Goal: Task Accomplishment & Management: Manage account settings

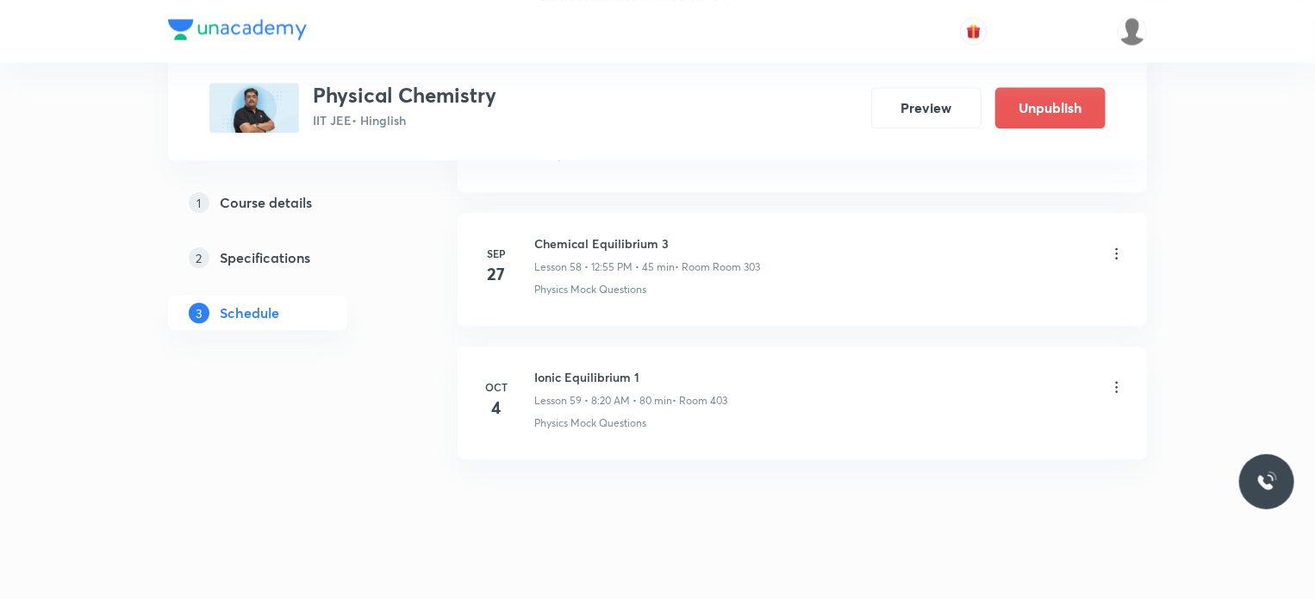
click at [567, 346] on li "[DATE] Ionic Equilibrium 1 Lesson 59 • 8:20 AM • 80 min • Room 403 Physics Mock…" at bounding box center [802, 402] width 689 height 113
click at [1115, 378] on icon at bounding box center [1116, 386] width 17 height 17
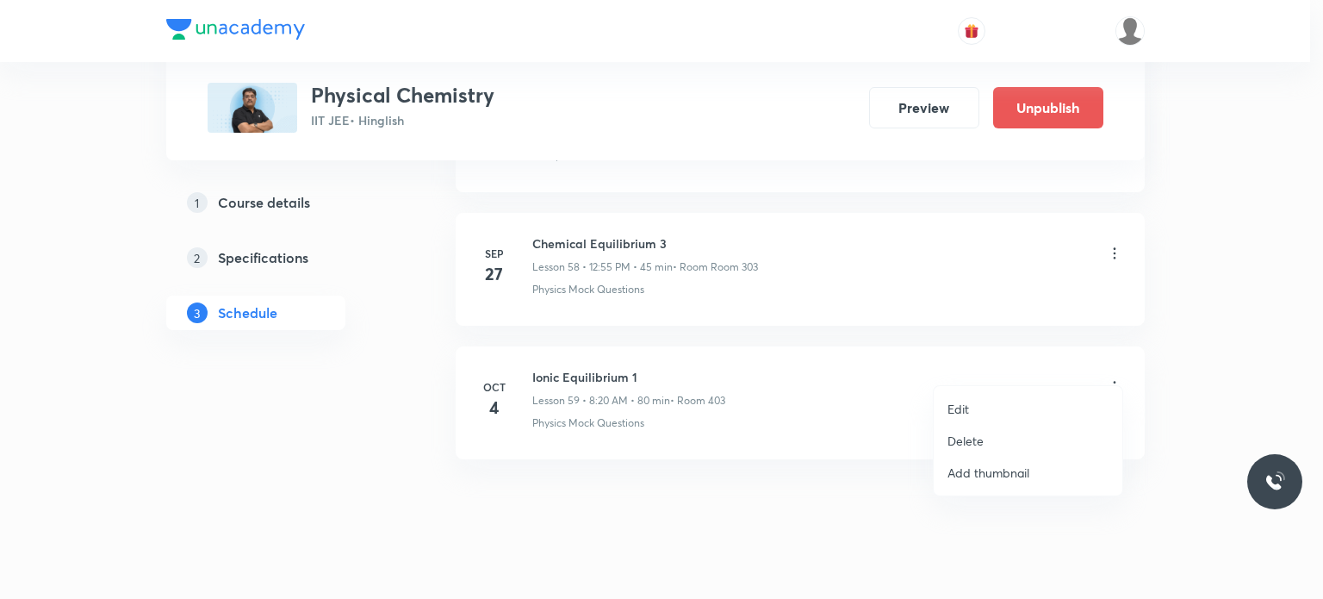
drag, startPoint x: 482, startPoint y: 433, endPoint x: 352, endPoint y: 323, distance: 170.7
click at [470, 421] on div at bounding box center [661, 299] width 1323 height 599
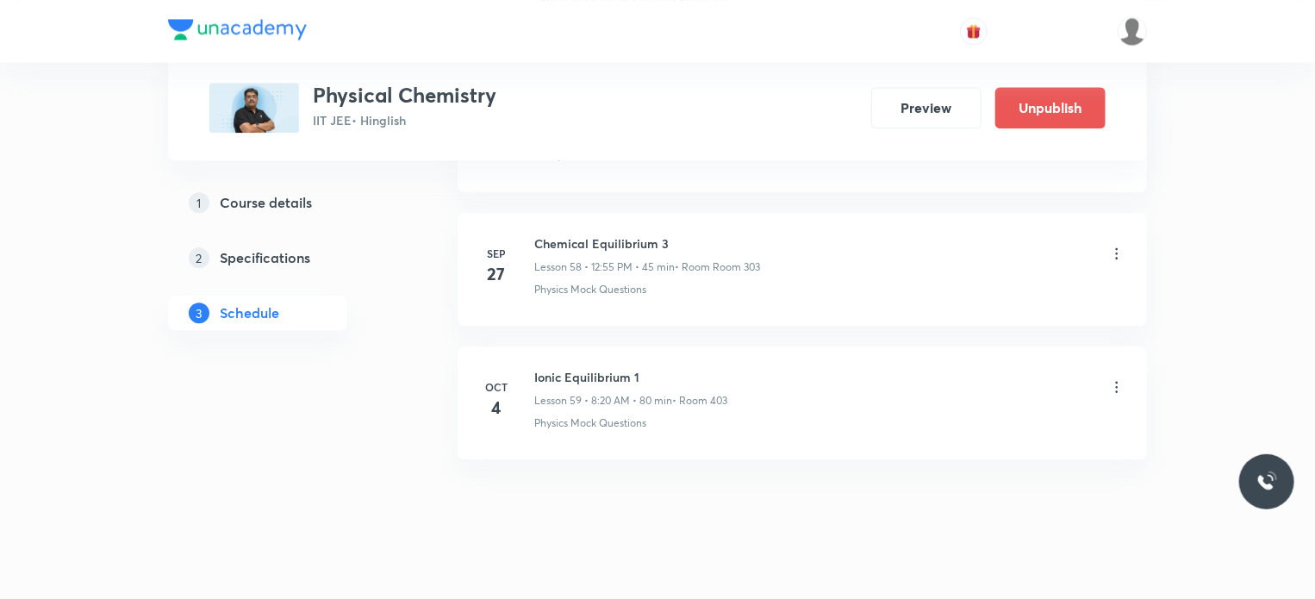
click at [464, 400] on li "Oct 4 Ionic Equilibrium 1 Lesson 59 • 8:20 AM • 80 min • Room 403 Physics Mock …" at bounding box center [802, 402] width 689 height 113
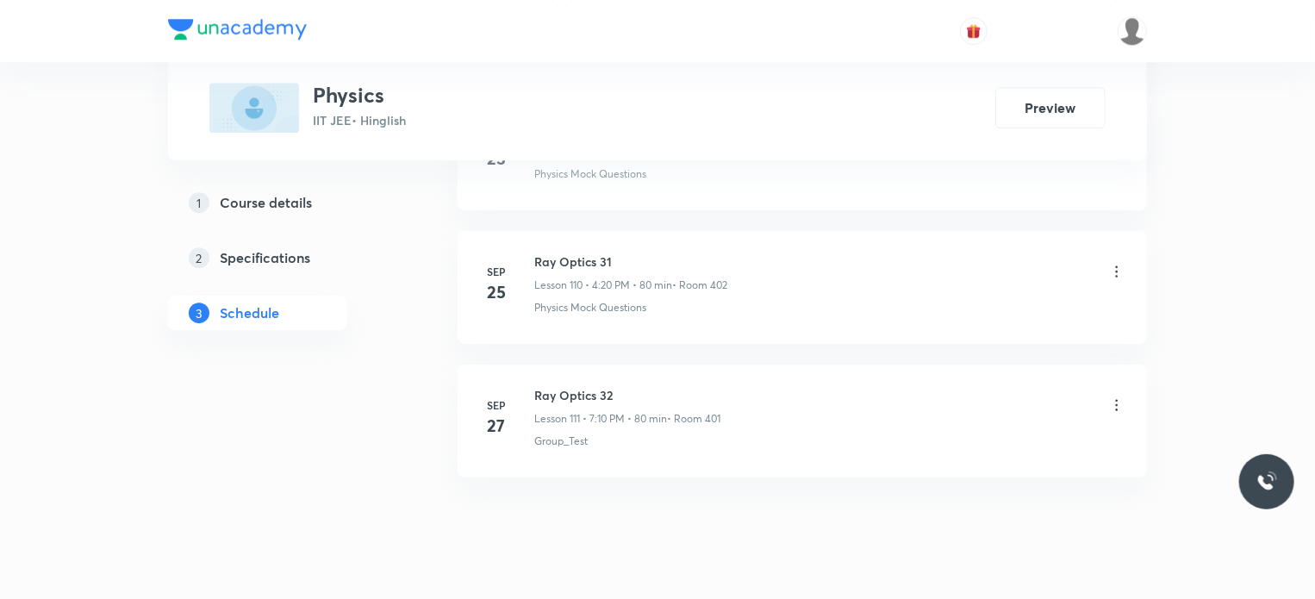
click at [586, 386] on h6 "Ray Optics 32" at bounding box center [627, 395] width 186 height 18
copy h6 "Ray Optics 32"
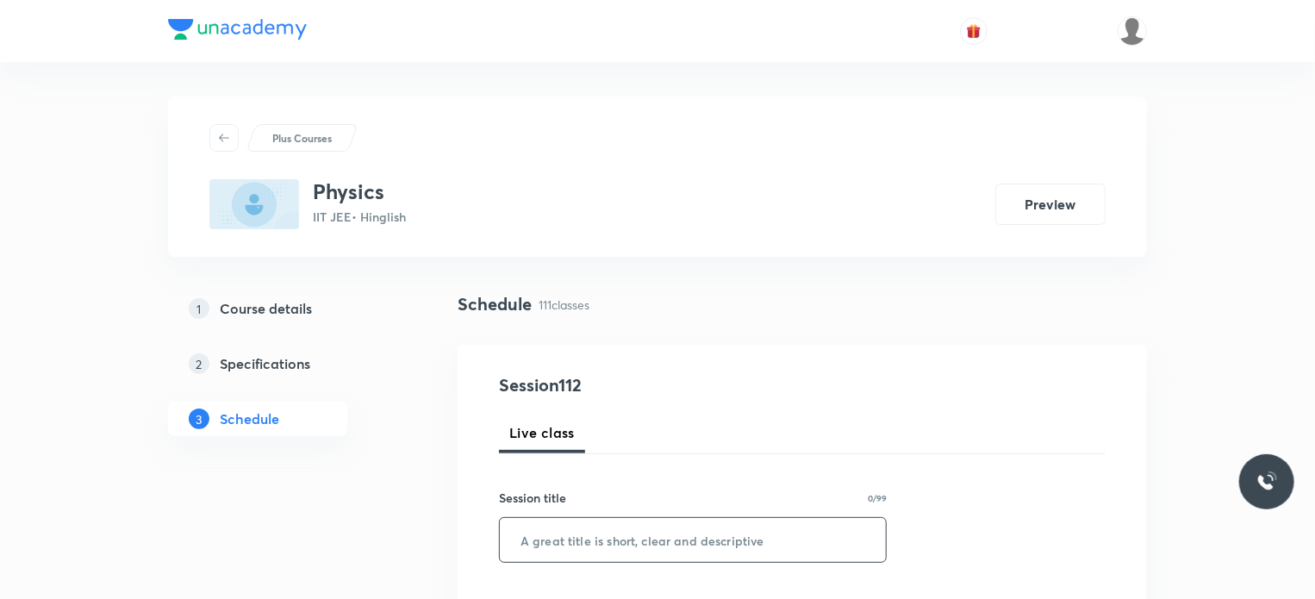
click at [660, 530] on input "text" at bounding box center [693, 540] width 386 height 44
paste input "Ray Optics 32"
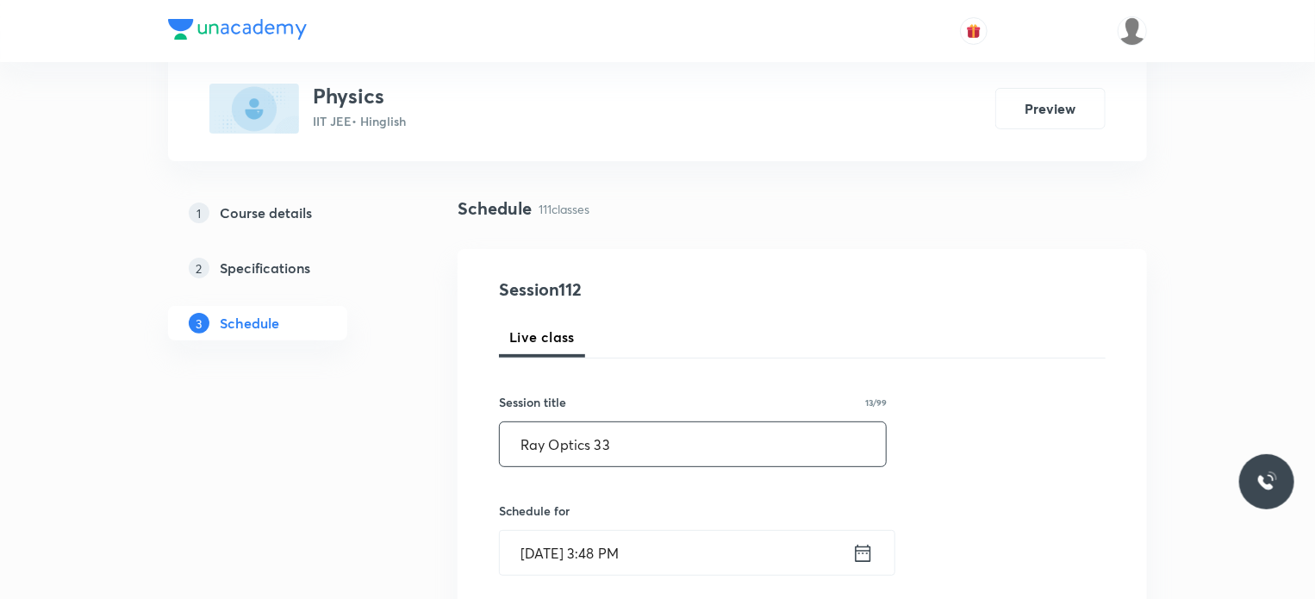
type input "Ray Optics 33"
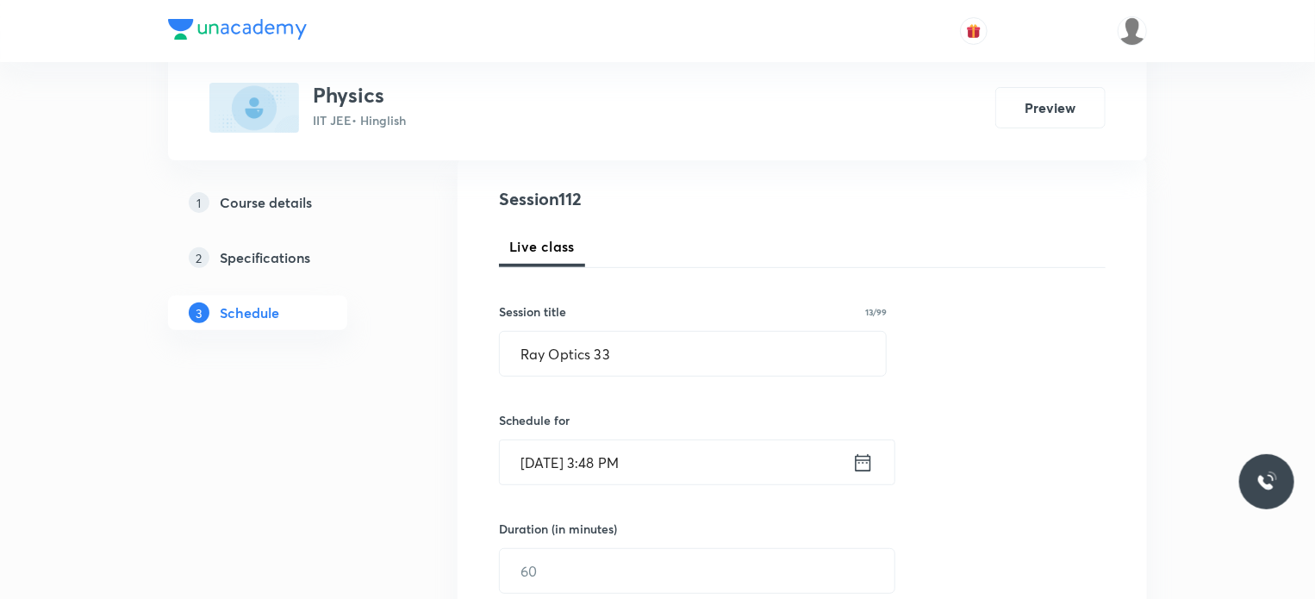
click at [667, 456] on input "Sep 30, 2025, 3:48 PM" at bounding box center [676, 462] width 352 height 44
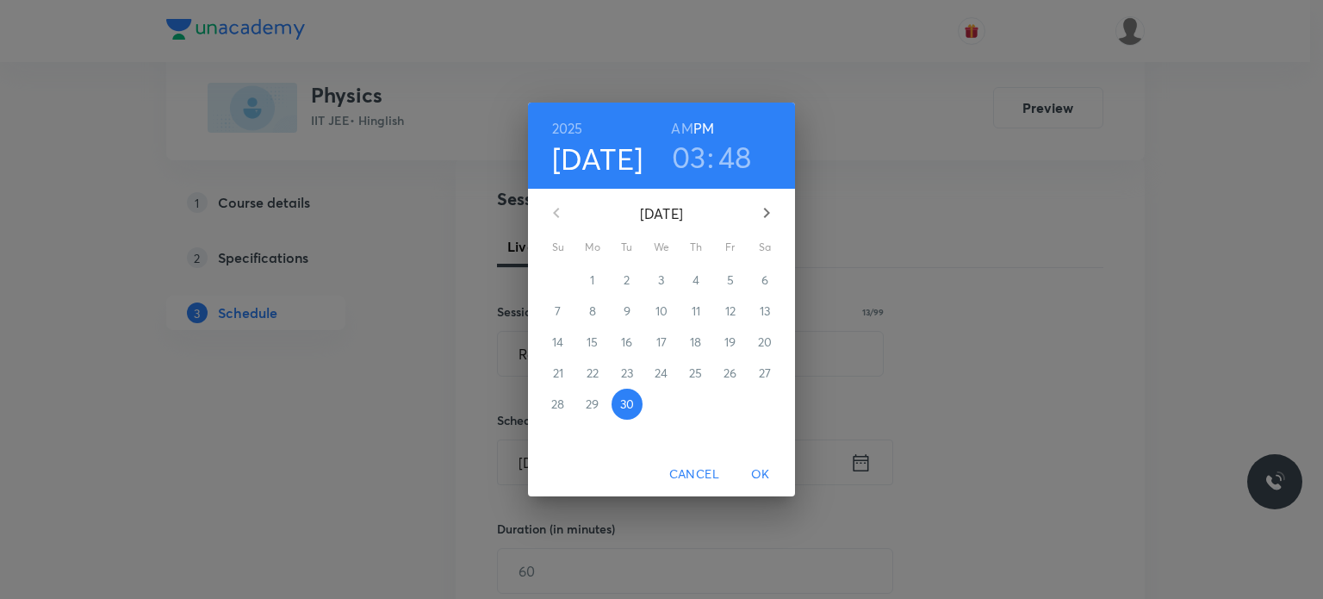
click at [693, 161] on h3 "03" at bounding box center [689, 157] width 34 height 36
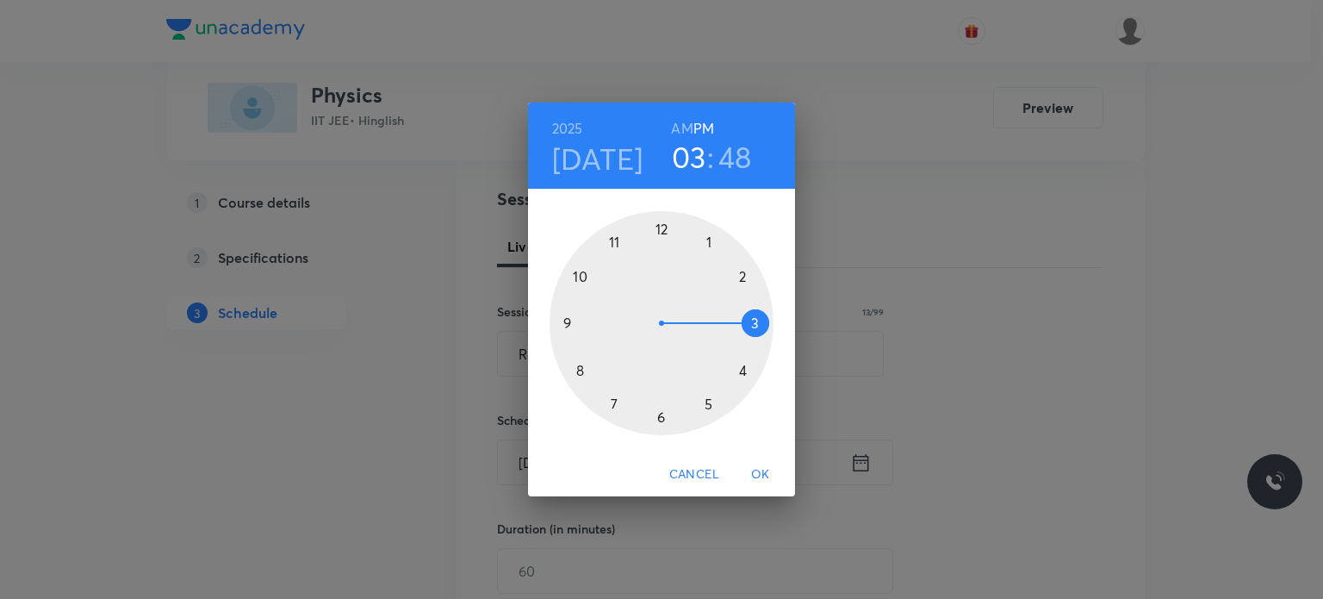
click at [741, 364] on div at bounding box center [662, 323] width 224 height 224
click at [738, 368] on div at bounding box center [662, 323] width 224 height 224
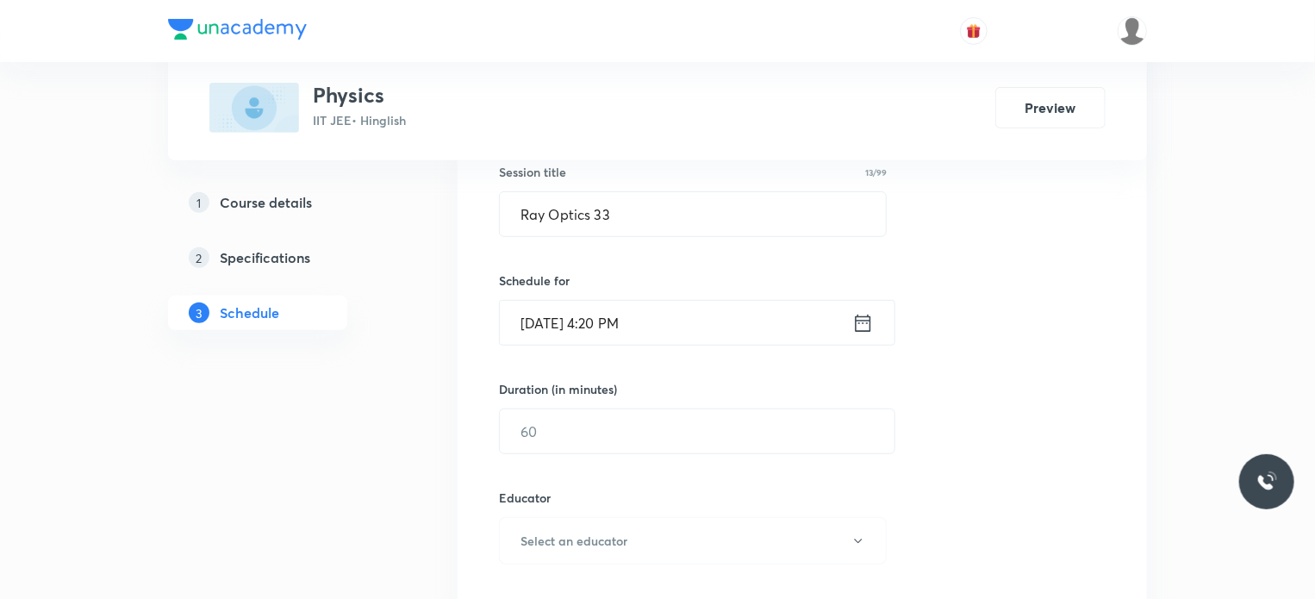
scroll to position [324, 0]
click at [668, 436] on input "text" at bounding box center [697, 433] width 395 height 44
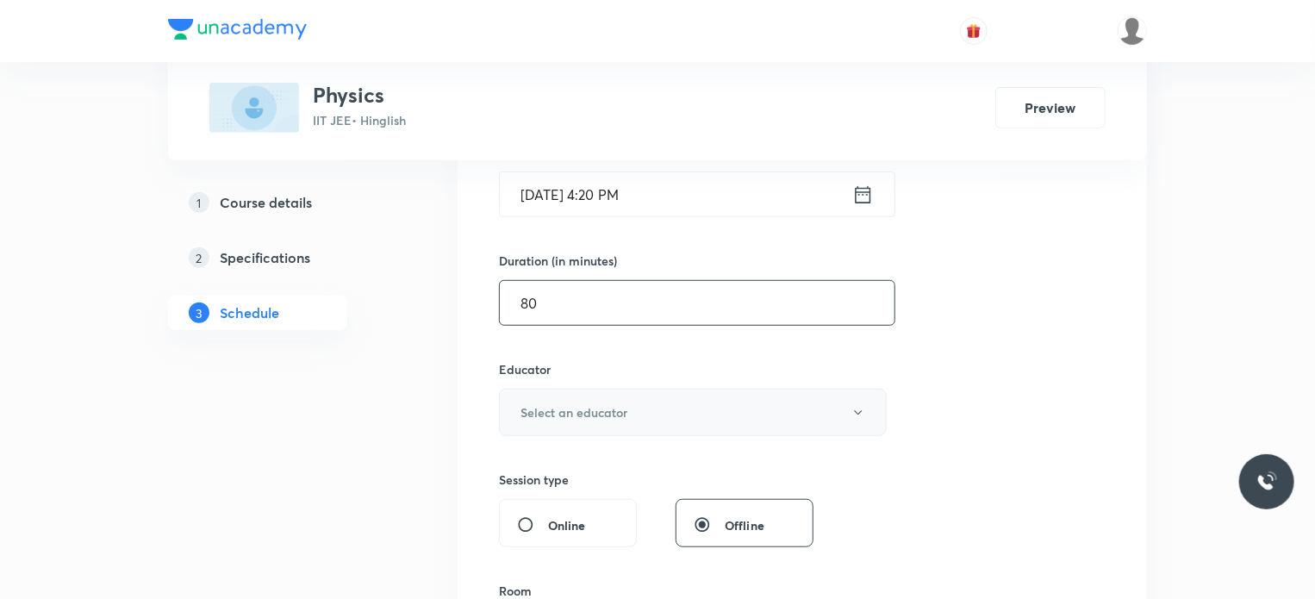
type input "80"
click at [644, 389] on button "Select an educator" at bounding box center [693, 412] width 388 height 47
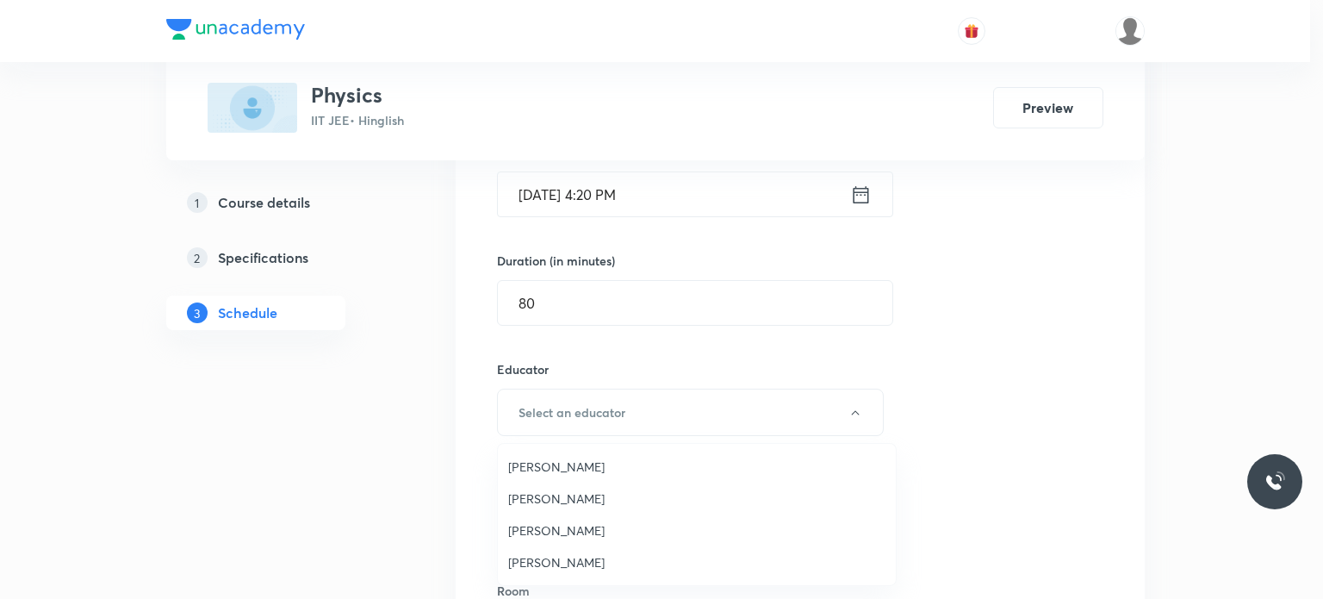
click at [594, 568] on span "Praveen Kumar Ghosh" at bounding box center [696, 562] width 377 height 18
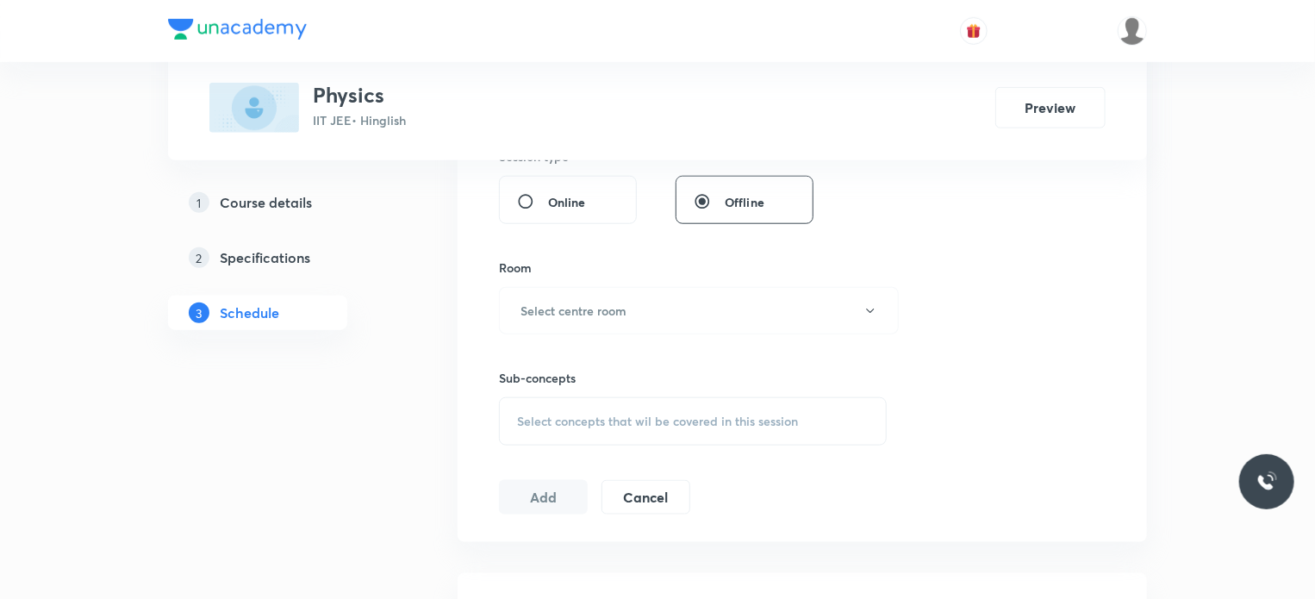
scroll to position [801, 0]
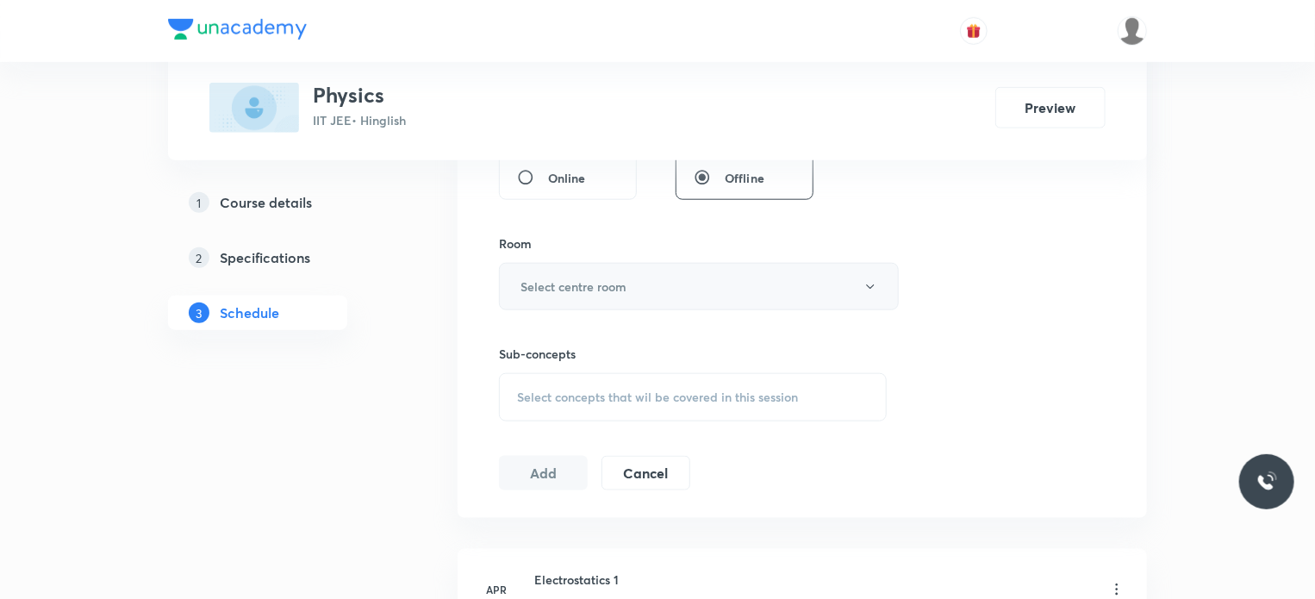
click at [587, 289] on h6 "Select centre room" at bounding box center [573, 286] width 106 height 18
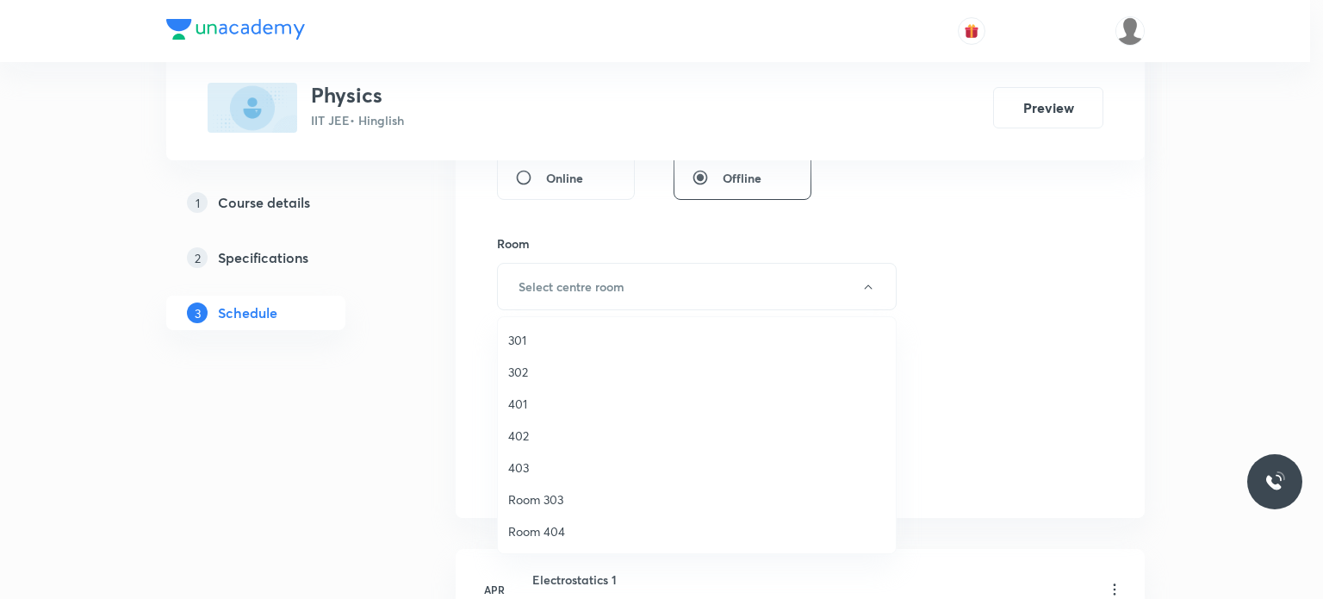
click at [610, 389] on li "401" at bounding box center [697, 404] width 398 height 32
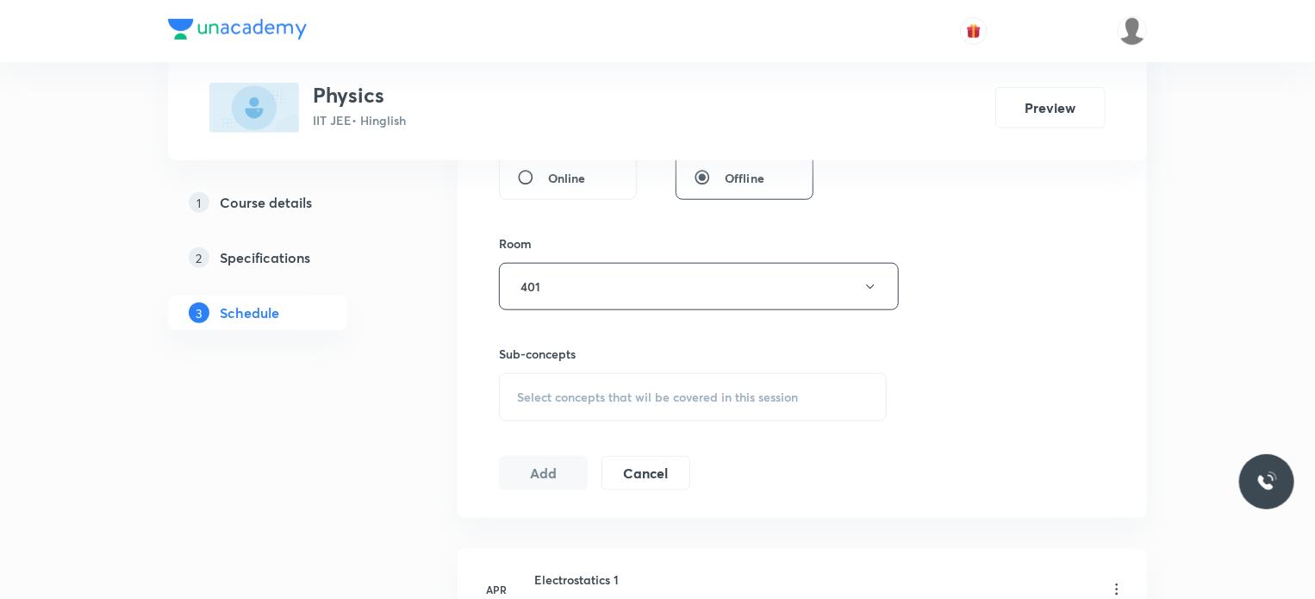
click at [638, 429] on div "Session 112 Live class Session title 13/99 Ray Optics 33 ​ Schedule for Sep 30,…" at bounding box center [802, 30] width 607 height 919
click at [638, 418] on div "Select concepts that wil be covered in this session" at bounding box center [693, 397] width 388 height 48
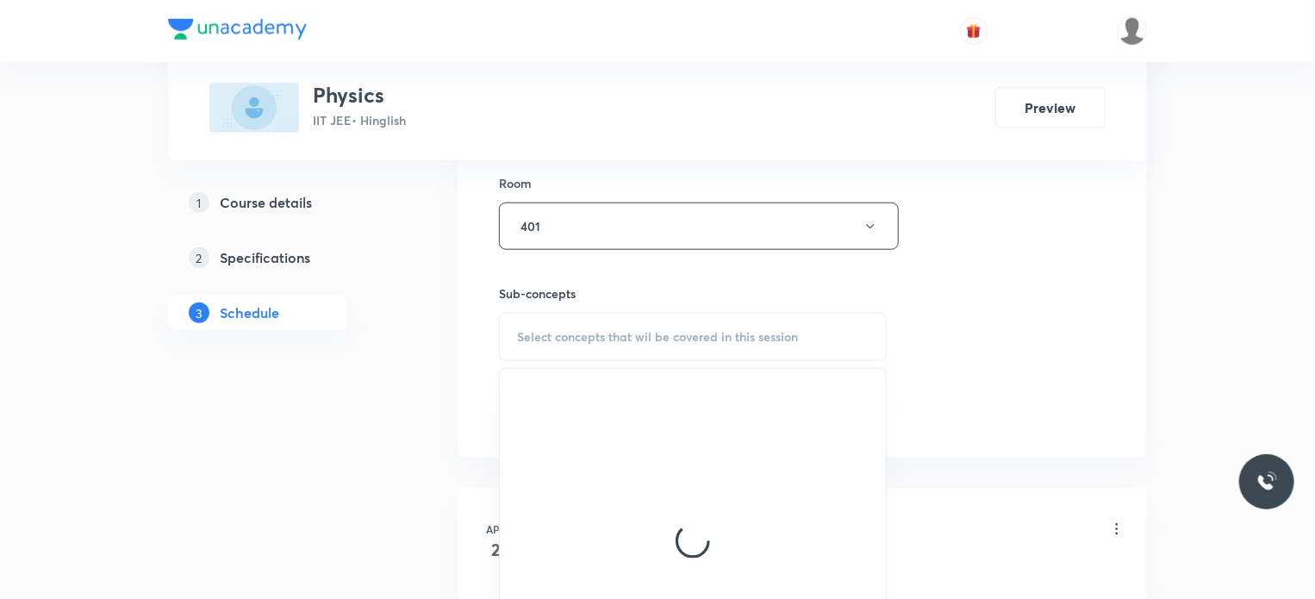
scroll to position [863, 0]
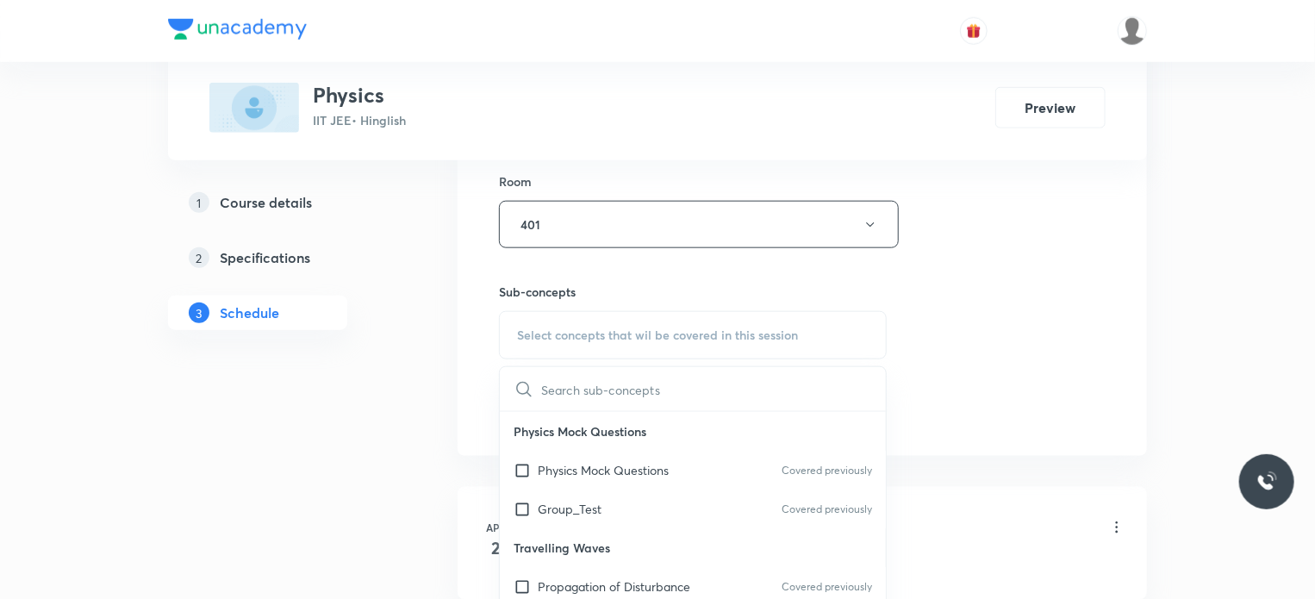
click at [649, 454] on div "Physics Mock Questions Covered previously" at bounding box center [693, 470] width 386 height 39
checkbox input "true"
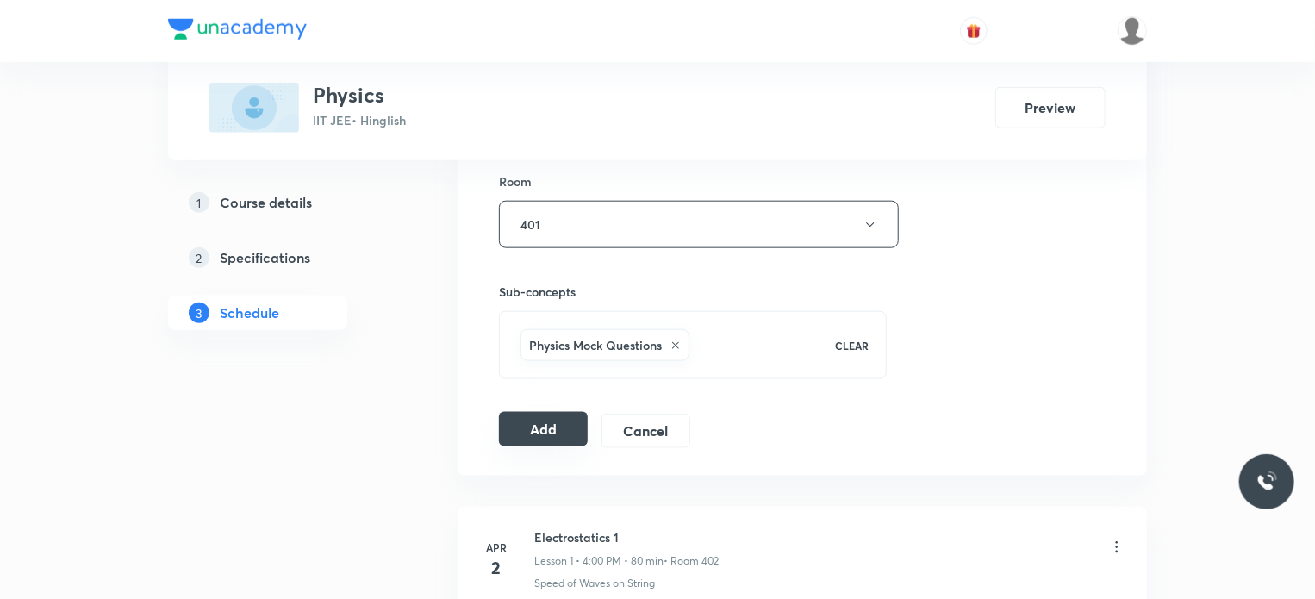
click at [562, 424] on button "Add" at bounding box center [543, 429] width 89 height 34
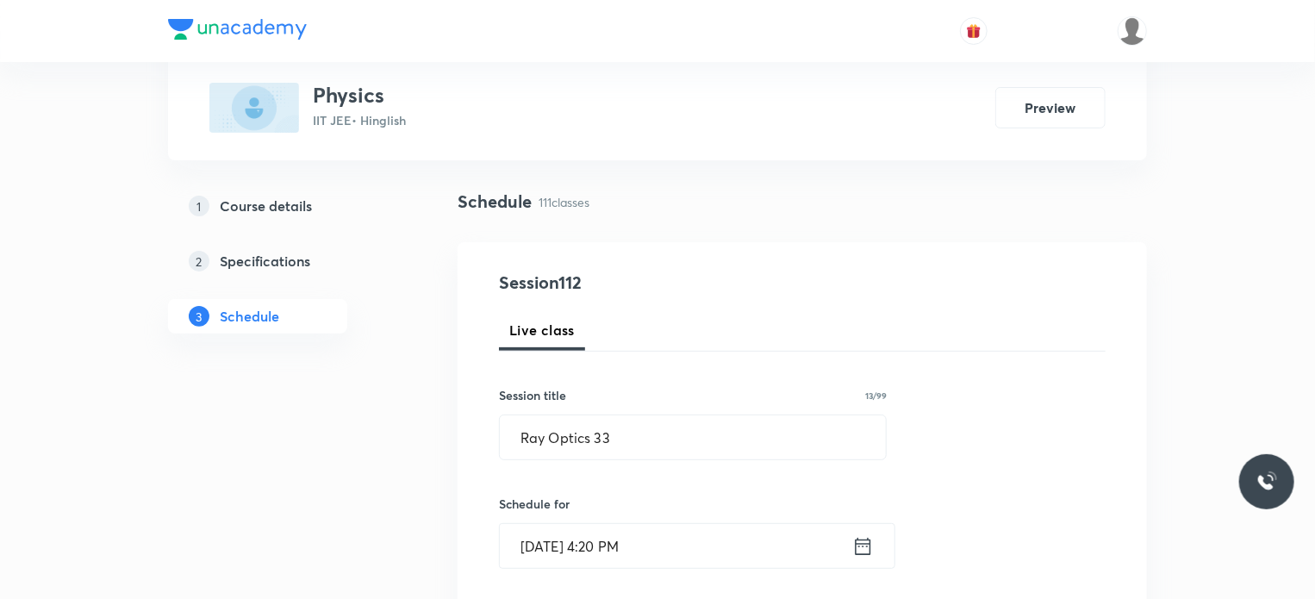
scroll to position [100, 0]
drag, startPoint x: 648, startPoint y: 451, endPoint x: 490, endPoint y: 455, distance: 157.7
click at [619, 451] on input "Ray Optics 33" at bounding box center [693, 440] width 386 height 44
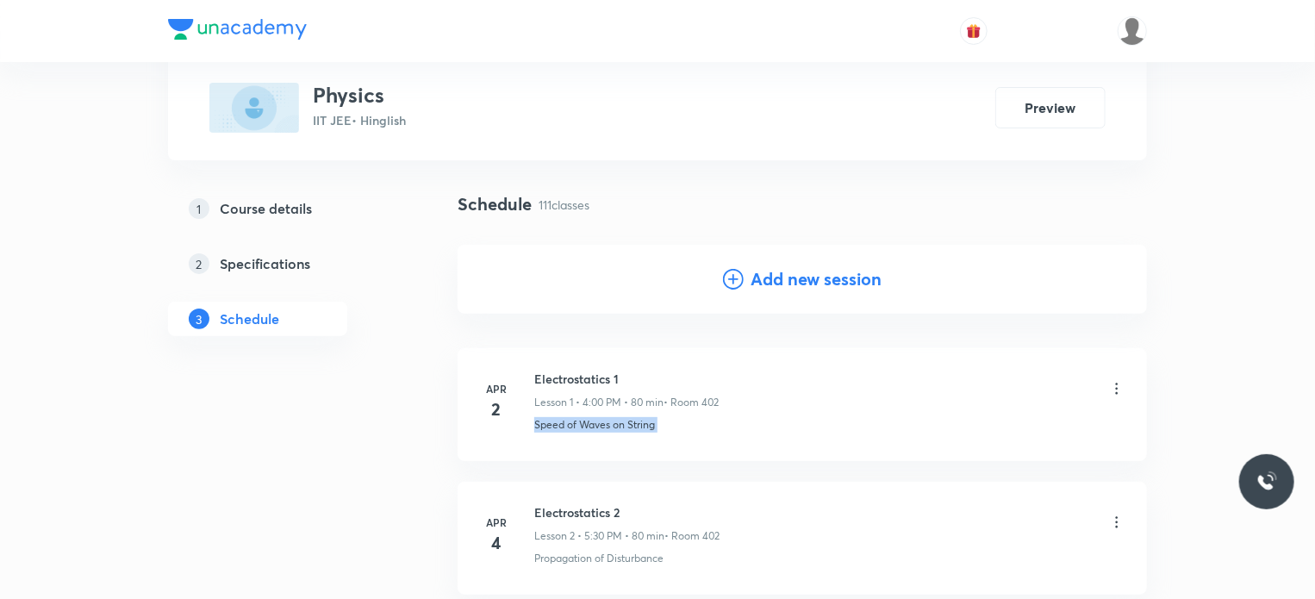
click at [619, 451] on li "Apr 2 Electrostatics 1 Lesson 1 • 4:00 PM • 80 min • Room 402 Speed of Waves on…" at bounding box center [802, 404] width 689 height 113
click at [786, 275] on h4 "Add new session" at bounding box center [815, 279] width 131 height 26
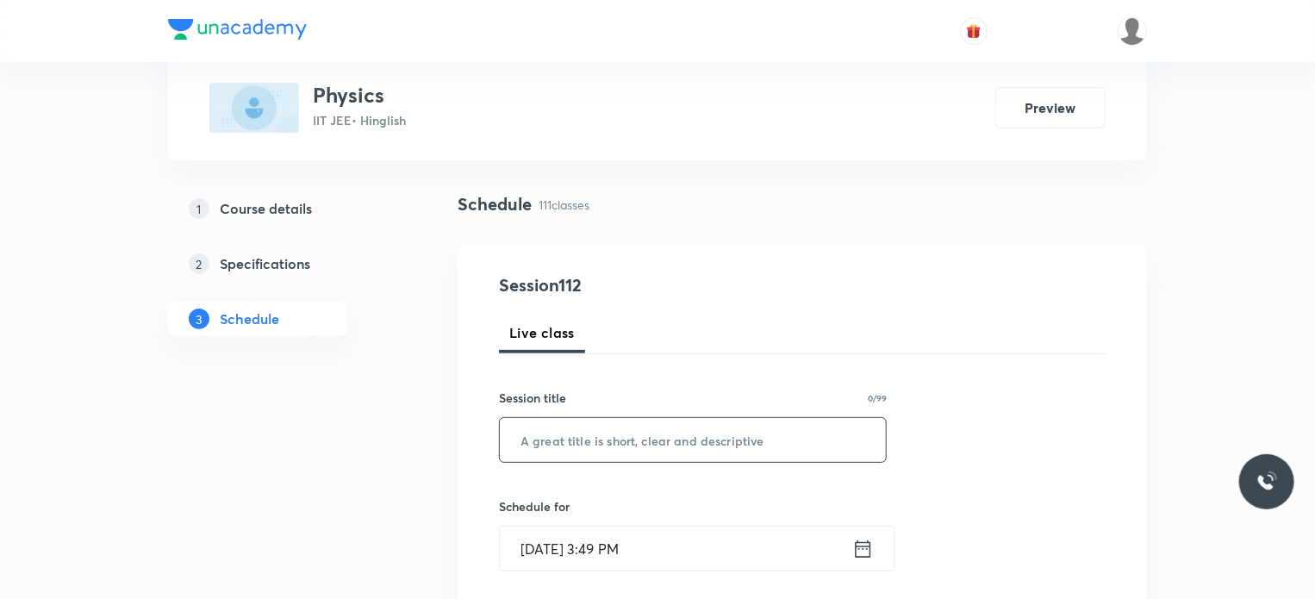
click at [688, 448] on input "text" at bounding box center [693, 440] width 386 height 44
paste input "Ray Optics 33"
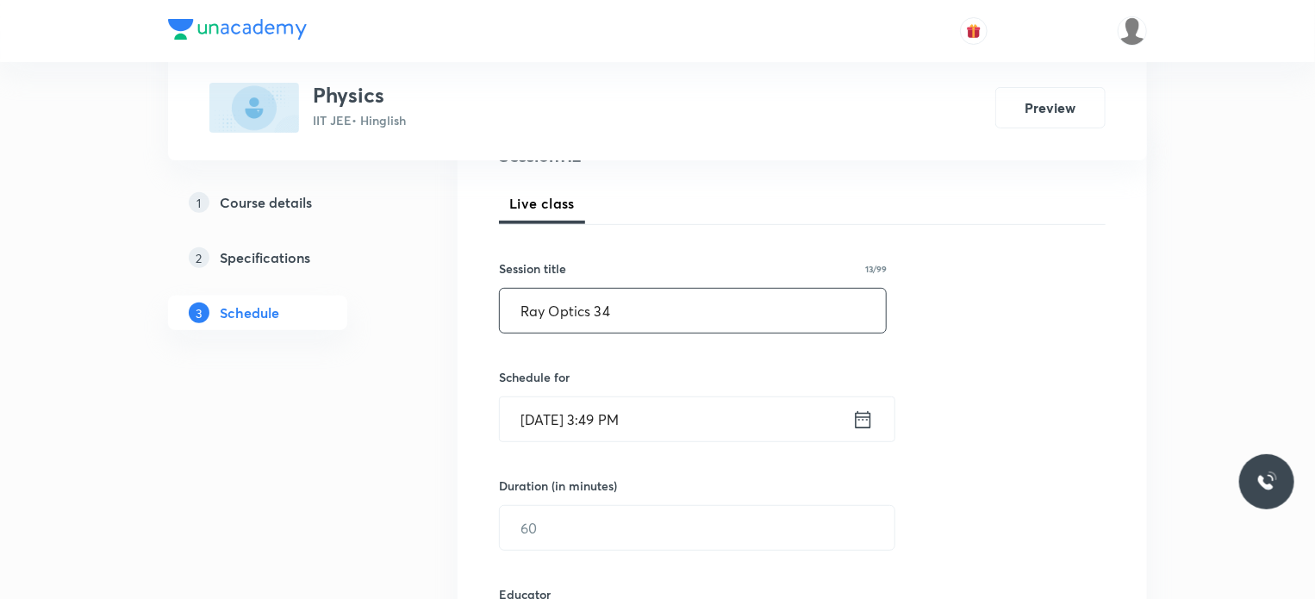
type input "Ray Optics 34"
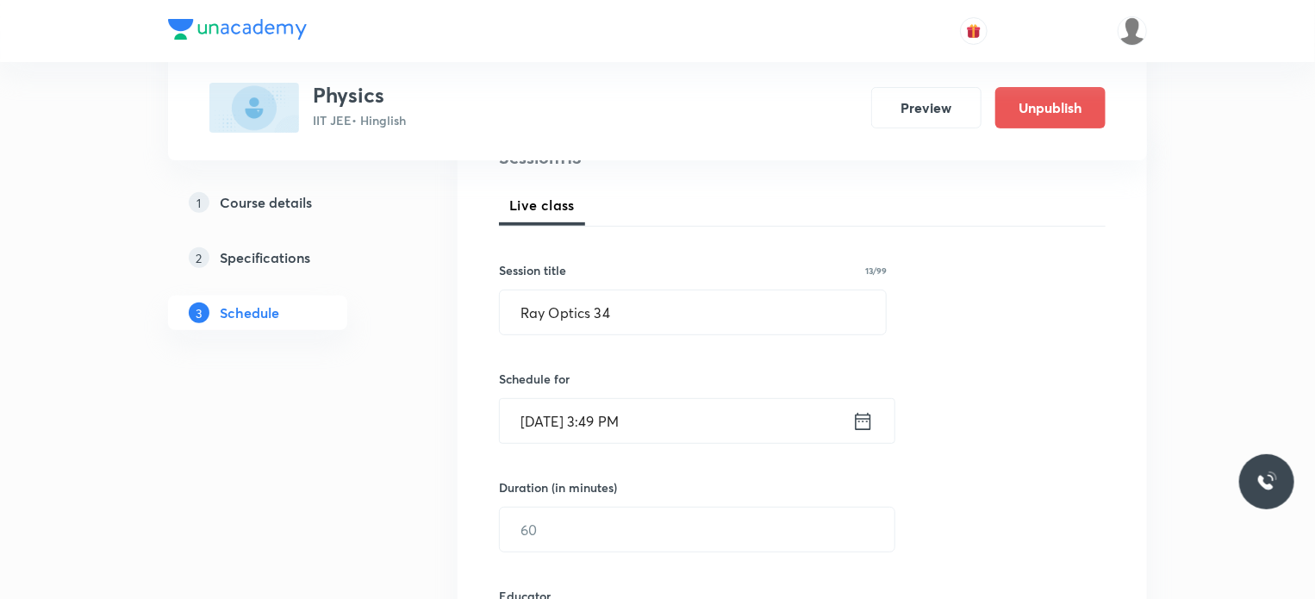
click at [697, 432] on input "Sep 30, 2025, 3:49 PM" at bounding box center [676, 421] width 352 height 44
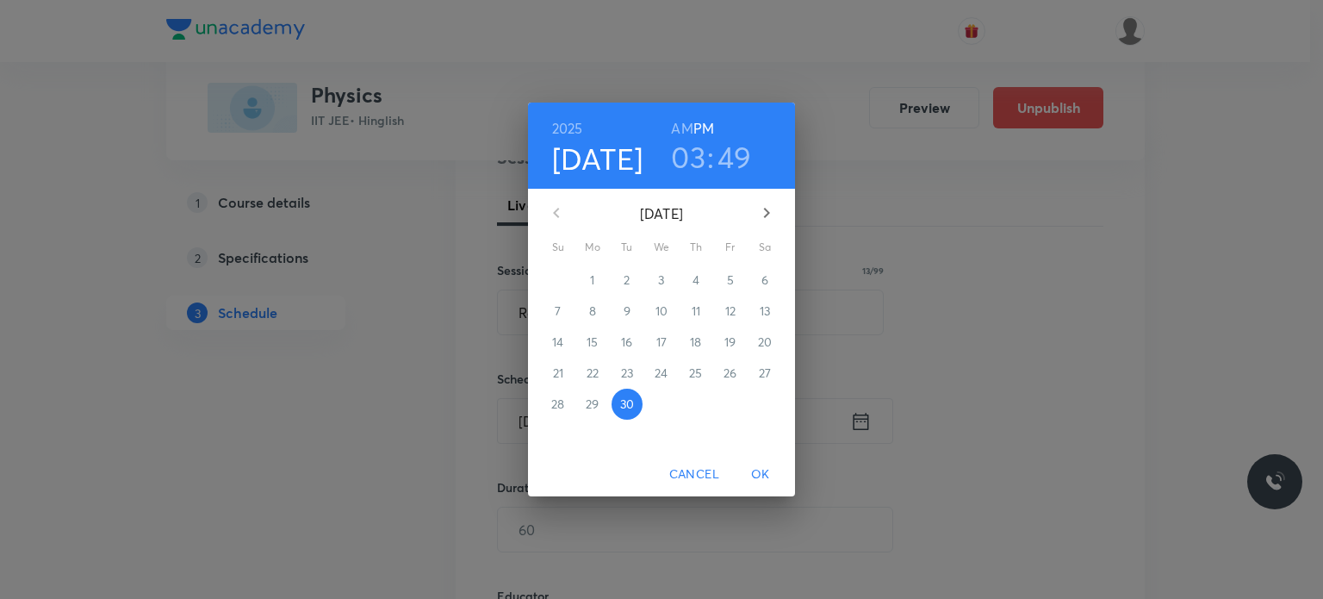
click at [771, 216] on icon "button" at bounding box center [766, 212] width 21 height 21
click at [752, 291] on div "4" at bounding box center [765, 280] width 34 height 31
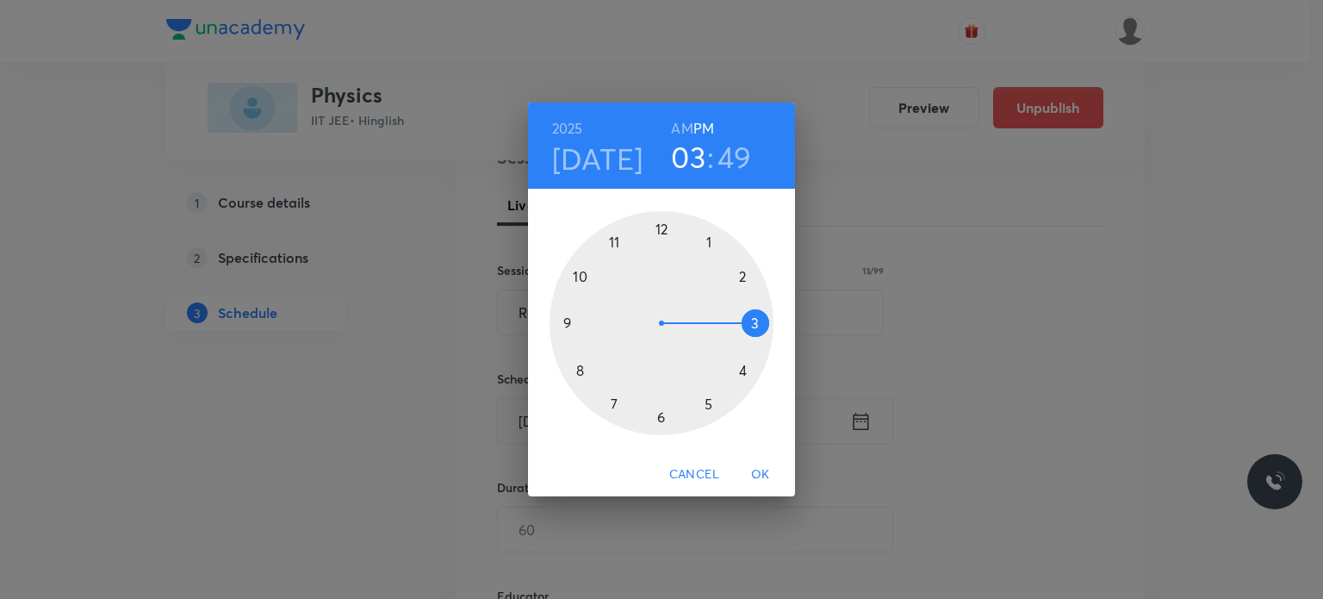
click at [723, 413] on div at bounding box center [662, 323] width 224 height 224
click at [564, 322] on div at bounding box center [662, 323] width 224 height 224
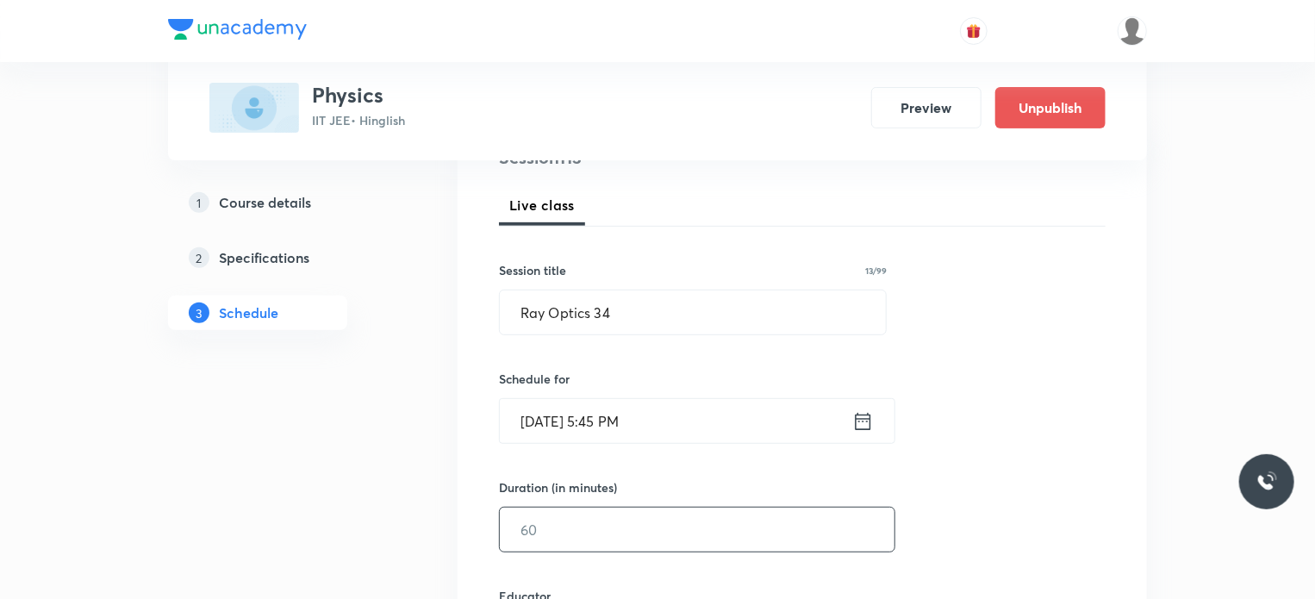
click at [580, 540] on input "text" at bounding box center [697, 529] width 395 height 44
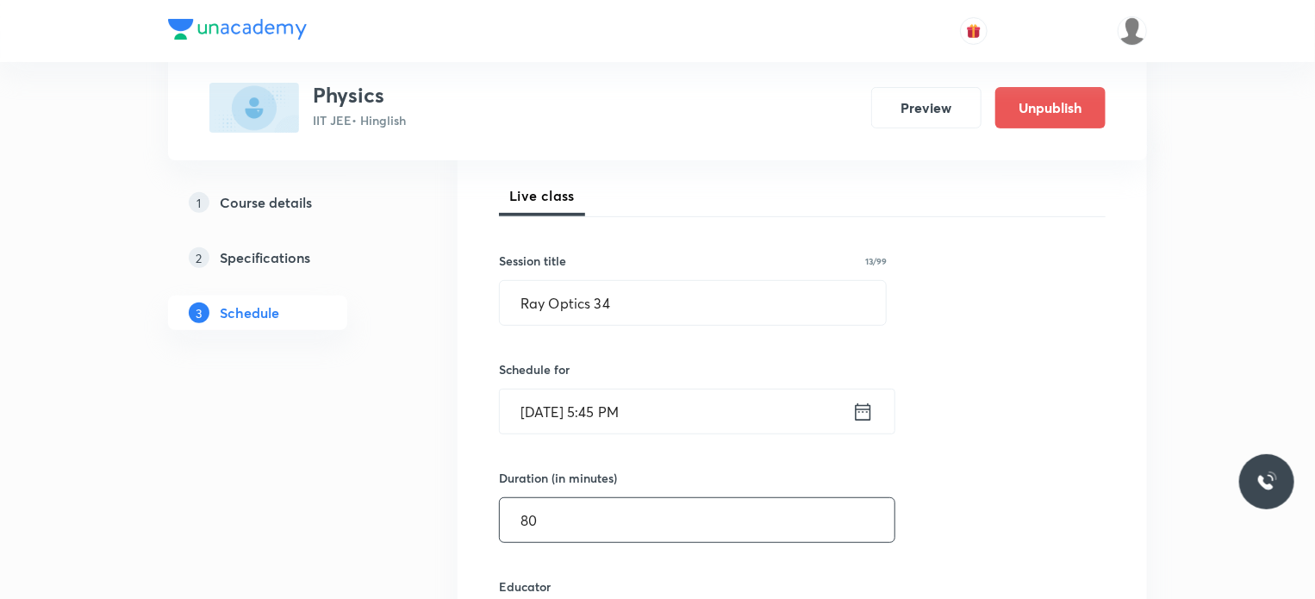
type input "80"
click at [951, 427] on div "Session 113 Live class Session title 13/99 Ray Optics 34 ​ Schedule for Oct 4, …" at bounding box center [802, 594] width 607 height 919
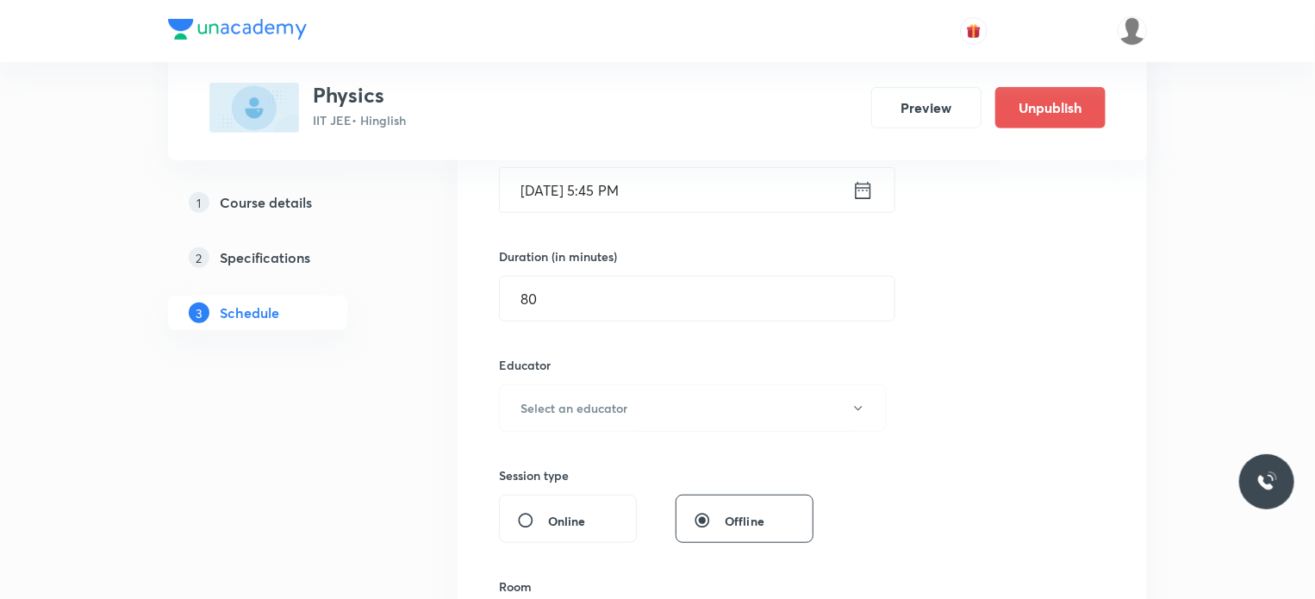
scroll to position [496, 0]
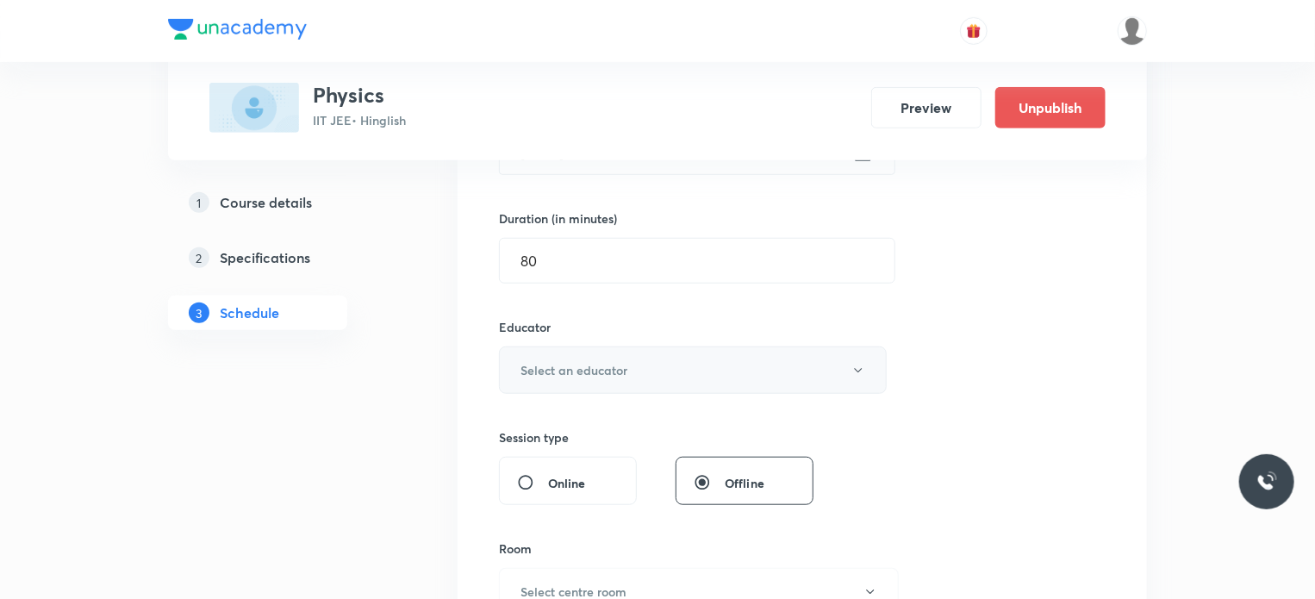
click at [616, 376] on h6 "Select an educator" at bounding box center [573, 370] width 107 height 18
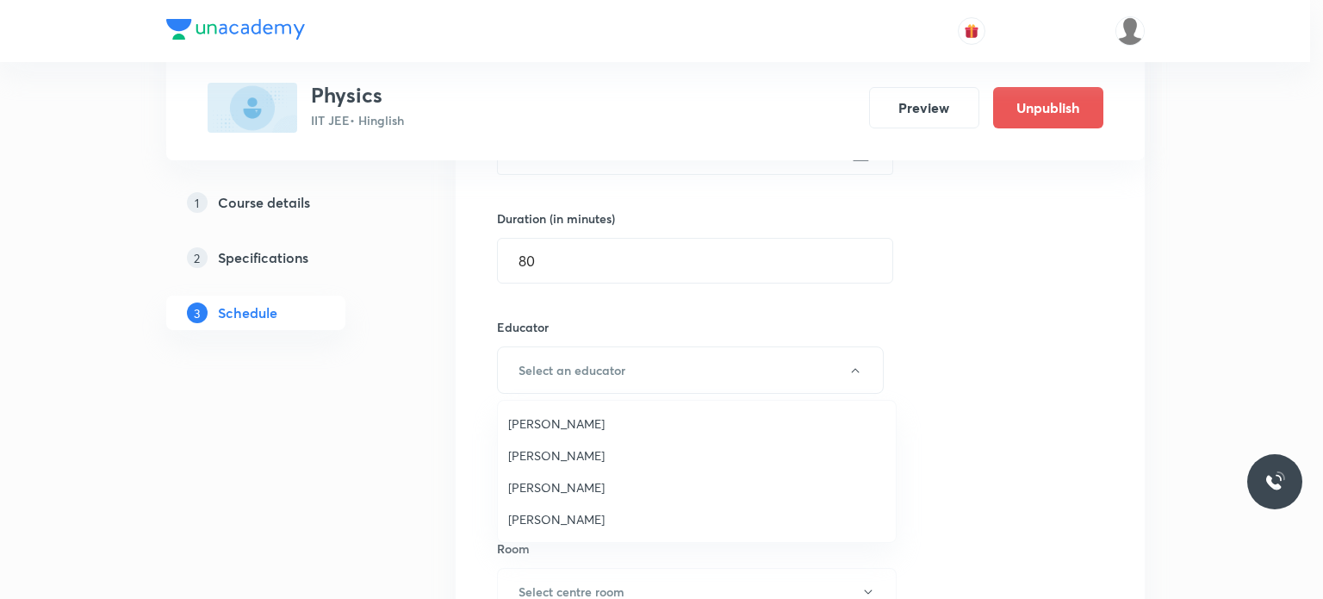
click at [592, 527] on span "Praveen Kumar Ghosh" at bounding box center [696, 519] width 377 height 18
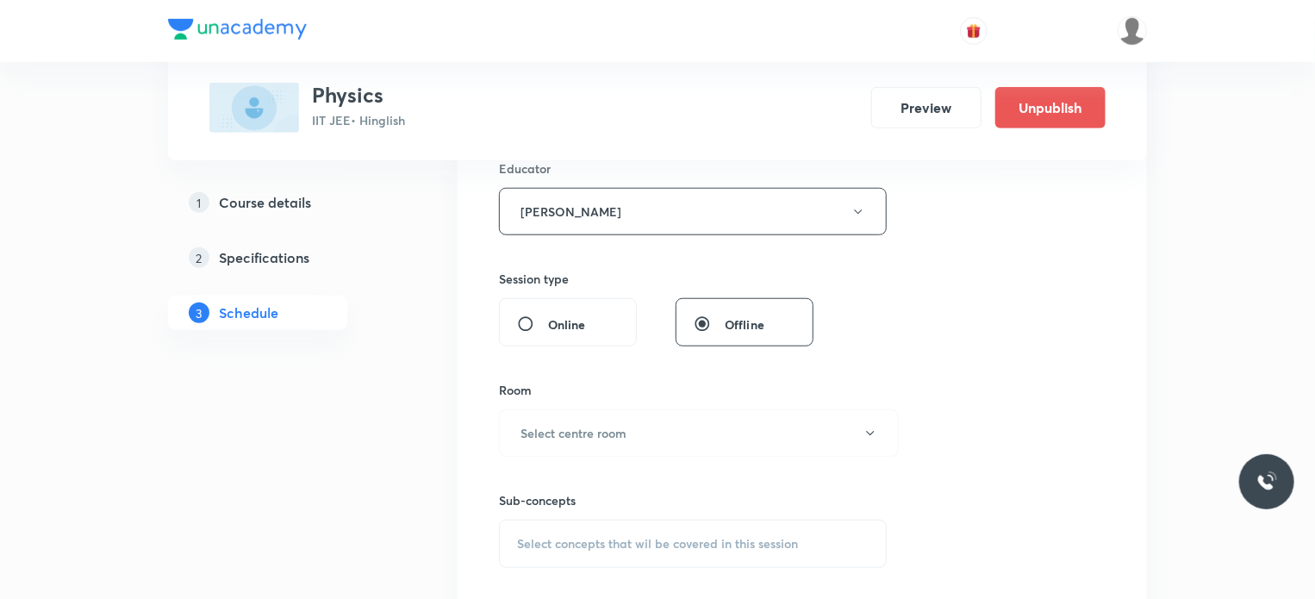
scroll to position [657, 0]
click at [617, 432] on h6 "Select centre room" at bounding box center [573, 430] width 106 height 18
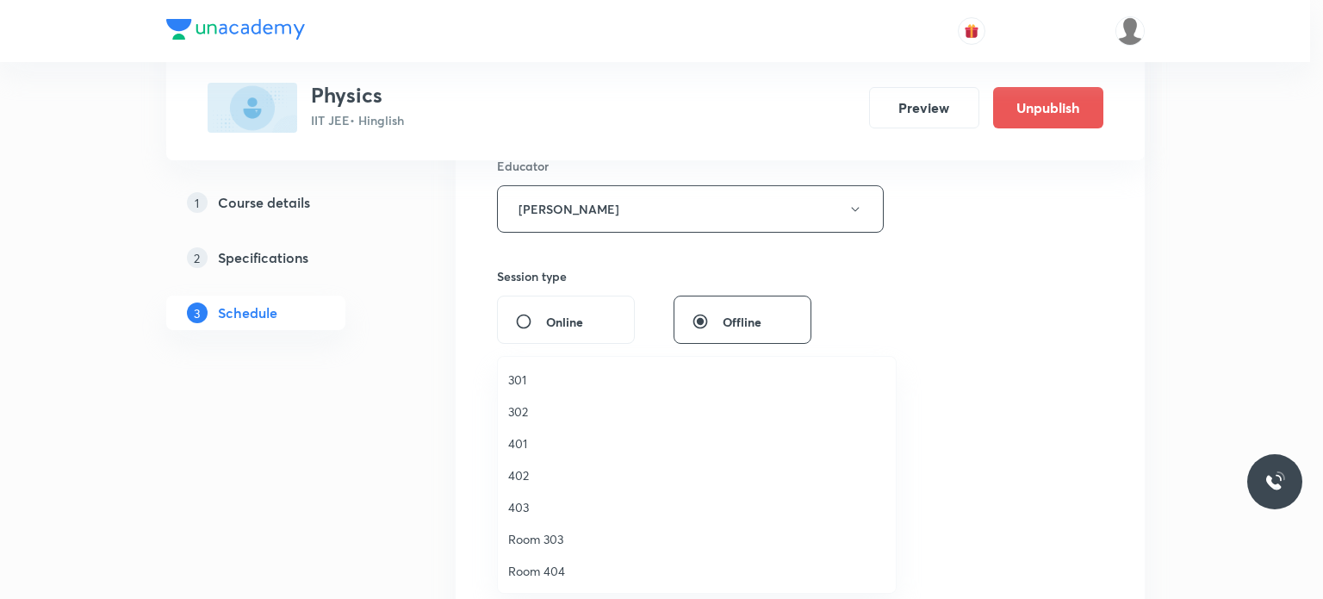
click at [531, 361] on ul "301 302 401 402 403 Room 303 Room 404 Room 303 ST 501 ST 502 ST 503 ST 504 ST 5…" at bounding box center [703, 571] width 411 height 428
click at [536, 385] on span "301" at bounding box center [696, 379] width 377 height 18
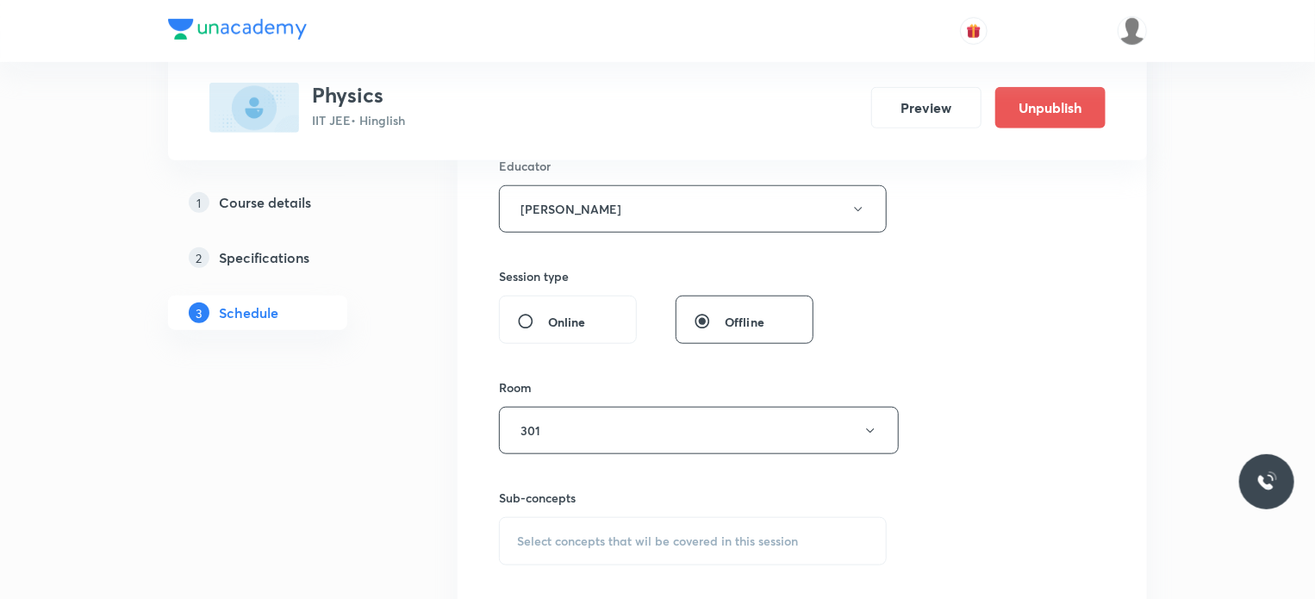
click at [592, 510] on div "Sub-concepts Select concepts that wil be covered in this session" at bounding box center [693, 527] width 388 height 77
click at [597, 510] on div "Sub-concepts Select concepts that wil be covered in this session" at bounding box center [693, 527] width 388 height 77
click at [601, 525] on div "Select concepts that wil be covered in this session" at bounding box center [693, 541] width 388 height 48
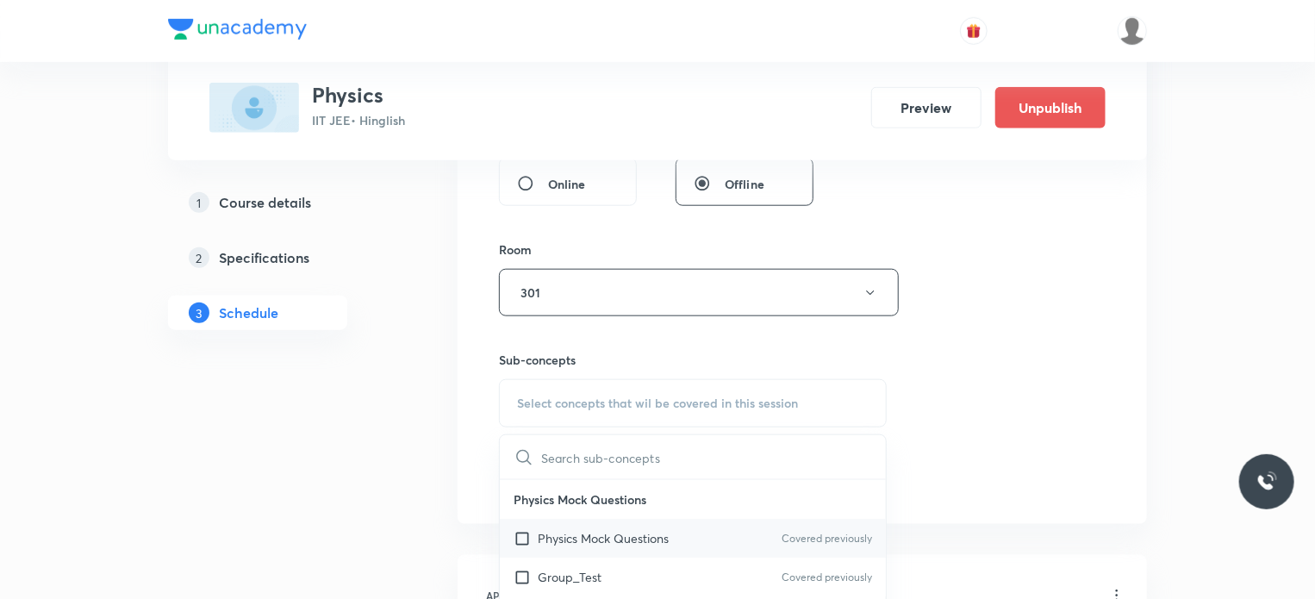
click at [651, 524] on div "Physics Mock Questions Covered previously" at bounding box center [693, 538] width 386 height 39
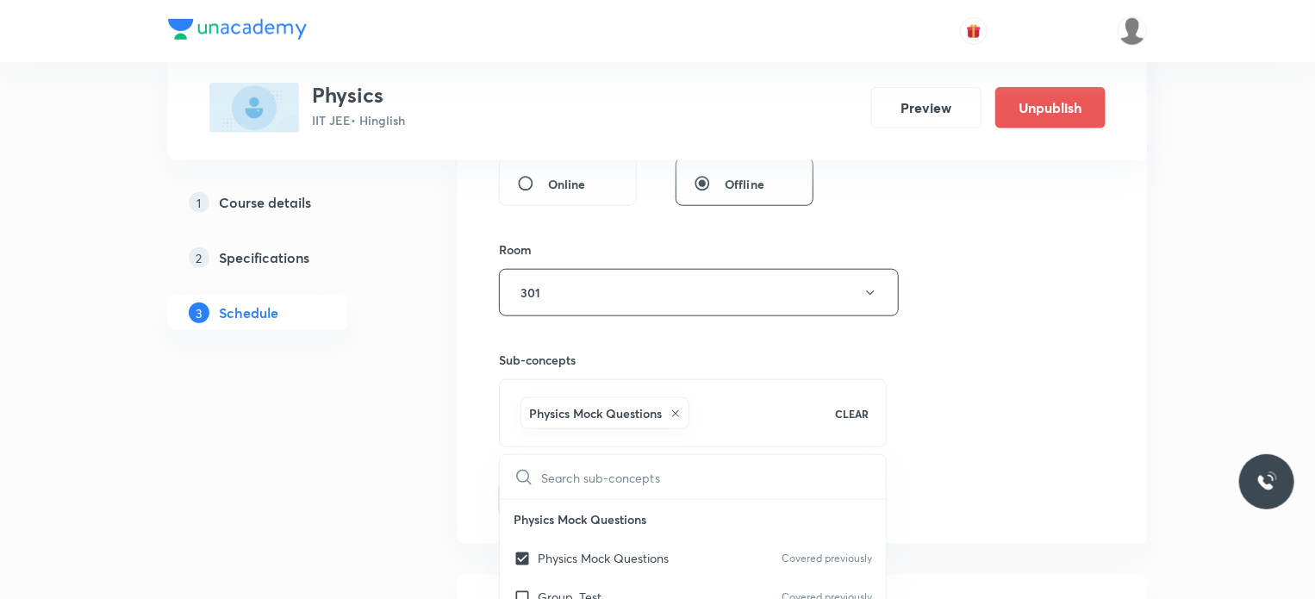
click at [914, 468] on div "Session 113 Live class Session title 13/99 Ray Optics 34 ​ Schedule for Oct 4, …" at bounding box center [802, 46] width 607 height 939
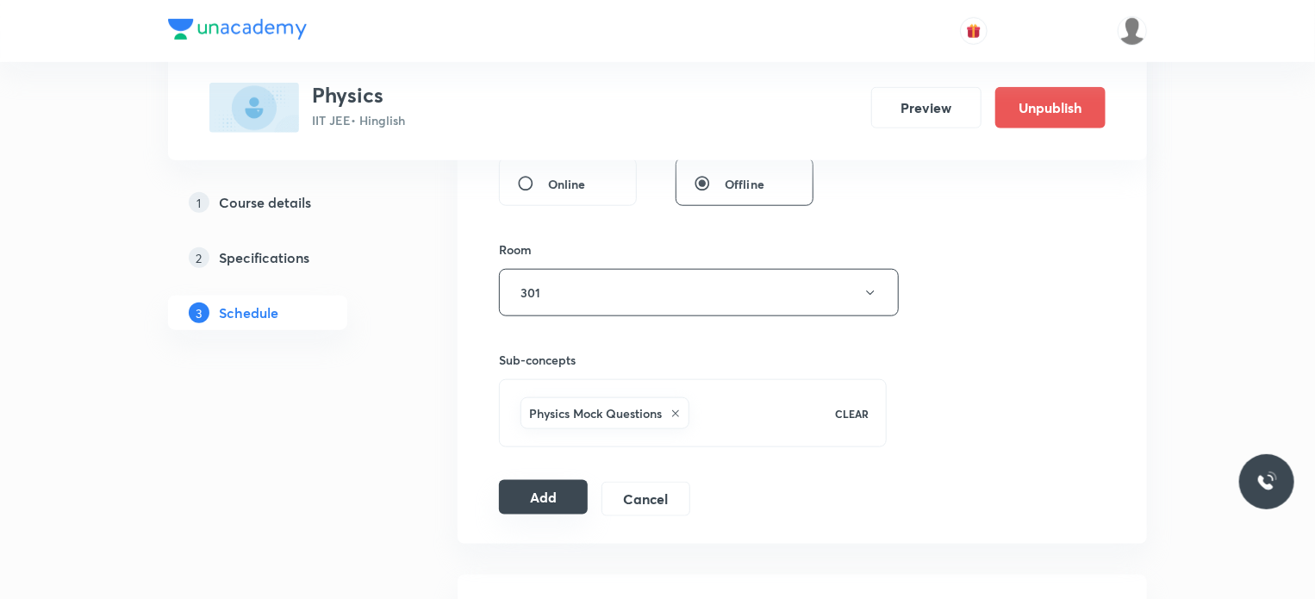
click at [568, 484] on button "Add" at bounding box center [543, 497] width 89 height 34
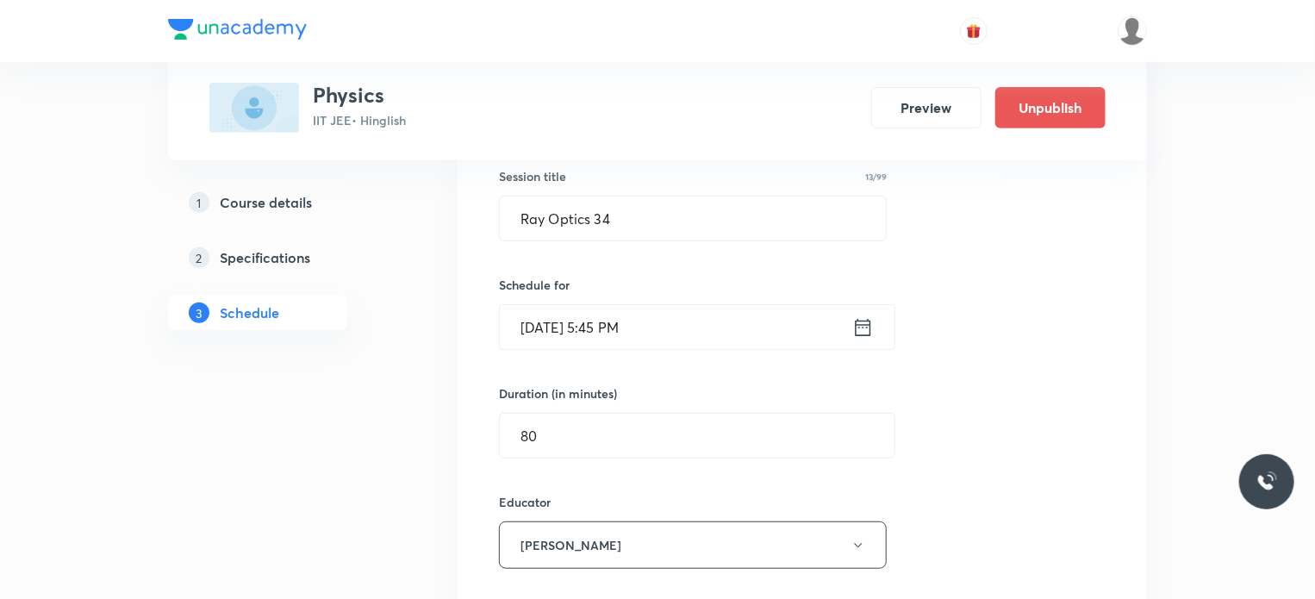
scroll to position [277, 0]
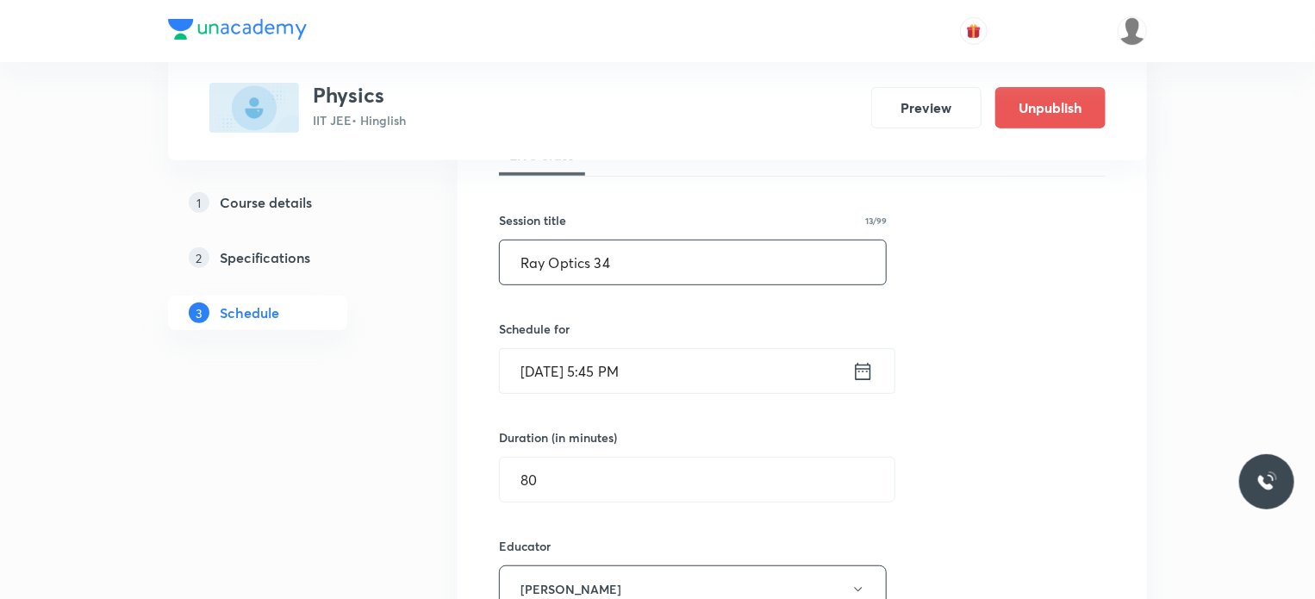
drag, startPoint x: 644, startPoint y: 271, endPoint x: 493, endPoint y: 271, distance: 151.6
click at [493, 271] on div "Session 113 Live class Session title 13/99 Ray Optics 34 ​ Schedule for Oct 4, …" at bounding box center [802, 564] width 689 height 994
click at [746, 265] on input "Ray Optics 34" at bounding box center [693, 262] width 386 height 44
drag, startPoint x: 746, startPoint y: 265, endPoint x: 479, endPoint y: 292, distance: 268.4
click at [479, 292] on div "Session 113 Live class Session title 13/99 Ray Optics 34 ​ Schedule for Oct 4, …" at bounding box center [802, 564] width 689 height 994
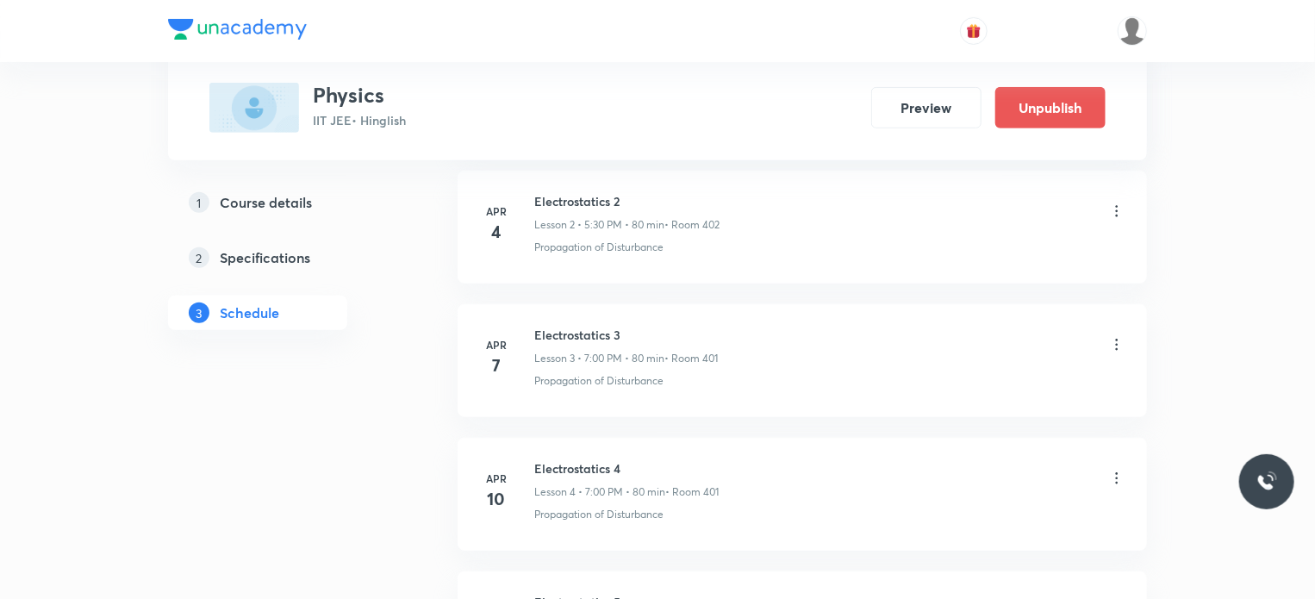
scroll to position [66, 0]
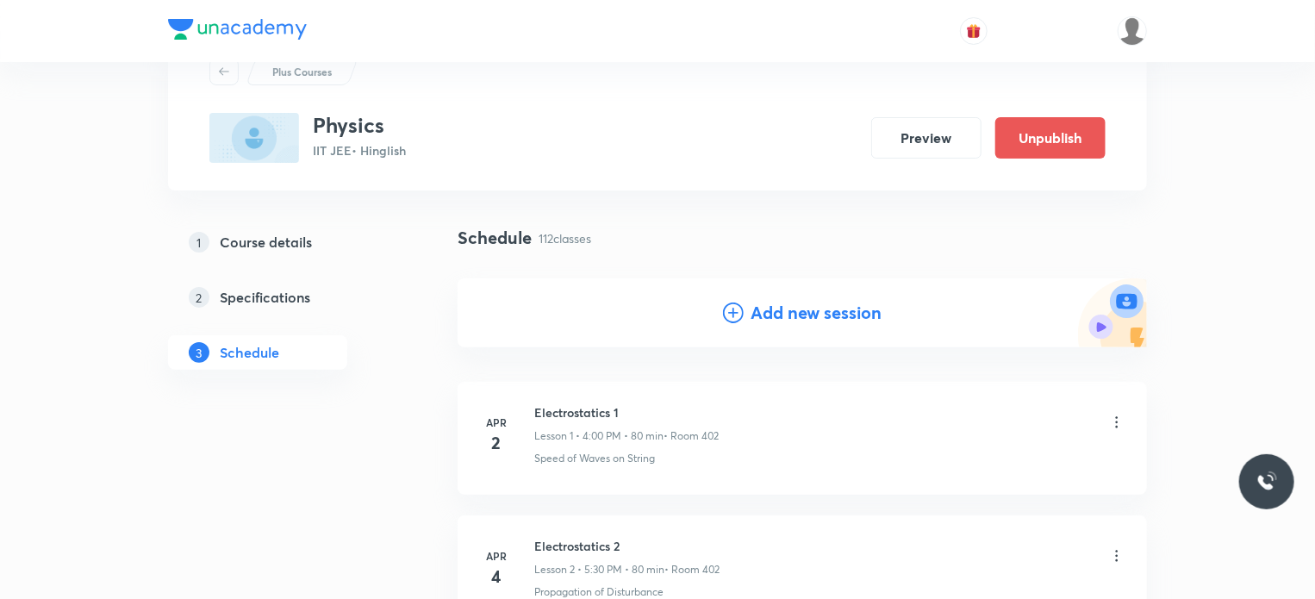
click at [800, 321] on h4 "Add new session" at bounding box center [815, 313] width 131 height 26
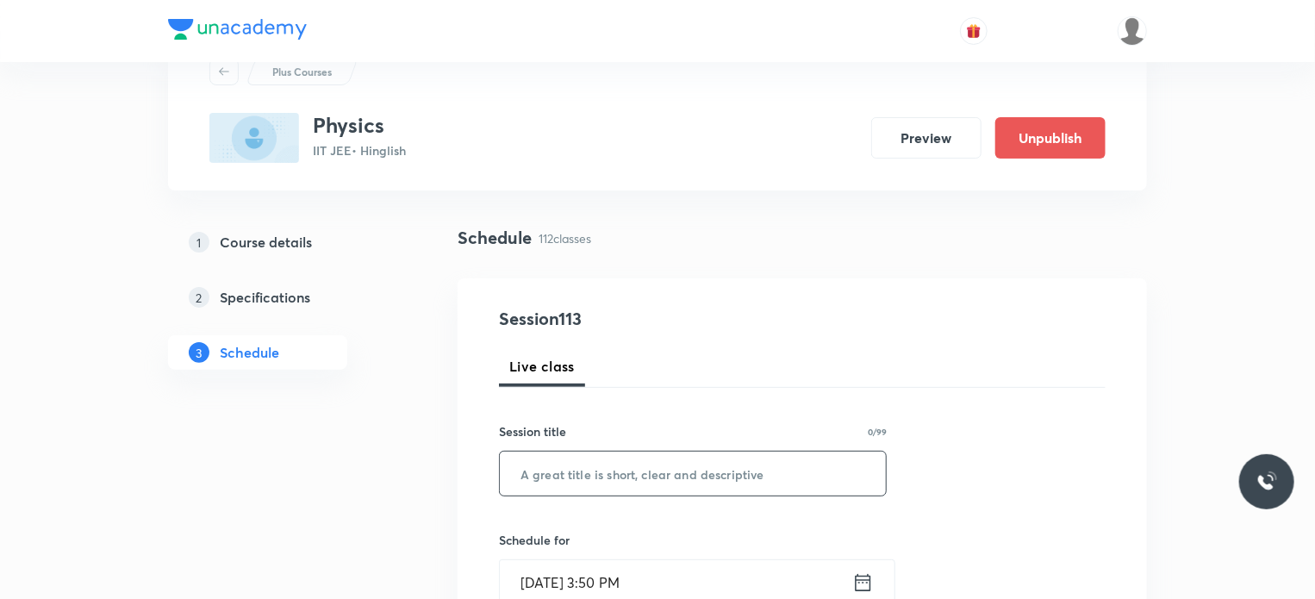
click at [723, 460] on input "text" at bounding box center [693, 473] width 386 height 44
paste input "Ray Optics 34"
type input "Ray Optics 35"
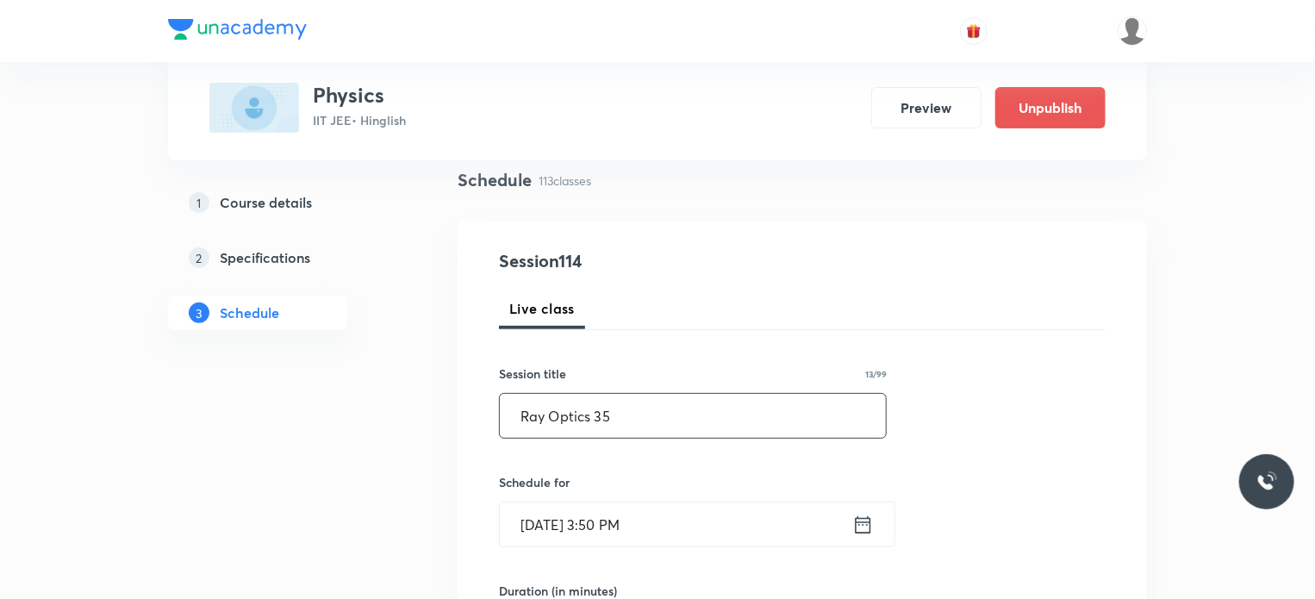
scroll to position [153, 0]
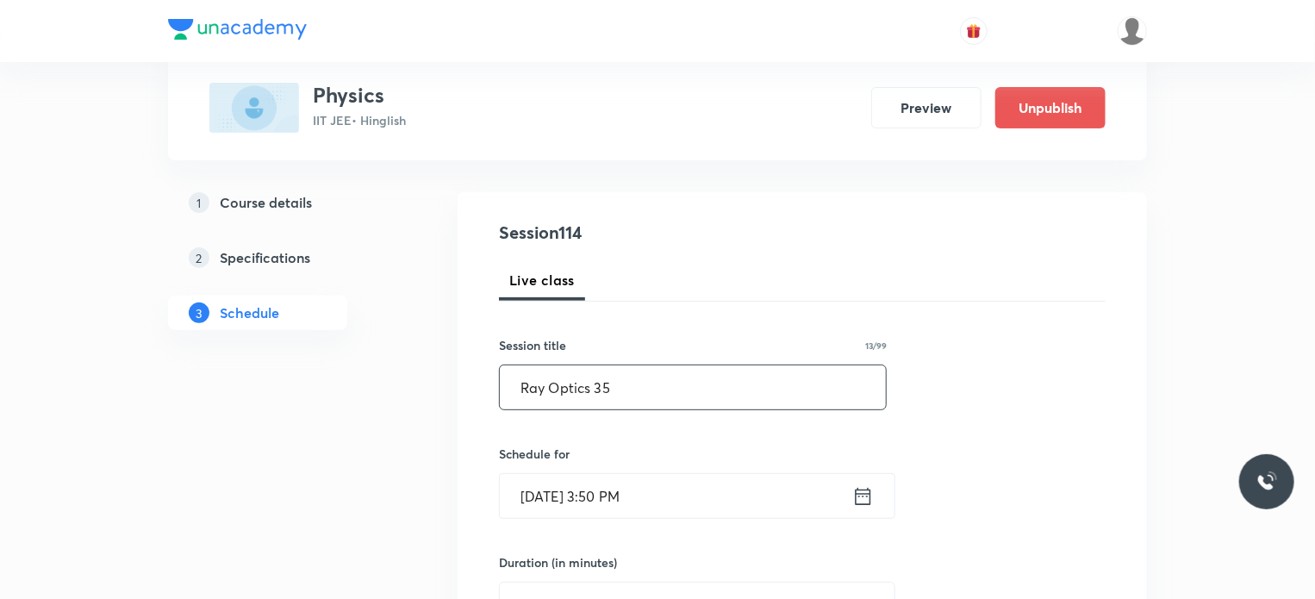
click at [707, 466] on div "Schedule for Sep 30, 2025, 3:50 PM ​" at bounding box center [693, 482] width 388 height 74
click at [730, 482] on input "Sep 30, 2025, 3:50 PM" at bounding box center [676, 496] width 352 height 44
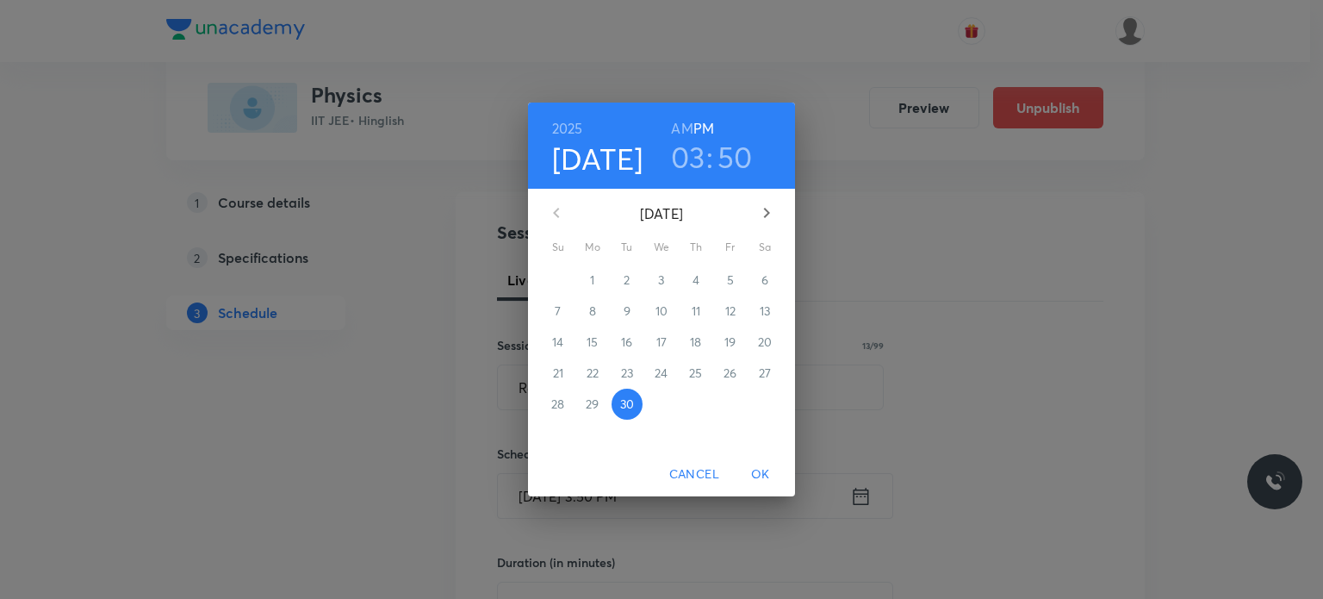
click at [763, 212] on icon "button" at bounding box center [766, 212] width 21 height 21
click at [772, 269] on button "4" at bounding box center [765, 280] width 31 height 31
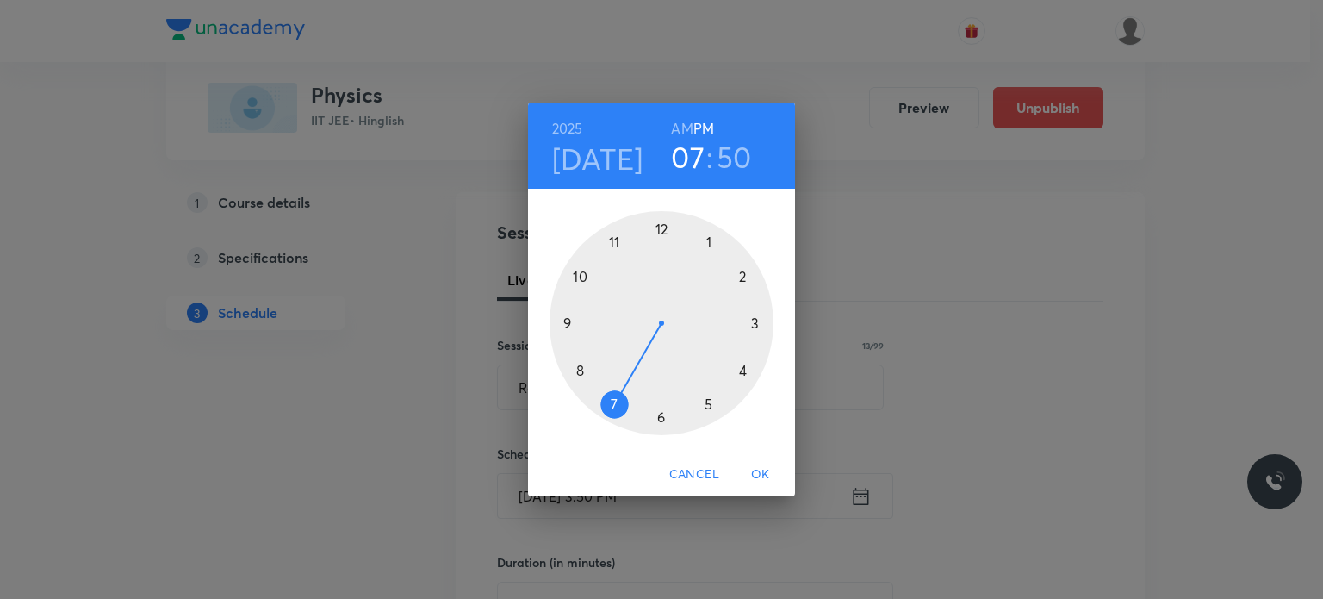
drag, startPoint x: 730, startPoint y: 376, endPoint x: 621, endPoint y: 395, distance: 110.4
click at [621, 397] on div at bounding box center [662, 323] width 224 height 224
drag, startPoint x: 709, startPoint y: 261, endPoint x: 741, endPoint y: 283, distance: 39.0
click at [741, 283] on div at bounding box center [662, 323] width 224 height 224
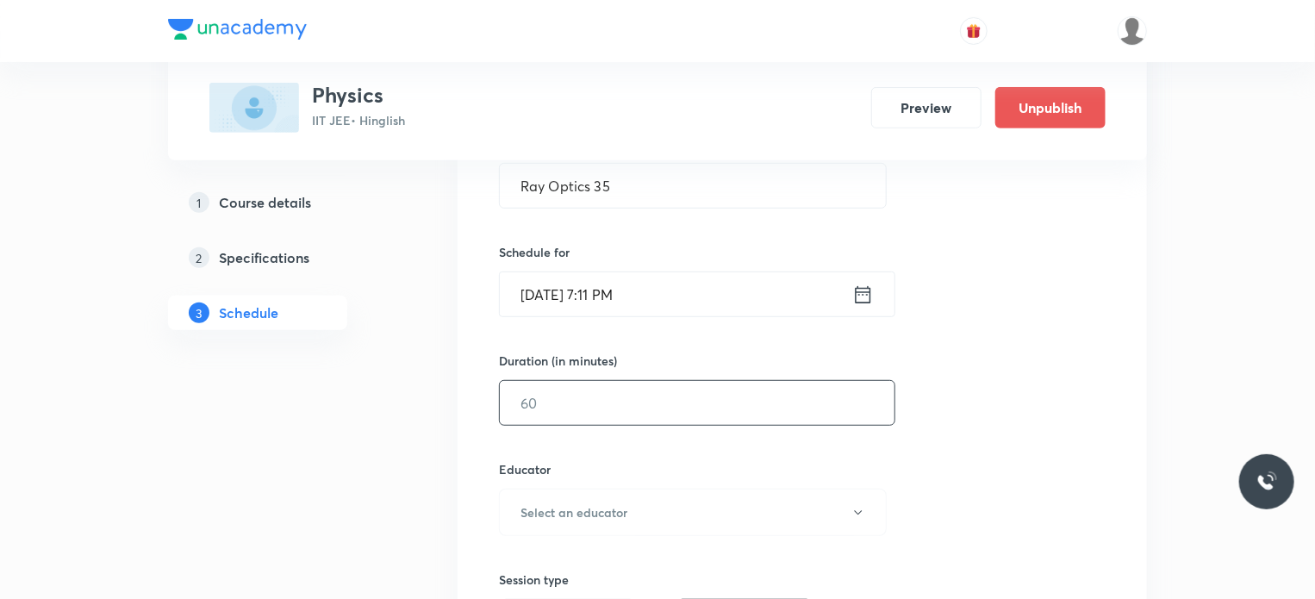
scroll to position [411, 0]
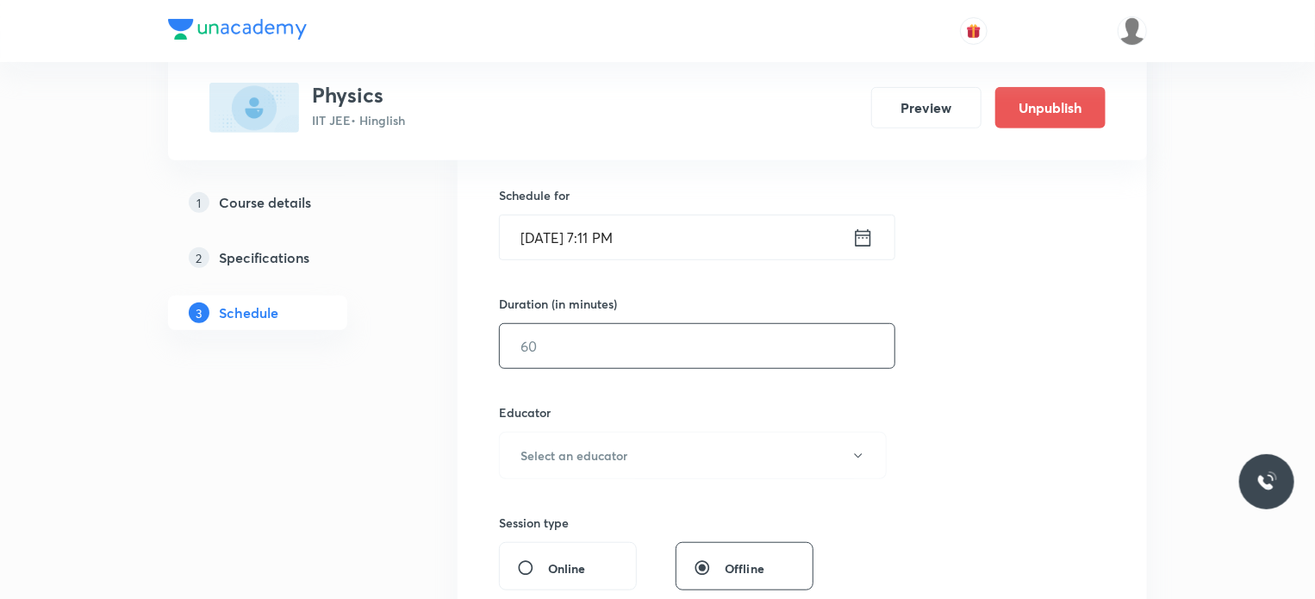
click at [658, 347] on input "text" at bounding box center [697, 346] width 395 height 44
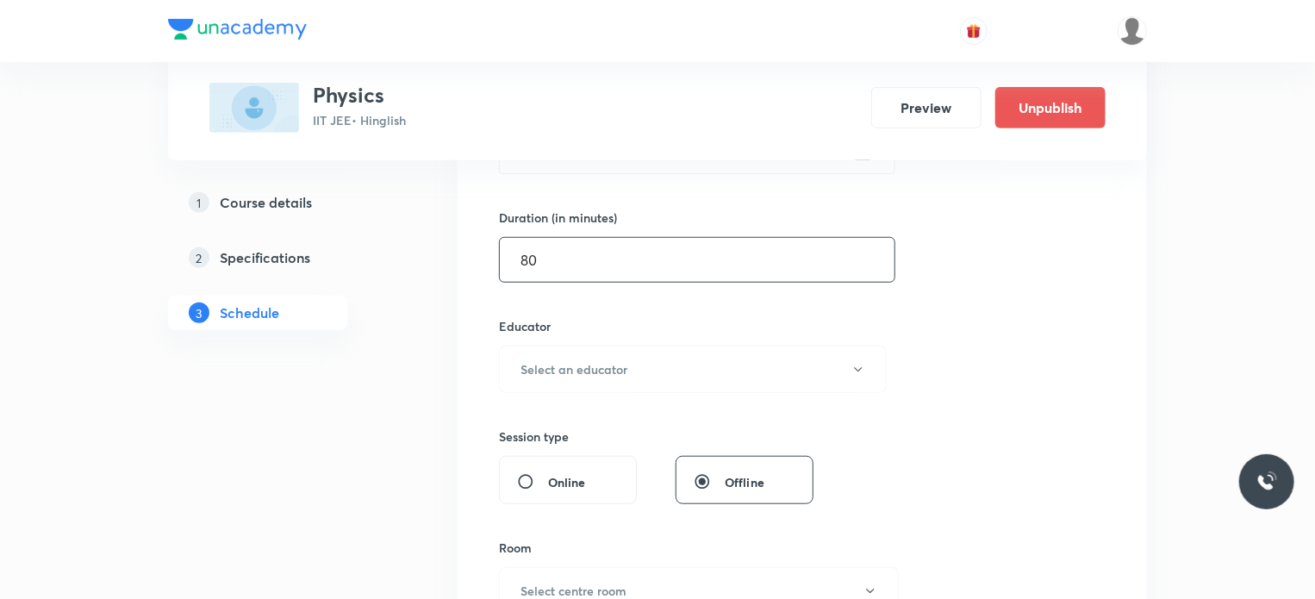
type input "80"
click at [658, 347] on button "Select an educator" at bounding box center [693, 369] width 388 height 47
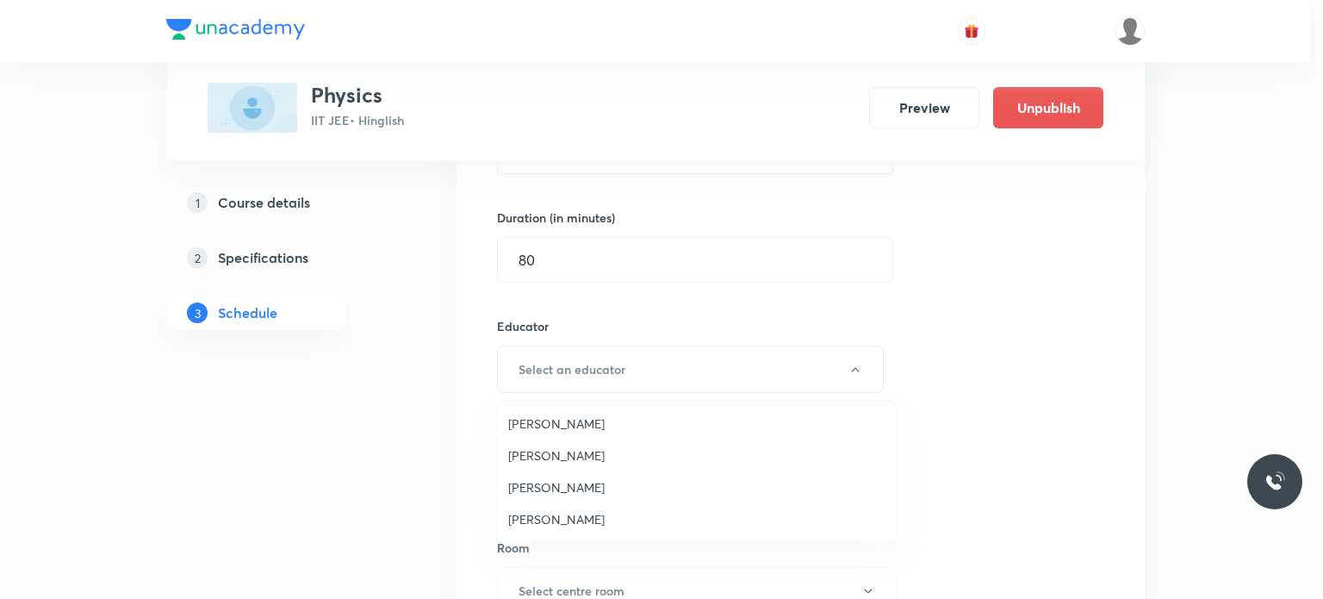
click at [657, 358] on div at bounding box center [661, 299] width 1323 height 599
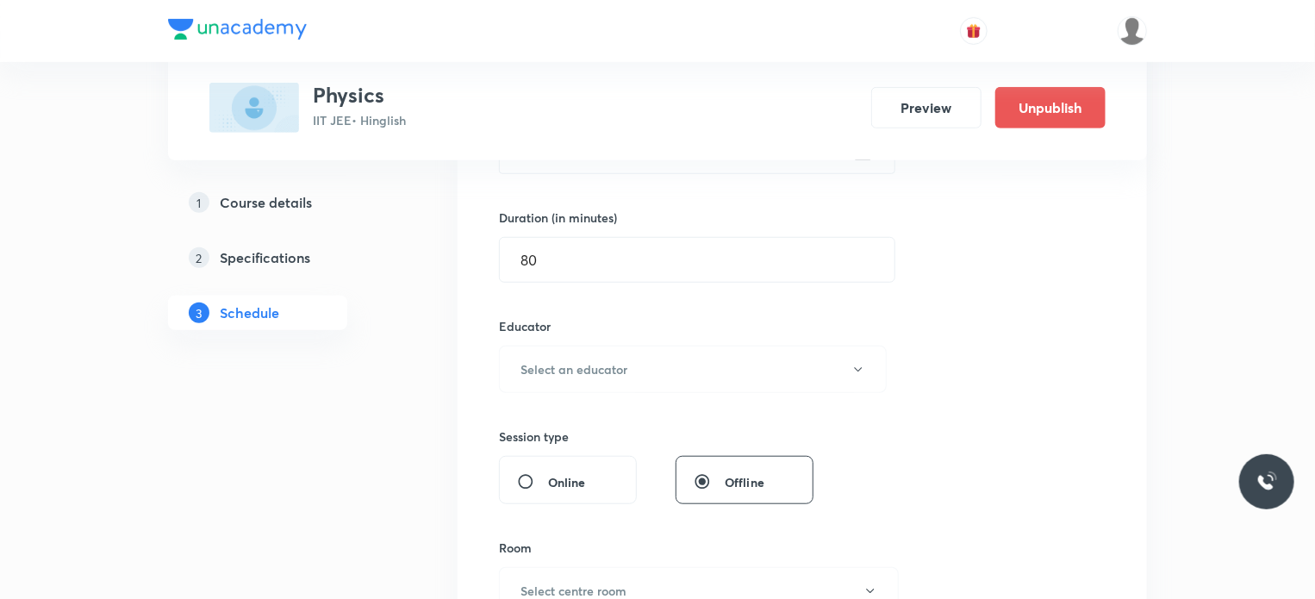
click at [656, 364] on button "Select an educator" at bounding box center [693, 369] width 388 height 47
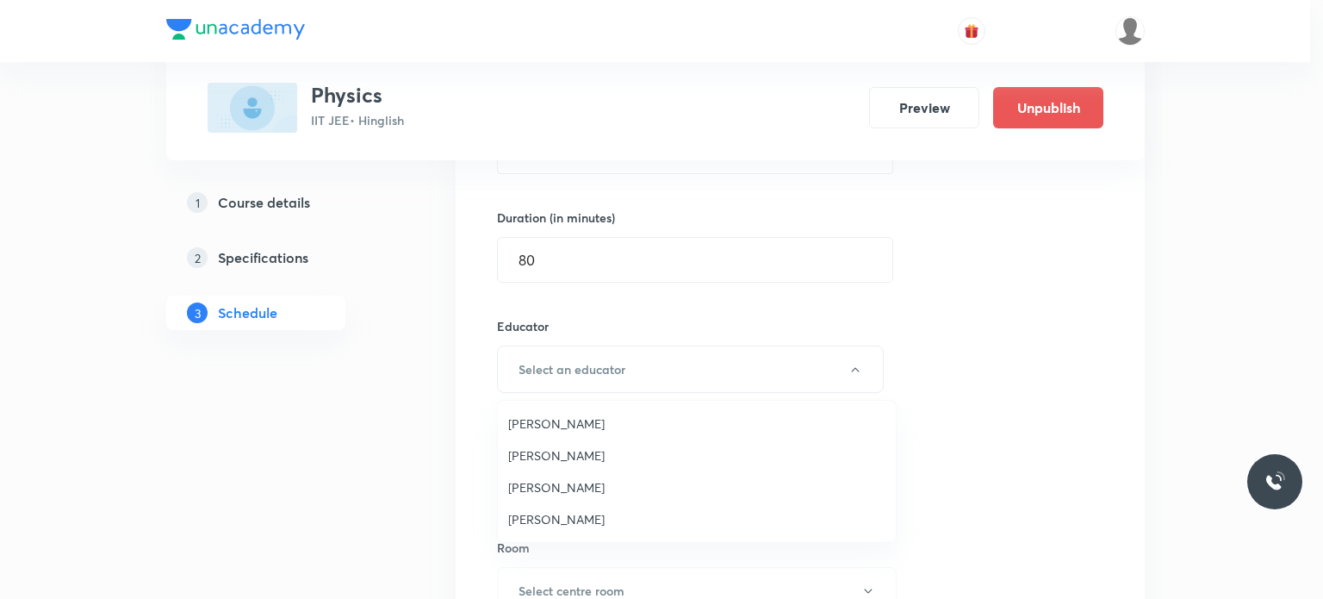
click at [651, 522] on li "Praveen Kumar Ghosh" at bounding box center [697, 519] width 398 height 32
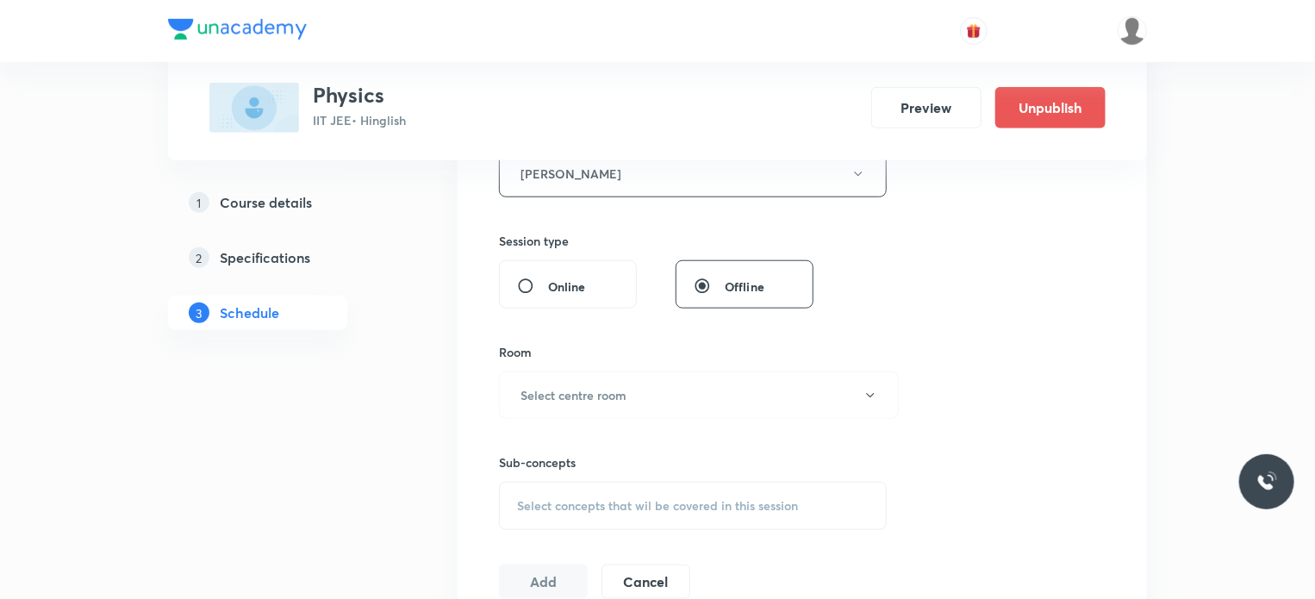
scroll to position [756, 0]
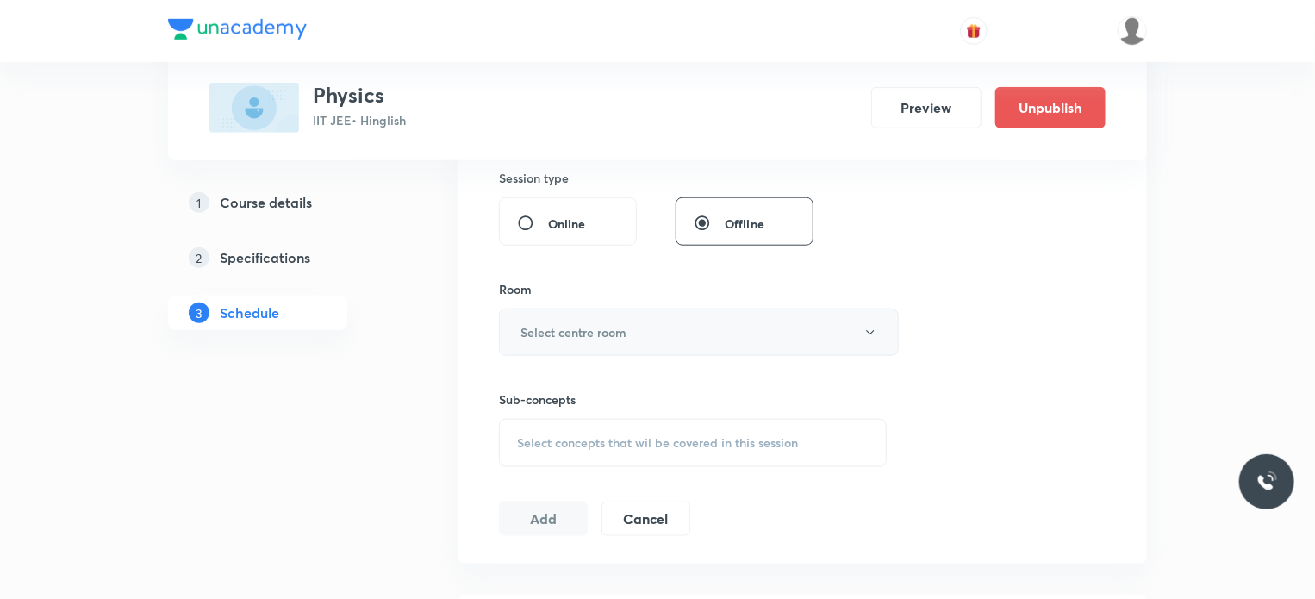
click at [618, 344] on button "Select centre room" at bounding box center [699, 331] width 400 height 47
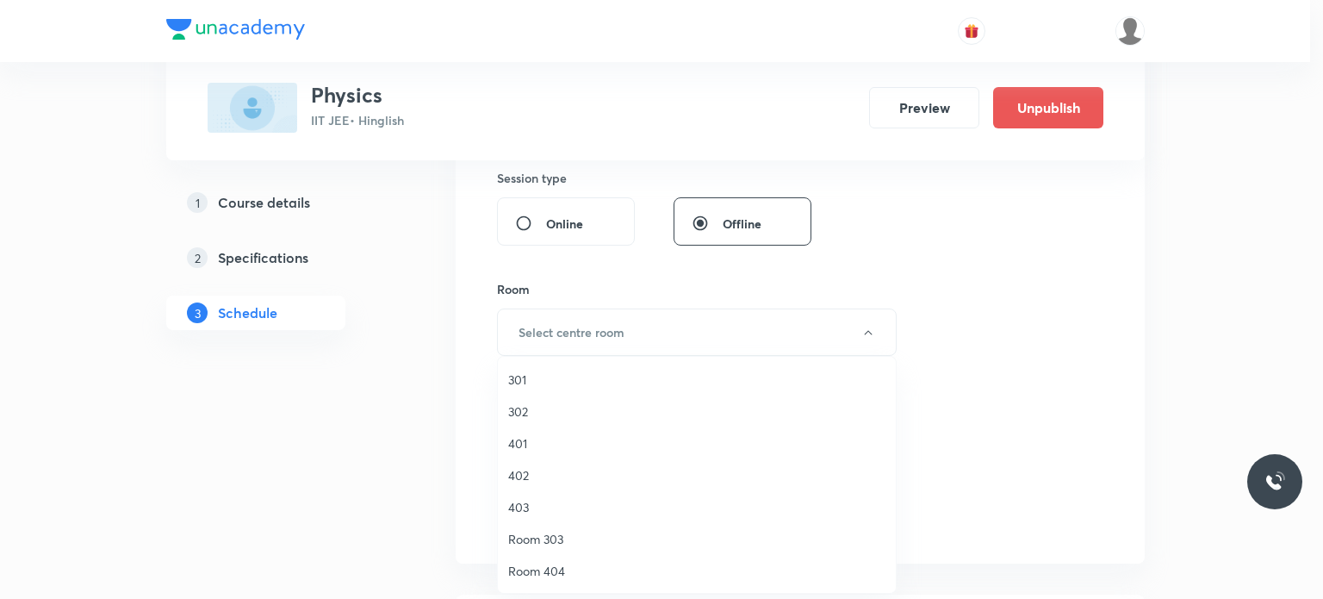
click at [596, 389] on li "301" at bounding box center [697, 380] width 398 height 32
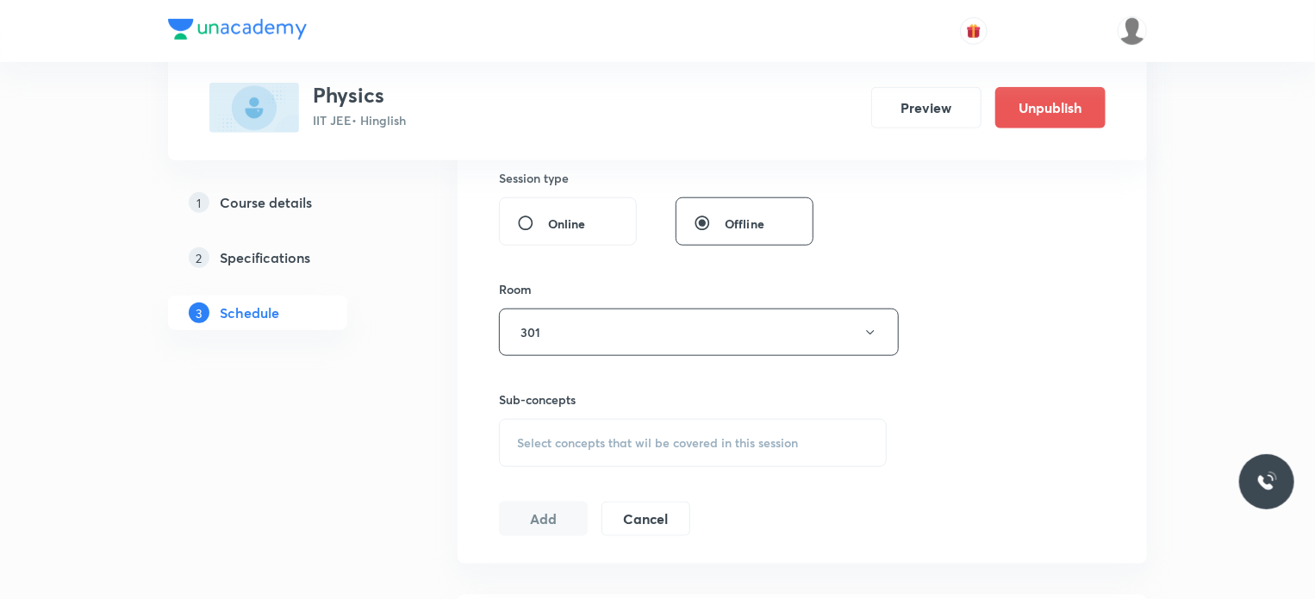
click at [707, 439] on span "Select concepts that wil be covered in this session" at bounding box center [657, 443] width 281 height 14
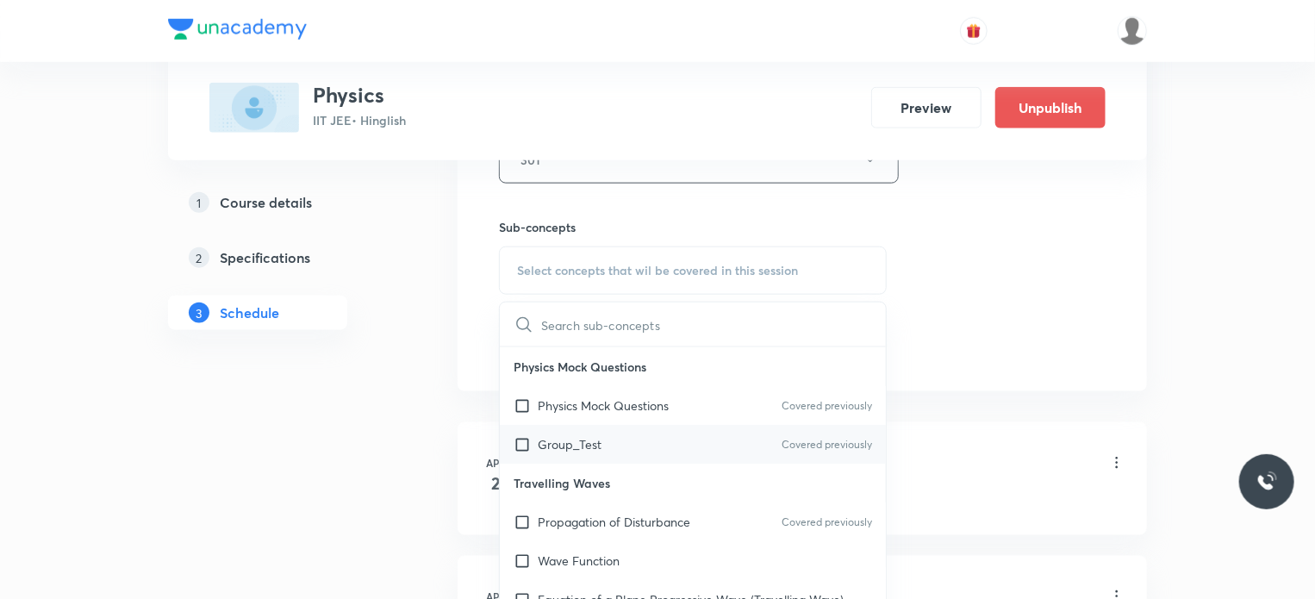
click at [699, 433] on div "Group_Test Covered previously" at bounding box center [693, 444] width 386 height 39
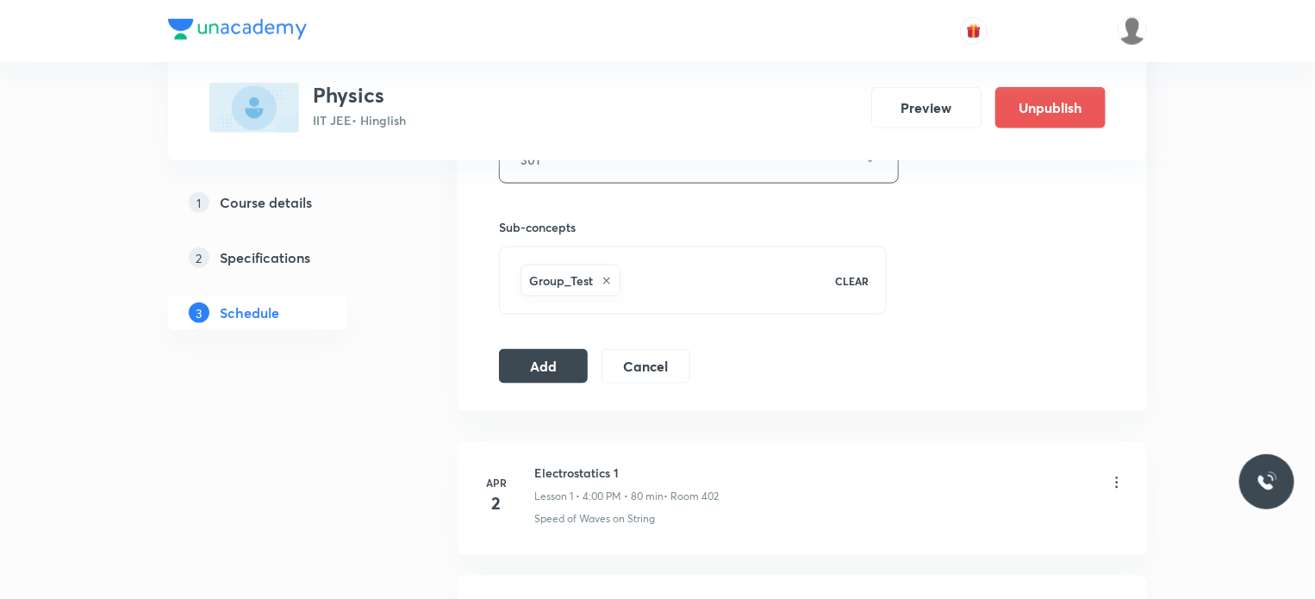
click at [569, 364] on button "Add" at bounding box center [543, 364] width 89 height 34
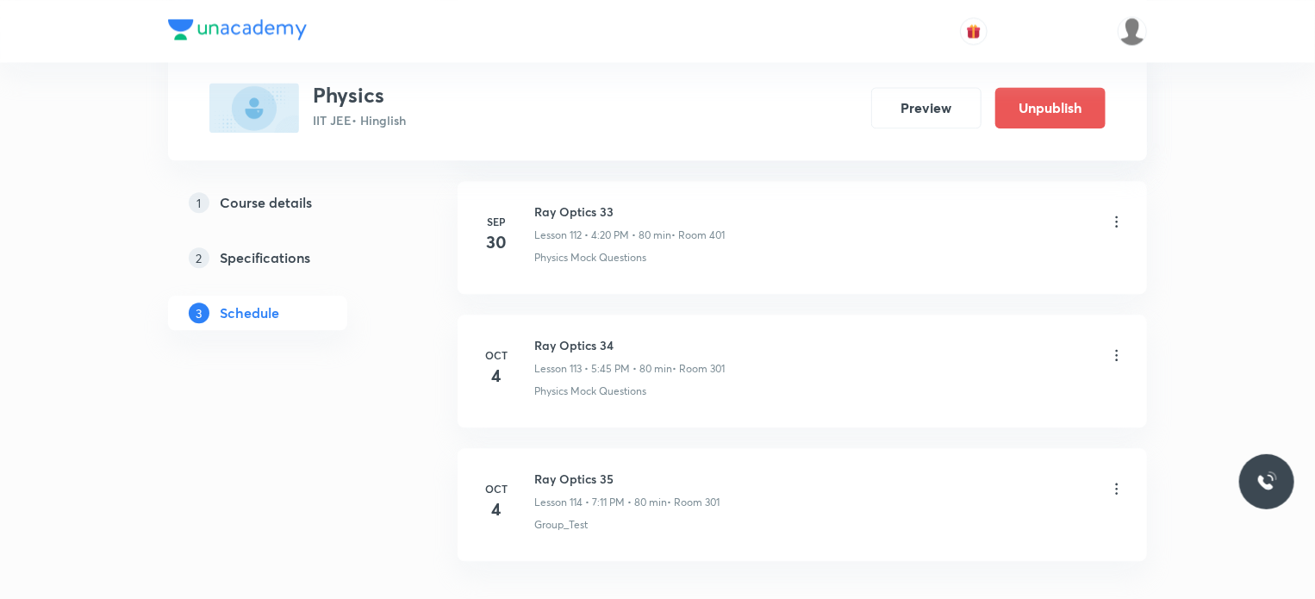
scroll to position [15175, 0]
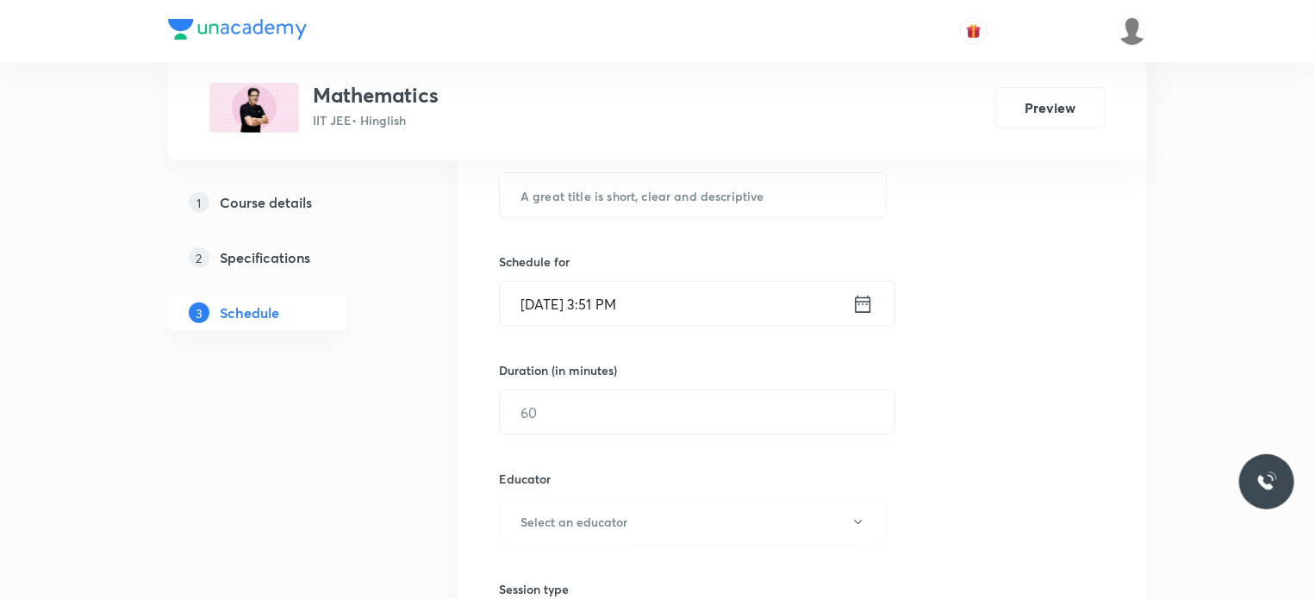
scroll to position [16608, 0]
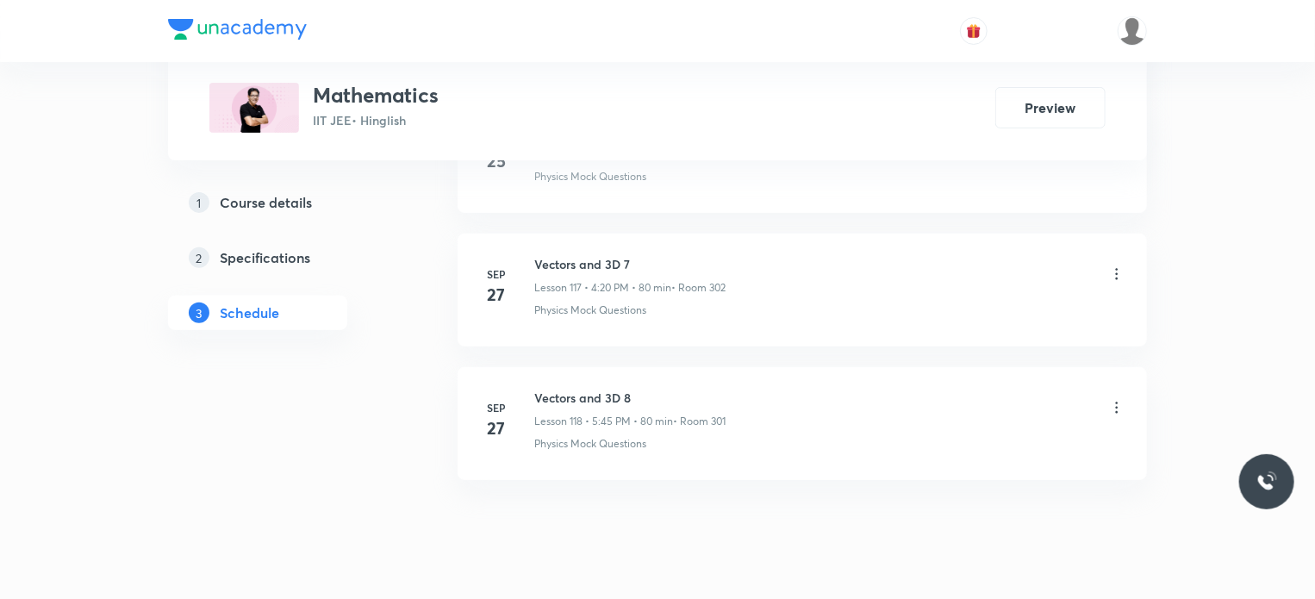
click at [580, 389] on h6 "Vectors and 3D 8" at bounding box center [629, 398] width 191 height 18
copy h6 "Vectors and 3D 8"
click at [580, 389] on h6 "Vectors and 3D 8" at bounding box center [629, 398] width 191 height 18
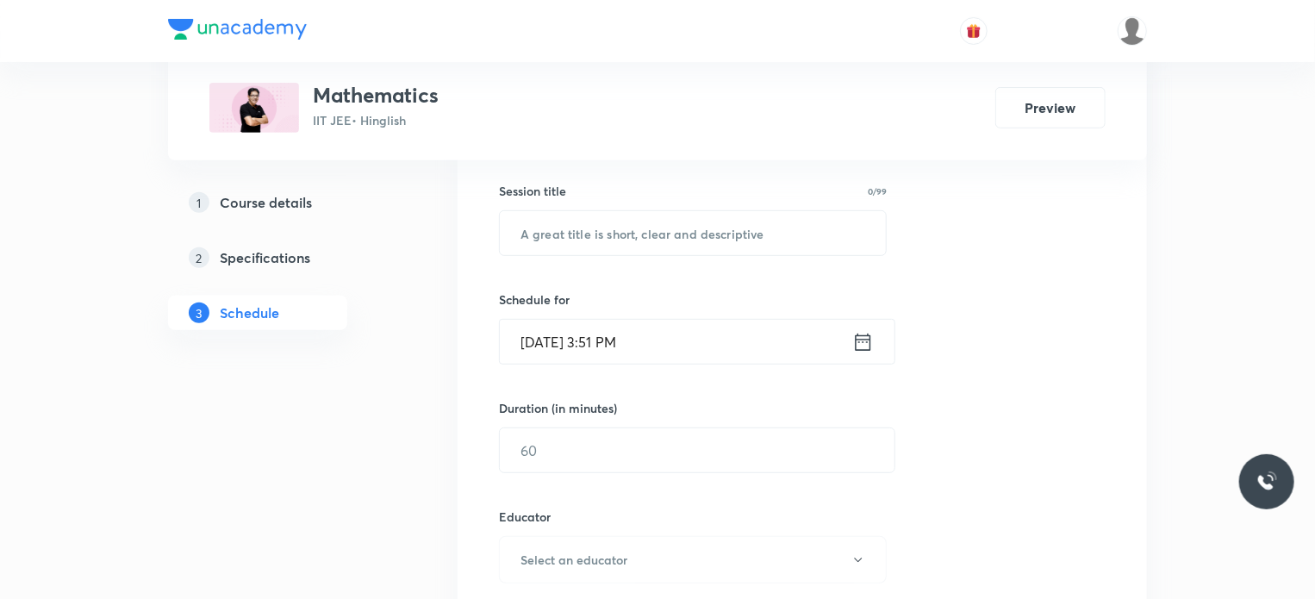
scroll to position [221, 0]
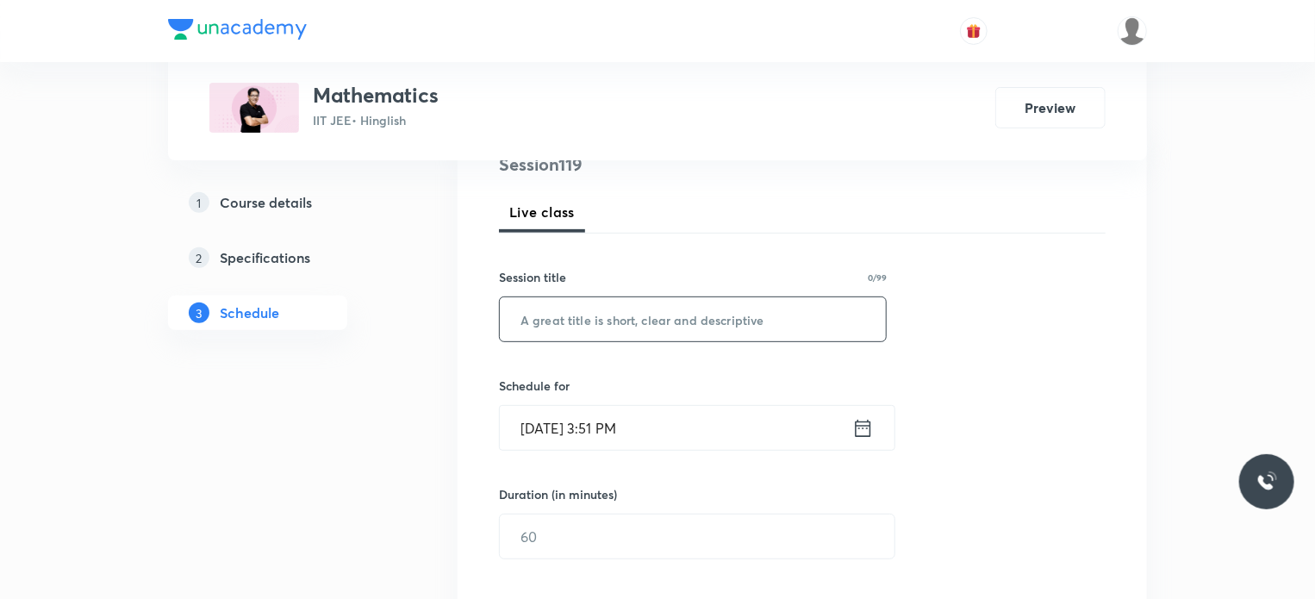
click at [719, 331] on input "text" at bounding box center [693, 319] width 386 height 44
paste input "Vectors and 3D 8"
type input "Vectors and 3D 9"
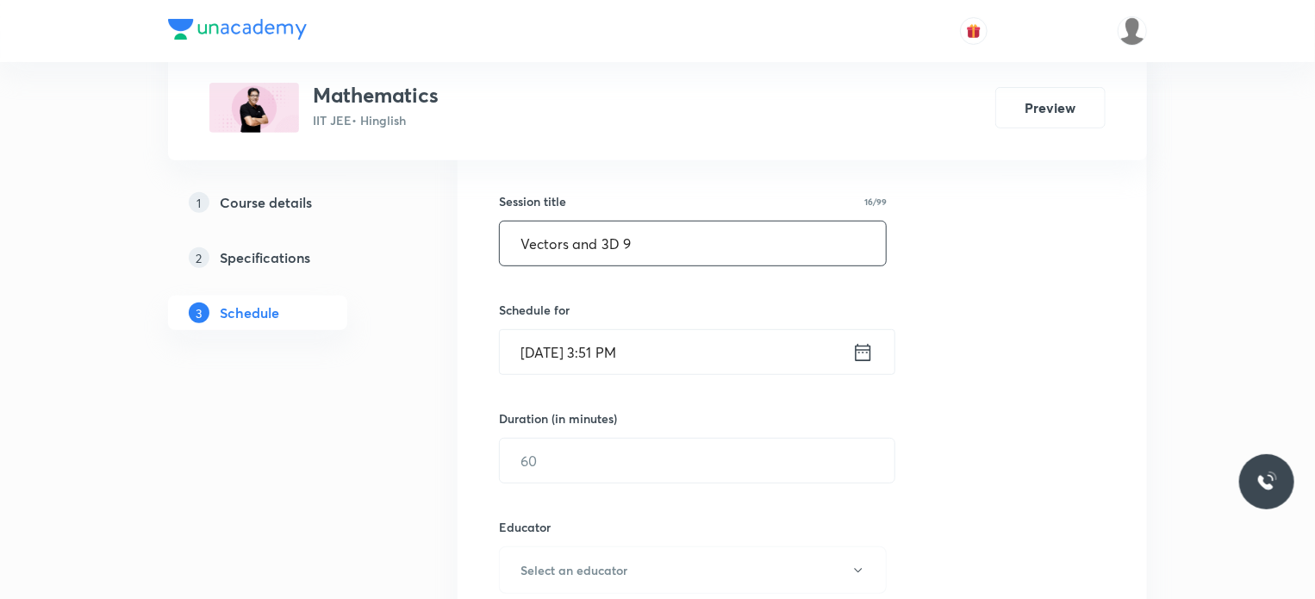
scroll to position [393, 0]
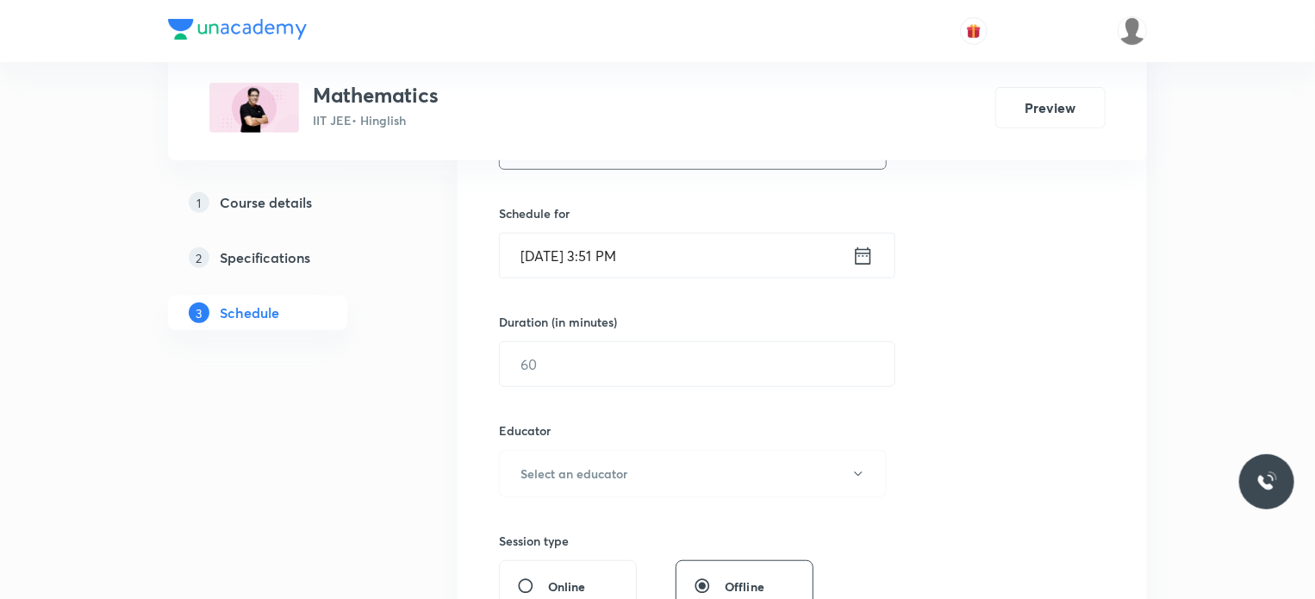
click at [700, 271] on input "Sep 30, 2025, 3:51 PM" at bounding box center [676, 255] width 352 height 44
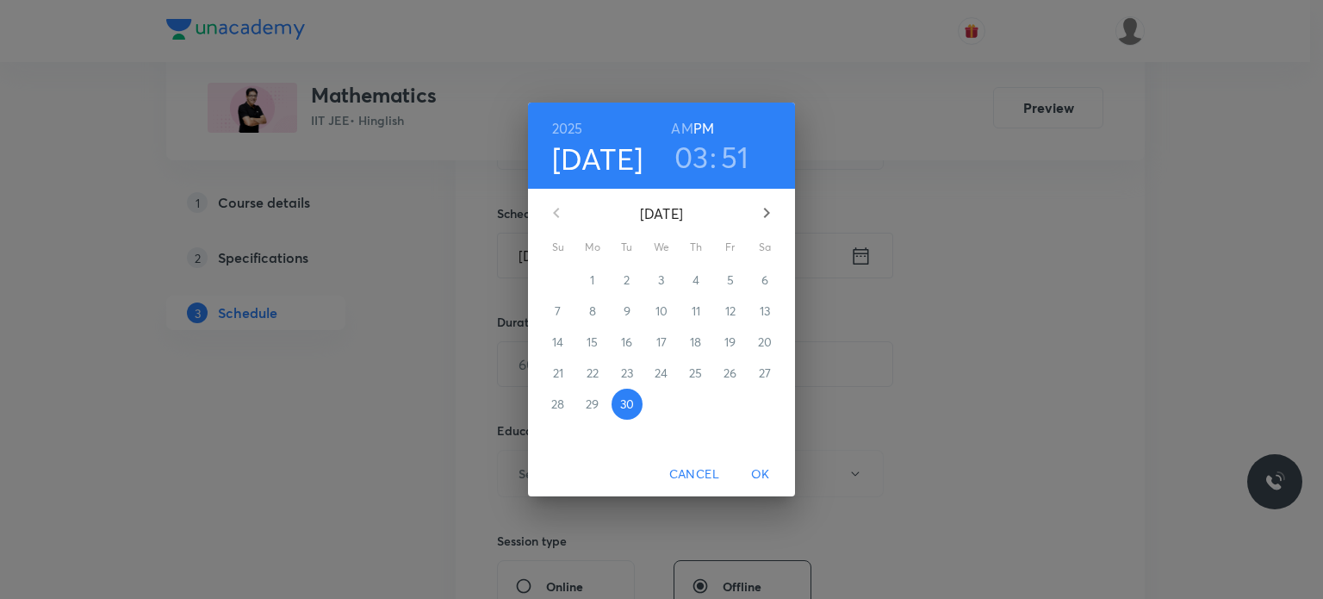
click at [699, 165] on h3 "03" at bounding box center [692, 157] width 34 height 36
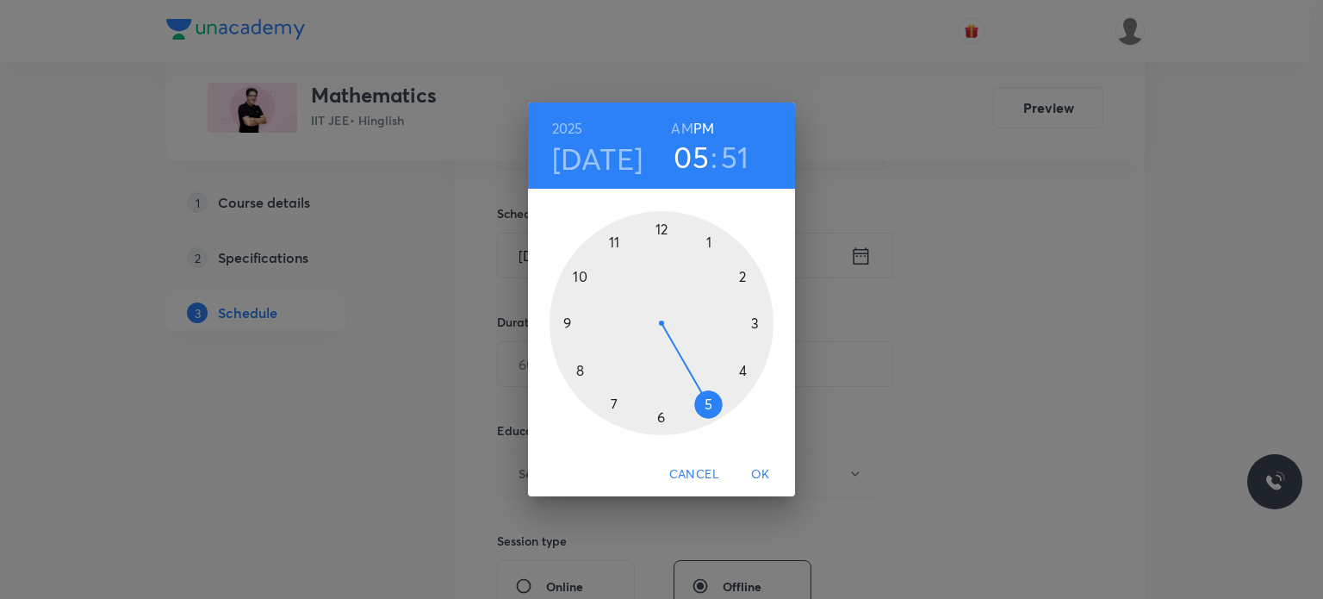
drag, startPoint x: 752, startPoint y: 308, endPoint x: 714, endPoint y: 330, distance: 43.6
click at [714, 384] on div at bounding box center [662, 323] width 224 height 224
drag, startPoint x: 672, startPoint y: 292, endPoint x: 567, endPoint y: 327, distance: 110.6
click at [570, 327] on div at bounding box center [662, 323] width 224 height 224
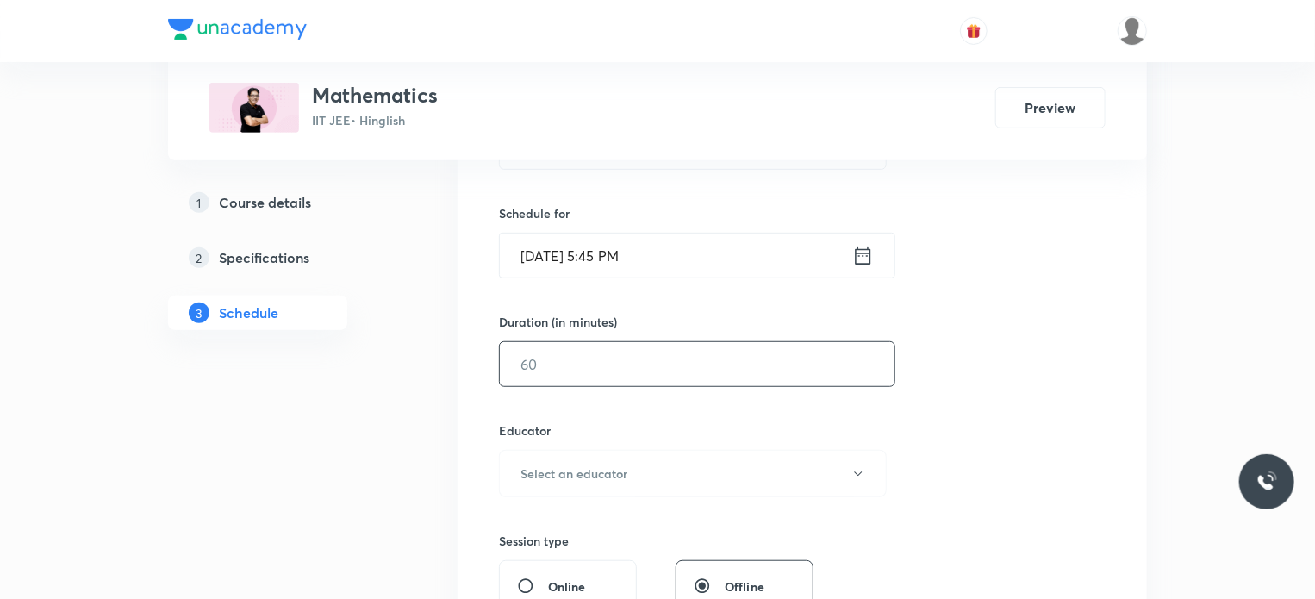
click at [555, 363] on input "text" at bounding box center [697, 364] width 395 height 44
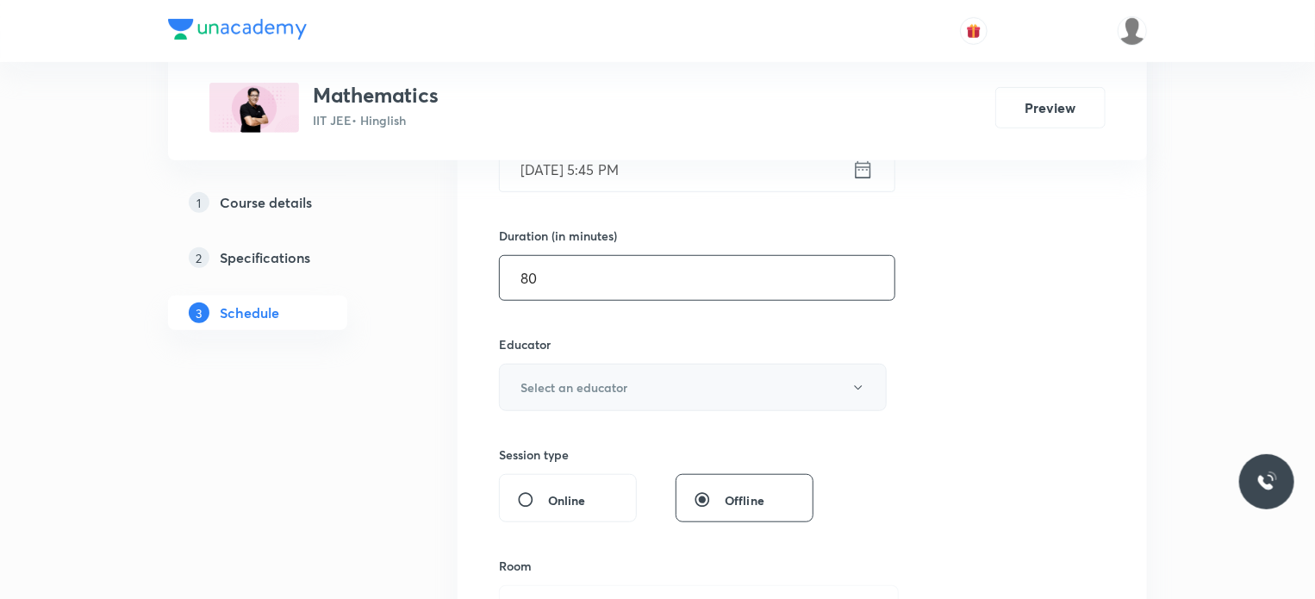
type input "80"
click at [556, 378] on button "Select an educator" at bounding box center [693, 387] width 388 height 47
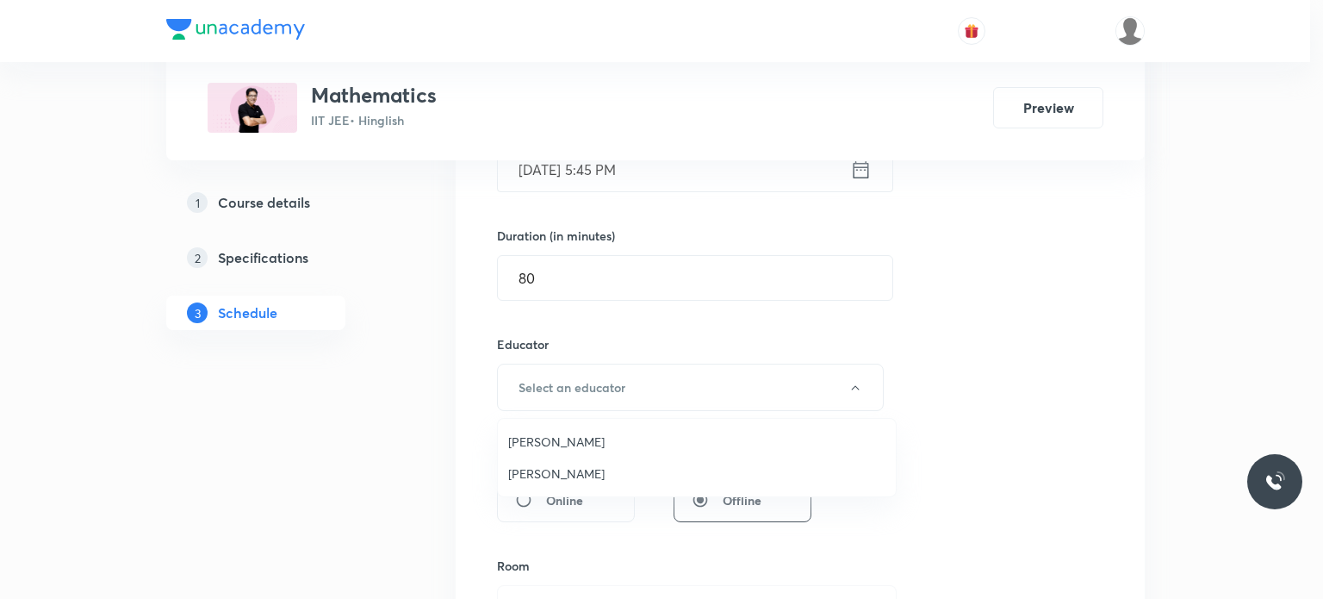
drag, startPoint x: 551, startPoint y: 477, endPoint x: 613, endPoint y: 421, distance: 82.9
click at [551, 478] on span "Praveer Agrawal" at bounding box center [696, 473] width 377 height 18
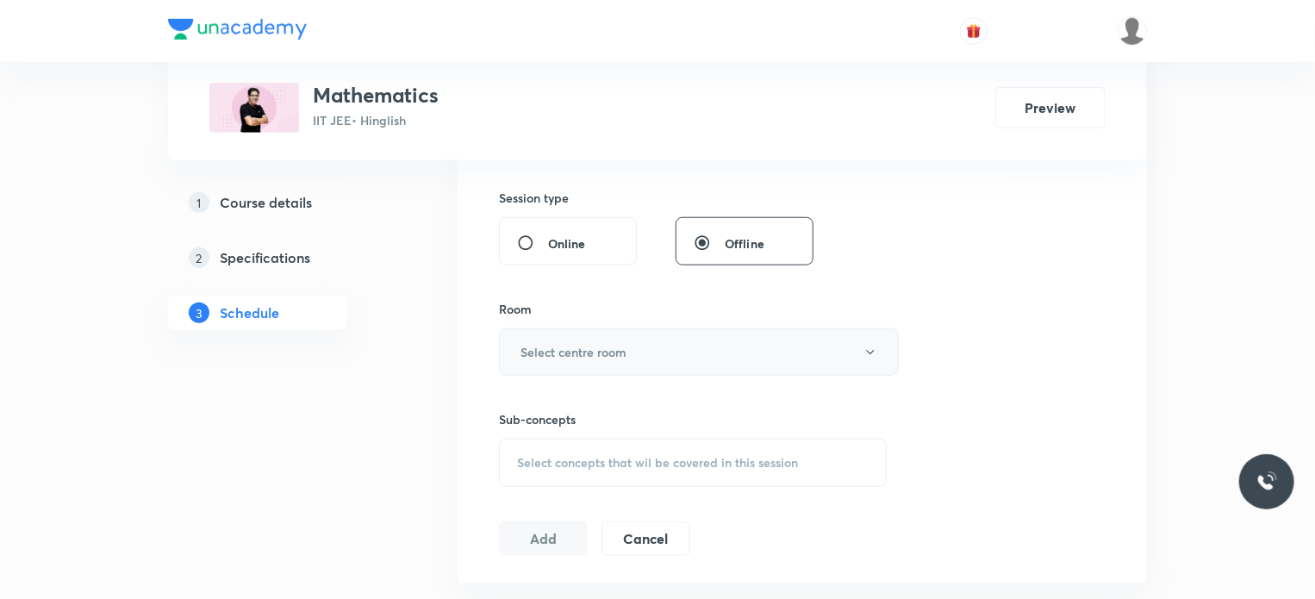
scroll to position [738, 0]
click at [610, 354] on h6 "Select centre room" at bounding box center [573, 350] width 106 height 18
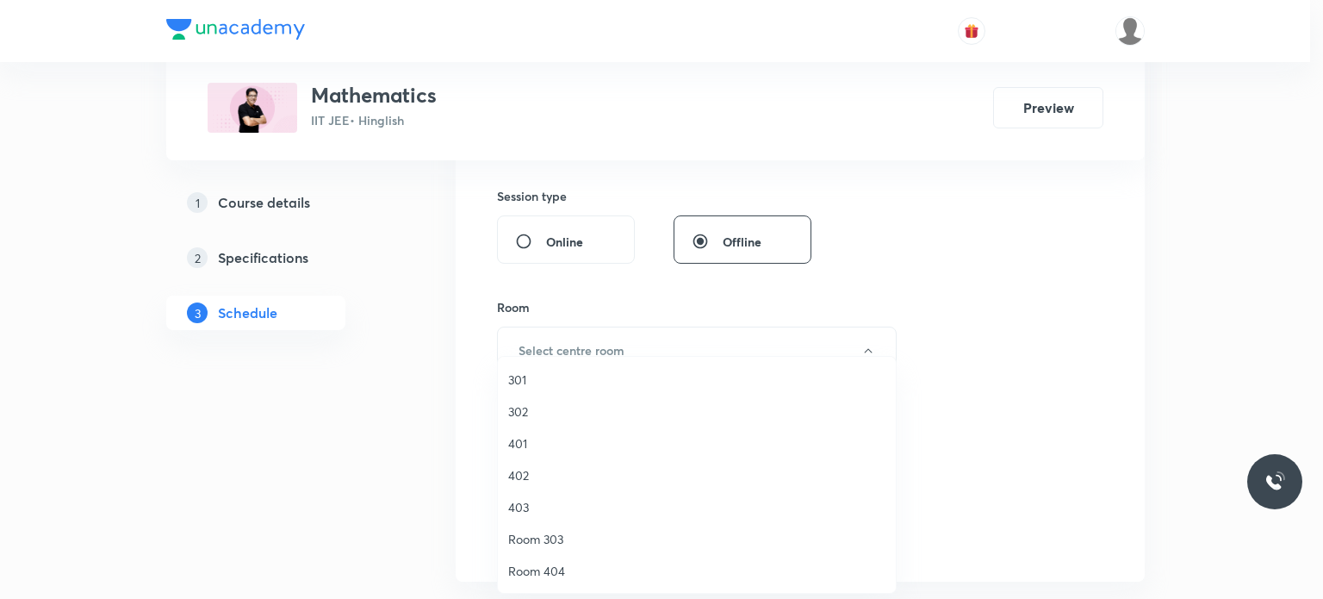
click at [582, 402] on span "302" at bounding box center [696, 411] width 377 height 18
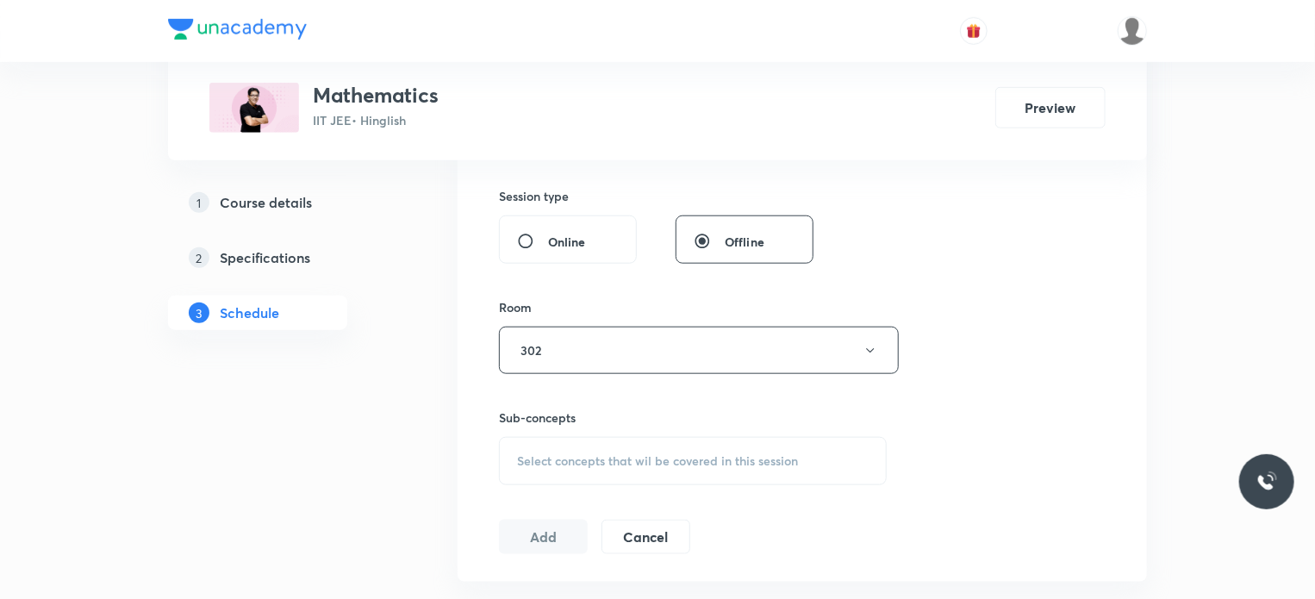
click at [613, 430] on div "Sub-concepts Select concepts that wil be covered in this session" at bounding box center [693, 446] width 388 height 77
drag, startPoint x: 622, startPoint y: 440, endPoint x: 638, endPoint y: 453, distance: 20.2
click at [625, 443] on div "Select concepts that wil be covered in this session" at bounding box center [693, 461] width 388 height 48
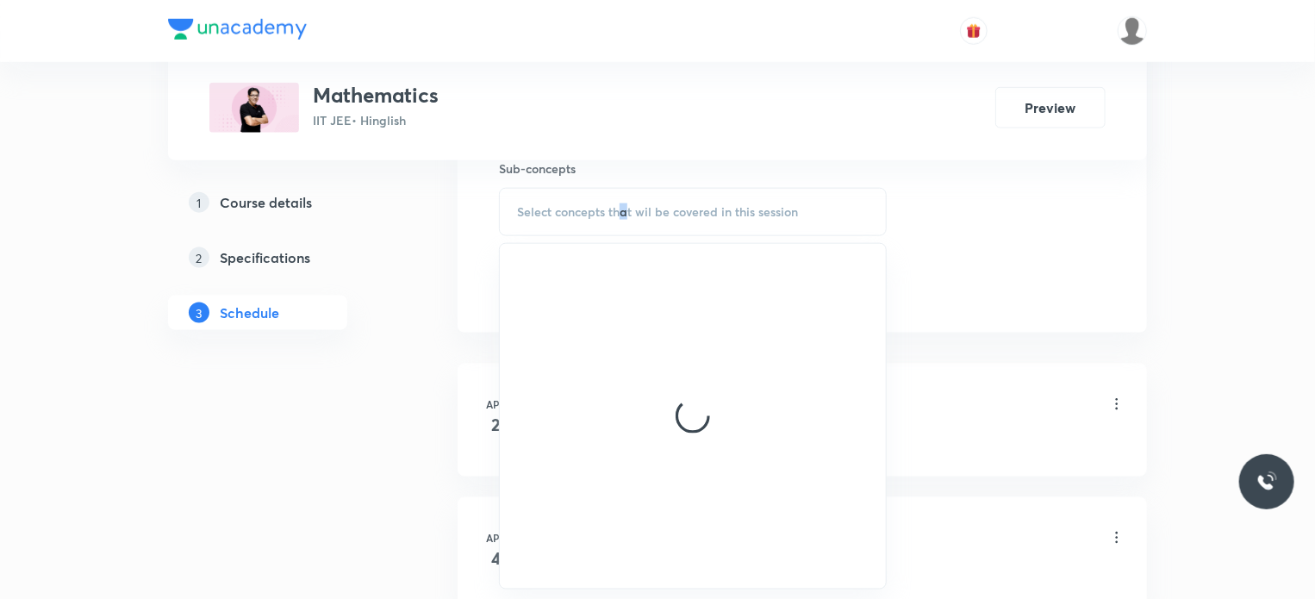
scroll to position [996, 0]
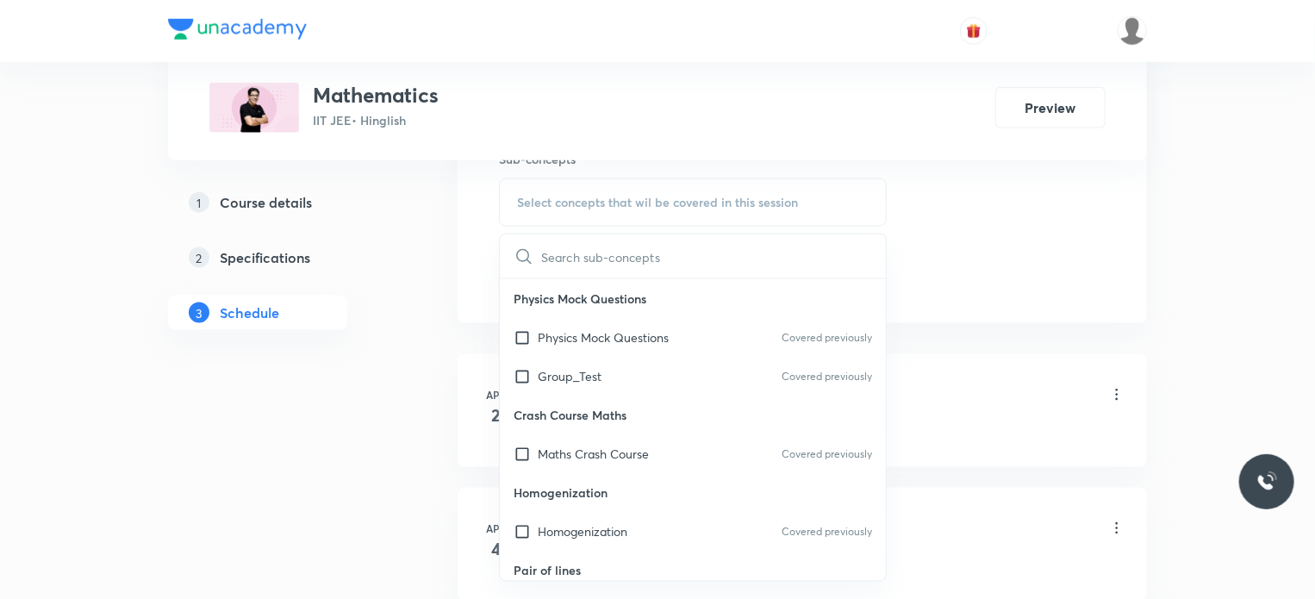
click at [704, 415] on p "Crash Course Maths" at bounding box center [693, 414] width 386 height 39
click at [725, 352] on div "Physics Mock Questions Covered previously" at bounding box center [693, 337] width 386 height 39
checkbox input "true"
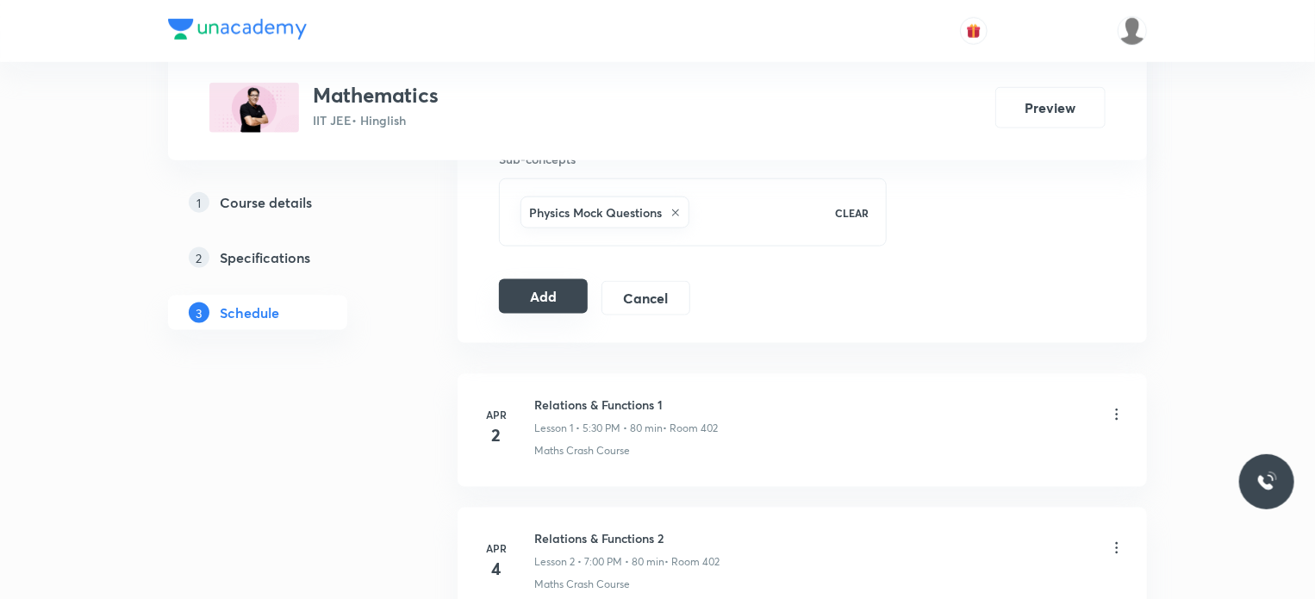
click at [576, 296] on button "Add" at bounding box center [543, 296] width 89 height 34
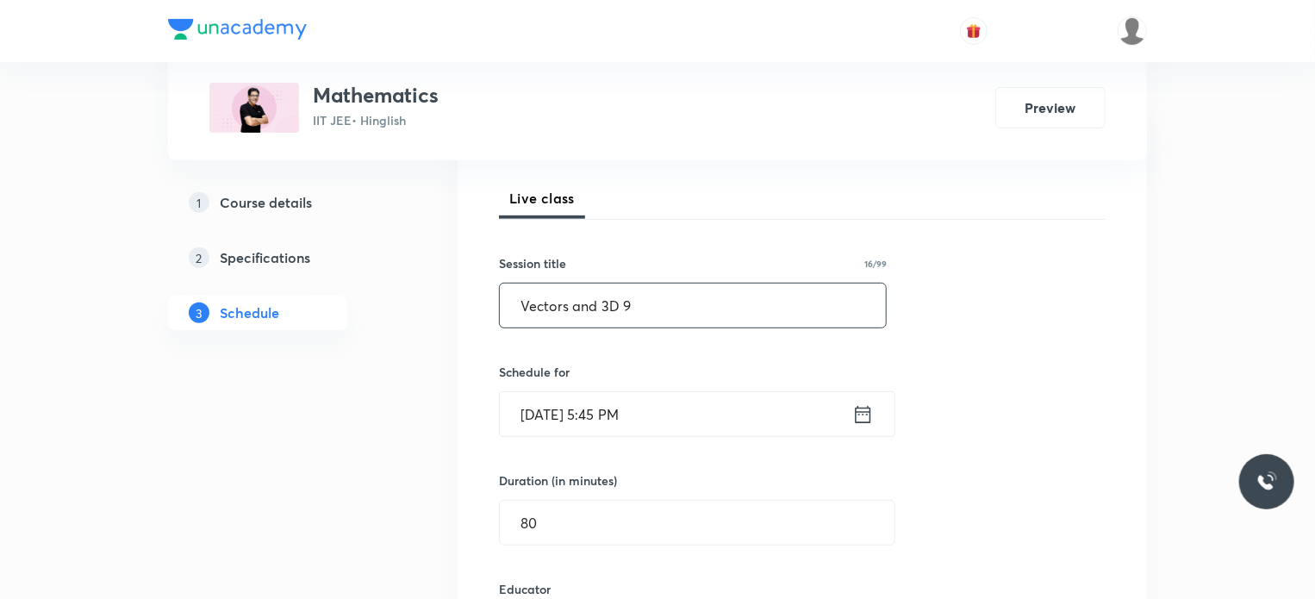
scroll to position [221, 0]
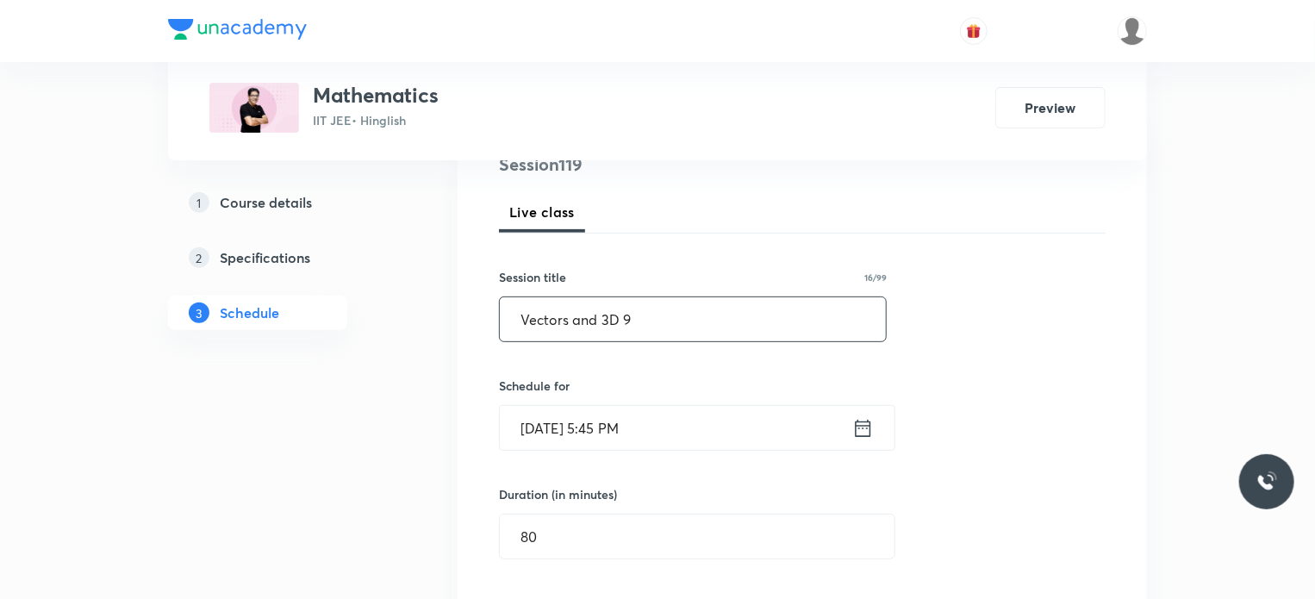
drag, startPoint x: 652, startPoint y: 333, endPoint x: 436, endPoint y: 355, distance: 217.4
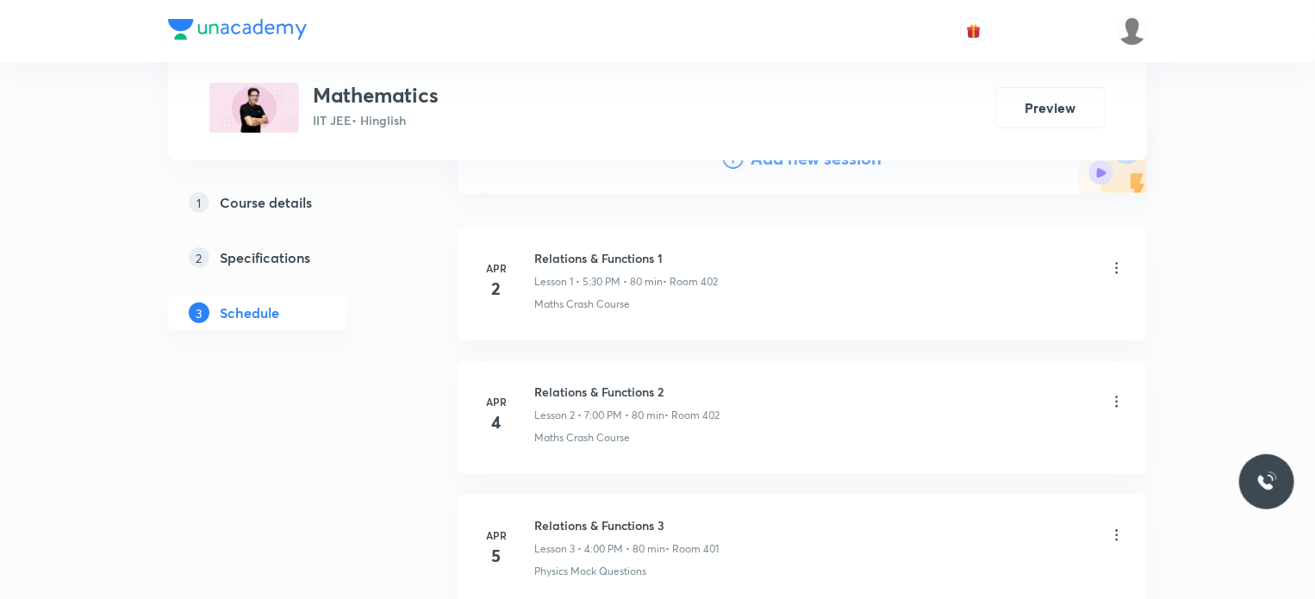
click at [849, 339] on li "Apr 2 Relations & Functions 1 Lesson 1 • 5:30 PM • 80 min • Room 402 Maths Cras…" at bounding box center [802, 283] width 689 height 113
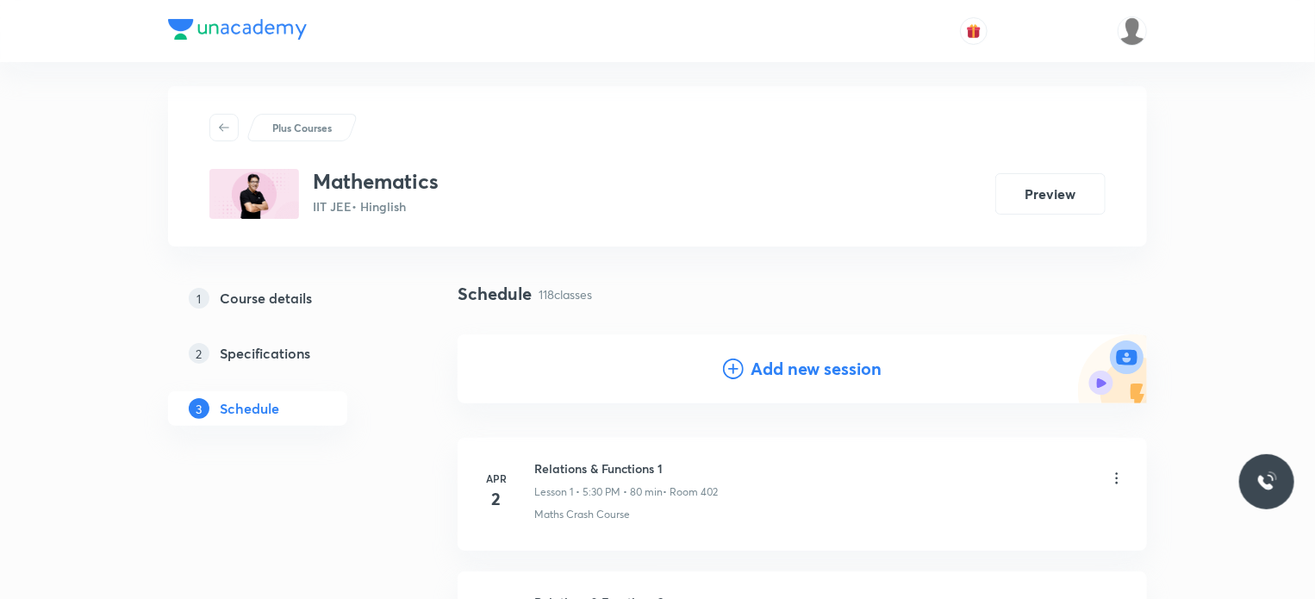
scroll to position [0, 0]
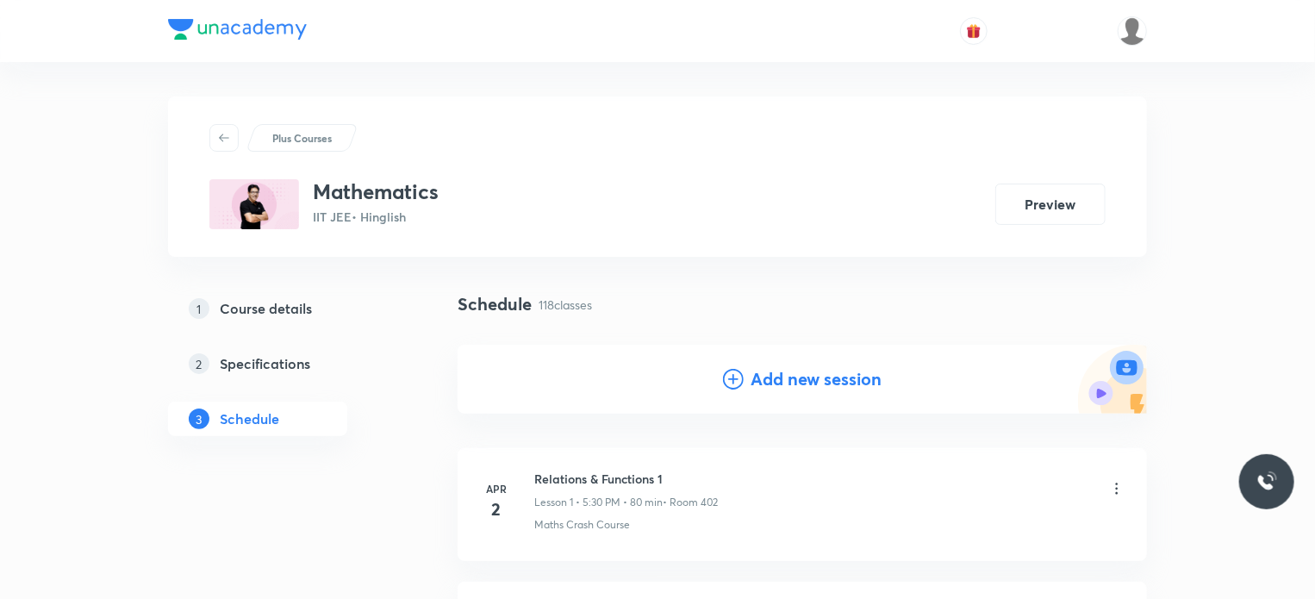
click at [797, 370] on h4 "Add new session" at bounding box center [815, 379] width 131 height 26
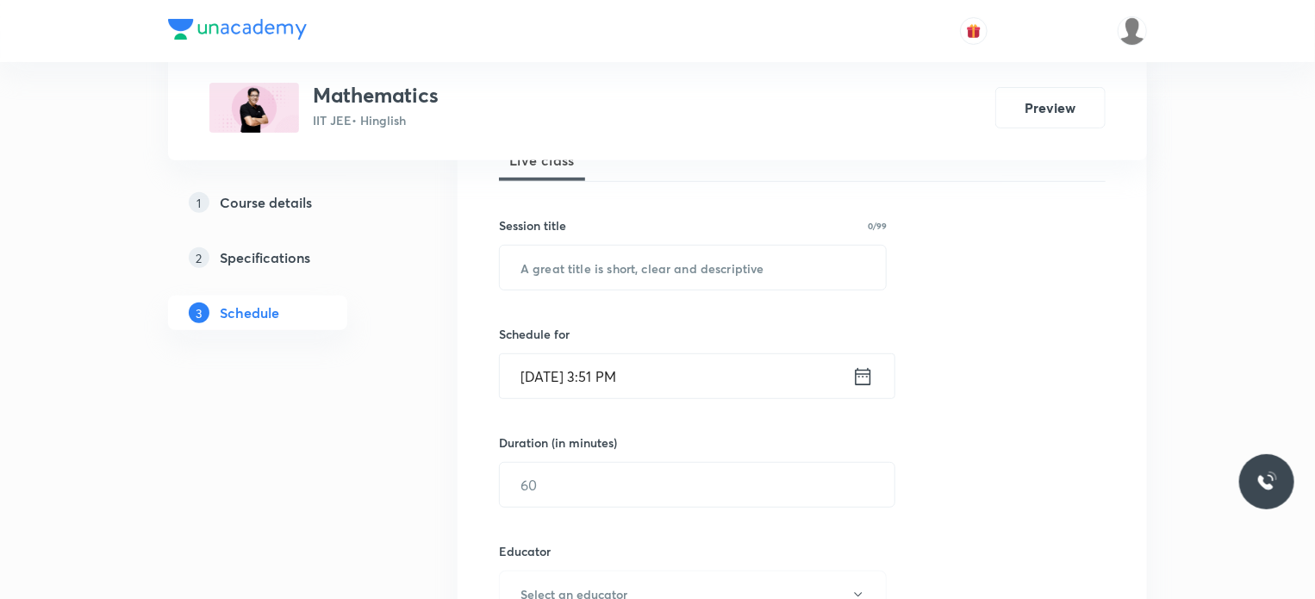
scroll to position [272, 0]
click at [703, 276] on input "text" at bounding box center [693, 268] width 386 height 44
paste input "Vectors and 3D 9"
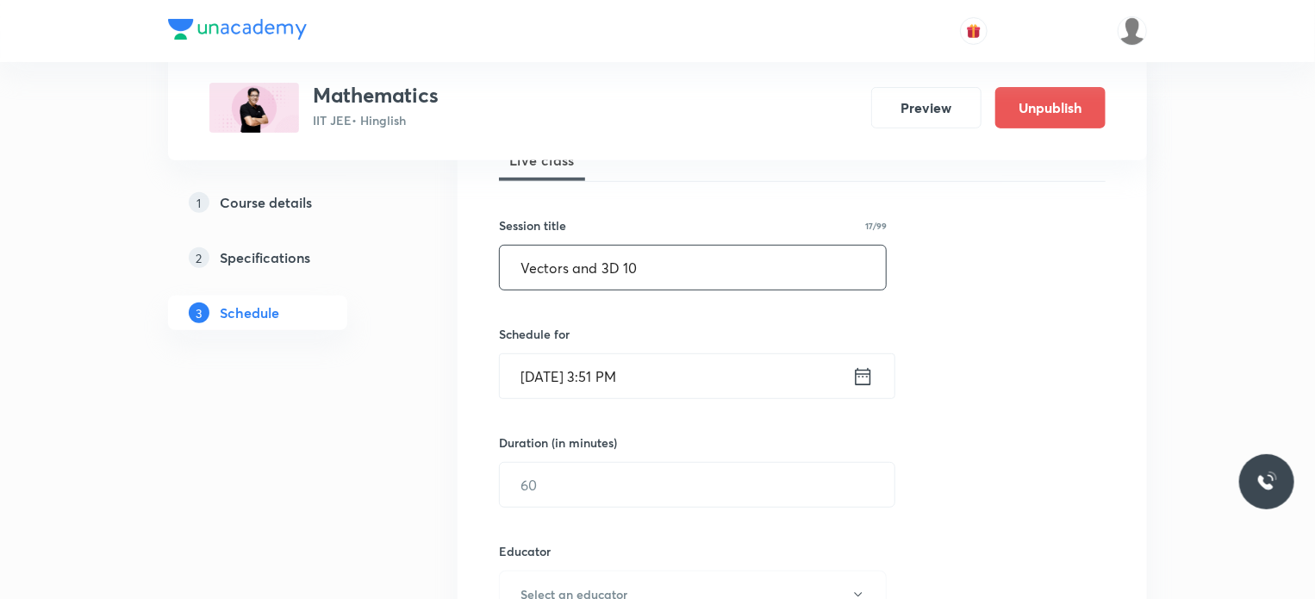
type input "Vectors and 3D 10"
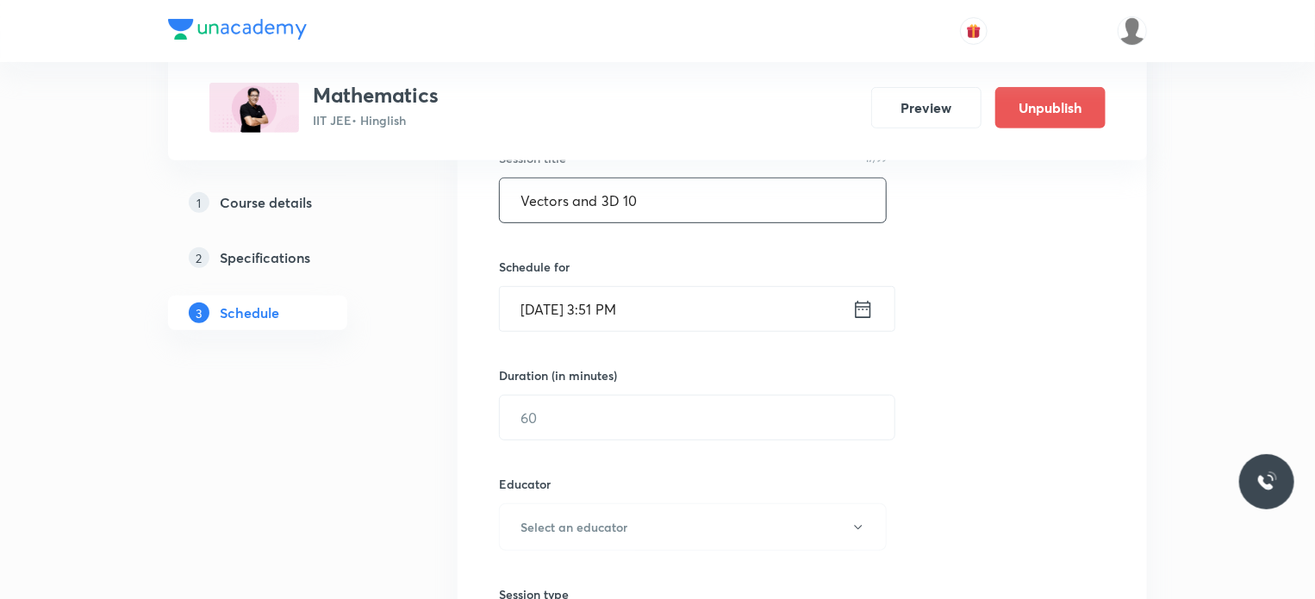
scroll to position [338, 0]
click at [694, 284] on div "Schedule for Sep 30, 2025, 3:51 PM ​" at bounding box center [693, 296] width 388 height 74
click at [689, 309] on input "Sep 30, 2025, 3:51 PM" at bounding box center [676, 311] width 352 height 44
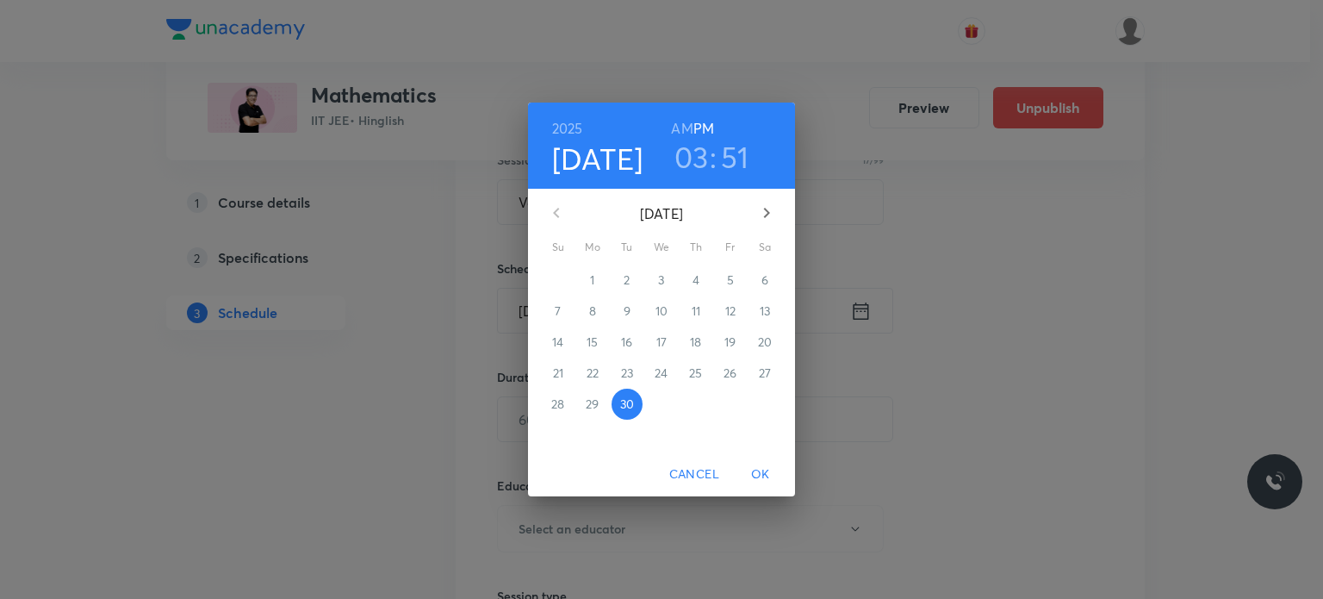
click at [772, 200] on button "button" at bounding box center [766, 212] width 41 height 41
click at [684, 166] on h3 "03" at bounding box center [692, 157] width 34 height 36
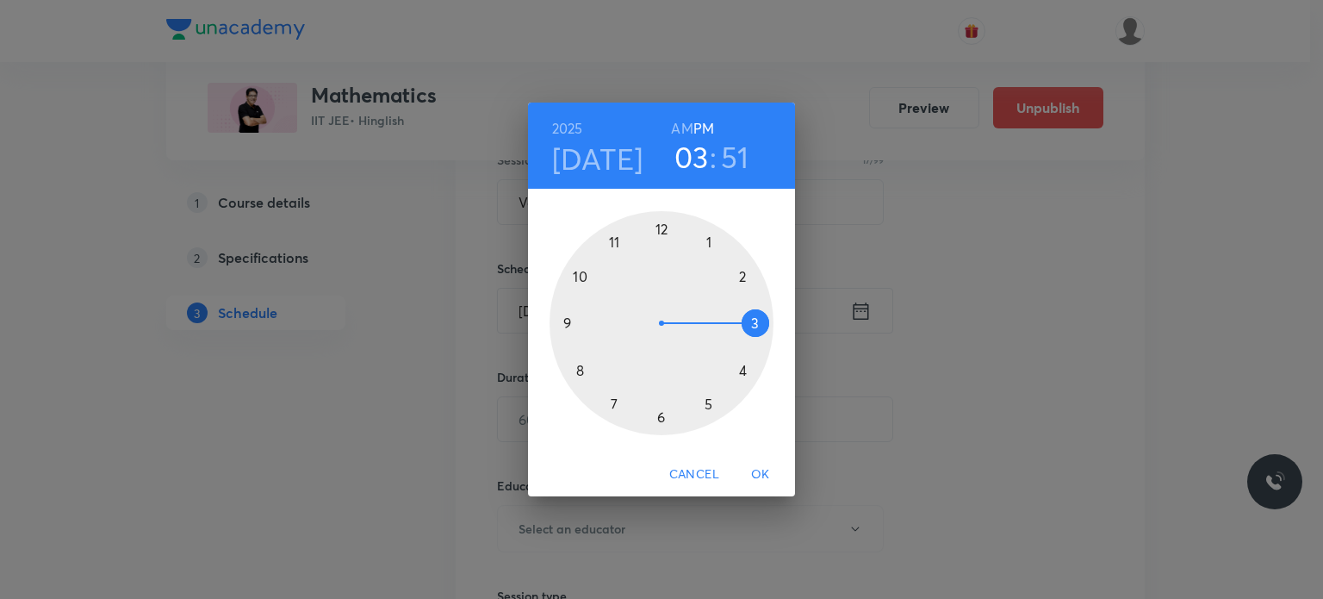
click at [607, 407] on div at bounding box center [662, 323] width 224 height 224
click at [740, 277] on div at bounding box center [662, 323] width 224 height 224
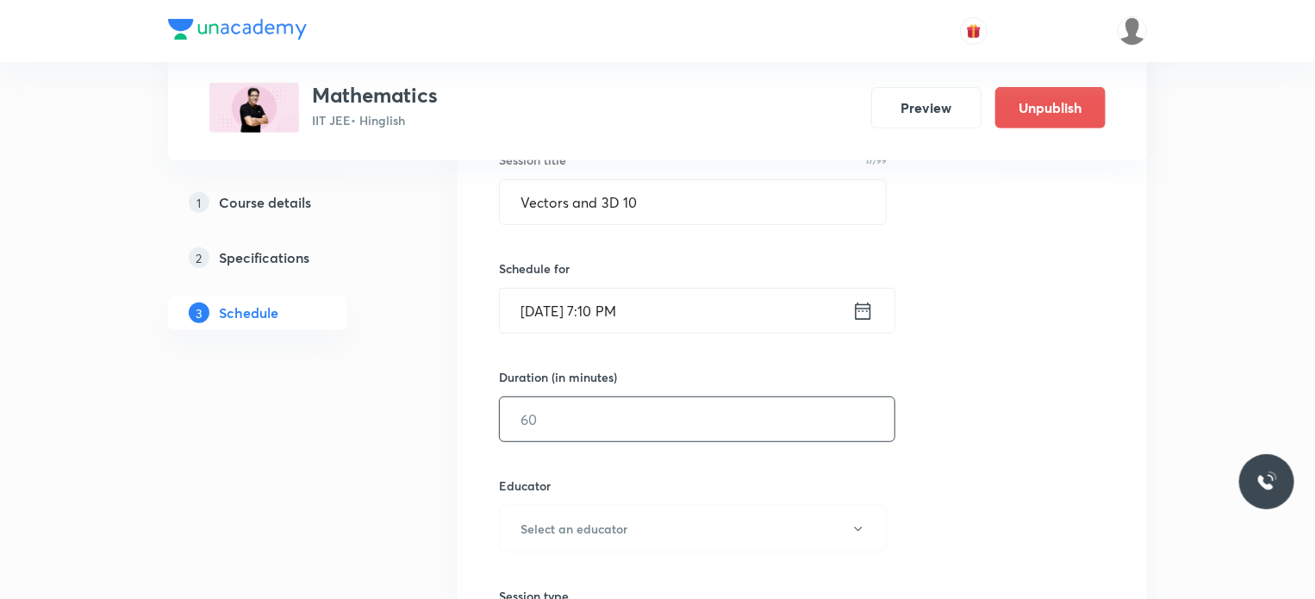
click at [611, 433] on input "text" at bounding box center [697, 419] width 395 height 44
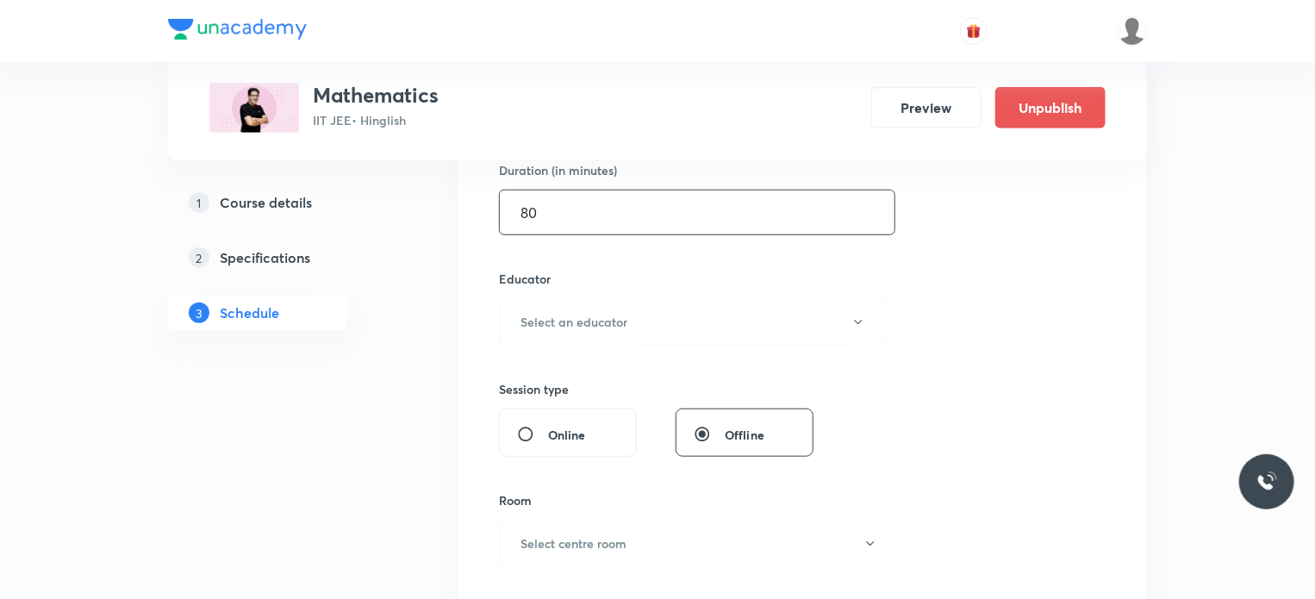
scroll to position [545, 0]
type input "80"
click at [605, 327] on h6 "Select an educator" at bounding box center [573, 322] width 107 height 18
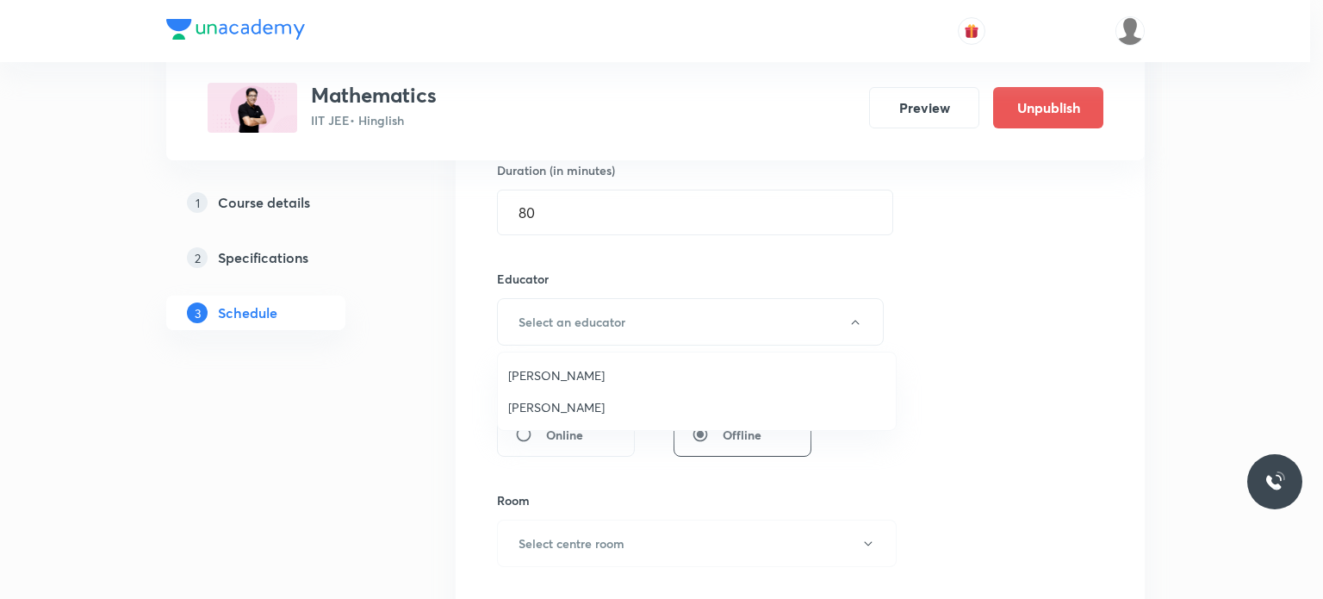
click at [601, 406] on span "Praveer Agrawal" at bounding box center [696, 407] width 377 height 18
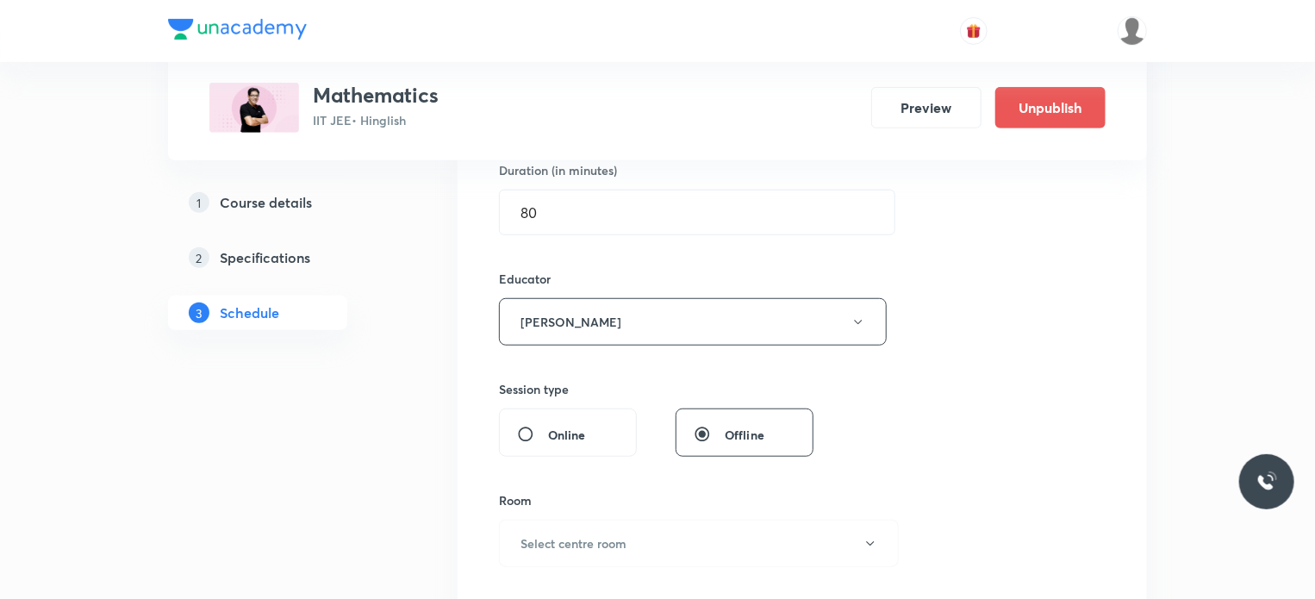
scroll to position [793, 0]
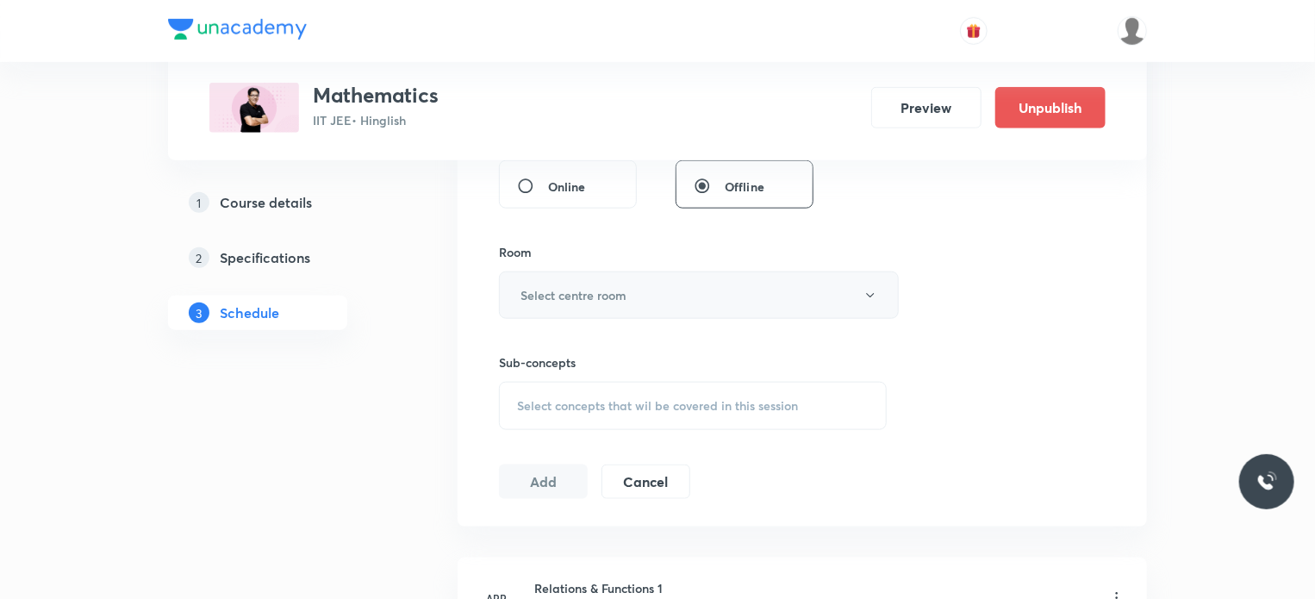
click at [549, 306] on button "Select centre room" at bounding box center [699, 294] width 400 height 47
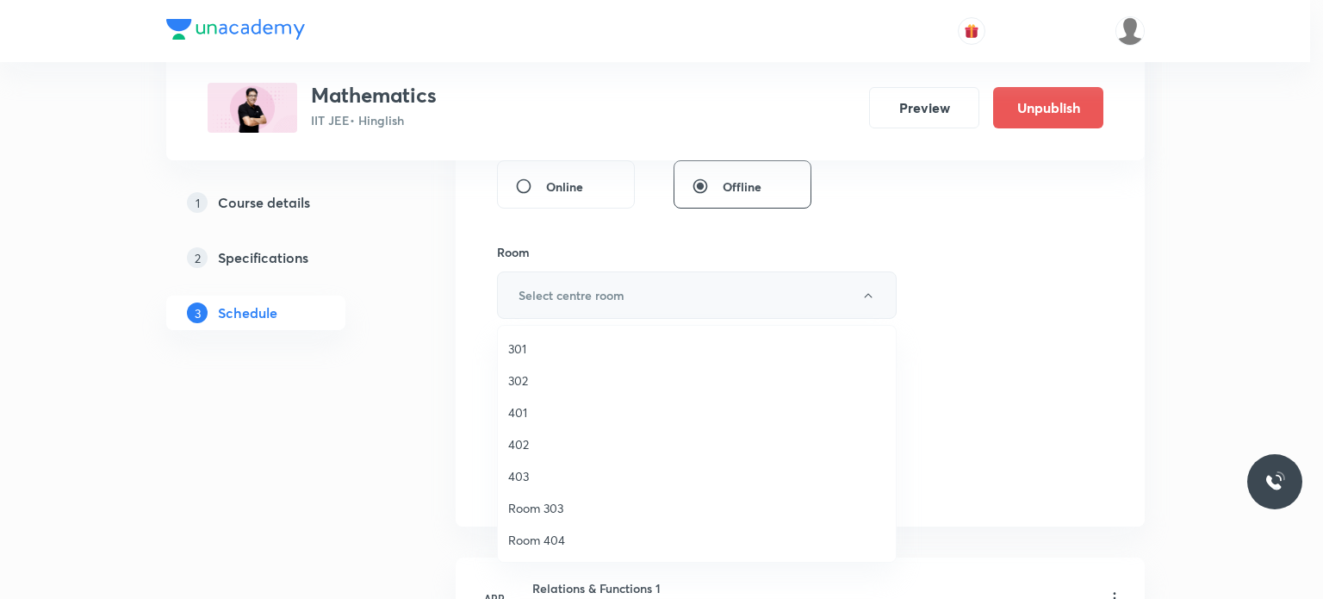
click at [555, 423] on li "401" at bounding box center [697, 412] width 398 height 32
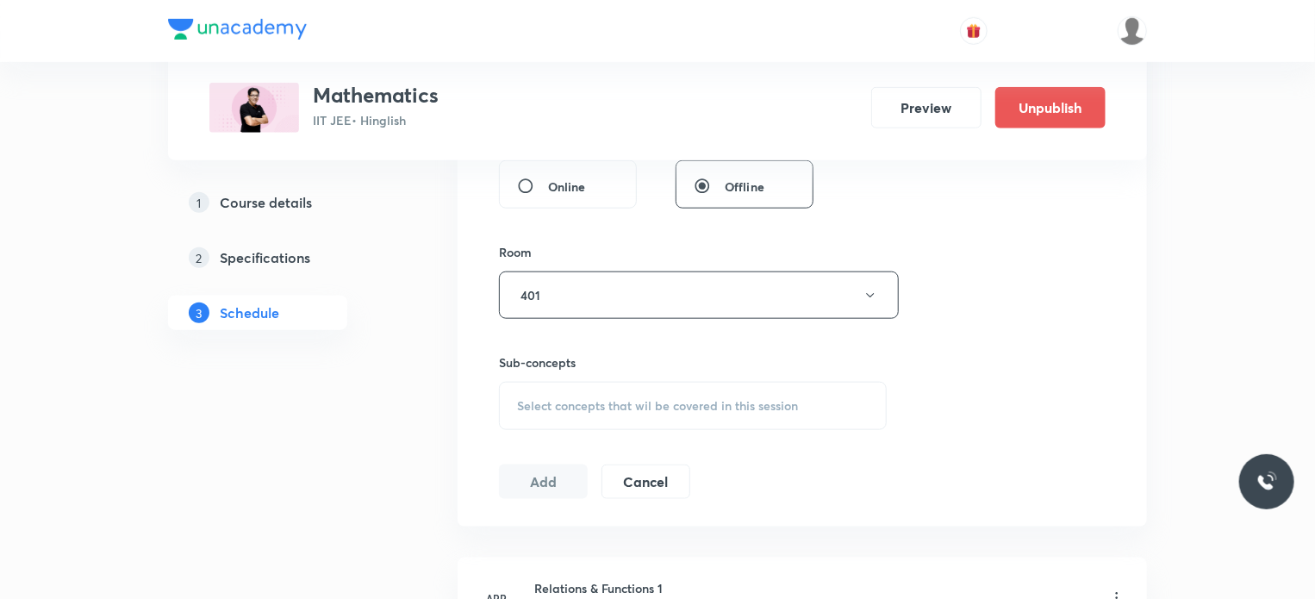
click at [596, 354] on h6 "Sub-concepts" at bounding box center [693, 362] width 388 height 18
click at [591, 393] on div "Select concepts that wil be covered in this session" at bounding box center [693, 406] width 388 height 48
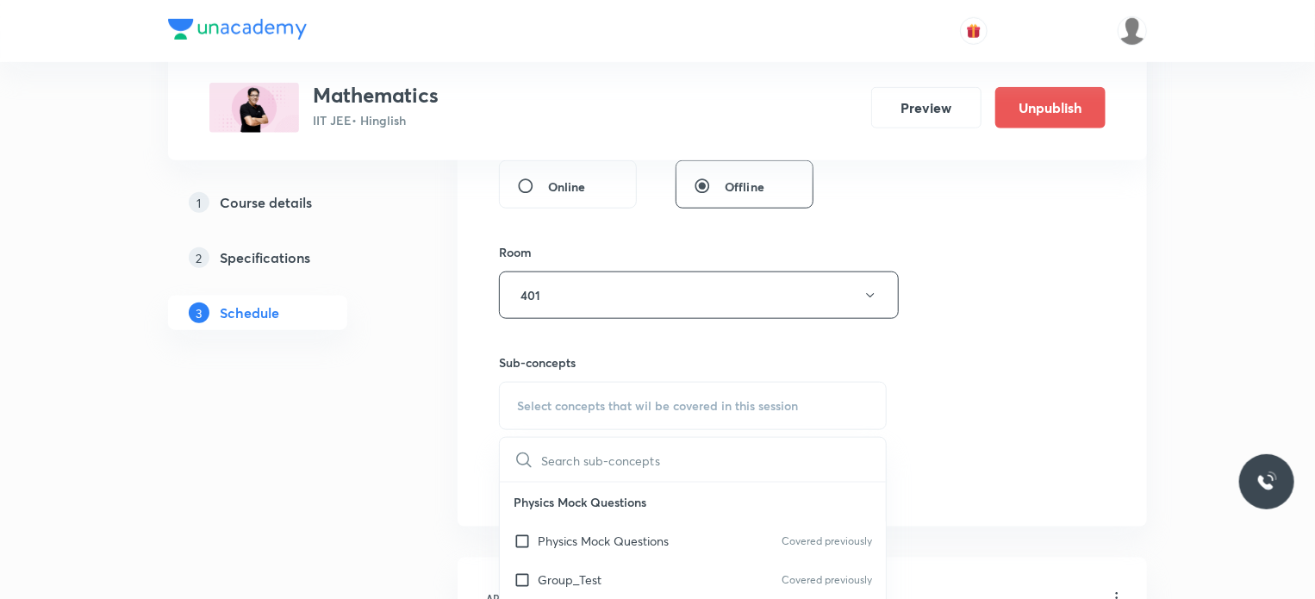
scroll to position [913, 0]
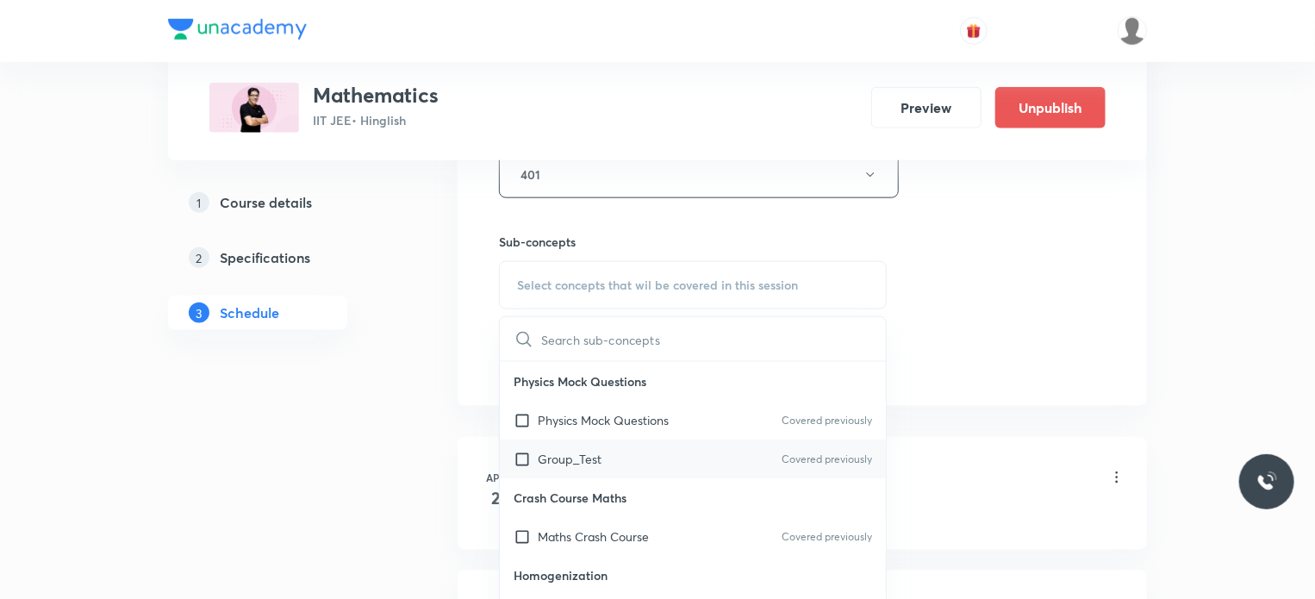
click at [589, 464] on p "Group_Test" at bounding box center [570, 459] width 64 height 18
checkbox input "true"
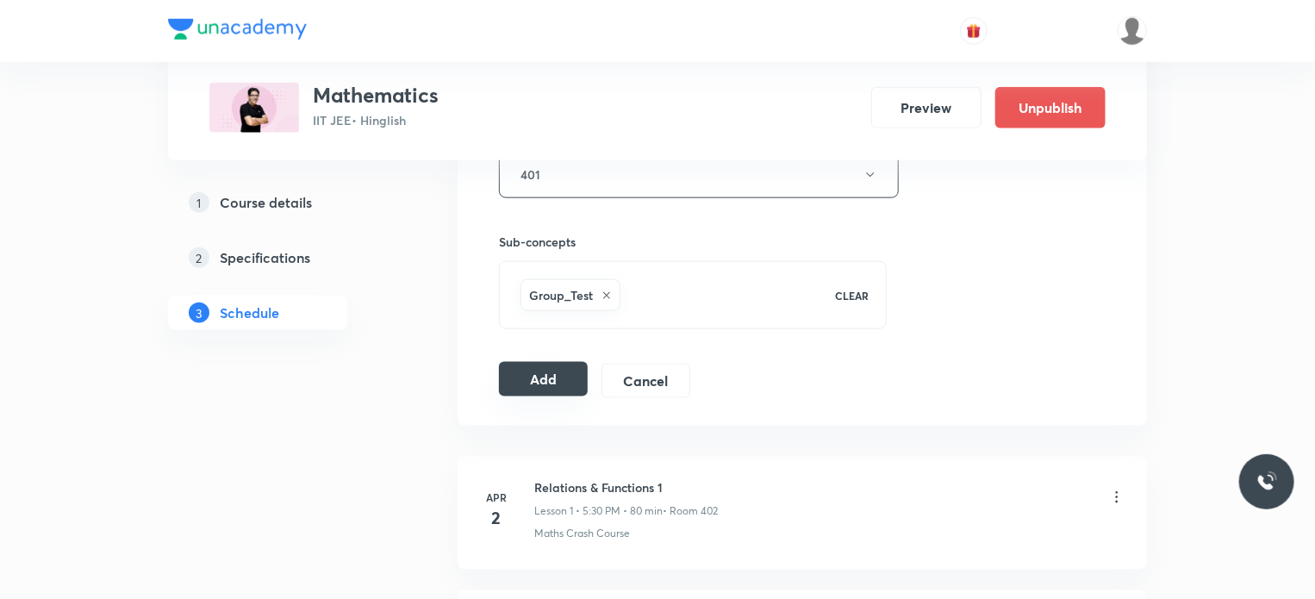
click at [570, 381] on button "Add" at bounding box center [543, 379] width 89 height 34
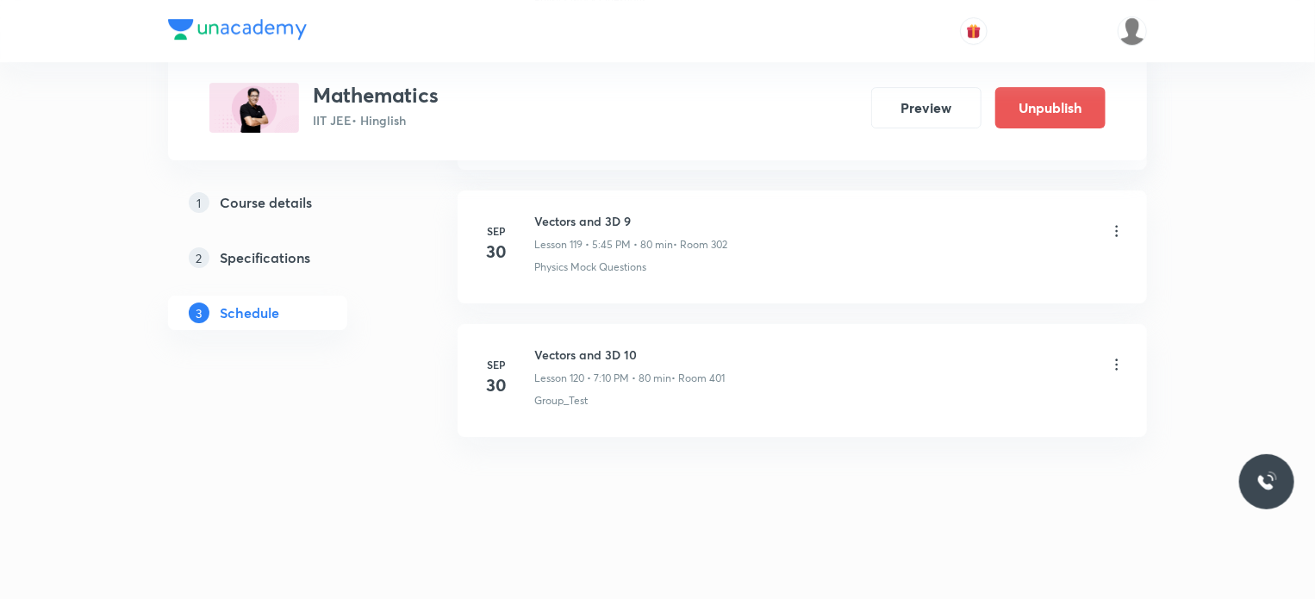
scroll to position [15841, 0]
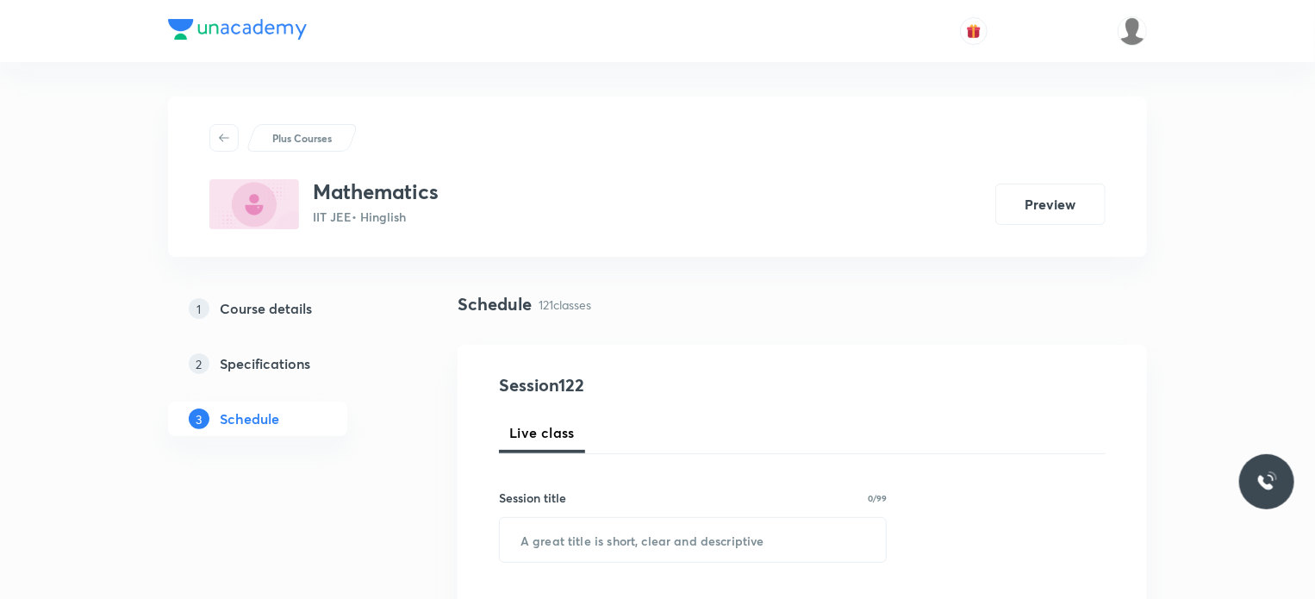
scroll to position [16898, 0]
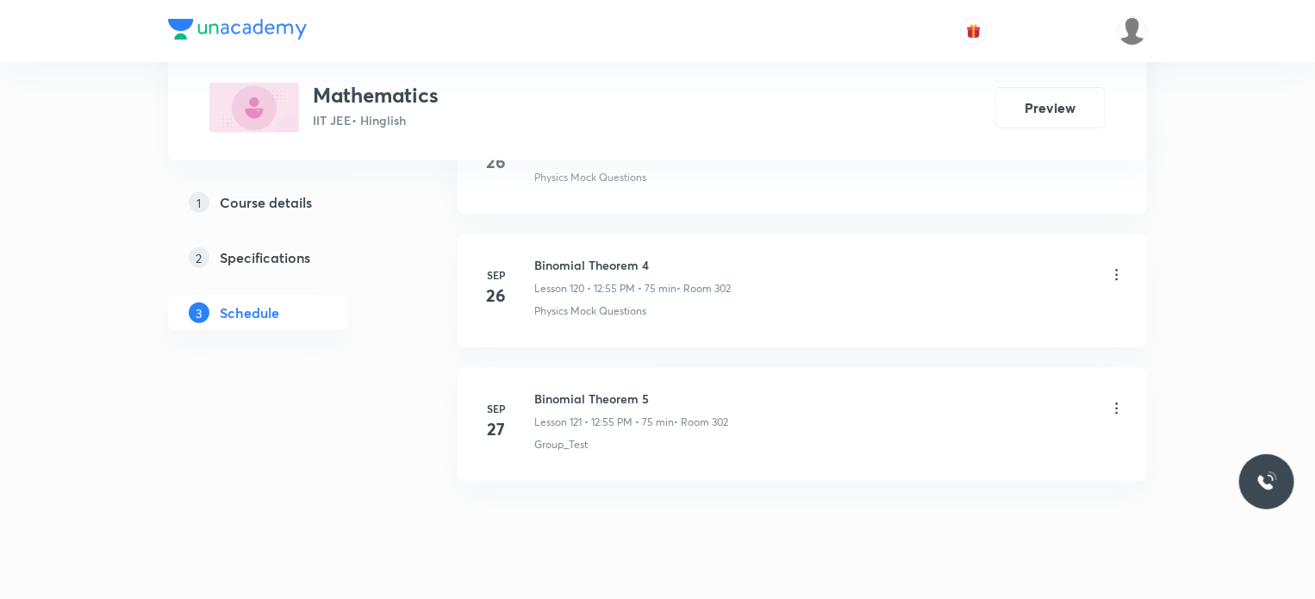
click at [600, 389] on h6 "Binomial Theorem 5" at bounding box center [631, 398] width 194 height 18
copy h6 "Binomial Theorem 5"
click at [600, 389] on h6 "Binomial Theorem 5" at bounding box center [631, 398] width 194 height 18
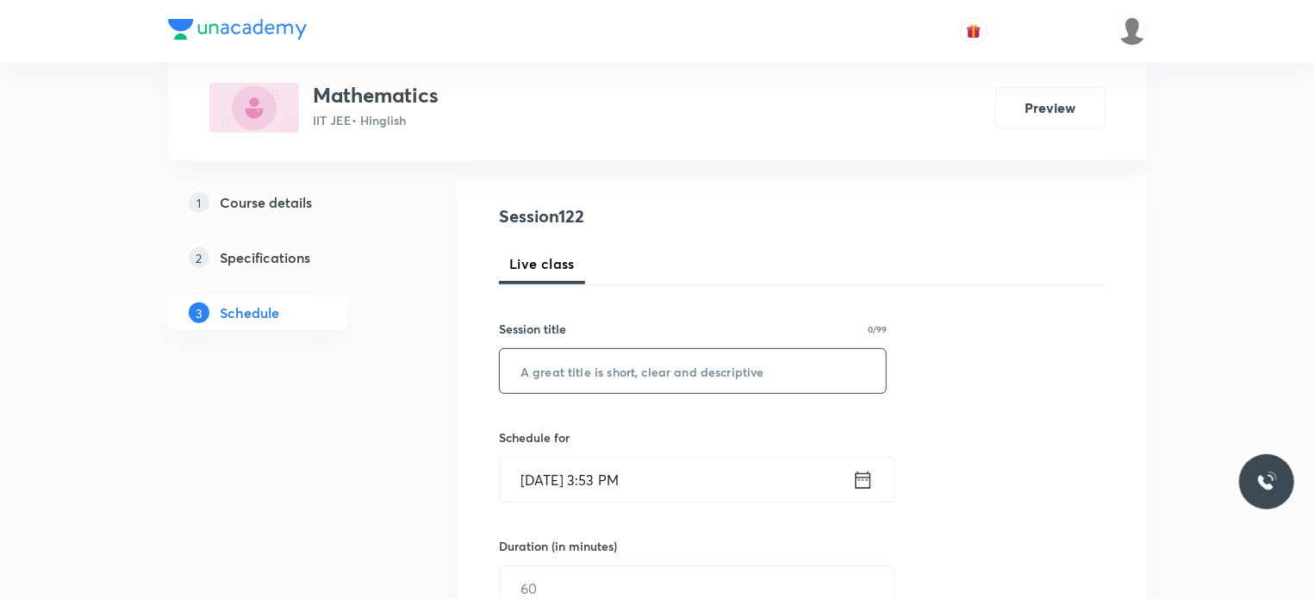
scroll to position [172, 0]
click at [692, 371] on input "text" at bounding box center [693, 368] width 386 height 44
paste input "Binomial Theorem 5"
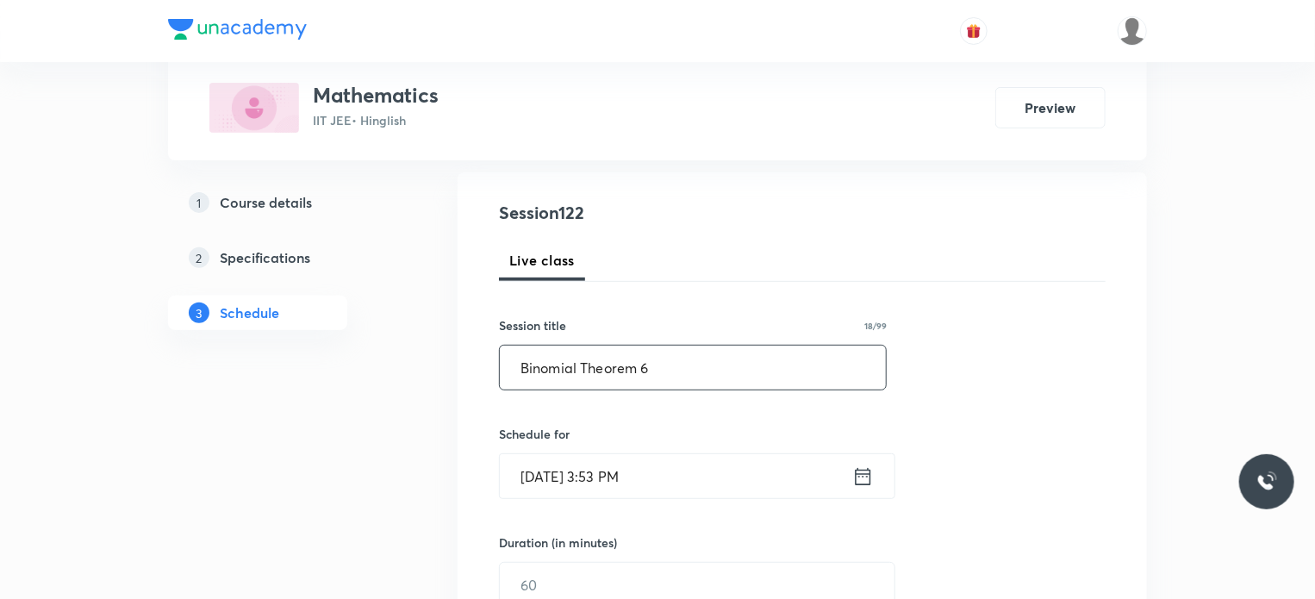
type input "Binomial Theorem 6"
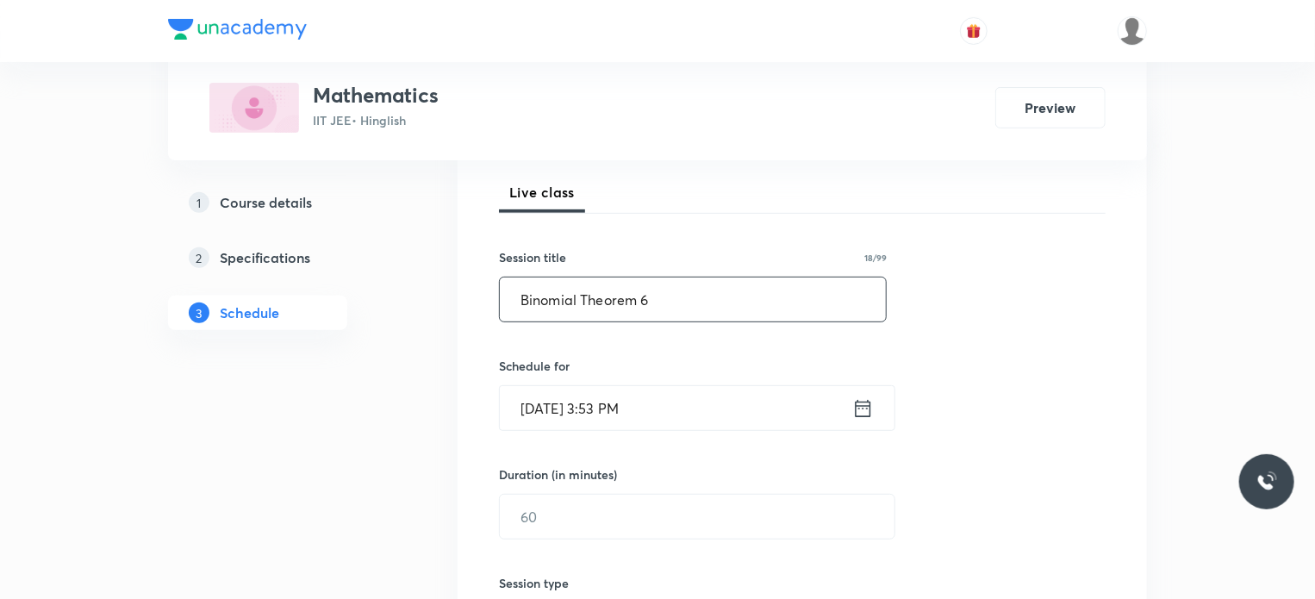
scroll to position [258, 0]
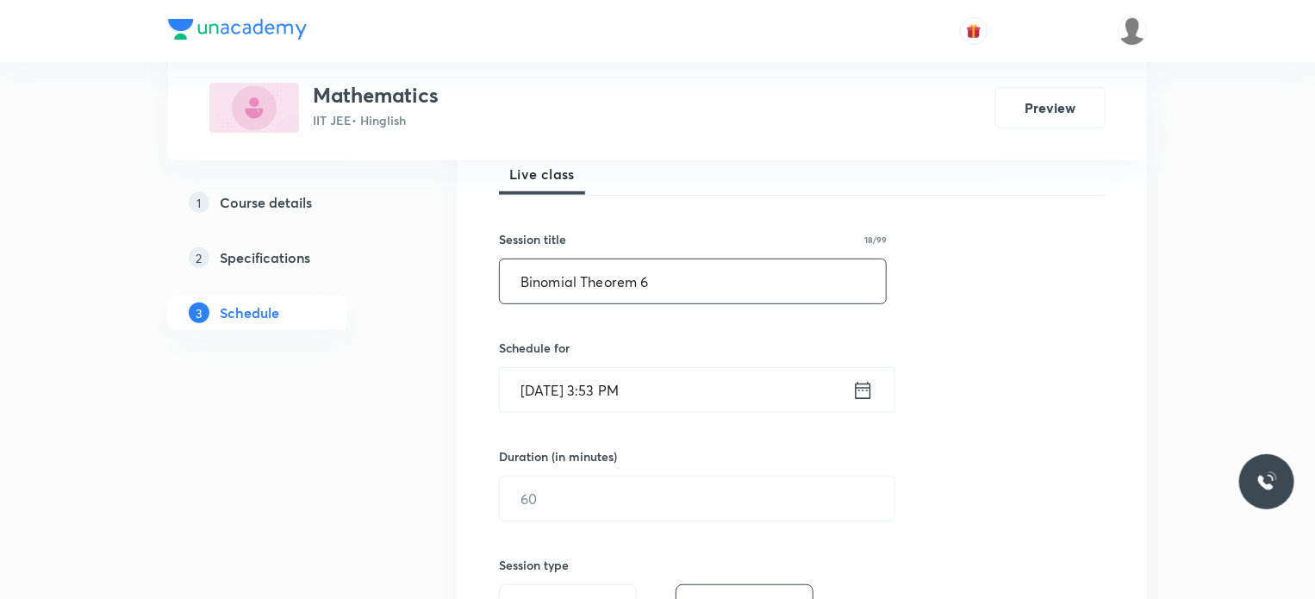
click at [694, 390] on input "Sep 30, 2025, 3:53 PM" at bounding box center [676, 390] width 352 height 44
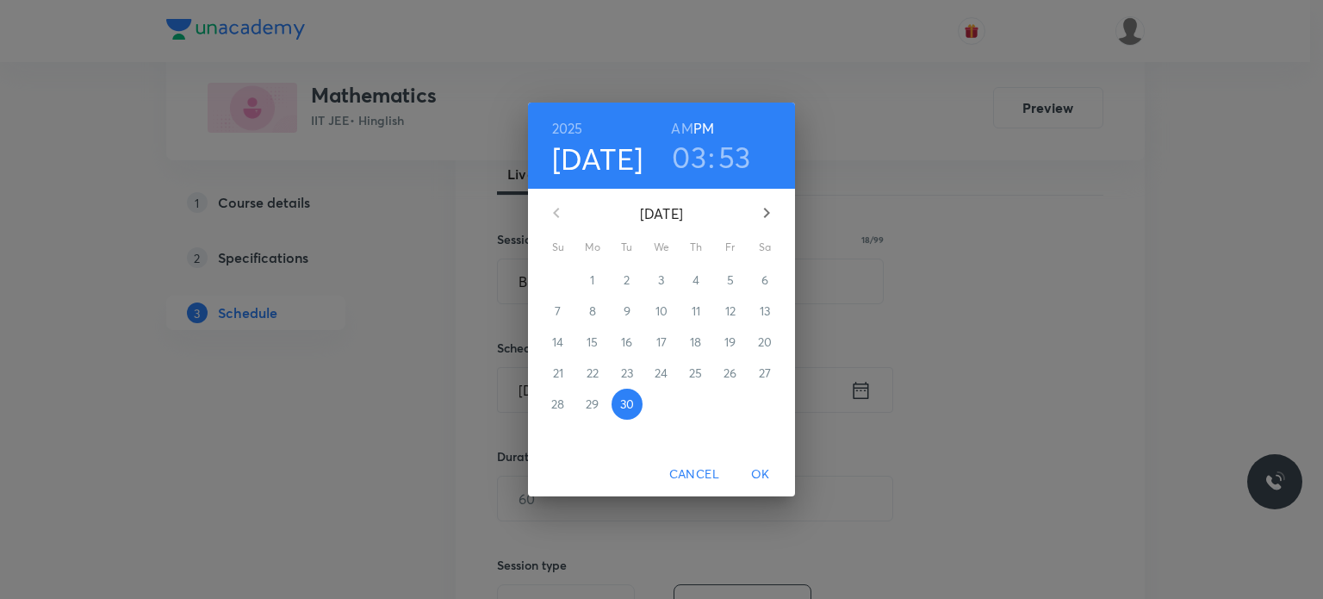
click at [767, 209] on icon "button" at bounding box center [767, 213] width 6 height 10
click at [727, 272] on p "3" at bounding box center [730, 279] width 6 height 17
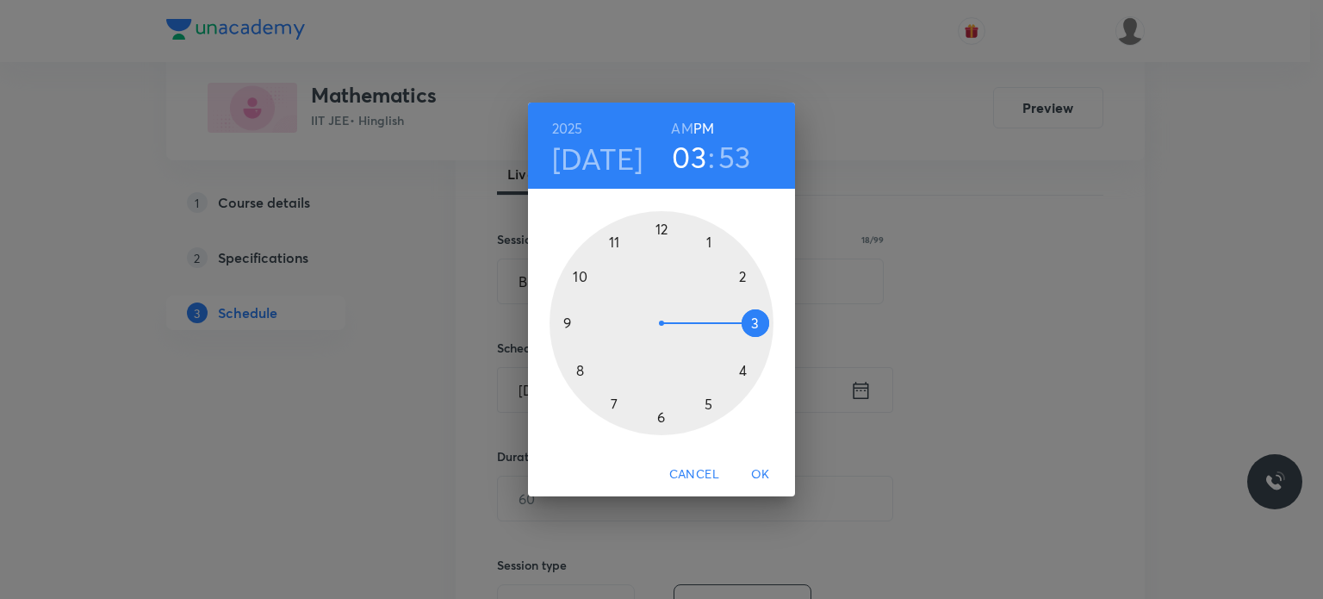
click at [682, 125] on h6 "AM" at bounding box center [682, 128] width 22 height 24
drag, startPoint x: 617, startPoint y: 271, endPoint x: 570, endPoint y: 375, distance: 113.7
click at [570, 375] on div at bounding box center [662, 323] width 224 height 224
drag, startPoint x: 682, startPoint y: 233, endPoint x: 725, endPoint y: 359, distance: 133.5
click at [725, 359] on div at bounding box center [662, 323] width 224 height 224
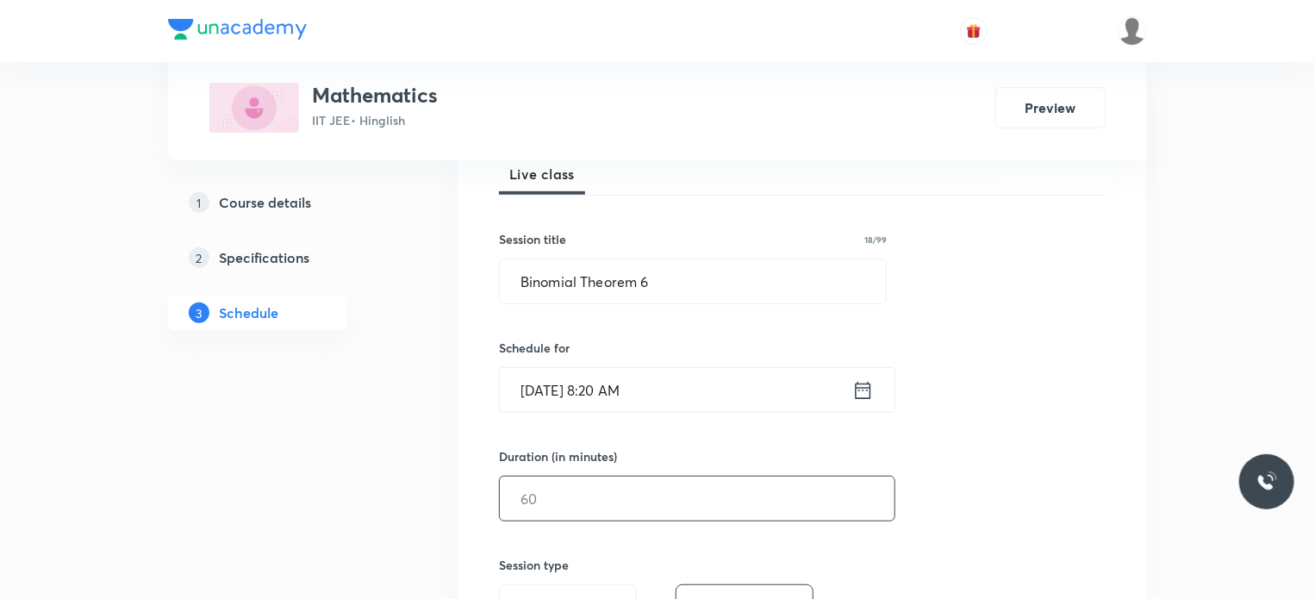
click at [602, 489] on input "text" at bounding box center [697, 498] width 395 height 44
type input "80"
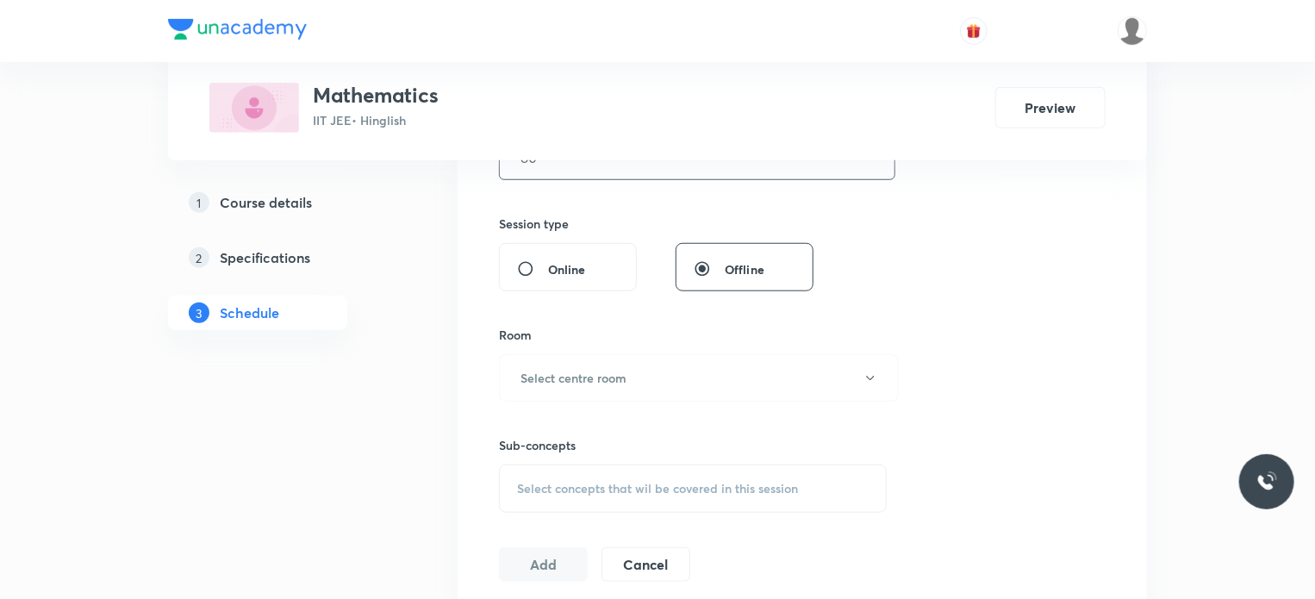
scroll to position [603, 0]
drag, startPoint x: 579, startPoint y: 408, endPoint x: 577, endPoint y: 370, distance: 37.9
click at [576, 398] on div "Sub-concepts Select concepts that wil be covered in this session" at bounding box center [693, 453] width 388 height 111
click at [577, 368] on h6 "Select centre room" at bounding box center [573, 374] width 106 height 18
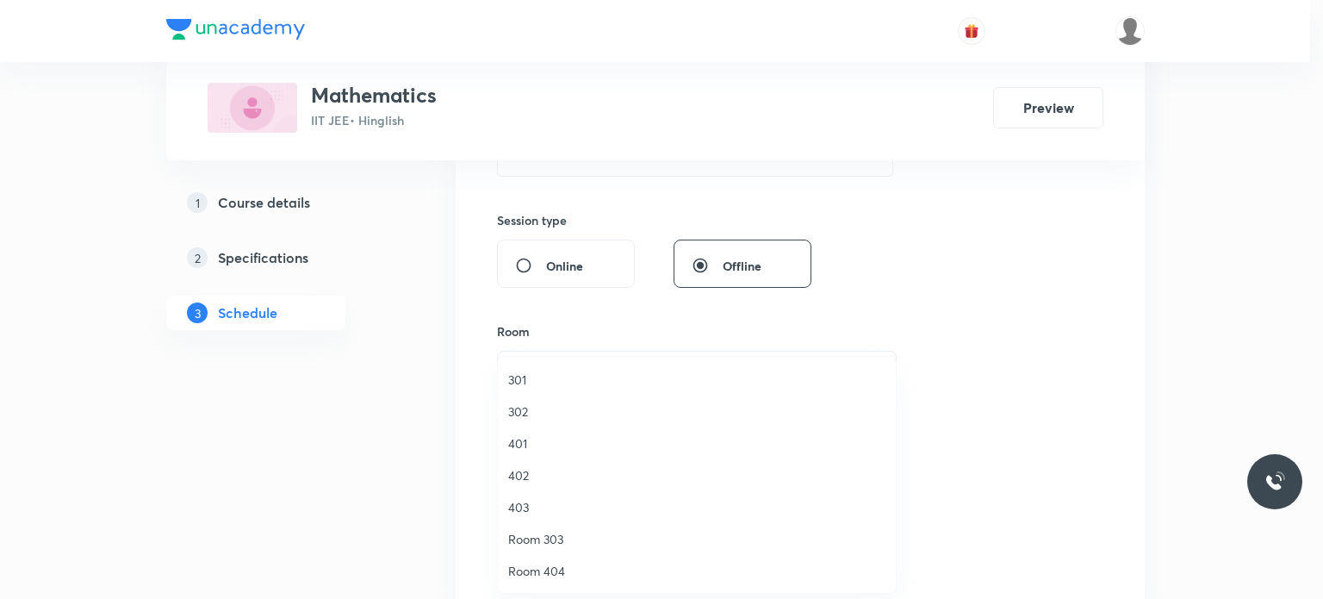
click at [550, 381] on span "301" at bounding box center [696, 379] width 377 height 18
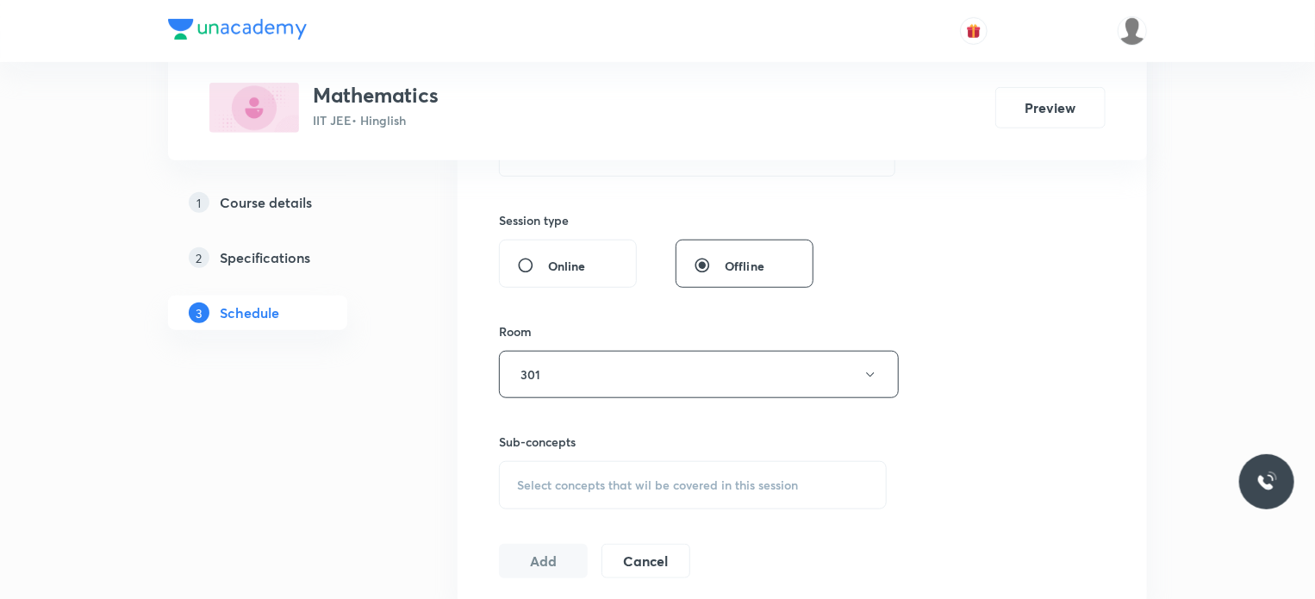
click at [658, 504] on div "Select concepts that wil be covered in this session" at bounding box center [693, 485] width 388 height 48
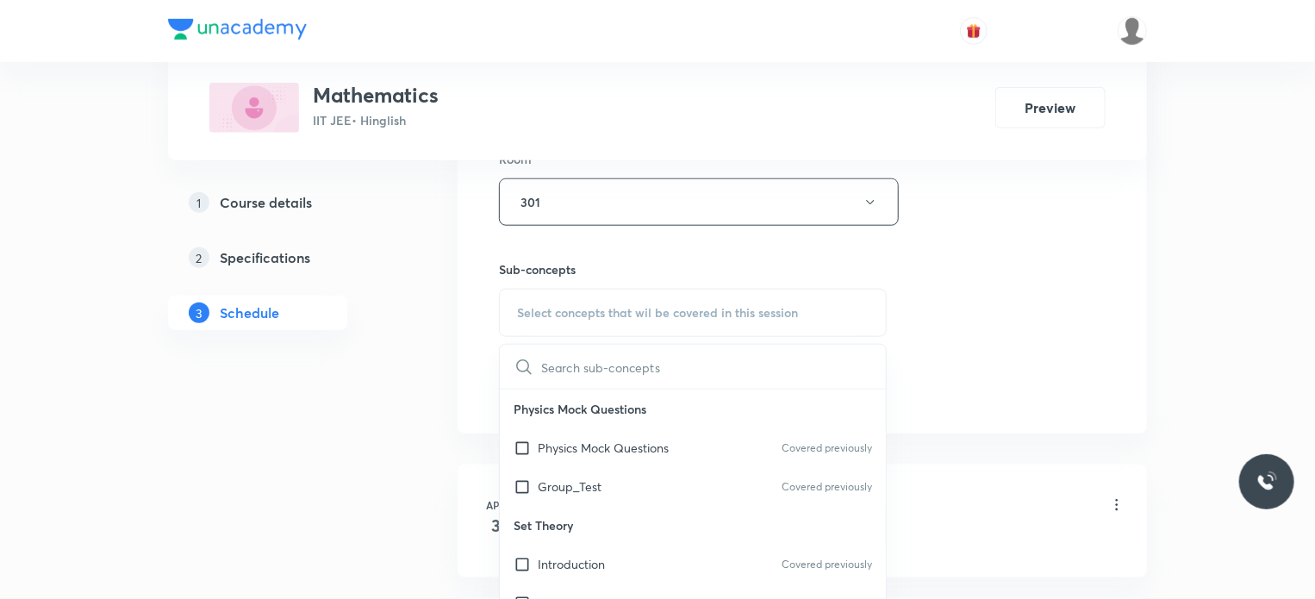
scroll to position [862, 0]
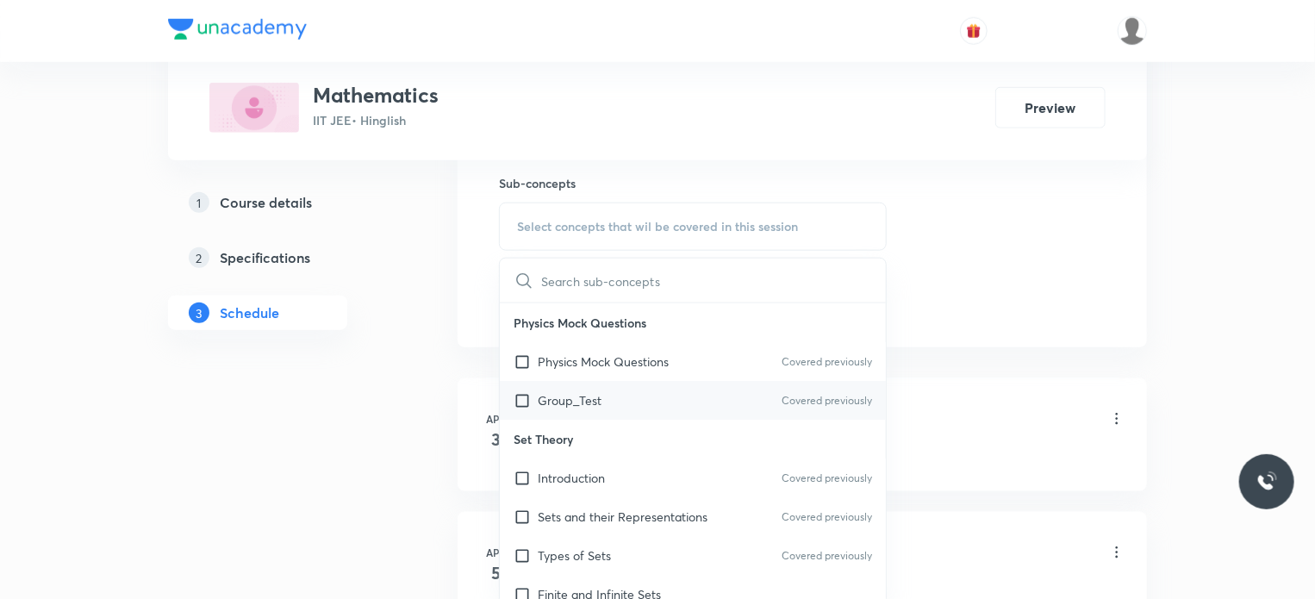
click at [713, 383] on div "Group_Test Covered previously" at bounding box center [693, 400] width 386 height 39
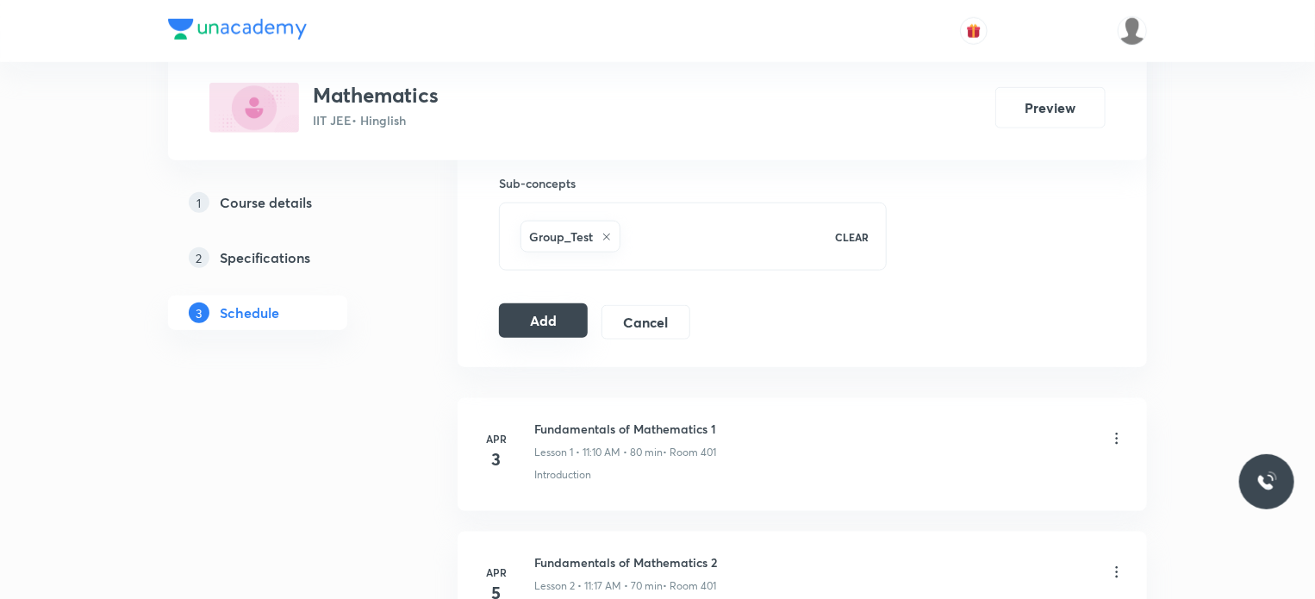
click at [548, 320] on button "Add" at bounding box center [543, 320] width 89 height 34
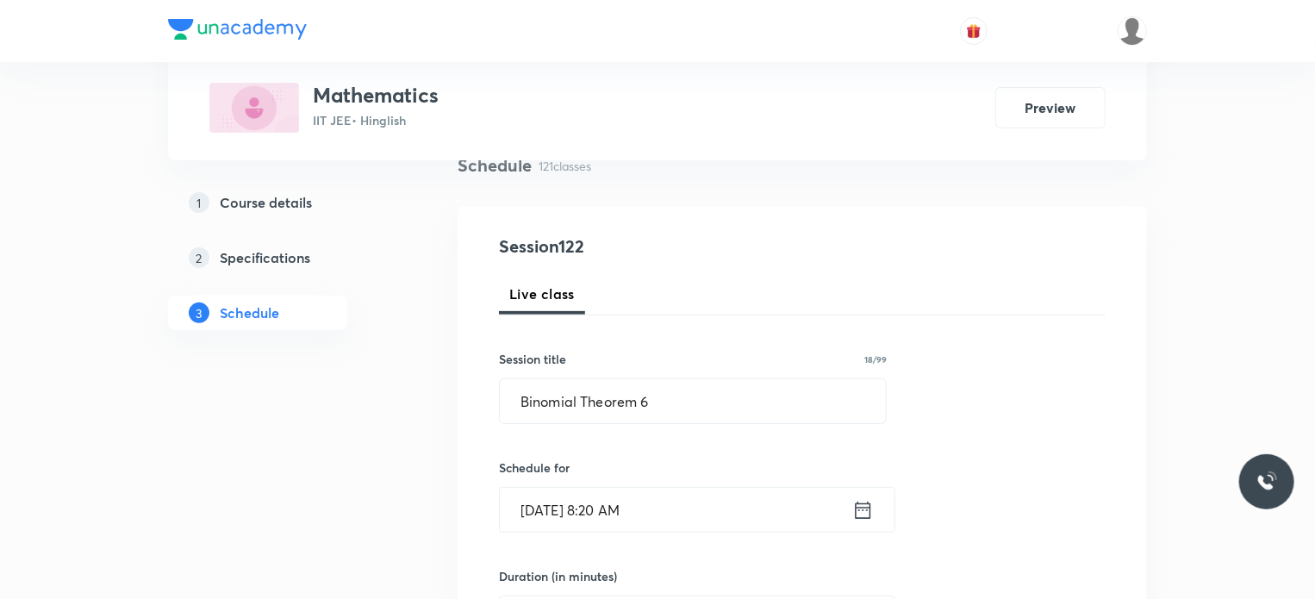
scroll to position [86, 0]
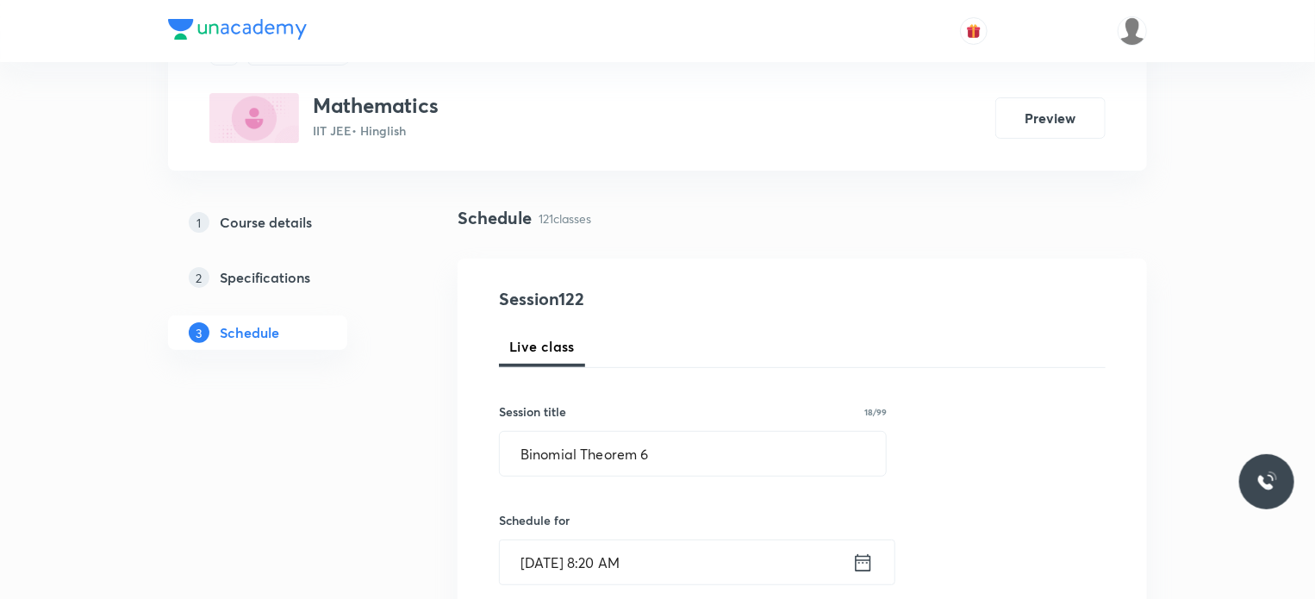
drag, startPoint x: 719, startPoint y: 492, endPoint x: 702, endPoint y: 482, distance: 19.7
click at [707, 464] on input "Binomial Theorem 6" at bounding box center [693, 454] width 386 height 44
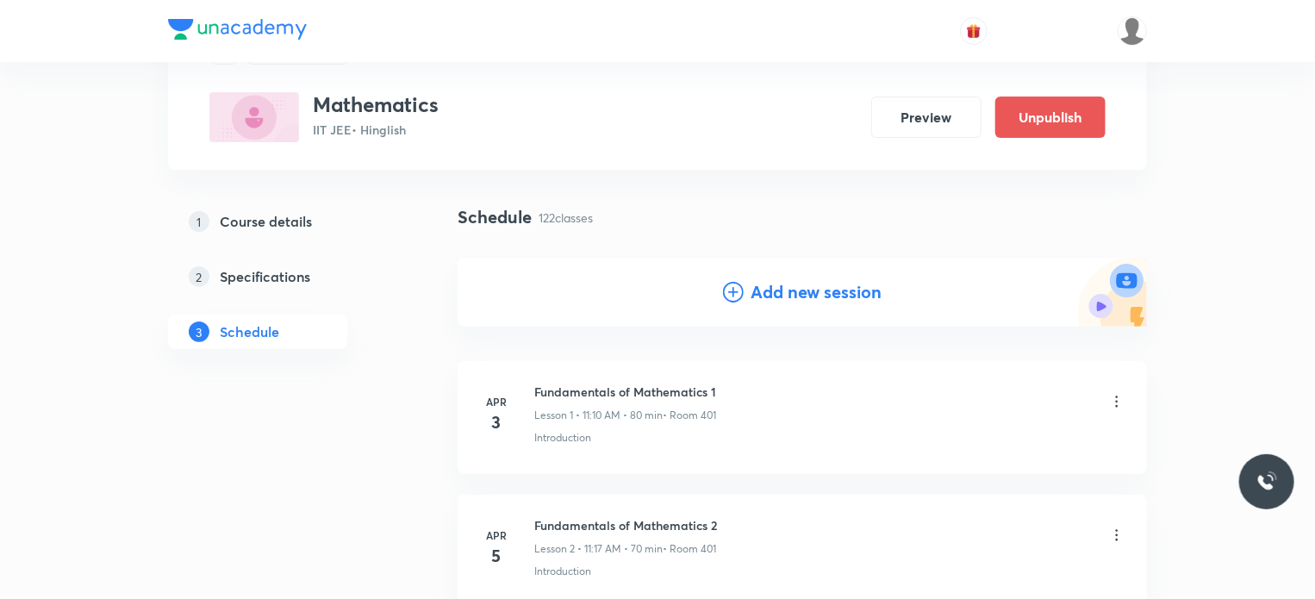
scroll to position [0, 0]
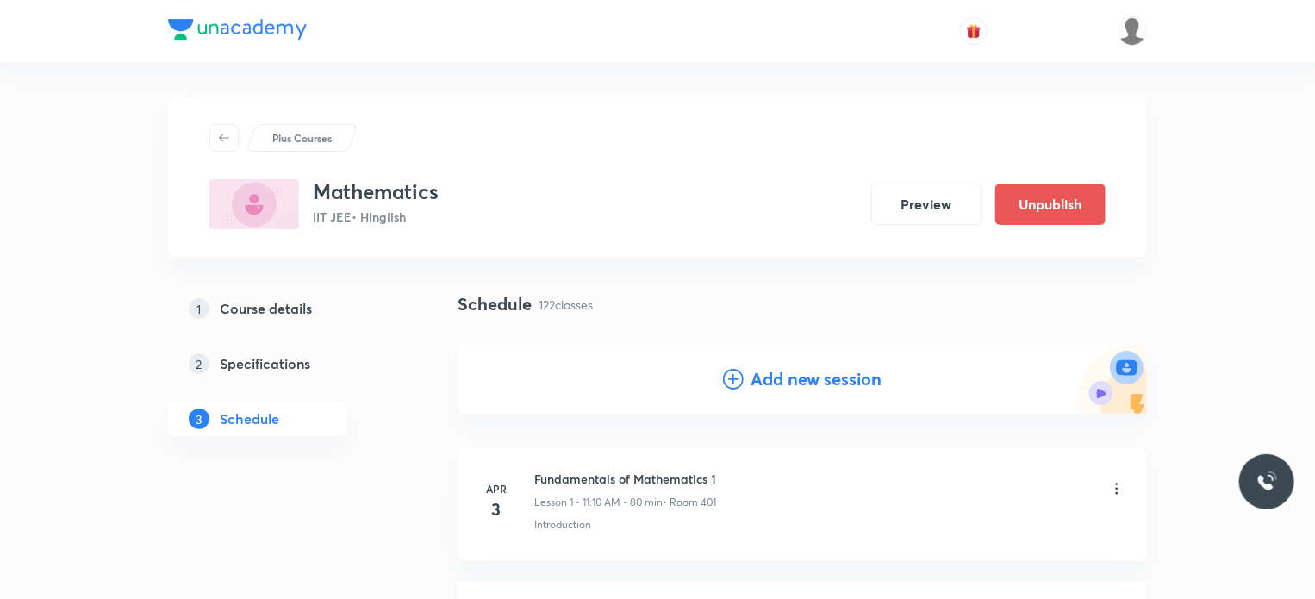
click at [772, 378] on h4 "Add new session" at bounding box center [815, 379] width 131 height 26
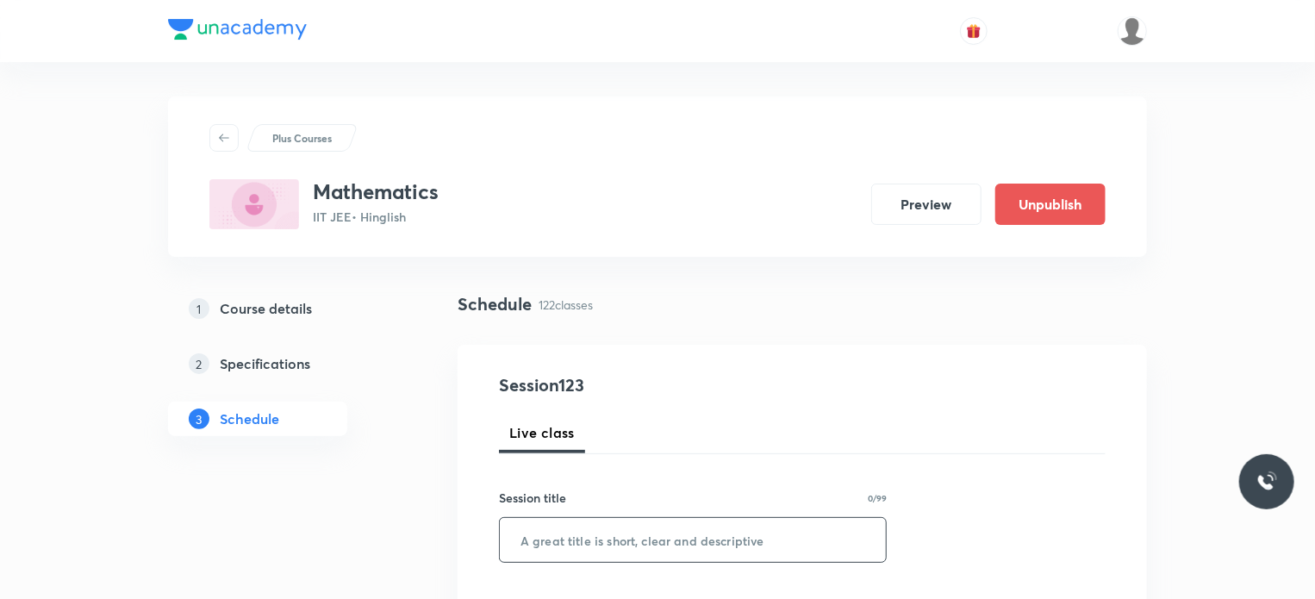
click at [697, 528] on input "text" at bounding box center [693, 540] width 386 height 44
paste input "Binomial Theorem 6"
type input "Binomial Theorem 7"
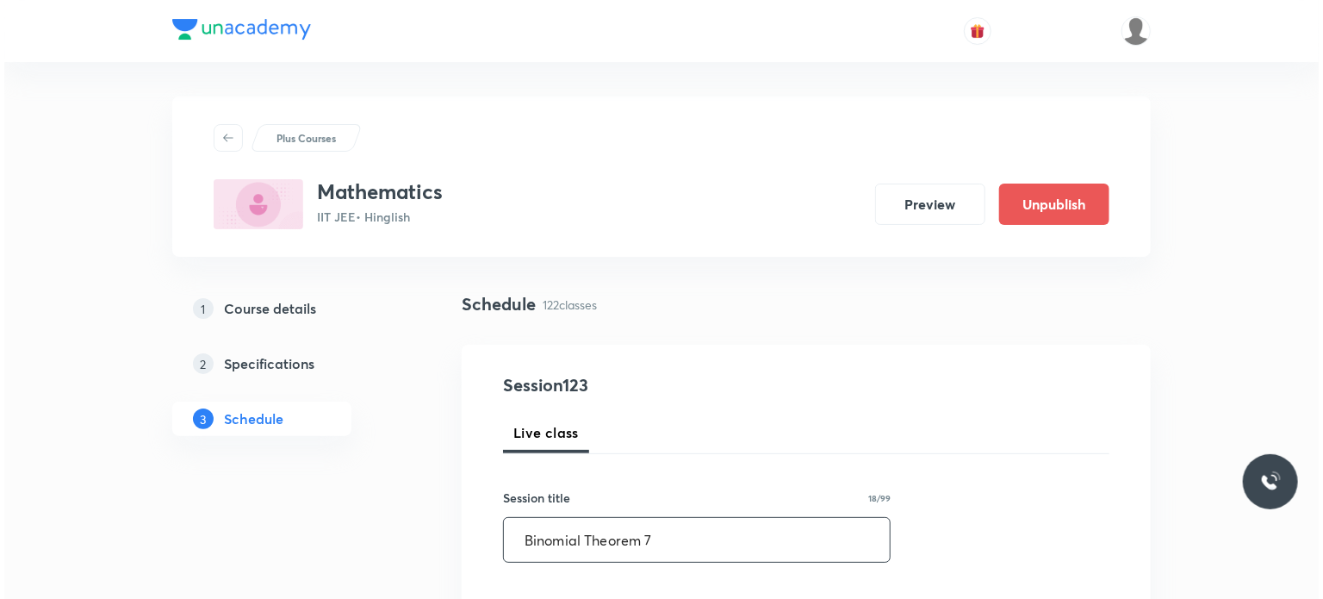
scroll to position [86, 0]
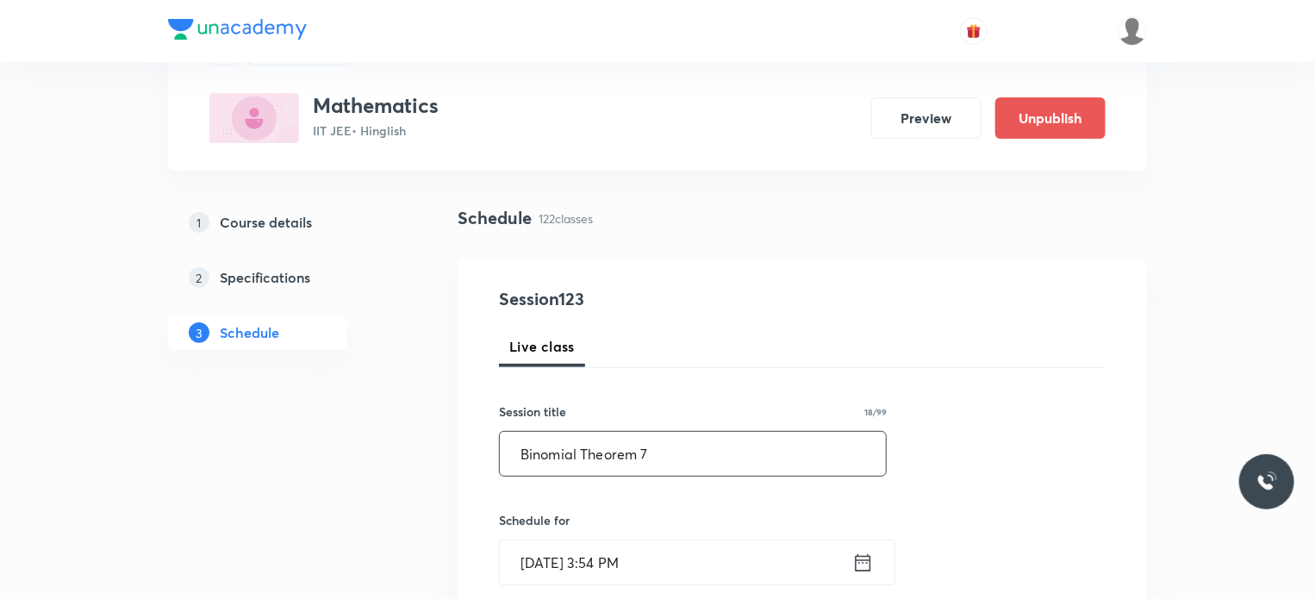
click at [700, 530] on div "Schedule for Sep 30, 2025, 3:54 PM ​" at bounding box center [693, 548] width 388 height 74
click at [699, 538] on div "Schedule for Sep 30, 2025, 3:54 PM ​" at bounding box center [693, 548] width 388 height 74
click at [702, 557] on input "Sep 30, 2025, 3:54 PM" at bounding box center [676, 562] width 352 height 44
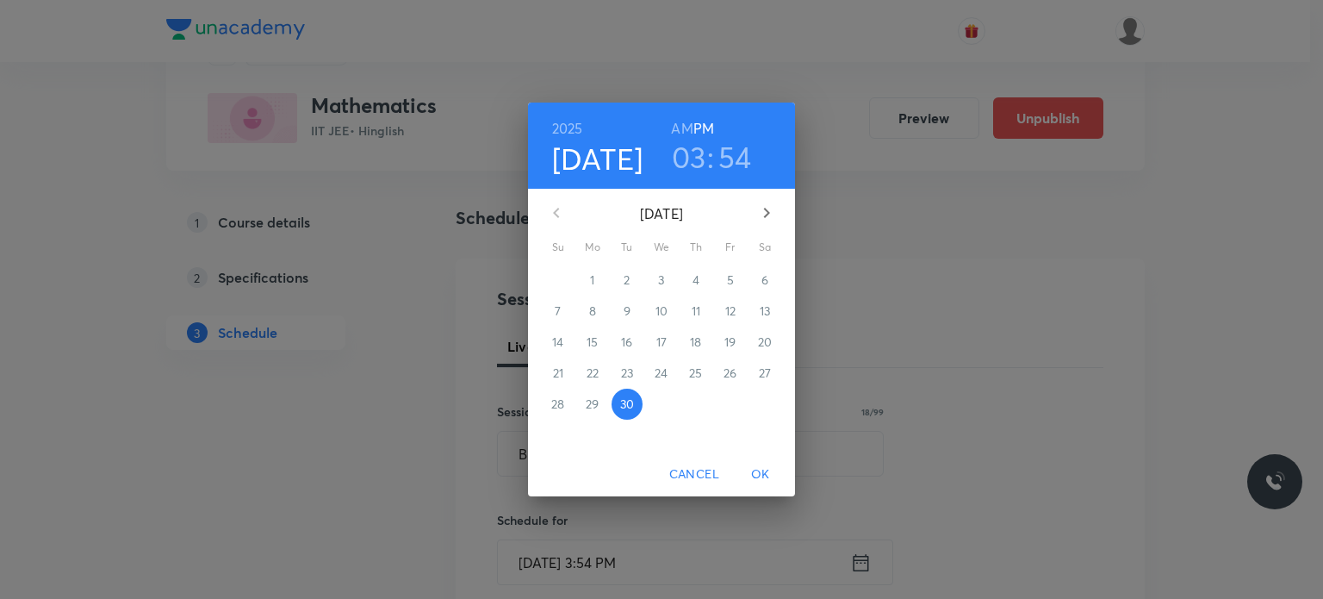
click at [767, 225] on button "button" at bounding box center [766, 212] width 41 height 41
click at [732, 285] on p "3" at bounding box center [730, 279] width 6 height 17
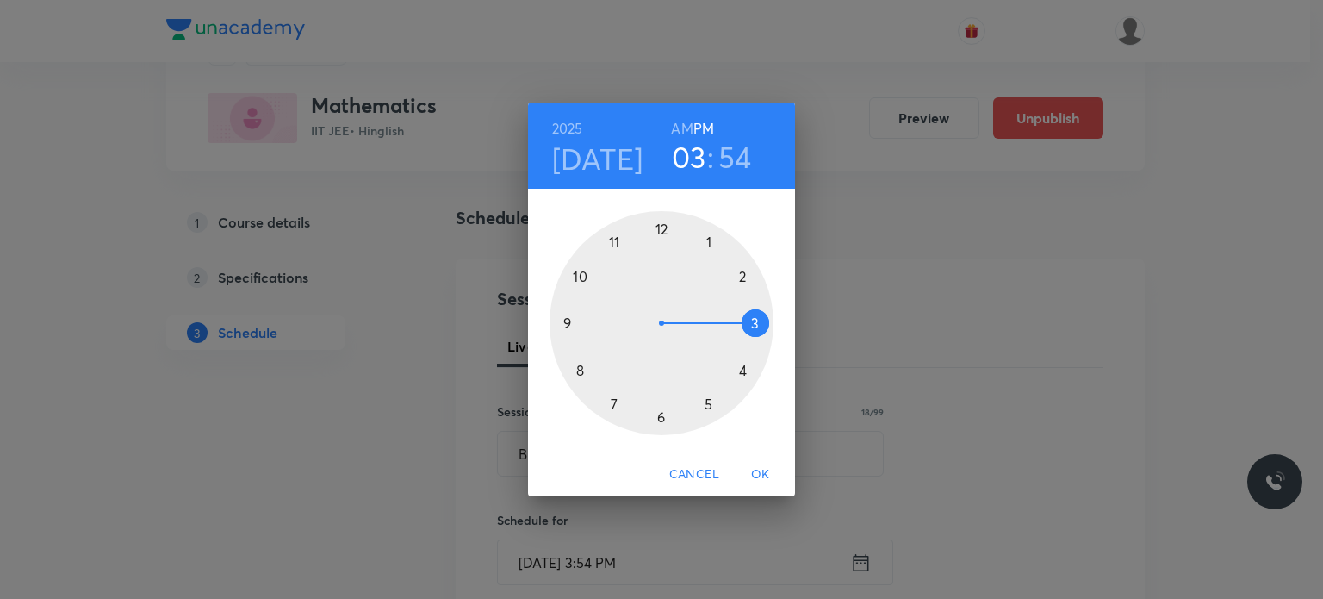
click at [680, 137] on h6 "AM" at bounding box center [682, 128] width 22 height 24
drag, startPoint x: 631, startPoint y: 247, endPoint x: 596, endPoint y: 321, distance: 80.9
click at [596, 321] on div at bounding box center [662, 323] width 224 height 224
drag, startPoint x: 643, startPoint y: 278, endPoint x: 602, endPoint y: 289, distance: 41.8
click at [602, 289] on div at bounding box center [662, 323] width 224 height 224
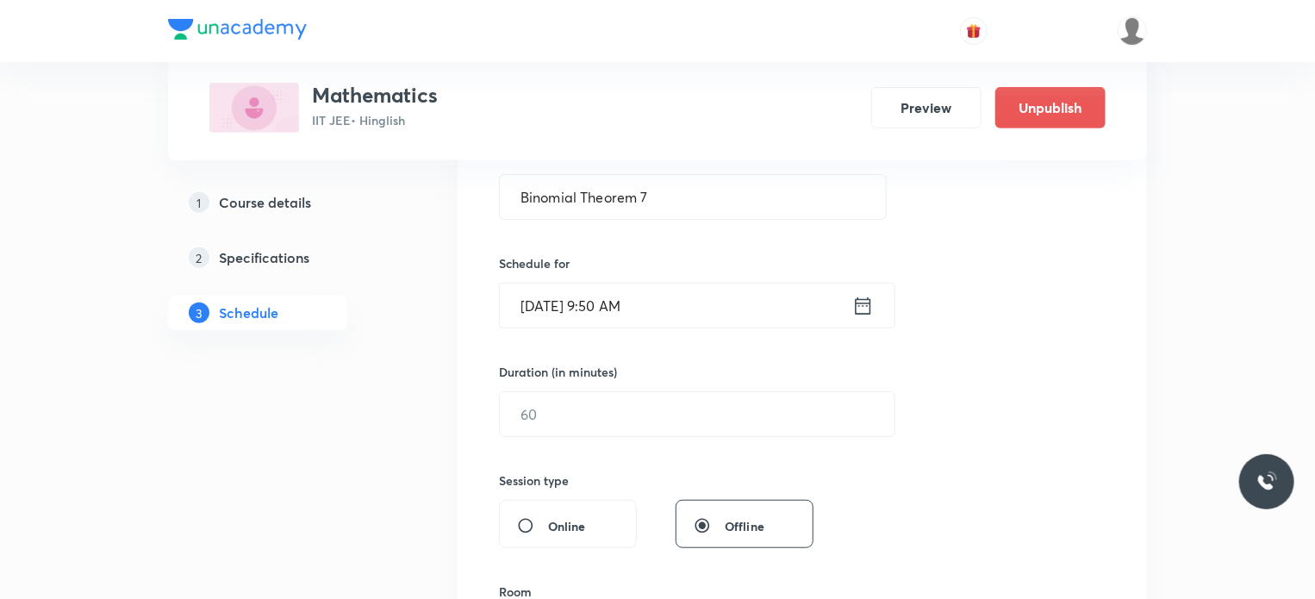
scroll to position [345, 0]
click at [606, 427] on input "text" at bounding box center [697, 412] width 395 height 44
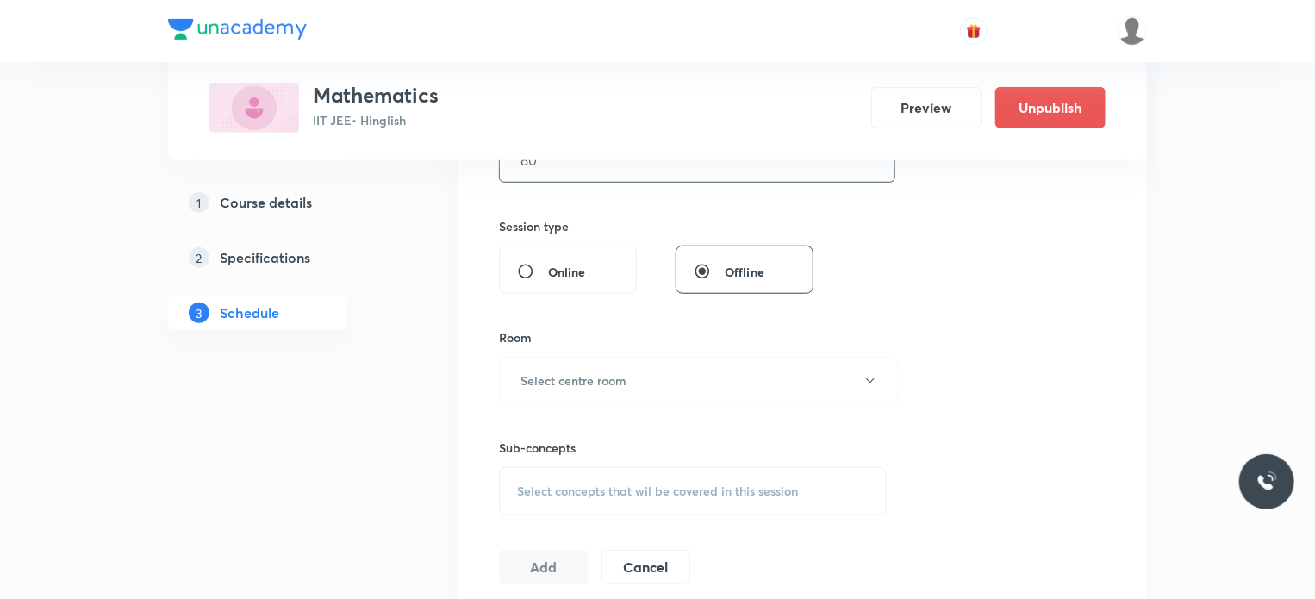
scroll to position [603, 0]
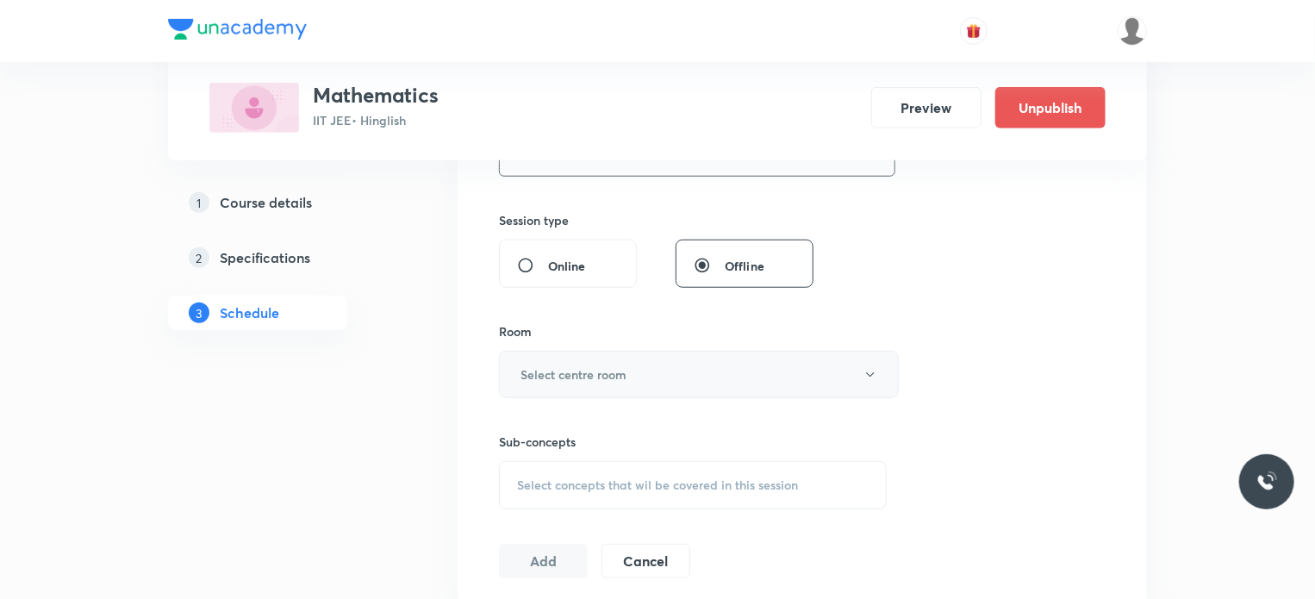
type input "80"
click at [596, 386] on button "Select centre room" at bounding box center [699, 374] width 400 height 47
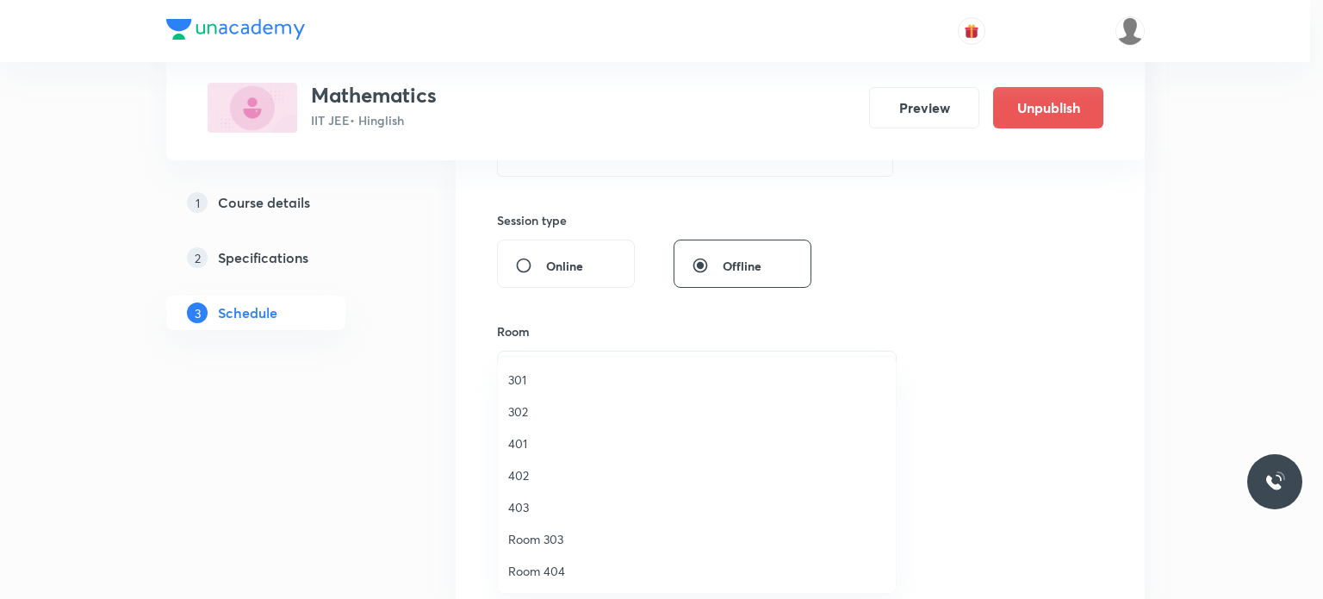
click at [592, 402] on span "302" at bounding box center [696, 411] width 377 height 18
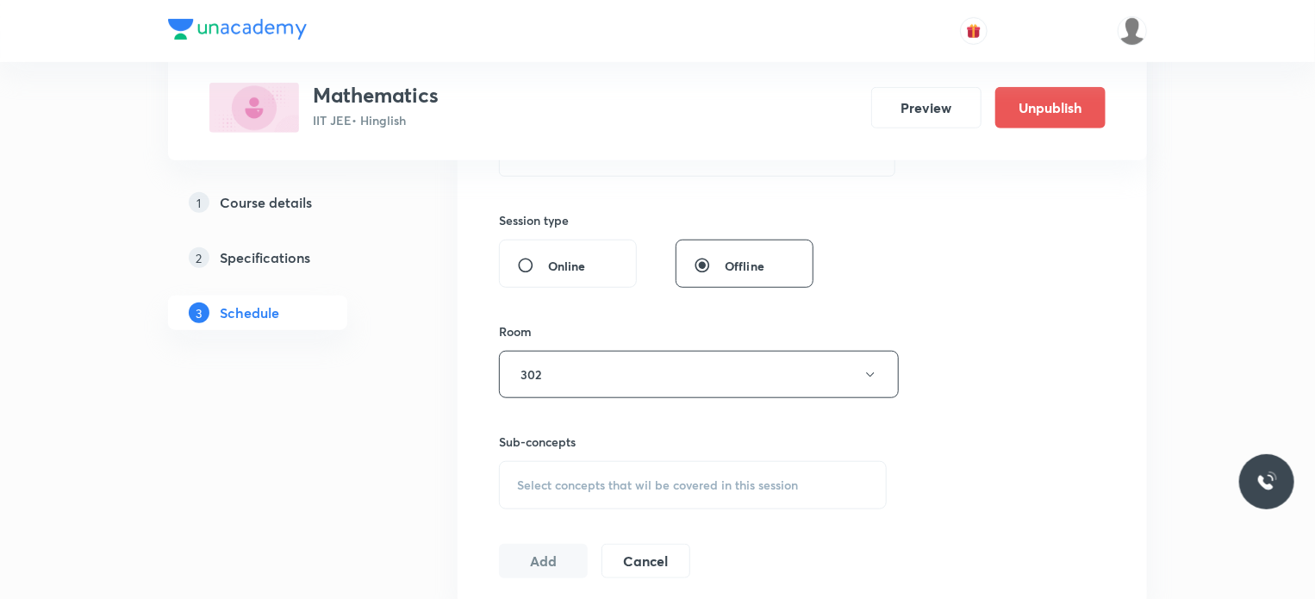
scroll to position [775, 0]
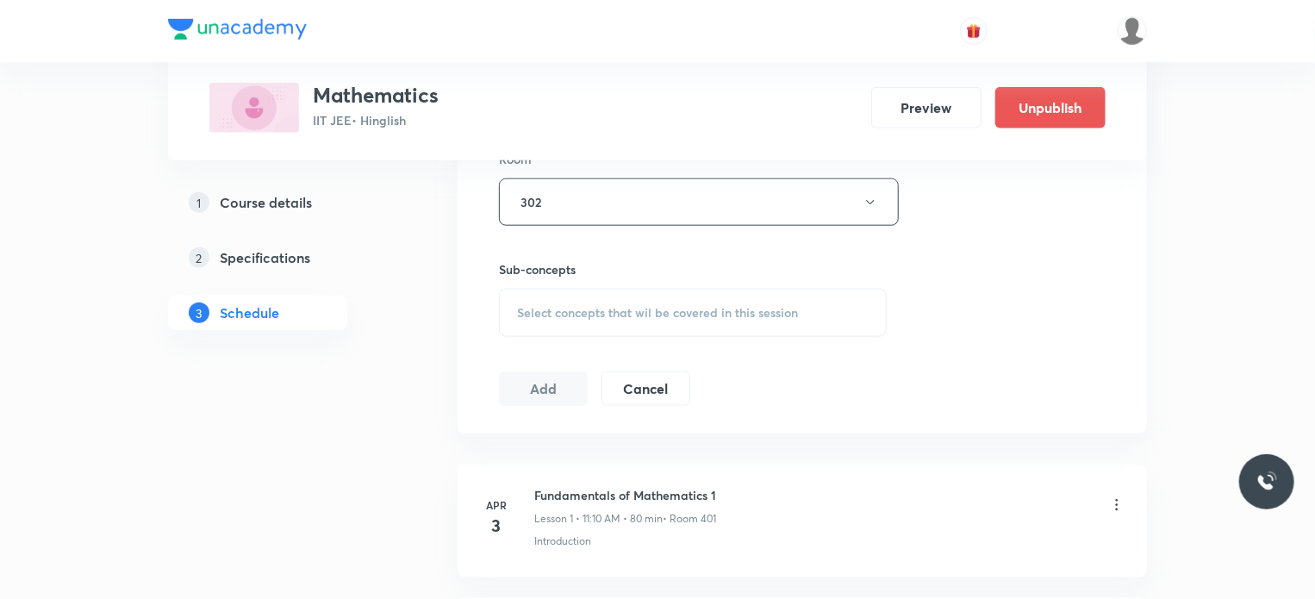
click at [675, 321] on div "Select concepts that wil be covered in this session" at bounding box center [693, 313] width 388 height 48
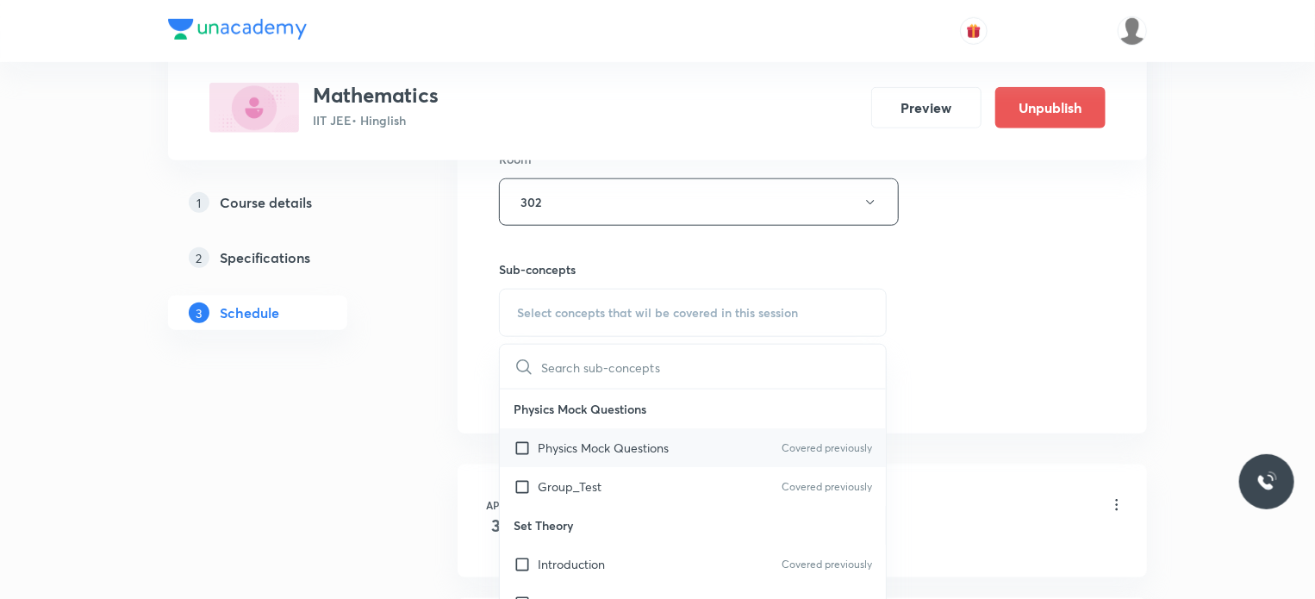
click at [667, 433] on div "Physics Mock Questions Covered previously" at bounding box center [693, 447] width 386 height 39
checkbox input "true"
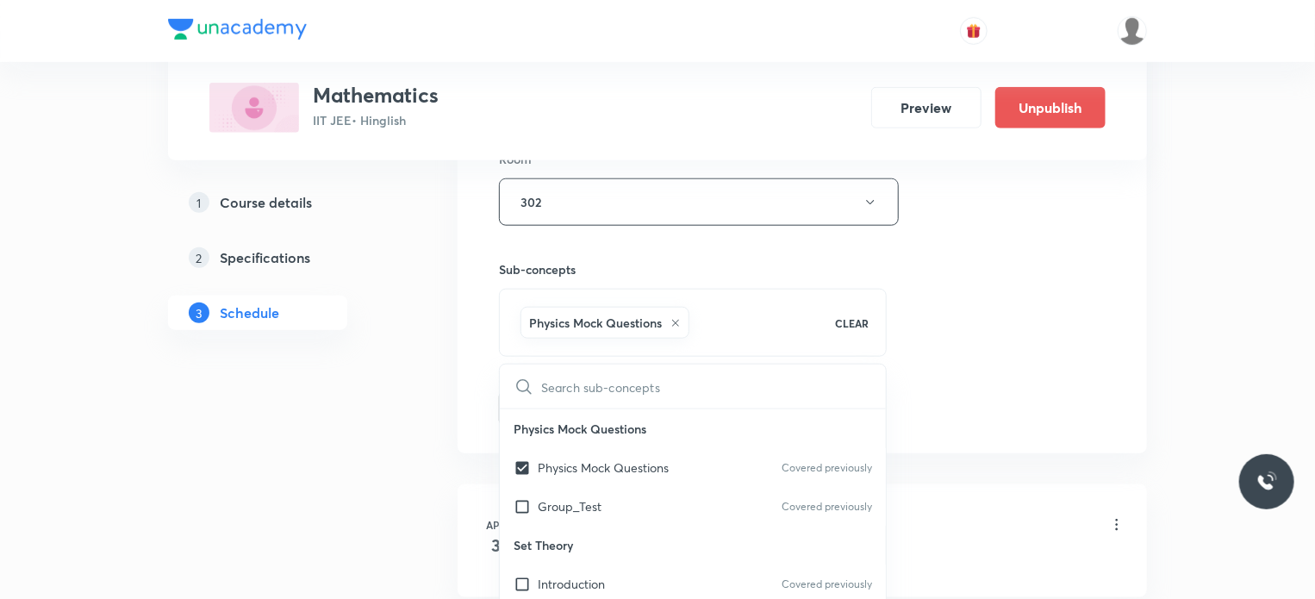
drag, startPoint x: 1118, startPoint y: 395, endPoint x: 800, endPoint y: 439, distance: 321.0
click at [1117, 395] on div "Session 123 Live class Session title 18/99 Binomial Theorem 7 ​ Schedule for Oc…" at bounding box center [802, 11] width 689 height 884
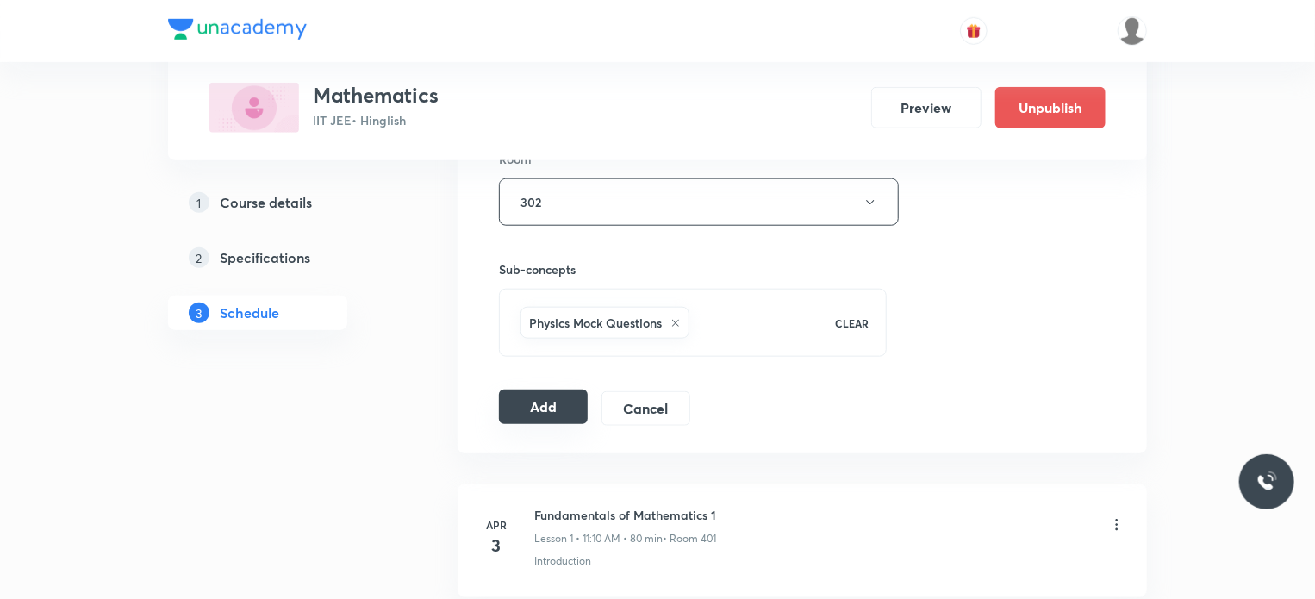
click at [556, 407] on button "Add" at bounding box center [543, 406] width 89 height 34
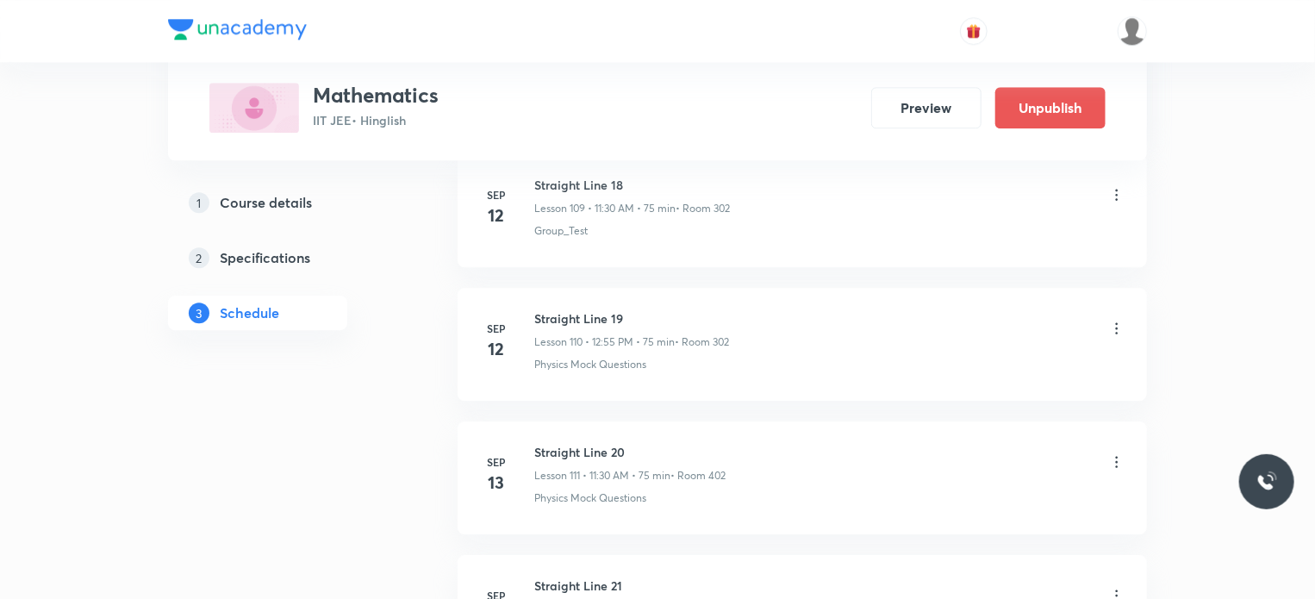
scroll to position [17050, 0]
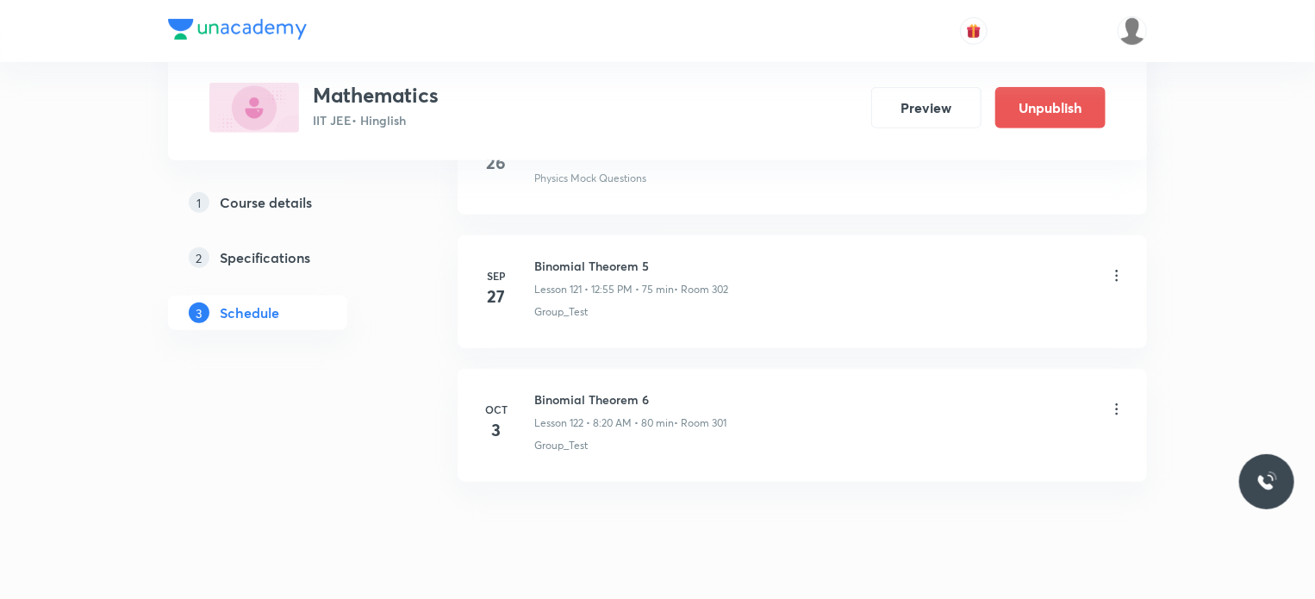
click at [598, 390] on h6 "Binomial Theorem 6" at bounding box center [630, 399] width 192 height 18
copy h6 "Binomial Theorem 6"
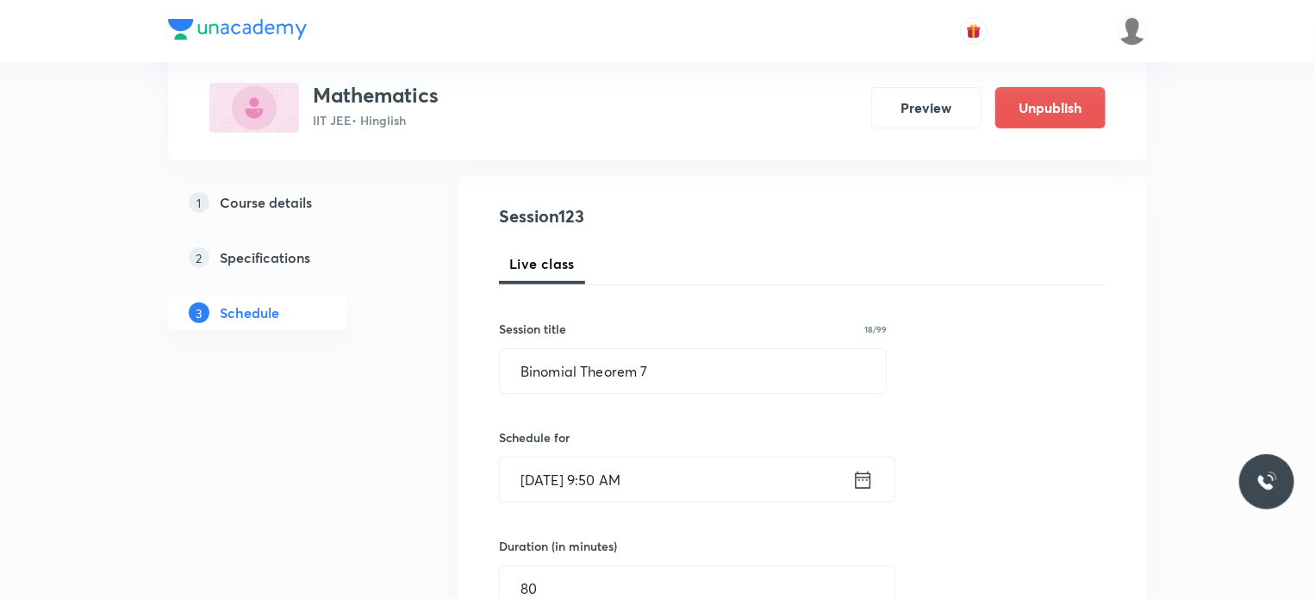
scroll to position [172, 0]
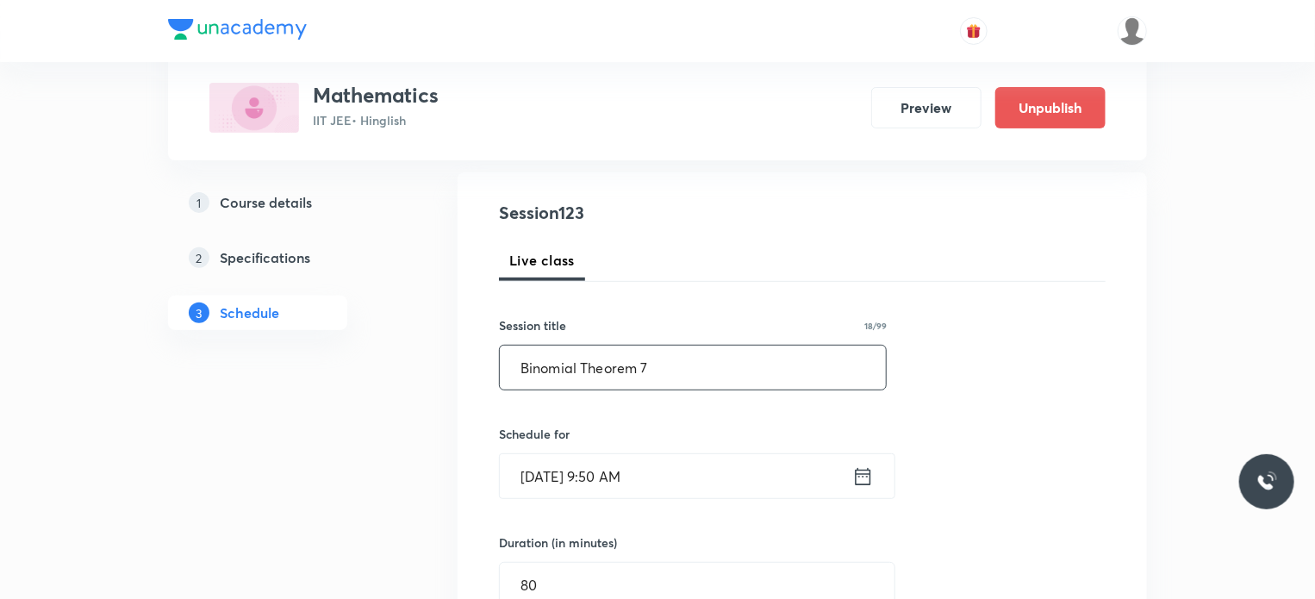
drag, startPoint x: 672, startPoint y: 364, endPoint x: 393, endPoint y: 415, distance: 283.7
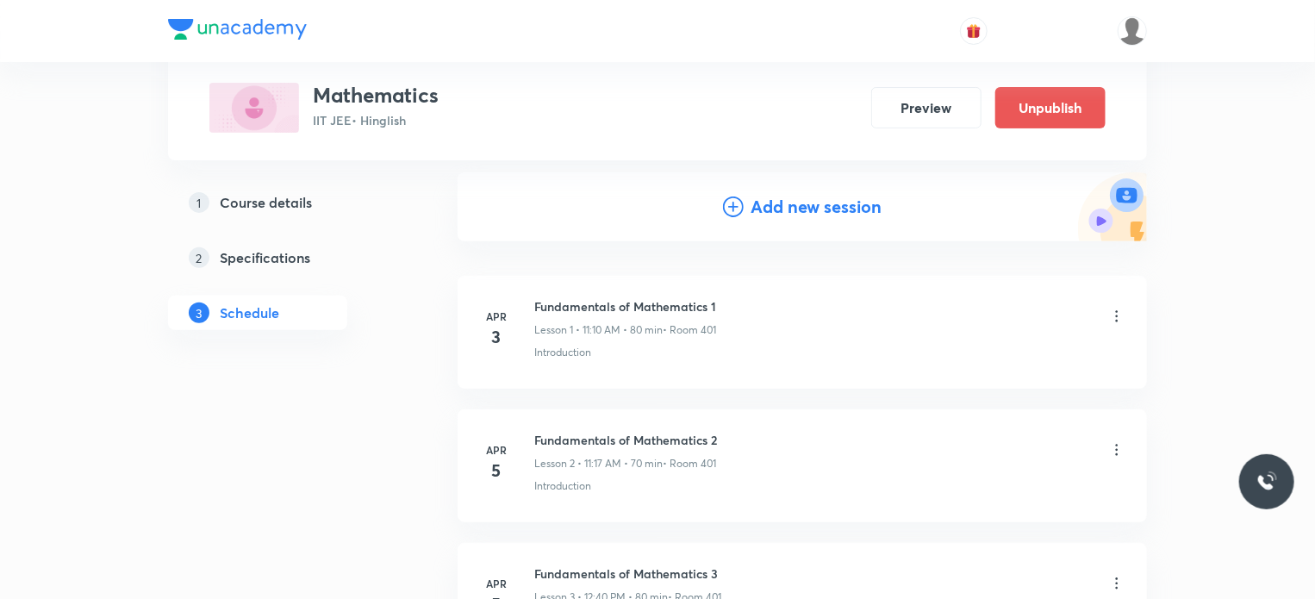
click at [788, 199] on h4 "Add new session" at bounding box center [815, 207] width 131 height 26
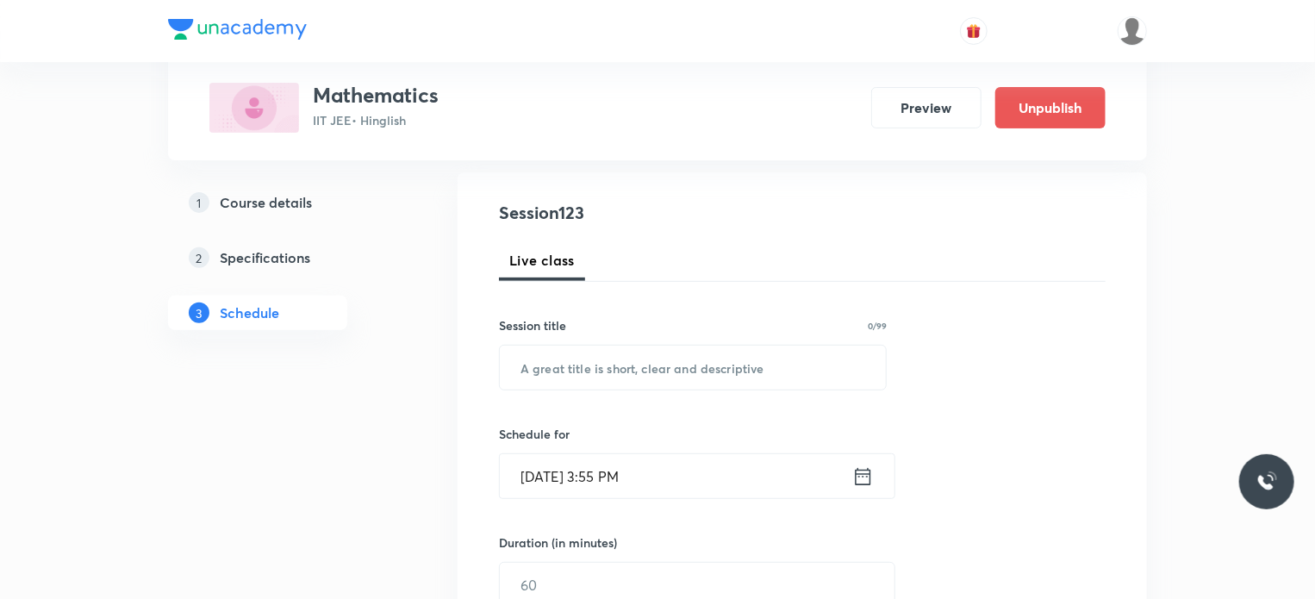
click at [724, 393] on div "Session 123 Live class Session title 0/99 ​ Schedule for Sep 30, 2025, 3:55 PM …" at bounding box center [802, 604] width 607 height 809
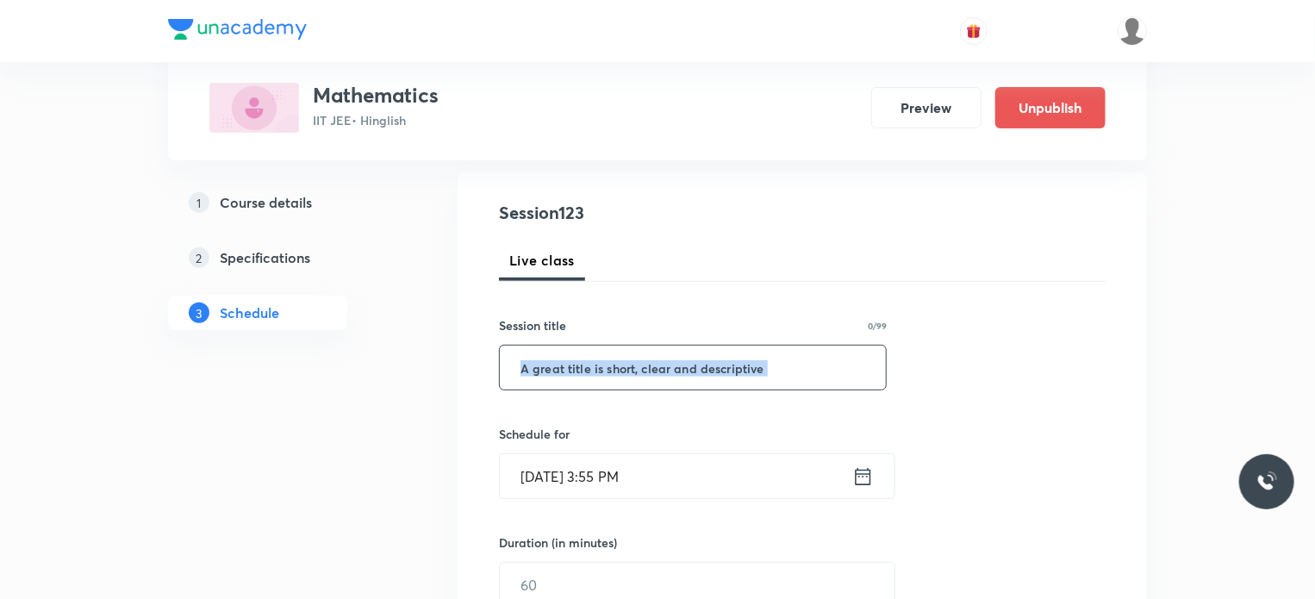
drag, startPoint x: 724, startPoint y: 393, endPoint x: 729, endPoint y: 352, distance: 40.8
click at [724, 377] on div "Session 123 Live class Session title 0/99 ​ Schedule for Sep 30, 2025, 3:55 PM …" at bounding box center [802, 604] width 607 height 809
click at [730, 351] on input "text" at bounding box center [693, 368] width 386 height 44
paste input "Binomial Theorem 7"
type input "Binomial Theorem 8"
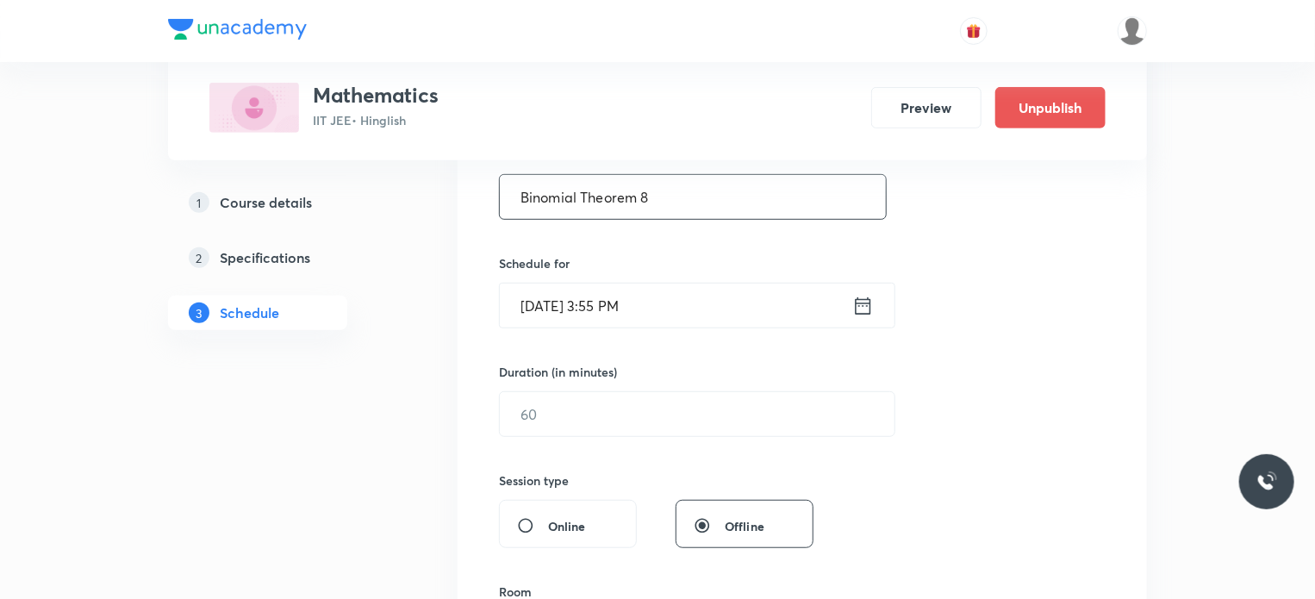
scroll to position [345, 0]
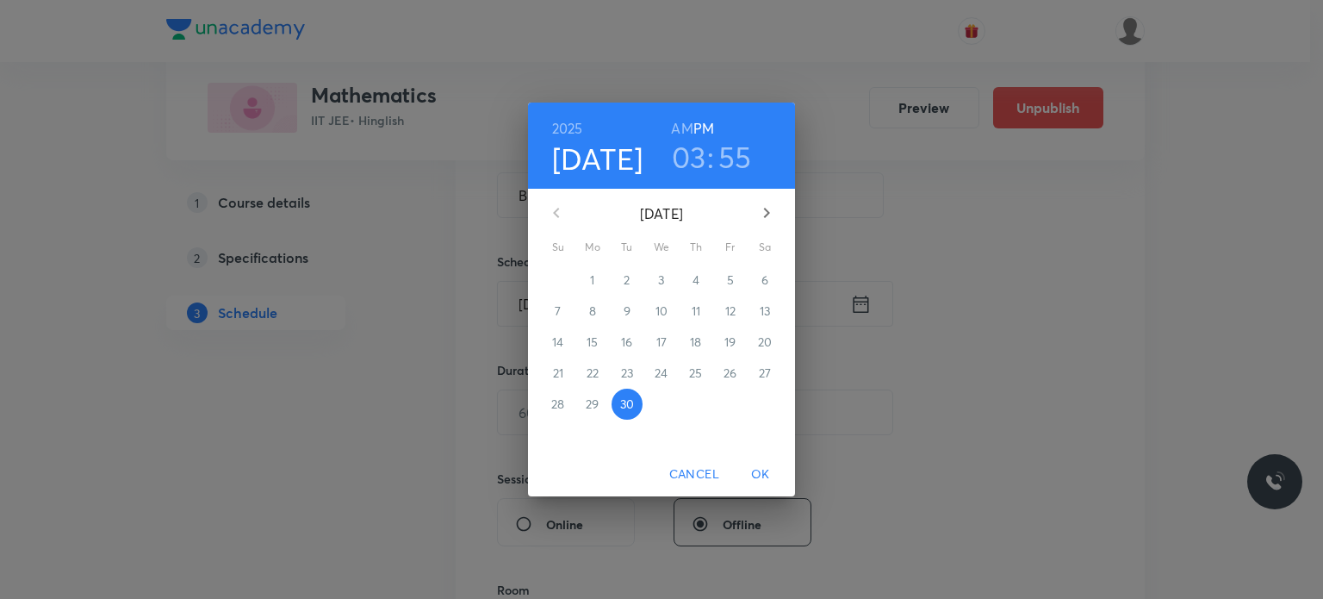
click at [773, 206] on icon "button" at bounding box center [766, 212] width 21 height 21
click at [765, 278] on p "4" at bounding box center [765, 279] width 7 height 17
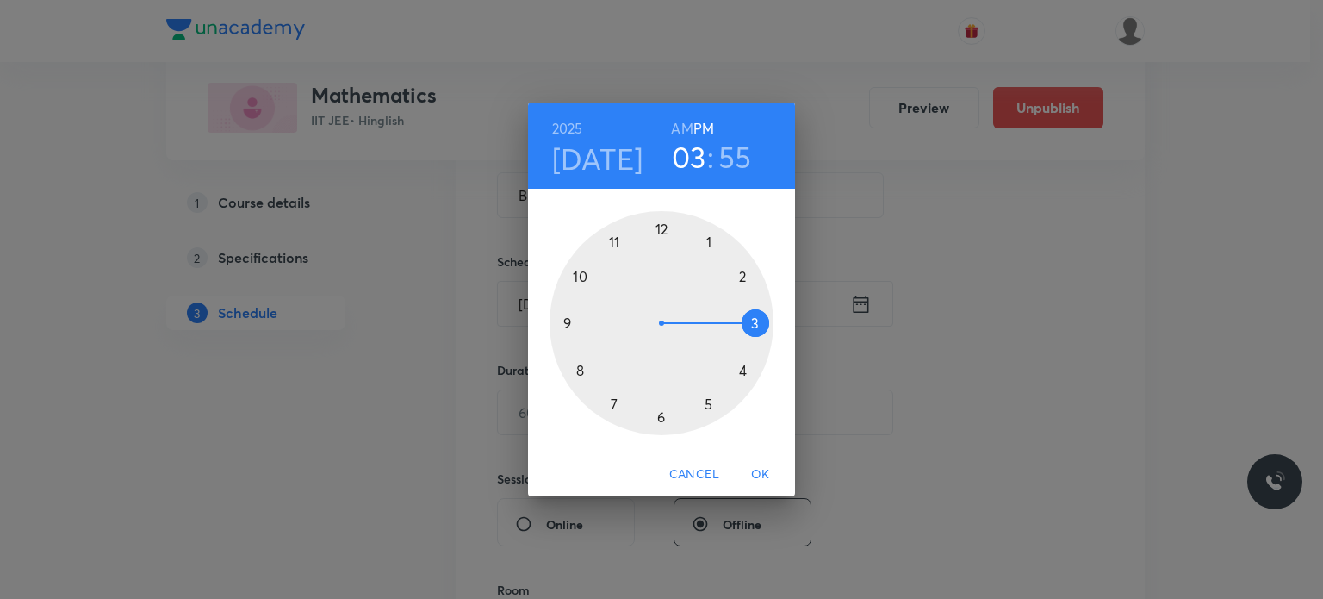
click at [662, 221] on div at bounding box center [662, 323] width 224 height 224
drag, startPoint x: 652, startPoint y: 387, endPoint x: 624, endPoint y: 258, distance: 132.3
click at [624, 258] on div at bounding box center [662, 323] width 224 height 224
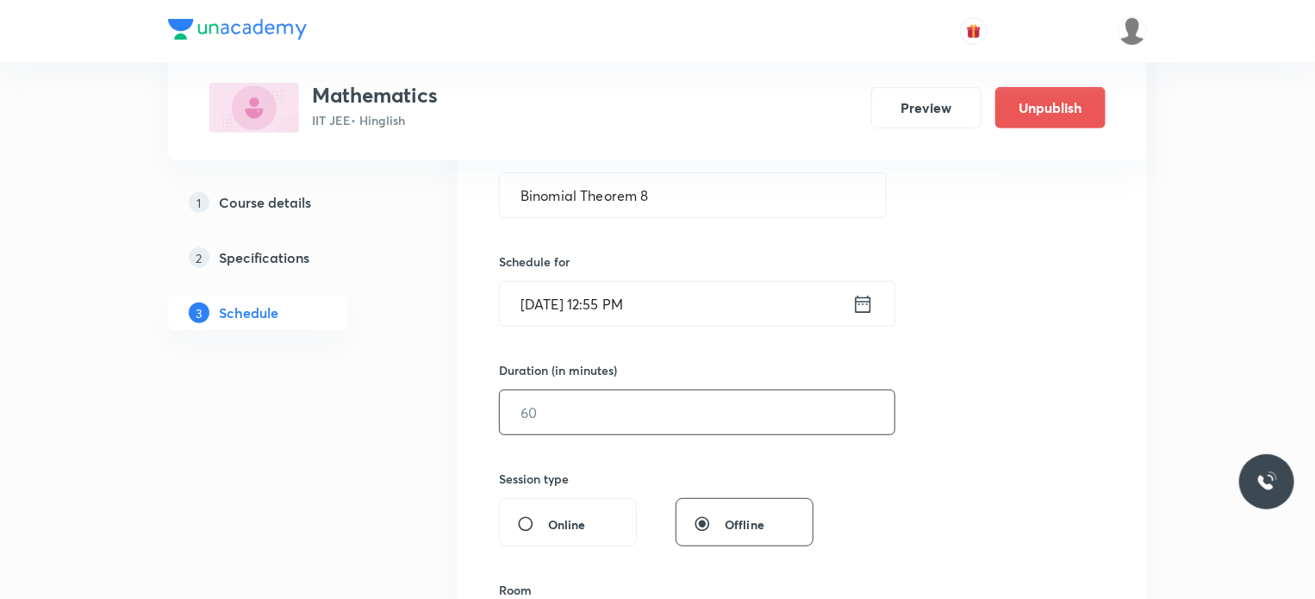
click at [556, 416] on input "text" at bounding box center [697, 412] width 395 height 44
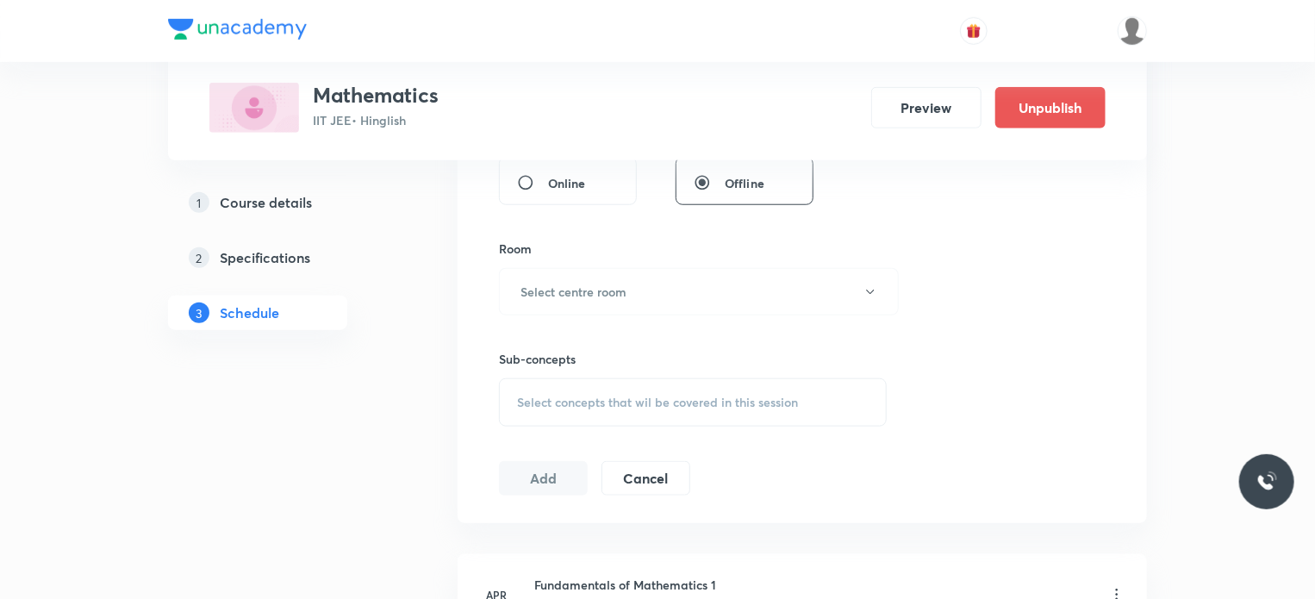
scroll to position [775, 0]
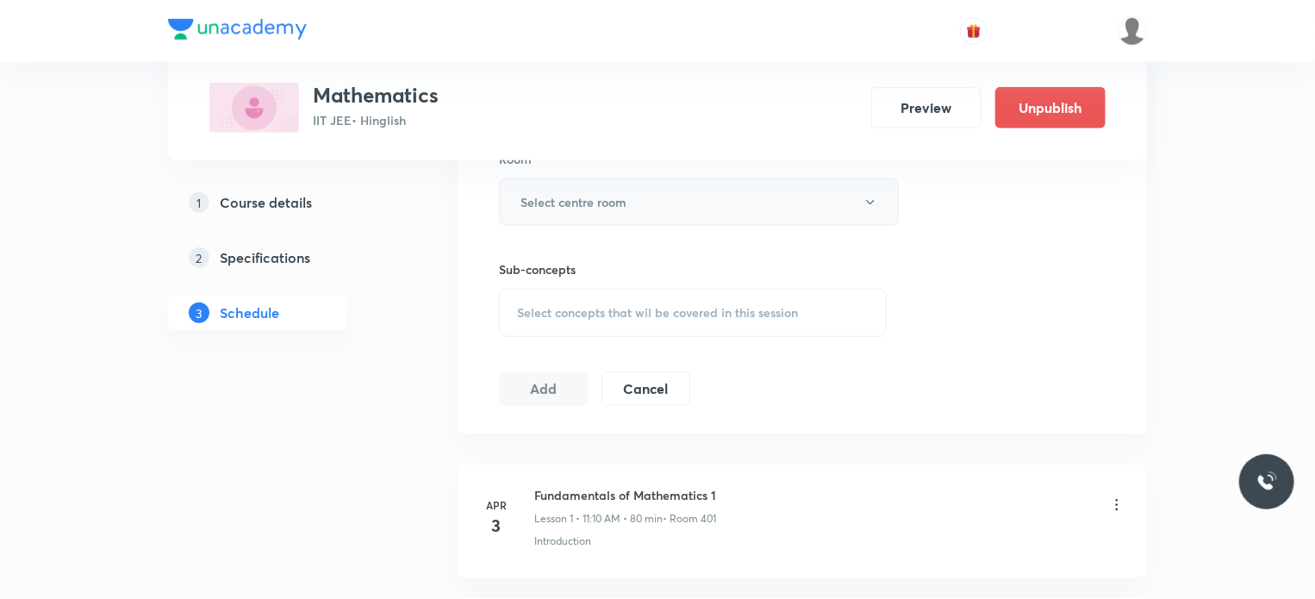
type input "75"
click at [590, 210] on button "Select centre room" at bounding box center [699, 201] width 400 height 47
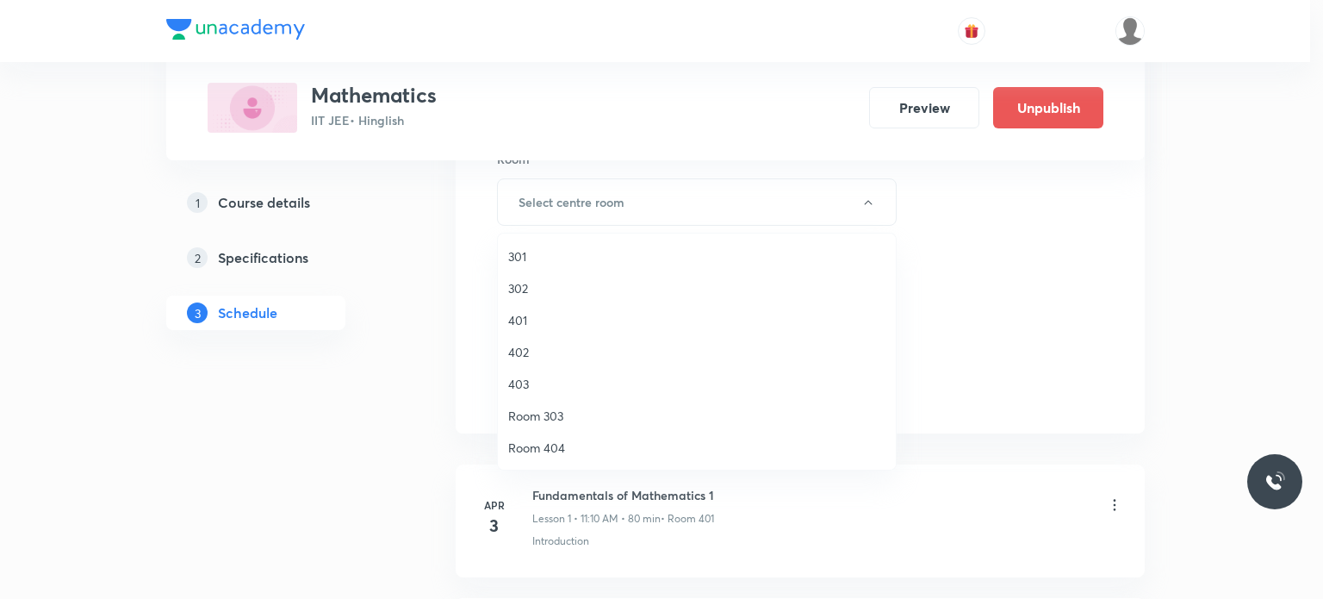
click at [596, 265] on span "301" at bounding box center [696, 256] width 377 height 18
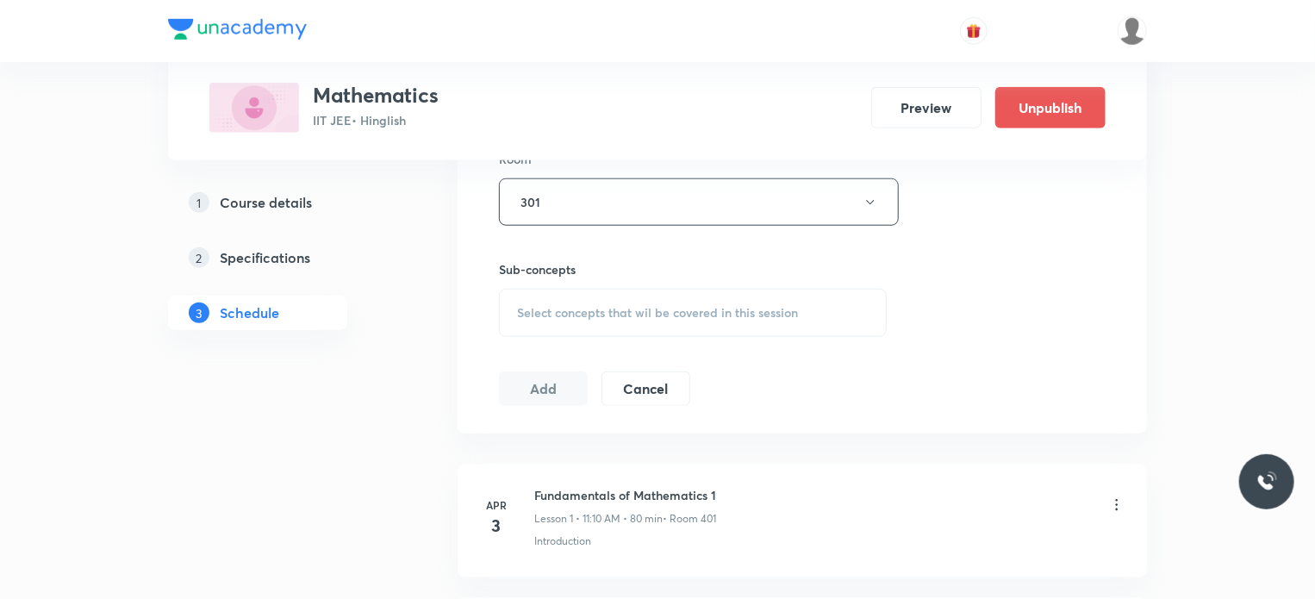
click at [718, 329] on div "Select concepts that wil be covered in this session" at bounding box center [693, 313] width 388 height 48
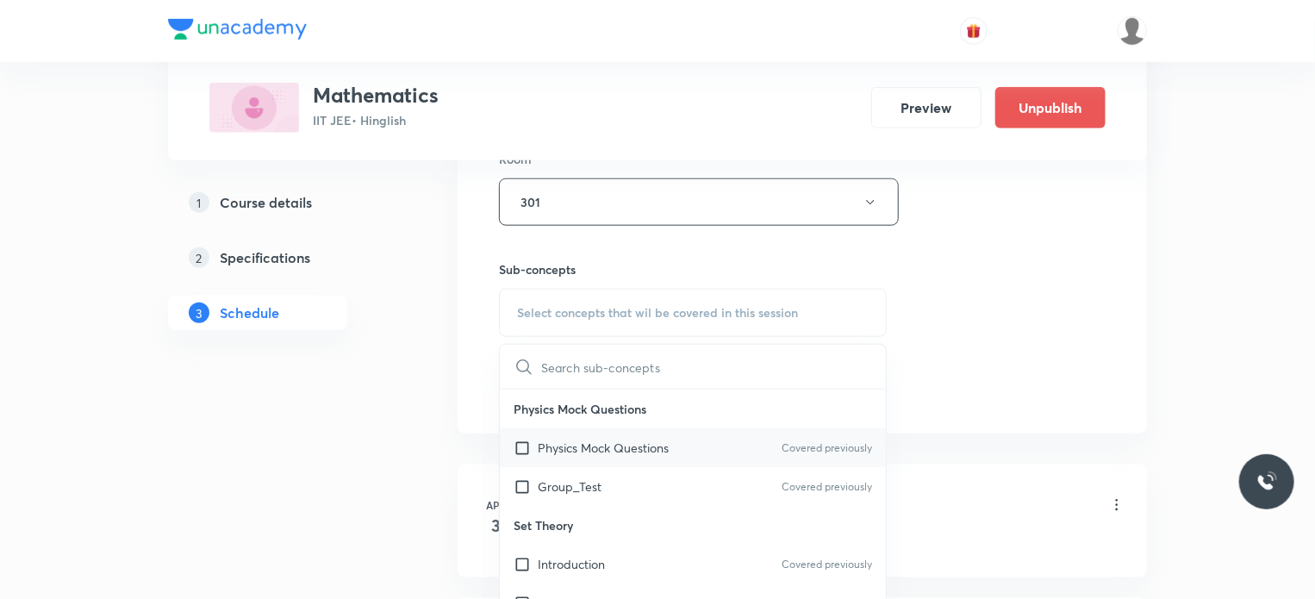
click at [715, 440] on div "Physics Mock Questions Covered previously" at bounding box center [693, 447] width 386 height 39
checkbox input "true"
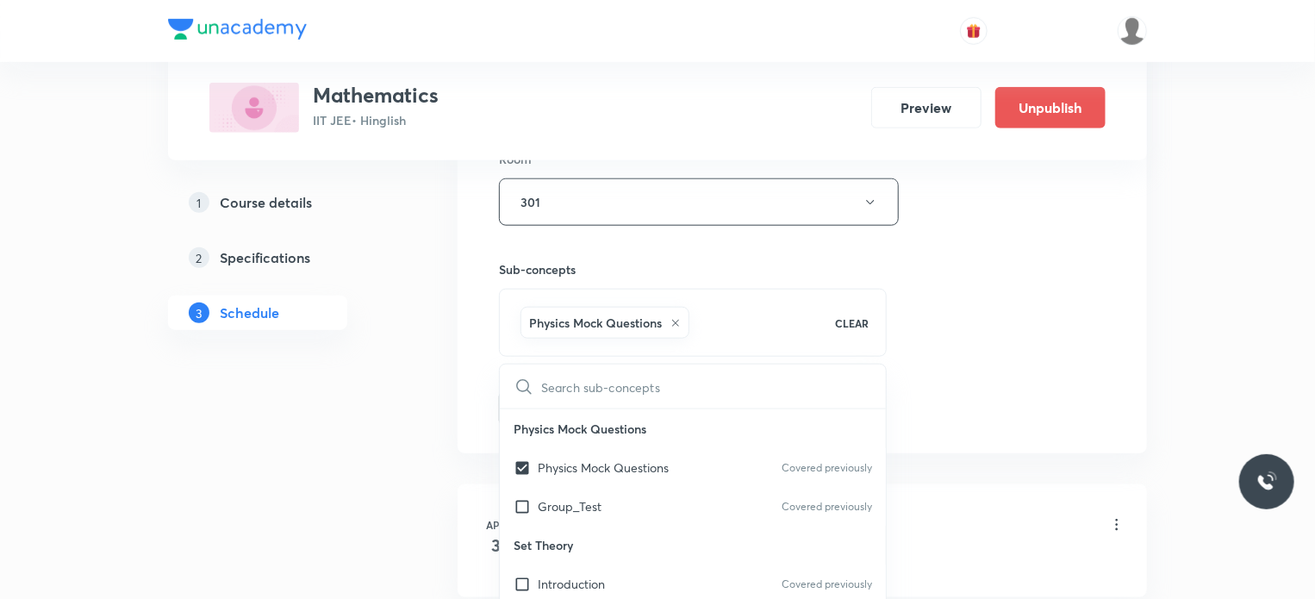
click at [1061, 347] on div "Session 124 Live class Session title 18/99 Binomial Theorem 8 ​ Schedule for Oc…" at bounding box center [802, 11] width 607 height 829
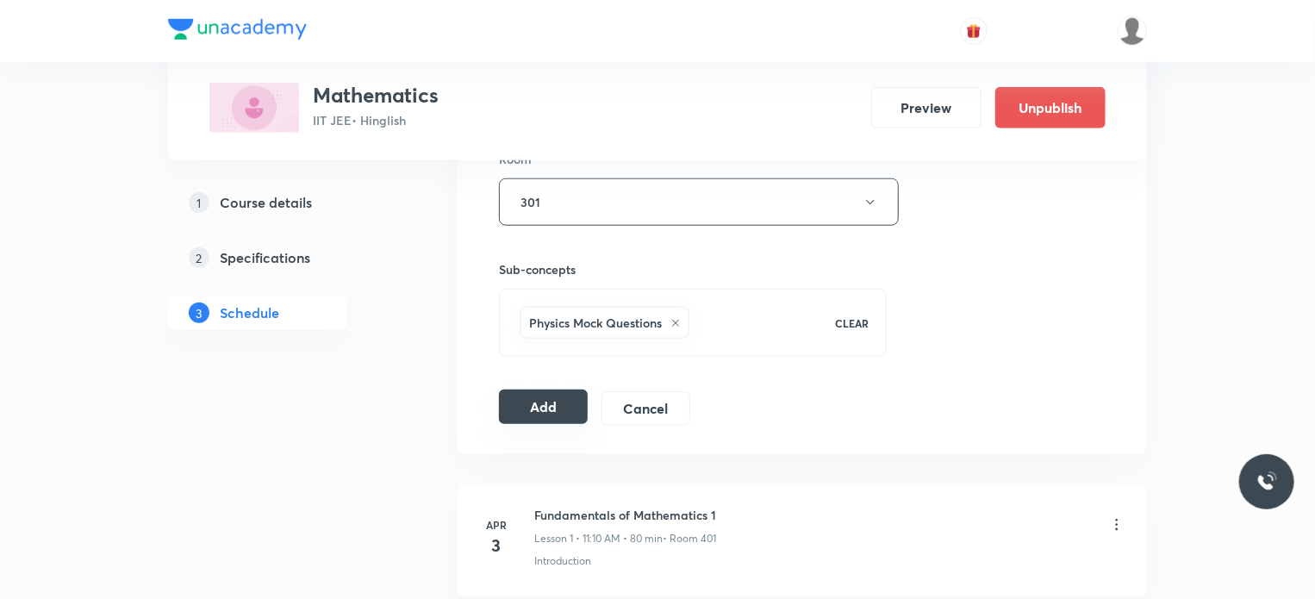
click at [522, 398] on button "Add" at bounding box center [543, 406] width 89 height 34
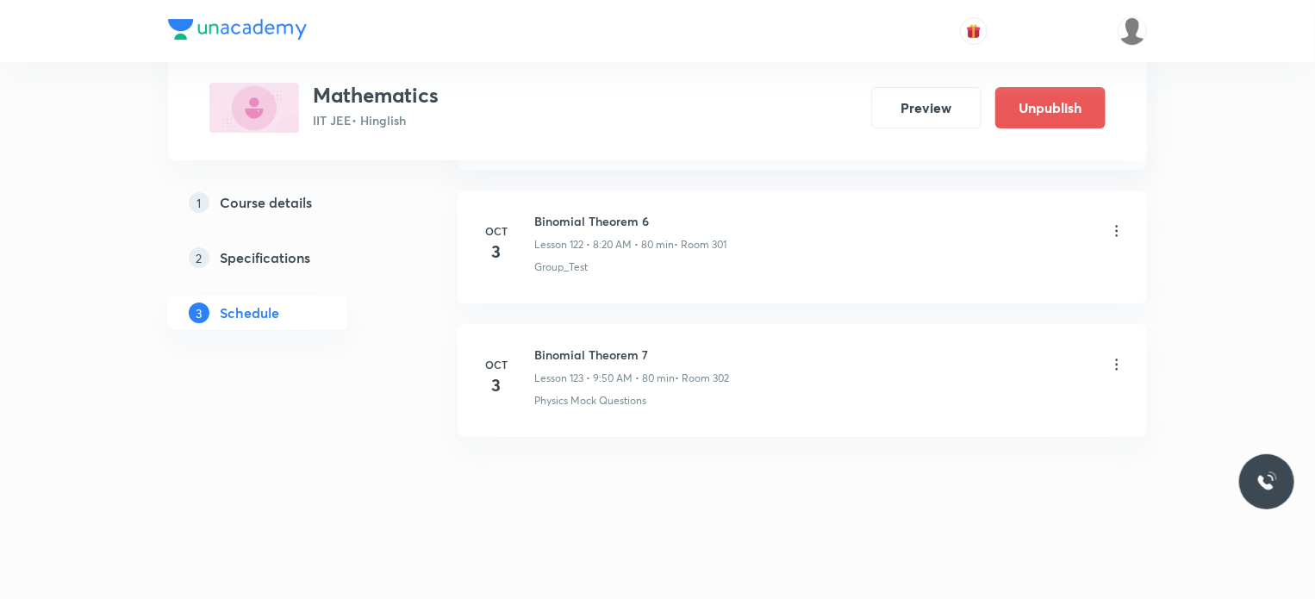
scroll to position [16374, 0]
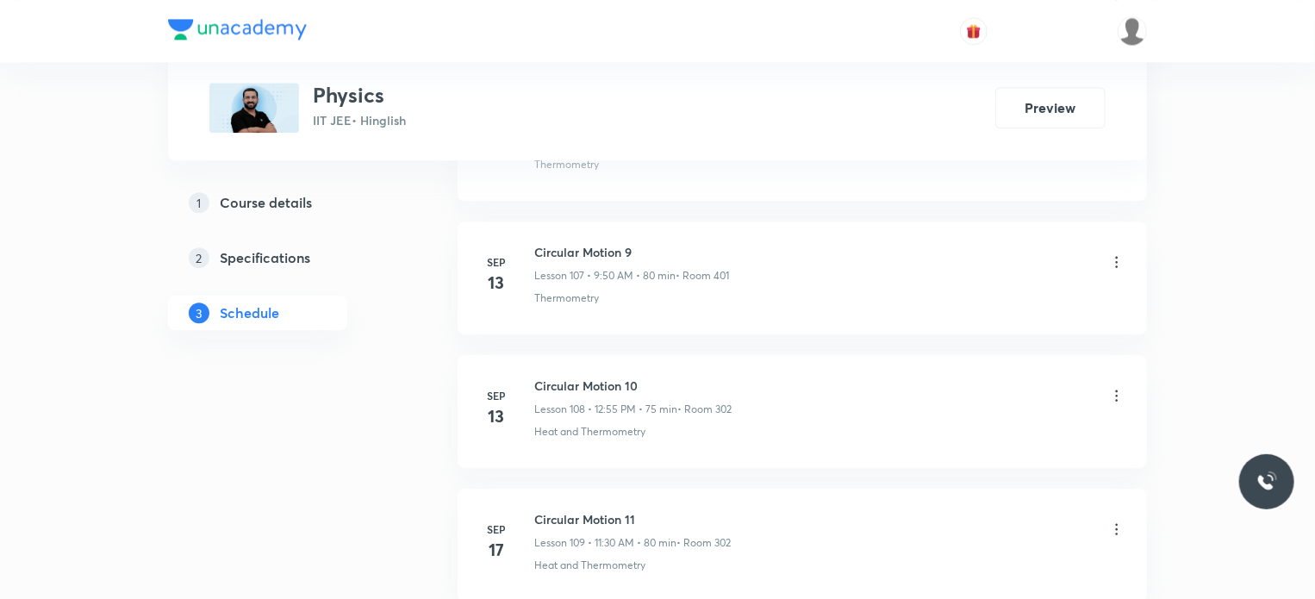
scroll to position [16742, 0]
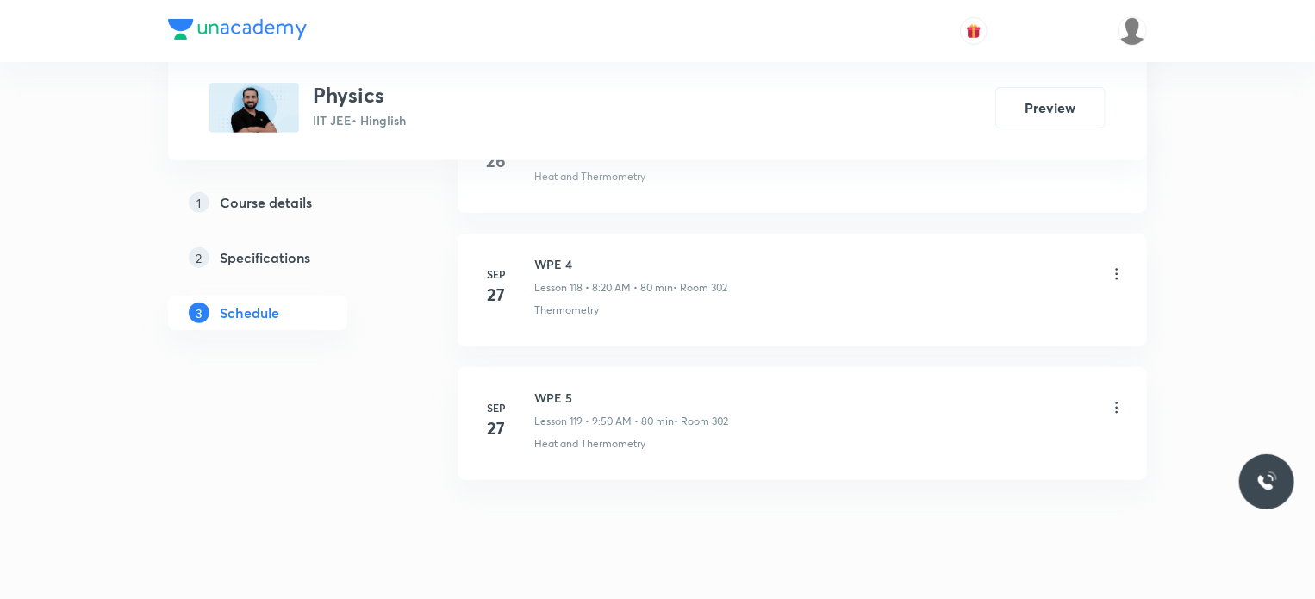
click at [537, 389] on h6 "WPE 5" at bounding box center [631, 398] width 194 height 18
copy h6 "WPE 5"
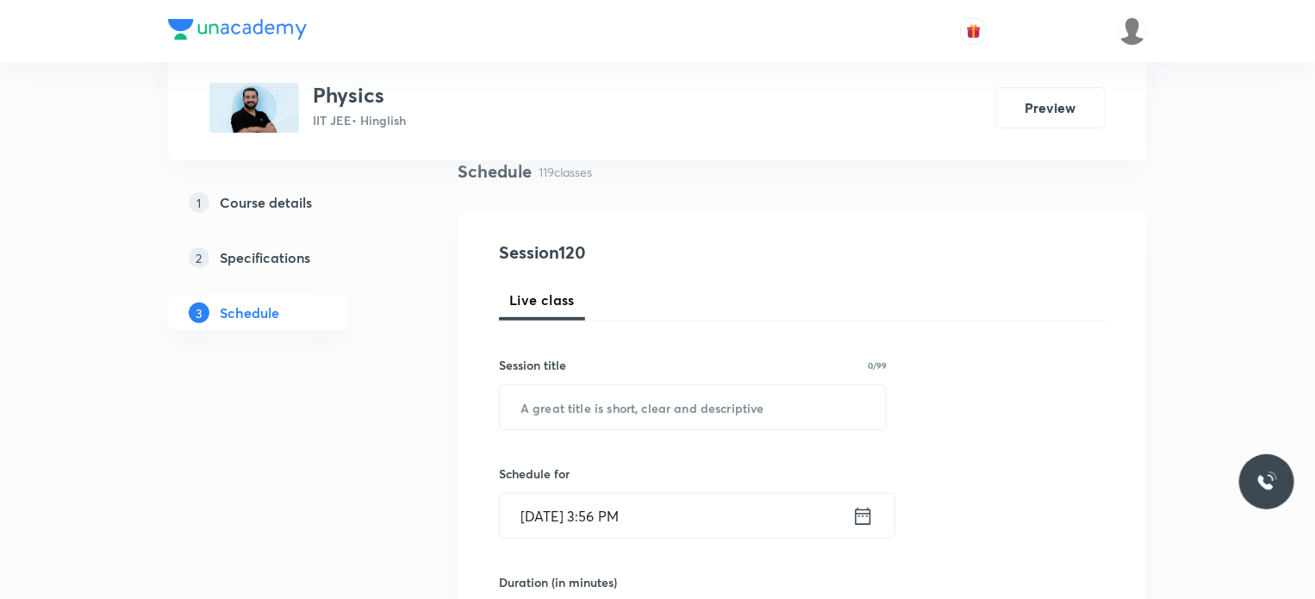
scroll to position [172, 0]
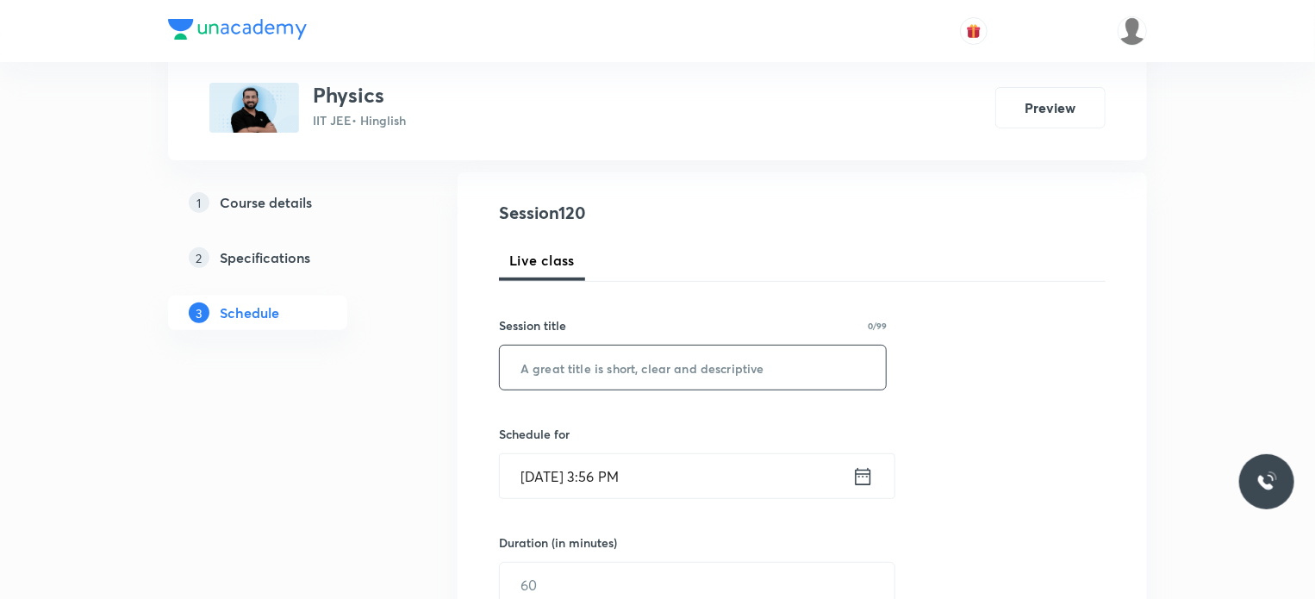
click at [710, 360] on input "text" at bounding box center [693, 368] width 386 height 44
paste input "WPE 5"
type input "WPE 6"
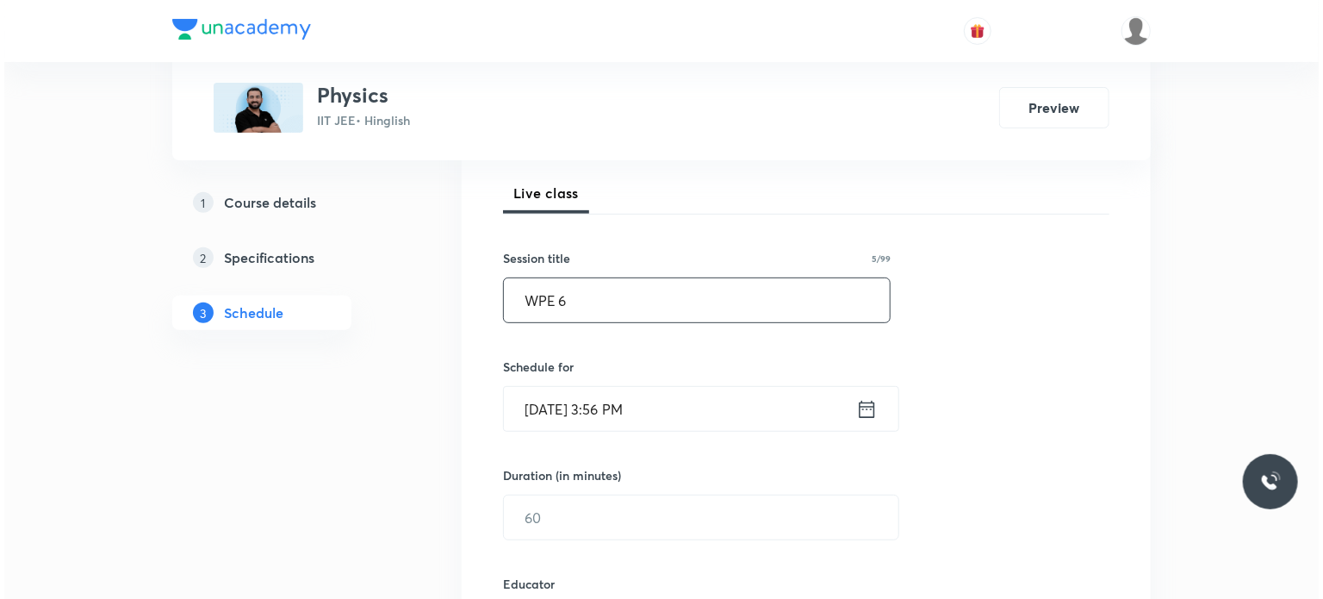
scroll to position [258, 0]
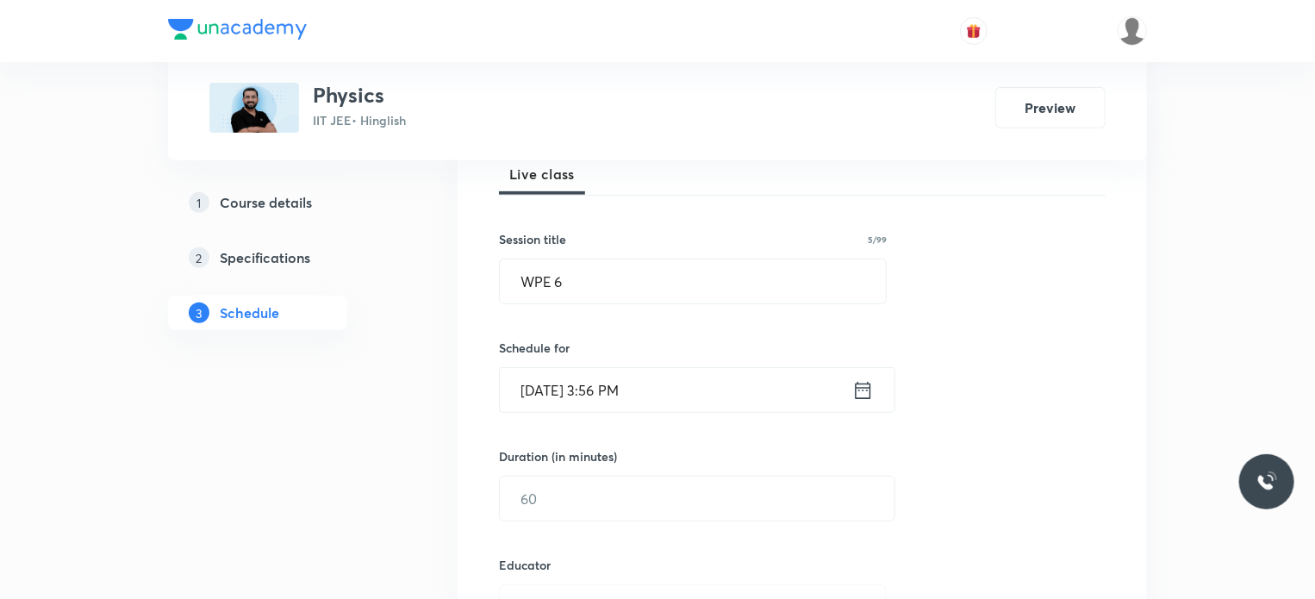
click at [738, 386] on input "Sep 30, 2025, 3:56 PM" at bounding box center [676, 390] width 352 height 44
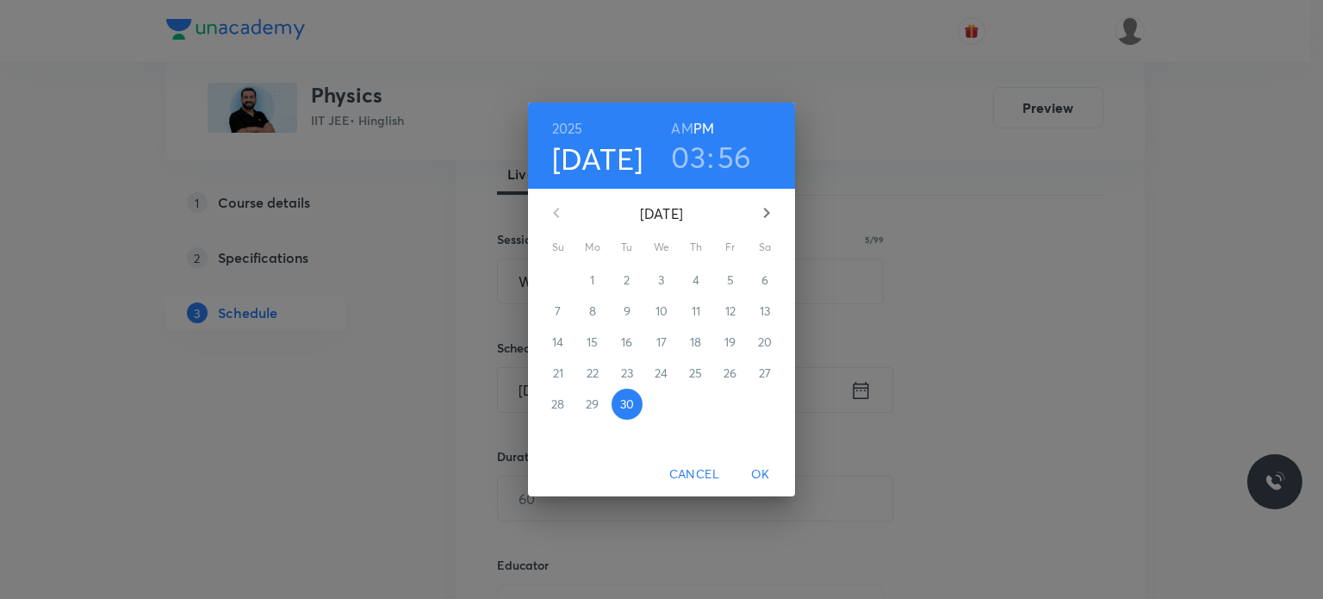
click at [781, 214] on button "button" at bounding box center [766, 212] width 41 height 41
click at [738, 278] on span "3" at bounding box center [730, 279] width 31 height 17
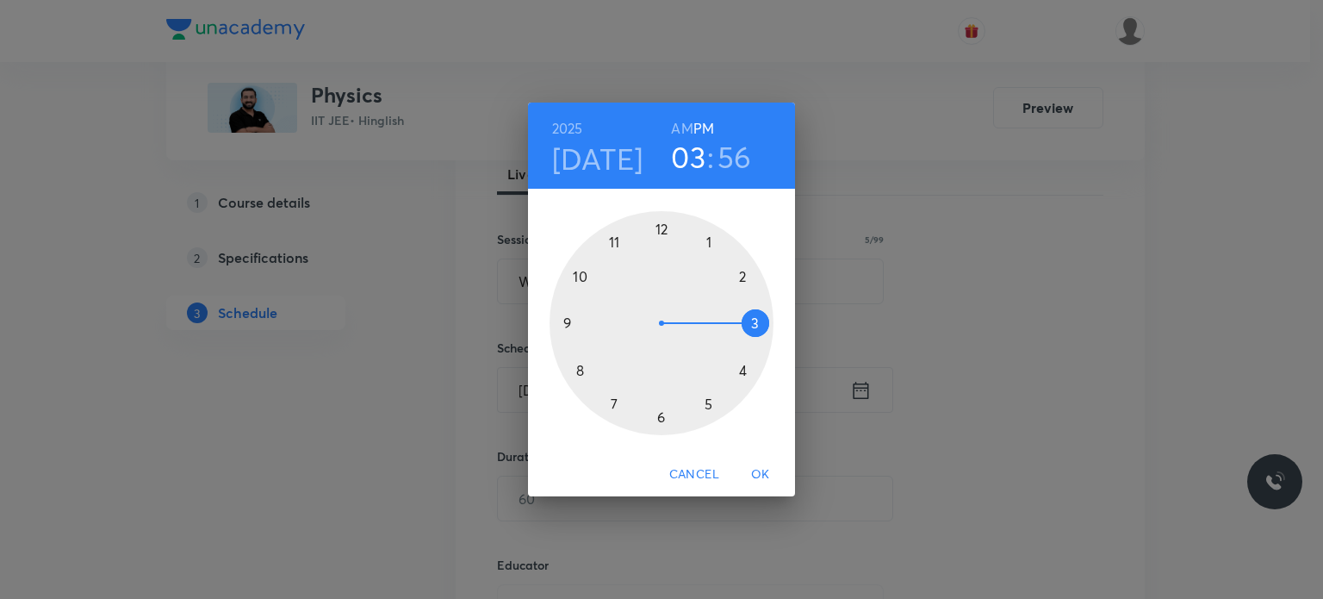
click at [688, 118] on h6 "AM" at bounding box center [682, 128] width 22 height 24
drag, startPoint x: 675, startPoint y: 261, endPoint x: 644, endPoint y: 265, distance: 32.1
click at [644, 265] on div at bounding box center [662, 323] width 224 height 224
drag, startPoint x: 692, startPoint y: 235, endPoint x: 665, endPoint y: 426, distance: 193.1
click at [665, 426] on div at bounding box center [662, 323] width 224 height 224
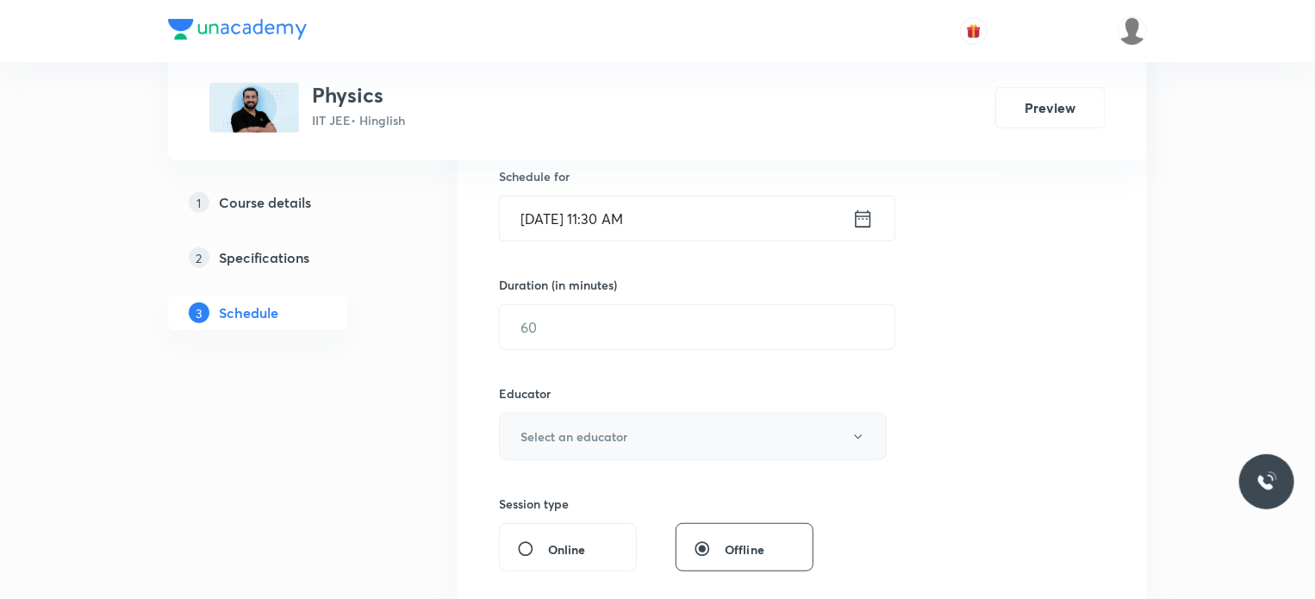
scroll to position [431, 0]
click at [600, 320] on input "text" at bounding box center [697, 326] width 395 height 44
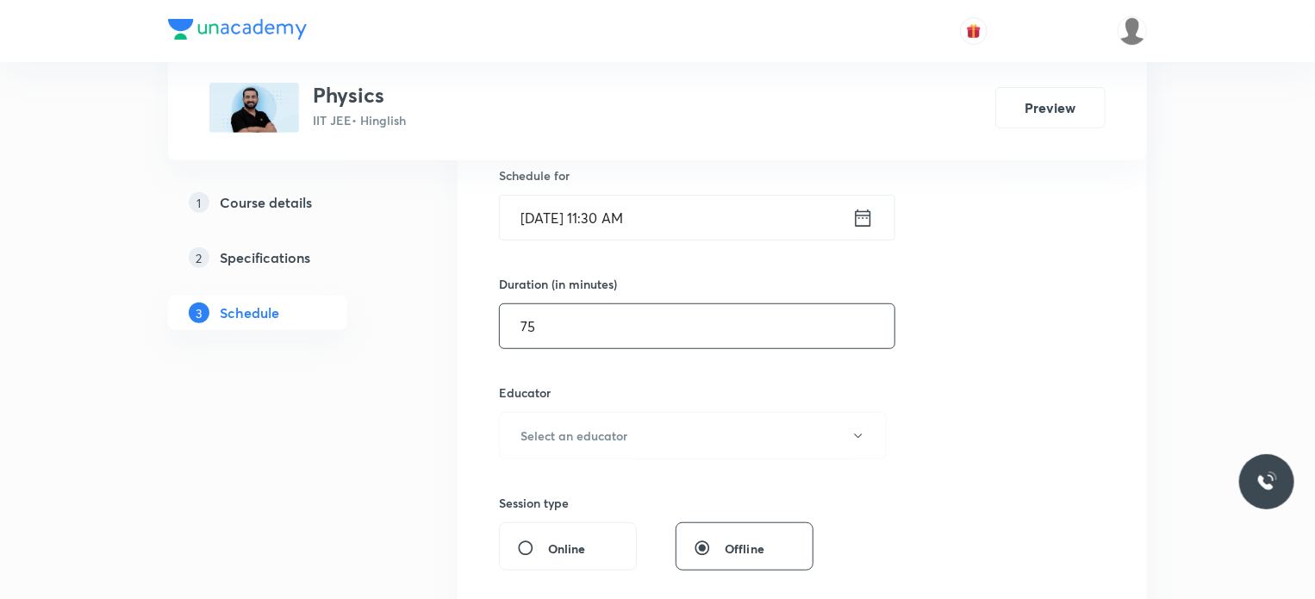
type input "75"
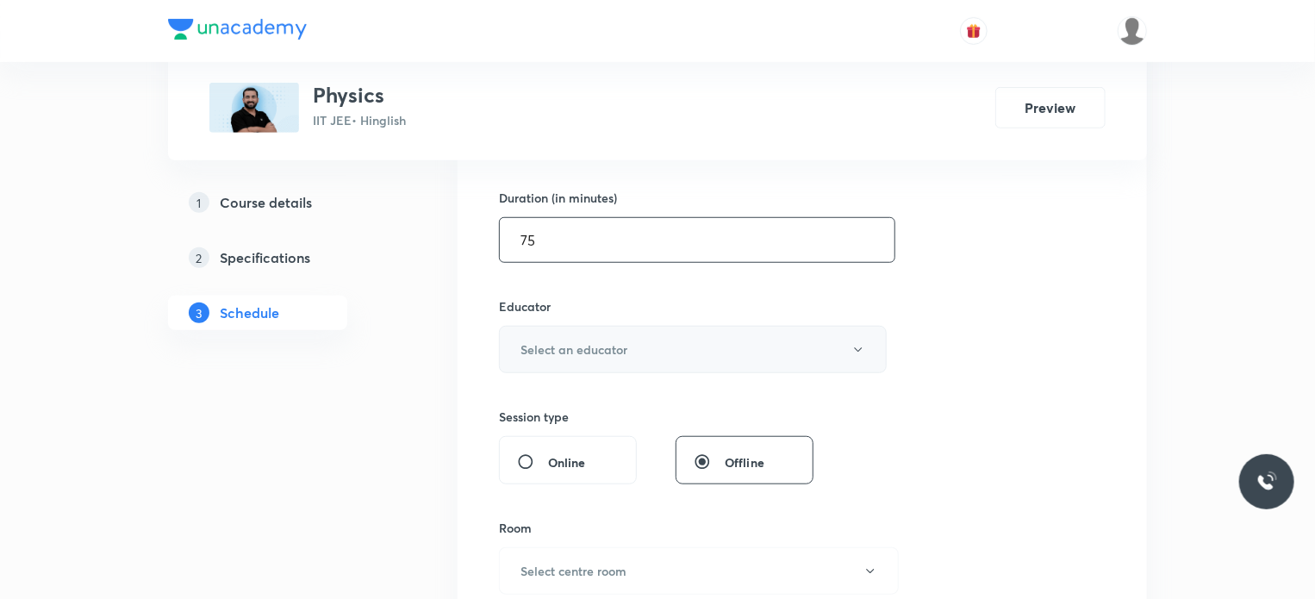
click at [625, 363] on button "Select an educator" at bounding box center [693, 349] width 388 height 47
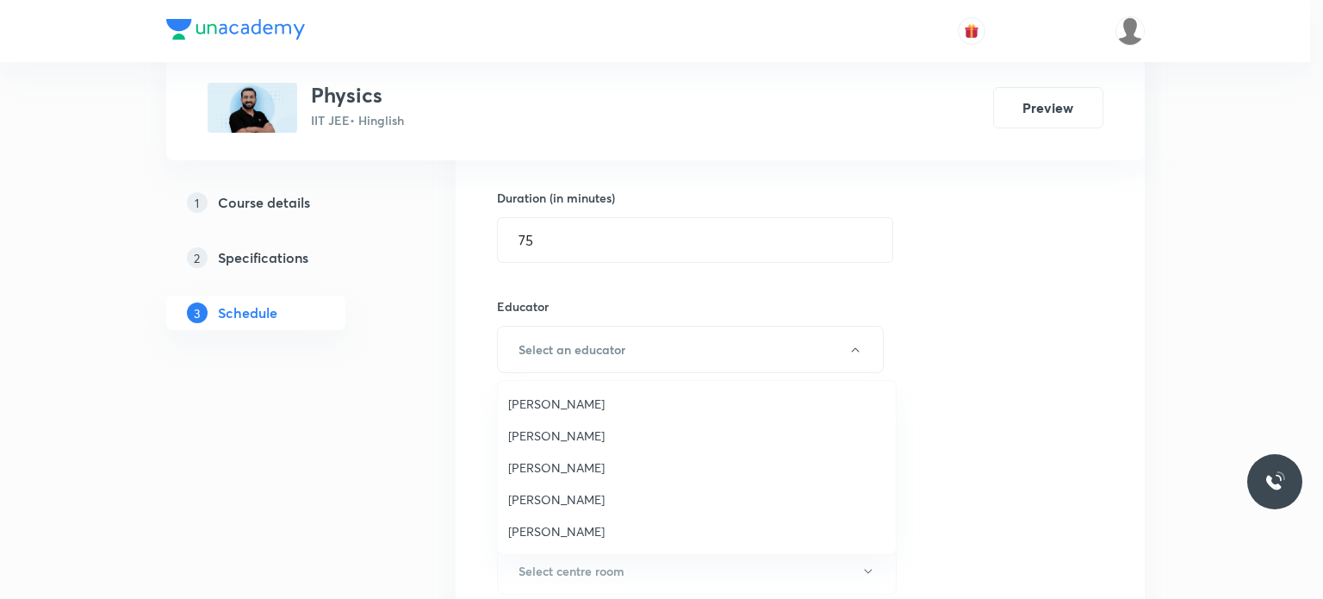
click at [563, 529] on span "Abhinav Sharma" at bounding box center [696, 531] width 377 height 18
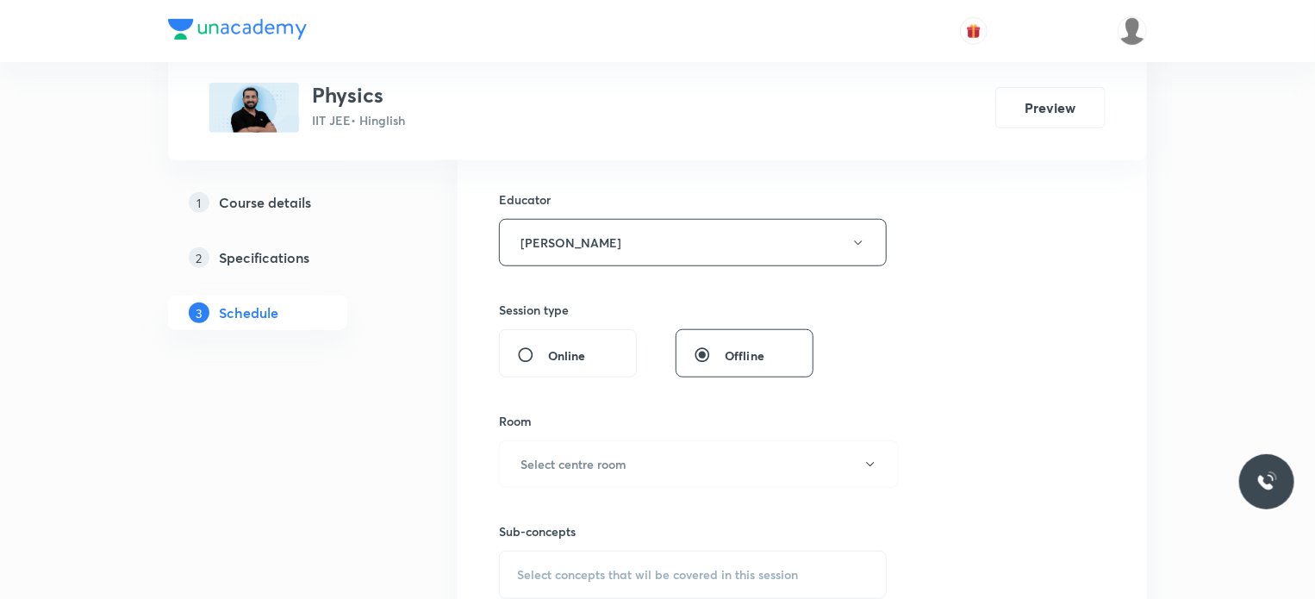
scroll to position [689, 0]
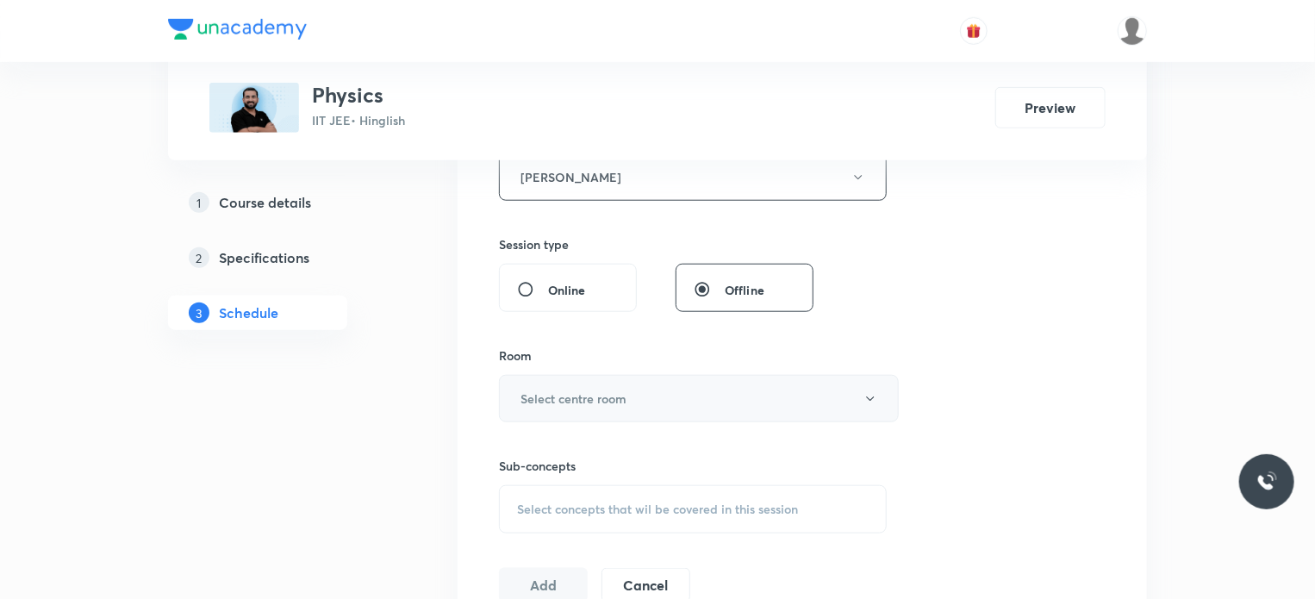
click at [604, 401] on h6 "Select centre room" at bounding box center [573, 398] width 106 height 18
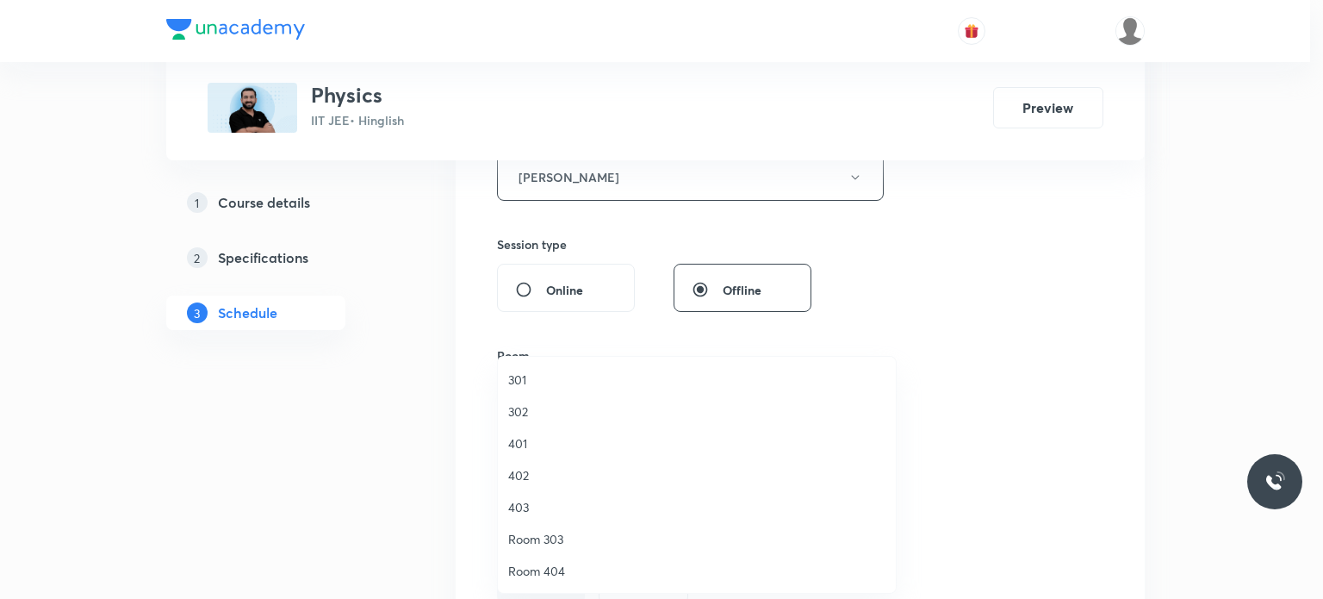
drag, startPoint x: 584, startPoint y: 406, endPoint x: 593, endPoint y: 420, distance: 16.3
click at [582, 406] on span "302" at bounding box center [696, 411] width 377 height 18
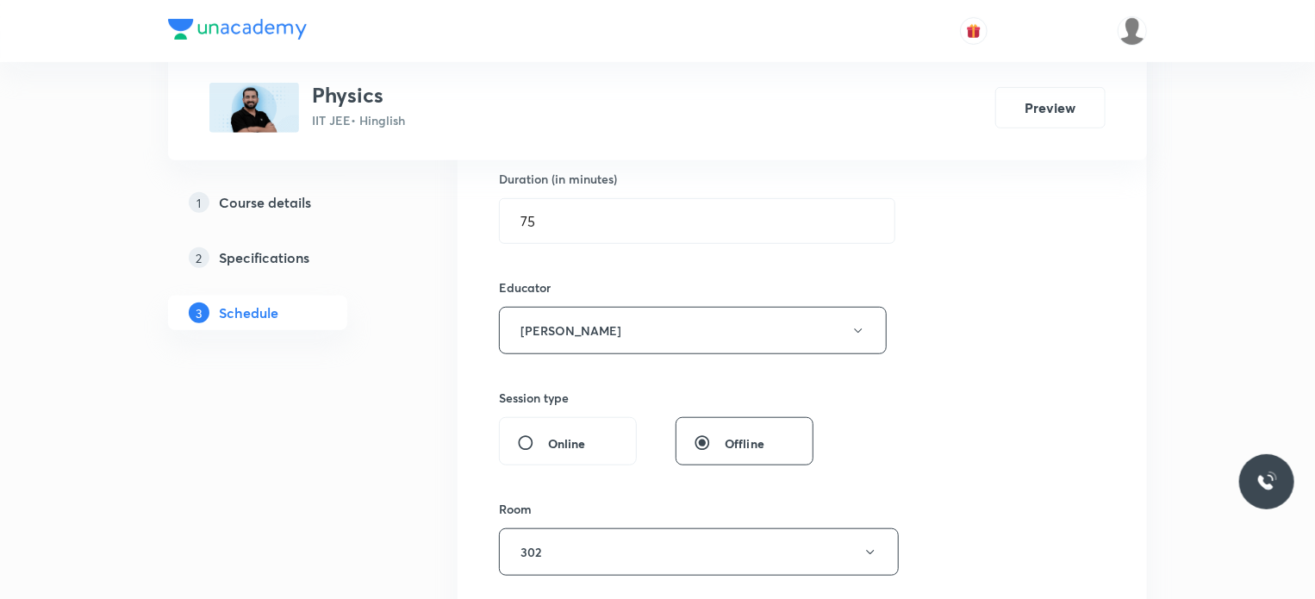
scroll to position [517, 0]
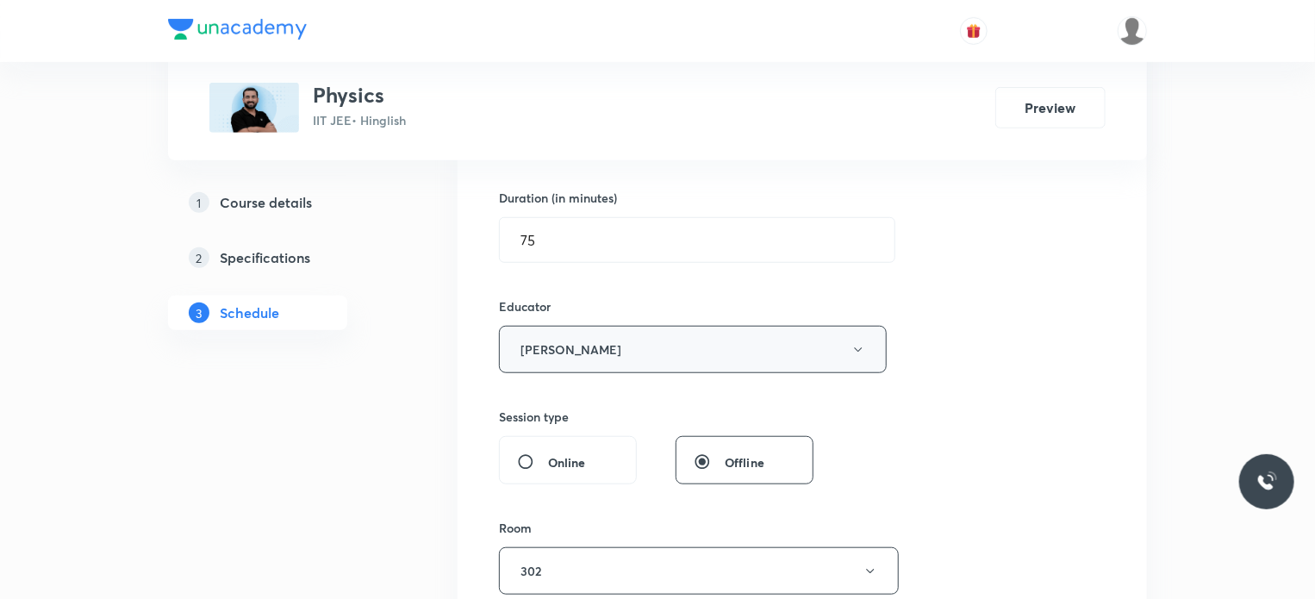
click at [619, 343] on button "Abhinav Sharma" at bounding box center [693, 349] width 388 height 47
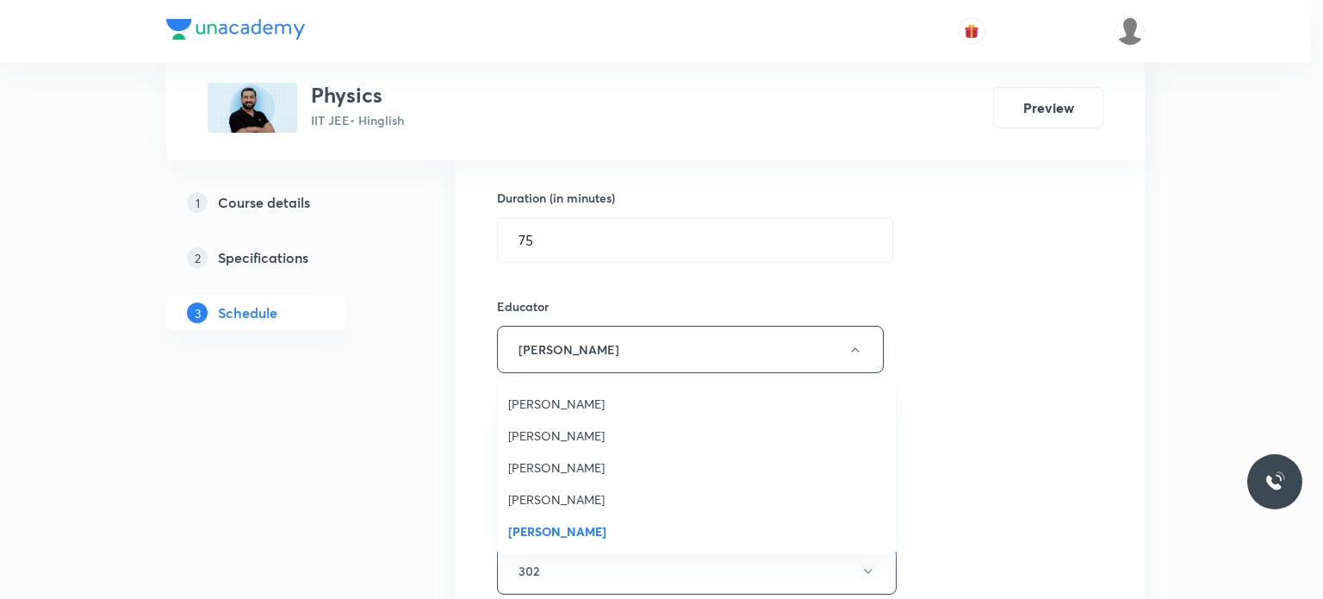
click at [558, 464] on span "Ajit Lulla" at bounding box center [696, 467] width 377 height 18
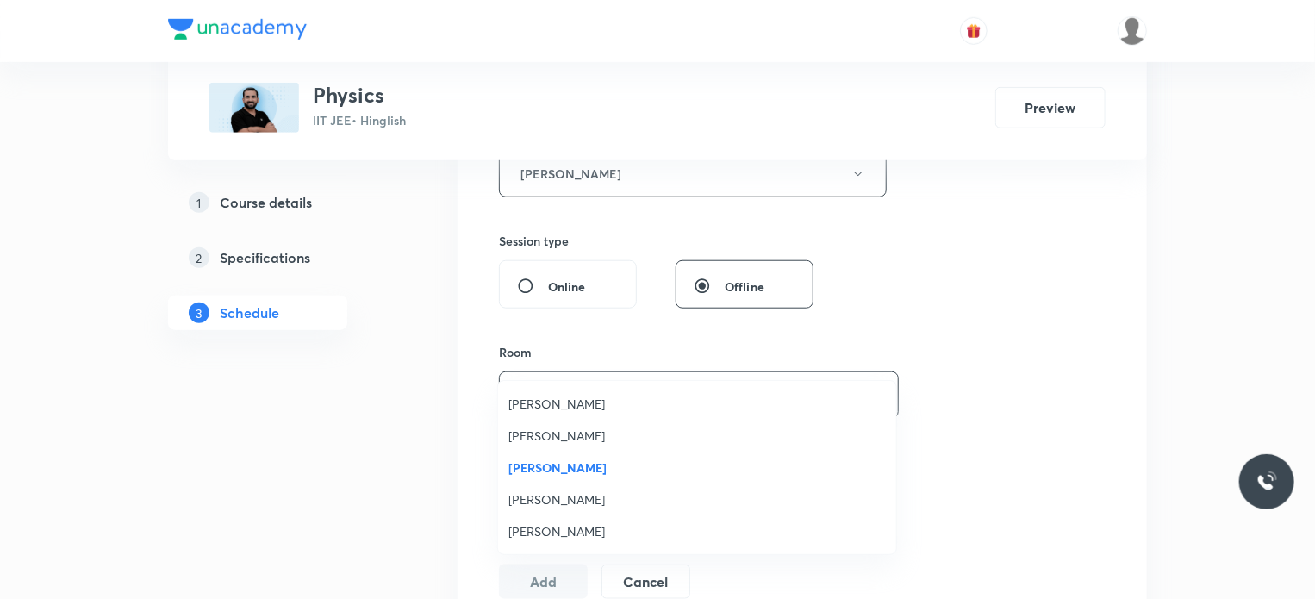
scroll to position [862, 0]
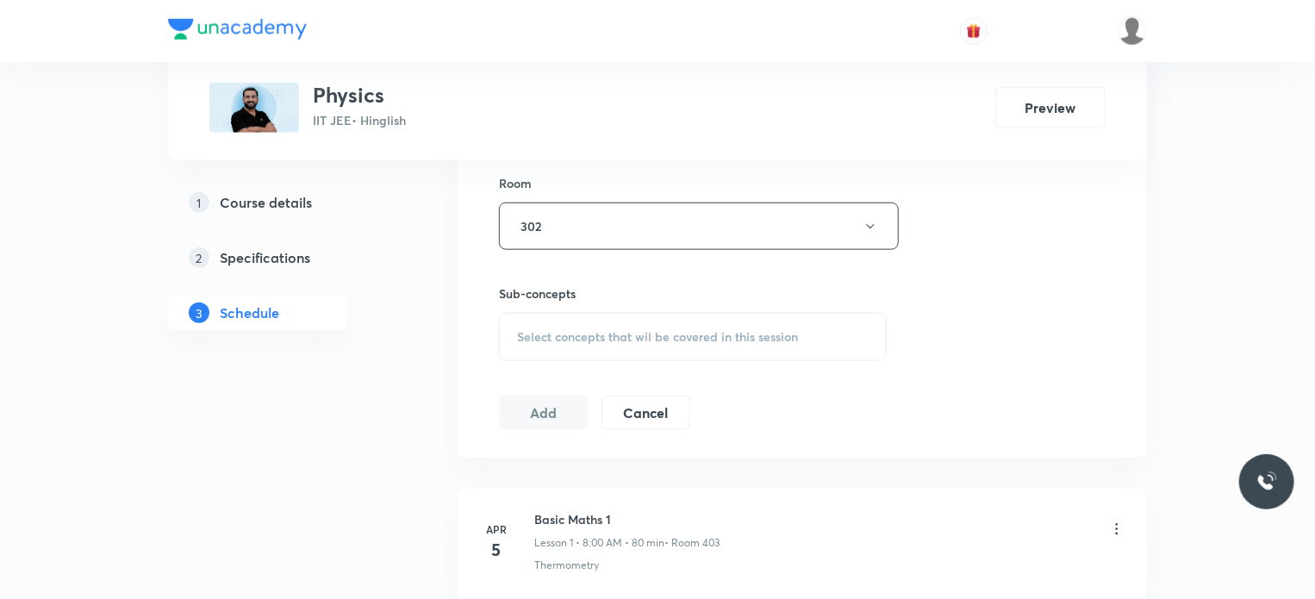
click at [632, 337] on span "Select concepts that wil be covered in this session" at bounding box center [657, 337] width 281 height 14
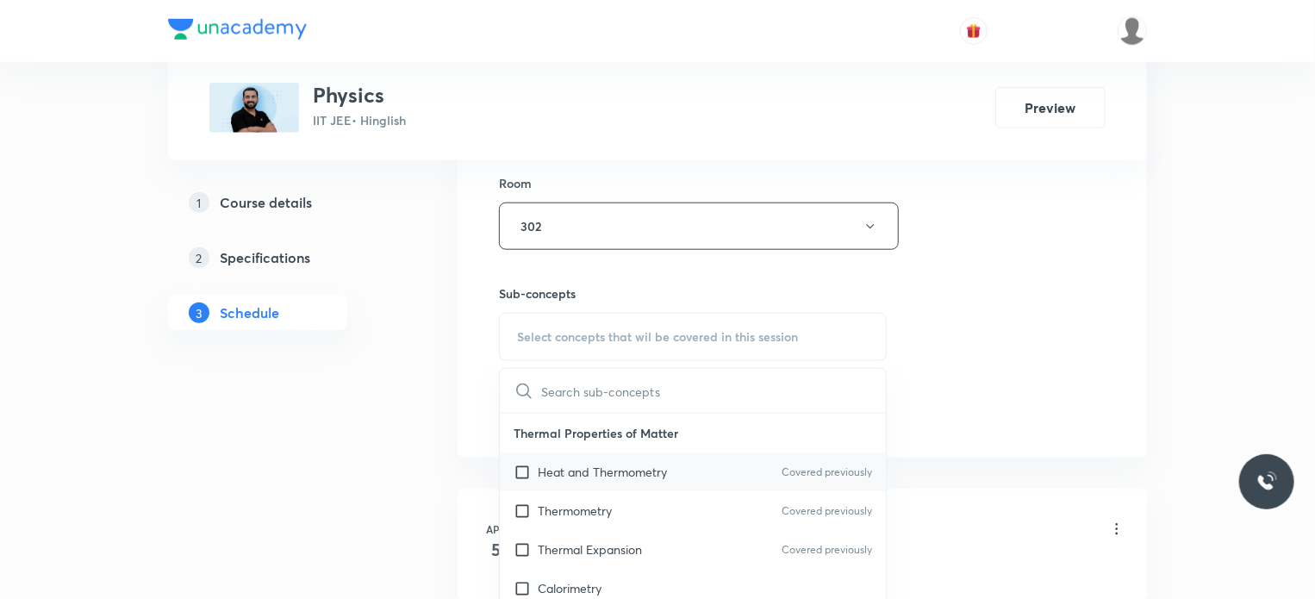
click at [661, 457] on div "Heat and Thermometry Covered previously" at bounding box center [693, 471] width 386 height 39
checkbox input "true"
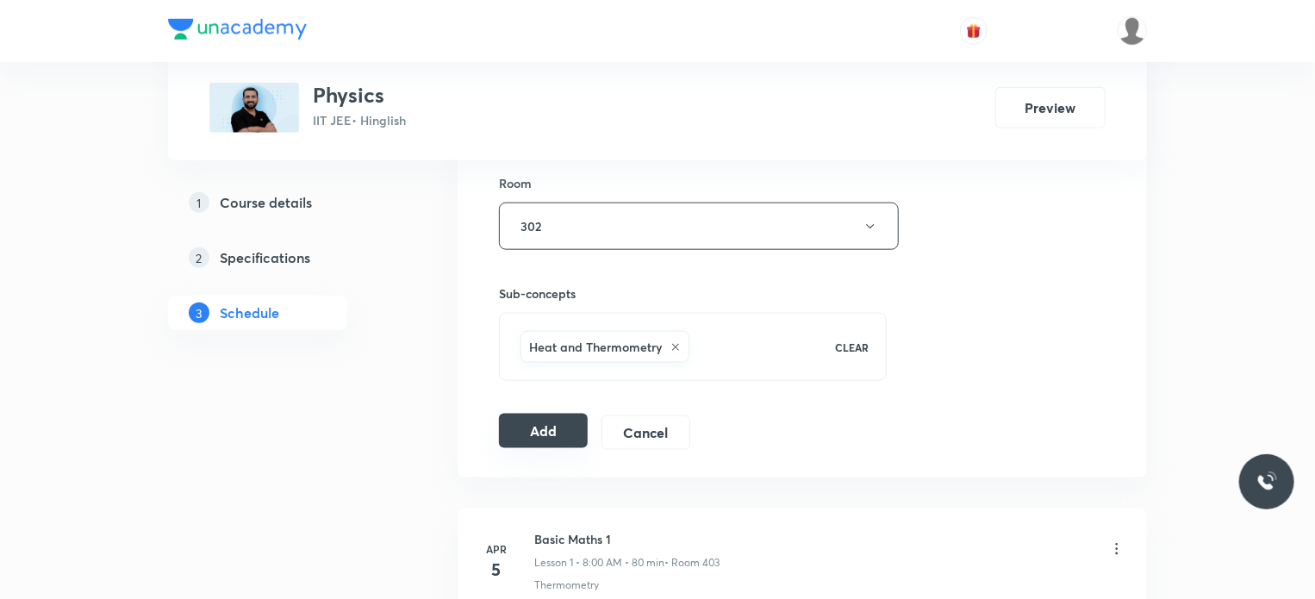
click at [572, 423] on button "Add" at bounding box center [543, 431] width 89 height 34
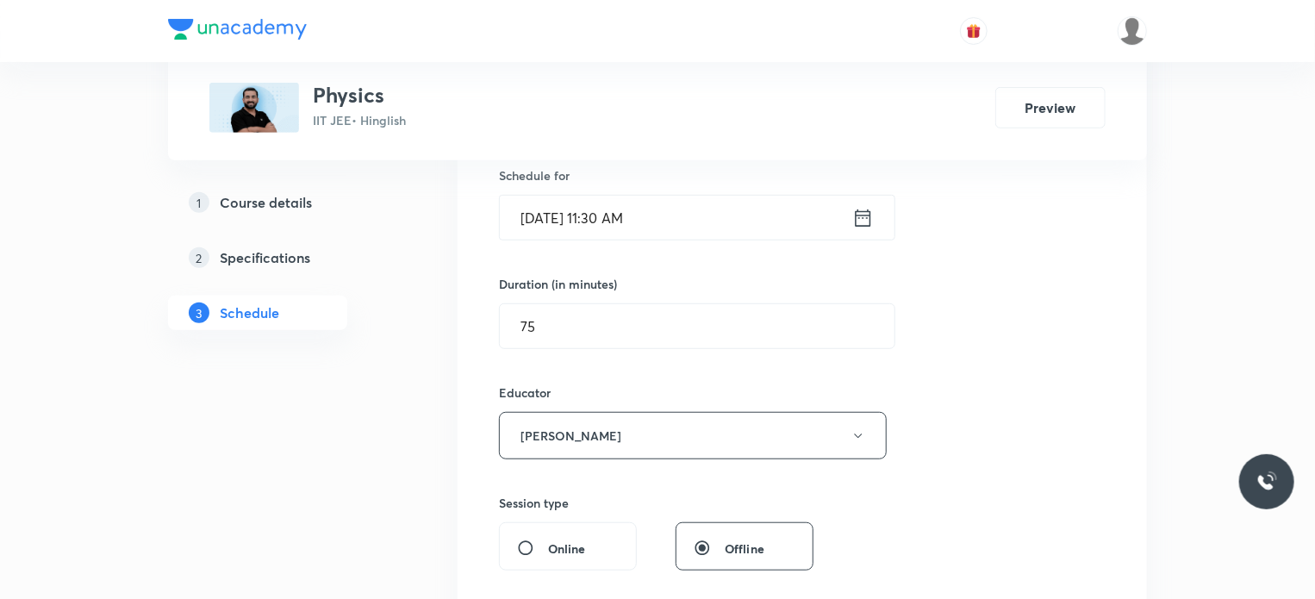
scroll to position [86, 0]
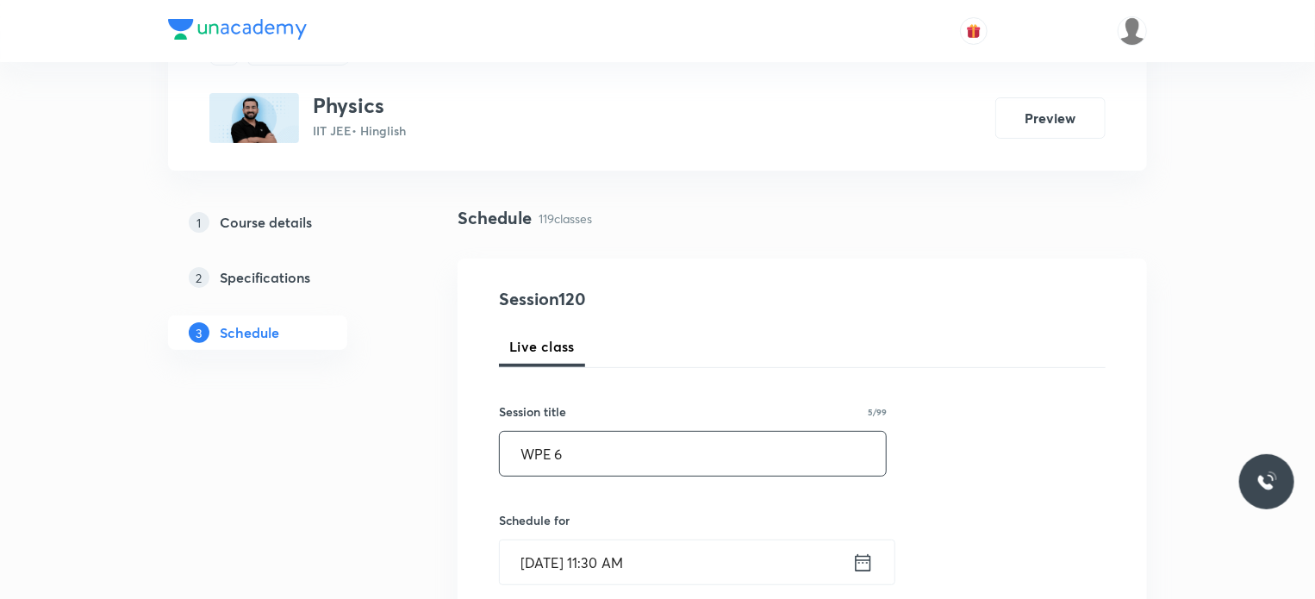
drag, startPoint x: 631, startPoint y: 464, endPoint x: 426, endPoint y: 454, distance: 204.4
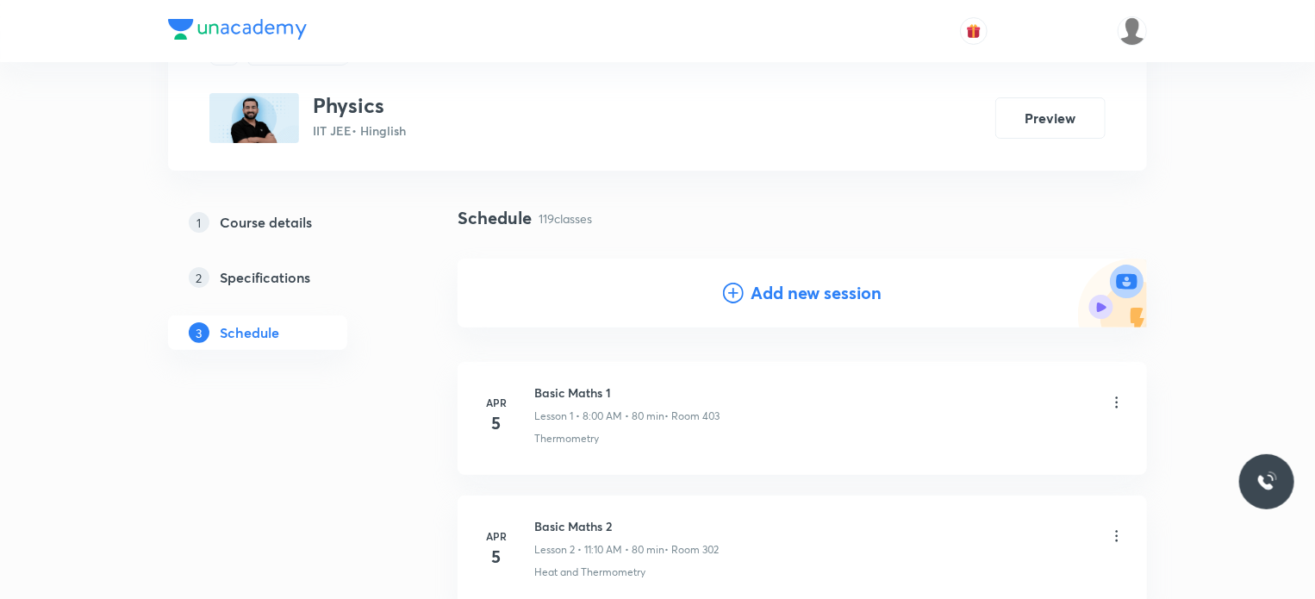
click at [602, 441] on div "Thermometry" at bounding box center [829, 439] width 591 height 16
click at [771, 302] on h4 "Add new session" at bounding box center [815, 293] width 131 height 26
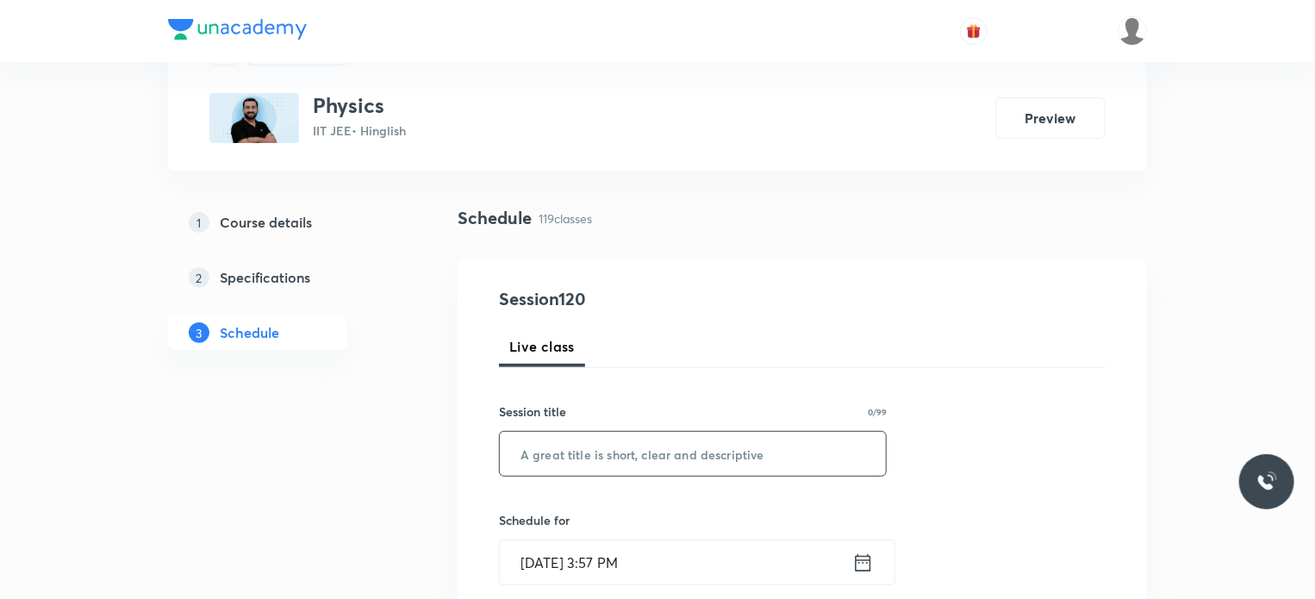
click at [688, 444] on input "text" at bounding box center [693, 454] width 386 height 44
paste input "WPE 6"
type input "WPE 7"
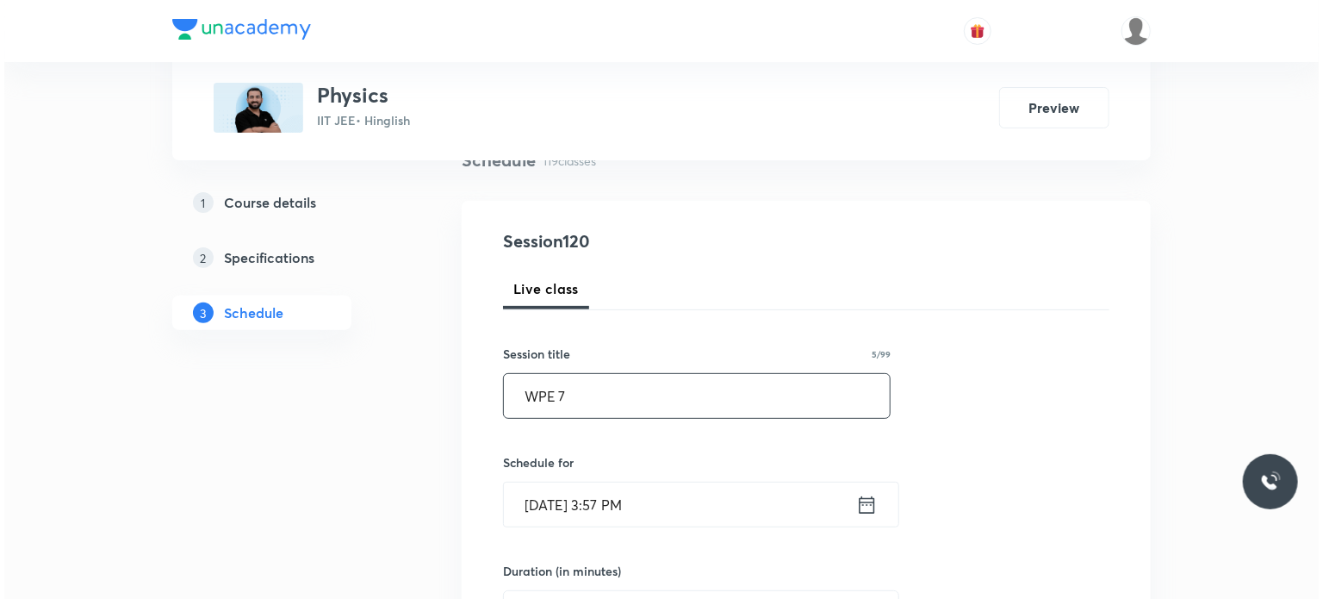
scroll to position [172, 0]
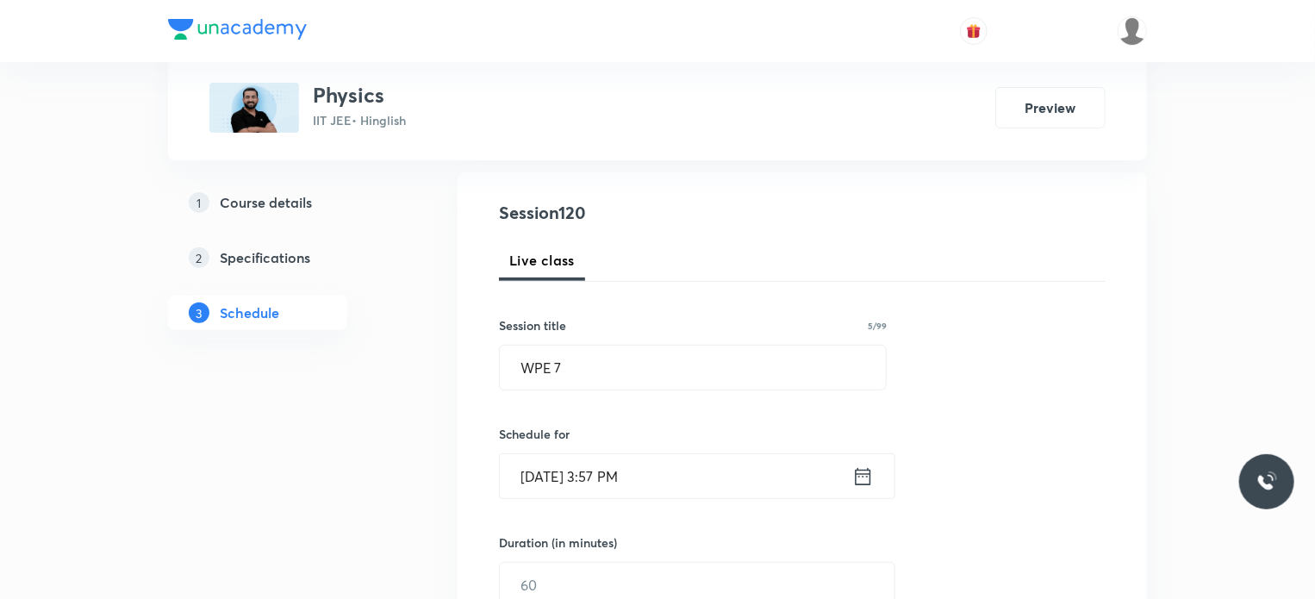
click at [688, 469] on input "Sep 30, 2025, 3:57 PM" at bounding box center [676, 476] width 352 height 44
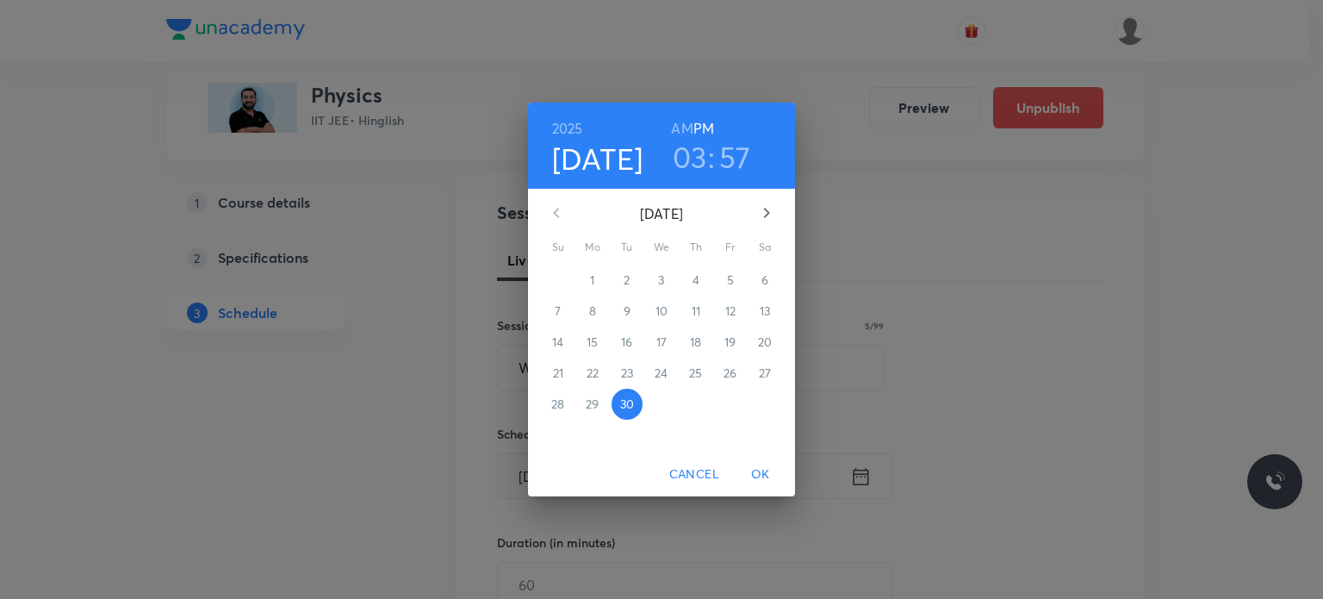
click at [772, 217] on icon "button" at bounding box center [766, 212] width 21 height 21
click at [767, 267] on button "4" at bounding box center [765, 280] width 31 height 31
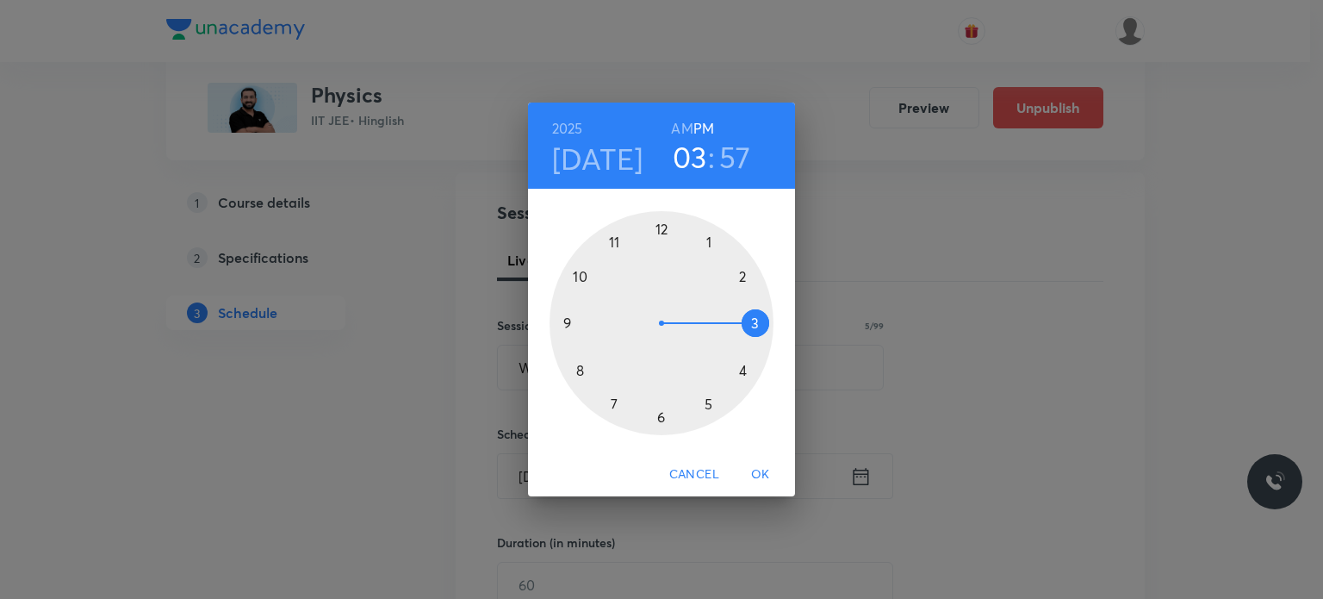
click at [681, 134] on h6 "AM" at bounding box center [682, 128] width 22 height 24
drag, startPoint x: 665, startPoint y: 206, endPoint x: 546, endPoint y: 373, distance: 205.1
click at [546, 373] on div "1 2 3 4 5 6 7 8 9 10 11 12" at bounding box center [661, 320] width 267 height 263
click at [739, 162] on h3 "57" at bounding box center [735, 157] width 32 height 36
drag, startPoint x: 731, startPoint y: 321, endPoint x: 741, endPoint y: 370, distance: 50.9
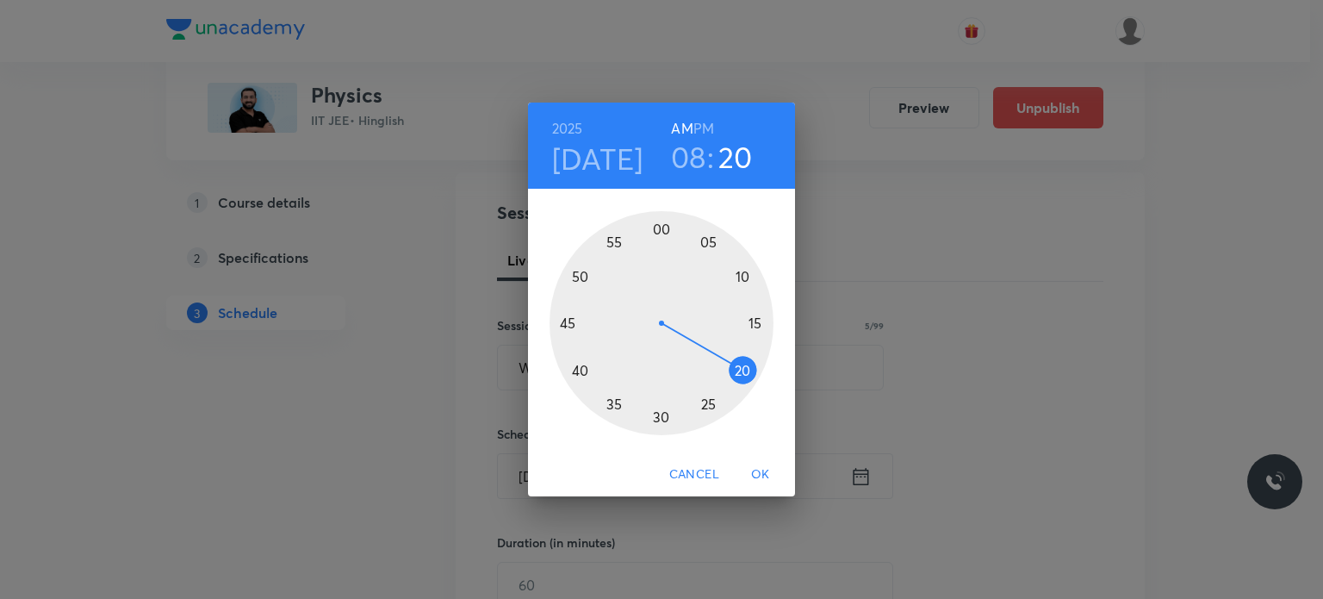
click at [741, 370] on div at bounding box center [662, 323] width 224 height 224
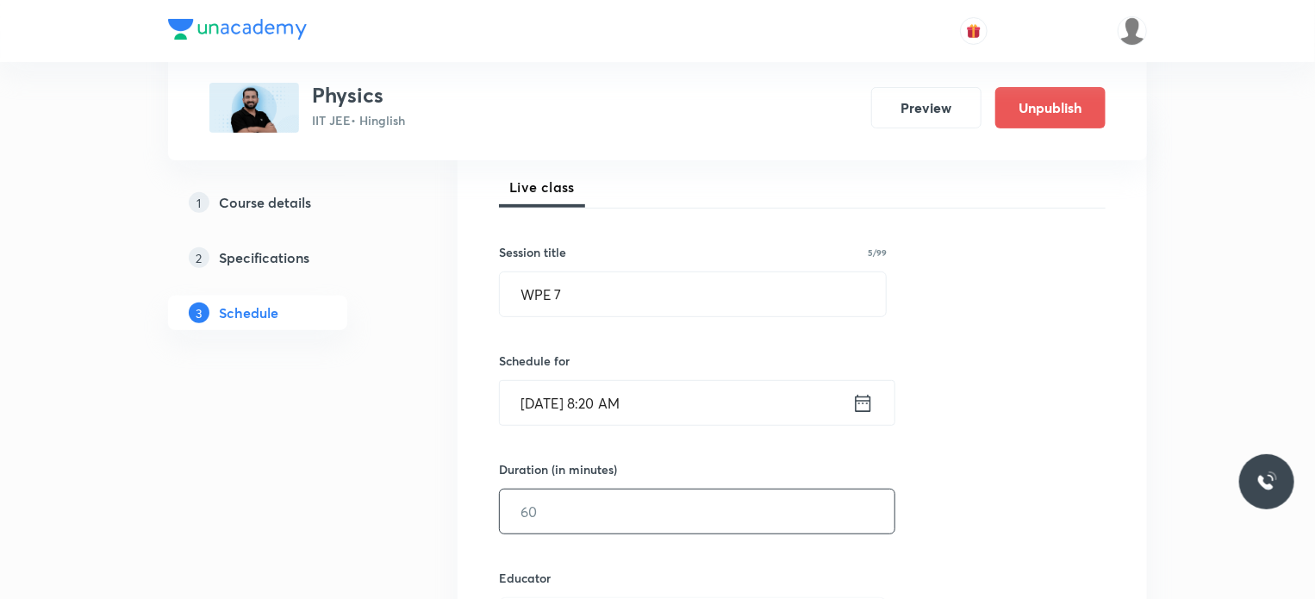
scroll to position [345, 0]
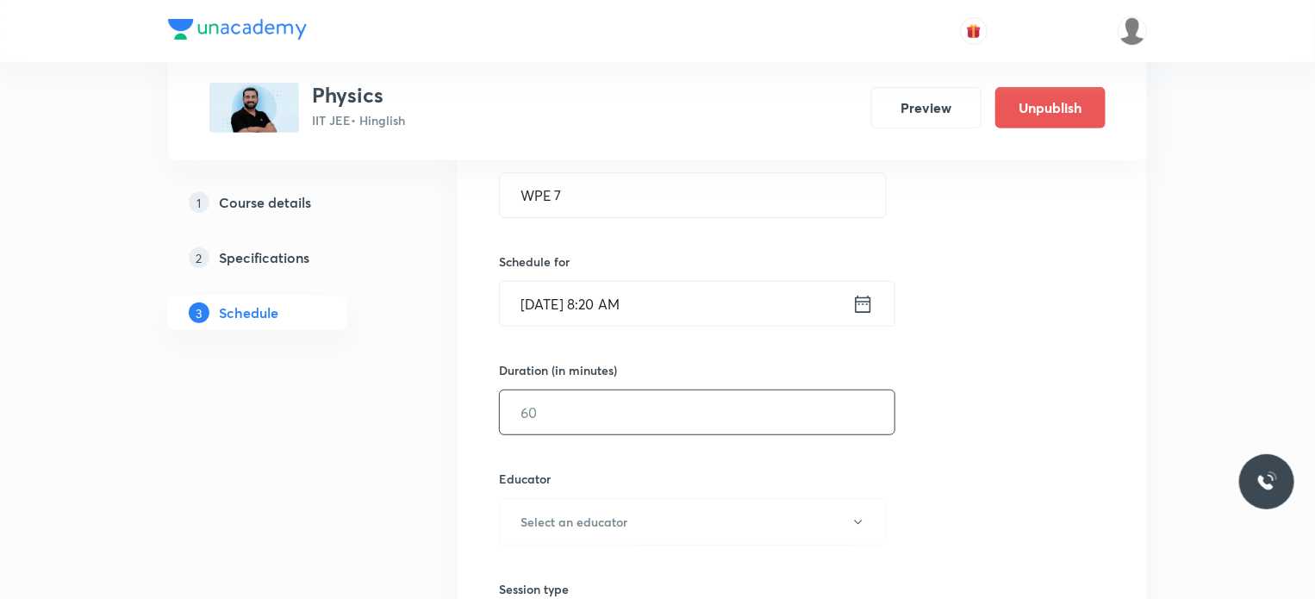
drag, startPoint x: 597, startPoint y: 425, endPoint x: 582, endPoint y: 406, distance: 24.0
click at [582, 406] on input "text" at bounding box center [697, 412] width 395 height 44
type input "80"
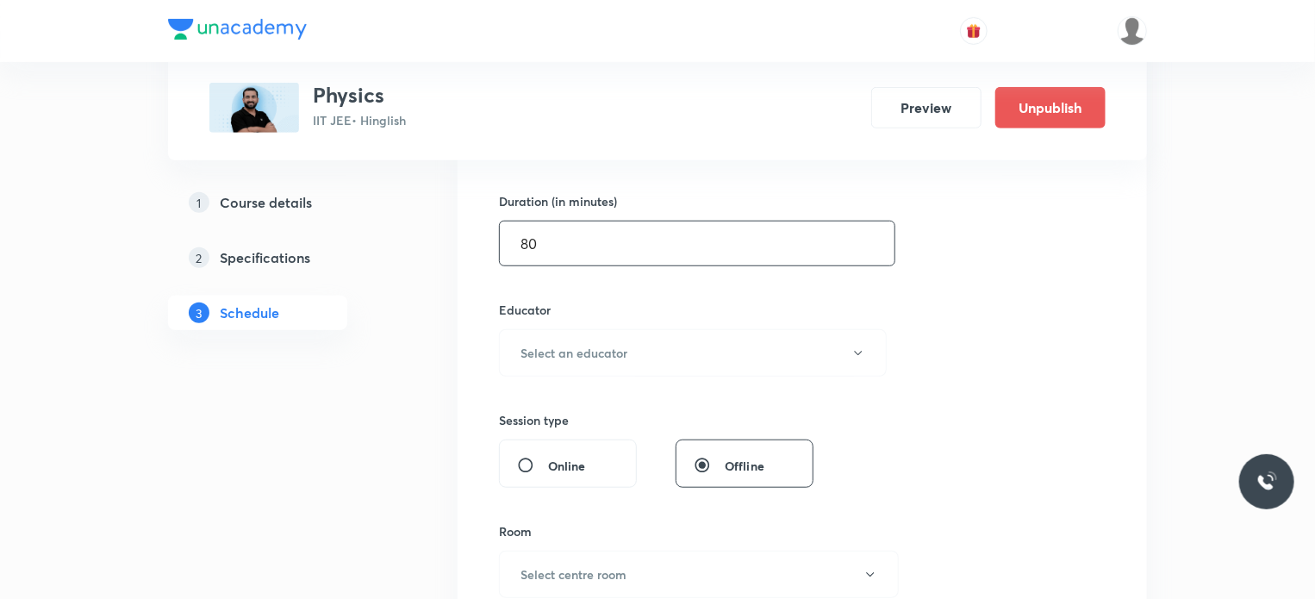
scroll to position [517, 0]
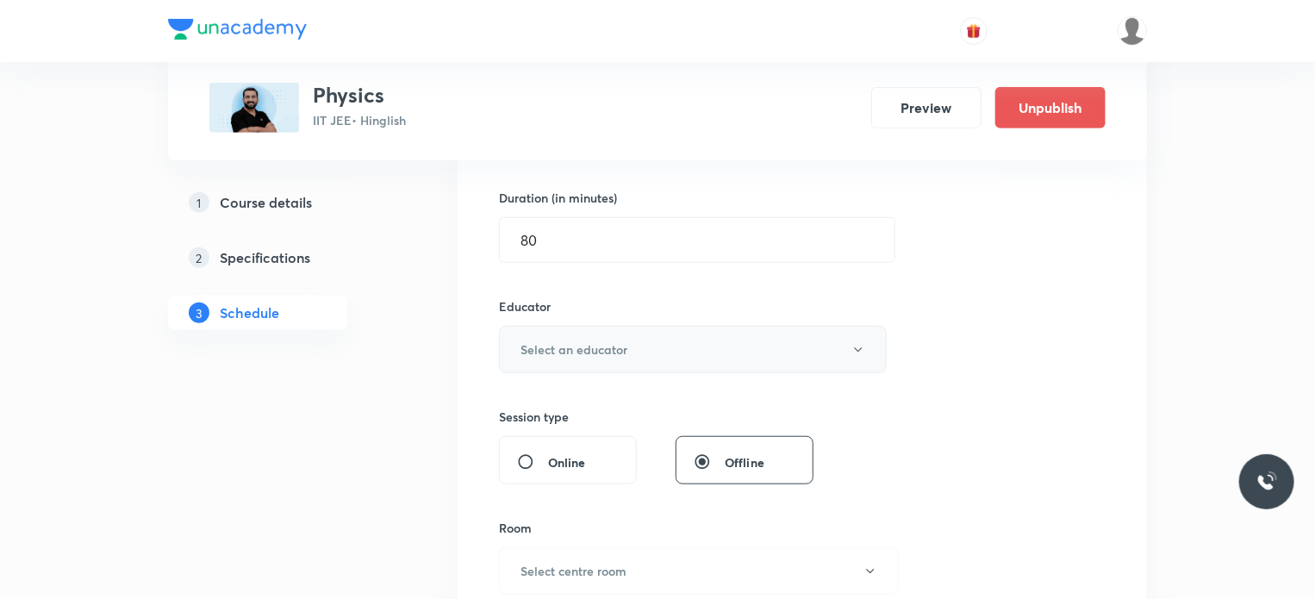
click at [591, 345] on h6 "Select an educator" at bounding box center [573, 349] width 107 height 18
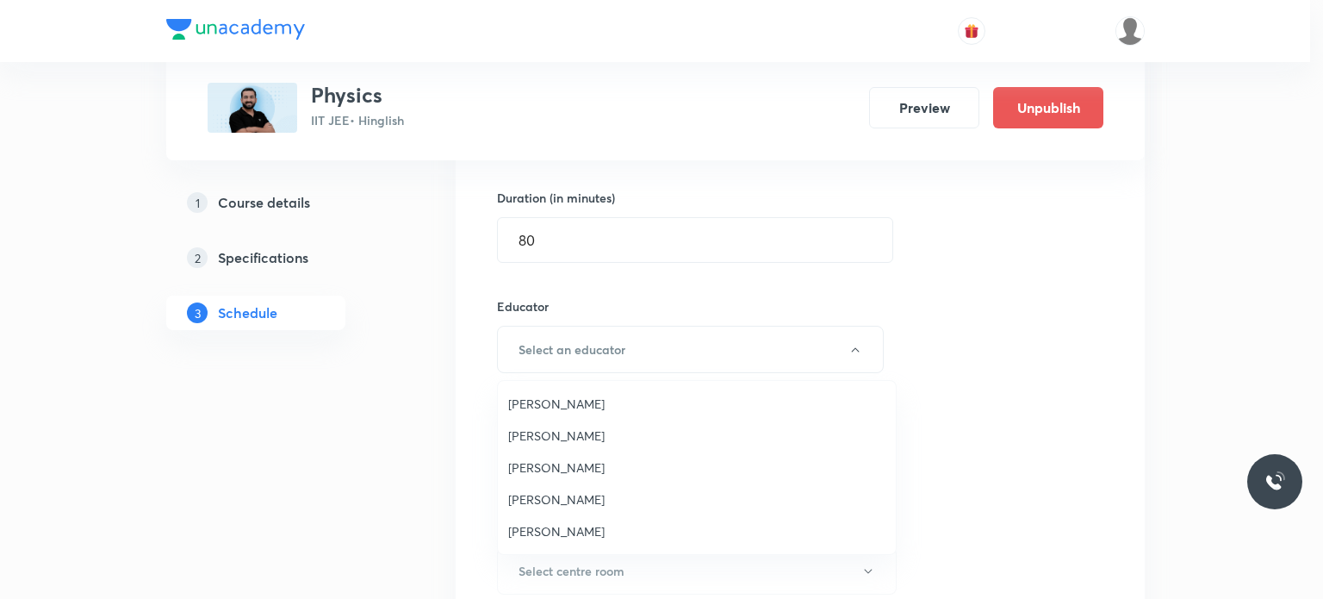
click at [545, 460] on span "Ajit Lulla" at bounding box center [696, 467] width 377 height 18
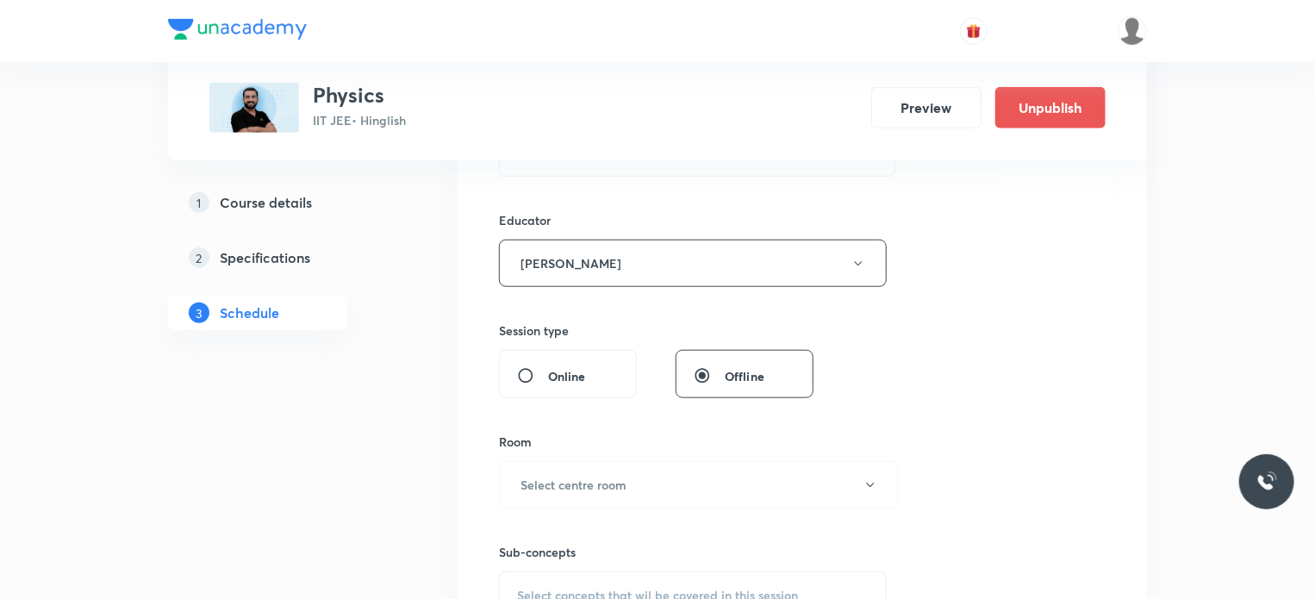
scroll to position [689, 0]
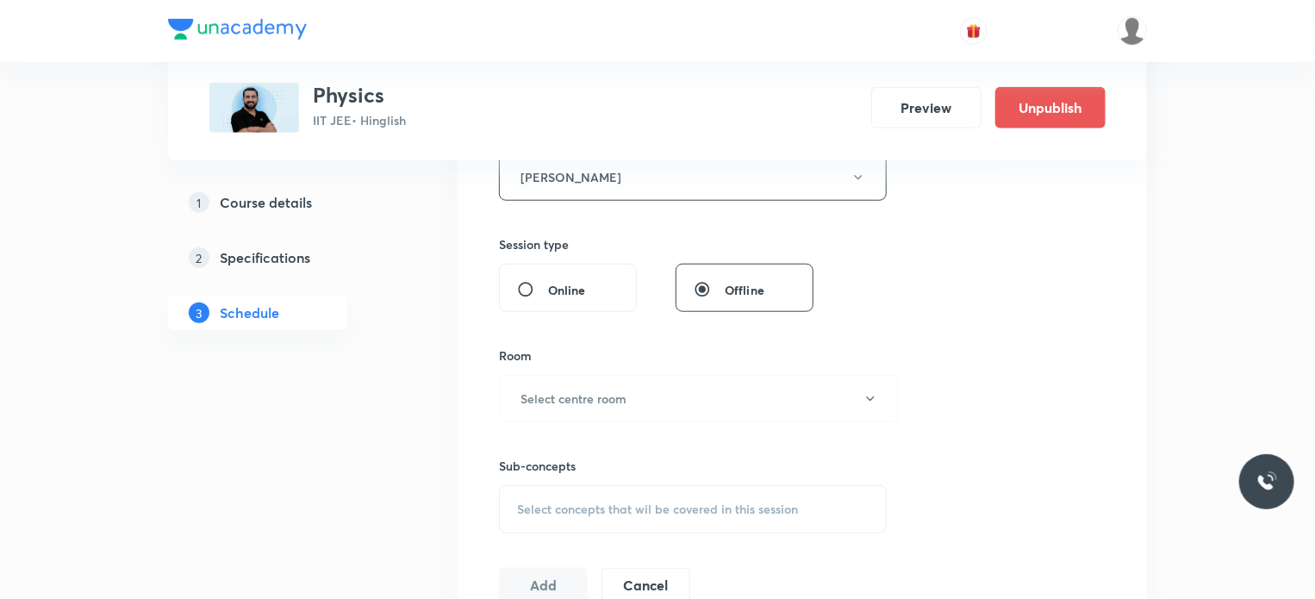
click at [609, 371] on div "Room Select centre room" at bounding box center [693, 384] width 388 height 76
click at [607, 389] on h6 "Select centre room" at bounding box center [573, 398] width 106 height 18
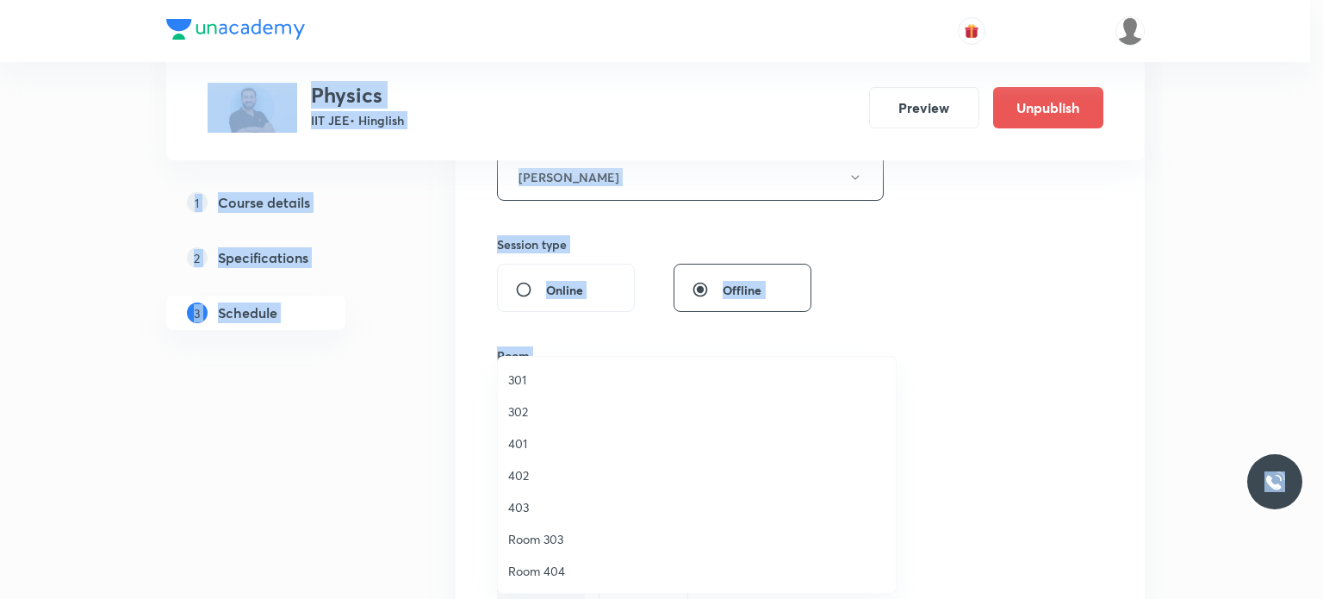
click at [601, 462] on ul "301 302 401 402 403 Room 303 Room 404 Room 303 ST 501 ST 502 ST 503 ST 504 ST 5…" at bounding box center [703, 571] width 411 height 428
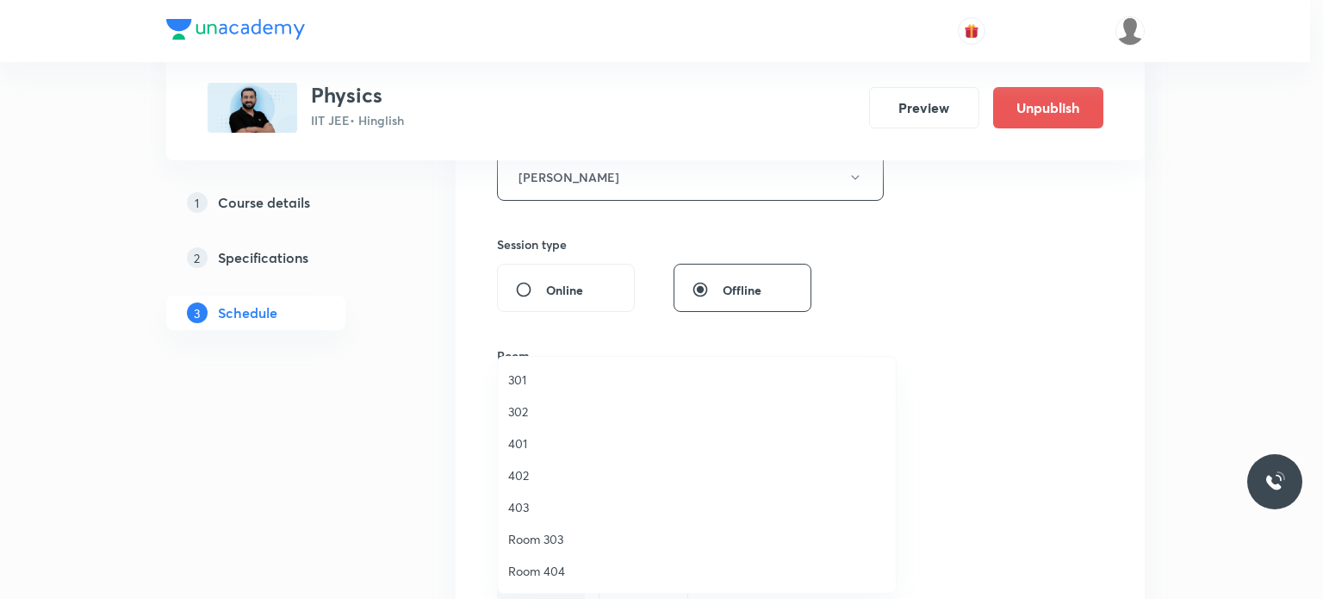
click at [669, 510] on span "403" at bounding box center [696, 507] width 377 height 18
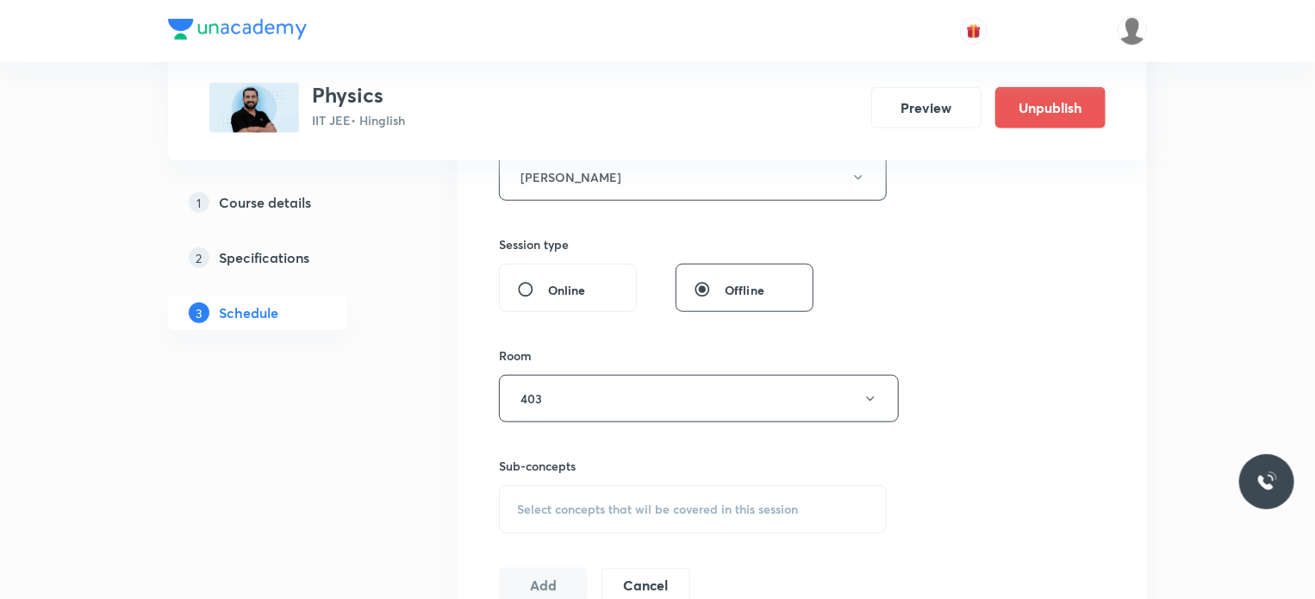
click at [668, 523] on div "Select concepts that wil be covered in this session" at bounding box center [693, 509] width 388 height 48
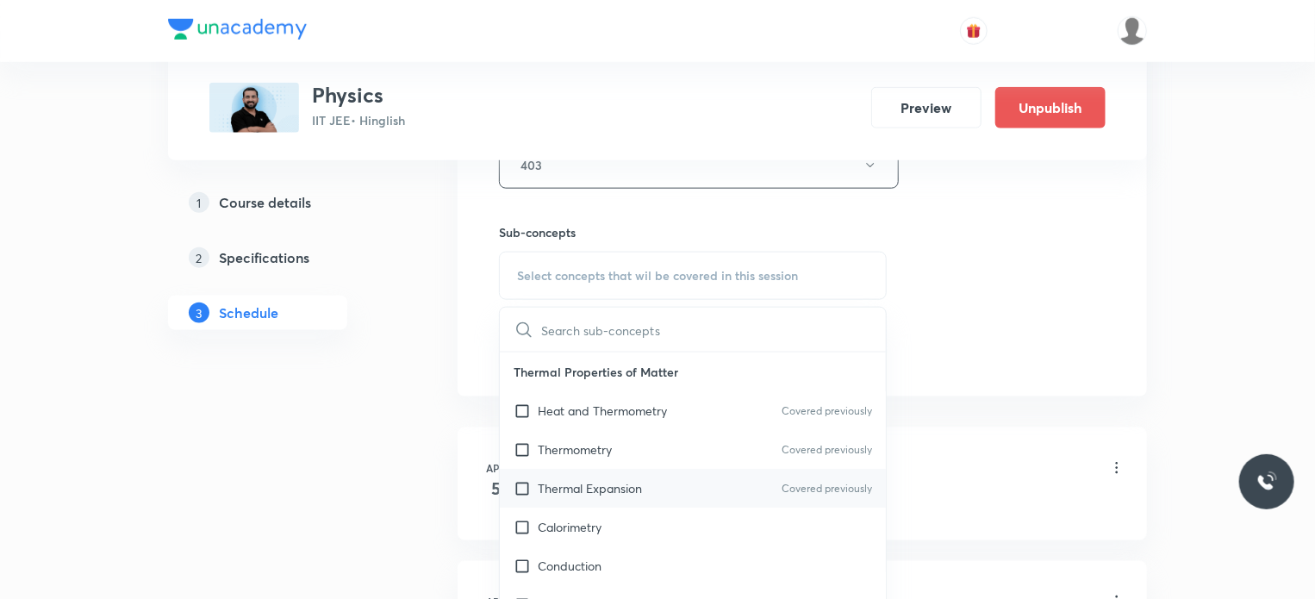
scroll to position [948, 0]
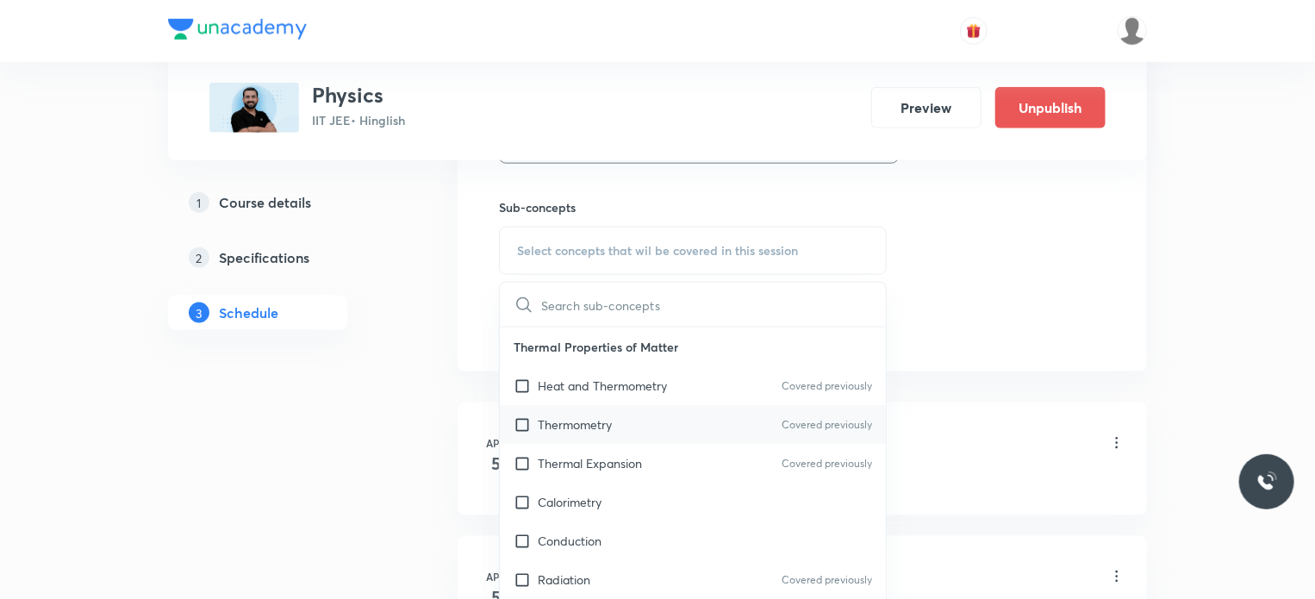
click at [707, 431] on div "Thermometry Covered previously" at bounding box center [693, 424] width 386 height 39
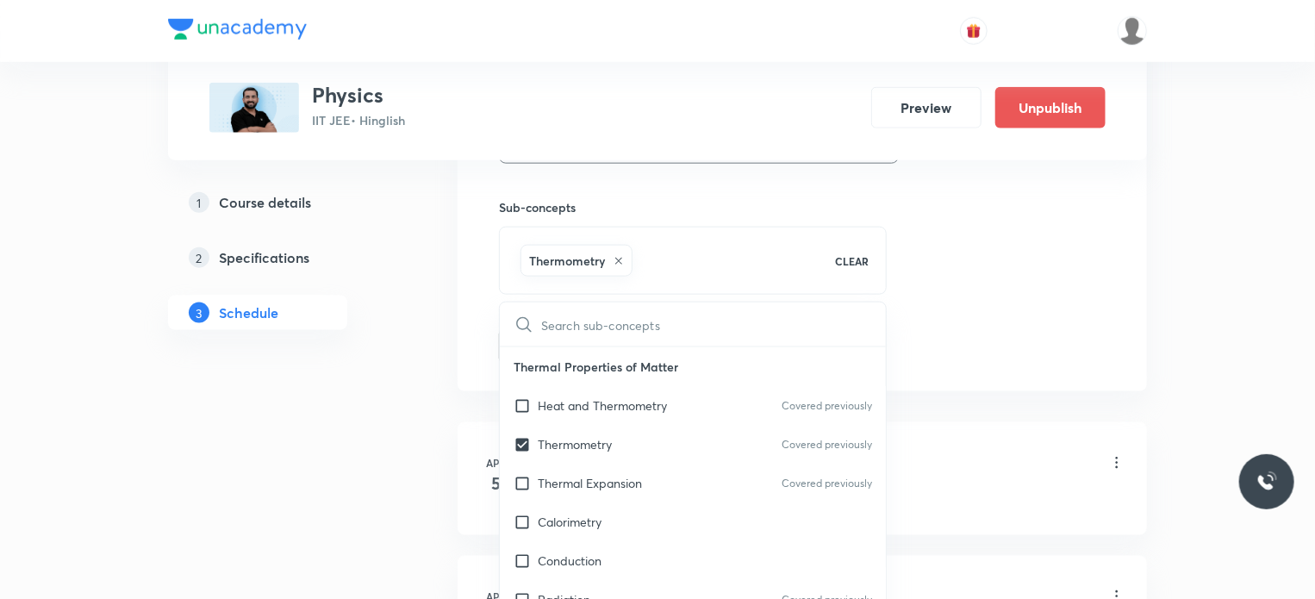
checkbox input "true"
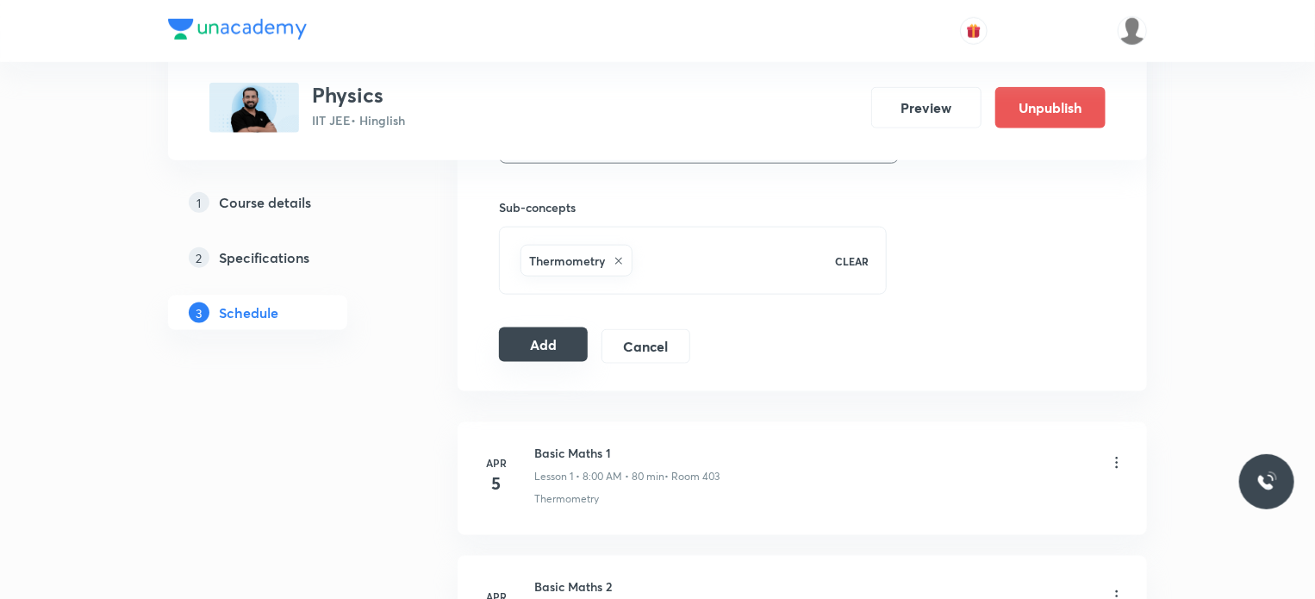
click at [545, 335] on button "Add" at bounding box center [543, 344] width 89 height 34
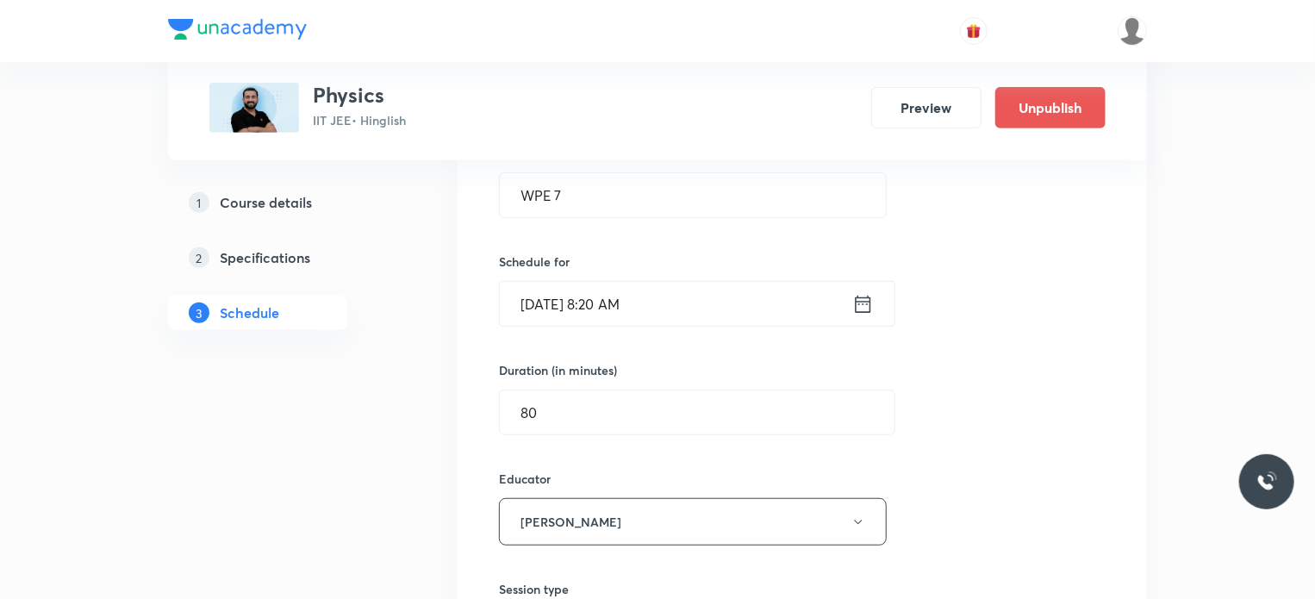
scroll to position [258, 0]
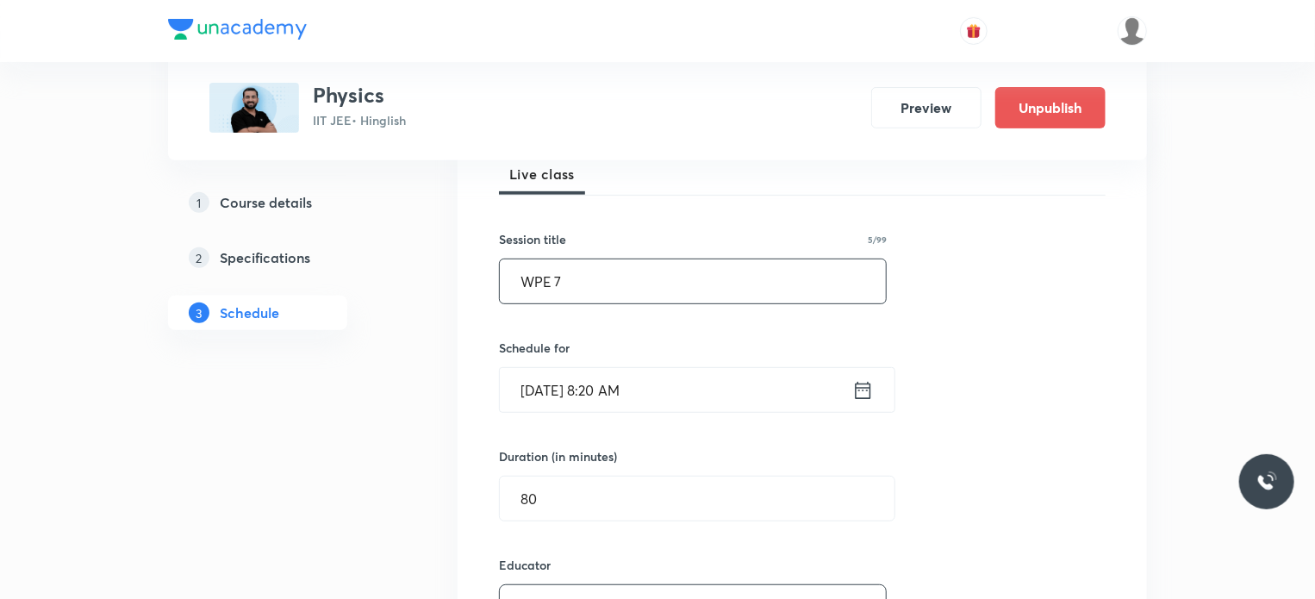
drag, startPoint x: 603, startPoint y: 285, endPoint x: 439, endPoint y: 283, distance: 163.7
click at [779, 268] on input "WPE 7" at bounding box center [693, 281] width 386 height 44
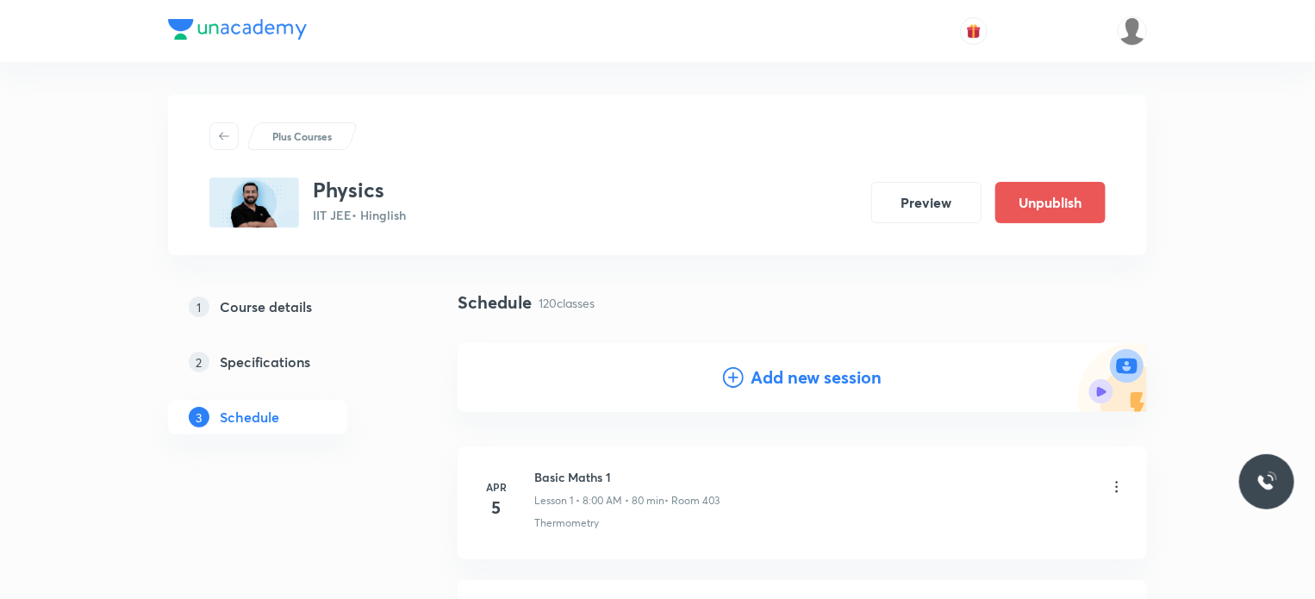
scroll to position [0, 0]
click at [834, 381] on h4 "Add new session" at bounding box center [815, 379] width 131 height 26
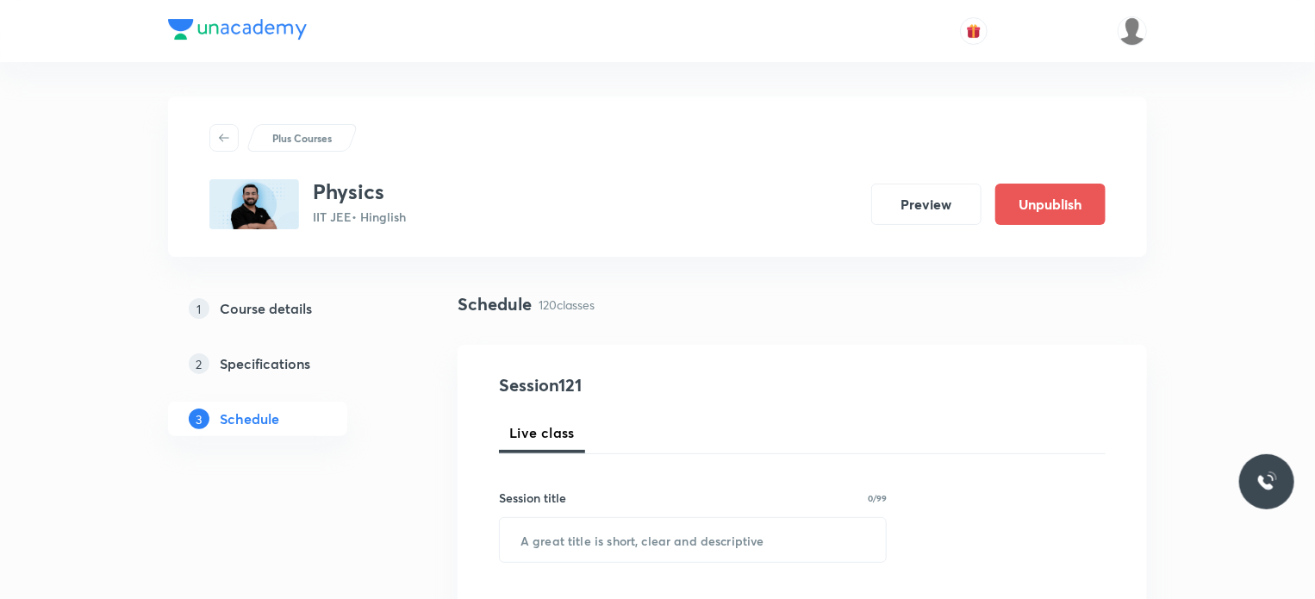
click at [677, 509] on div "Session title 0/99 ​" at bounding box center [693, 526] width 388 height 74
drag, startPoint x: 677, startPoint y: 509, endPoint x: 689, endPoint y: 561, distance: 53.1
click at [680, 526] on div "Session title 0/99 ​" at bounding box center [693, 526] width 388 height 74
click at [689, 561] on input "text" at bounding box center [693, 540] width 386 height 44
paste input "WPE 7"
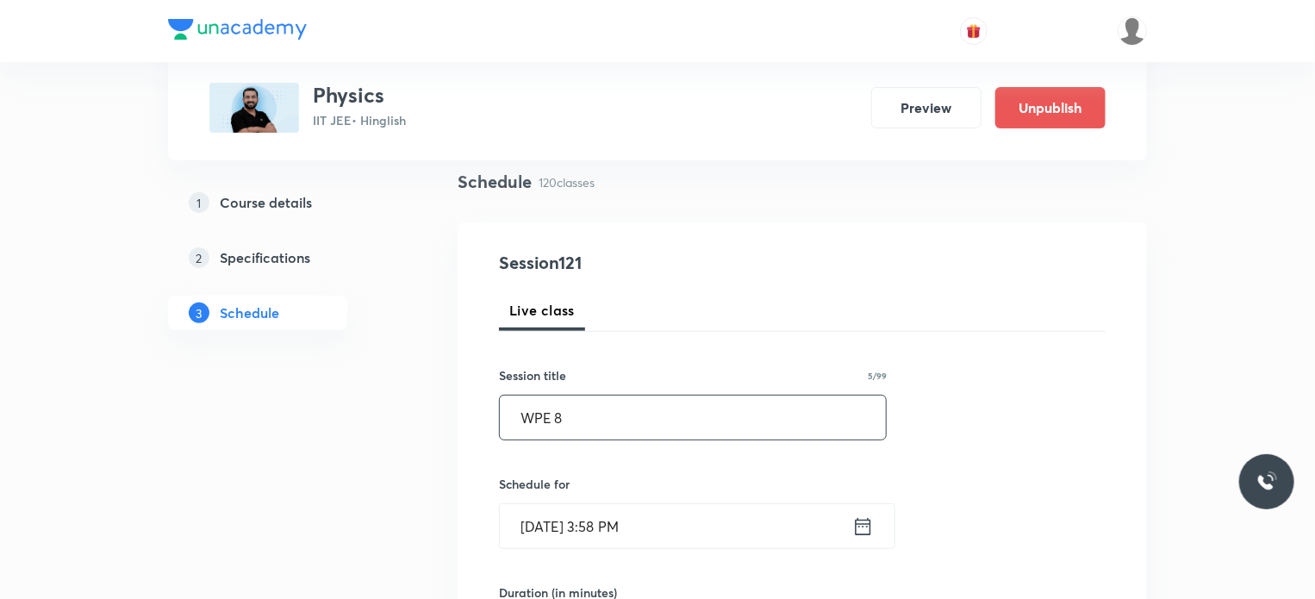
scroll to position [345, 0]
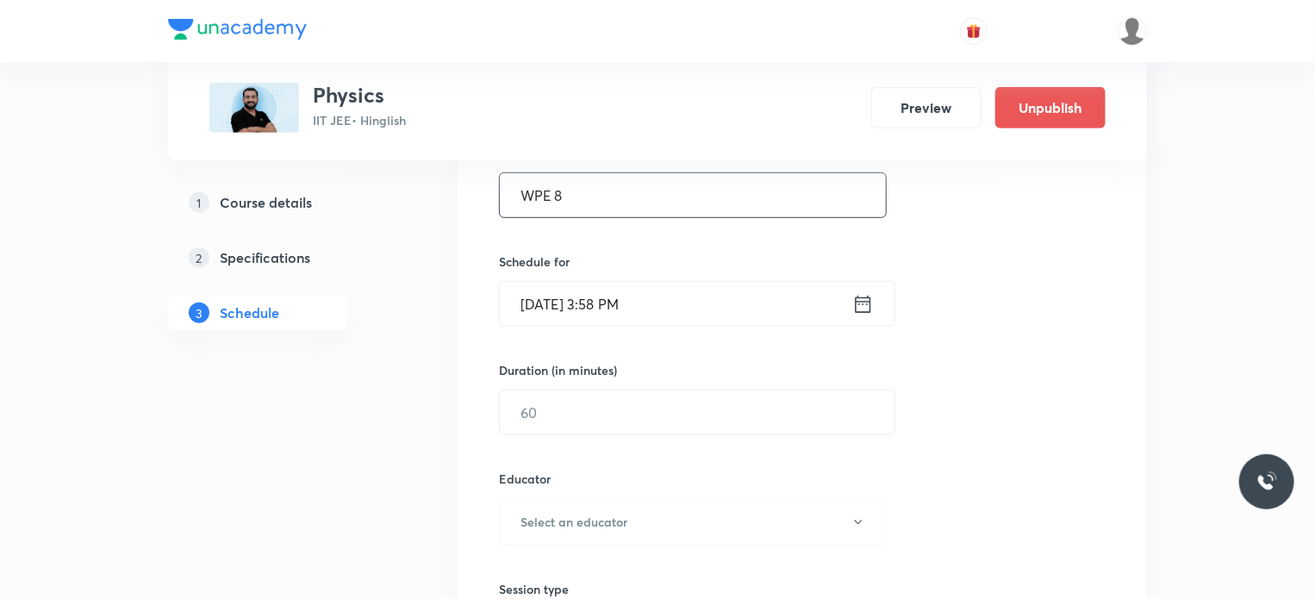
type input "WPE 8"
drag, startPoint x: 689, startPoint y: 332, endPoint x: 750, endPoint y: 325, distance: 60.7
click at [689, 331] on div "Session 121 Live class Session title 5/99 WPE 8 ​ Schedule for Sep 30, 2025, 3:…" at bounding box center [802, 487] width 607 height 919
click at [763, 296] on input "Sep 30, 2025, 3:58 PM" at bounding box center [676, 304] width 352 height 44
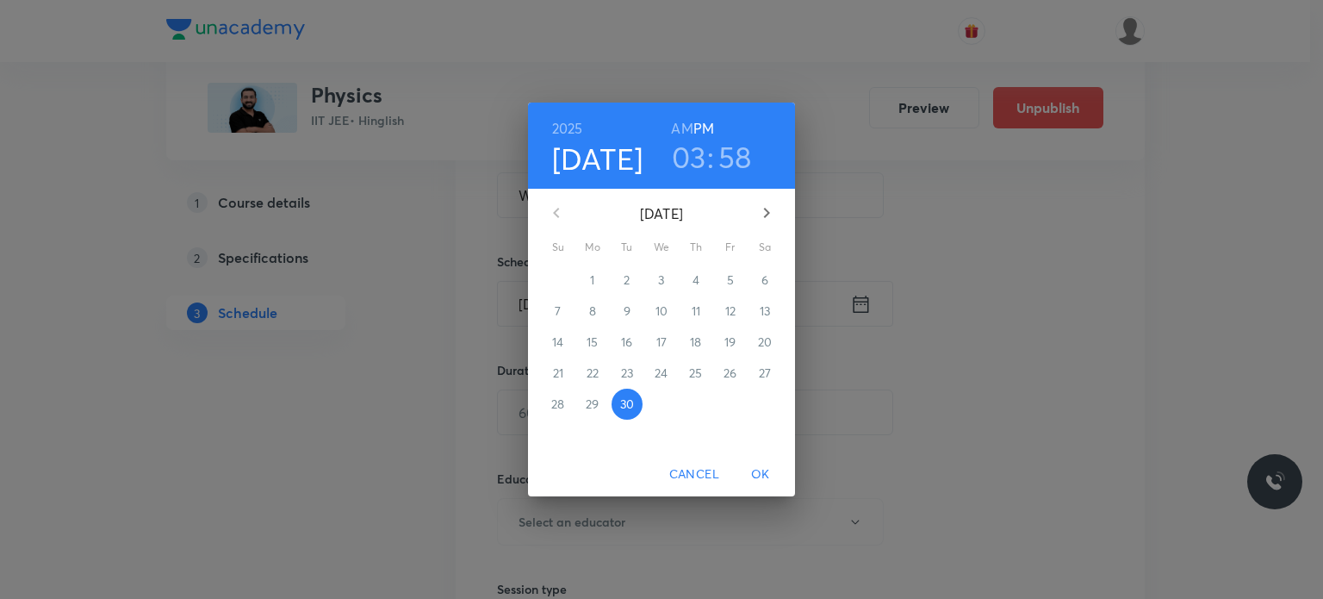
click at [765, 197] on button "button" at bounding box center [766, 212] width 41 height 41
click at [775, 279] on span "4" at bounding box center [765, 279] width 31 height 17
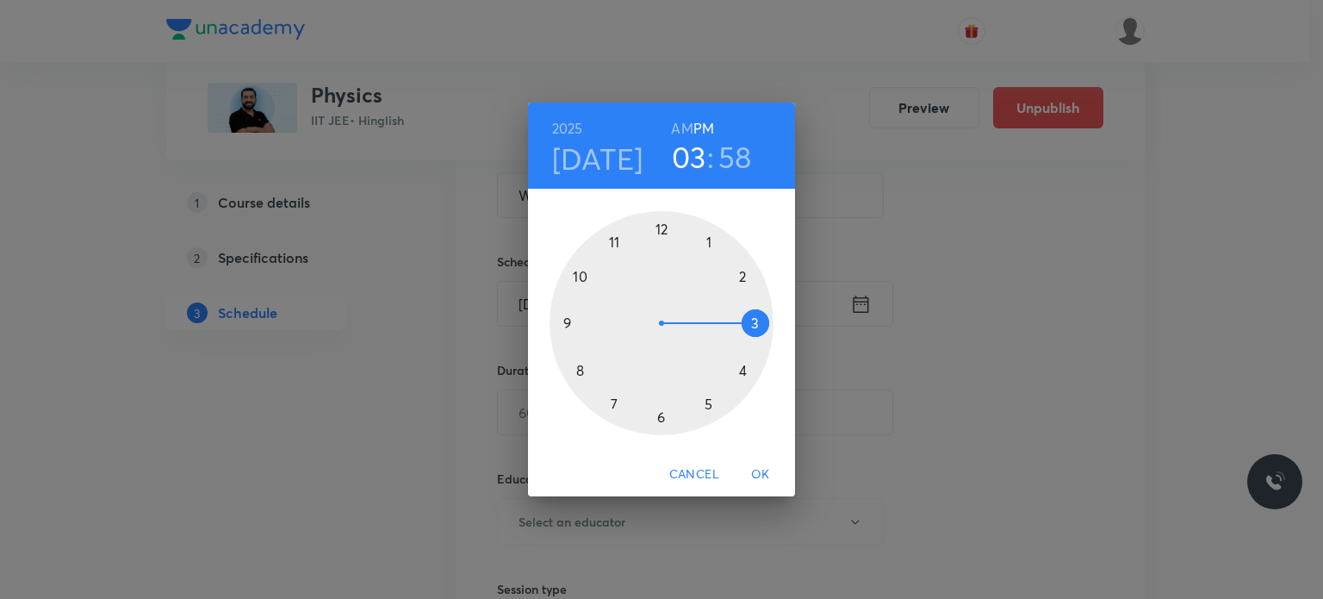
drag, startPoint x: 680, startPoint y: 132, endPoint x: 673, endPoint y: 176, distance: 44.5
click at [681, 131] on h6 "AM" at bounding box center [682, 128] width 22 height 24
drag, startPoint x: 662, startPoint y: 213, endPoint x: 596, endPoint y: 333, distance: 137.3
click at [596, 333] on div at bounding box center [662, 323] width 224 height 224
drag, startPoint x: 678, startPoint y: 291, endPoint x: 593, endPoint y: 283, distance: 85.7
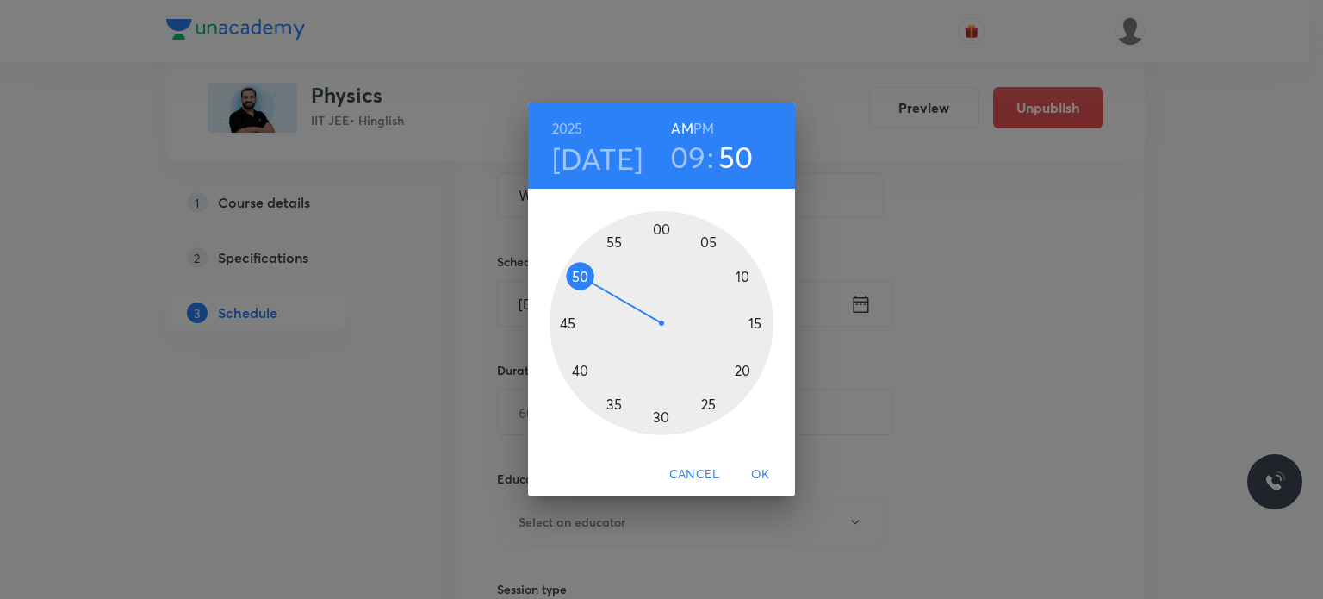
click at [593, 283] on div at bounding box center [662, 323] width 224 height 224
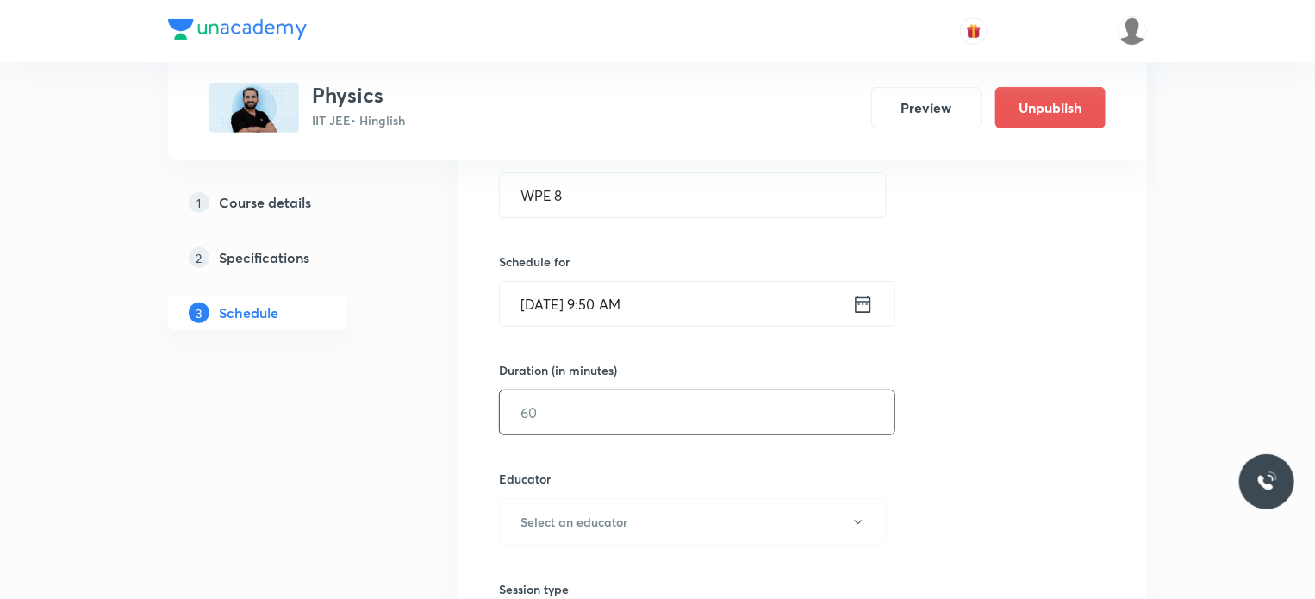
click at [579, 409] on input "text" at bounding box center [697, 412] width 395 height 44
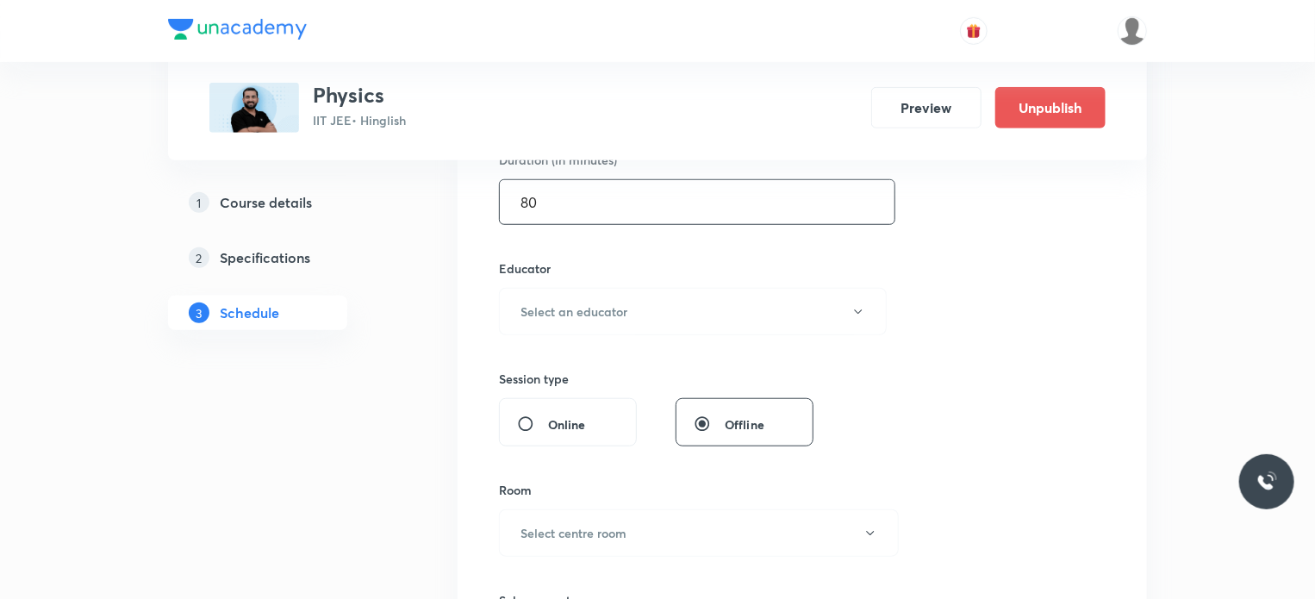
scroll to position [603, 0]
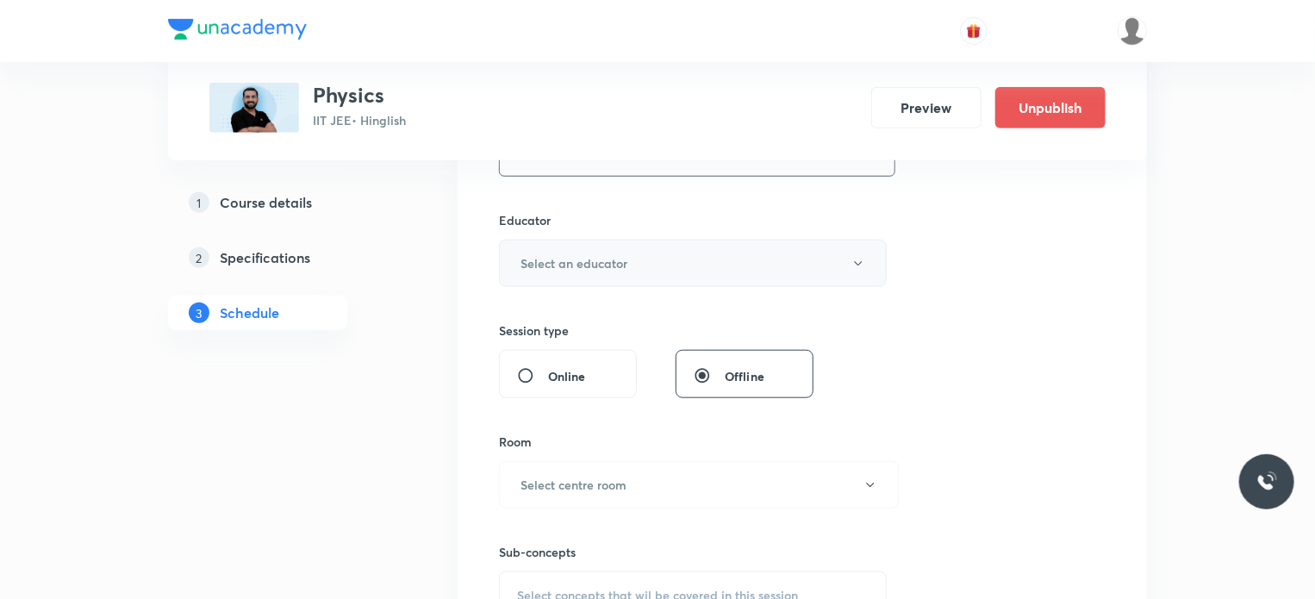
type input "80"
click at [743, 265] on button "Select an educator" at bounding box center [693, 263] width 388 height 47
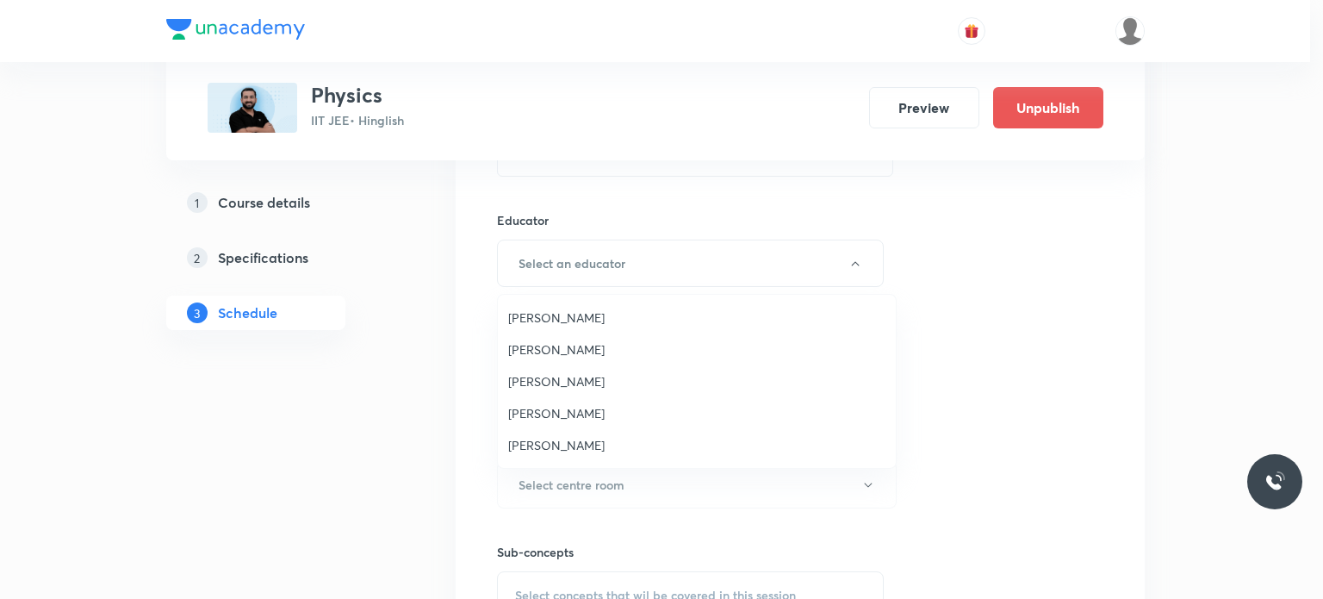
click at [596, 436] on span "Abhinav Sharma" at bounding box center [696, 445] width 377 height 18
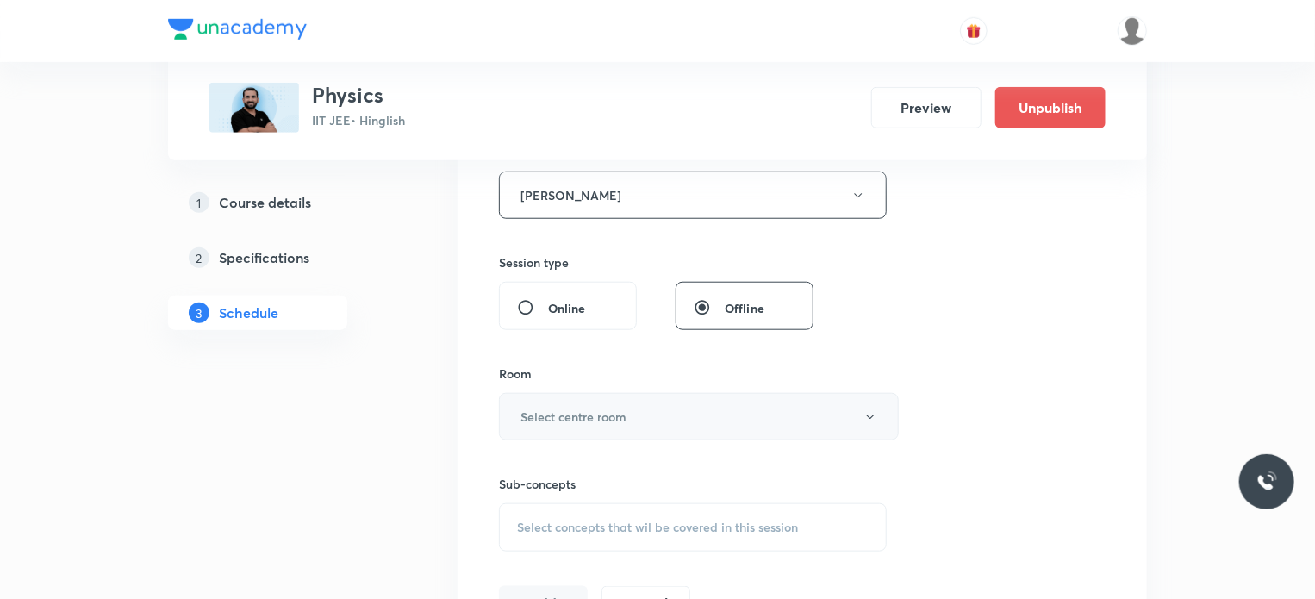
scroll to position [689, 0]
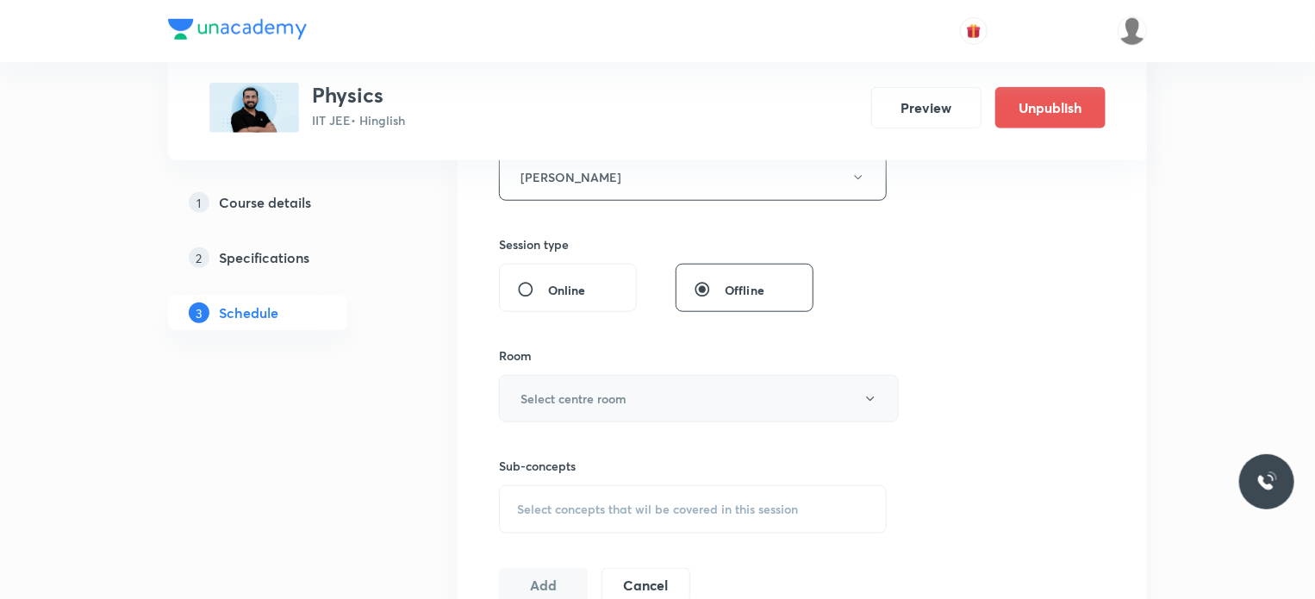
click at [607, 375] on button "Select centre room" at bounding box center [699, 398] width 400 height 47
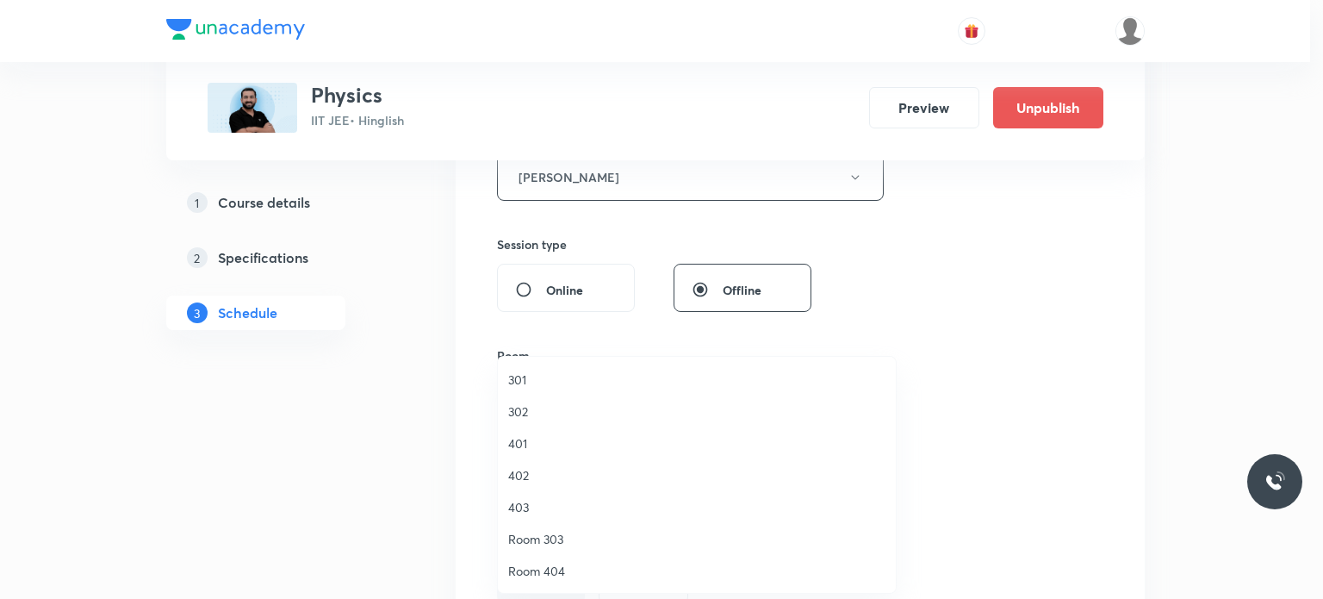
click at [573, 402] on span "302" at bounding box center [696, 411] width 377 height 18
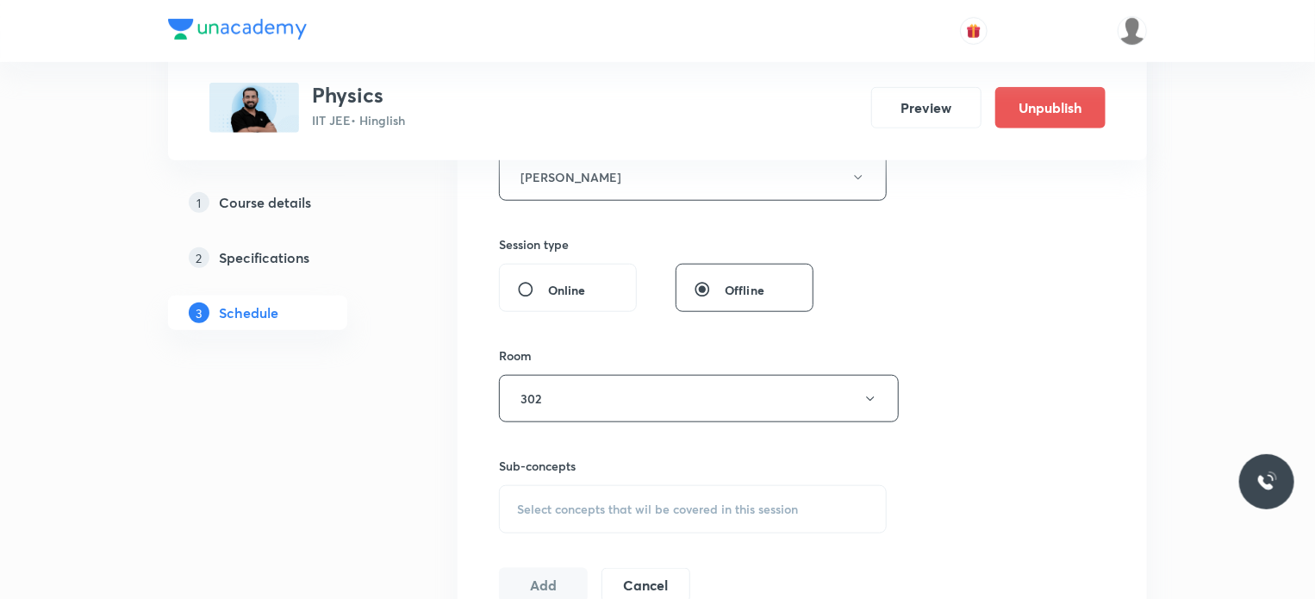
click at [627, 493] on div "Select concepts that wil be covered in this session" at bounding box center [693, 509] width 388 height 48
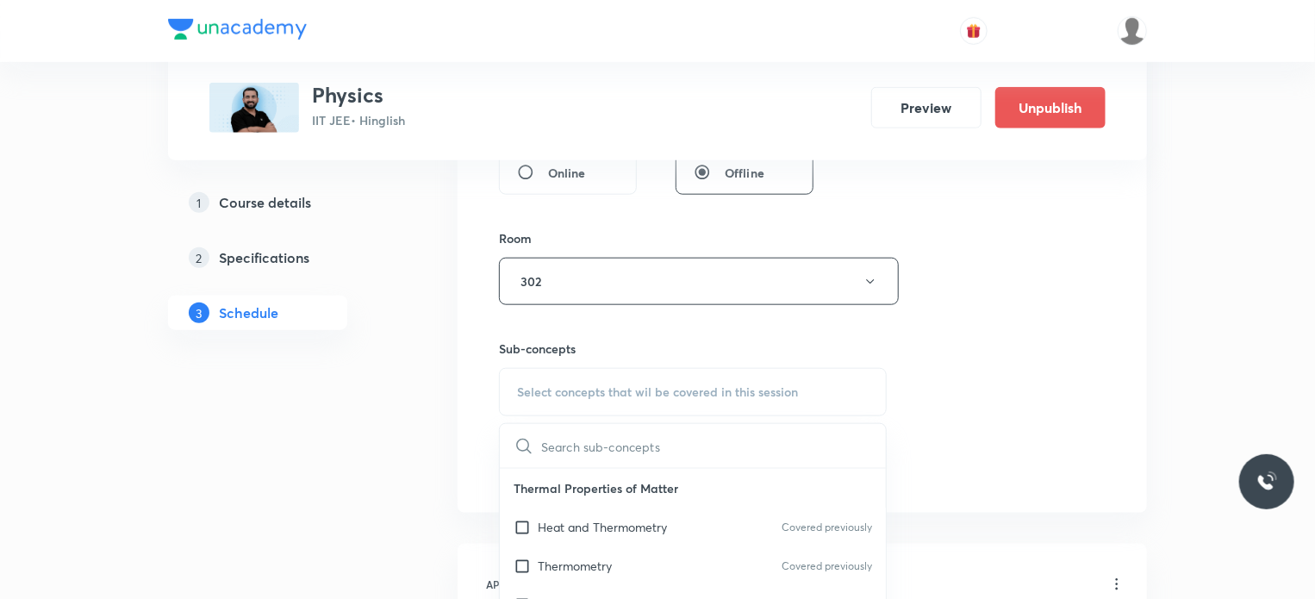
scroll to position [862, 0]
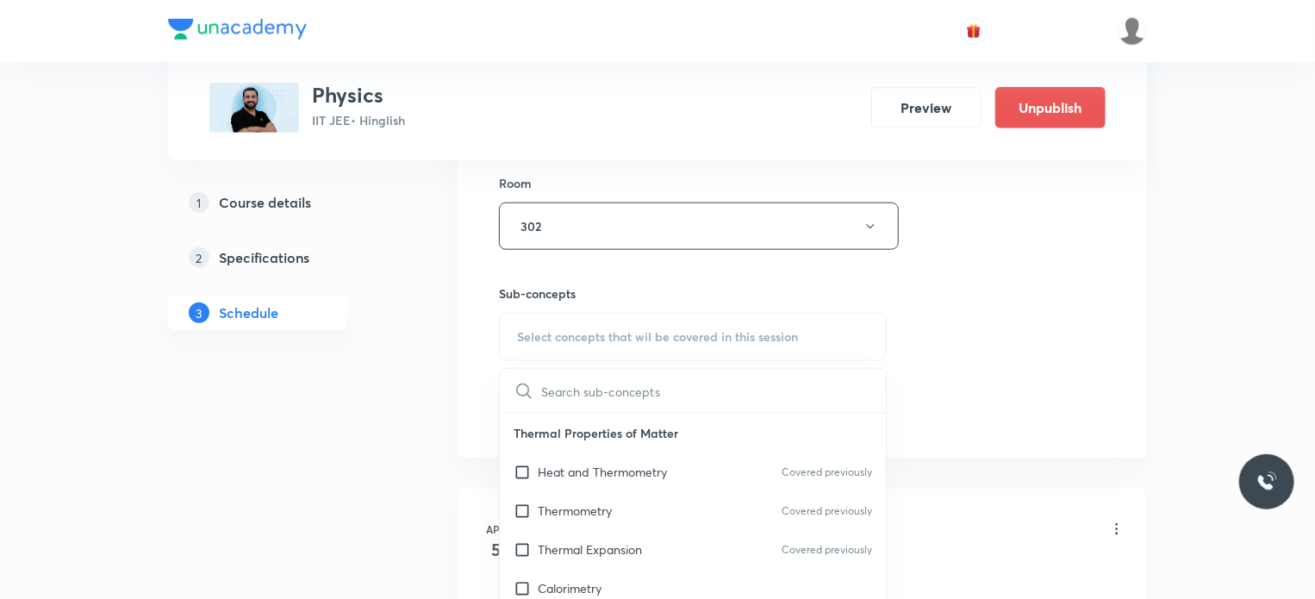
click at [671, 417] on p "Thermal Properties of Matter" at bounding box center [693, 433] width 386 height 39
click at [669, 469] on div "Heat and Thermometry Covered previously" at bounding box center [693, 471] width 386 height 39
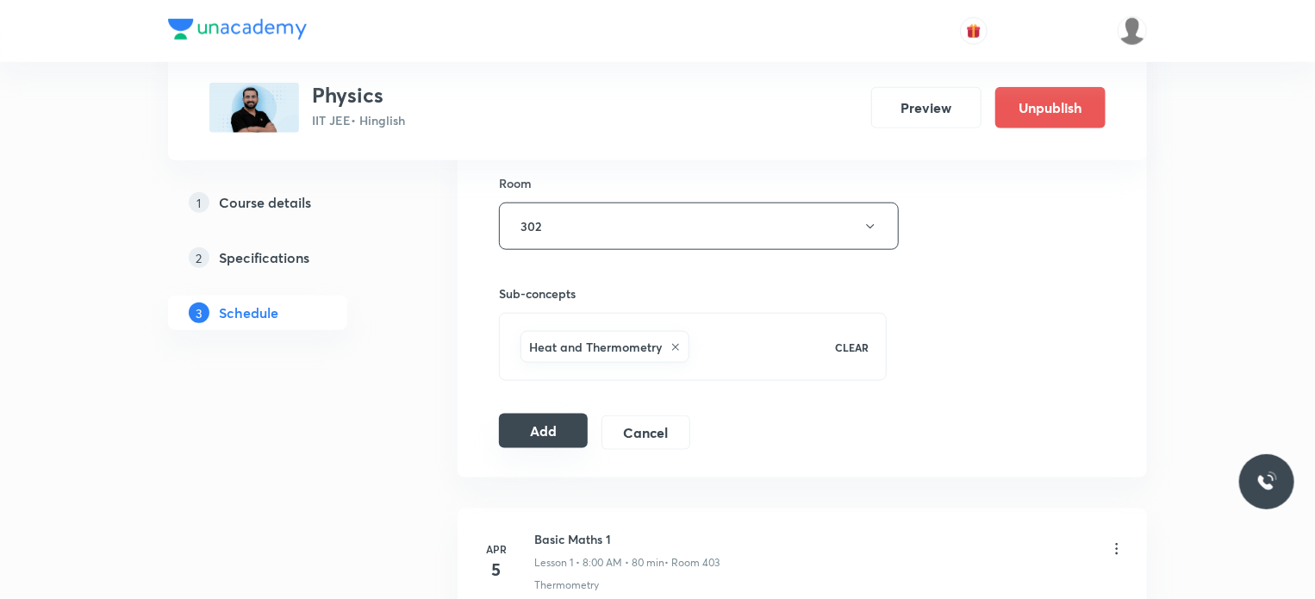
click at [551, 426] on button "Add" at bounding box center [543, 431] width 89 height 34
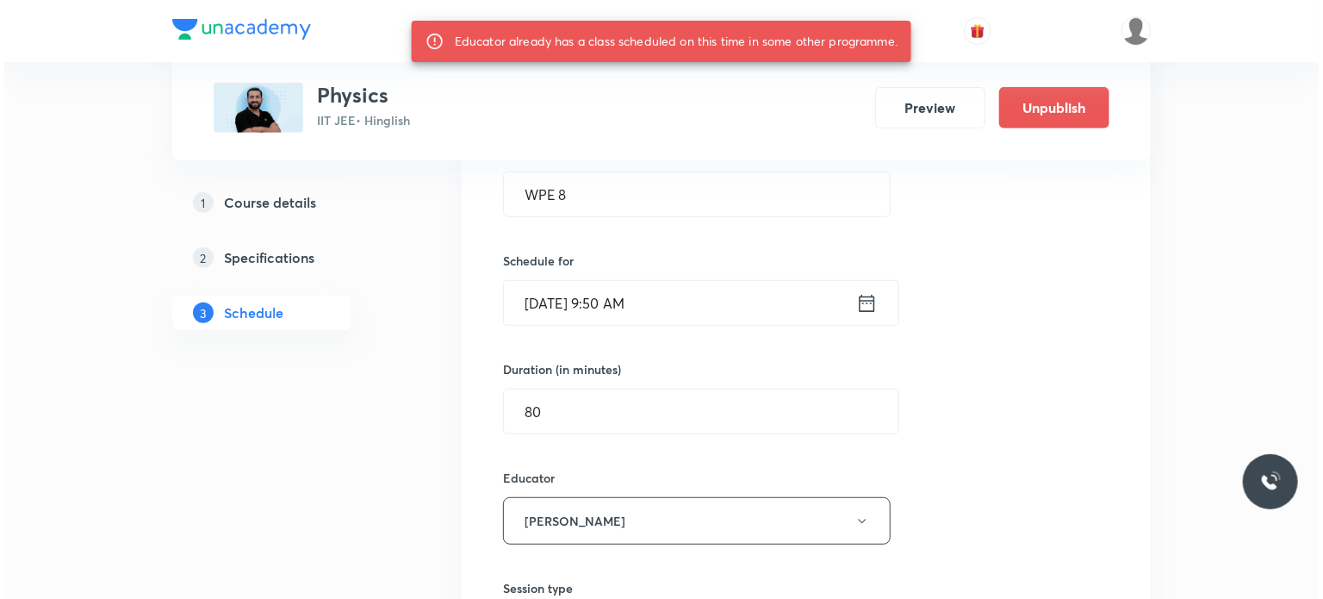
scroll to position [258, 0]
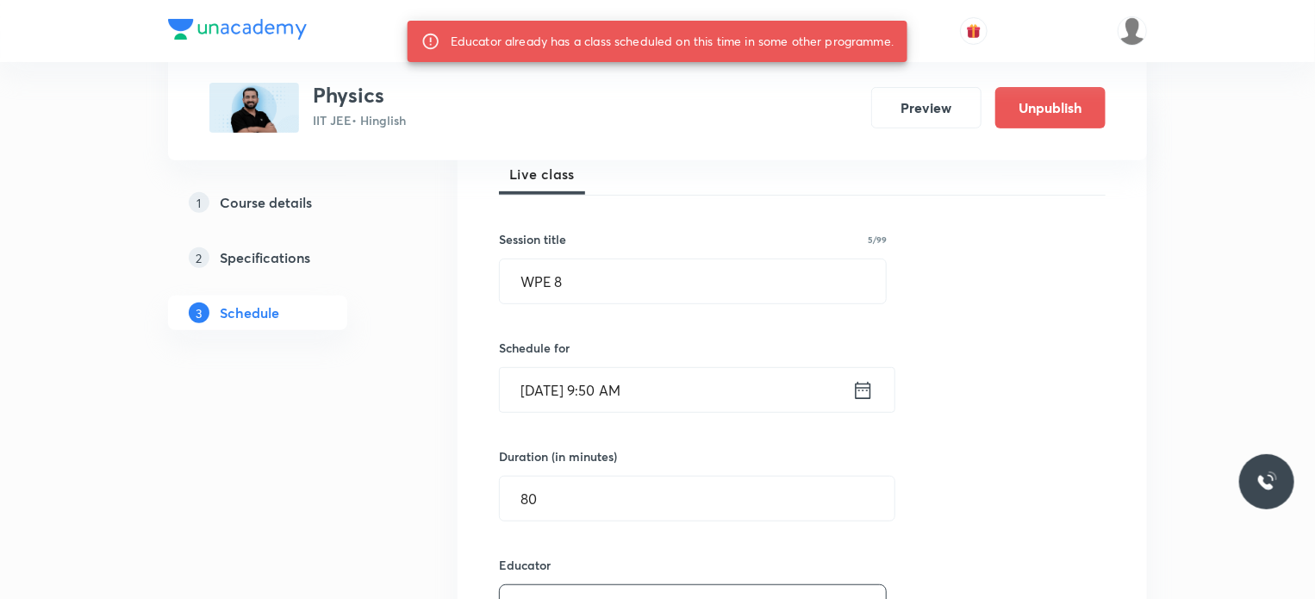
click at [694, 414] on div "Session 122 Live class Session title 5/99 WPE 8 ​ Schedule for Oct 4, 2025, 9:5…" at bounding box center [802, 583] width 607 height 939
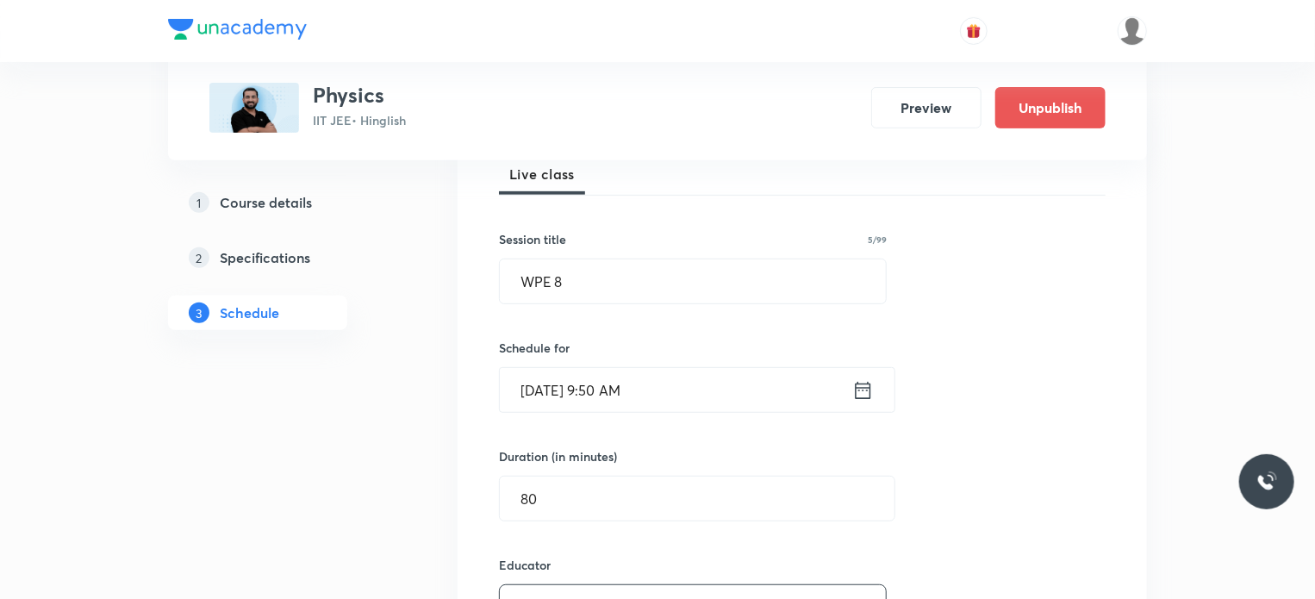
click at [686, 390] on input "Oct 4, 2025, 9:50 AM" at bounding box center [676, 390] width 352 height 44
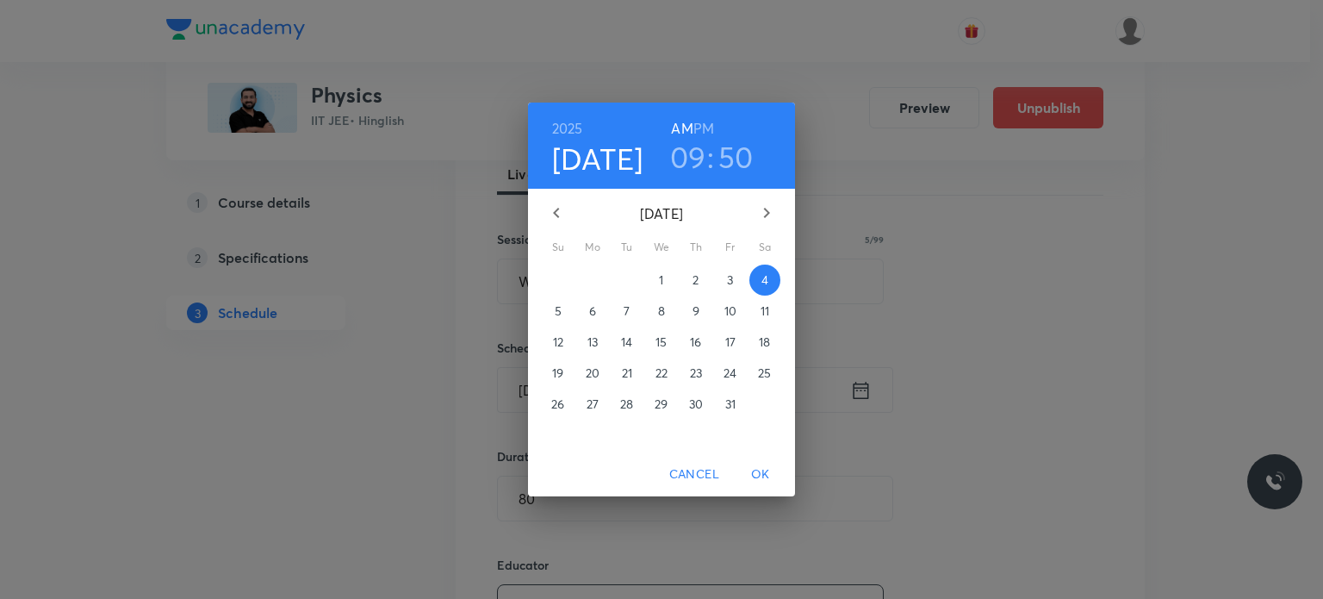
click at [682, 152] on h3 "09" at bounding box center [688, 157] width 36 height 36
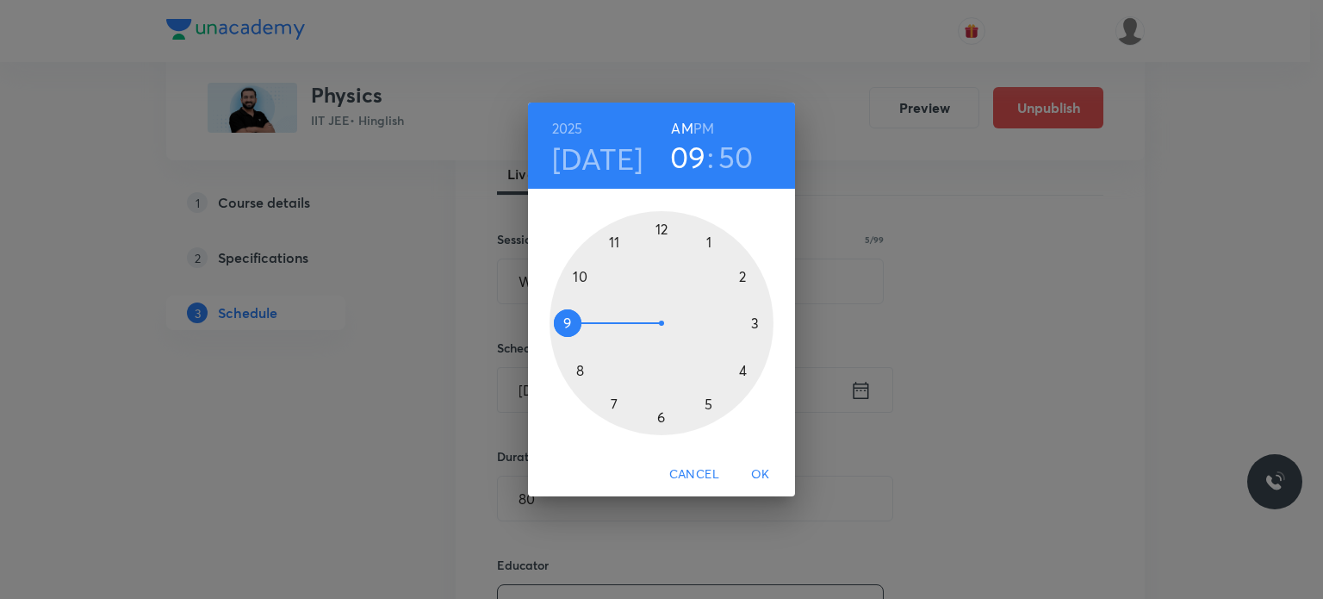
click at [617, 254] on div at bounding box center [662, 323] width 224 height 224
drag, startPoint x: 748, startPoint y: 268, endPoint x: 662, endPoint y: 414, distance: 169.9
click at [662, 414] on div at bounding box center [662, 323] width 224 height 224
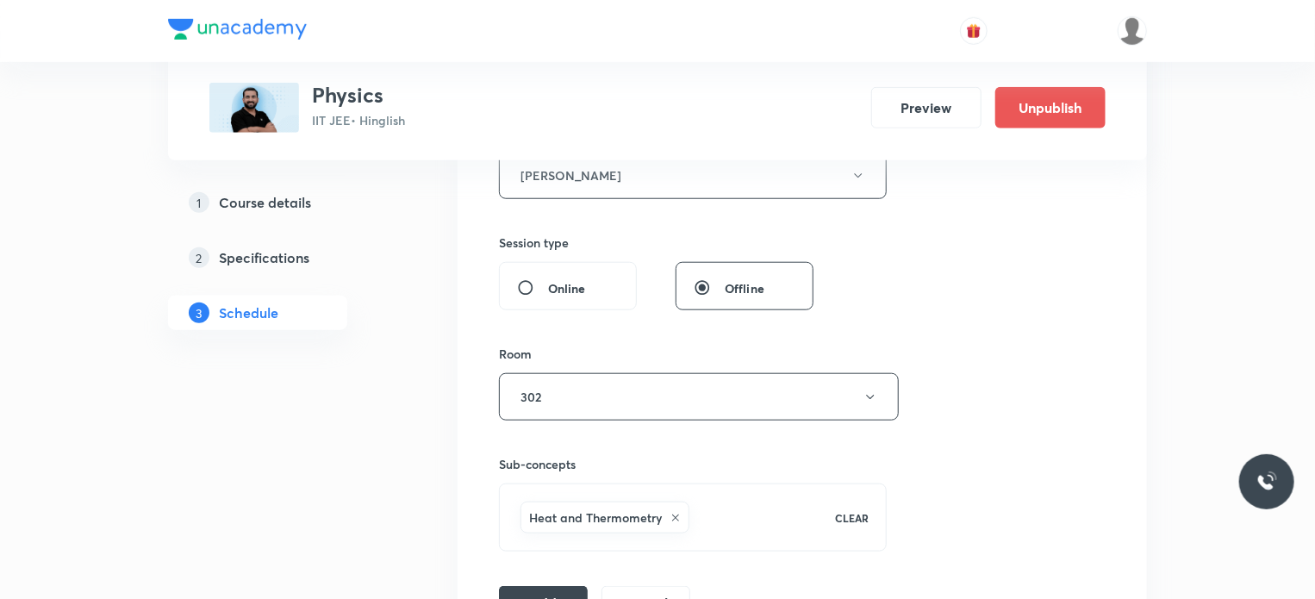
scroll to position [775, 0]
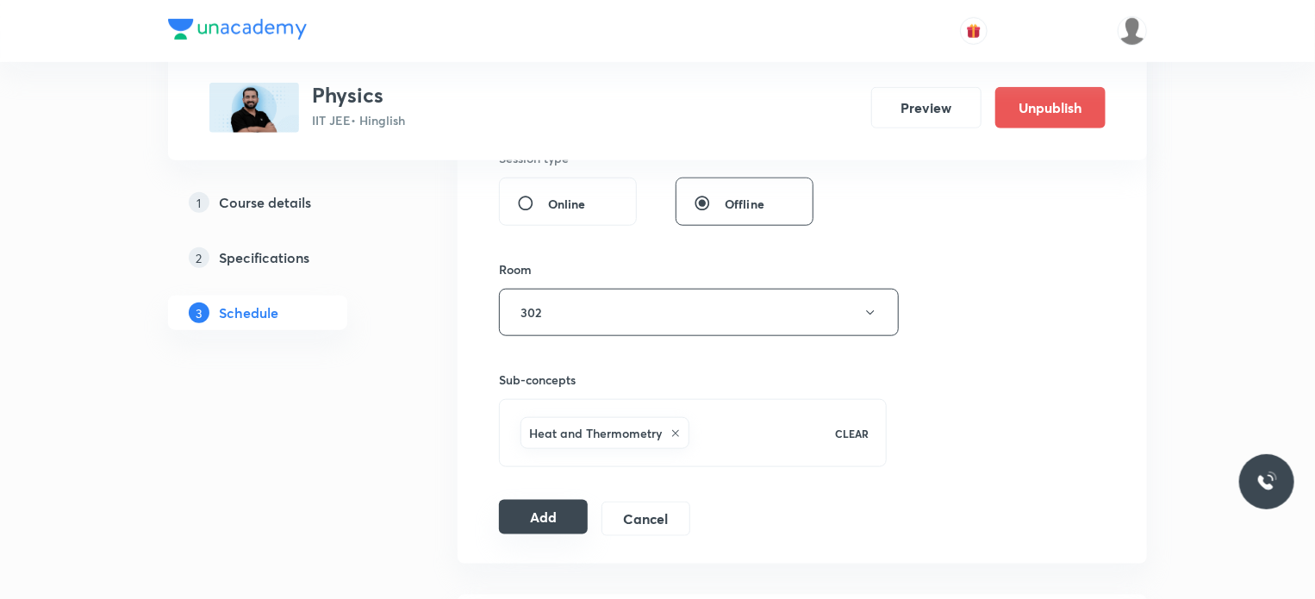
click at [562, 509] on button "Add" at bounding box center [543, 517] width 89 height 34
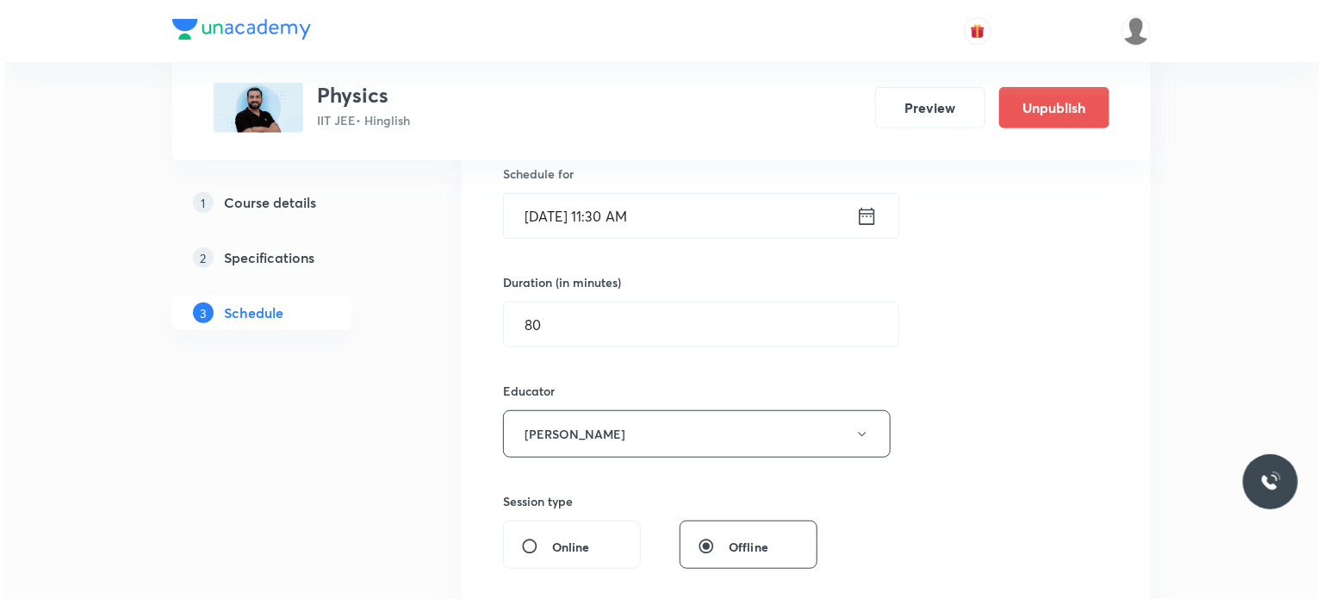
scroll to position [431, 0]
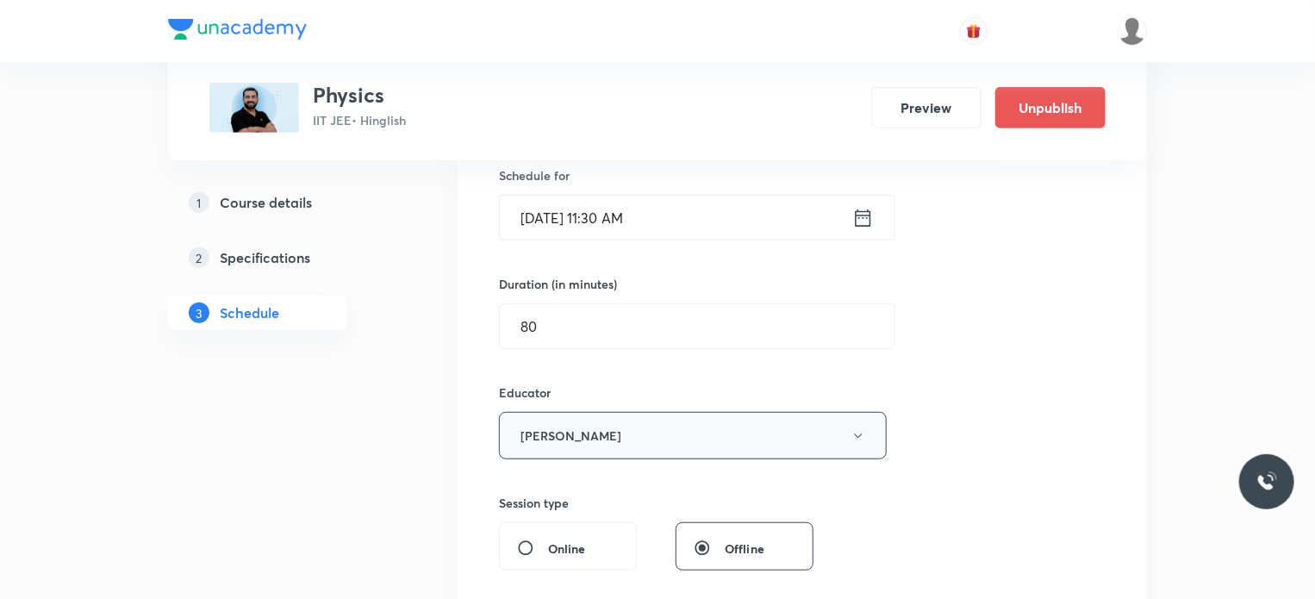
click at [649, 443] on button "Abhinav Sharma" at bounding box center [693, 435] width 388 height 47
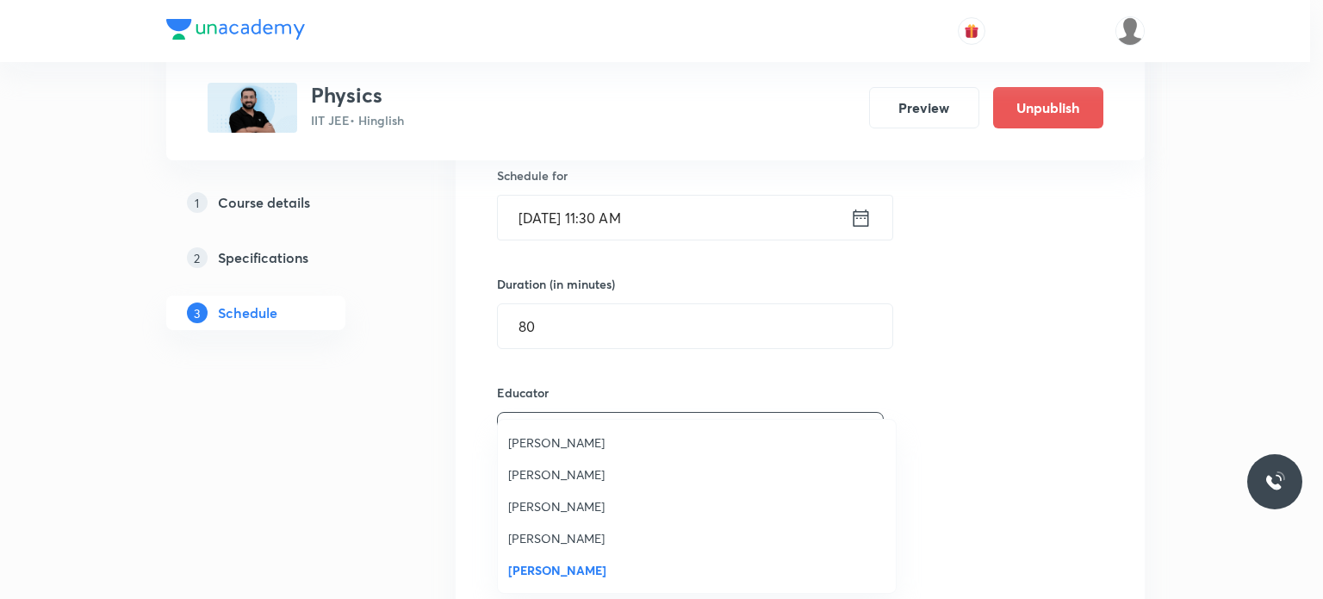
click at [576, 494] on li "Ajit Lulla" at bounding box center [697, 506] width 398 height 32
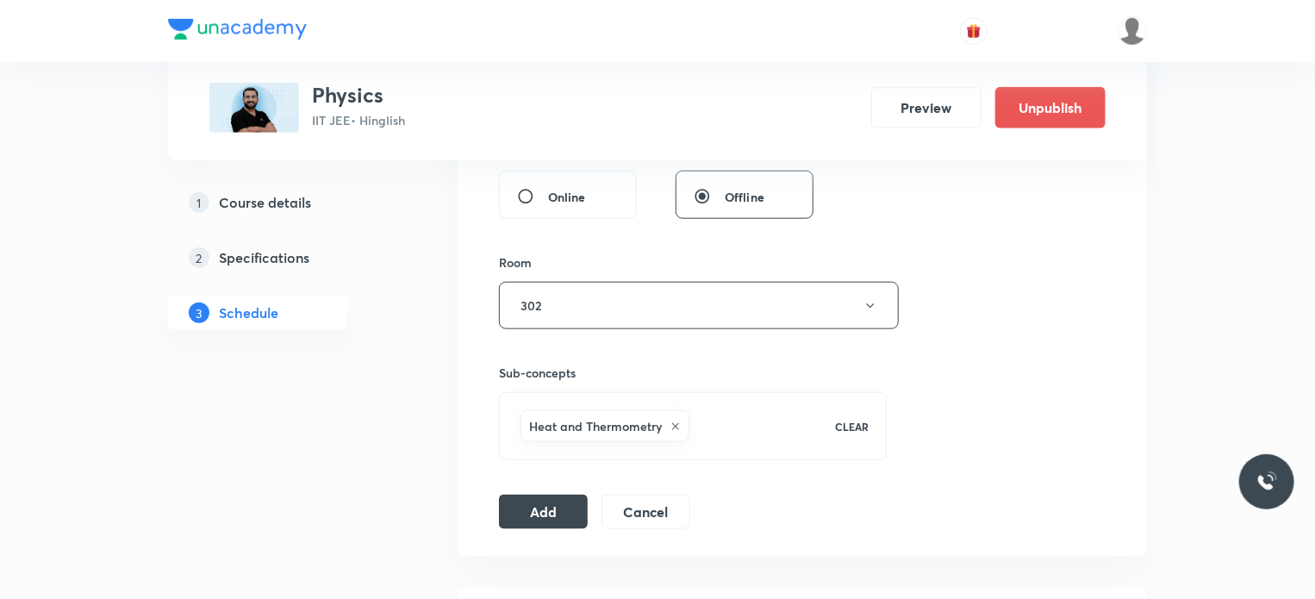
scroll to position [948, 0]
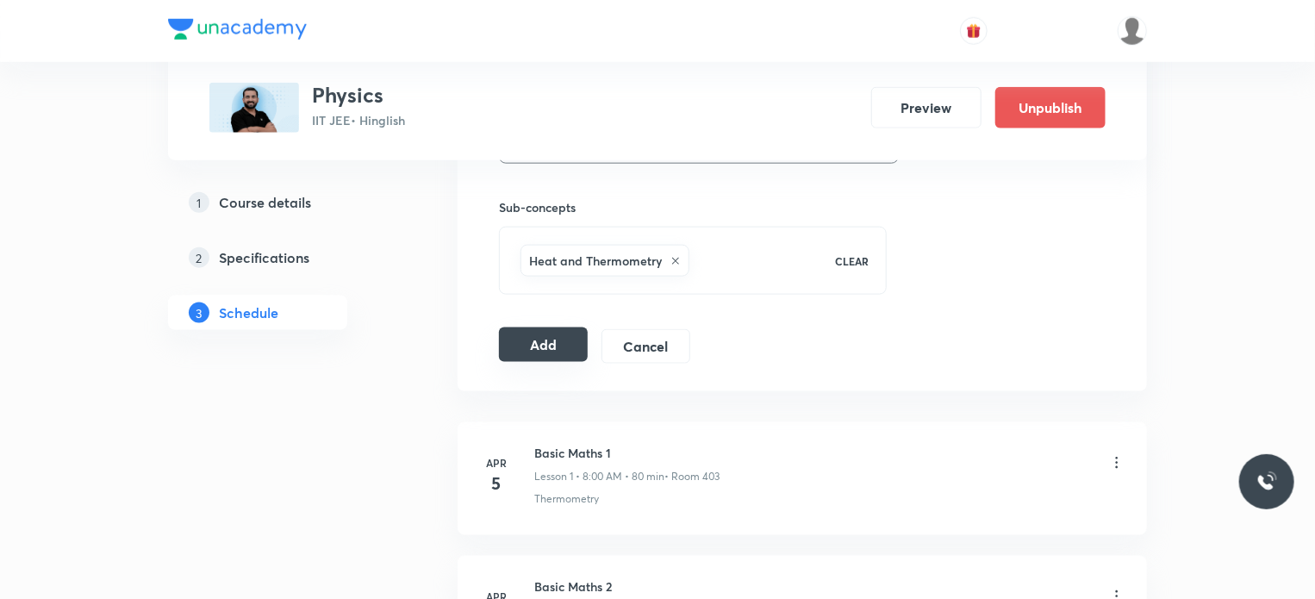
click at [548, 338] on button "Add" at bounding box center [543, 344] width 89 height 34
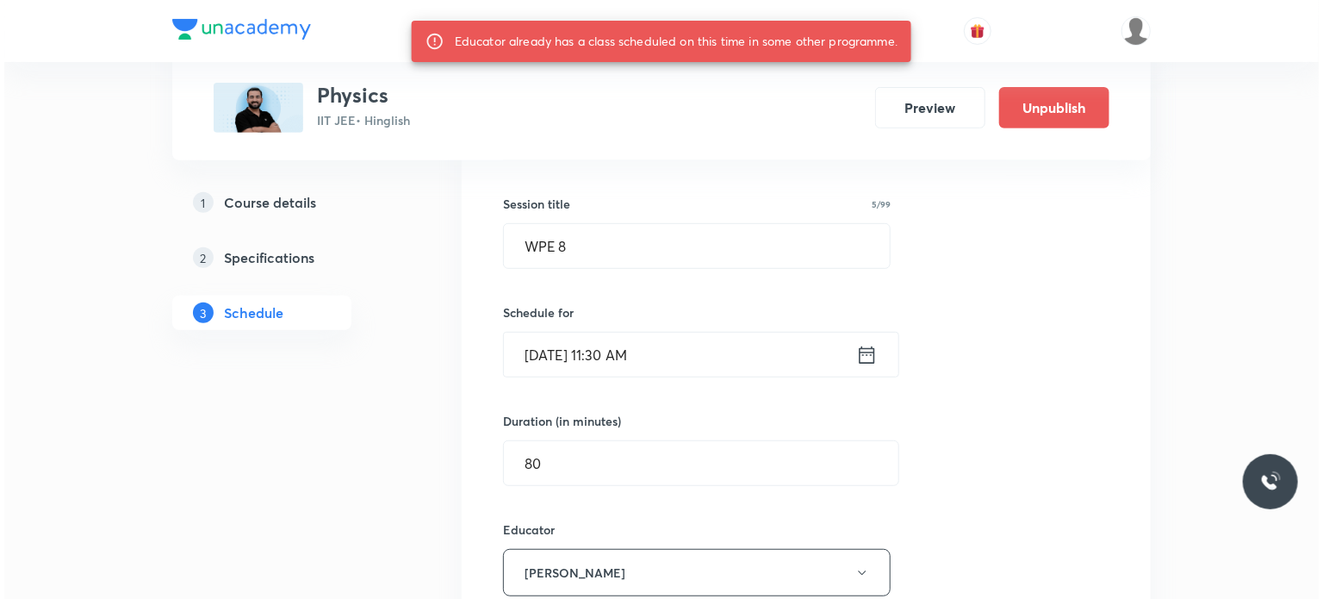
scroll to position [258, 0]
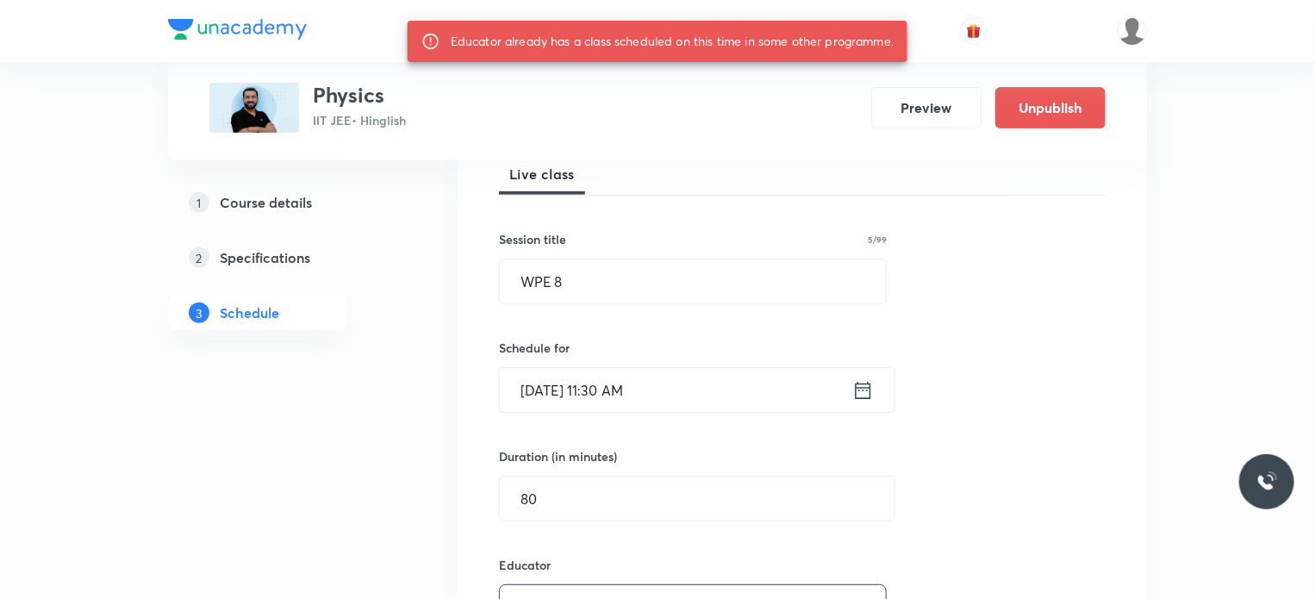
click at [694, 410] on input "Oct 4, 2025, 11:30 AM" at bounding box center [676, 390] width 352 height 44
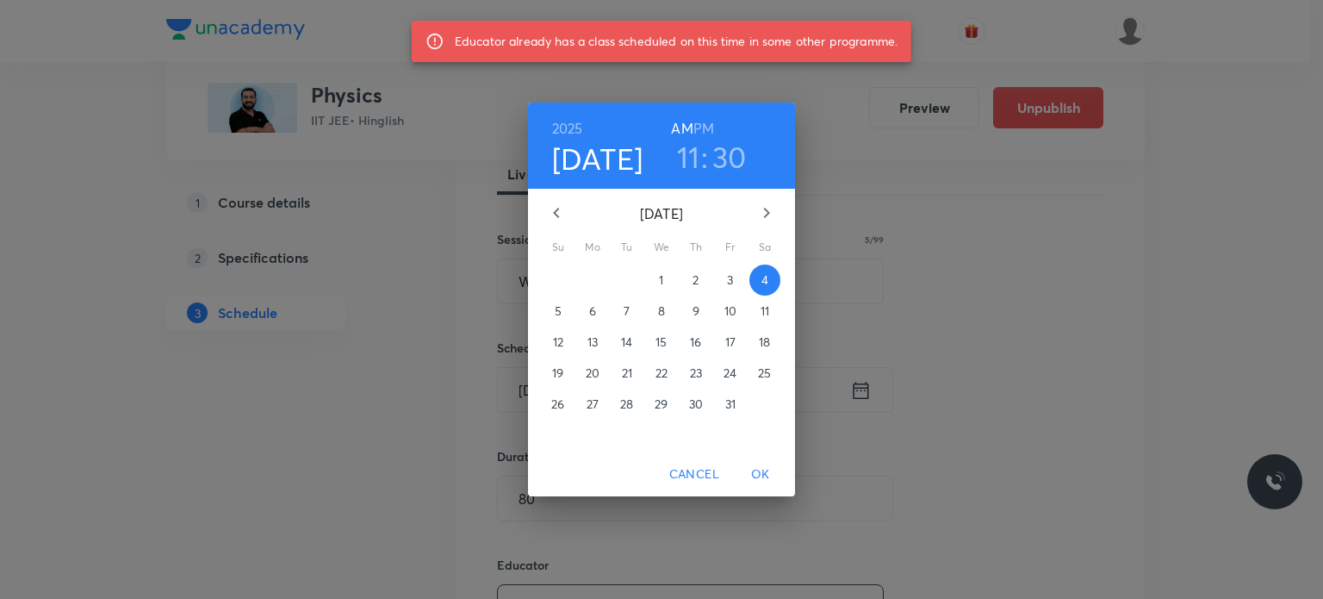
click at [698, 156] on h3 "11" at bounding box center [688, 157] width 23 height 36
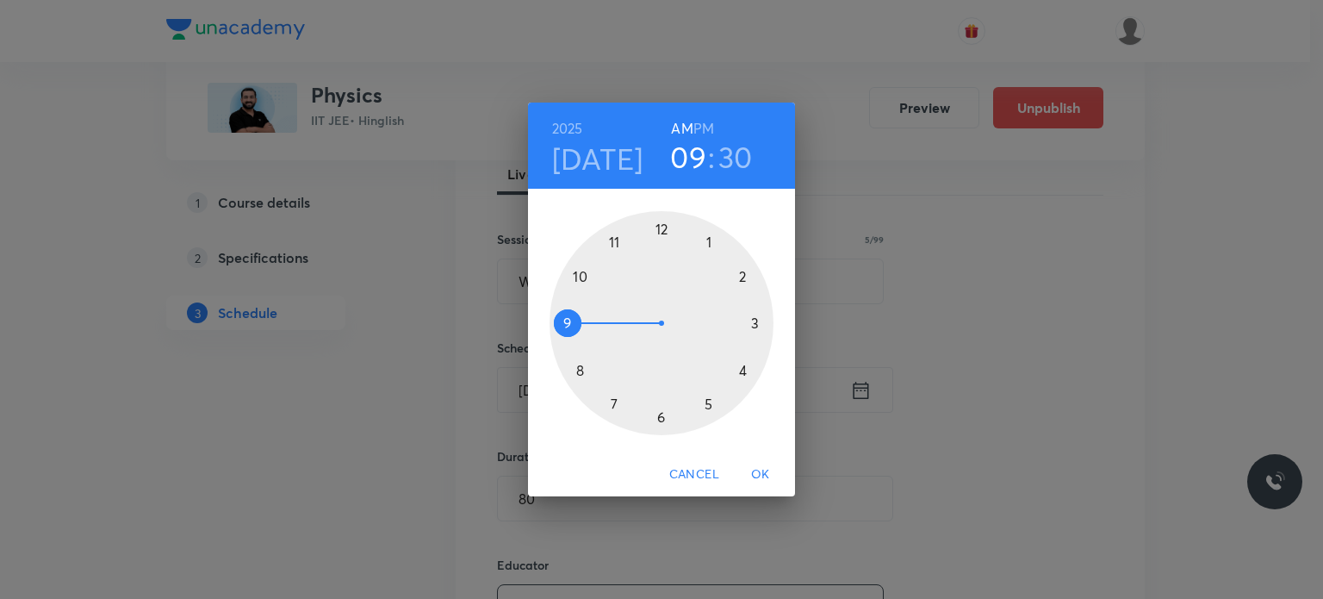
click at [589, 333] on div at bounding box center [662, 323] width 224 height 224
drag, startPoint x: 718, startPoint y: 410, endPoint x: 598, endPoint y: 289, distance: 170.6
click at [598, 289] on div at bounding box center [662, 323] width 224 height 224
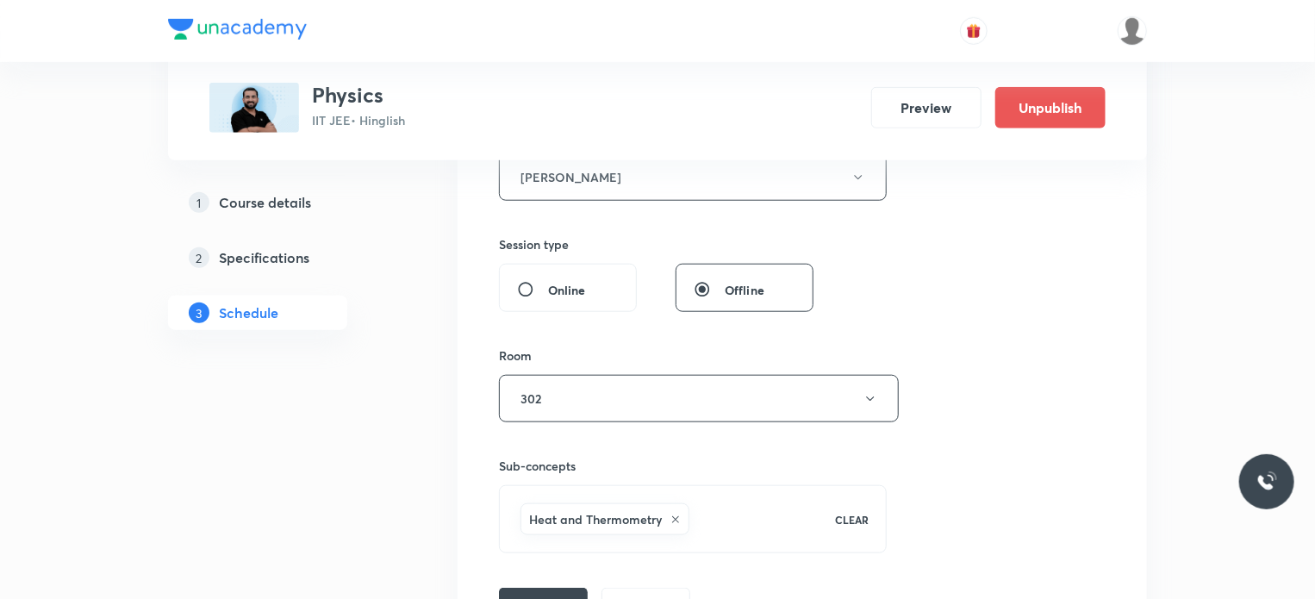
scroll to position [948, 0]
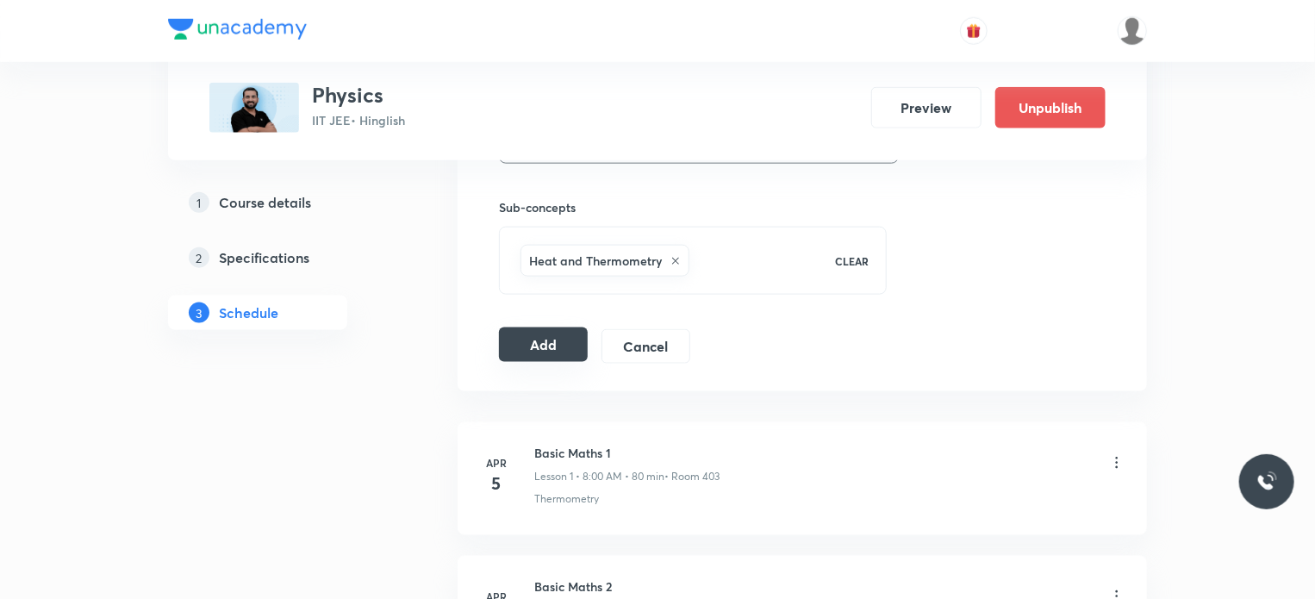
click at [557, 340] on button "Add" at bounding box center [543, 344] width 89 height 34
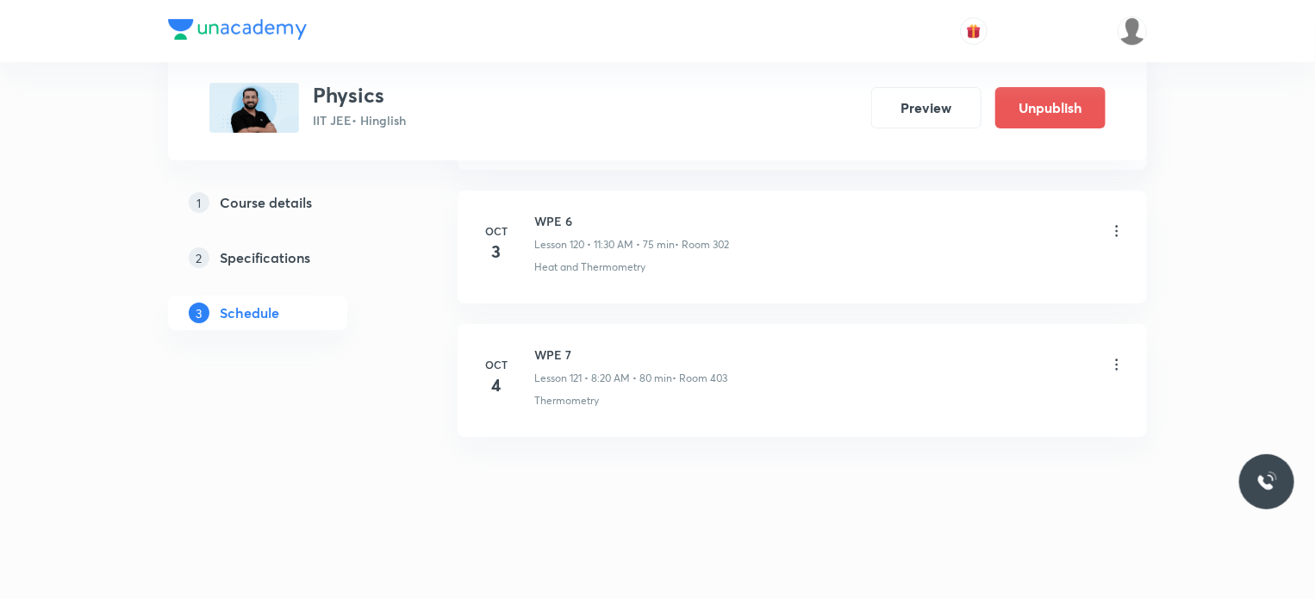
scroll to position [16108, 0]
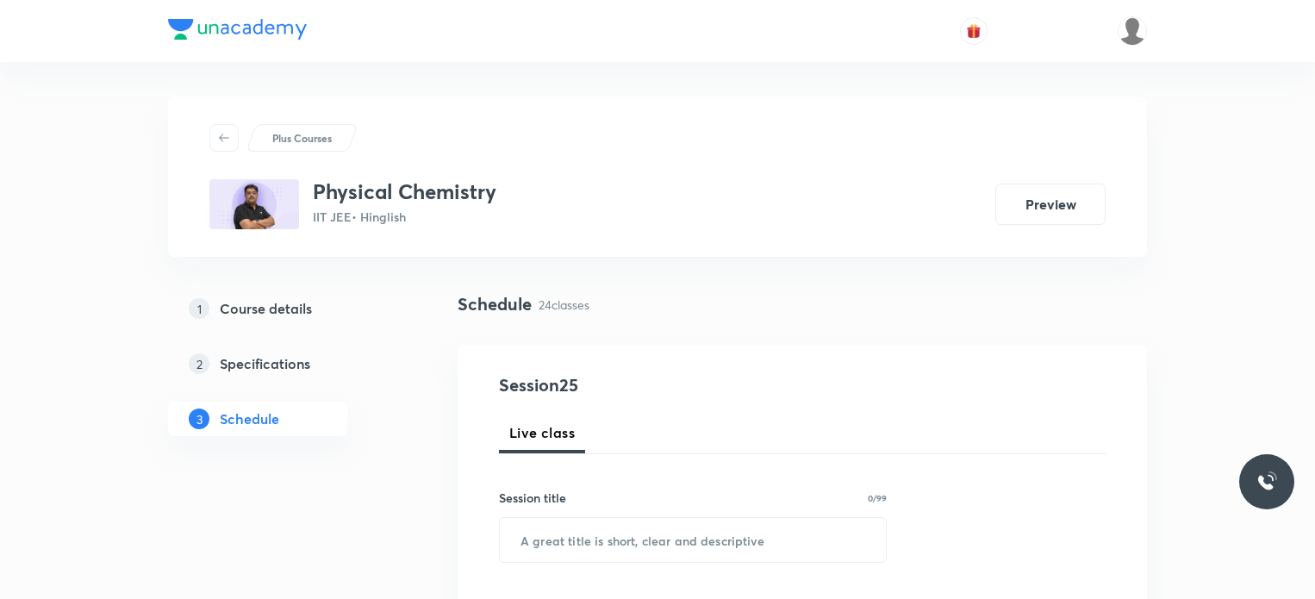
scroll to position [3977, 0]
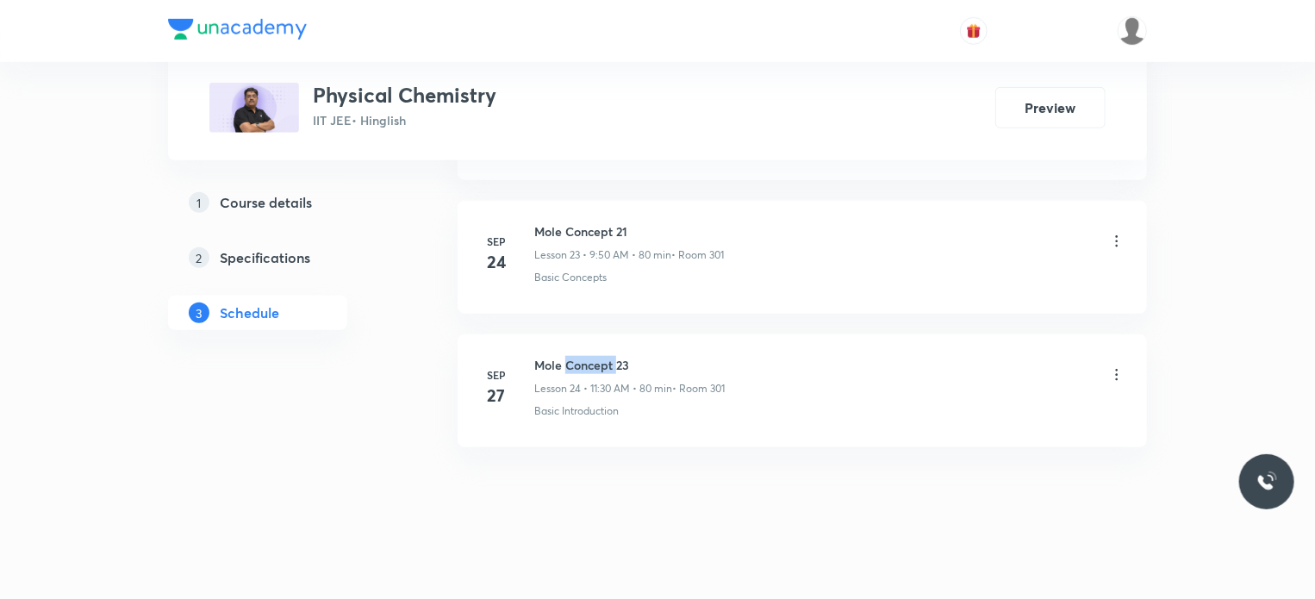
click at [600, 356] on h6 "Mole Concept 23" at bounding box center [629, 365] width 190 height 18
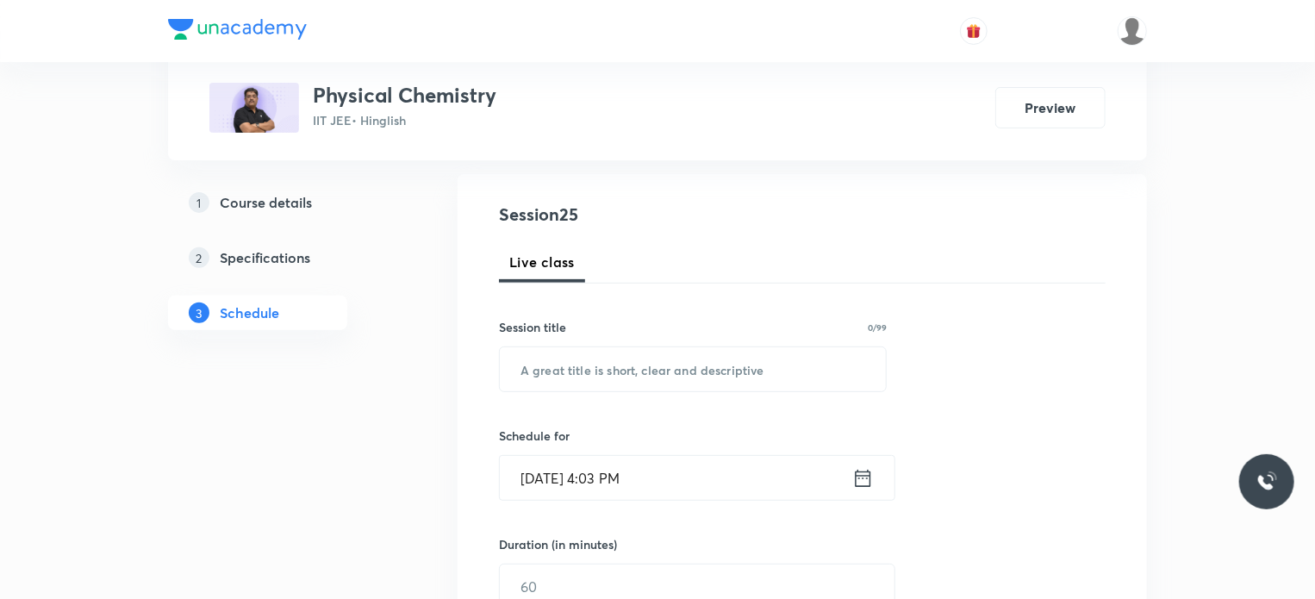
scroll to position [172, 0]
click at [648, 377] on input "text" at bounding box center [693, 368] width 386 height 44
paste input "Mole Concept 23"
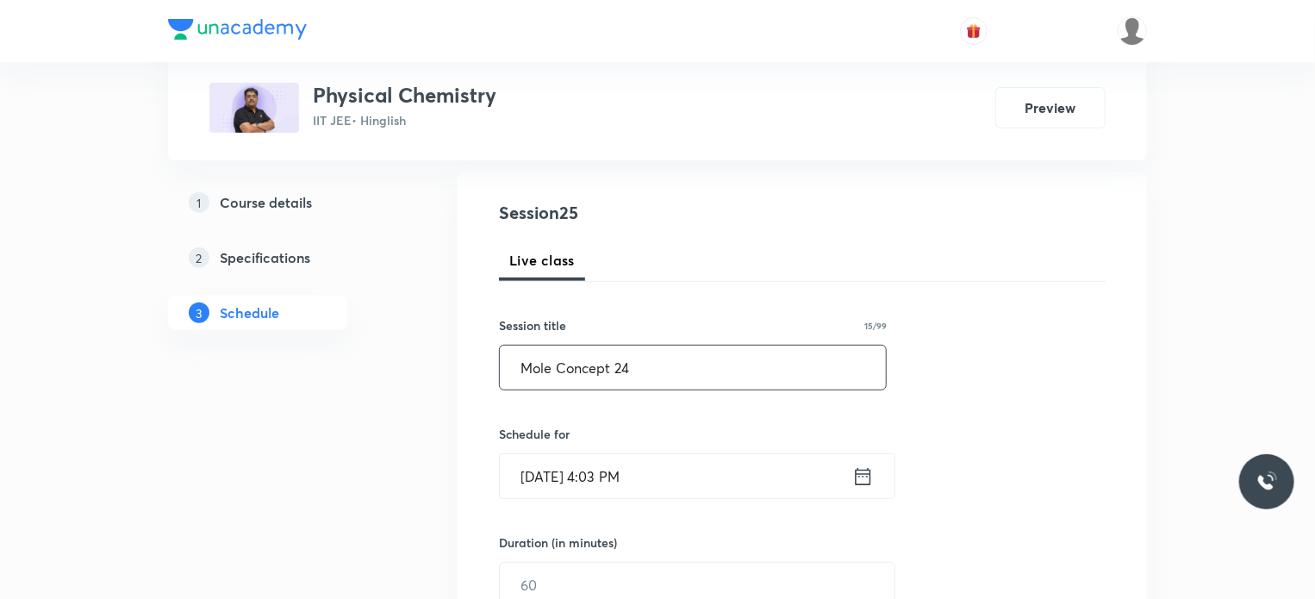
type input "Mole Concept 24"
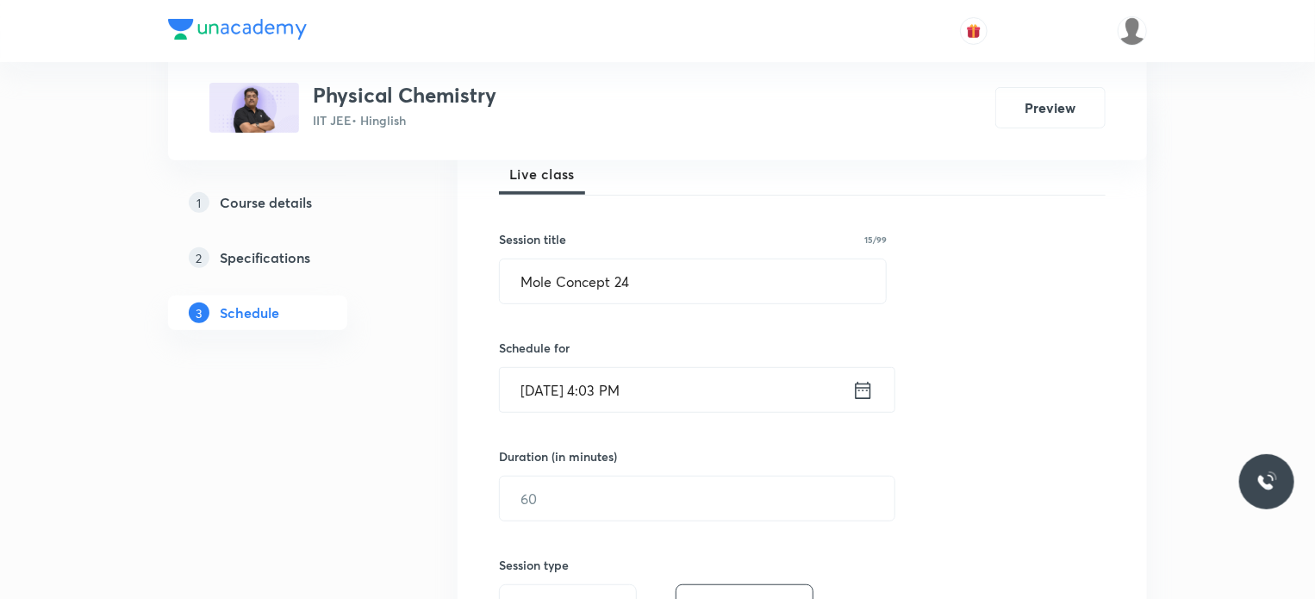
click at [620, 378] on input "[DATE] 4:03 PM" at bounding box center [676, 390] width 352 height 44
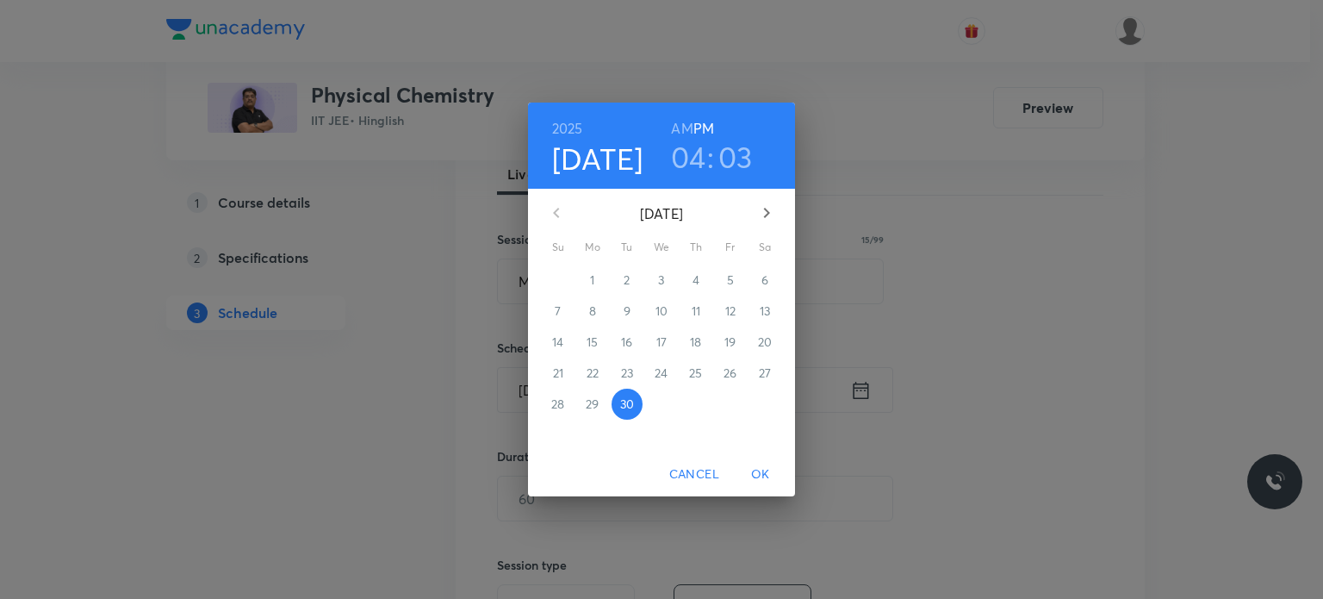
click at [768, 223] on button "button" at bounding box center [766, 212] width 41 height 41
click at [767, 276] on p "4" at bounding box center [765, 279] width 7 height 17
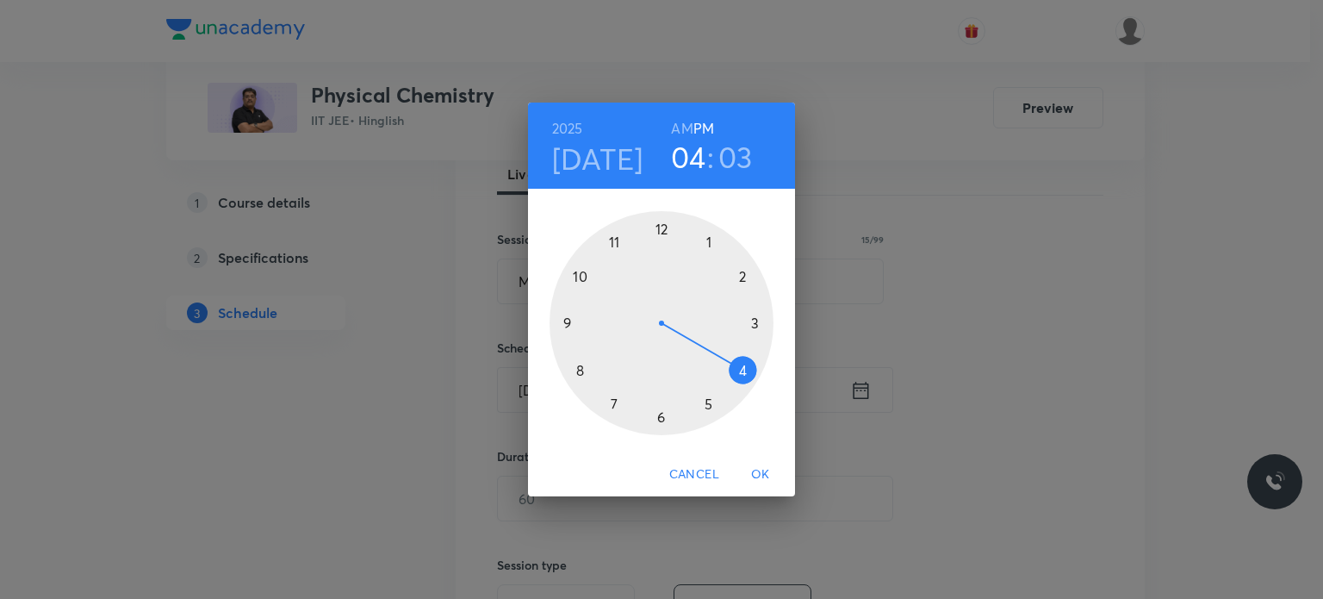
click at [687, 133] on h6 "AM" at bounding box center [682, 128] width 22 height 24
drag, startPoint x: 647, startPoint y: 221, endPoint x: 620, endPoint y: 230, distance: 28.1
click at [620, 230] on div at bounding box center [662, 323] width 224 height 224
click at [731, 161] on h3 "03" at bounding box center [730, 157] width 34 height 36
drag, startPoint x: 725, startPoint y: 327, endPoint x: 665, endPoint y: 412, distance: 104.5
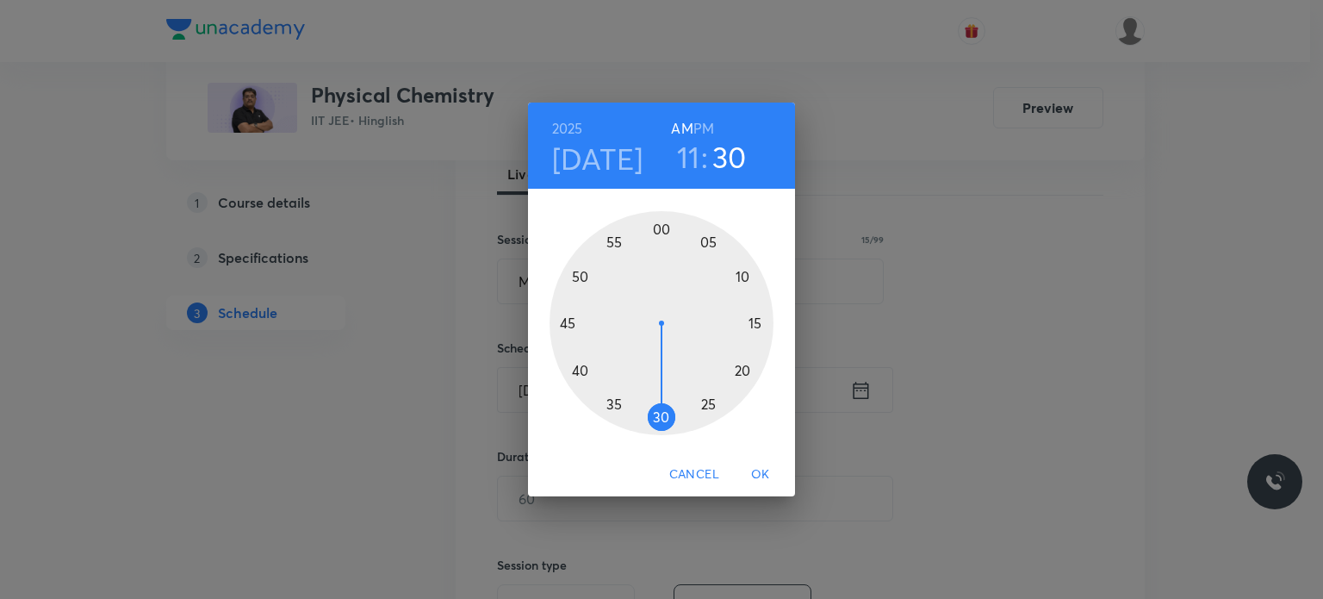
click at [665, 412] on div at bounding box center [662, 323] width 224 height 224
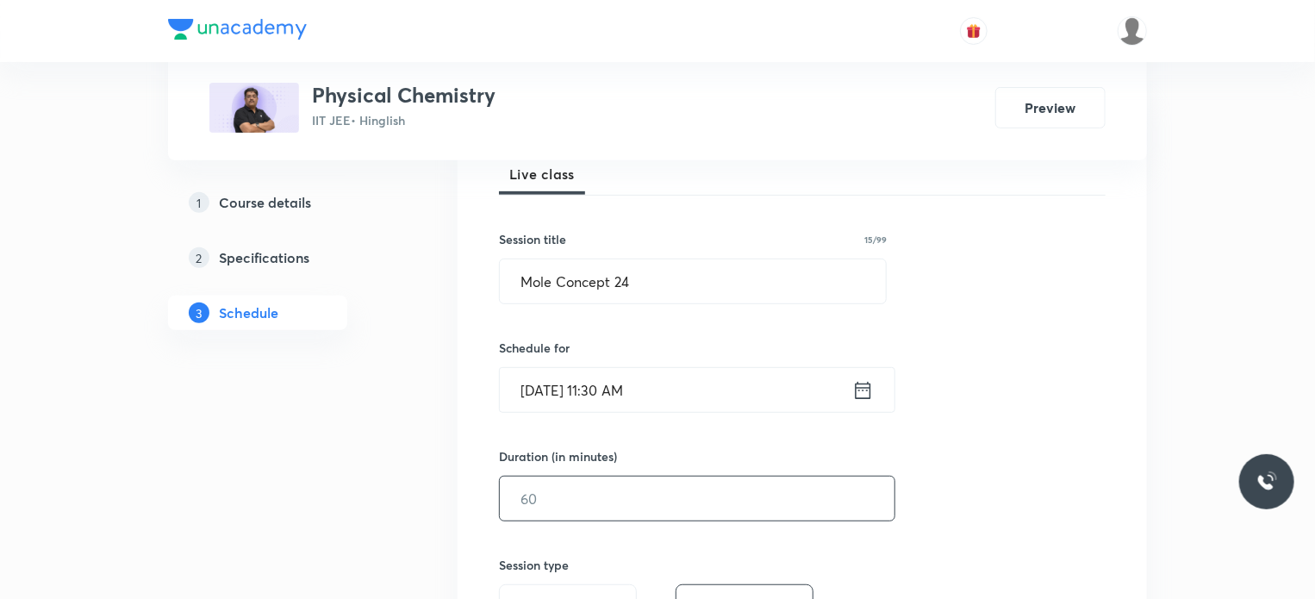
click at [616, 496] on input "text" at bounding box center [697, 498] width 395 height 44
type input "8"
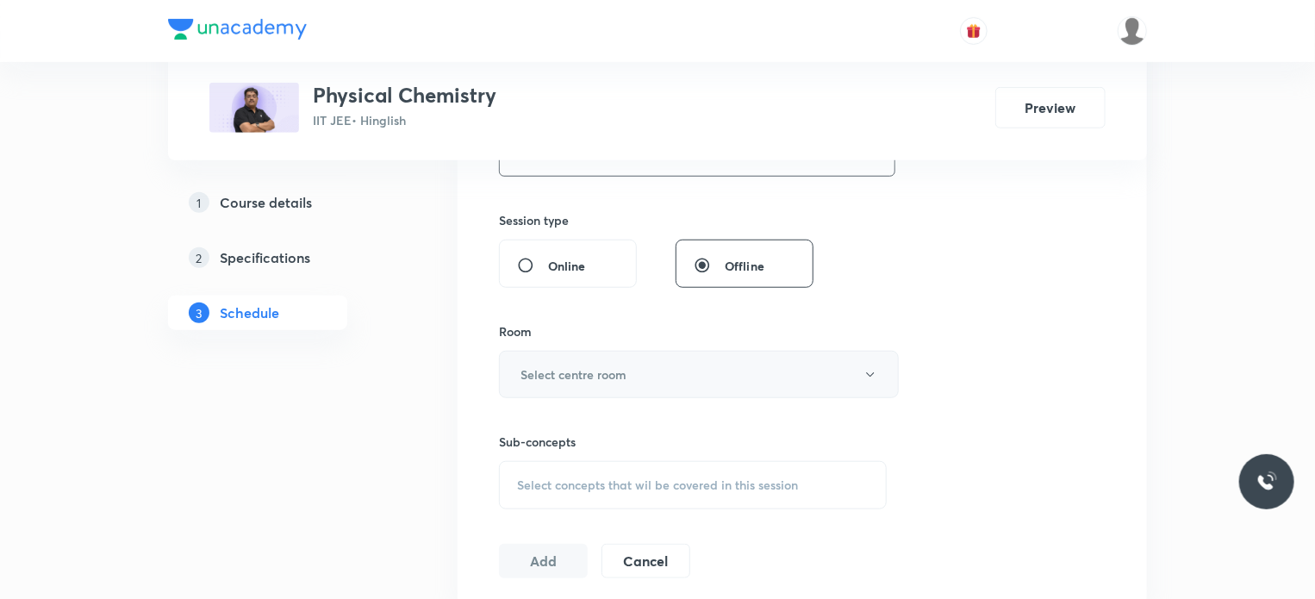
type input "75"
click at [555, 373] on h6 "Select centre room" at bounding box center [573, 374] width 106 height 18
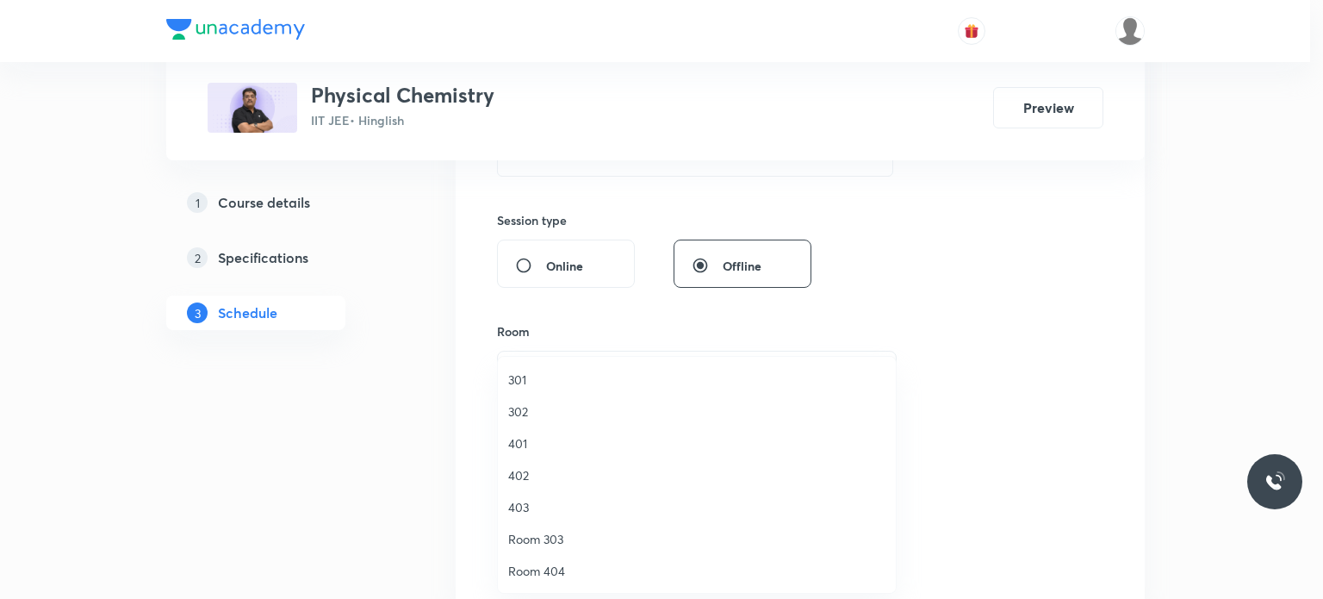
click at [570, 421] on li "302" at bounding box center [697, 411] width 398 height 32
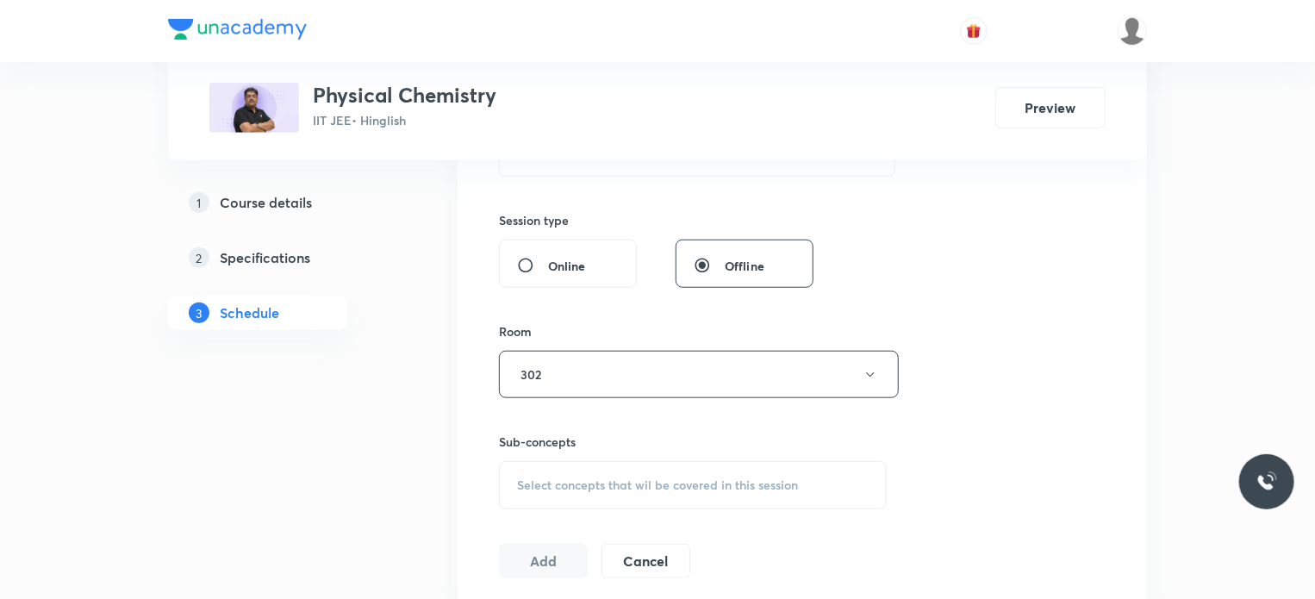
drag, startPoint x: 620, startPoint y: 485, endPoint x: 646, endPoint y: 485, distance: 25.8
click at [631, 485] on span "Select concepts that wil be covered in this session" at bounding box center [657, 485] width 281 height 14
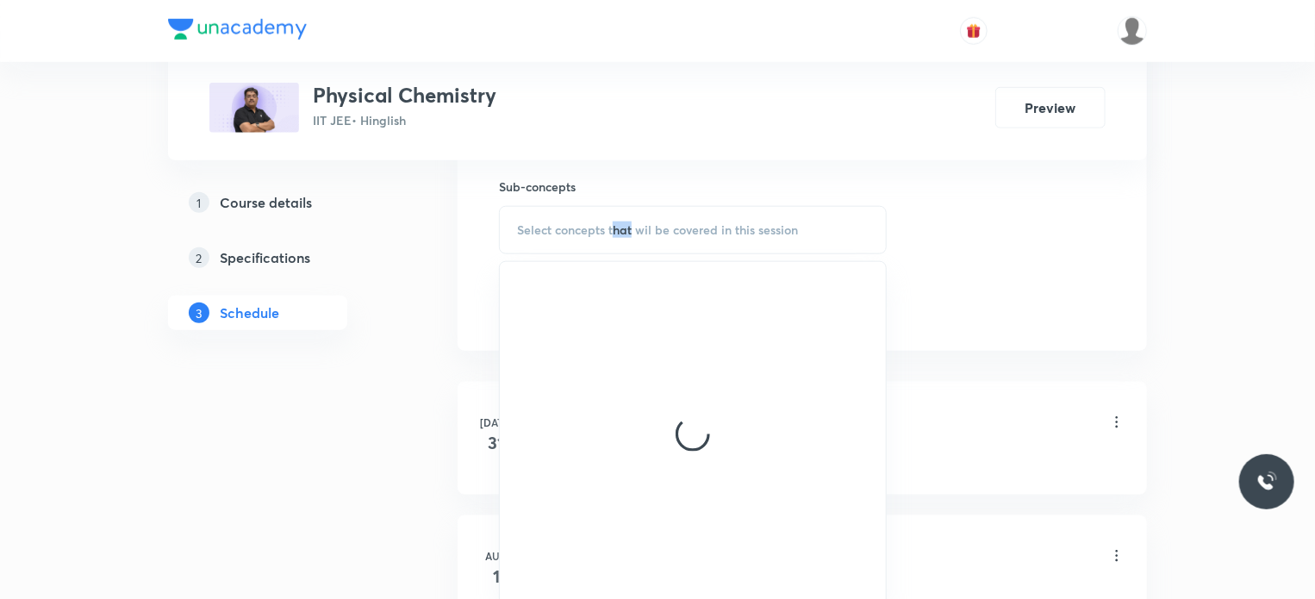
scroll to position [862, 0]
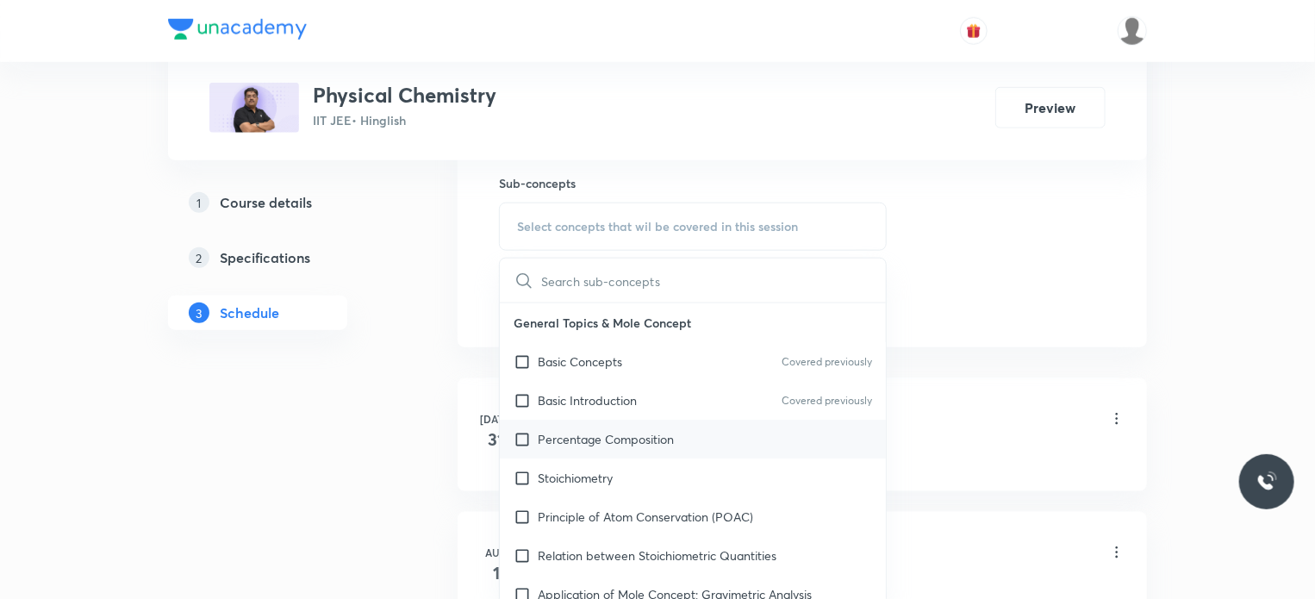
click at [659, 423] on div "Percentage Composition" at bounding box center [693, 439] width 386 height 39
checkbox input "true"
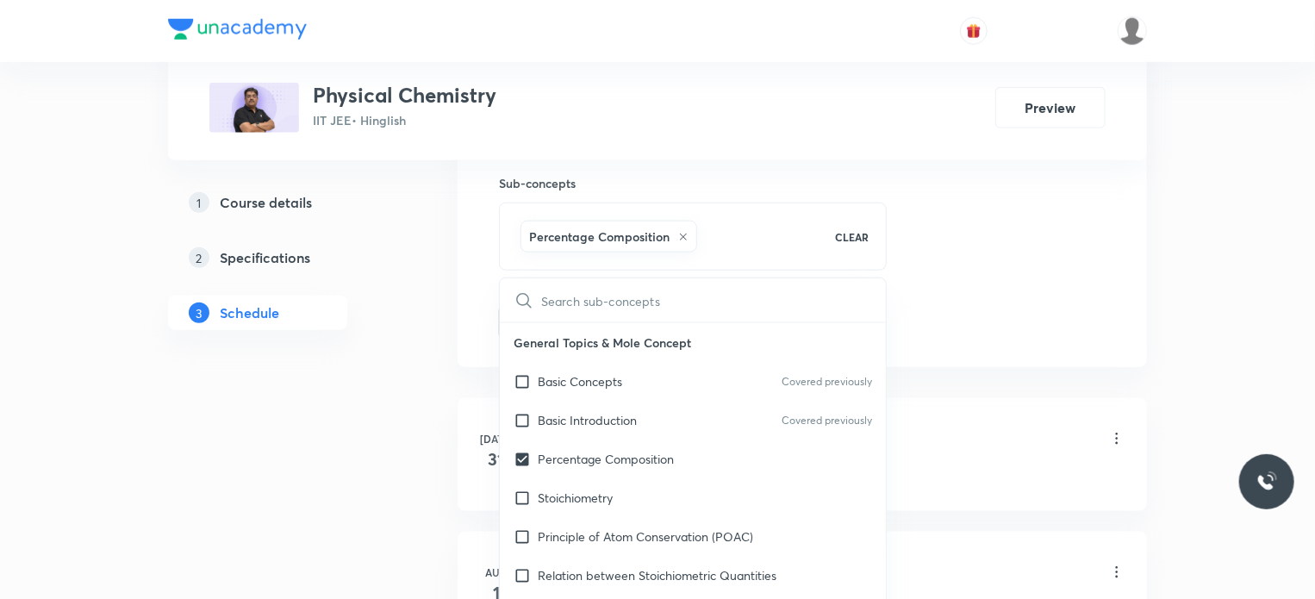
drag, startPoint x: 1084, startPoint y: 317, endPoint x: 1042, endPoint y: 321, distance: 42.4
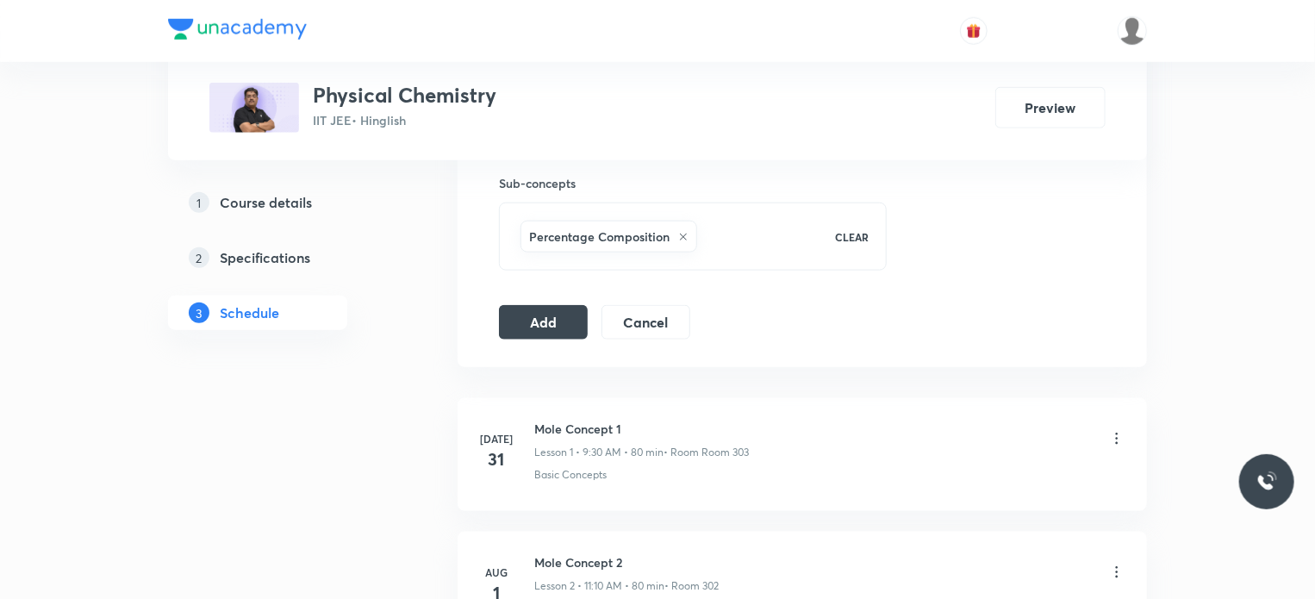
drag, startPoint x: 514, startPoint y: 323, endPoint x: 866, endPoint y: 272, distance: 356.0
click at [520, 323] on button "Add" at bounding box center [543, 322] width 89 height 34
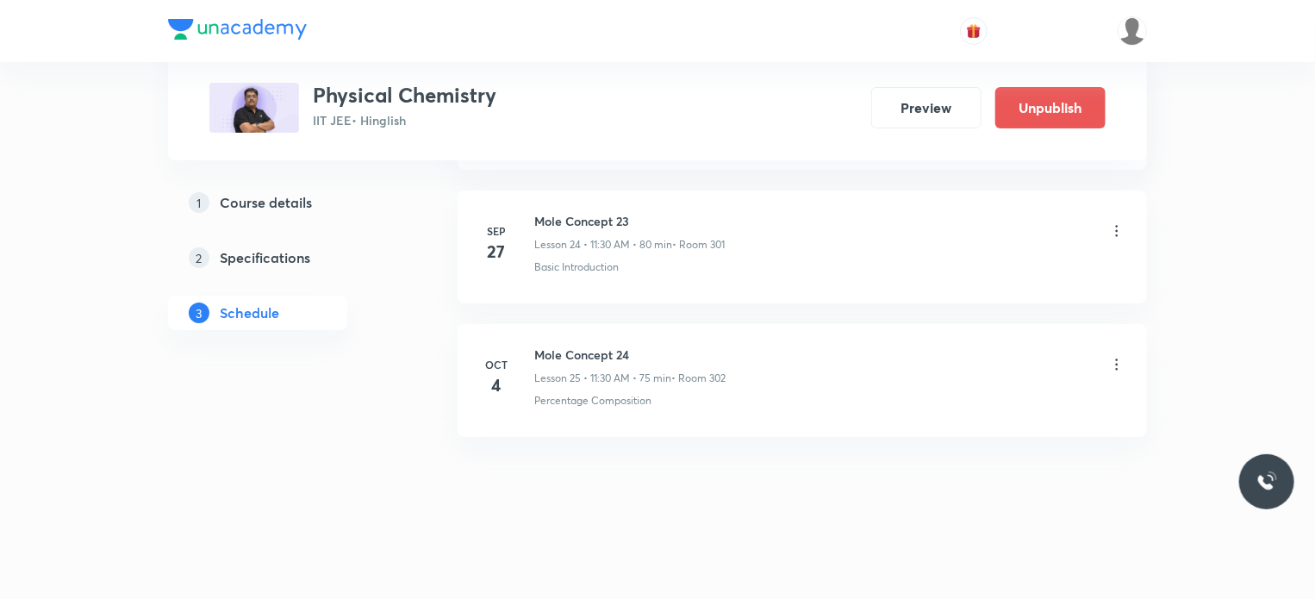
scroll to position [3144, 0]
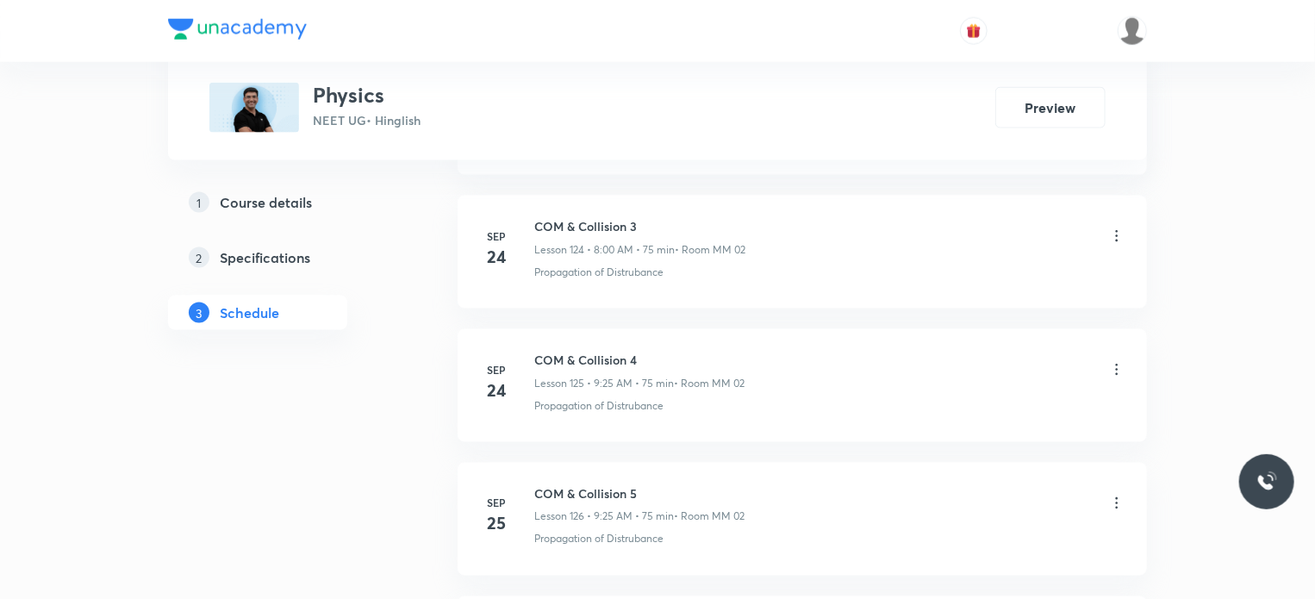
scroll to position [18074, 0]
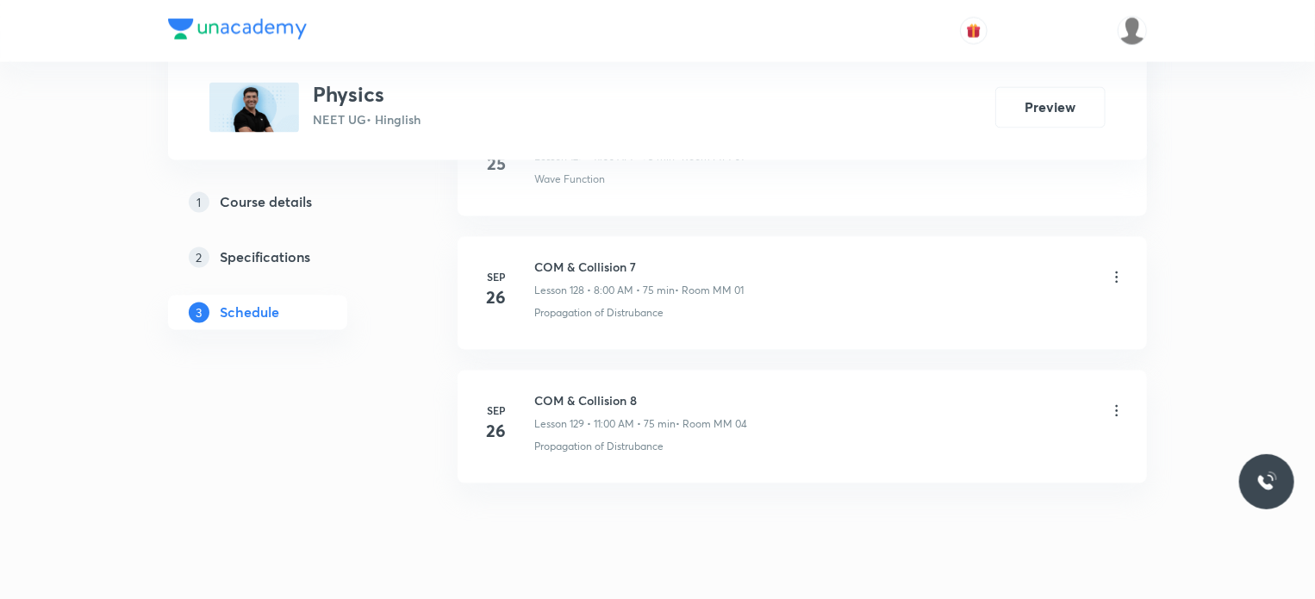
click at [571, 392] on h6 "COM & Collision 8" at bounding box center [640, 401] width 213 height 18
copy h6 "COM & Collision 8"
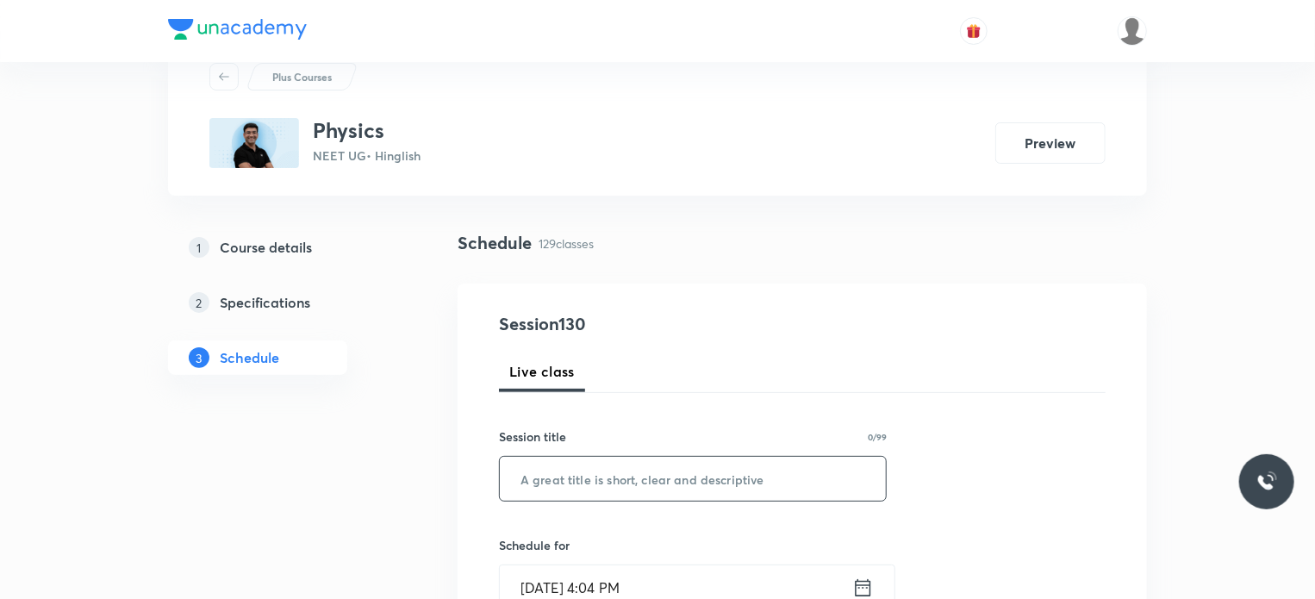
scroll to position [258, 0]
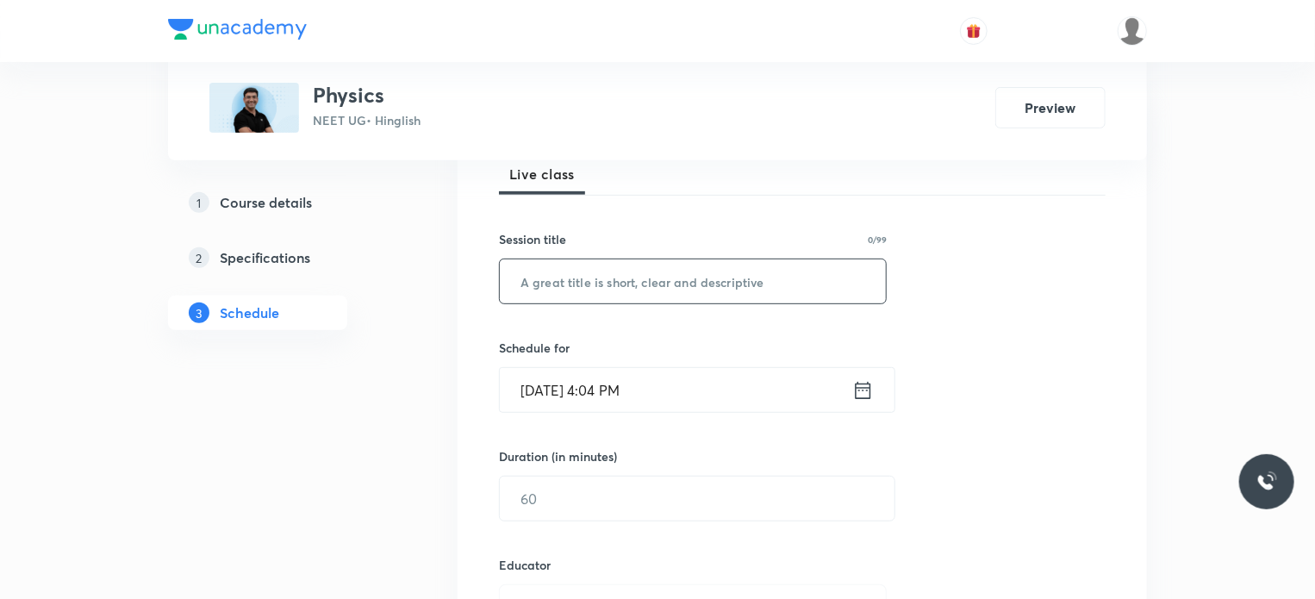
click at [782, 269] on input "text" at bounding box center [693, 281] width 386 height 44
paste input "COM & Collision 8"
type input "COM & Collision 9"
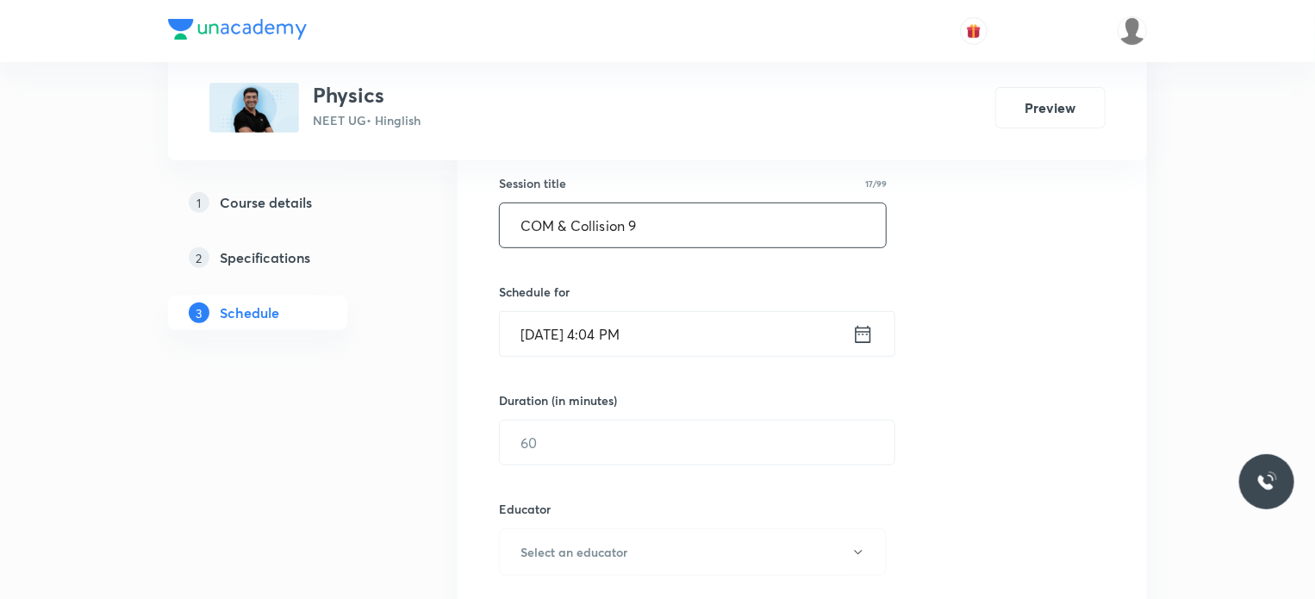
scroll to position [345, 0]
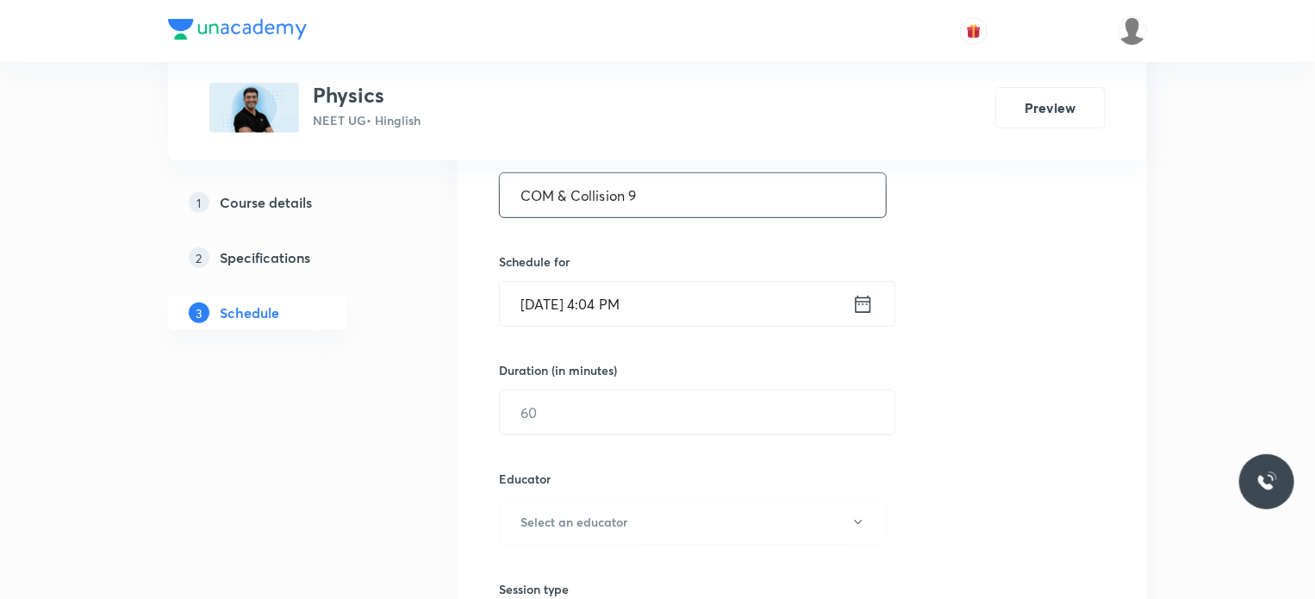
click at [724, 274] on div "Schedule for Sep 30, 2025, 4:04 PM ​" at bounding box center [693, 289] width 388 height 74
click at [737, 314] on input "Sep 30, 2025, 4:04 PM" at bounding box center [676, 304] width 352 height 44
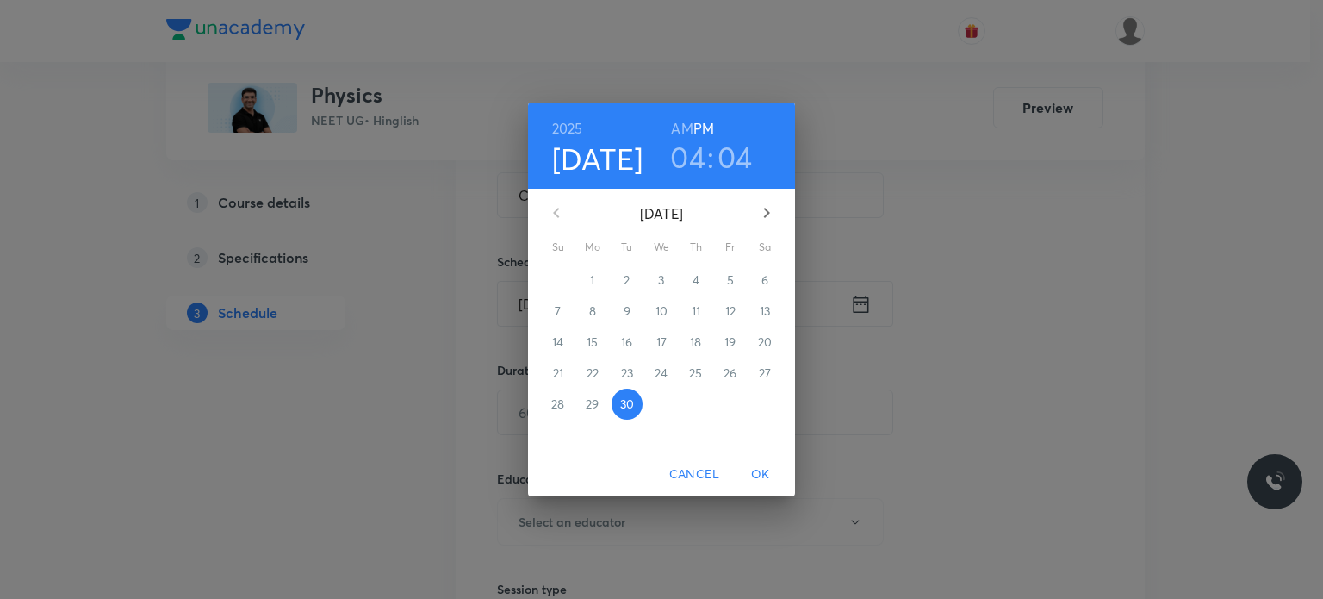
click at [755, 209] on button "button" at bounding box center [766, 212] width 41 height 41
click at [715, 282] on span "3" at bounding box center [730, 279] width 31 height 17
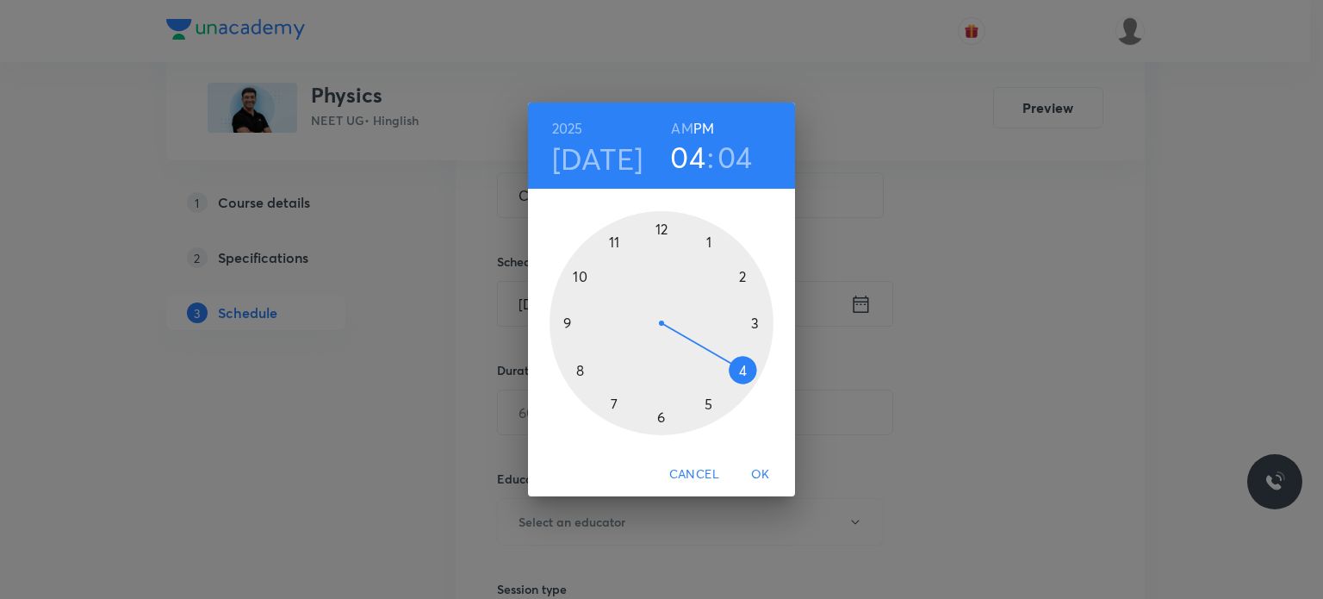
click at [675, 134] on h6 "AM" at bounding box center [682, 128] width 22 height 24
drag, startPoint x: 683, startPoint y: 245, endPoint x: 610, endPoint y: 355, distance: 132.4
click at [610, 355] on div at bounding box center [662, 323] width 224 height 224
click at [666, 217] on div at bounding box center [662, 323] width 224 height 224
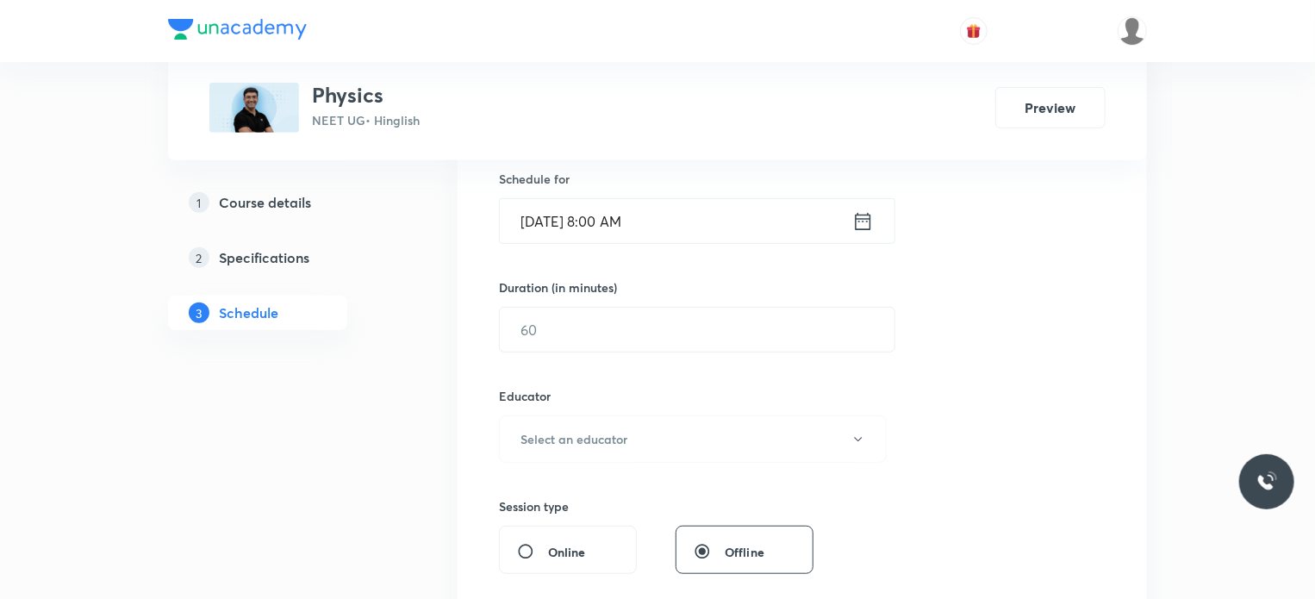
scroll to position [431, 0]
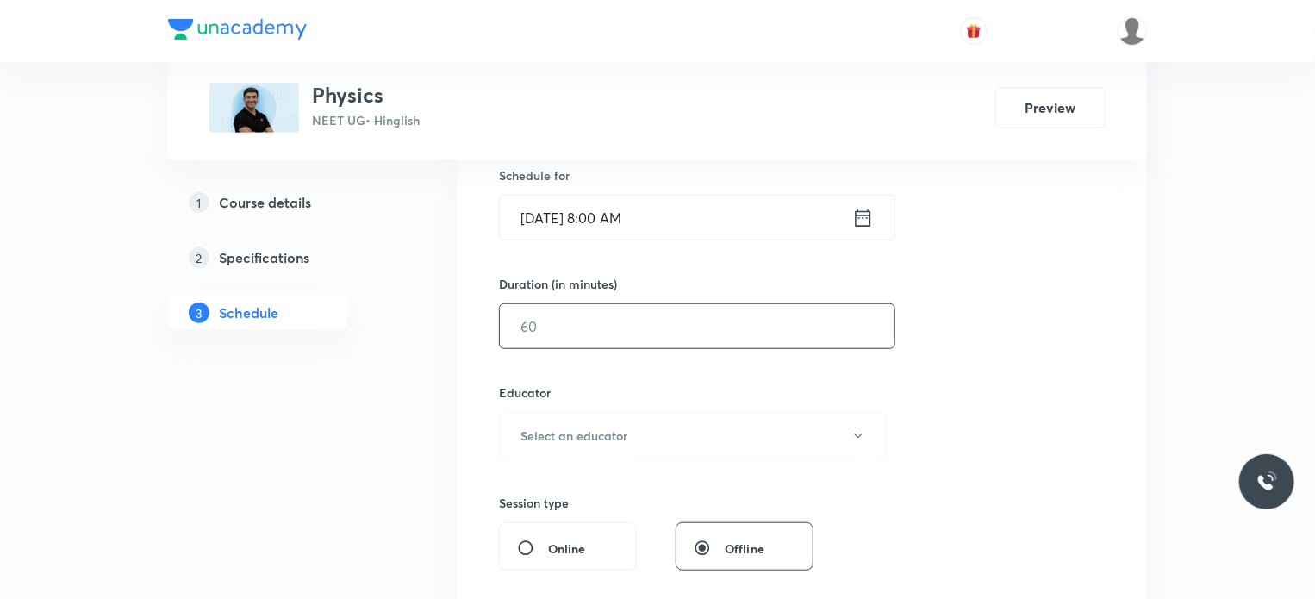
click at [577, 321] on input "text" at bounding box center [697, 326] width 395 height 44
type input "75"
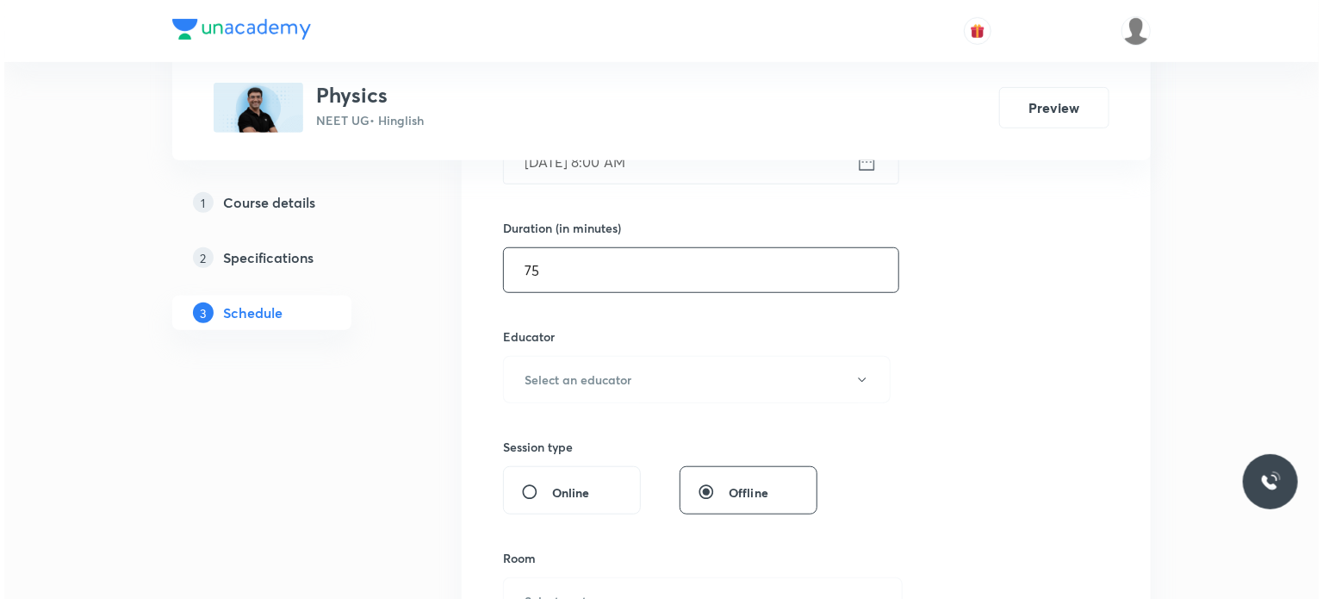
scroll to position [517, 0]
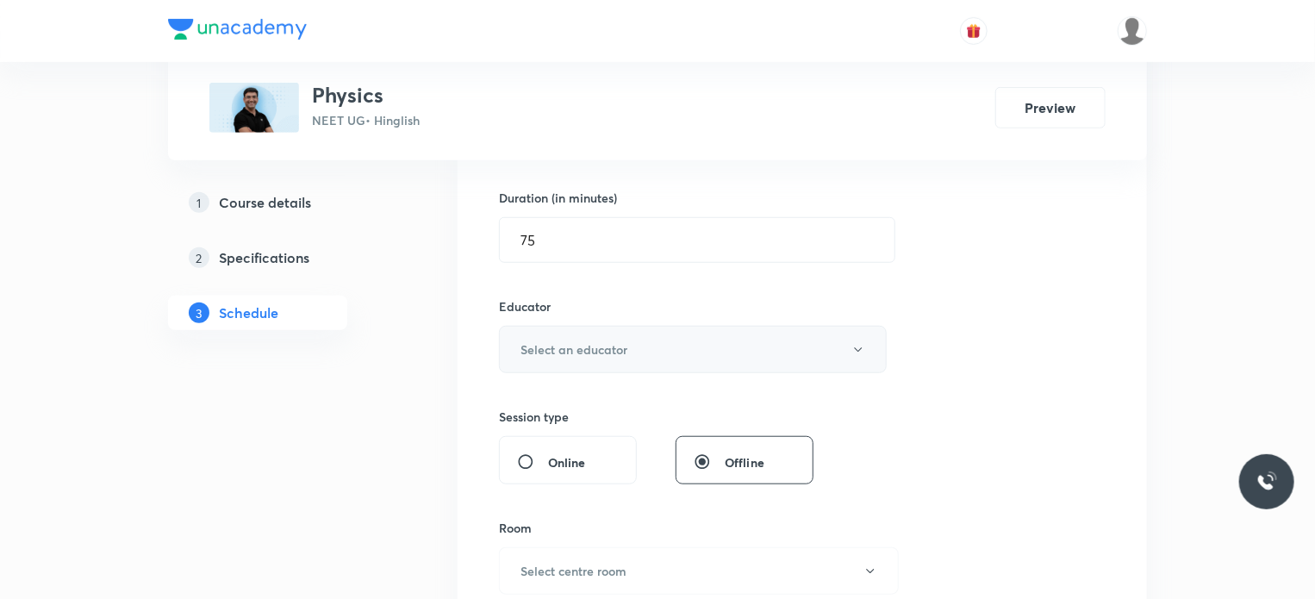
click at [580, 334] on button "Select an educator" at bounding box center [693, 349] width 388 height 47
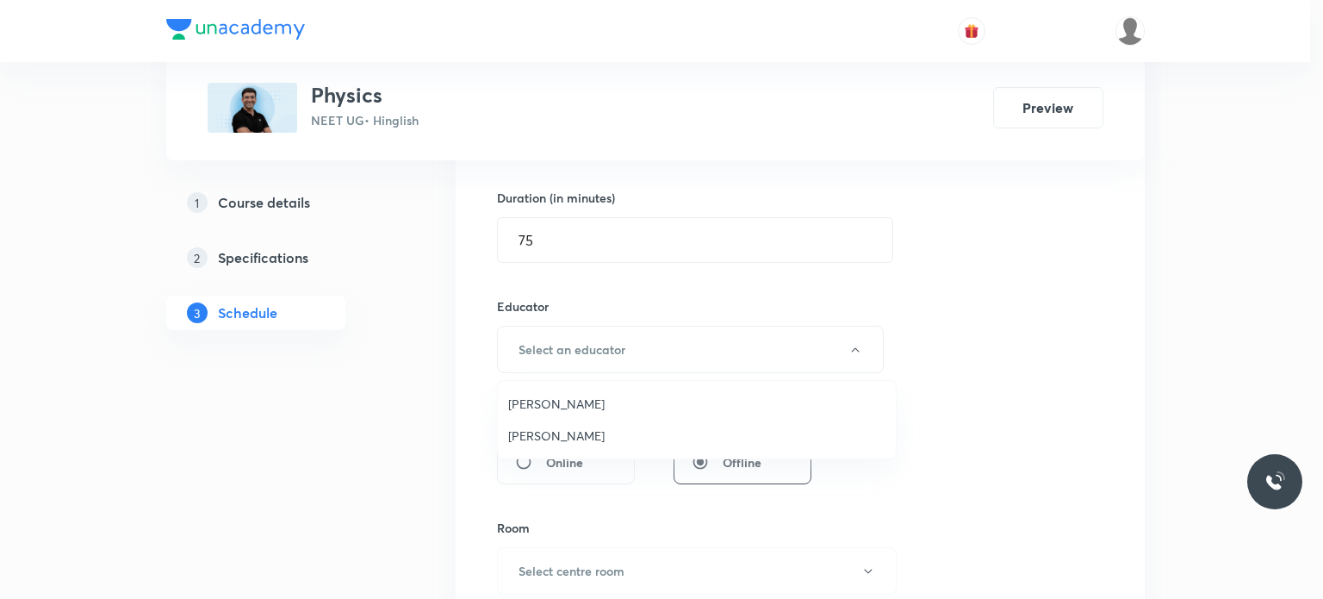
click at [557, 439] on span "Mahendra Singh" at bounding box center [696, 435] width 377 height 18
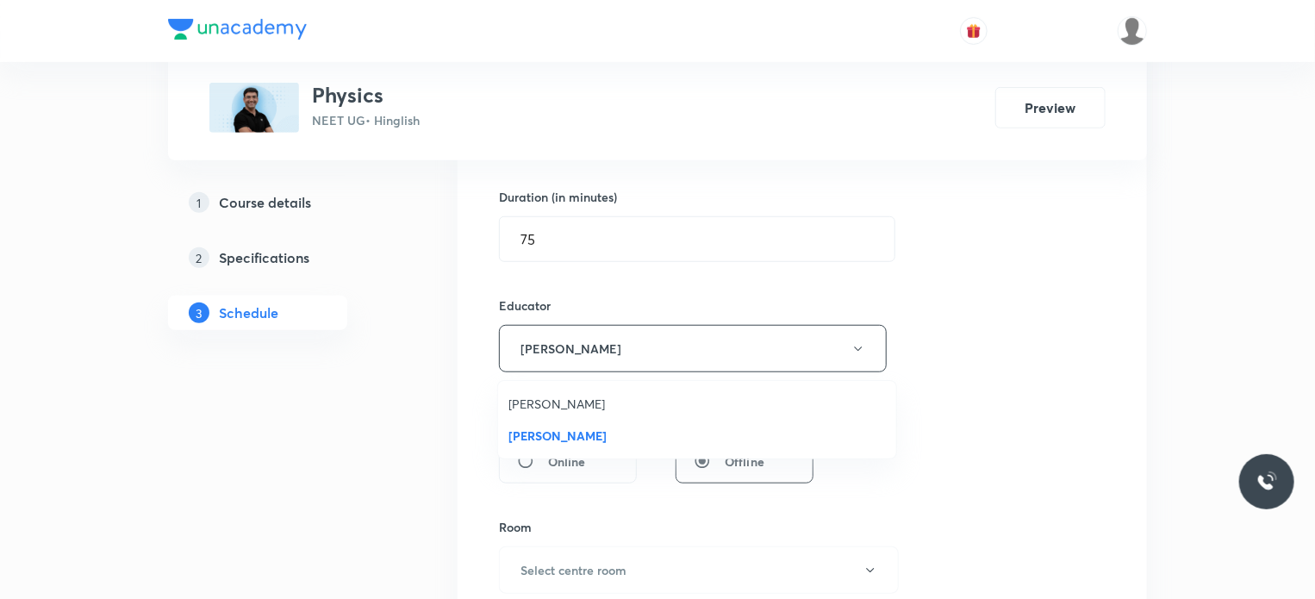
scroll to position [689, 0]
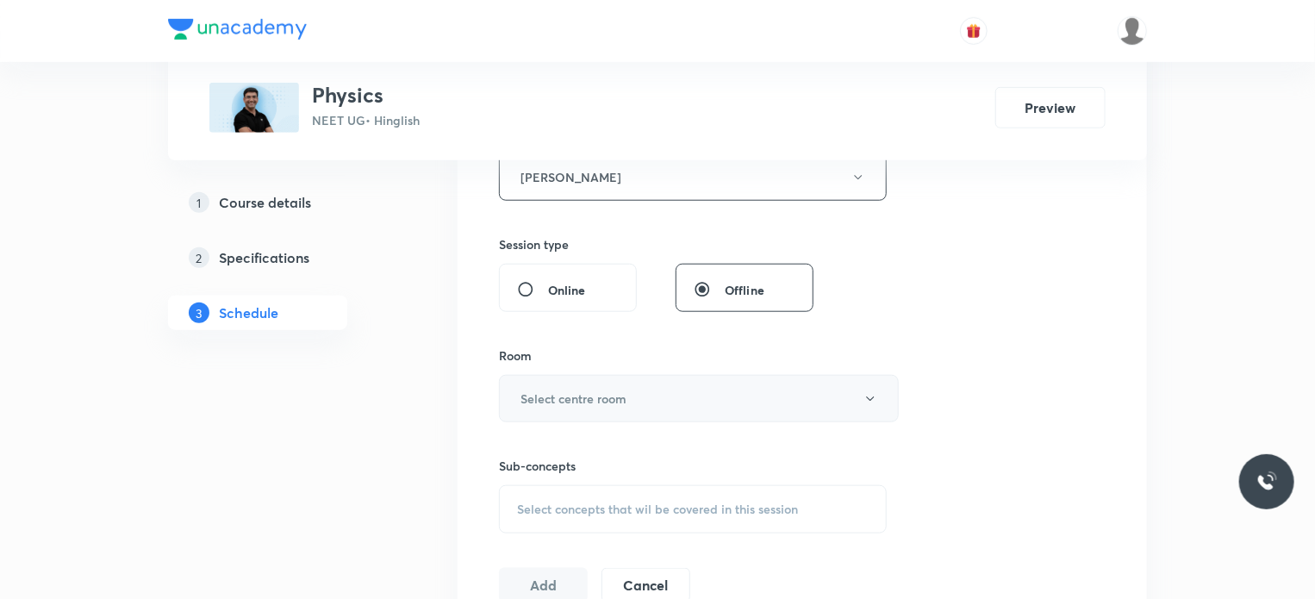
click at [605, 385] on button "Select centre room" at bounding box center [699, 398] width 400 height 47
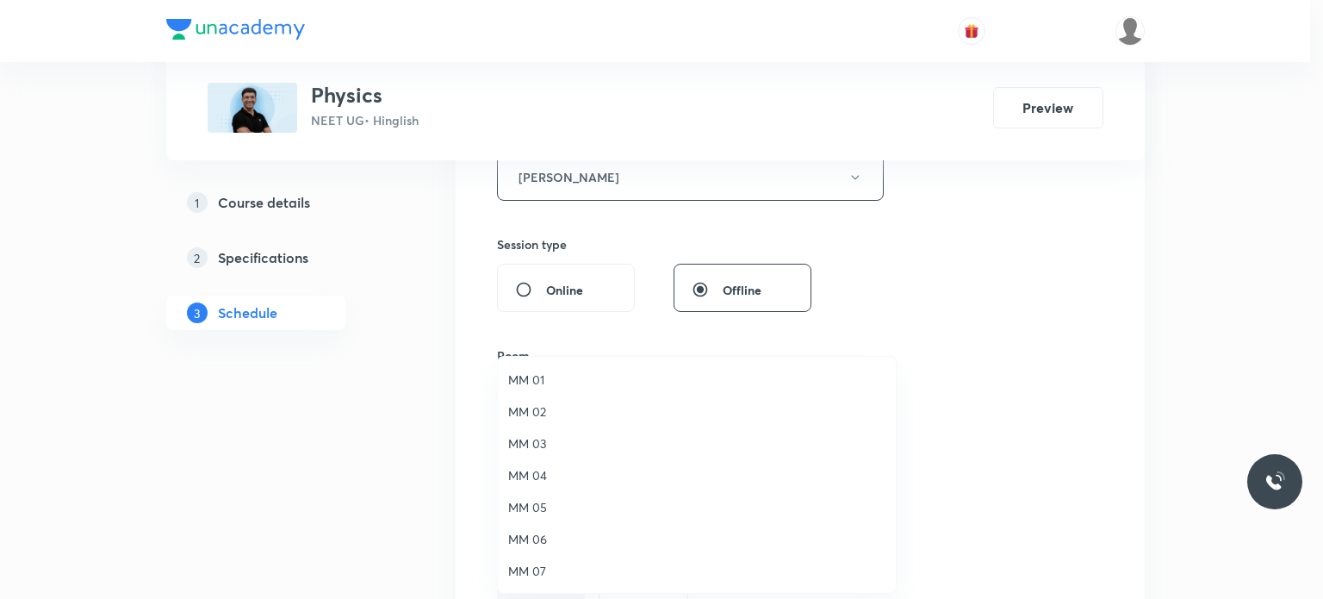
click at [583, 389] on li "MM 01" at bounding box center [697, 380] width 398 height 32
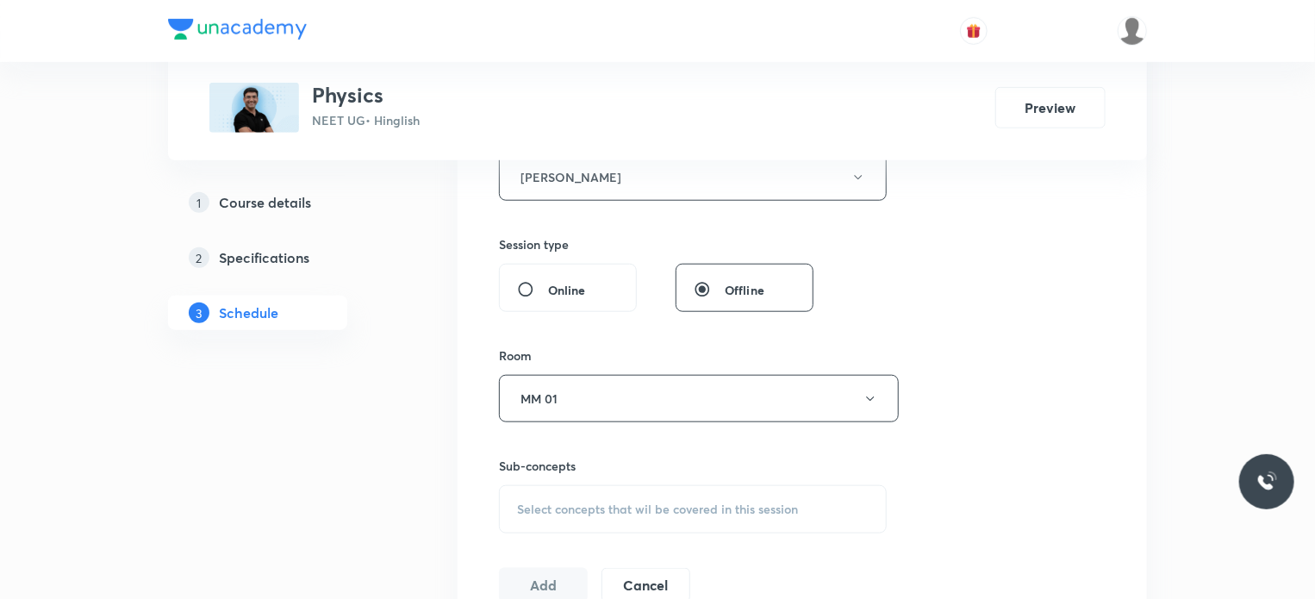
drag, startPoint x: 623, startPoint y: 495, endPoint x: 636, endPoint y: 474, distance: 24.4
click at [623, 495] on div "Select concepts that wil be covered in this session" at bounding box center [693, 509] width 388 height 48
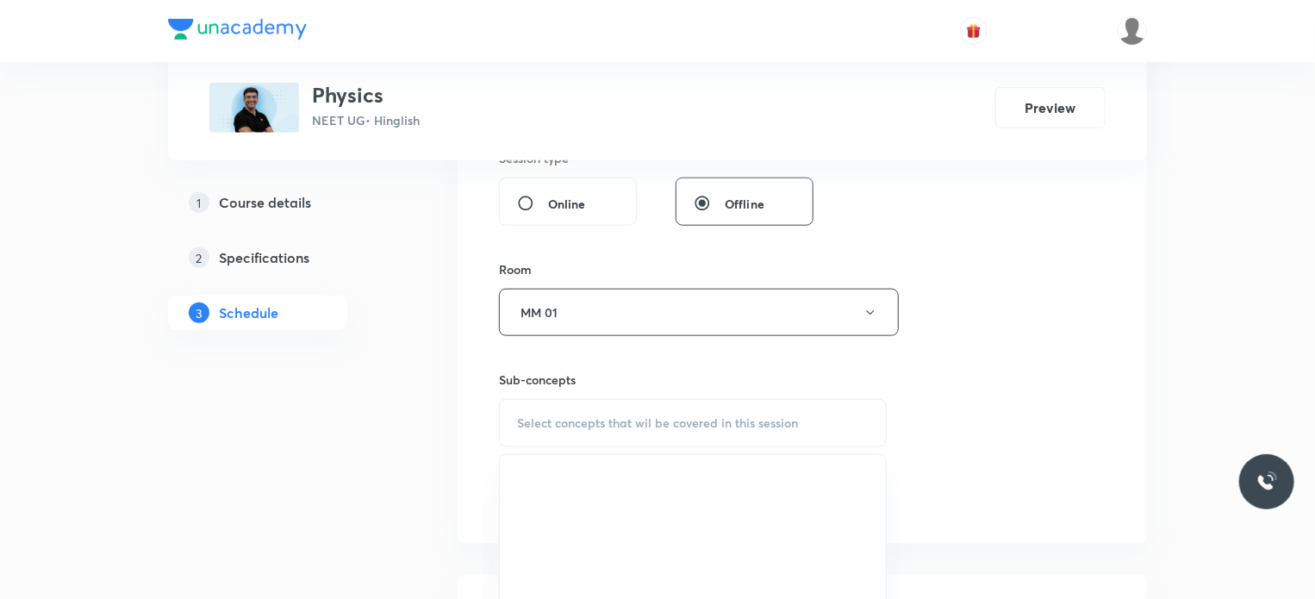
click at [644, 402] on div "Select concepts that wil be covered in this session" at bounding box center [693, 423] width 388 height 48
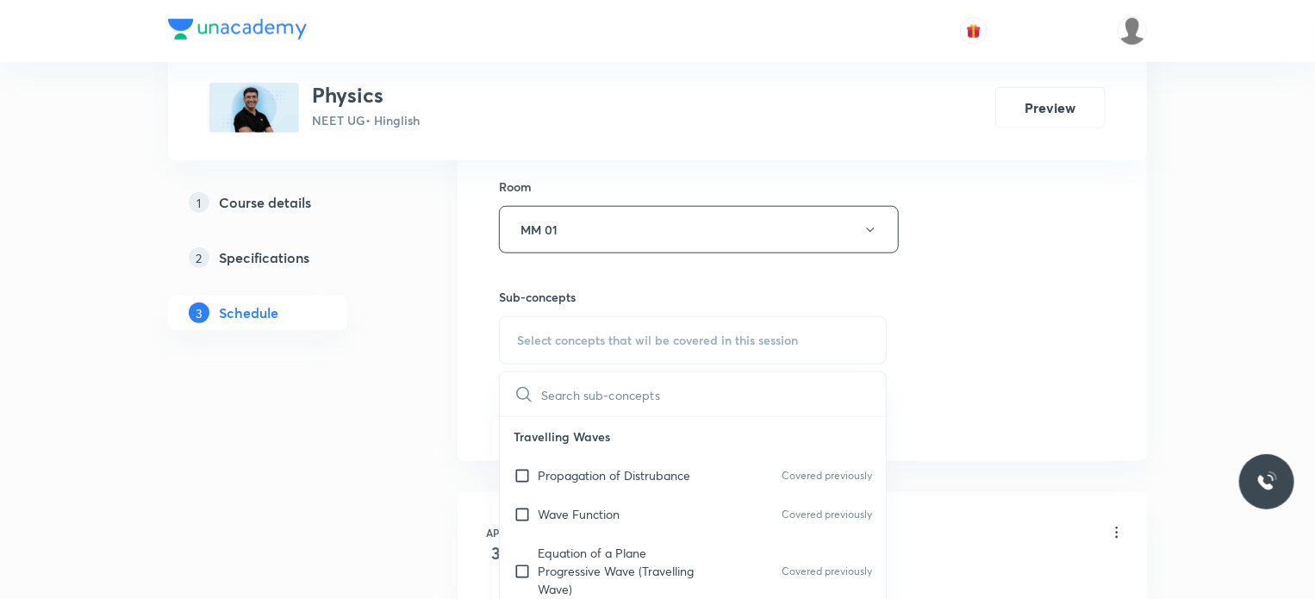
scroll to position [948, 0]
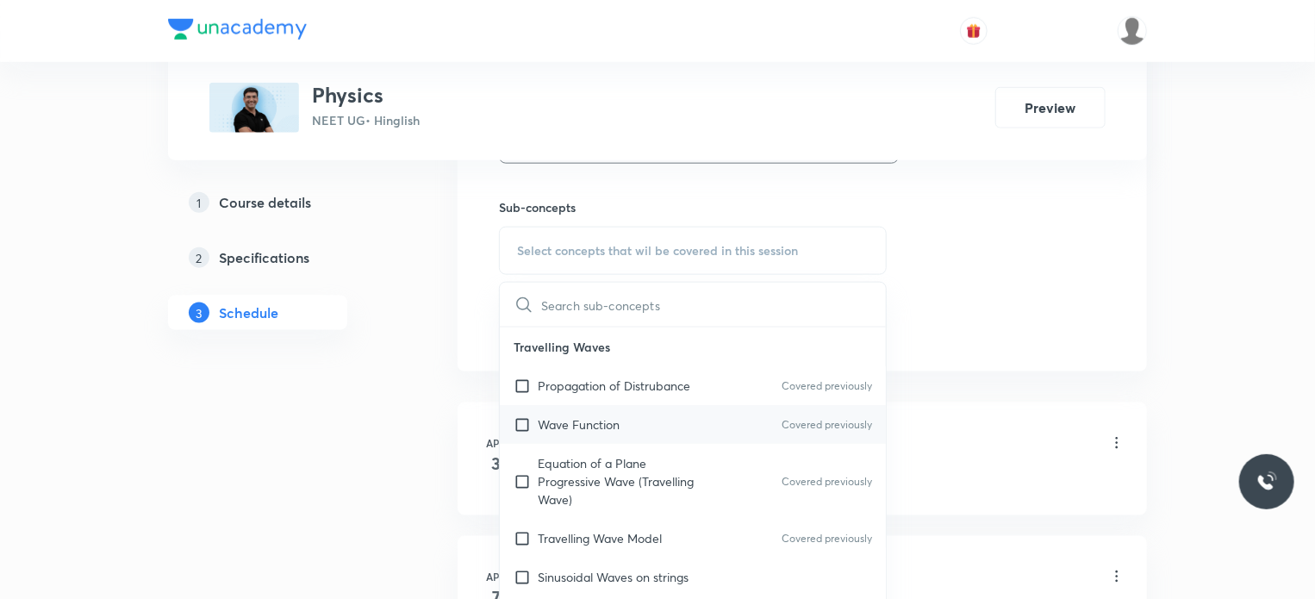
click at [637, 405] on div "Wave Function Covered previously" at bounding box center [693, 424] width 386 height 39
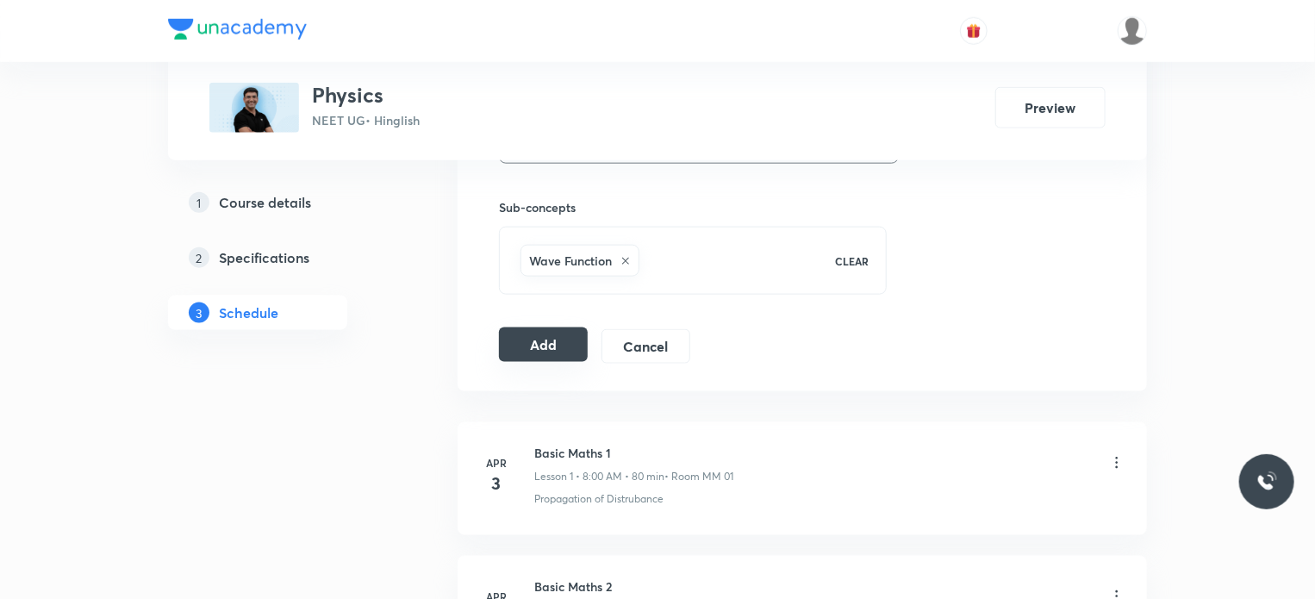
click at [555, 337] on button "Add" at bounding box center [543, 344] width 89 height 34
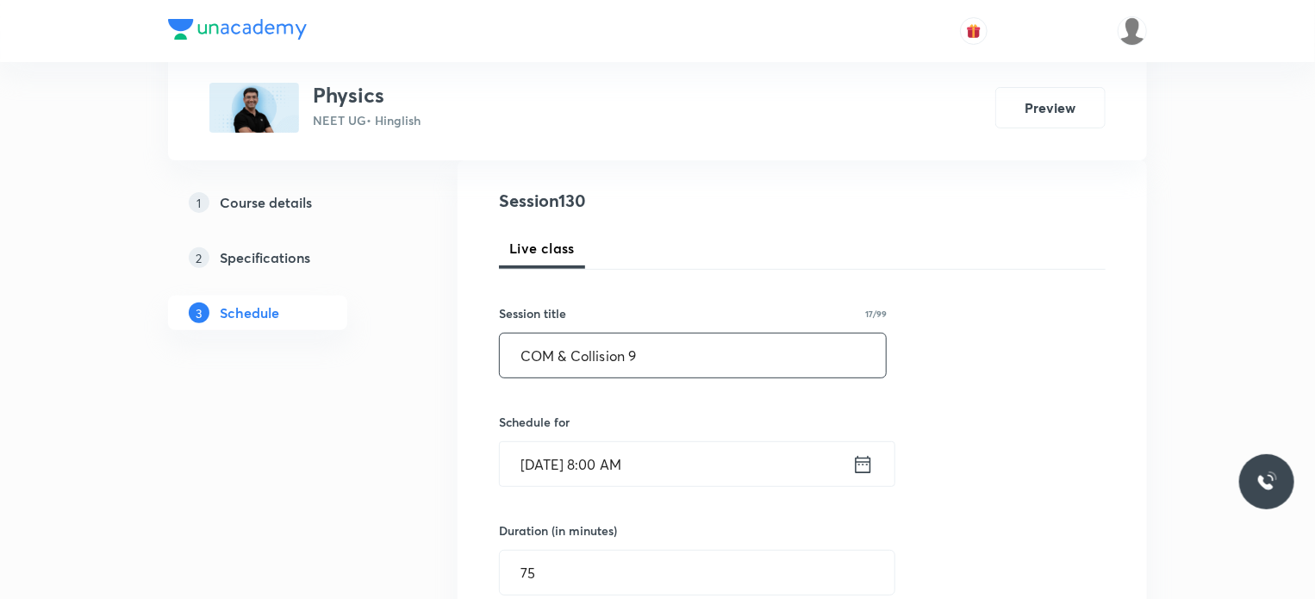
scroll to position [172, 0]
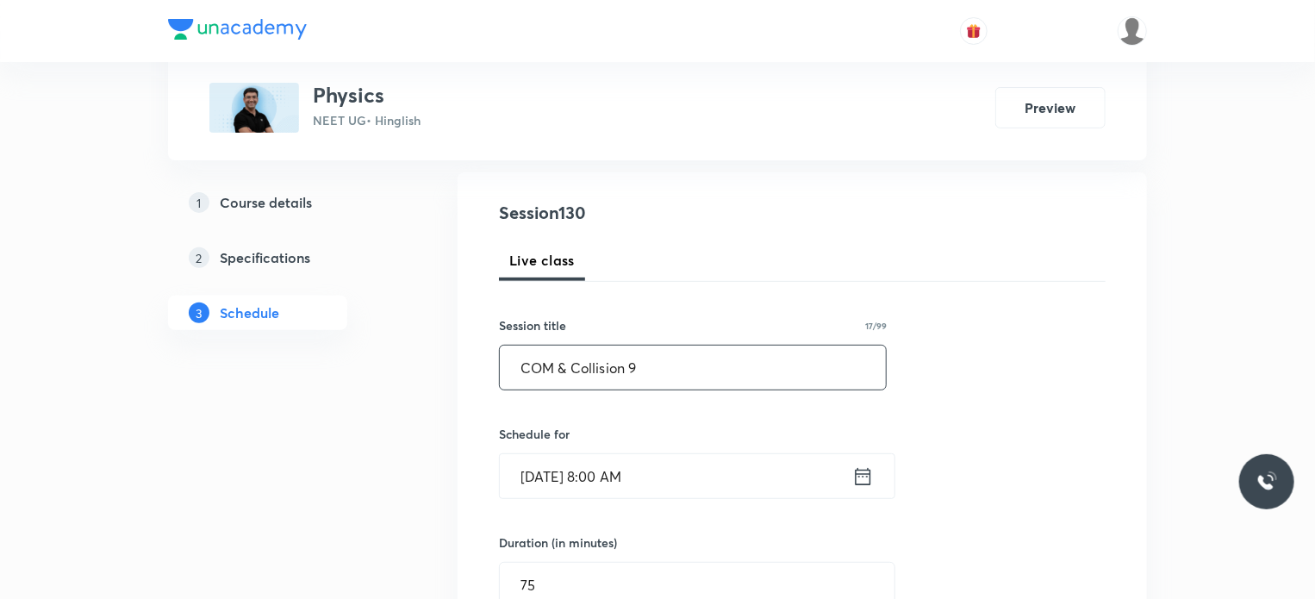
drag, startPoint x: 641, startPoint y: 370, endPoint x: 361, endPoint y: 376, distance: 280.1
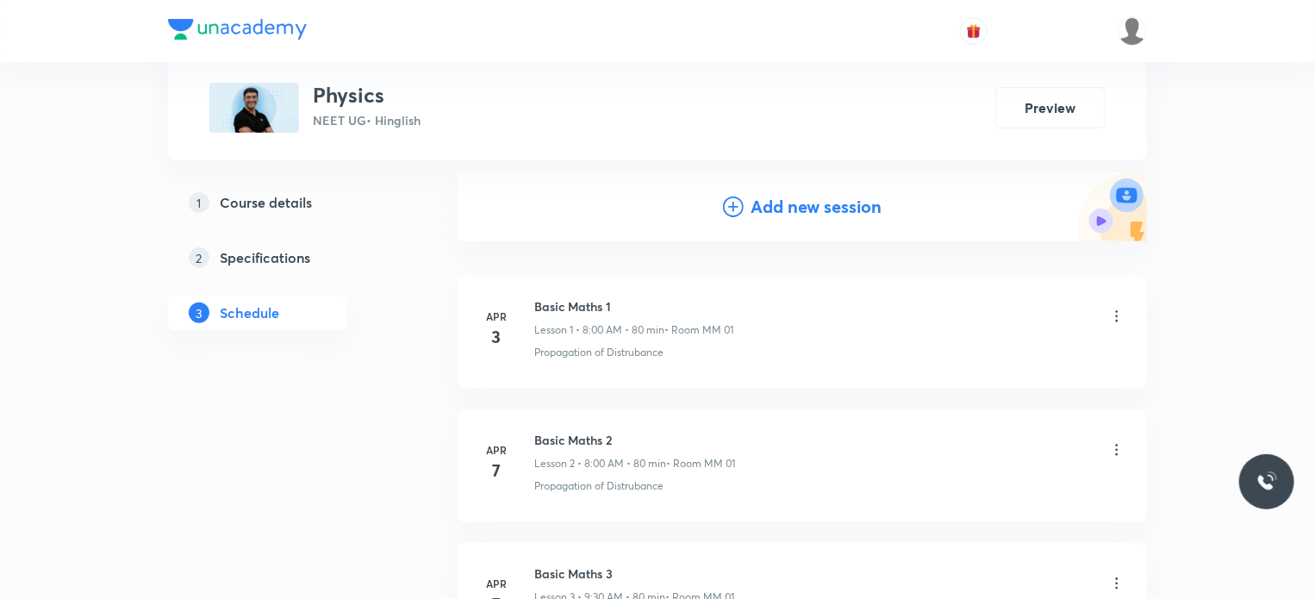
click at [786, 220] on div "Add new session" at bounding box center [802, 206] width 689 height 69
click at [776, 202] on h4 "Add new session" at bounding box center [815, 207] width 131 height 26
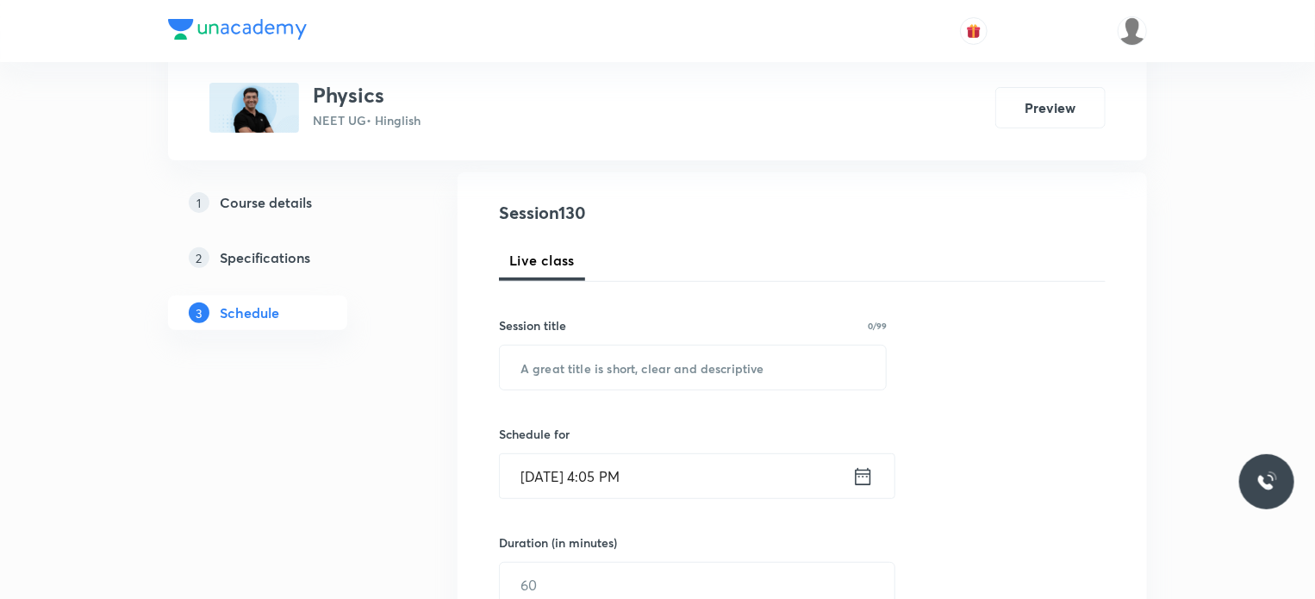
click at [703, 342] on div "Session title 0/99 ​" at bounding box center [693, 353] width 388 height 74
click at [707, 365] on input "text" at bounding box center [693, 368] width 386 height 44
paste input "COM & Collision 9"
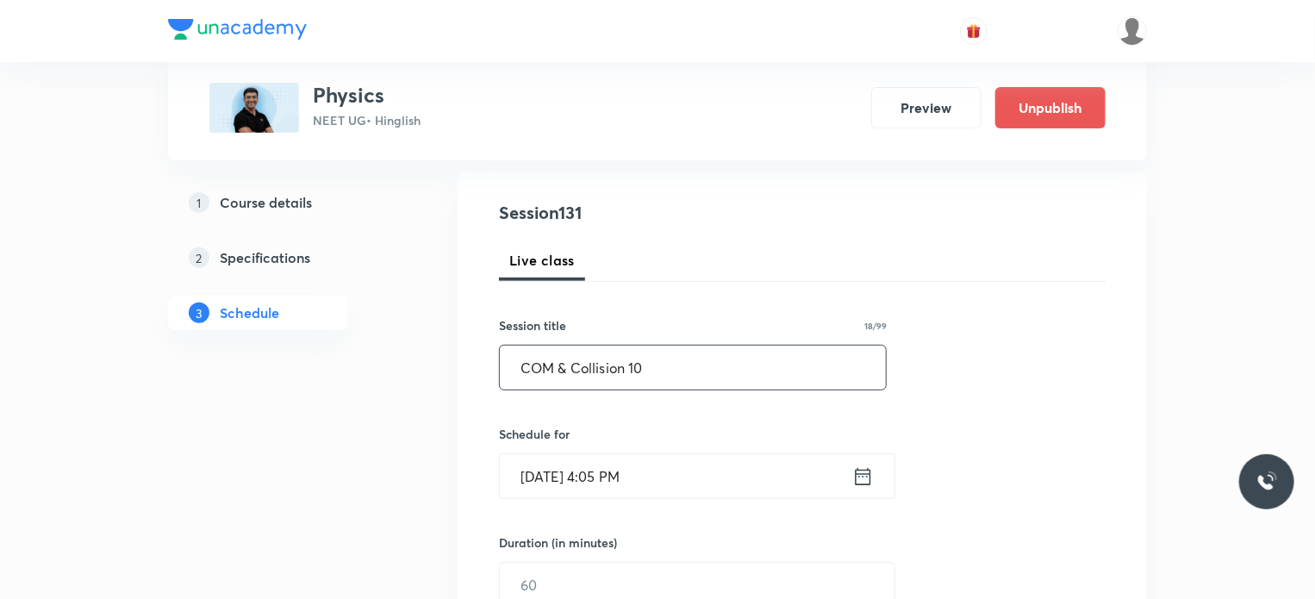
type input "COM & Collision 10"
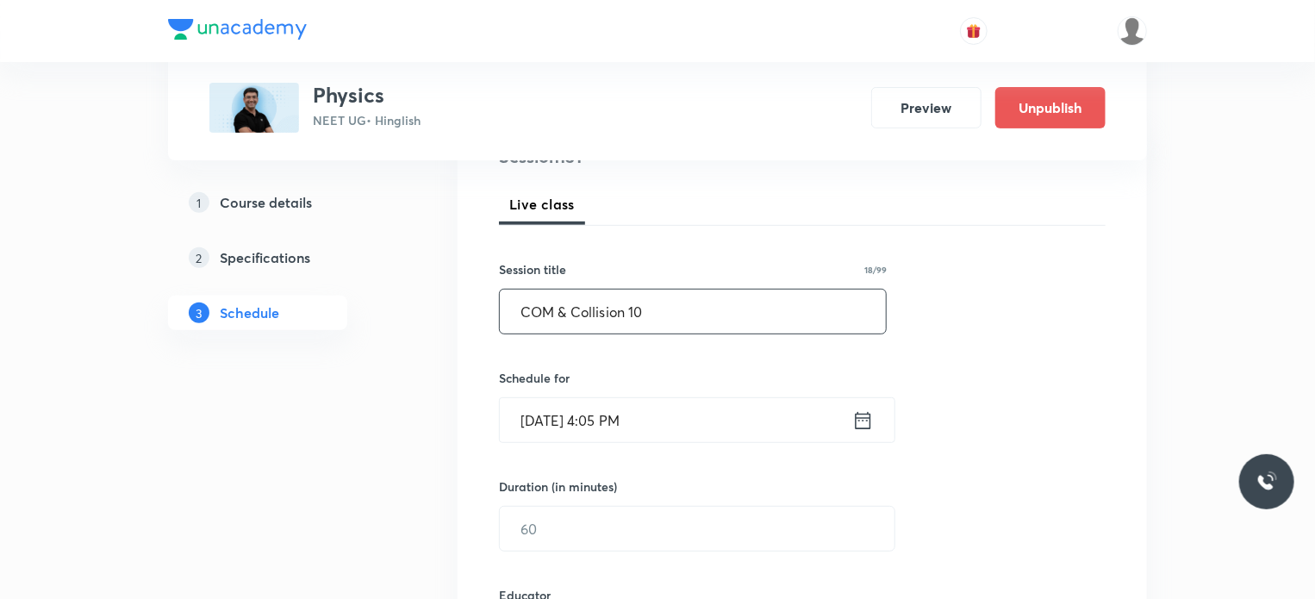
scroll to position [258, 0]
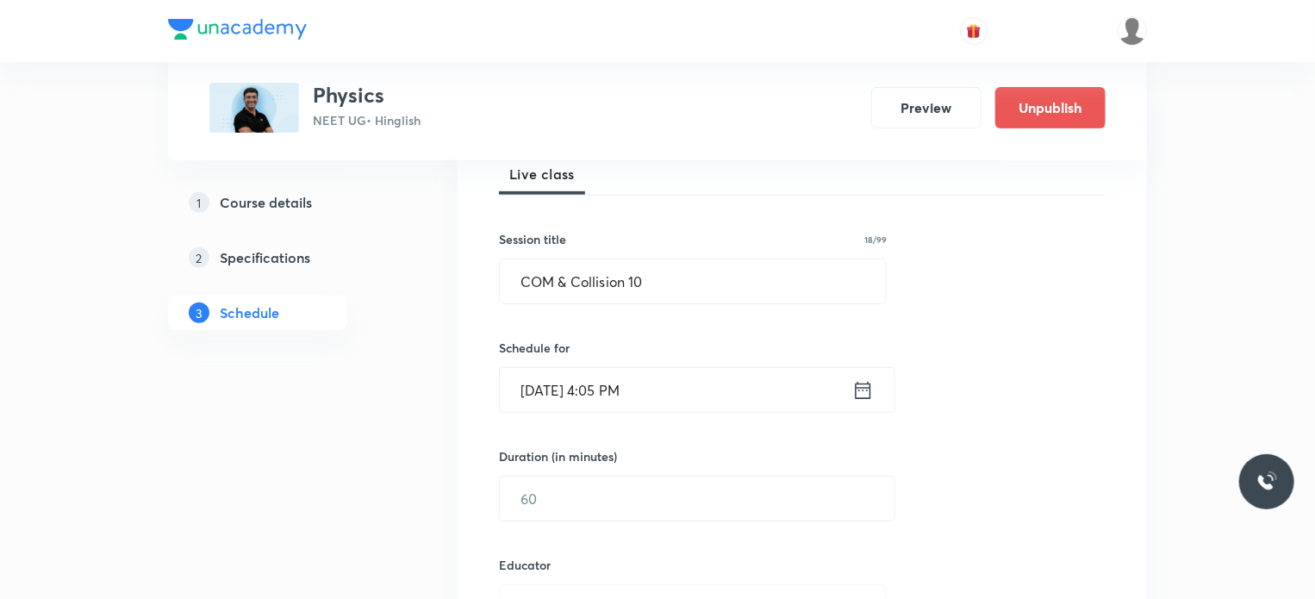
drag, startPoint x: 707, startPoint y: 361, endPoint x: 717, endPoint y: 387, distance: 27.8
click at [710, 368] on div "Schedule for Sep 30, 2025, 4:05 PM ​" at bounding box center [693, 376] width 388 height 74
click at [717, 389] on input "Sep 30, 2025, 4:05 PM" at bounding box center [676, 390] width 352 height 44
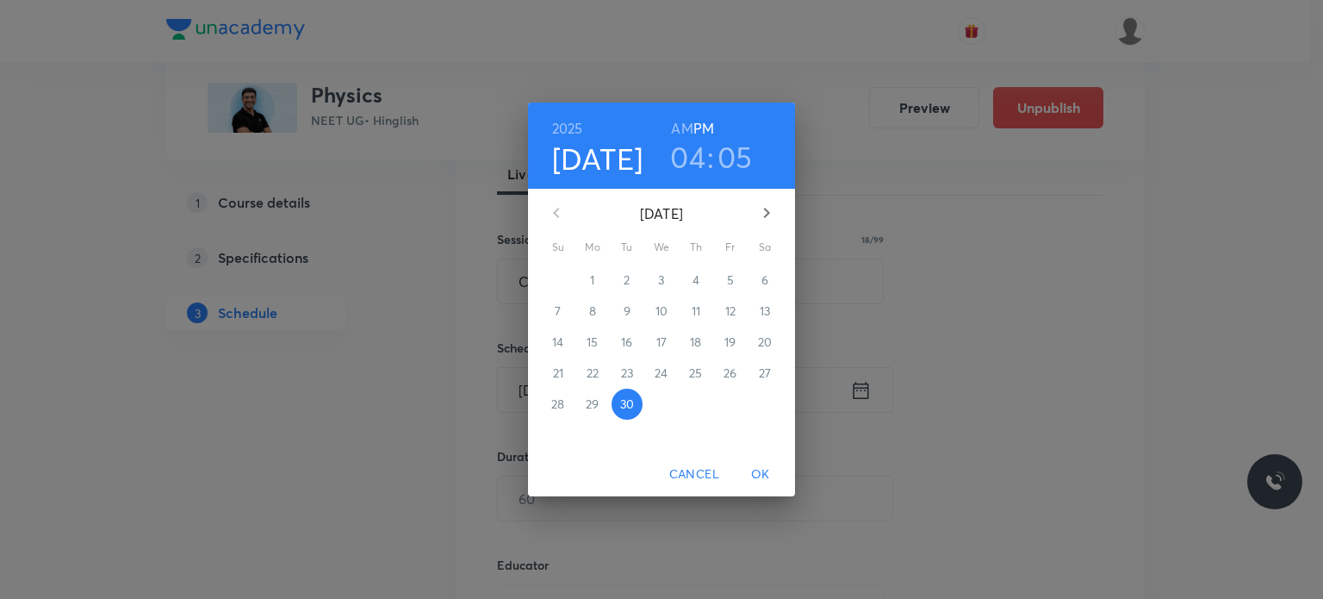
click at [762, 209] on icon "button" at bounding box center [766, 212] width 21 height 21
click at [727, 272] on p "3" at bounding box center [730, 279] width 6 height 17
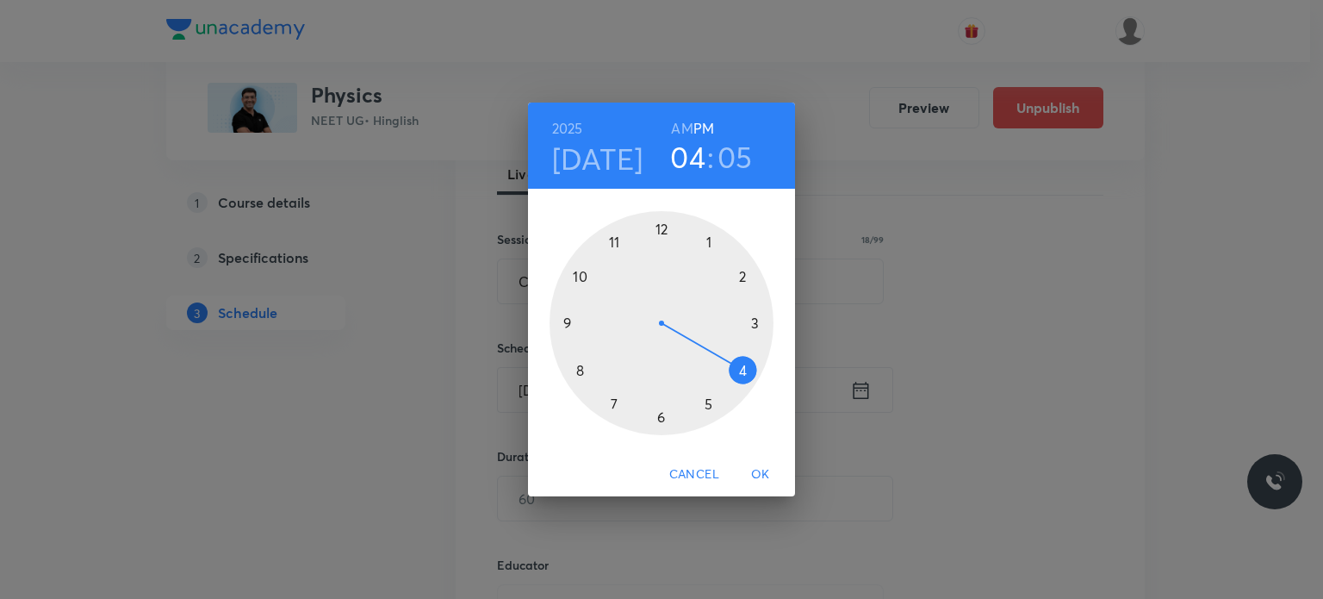
click at [672, 227] on div at bounding box center [662, 323] width 224 height 224
drag, startPoint x: 639, startPoint y: 231, endPoint x: 699, endPoint y: 381, distance: 161.3
click at [699, 381] on div at bounding box center [662, 323] width 224 height 224
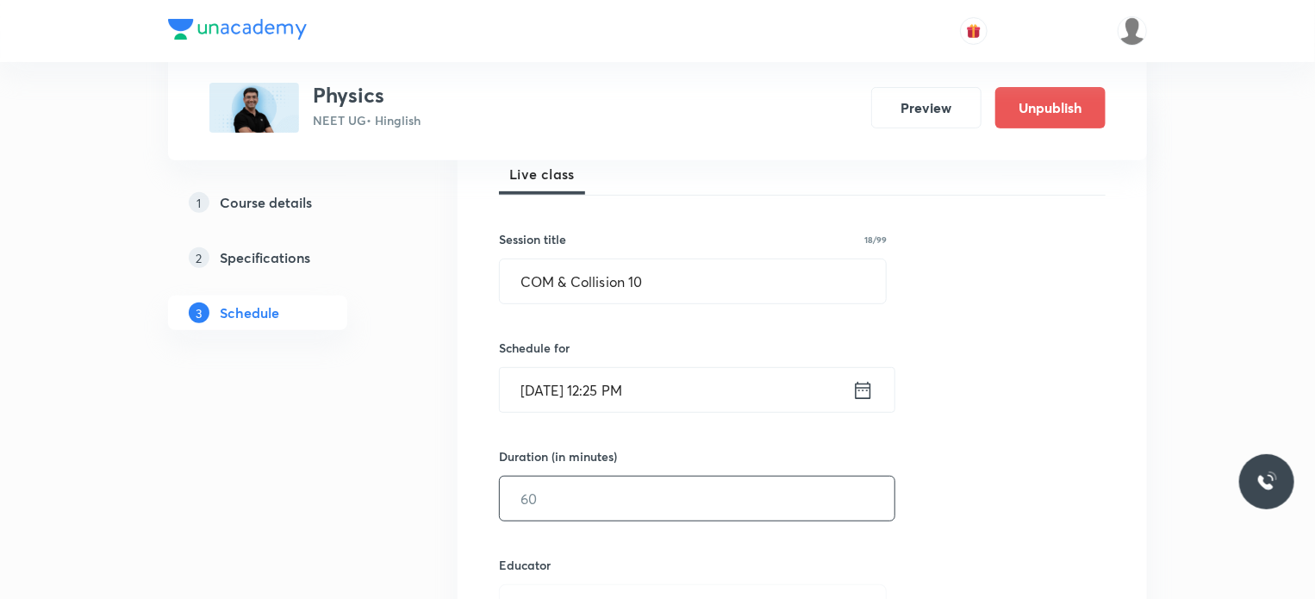
click at [594, 489] on input "text" at bounding box center [697, 498] width 395 height 44
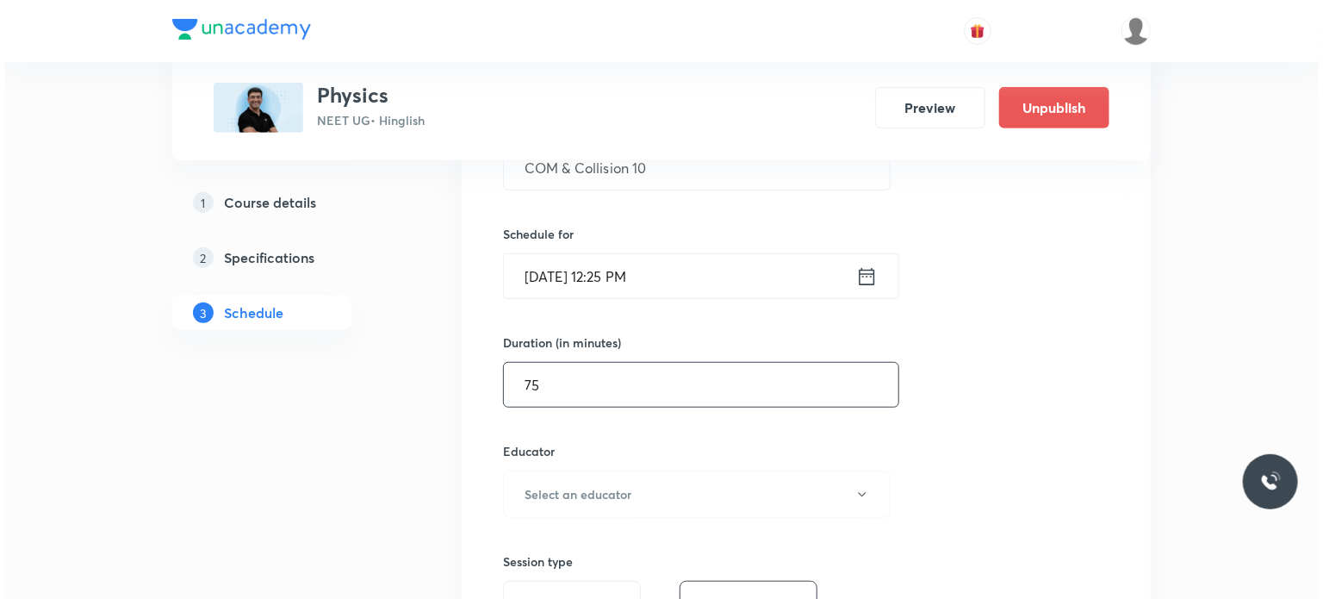
scroll to position [603, 0]
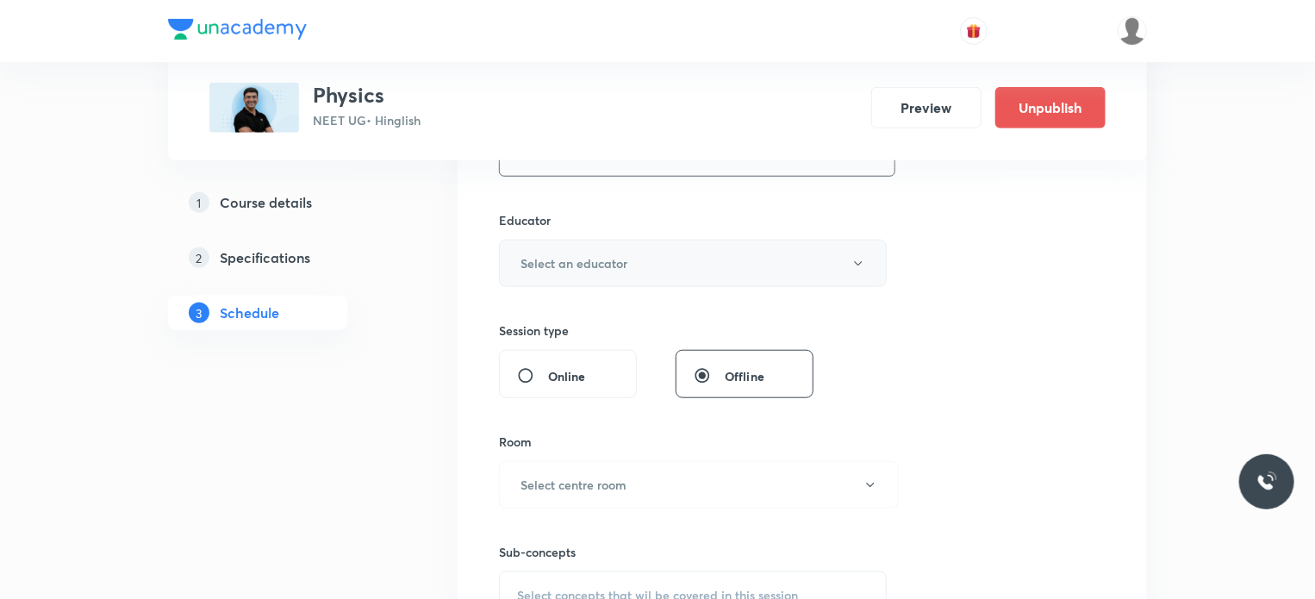
type input "75"
click at [600, 252] on button "Select an educator" at bounding box center [693, 263] width 388 height 47
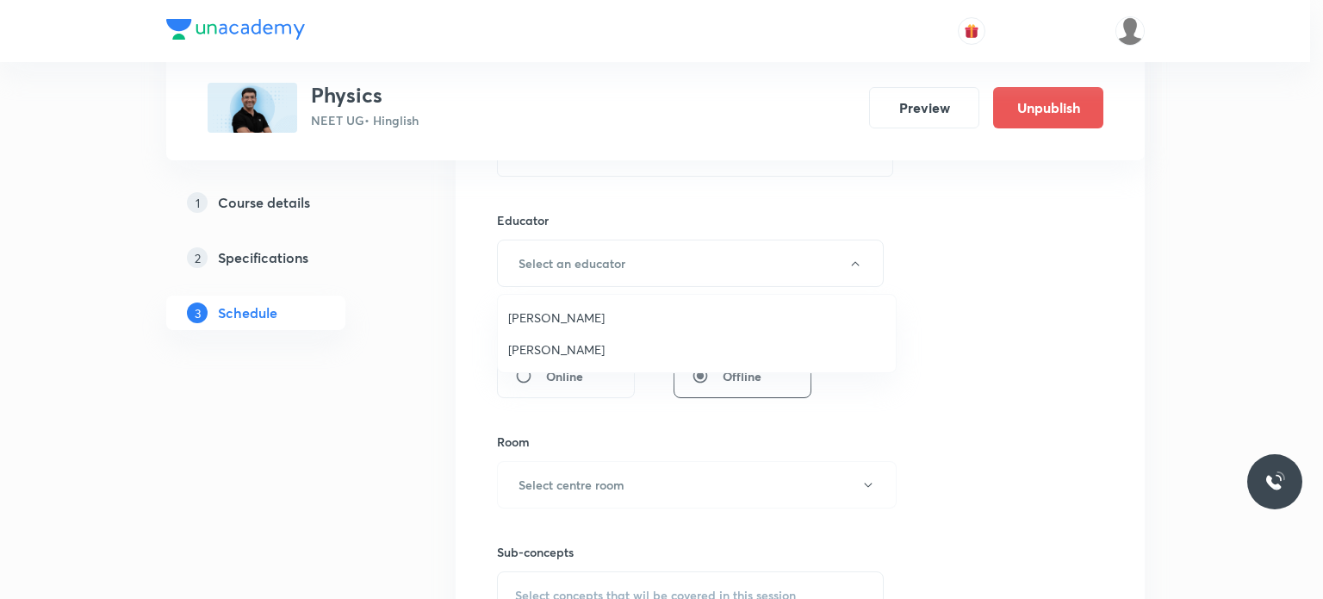
click at [588, 347] on span "Mahendra Singh" at bounding box center [696, 349] width 377 height 18
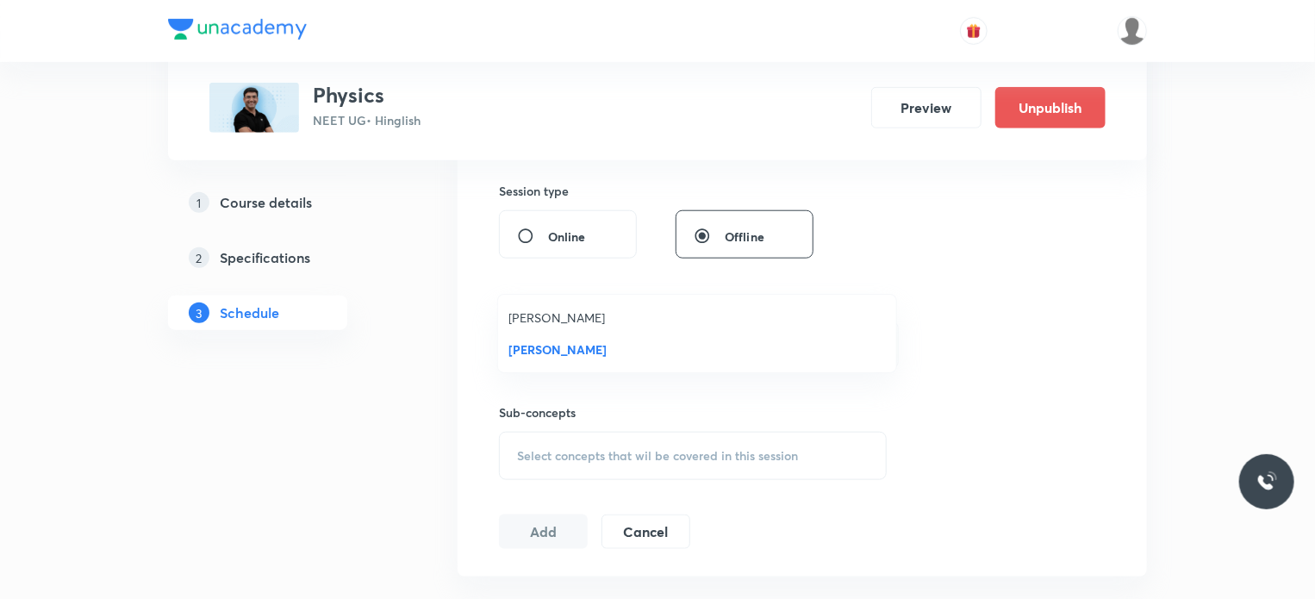
scroll to position [775, 0]
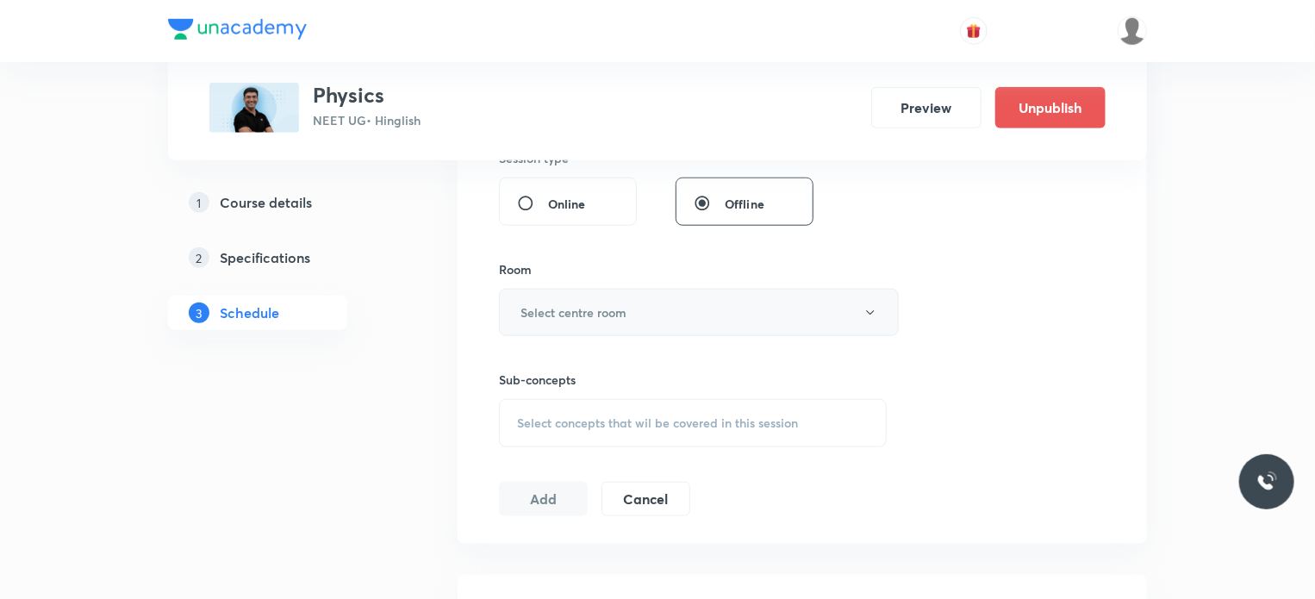
click at [576, 306] on h6 "Select centre room" at bounding box center [573, 312] width 106 height 18
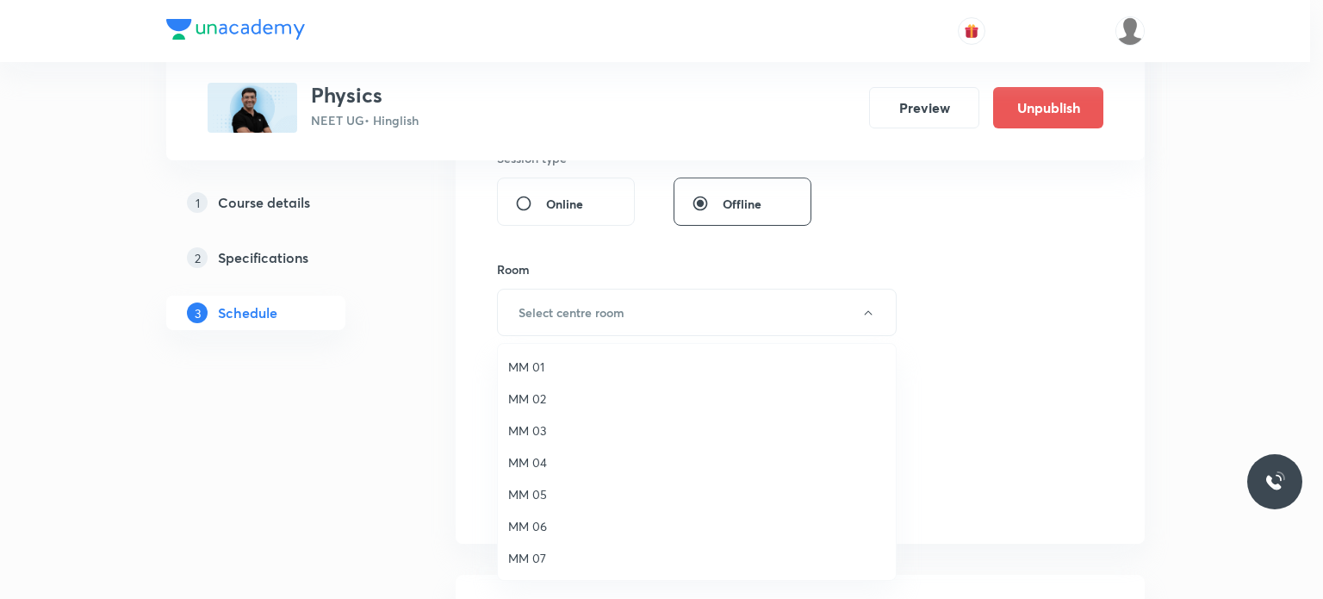
click at [563, 393] on span "MM 02" at bounding box center [696, 398] width 377 height 18
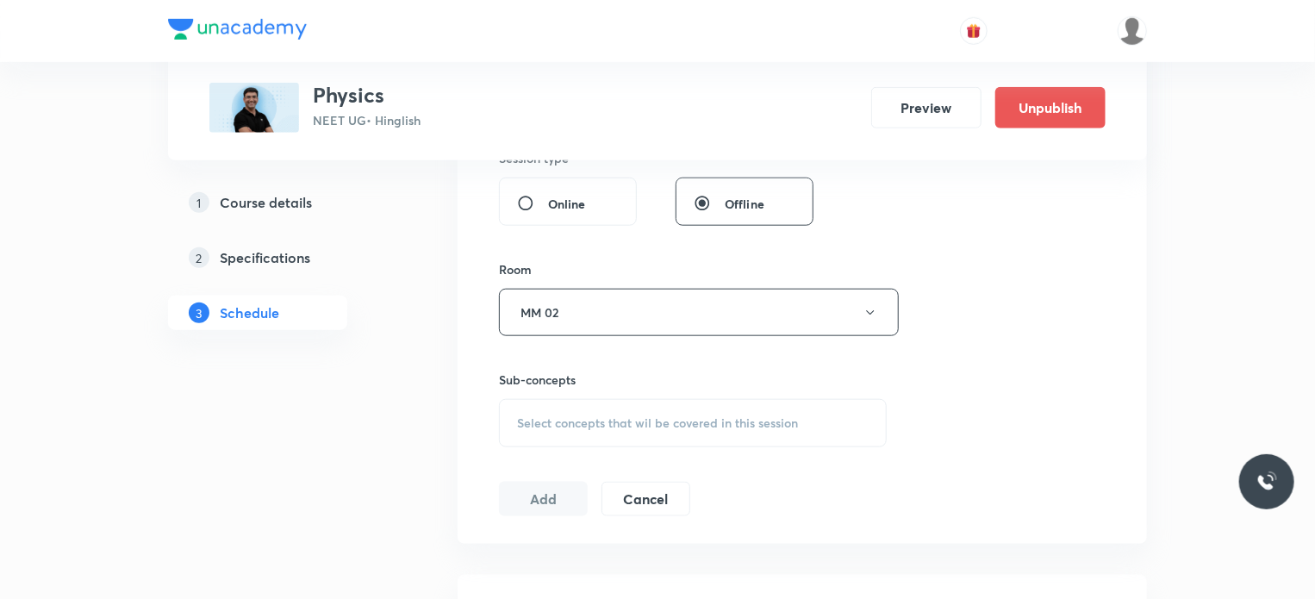
click at [633, 417] on span "Select concepts that wil be covered in this session" at bounding box center [657, 423] width 281 height 14
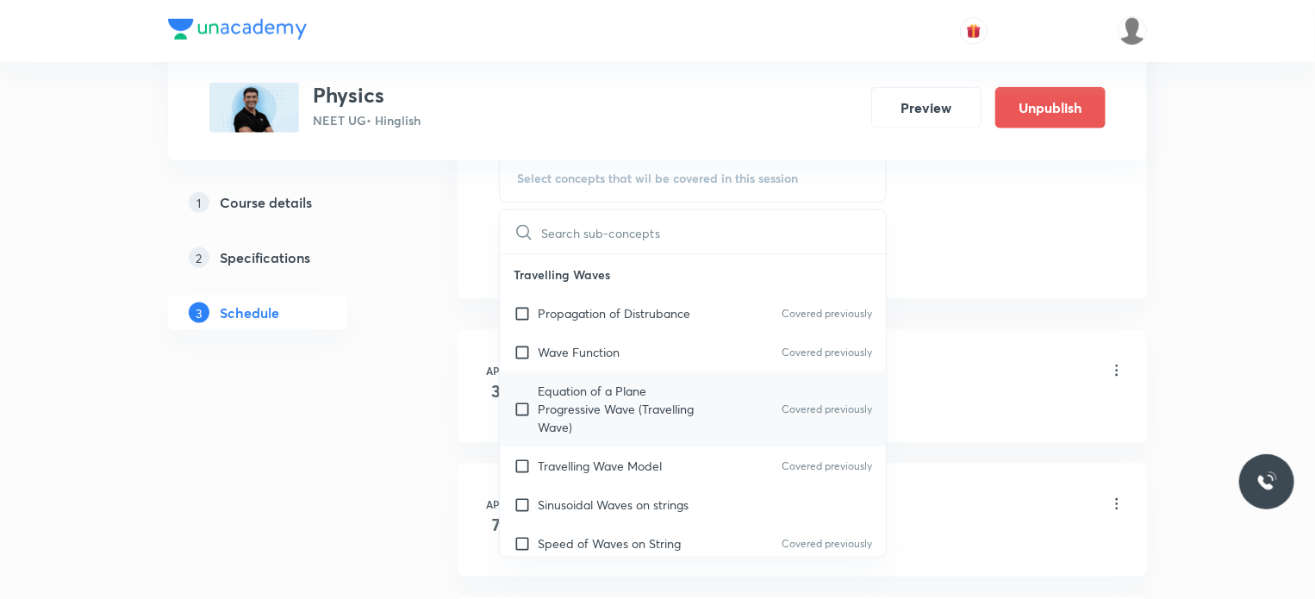
scroll to position [1034, 0]
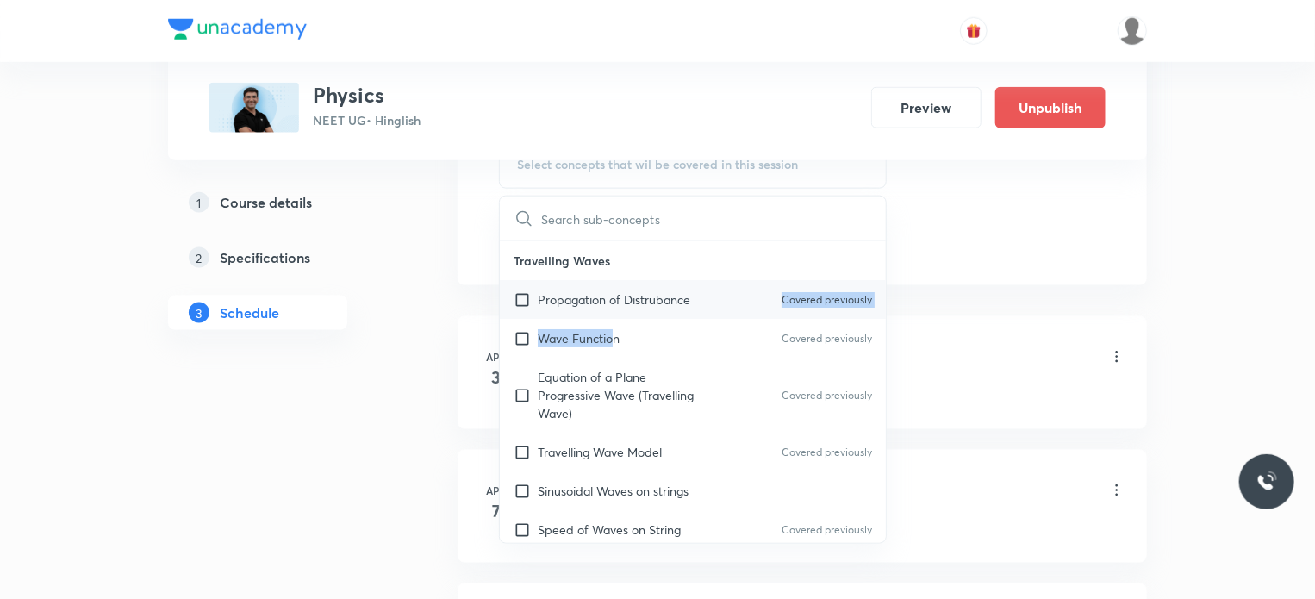
drag, startPoint x: 613, startPoint y: 342, endPoint x: 737, endPoint y: 278, distance: 138.7
click at [737, 278] on div "Travelling Waves Propagation of Distrubance Covered previously Wave Function Co…" at bounding box center [693, 451] width 386 height 421
click at [639, 309] on div "Propagation of Distrubance Covered previously" at bounding box center [693, 299] width 386 height 39
checkbox input "true"
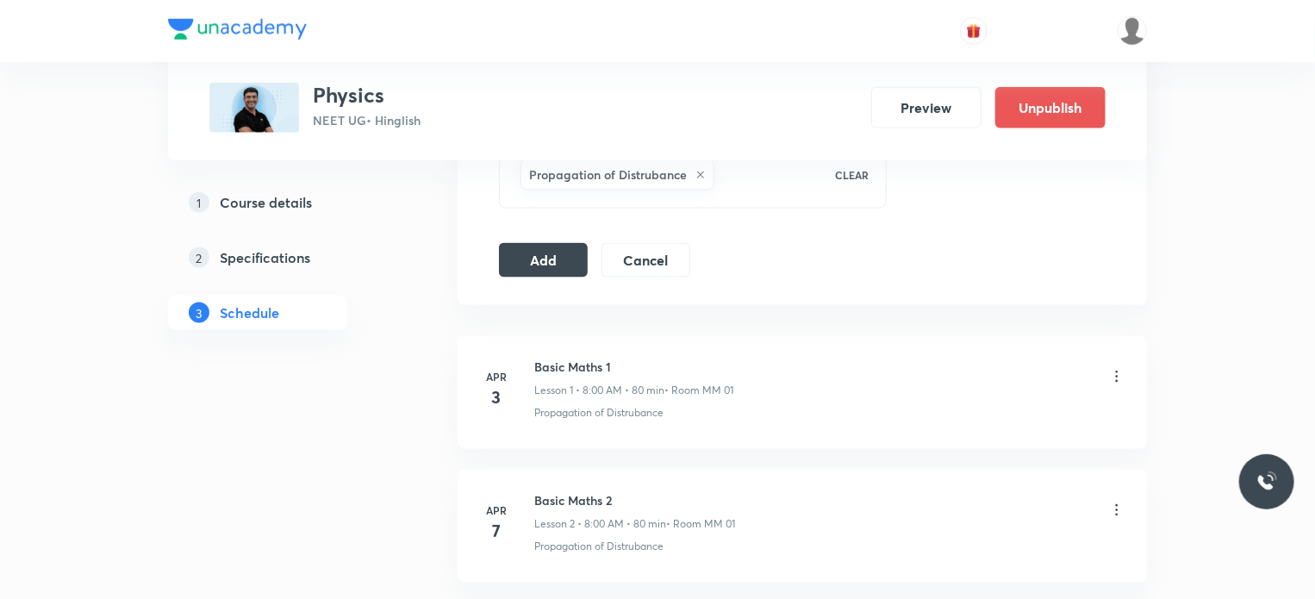
click at [560, 262] on button "Add" at bounding box center [543, 258] width 89 height 34
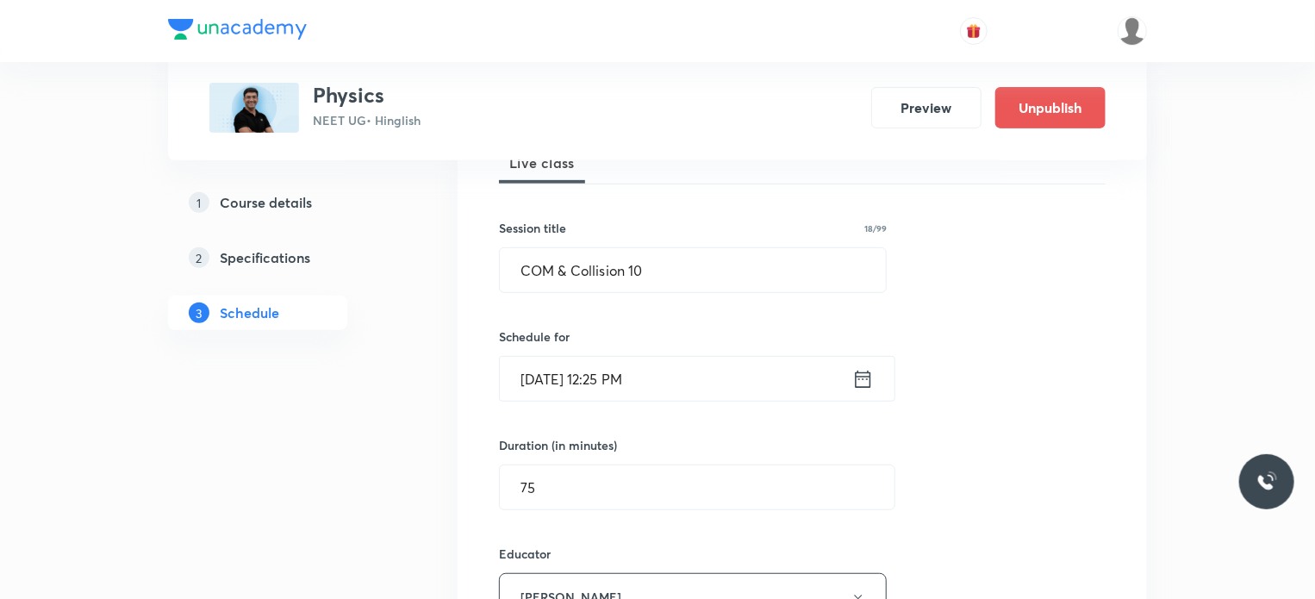
scroll to position [258, 0]
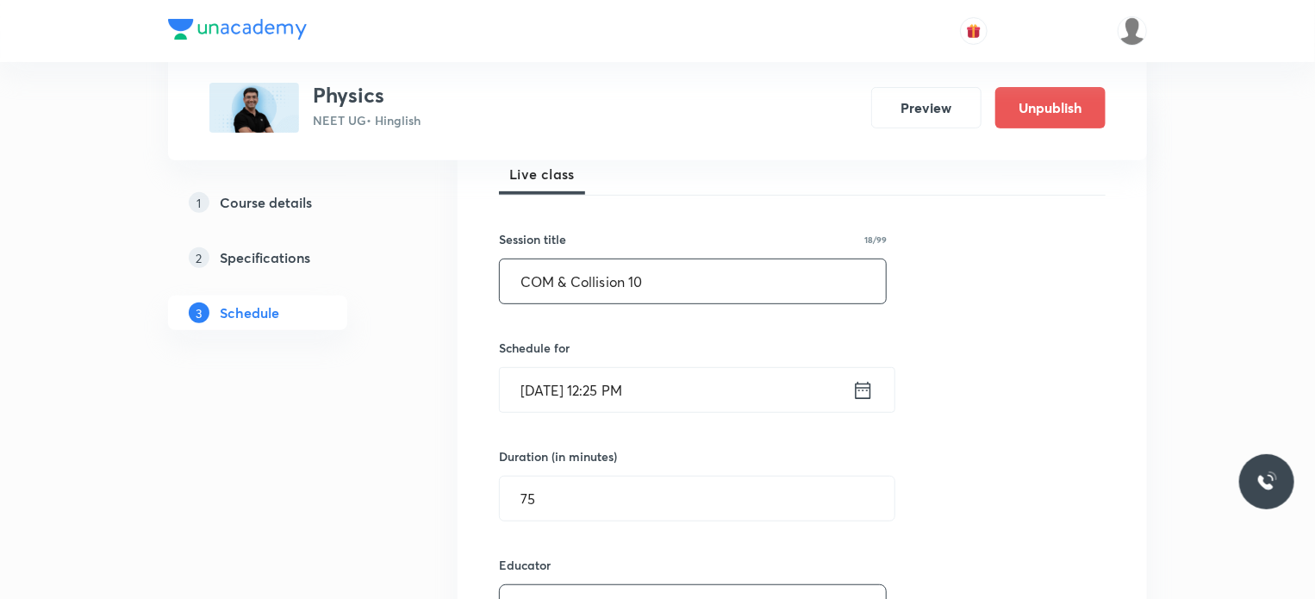
drag, startPoint x: 659, startPoint y: 285, endPoint x: 421, endPoint y: 296, distance: 238.0
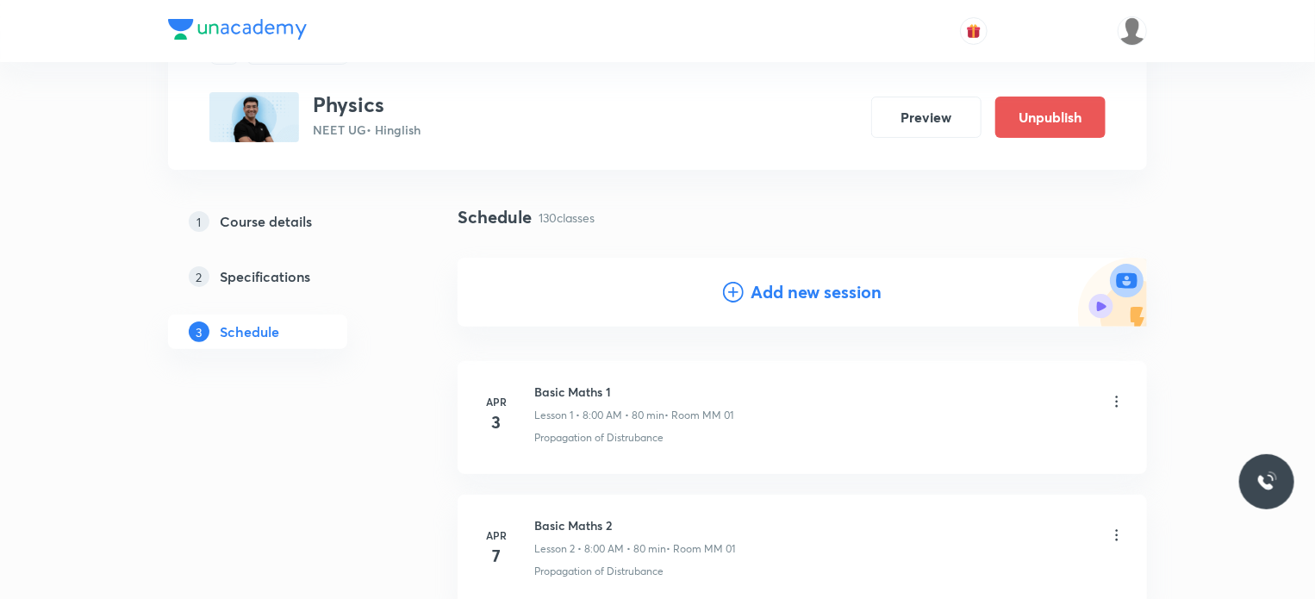
scroll to position [86, 0]
click at [787, 273] on div "Add new session" at bounding box center [802, 292] width 689 height 69
click at [788, 296] on h4 "Add new session" at bounding box center [815, 293] width 131 height 26
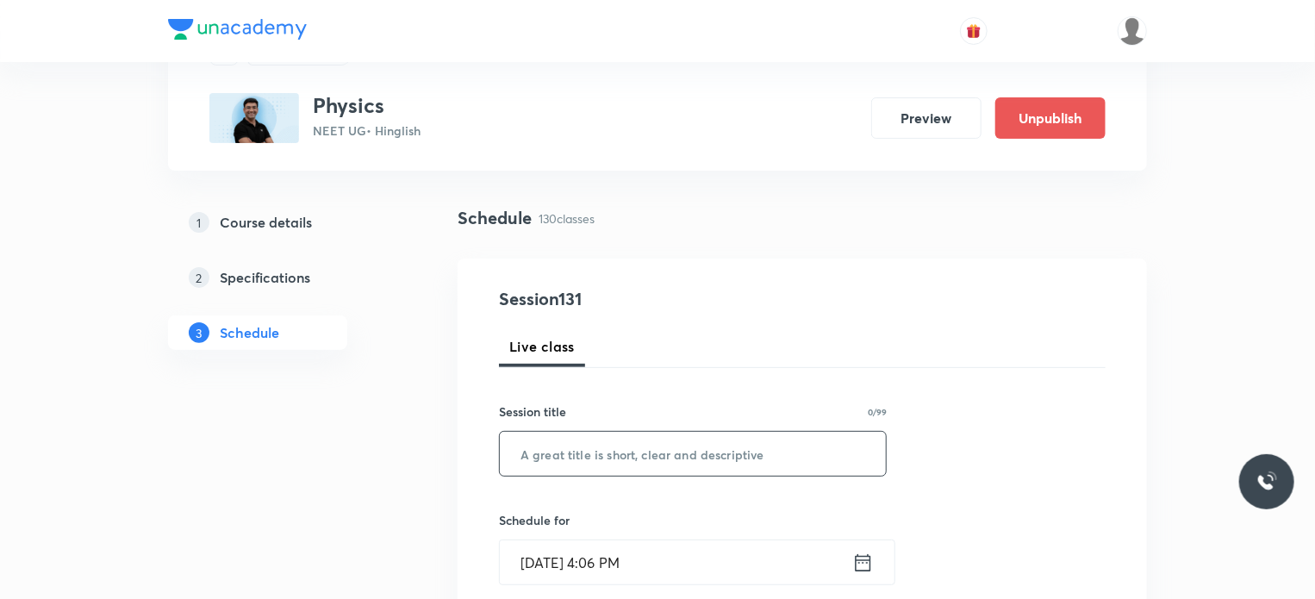
click at [641, 450] on input "text" at bounding box center [693, 454] width 386 height 44
paste input "COM & Collision 10"
type input "COM & Collision 11"
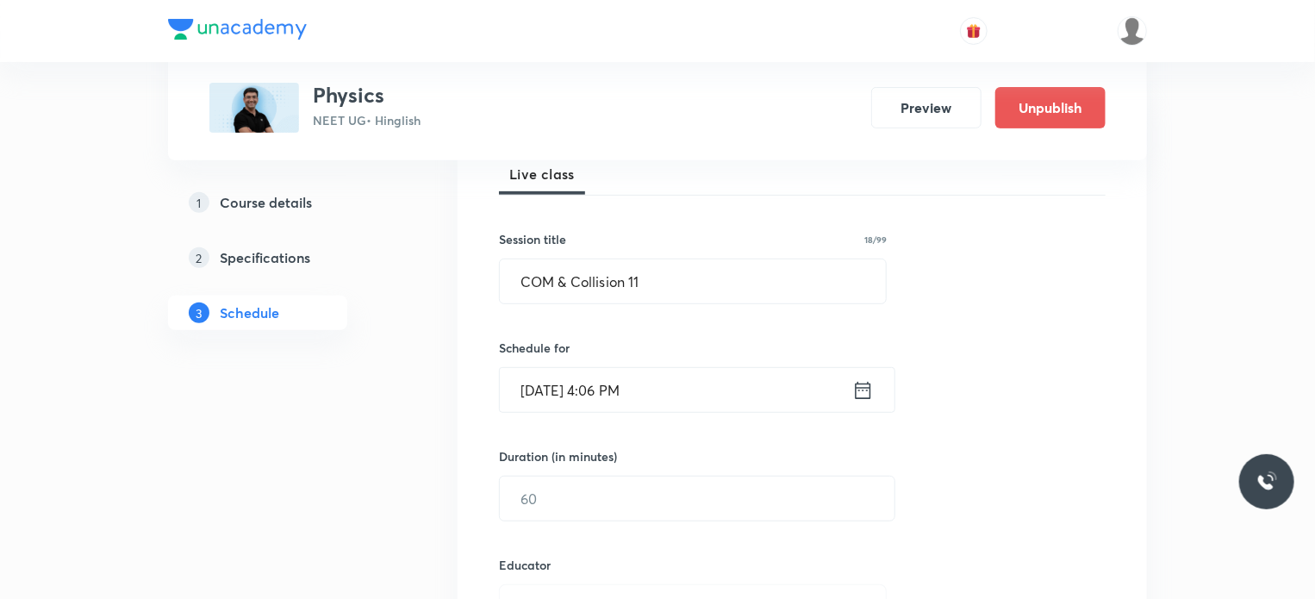
click at [669, 385] on input "Sep 30, 2025, 4:06 PM" at bounding box center [676, 390] width 352 height 44
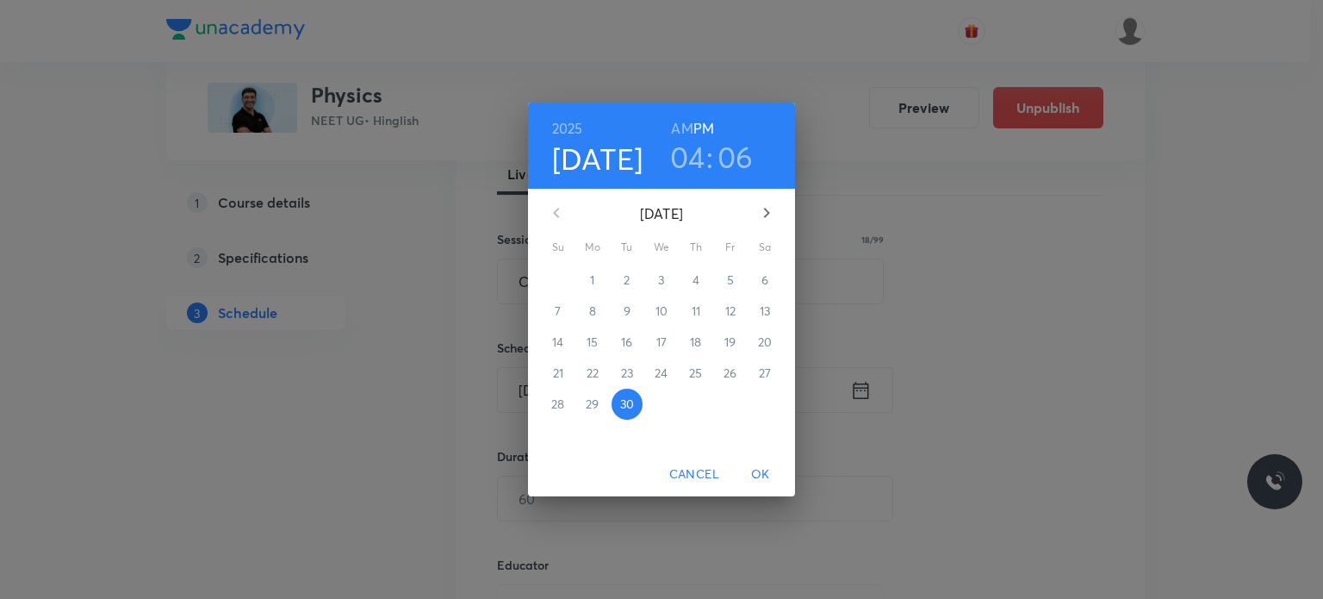
click at [776, 213] on icon "button" at bounding box center [766, 212] width 21 height 21
click at [762, 274] on p "4" at bounding box center [765, 279] width 7 height 17
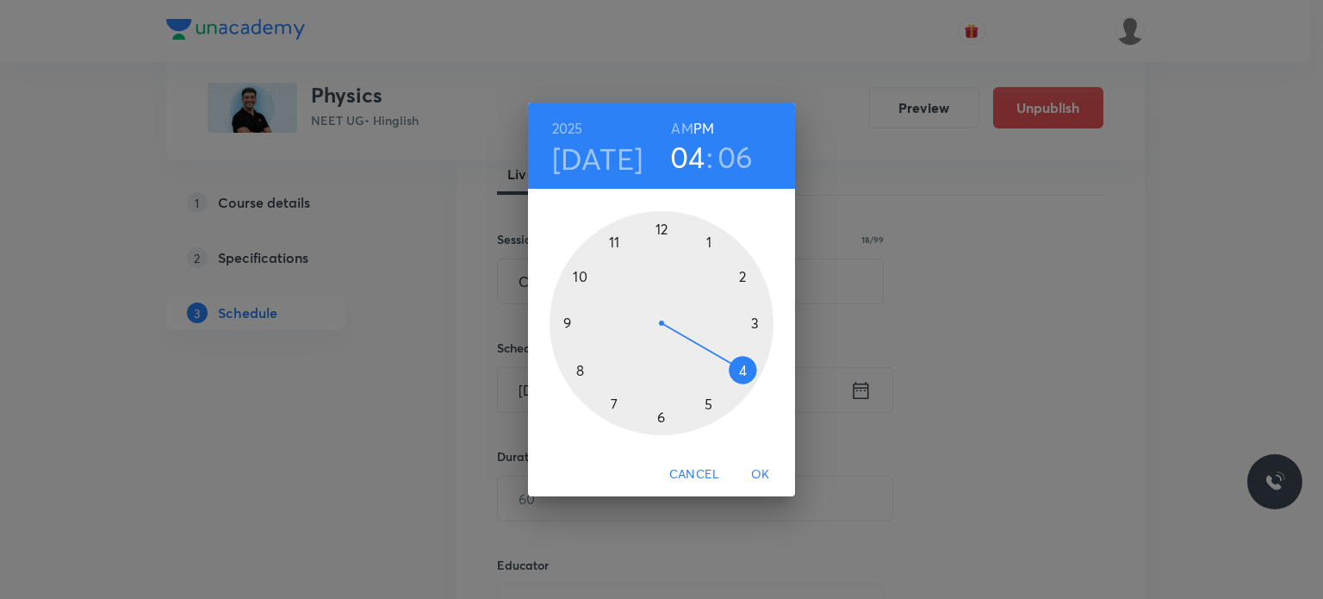
click at [677, 134] on h6 "AM" at bounding box center [682, 128] width 22 height 24
drag, startPoint x: 672, startPoint y: 221, endPoint x: 584, endPoint y: 349, distance: 155.6
click at [584, 349] on div at bounding box center [662, 323] width 224 height 224
drag, startPoint x: 656, startPoint y: 237, endPoint x: 657, endPoint y: 223, distance: 13.8
click at [657, 223] on div at bounding box center [662, 323] width 224 height 224
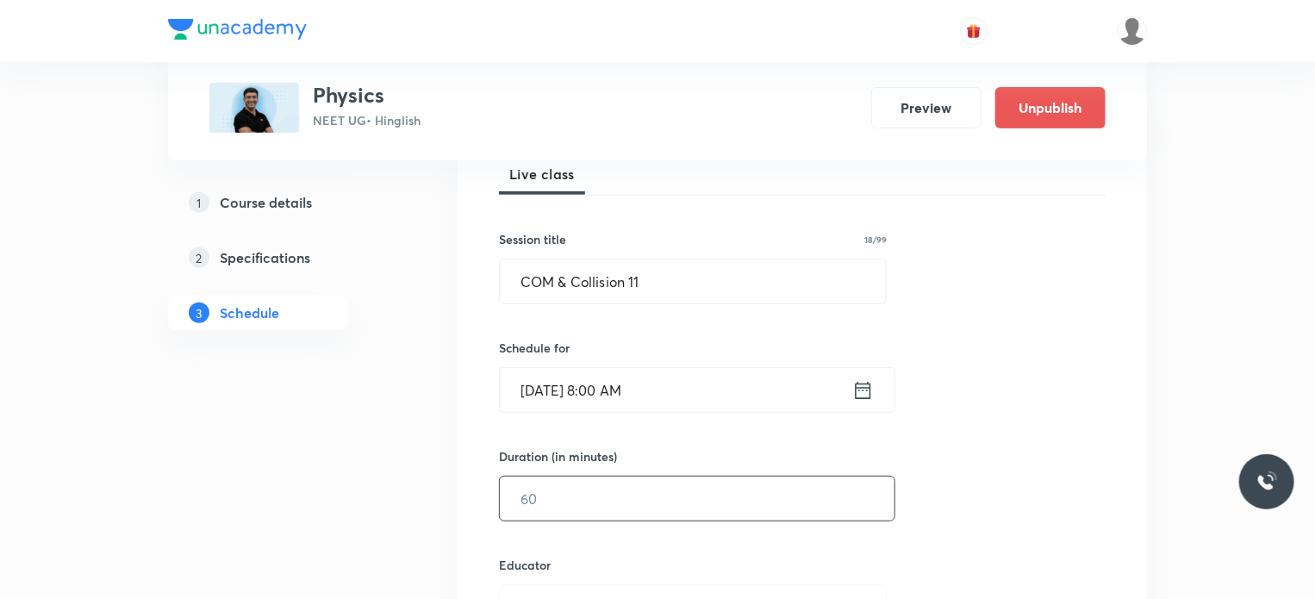
click at [558, 493] on input "text" at bounding box center [697, 498] width 395 height 44
type input "8"
type input "75"
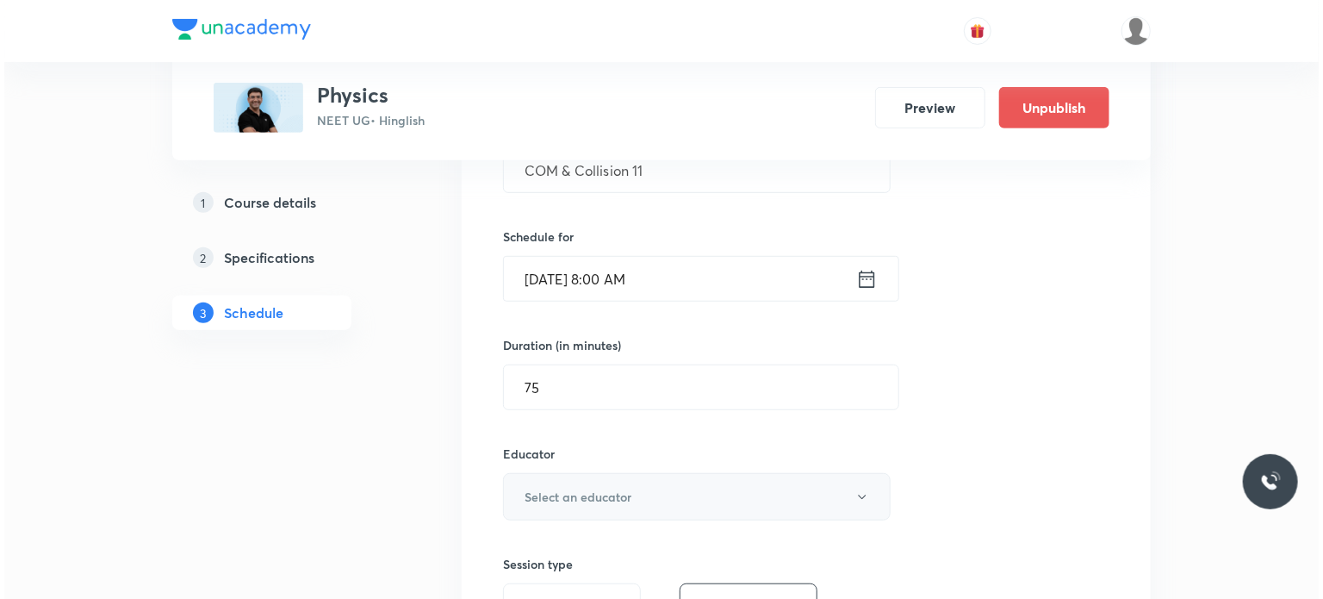
scroll to position [462, 0]
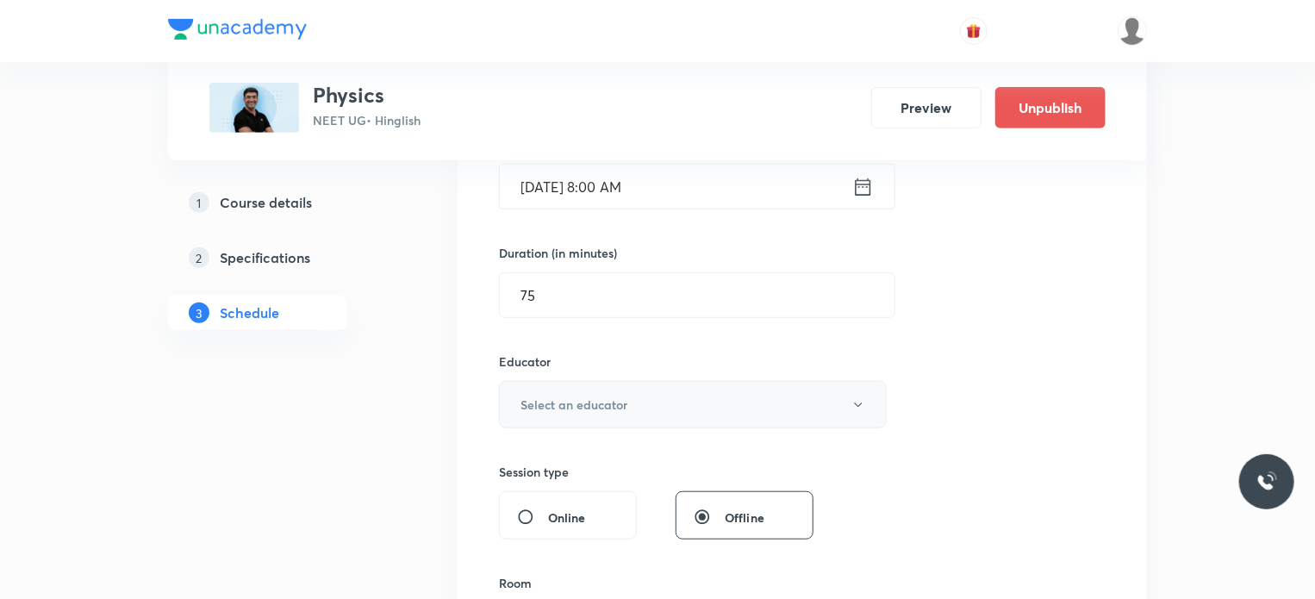
click at [581, 413] on button "Select an educator" at bounding box center [693, 404] width 388 height 47
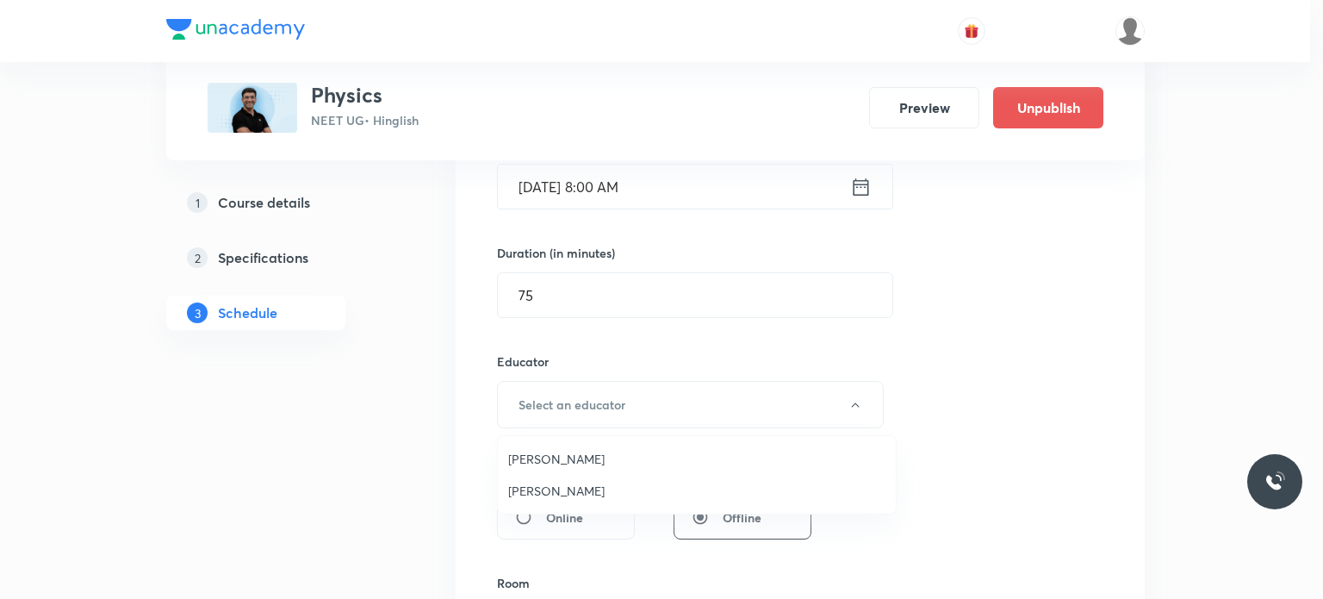
click at [572, 490] on span "Mahendra Singh" at bounding box center [696, 491] width 377 height 18
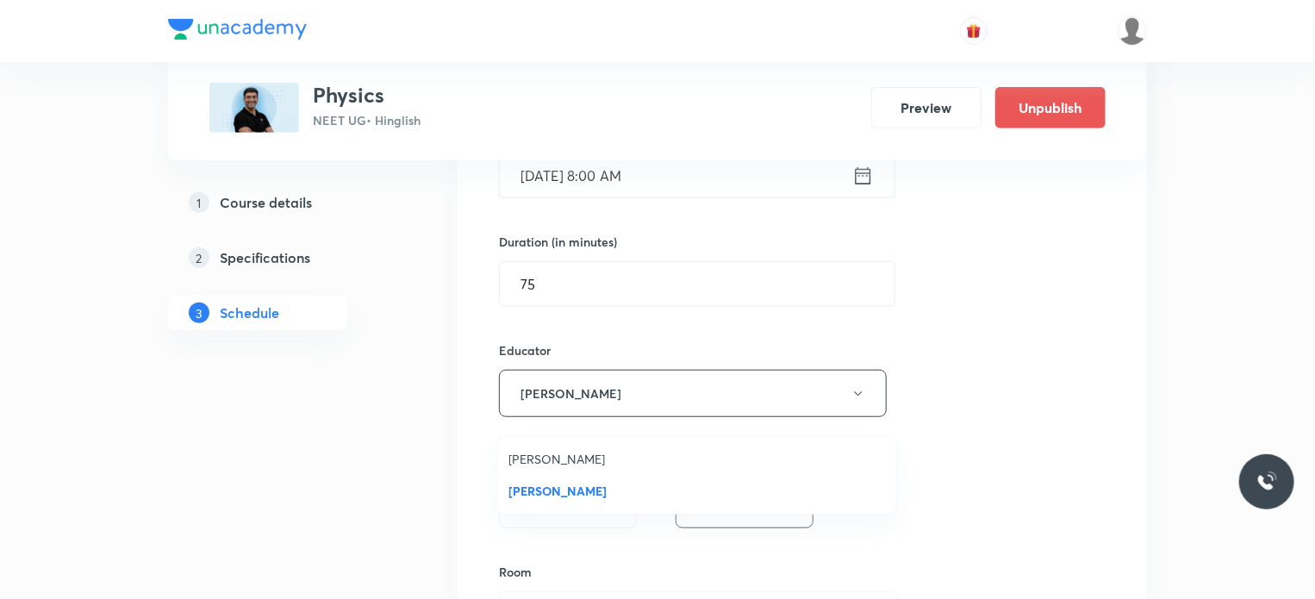
scroll to position [634, 0]
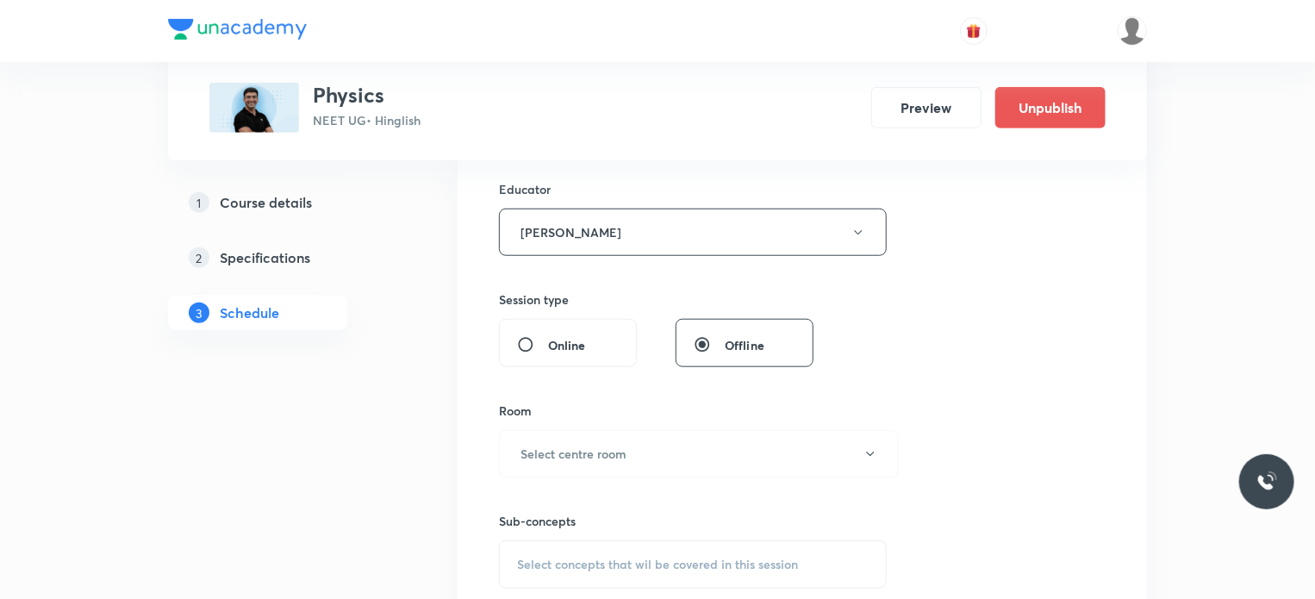
click at [586, 414] on div "Room" at bounding box center [693, 411] width 388 height 18
click at [576, 477] on div "Sub-concepts Select concepts that wil be covered in this session" at bounding box center [693, 532] width 388 height 111
click at [538, 407] on div "Room" at bounding box center [693, 411] width 388 height 18
click at [546, 453] on h6 "Select centre room" at bounding box center [573, 454] width 106 height 18
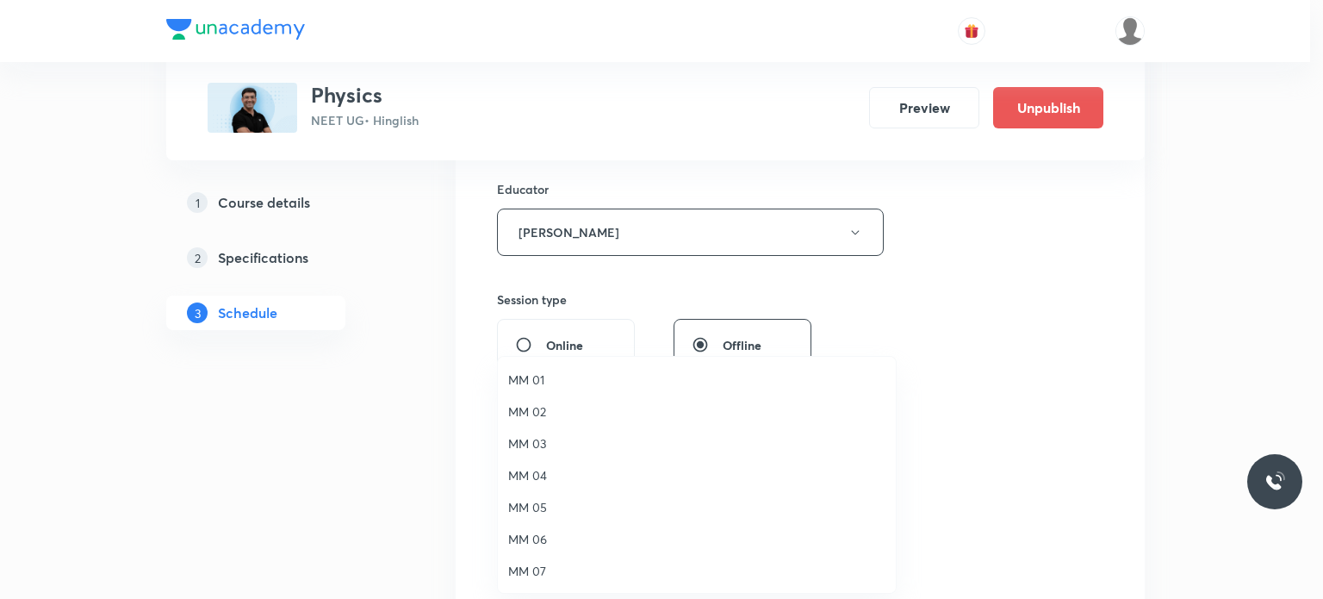
click at [535, 412] on span "MM 02" at bounding box center [696, 411] width 377 height 18
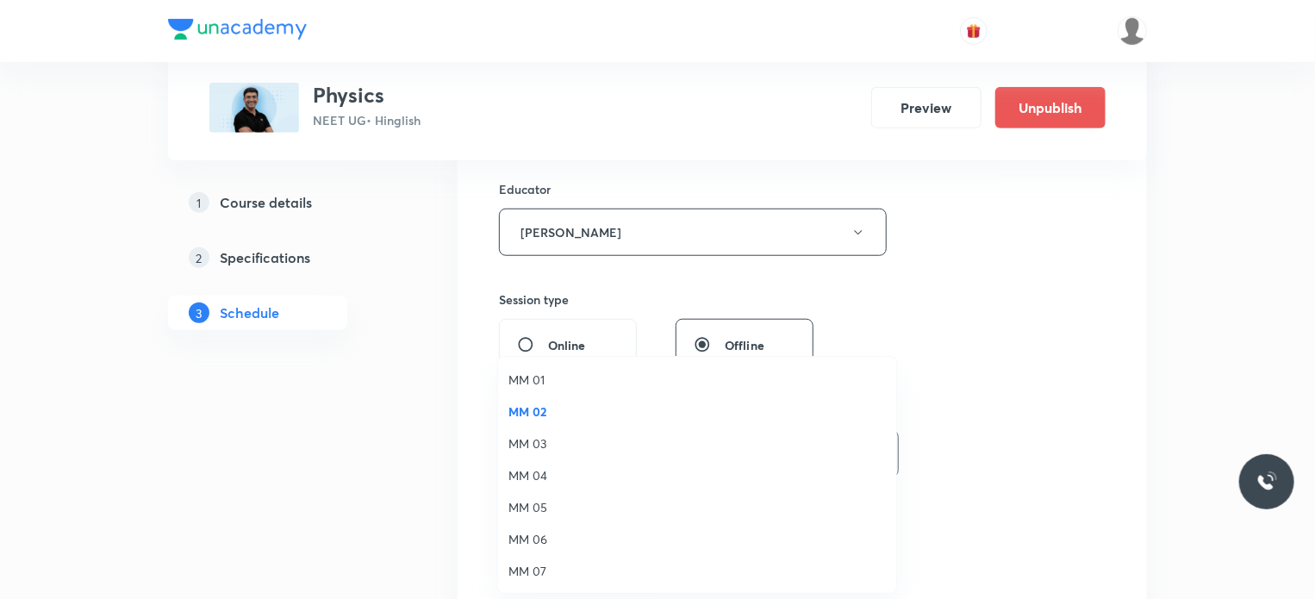
drag, startPoint x: 642, startPoint y: 550, endPoint x: 672, endPoint y: 535, distance: 33.5
click at [644, 550] on div "Select concepts that wil be covered in this session" at bounding box center [693, 564] width 388 height 48
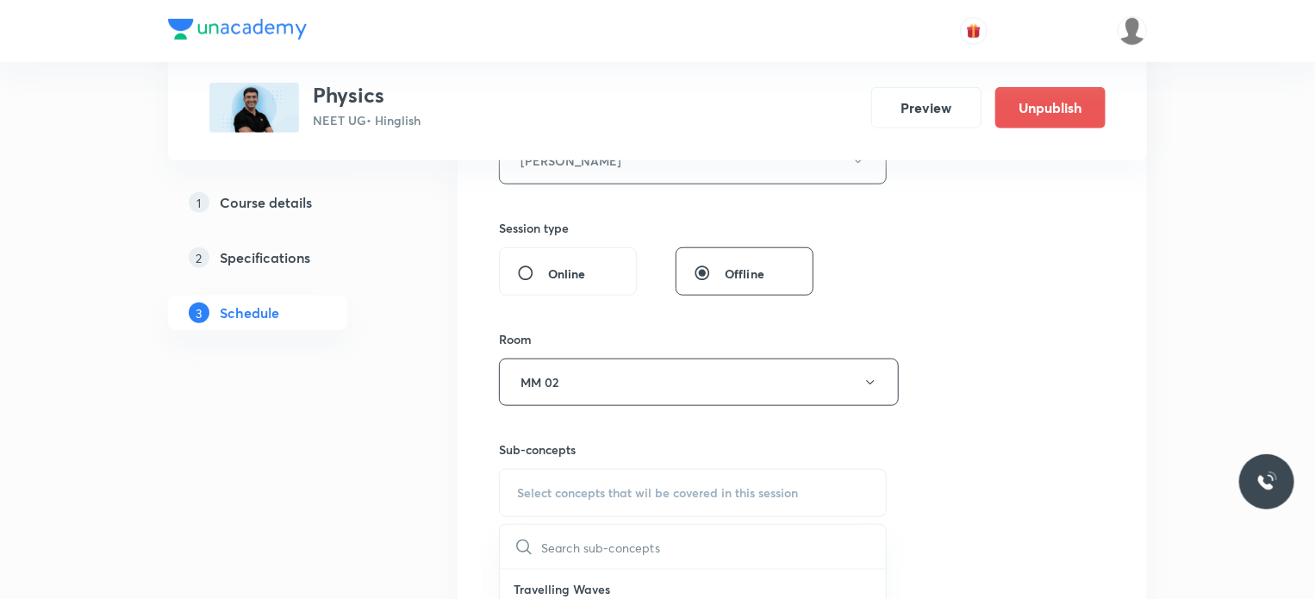
scroll to position [845, 0]
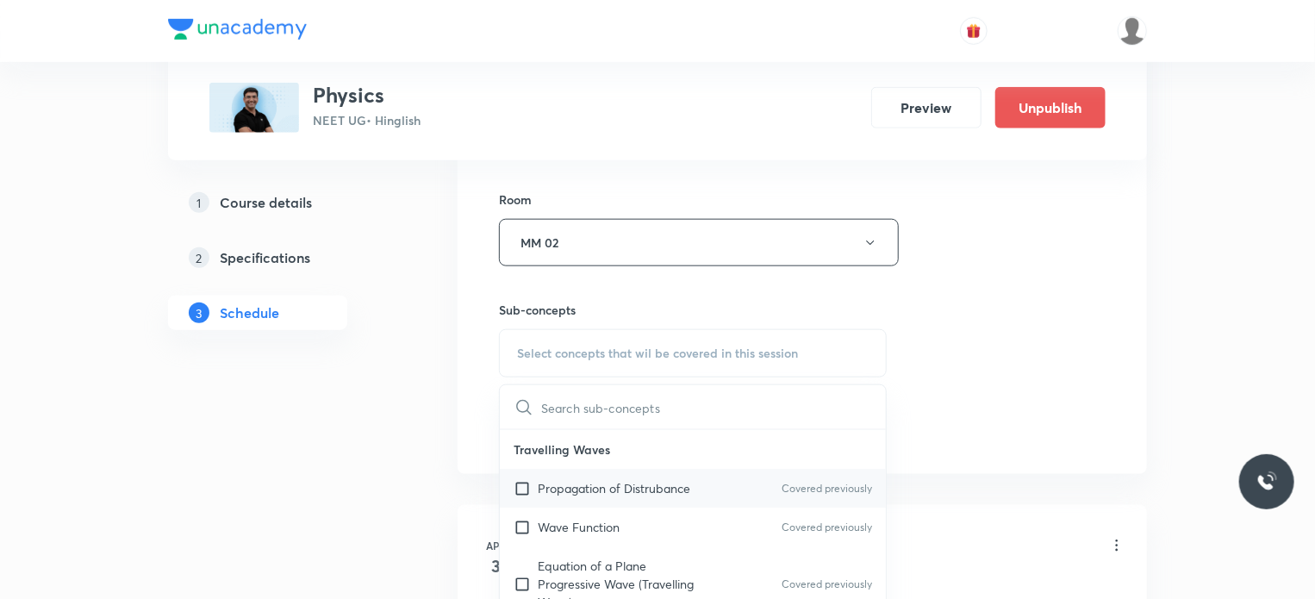
click at [654, 469] on div "Propagation of Distrubance Covered previously" at bounding box center [693, 488] width 386 height 39
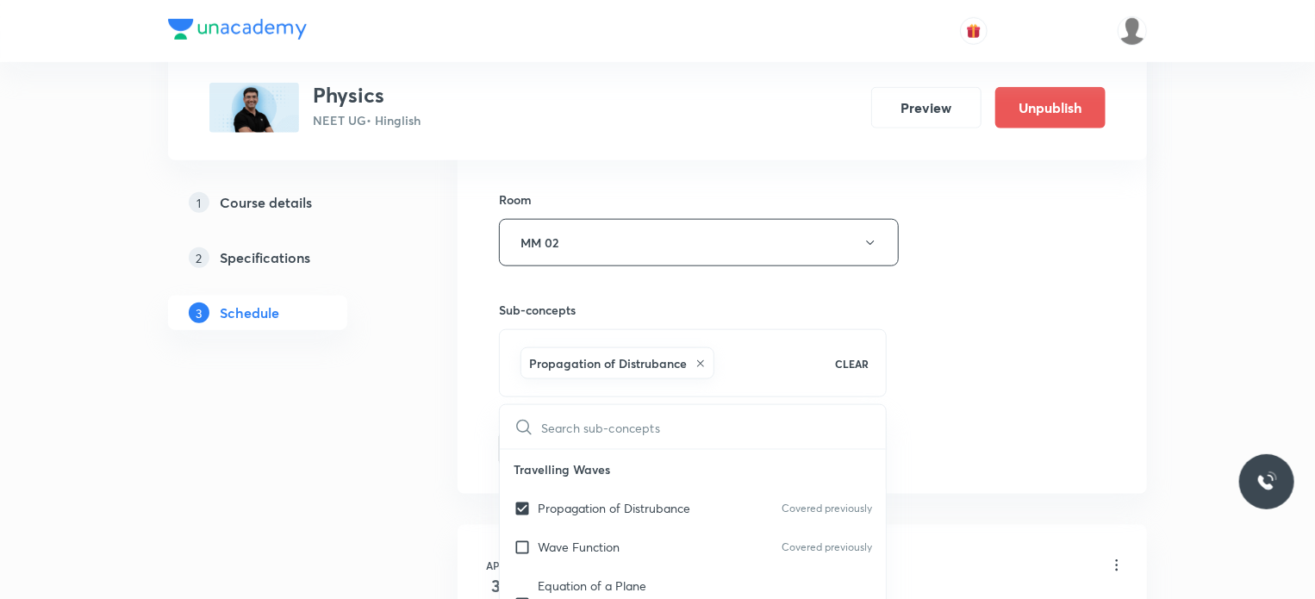
checkbox input "true"
drag, startPoint x: 1134, startPoint y: 383, endPoint x: 1083, endPoint y: 383, distance: 50.8
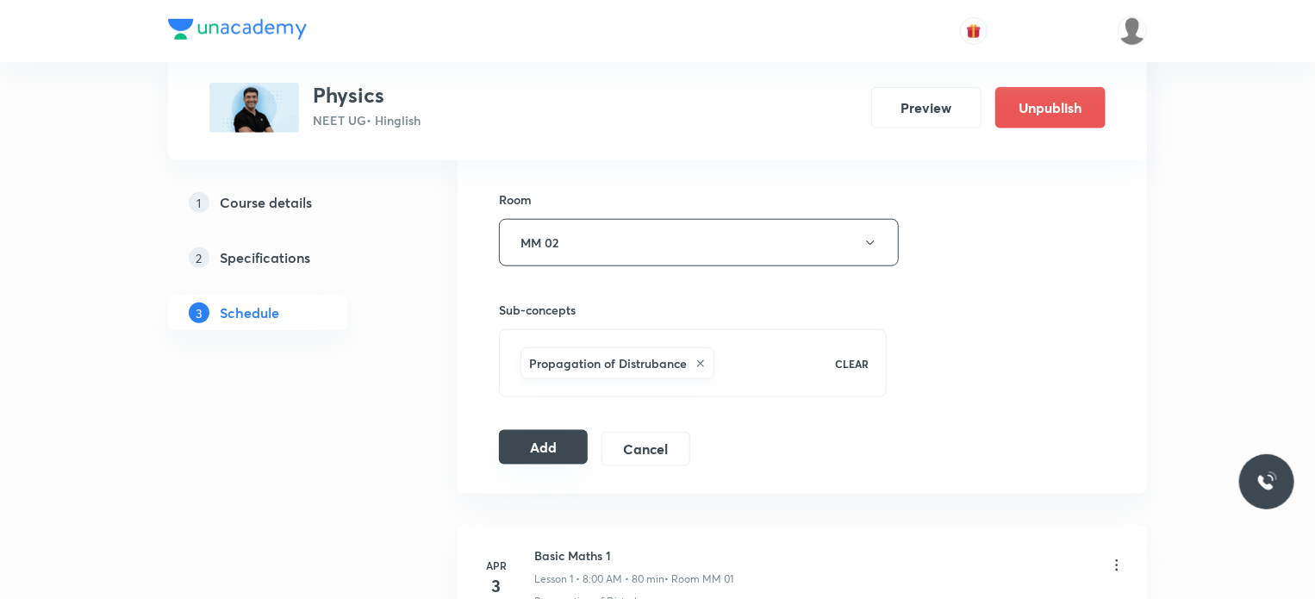
click at [552, 446] on button "Add" at bounding box center [543, 447] width 89 height 34
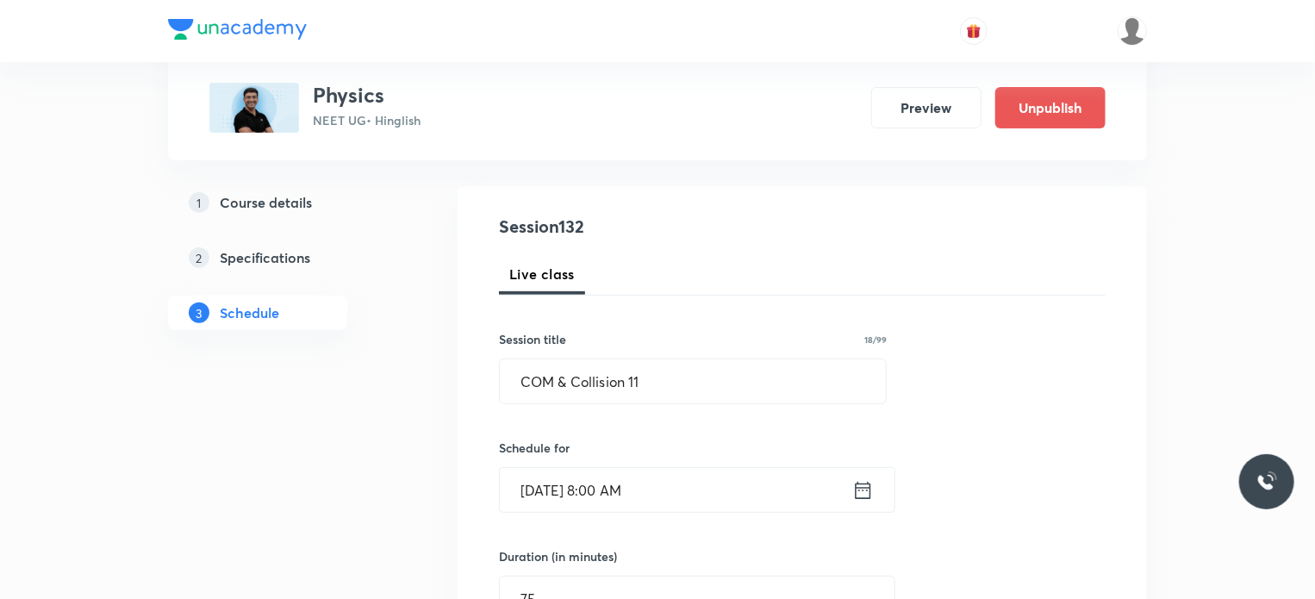
scroll to position [156, 0]
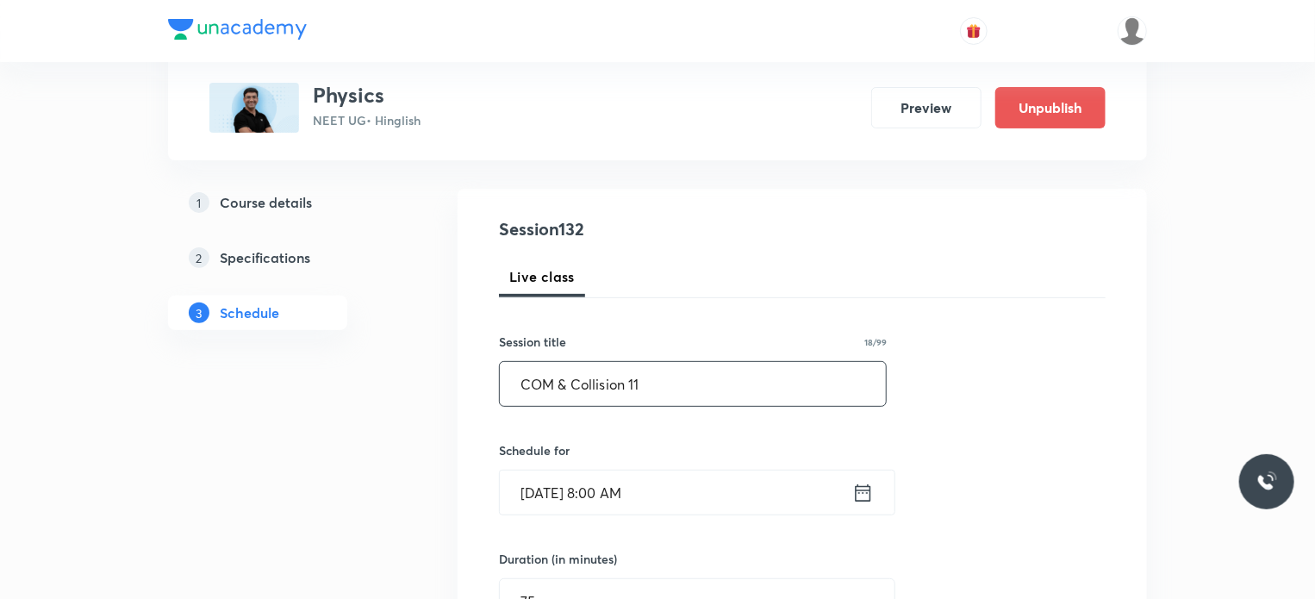
drag, startPoint x: 647, startPoint y: 395, endPoint x: 489, endPoint y: 387, distance: 158.8
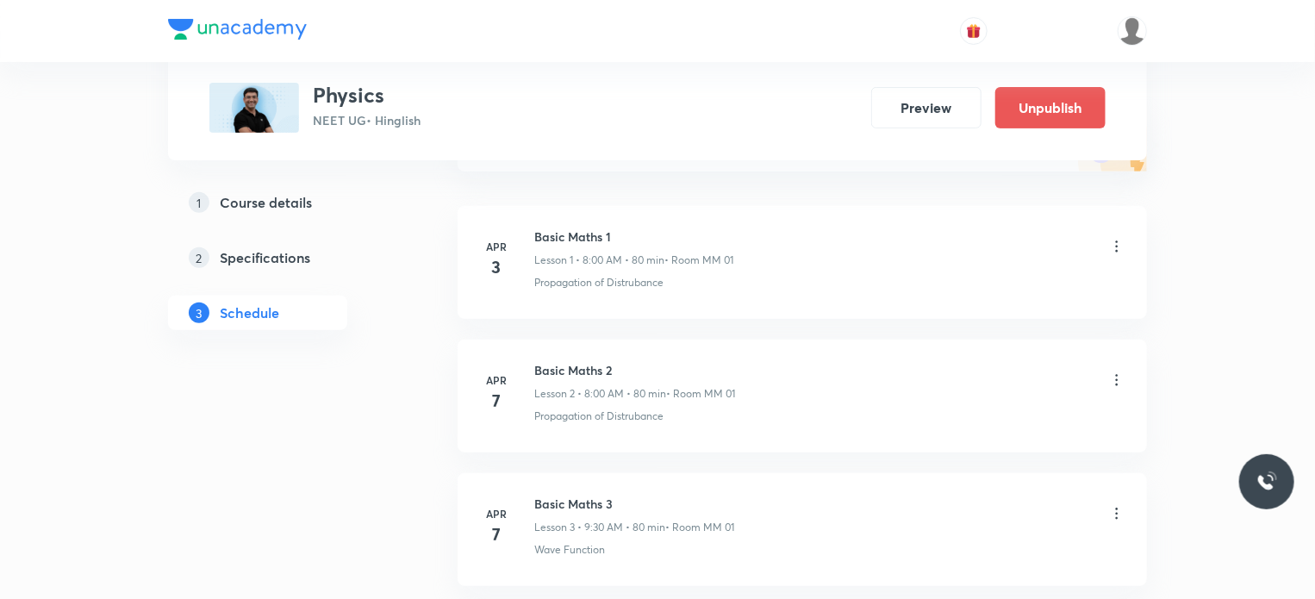
scroll to position [70, 0]
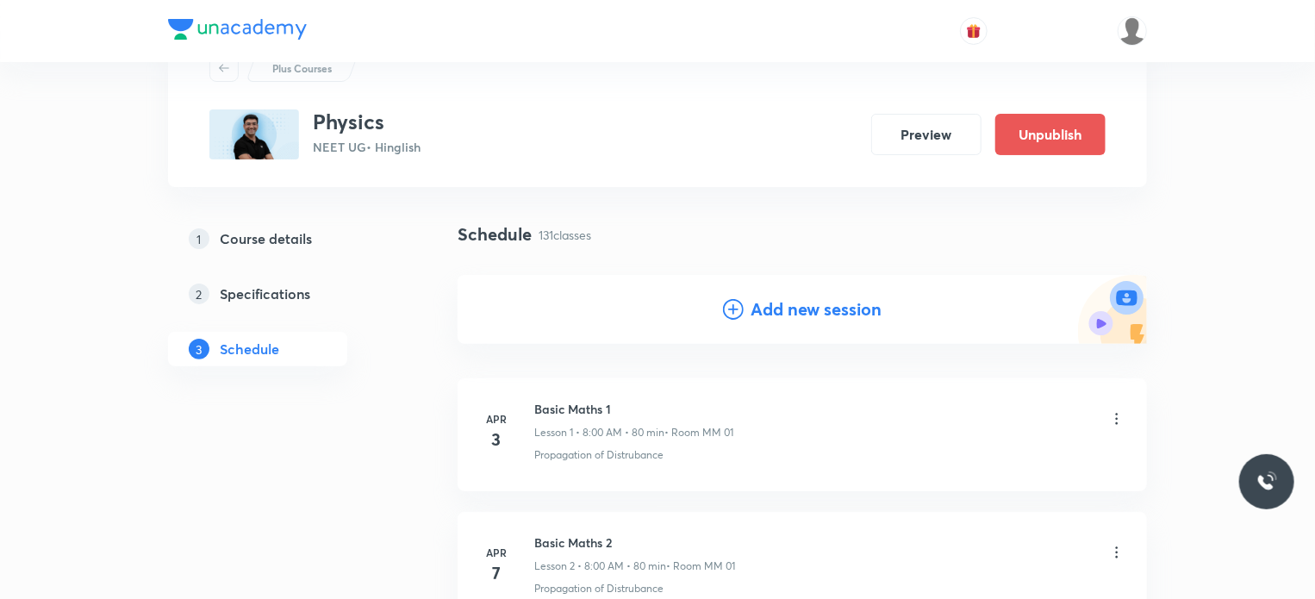
click at [797, 316] on h4 "Add new session" at bounding box center [815, 309] width 131 height 26
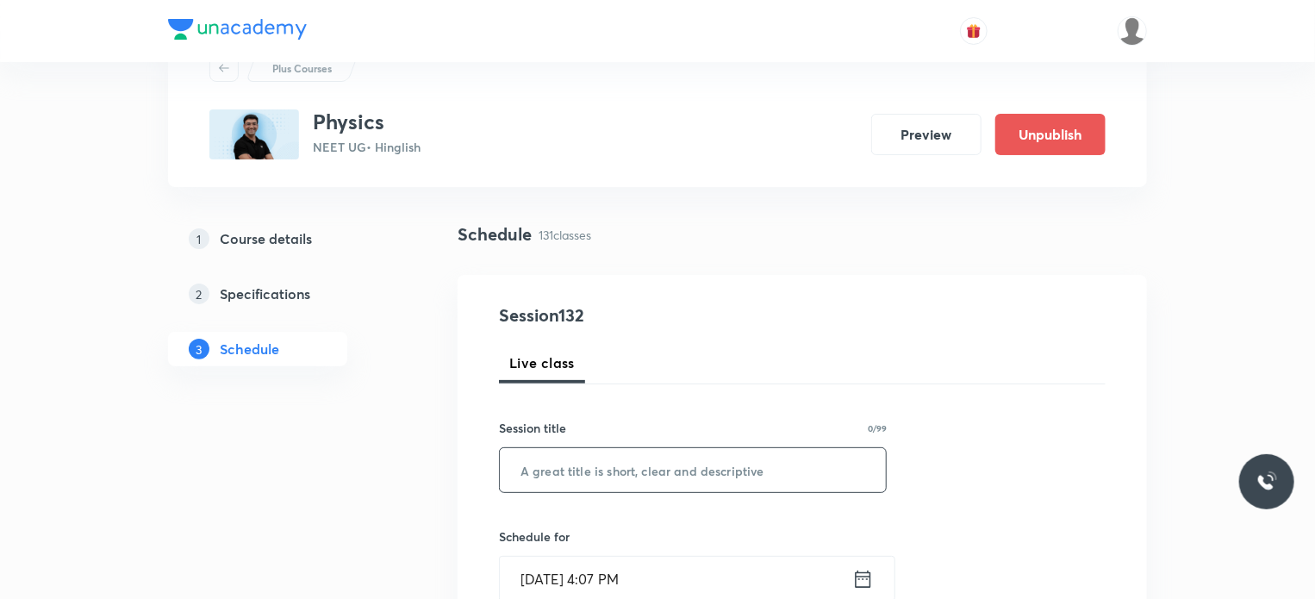
click at [644, 458] on input "text" at bounding box center [693, 470] width 386 height 44
paste input "COM & Collision 11"
type input "COM & Collision 12"
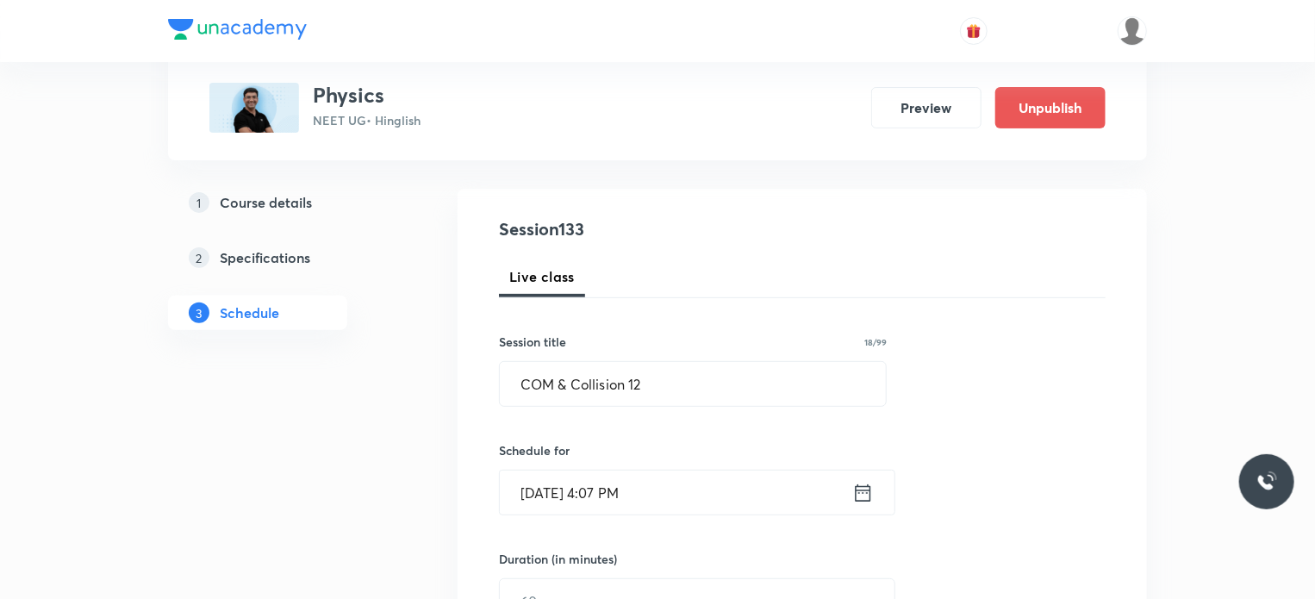
drag, startPoint x: 696, startPoint y: 492, endPoint x: 719, endPoint y: 495, distance: 23.4
click at [719, 495] on input "Sep 30, 2025, 4:07 PM" at bounding box center [676, 492] width 352 height 44
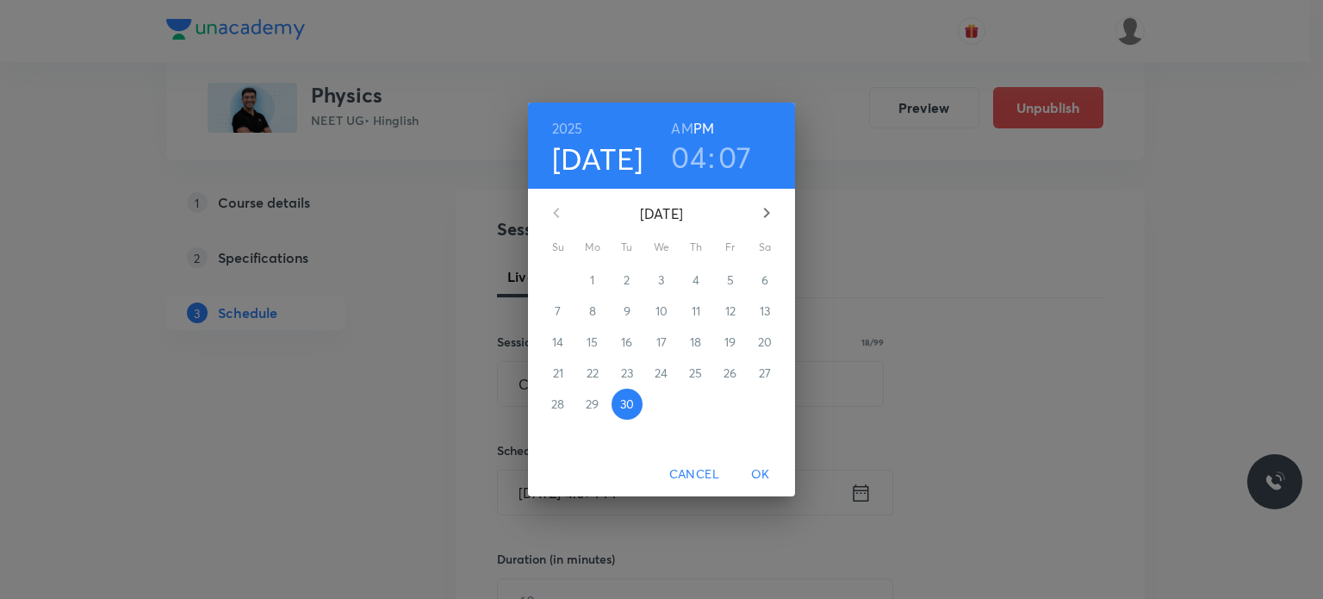
click at [773, 210] on icon "button" at bounding box center [766, 212] width 21 height 21
click at [774, 285] on span "4" at bounding box center [765, 279] width 31 height 17
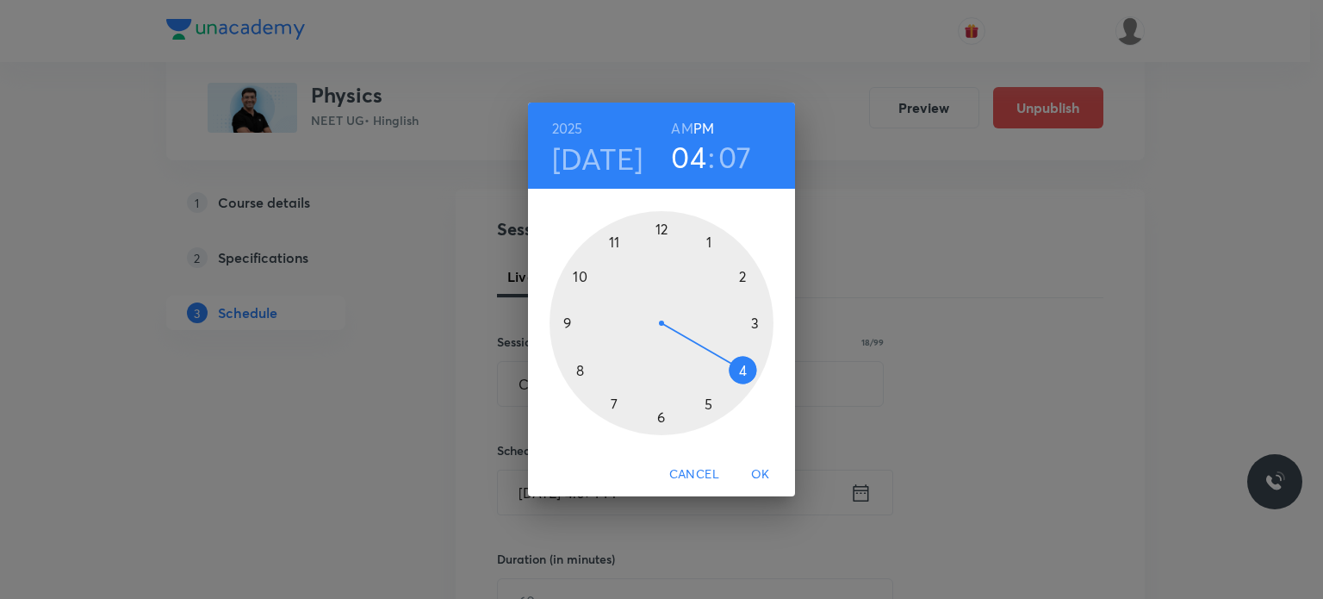
click at [671, 220] on div at bounding box center [662, 323] width 224 height 224
drag, startPoint x: 745, startPoint y: 376, endPoint x: 713, endPoint y: 420, distance: 54.3
click at [713, 420] on div at bounding box center [662, 323] width 224 height 224
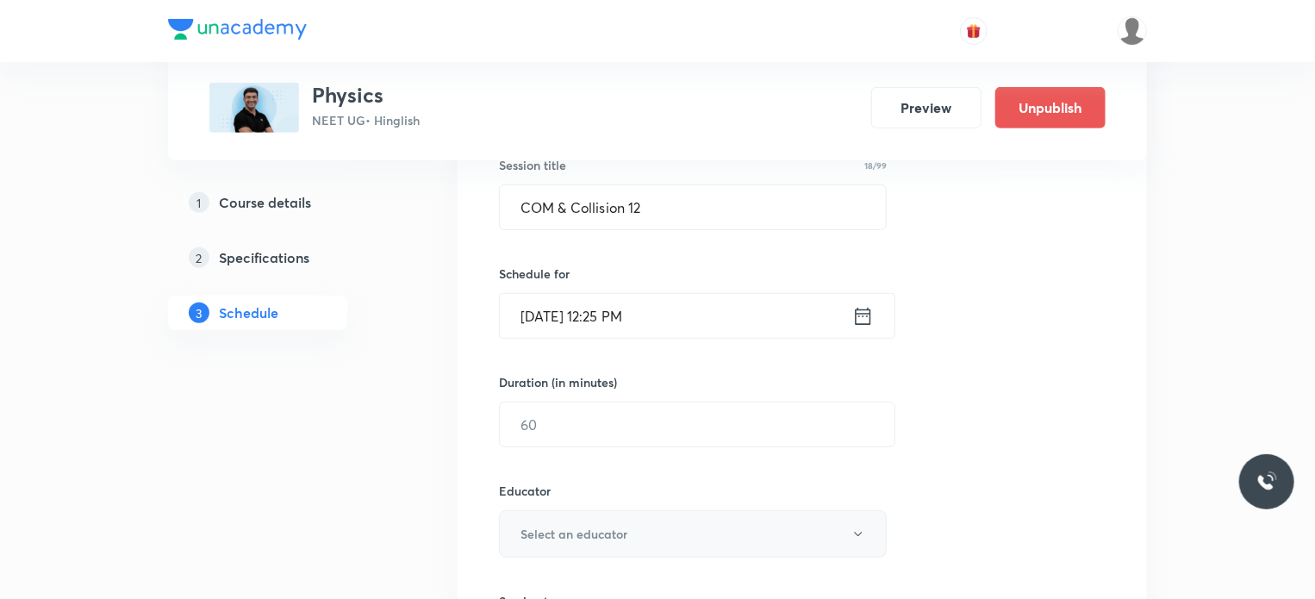
scroll to position [414, 0]
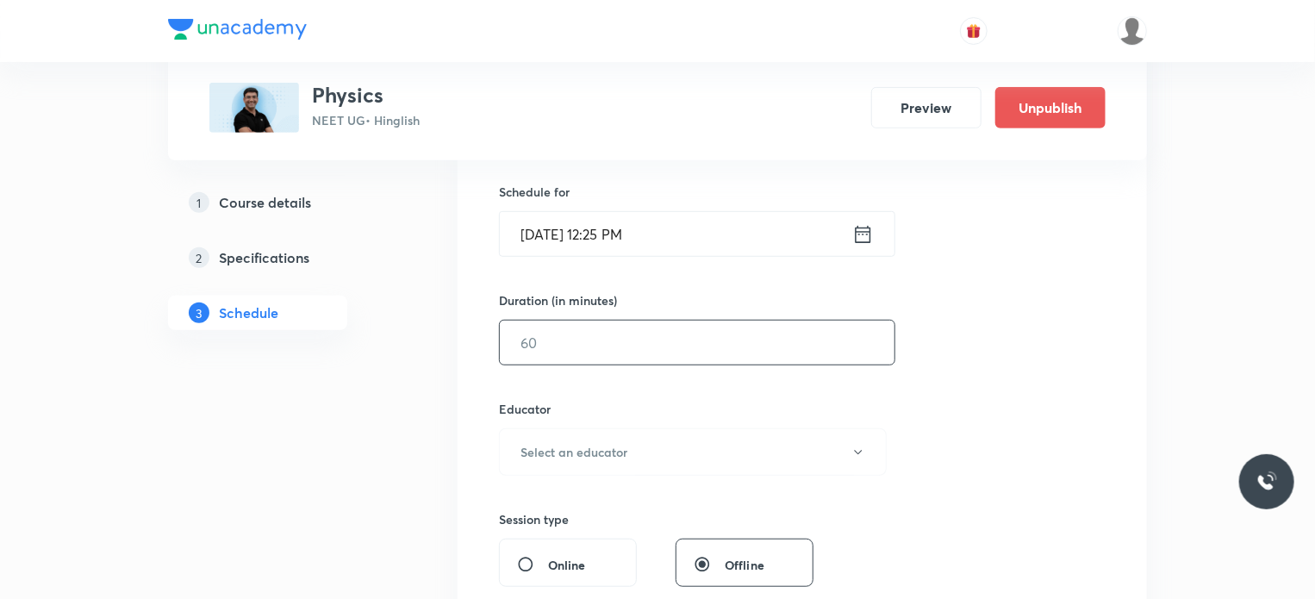
click at [557, 358] on input "text" at bounding box center [697, 343] width 395 height 44
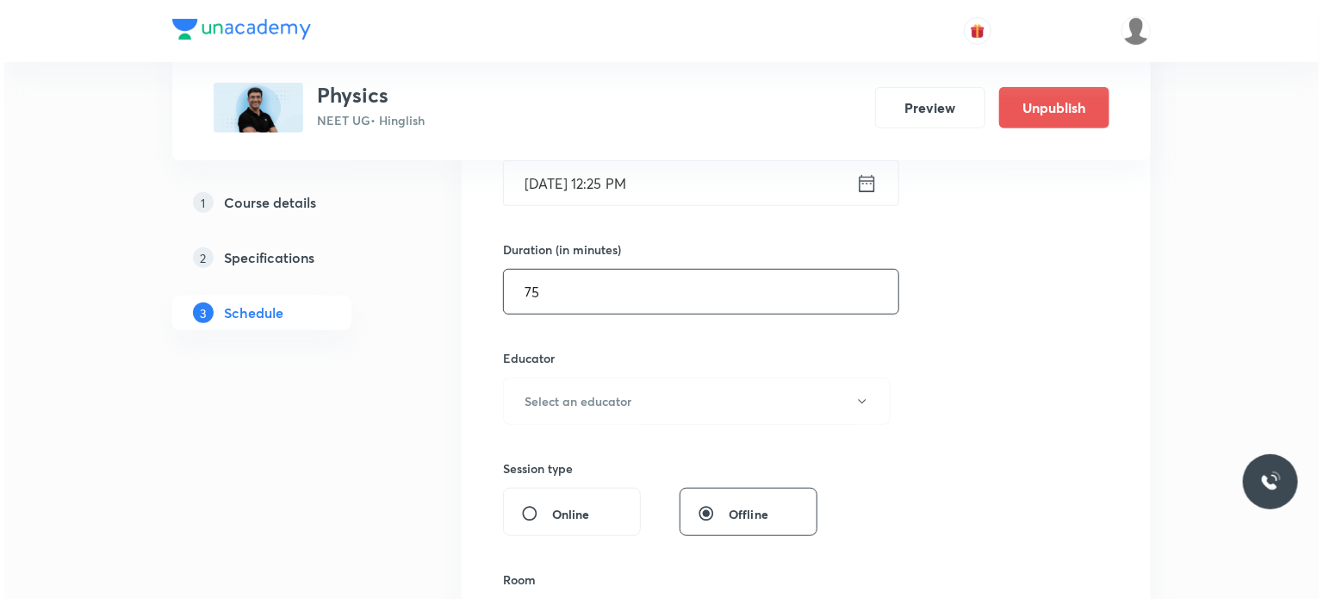
scroll to position [501, 0]
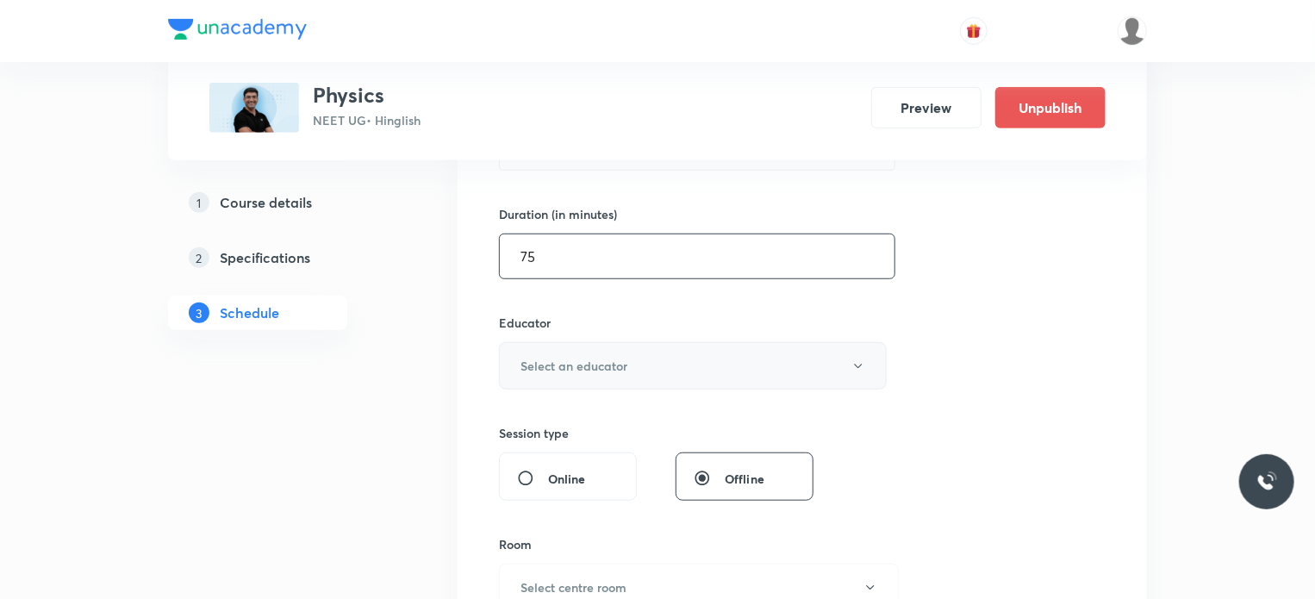
type input "75"
click at [576, 342] on button "Select an educator" at bounding box center [693, 365] width 388 height 47
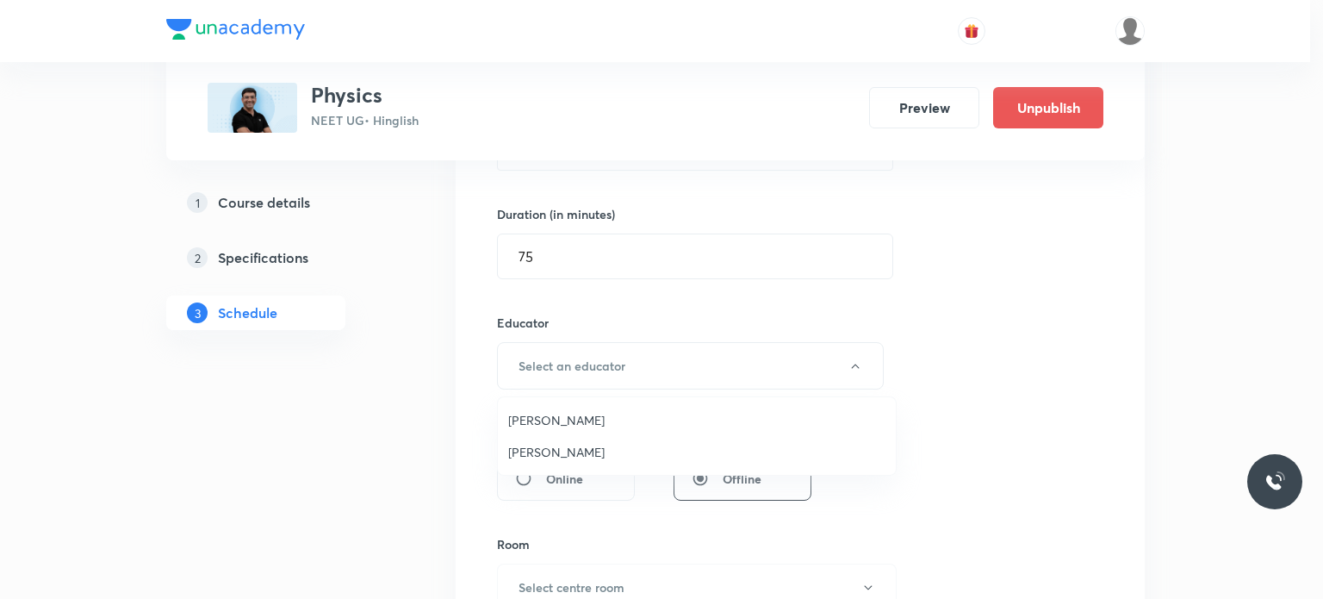
click at [599, 448] on span "Mahendra Singh" at bounding box center [696, 452] width 377 height 18
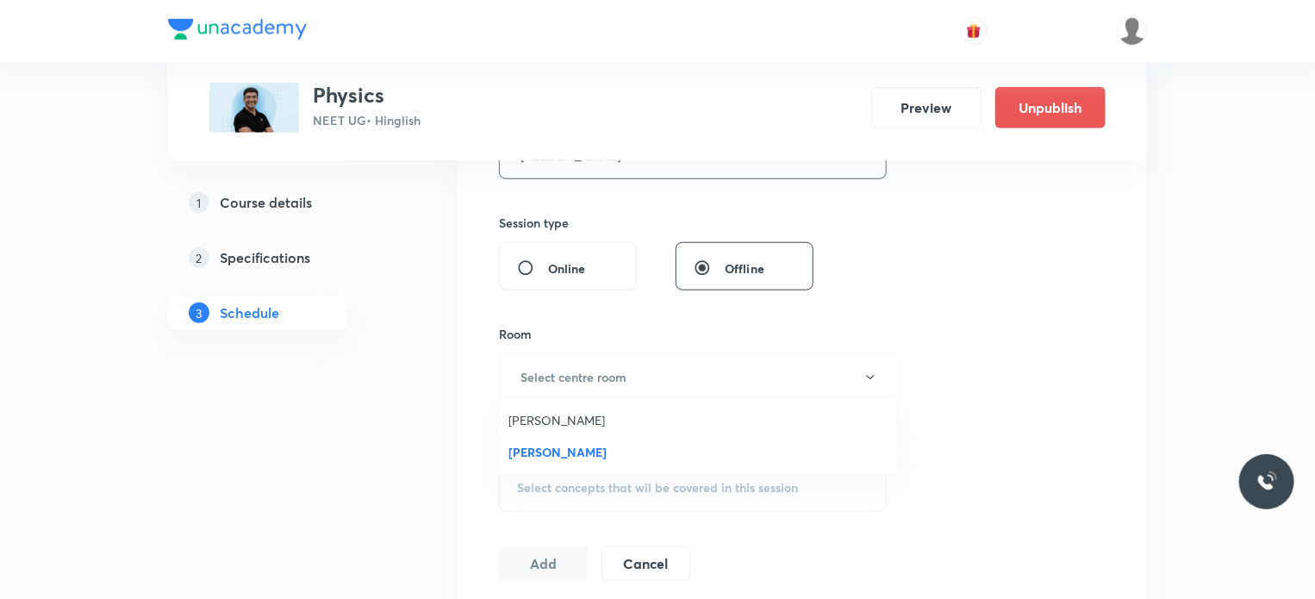
scroll to position [759, 0]
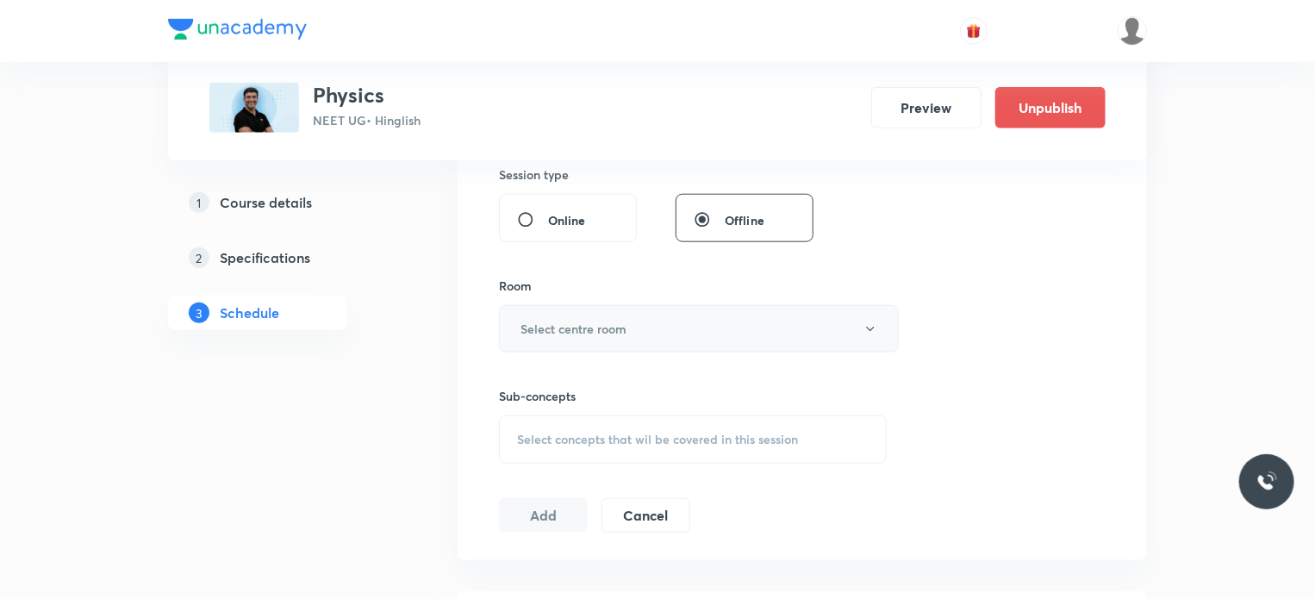
click at [595, 324] on h6 "Select centre room" at bounding box center [573, 329] width 106 height 18
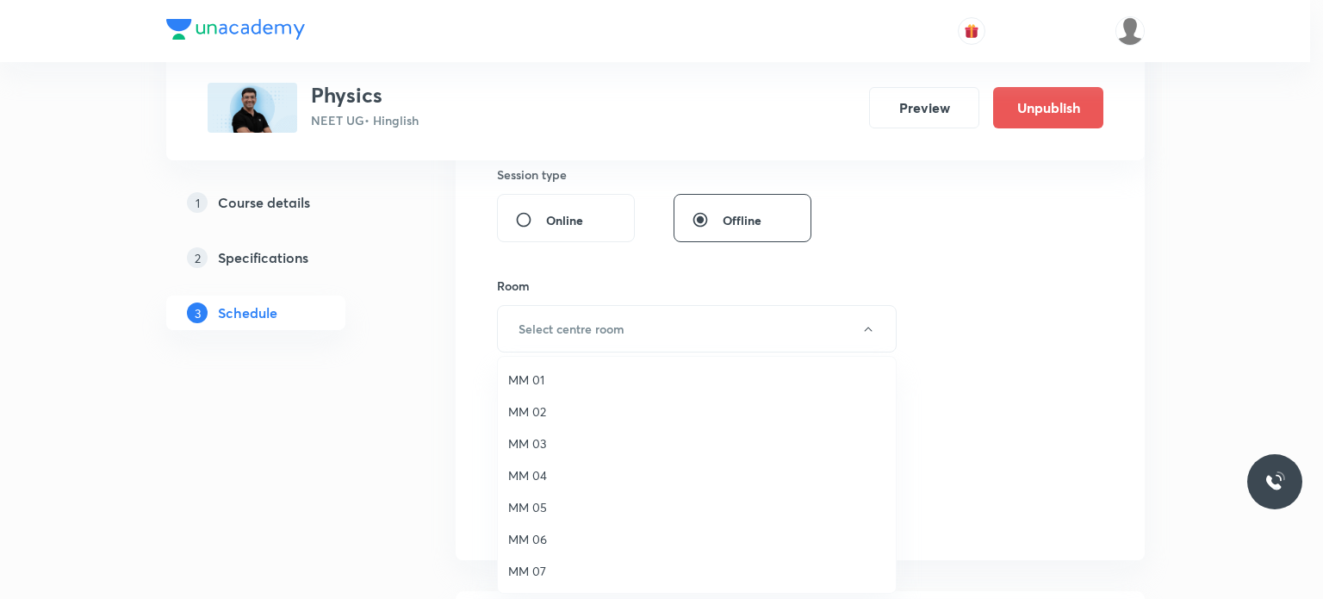
click at [590, 400] on li "MM 02" at bounding box center [697, 411] width 398 height 32
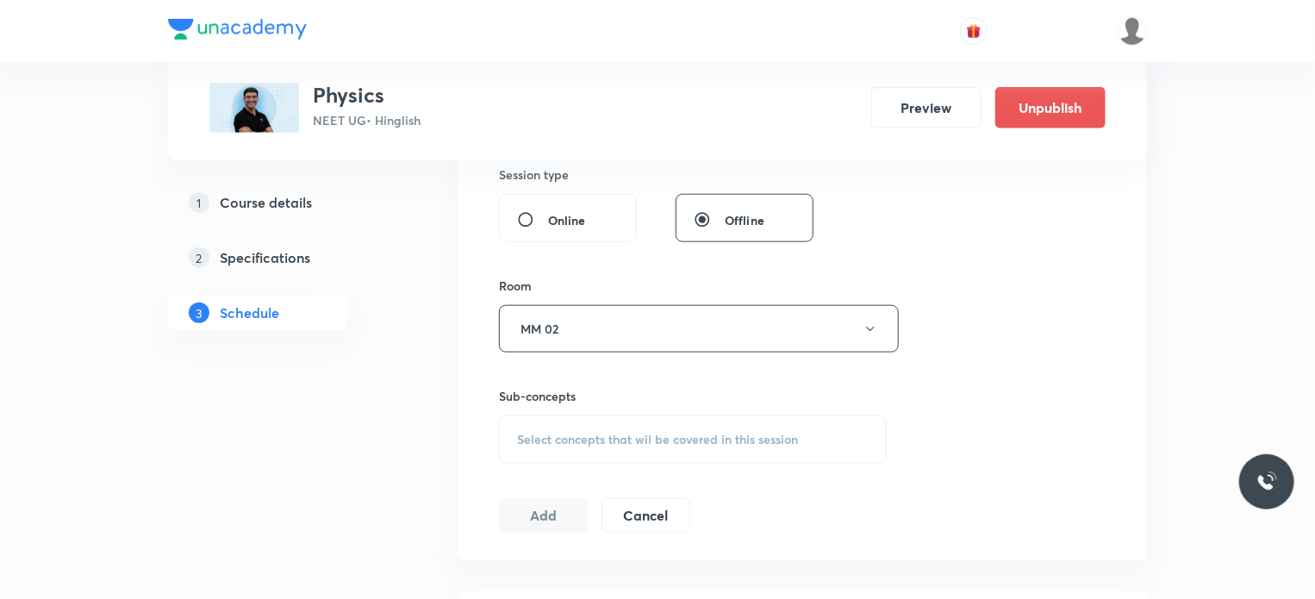
click at [718, 445] on div "Select concepts that wil be covered in this session" at bounding box center [693, 439] width 388 height 48
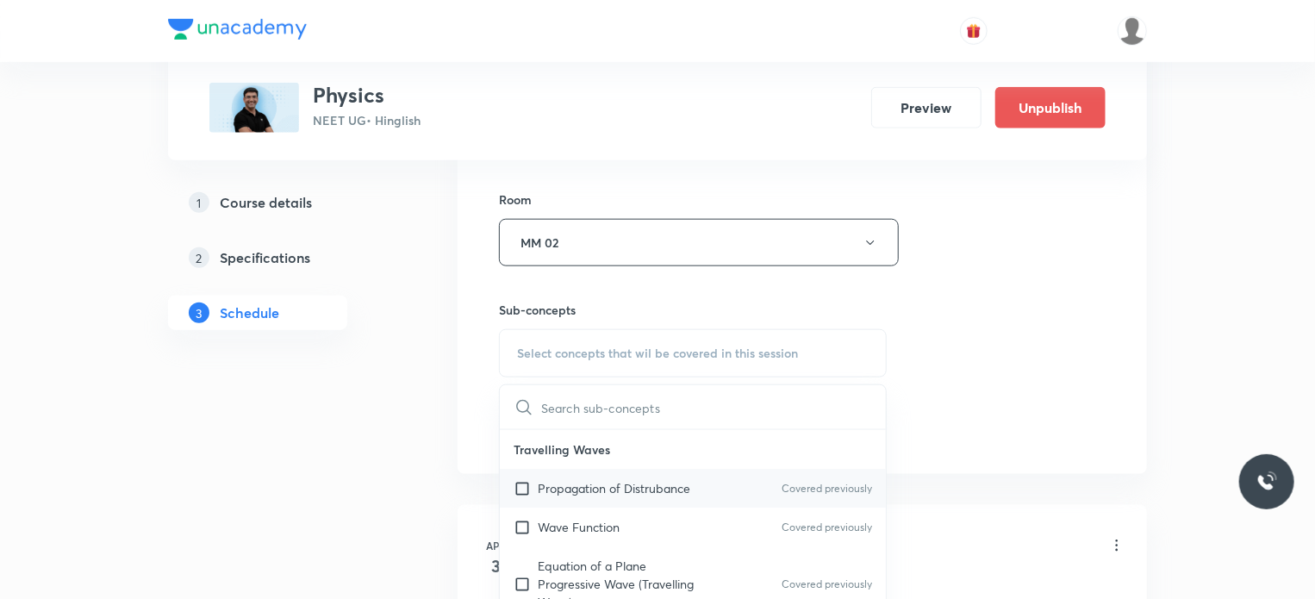
click at [721, 469] on div "Propagation of Distrubance Covered previously" at bounding box center [693, 488] width 386 height 39
checkbox input "true"
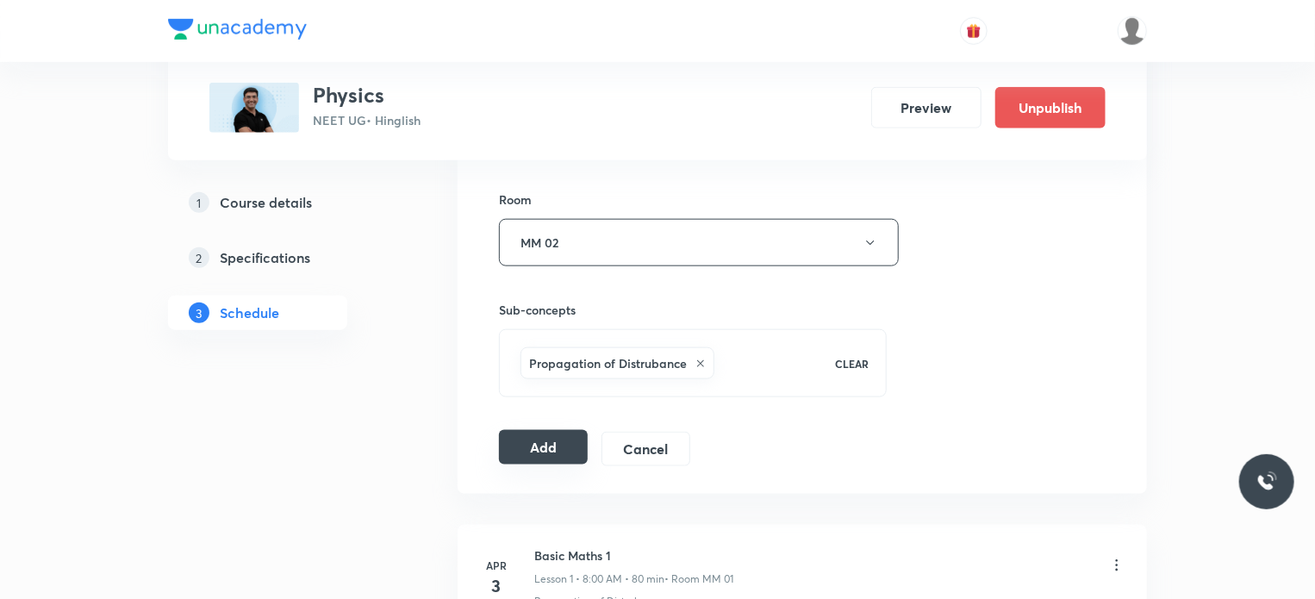
click at [520, 450] on button "Add" at bounding box center [543, 447] width 89 height 34
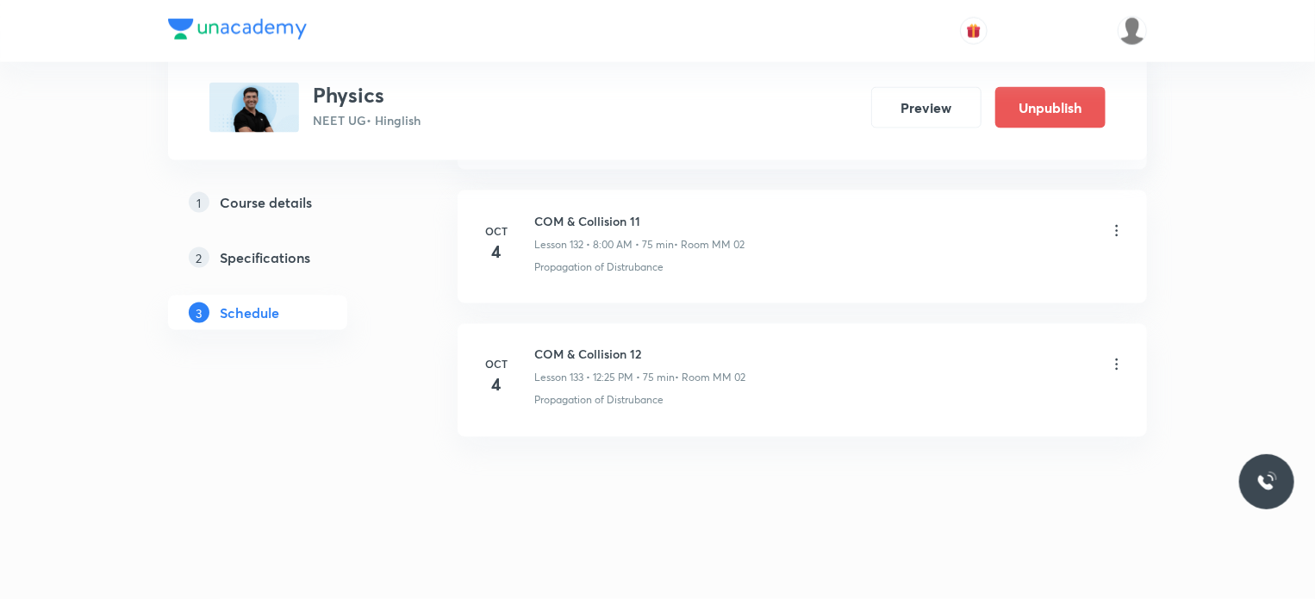
scroll to position [17573, 0]
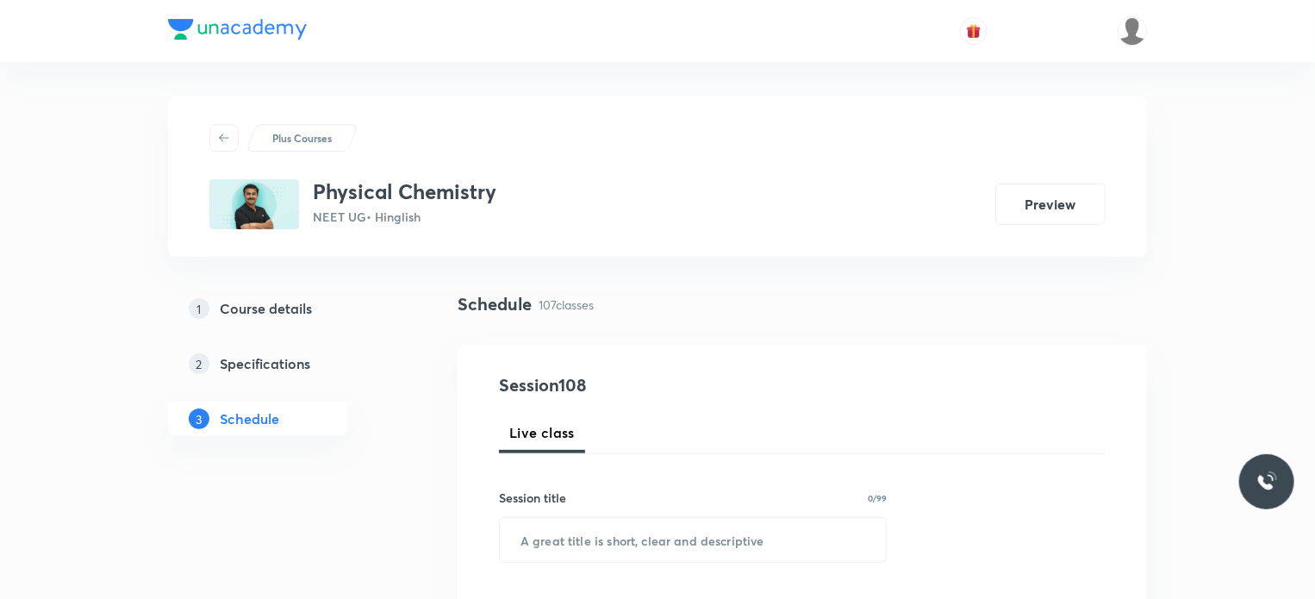
scroll to position [15033, 0]
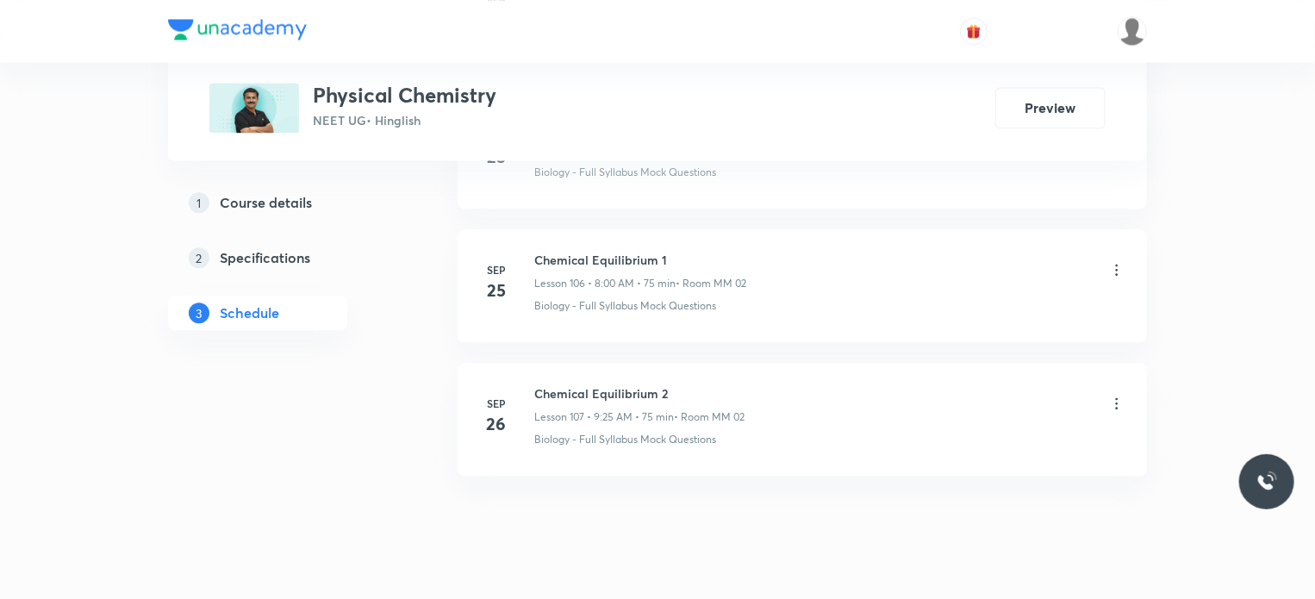
click at [560, 363] on li "[DATE] Chemical Equilibrium 2 Lesson 107 • 9:25 AM • 75 min • Room MM 02 Biolog…" at bounding box center [802, 419] width 689 height 113
copy h6 "Chemical"
click at [560, 363] on li "[DATE] Chemical Equilibrium 2 Lesson 107 • 9:25 AM • 75 min • Room MM 02 Biolog…" at bounding box center [802, 419] width 689 height 113
click at [564, 384] on h6 "Chemical Equilibrium 2" at bounding box center [639, 393] width 210 height 18
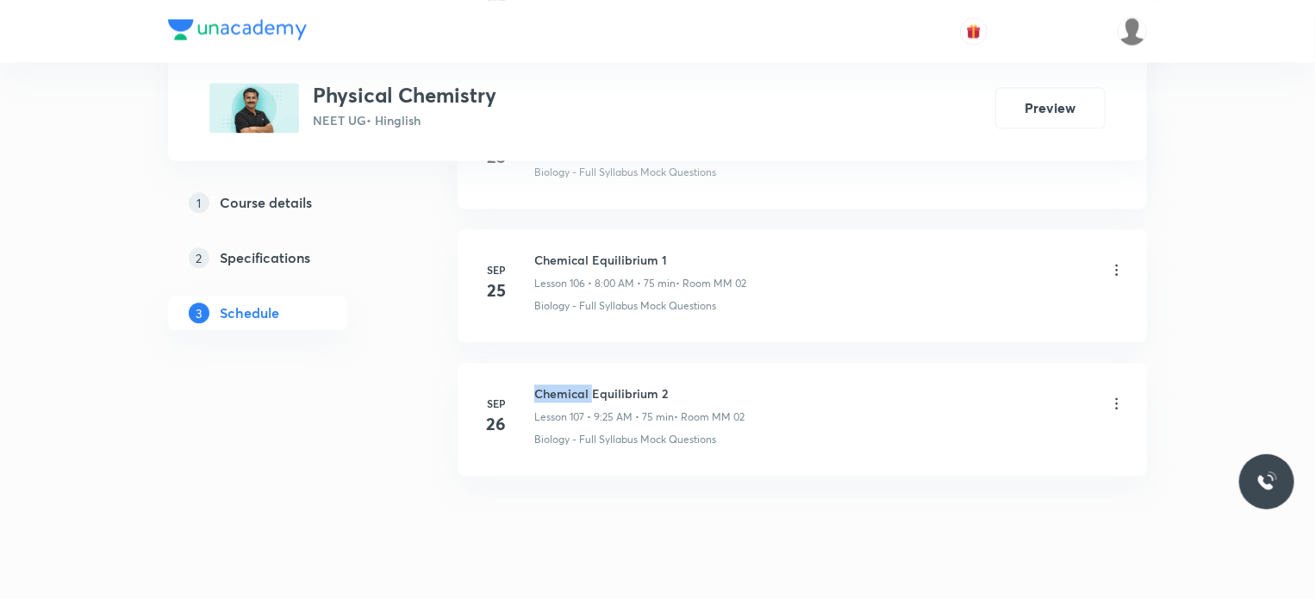
click at [564, 384] on h6 "Chemical Equilibrium 2" at bounding box center [639, 393] width 210 height 18
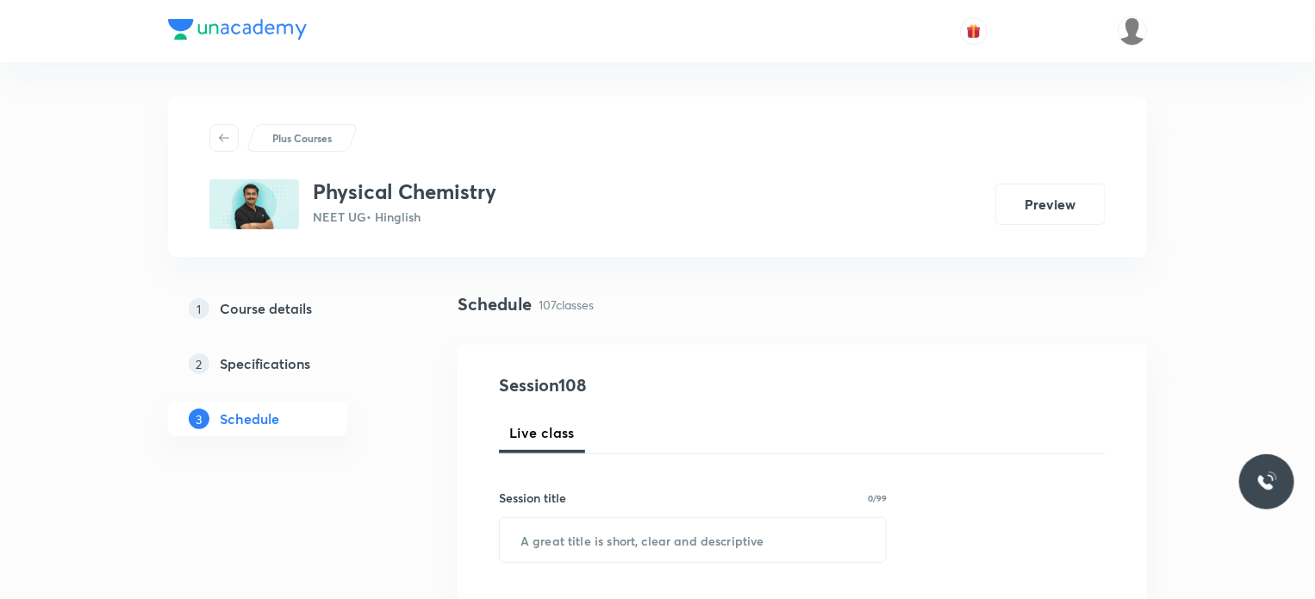
scroll to position [71, 0]
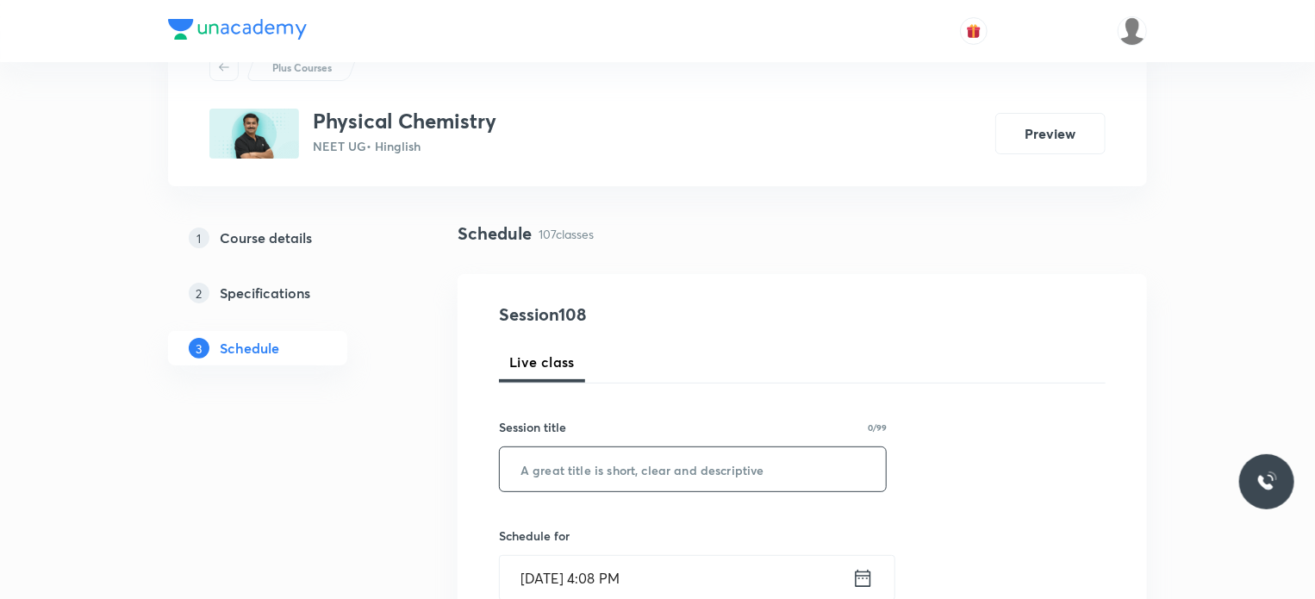
click at [719, 460] on input "text" at bounding box center [693, 469] width 386 height 44
paste input "Chemical Equilibrium 2"
type input "Chemical Equilibrium 3"
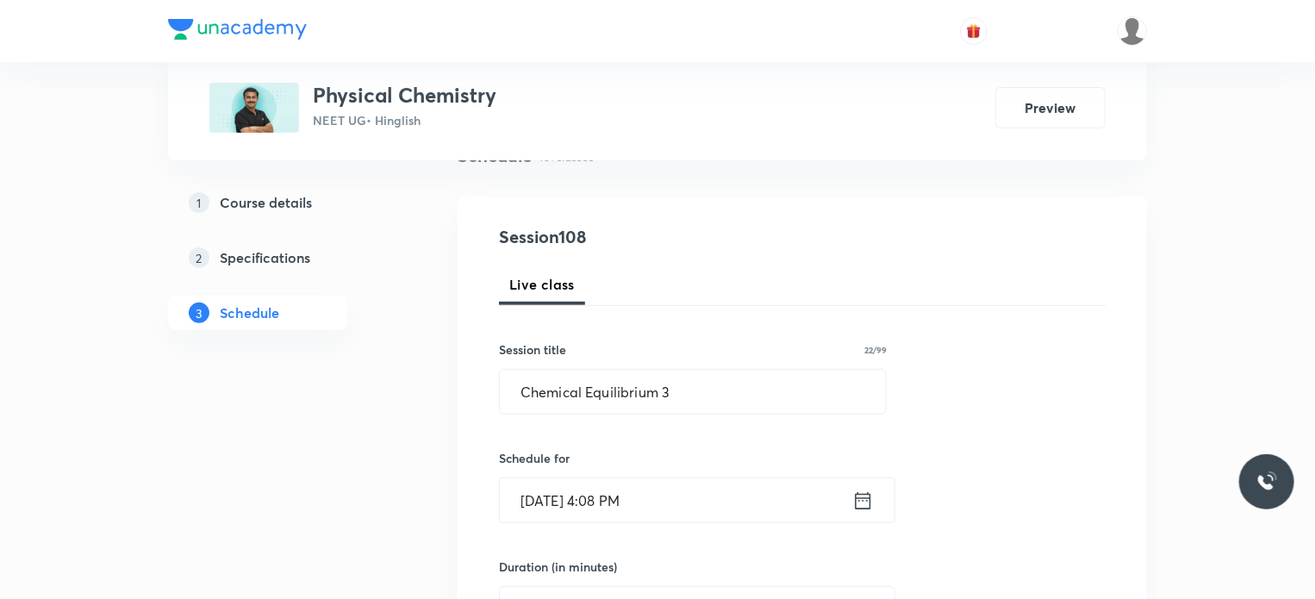
click at [745, 506] on input "[DATE] 4:08 PM" at bounding box center [676, 500] width 352 height 44
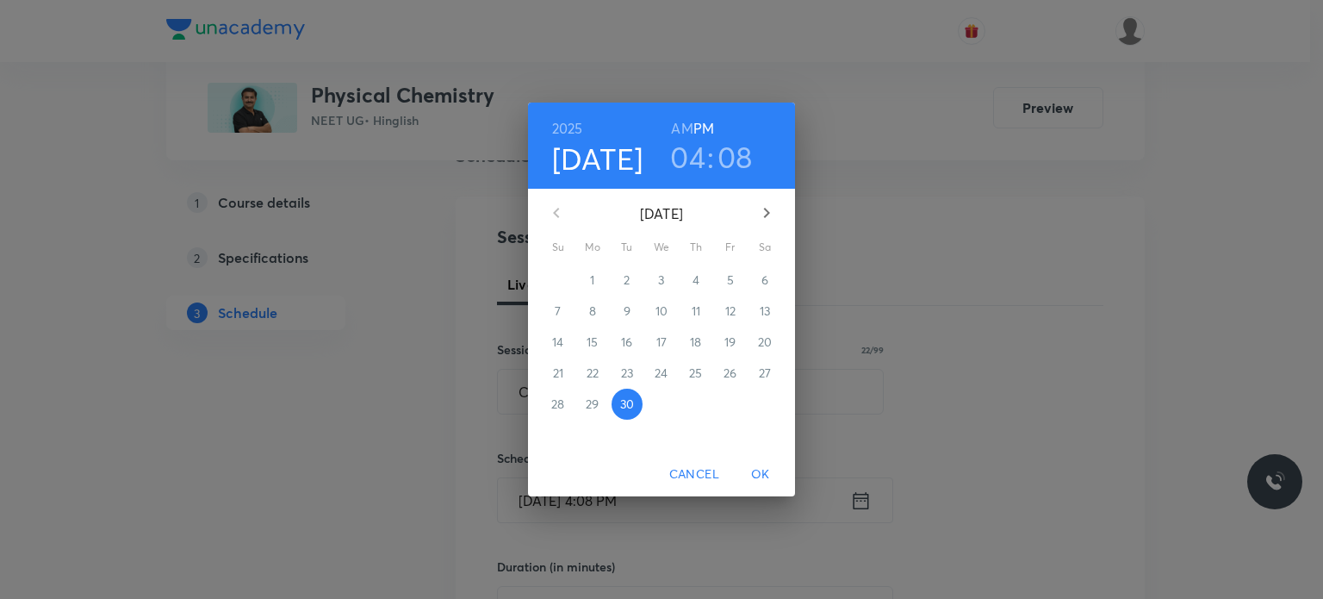
click at [775, 206] on icon "button" at bounding box center [766, 212] width 21 height 21
click at [724, 285] on span "3" at bounding box center [730, 279] width 31 height 17
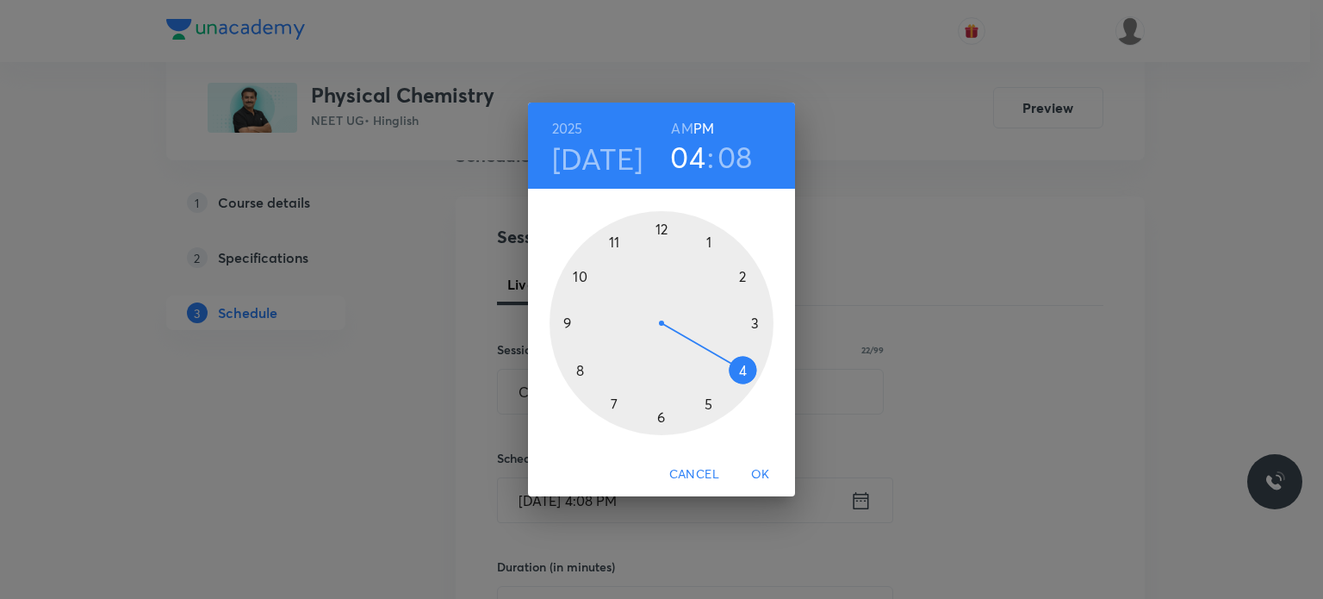
click at [689, 130] on h6 "AM" at bounding box center [682, 128] width 22 height 24
drag, startPoint x: 682, startPoint y: 220, endPoint x: 557, endPoint y: 327, distance: 164.4
click at [557, 327] on div at bounding box center [662, 323] width 224 height 224
drag, startPoint x: 706, startPoint y: 366, endPoint x: 706, endPoint y: 406, distance: 39.6
click at [706, 406] on div at bounding box center [662, 323] width 224 height 224
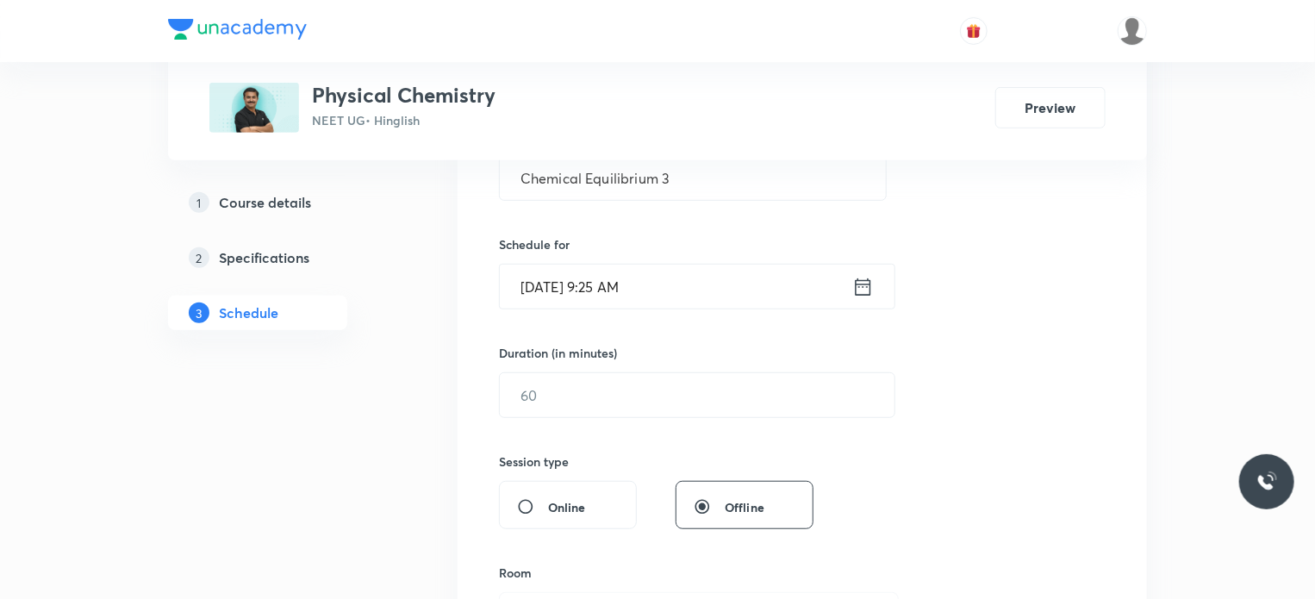
scroll to position [379, 0]
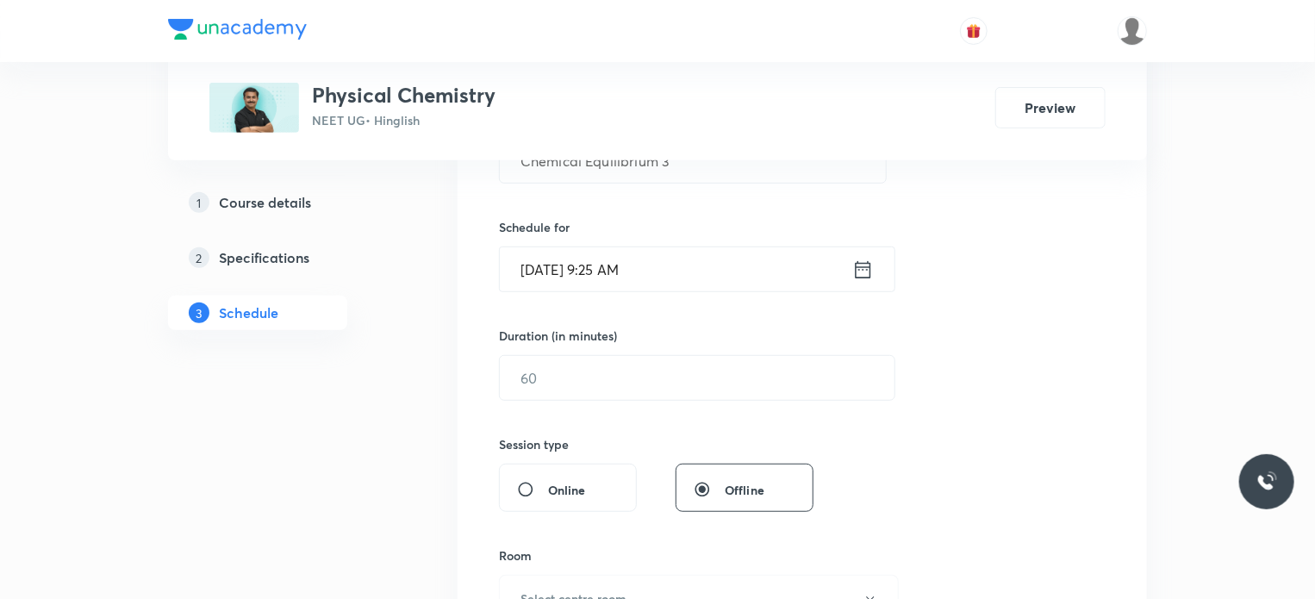
click at [625, 403] on div "Session 108 Live class Session title 22/99 Chemical Equilibrium 3 ​ Schedule fo…" at bounding box center [802, 397] width 607 height 809
click at [599, 385] on input "text" at bounding box center [697, 378] width 395 height 44
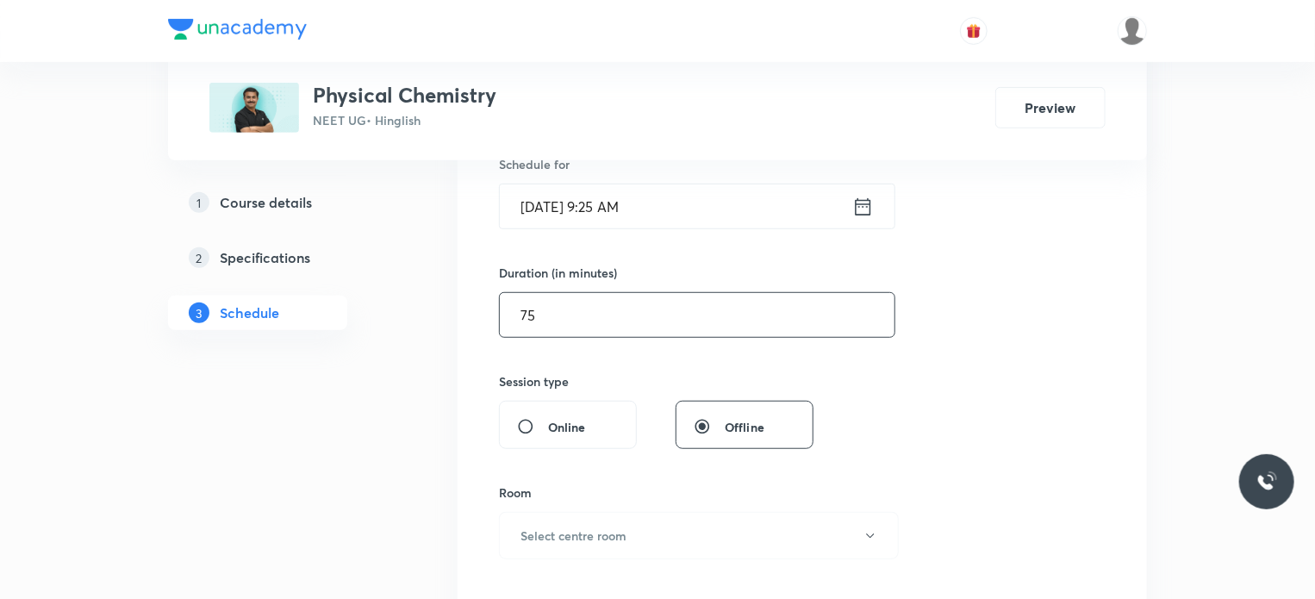
type input "75"
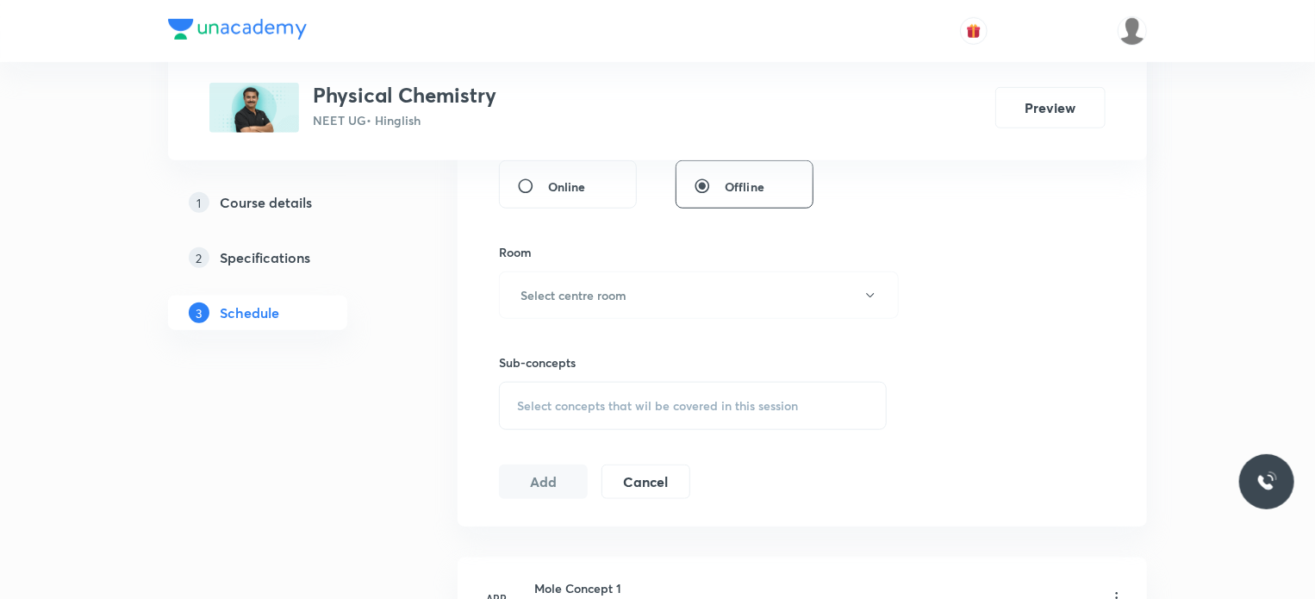
scroll to position [724, 0]
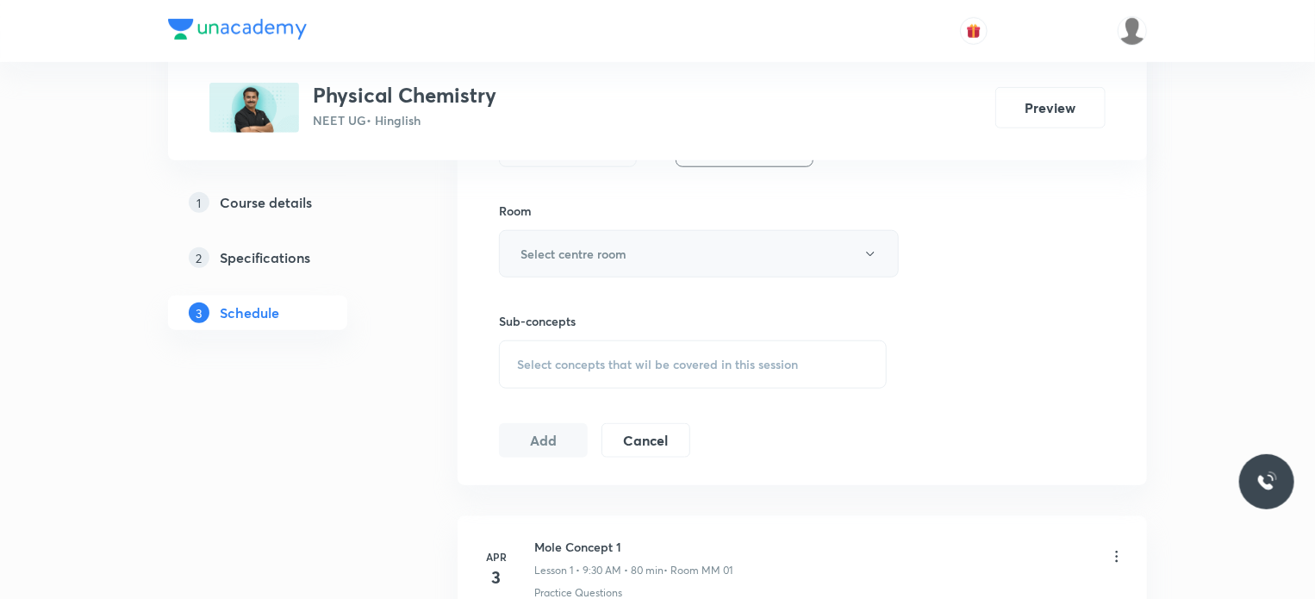
click at [600, 241] on button "Select centre room" at bounding box center [699, 253] width 400 height 47
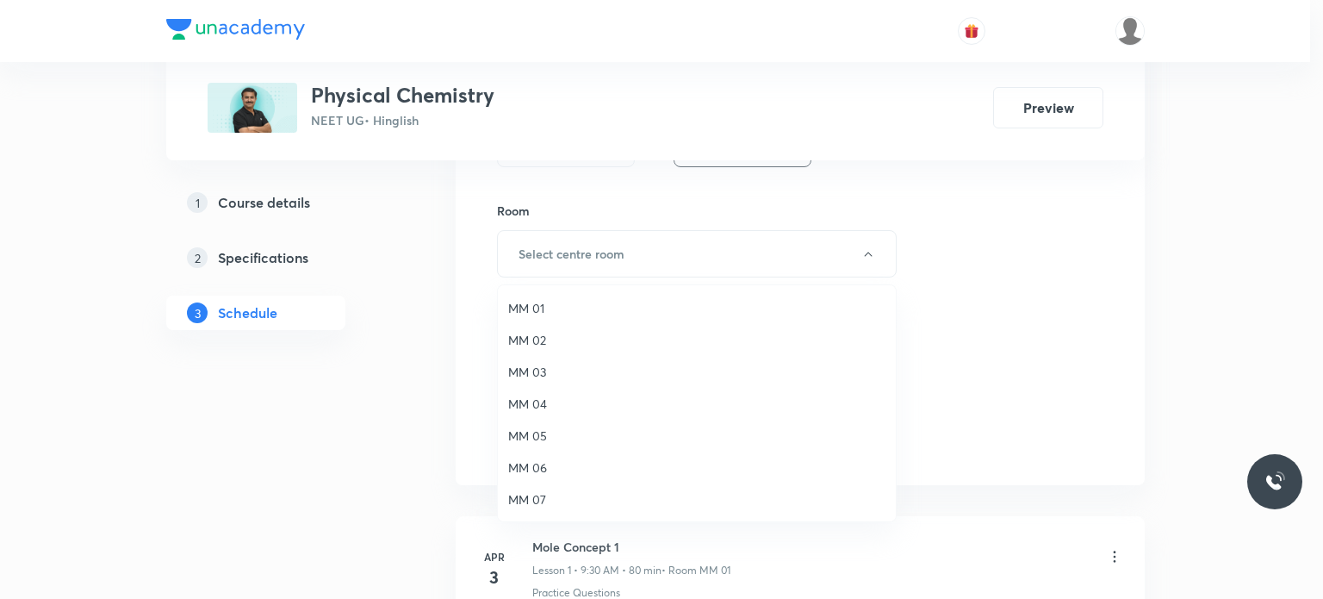
click at [600, 345] on span "MM 02" at bounding box center [696, 340] width 377 height 18
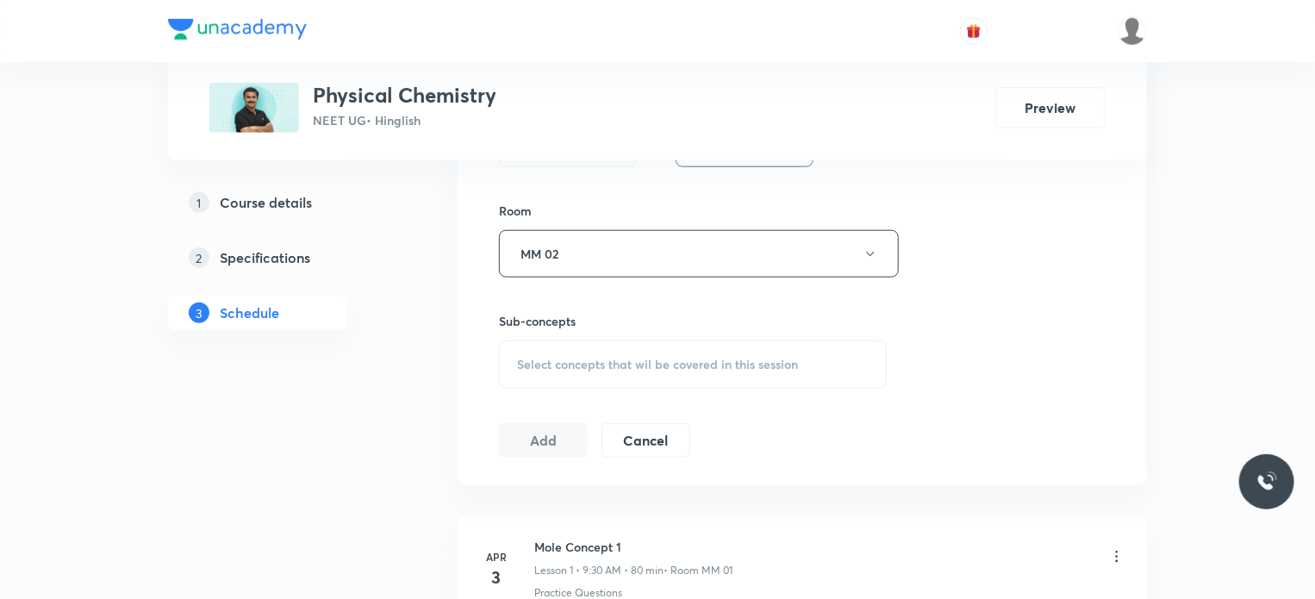
click at [642, 368] on span "Select concepts that wil be covered in this session" at bounding box center [657, 365] width 281 height 14
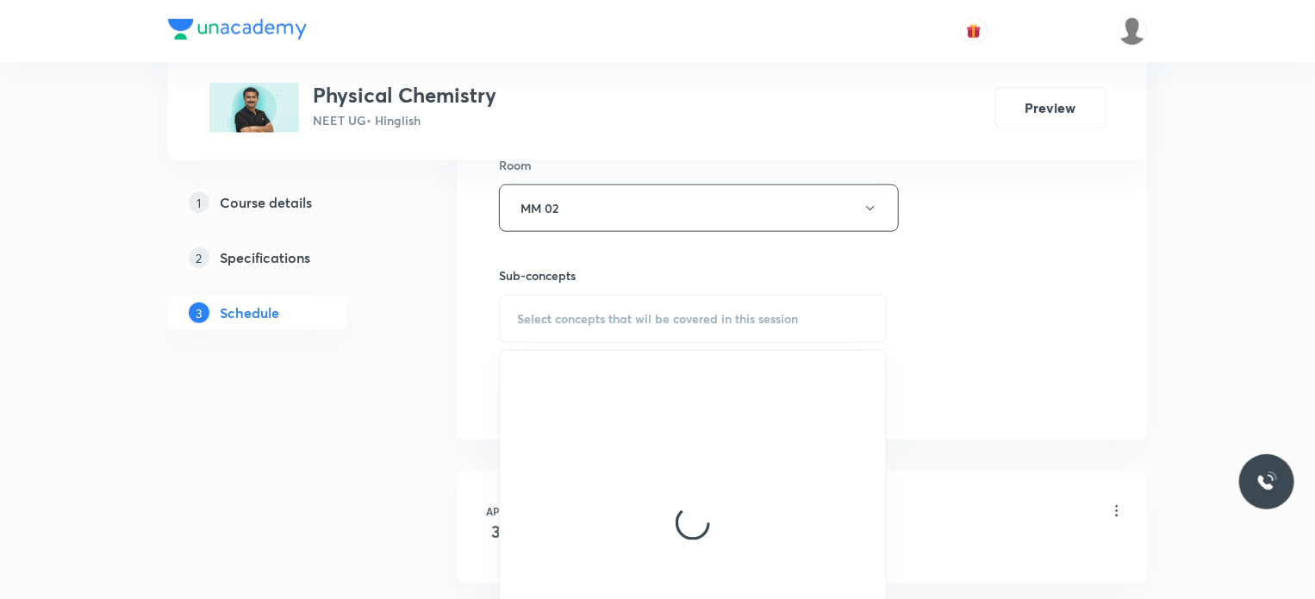
scroll to position [896, 0]
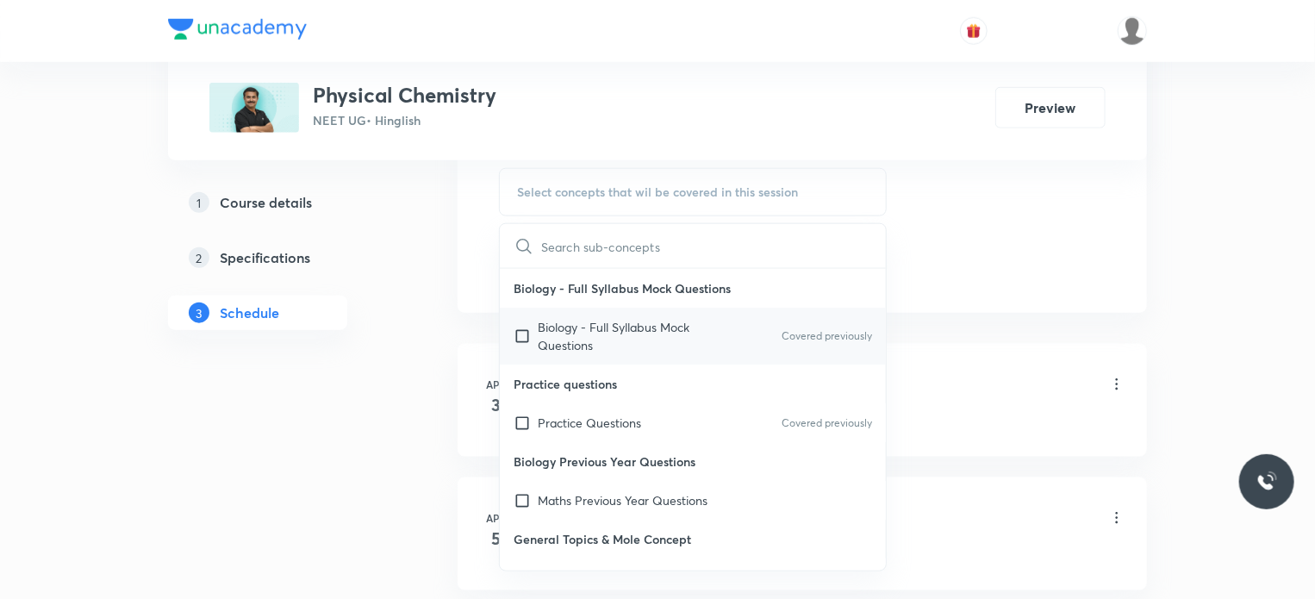
click at [656, 335] on p "Biology - Full Syllabus Mock Questions" at bounding box center [625, 336] width 174 height 36
checkbox input "true"
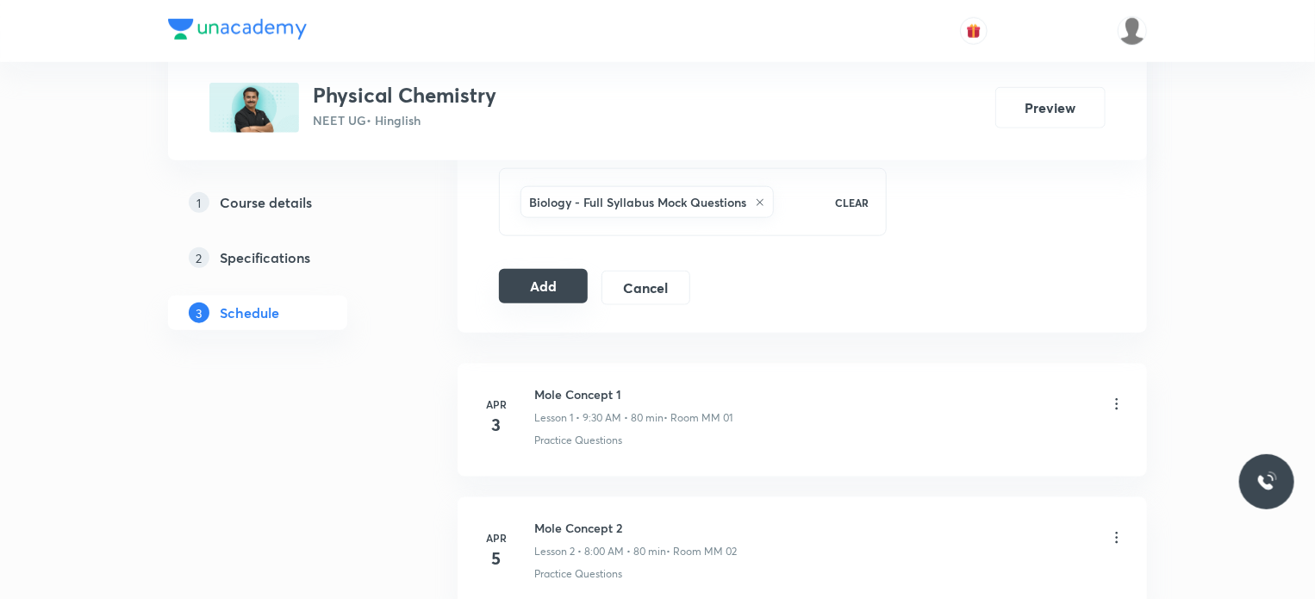
click at [554, 275] on button "Add" at bounding box center [543, 286] width 89 height 34
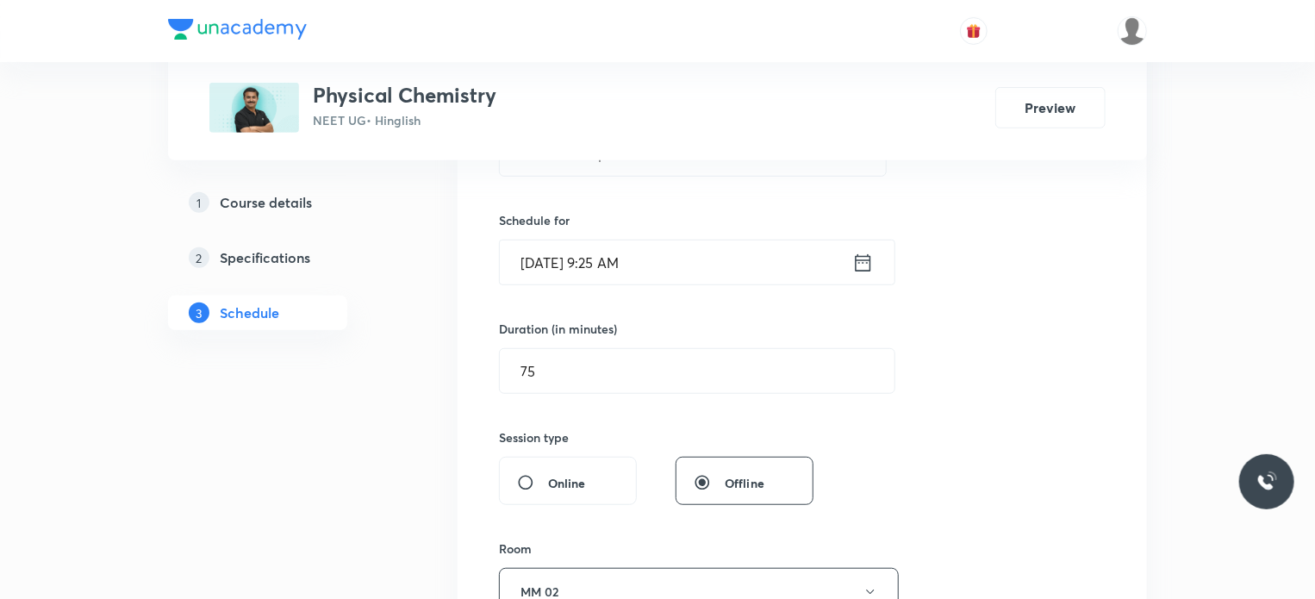
scroll to position [207, 0]
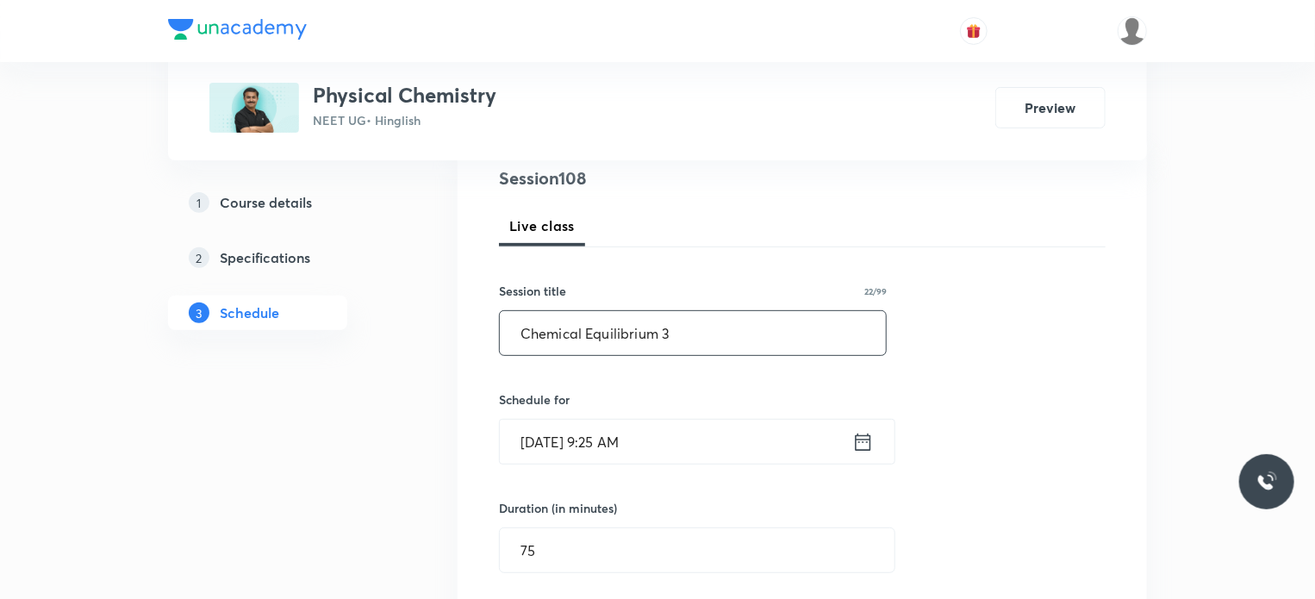
drag, startPoint x: 644, startPoint y: 338, endPoint x: 495, endPoint y: 344, distance: 150.0
click at [495, 344] on div "Session 108 Live class Session title 22/99 Chemical Equilibrium 3 ​ Schedule fo…" at bounding box center [802, 580] width 689 height 884
click at [694, 328] on input "Chemical Equilibrium 3" at bounding box center [693, 333] width 386 height 44
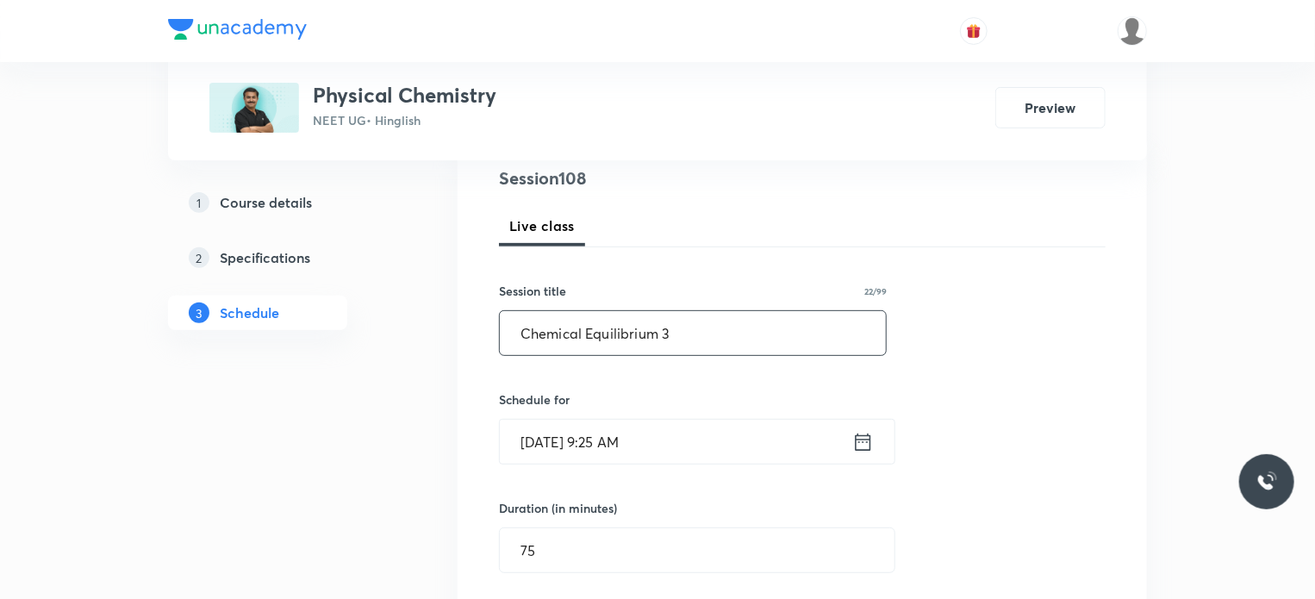
click at [694, 328] on input "Chemical Equilibrium 3" at bounding box center [693, 333] width 386 height 44
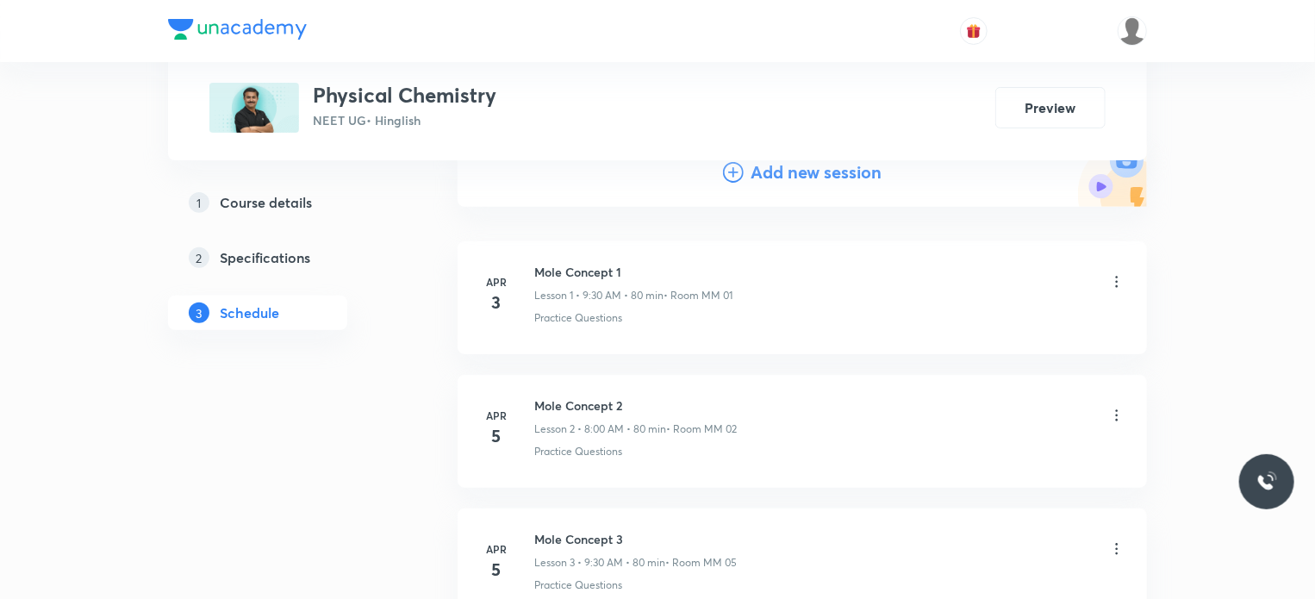
click at [768, 169] on h4 "Add new session" at bounding box center [815, 172] width 131 height 26
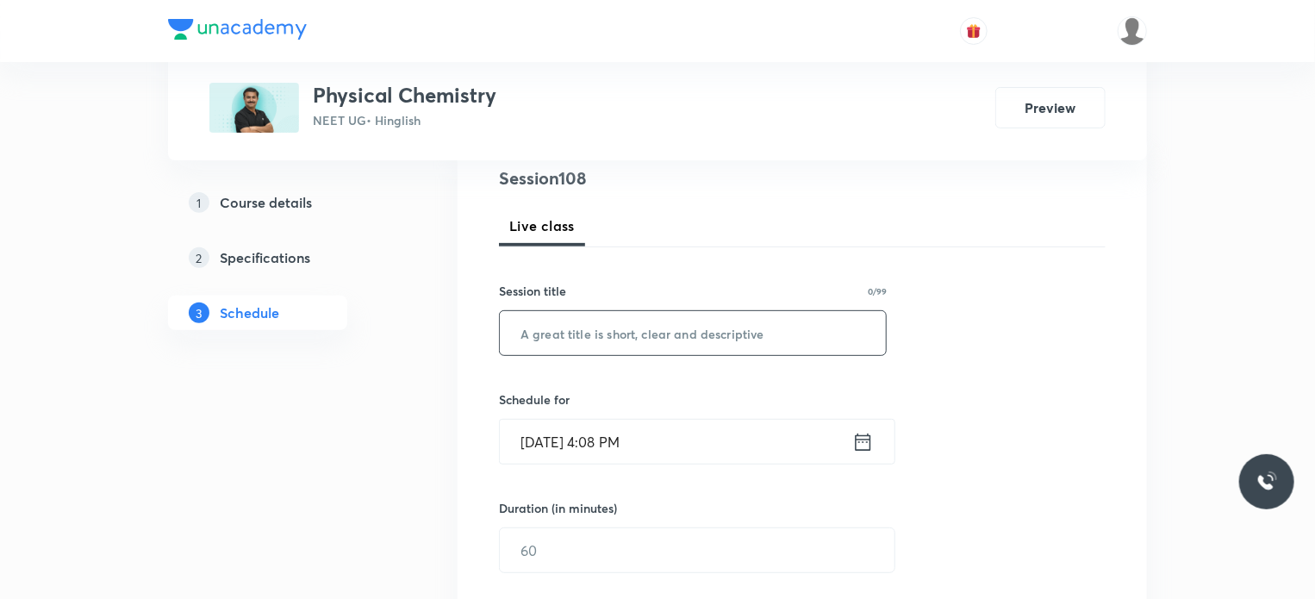
click at [700, 342] on input "text" at bounding box center [693, 333] width 386 height 44
paste input "Chemical Equilibrium 3"
type input "Chemical Equilibrium 4"
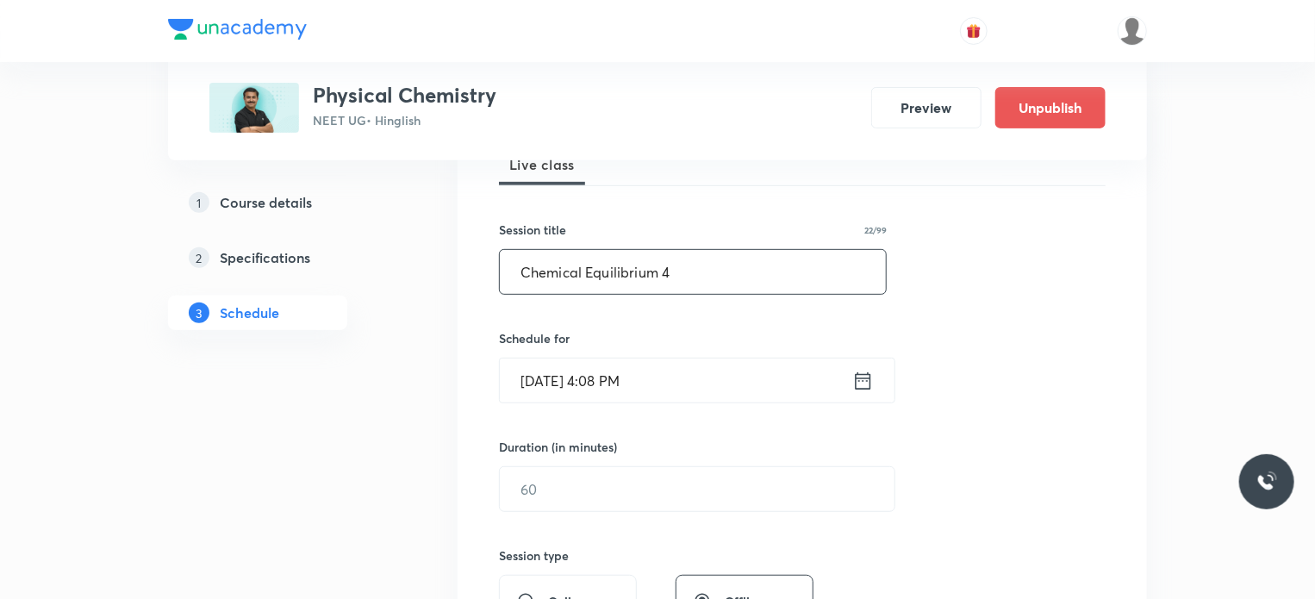
scroll to position [293, 0]
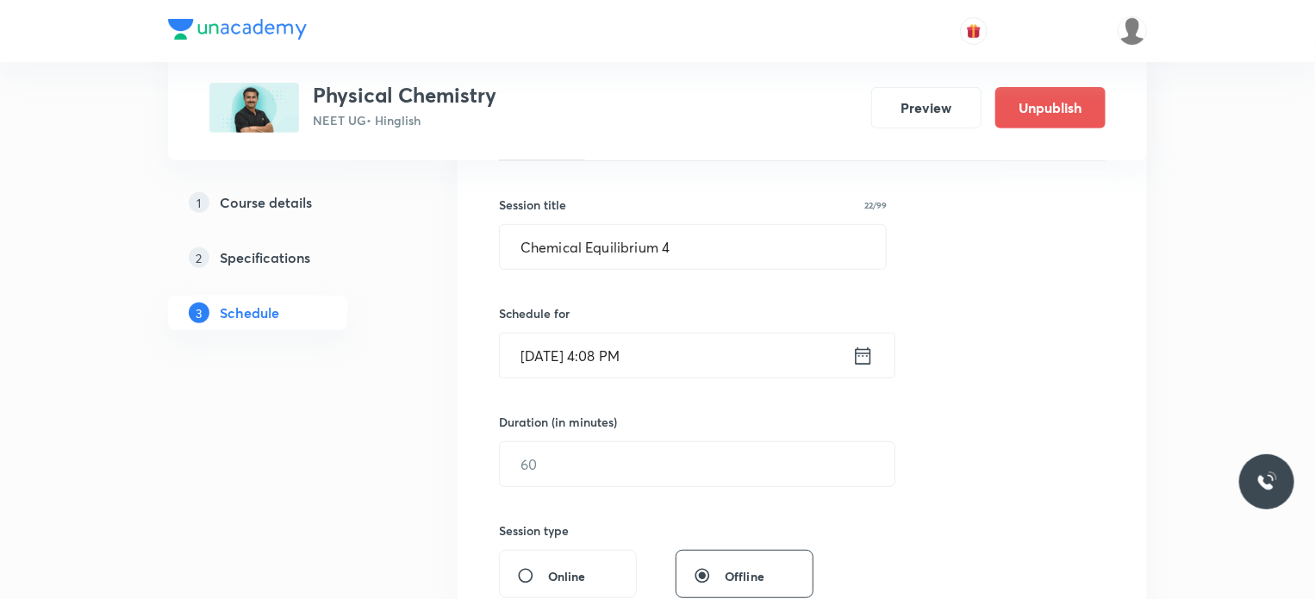
click at [703, 364] on input "[DATE] 4:08 PM" at bounding box center [676, 355] width 352 height 44
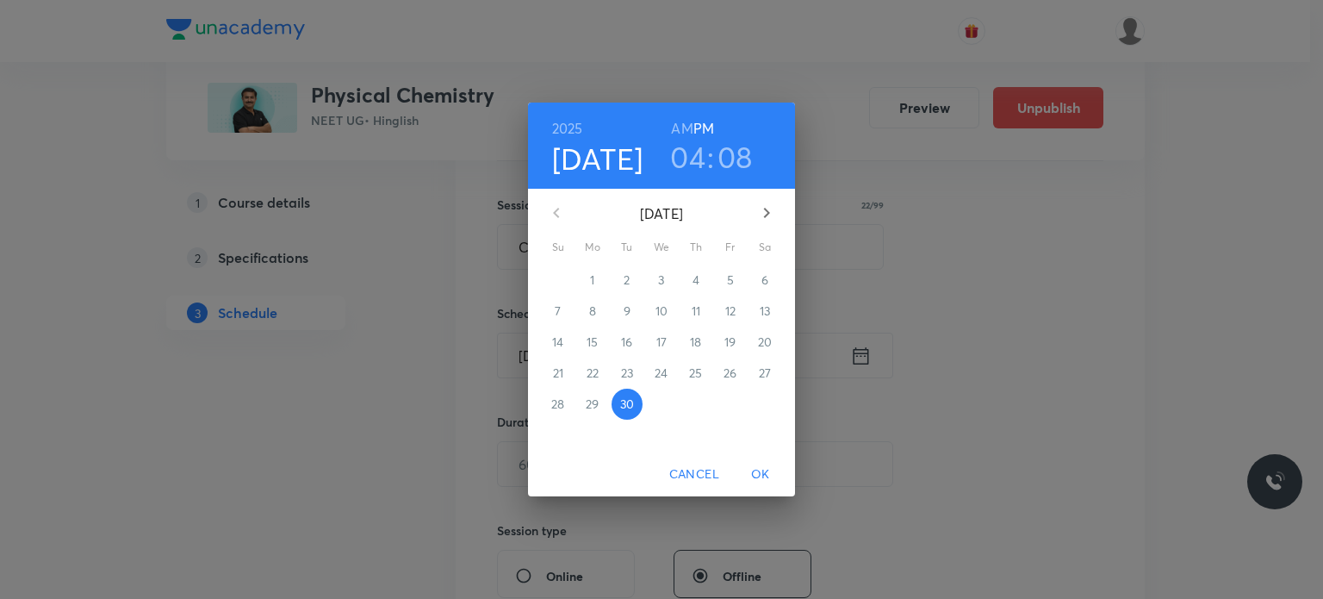
click at [766, 206] on icon "button" at bounding box center [766, 212] width 21 height 21
click at [758, 276] on span "4" at bounding box center [765, 279] width 31 height 17
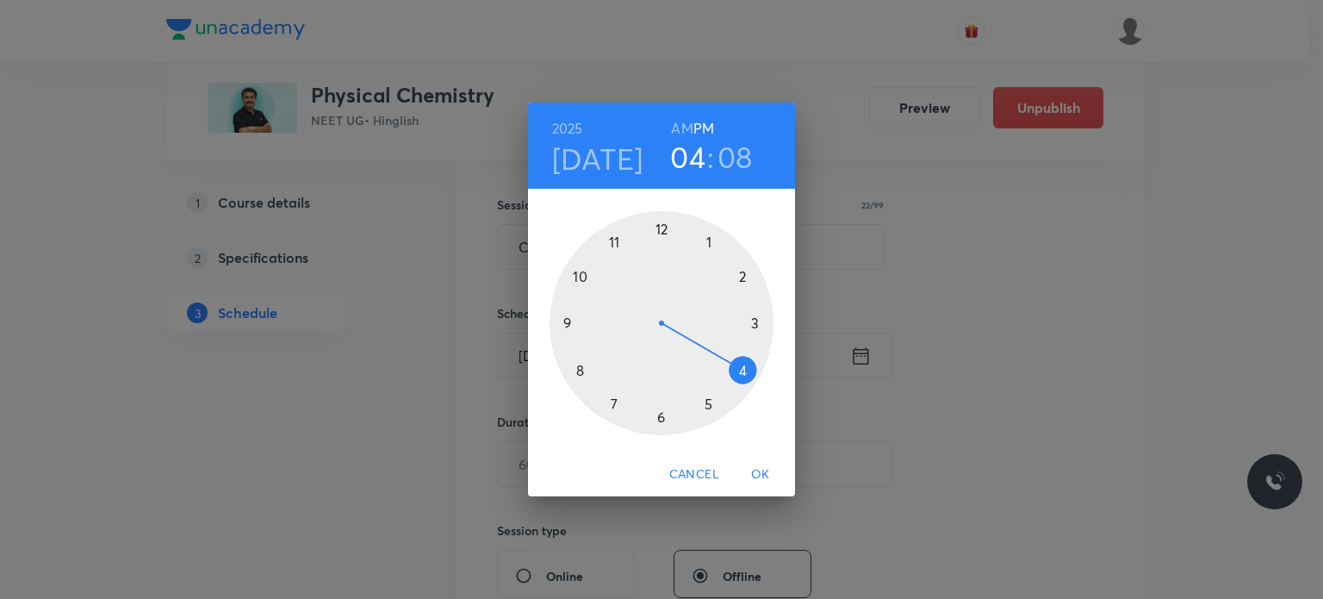
click at [676, 128] on h6 "AM" at bounding box center [682, 128] width 22 height 24
drag, startPoint x: 647, startPoint y: 233, endPoint x: 601, endPoint y: 327, distance: 104.4
click at [601, 327] on div at bounding box center [662, 323] width 224 height 224
drag, startPoint x: 682, startPoint y: 323, endPoint x: 704, endPoint y: 395, distance: 75.8
click at [703, 395] on div at bounding box center [662, 323] width 224 height 224
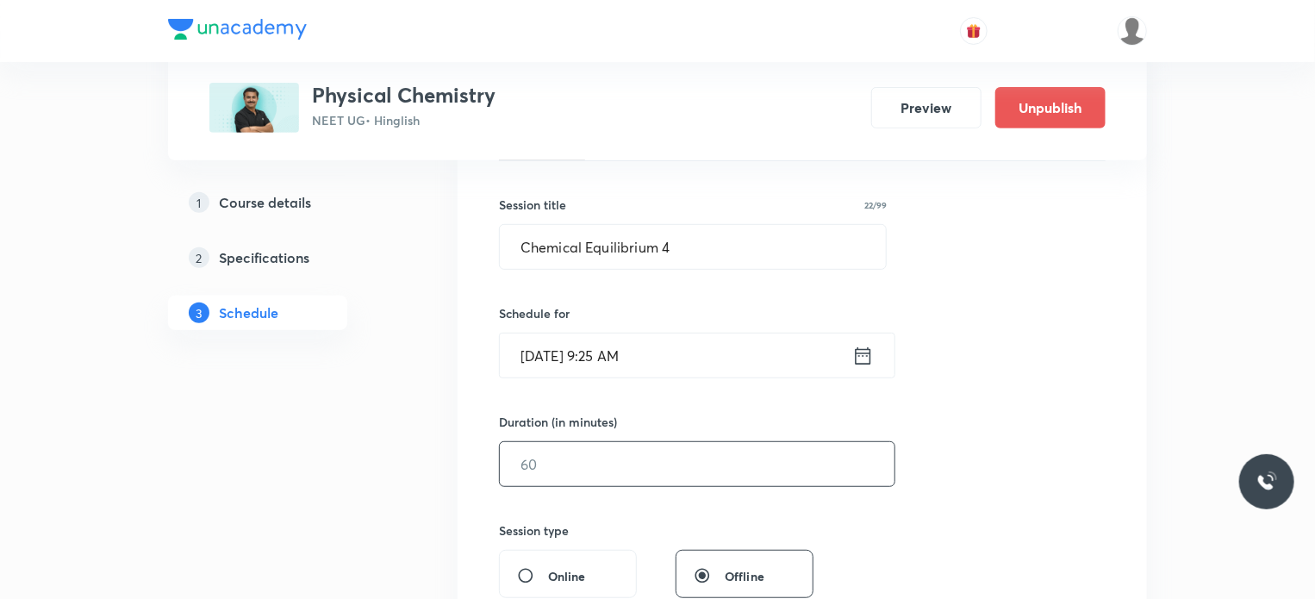
click at [590, 475] on input "text" at bounding box center [697, 464] width 395 height 44
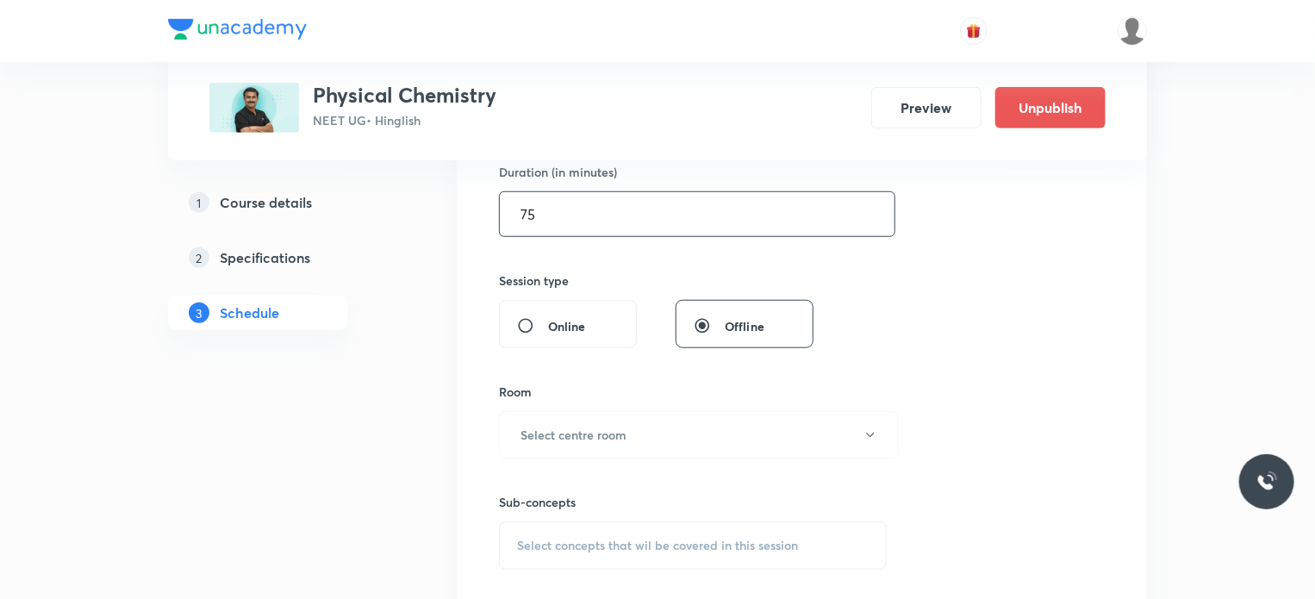
scroll to position [551, 0]
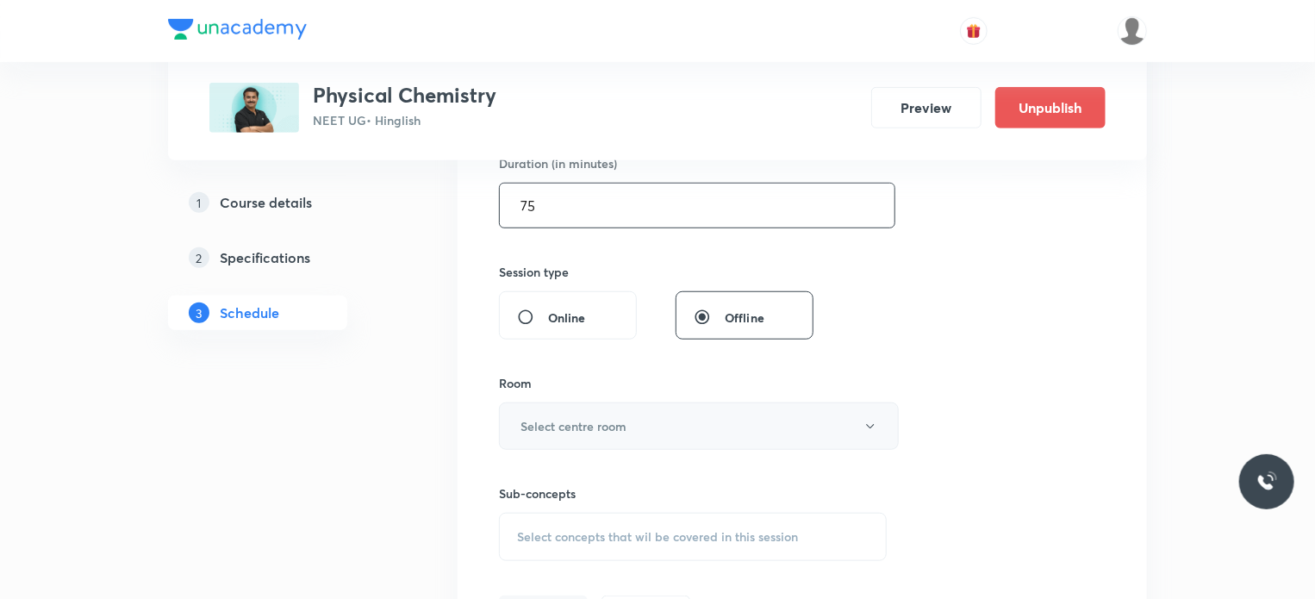
type input "75"
click at [600, 418] on h6 "Select centre room" at bounding box center [573, 426] width 106 height 18
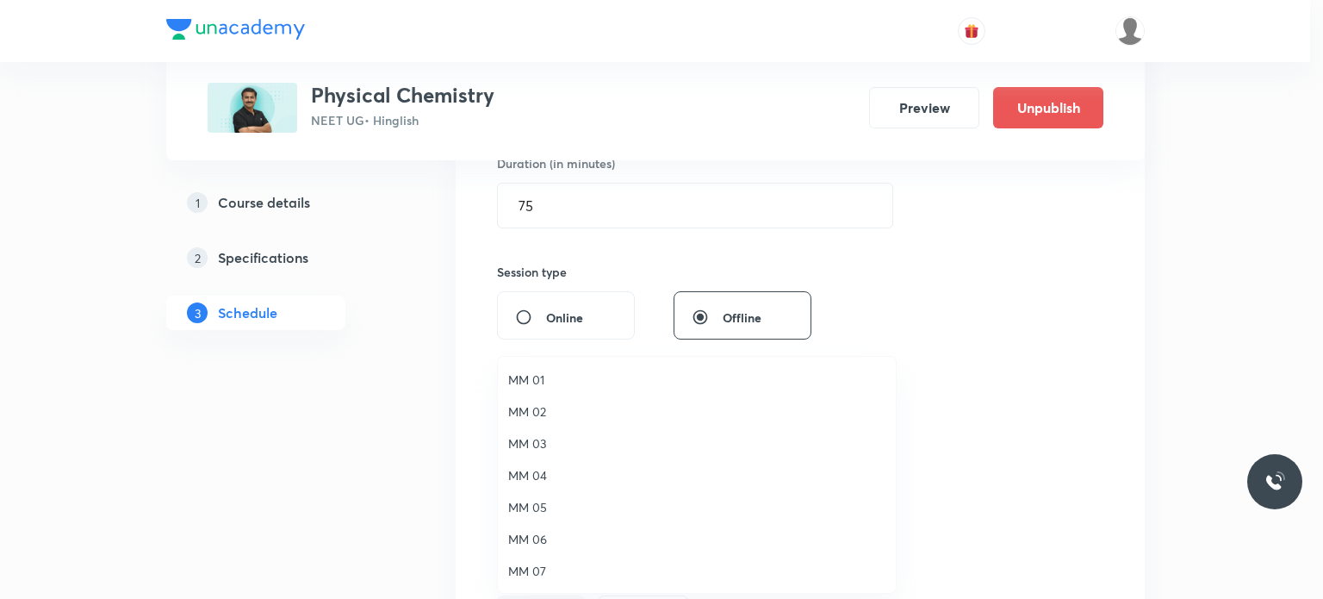
click at [576, 425] on li "MM 02" at bounding box center [697, 411] width 398 height 32
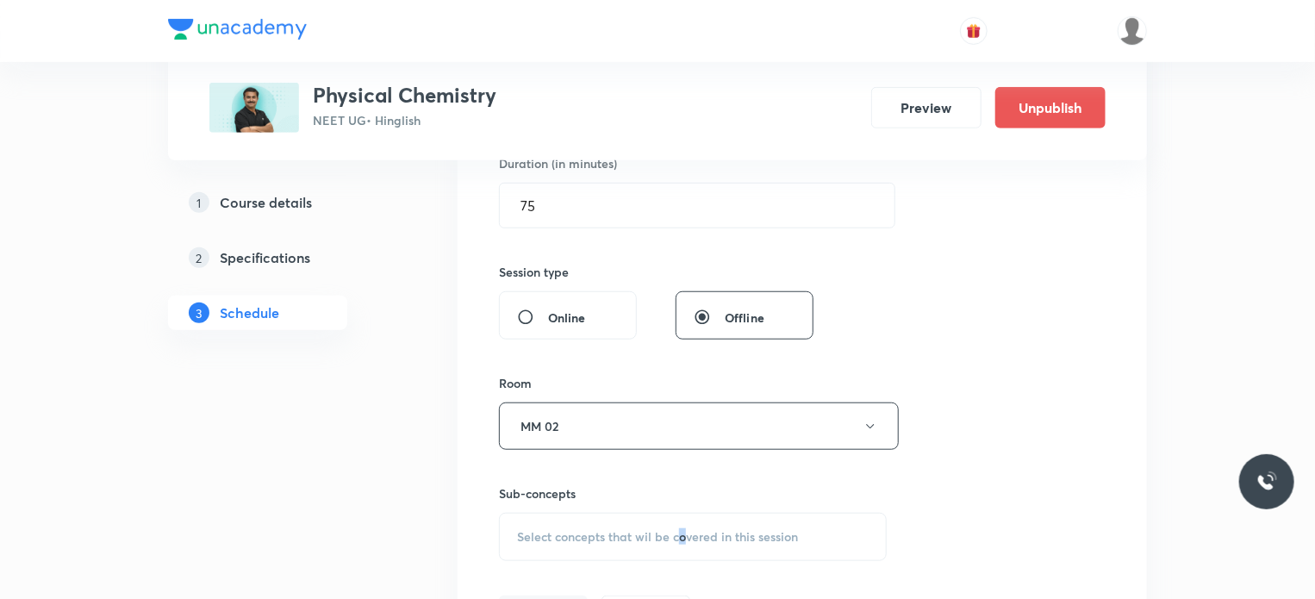
click at [684, 543] on div "Select concepts that wil be covered in this session" at bounding box center [693, 537] width 388 height 48
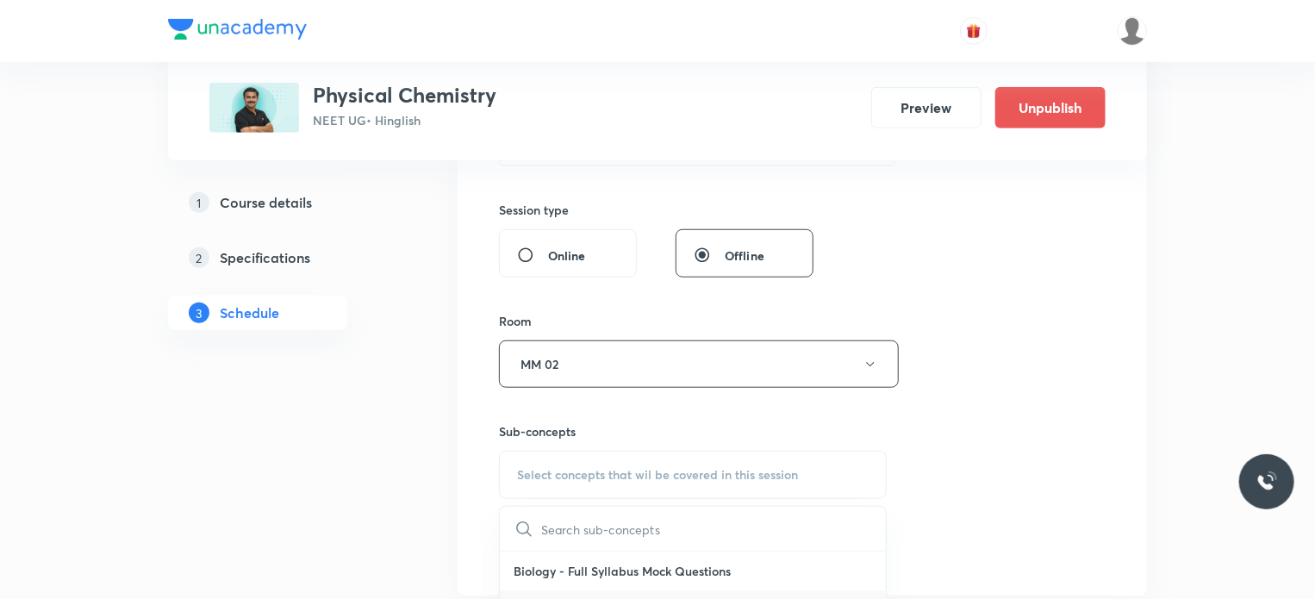
scroll to position [735, 0]
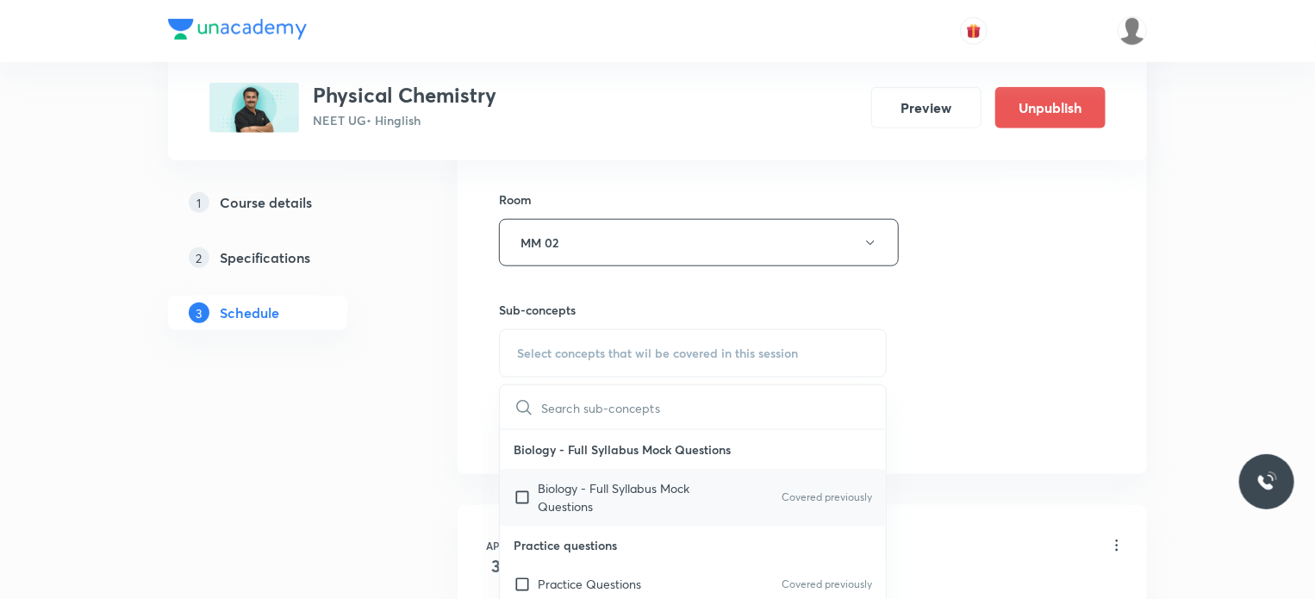
click at [719, 502] on div "Biology - Full Syllabus Mock Questions Covered previously" at bounding box center [693, 497] width 386 height 57
click at [1086, 402] on div "Session 109 Live class Session title 22/99 Chemical Equilibrium 4 ​ Schedule fo…" at bounding box center [802, 41] width 607 height 809
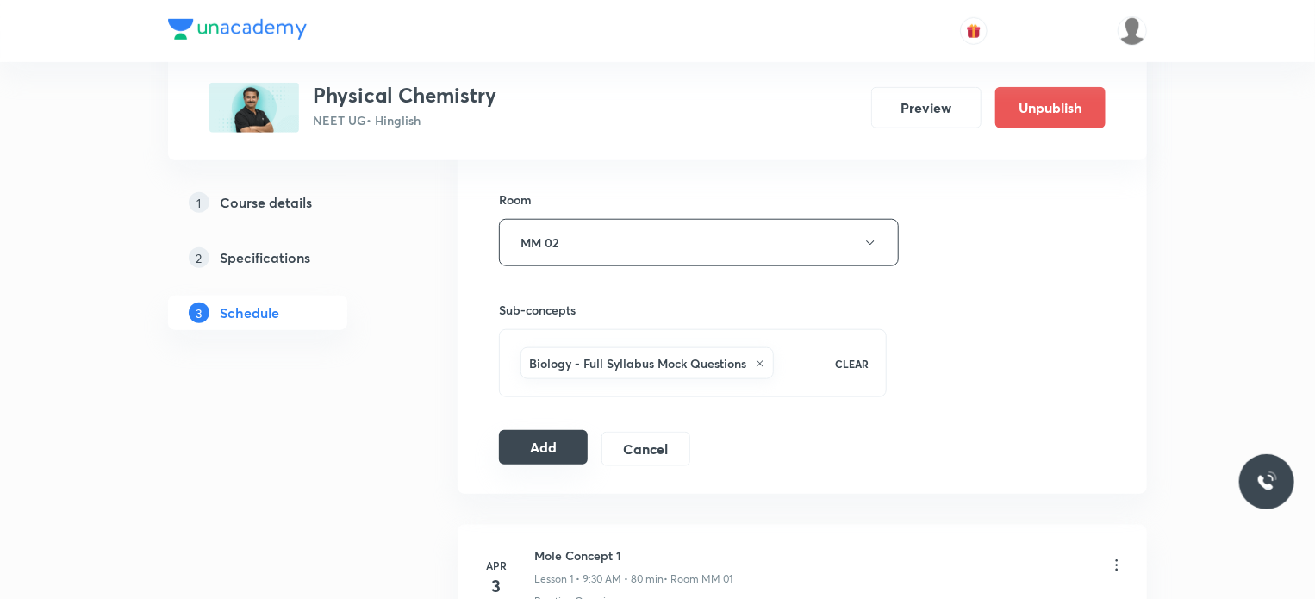
click at [538, 439] on button "Add" at bounding box center [543, 447] width 89 height 34
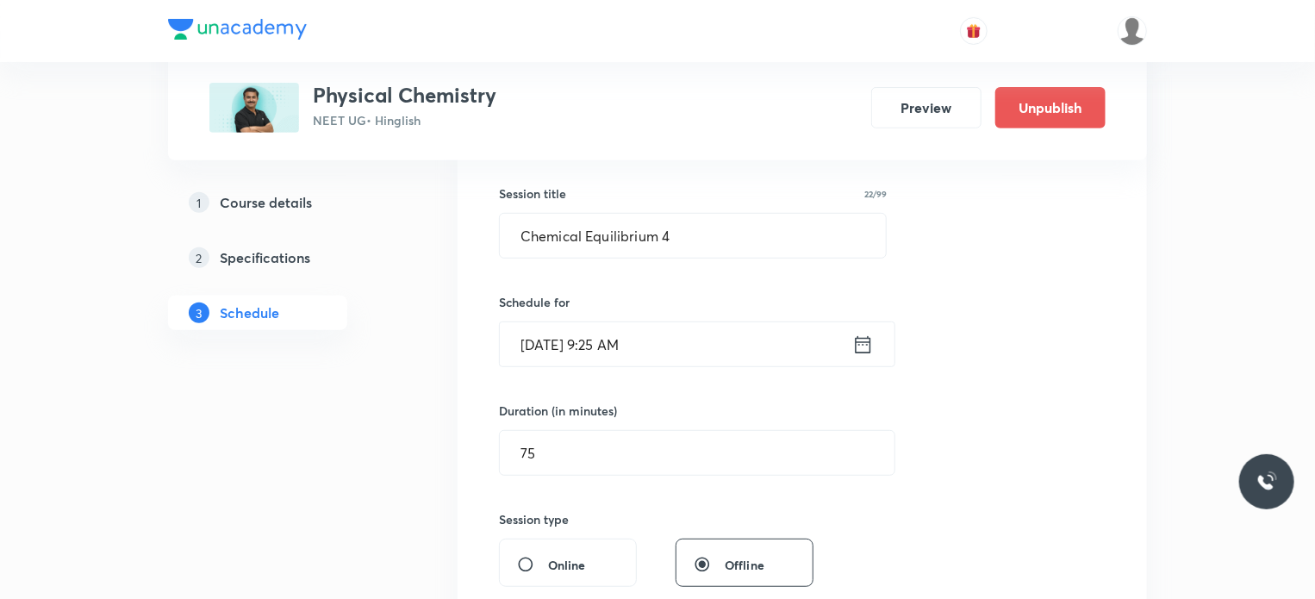
scroll to position [46, 0]
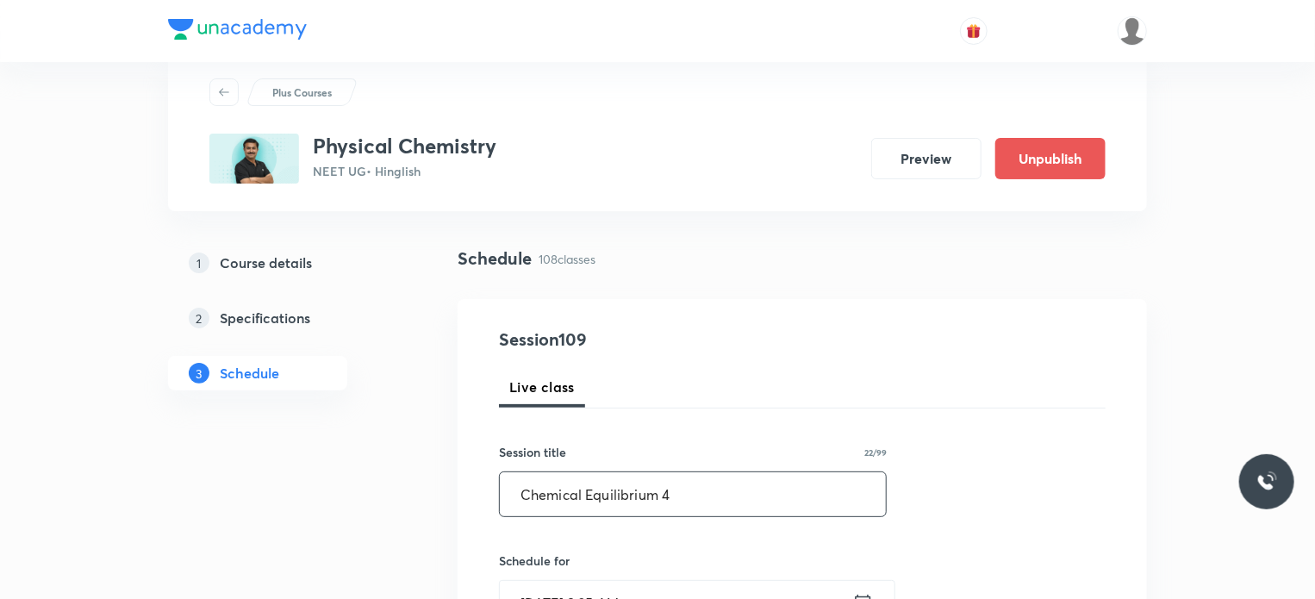
drag, startPoint x: 700, startPoint y: 484, endPoint x: 379, endPoint y: 519, distance: 322.4
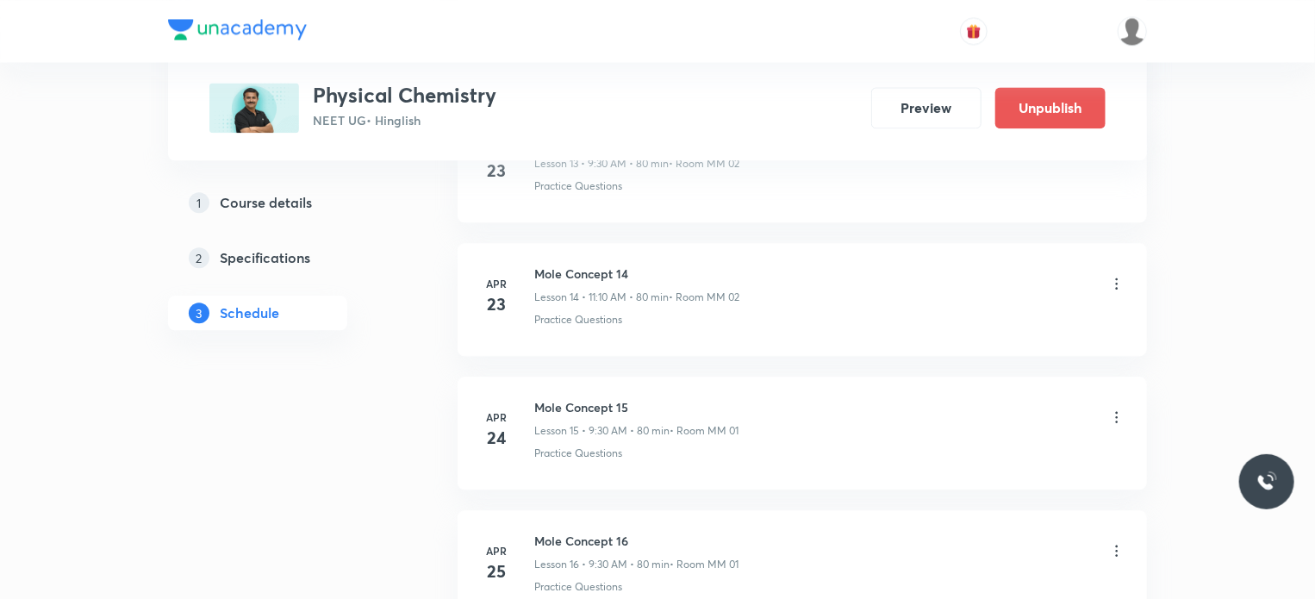
scroll to position [14509, 0]
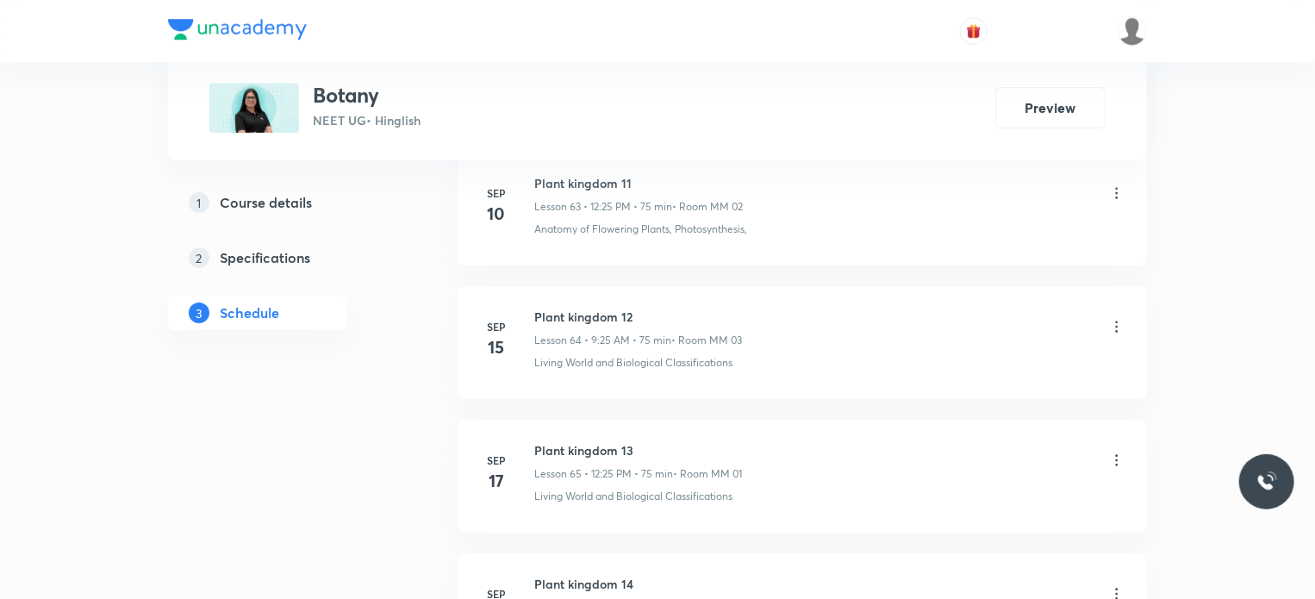
scroll to position [9705, 0]
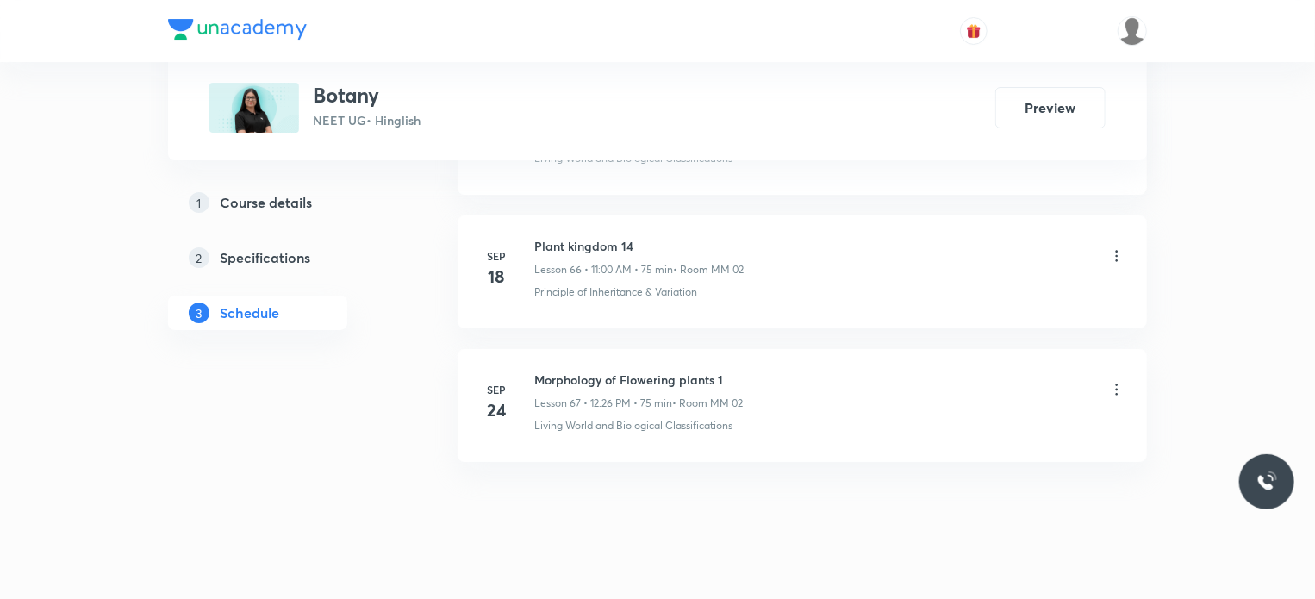
click at [561, 370] on h6 "Morphology of Flowering plants 1" at bounding box center [638, 379] width 209 height 18
copy h6 "Morphology of Flowering plants 1"
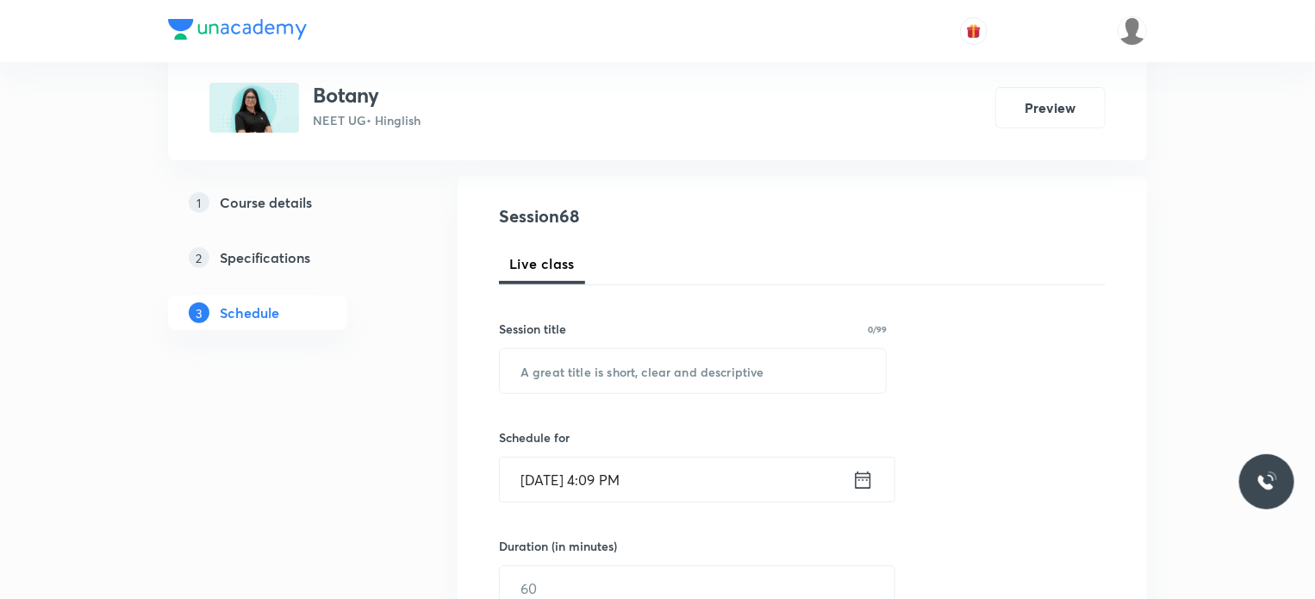
scroll to position [172, 0]
click at [800, 344] on div "Session title 0/99 ​" at bounding box center [693, 353] width 388 height 74
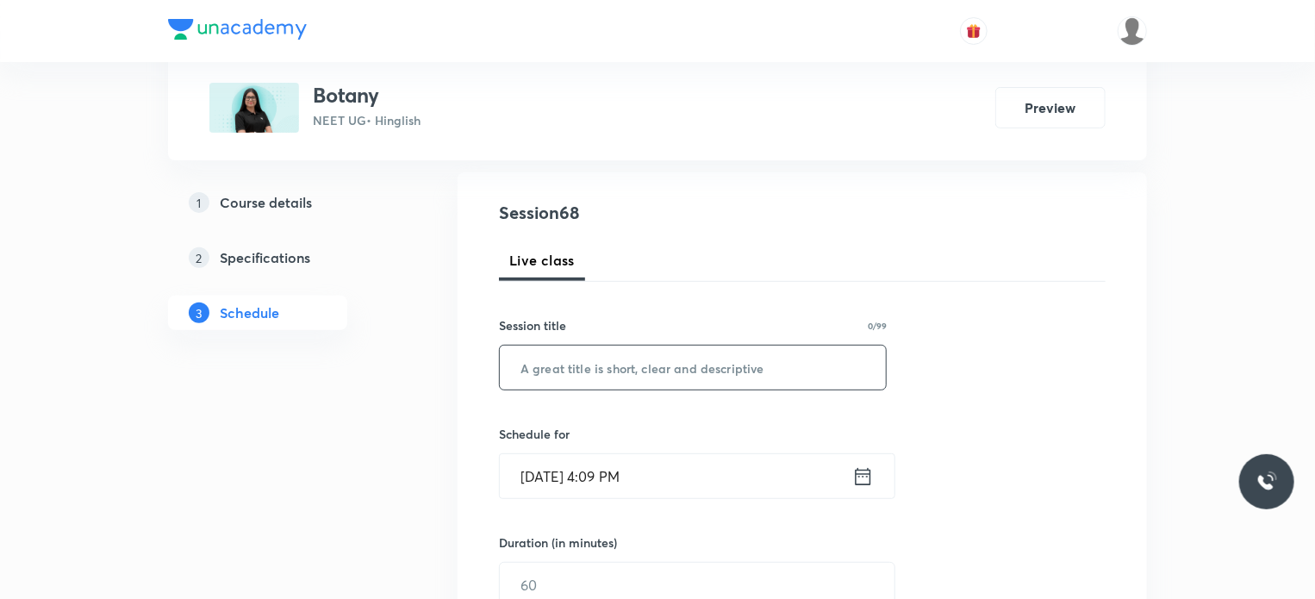
click at [790, 385] on input "text" at bounding box center [693, 368] width 386 height 44
paste input "Morphology of Flowering plants 1"
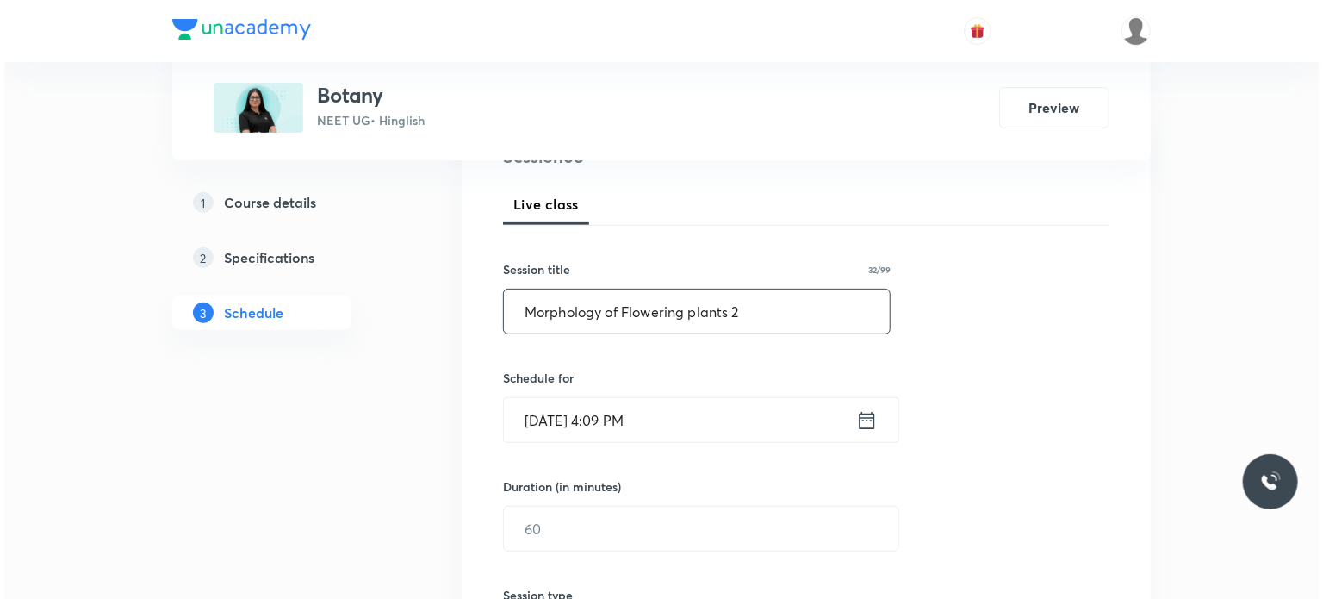
scroll to position [258, 0]
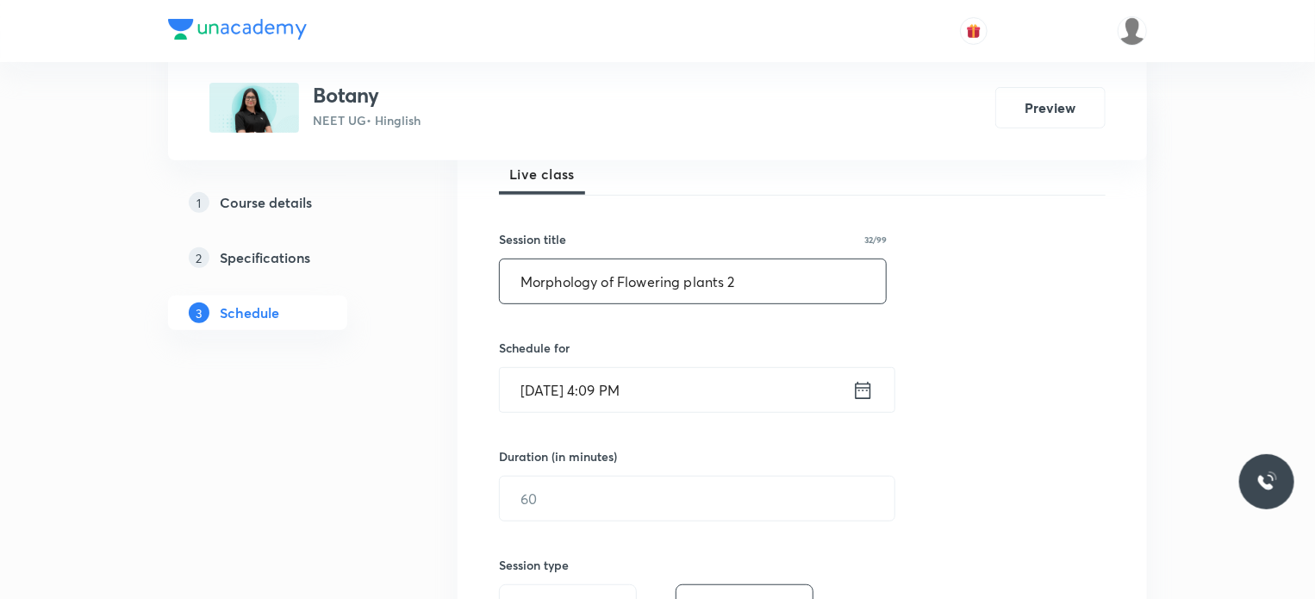
click at [692, 277] on input "Morphology of Flowering plants 2" at bounding box center [693, 281] width 386 height 44
type input "Morphology of Flowering Plants 2"
click at [670, 382] on input "Sep 30, 2025, 4:09 PM" at bounding box center [676, 390] width 352 height 44
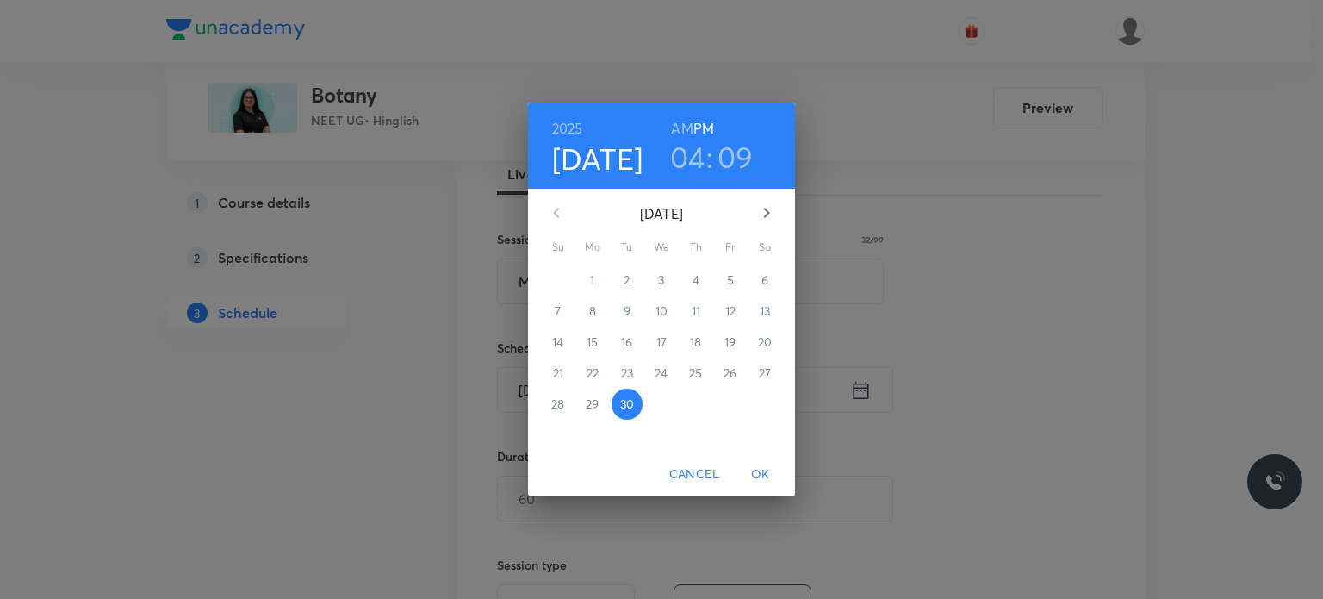
click at [772, 205] on icon "button" at bounding box center [766, 212] width 21 height 21
click at [772, 303] on span "11" at bounding box center [765, 310] width 31 height 17
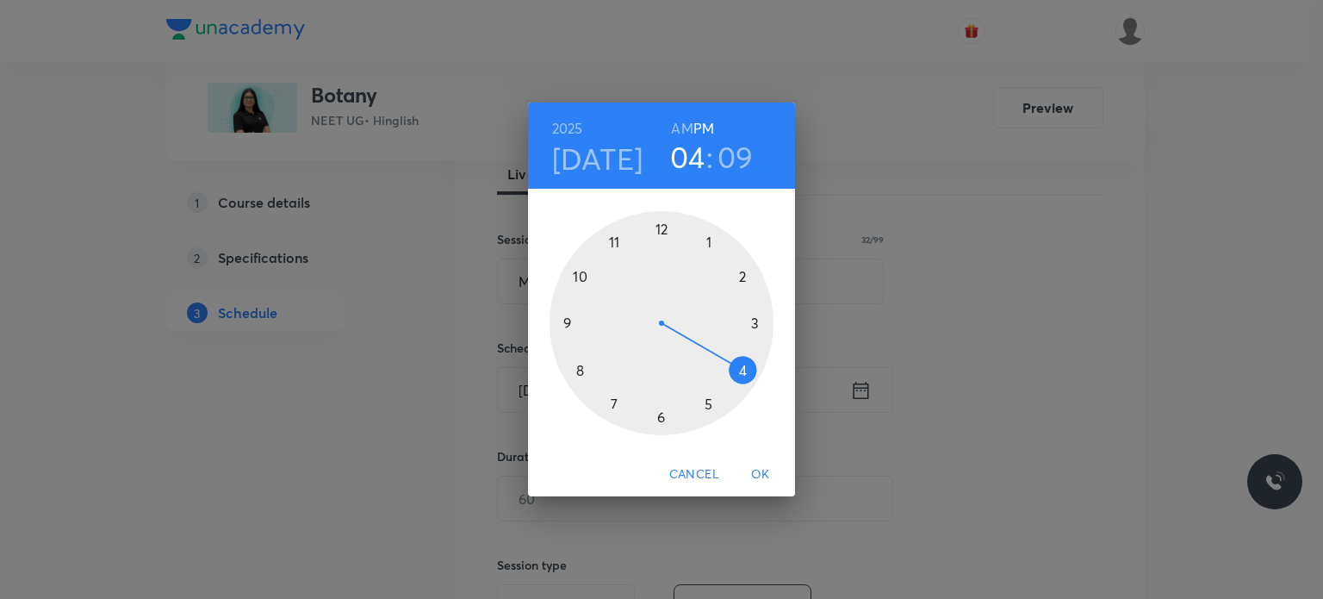
click at [584, 156] on h4 "Oct 11" at bounding box center [597, 158] width 91 height 36
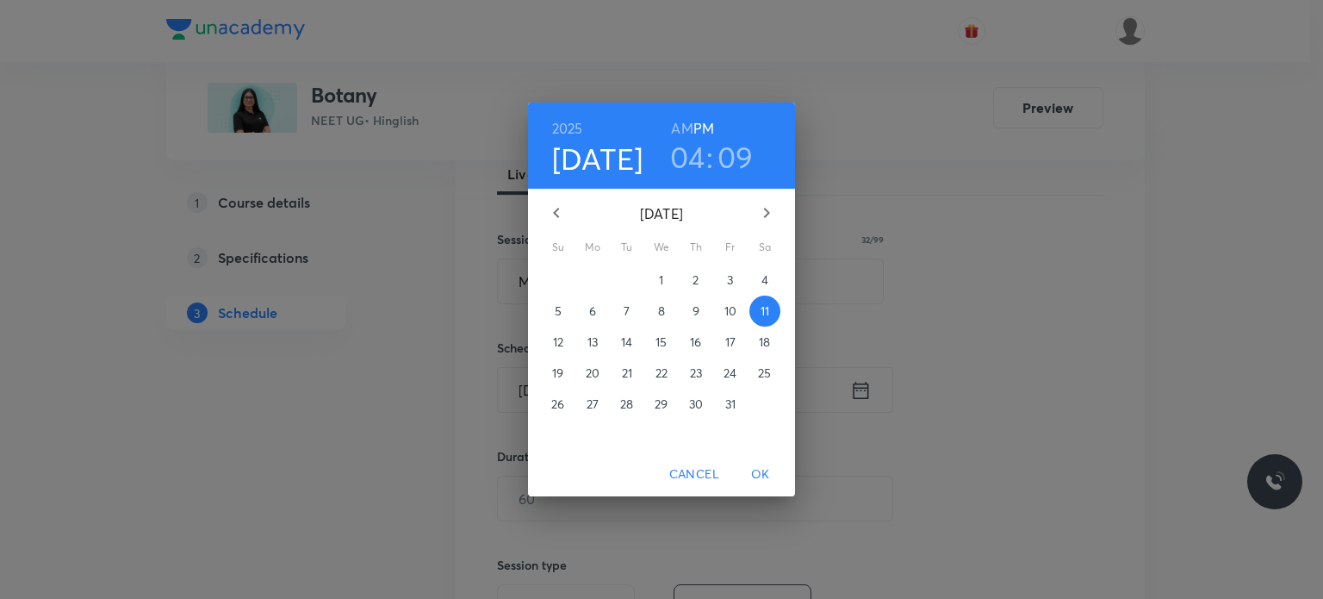
click at [734, 278] on span "3" at bounding box center [730, 279] width 31 height 17
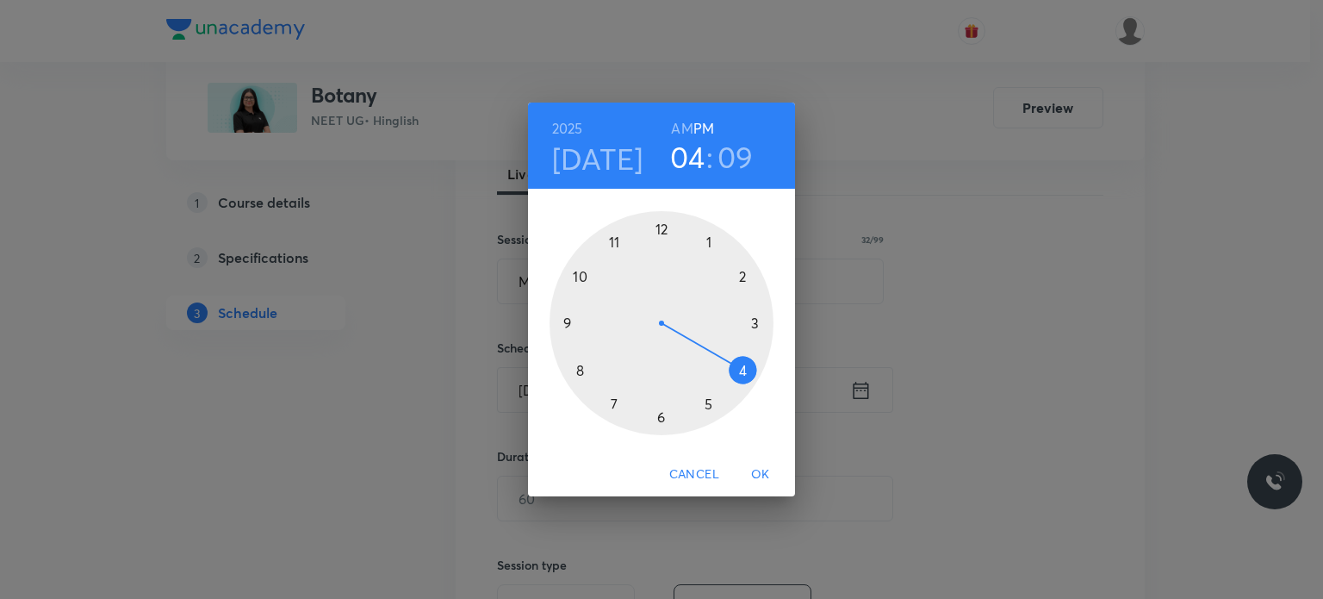
click at [682, 126] on h6 "AM" at bounding box center [682, 128] width 22 height 24
click at [611, 227] on div at bounding box center [662, 323] width 224 height 224
drag, startPoint x: 672, startPoint y: 227, endPoint x: 663, endPoint y: 225, distance: 8.8
click at [663, 225] on div at bounding box center [662, 323] width 224 height 224
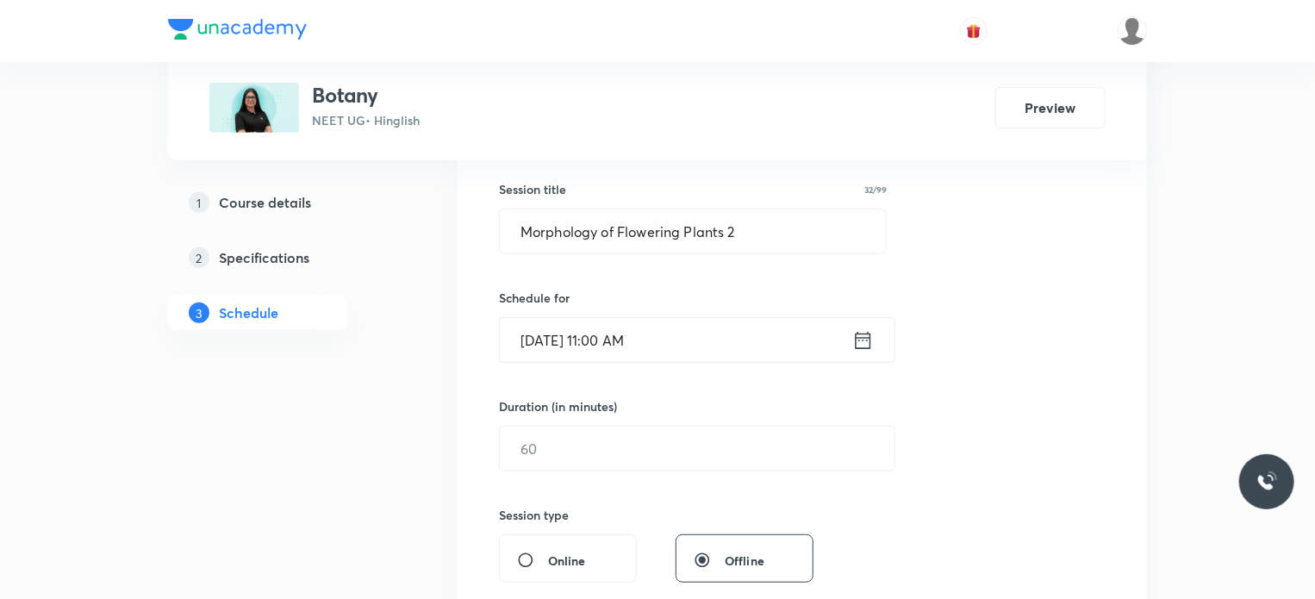
scroll to position [345, 0]
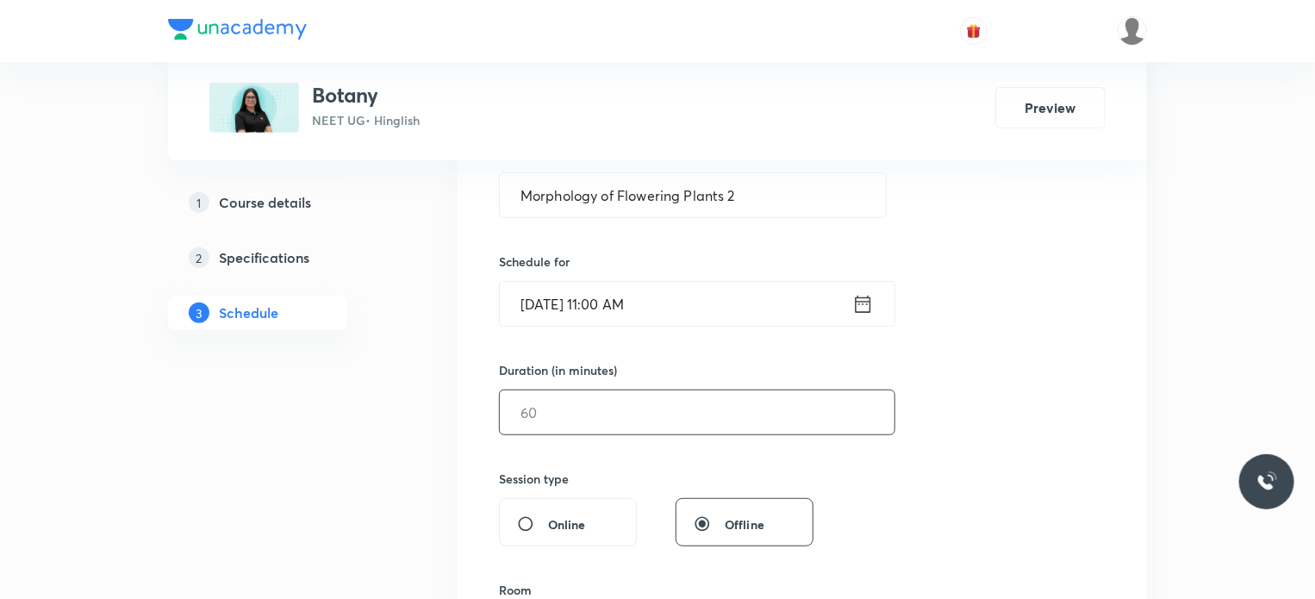
click at [576, 404] on input "text" at bounding box center [697, 412] width 395 height 44
type input "9"
type input "0"
type input "7"
type input "0"
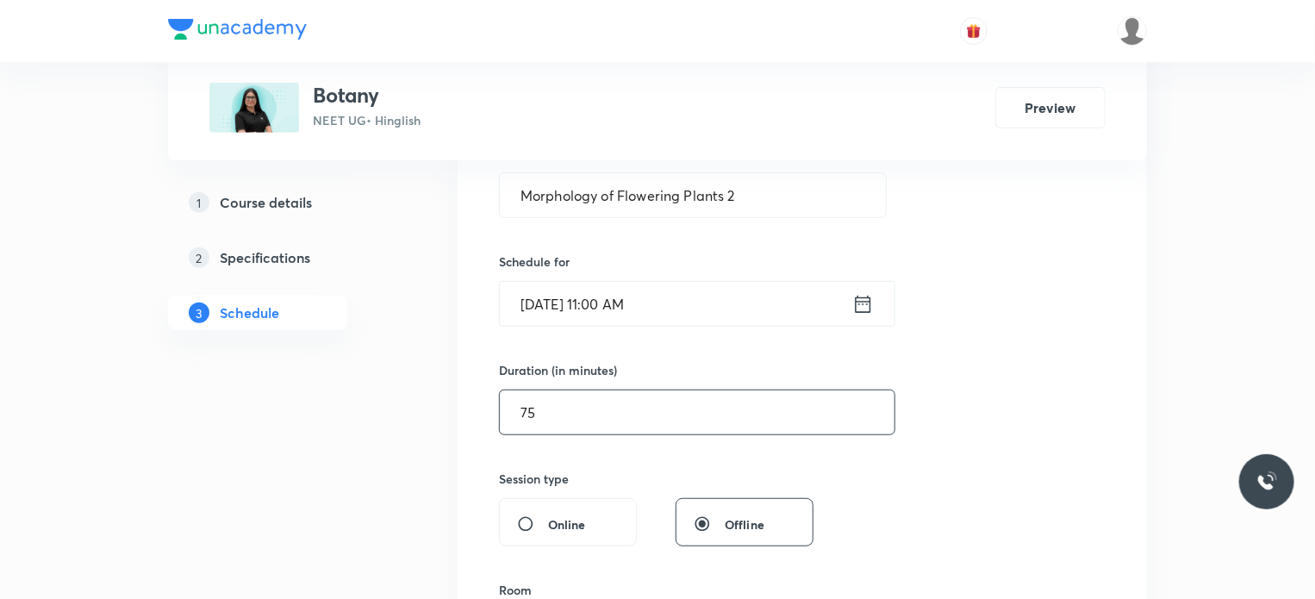
type input "75"
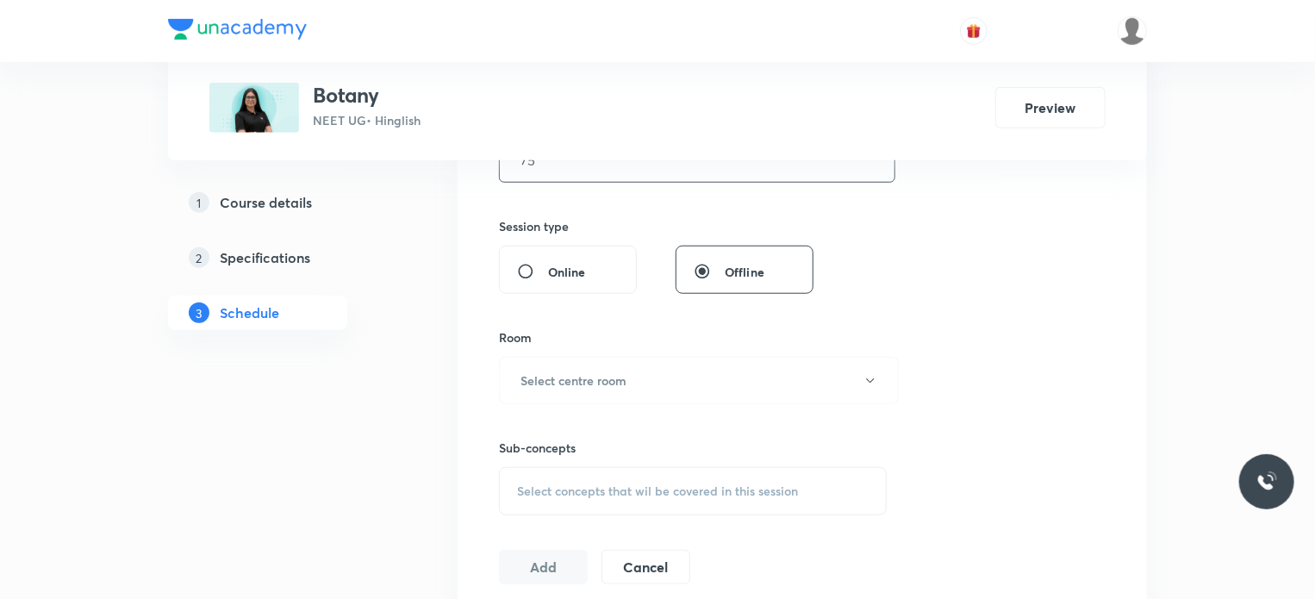
scroll to position [689, 0]
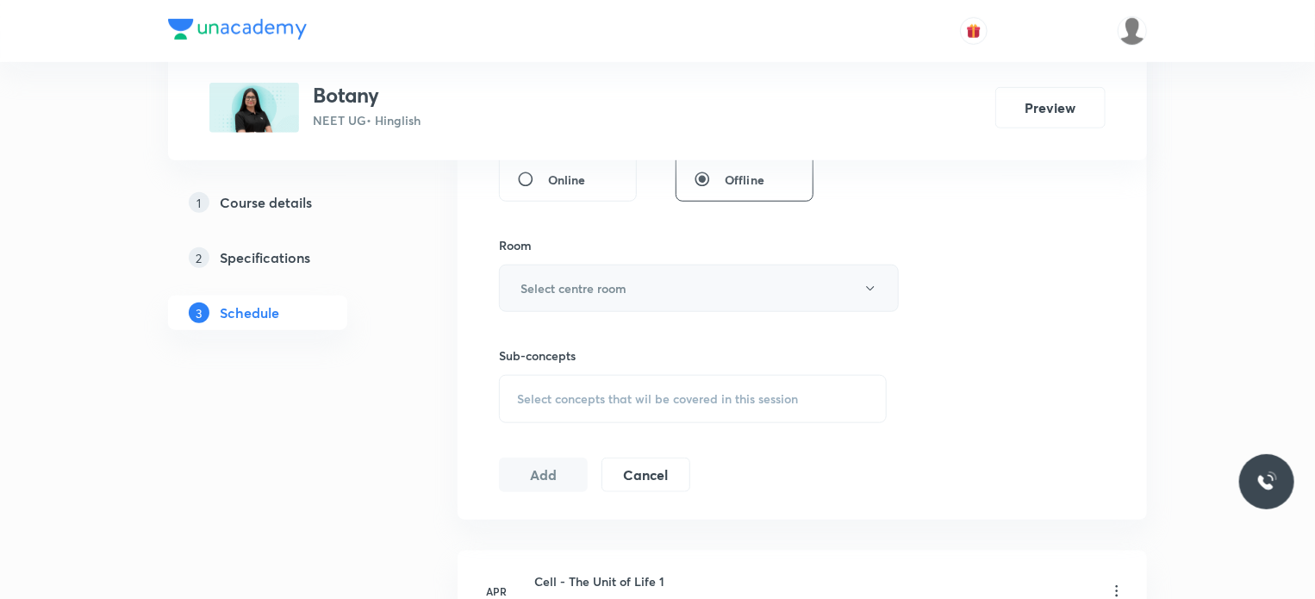
click at [586, 279] on h6 "Select centre room" at bounding box center [573, 288] width 106 height 18
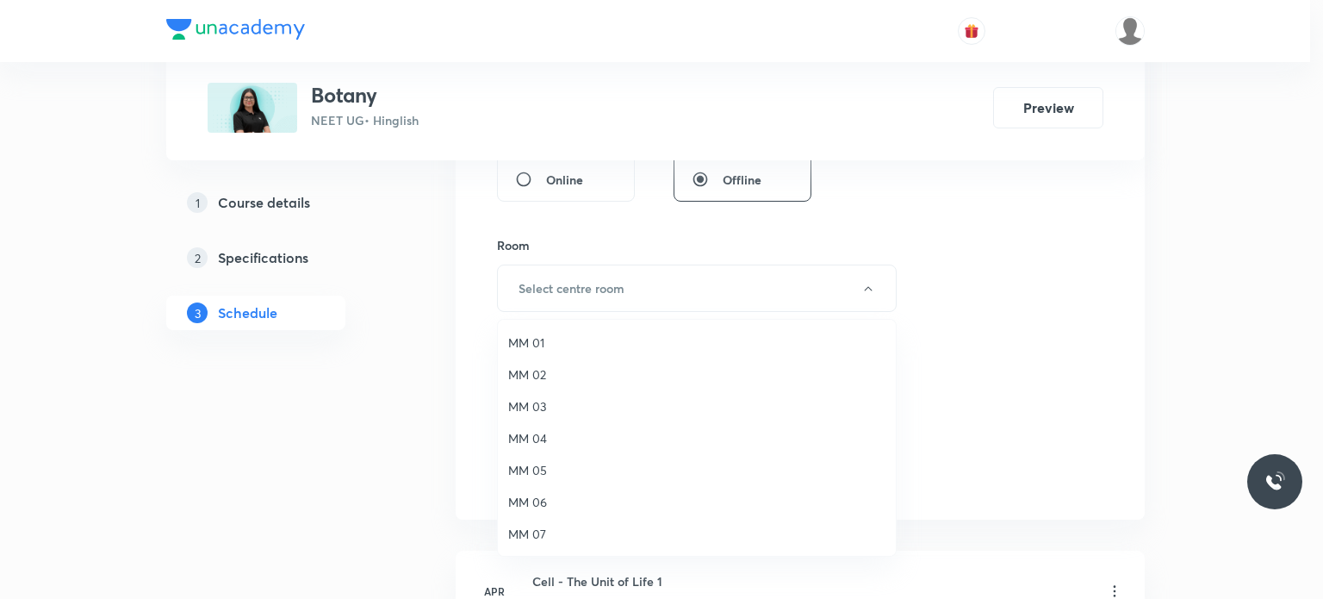
click at [578, 364] on li "MM 02" at bounding box center [697, 374] width 398 height 32
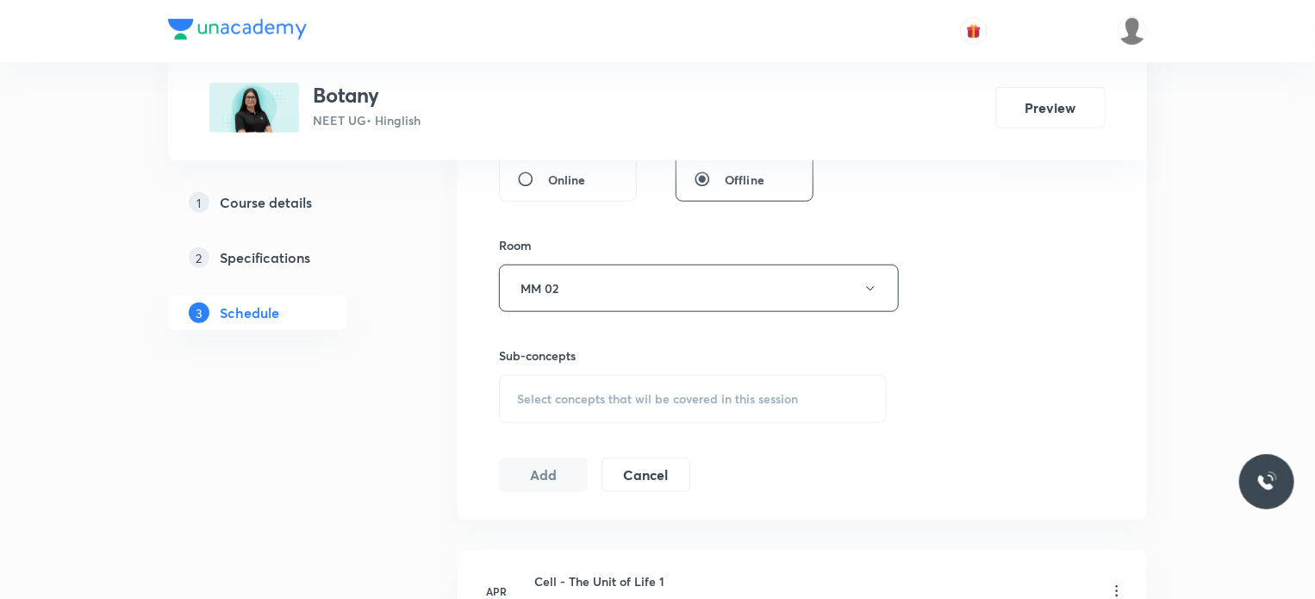
click at [738, 377] on div "Select concepts that wil be covered in this session" at bounding box center [693, 399] width 388 height 48
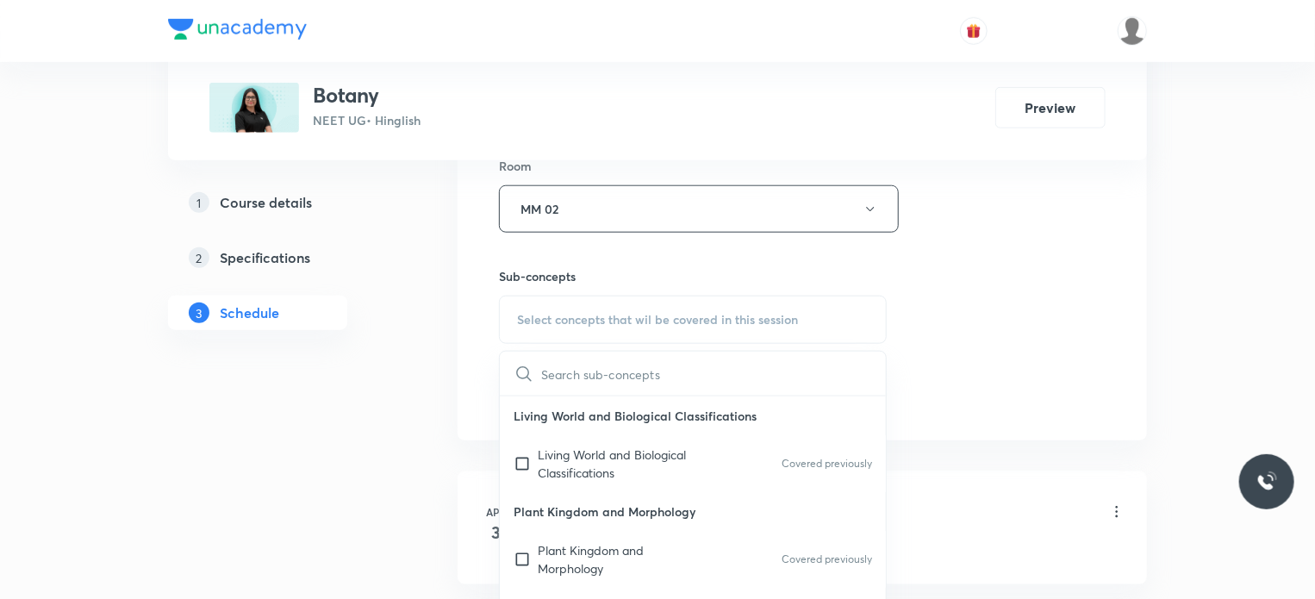
scroll to position [862, 0]
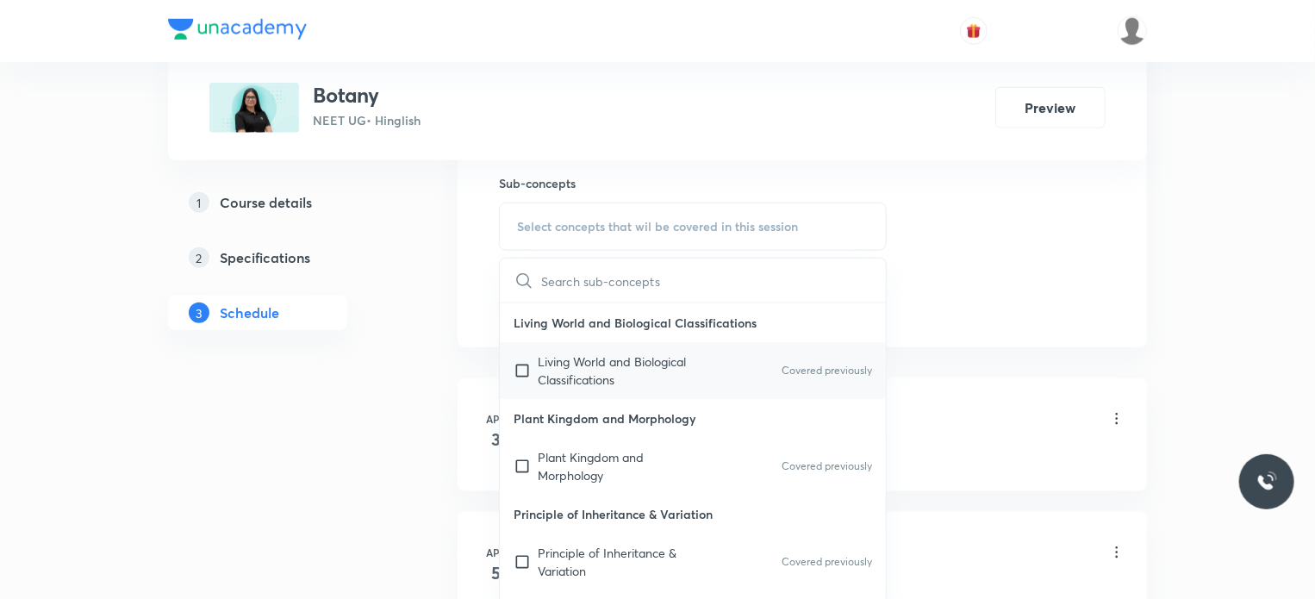
click at [668, 378] on p "Living World and Biological Classifications" at bounding box center [625, 370] width 174 height 36
checkbox input "true"
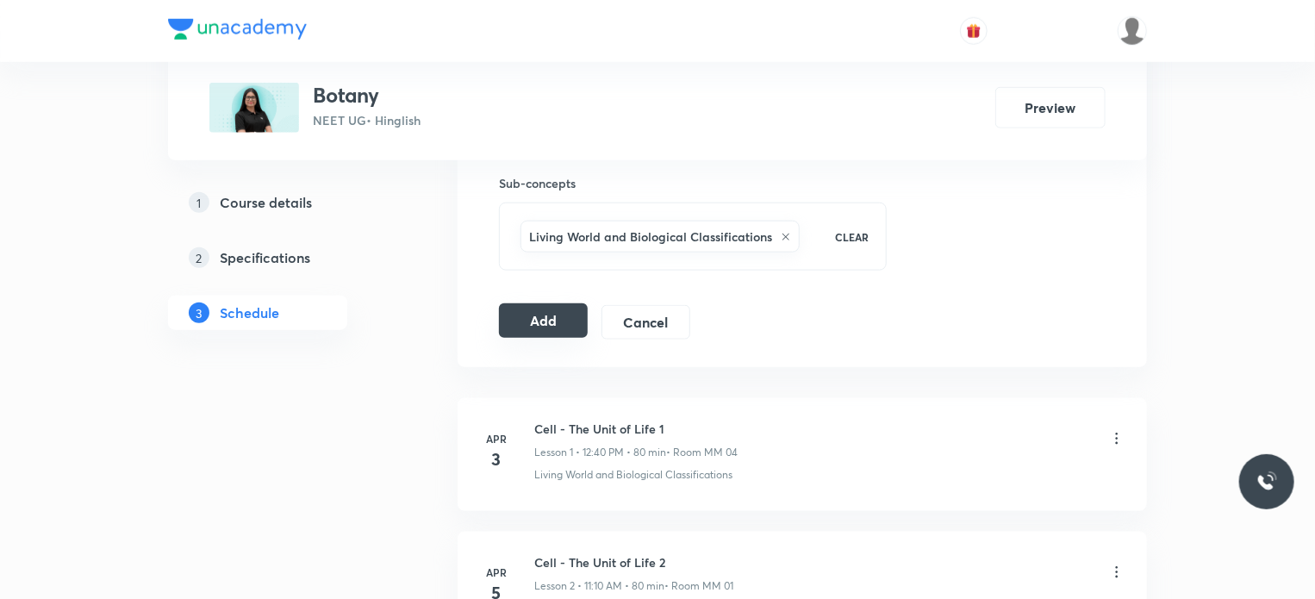
click at [555, 327] on button "Add" at bounding box center [543, 320] width 89 height 34
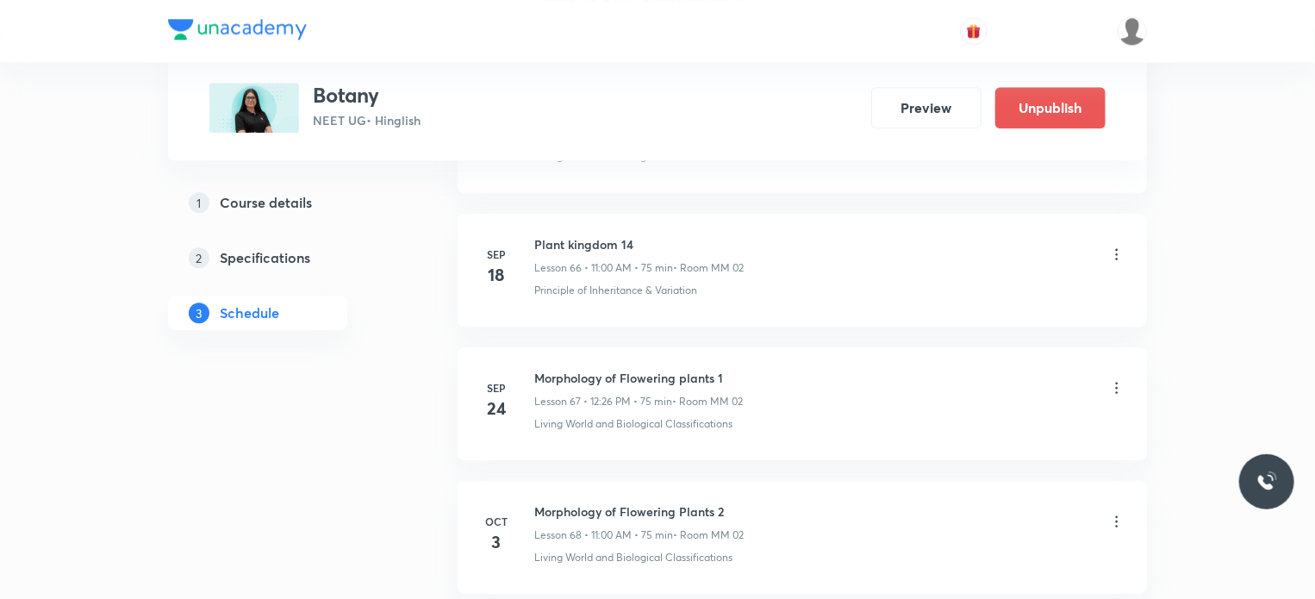
scroll to position [9048, 0]
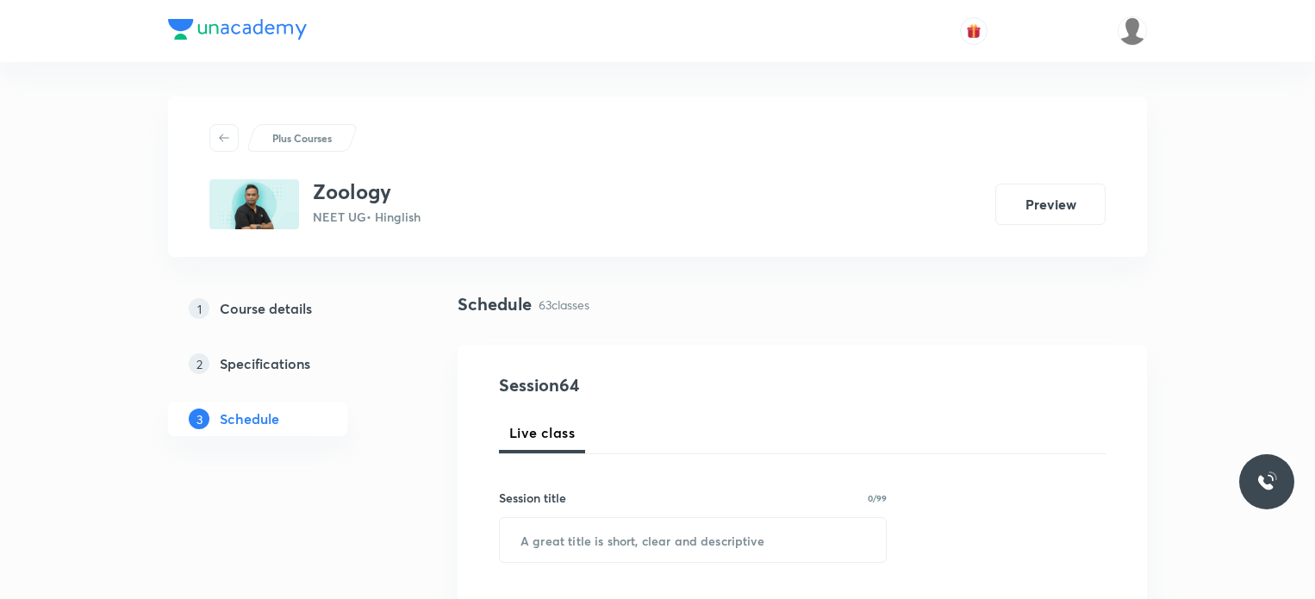
scroll to position [9172, 0]
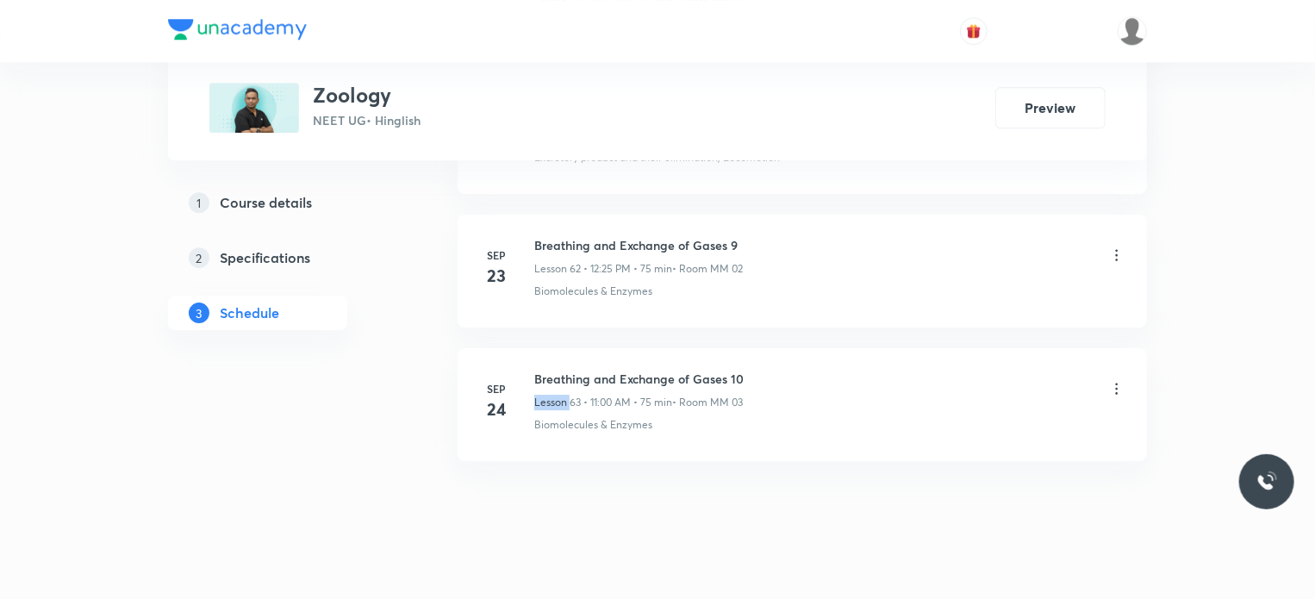
click at [542, 370] on div "Breathing and Exchange of Gases 10 Lesson 63 • 11:00 AM • 75 min • Room MM 03" at bounding box center [638, 390] width 209 height 40
click at [546, 370] on h6 "Breathing and Exchange of Gases 10" at bounding box center [638, 379] width 209 height 18
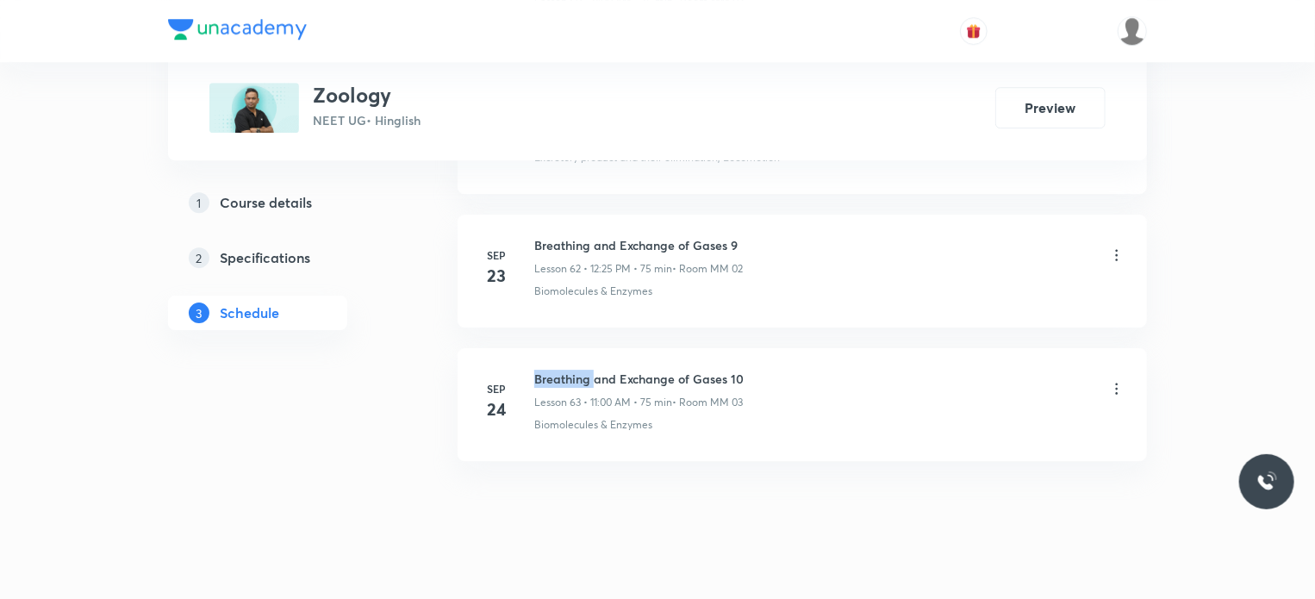
click at [546, 370] on h6 "Breathing and Exchange of Gases 10" at bounding box center [638, 379] width 209 height 18
copy h6 "Breathing and Exchange of Gases 10"
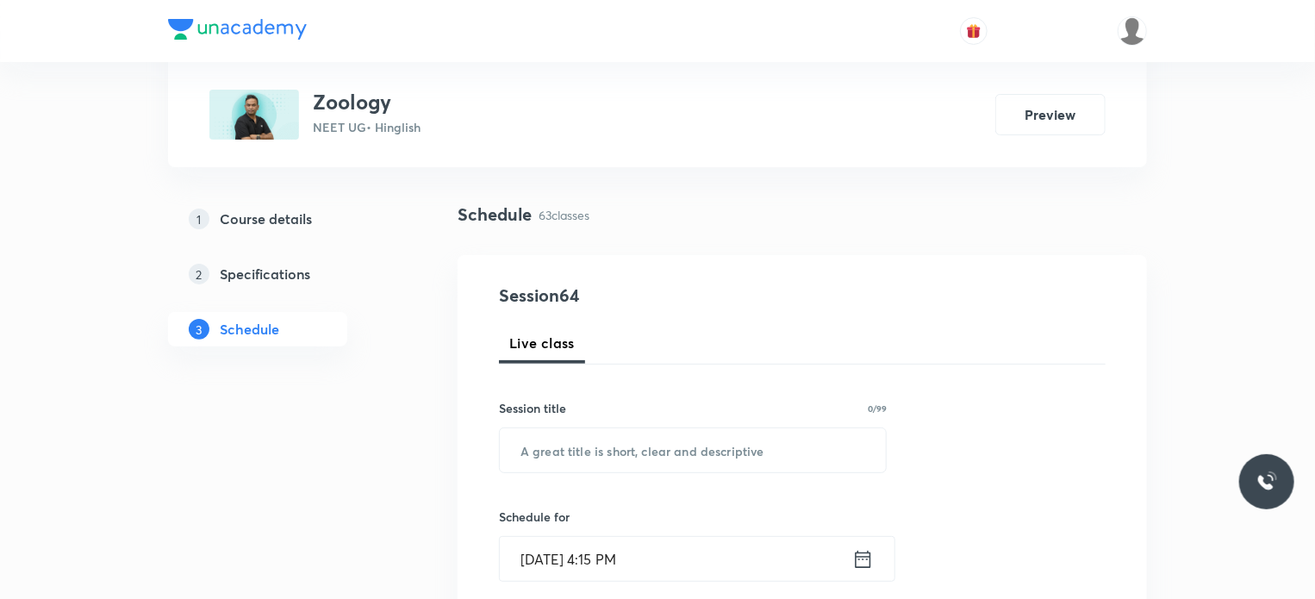
scroll to position [258, 0]
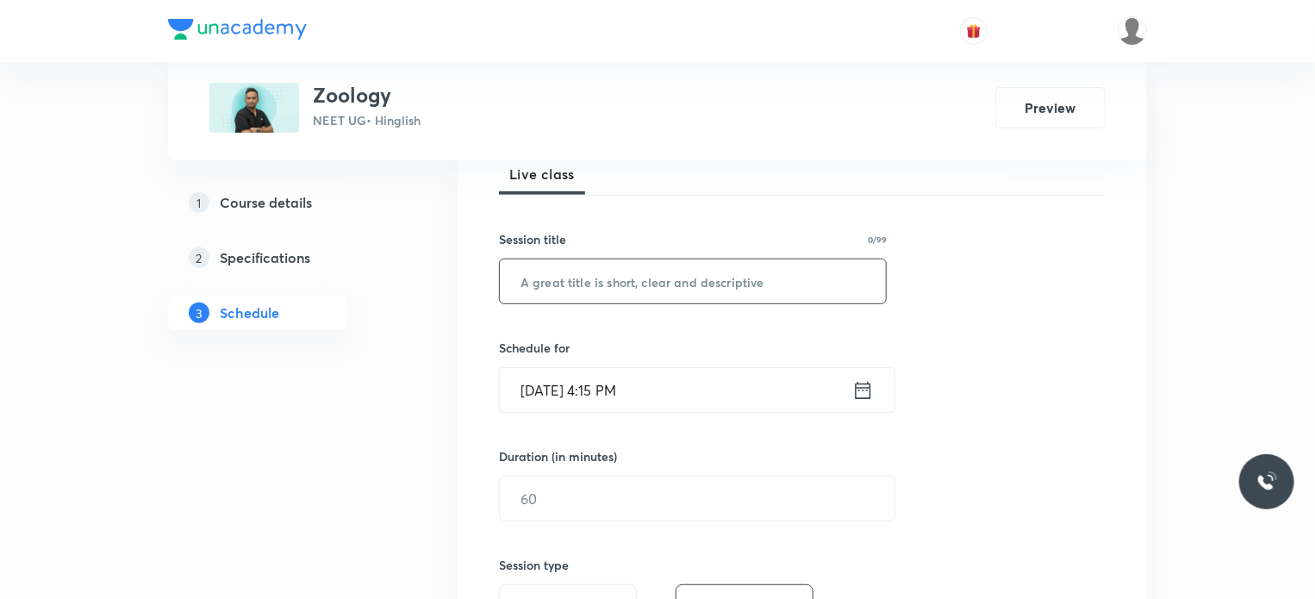
click at [588, 289] on input "text" at bounding box center [693, 281] width 386 height 44
paste input "Breathing and Exchange of Gases 10"
type input "Breathing and Exchange of Gases 11"
click at [641, 373] on input "[DATE] 4:15 PM" at bounding box center [676, 390] width 352 height 44
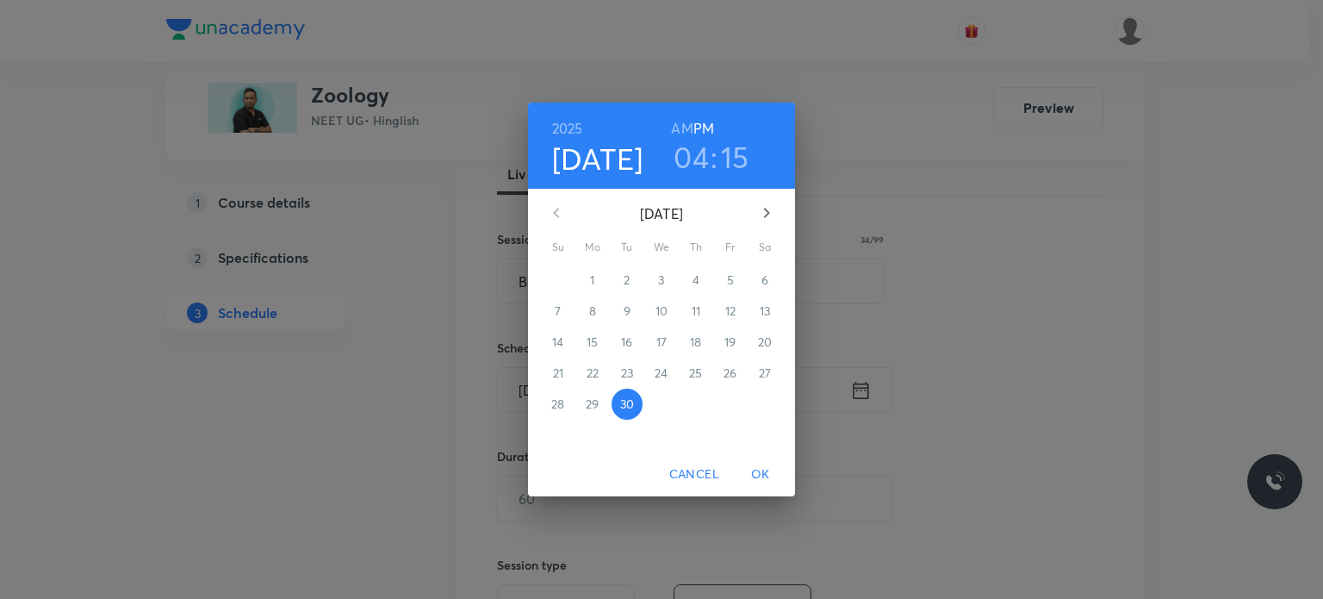
click at [769, 191] on div "[DATE] Su Mo Tu We Th Fr Sa" at bounding box center [661, 221] width 267 height 65
click at [778, 221] on button "button" at bounding box center [766, 212] width 41 height 41
click at [762, 278] on p "4" at bounding box center [765, 279] width 7 height 17
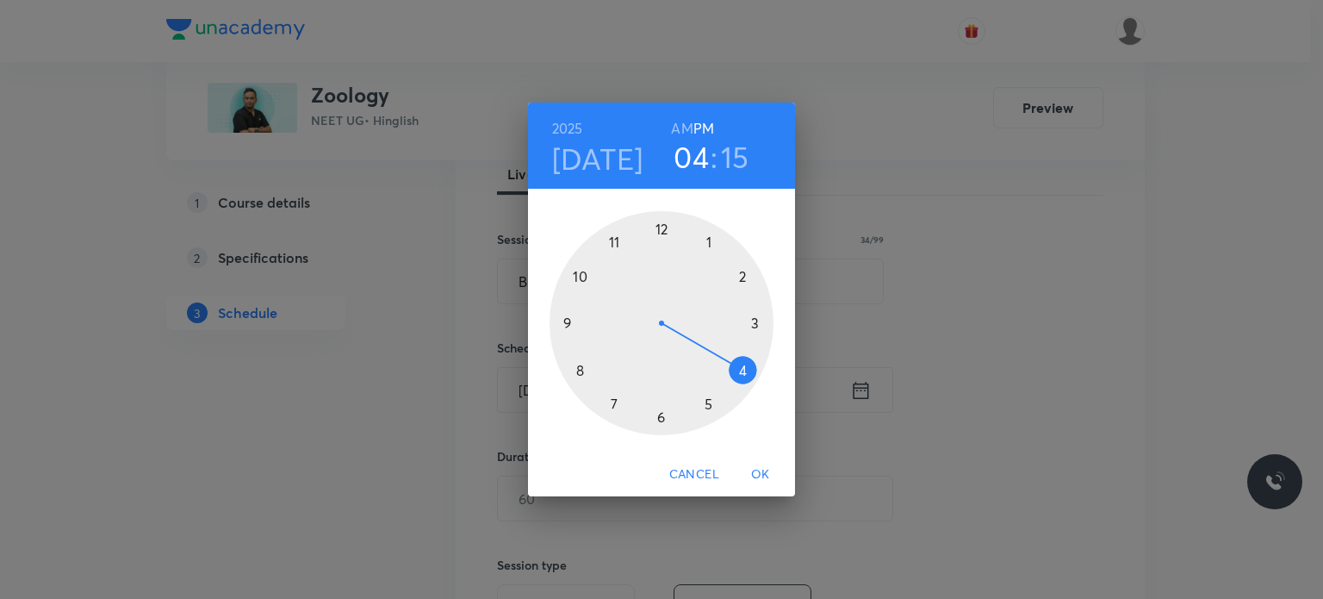
click at [689, 127] on h6 "AM" at bounding box center [682, 128] width 22 height 24
drag, startPoint x: 639, startPoint y: 225, endPoint x: 632, endPoint y: 239, distance: 15.4
click at [632, 239] on div "1 2 3 4 5 6 7 8 9 10 11 12" at bounding box center [661, 320] width 267 height 263
drag, startPoint x: 649, startPoint y: 218, endPoint x: 658, endPoint y: 218, distance: 9.5
click at [658, 218] on div at bounding box center [662, 323] width 224 height 224
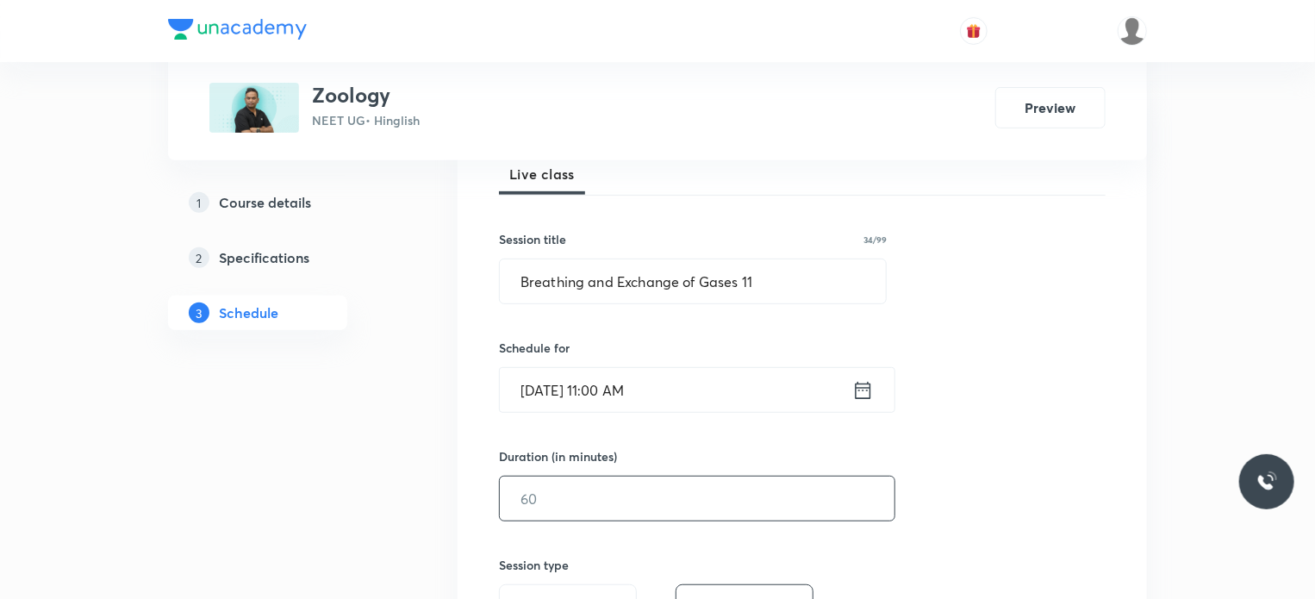
click at [551, 493] on input "text" at bounding box center [697, 498] width 395 height 44
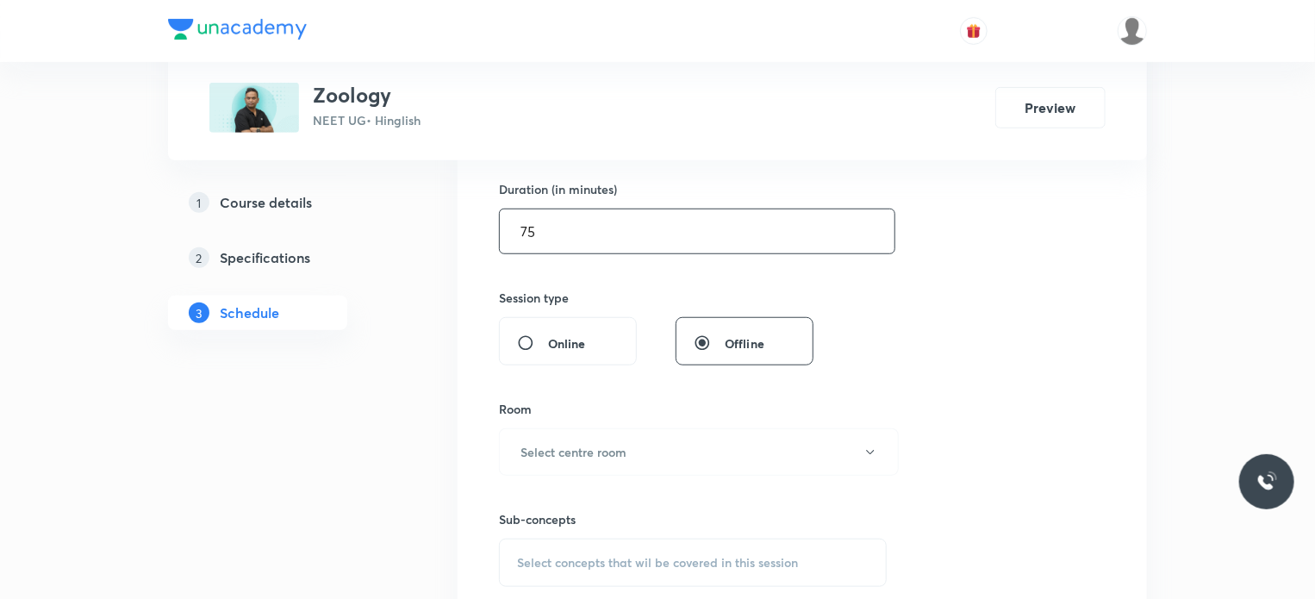
scroll to position [603, 0]
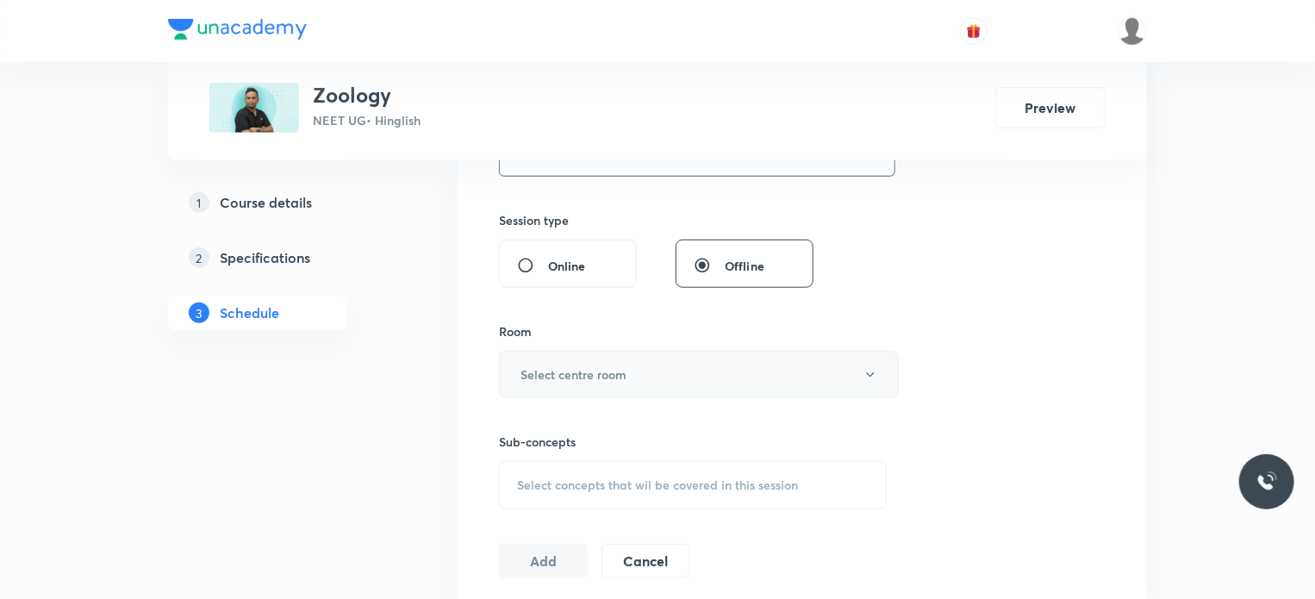
type input "75"
click at [595, 389] on button "Select centre room" at bounding box center [699, 374] width 400 height 47
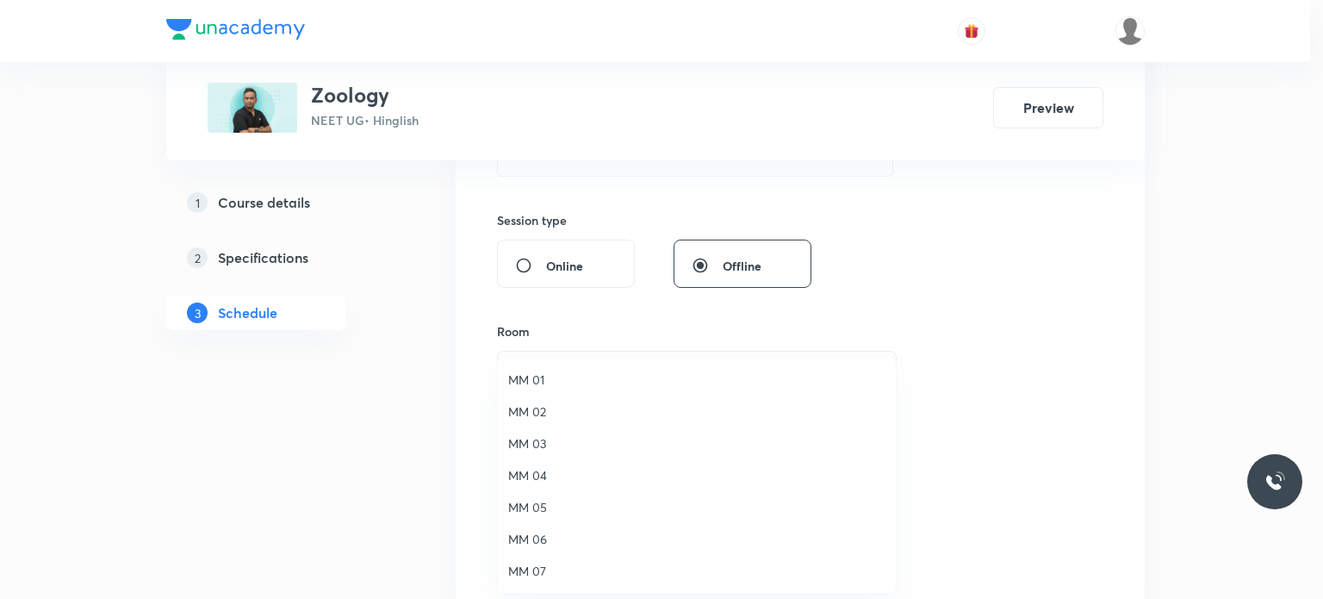
click at [583, 411] on span "MM 02" at bounding box center [696, 411] width 377 height 18
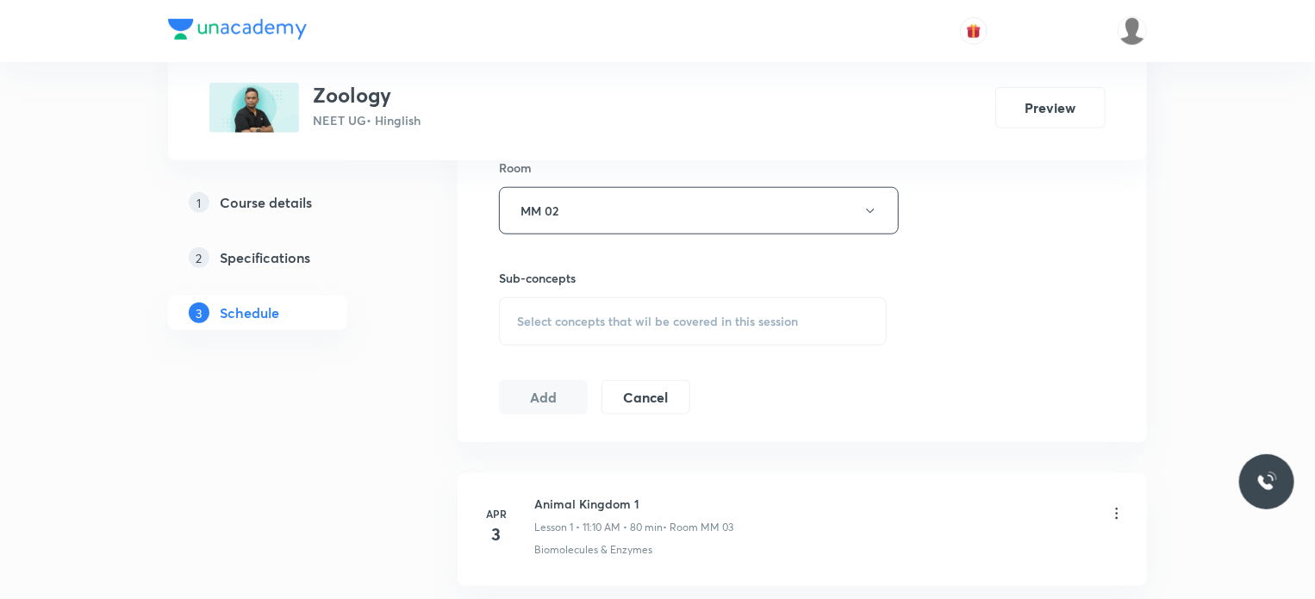
scroll to position [775, 0]
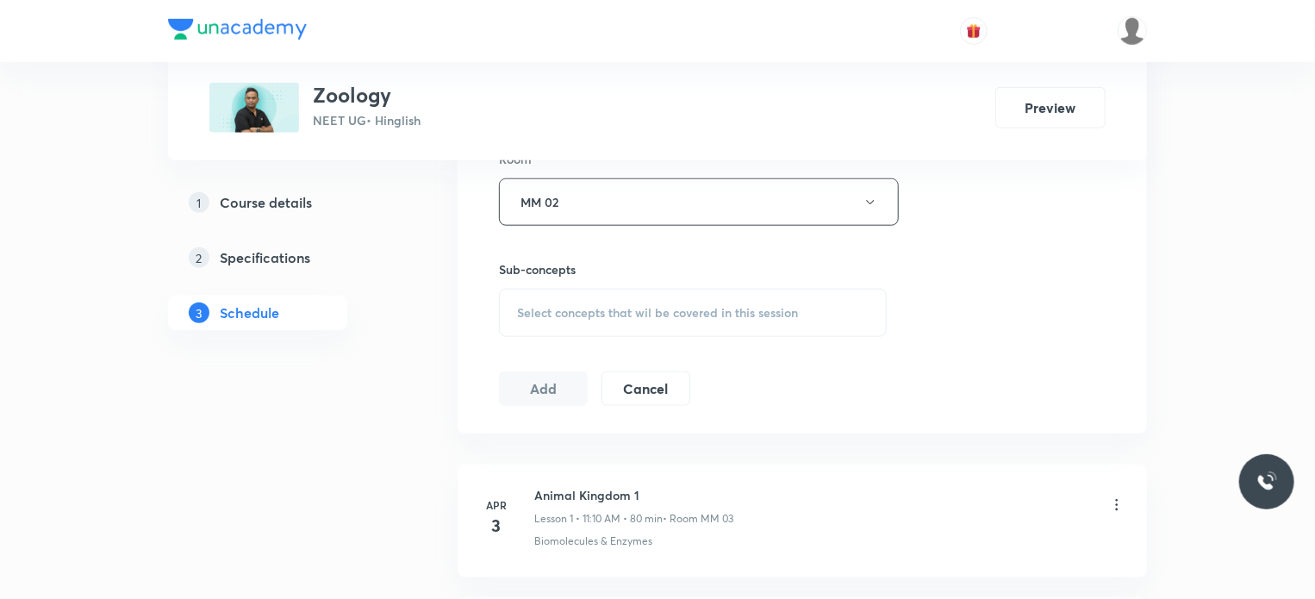
click at [707, 308] on span "Select concepts that wil be covered in this session" at bounding box center [657, 313] width 281 height 14
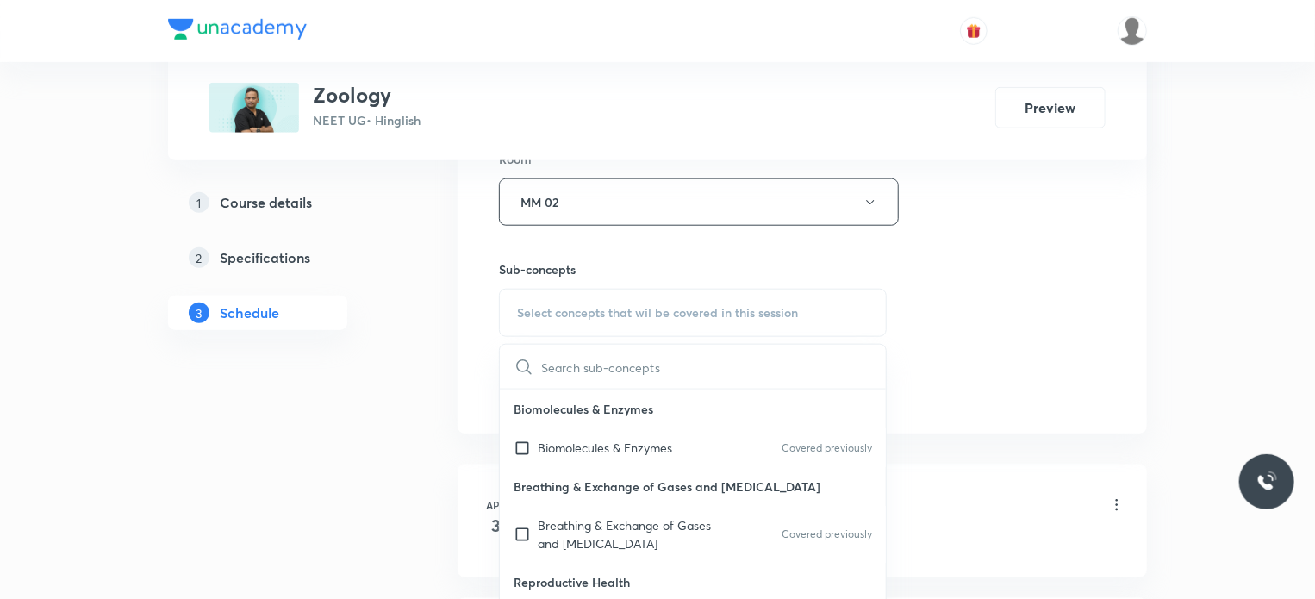
drag, startPoint x: 665, startPoint y: 476, endPoint x: 852, endPoint y: 440, distance: 190.4
click at [665, 477] on p "Breathing & Exchange of Gases and [MEDICAL_DATA]" at bounding box center [693, 486] width 386 height 39
click at [712, 431] on div "Biomolecules & Enzymes Covered previously" at bounding box center [693, 447] width 386 height 39
checkbox input "true"
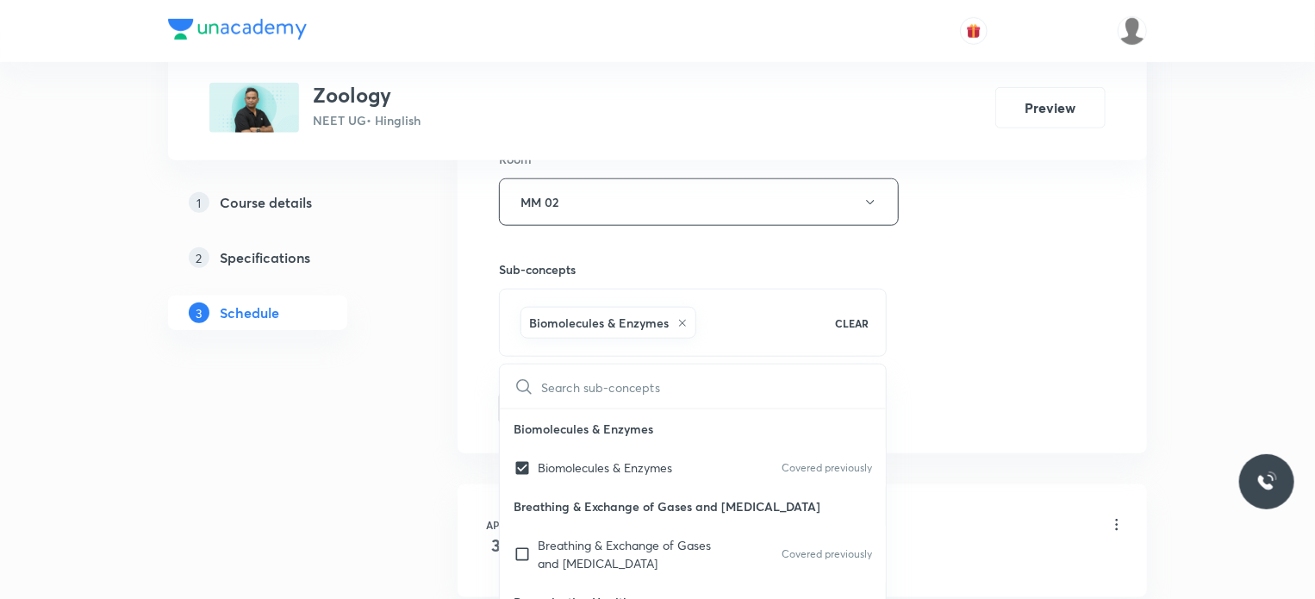
click at [1007, 352] on div "Session 64 Live class Session title 34/99 Breathing and Exchange of Gases 11 ​ …" at bounding box center [802, 11] width 607 height 829
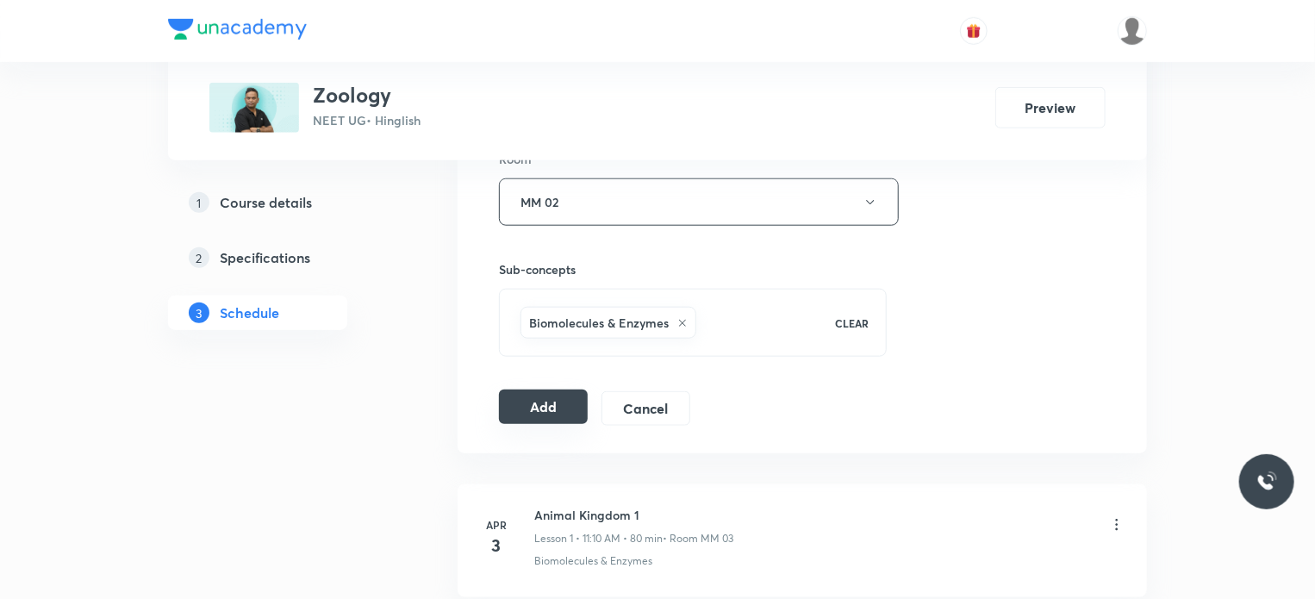
click at [551, 398] on button "Add" at bounding box center [543, 406] width 89 height 34
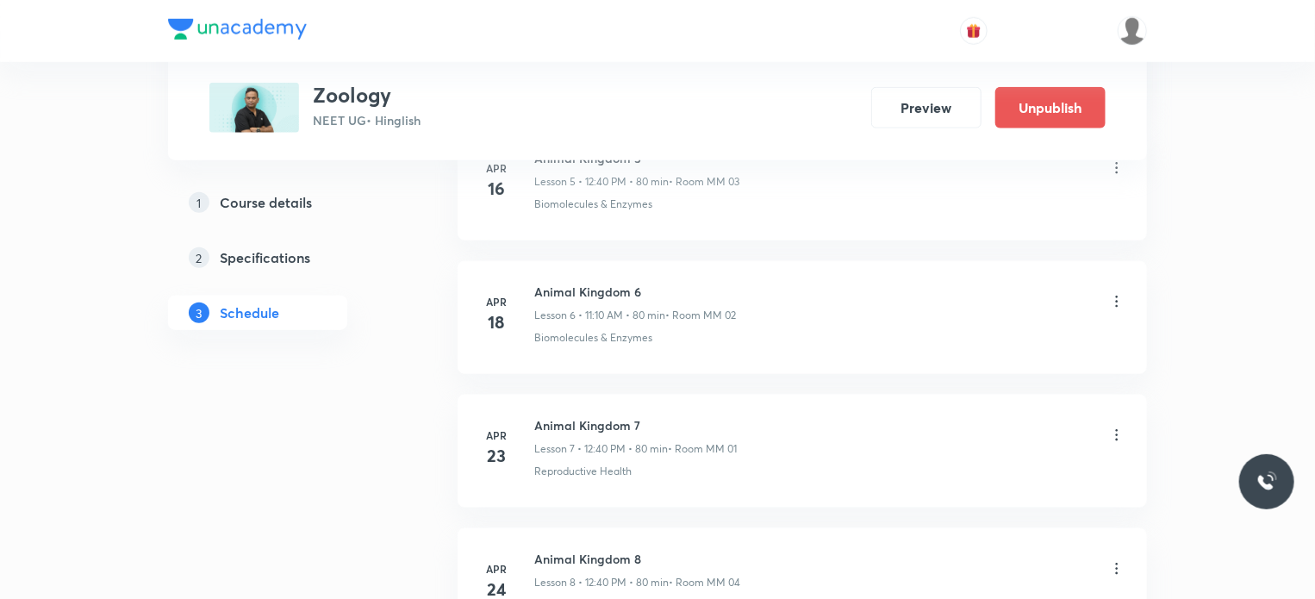
scroll to position [8515, 0]
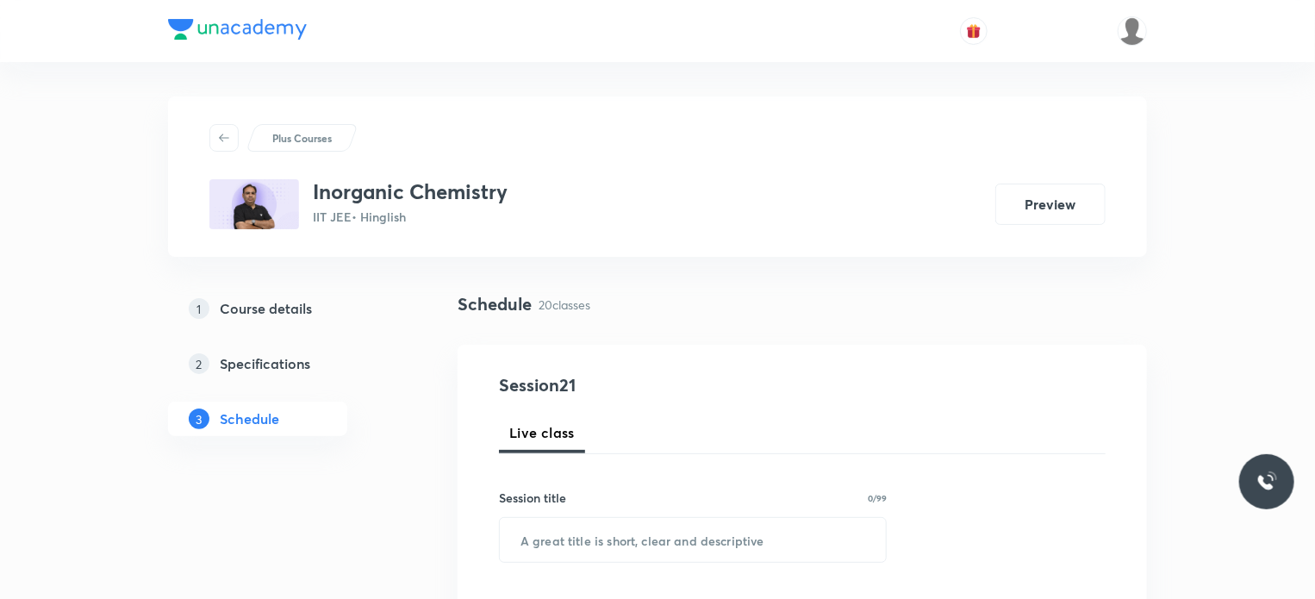
scroll to position [3445, 0]
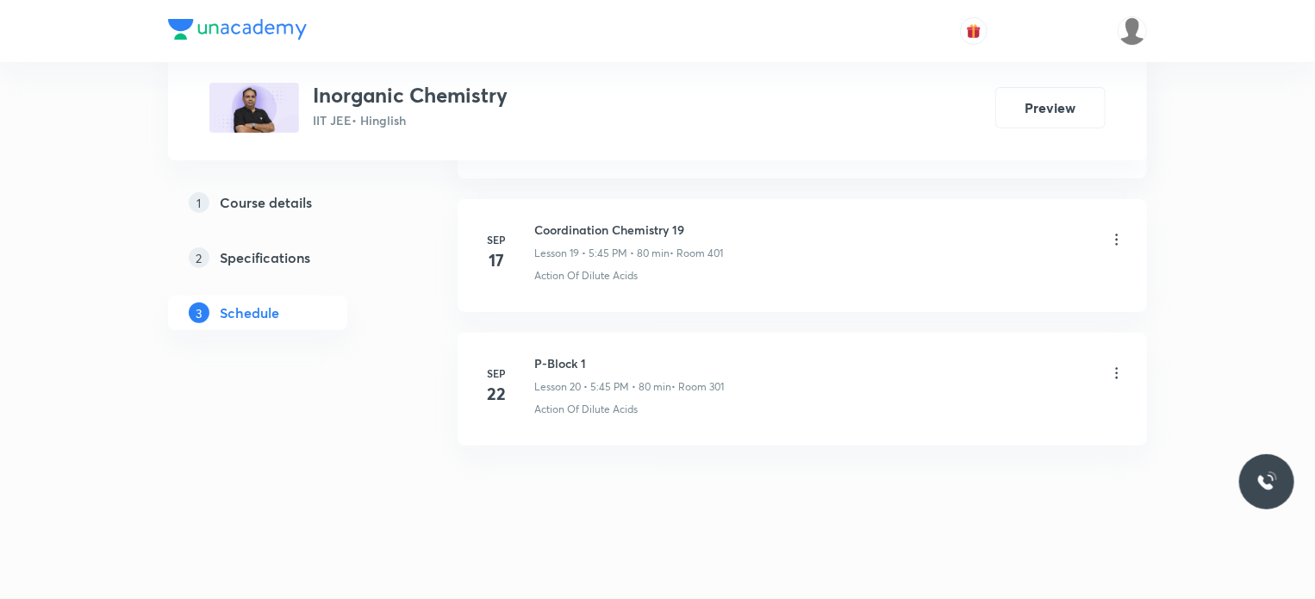
click at [546, 368] on div "P-Block 1 Lesson 20 • 5:45 PM • 80 min • Room 301" at bounding box center [629, 374] width 190 height 40
click at [555, 341] on li "[DATE] P-Block 1 Lesson 20 • 5:45 PM • 80 min • Room 301 Action Of Dilute Acids" at bounding box center [802, 389] width 689 height 113
copy h6 "P-Block 1"
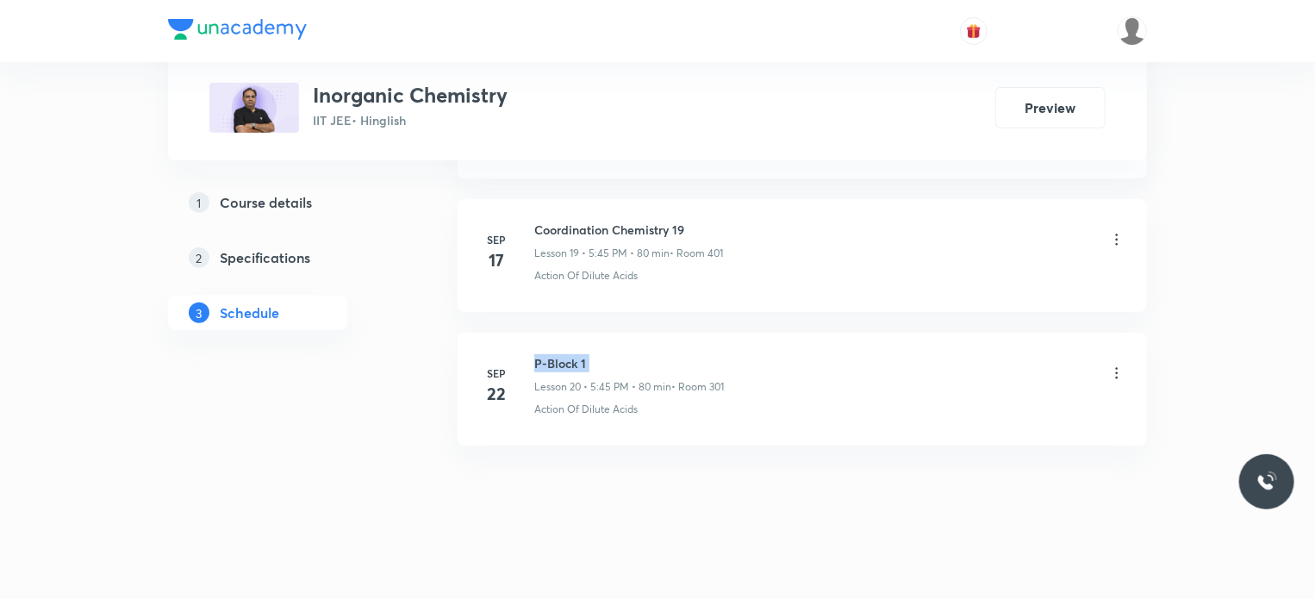
scroll to position [0, 0]
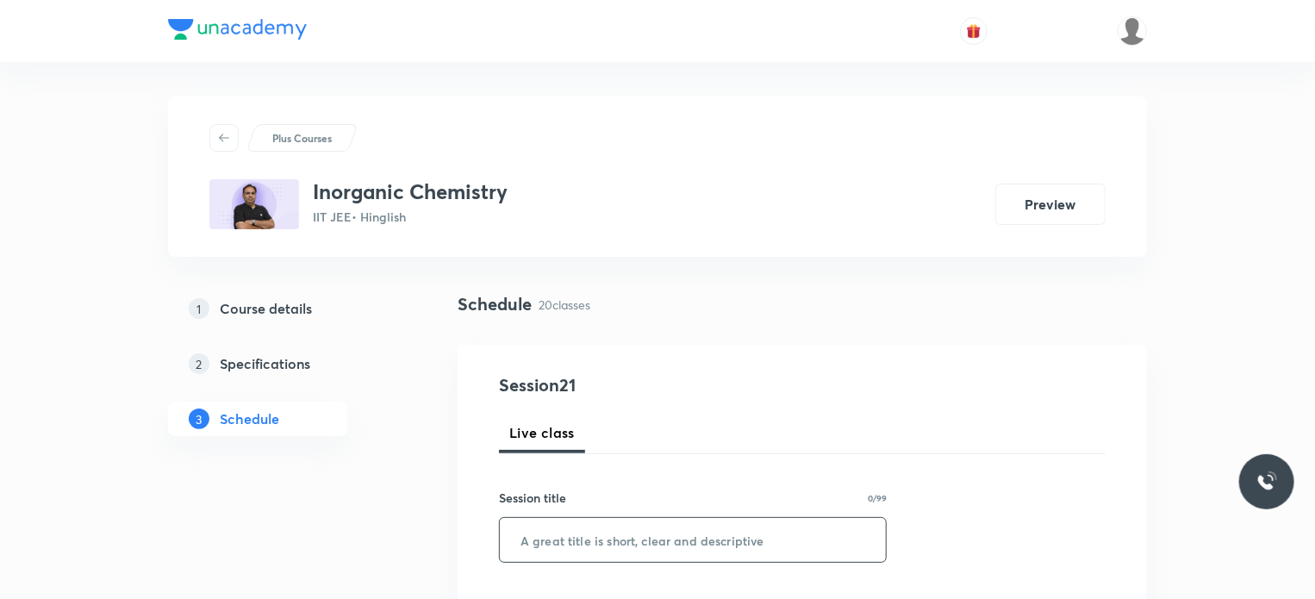
click at [566, 552] on input "text" at bounding box center [693, 540] width 386 height 44
paste input "P-Block 1"
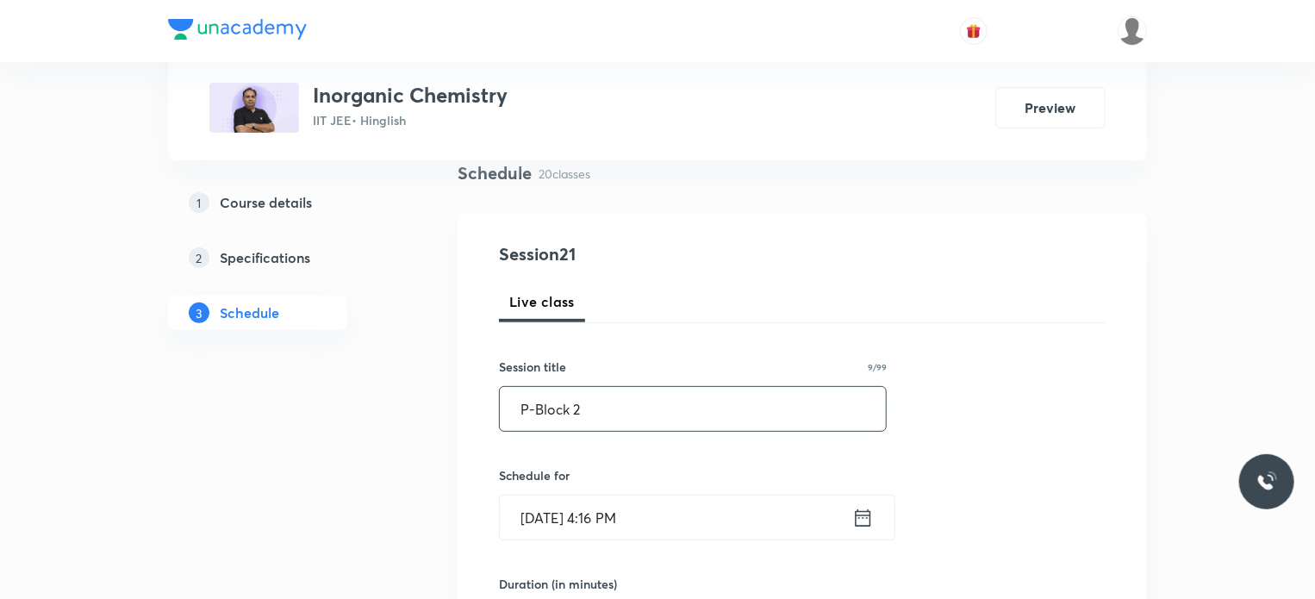
type input "P-Block 2"
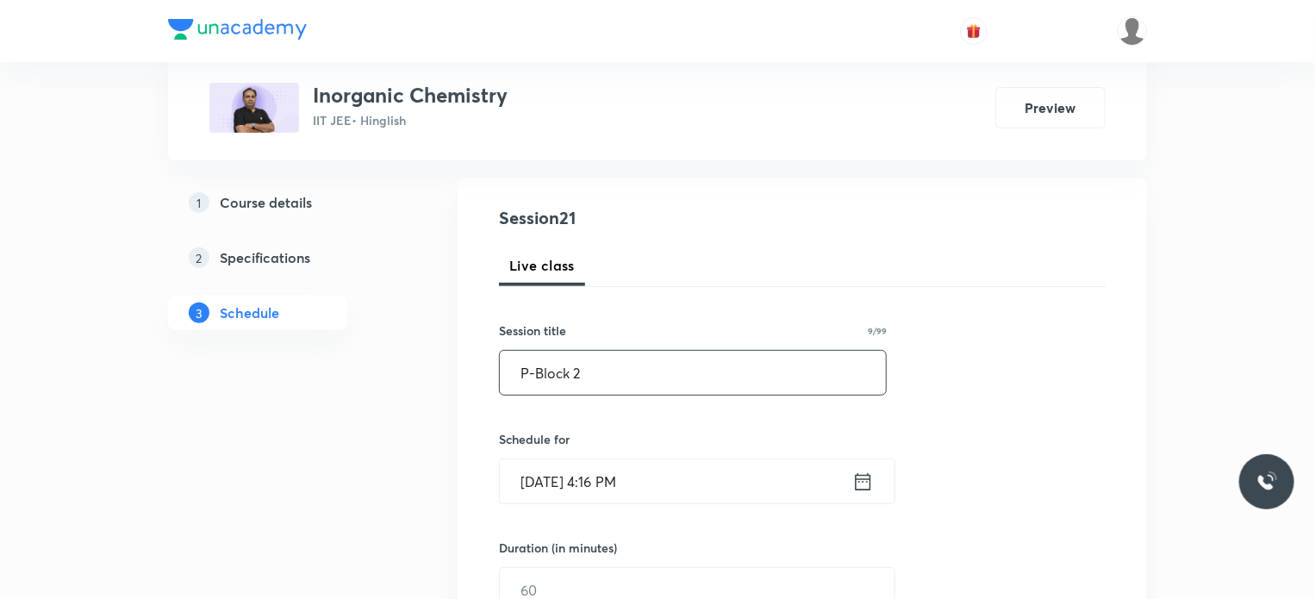
scroll to position [261, 0]
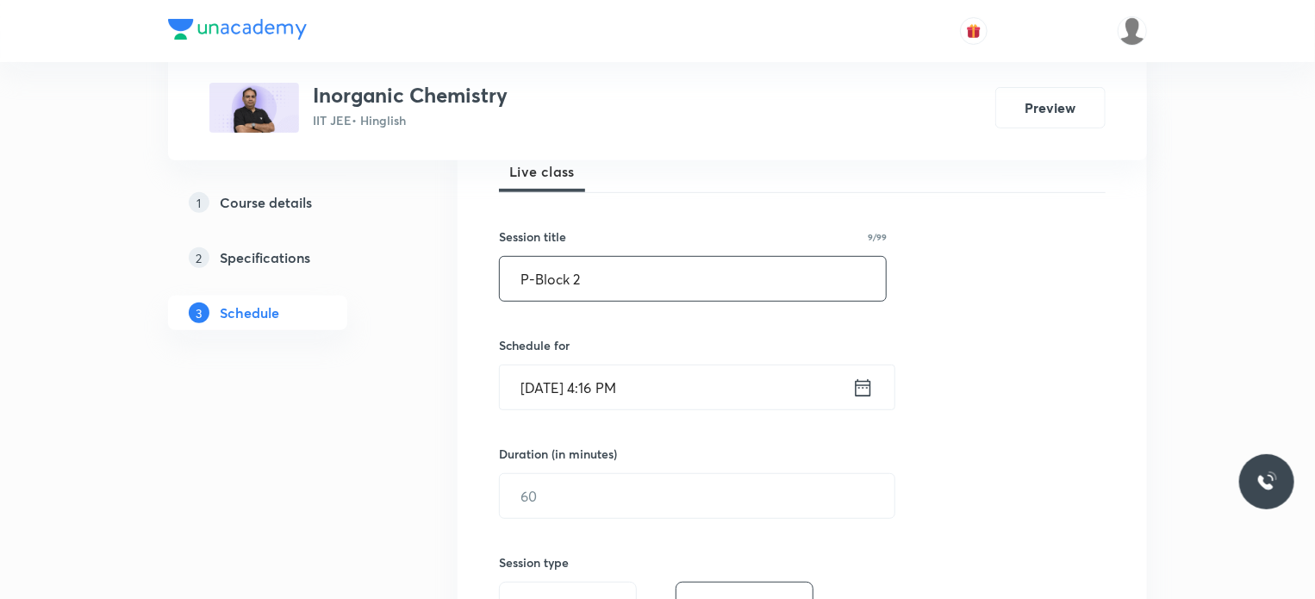
click at [690, 386] on input "[DATE] 4:16 PM" at bounding box center [676, 387] width 352 height 44
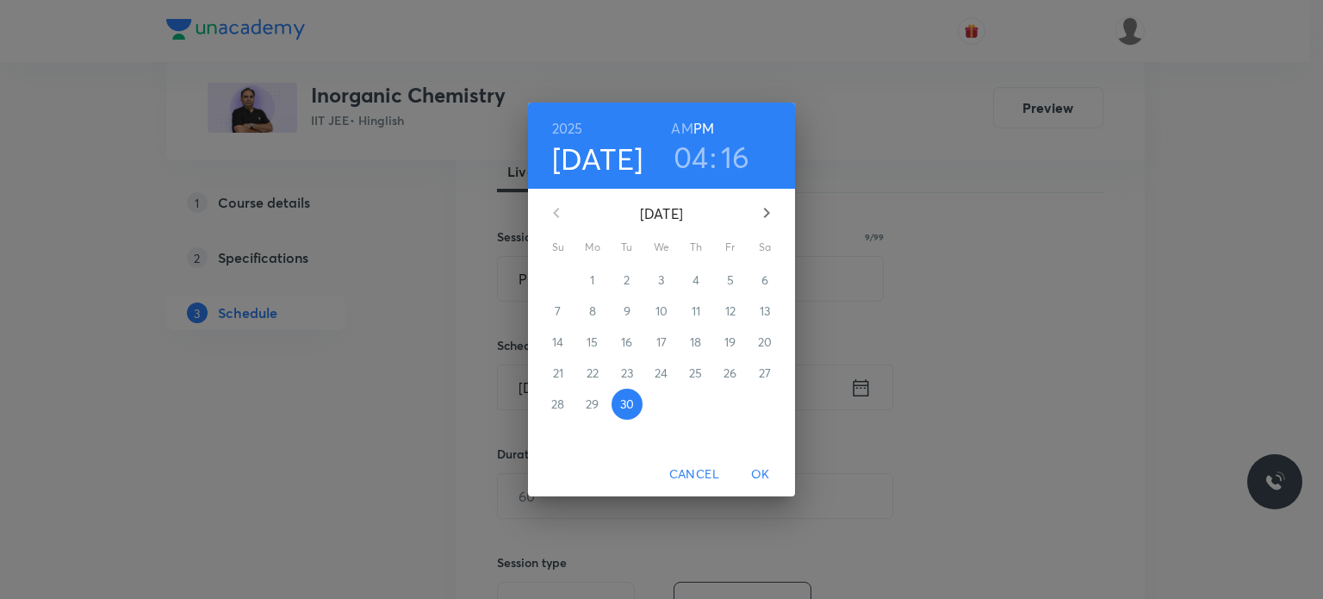
click at [764, 216] on icon "button" at bounding box center [767, 213] width 6 height 10
click at [768, 275] on p "4" at bounding box center [765, 279] width 7 height 17
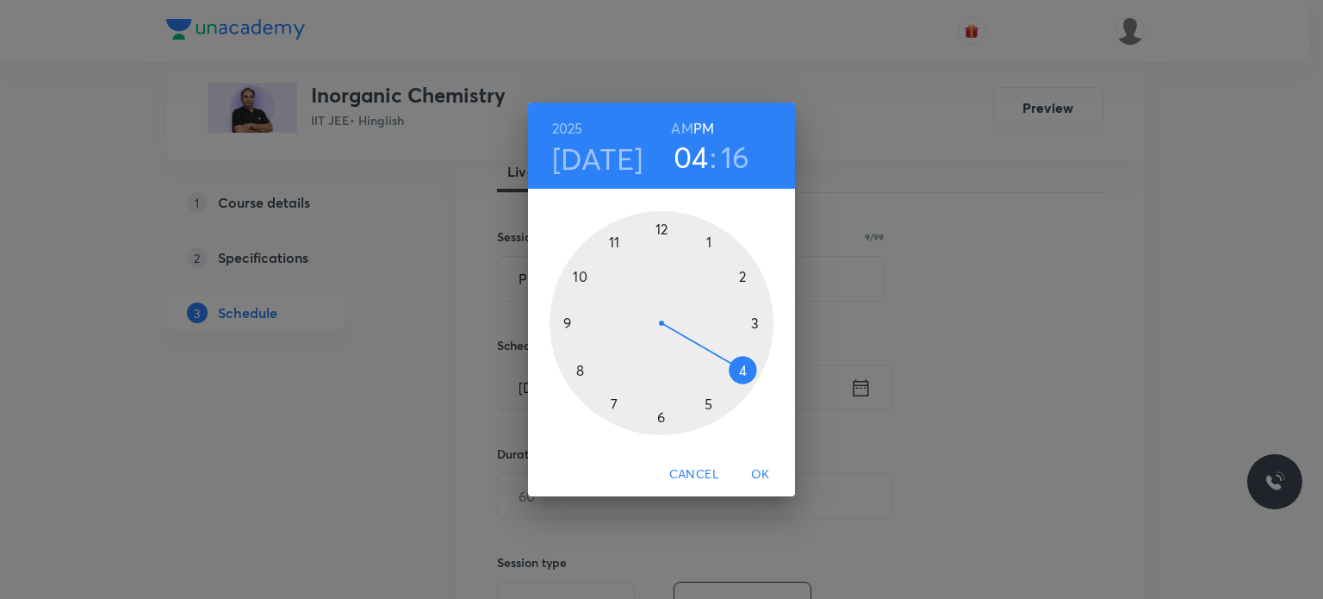
click at [680, 126] on h6 "AM" at bounding box center [682, 128] width 22 height 24
click at [707, 128] on h6 "PM" at bounding box center [704, 128] width 21 height 24
click at [750, 159] on div "04 : 16" at bounding box center [711, 157] width 120 height 36
click at [736, 161] on h3 "16" at bounding box center [735, 157] width 29 height 36
click at [738, 372] on div at bounding box center [662, 323] width 224 height 224
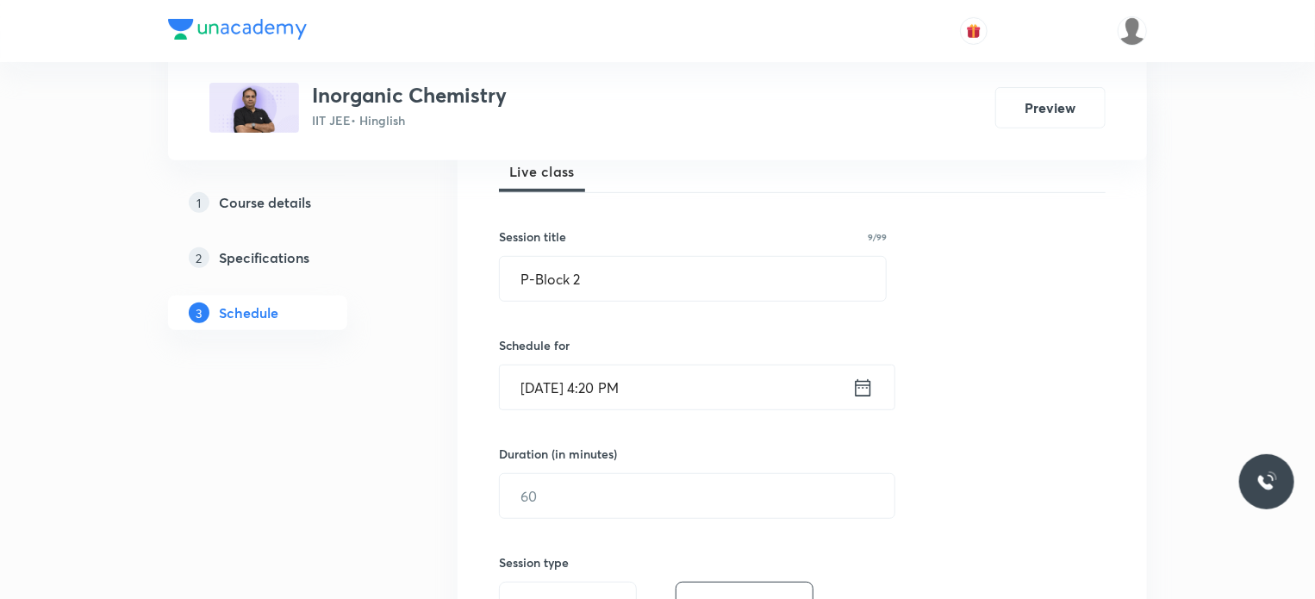
click at [634, 468] on div "Duration (in minutes) ​" at bounding box center [656, 482] width 314 height 74
click at [583, 478] on input "text" at bounding box center [697, 496] width 395 height 44
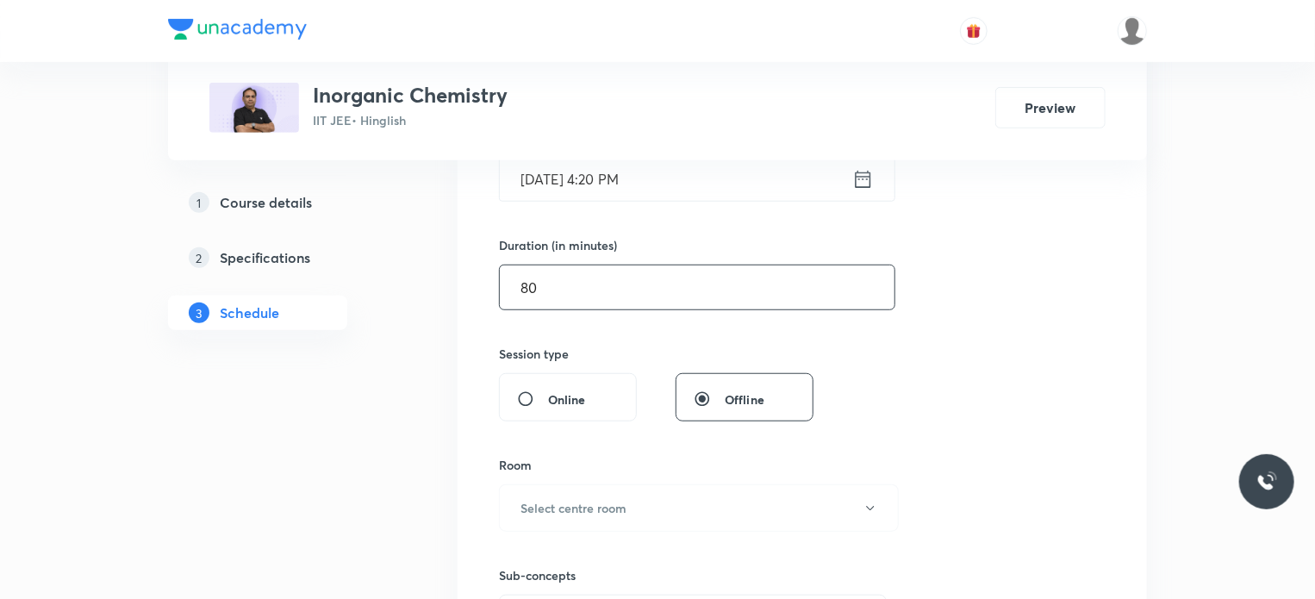
scroll to position [520, 0]
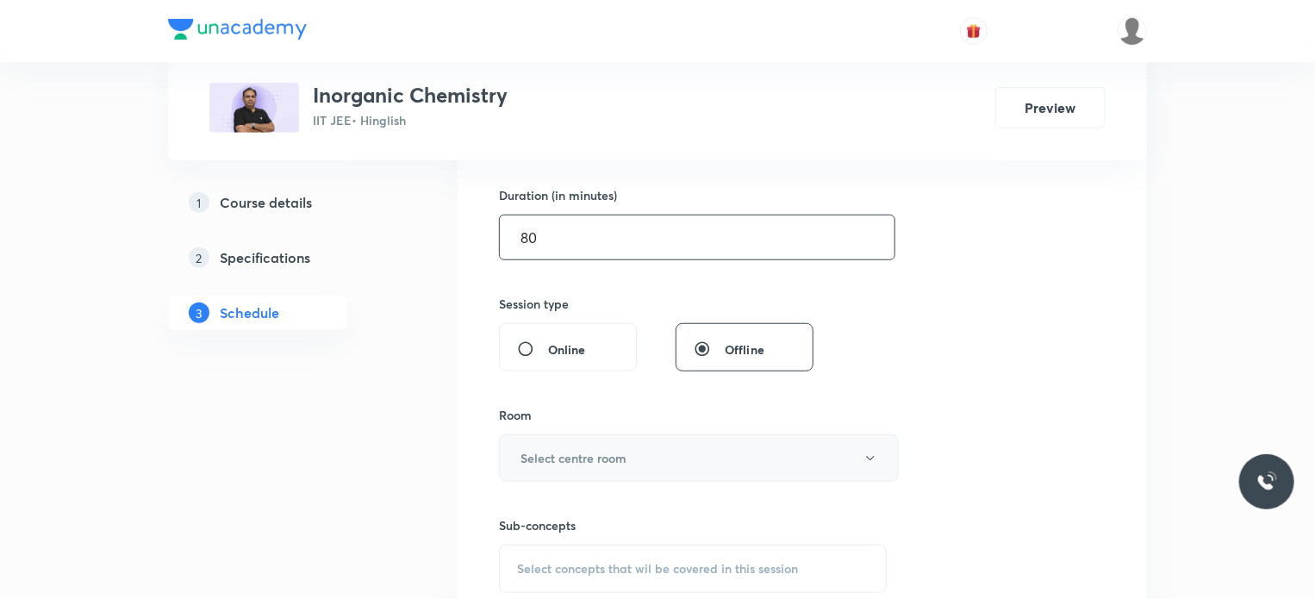
type input "80"
click at [583, 457] on h6 "Select centre room" at bounding box center [573, 458] width 106 height 18
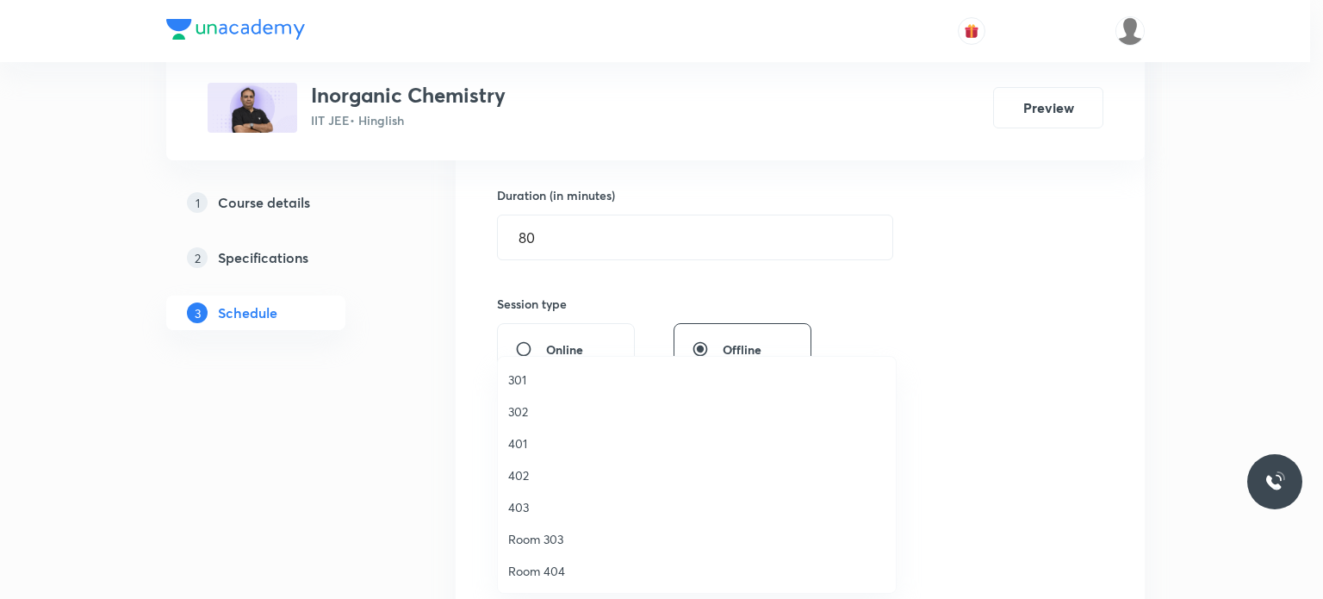
click at [545, 434] on span "401" at bounding box center [696, 443] width 377 height 18
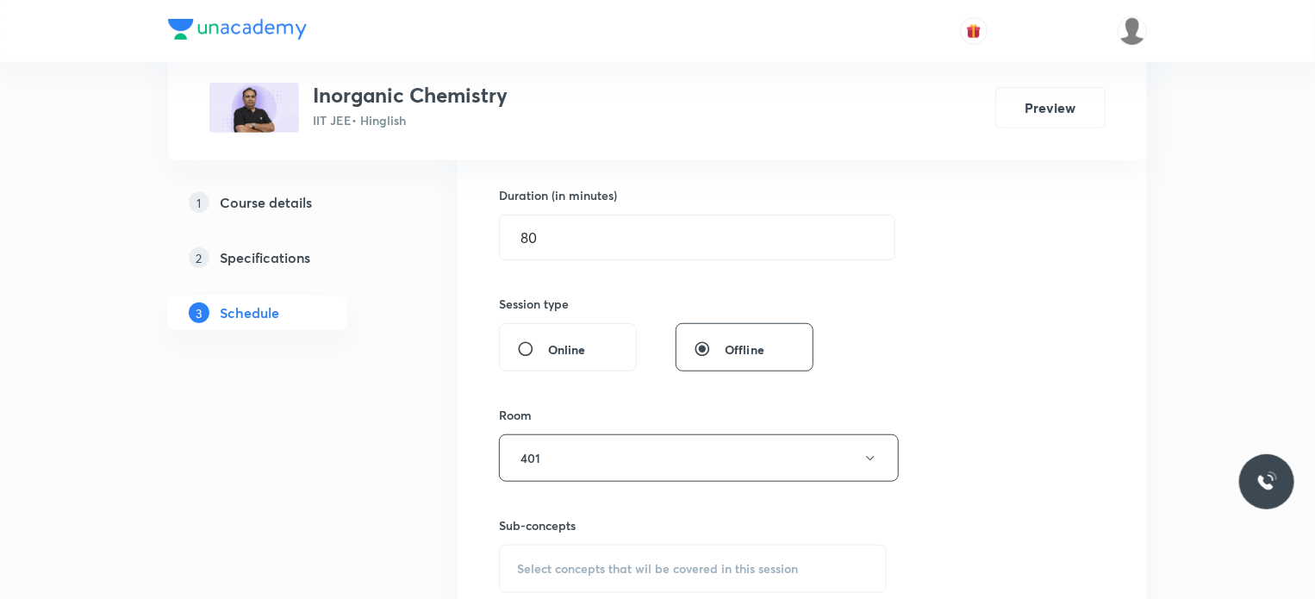
drag, startPoint x: 663, startPoint y: 586, endPoint x: 715, endPoint y: 538, distance: 70.7
click at [665, 586] on div "Select concepts that wil be covered in this session" at bounding box center [693, 569] width 388 height 48
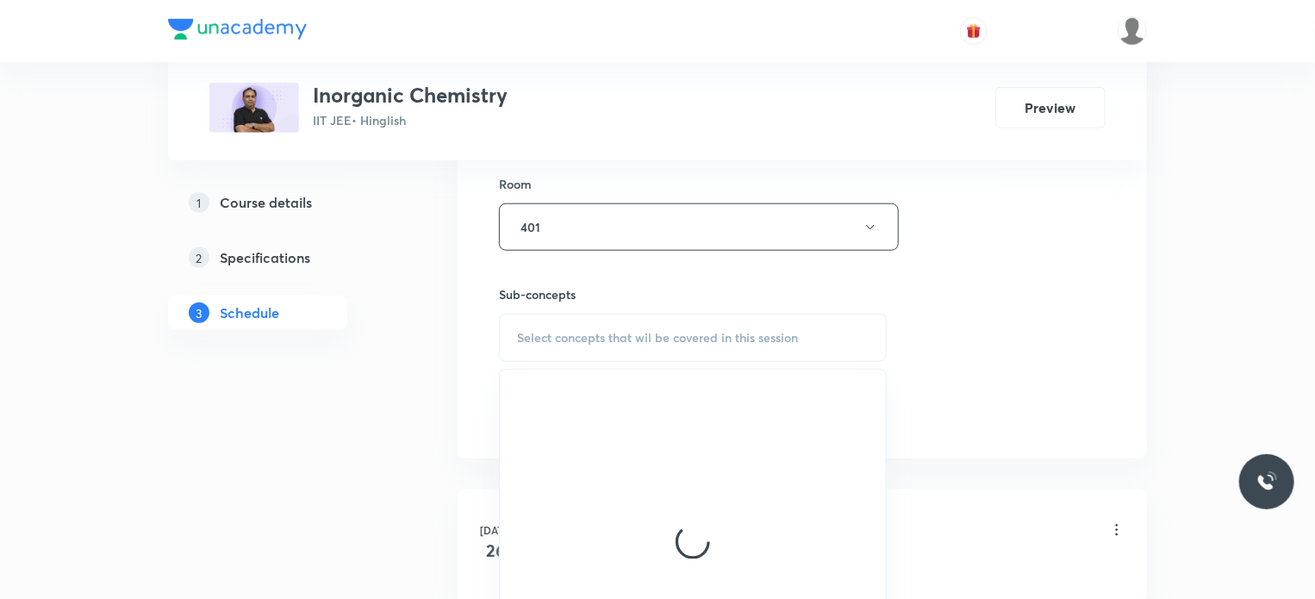
scroll to position [864, 0]
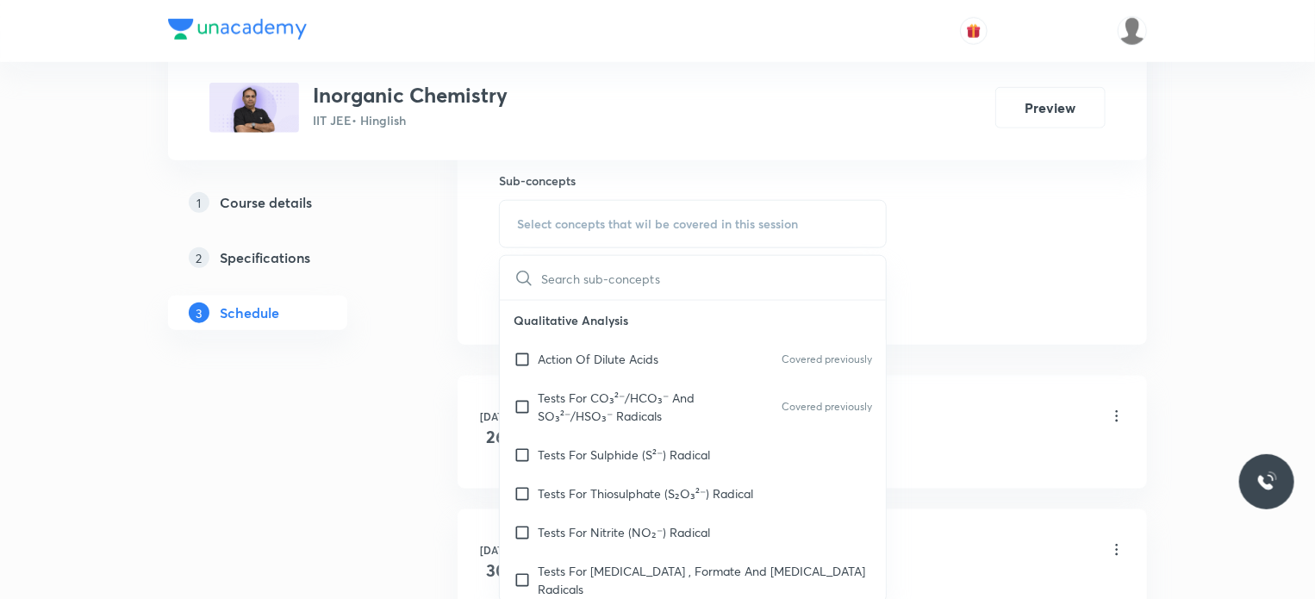
click at [703, 413] on p "Tests For CO₃²⁻/HCO₃⁻ And SO₃²⁻/HSO₃⁻ Radicals" at bounding box center [625, 407] width 174 height 36
checkbox input "true"
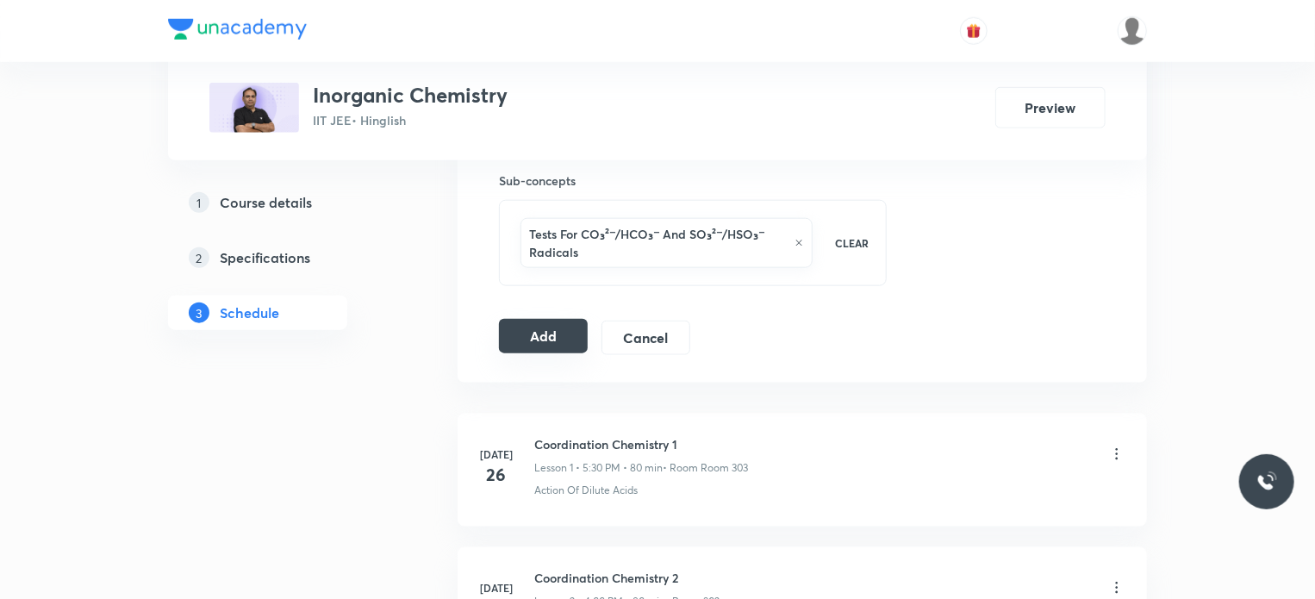
click at [526, 336] on button "Add" at bounding box center [543, 336] width 89 height 34
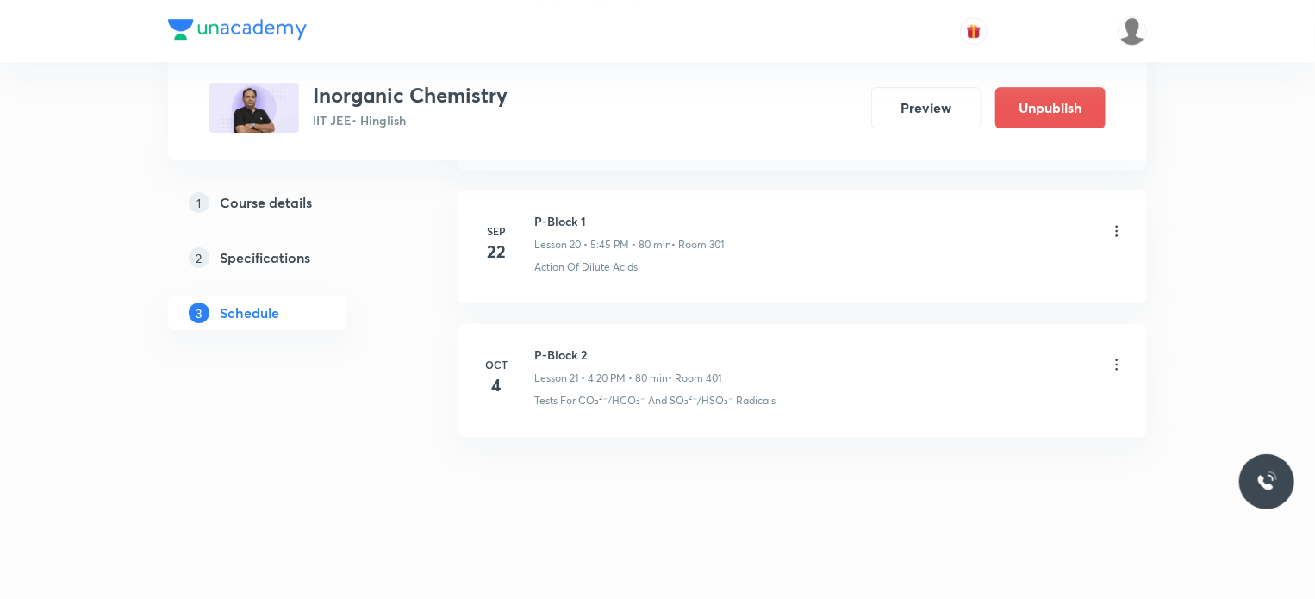
scroll to position [2612, 0]
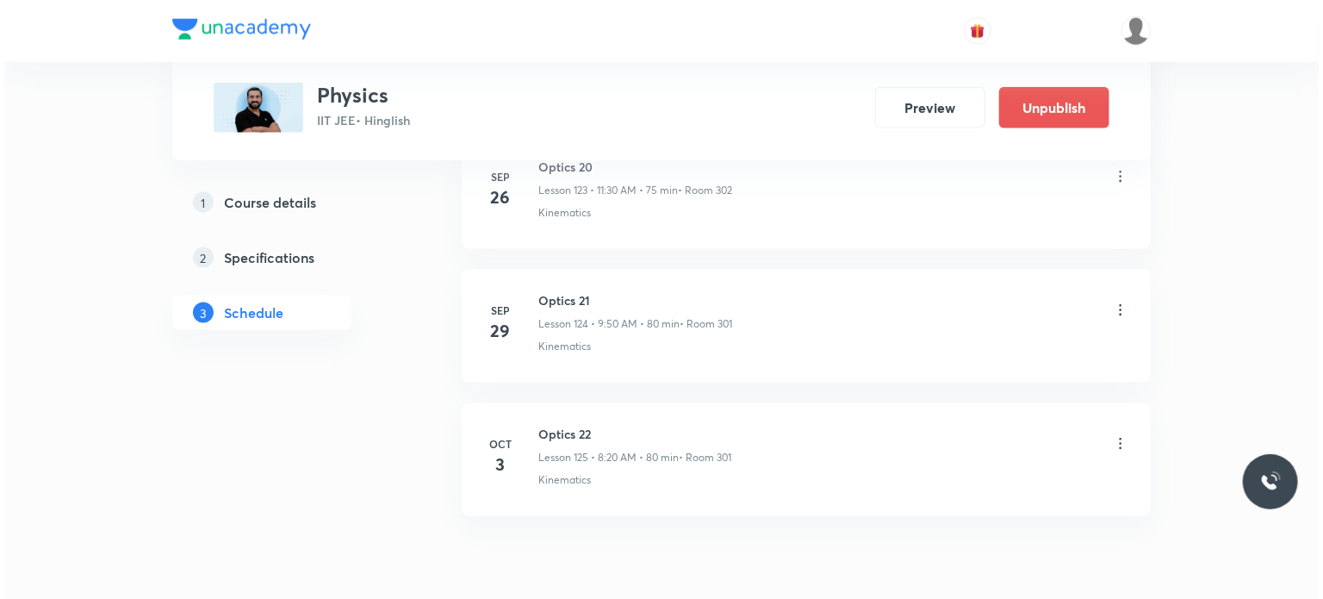
scroll to position [17541, 0]
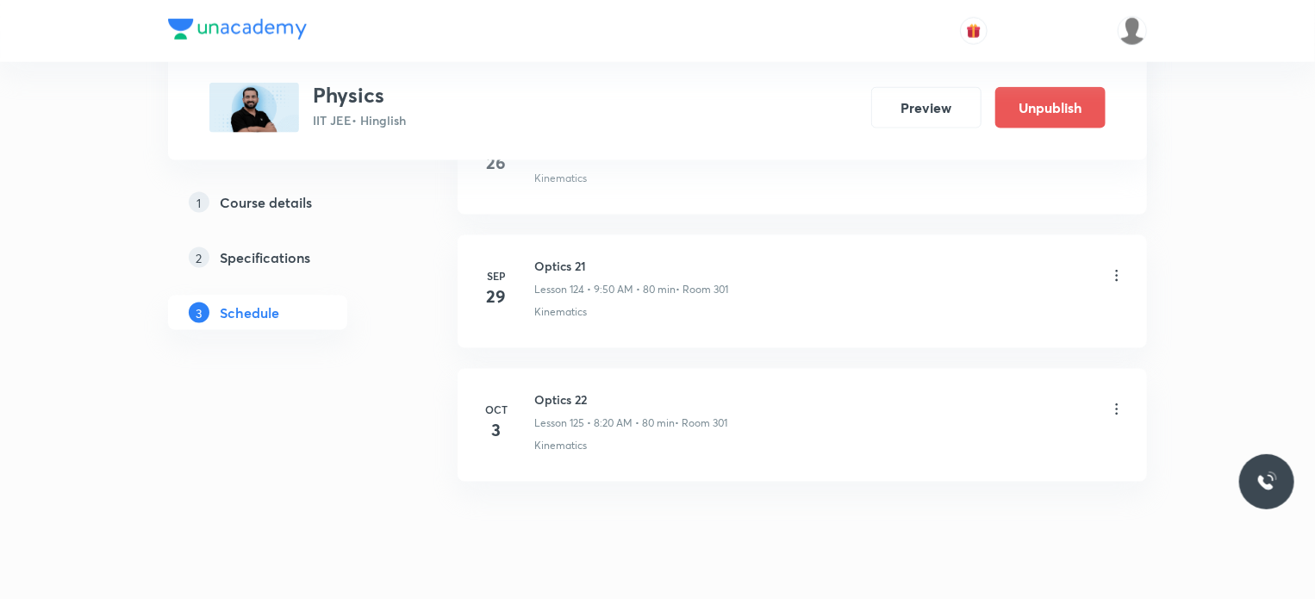
click at [1114, 401] on icon at bounding box center [1116, 409] width 17 height 17
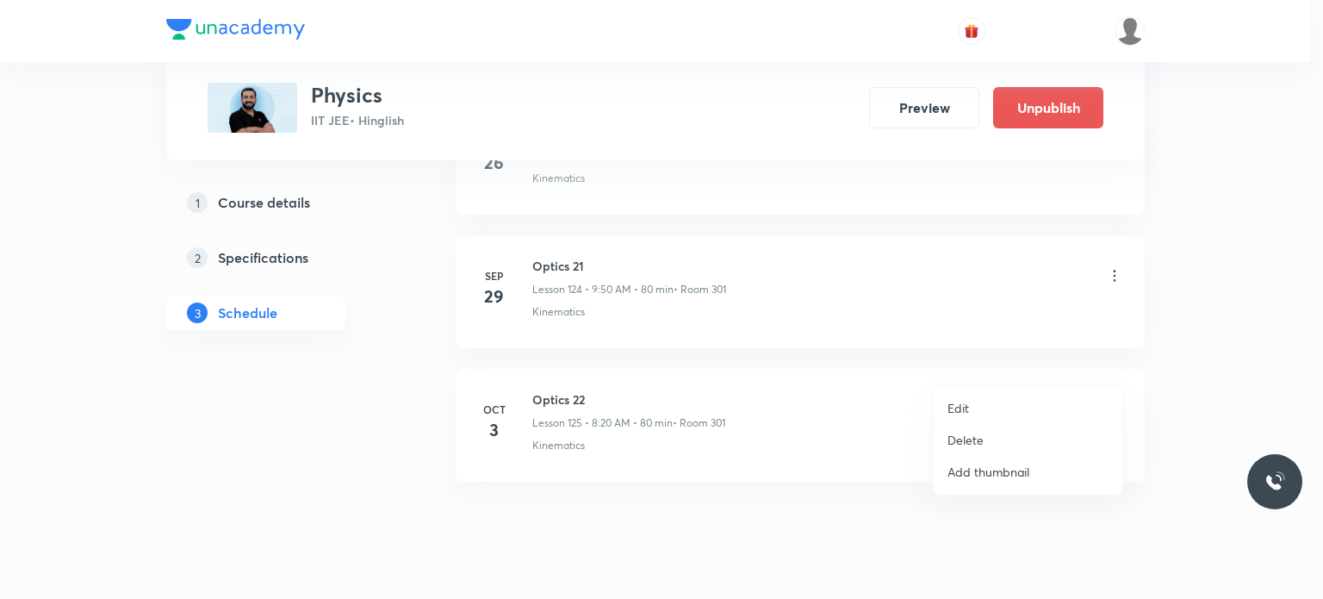
click at [991, 405] on li "Edit" at bounding box center [1028, 408] width 189 height 32
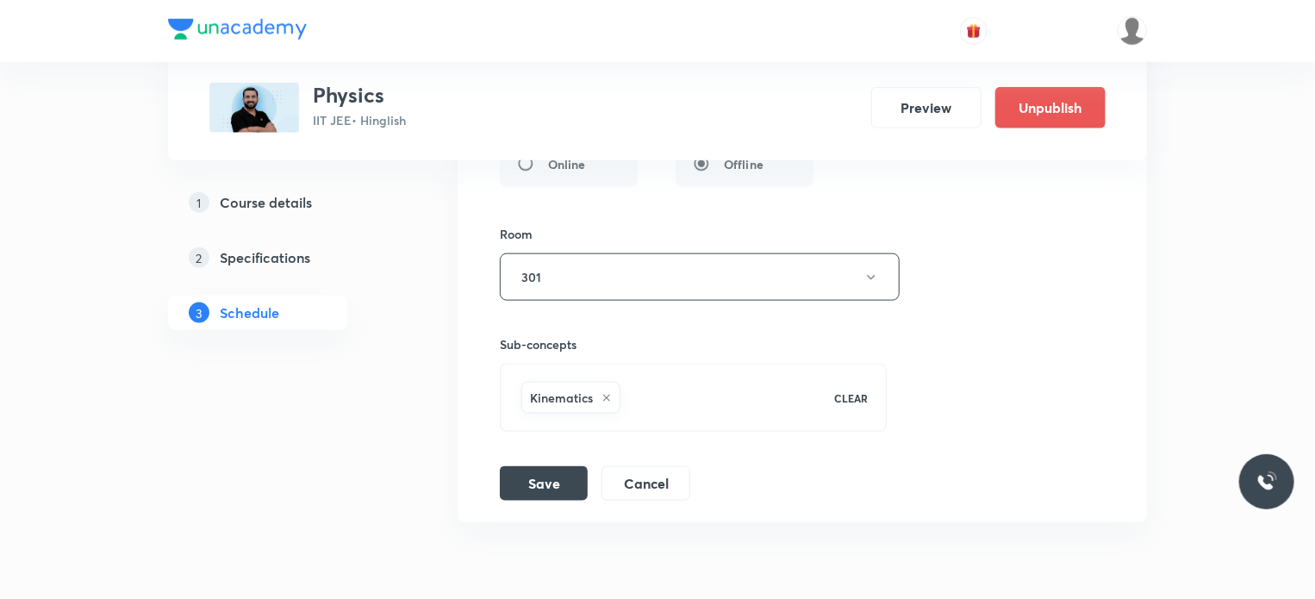
scroll to position [17403, 0]
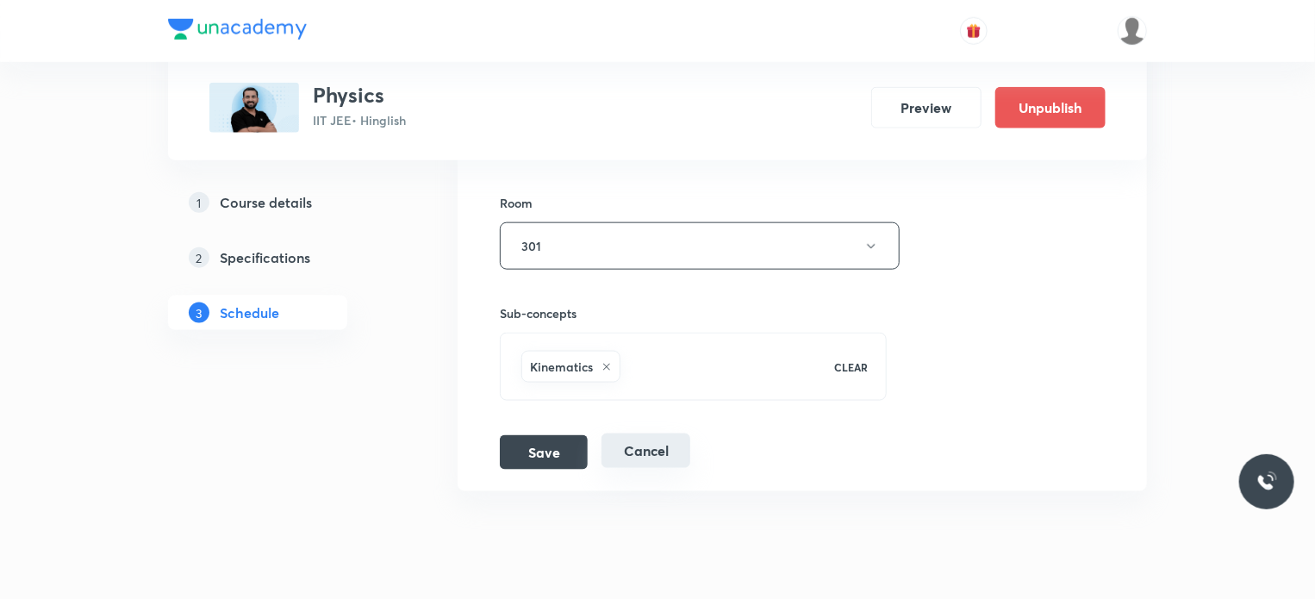
click at [667, 433] on button "Cancel" at bounding box center [645, 450] width 89 height 34
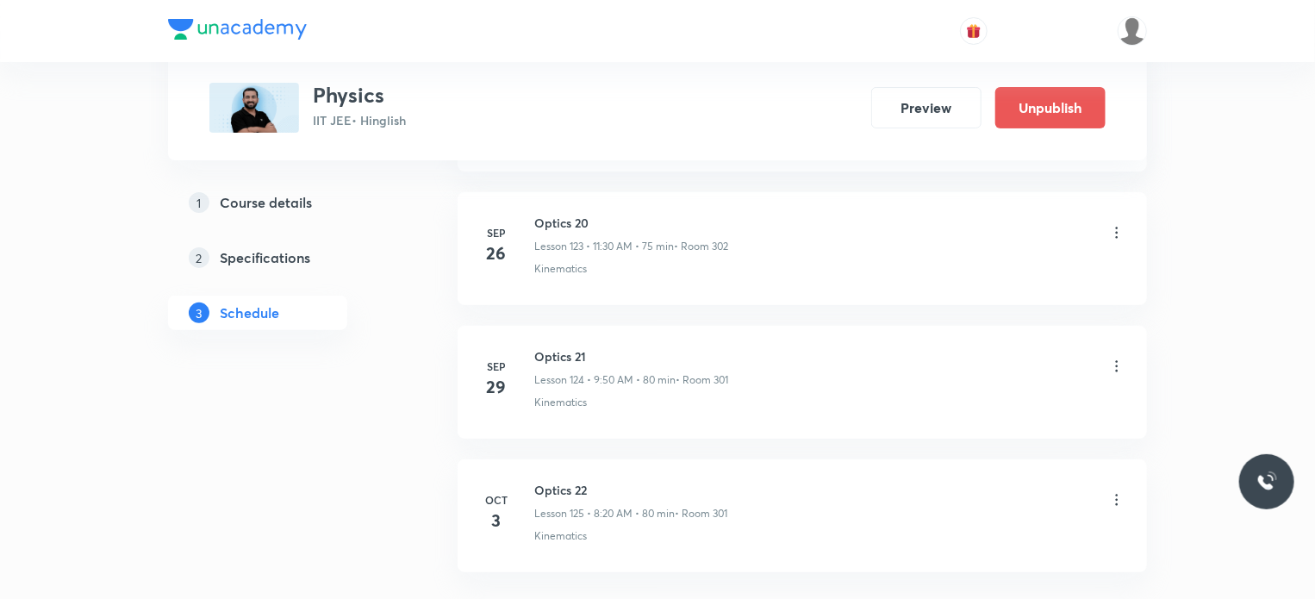
scroll to position [16641, 0]
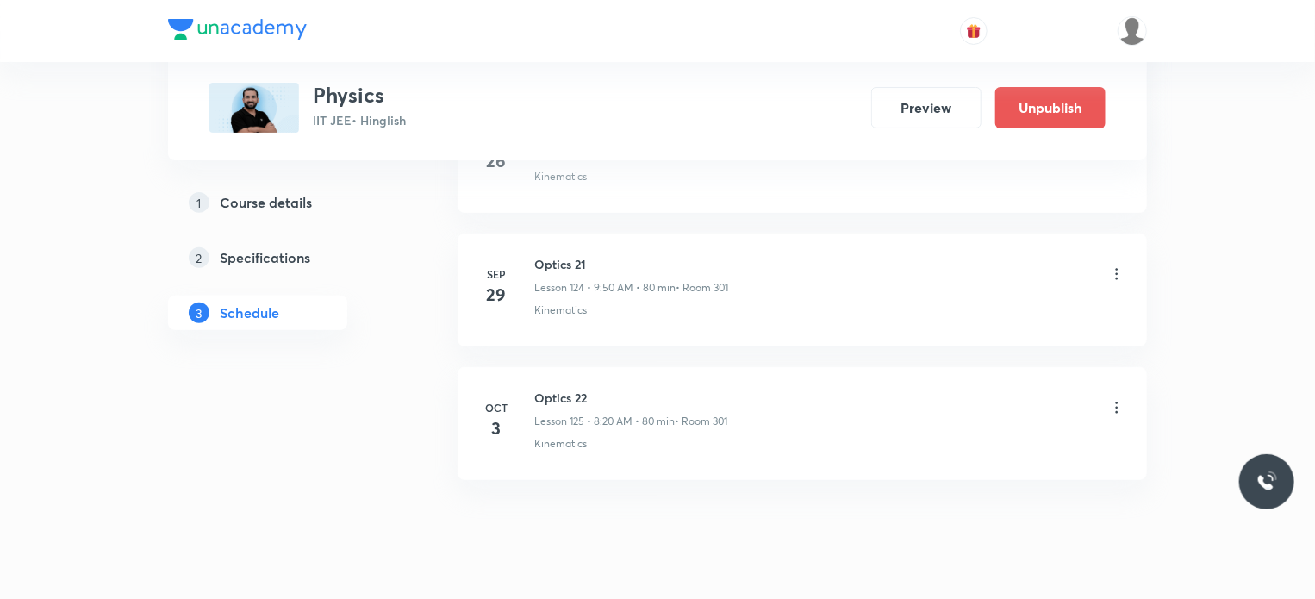
click at [1111, 399] on icon at bounding box center [1116, 407] width 17 height 17
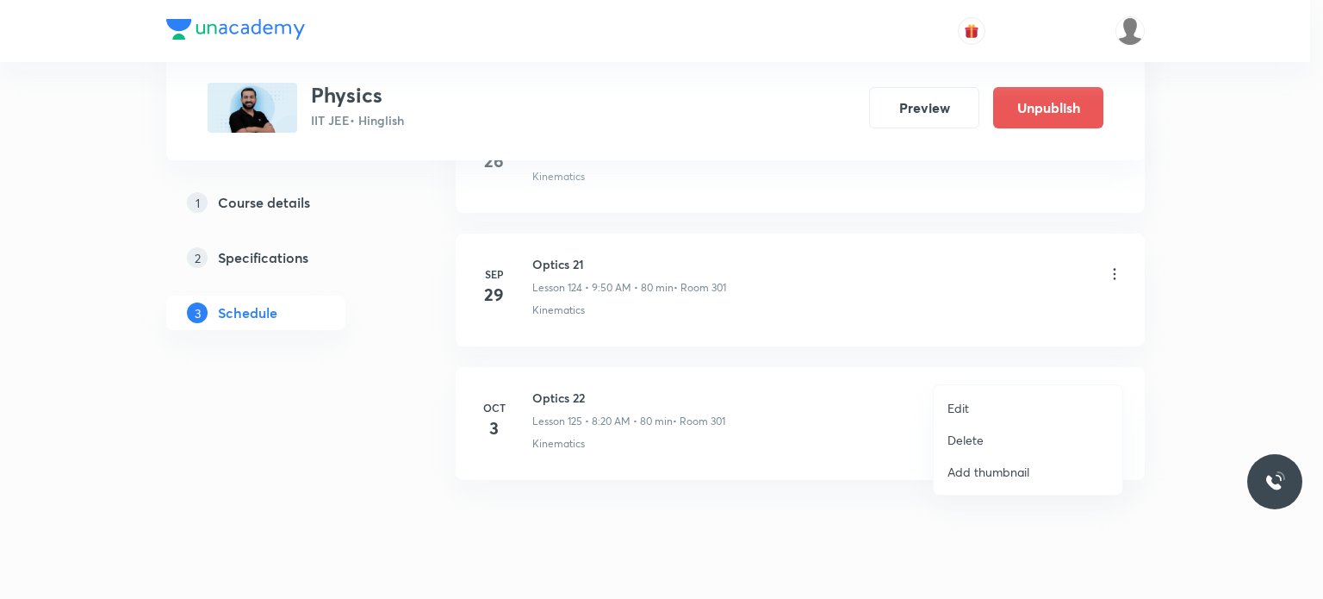
click at [984, 407] on li "Edit" at bounding box center [1028, 408] width 189 height 32
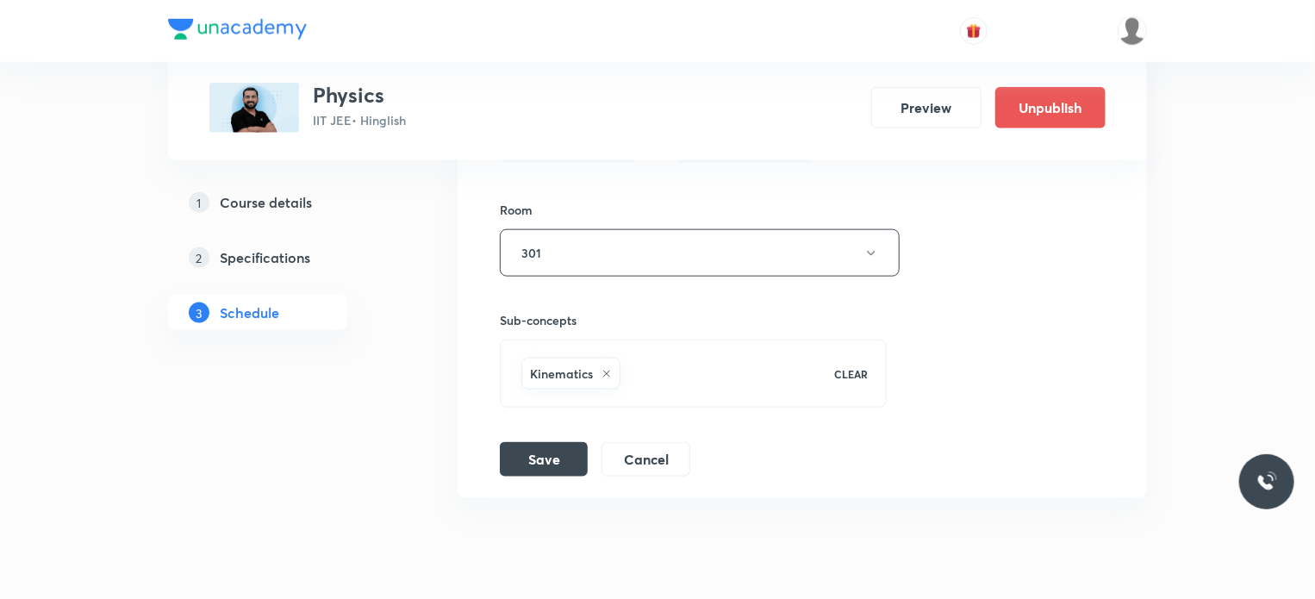
scroll to position [17411, 0]
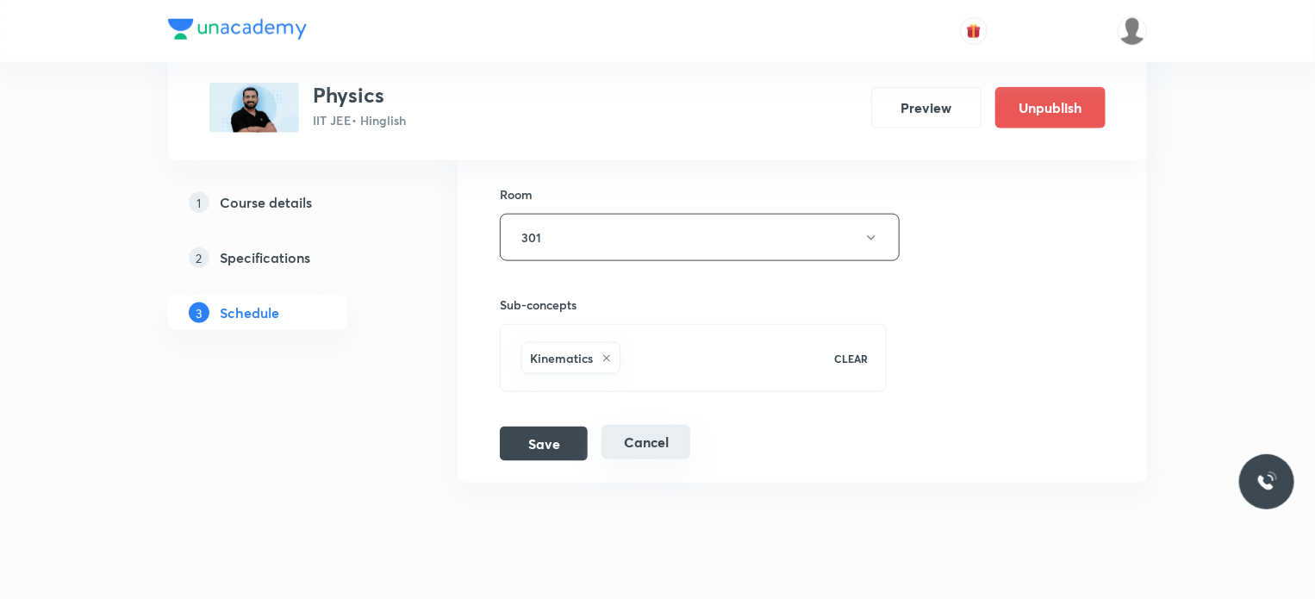
click at [633, 425] on button "Cancel" at bounding box center [645, 442] width 89 height 34
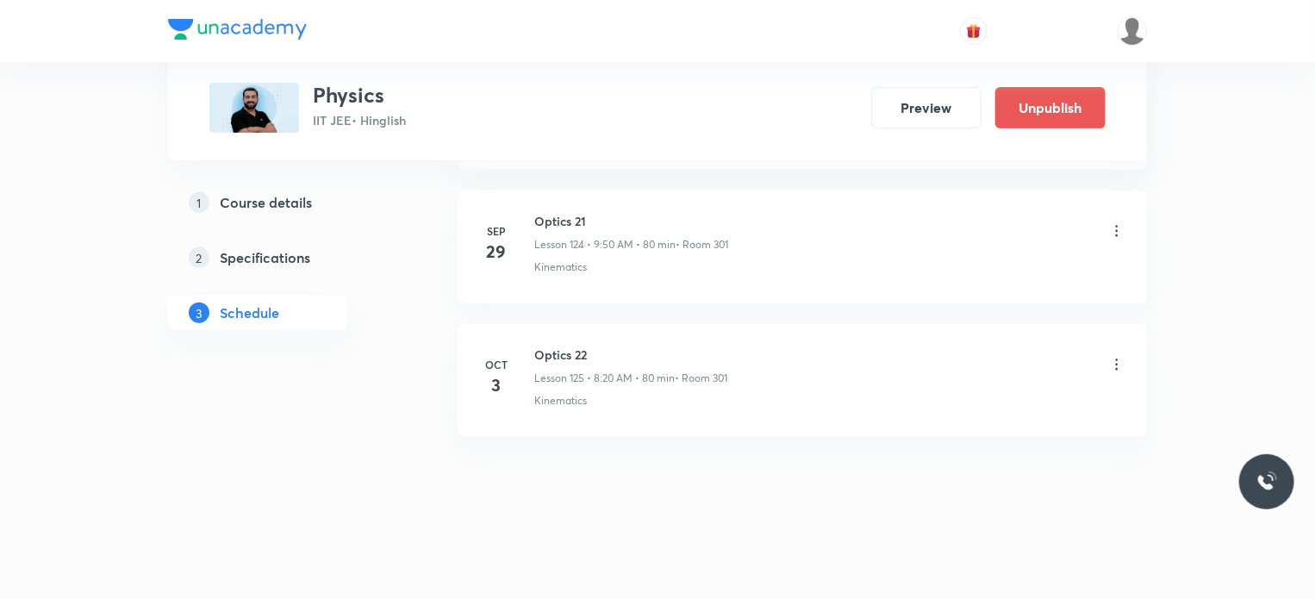
scroll to position [16641, 0]
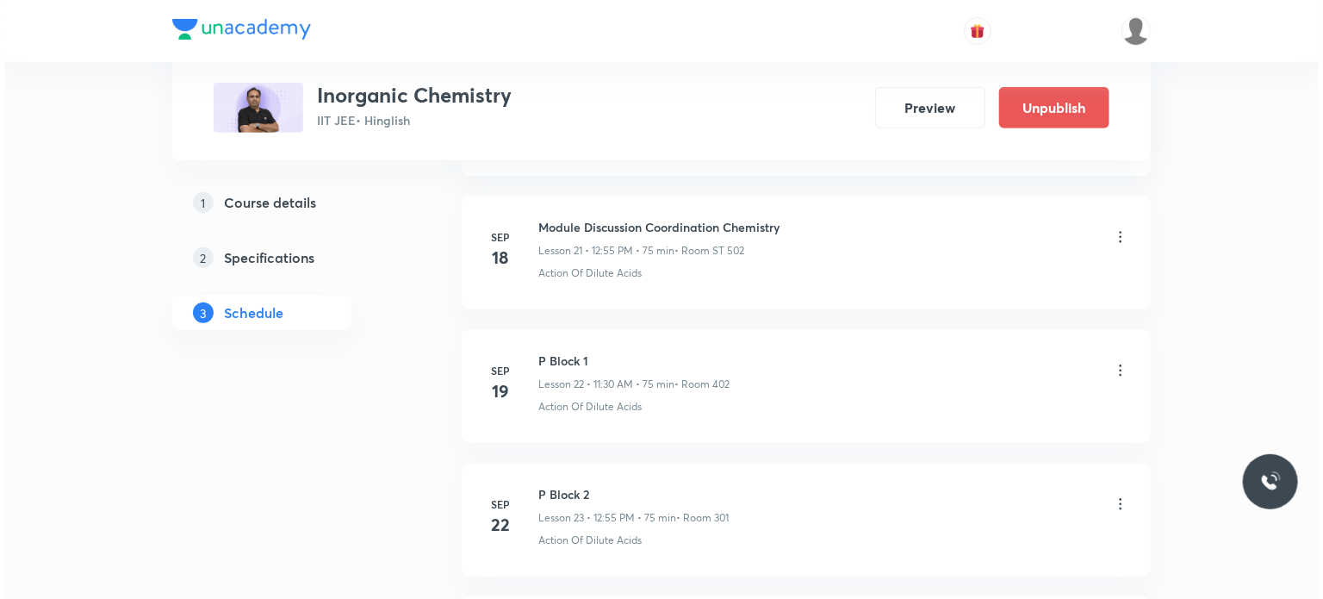
scroll to position [4243, 0]
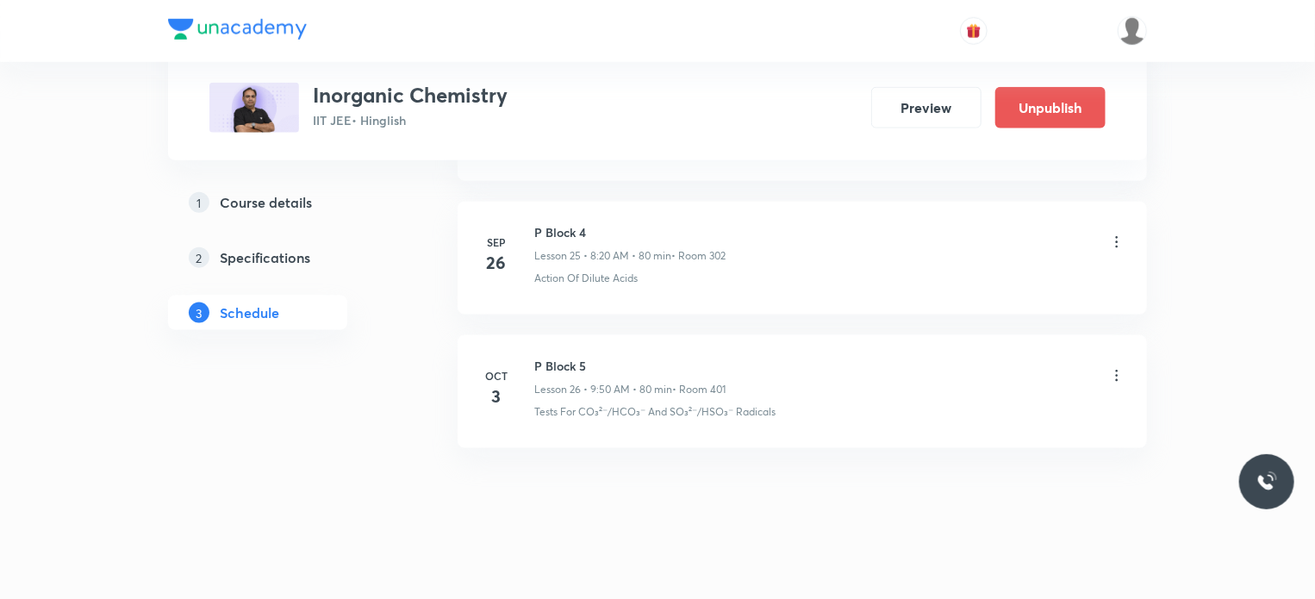
click at [1111, 367] on icon at bounding box center [1116, 375] width 17 height 17
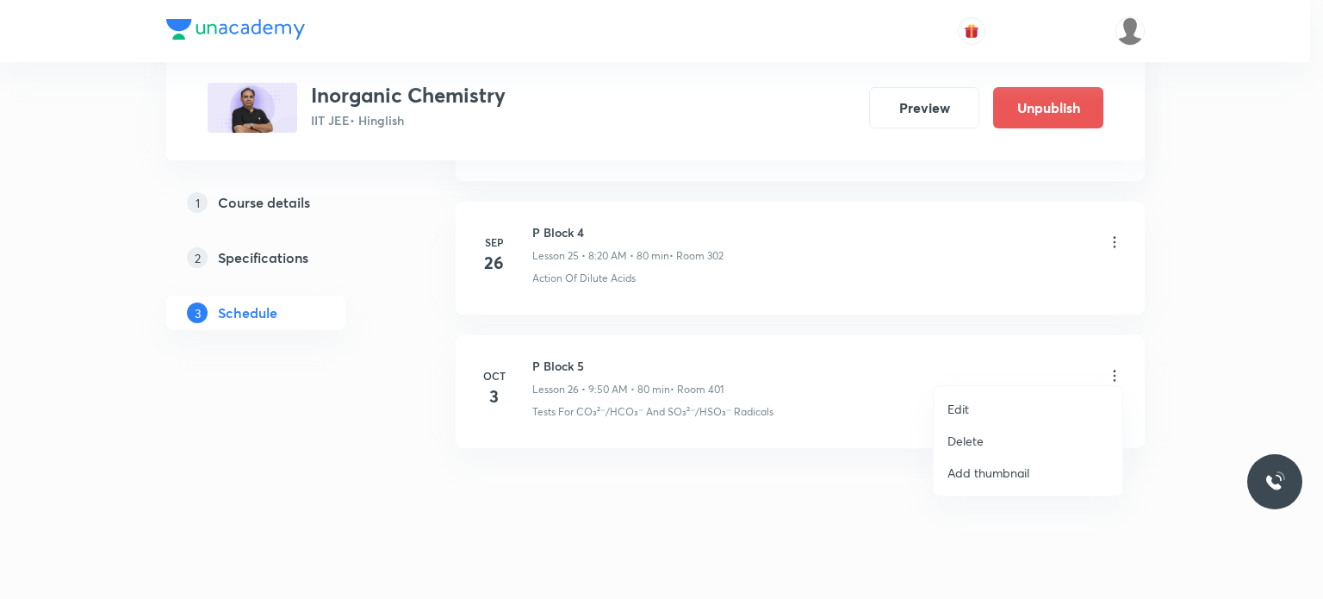
click at [1030, 393] on li "Edit" at bounding box center [1028, 409] width 189 height 32
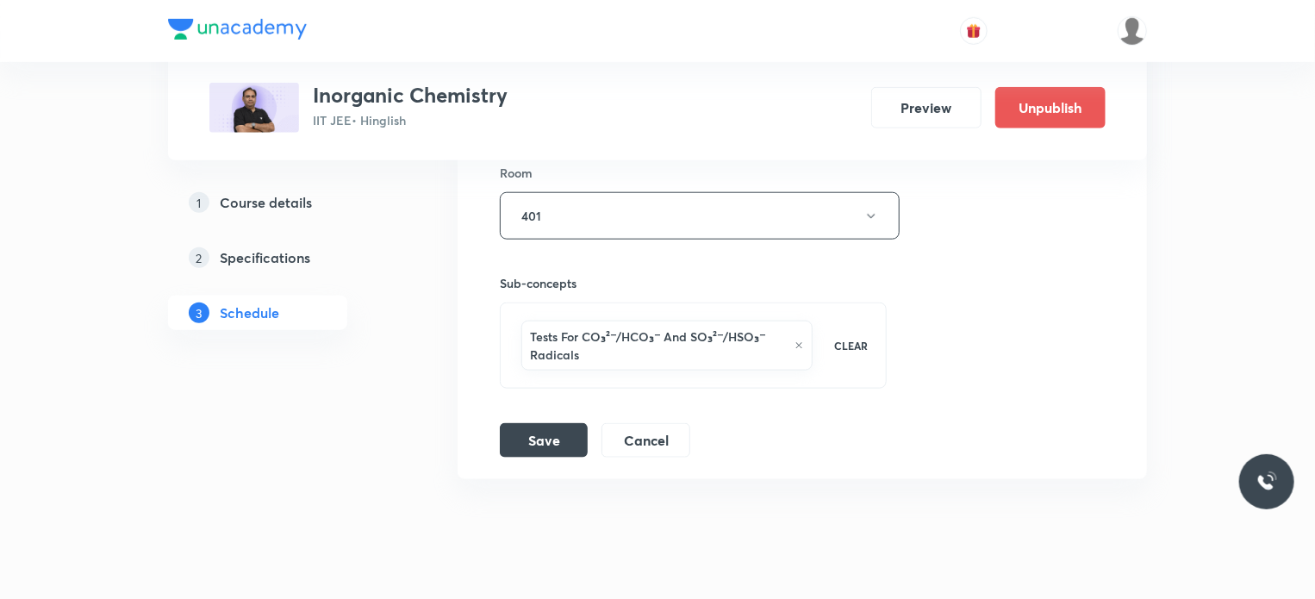
scroll to position [4132, 0]
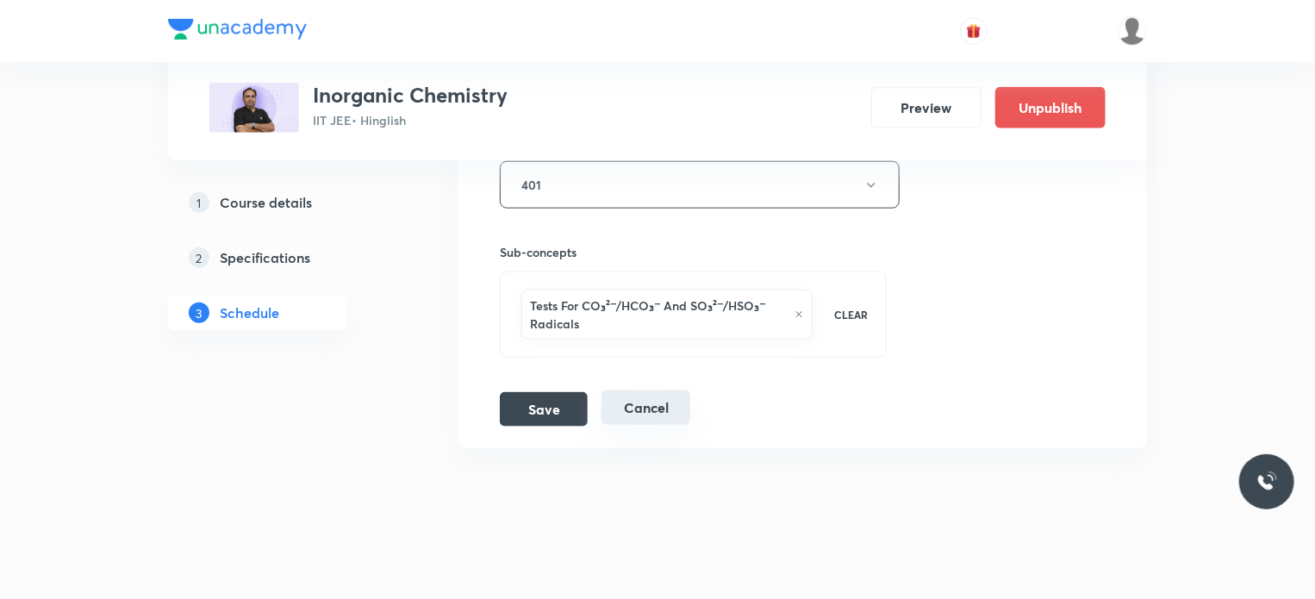
click at [664, 401] on button "Cancel" at bounding box center [645, 407] width 89 height 34
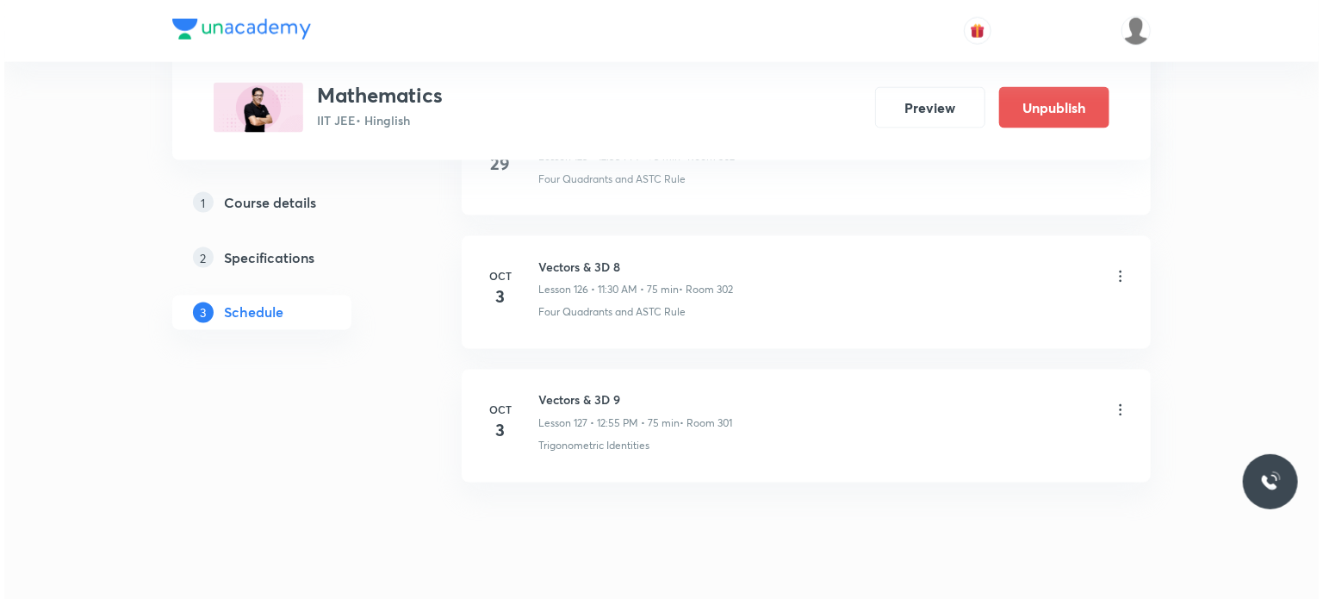
scroll to position [17801, 0]
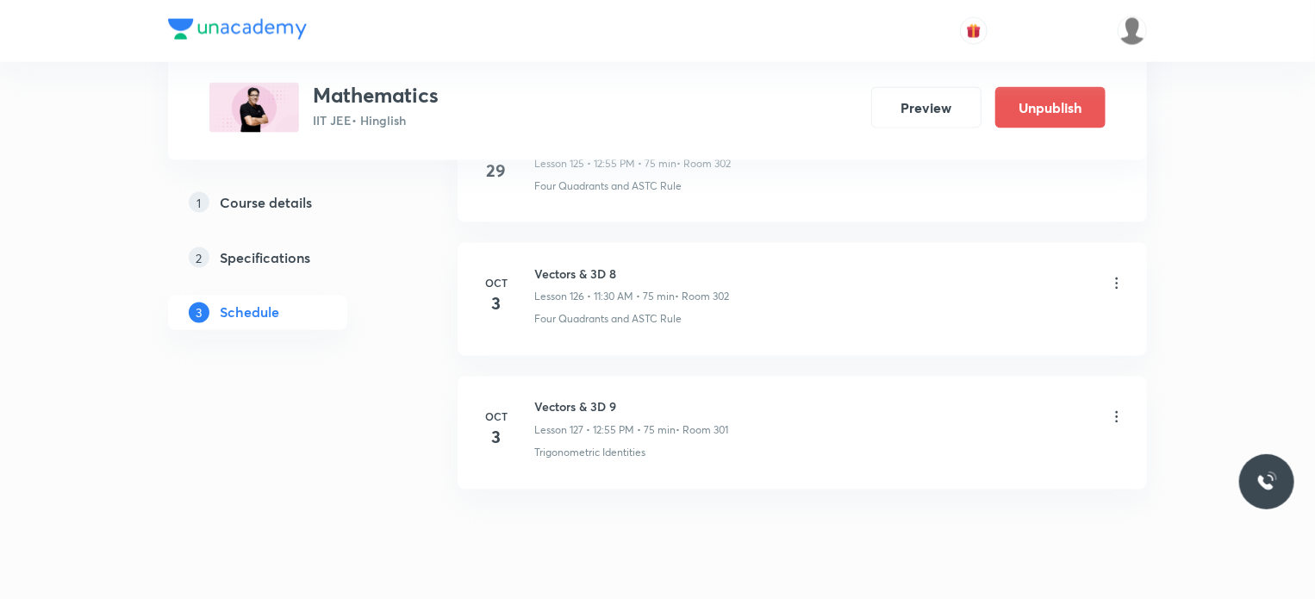
click at [1124, 275] on div at bounding box center [1116, 285] width 17 height 20
click at [1117, 265] on div "Vectors & 3D 8 Lesson 126 • 11:30 AM • 75 min • Room 302" at bounding box center [829, 285] width 591 height 40
click at [1119, 275] on icon at bounding box center [1116, 283] width 17 height 17
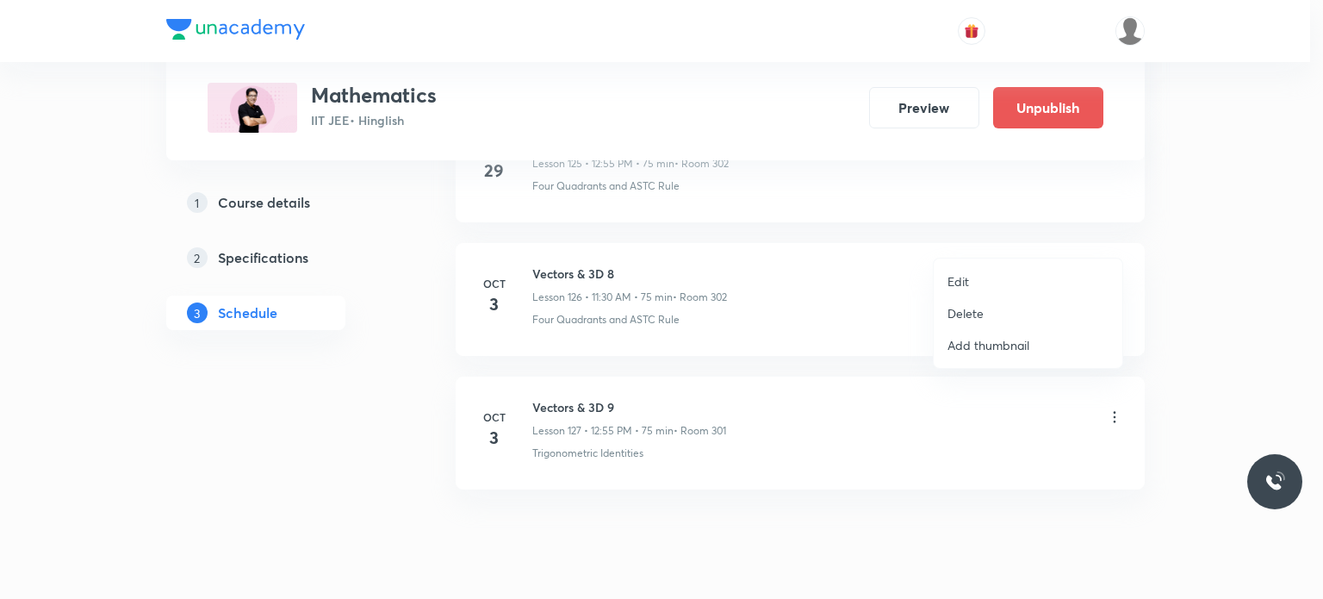
click at [993, 275] on li "Edit" at bounding box center [1028, 281] width 189 height 32
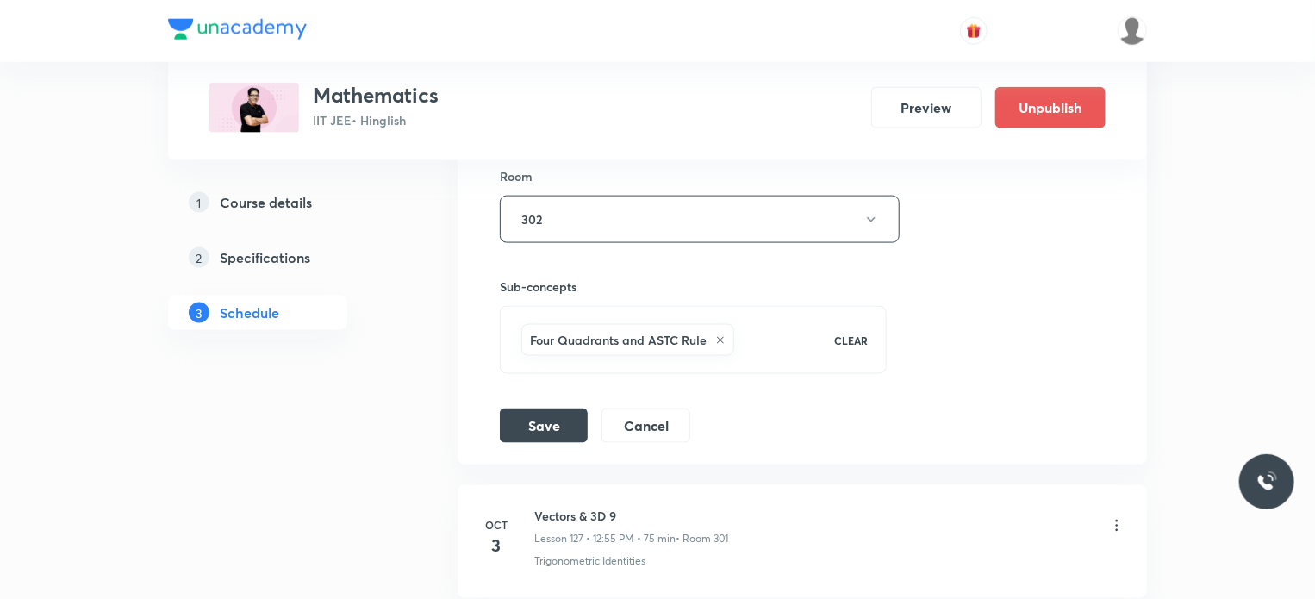
scroll to position [17677, 0]
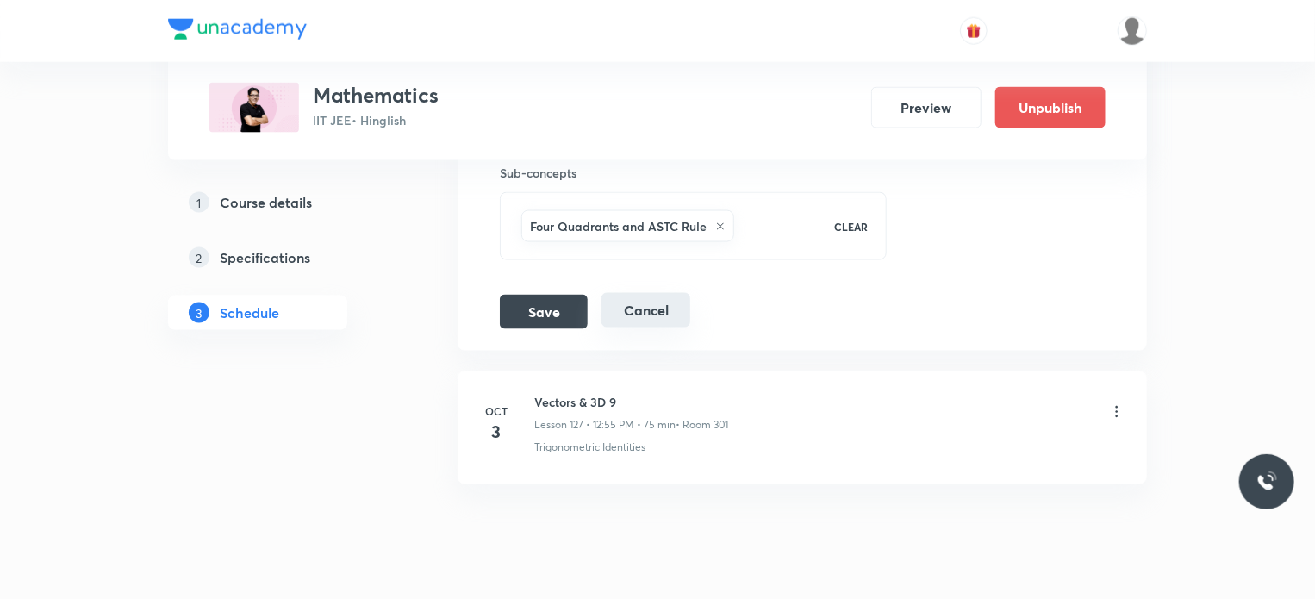
click at [669, 293] on button "Cancel" at bounding box center [645, 310] width 89 height 34
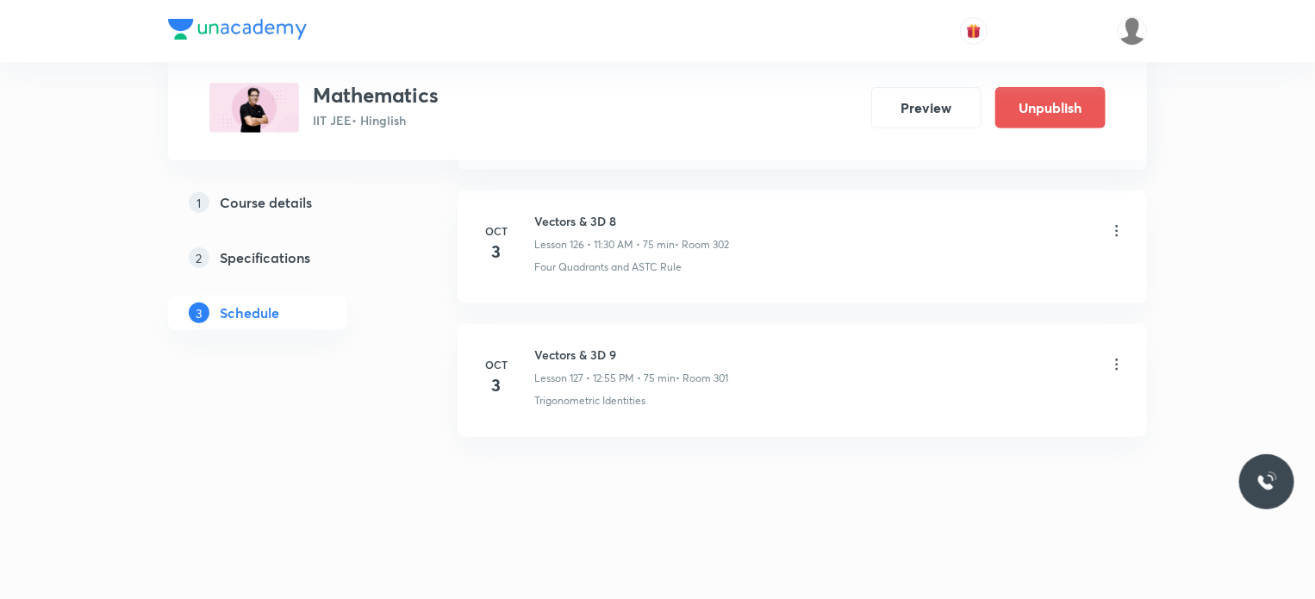
scroll to position [16907, 0]
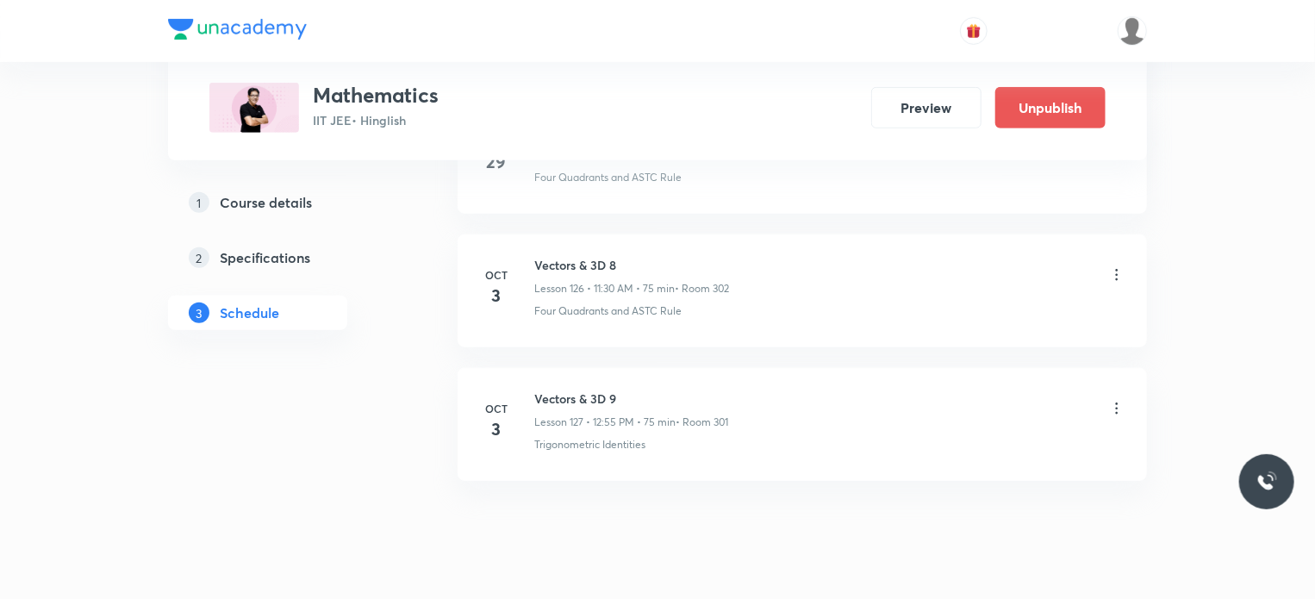
click at [1110, 400] on icon at bounding box center [1116, 408] width 17 height 17
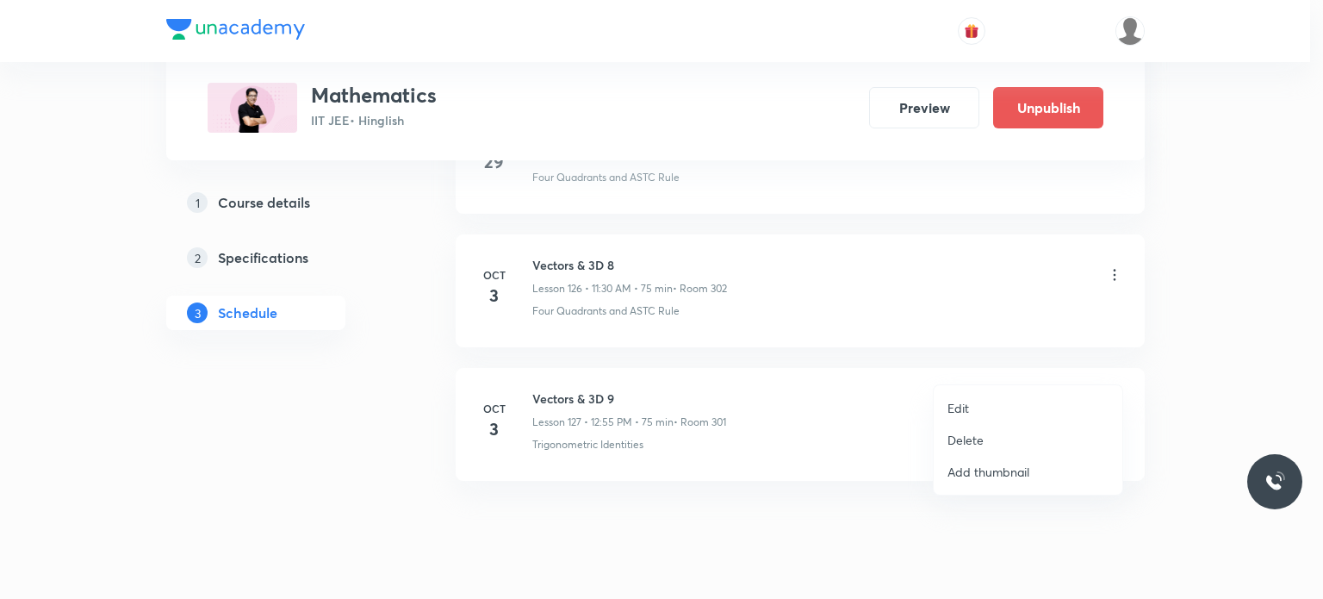
click at [958, 411] on p "Edit" at bounding box center [959, 408] width 22 height 18
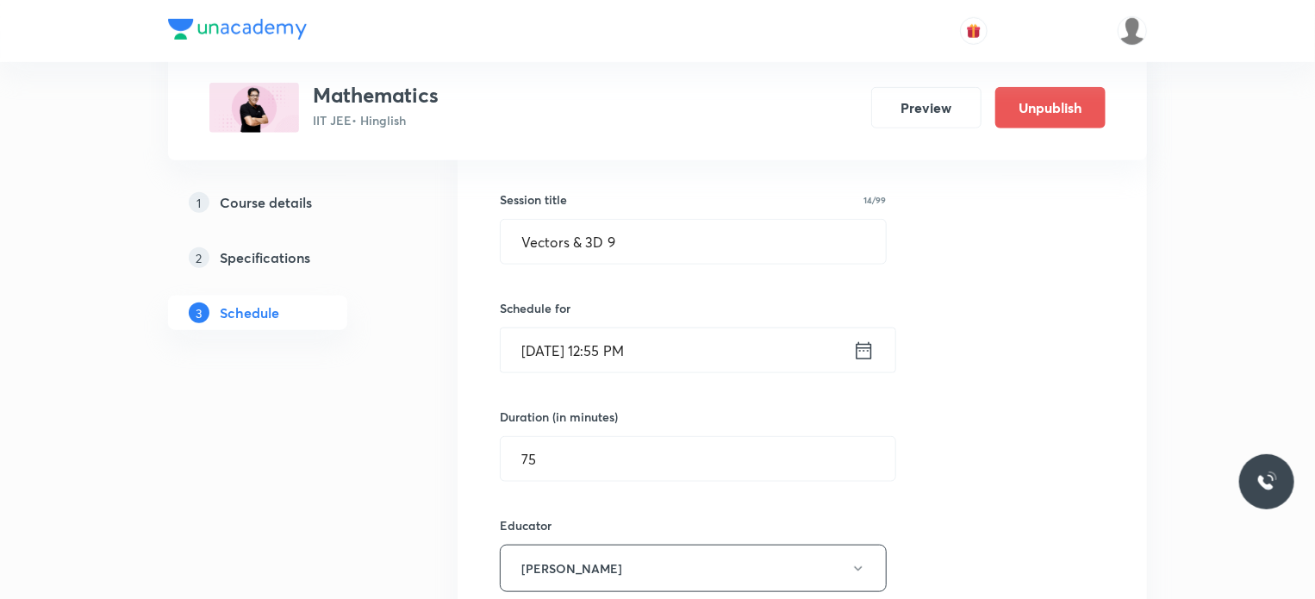
scroll to position [17677, 0]
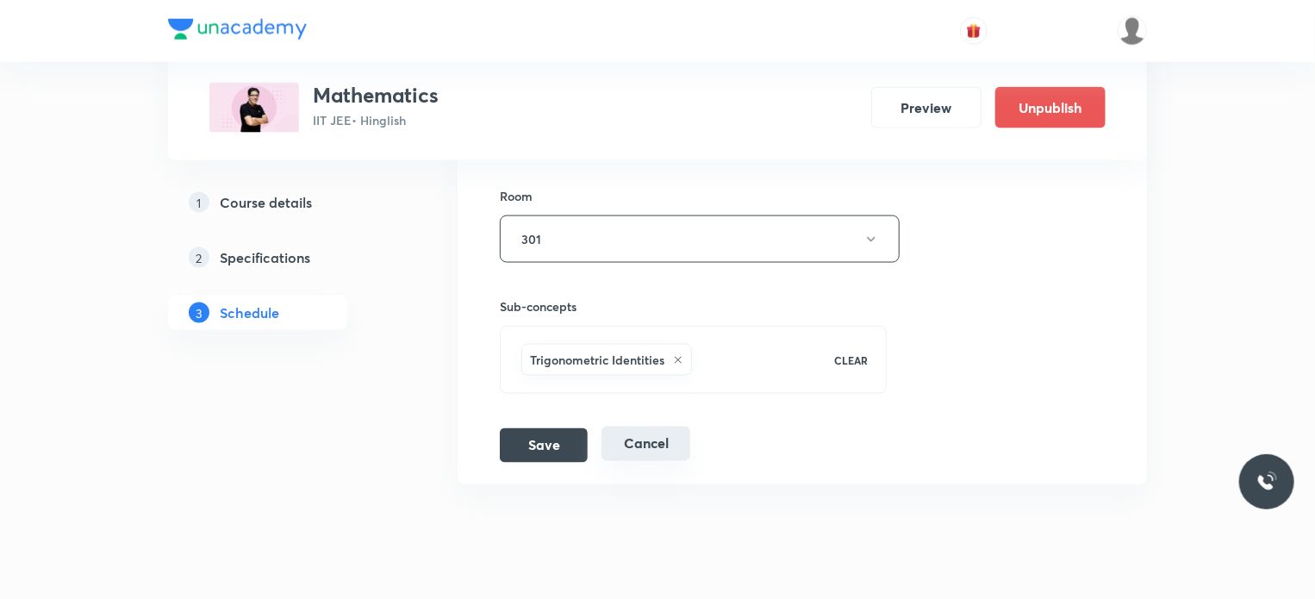
click at [662, 426] on button "Cancel" at bounding box center [645, 443] width 89 height 34
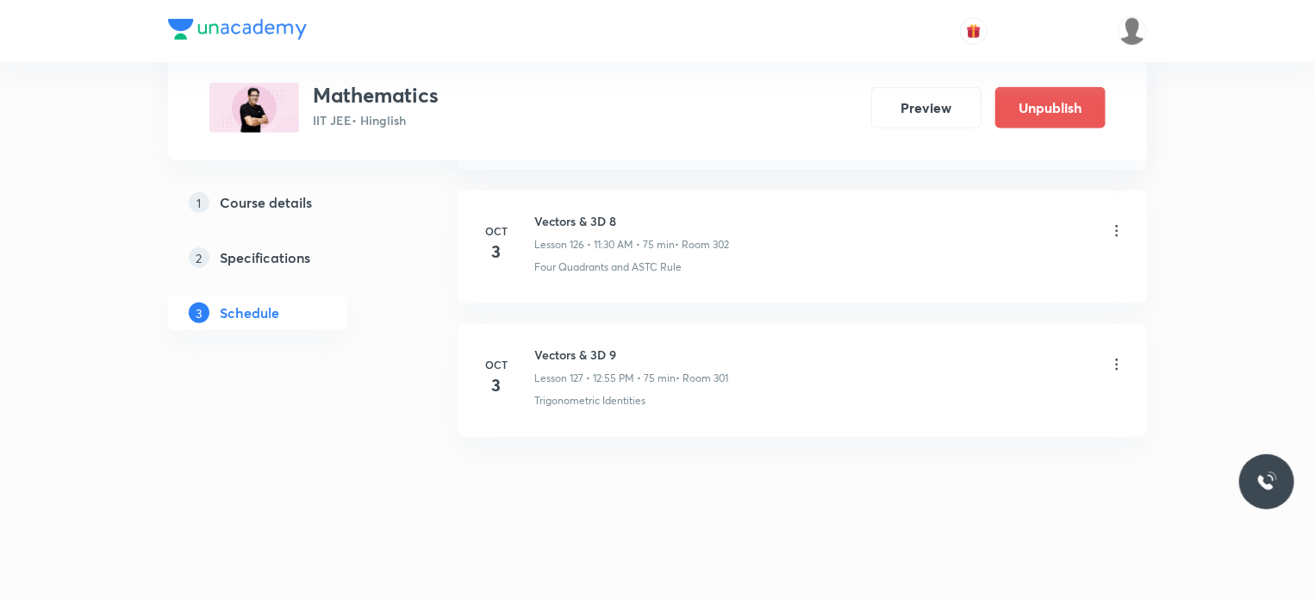
scroll to position [16907, 0]
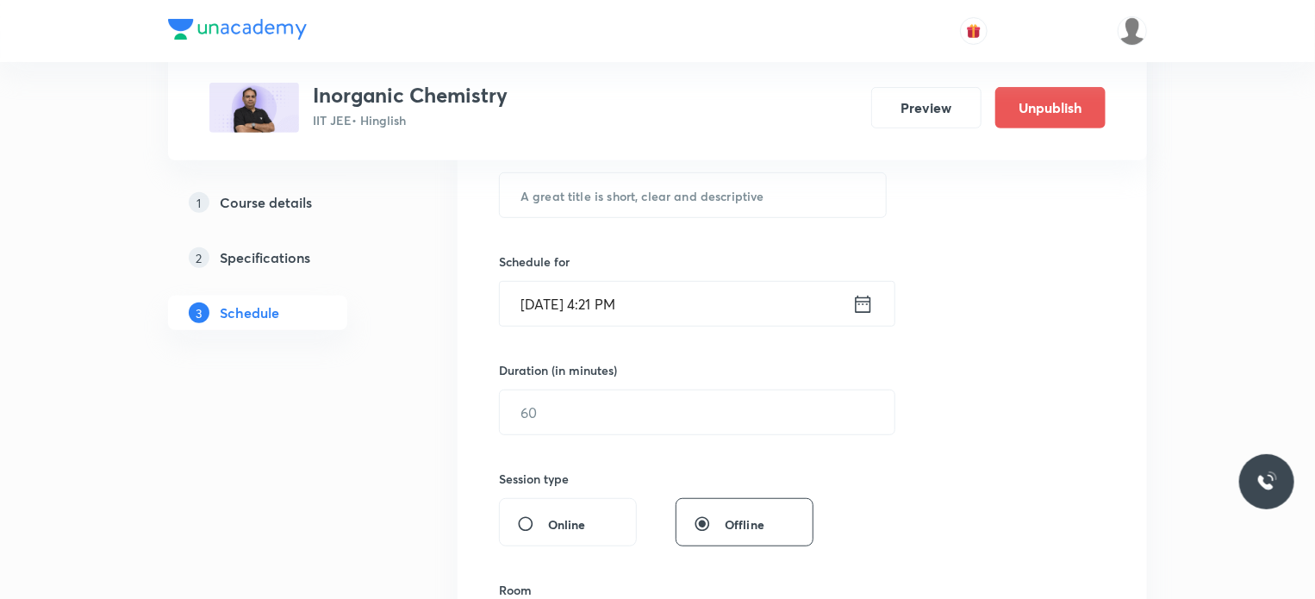
scroll to position [4111, 0]
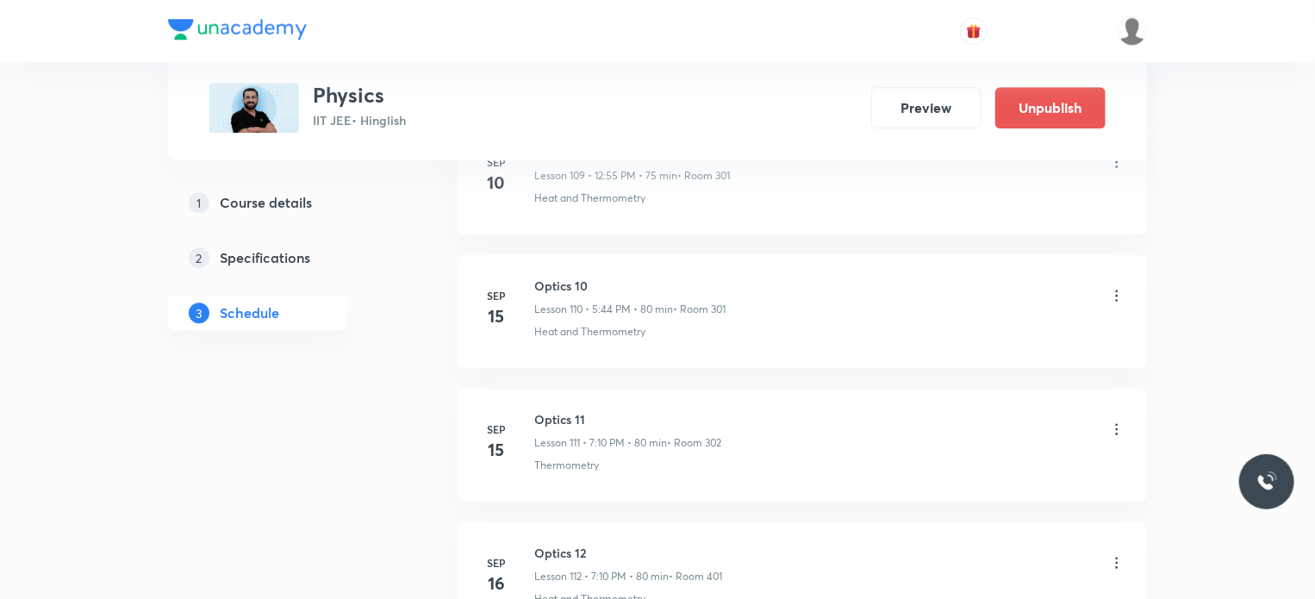
scroll to position [17142, 0]
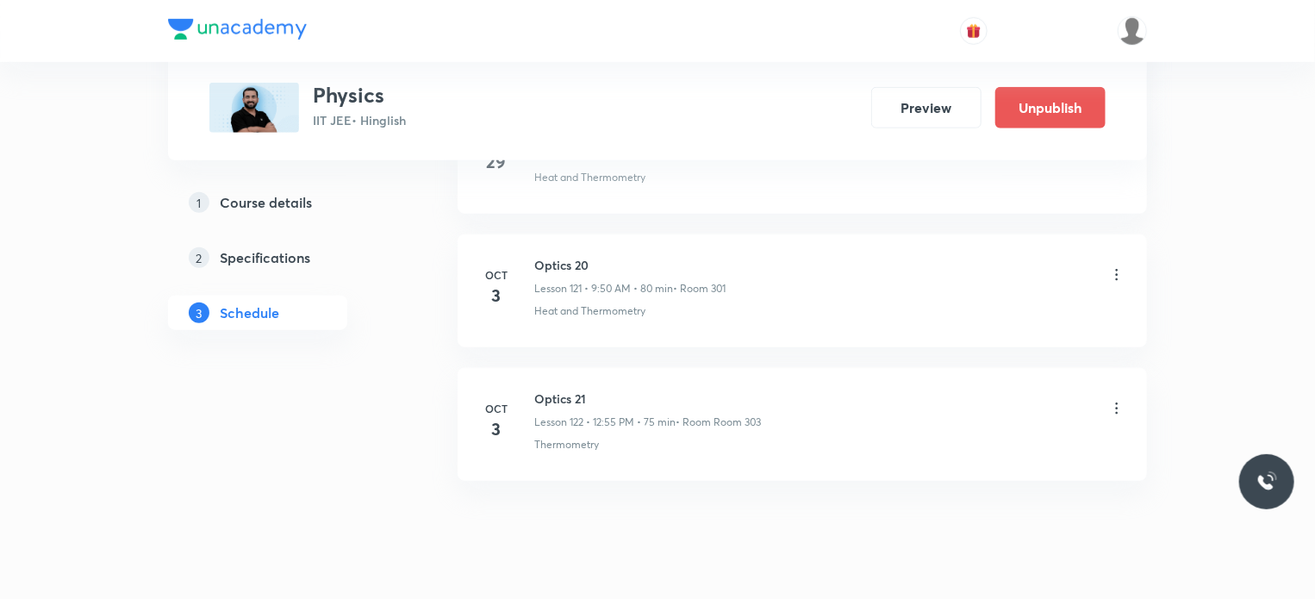
drag, startPoint x: 1323, startPoint y: 19, endPoint x: 684, endPoint y: 432, distance: 760.2
click at [684, 432] on li "[DATE] Optics 21 Lesson 122 • 12:55 PM • 75 min • Room Room 303 Thermometry" at bounding box center [802, 424] width 689 height 113
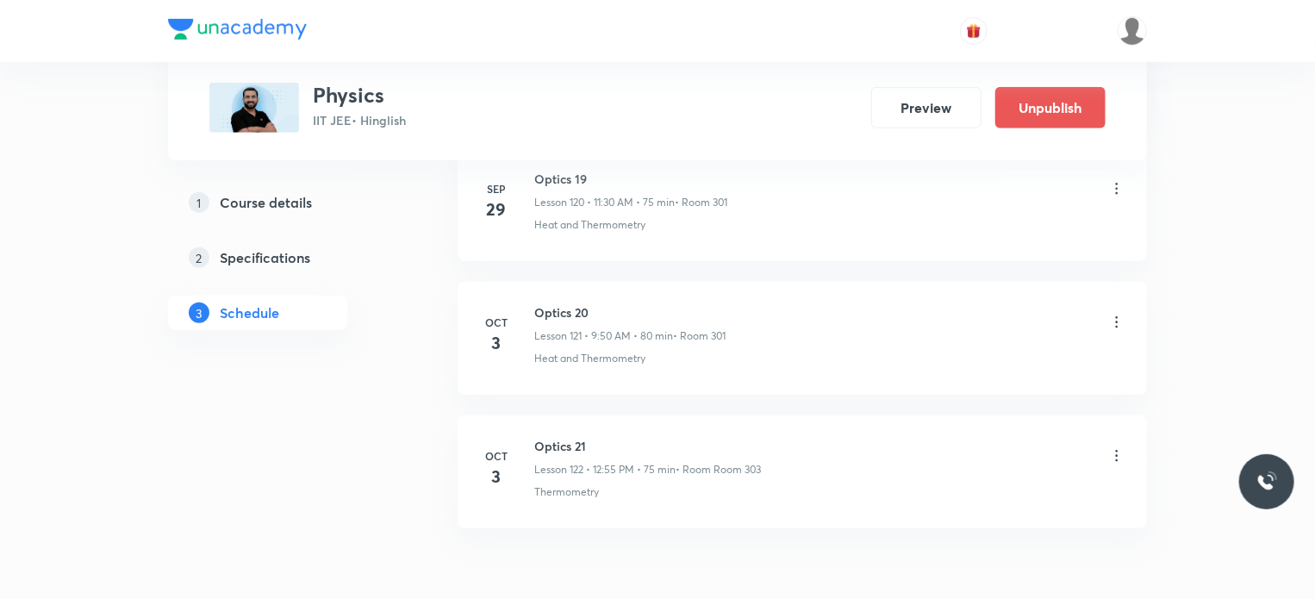
scroll to position [17055, 0]
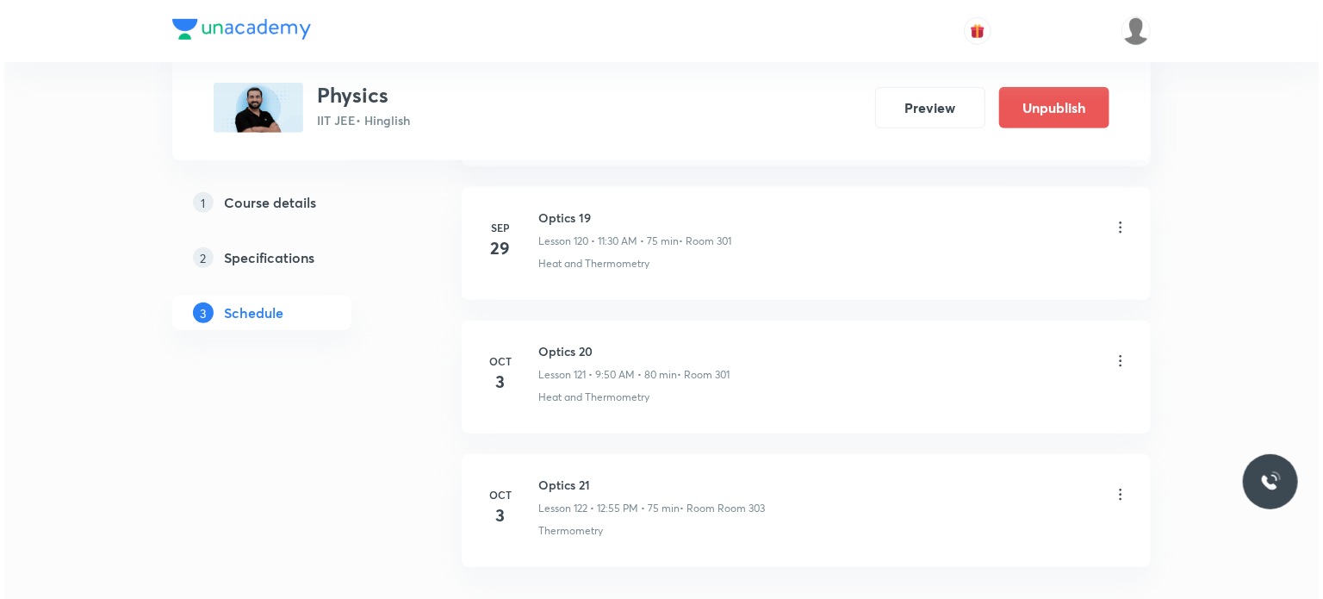
scroll to position [17142, 0]
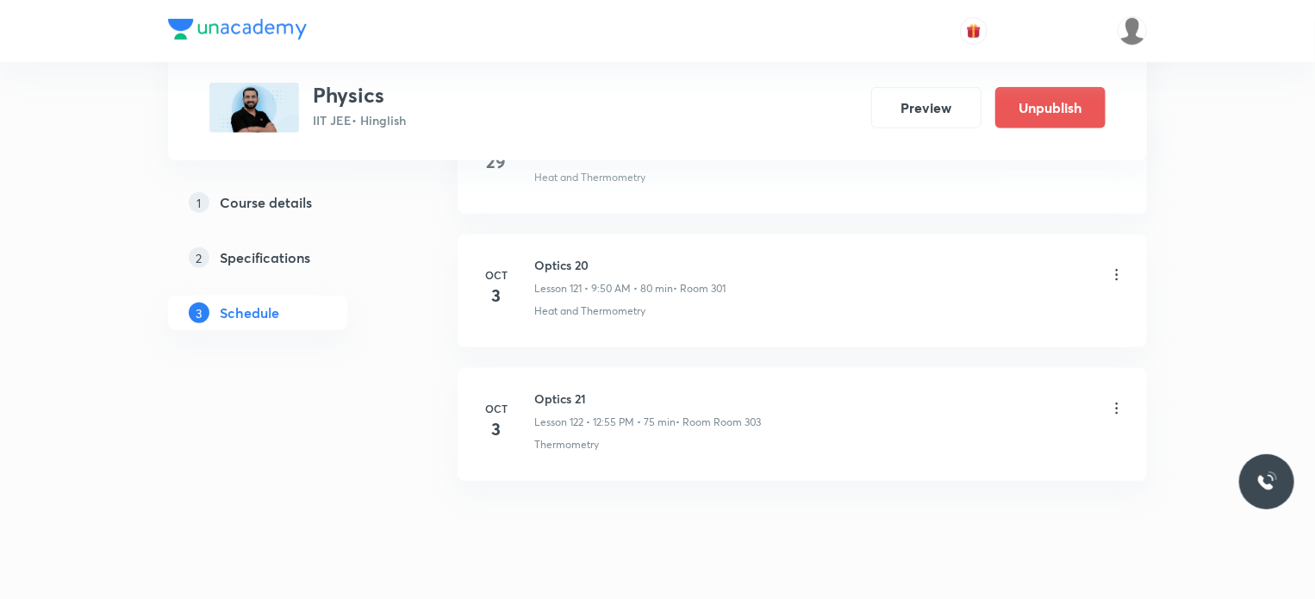
click at [1117, 266] on icon at bounding box center [1116, 274] width 17 height 17
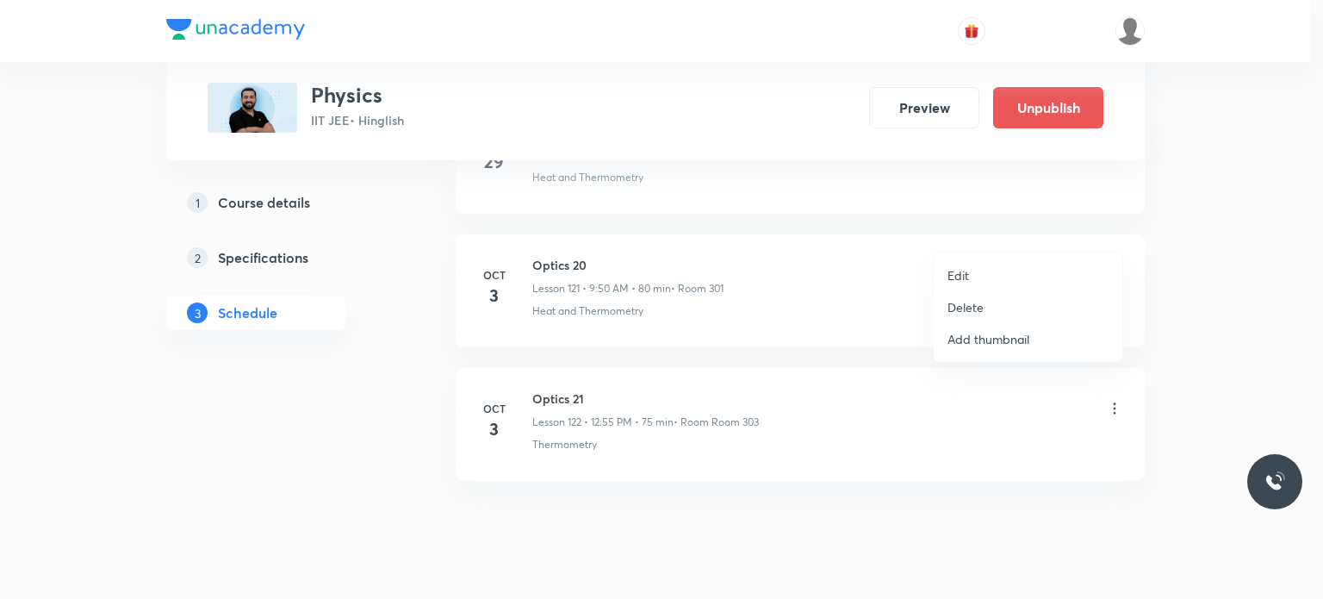
click at [1009, 277] on li "Edit" at bounding box center [1028, 275] width 189 height 32
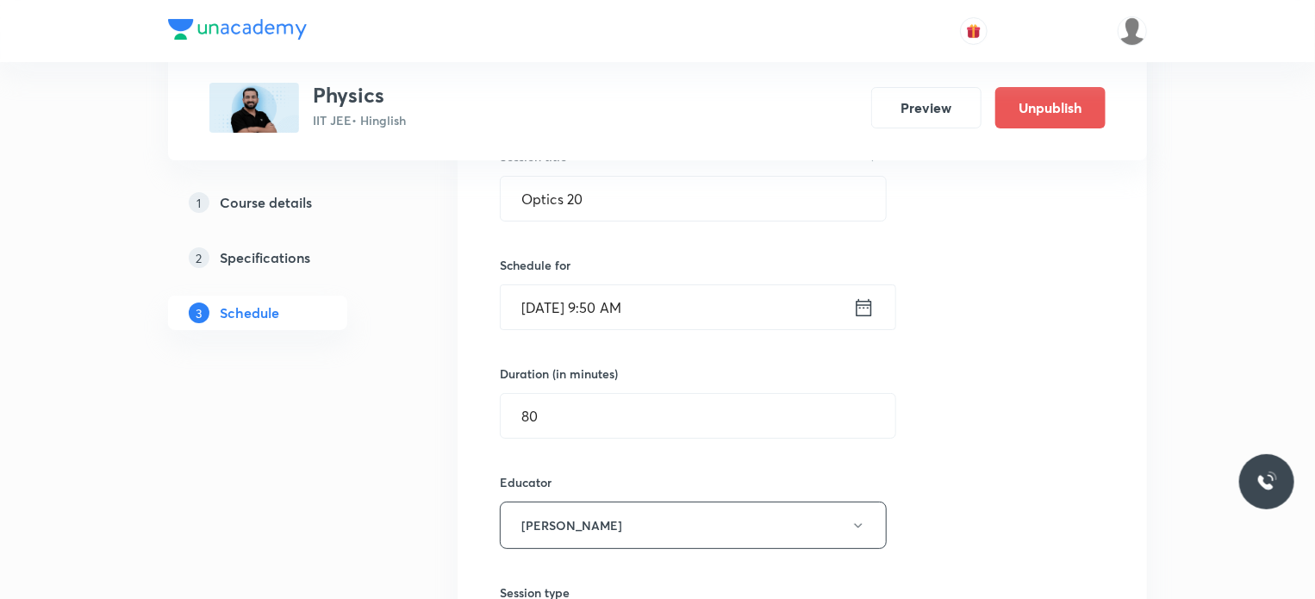
scroll to position [16322, 0]
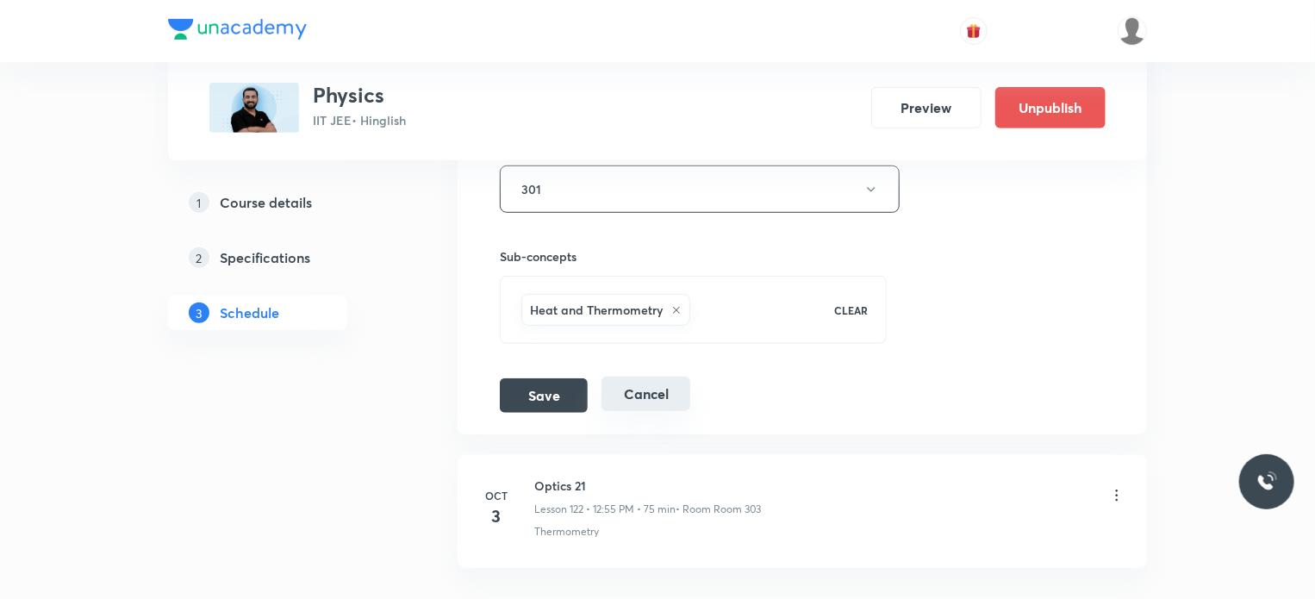
click at [683, 377] on button "Cancel" at bounding box center [645, 394] width 89 height 34
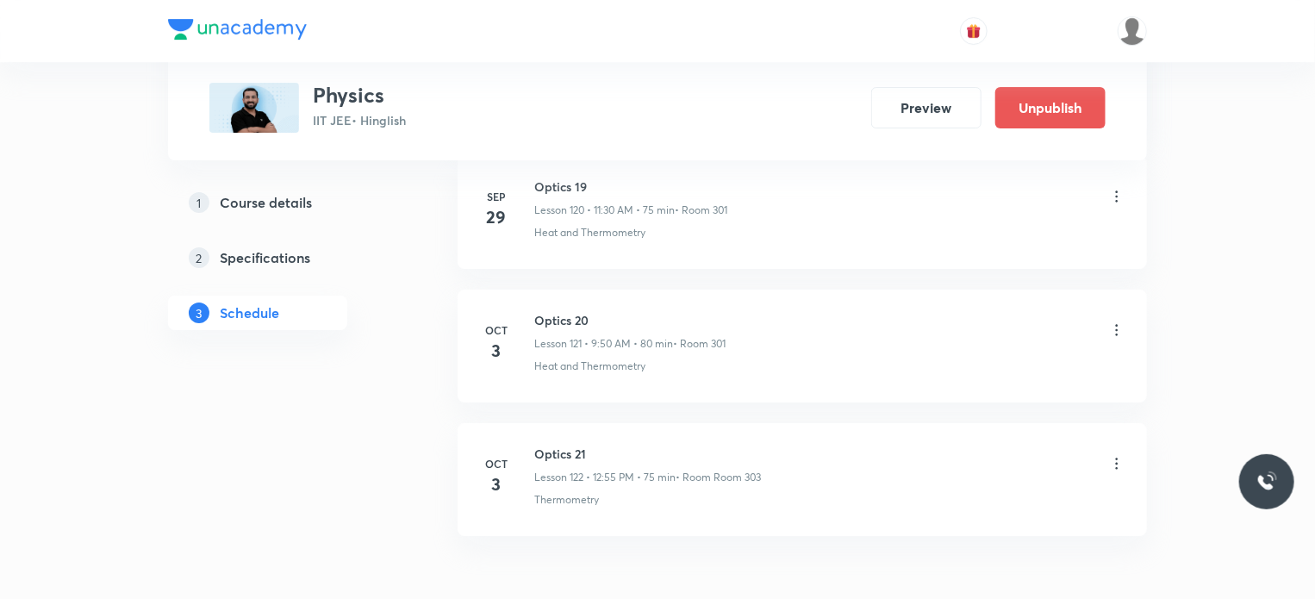
scroll to position [16155, 0]
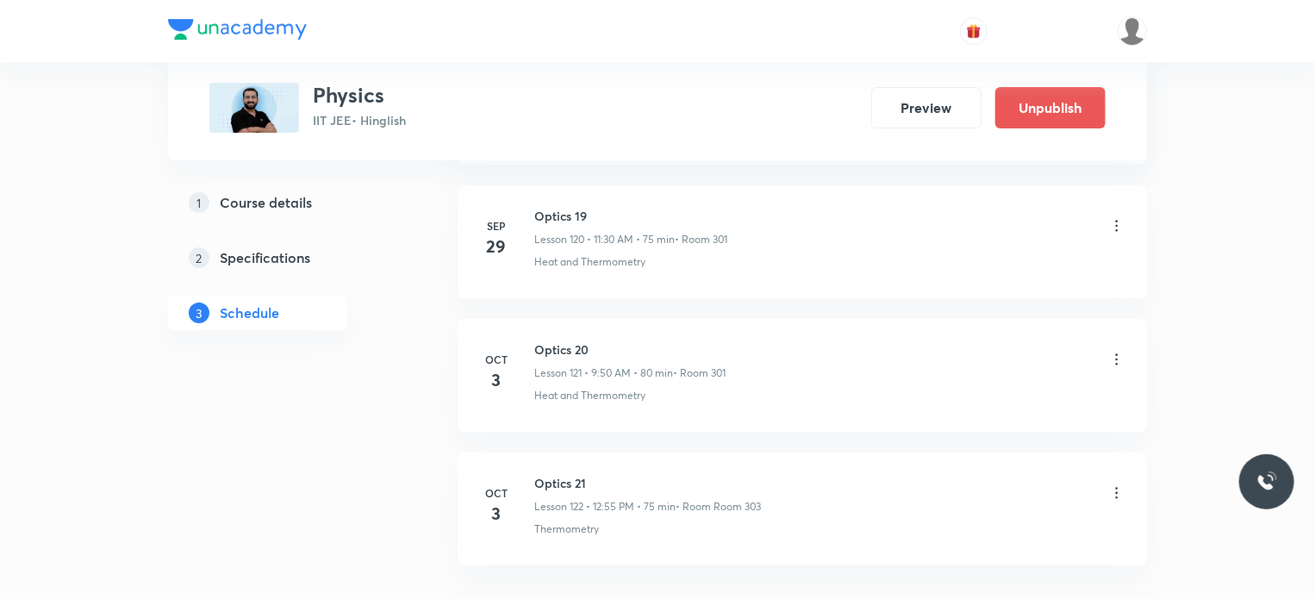
click at [1116, 351] on icon at bounding box center [1116, 359] width 17 height 17
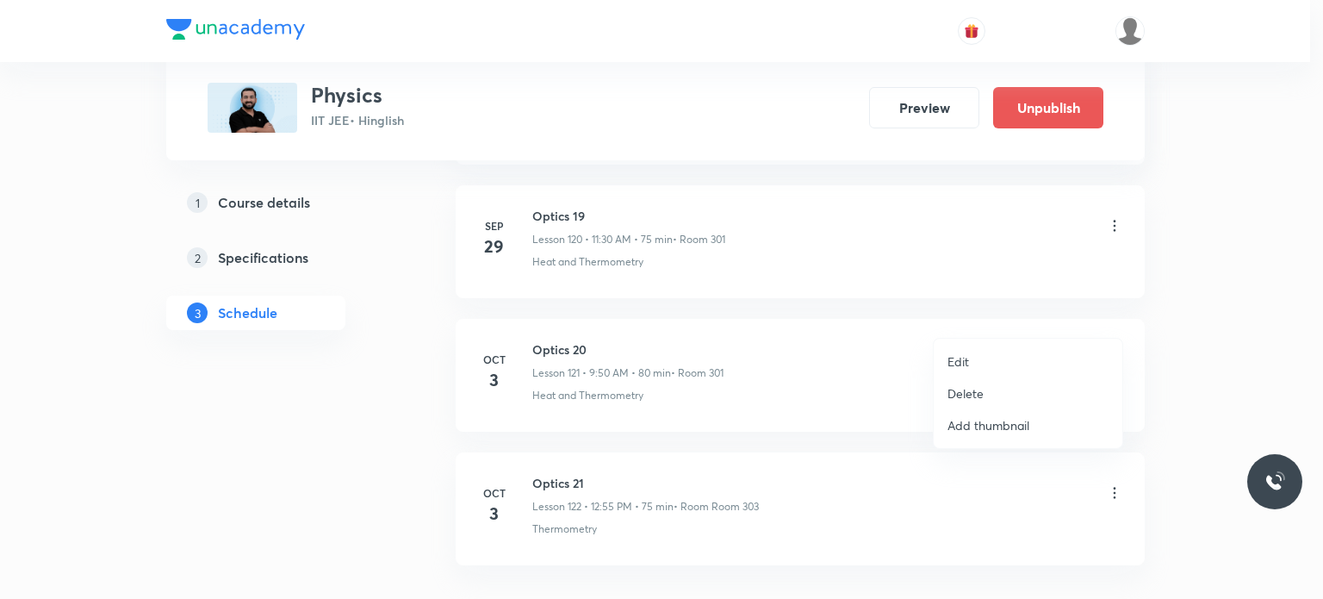
click at [982, 347] on li "Edit" at bounding box center [1028, 362] width 189 height 32
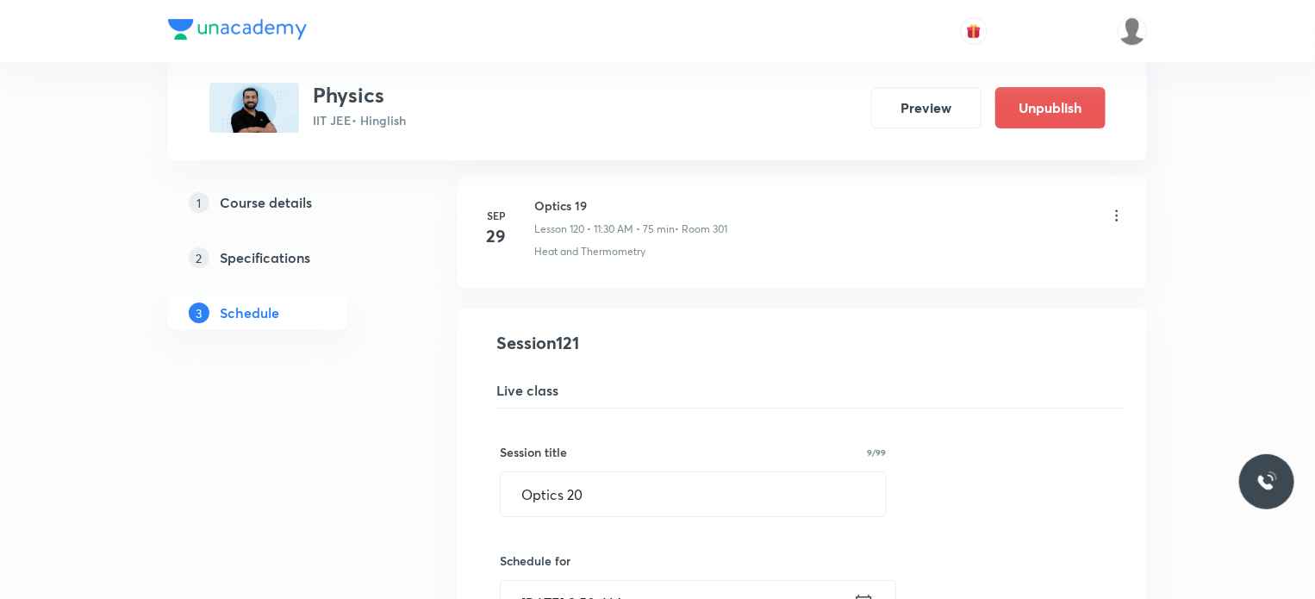
scroll to position [16327, 0]
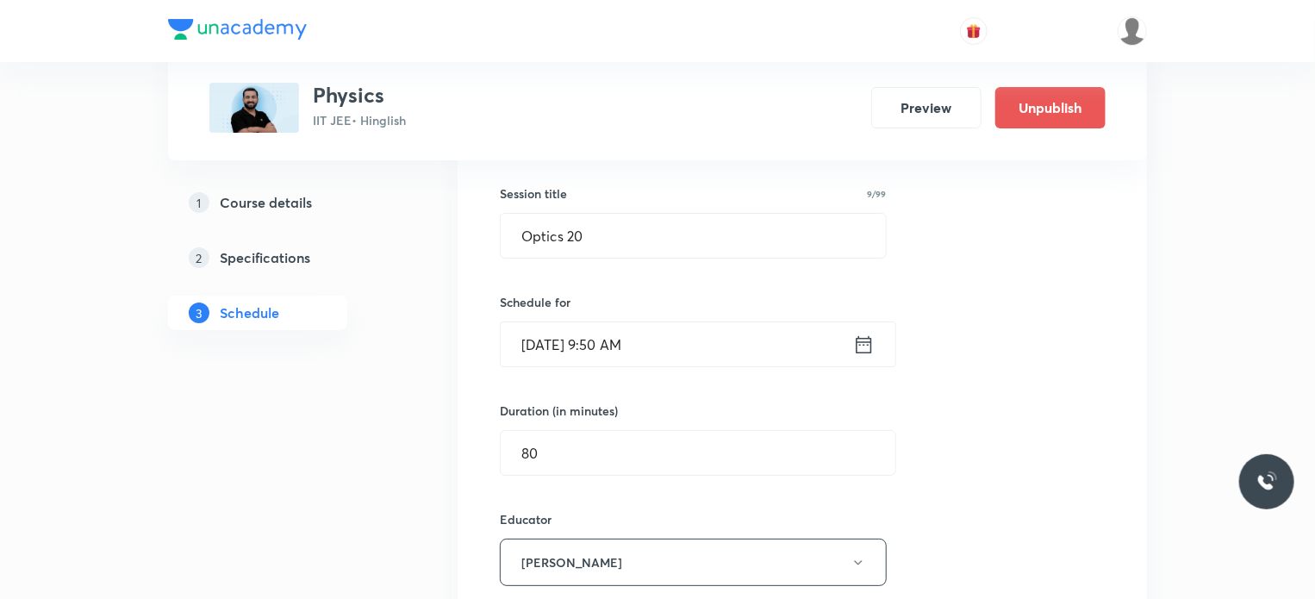
drag, startPoint x: 696, startPoint y: 323, endPoint x: 556, endPoint y: 355, distance: 144.0
click at [518, 333] on div "Session title 9/99 Optics 20 ​ Schedule for [DATE] 9:50 AM ​ Duration (in minut…" at bounding box center [802, 580] width 605 height 861
click at [712, 402] on div "Duration (in minutes) 80 ​" at bounding box center [657, 439] width 314 height 74
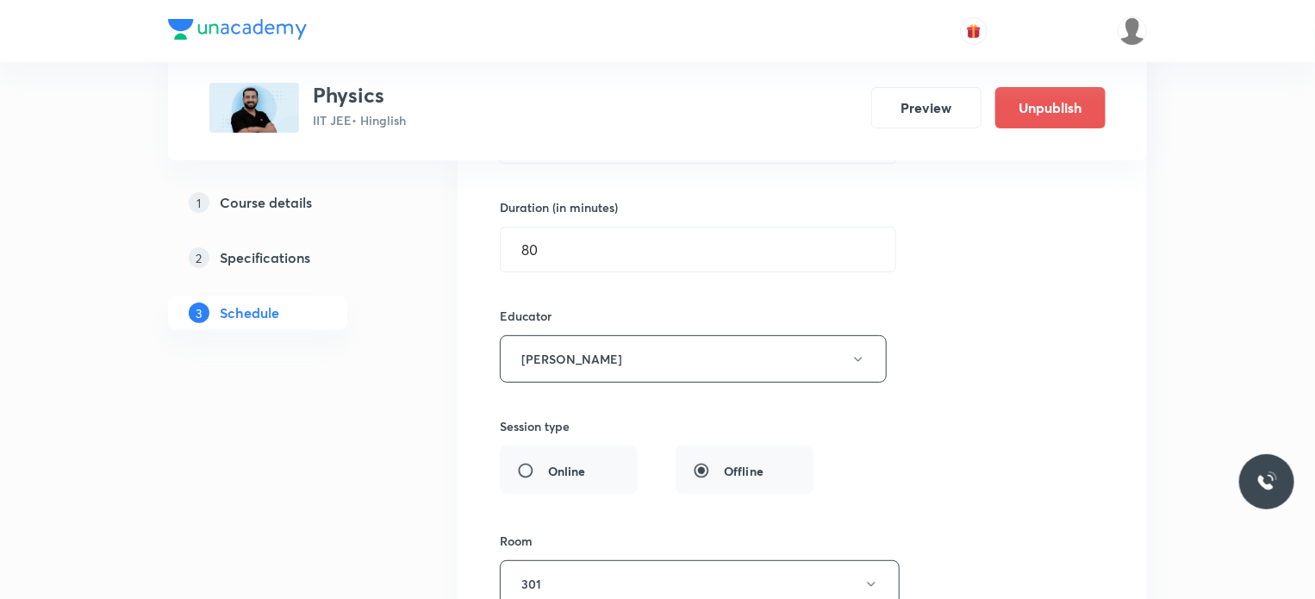
scroll to position [16758, 0]
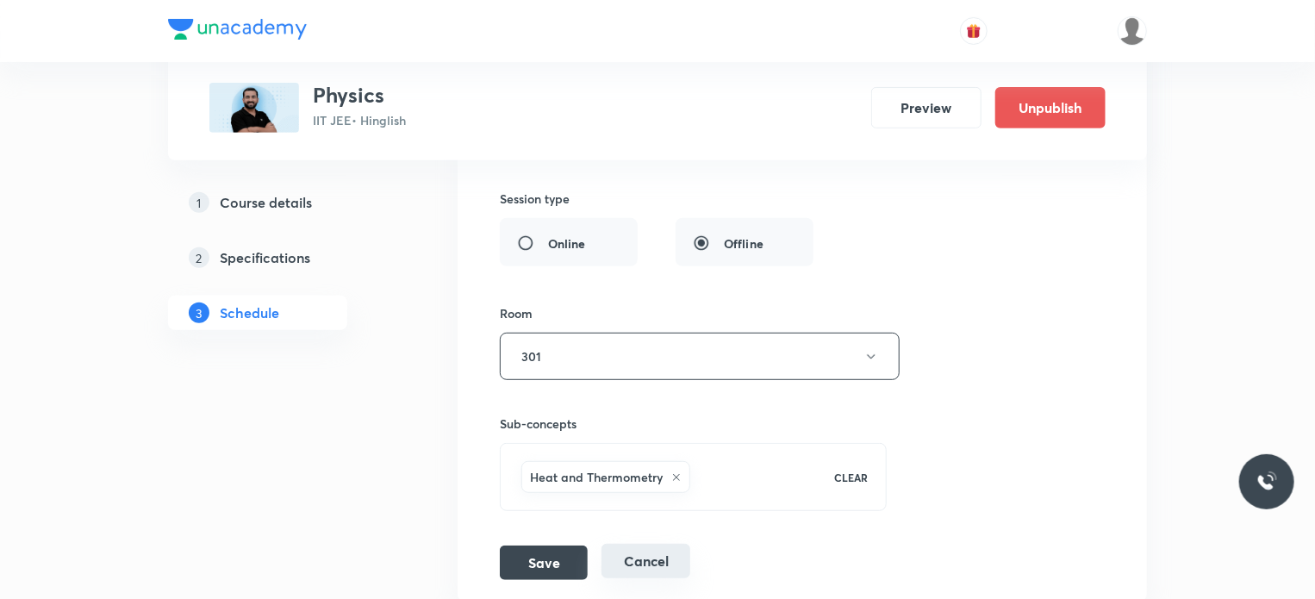
click at [658, 544] on button "Cancel" at bounding box center [645, 561] width 89 height 34
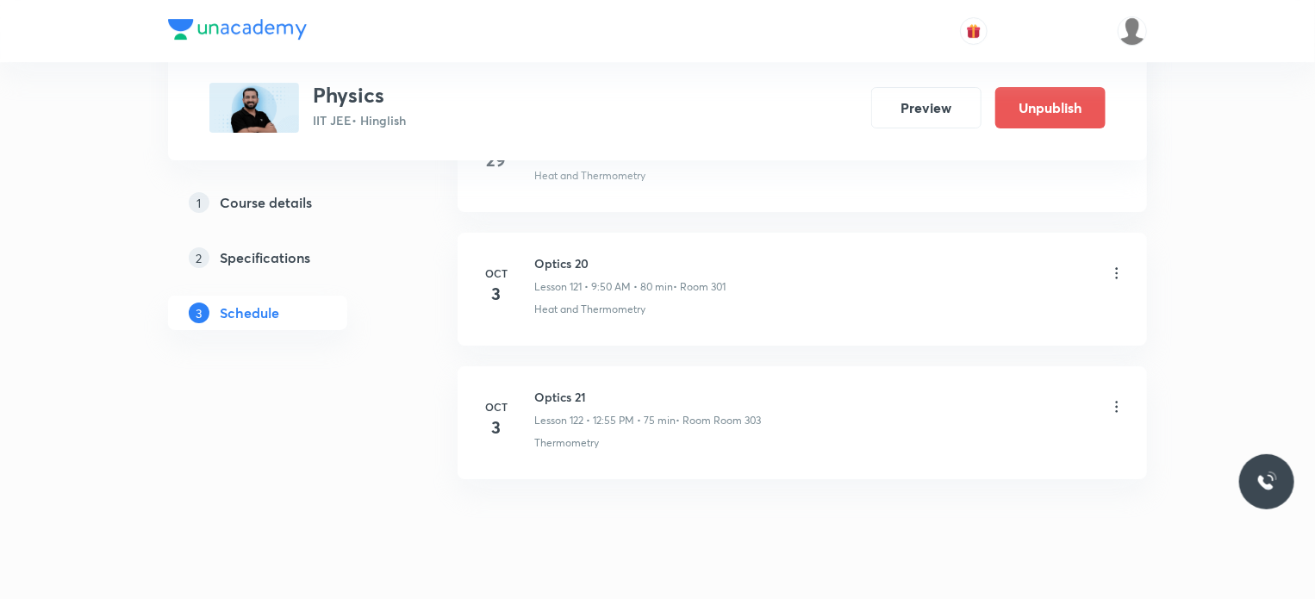
scroll to position [16155, 0]
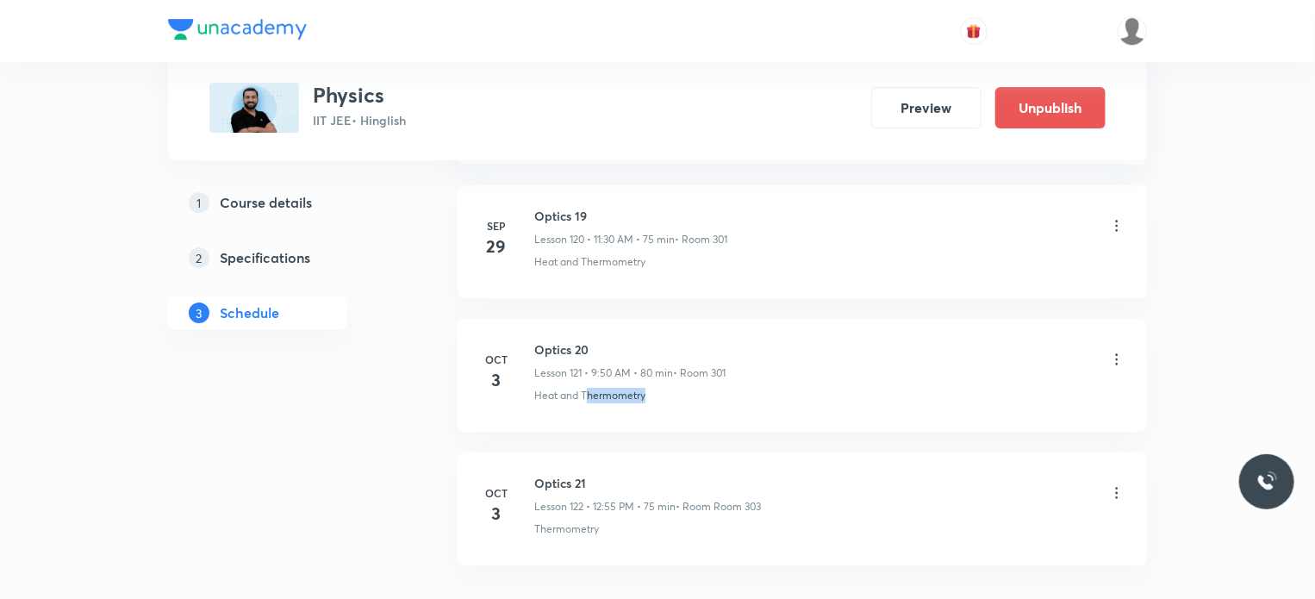
drag, startPoint x: 588, startPoint y: 376, endPoint x: 669, endPoint y: 375, distance: 80.1
click at [669, 375] on li "[DATE] Optics 20 Lesson 121 • 9:50 AM • 80 min • Room 301 Heat and Thermometry" at bounding box center [802, 375] width 689 height 113
drag, startPoint x: 738, startPoint y: 411, endPoint x: 611, endPoint y: 487, distance: 148.4
click at [730, 452] on li "[DATE] Optics 21 Lesson 122 • 12:55 PM • 75 min • Room Room 303 Thermometry" at bounding box center [802, 508] width 689 height 113
drag, startPoint x: 582, startPoint y: 458, endPoint x: 737, endPoint y: 452, distance: 155.2
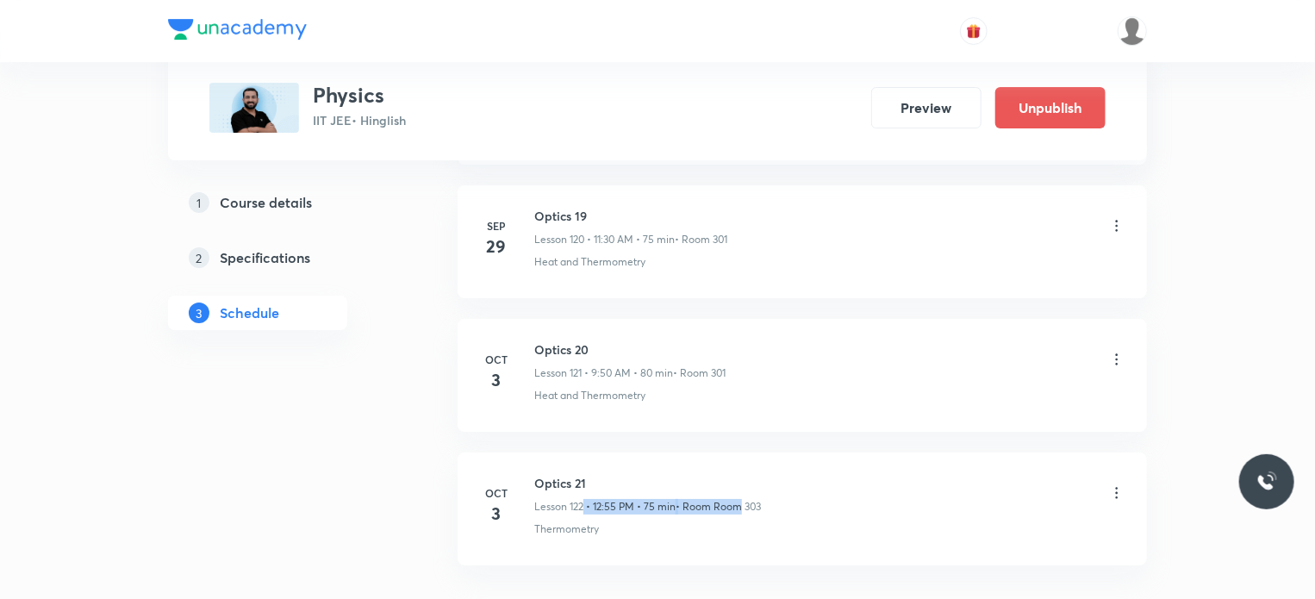
click at [737, 474] on div "Optics 21 Lesson 122 • 12:55 PM • 75 min • Room Room 303" at bounding box center [647, 494] width 227 height 40
click at [782, 474] on div "Optics 21 Lesson 122 • 12:55 PM • 75 min • Room Room 303" at bounding box center [829, 494] width 591 height 40
click at [1124, 484] on icon at bounding box center [1116, 492] width 17 height 17
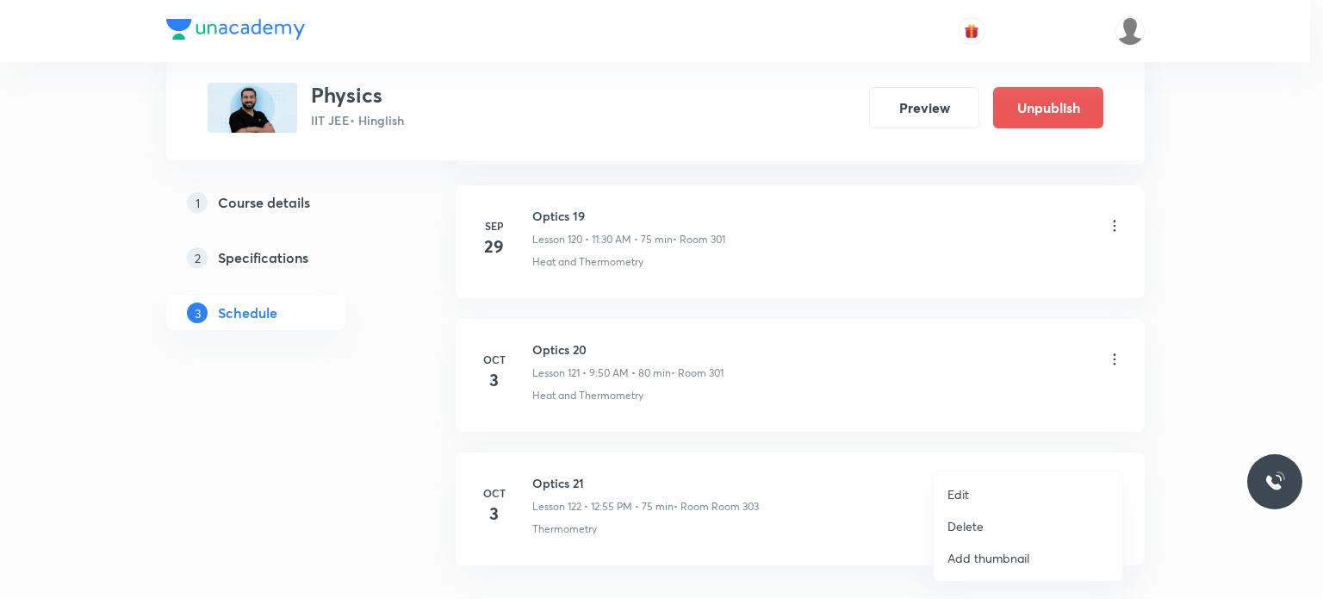
click at [1018, 484] on li "Edit" at bounding box center [1028, 494] width 189 height 32
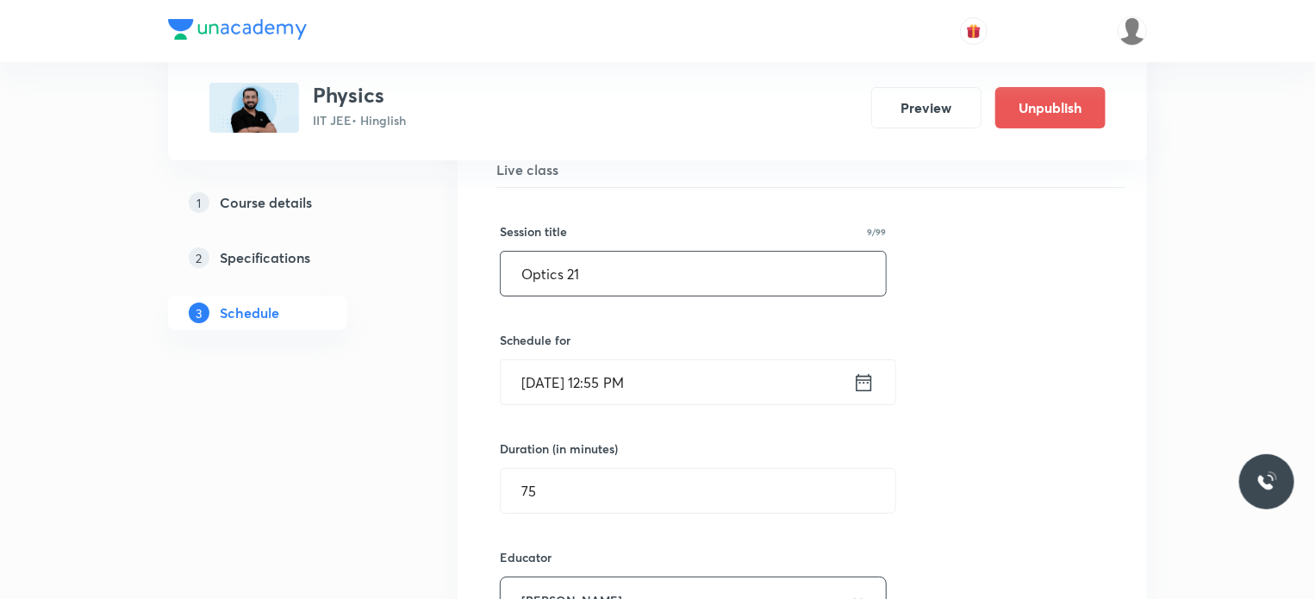
scroll to position [16408, 0]
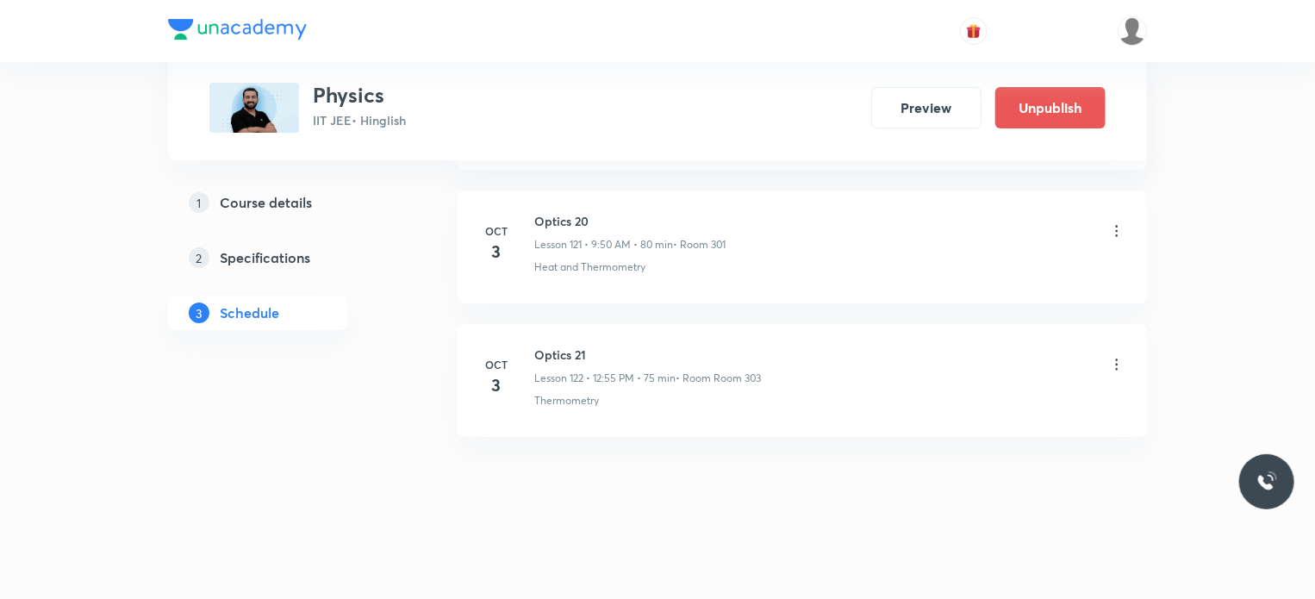
scroll to position [16241, 0]
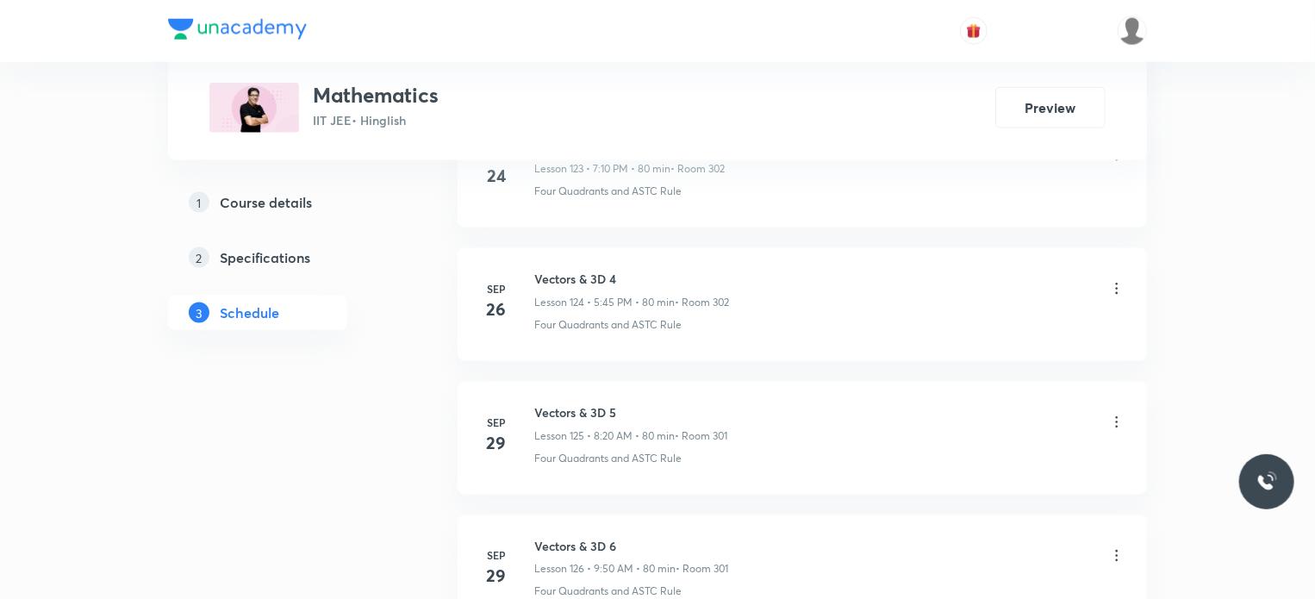
scroll to position [17674, 0]
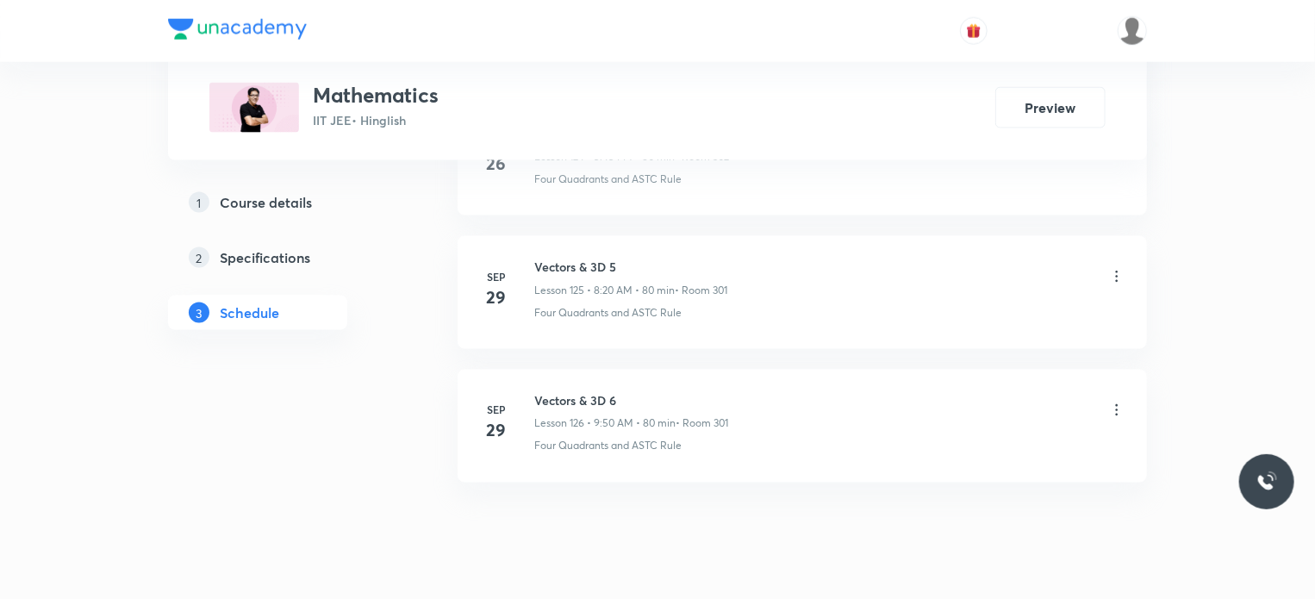
drag, startPoint x: 669, startPoint y: 285, endPoint x: 596, endPoint y: 336, distance: 88.4
click at [668, 286] on li "[DATE] Vectors & 3D 5 Lesson 125 • 8:20 AM • 80 min • Room 301 Four Quadrants a…" at bounding box center [802, 292] width 689 height 113
click at [572, 391] on h6 "Vectors & 3D 6" at bounding box center [631, 400] width 194 height 18
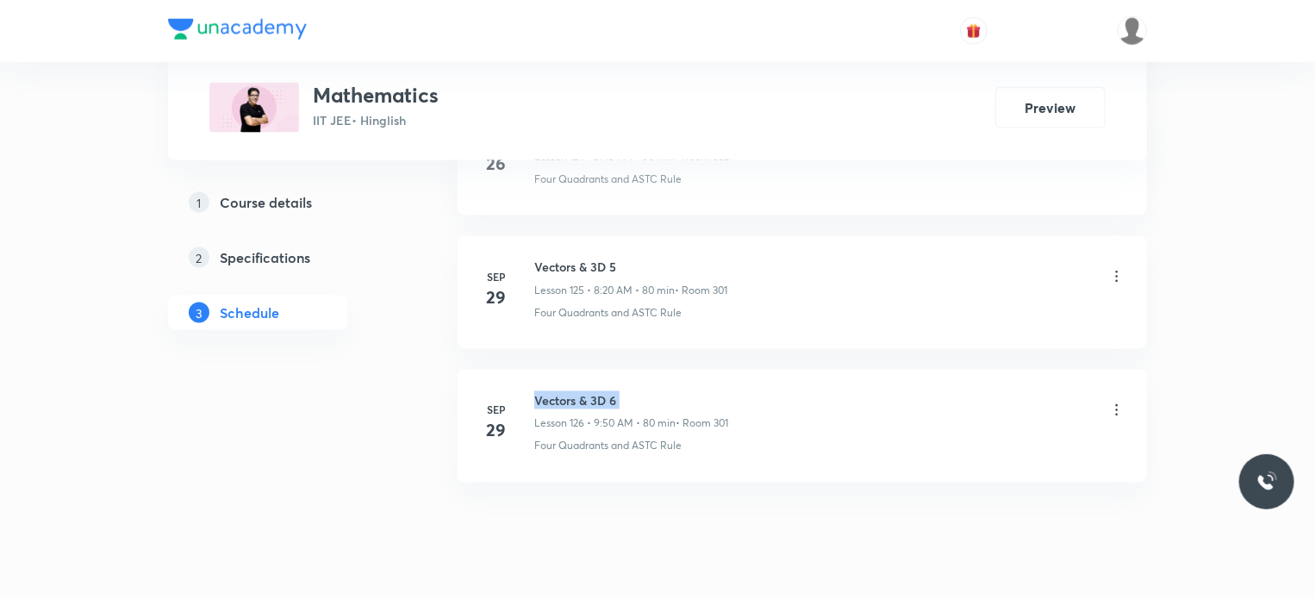
copy h6 "Vectors & 3D 6"
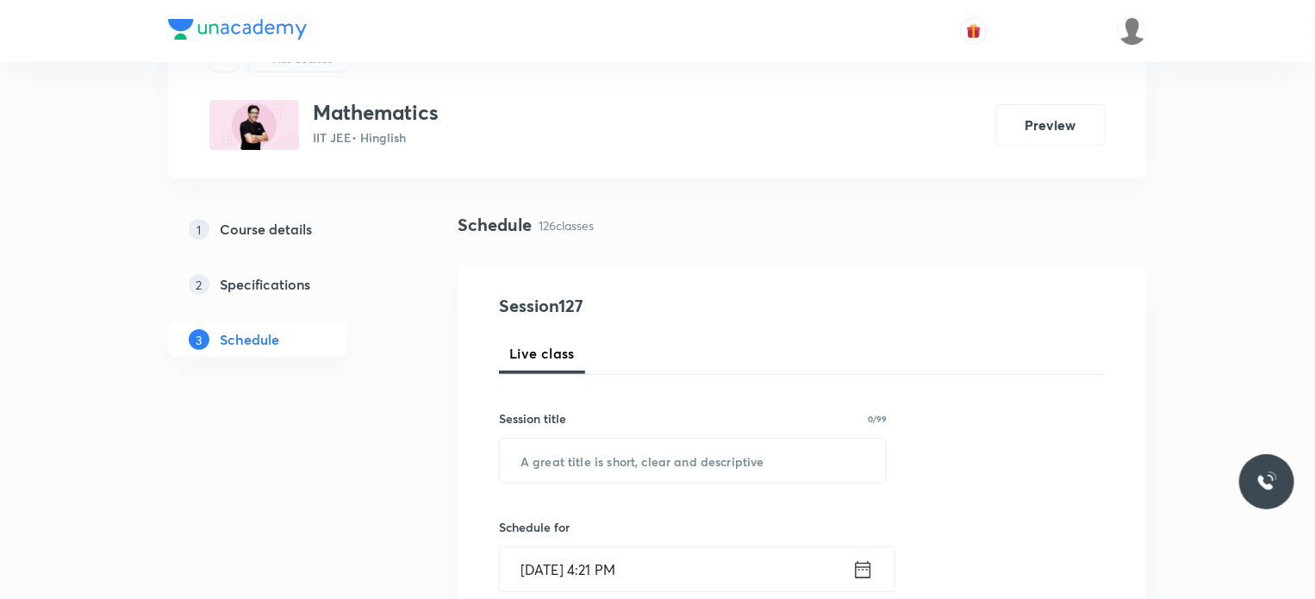
scroll to position [172, 0]
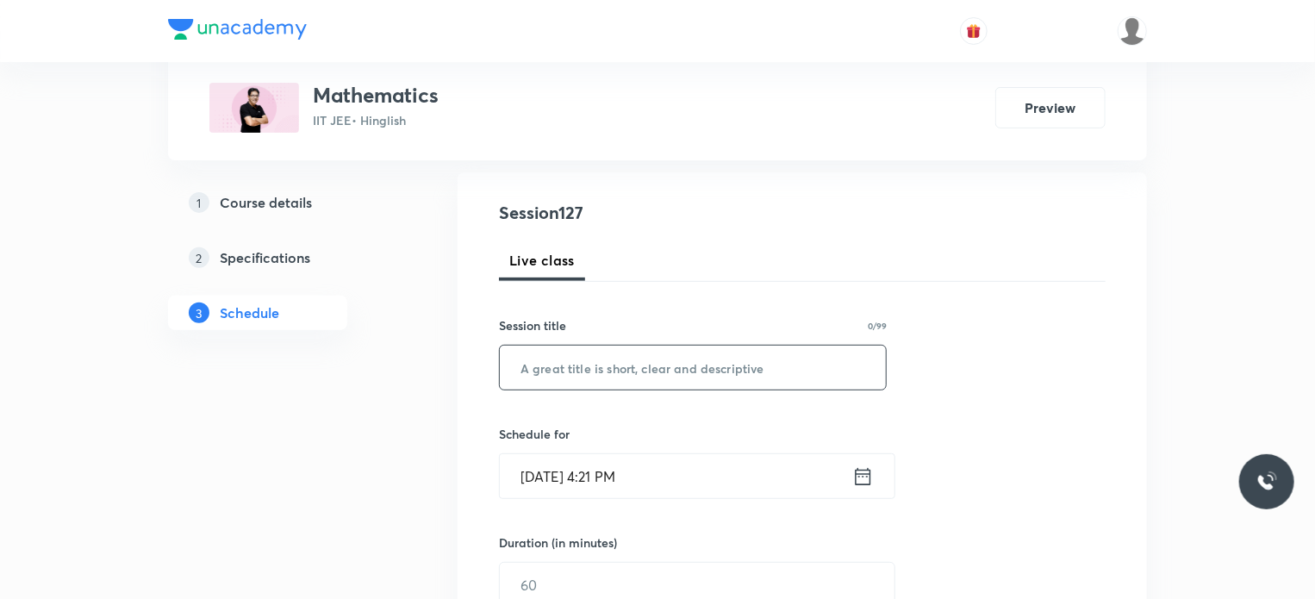
click at [710, 366] on input "text" at bounding box center [693, 368] width 386 height 44
paste input "Vectors & 3D 6"
type input "Vectors & 3D 7"
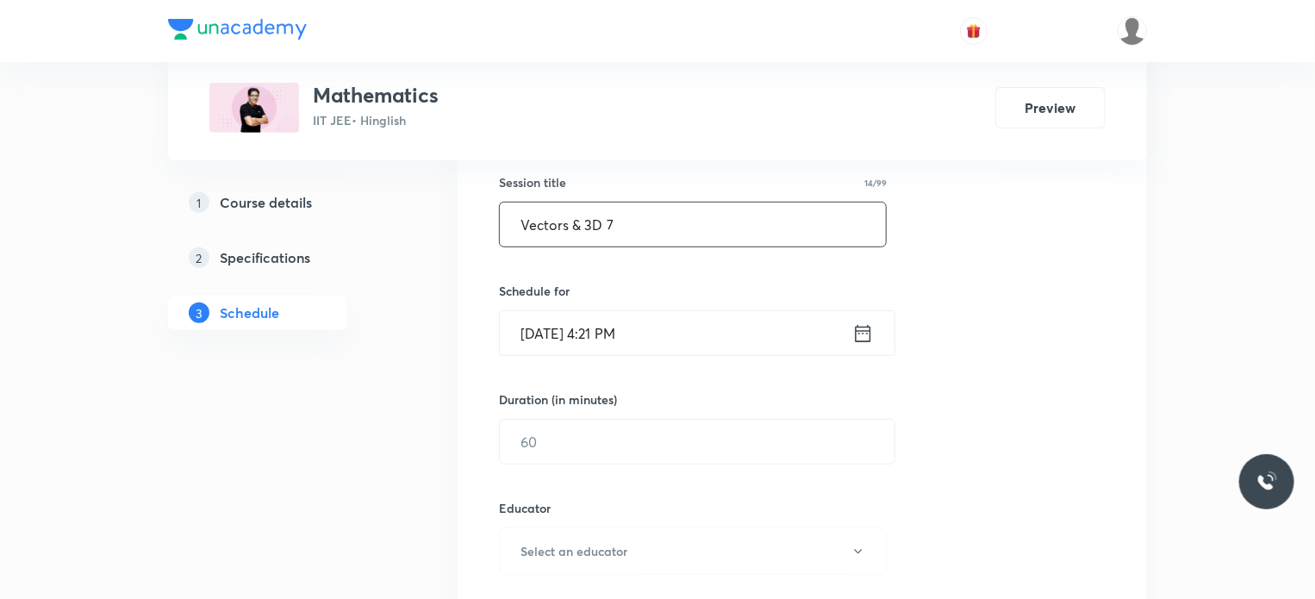
scroll to position [345, 0]
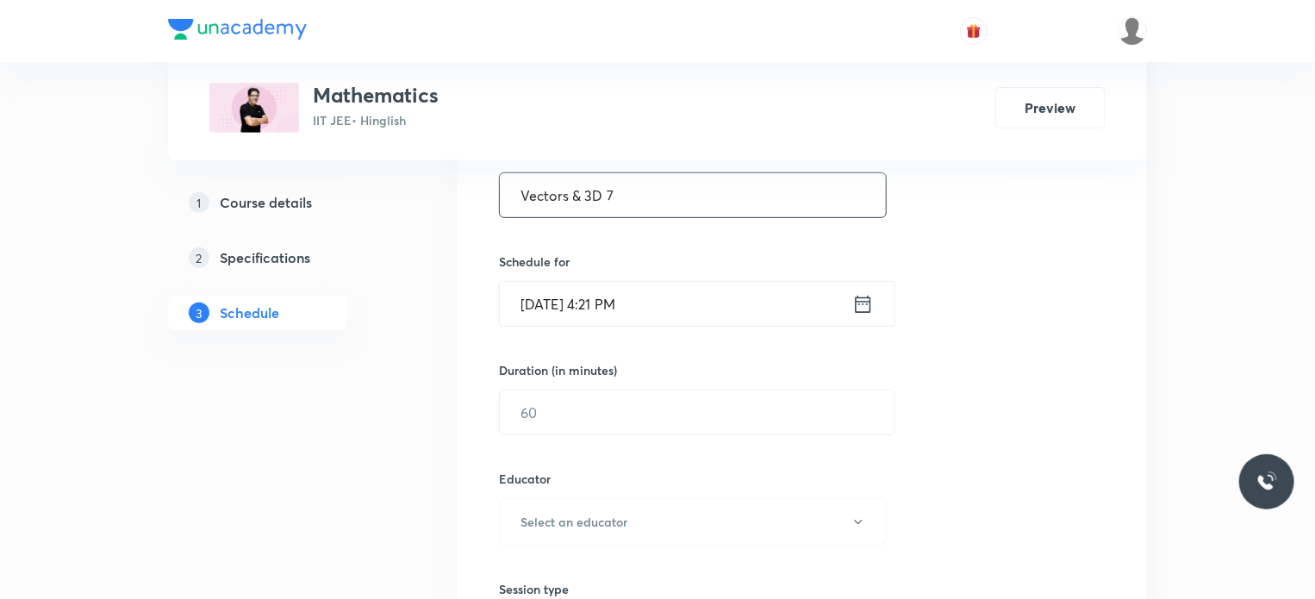
click at [713, 298] on input "[DATE] 4:21 PM" at bounding box center [676, 304] width 352 height 44
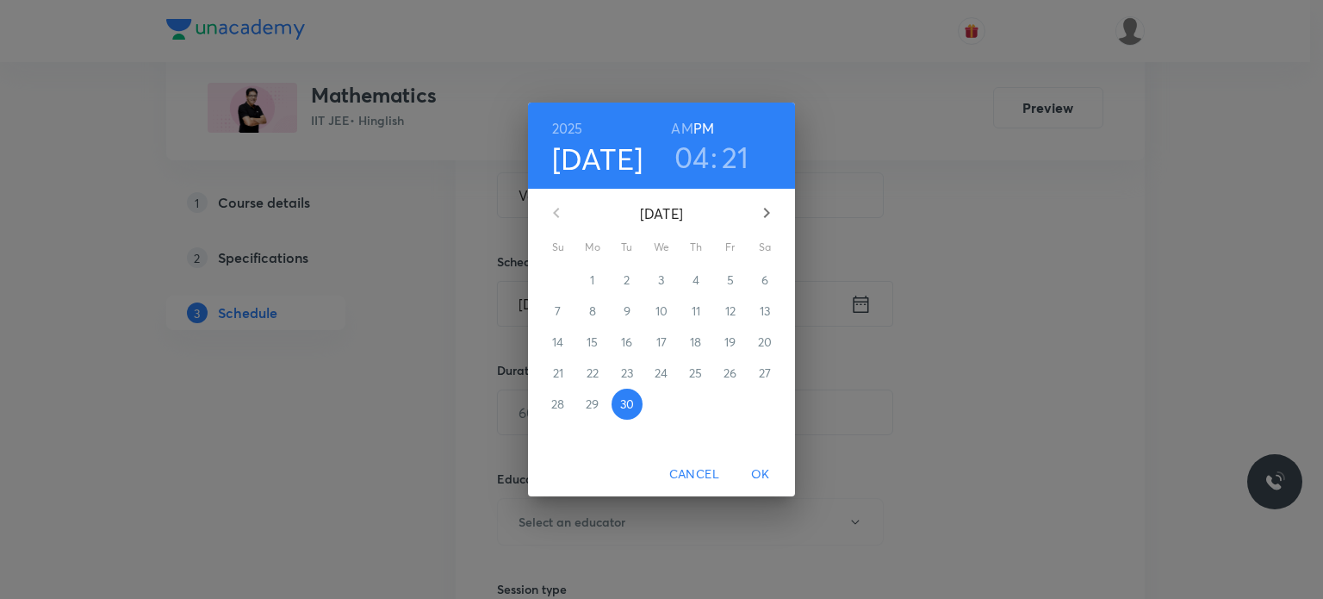
click at [766, 208] on icon "button" at bounding box center [766, 212] width 21 height 21
drag, startPoint x: 764, startPoint y: 206, endPoint x: 782, endPoint y: 233, distance: 33.0
click at [765, 206] on icon "button" at bounding box center [766, 212] width 21 height 21
click at [558, 209] on icon "button" at bounding box center [556, 213] width 6 height 10
click at [725, 283] on span "3" at bounding box center [730, 279] width 31 height 17
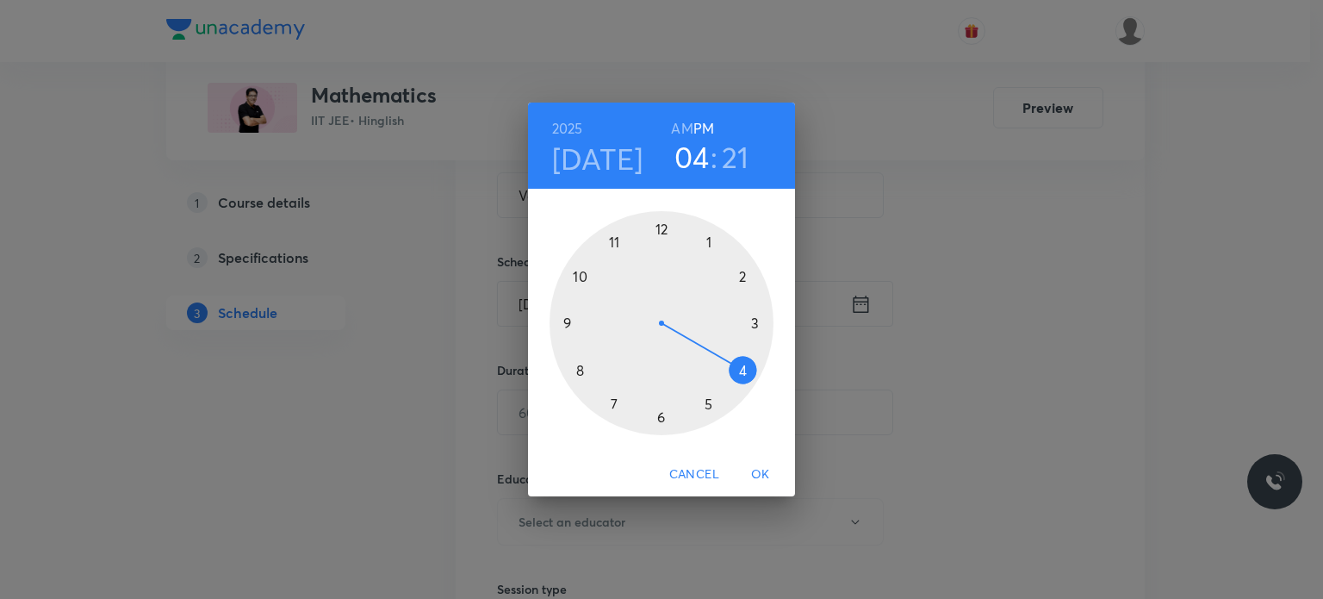
click at [688, 133] on h6 "AM" at bounding box center [682, 128] width 22 height 24
drag, startPoint x: 669, startPoint y: 254, endPoint x: 618, endPoint y: 337, distance: 97.1
click at [618, 337] on div at bounding box center [662, 323] width 224 height 224
drag, startPoint x: 714, startPoint y: 261, endPoint x: 756, endPoint y: 378, distance: 124.6
click at [756, 378] on div at bounding box center [662, 323] width 224 height 224
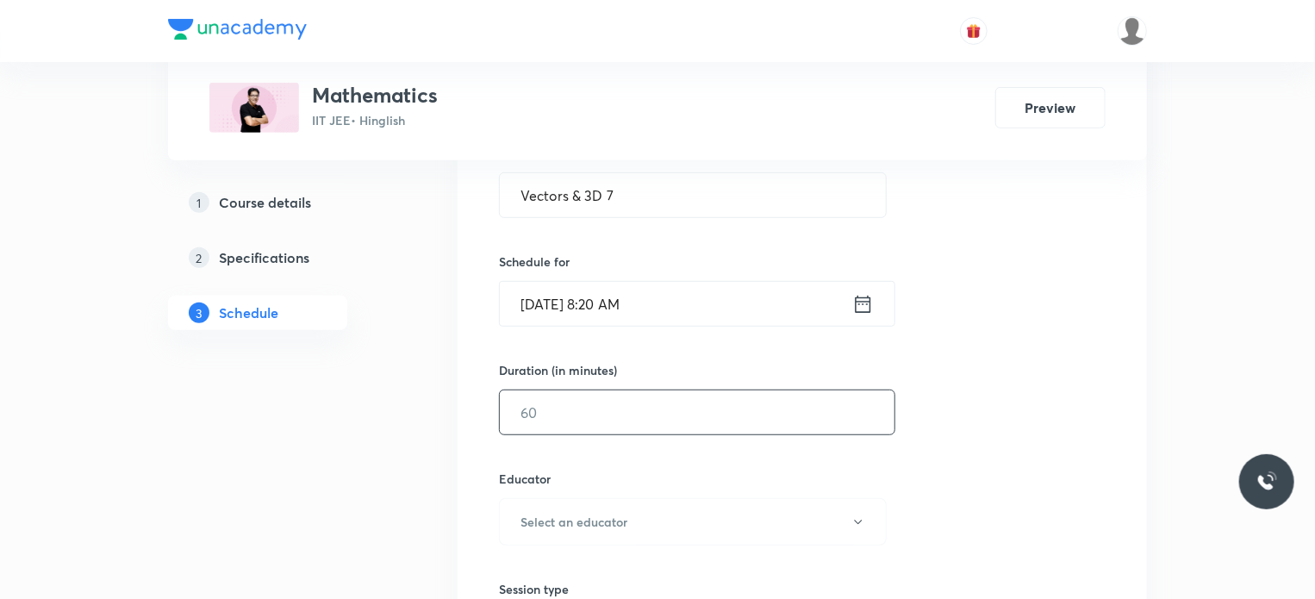
drag, startPoint x: 519, startPoint y: 452, endPoint x: 557, endPoint y: 431, distance: 44.4
click at [541, 442] on div "Session 127 Live class Session title 14/99 Vectors & 3D 7 ​ Schedule for [DATE]…" at bounding box center [802, 487] width 607 height 919
click at [557, 431] on input "text" at bounding box center [697, 412] width 395 height 44
type input "8"
type input "0"
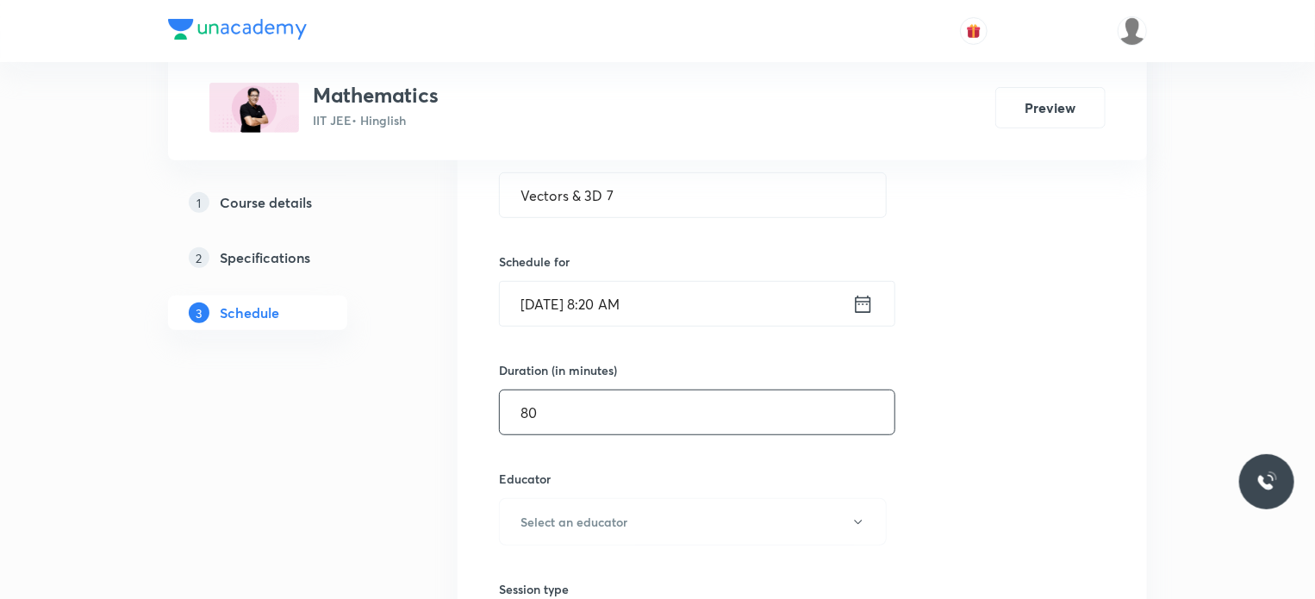
type input "80"
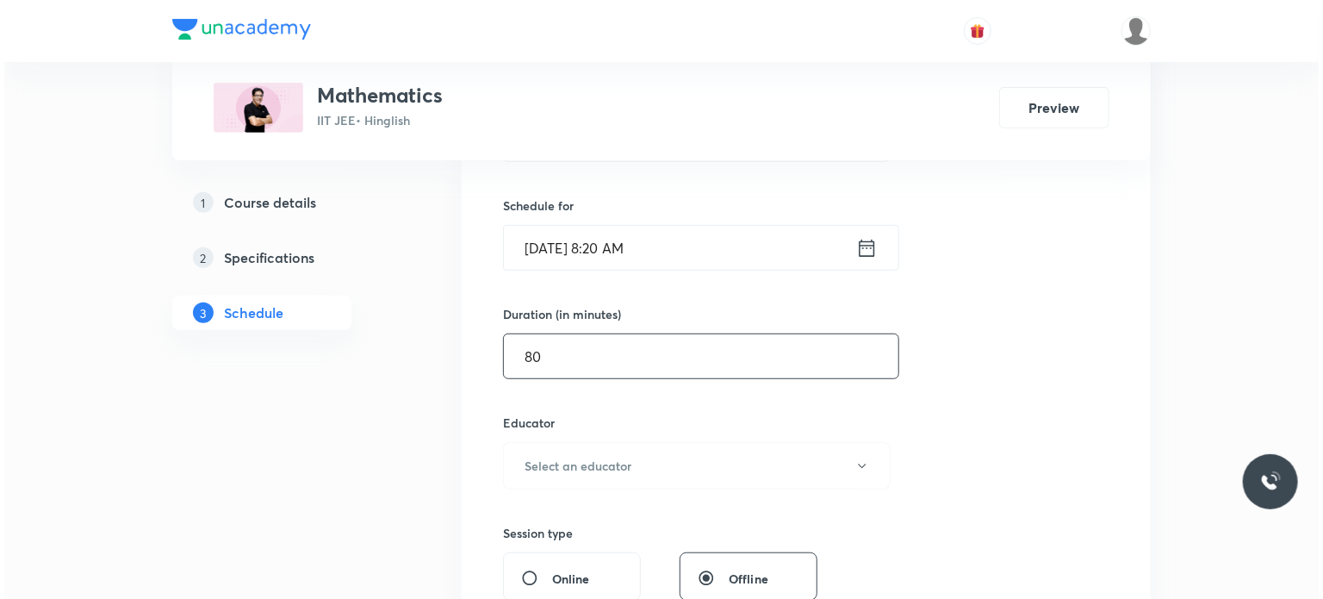
scroll to position [431, 0]
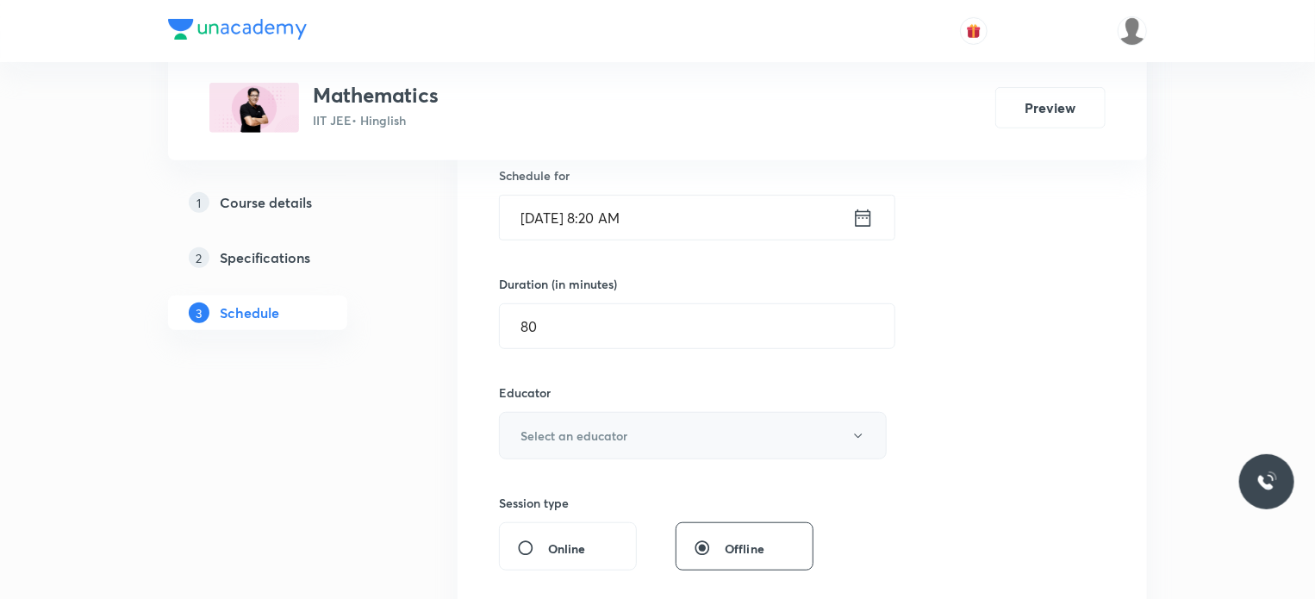
click at [574, 423] on button "Select an educator" at bounding box center [693, 435] width 388 height 47
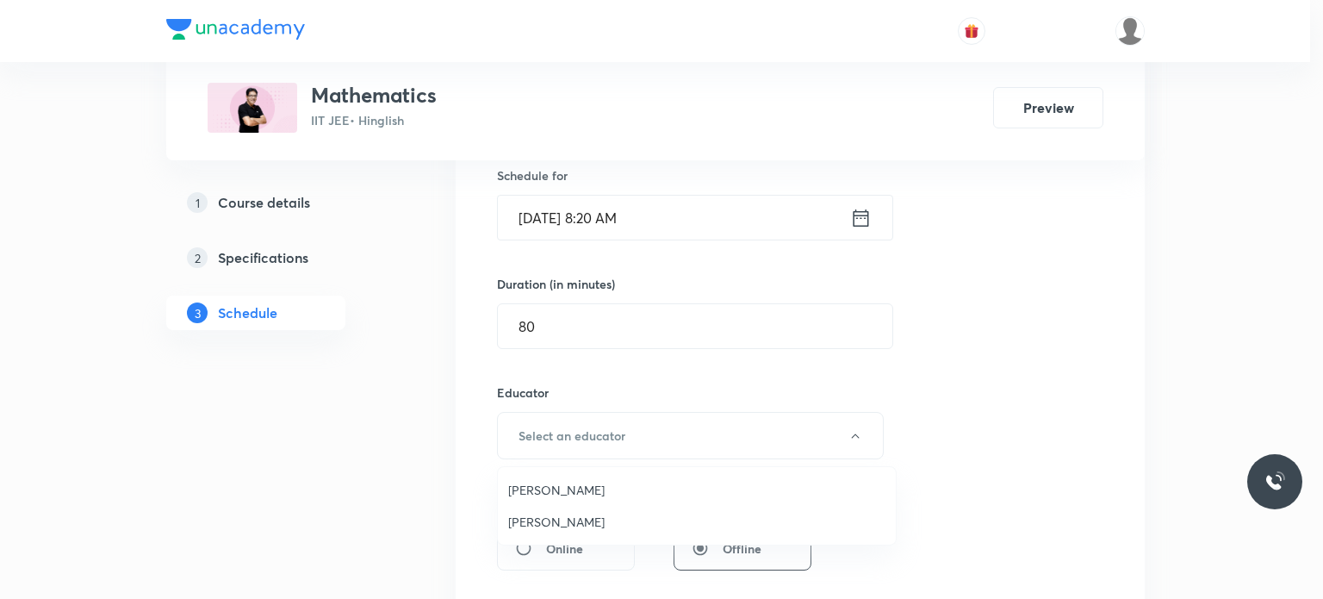
click at [570, 516] on span "[PERSON_NAME]" at bounding box center [696, 522] width 377 height 18
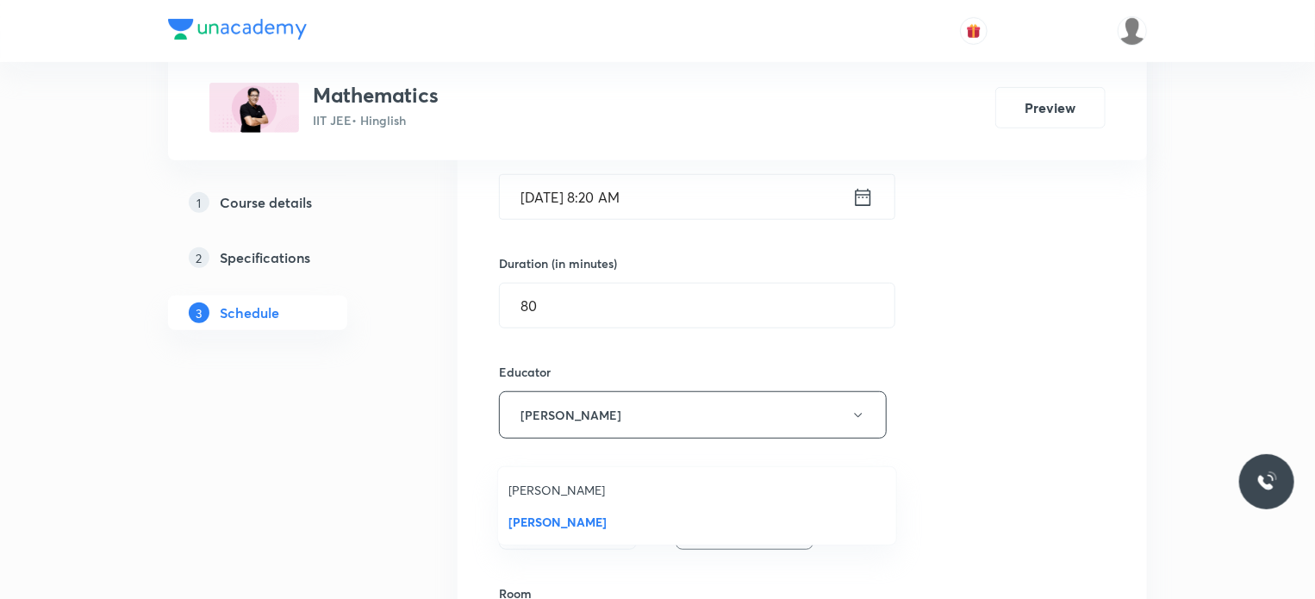
scroll to position [689, 0]
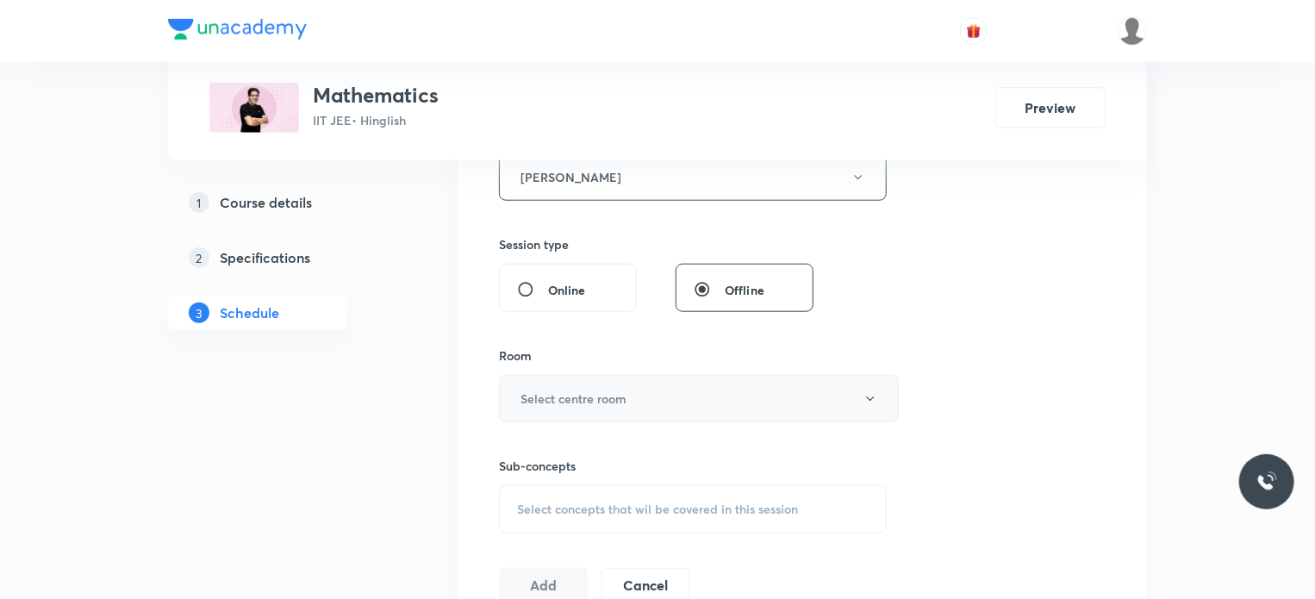
click at [601, 397] on h6 "Select centre room" at bounding box center [573, 398] width 106 height 18
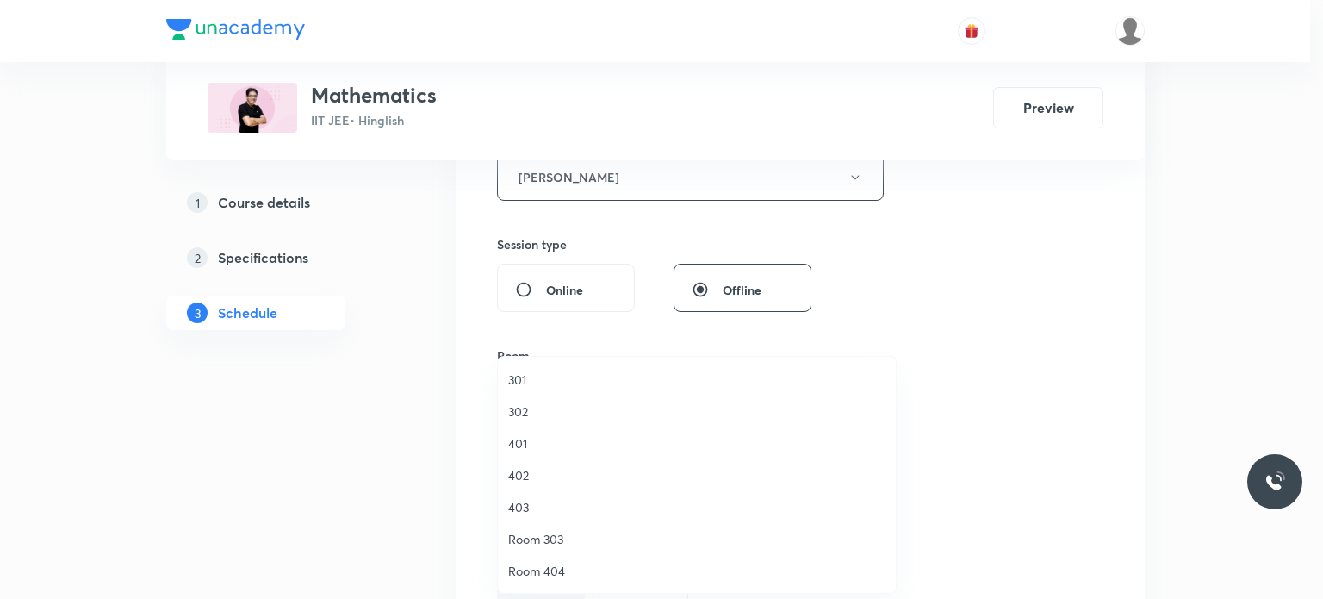
click at [589, 420] on li "302" at bounding box center [697, 411] width 398 height 32
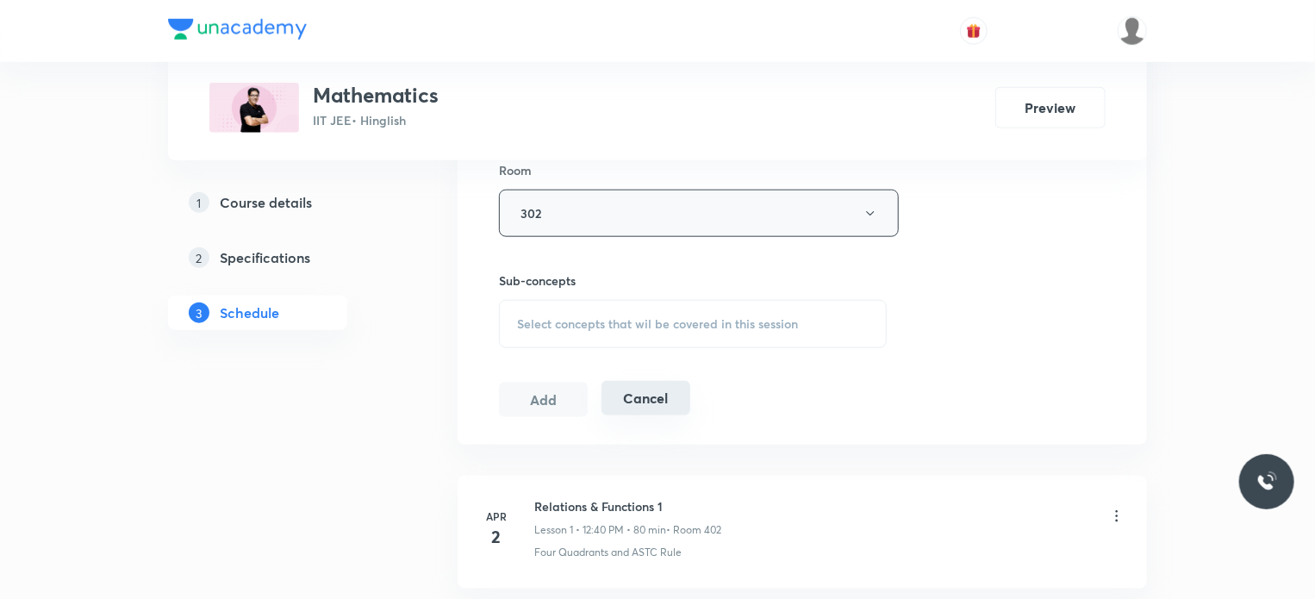
scroll to position [948, 0]
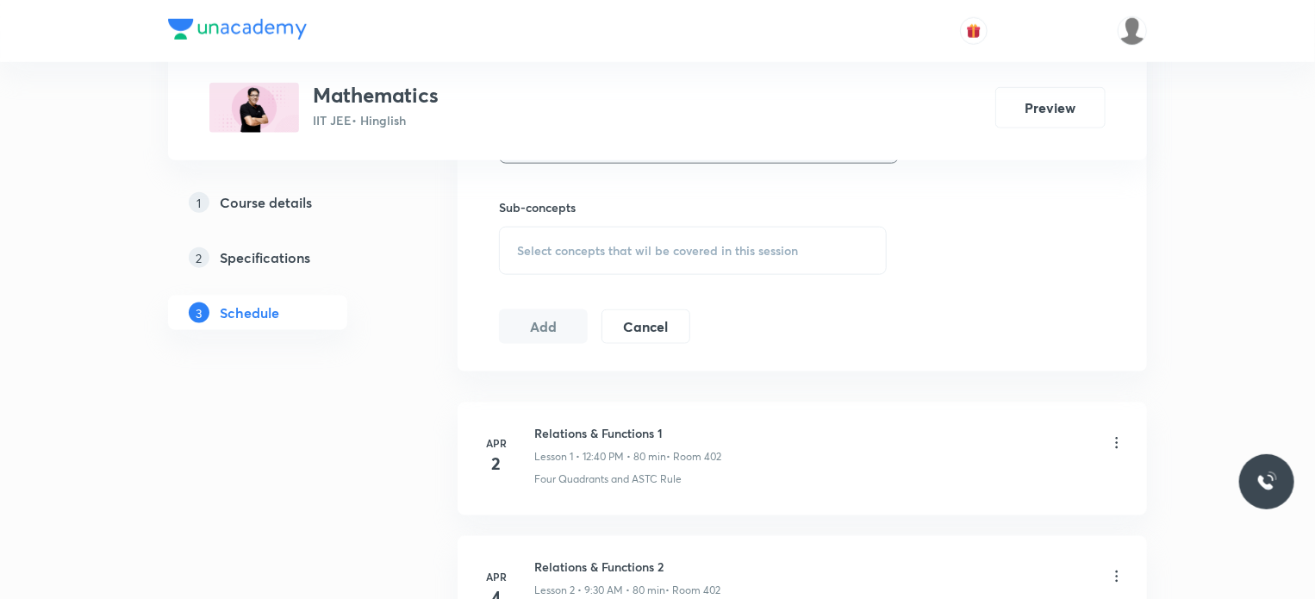
click at [691, 254] on span "Select concepts that wil be covered in this session" at bounding box center [657, 251] width 281 height 14
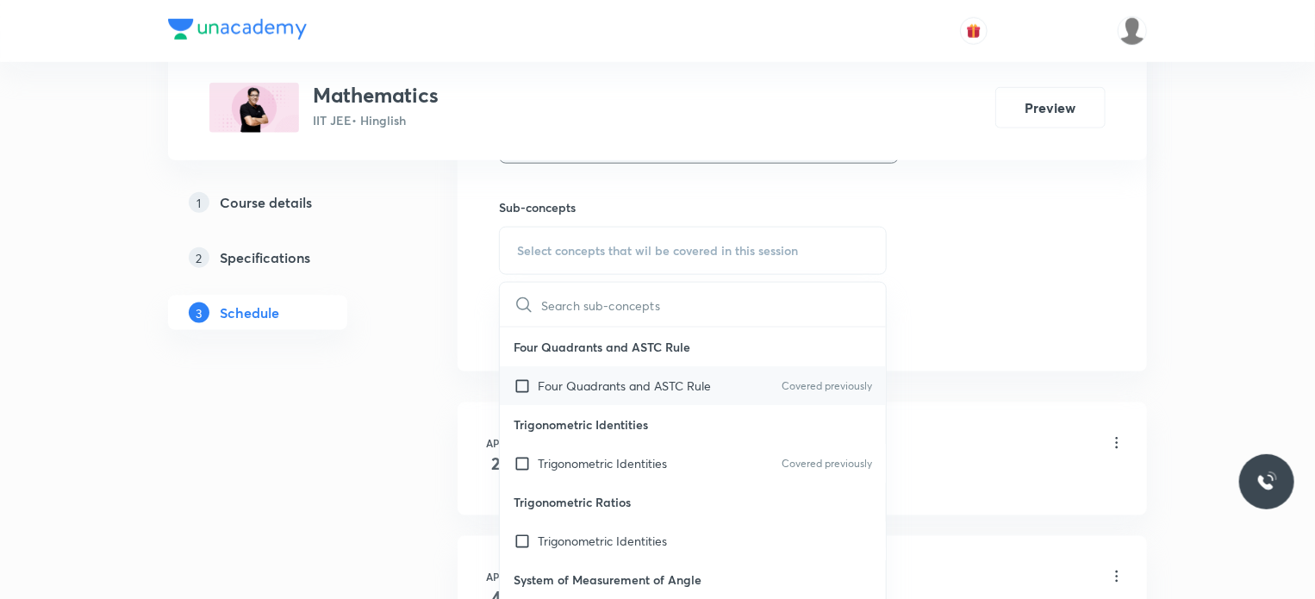
click at [641, 400] on div "Four Quadrants and ASTC Rule Covered previously" at bounding box center [693, 385] width 386 height 39
checkbox input "true"
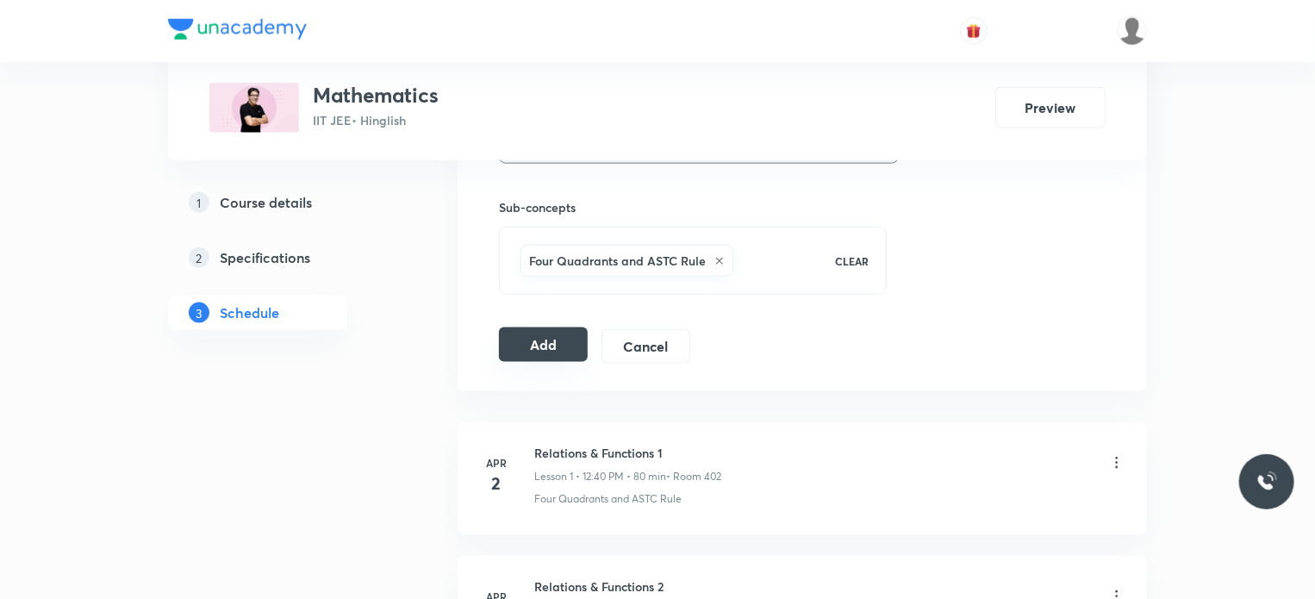
click at [517, 343] on button "Add" at bounding box center [543, 344] width 89 height 34
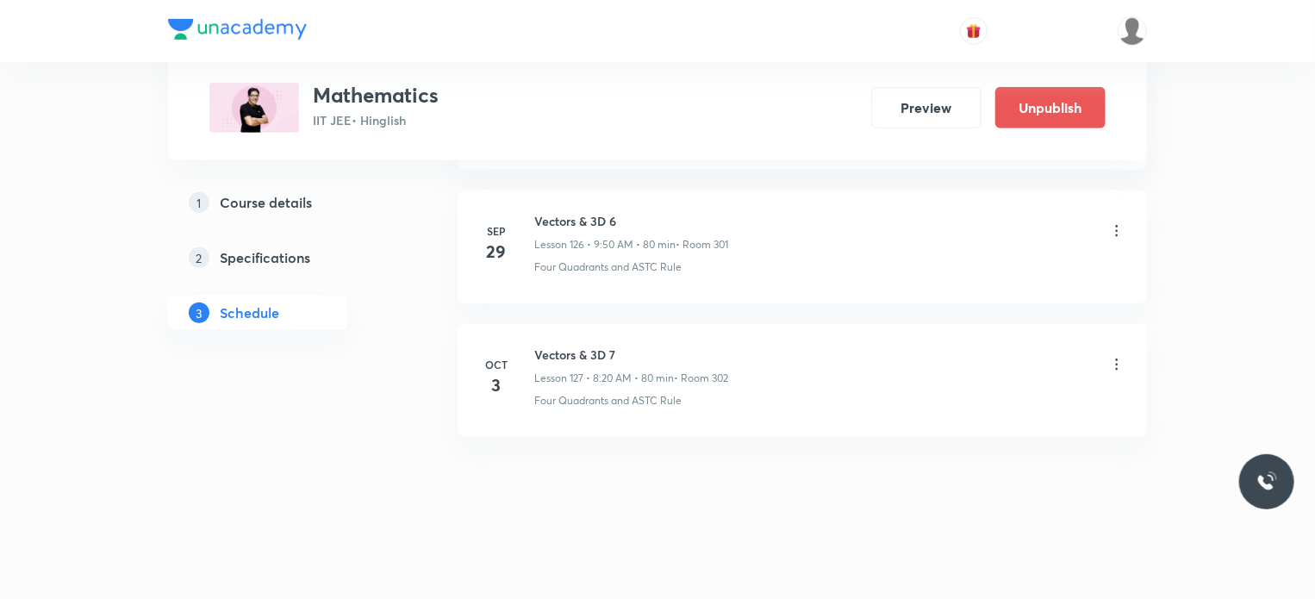
scroll to position [16731, 0]
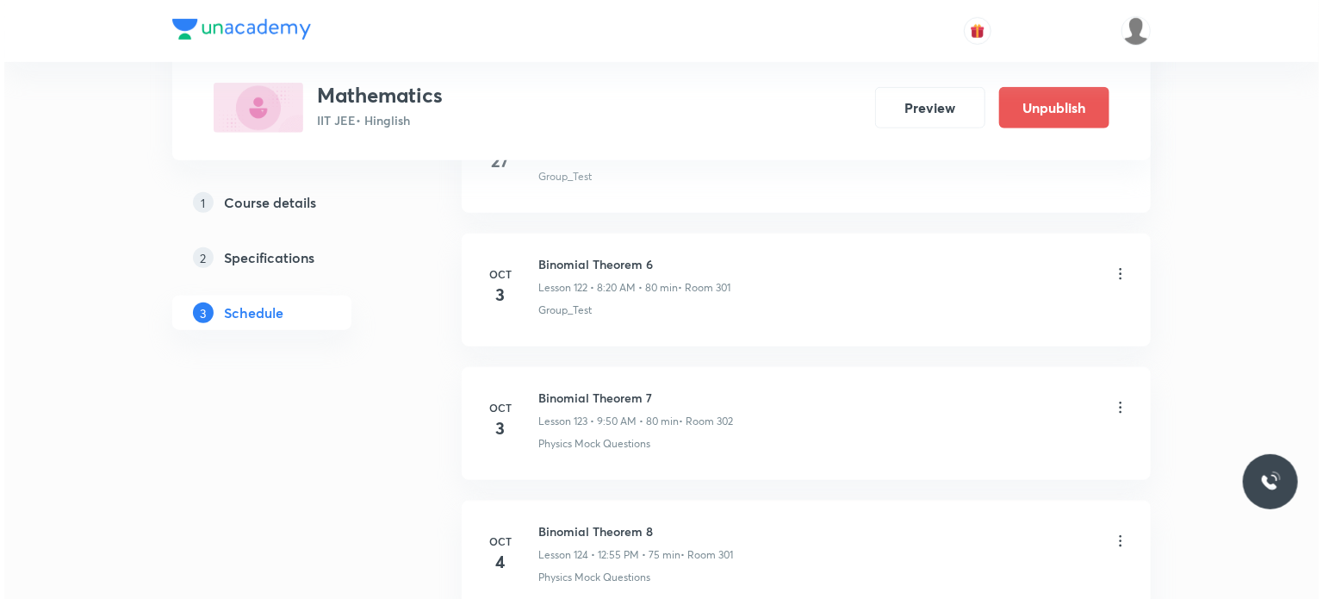
scroll to position [17125, 0]
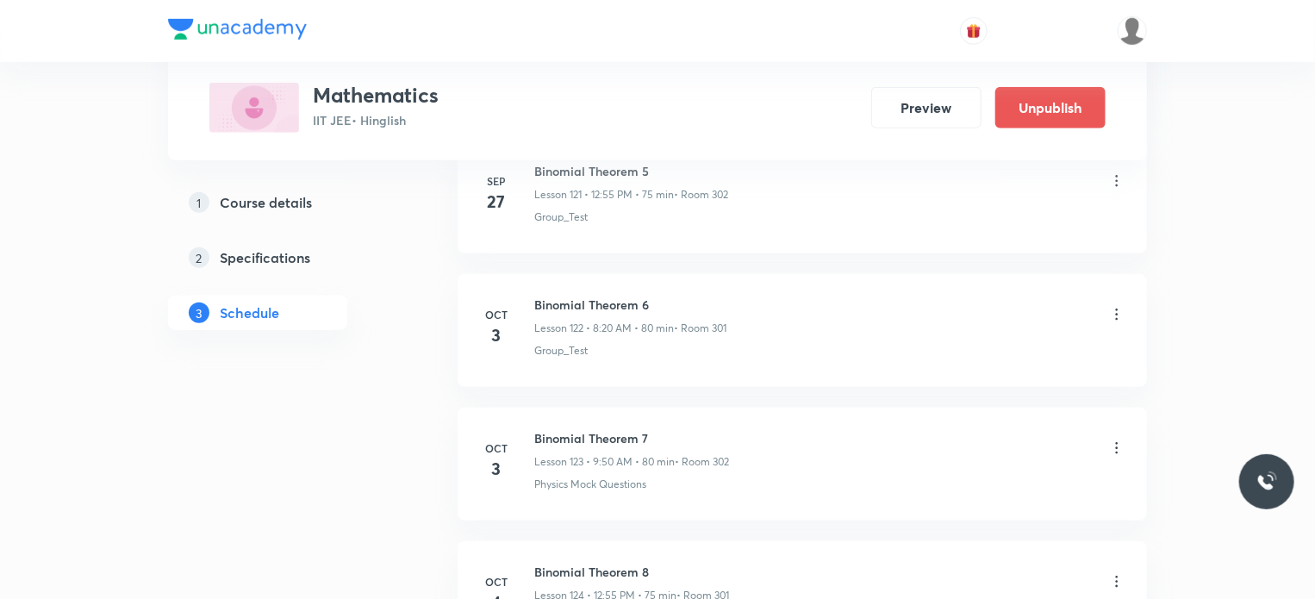
click at [1117, 306] on icon at bounding box center [1116, 314] width 17 height 17
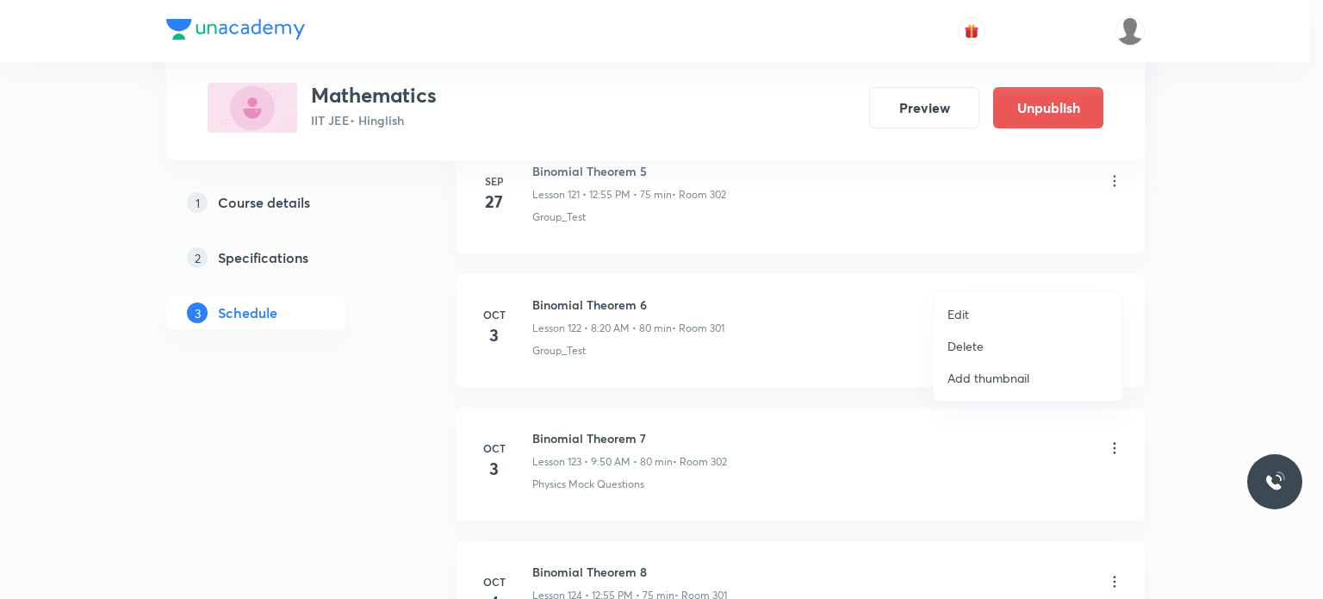
click at [999, 311] on li "Edit" at bounding box center [1028, 314] width 189 height 32
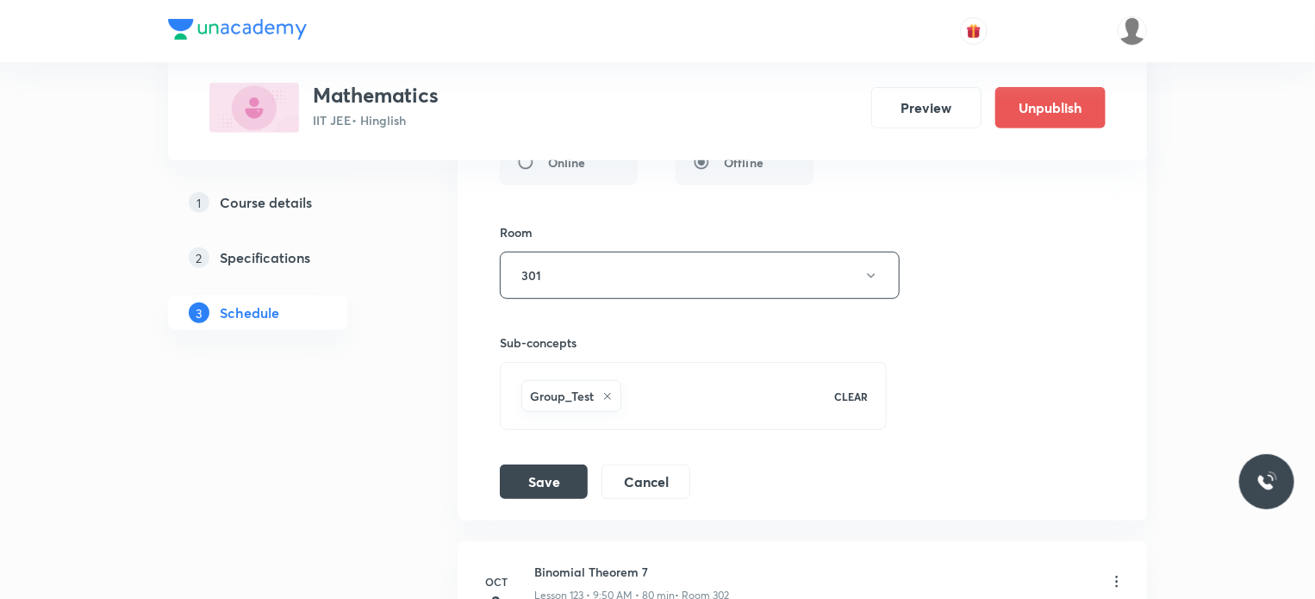
scroll to position [16867, 0]
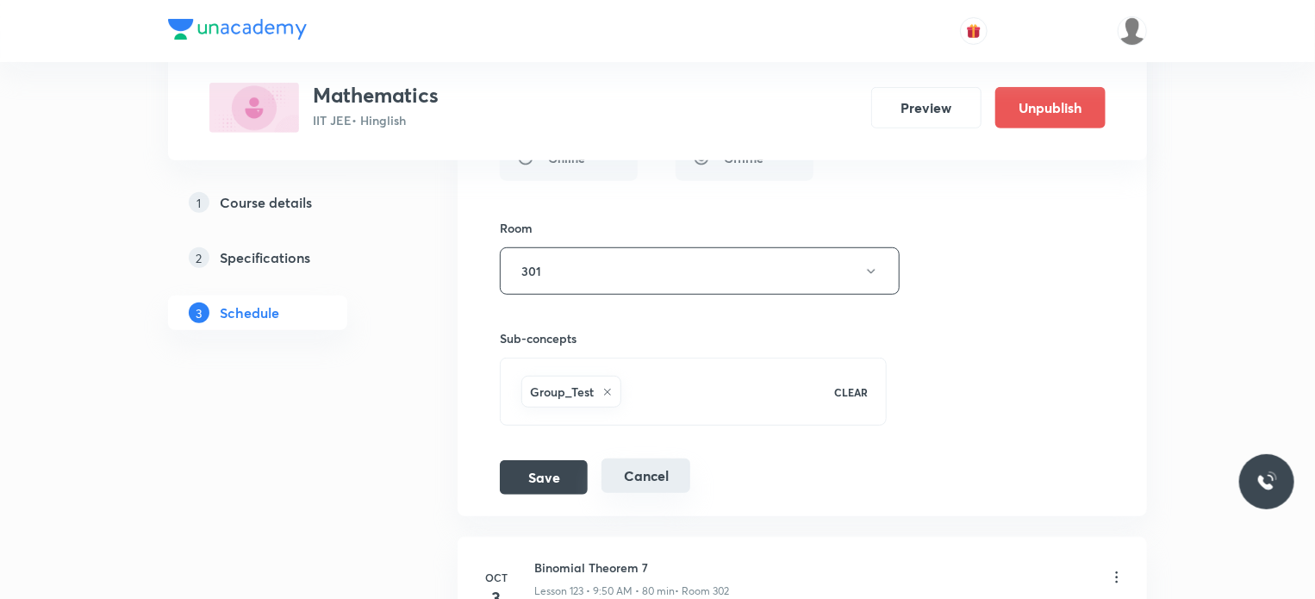
click at [628, 458] on button "Cancel" at bounding box center [645, 475] width 89 height 34
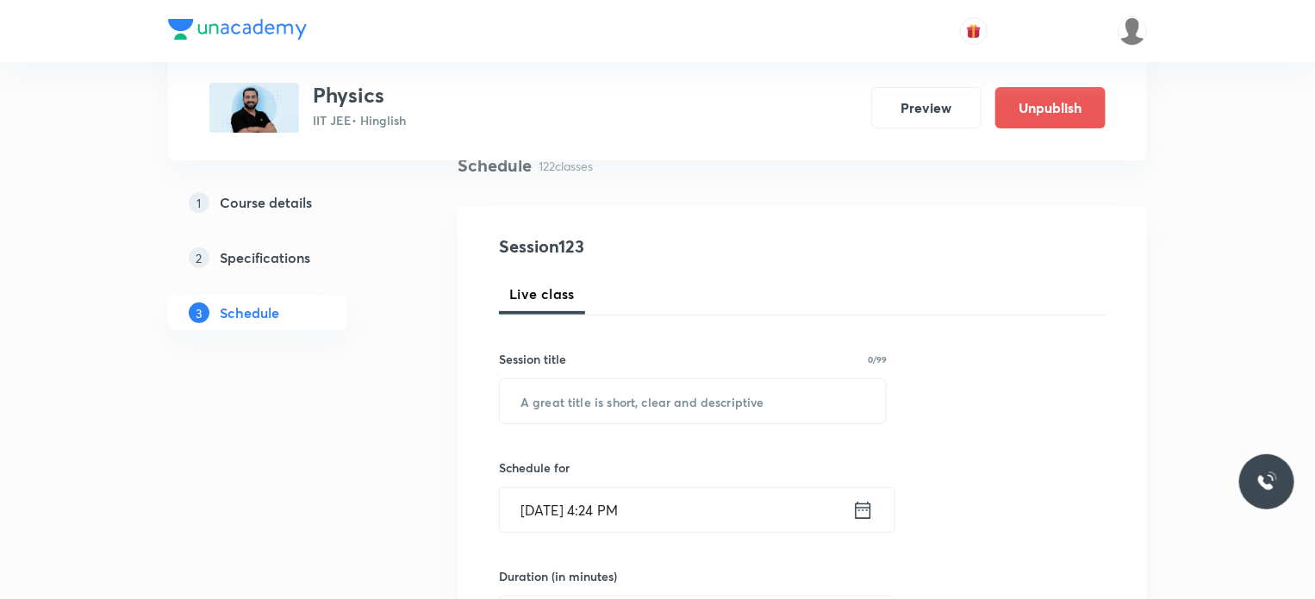
scroll to position [345, 0]
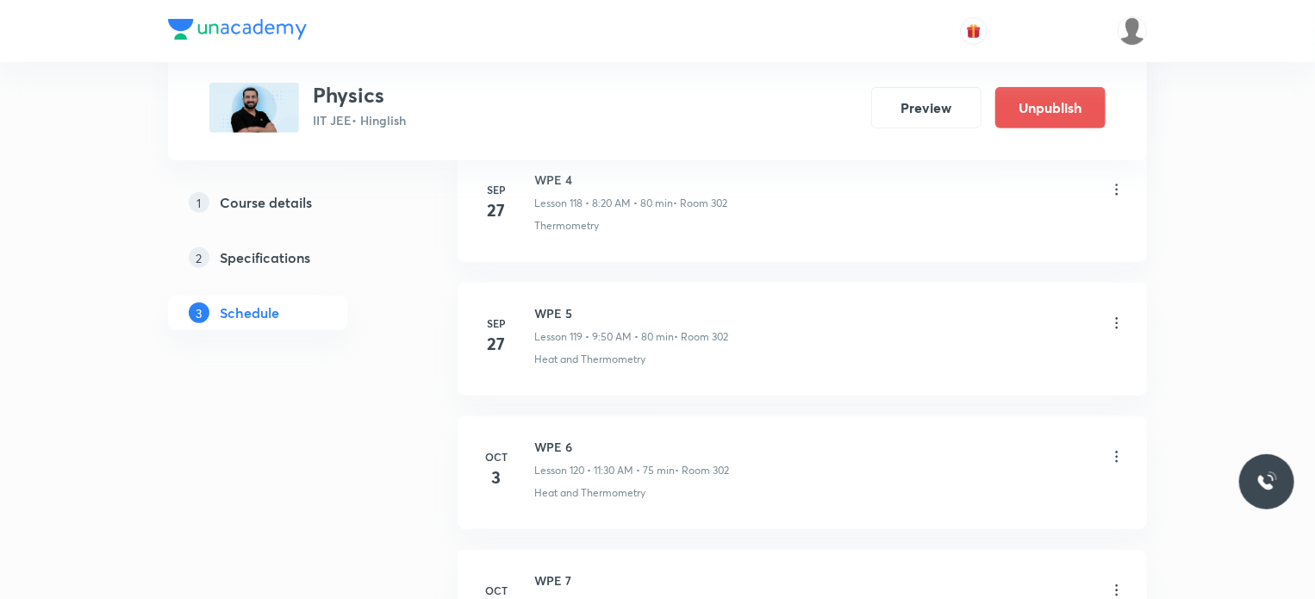
scroll to position [16797, 0]
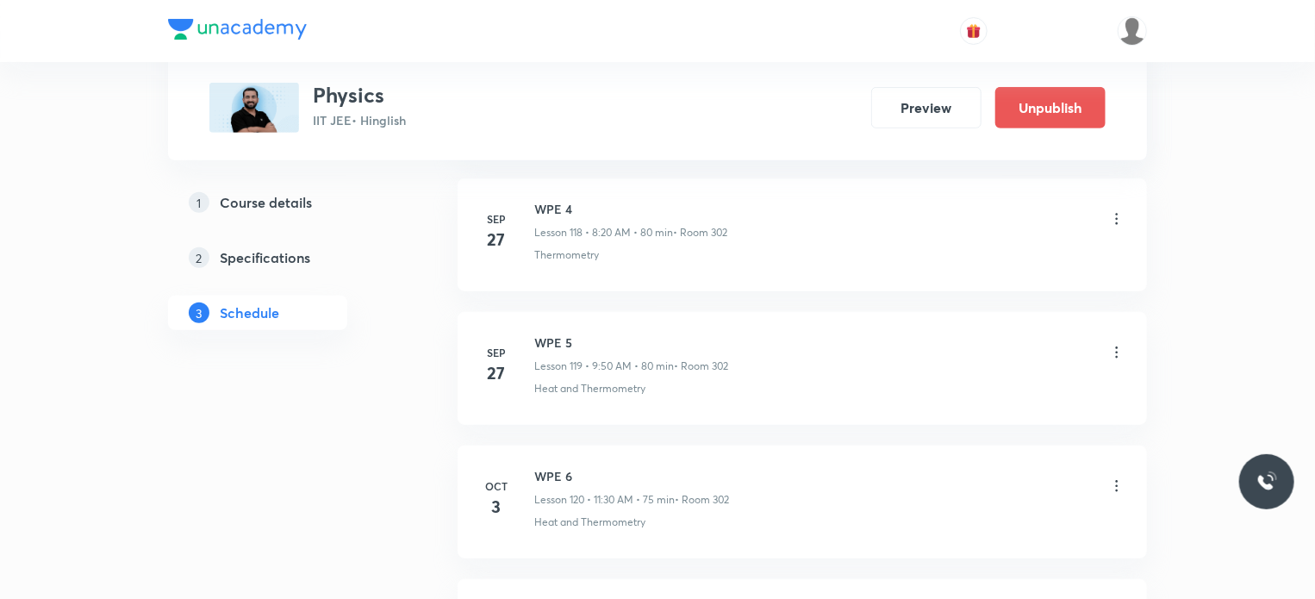
click at [1115, 477] on icon at bounding box center [1116, 485] width 17 height 17
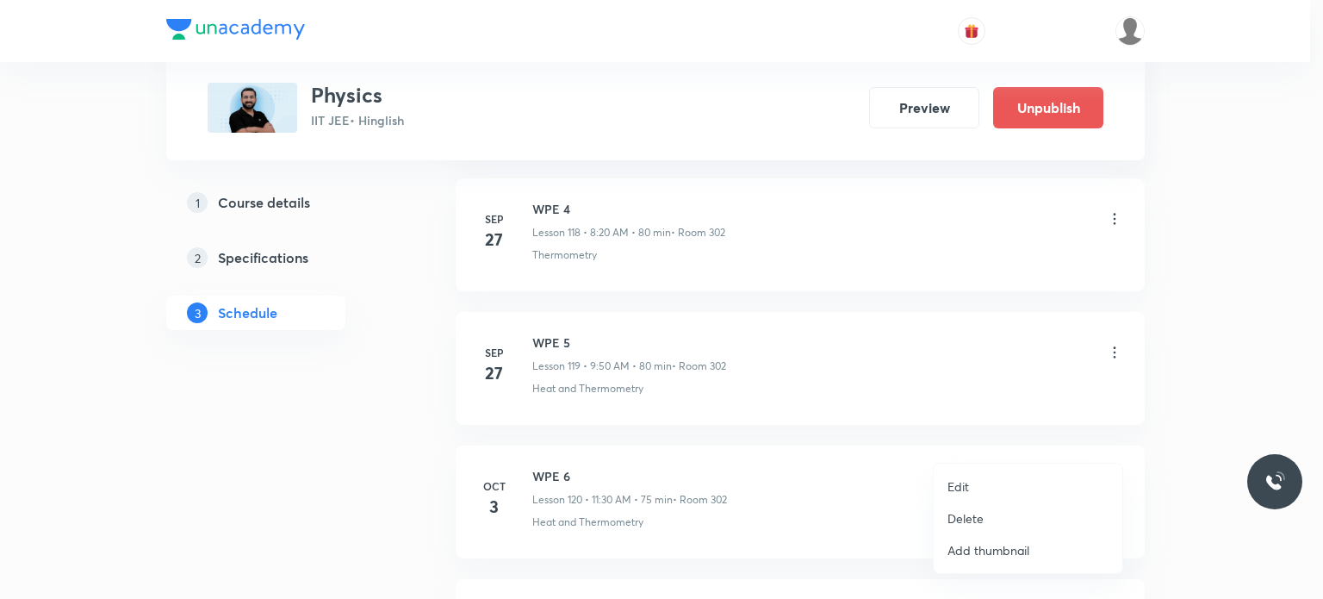
click at [1006, 470] on li "Edit" at bounding box center [1028, 486] width 189 height 32
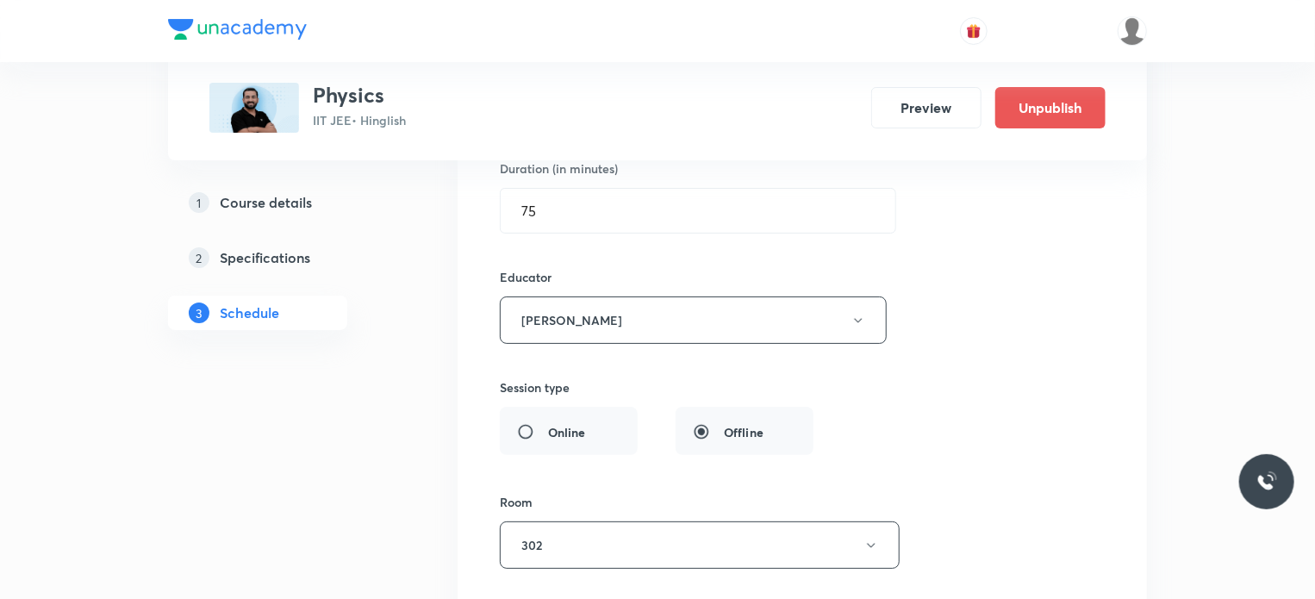
scroll to position [16711, 0]
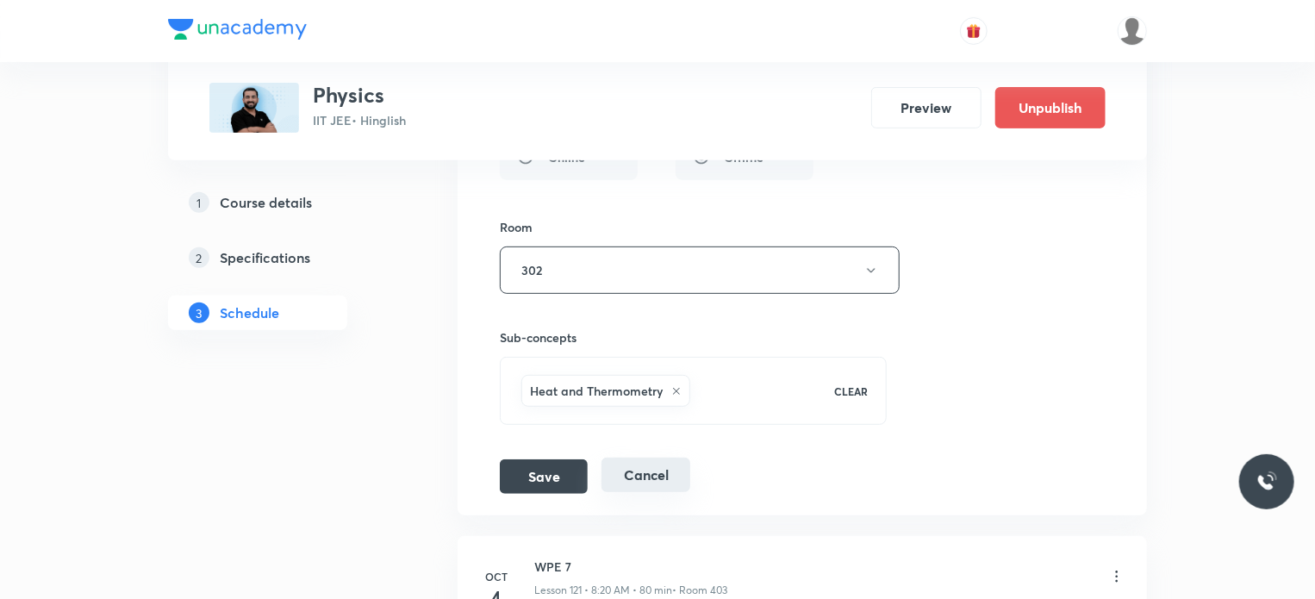
click at [681, 458] on button "Cancel" at bounding box center [645, 475] width 89 height 34
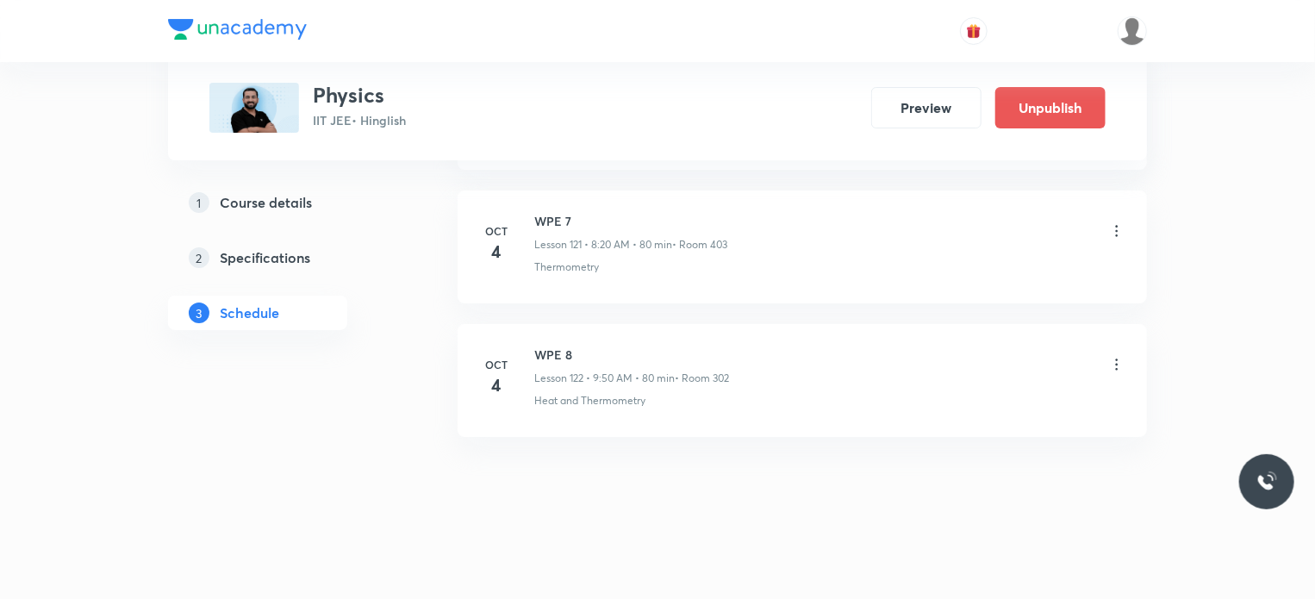
scroll to position [16241, 0]
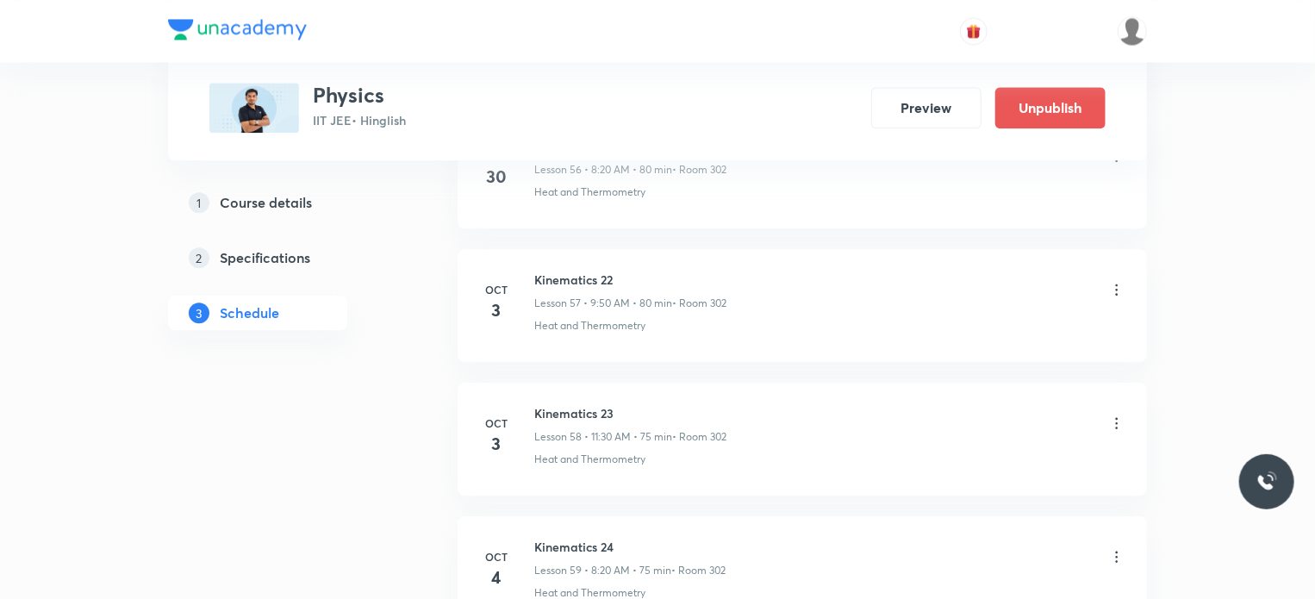
scroll to position [8538, 0]
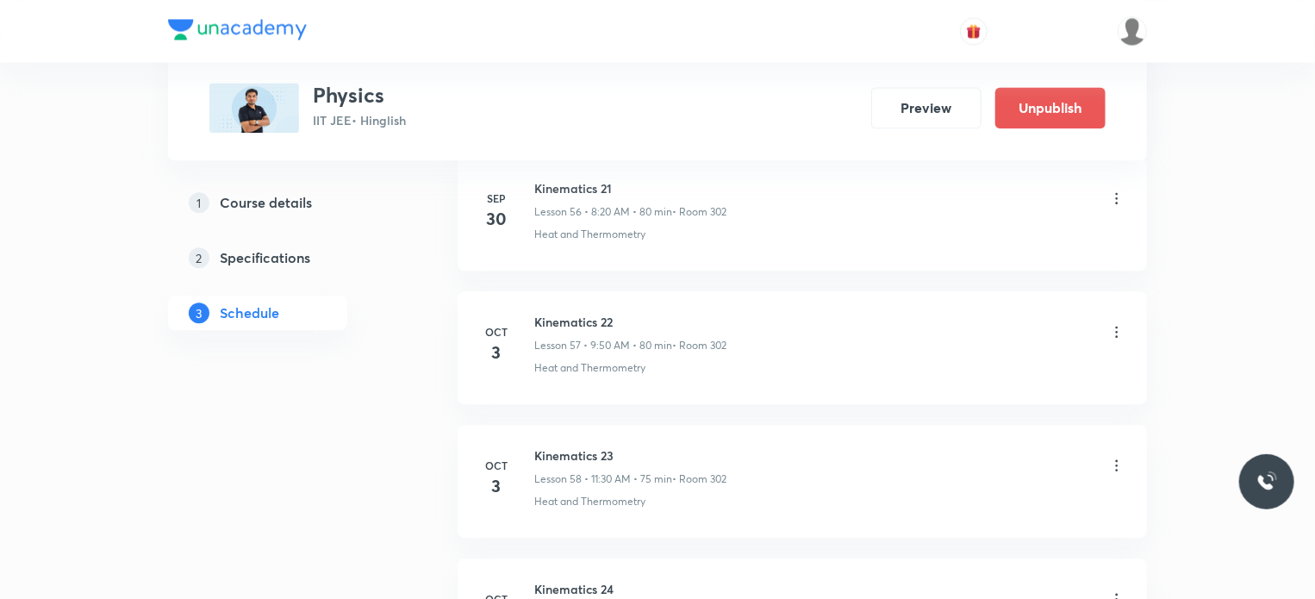
click at [1125, 310] on li "[DATE] Kinematics 22 Lesson 57 • 9:50 AM • 80 min • Room 302 Heat and Thermomet…" at bounding box center [802, 347] width 689 height 113
click at [1117, 326] on icon at bounding box center [1117, 331] width 3 height 11
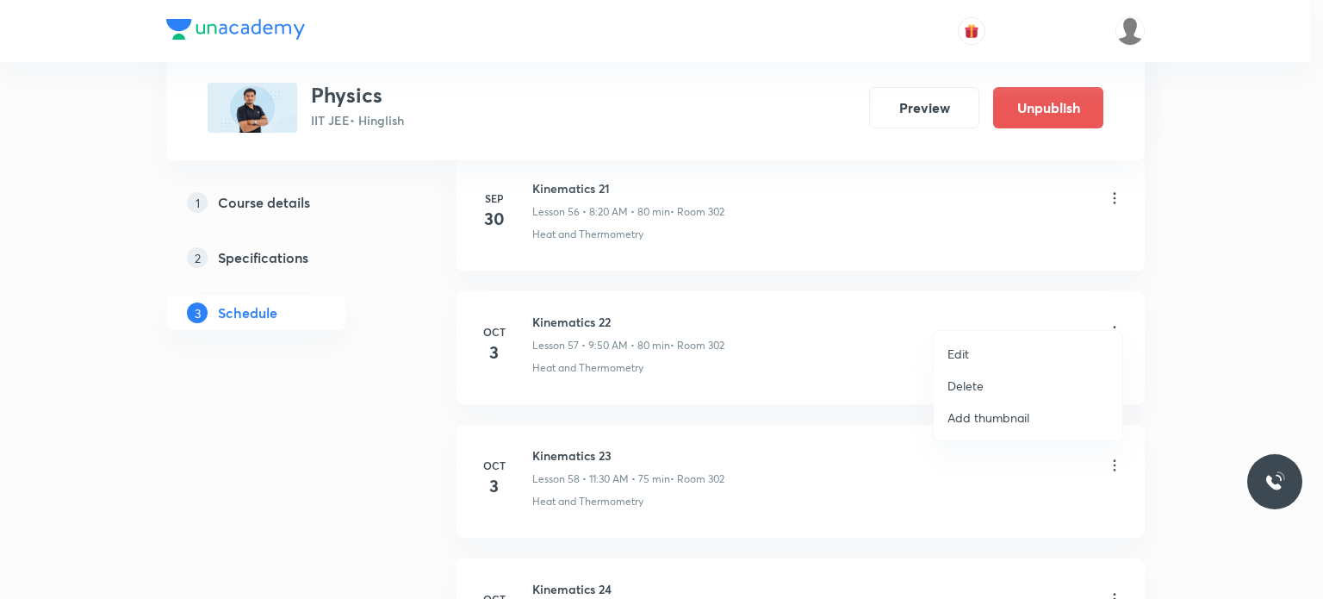
click at [946, 361] on li "Edit" at bounding box center [1028, 354] width 189 height 32
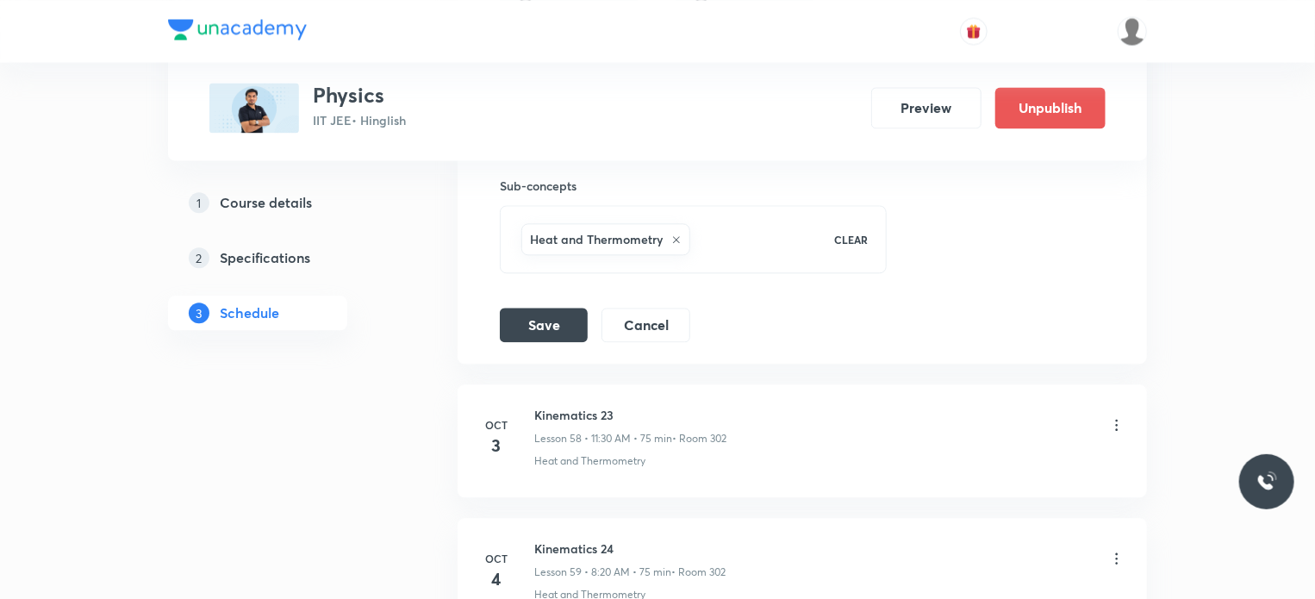
scroll to position [8451, 0]
click at [640, 314] on button "Cancel" at bounding box center [645, 320] width 89 height 34
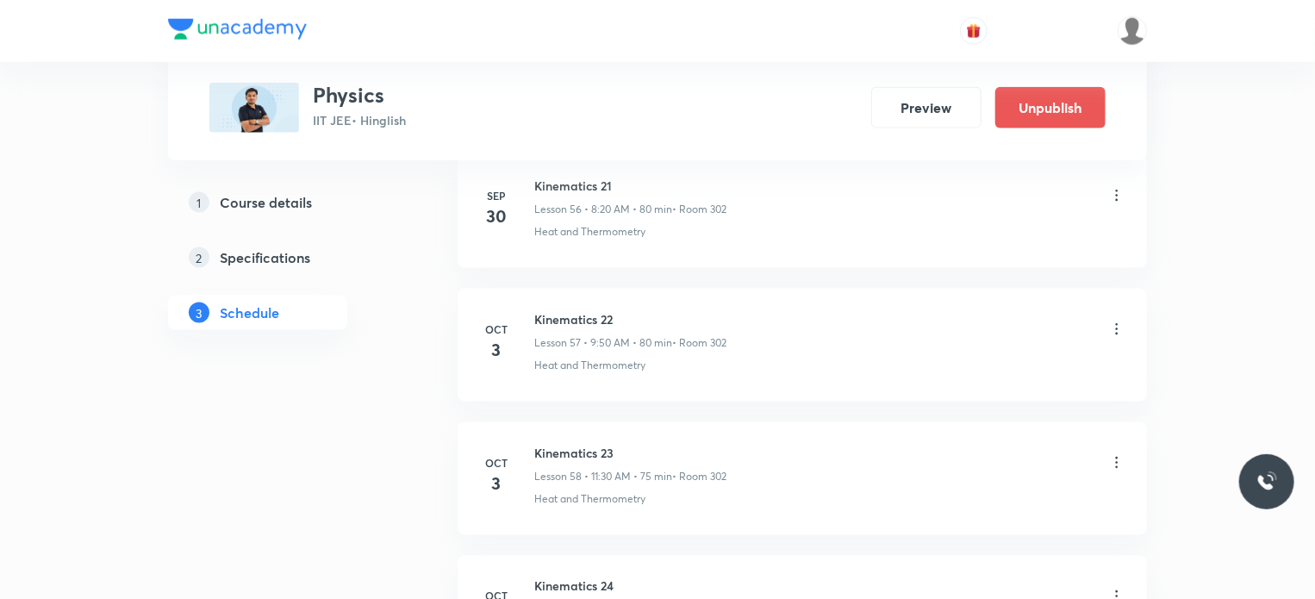
scroll to position [7637, 0]
drag, startPoint x: 568, startPoint y: 306, endPoint x: 632, endPoint y: 318, distance: 65.7
click at [632, 318] on div "Kinematics 22 Lesson 57 • 9:50 AM • 80 min • Room 302" at bounding box center [630, 331] width 192 height 40
drag, startPoint x: 619, startPoint y: 356, endPoint x: 582, endPoint y: 389, distance: 50.1
click at [616, 365] on li "[DATE] Kinematics 22 Lesson 57 • 9:50 AM • 80 min • Room 302 Heat and Thermomet…" at bounding box center [802, 345] width 689 height 113
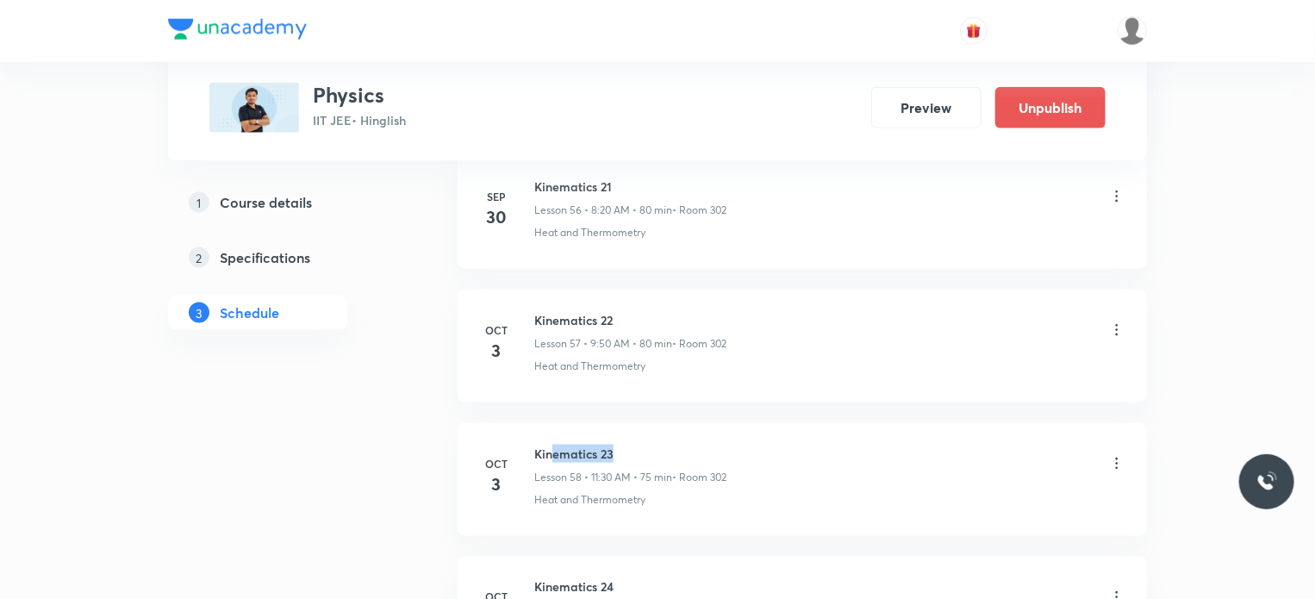
drag, startPoint x: 550, startPoint y: 419, endPoint x: 614, endPoint y: 427, distance: 65.2
click at [614, 427] on li "[DATE] Kinematics 23 Lesson 58 • 11:30 AM • 75 min • Room 302 Heat and Thermome…" at bounding box center [802, 479] width 689 height 113
click at [614, 445] on h6 "Kinematics 23" at bounding box center [630, 454] width 192 height 18
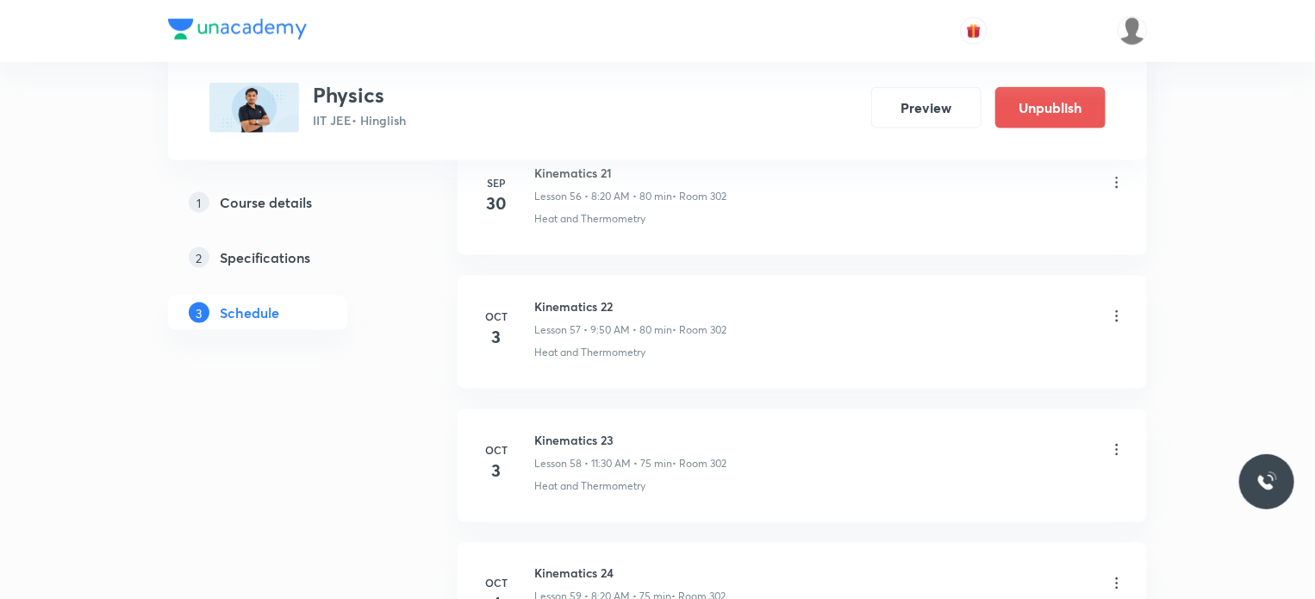
scroll to position [7723, 0]
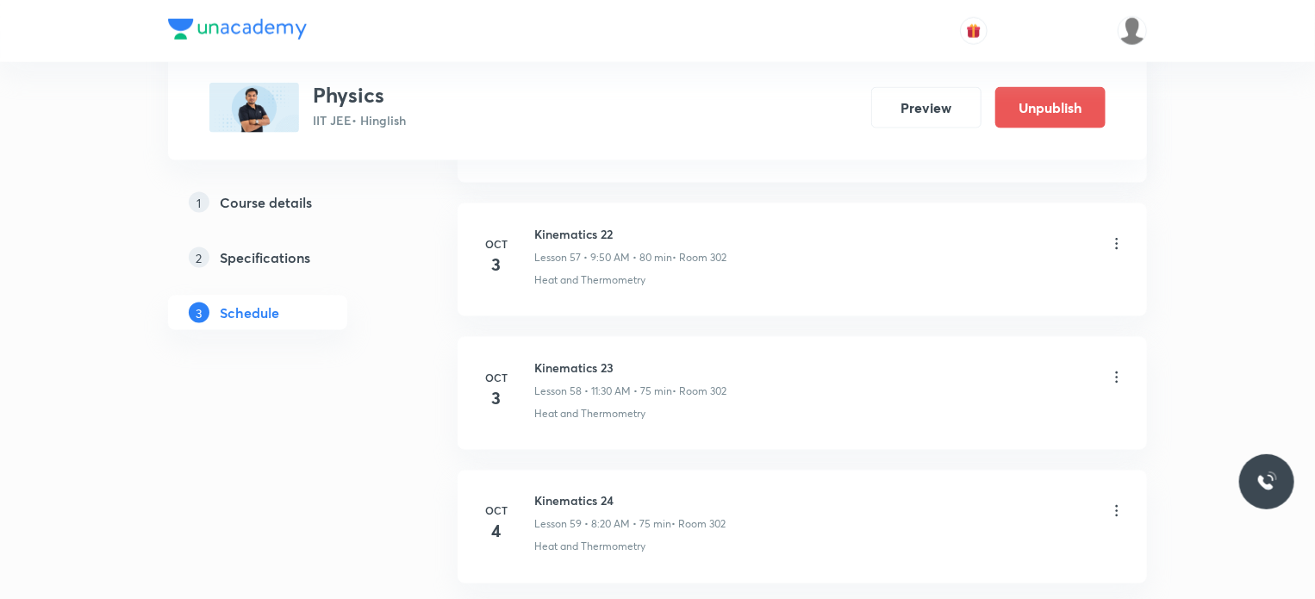
click at [1109, 369] on icon at bounding box center [1116, 377] width 17 height 17
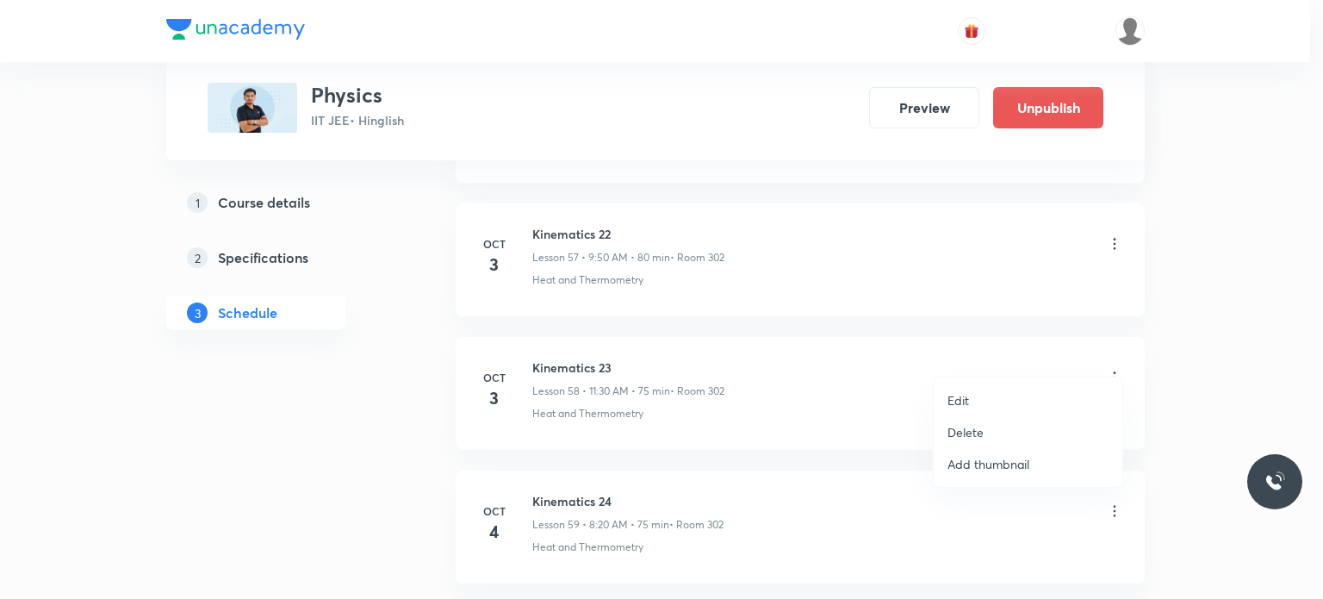
click at [1002, 389] on li "Edit" at bounding box center [1028, 400] width 189 height 32
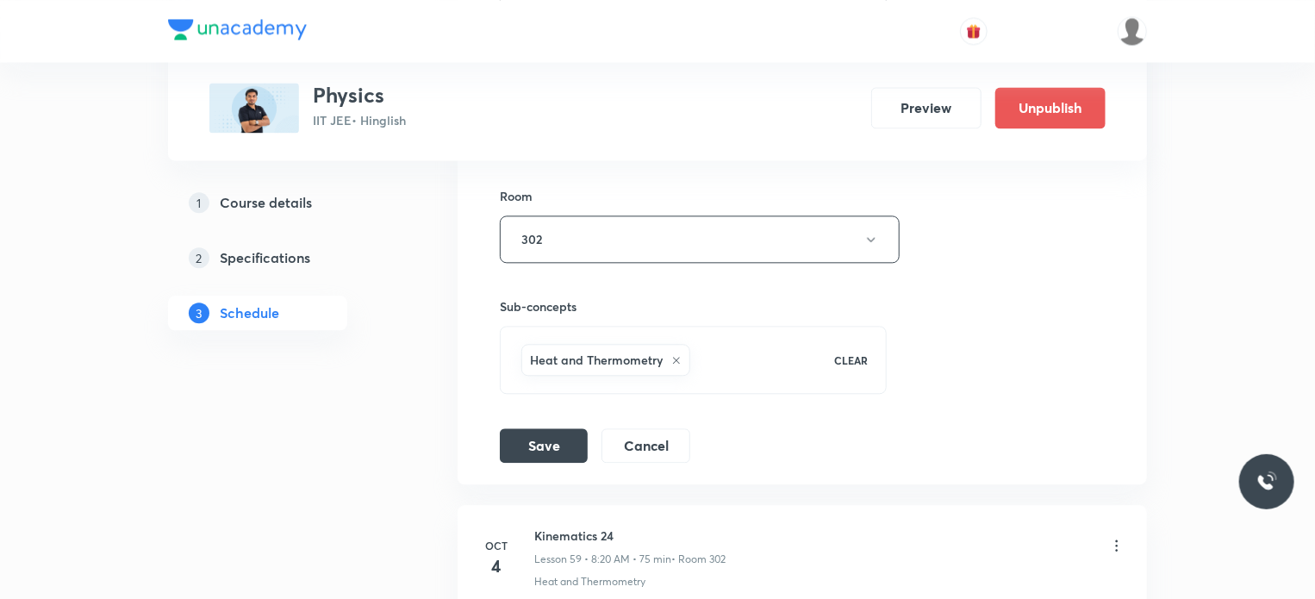
scroll to position [8585, 0]
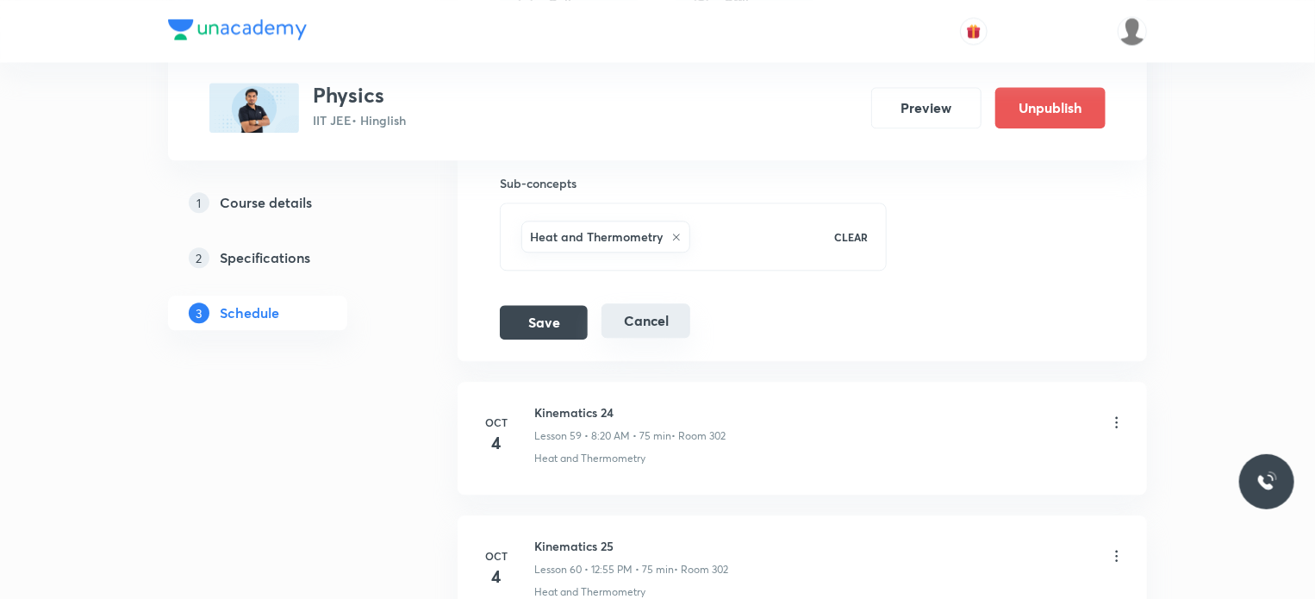
click at [658, 303] on button "Cancel" at bounding box center [645, 320] width 89 height 34
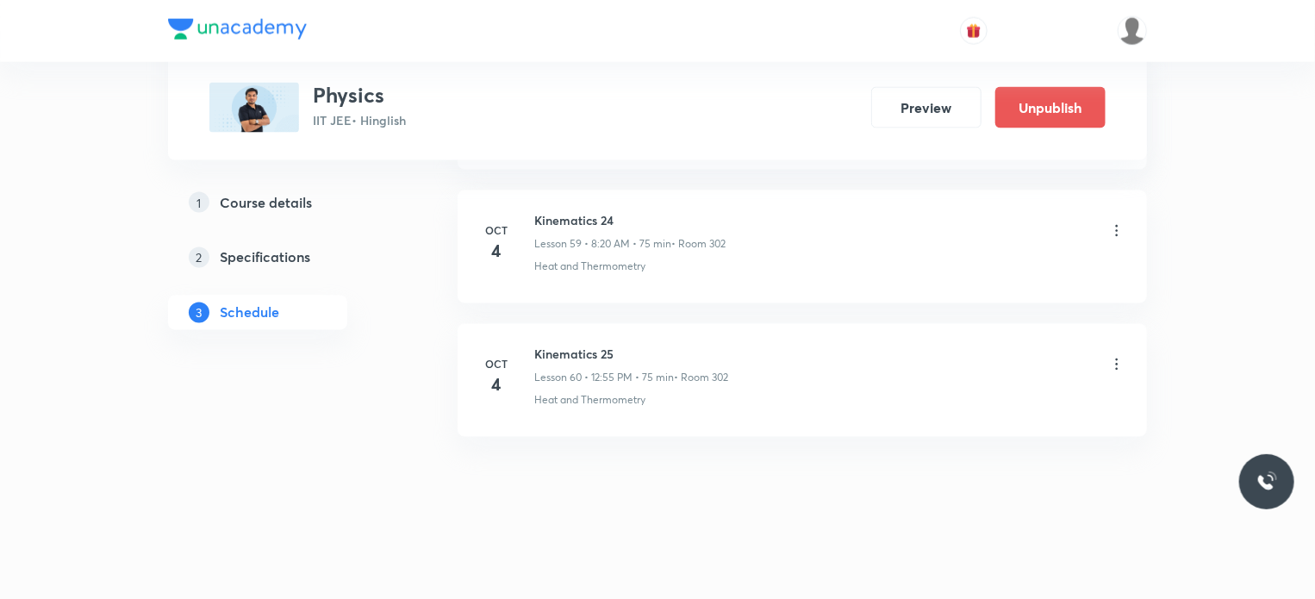
scroll to position [7982, 0]
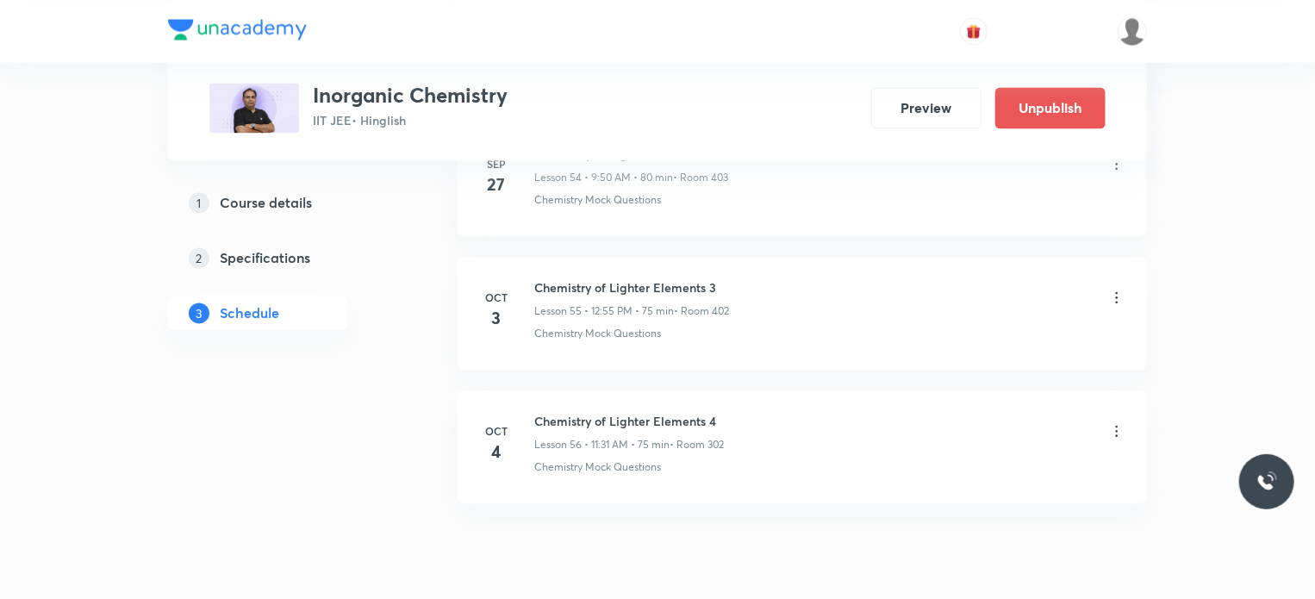
scroll to position [8350, 0]
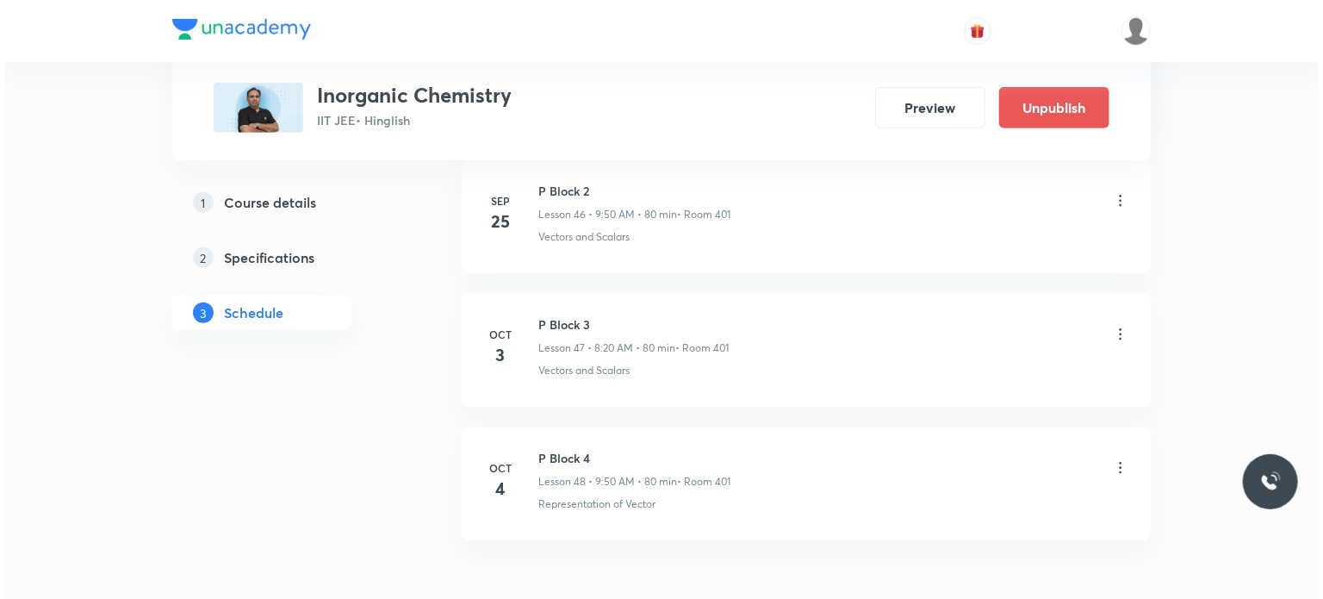
scroll to position [7088, 0]
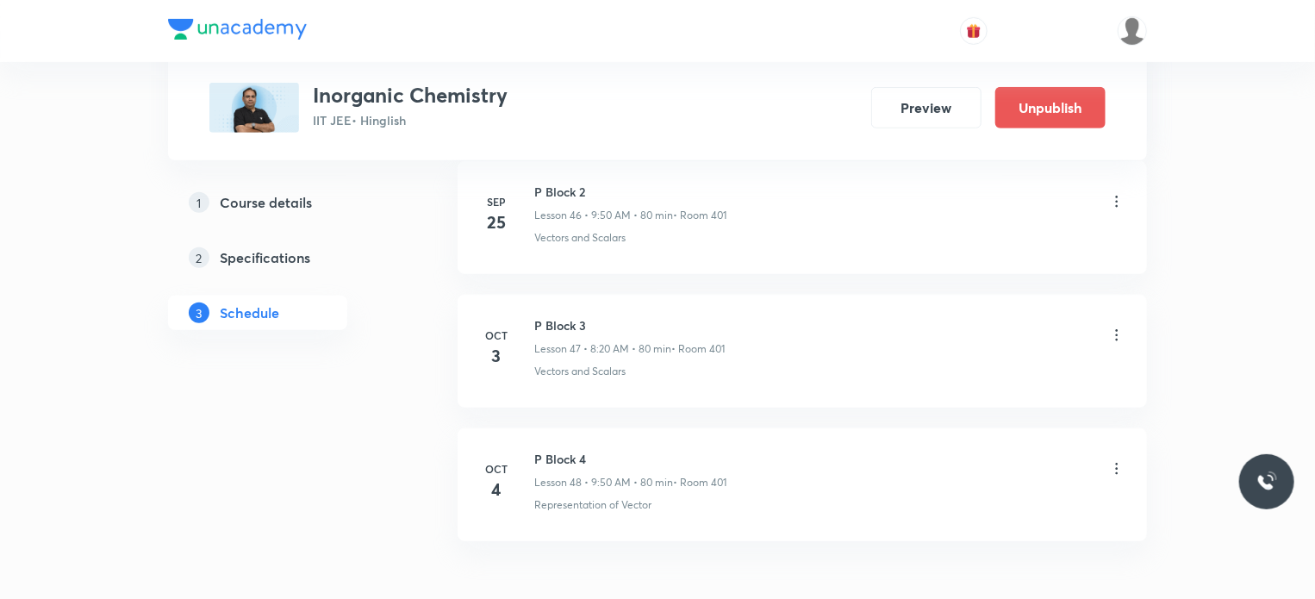
click at [1117, 327] on icon at bounding box center [1116, 335] width 17 height 17
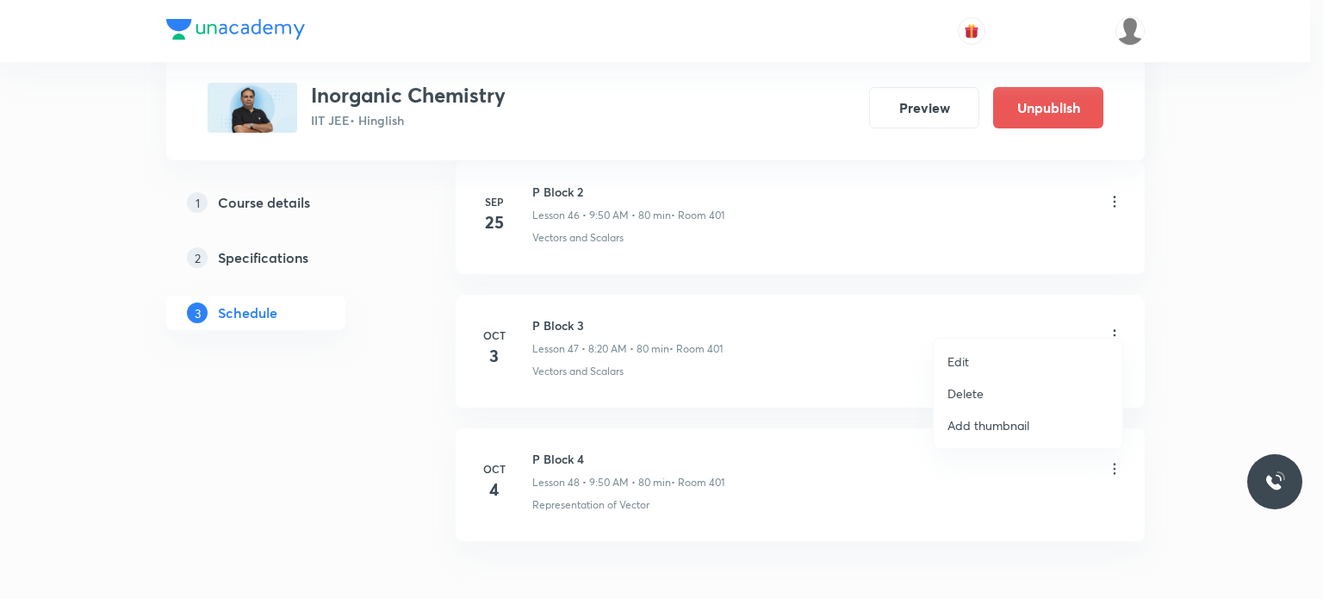
click at [1006, 362] on li "Edit" at bounding box center [1028, 362] width 189 height 32
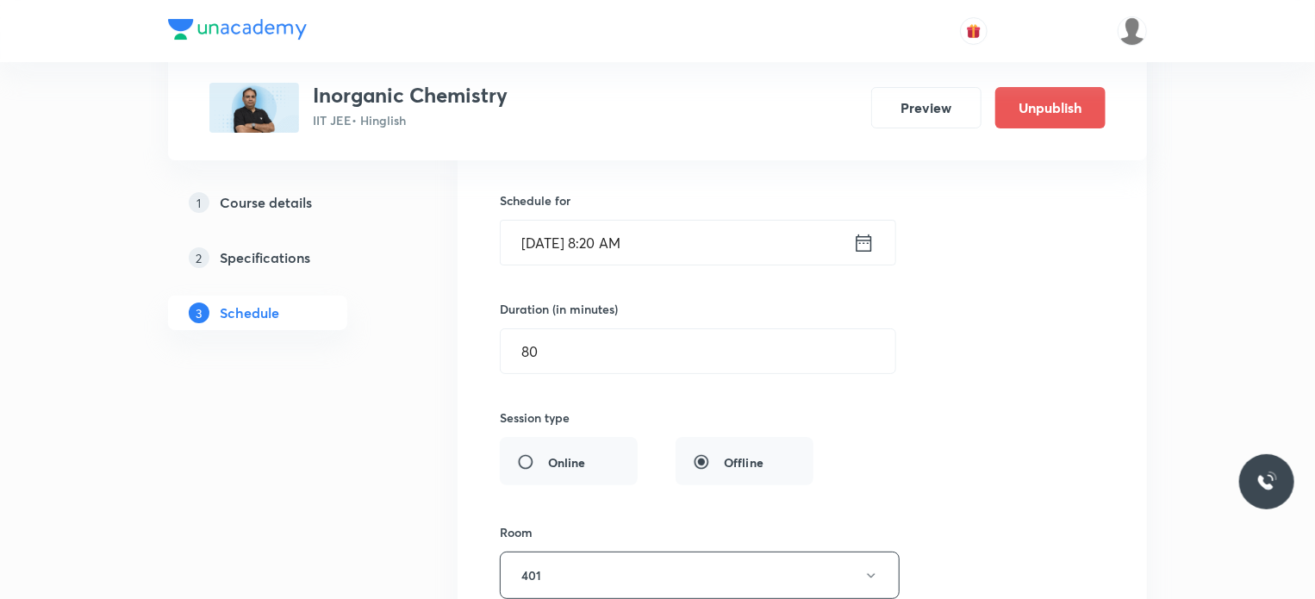
scroll to position [6527, 0]
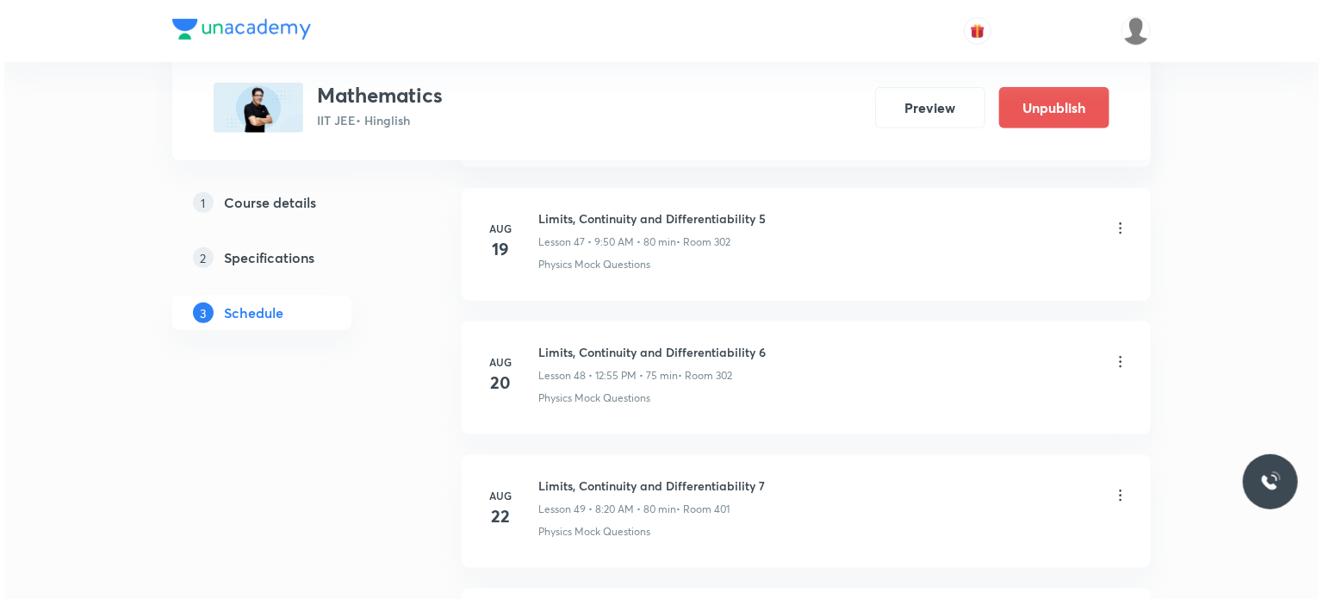
scroll to position [10480, 0]
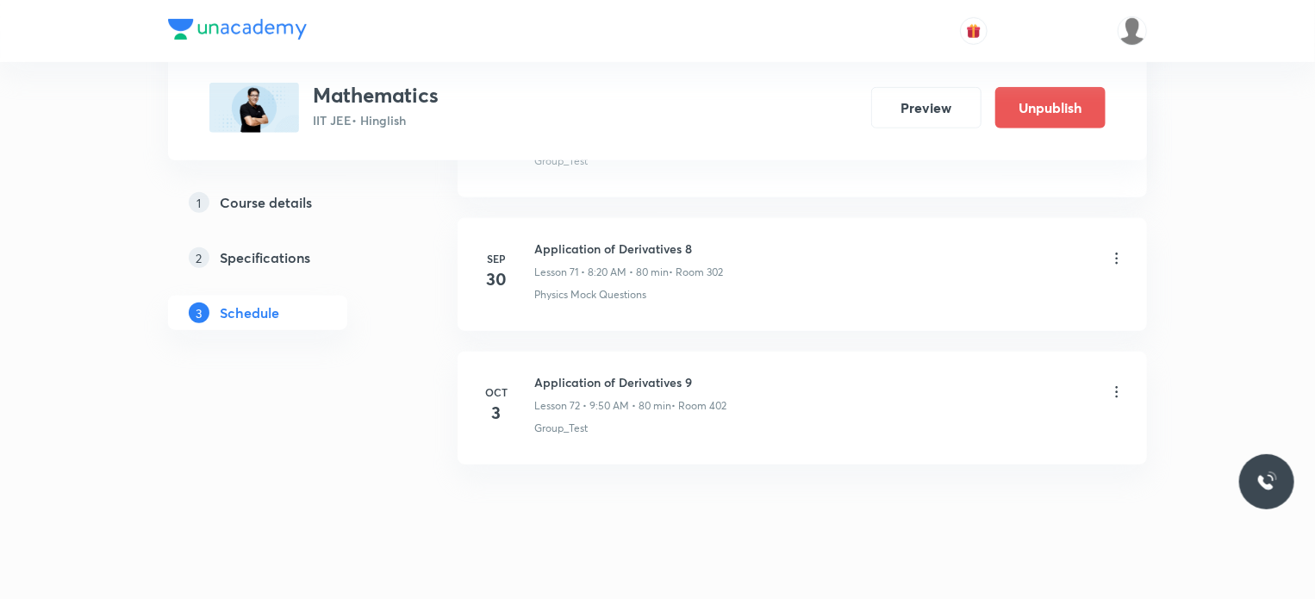
click at [1113, 383] on icon at bounding box center [1116, 391] width 17 height 17
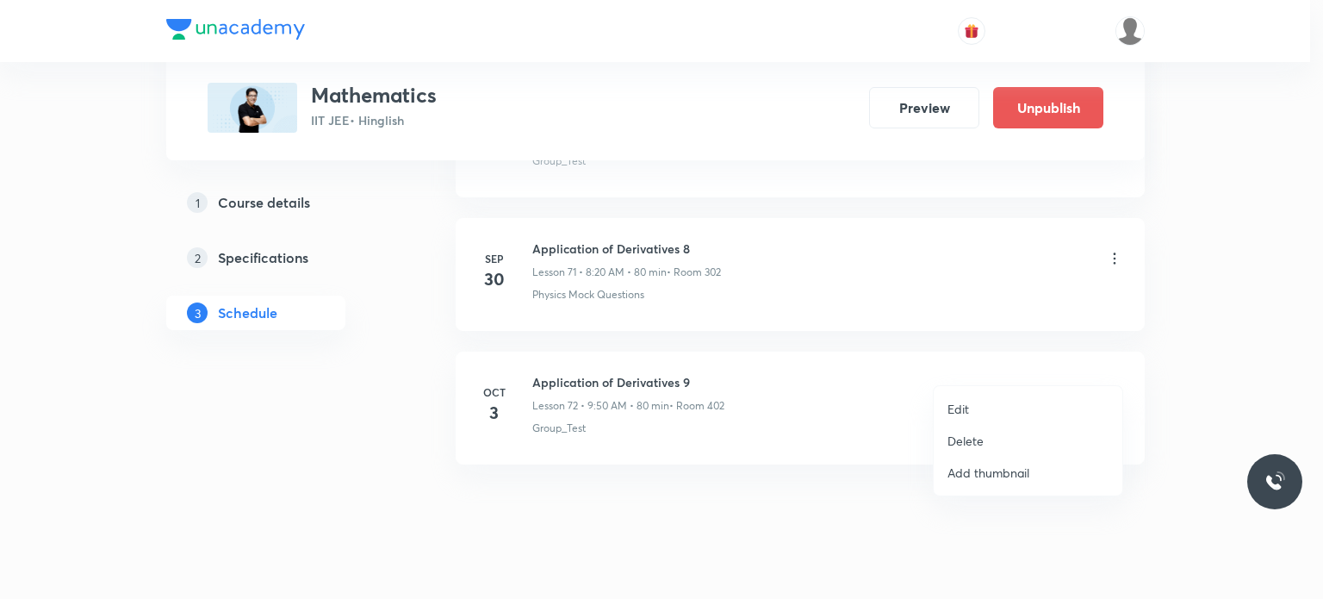
click at [999, 399] on li "Edit" at bounding box center [1028, 409] width 189 height 32
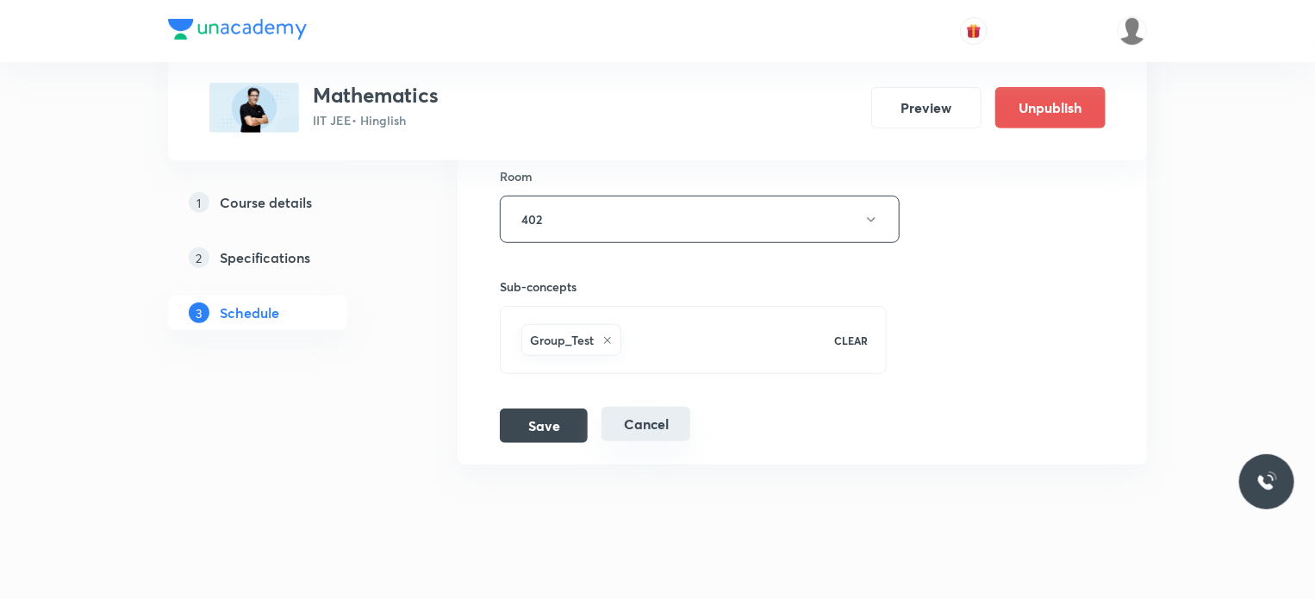
click at [641, 407] on button "Cancel" at bounding box center [645, 424] width 89 height 34
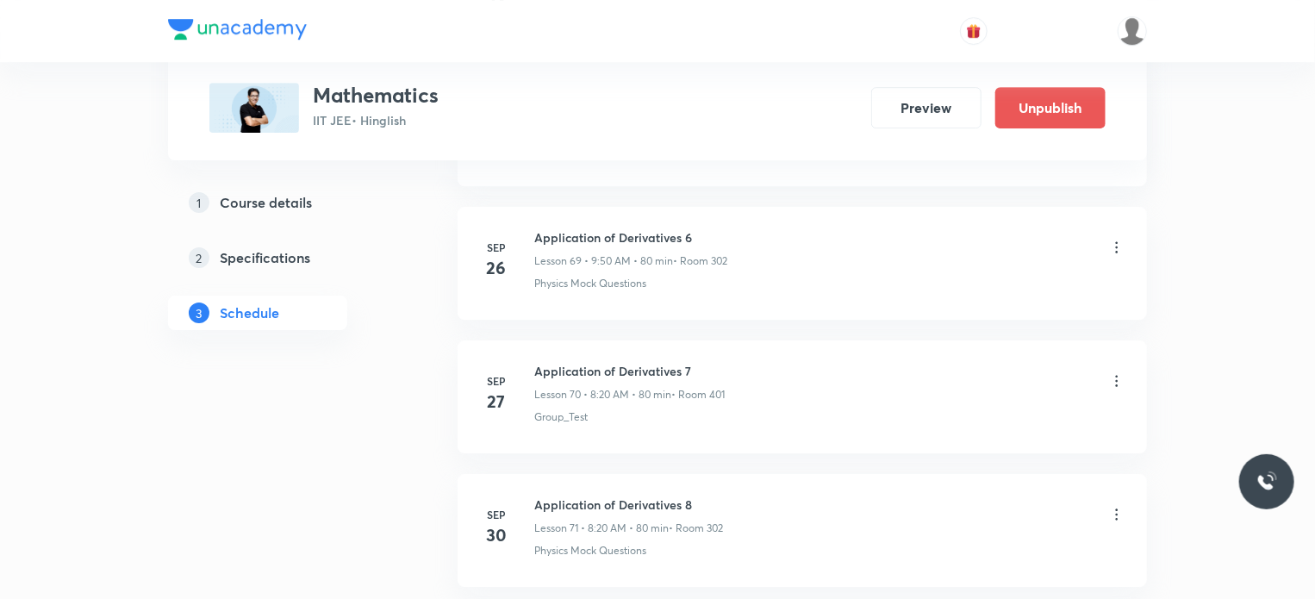
scroll to position [9581, 0]
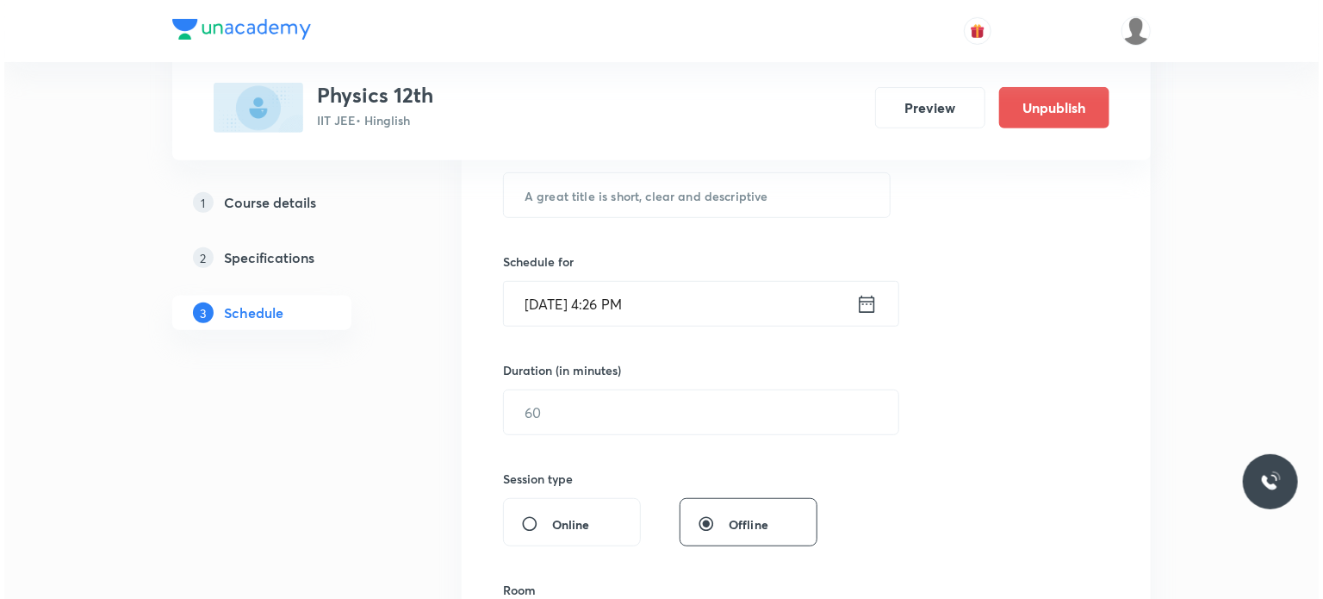
scroll to position [11303, 0]
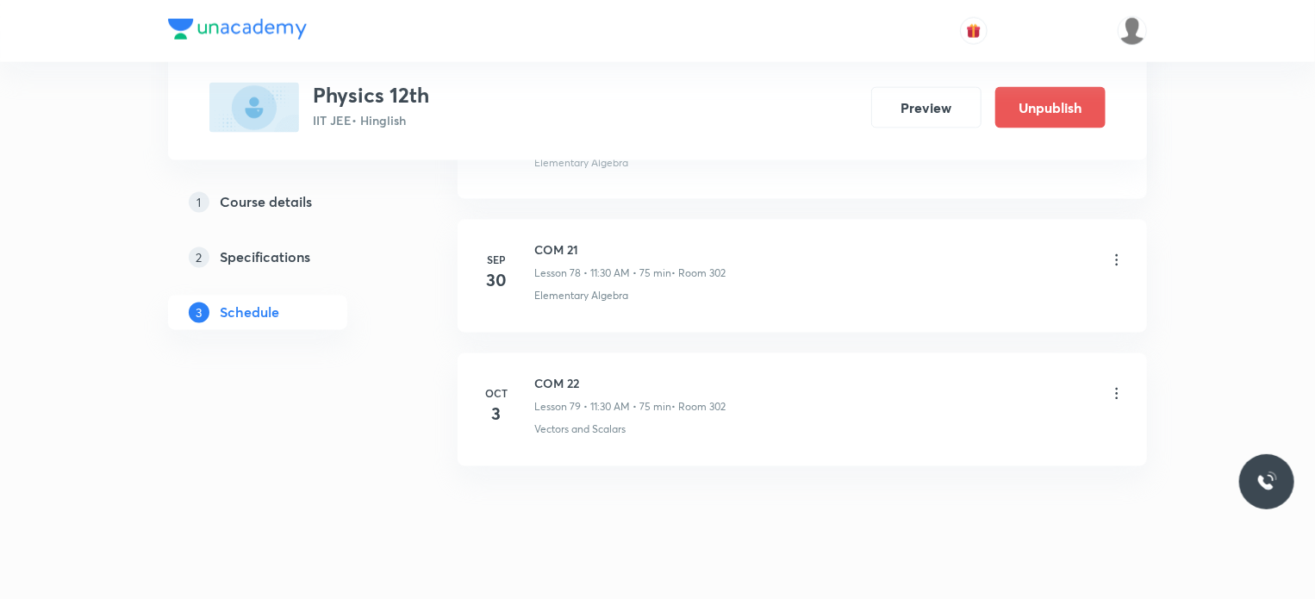
click at [1110, 385] on icon at bounding box center [1116, 393] width 17 height 17
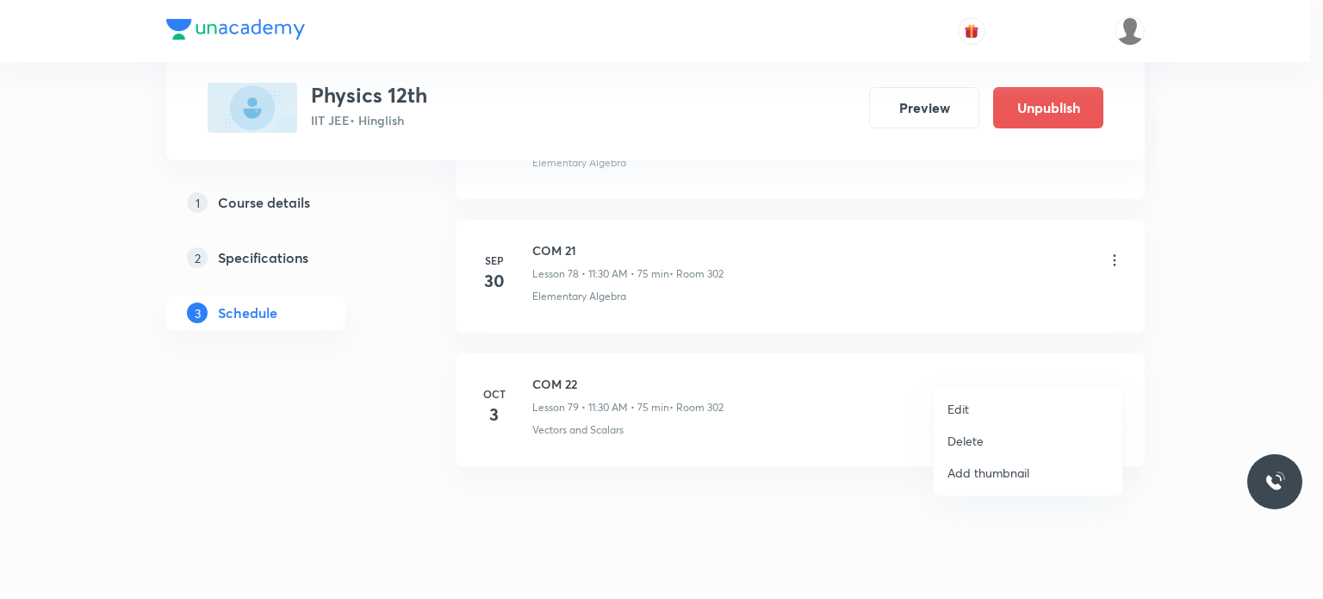
click at [980, 407] on li "Edit" at bounding box center [1028, 409] width 189 height 32
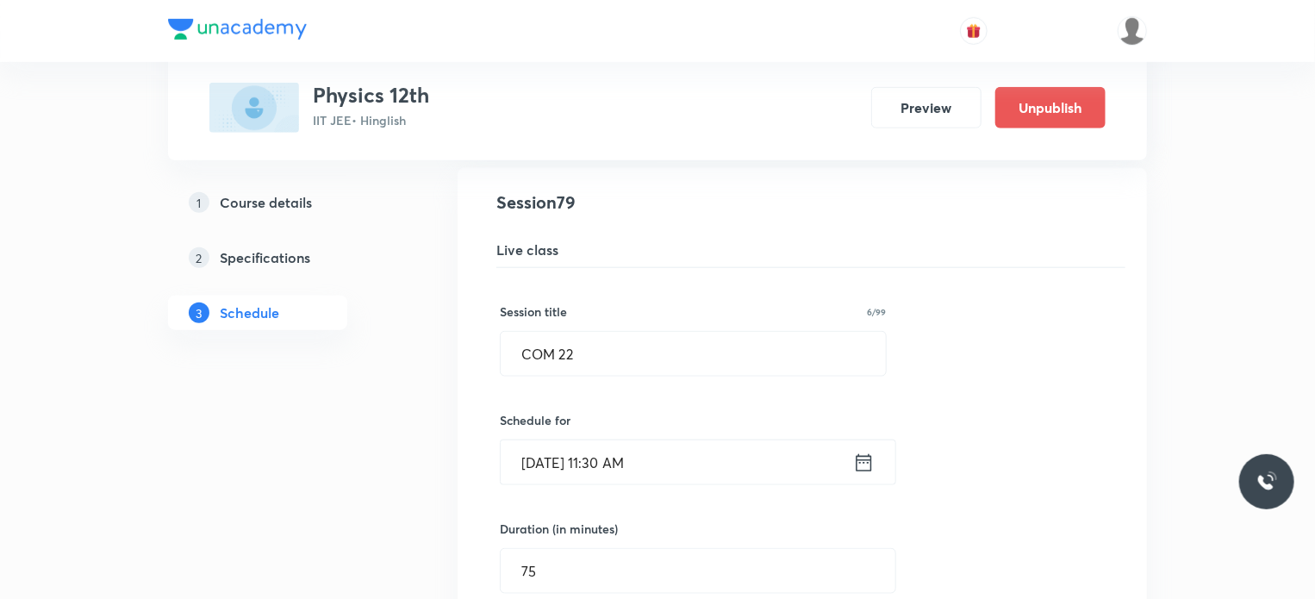
scroll to position [10570, 0]
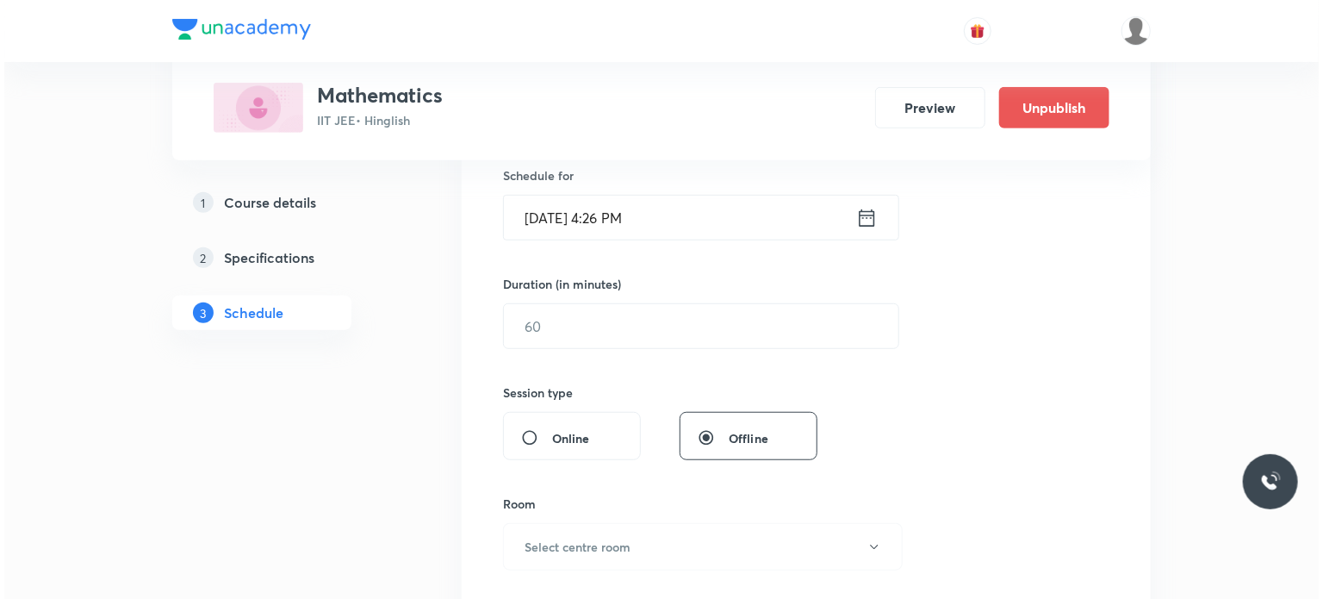
scroll to position [9705, 0]
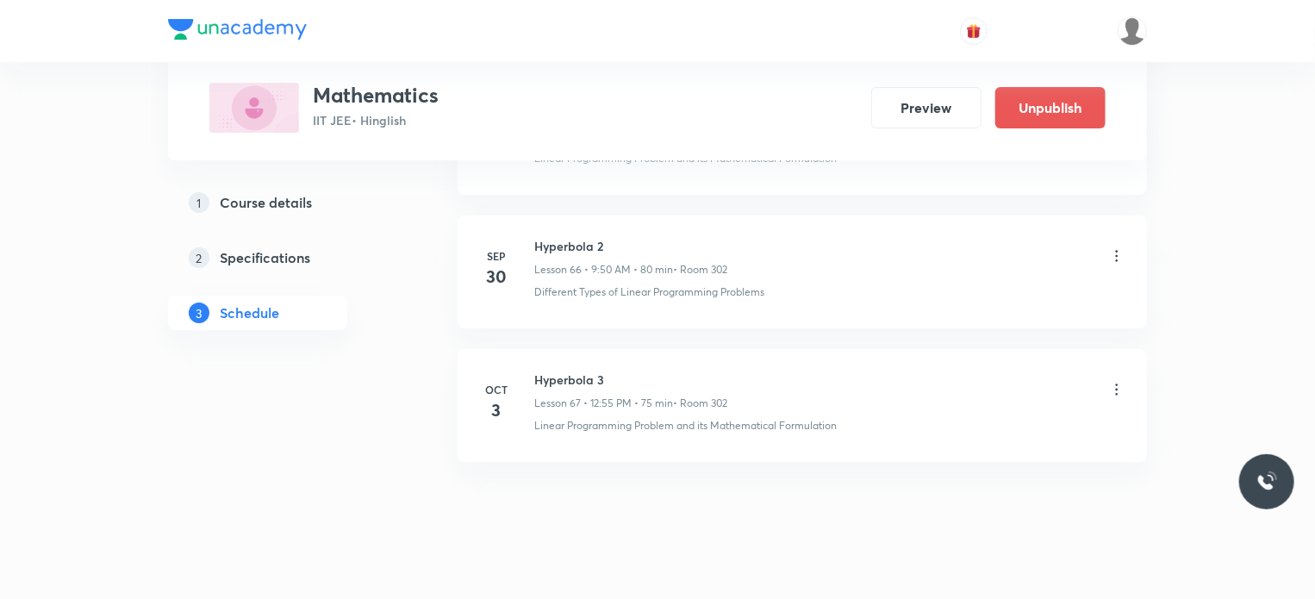
click at [1109, 381] on icon at bounding box center [1116, 389] width 17 height 17
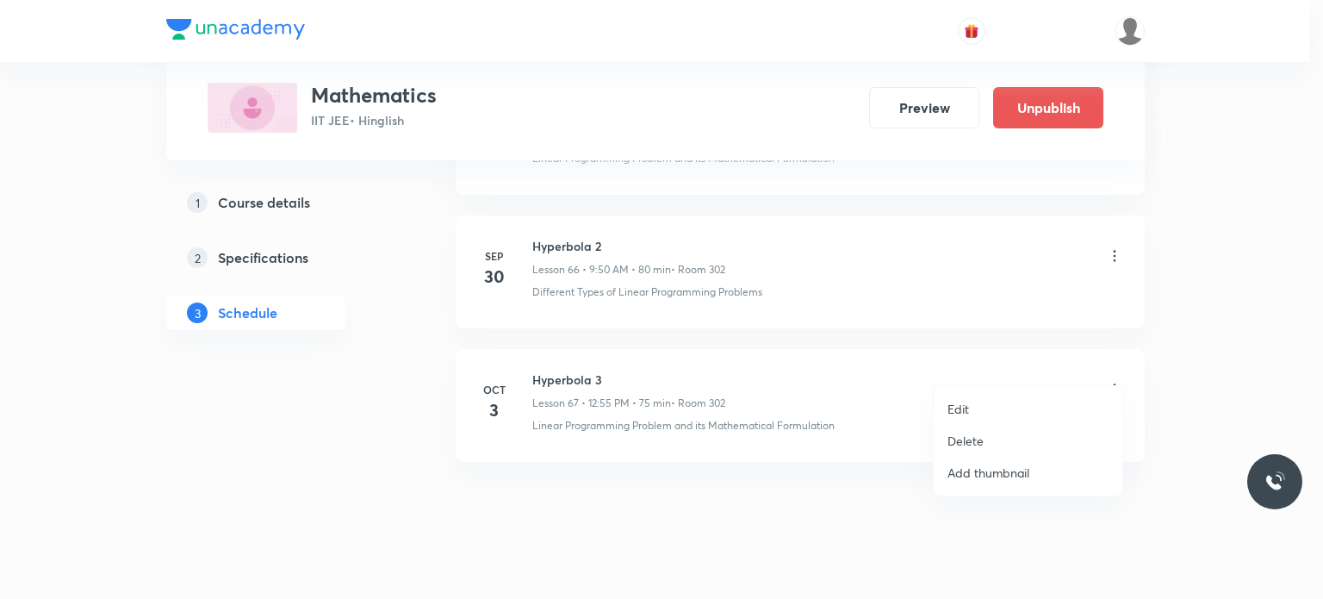
click at [1037, 397] on li "Edit" at bounding box center [1028, 409] width 189 height 32
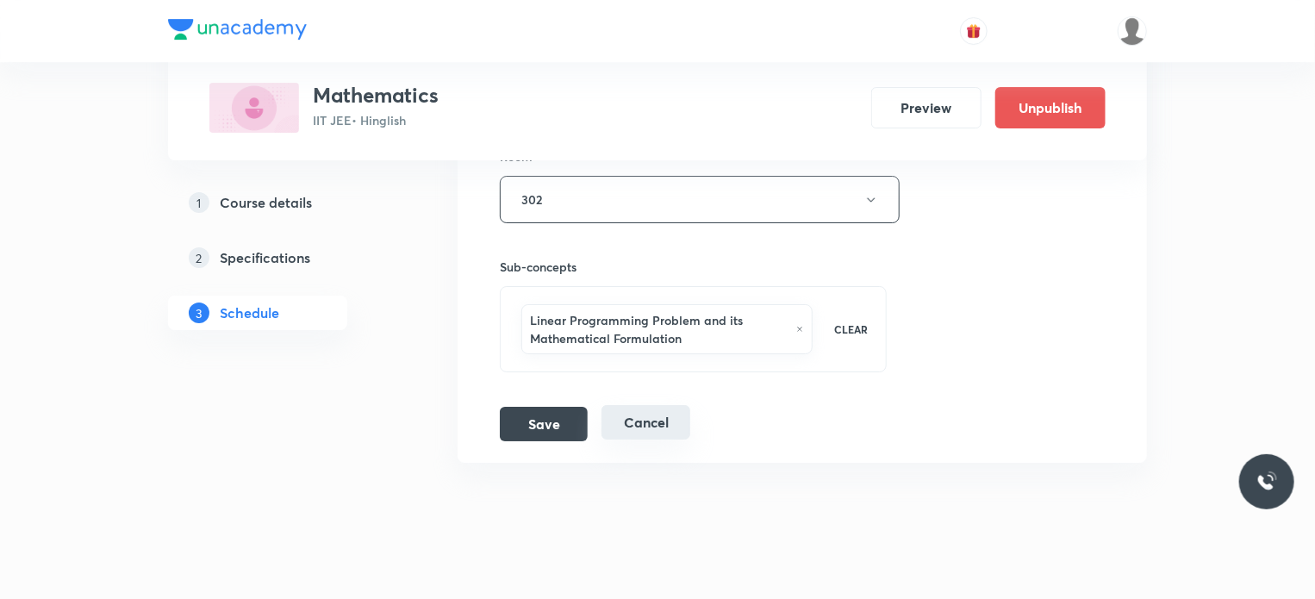
click at [678, 412] on button "Cancel" at bounding box center [645, 422] width 89 height 34
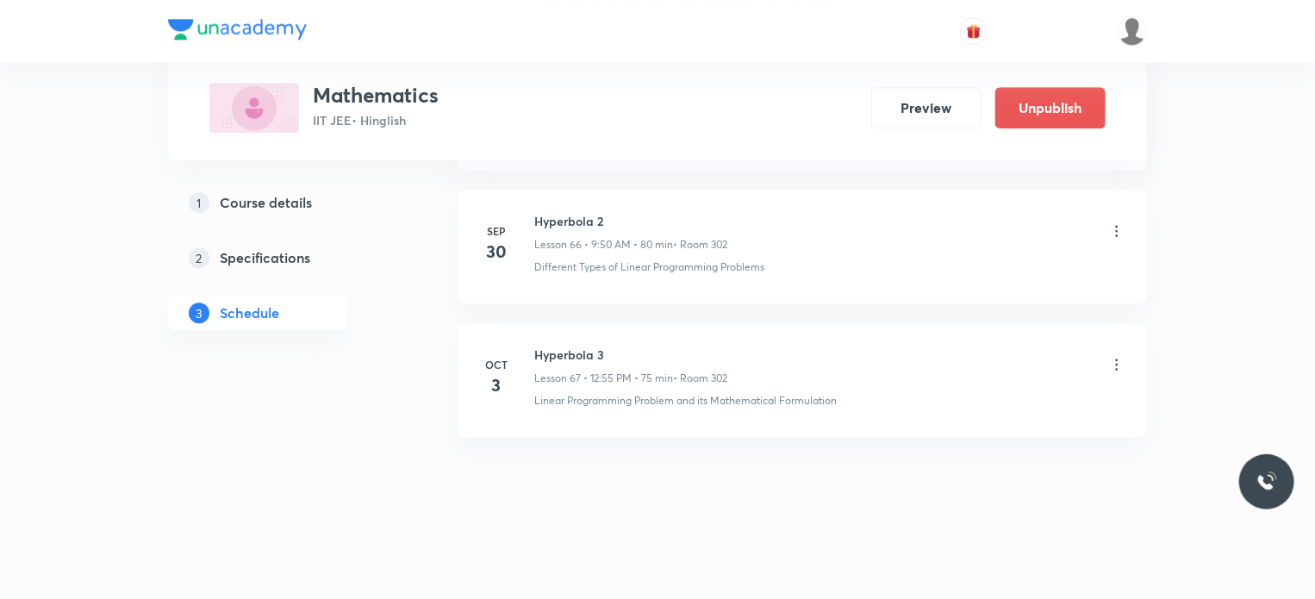
scroll to position [8915, 0]
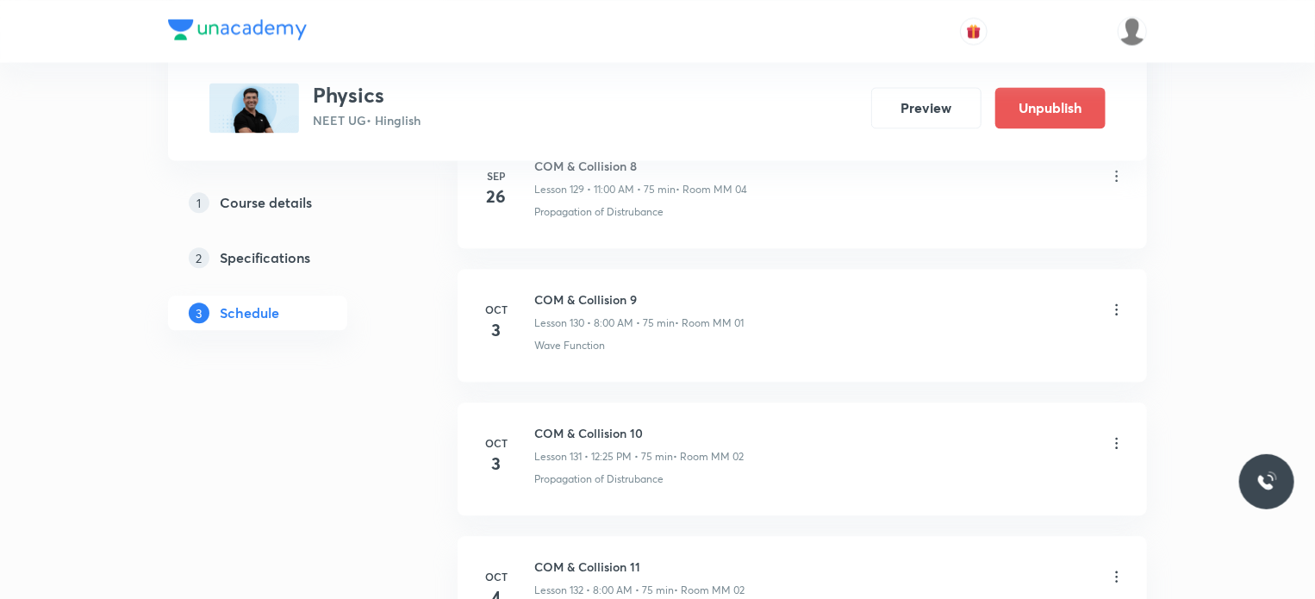
scroll to position [18349, 0]
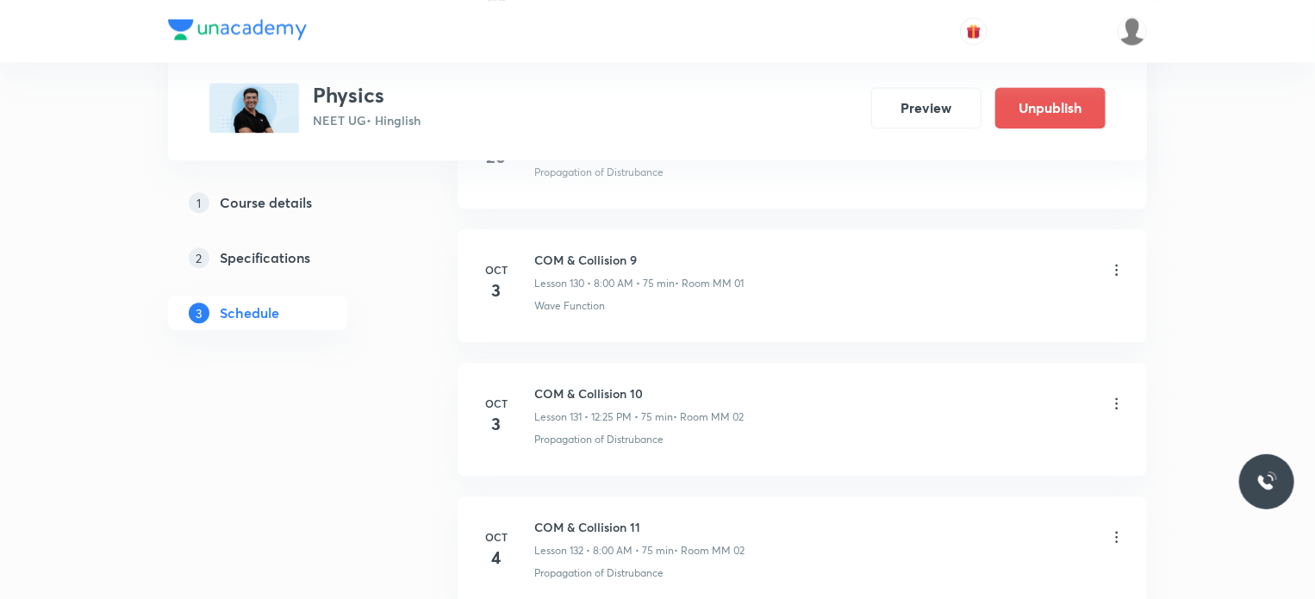
drag, startPoint x: 742, startPoint y: 284, endPoint x: 838, endPoint y: 288, distance: 96.6
click at [784, 288] on li "[DATE] COM & Collision 9 Lesson 130 • 8:00 AM • 75 min • Room MM 01 Wave Functi…" at bounding box center [802, 285] width 689 height 113
click at [837, 292] on li "[DATE] COM & Collision 9 Lesson 130 • 8:00 AM • 75 min • Room MM 01 Wave Functi…" at bounding box center [802, 285] width 689 height 113
click at [737, 384] on div "COM & Collision 10 Lesson 131 • 12:25 PM • 75 min • Room MM 02" at bounding box center [638, 404] width 209 height 40
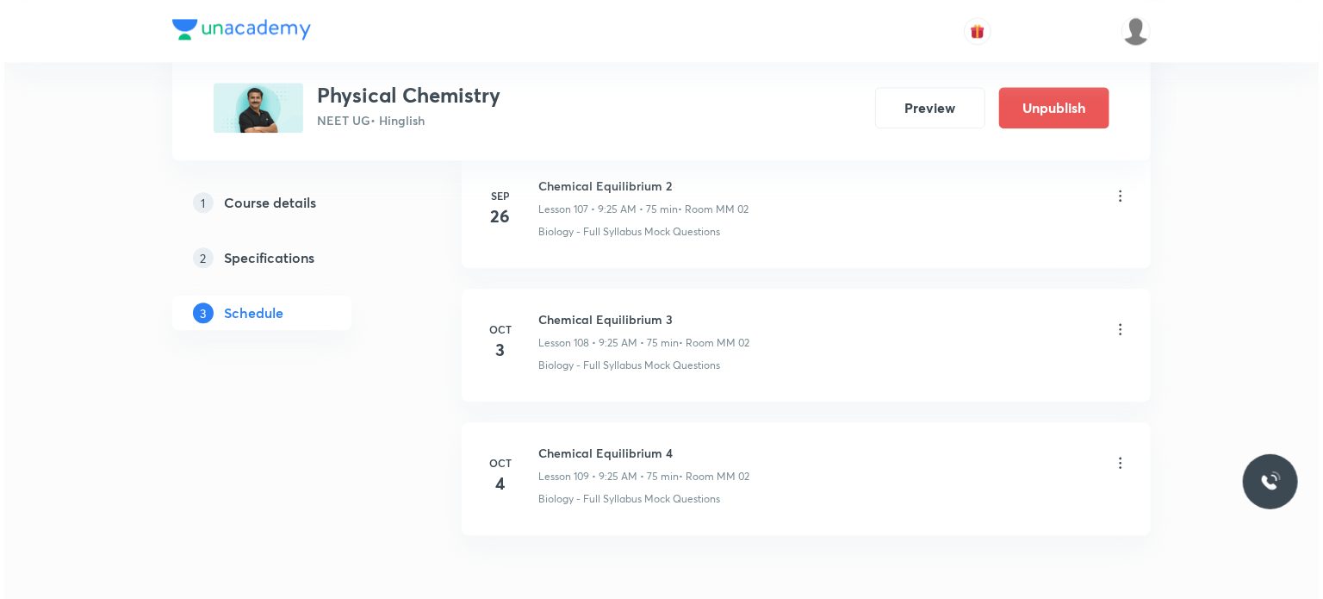
scroll to position [15213, 0]
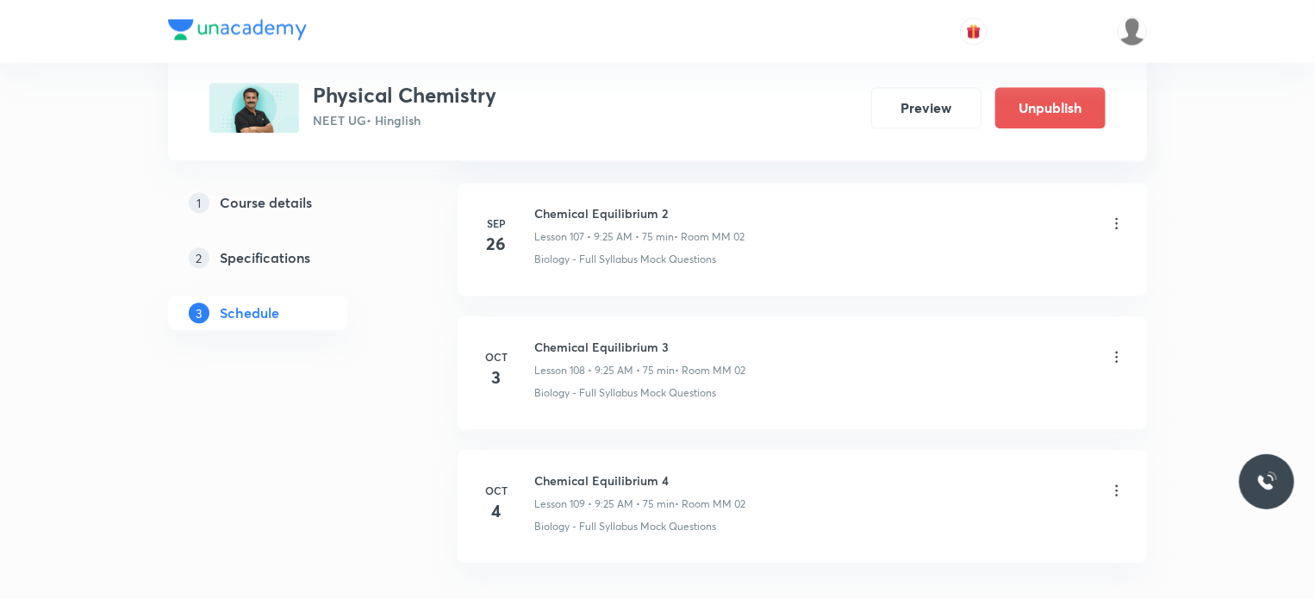
click at [1118, 348] on icon at bounding box center [1116, 356] width 17 height 17
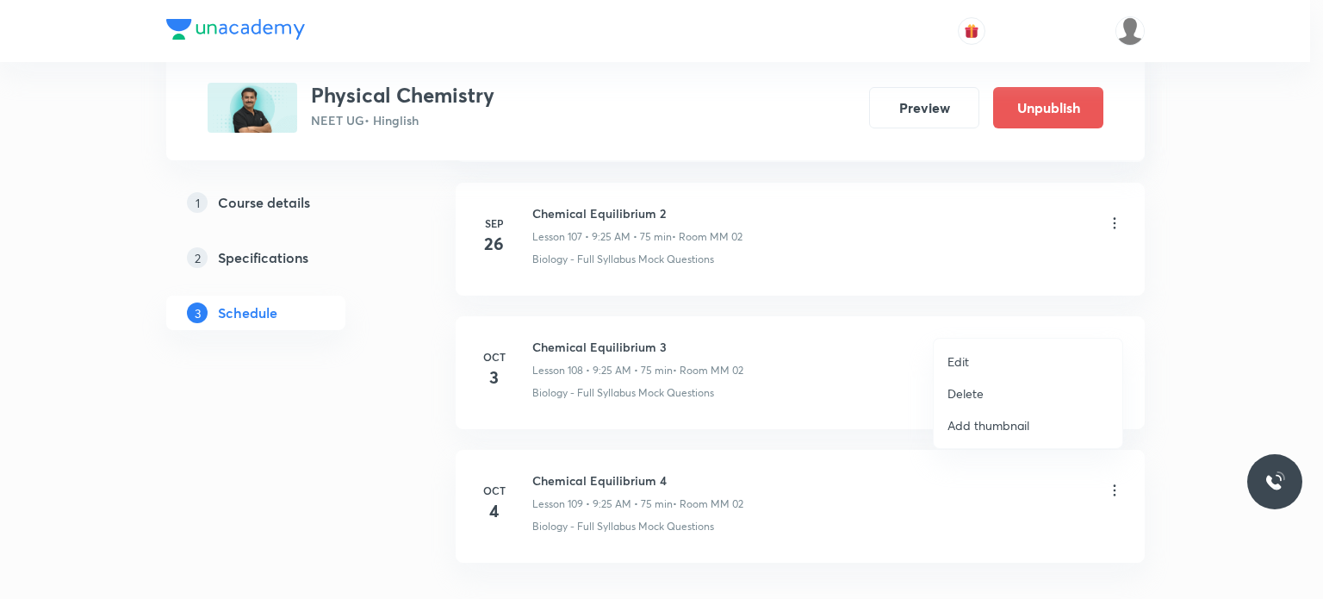
click at [983, 364] on li "Edit" at bounding box center [1028, 362] width 189 height 32
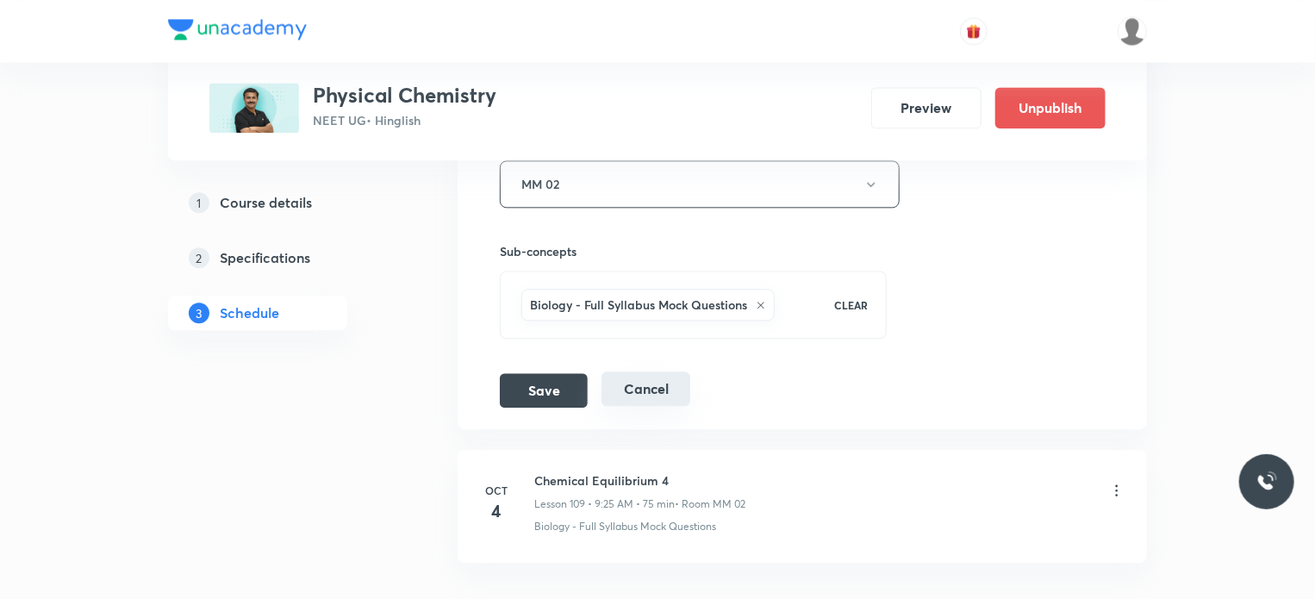
click at [666, 371] on button "Cancel" at bounding box center [645, 388] width 89 height 34
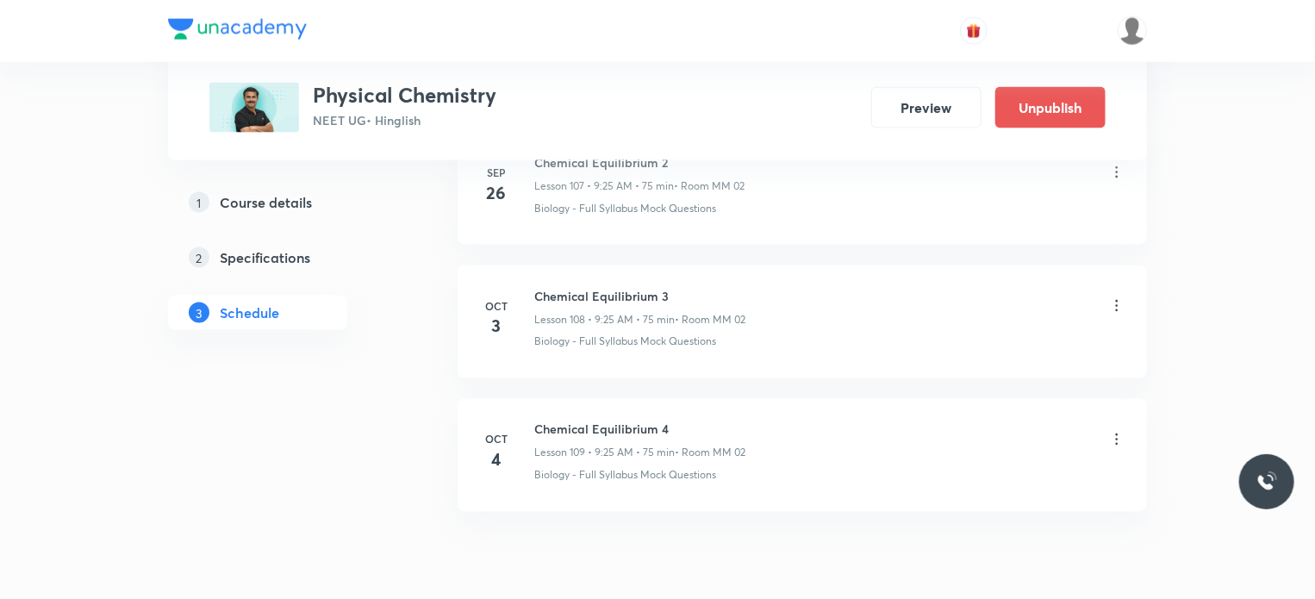
scroll to position [14509, 0]
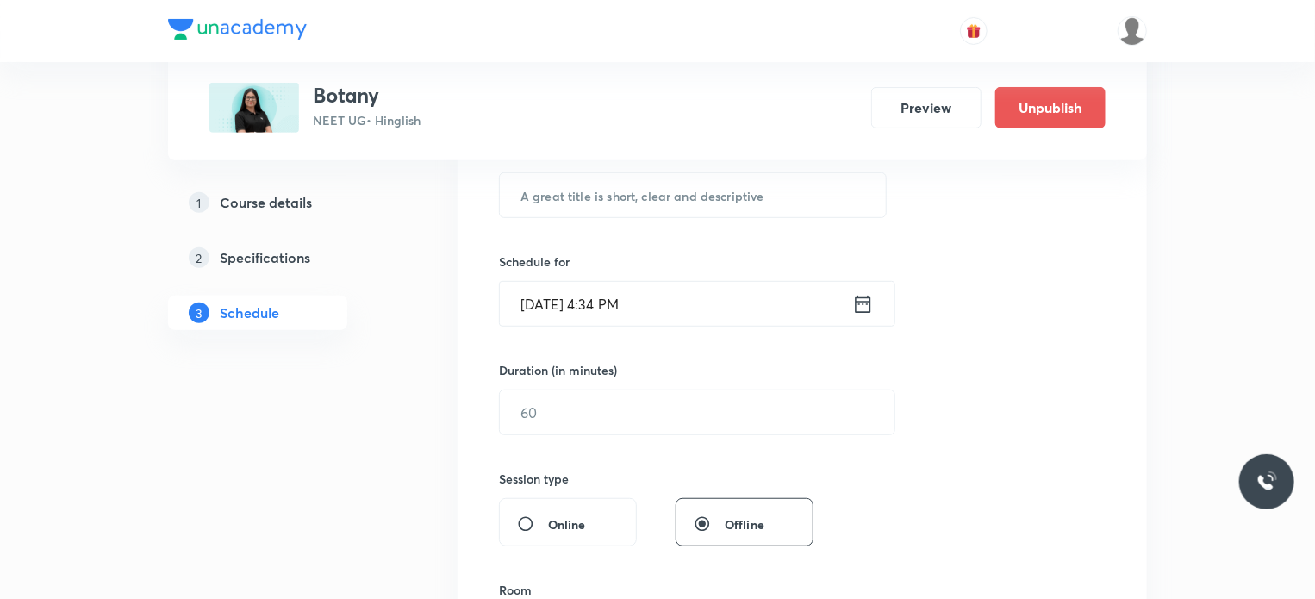
scroll to position [9839, 0]
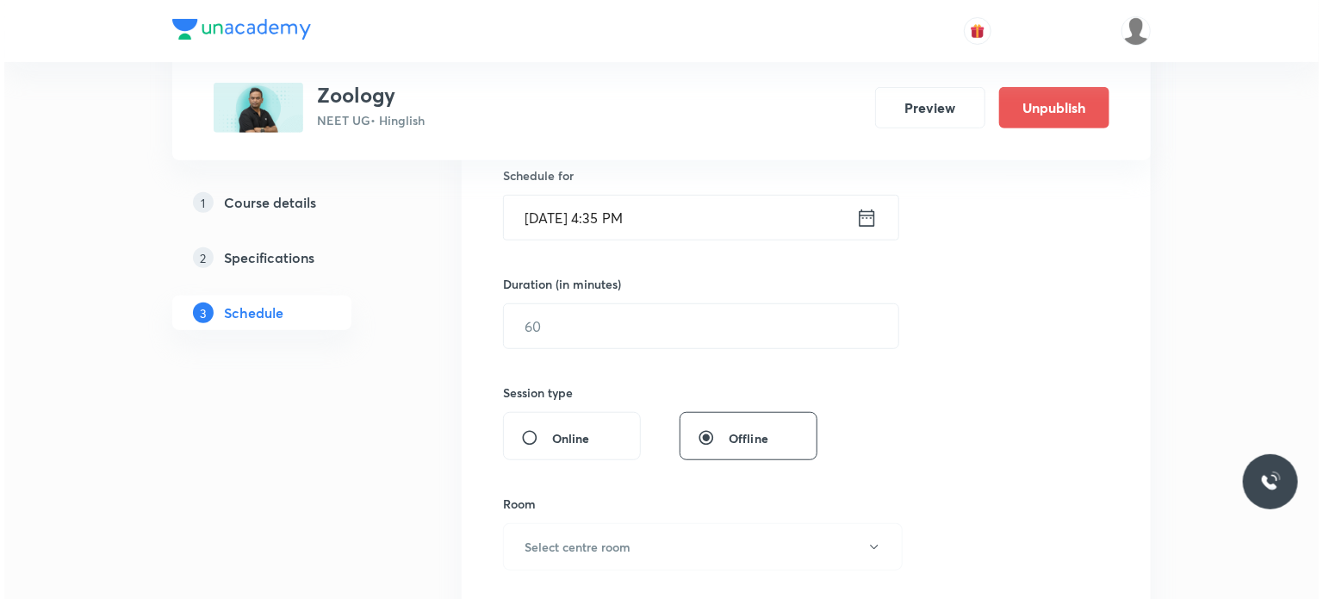
scroll to position [10105, 0]
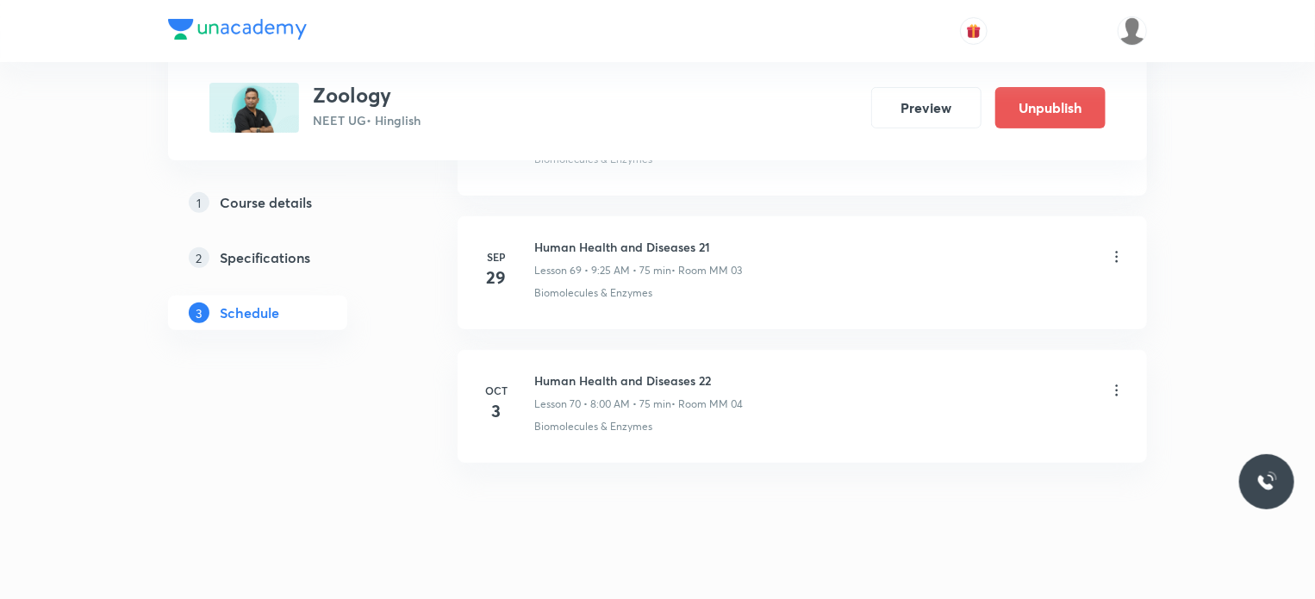
click at [713, 371] on h6 "Human Health and Diseases 22" at bounding box center [638, 380] width 209 height 18
click at [1117, 384] on icon at bounding box center [1117, 389] width 3 height 11
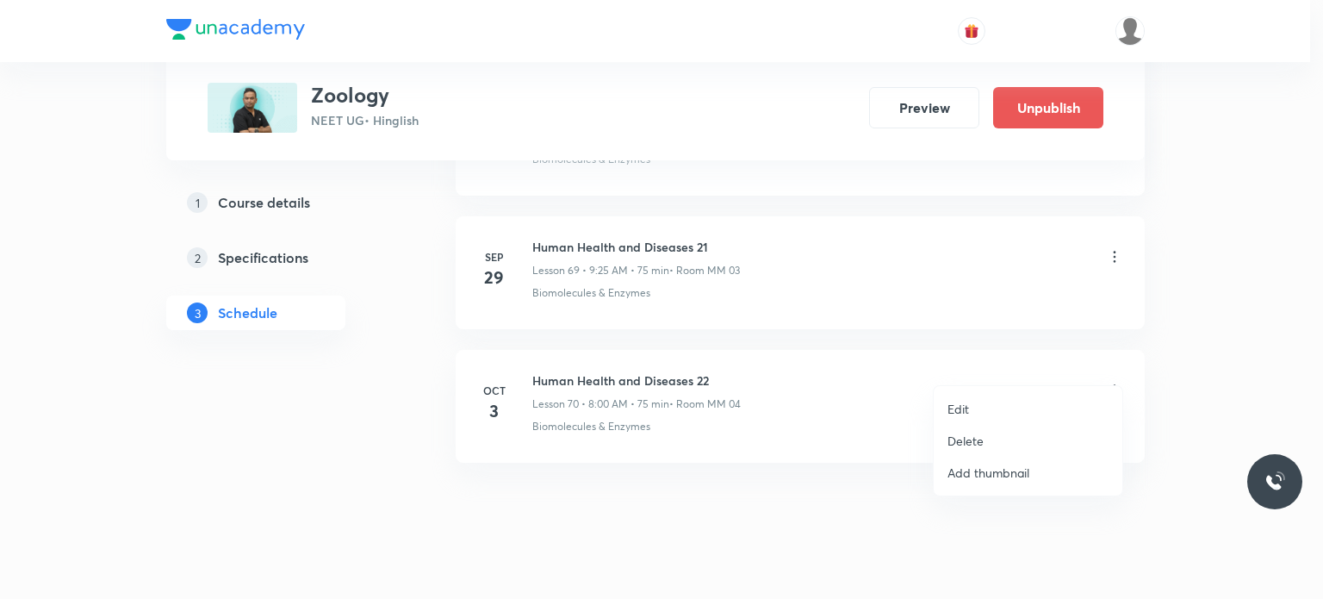
click at [987, 395] on li "Edit" at bounding box center [1028, 409] width 189 height 32
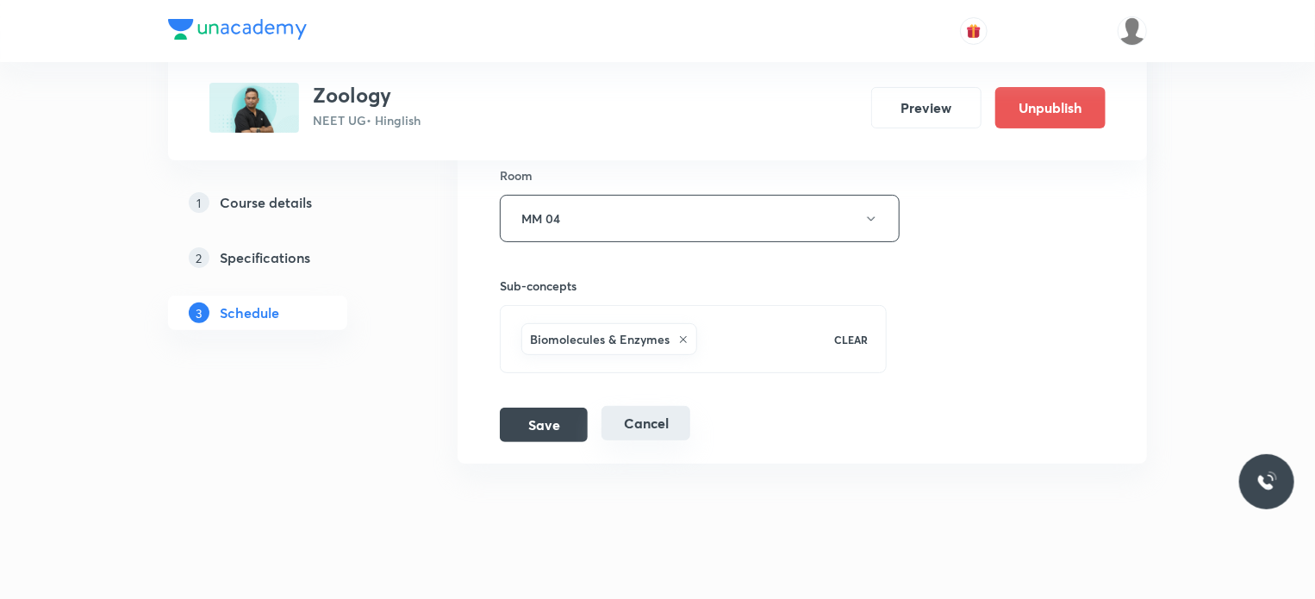
click at [672, 406] on button "Cancel" at bounding box center [645, 423] width 89 height 34
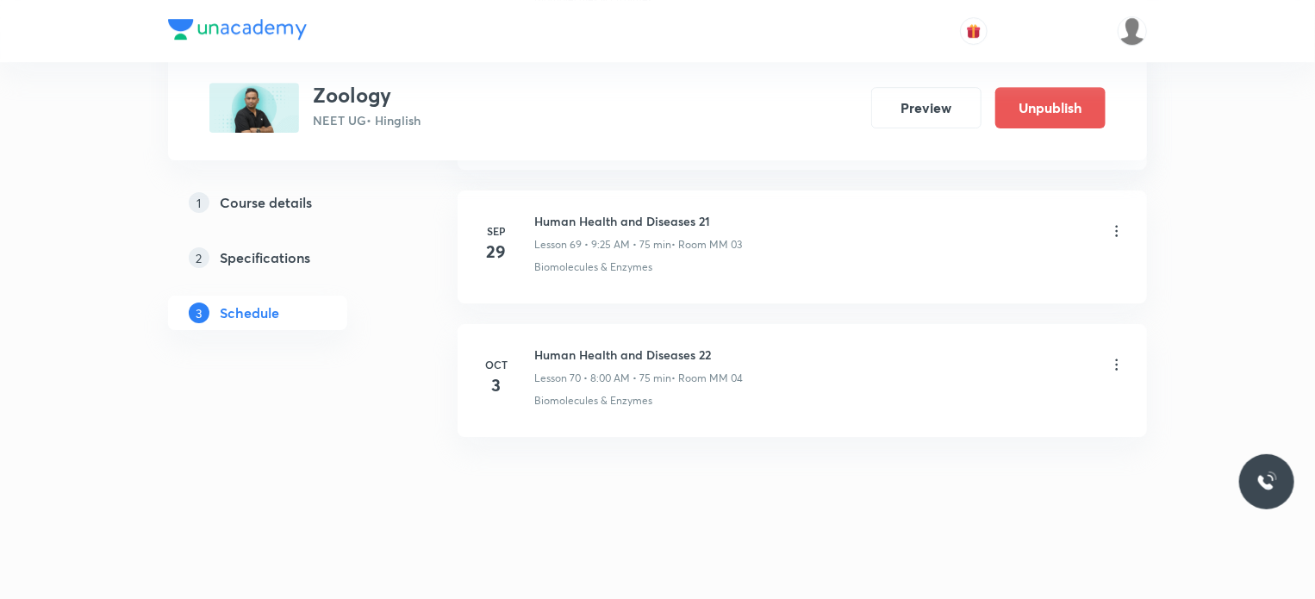
scroll to position [9315, 0]
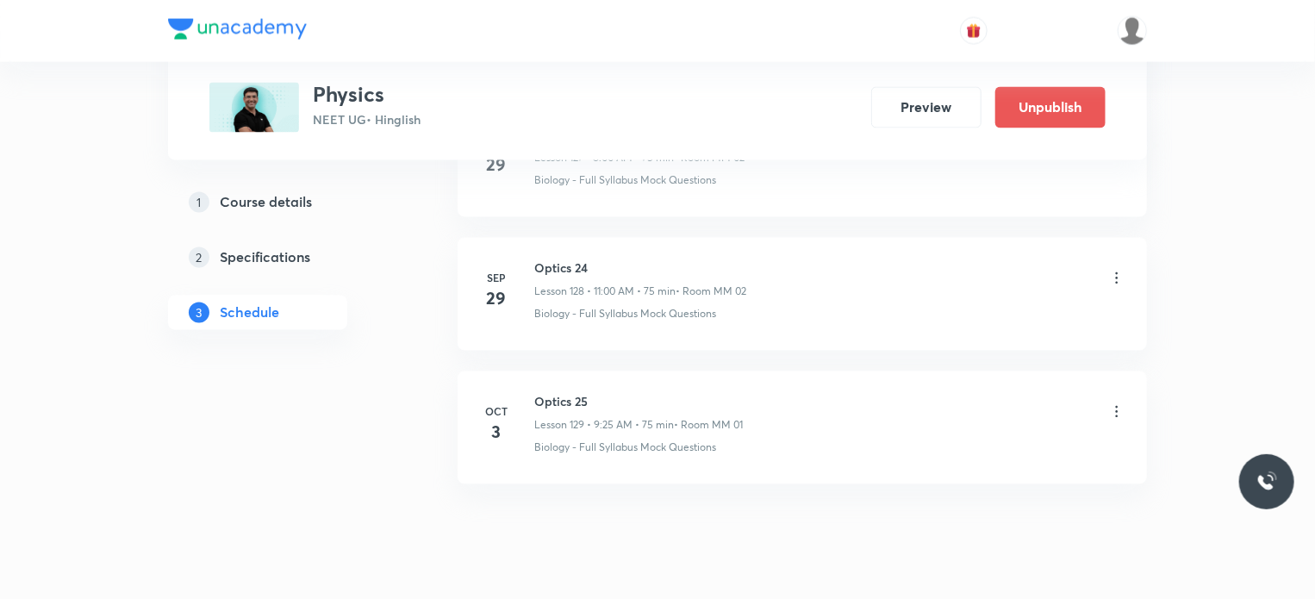
click at [1113, 403] on icon at bounding box center [1116, 411] width 17 height 17
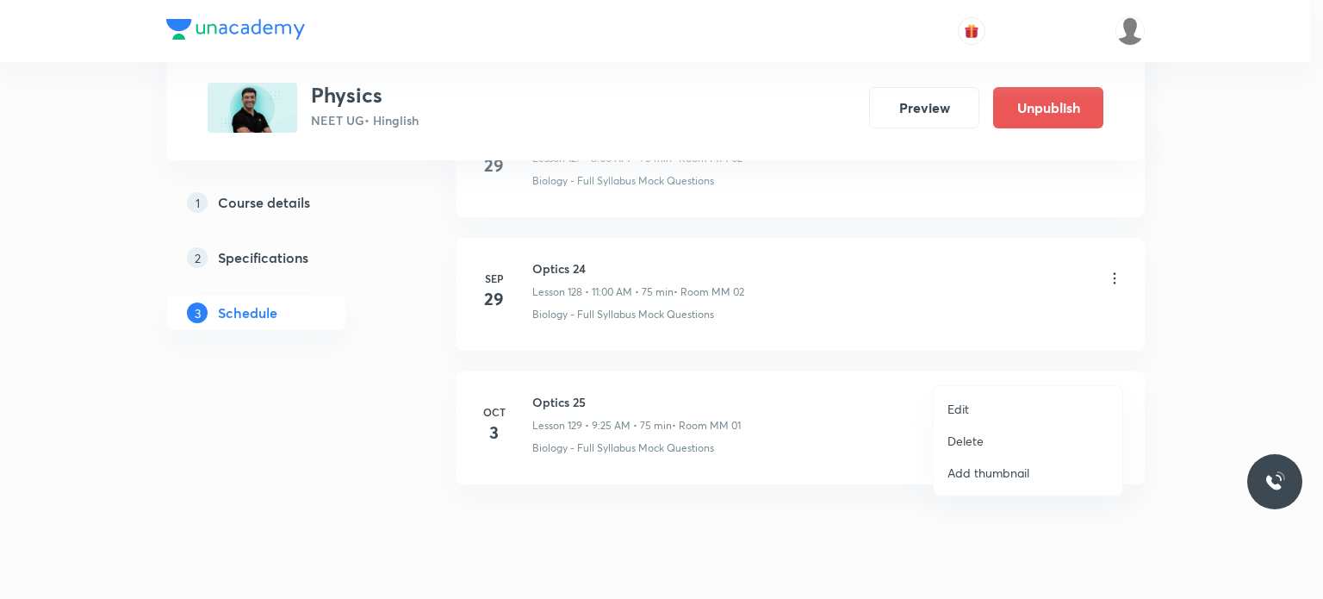
click at [1005, 405] on li "Edit" at bounding box center [1028, 409] width 189 height 32
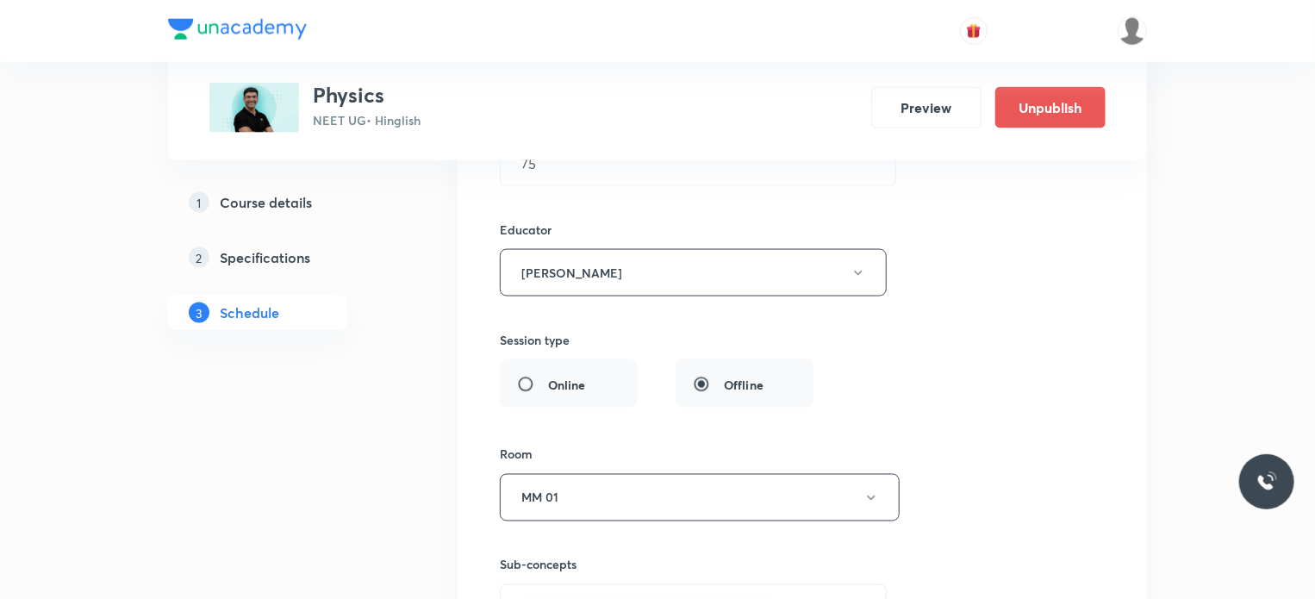
scroll to position [17944, 0]
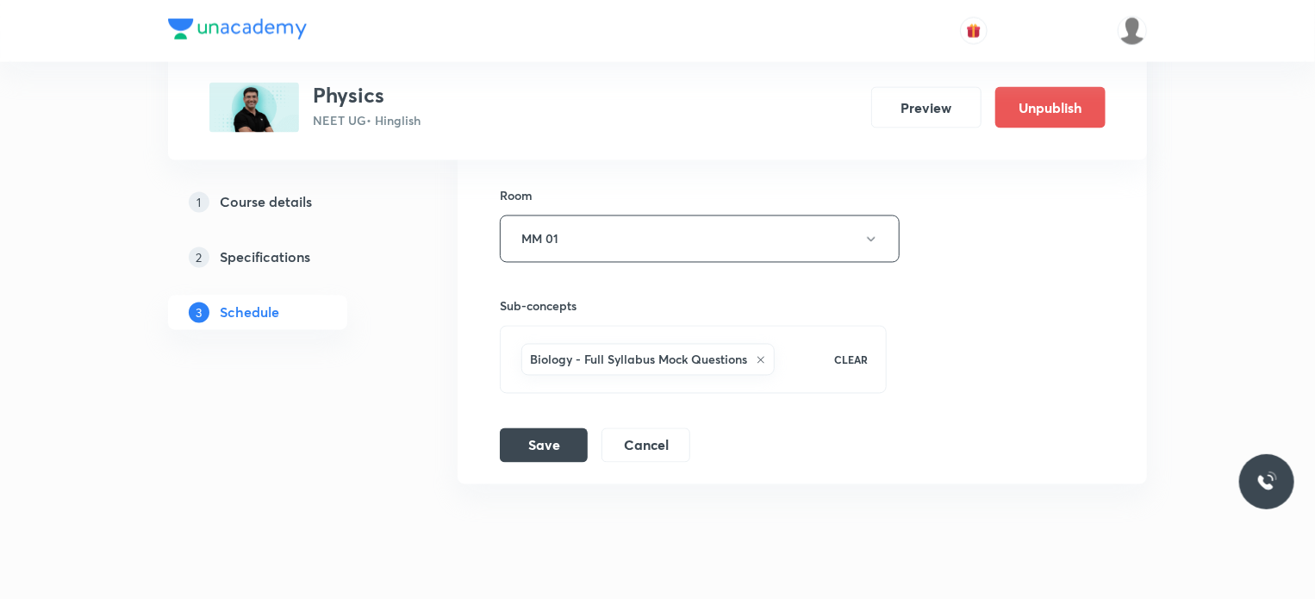
click at [691, 428] on div "Save Cancel" at bounding box center [602, 445] width 204 height 34
click at [665, 426] on button "Cancel" at bounding box center [645, 443] width 89 height 34
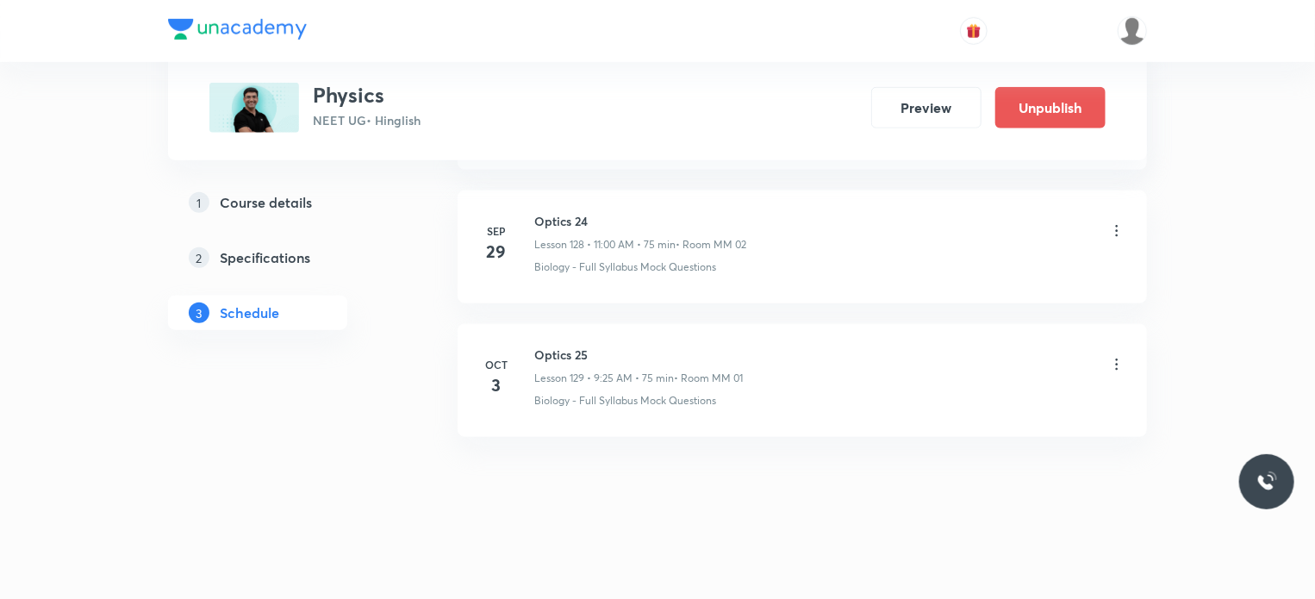
scroll to position [17173, 0]
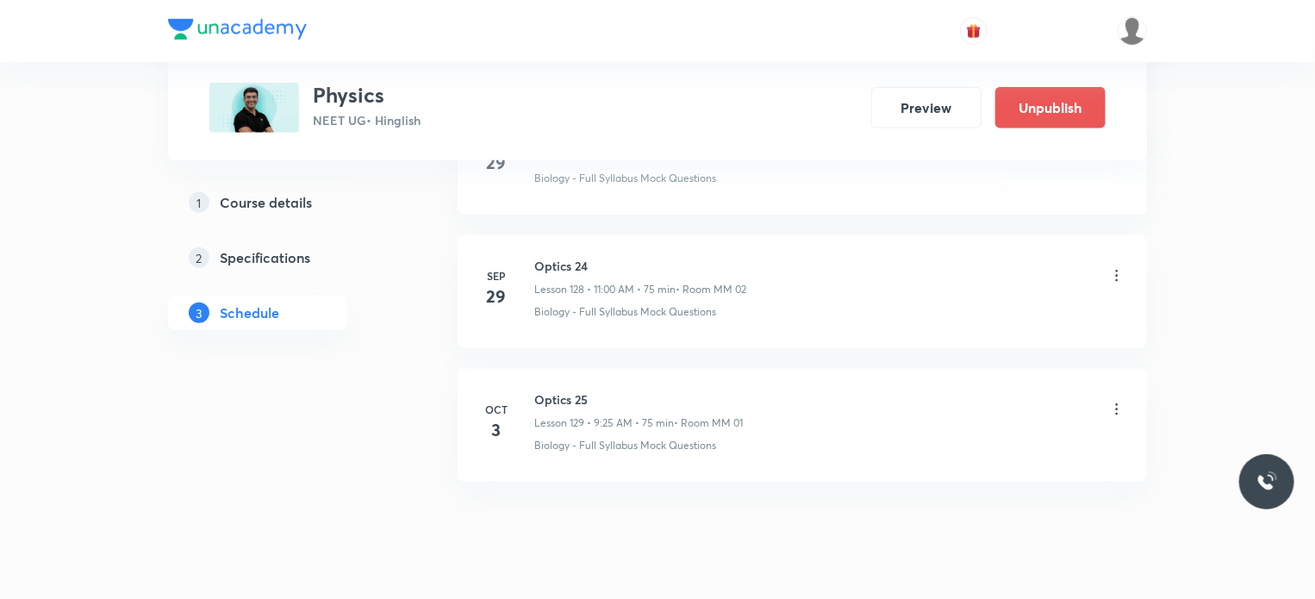
click at [1112, 401] on icon at bounding box center [1116, 409] width 17 height 17
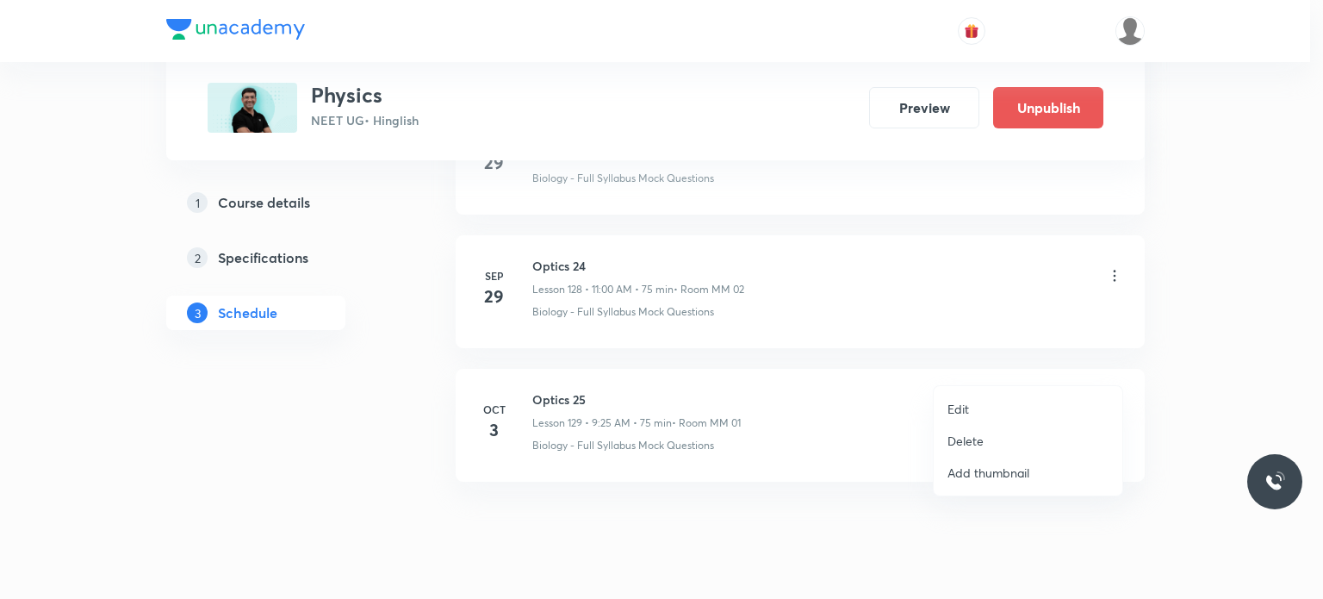
drag, startPoint x: 931, startPoint y: 416, endPoint x: 975, endPoint y: 410, distance: 45.2
click at [948, 416] on div "Edit Delete Add thumbnail" at bounding box center [661, 299] width 1323 height 599
click at [978, 410] on li "Edit" at bounding box center [1028, 409] width 189 height 32
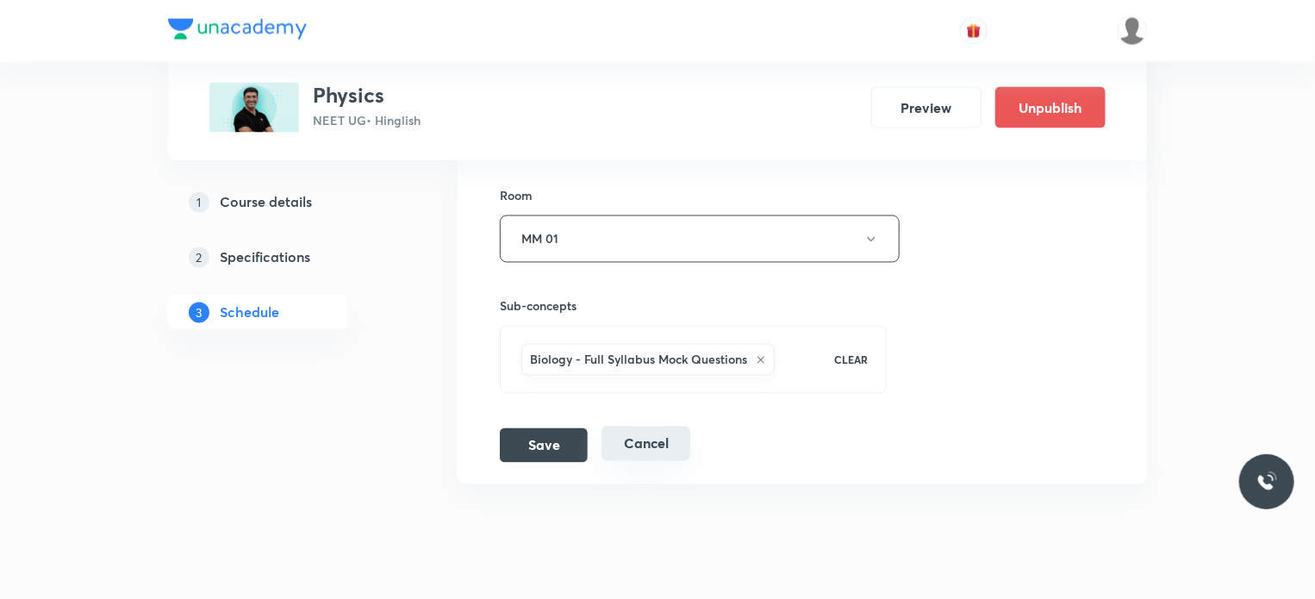
click at [655, 426] on button "Cancel" at bounding box center [645, 443] width 89 height 34
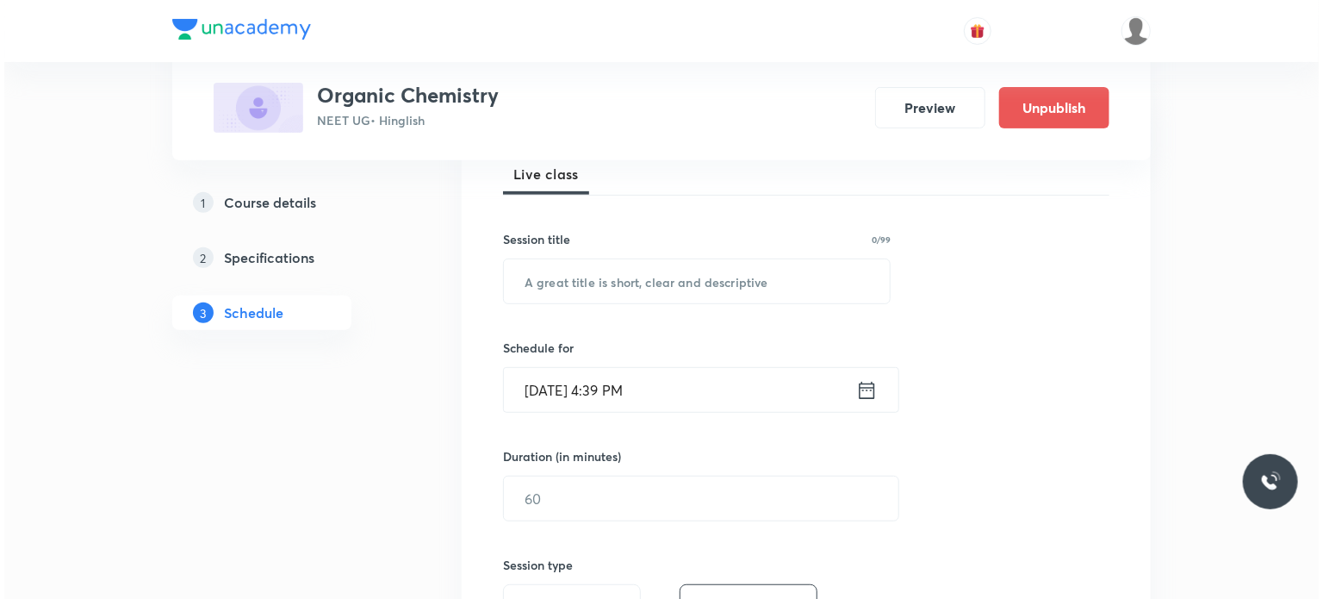
scroll to position [7041, 0]
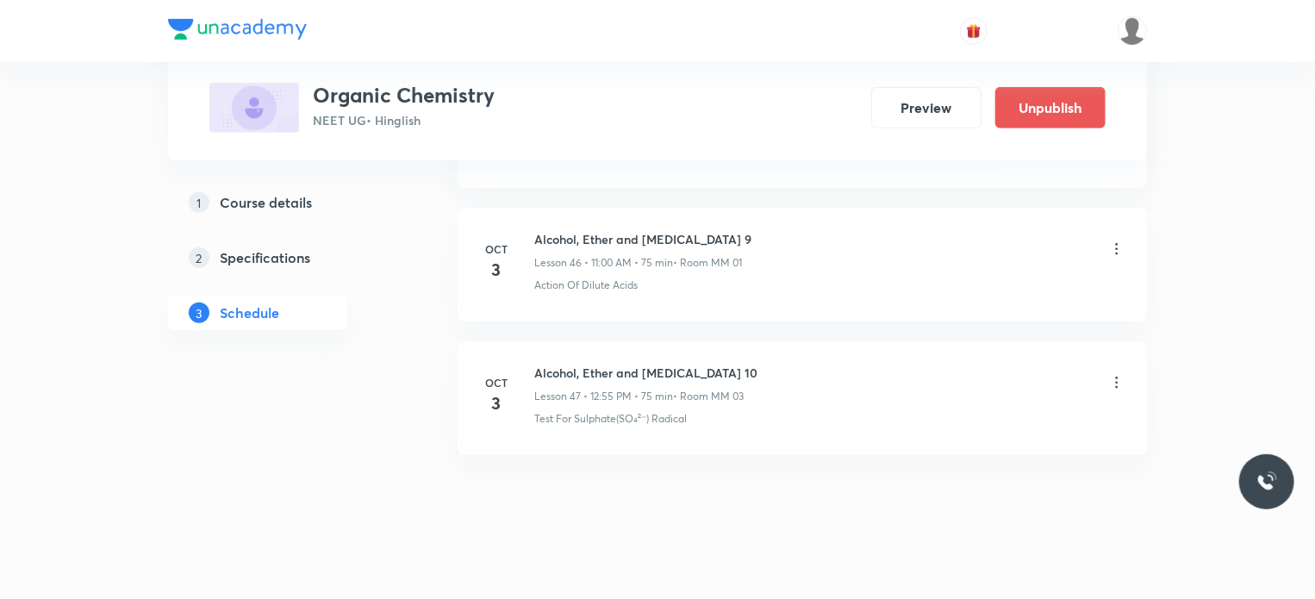
click at [1114, 240] on icon at bounding box center [1116, 248] width 17 height 17
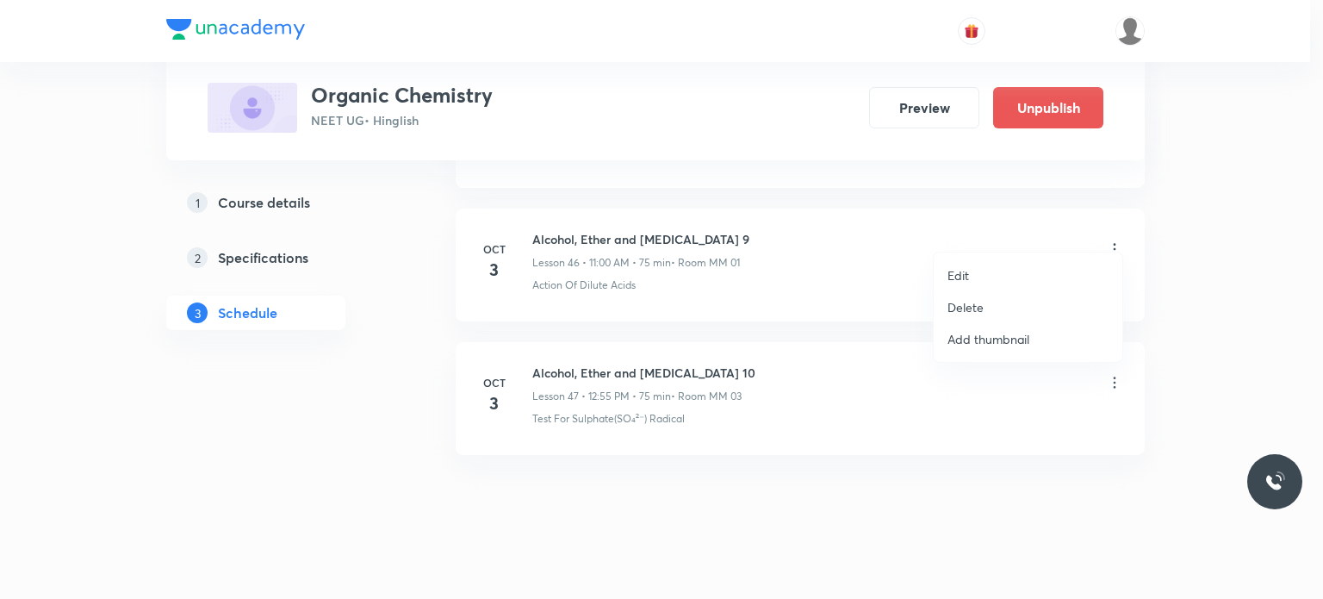
click at [1015, 277] on li "Edit" at bounding box center [1028, 275] width 189 height 32
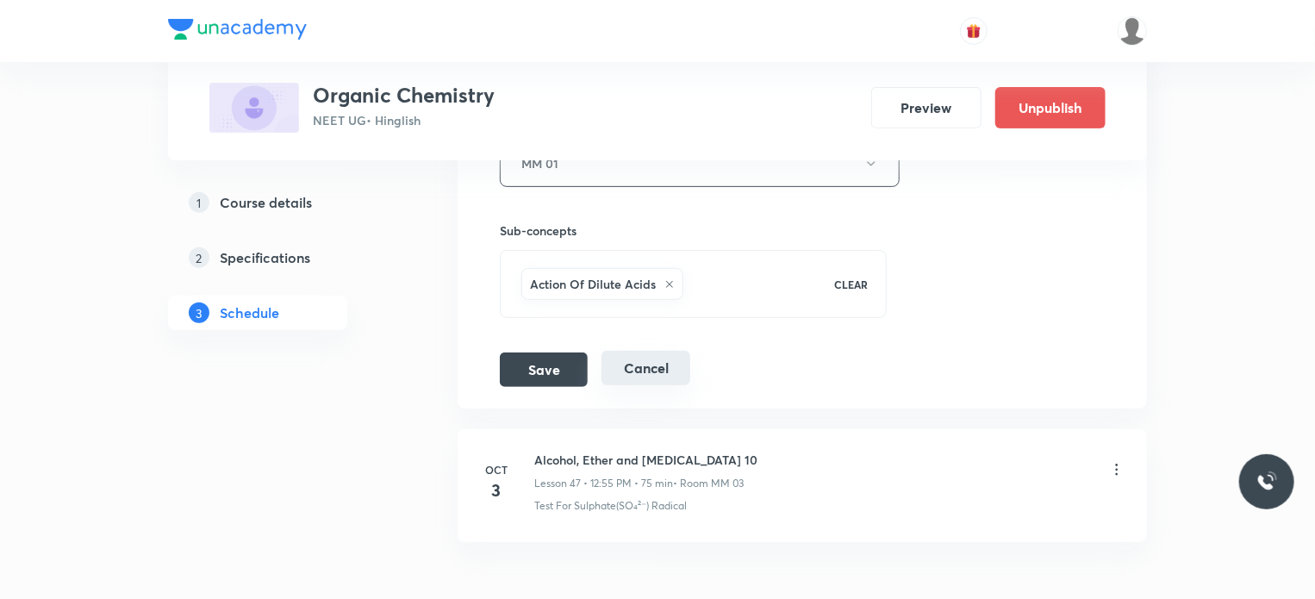
click at [657, 351] on button "Cancel" at bounding box center [645, 368] width 89 height 34
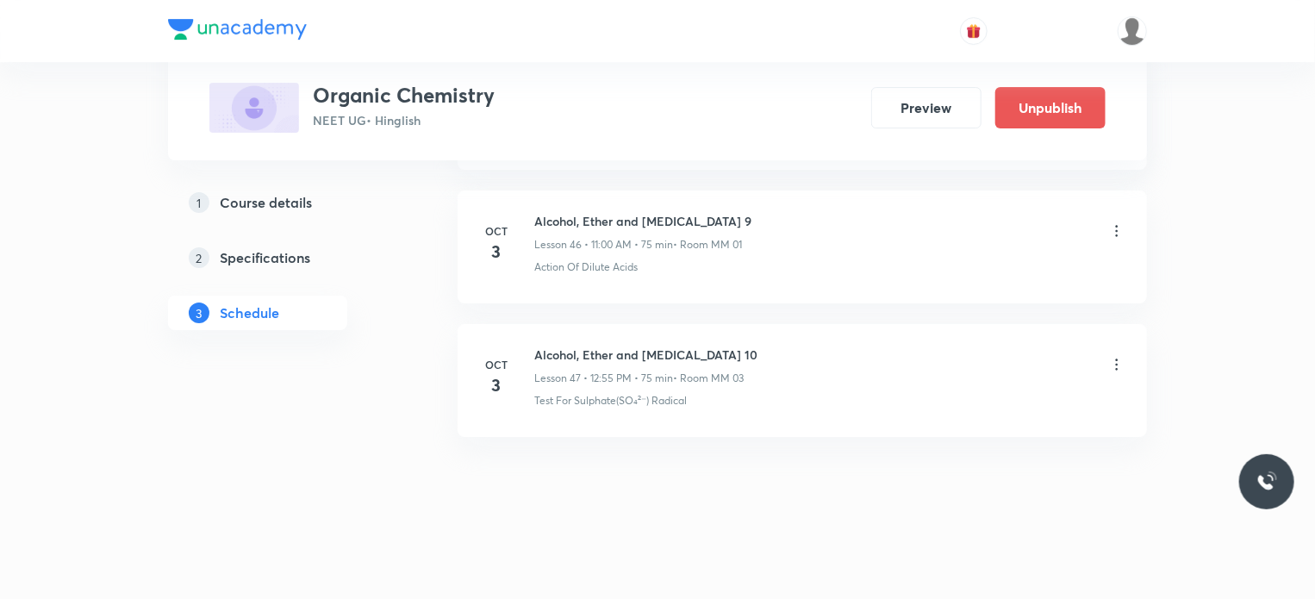
scroll to position [6251, 0]
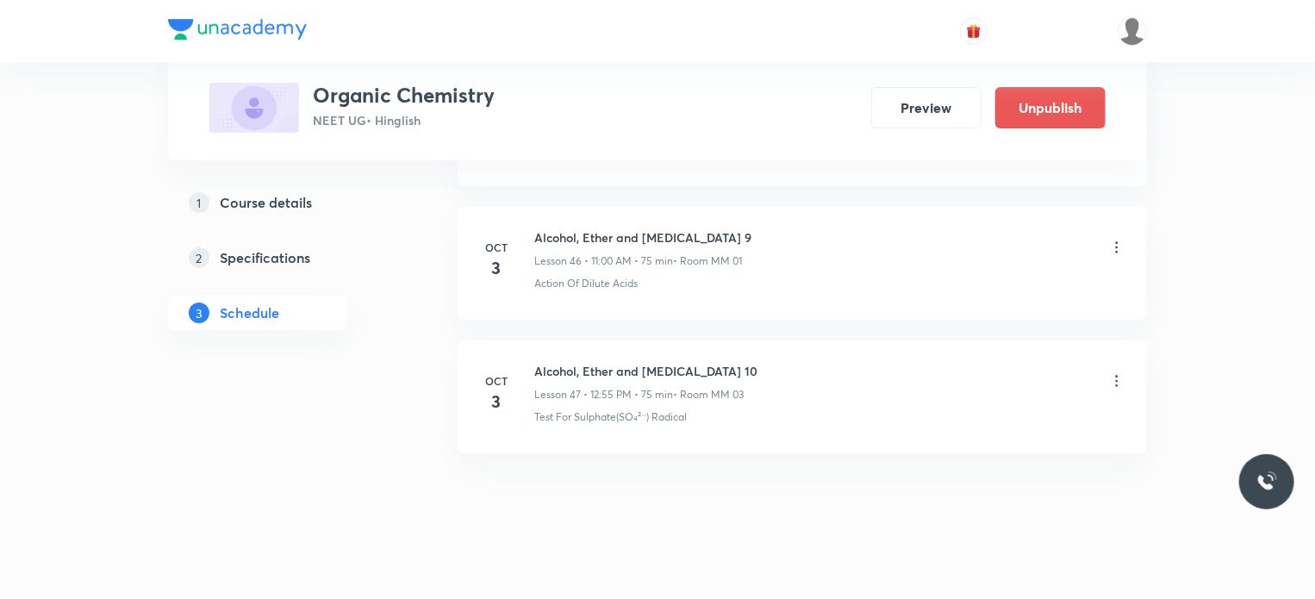
click at [1116, 239] on icon at bounding box center [1116, 247] width 17 height 17
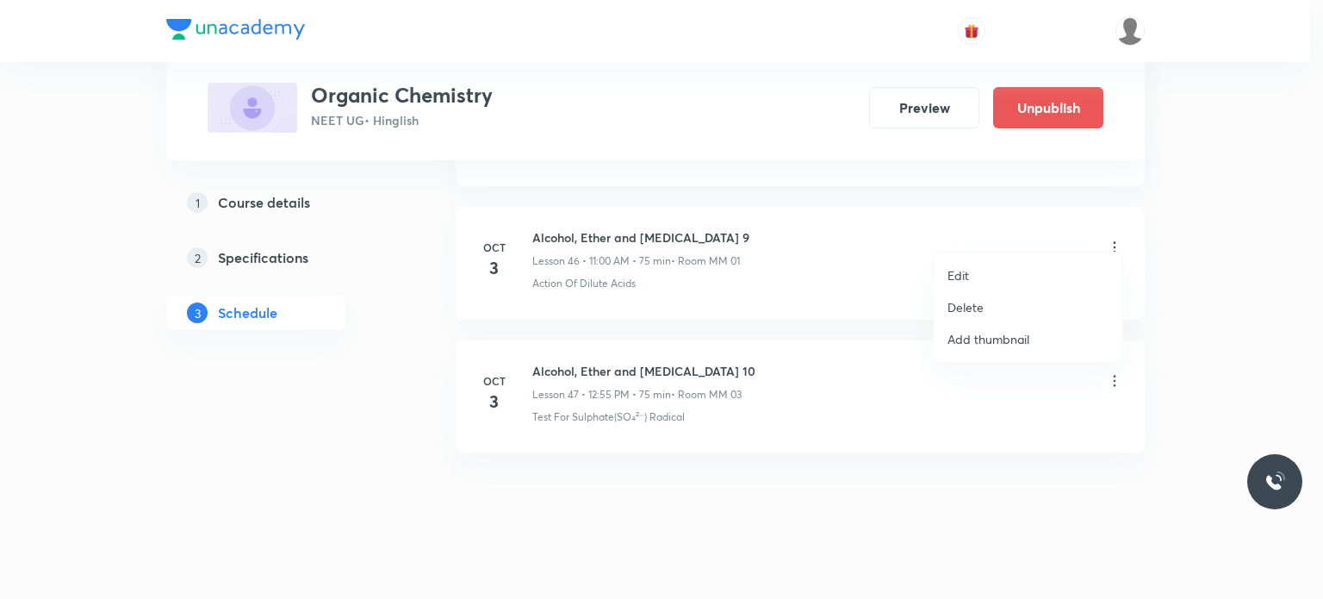
click at [989, 271] on li "Edit" at bounding box center [1028, 275] width 189 height 32
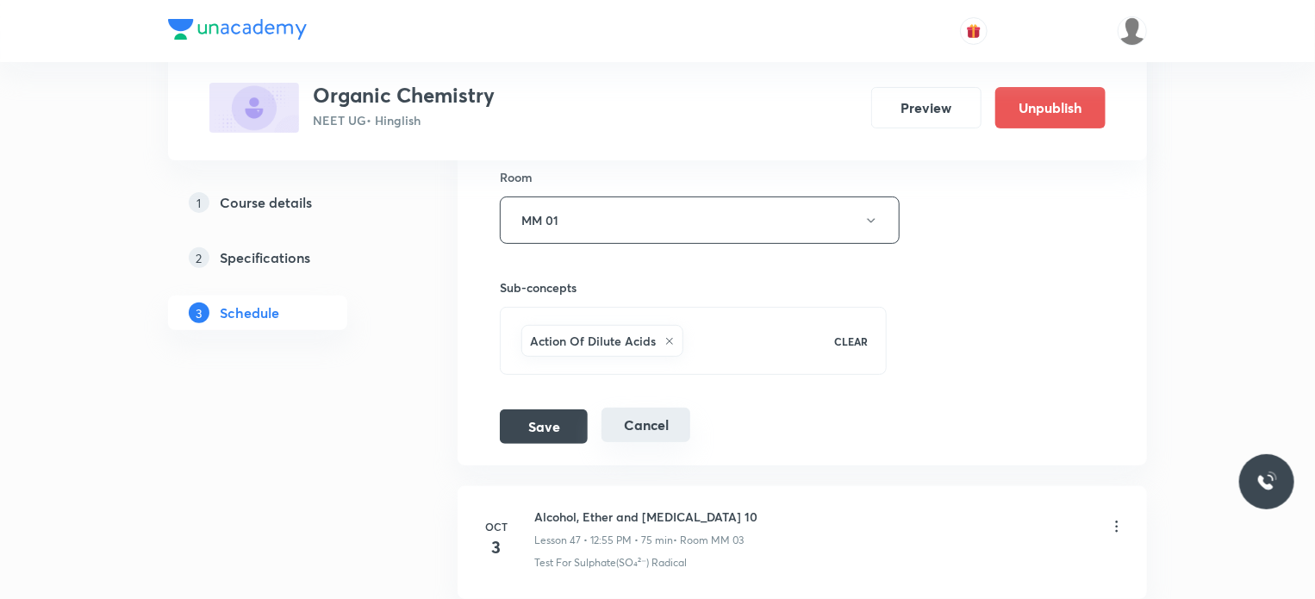
click at [668, 408] on button "Cancel" at bounding box center [645, 425] width 89 height 34
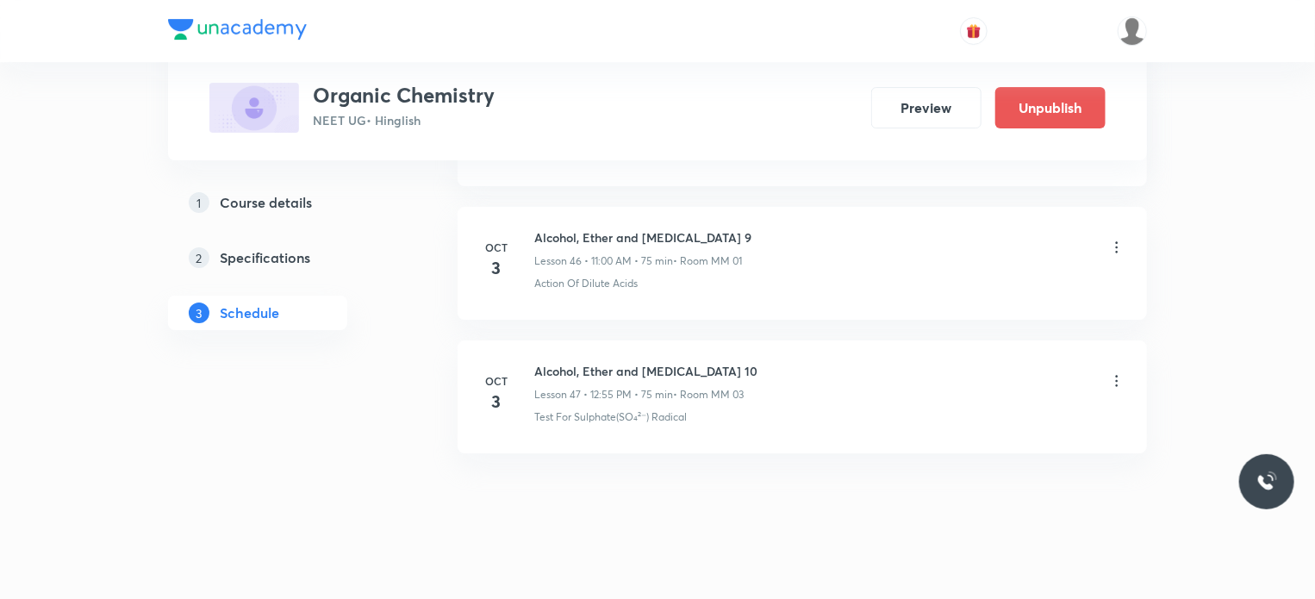
click at [1119, 372] on icon at bounding box center [1116, 380] width 17 height 17
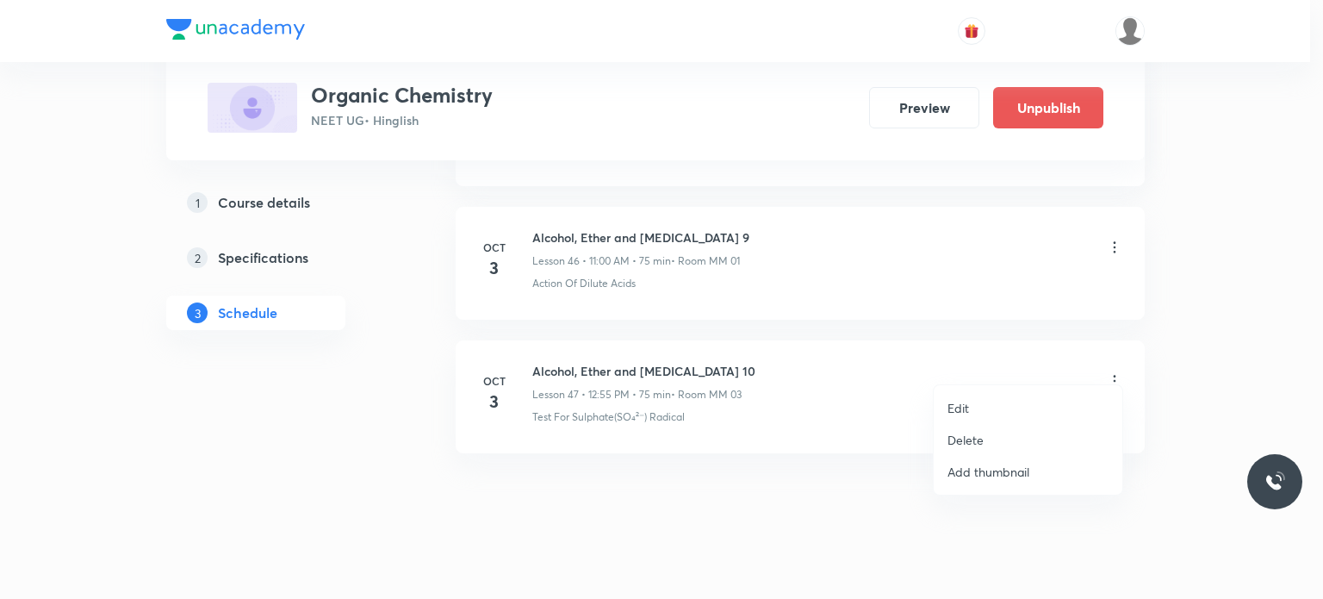
click at [994, 395] on li "Edit" at bounding box center [1028, 408] width 189 height 32
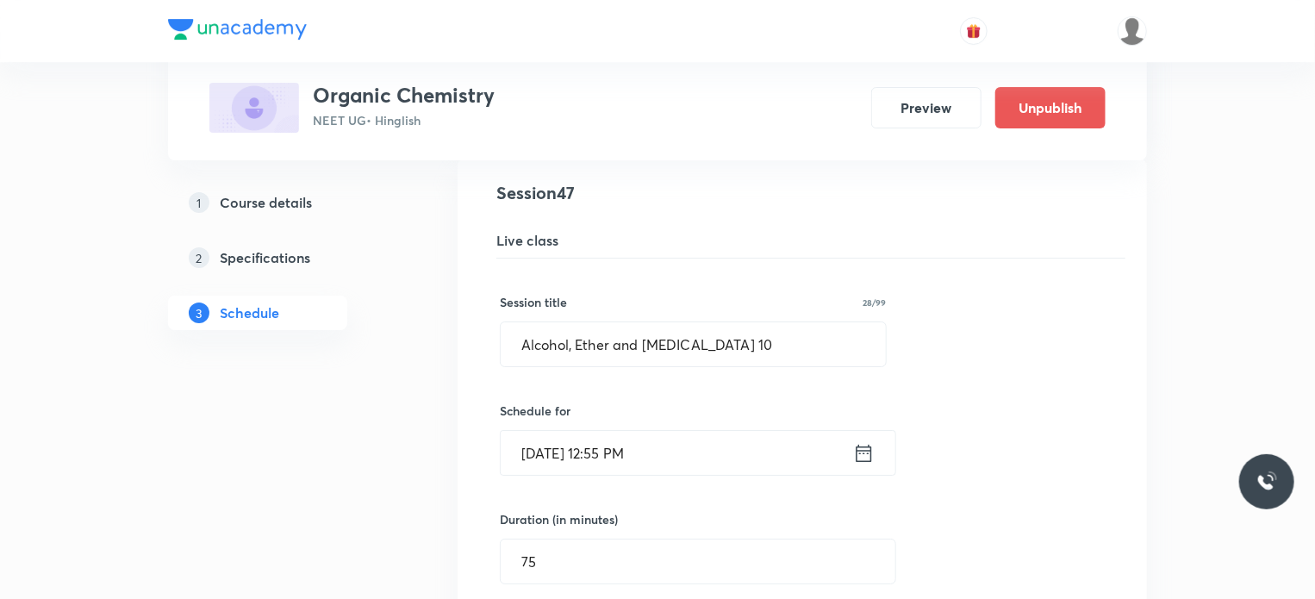
scroll to position [6337, 0]
click at [703, 445] on input "[DATE] 12:55 PM" at bounding box center [677, 452] width 352 height 44
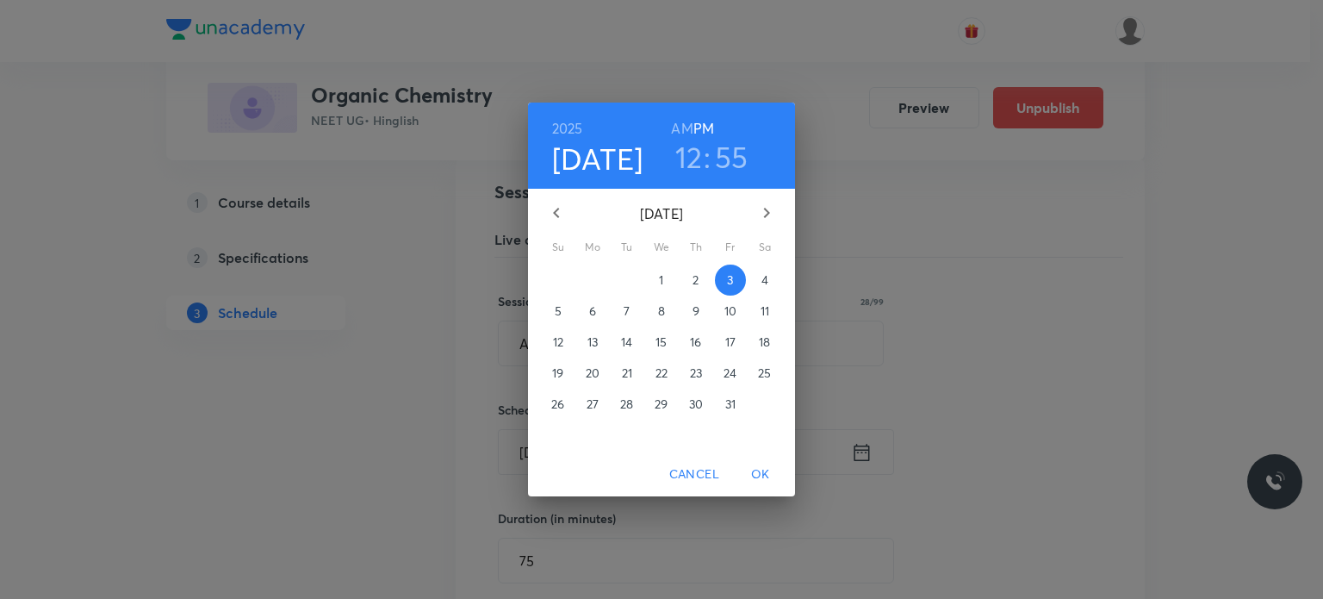
click at [744, 140] on h3 "55" at bounding box center [732, 157] width 34 height 36
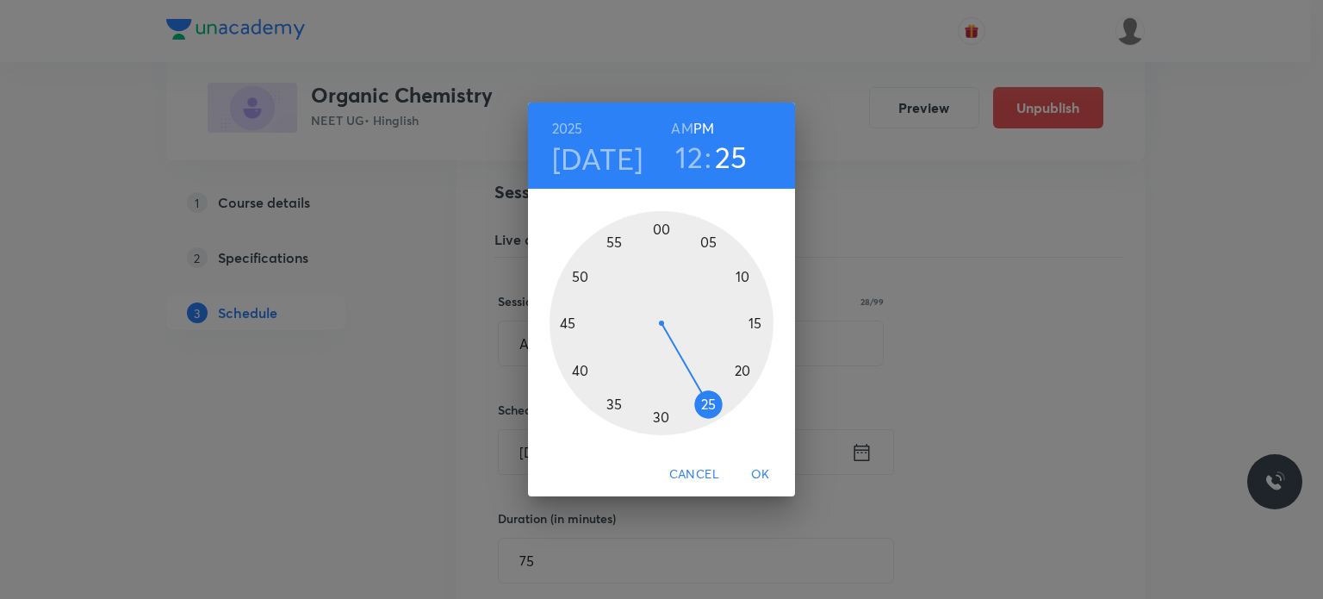
drag, startPoint x: 701, startPoint y: 347, endPoint x: 725, endPoint y: 422, distance: 78.5
click at [725, 422] on div at bounding box center [662, 323] width 224 height 224
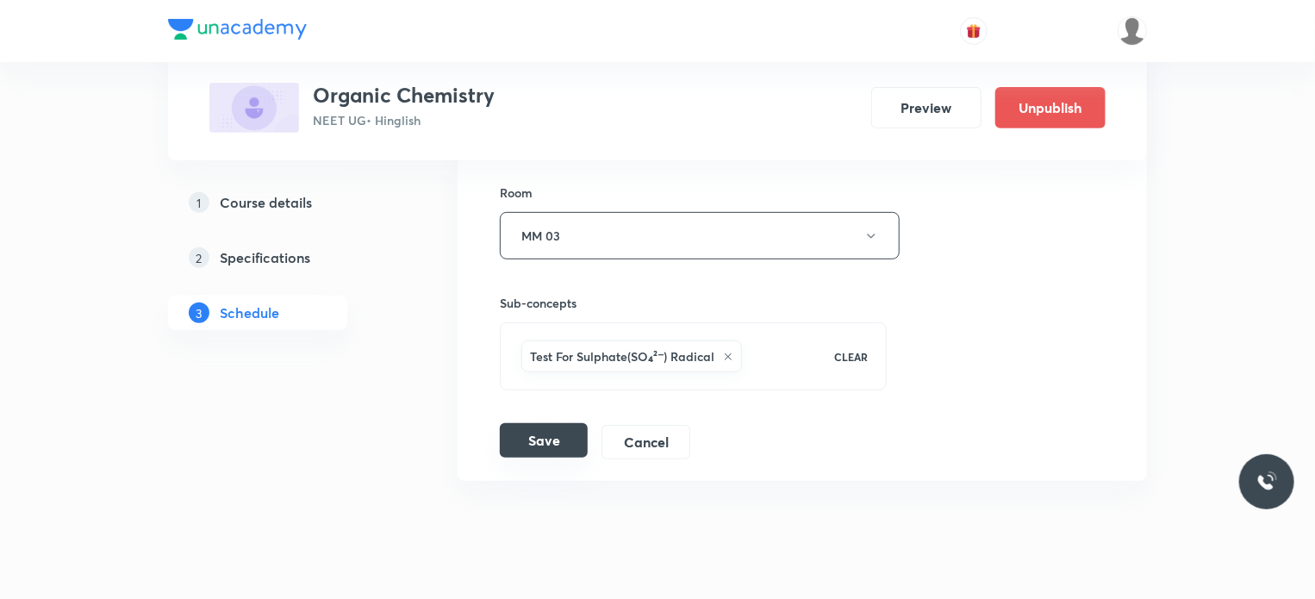
scroll to position [6911, 0]
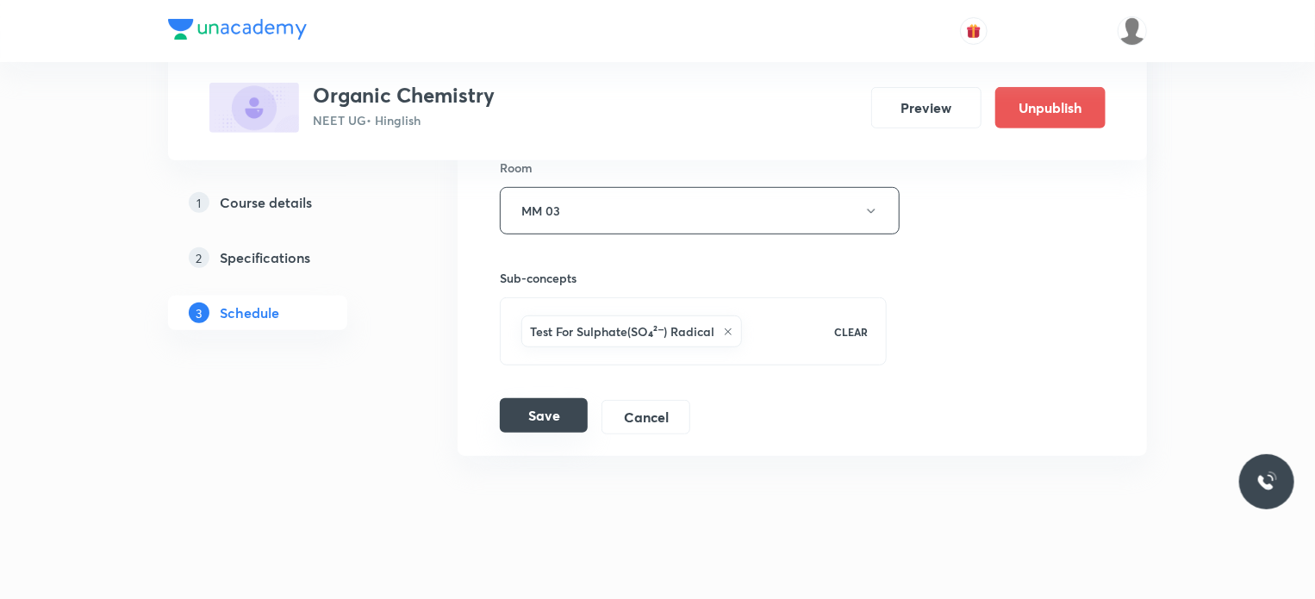
click at [545, 402] on button "Save" at bounding box center [544, 415] width 88 height 34
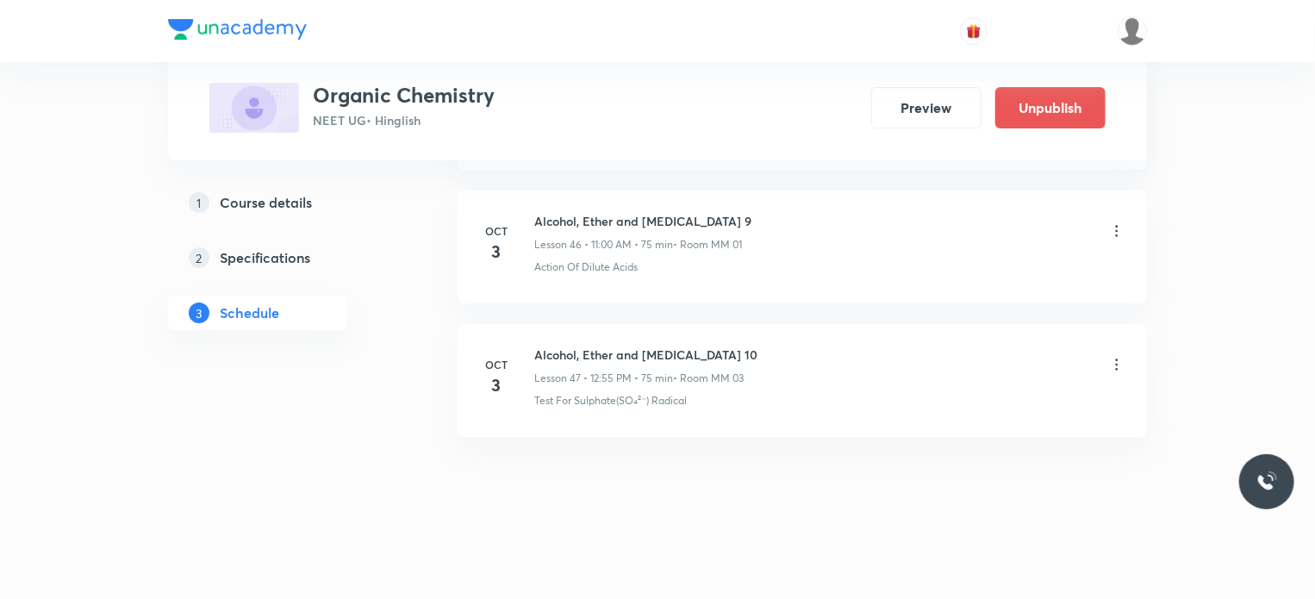
scroll to position [6251, 0]
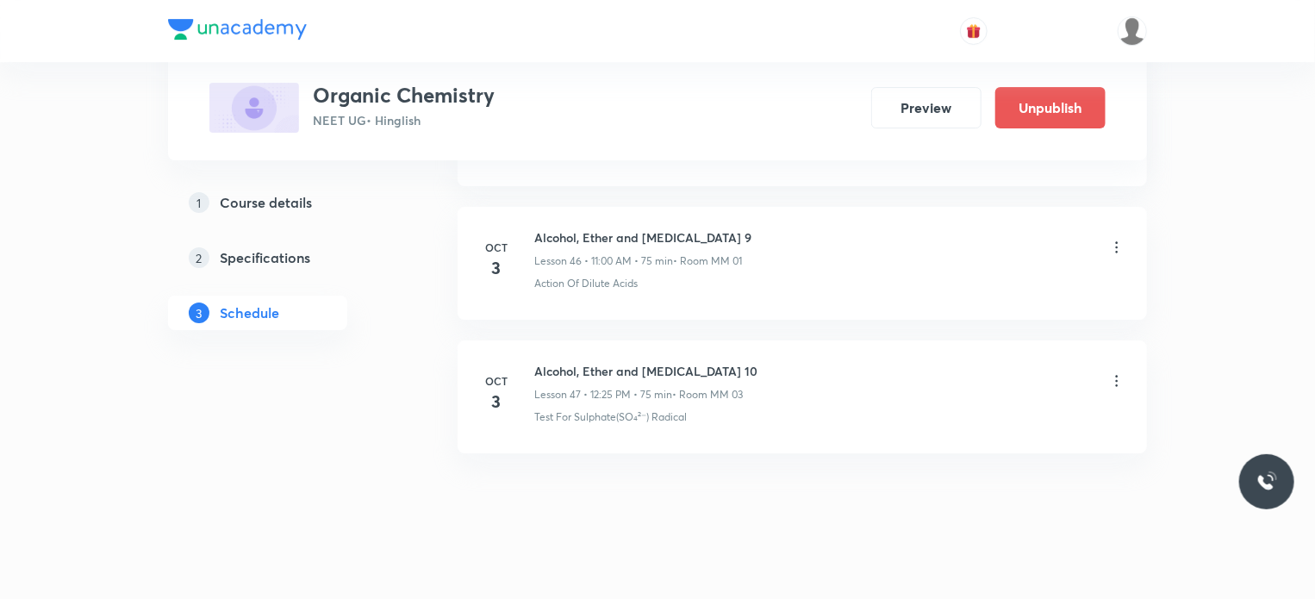
click at [658, 428] on li "[DATE] Alcohol, Ether and [MEDICAL_DATA] 10 Lesson 47 • 12:25 PM • 75 min • Roo…" at bounding box center [802, 396] width 689 height 113
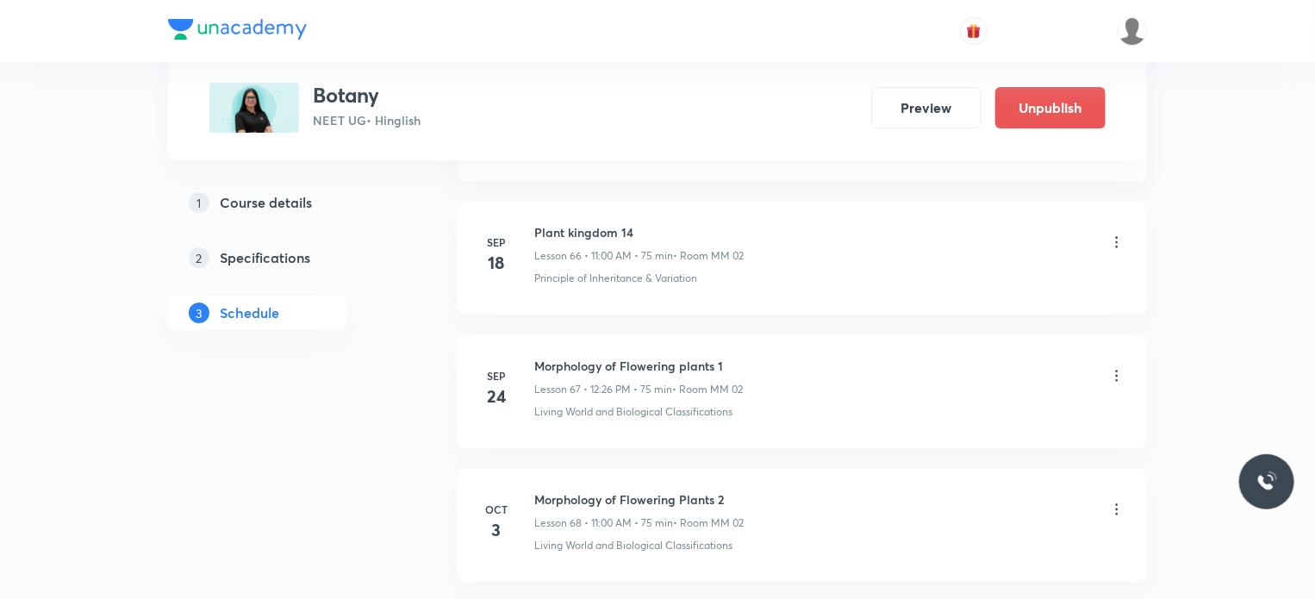
scroll to position [9839, 0]
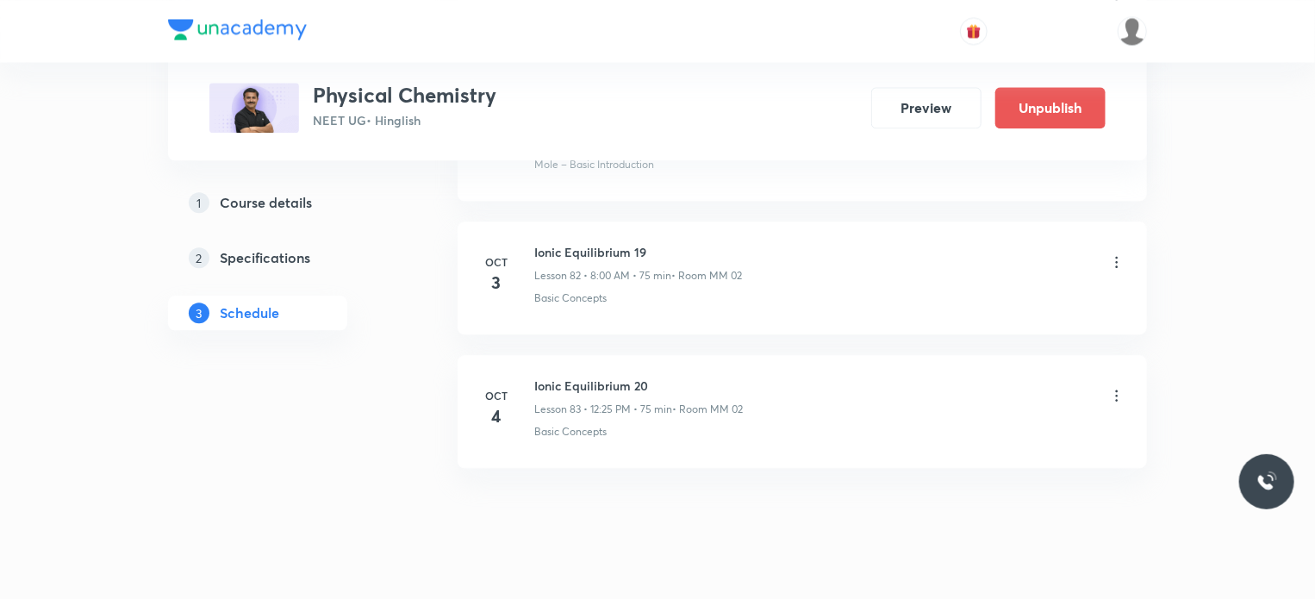
scroll to position [11750, 0]
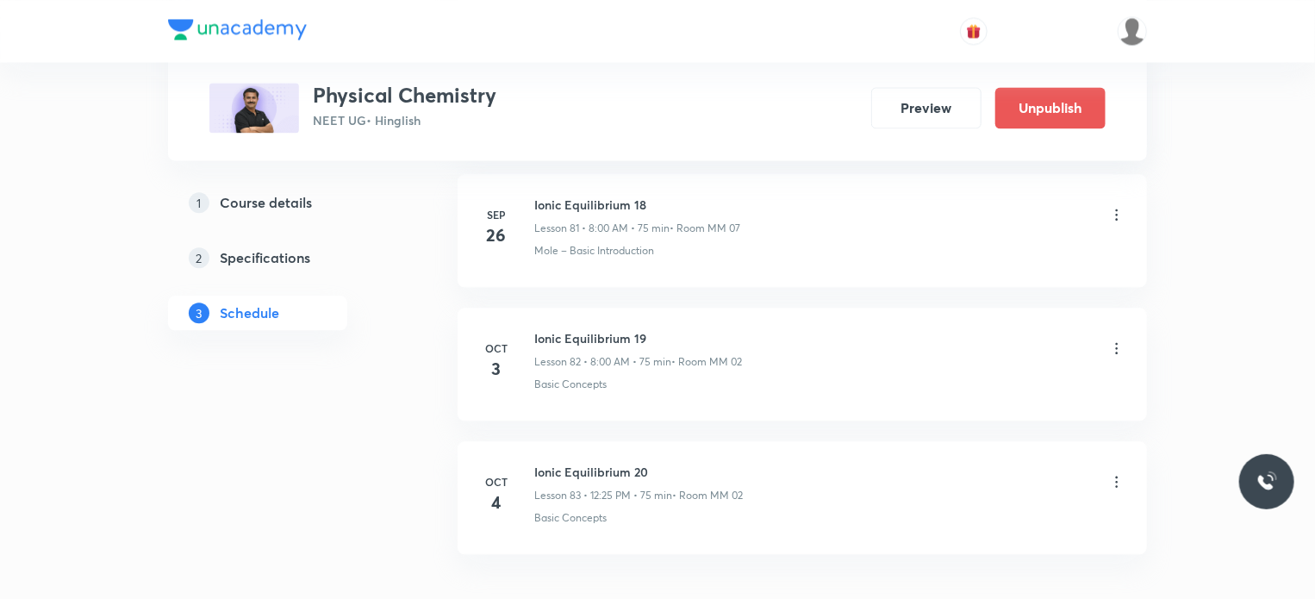
click at [1115, 339] on icon at bounding box center [1116, 347] width 17 height 17
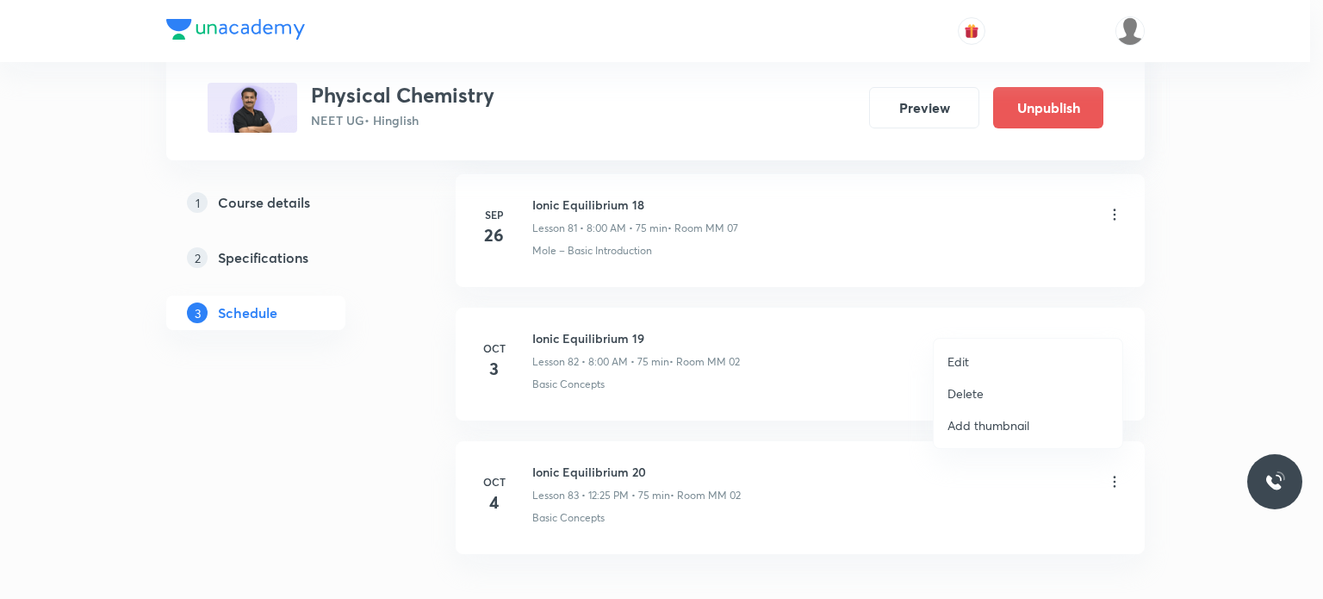
drag, startPoint x: 595, startPoint y: 358, endPoint x: 132, endPoint y: 2, distance: 583.7
click at [569, 346] on div at bounding box center [661, 299] width 1323 height 599
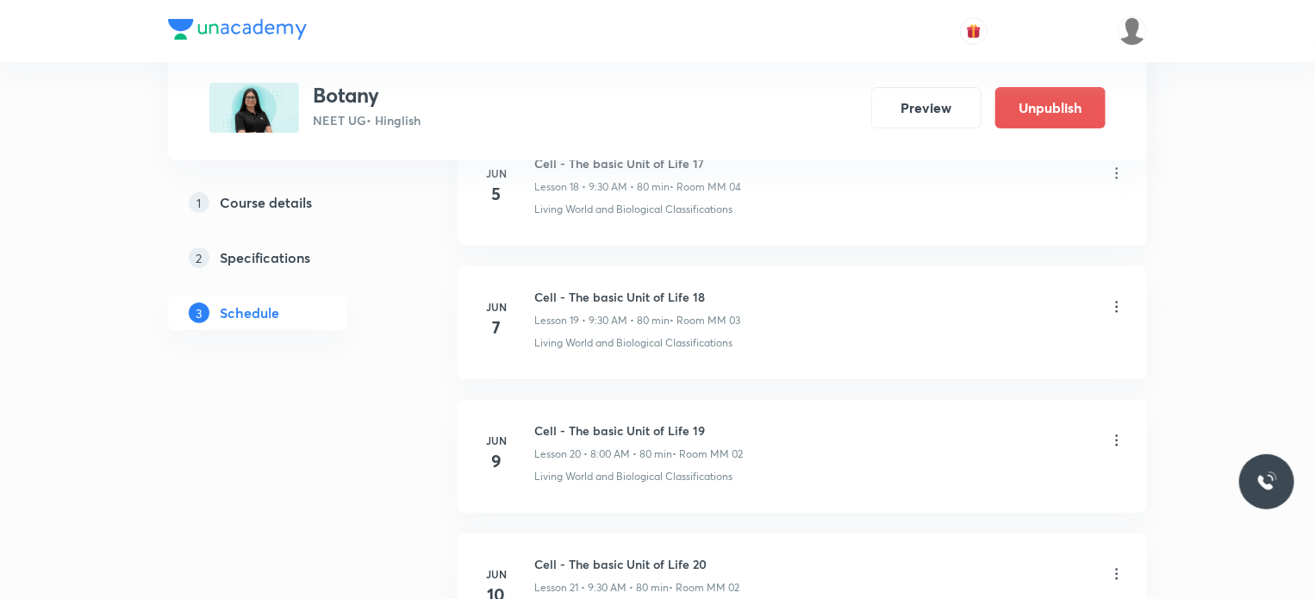
scroll to position [11836, 0]
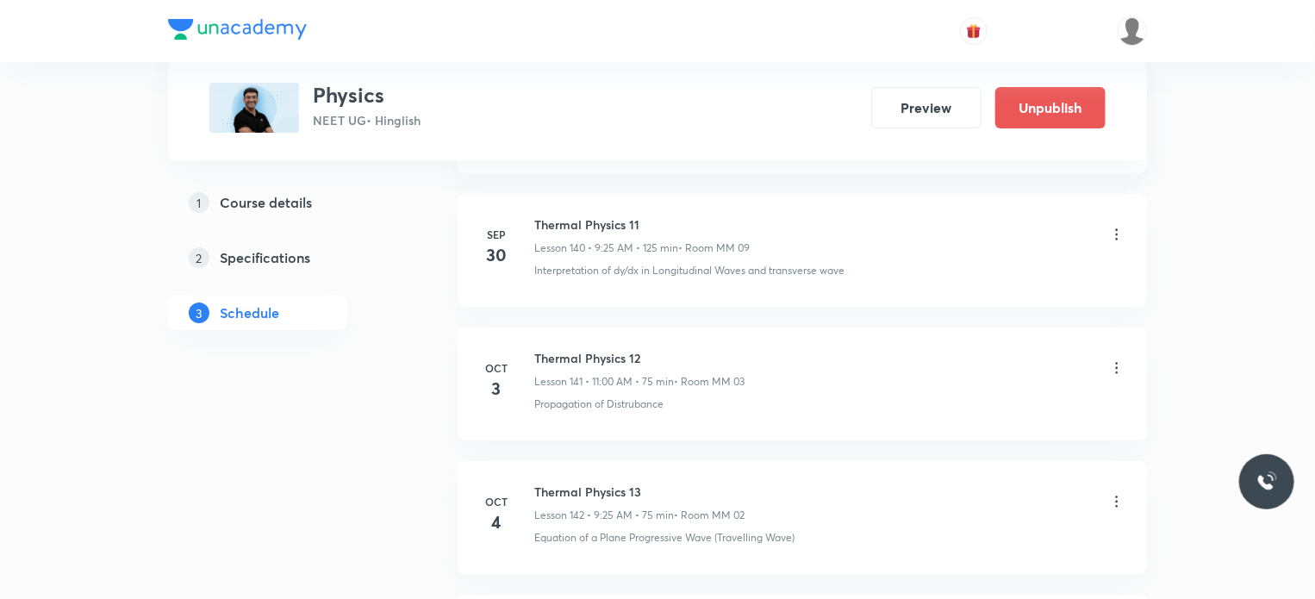
scroll to position [19569, 0]
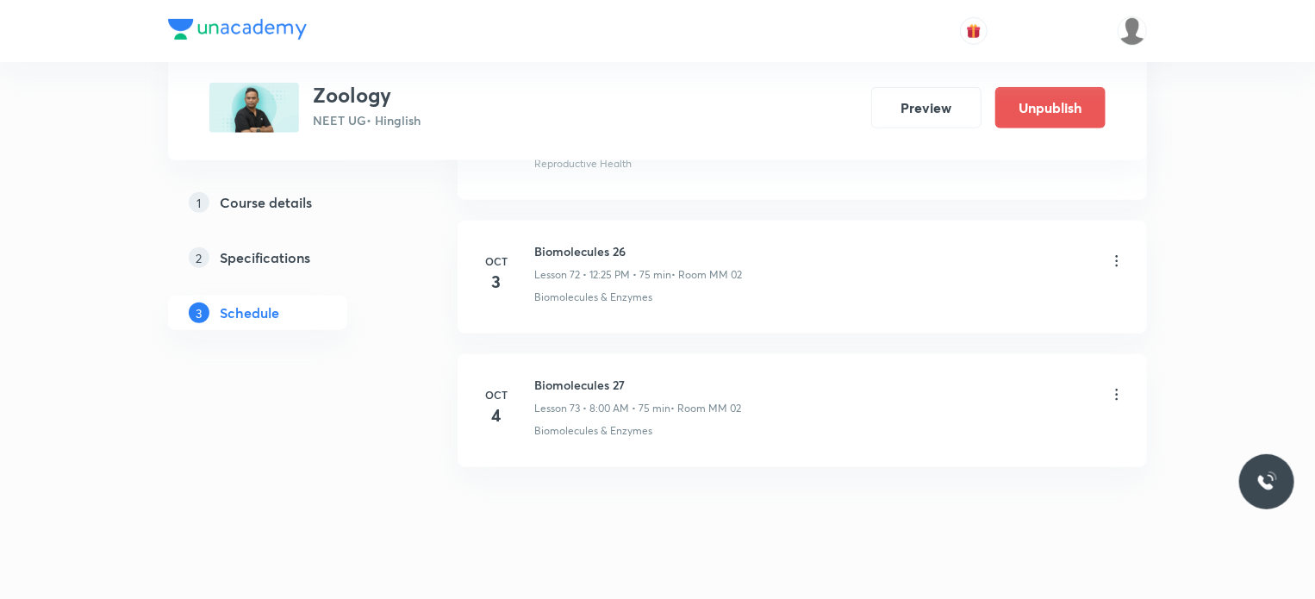
scroll to position [10505, 0]
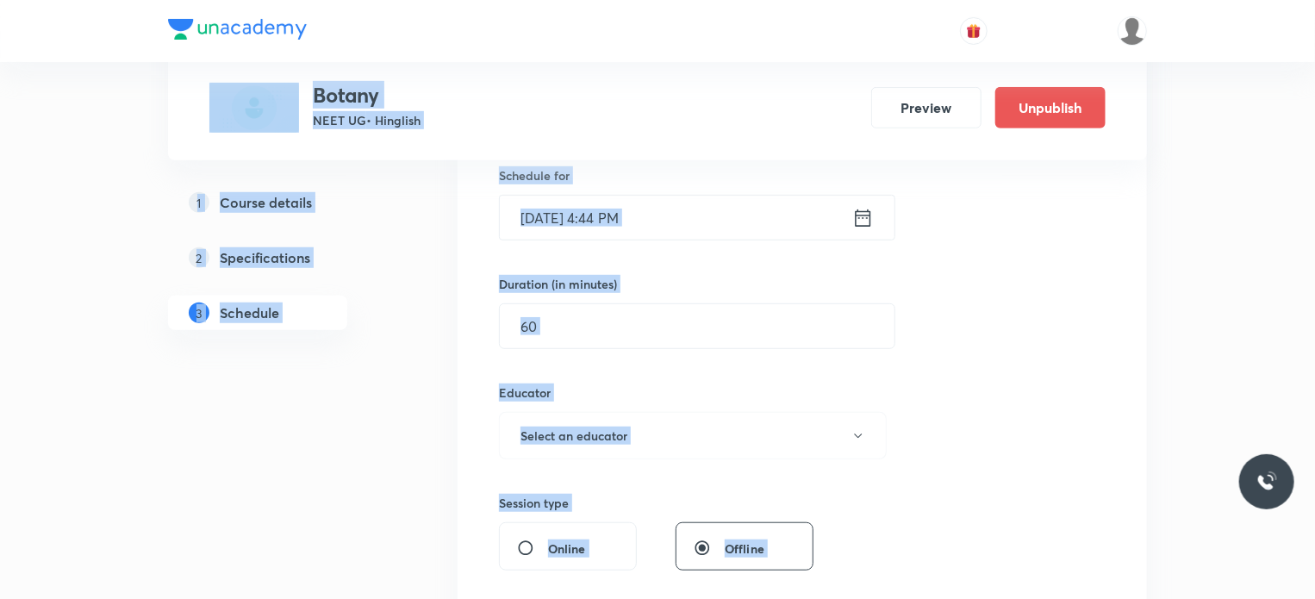
drag, startPoint x: 1314, startPoint y: 56, endPoint x: 1279, endPoint y: 547, distance: 492.4
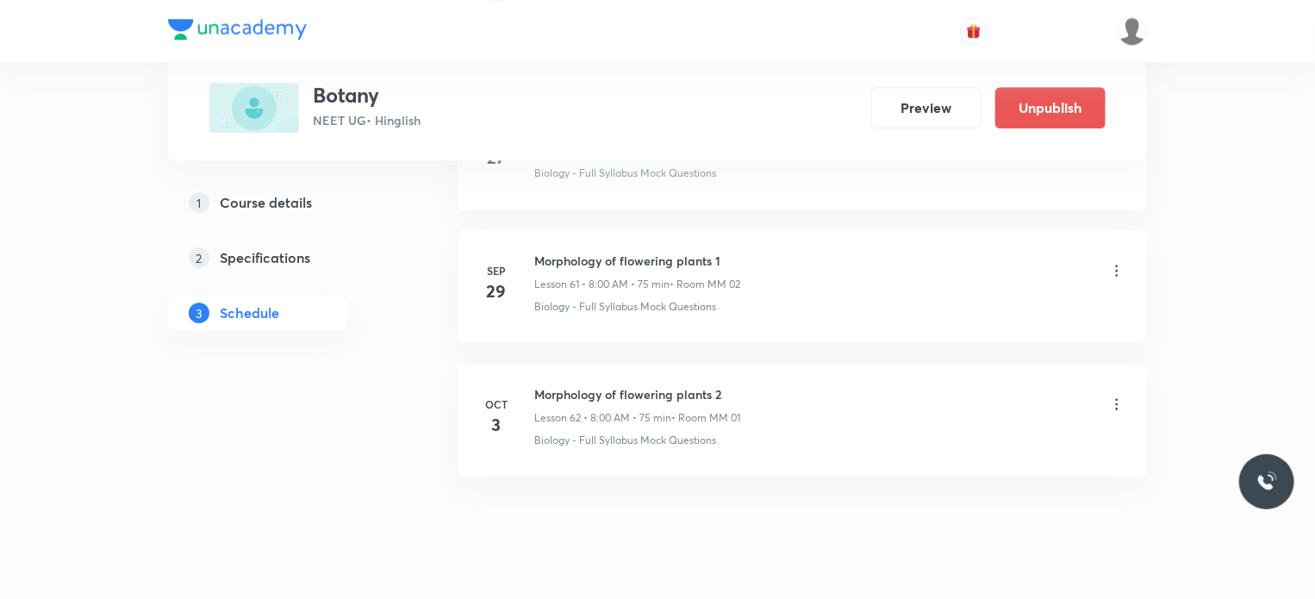
scroll to position [9149, 0]
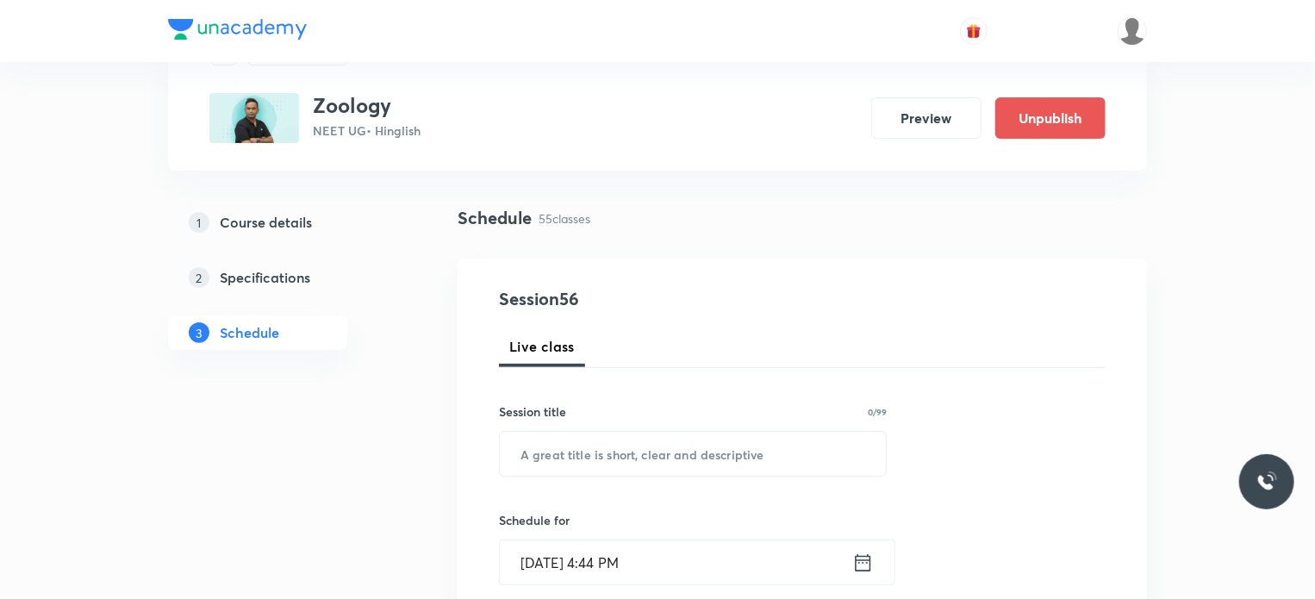
scroll to position [8107, 0]
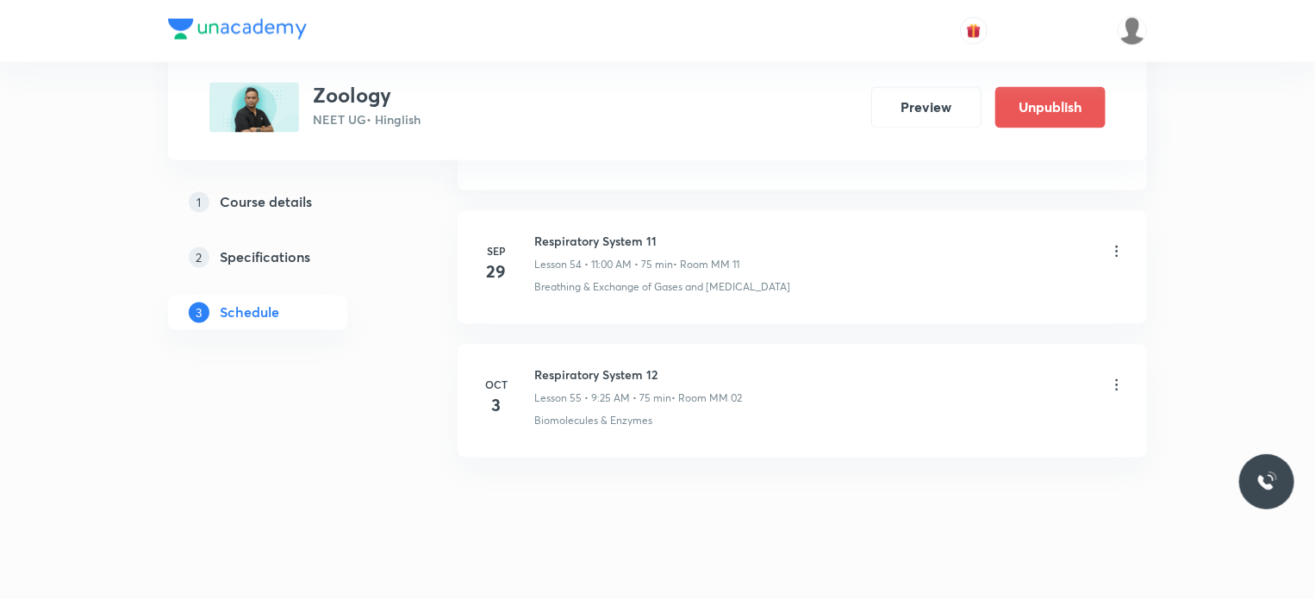
click at [1122, 377] on icon at bounding box center [1116, 385] width 17 height 17
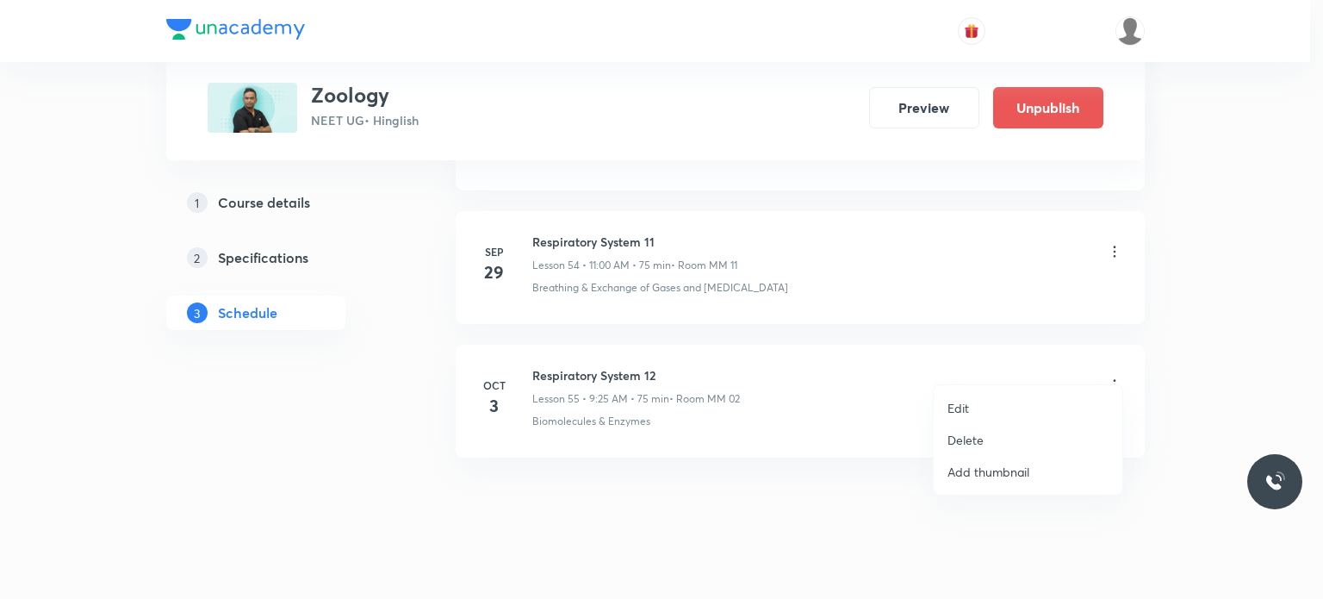
click at [678, 352] on div at bounding box center [661, 299] width 1323 height 599
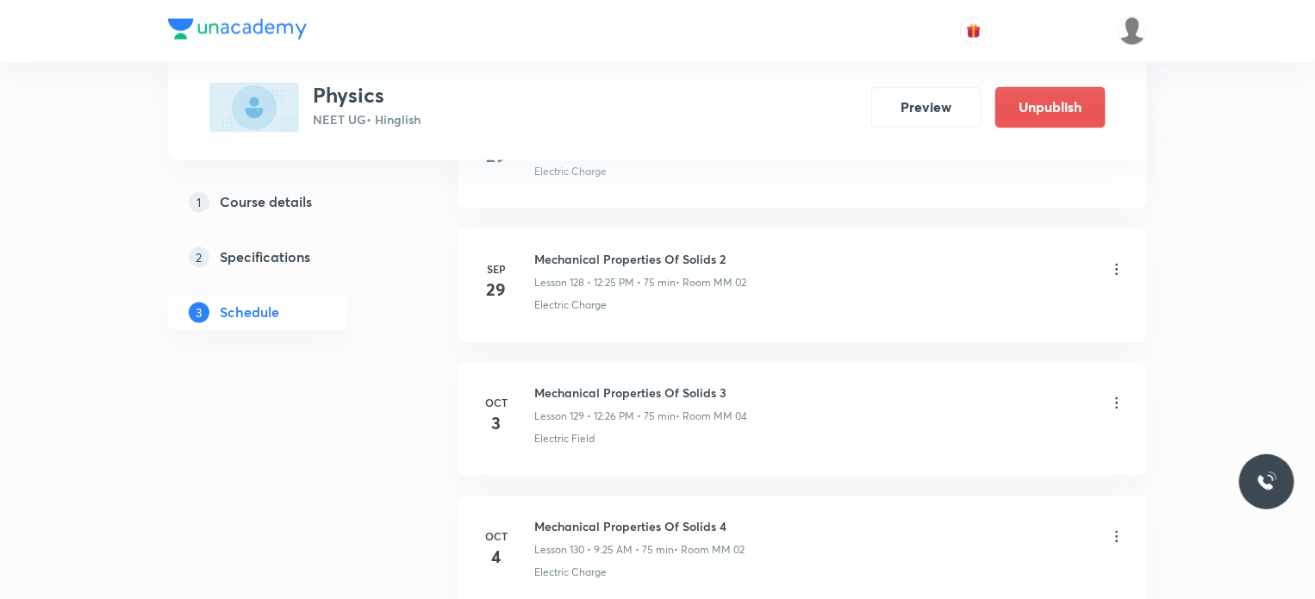
scroll to position [17885, 0]
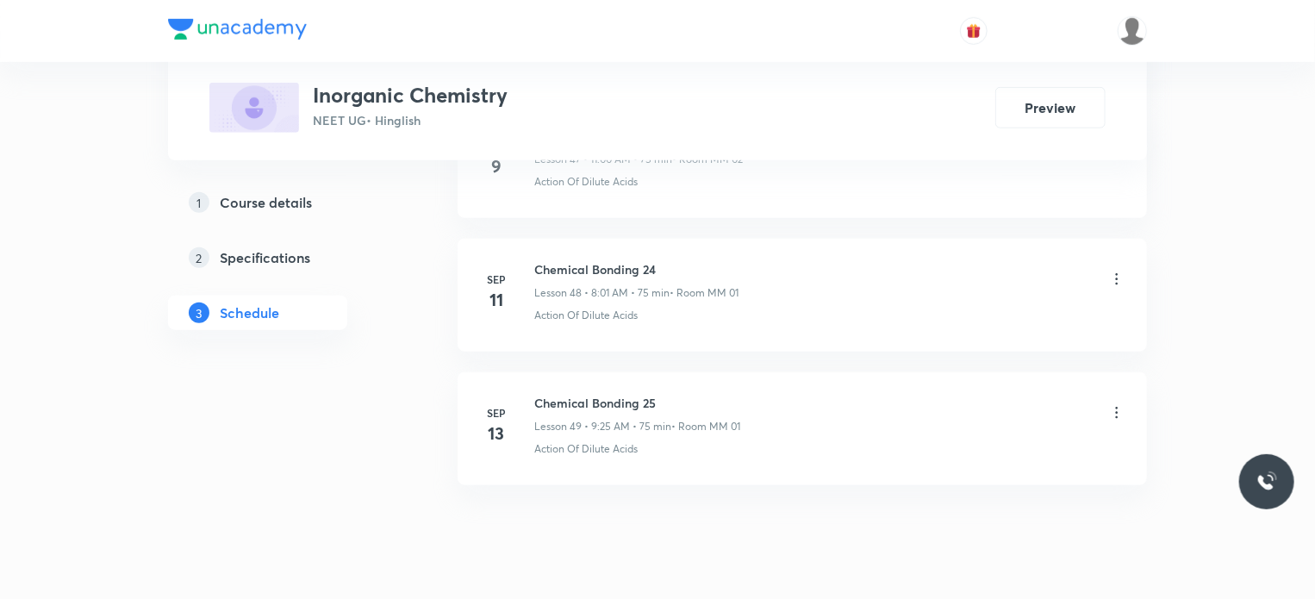
scroll to position [7307, 0]
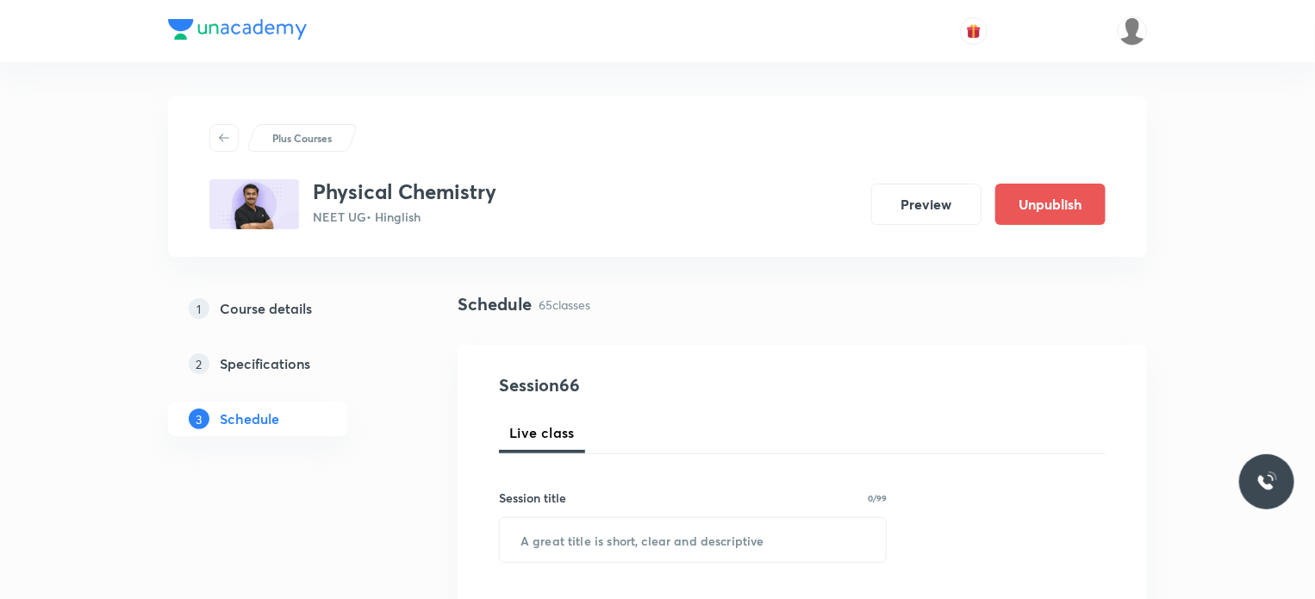
scroll to position [9439, 0]
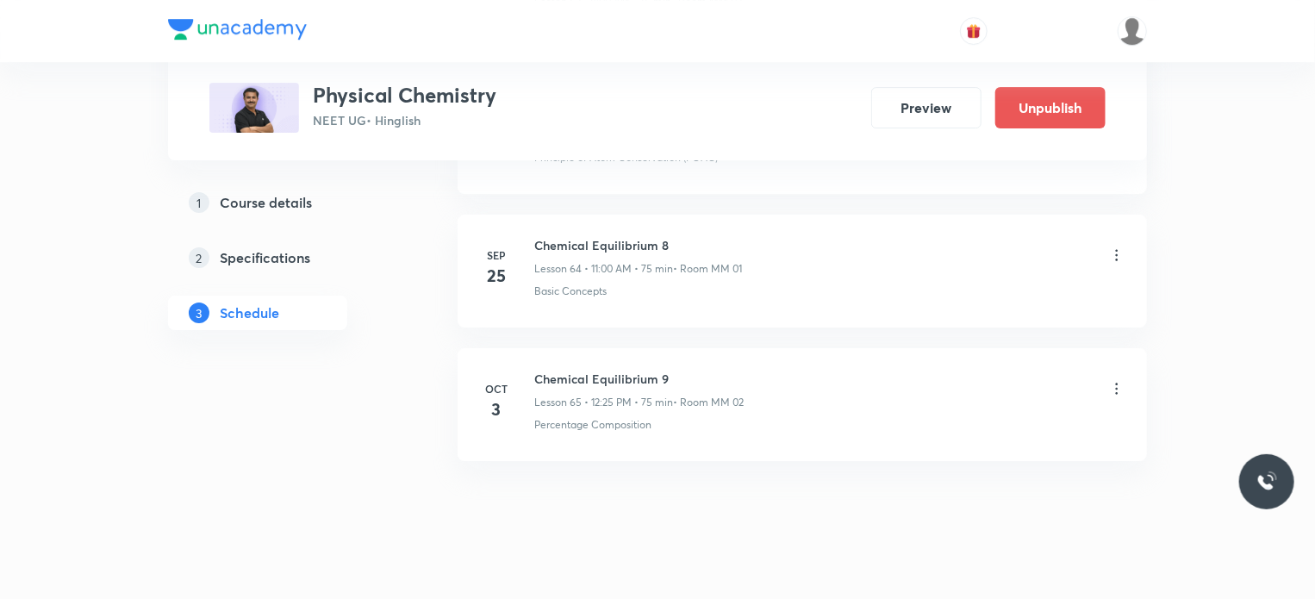
click at [750, 370] on div "Chemical Equilibrium 9 Lesson 65 • 12:25 PM • 75 min • Room MM 02" at bounding box center [829, 390] width 591 height 40
click at [906, 348] on li "[DATE] Chemical Equilibrium 9 Lesson 65 • 12:25 PM • 75 min • Room MM 02 Percen…" at bounding box center [802, 404] width 689 height 113
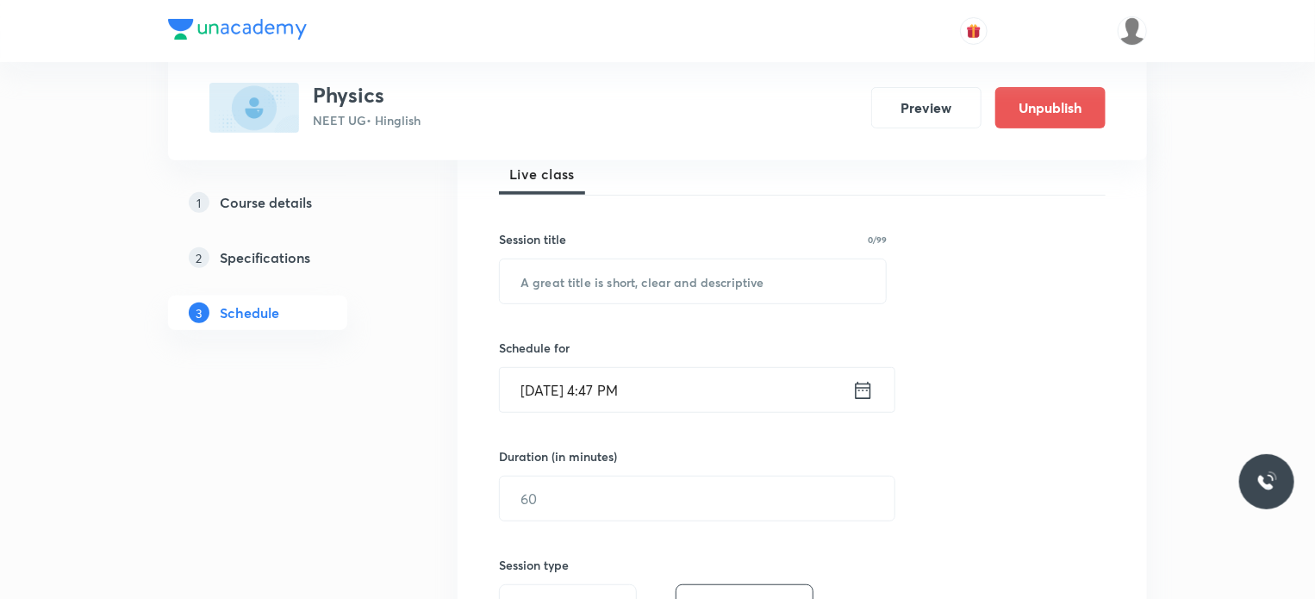
scroll to position [18230, 0]
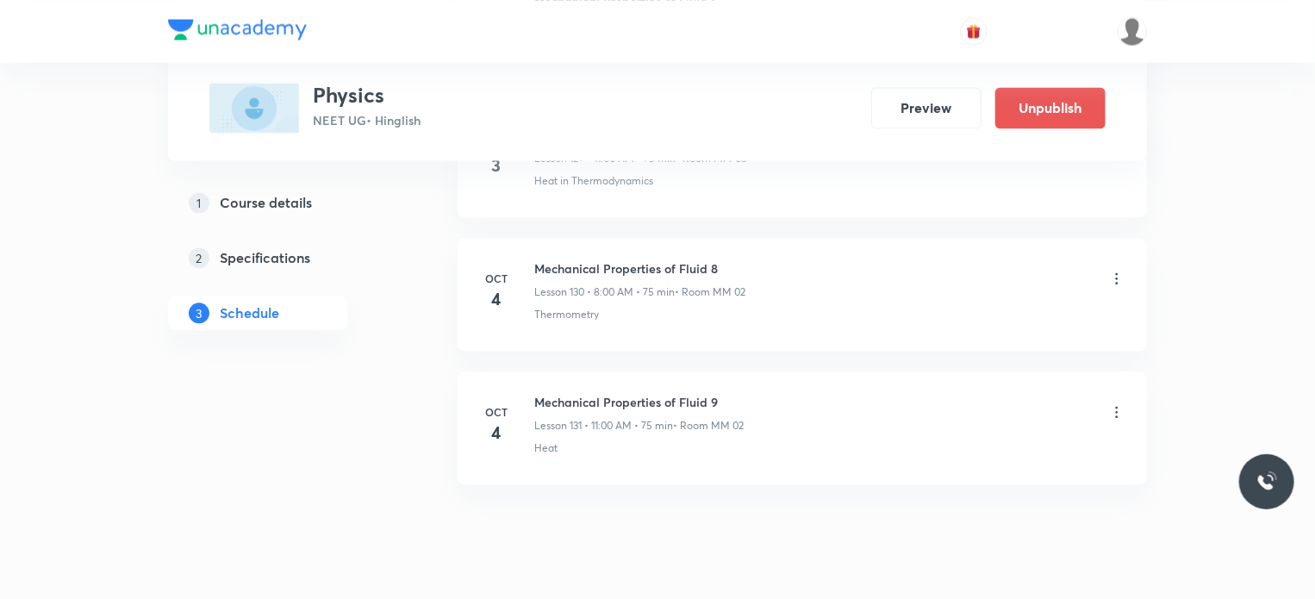
click at [675, 410] on li "[DATE] Mechanical Properties of Fluid 9 Lesson 131 • 11:00 AM • 75 min • Room M…" at bounding box center [802, 427] width 689 height 113
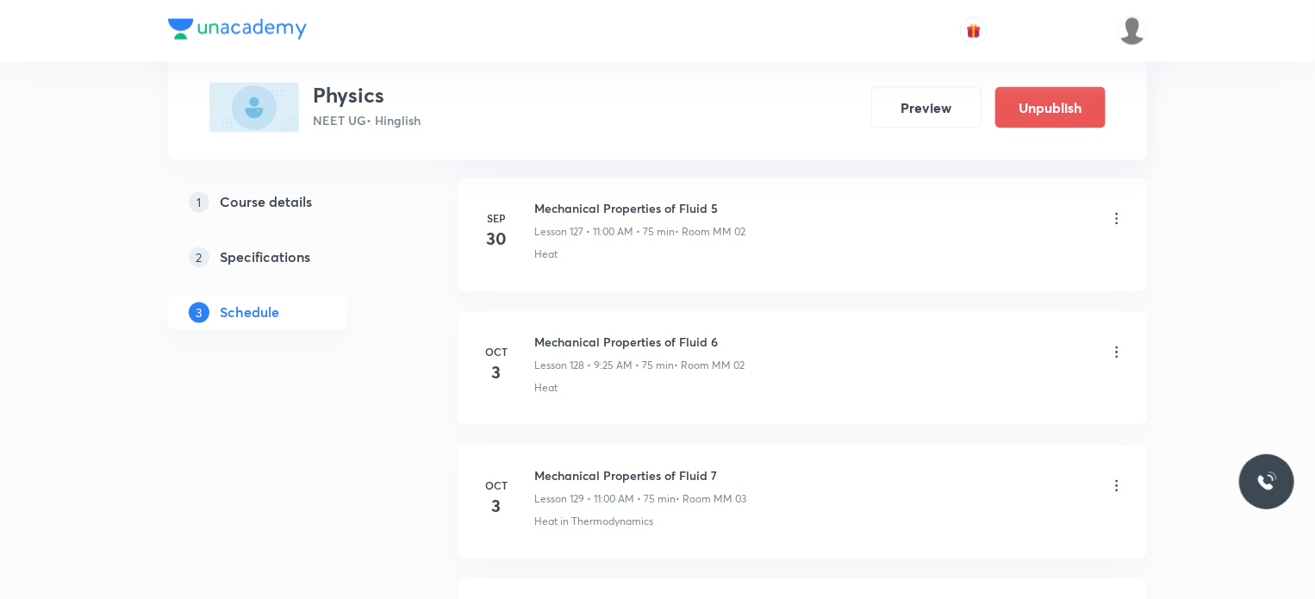
scroll to position [17885, 0]
click at [949, 470] on div "Mechanical Properties of Fluid 7 Lesson 129 • 11:00 AM • 75 min • Room MM 03" at bounding box center [829, 490] width 591 height 40
click at [1117, 347] on icon at bounding box center [1116, 355] width 17 height 17
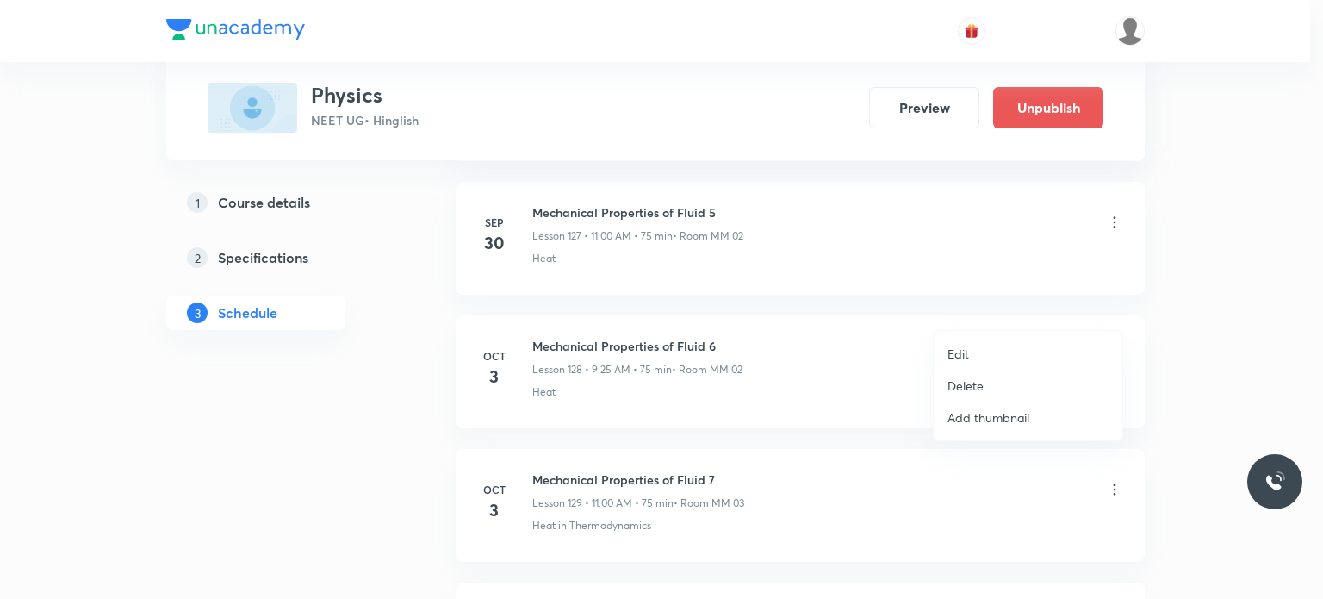
click at [996, 354] on li "Edit" at bounding box center [1028, 354] width 189 height 32
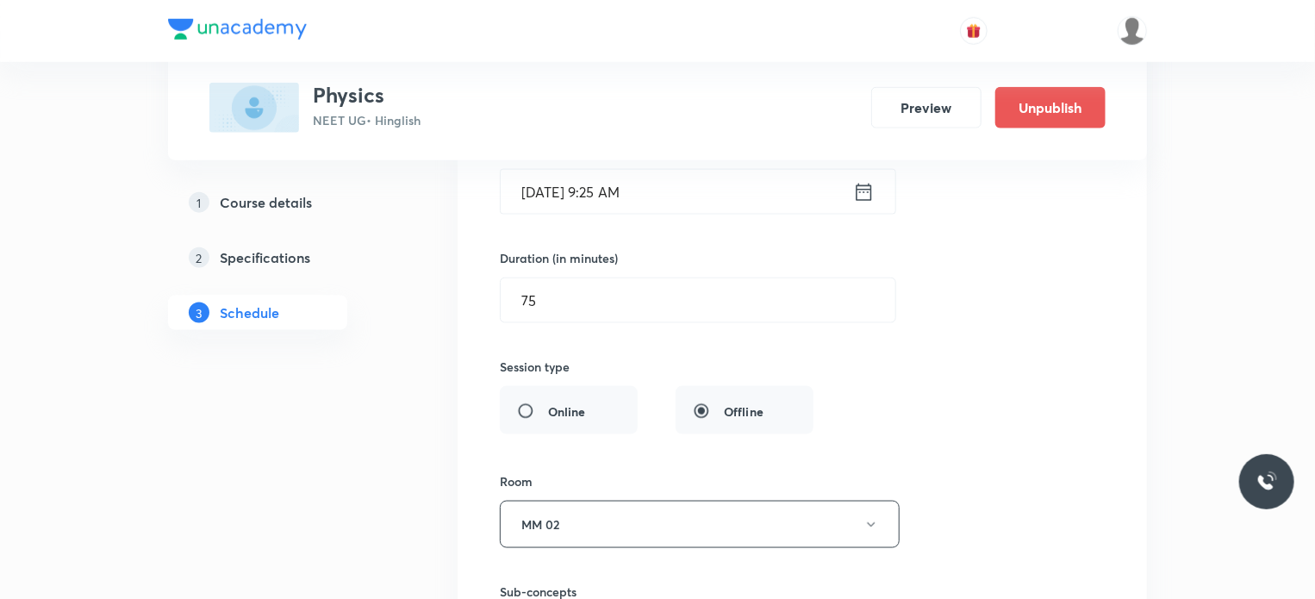
scroll to position [17713, 0]
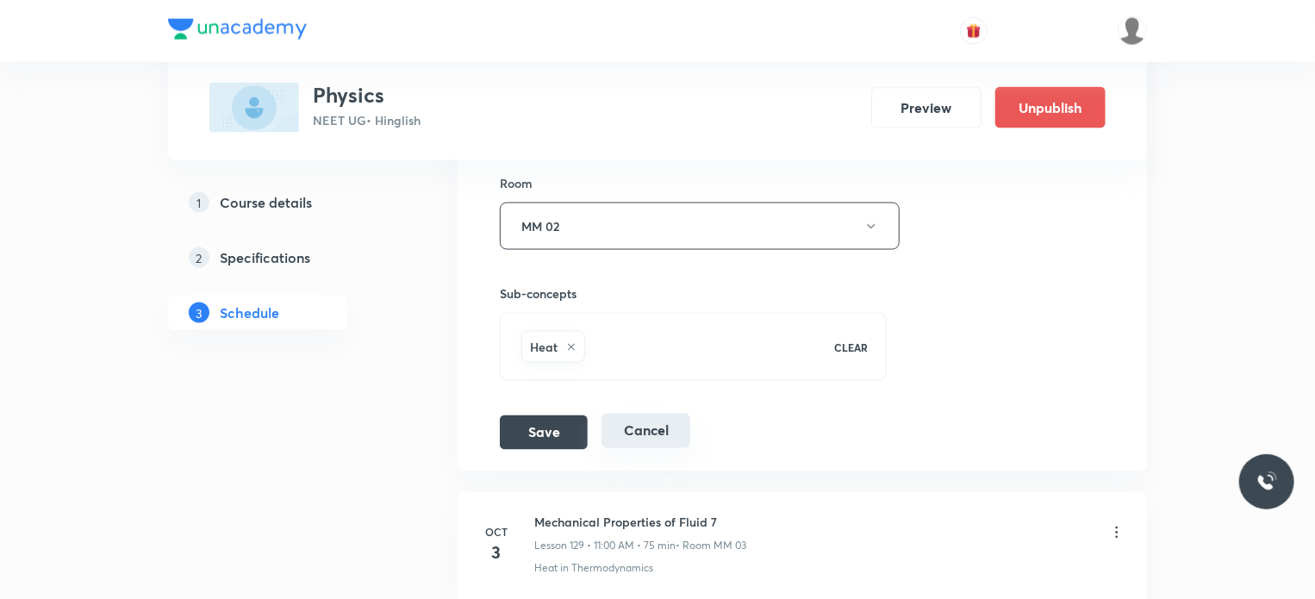
click at [666, 414] on button "Cancel" at bounding box center [645, 431] width 89 height 34
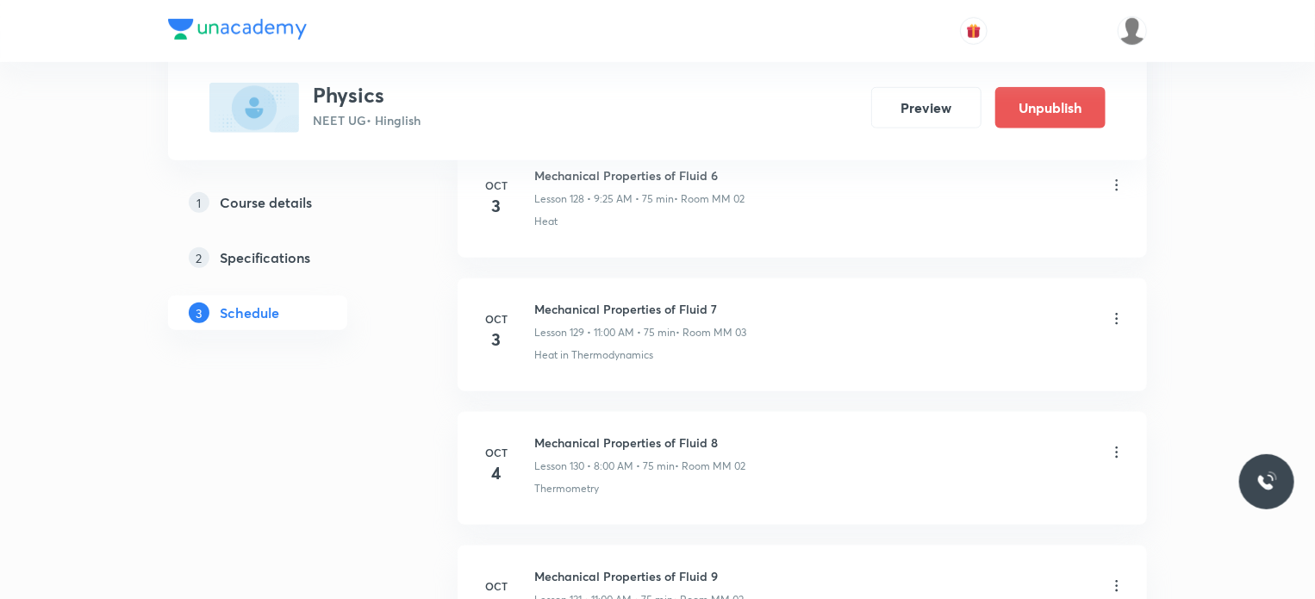
scroll to position [17181, 0]
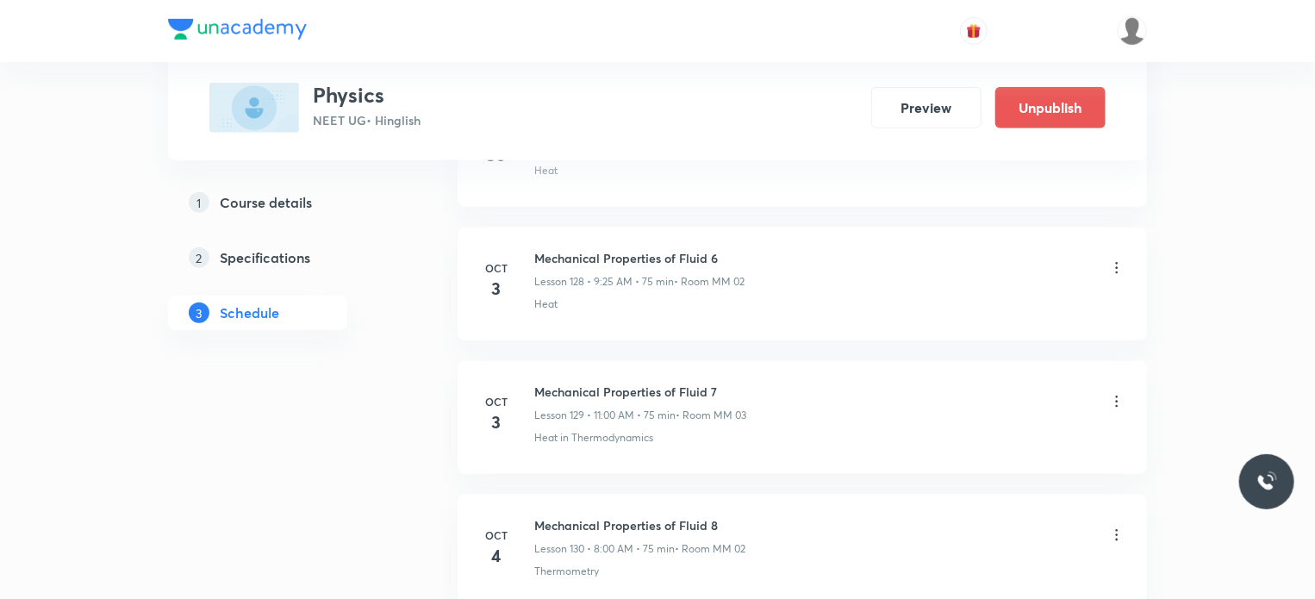
drag, startPoint x: 710, startPoint y: 236, endPoint x: 796, endPoint y: 243, distance: 86.4
click at [738, 274] on p "• Room MM 02" at bounding box center [709, 282] width 71 height 16
click at [800, 249] on div "Mechanical Properties of Fluid 6 Lesson 128 • 9:25 AM • 75 min • Room MM 02 Heat" at bounding box center [829, 280] width 591 height 63
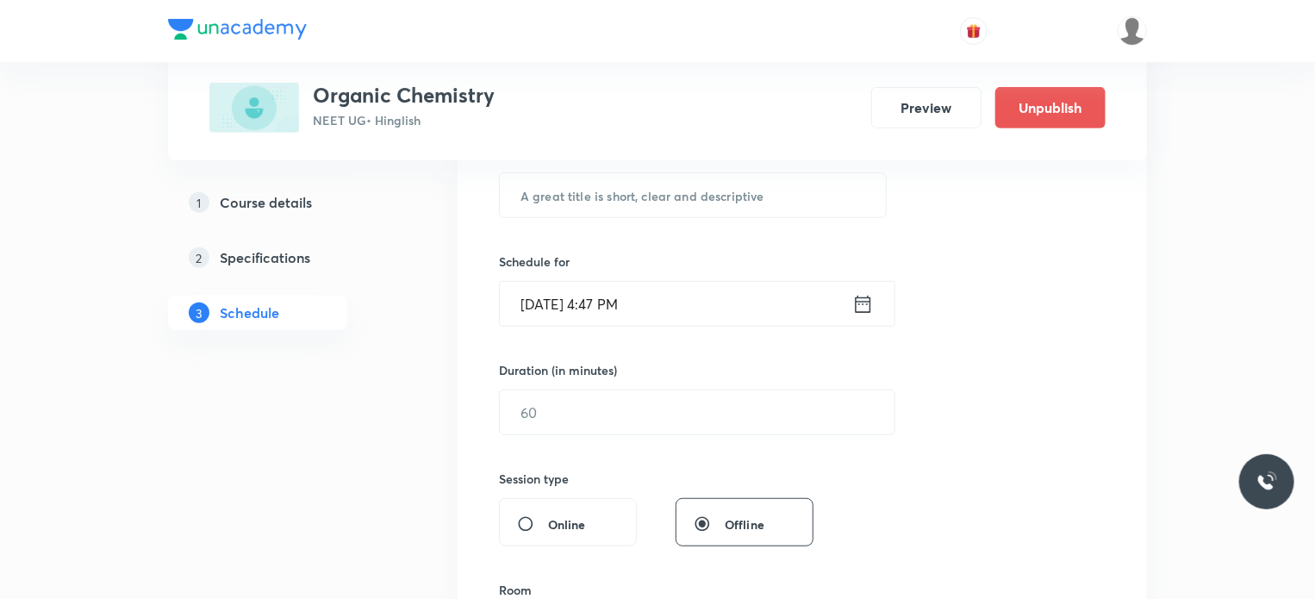
scroll to position [1713, 0]
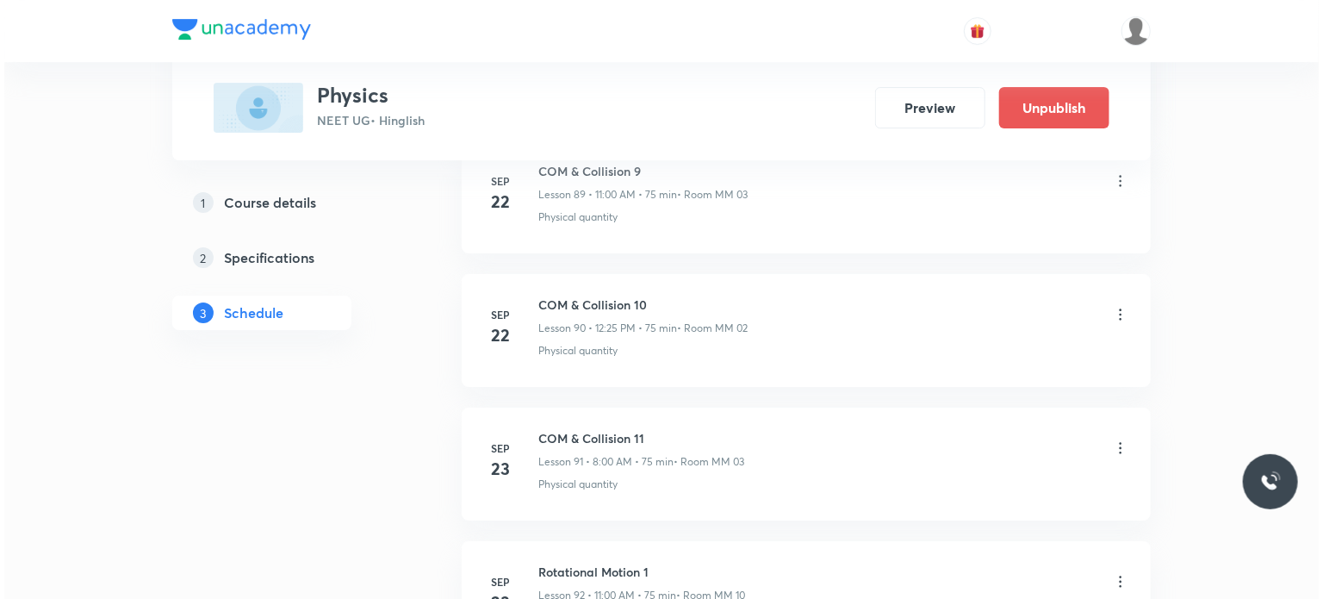
scroll to position [14234, 0]
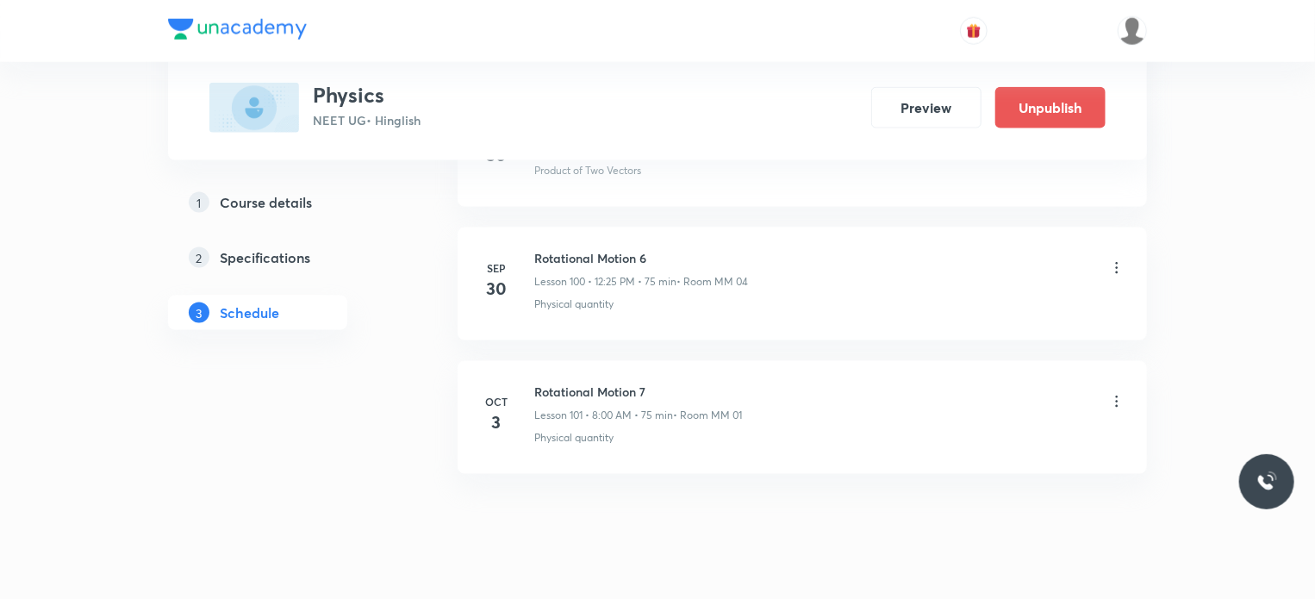
click at [1124, 393] on icon at bounding box center [1116, 401] width 17 height 17
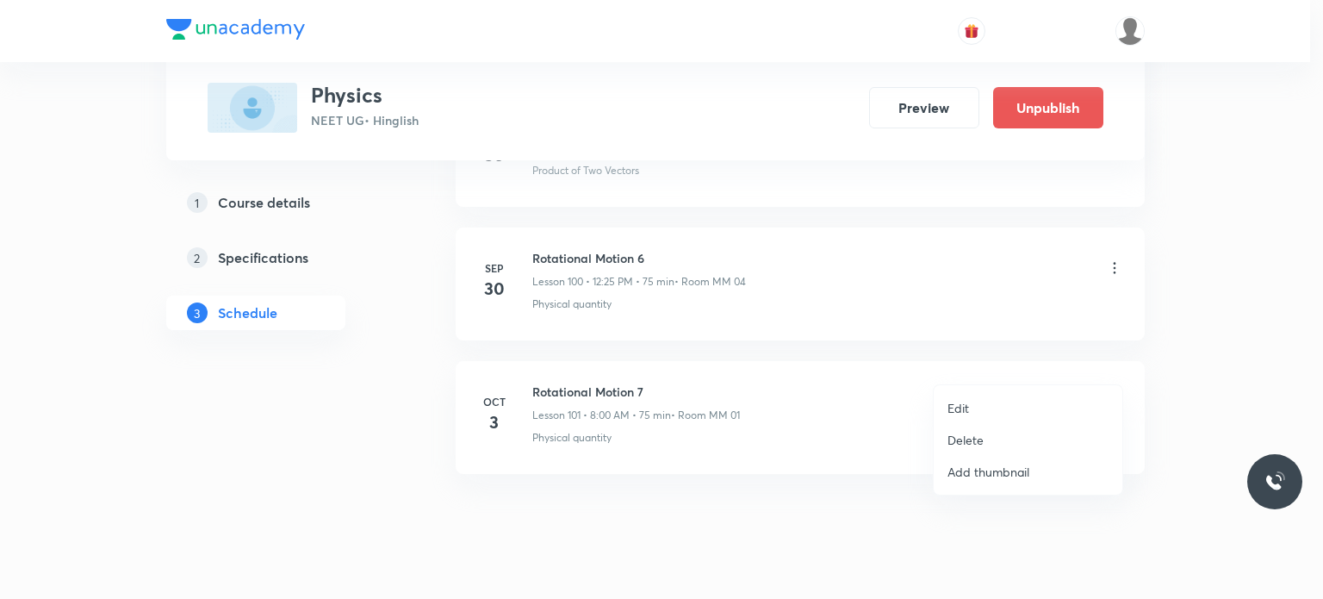
click at [961, 395] on li "Edit" at bounding box center [1028, 408] width 189 height 32
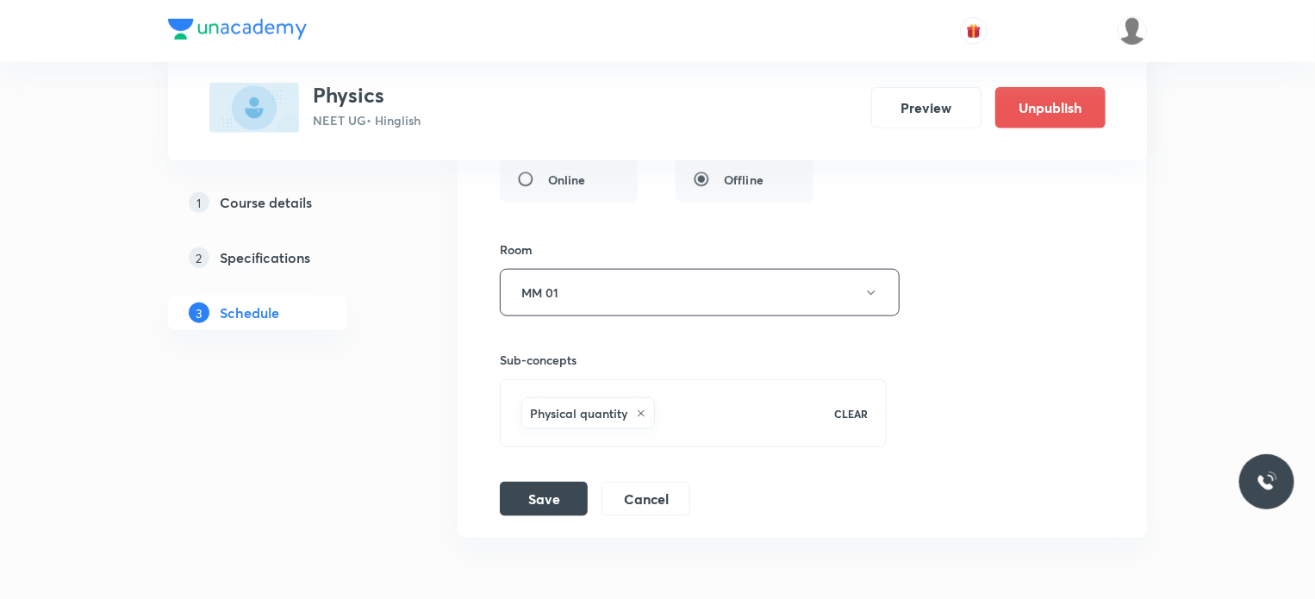
scroll to position [14104, 0]
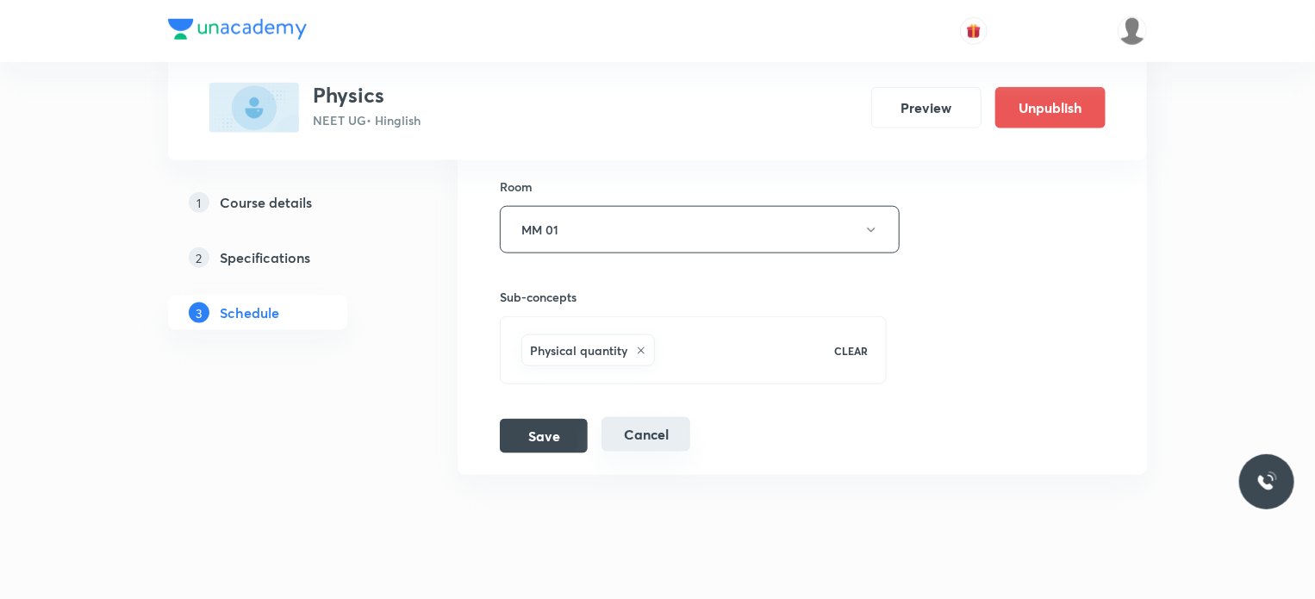
click at [642, 417] on button "Cancel" at bounding box center [645, 434] width 89 height 34
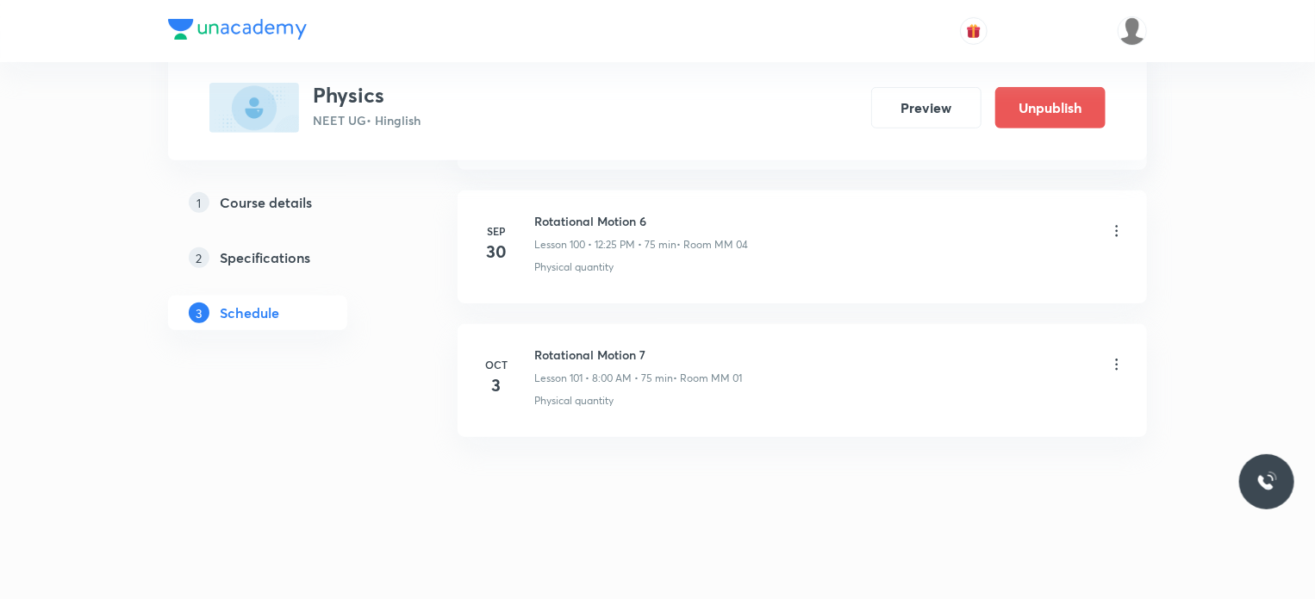
scroll to position [13444, 0]
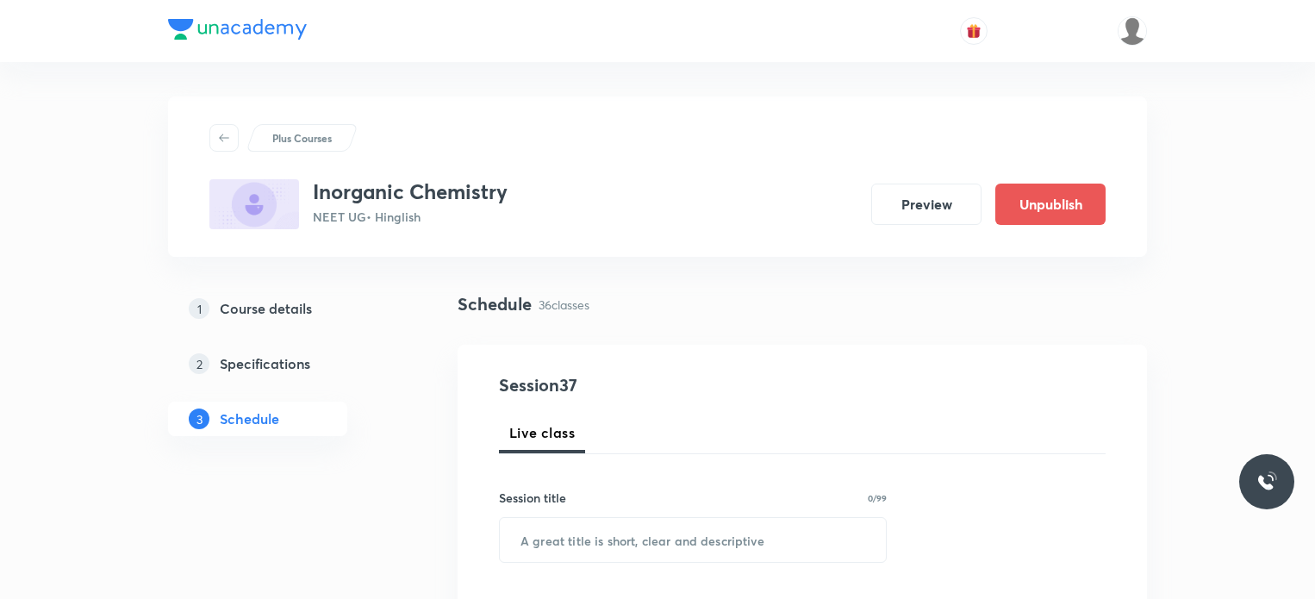
click at [827, 337] on div "Schedule 36 classes" at bounding box center [802, 317] width 689 height 53
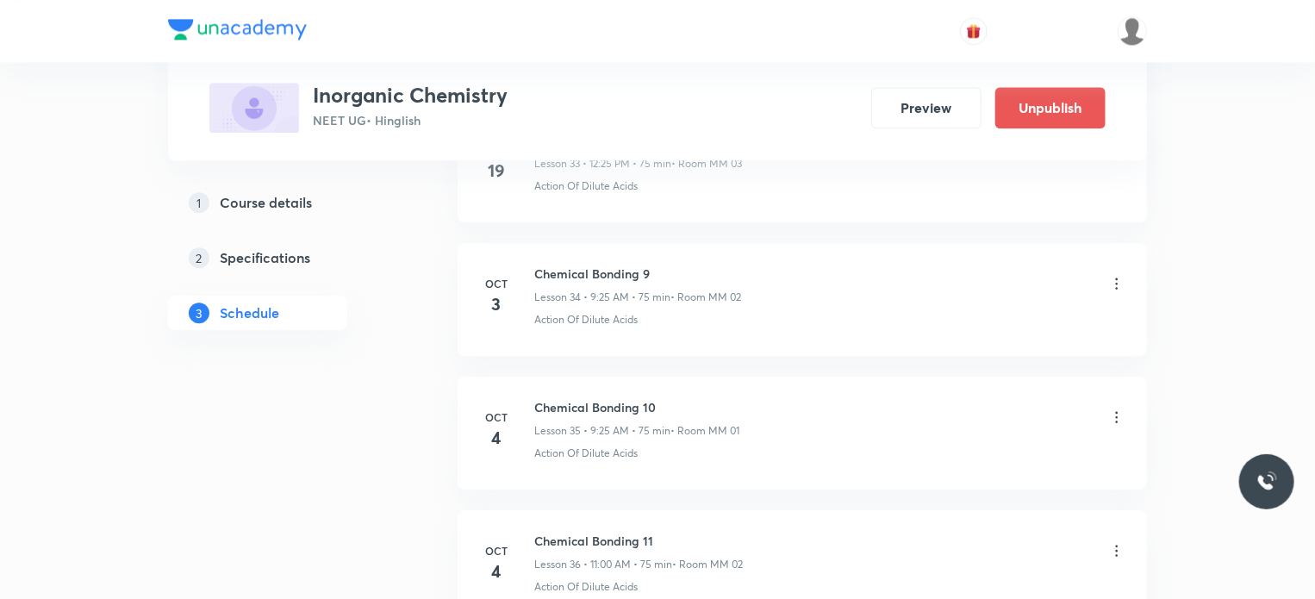
scroll to position [5404, 0]
click at [1117, 275] on icon at bounding box center [1116, 283] width 17 height 17
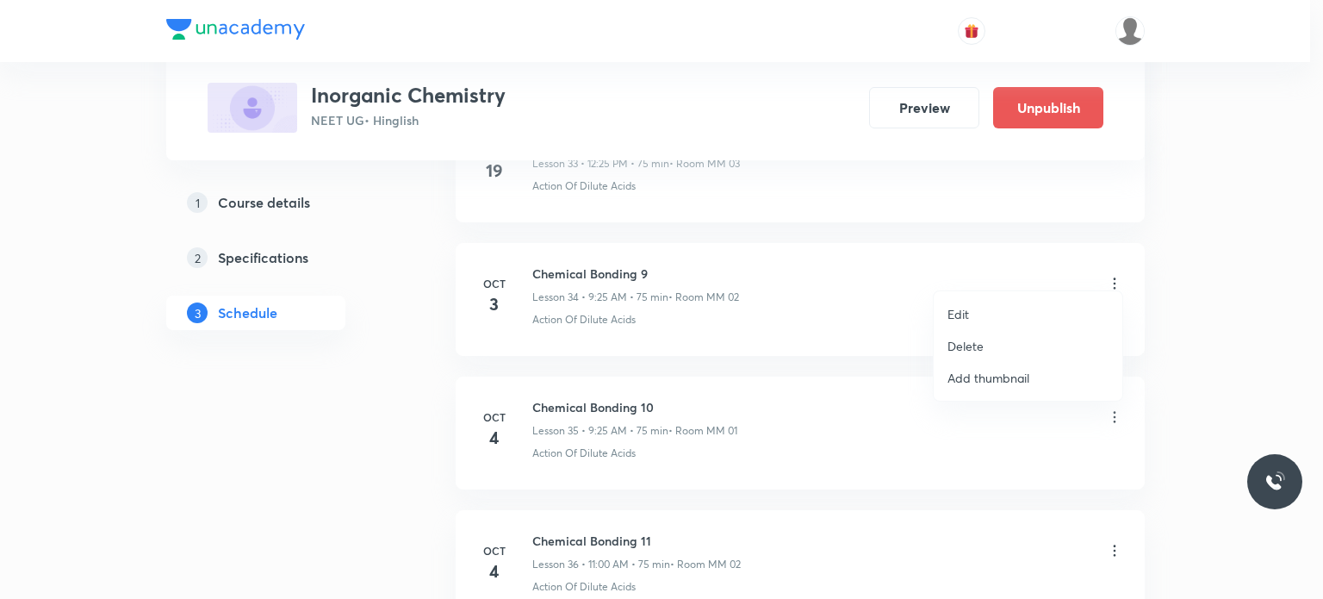
click at [964, 314] on p "Edit" at bounding box center [959, 314] width 22 height 18
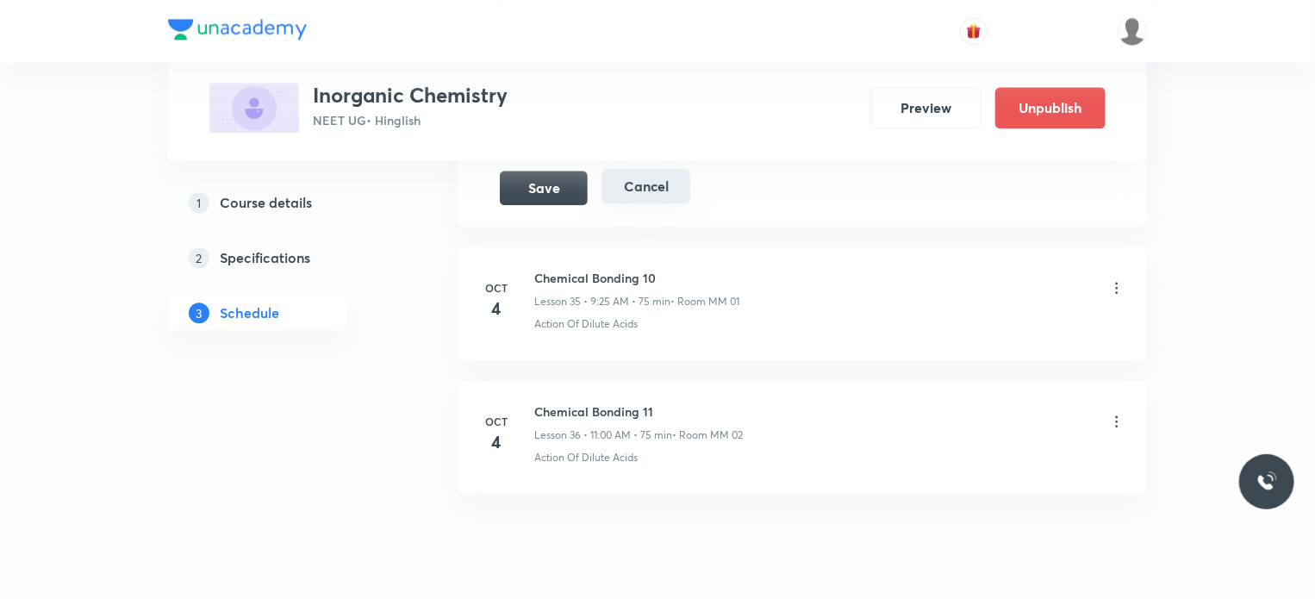
click at [659, 173] on button "Cancel" at bounding box center [645, 186] width 89 height 34
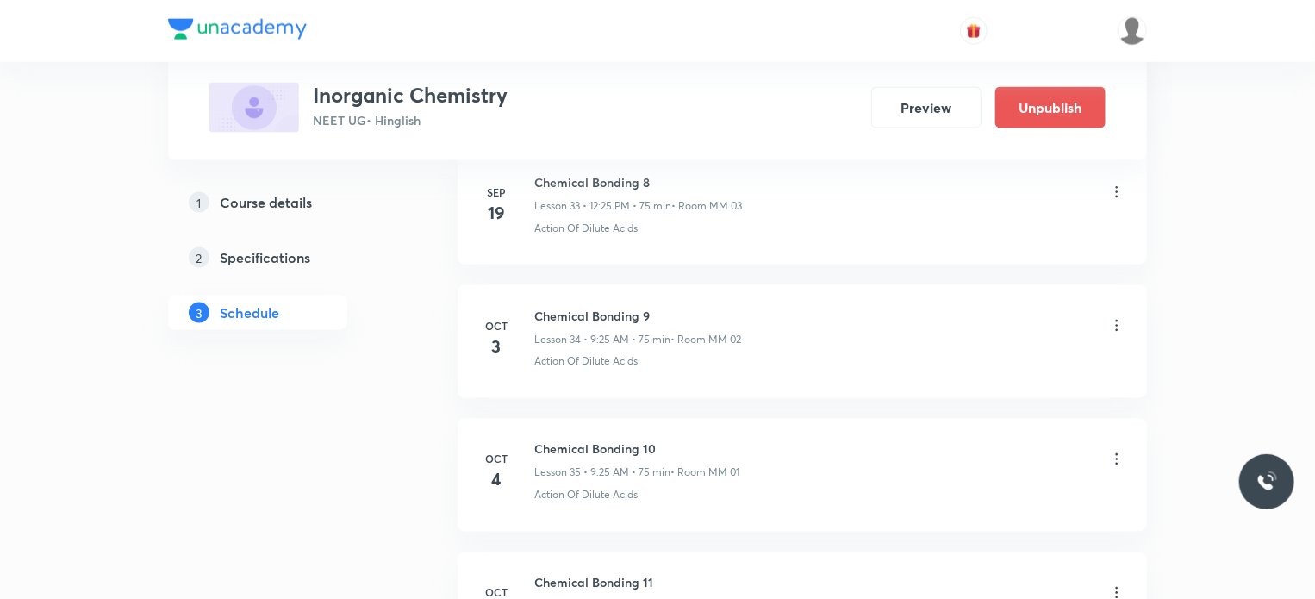
scroll to position [4527, 0]
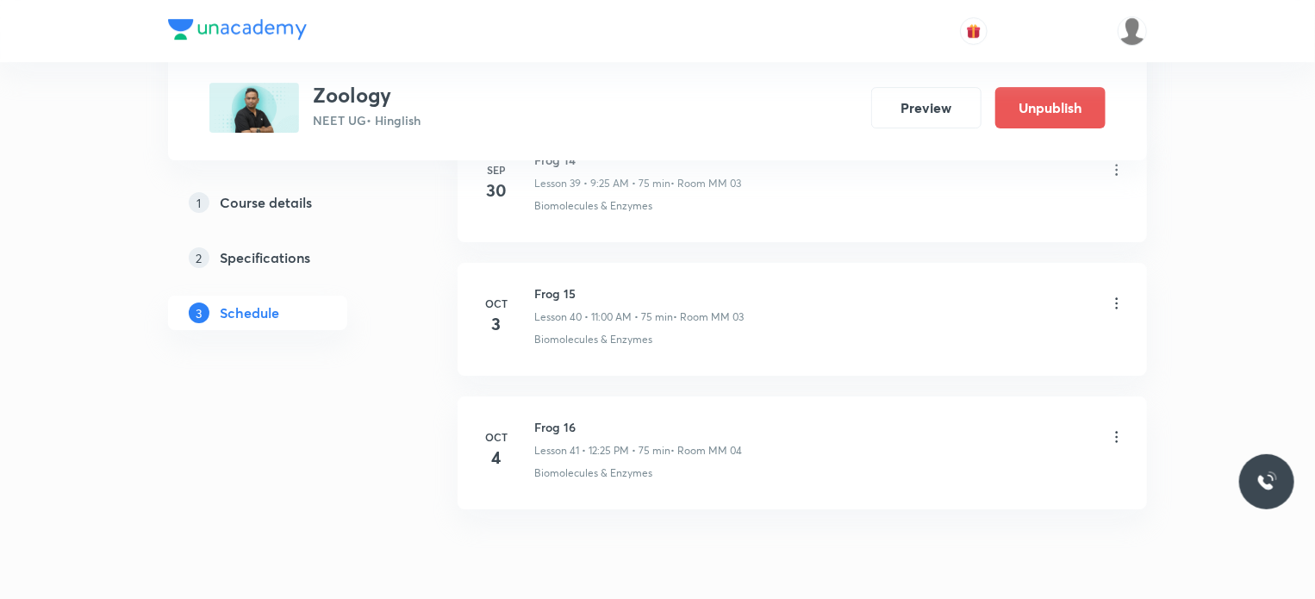
scroll to position [6155, 0]
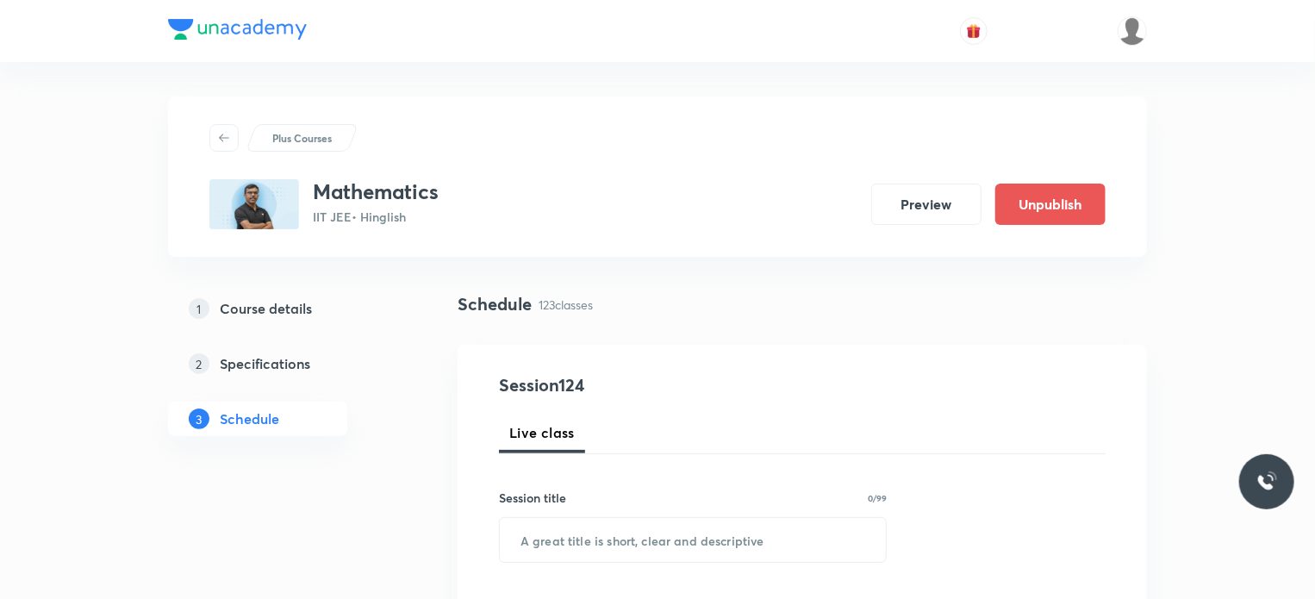
scroll to position [17164, 0]
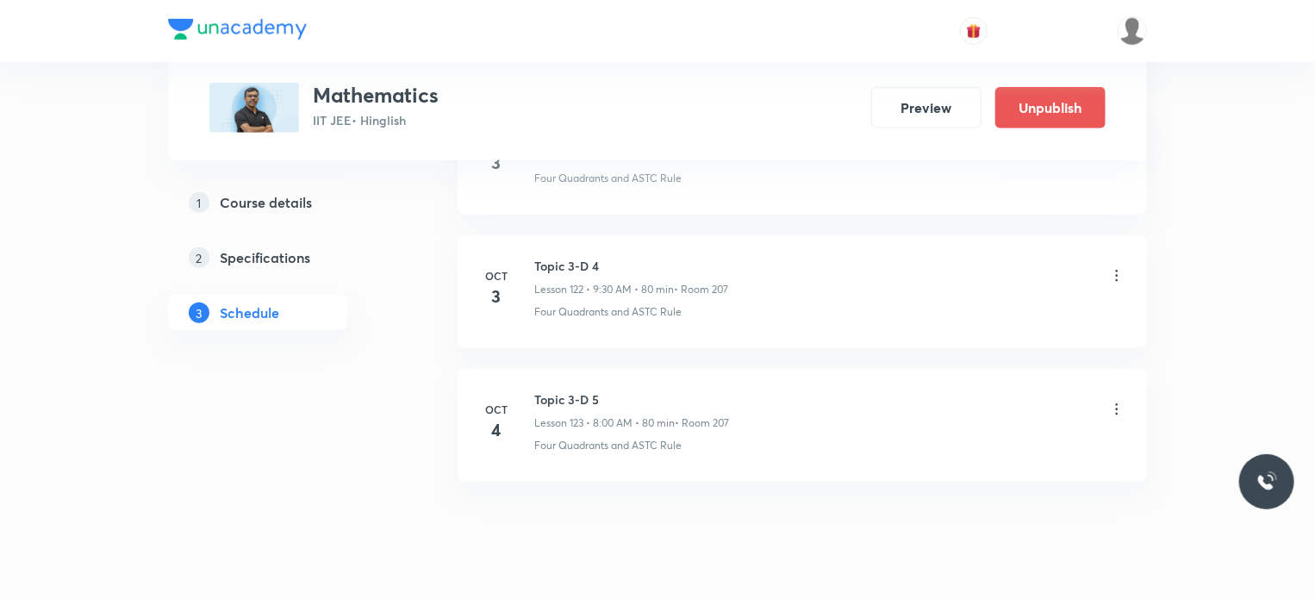
click at [619, 415] on p "Lesson 123 • 8:00 AM • 80 min" at bounding box center [604, 423] width 140 height 16
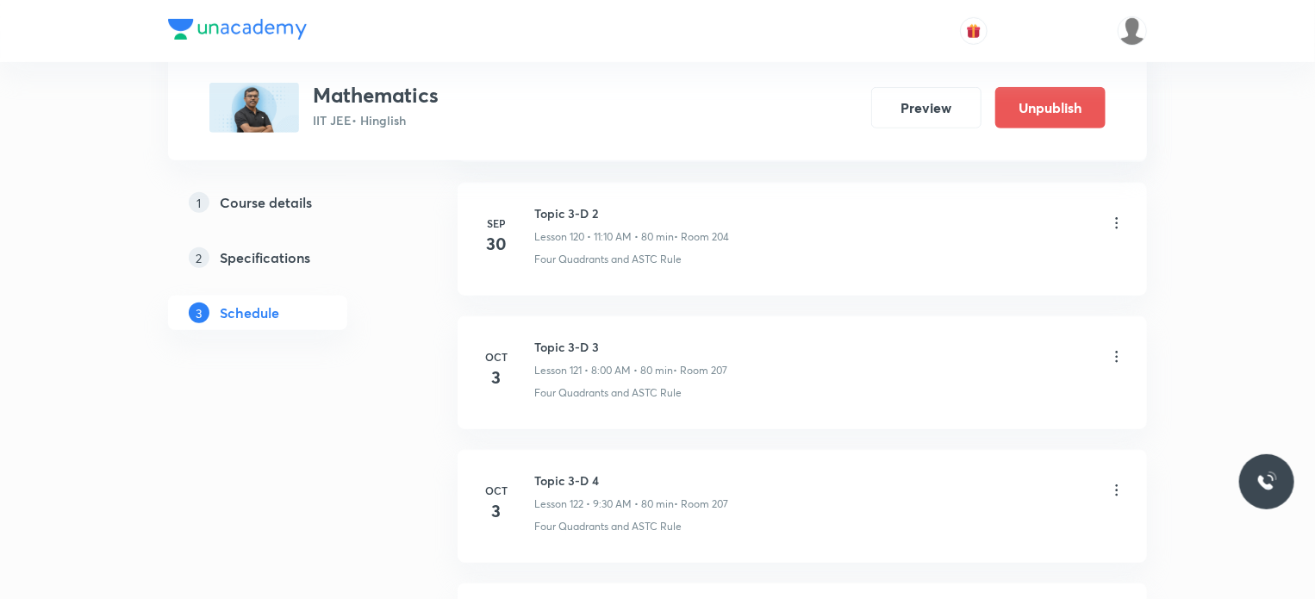
scroll to position [16992, 0]
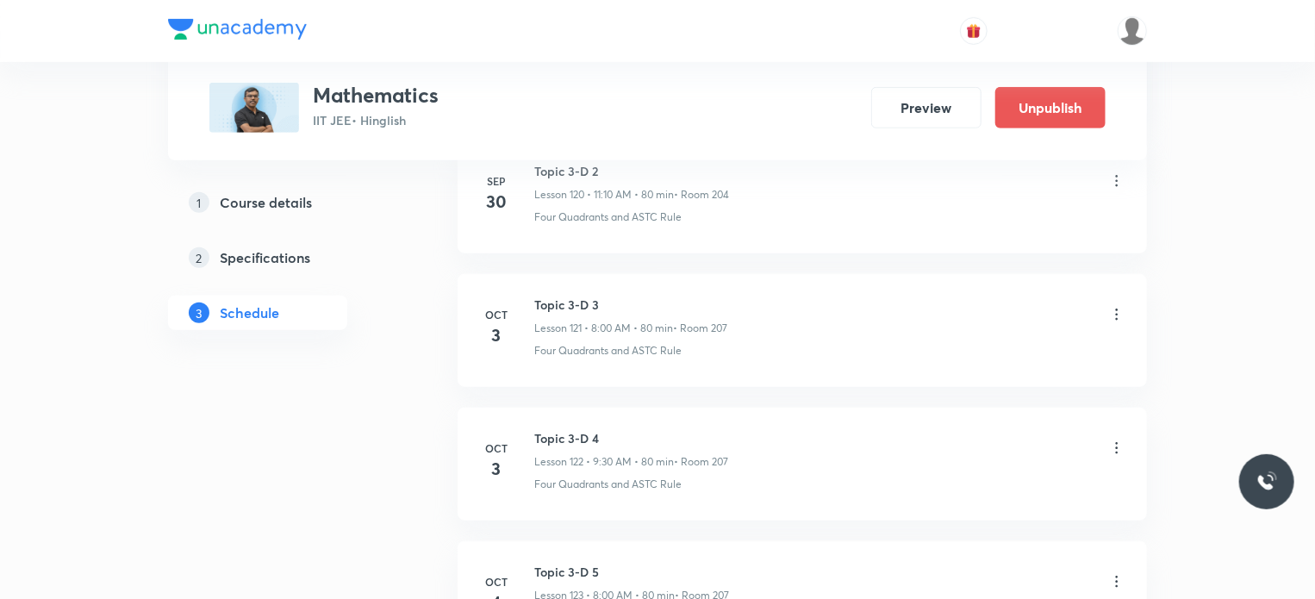
click at [1108, 296] on div "Topic 3-D 3 Lesson 121 • 8:00 AM • 80 min • Room 207" at bounding box center [829, 316] width 591 height 40
click at [1115, 306] on icon at bounding box center [1116, 314] width 17 height 17
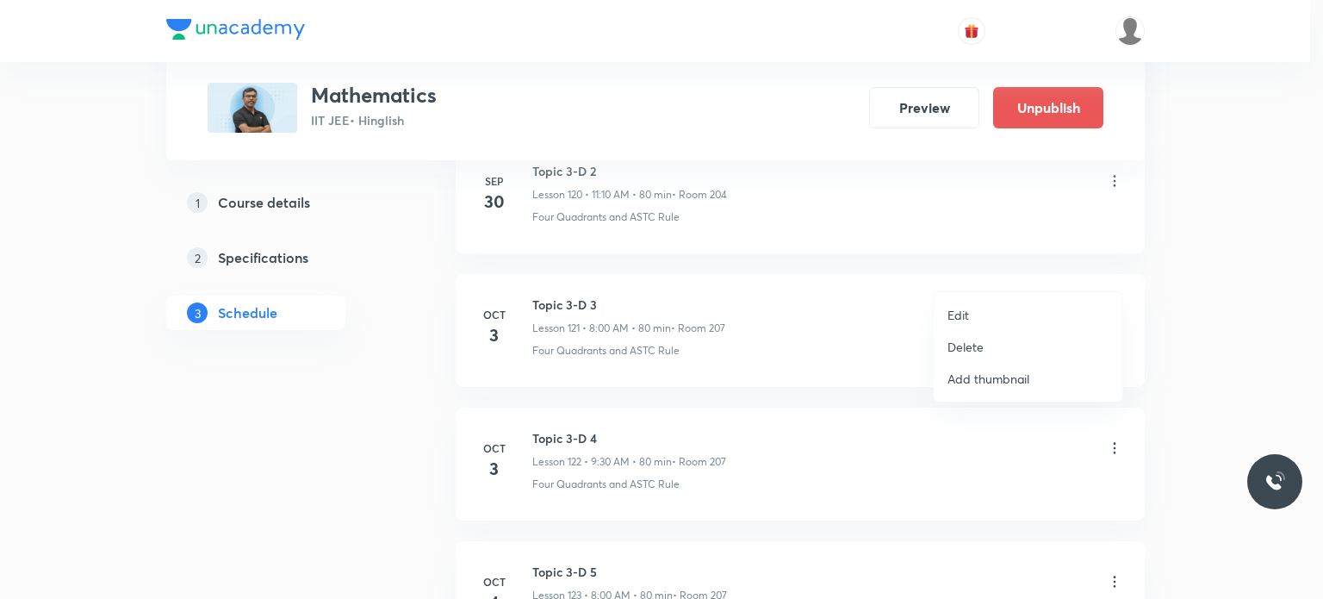
click at [999, 323] on li "Edit" at bounding box center [1028, 315] width 189 height 32
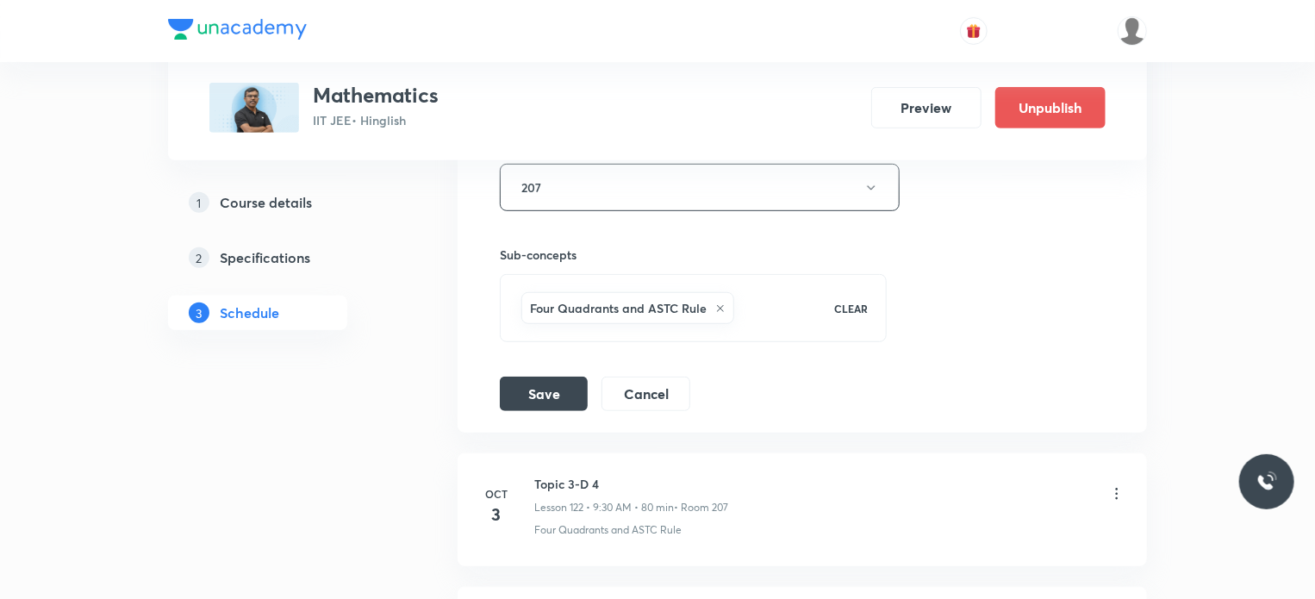
scroll to position [16819, 0]
click at [658, 372] on button "Cancel" at bounding box center [645, 389] width 89 height 34
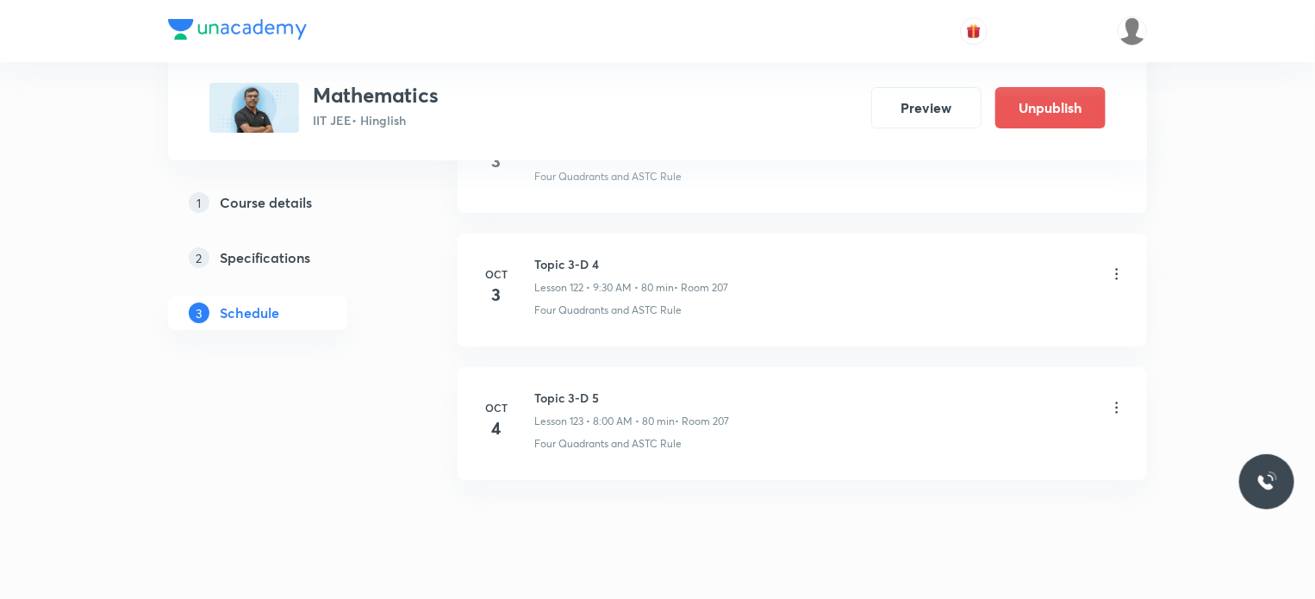
scroll to position [16201, 0]
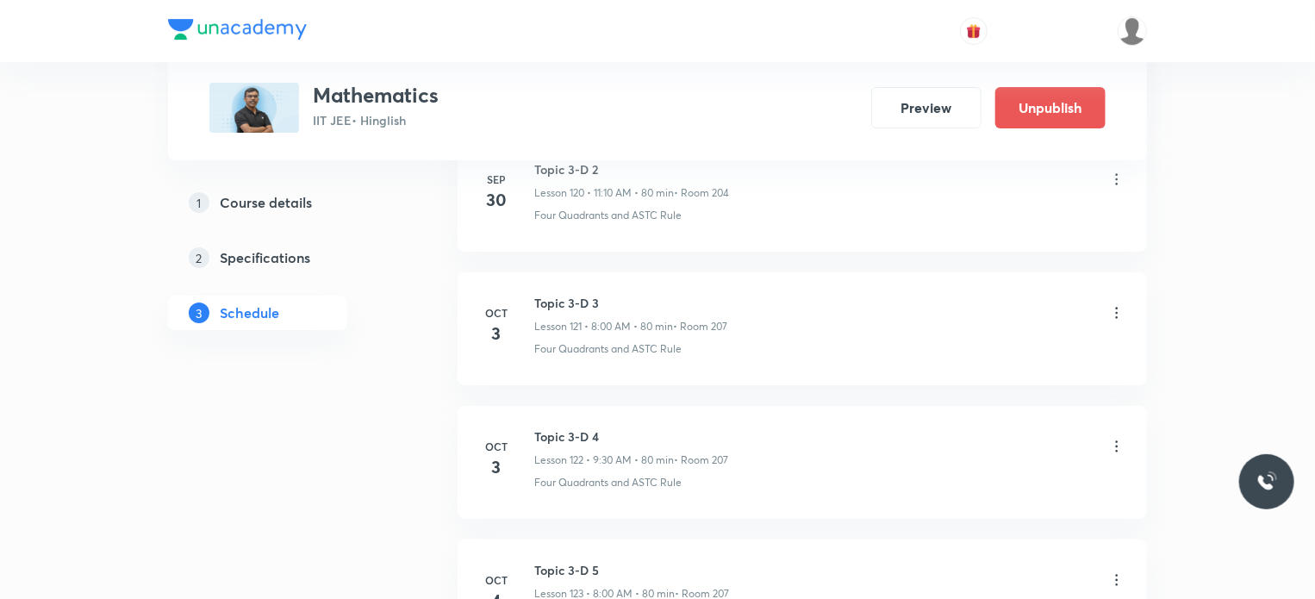
click at [1117, 438] on icon at bounding box center [1116, 446] width 17 height 17
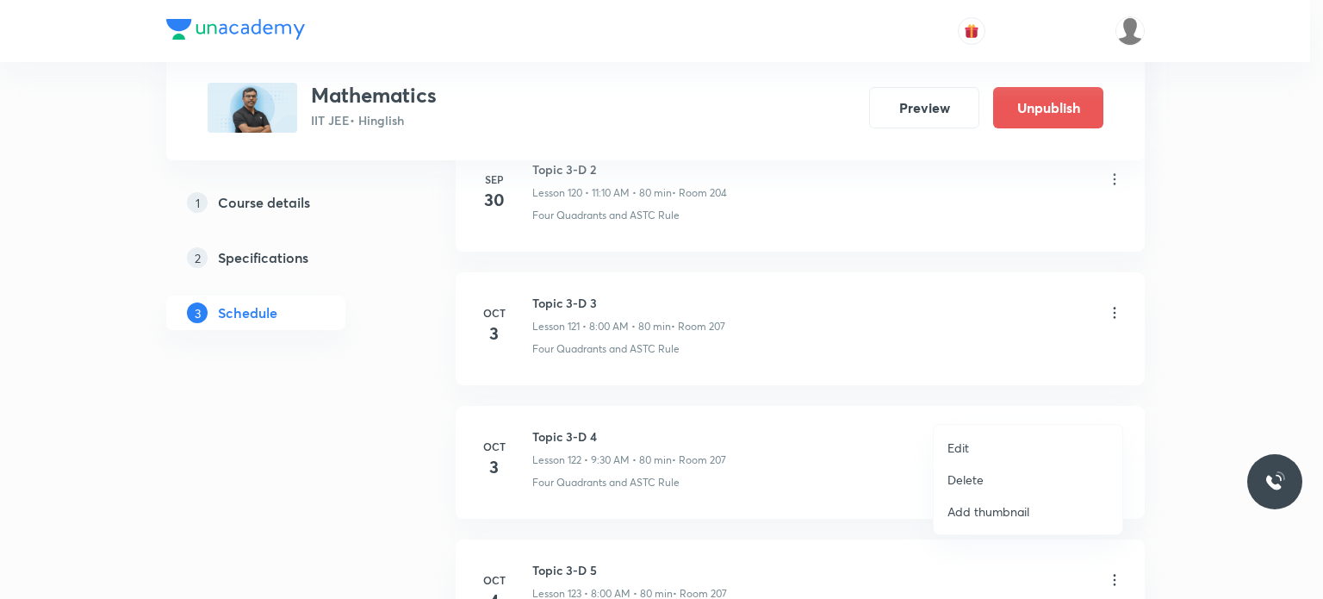
click at [987, 444] on li "Edit" at bounding box center [1028, 448] width 189 height 32
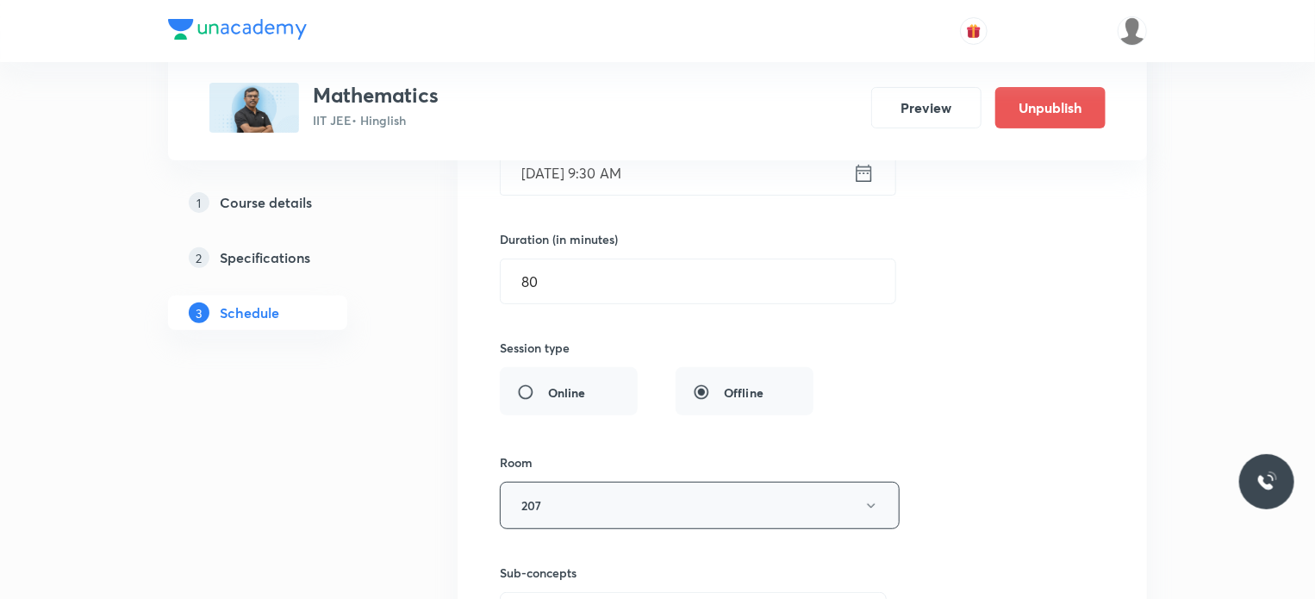
scroll to position [16977, 0]
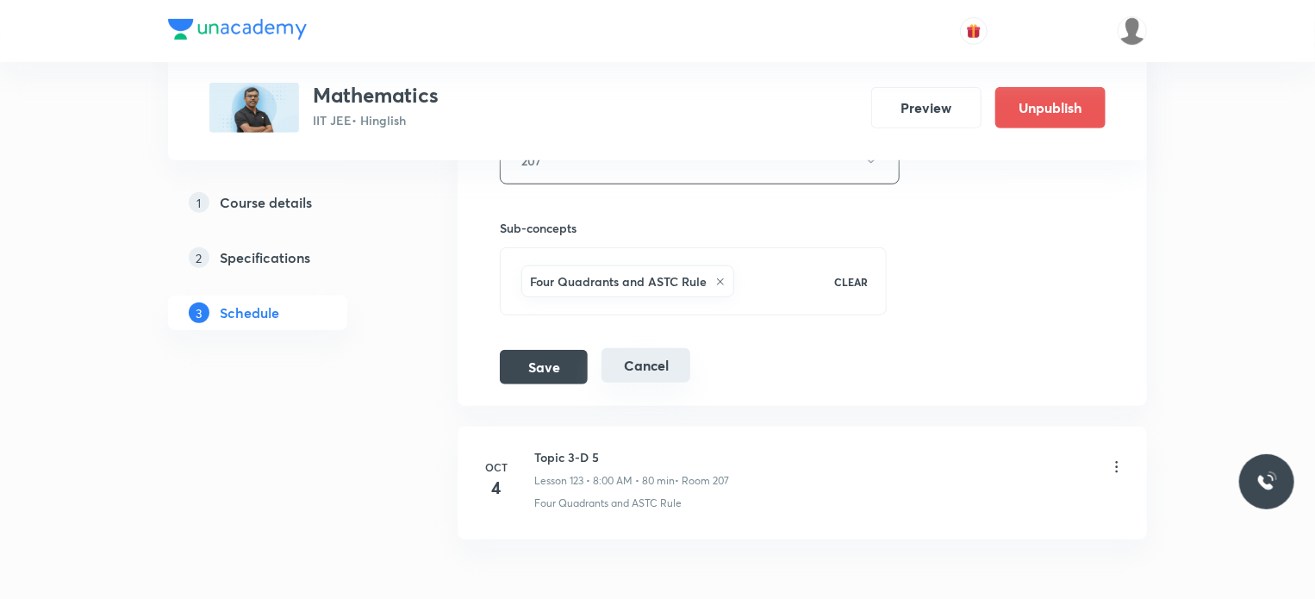
click at [672, 348] on button "Cancel" at bounding box center [645, 365] width 89 height 34
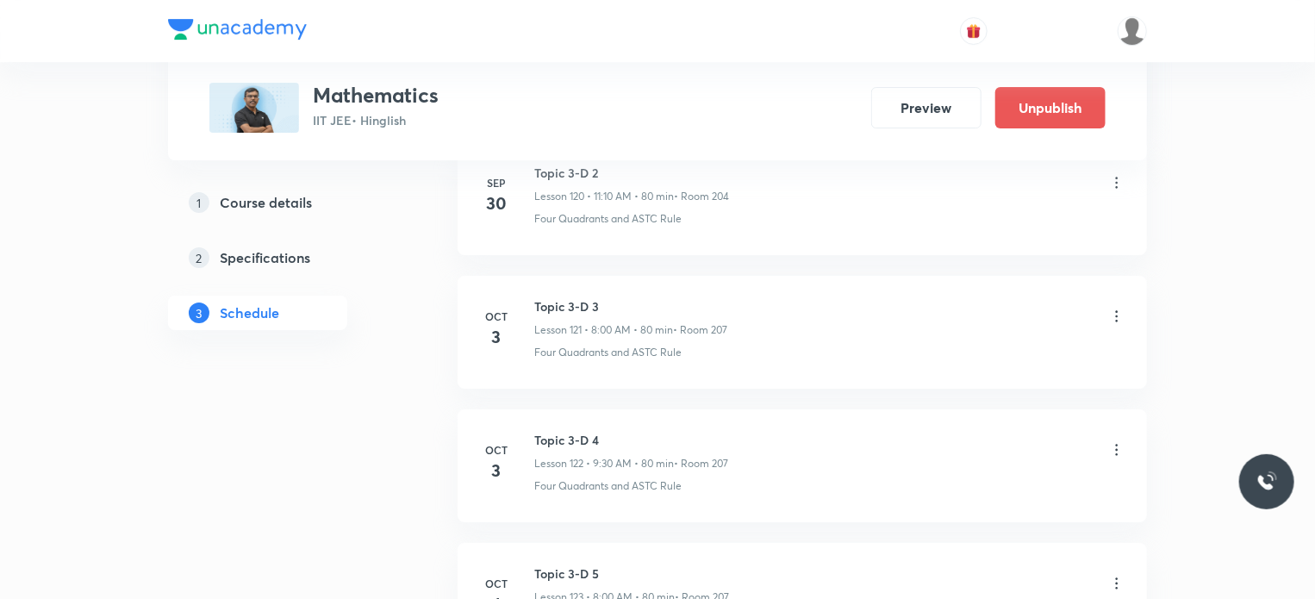
scroll to position [16288, 0]
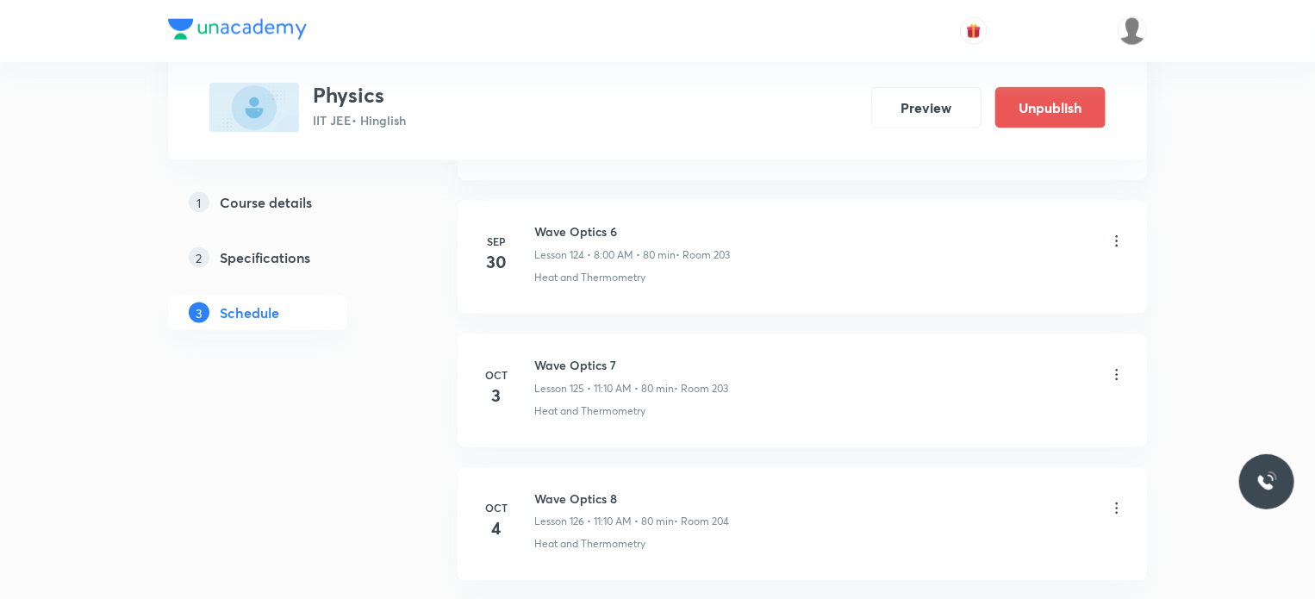
scroll to position [17549, 0]
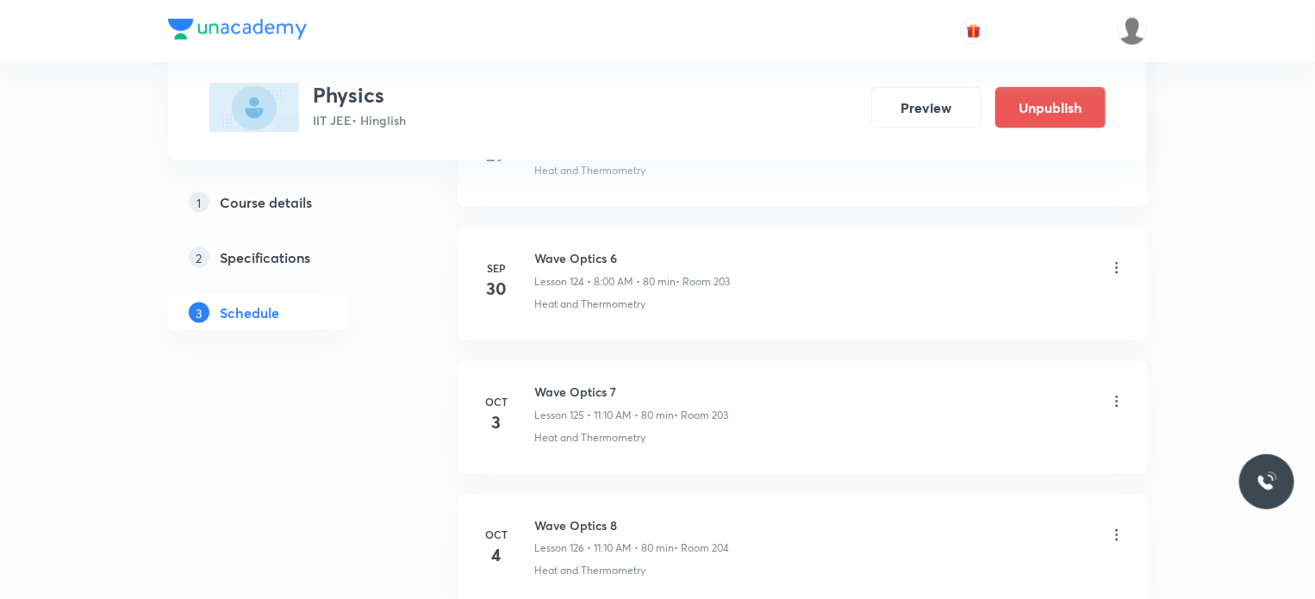
click at [1116, 393] on icon at bounding box center [1116, 401] width 17 height 17
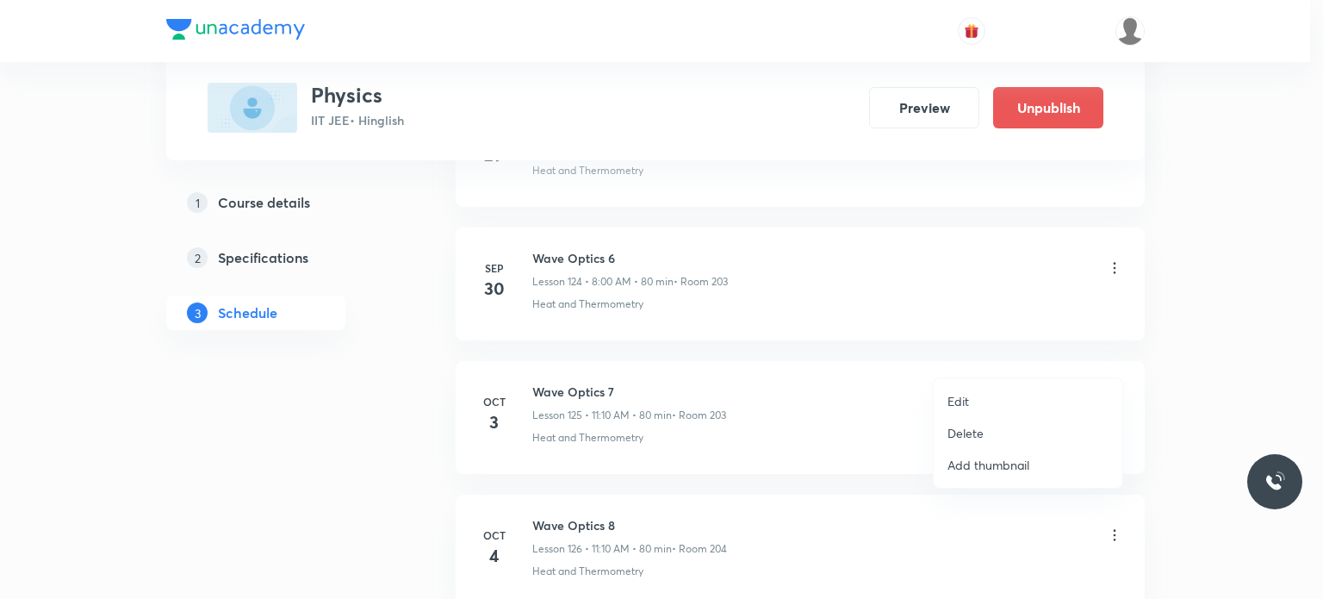
click at [985, 394] on li "Edit" at bounding box center [1028, 401] width 189 height 32
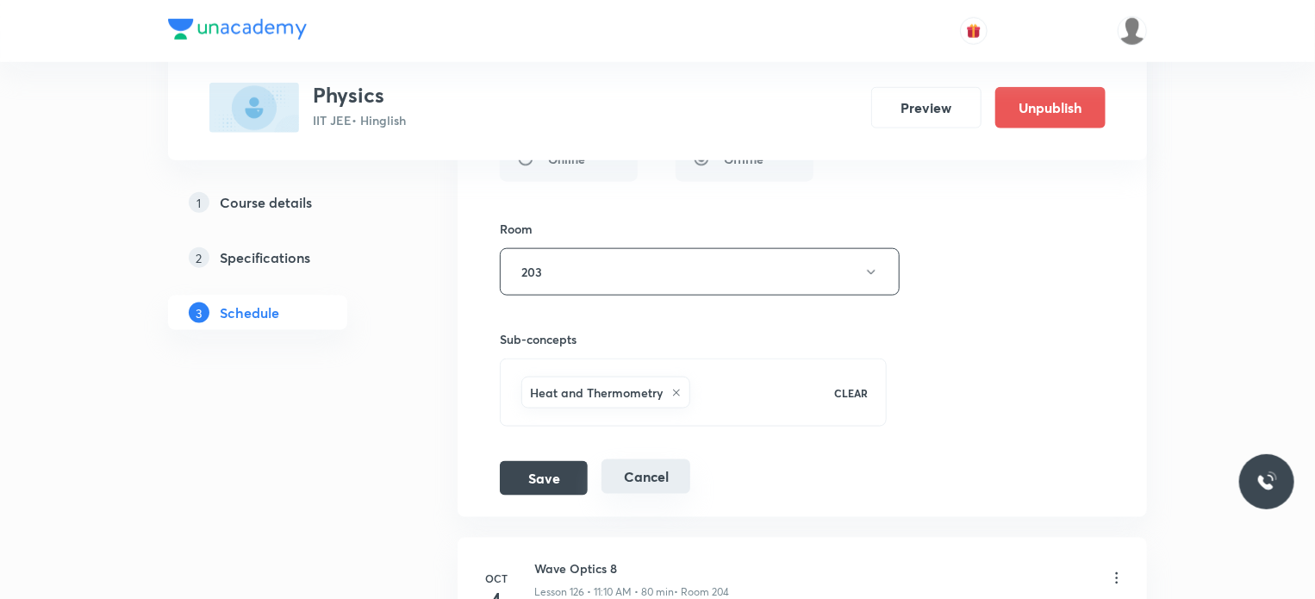
click at [639, 459] on button "Cancel" at bounding box center [645, 476] width 89 height 34
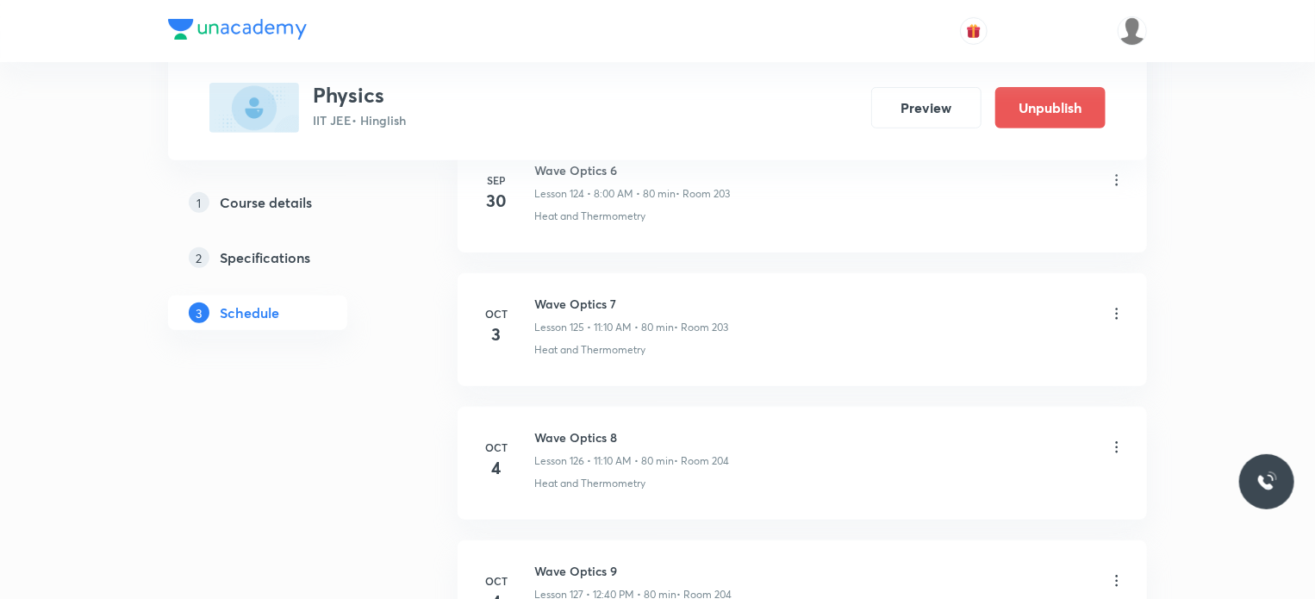
scroll to position [16649, 0]
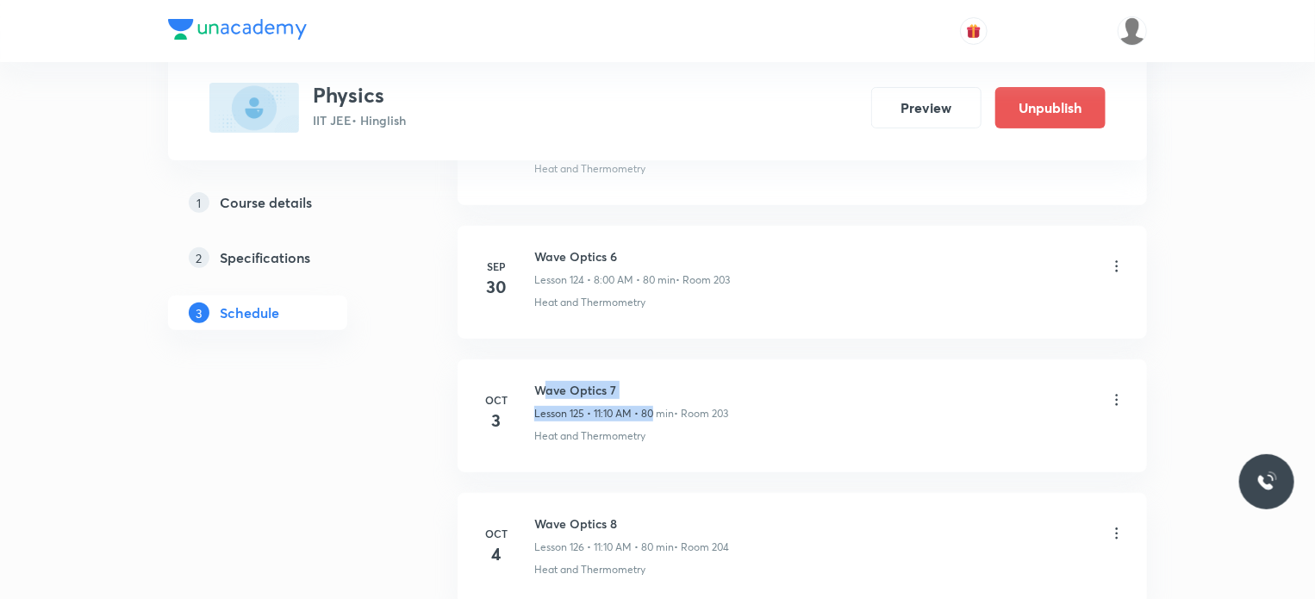
drag, startPoint x: 545, startPoint y: 347, endPoint x: 654, endPoint y: 371, distance: 112.1
click at [654, 381] on div "Wave Optics 7 Lesson 125 • 11:10 AM • 80 min • Room 203" at bounding box center [631, 401] width 194 height 40
click at [654, 406] on p "Lesson 125 • 11:10 AM • 80 min" at bounding box center [604, 414] width 140 height 16
drag, startPoint x: 532, startPoint y: 342, endPoint x: 615, endPoint y: 347, distance: 83.7
click at [615, 381] on div "Oct 3 Wave Optics 7 Lesson 125 • 11:10 AM • 80 min • Room 203 Heat and Thermome…" at bounding box center [802, 412] width 646 height 63
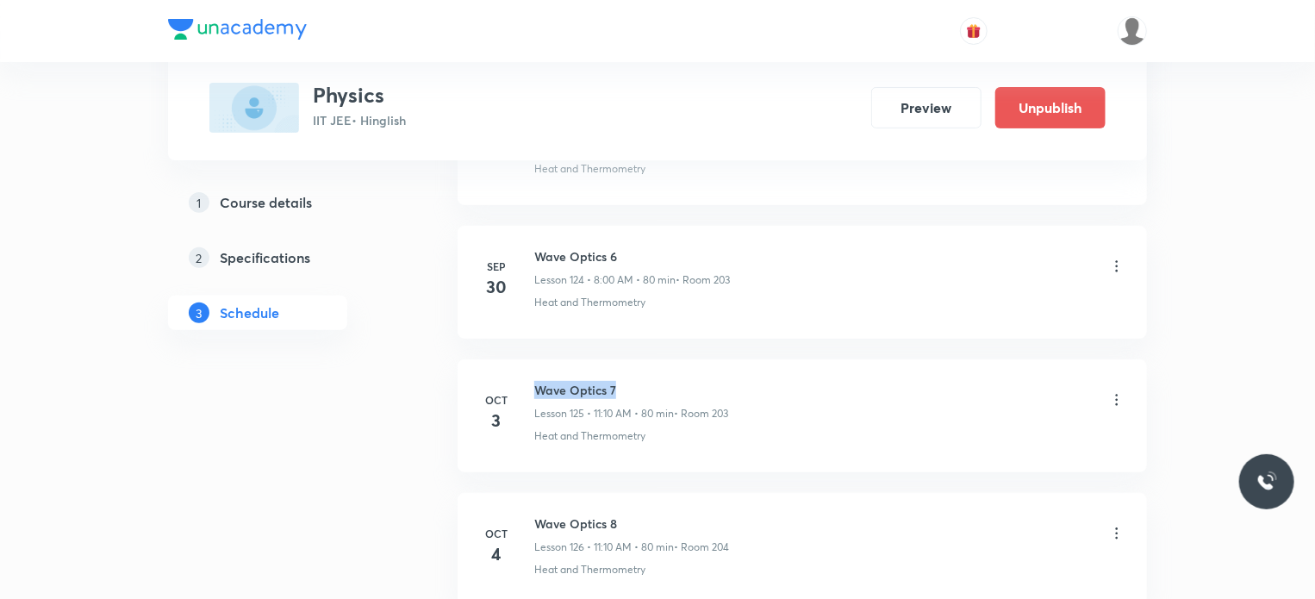
click at [620, 381] on h6 "Wave Optics 7" at bounding box center [631, 390] width 194 height 18
click at [1111, 391] on div at bounding box center [1116, 401] width 17 height 20
click at [1114, 391] on icon at bounding box center [1116, 399] width 17 height 17
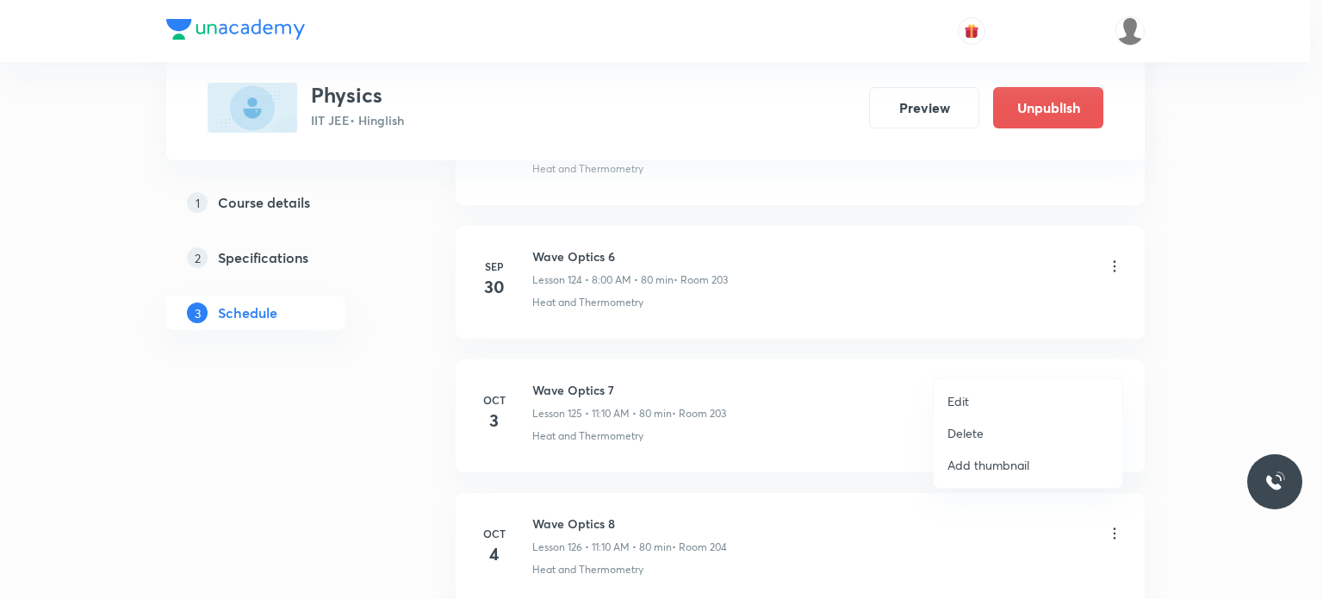
click at [979, 389] on li "Edit" at bounding box center [1028, 401] width 189 height 32
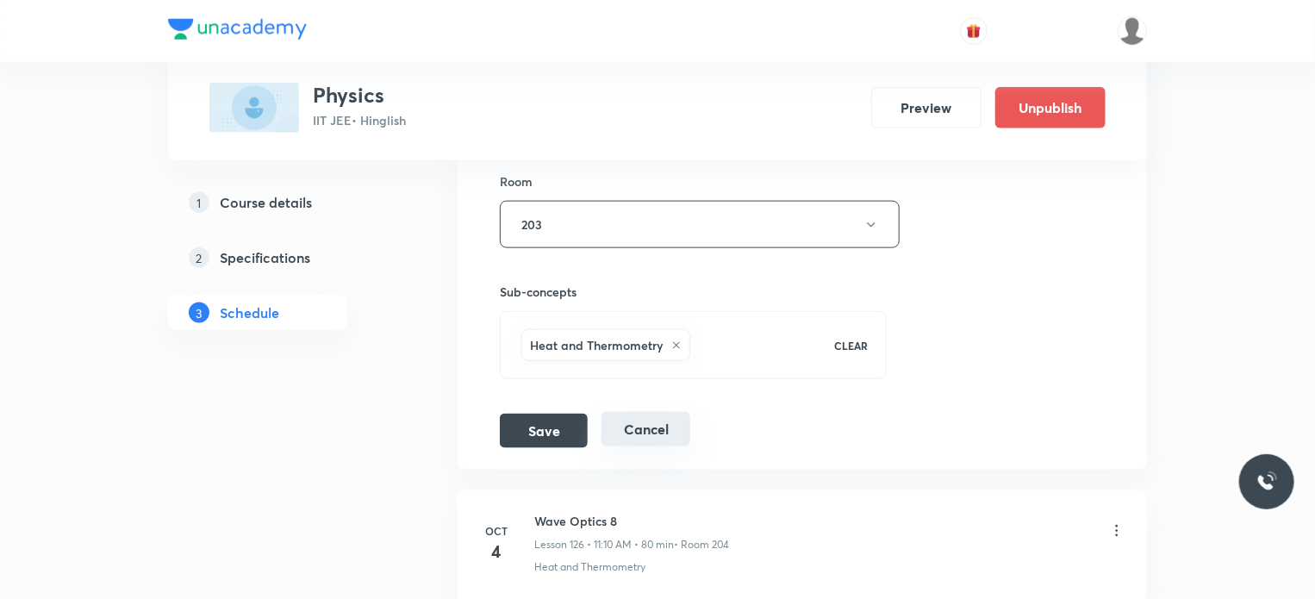
click at [663, 412] on button "Cancel" at bounding box center [645, 429] width 89 height 34
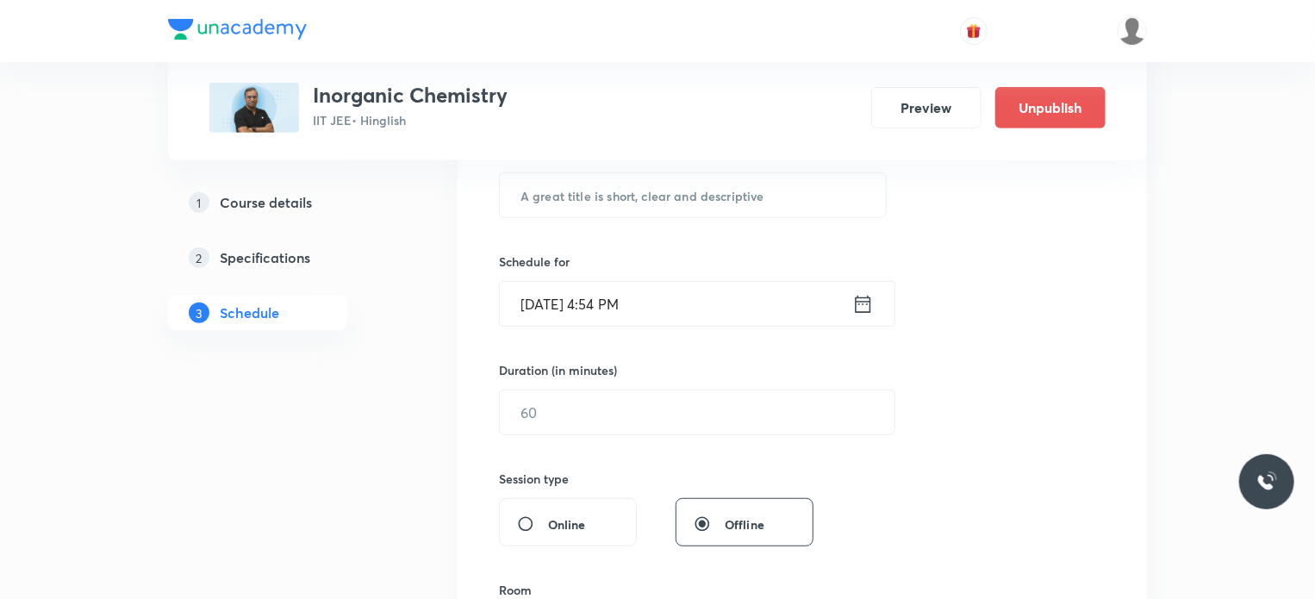
scroll to position [6241, 0]
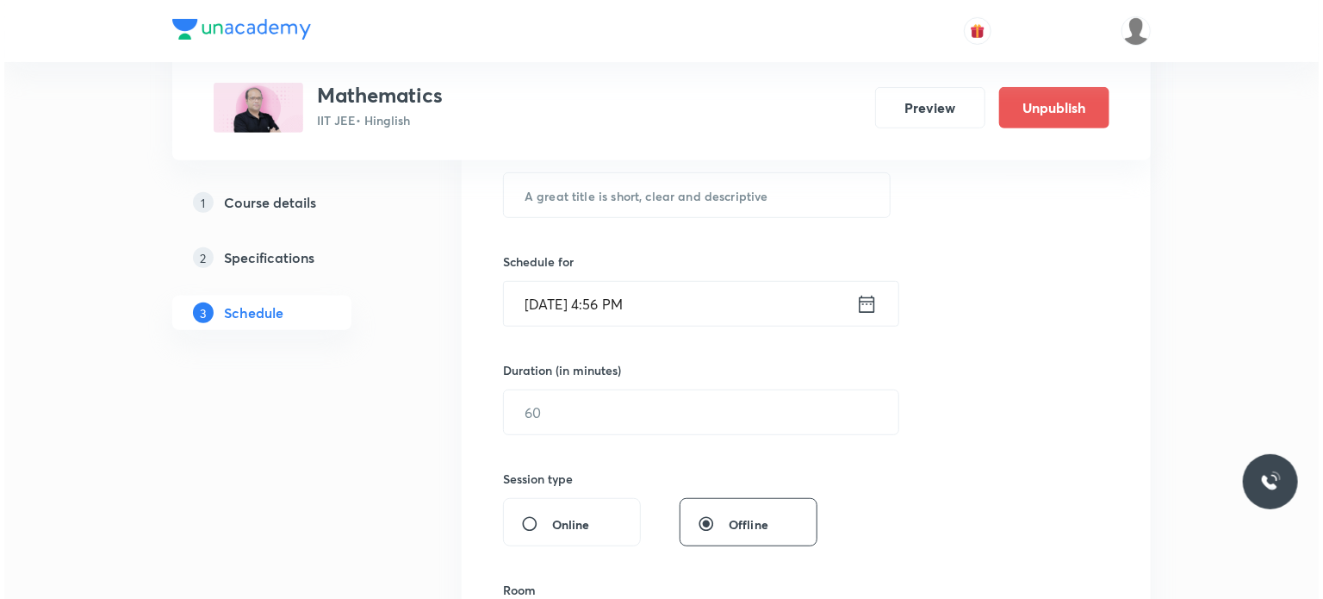
scroll to position [17164, 0]
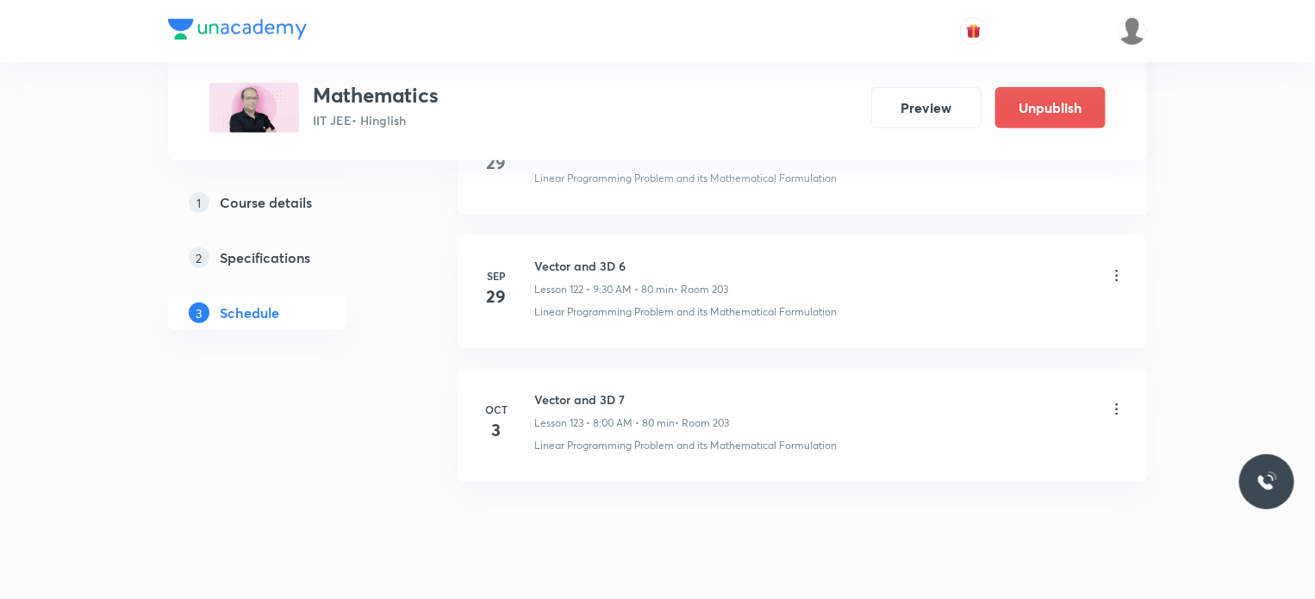
click at [1118, 401] on icon at bounding box center [1116, 409] width 17 height 17
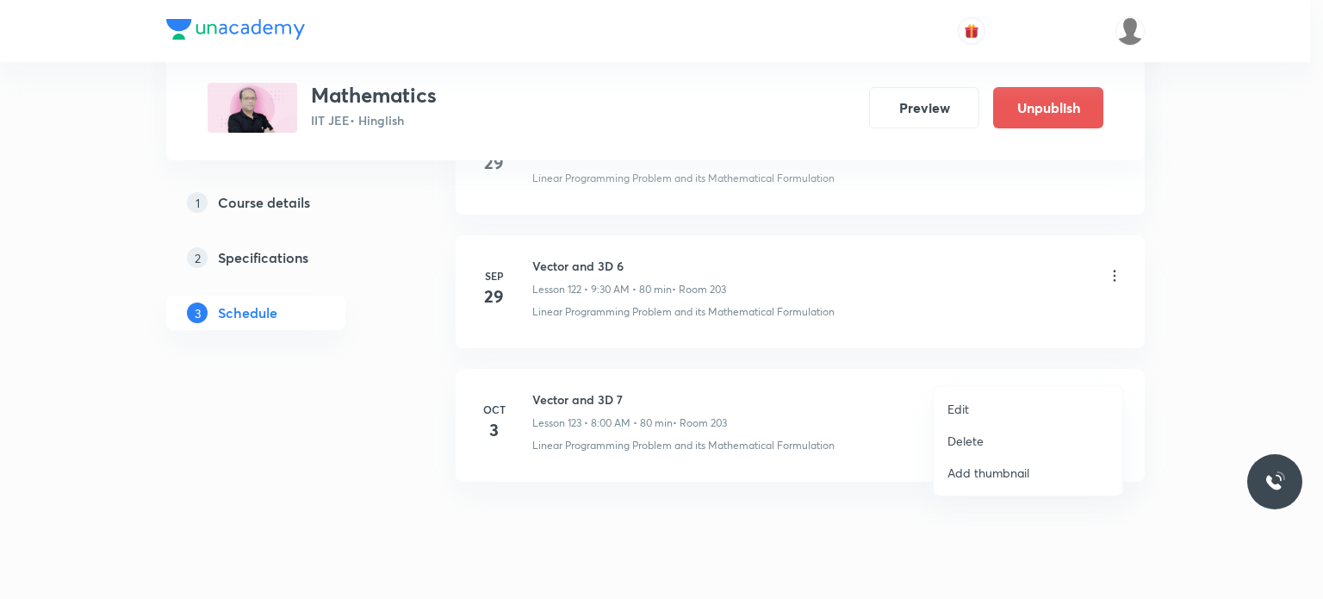
click at [970, 413] on li "Edit" at bounding box center [1028, 409] width 189 height 32
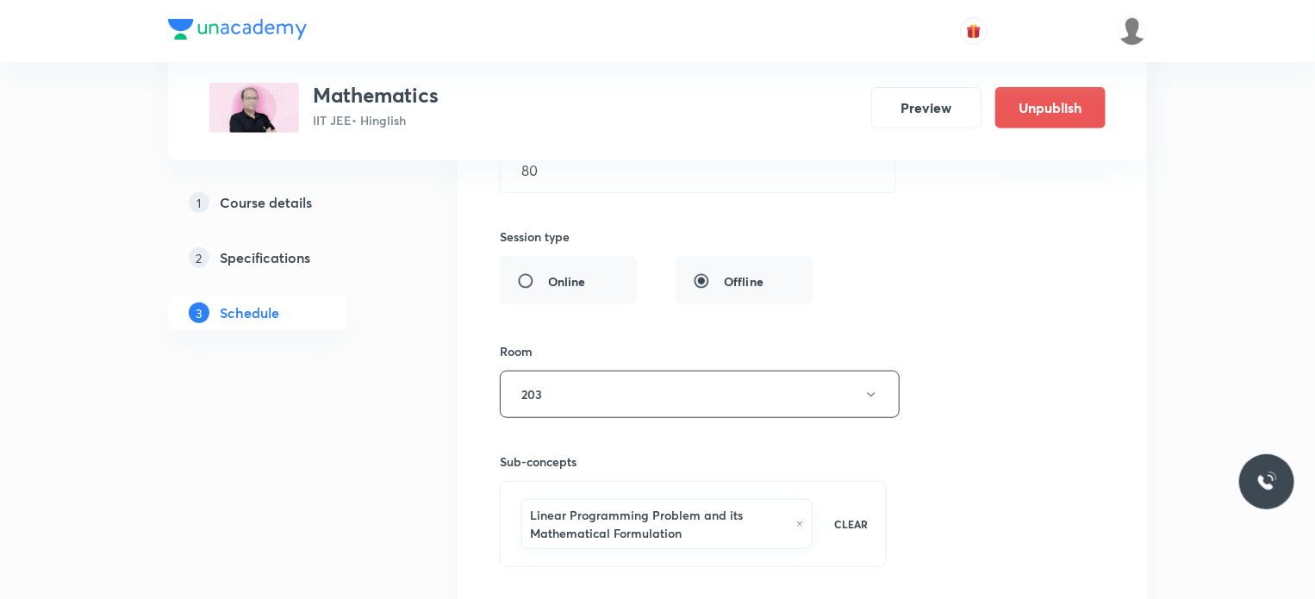
scroll to position [16880, 0]
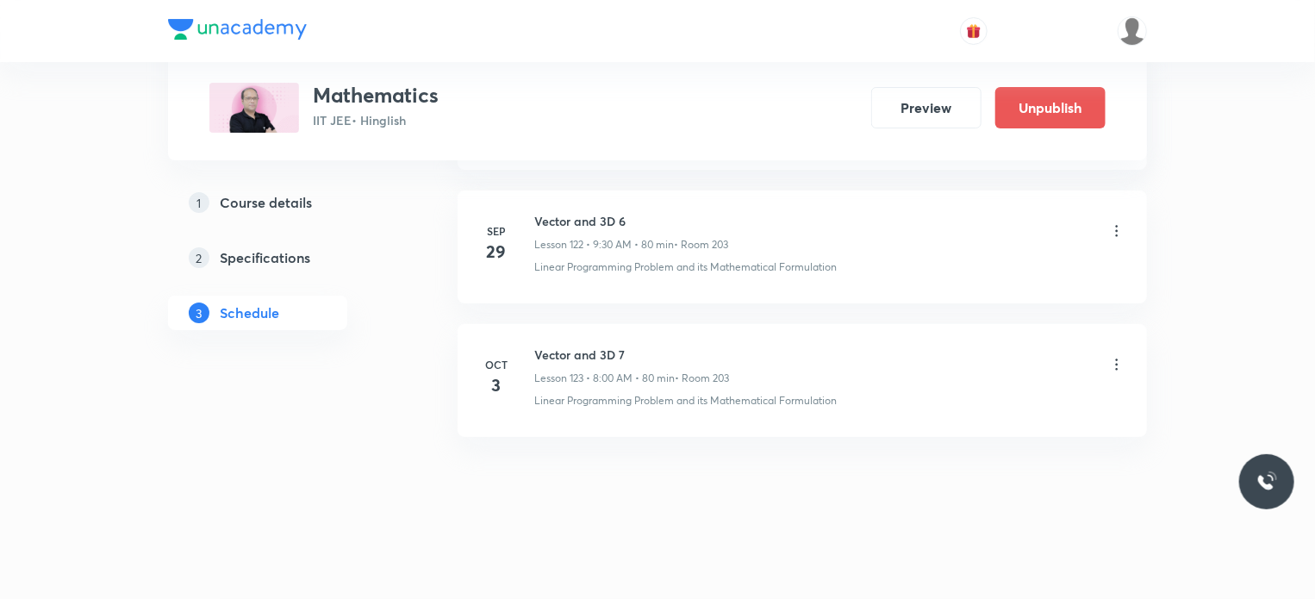
scroll to position [16374, 0]
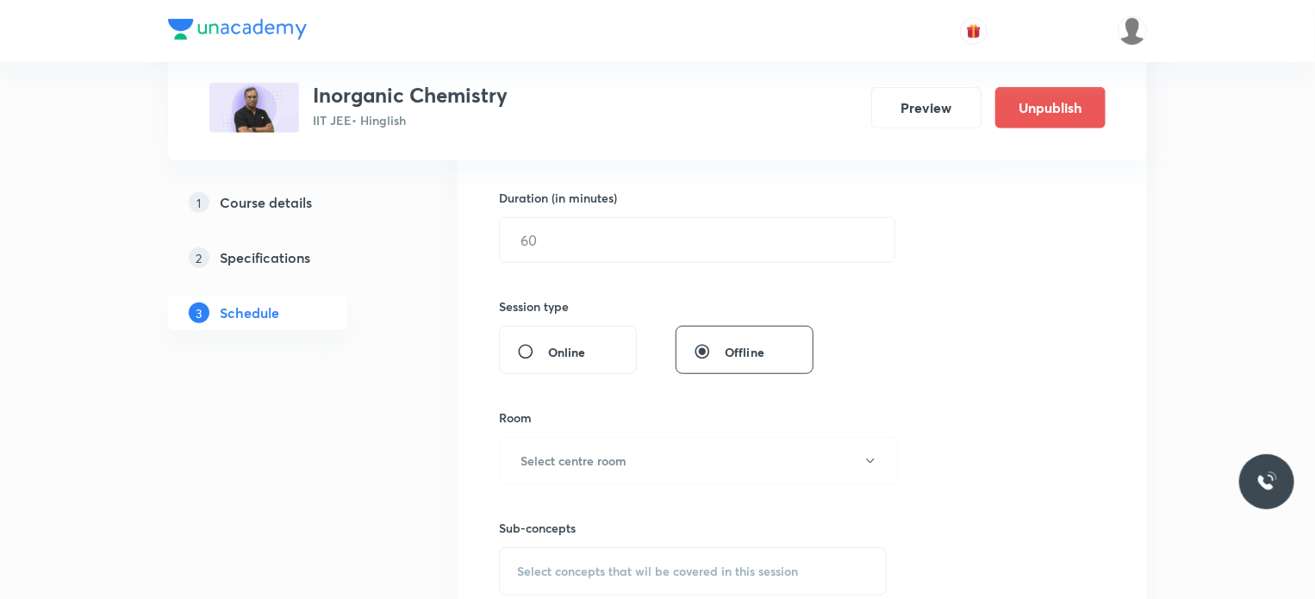
scroll to position [5309, 0]
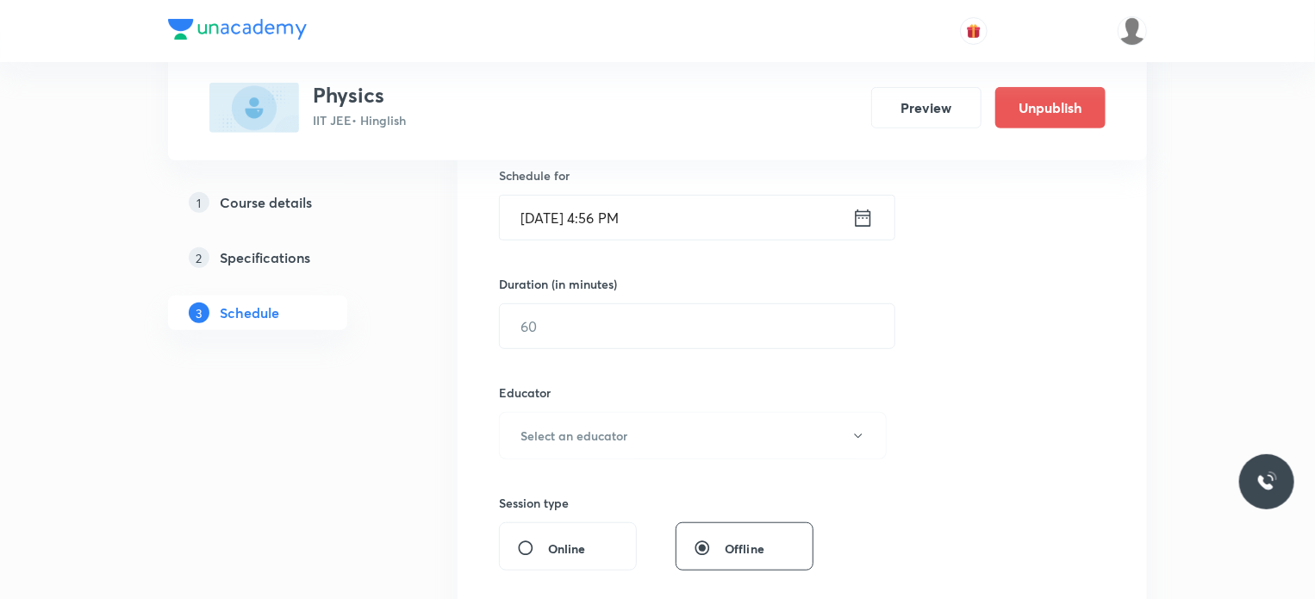
scroll to position [17142, 0]
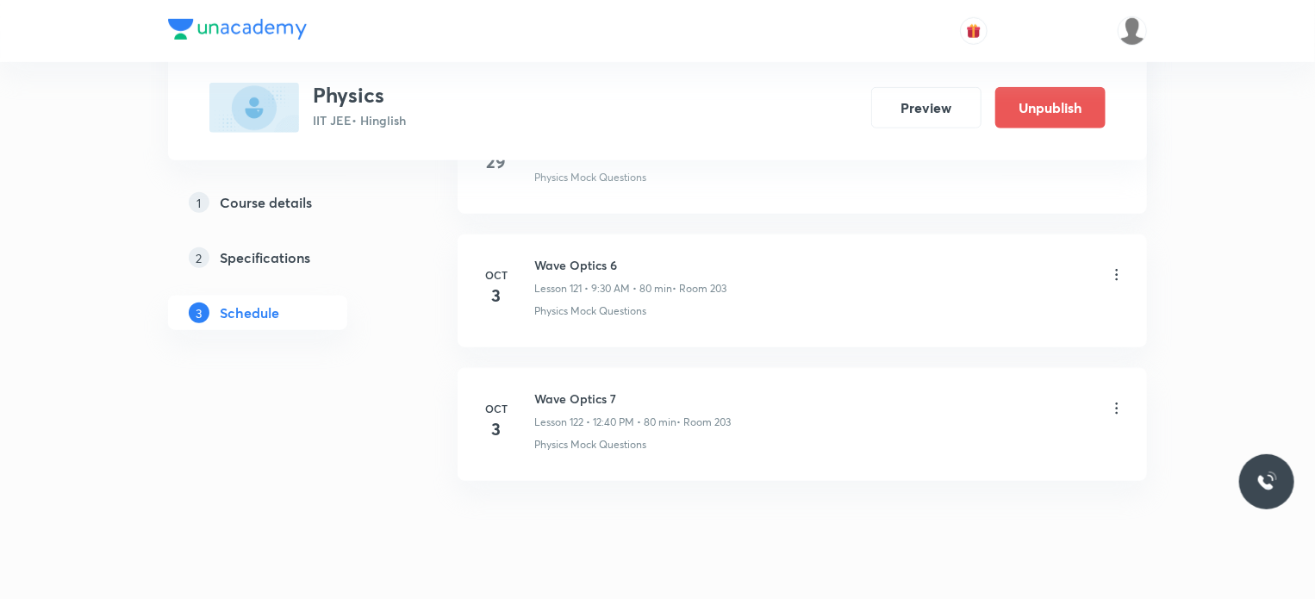
click at [913, 368] on li "[DATE] Wave Optics 7 Lesson 122 • 12:40 PM • 80 min • Room 203 Physics Mock Que…" at bounding box center [802, 424] width 689 height 113
click at [628, 414] on p "Lesson 122 • 12:40 PM • 80 min" at bounding box center [605, 422] width 142 height 16
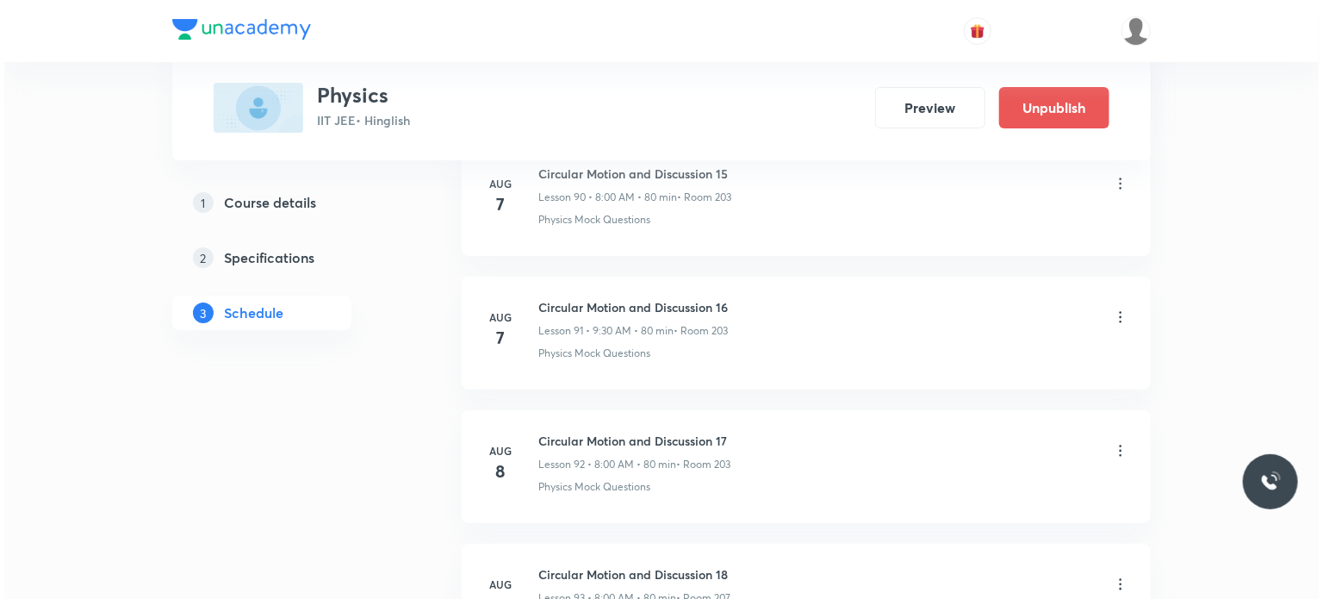
scroll to position [17540, 0]
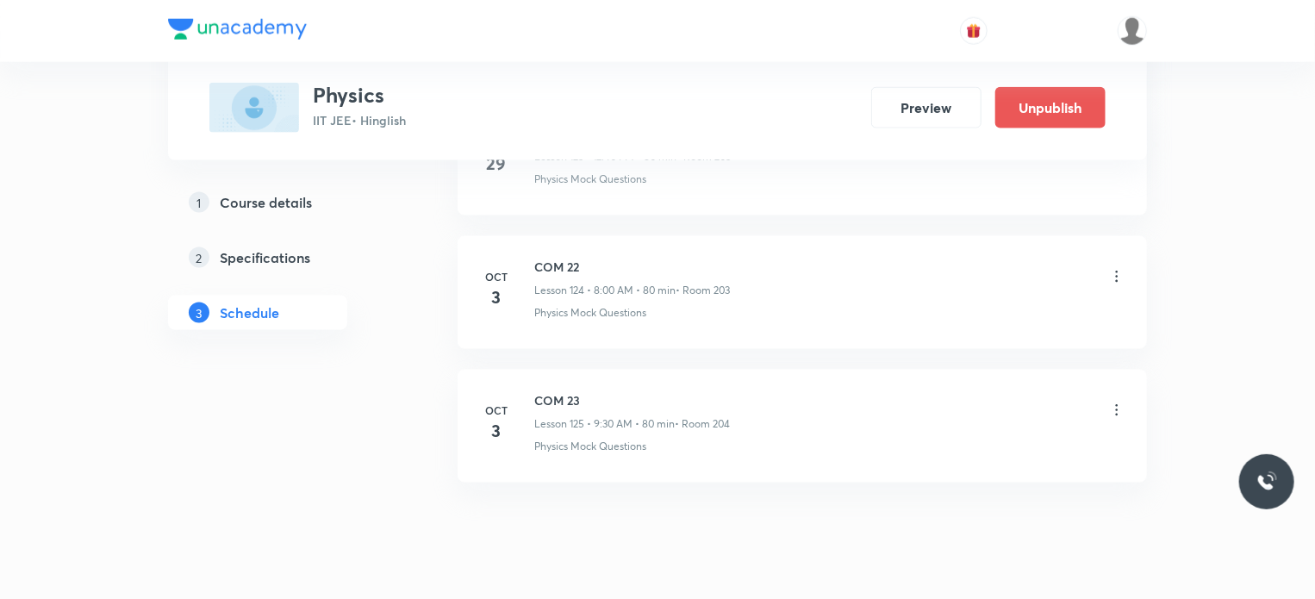
click at [1114, 268] on icon at bounding box center [1116, 276] width 17 height 17
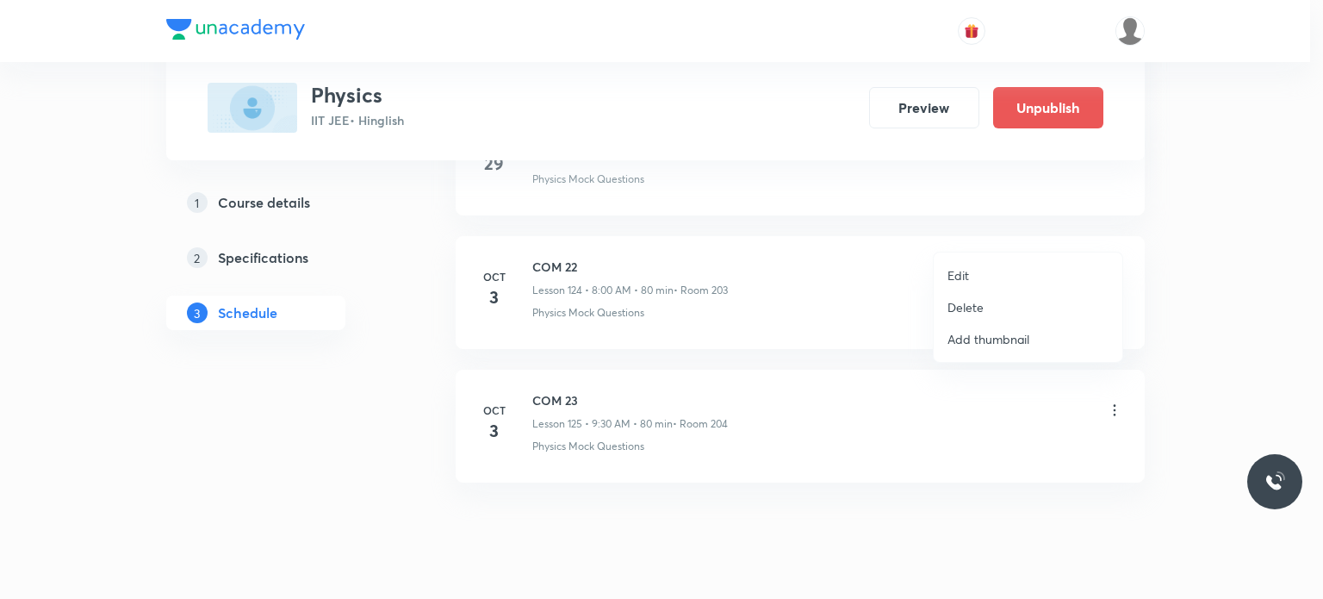
click at [946, 285] on li "Edit" at bounding box center [1028, 275] width 189 height 32
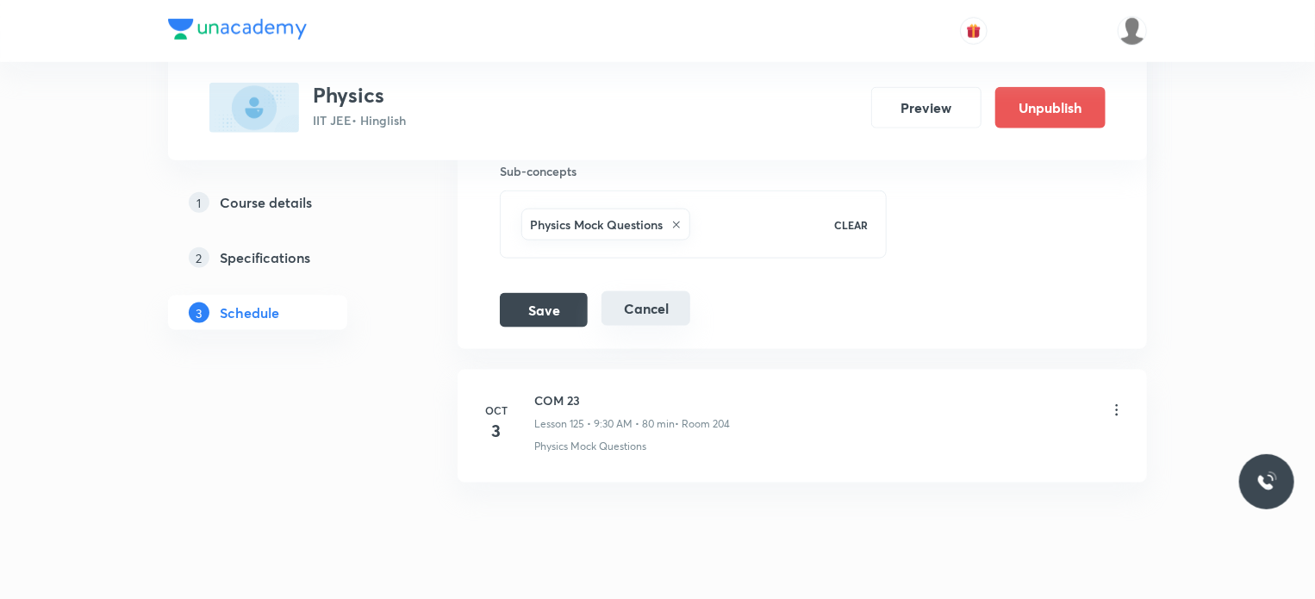
click at [658, 291] on button "Cancel" at bounding box center [645, 308] width 89 height 34
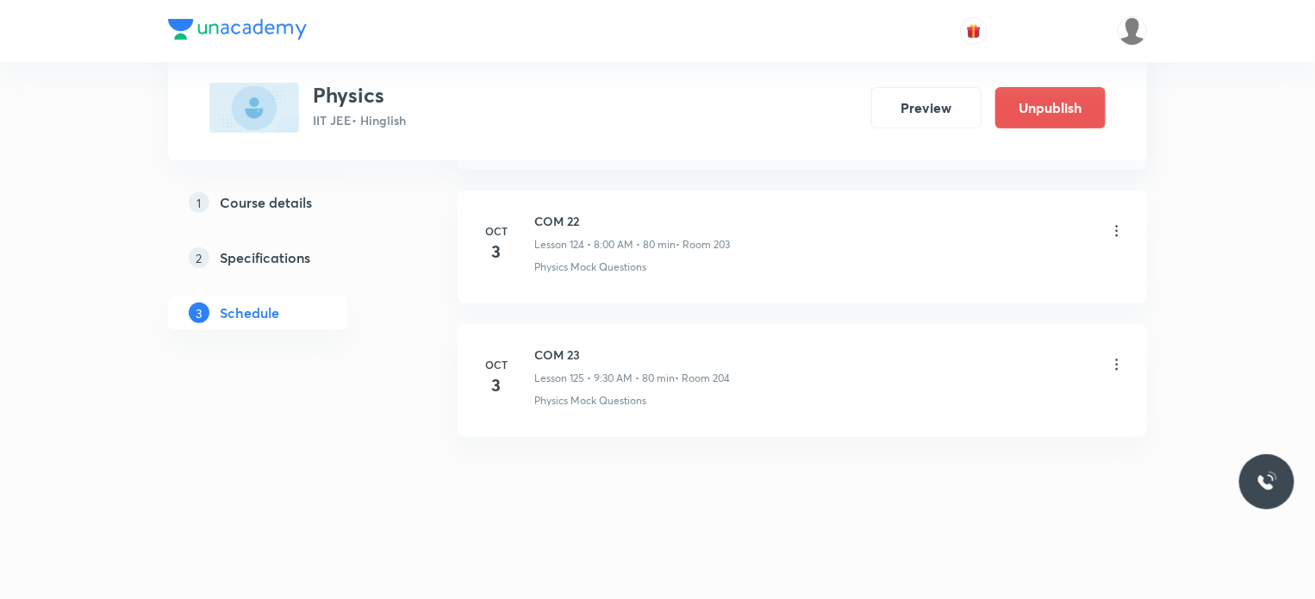
scroll to position [16640, 0]
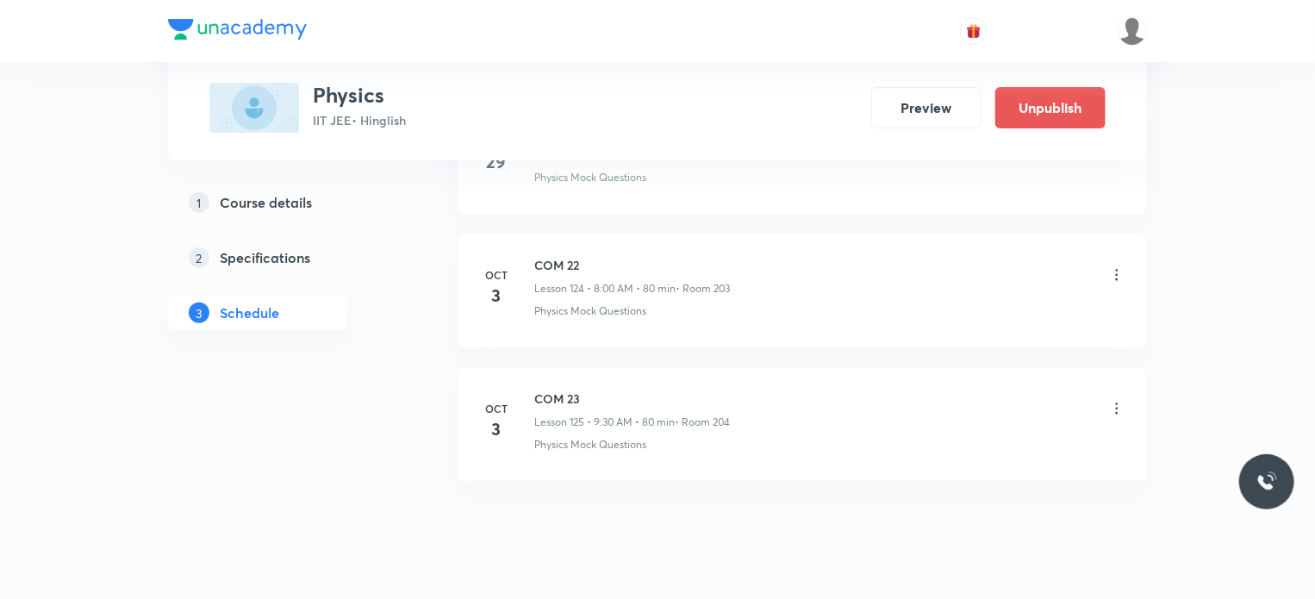
click at [1117, 400] on icon at bounding box center [1116, 408] width 17 height 17
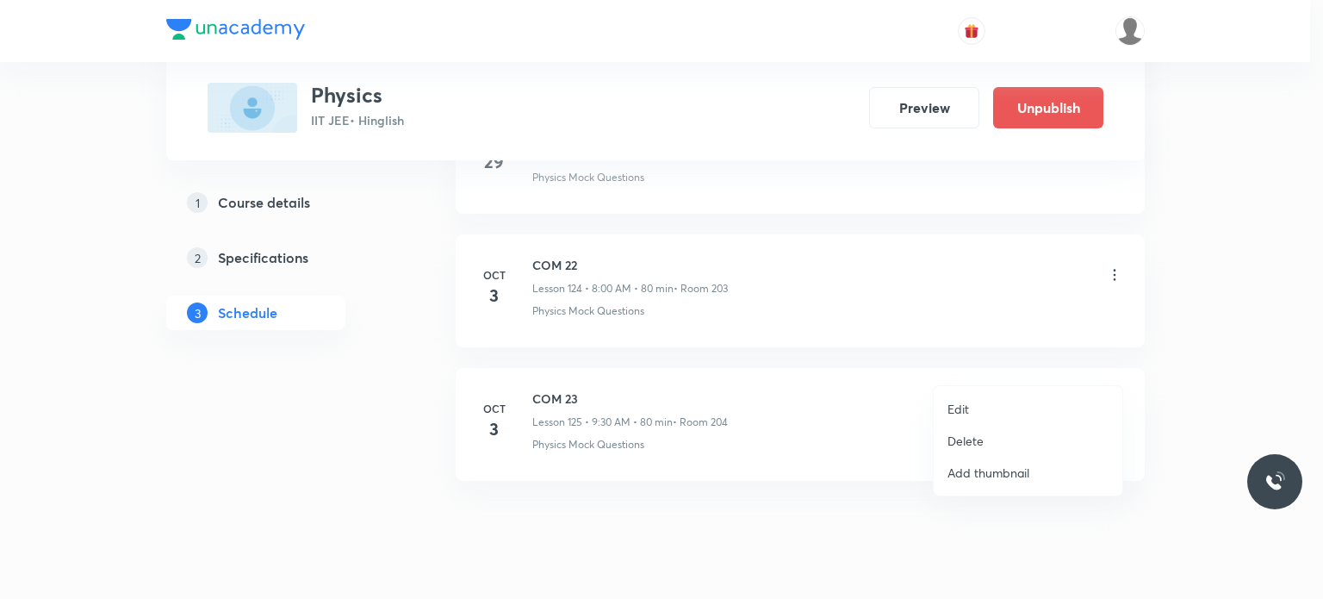
click at [972, 406] on li "Edit" at bounding box center [1028, 409] width 189 height 32
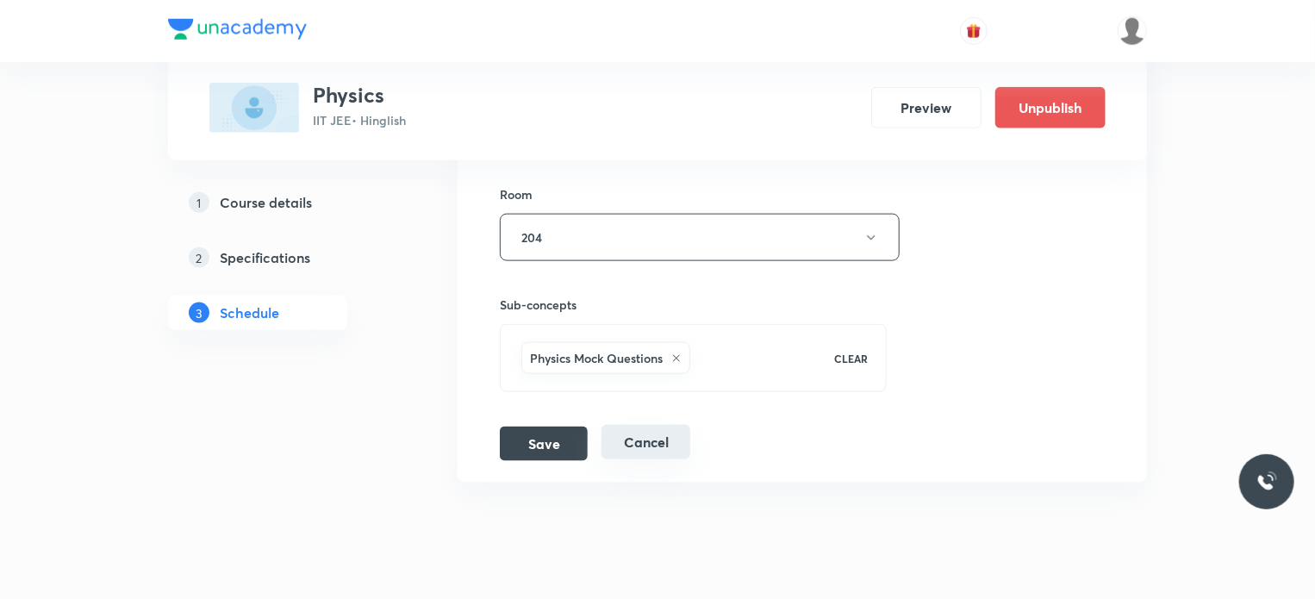
click at [652, 425] on button "Cancel" at bounding box center [645, 442] width 89 height 34
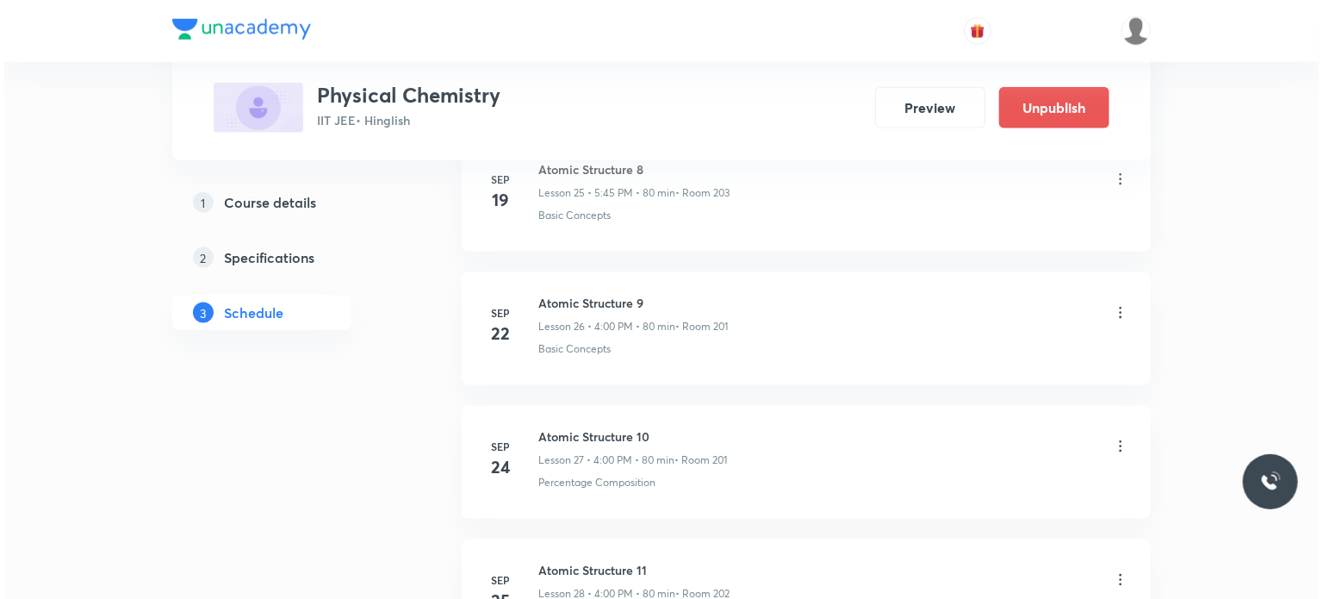
scroll to position [4777, 0]
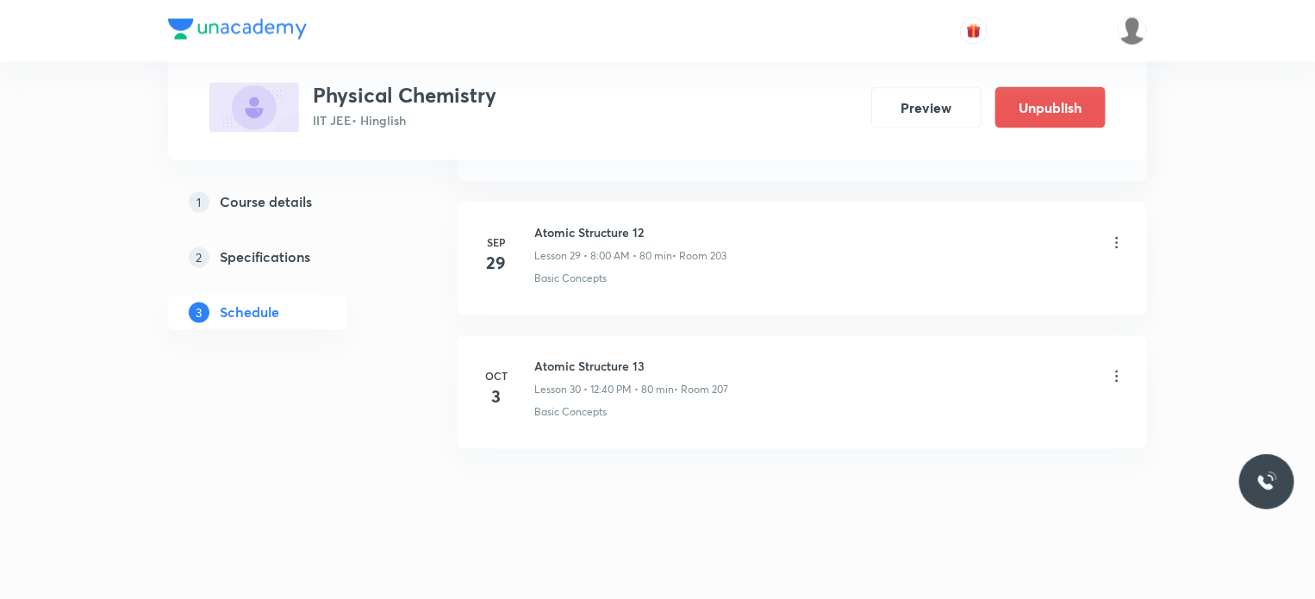
click at [1113, 368] on icon at bounding box center [1116, 376] width 17 height 17
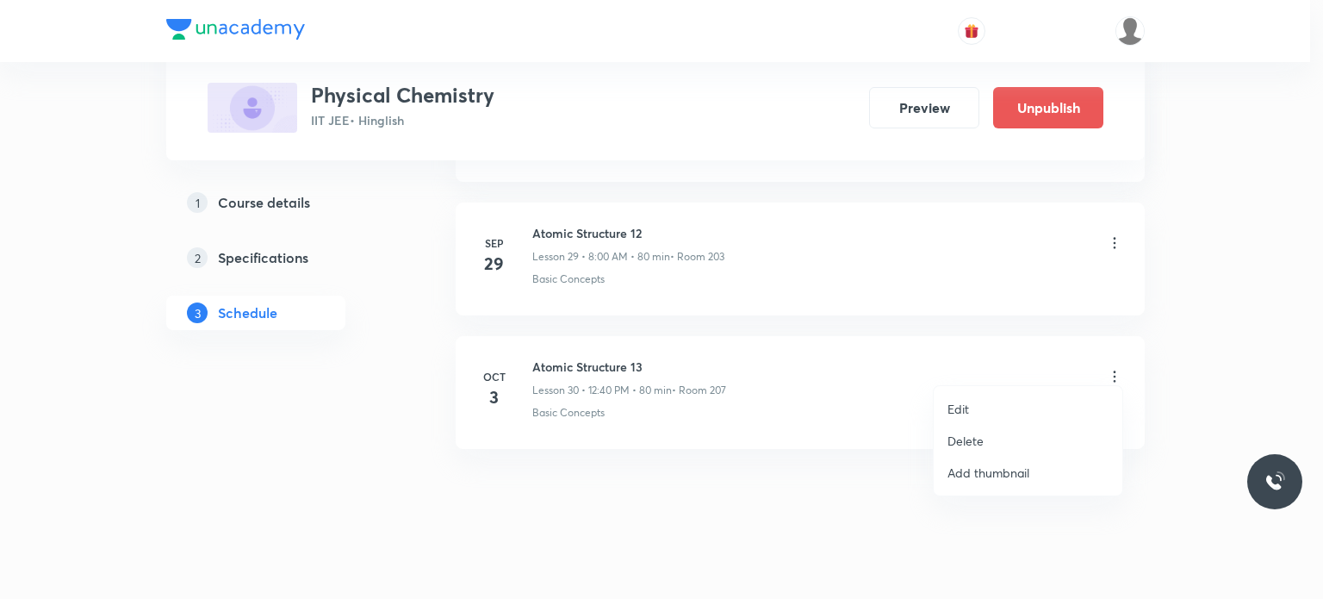
click at [964, 412] on p "Edit" at bounding box center [959, 409] width 22 height 18
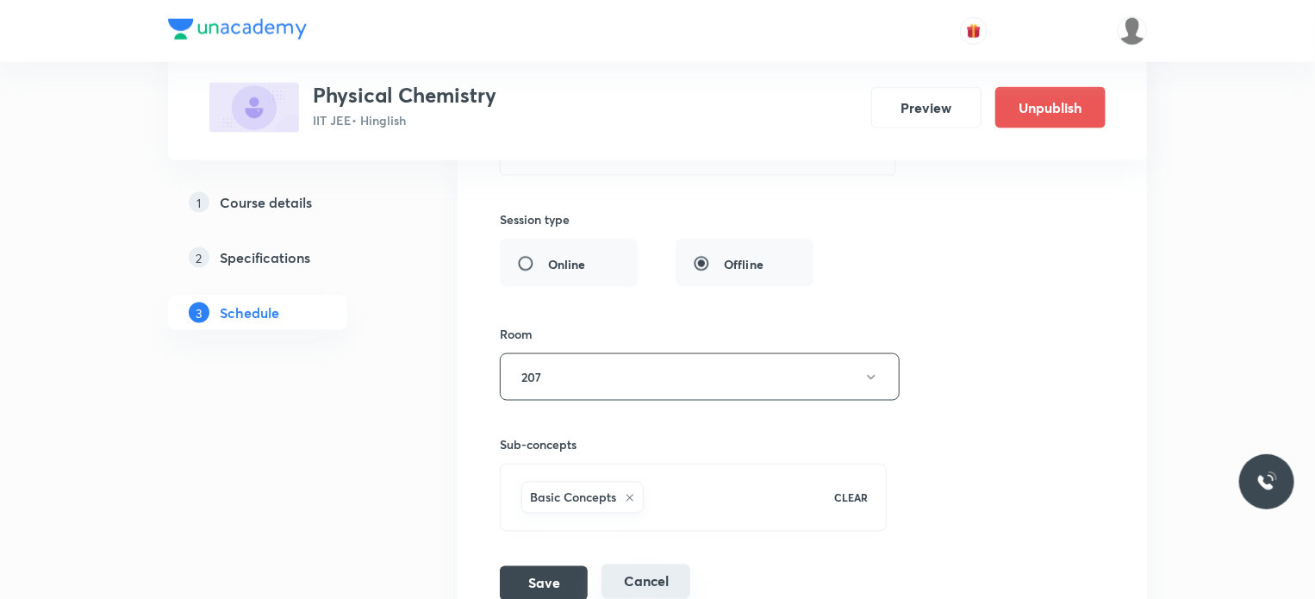
click at [634, 564] on button "Cancel" at bounding box center [645, 581] width 89 height 34
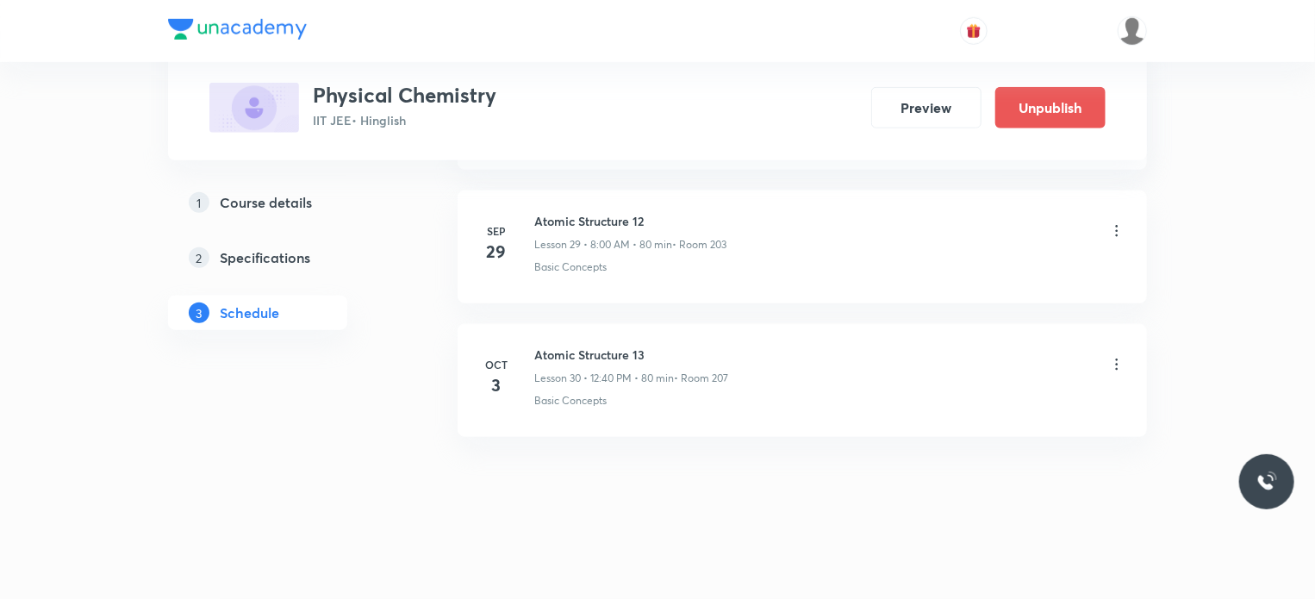
scroll to position [3987, 0]
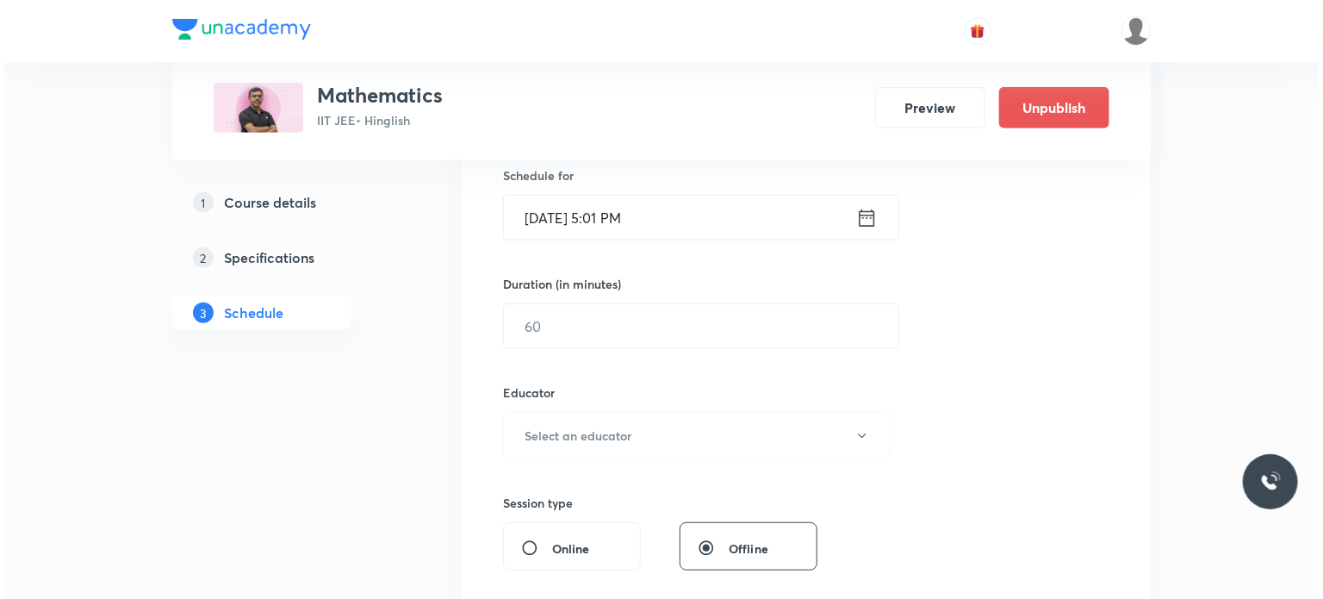
scroll to position [17408, 0]
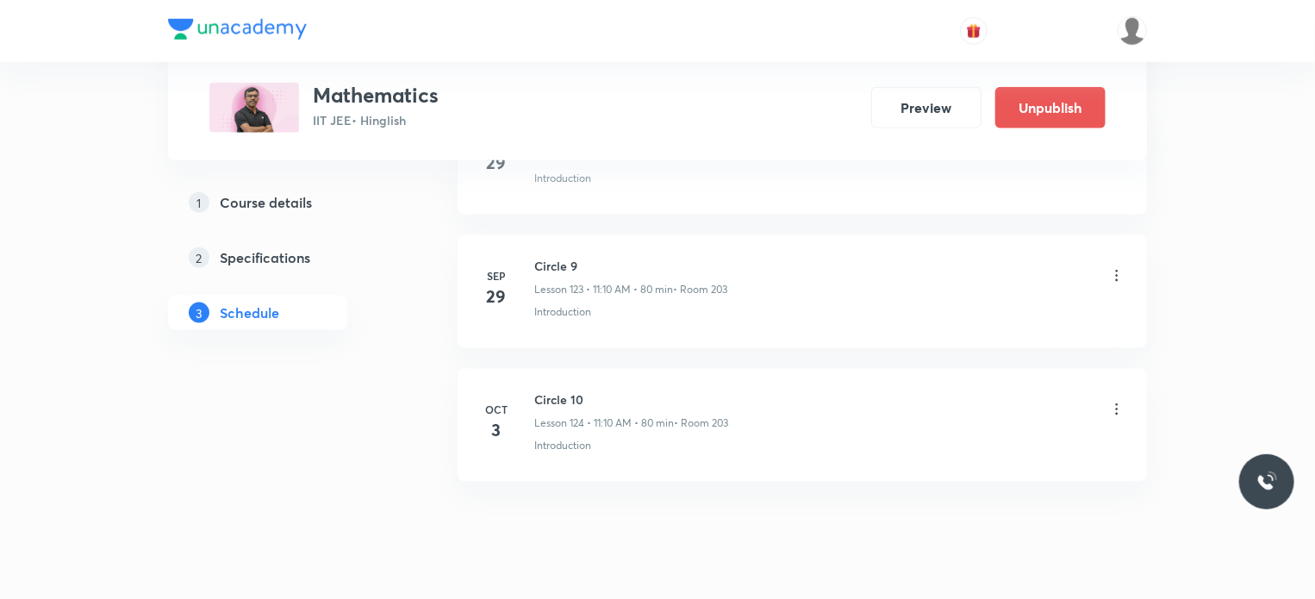
click at [1115, 401] on icon at bounding box center [1116, 409] width 17 height 17
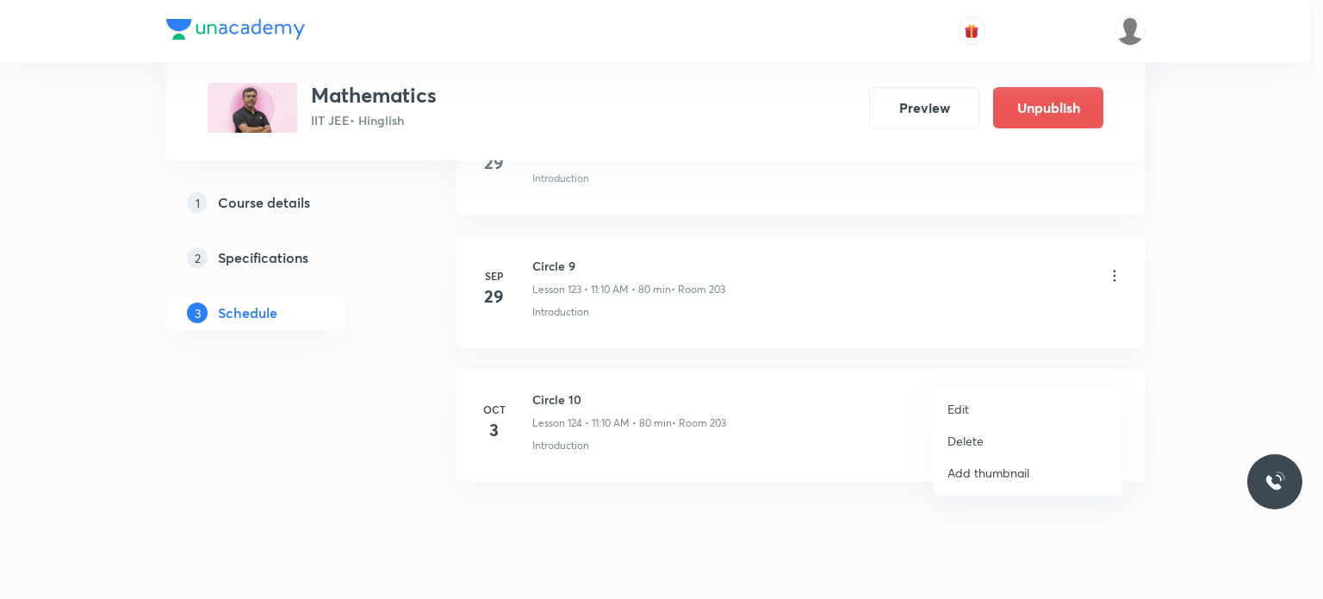
click at [996, 395] on li "Edit" at bounding box center [1028, 409] width 189 height 32
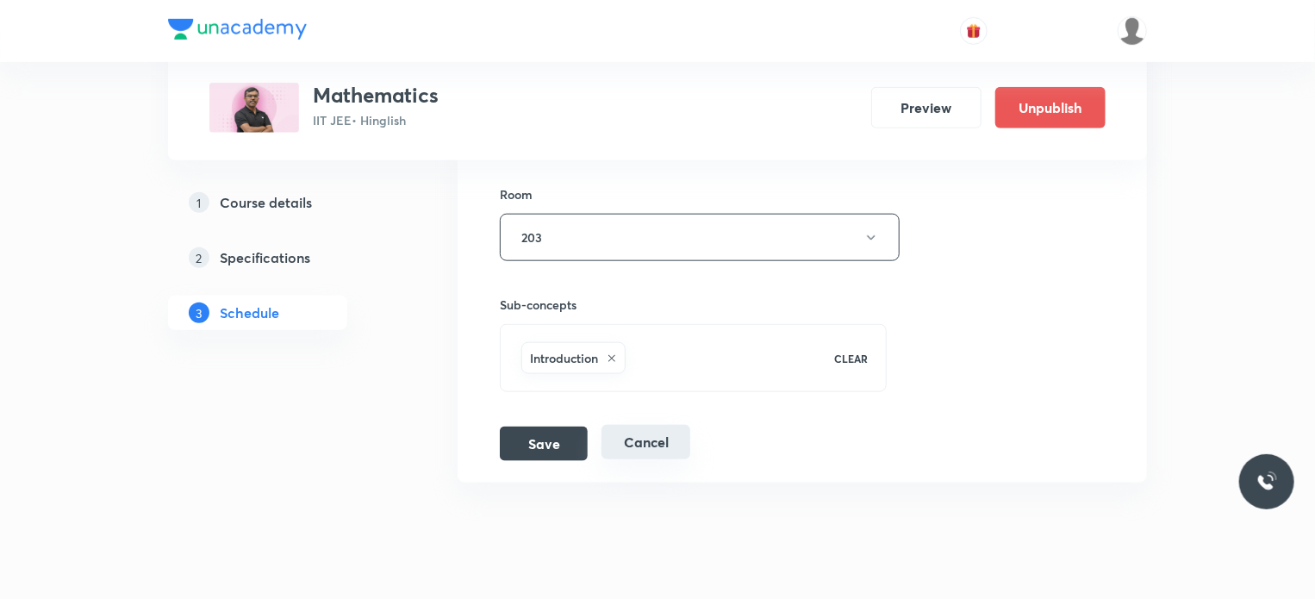
click at [648, 425] on button "Cancel" at bounding box center [645, 442] width 89 height 34
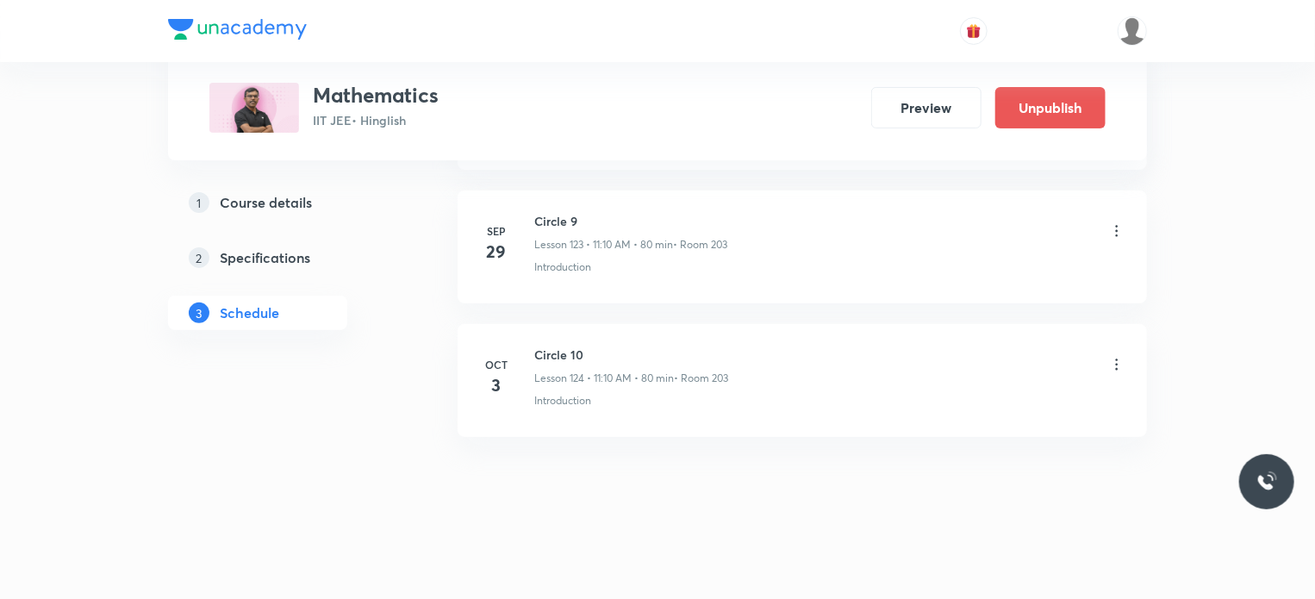
scroll to position [16507, 0]
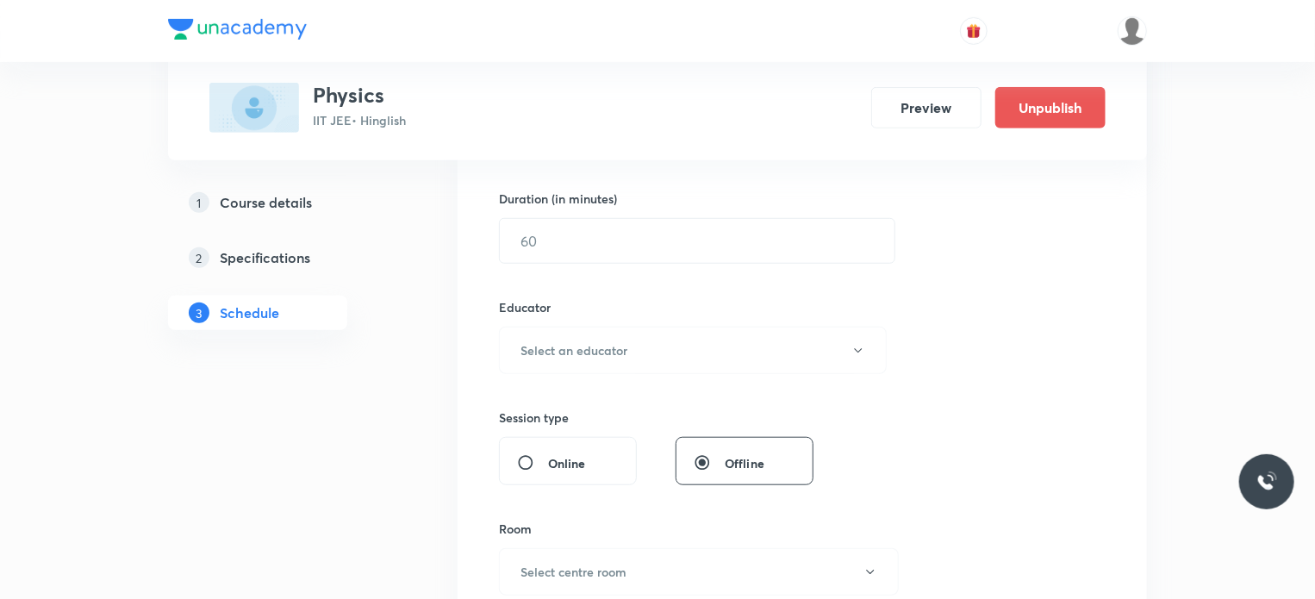
scroll to position [517, 0]
drag, startPoint x: 1286, startPoint y: 348, endPoint x: 1323, endPoint y: 218, distance: 135.3
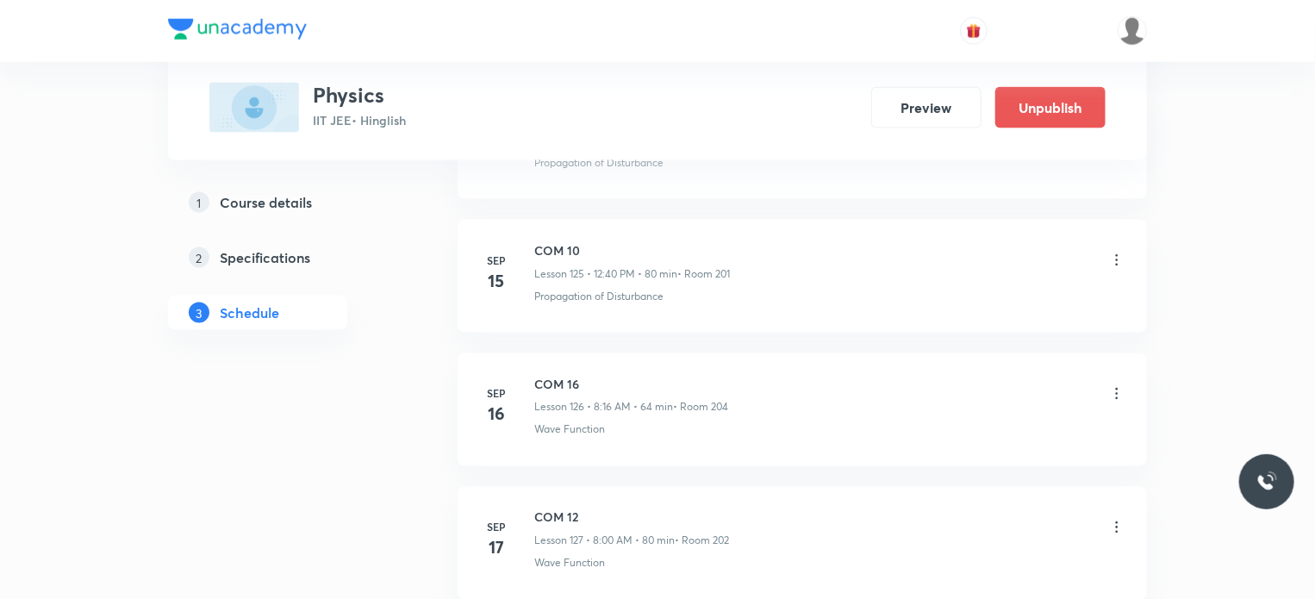
scroll to position [19806, 0]
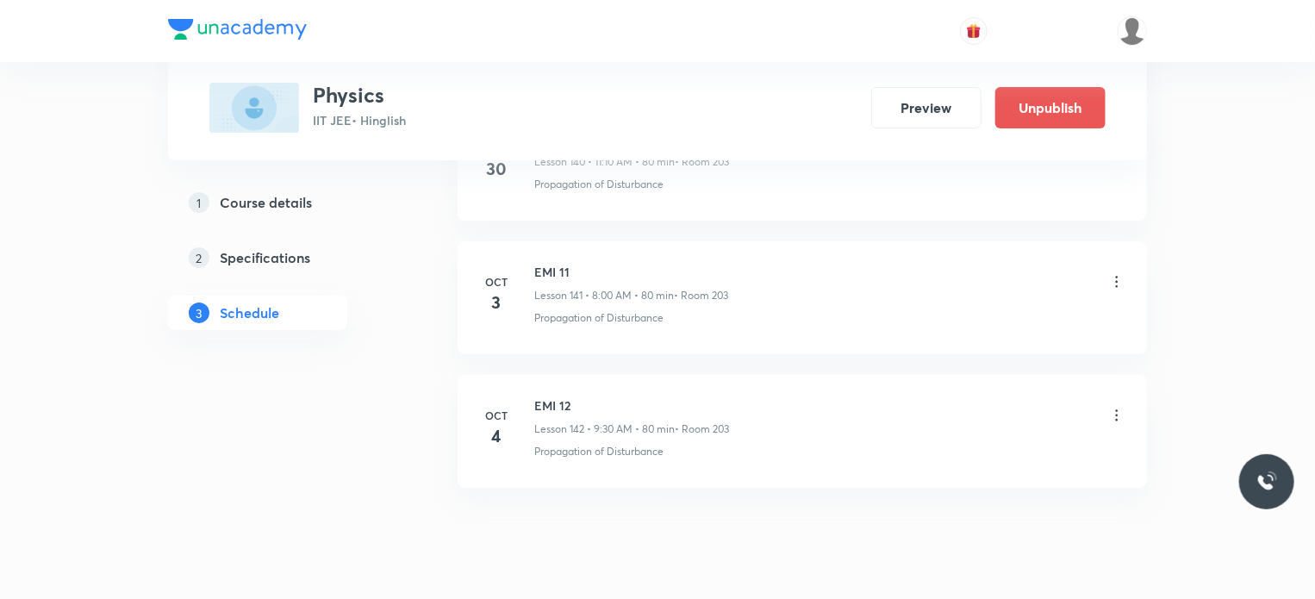
click at [651, 421] on p "Lesson 142 • 9:30 AM • 80 min" at bounding box center [604, 429] width 140 height 16
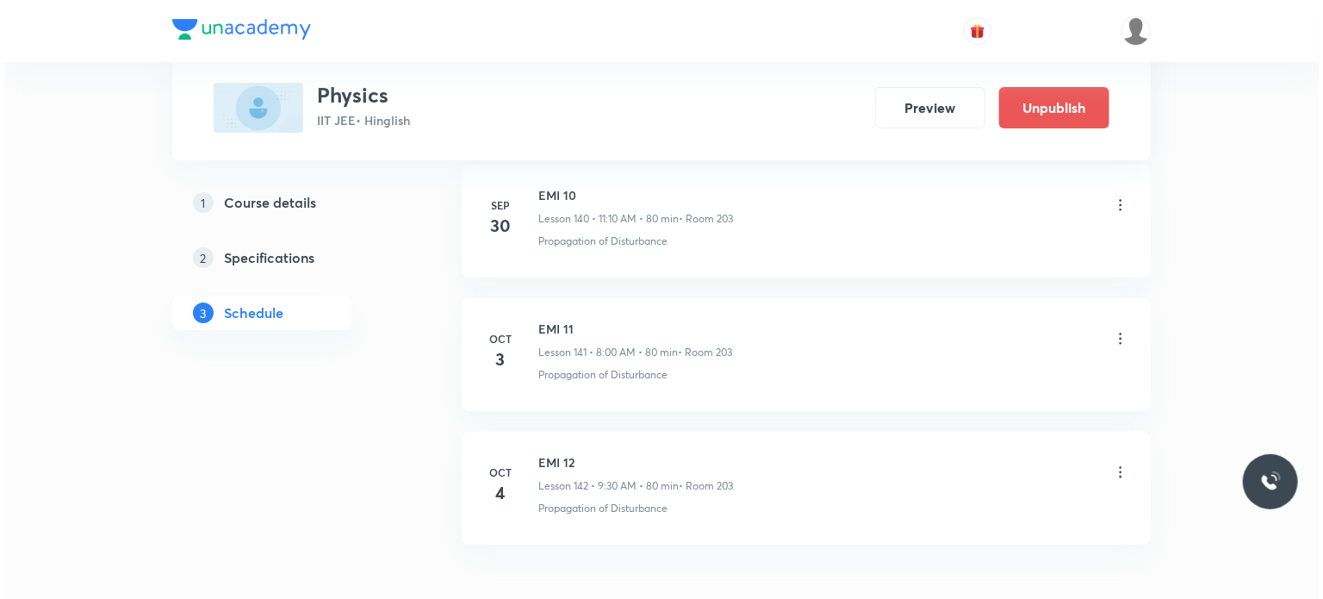
scroll to position [19719, 0]
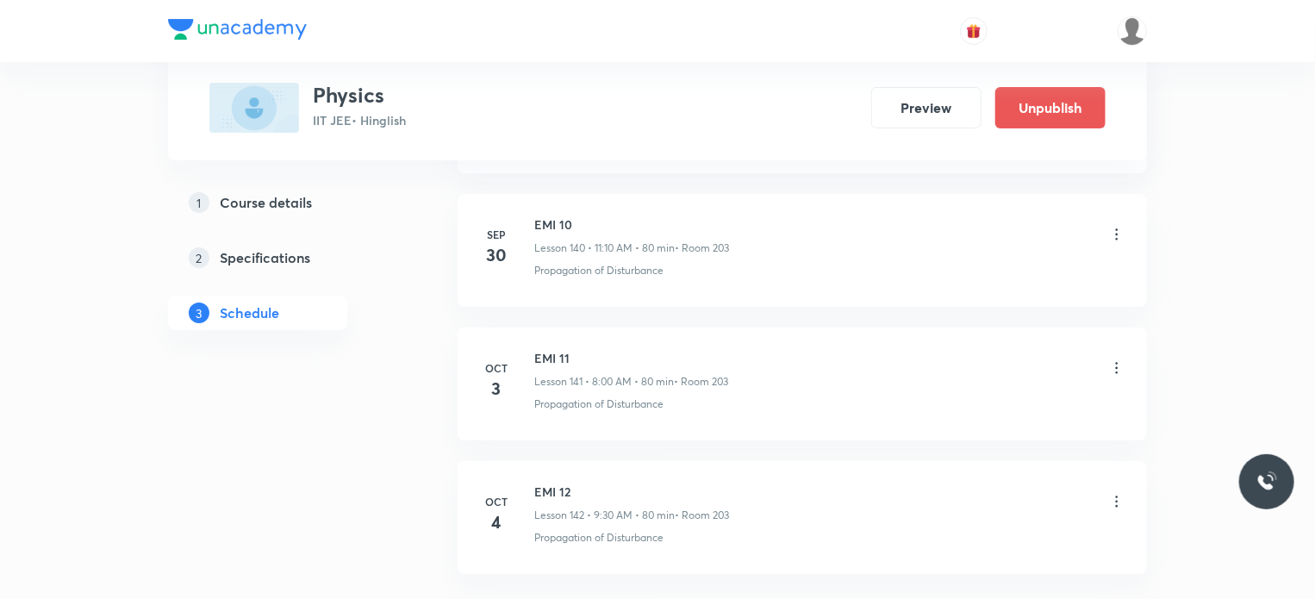
click at [1114, 359] on icon at bounding box center [1116, 367] width 17 height 17
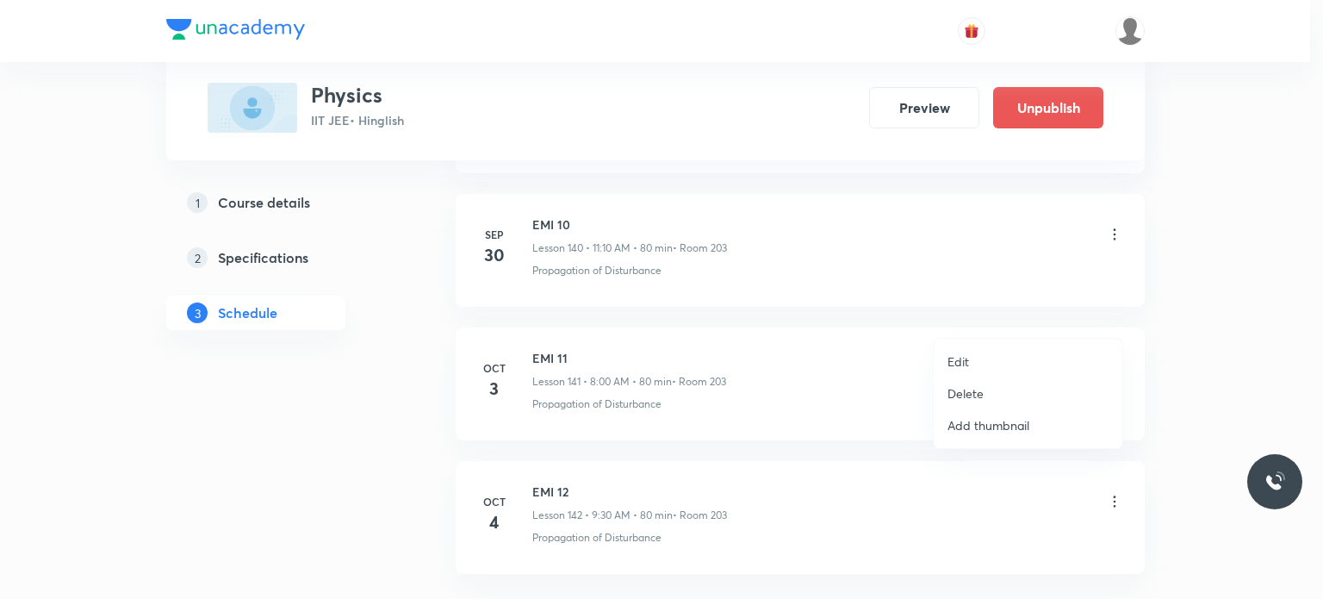
click at [1015, 353] on li "Edit" at bounding box center [1028, 362] width 189 height 32
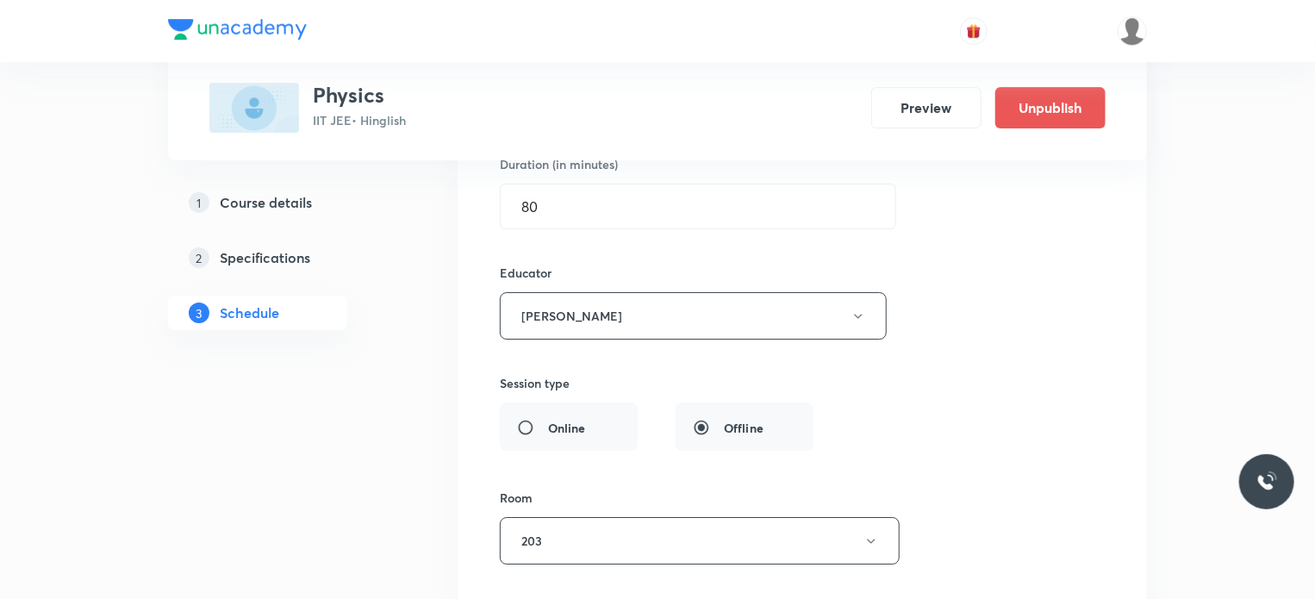
scroll to position [19675, 0]
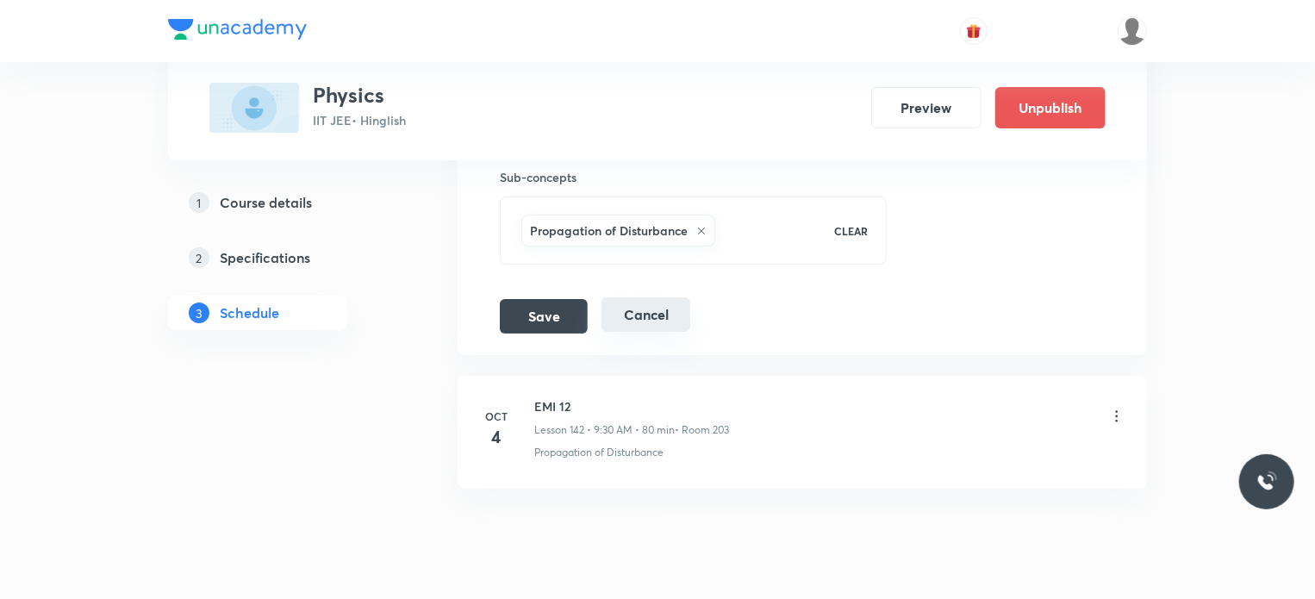
click at [643, 297] on button "Cancel" at bounding box center [645, 314] width 89 height 34
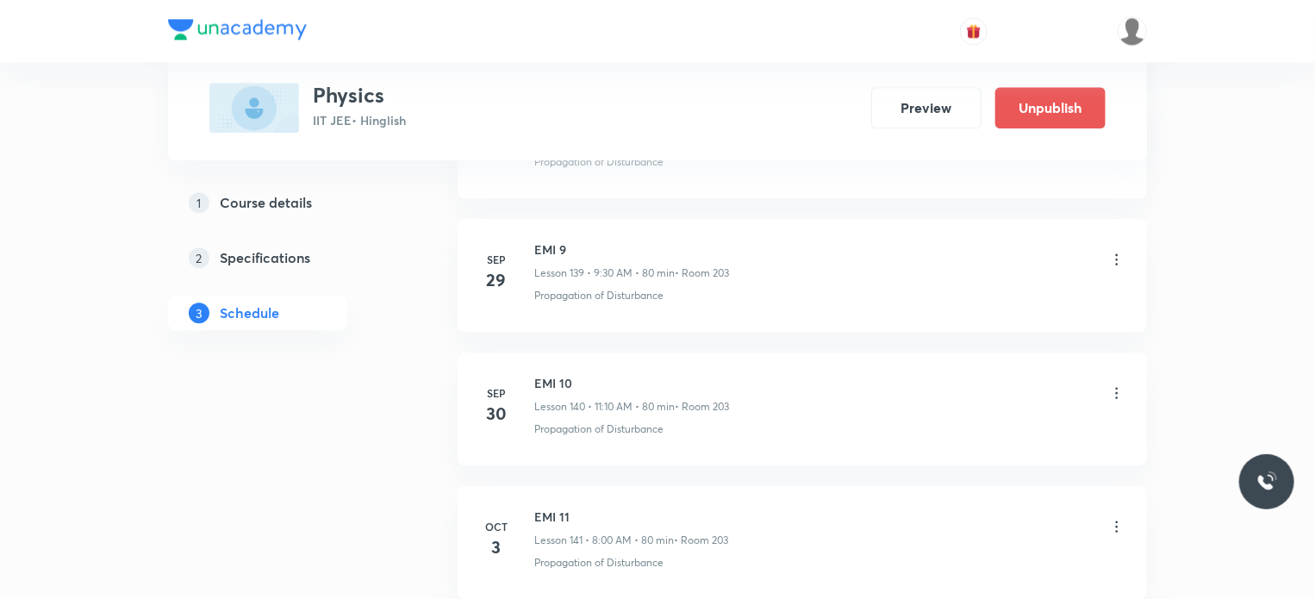
scroll to position [18733, 0]
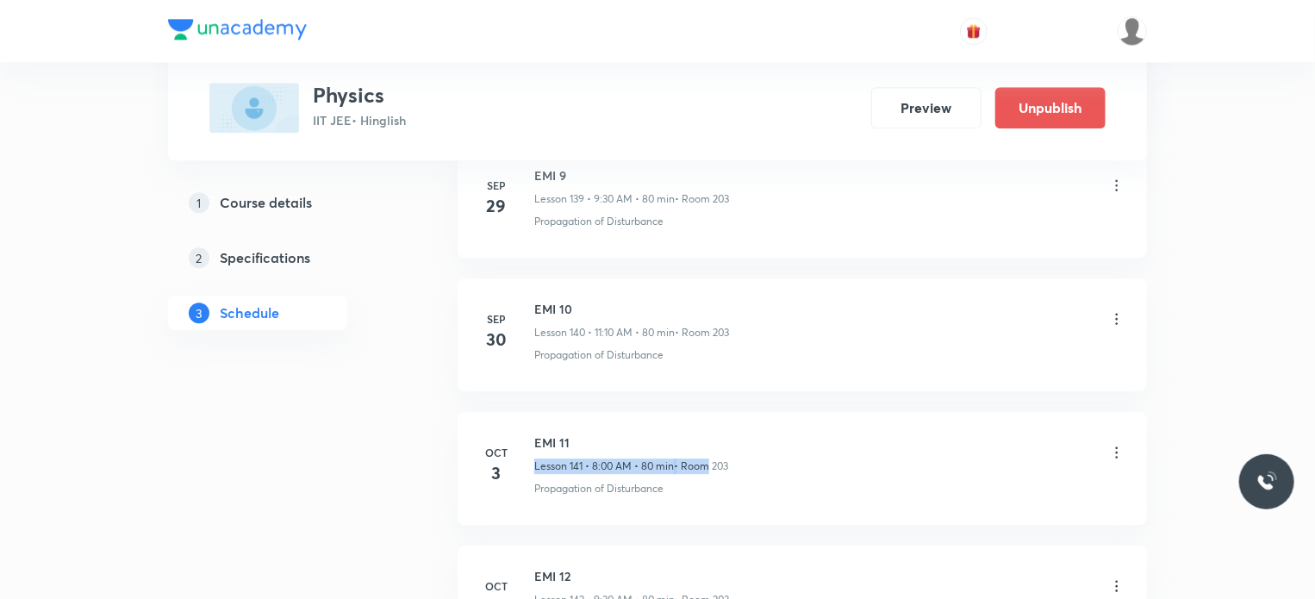
drag, startPoint x: 588, startPoint y: 402, endPoint x: 704, endPoint y: 420, distance: 116.9
click at [704, 433] on div "EMI 11 Lesson 141 • 8:00 AM • 80 min • Room 203" at bounding box center [631, 453] width 194 height 40
click at [745, 433] on div "EMI 11 Lesson 141 • 8:00 AM • 80 min • Room 203" at bounding box center [829, 453] width 591 height 40
drag, startPoint x: 746, startPoint y: 416, endPoint x: 551, endPoint y: 414, distance: 194.7
click at [551, 433] on div "EMI 11 Lesson 141 • 8:00 AM • 80 min • Room 203" at bounding box center [829, 453] width 591 height 40
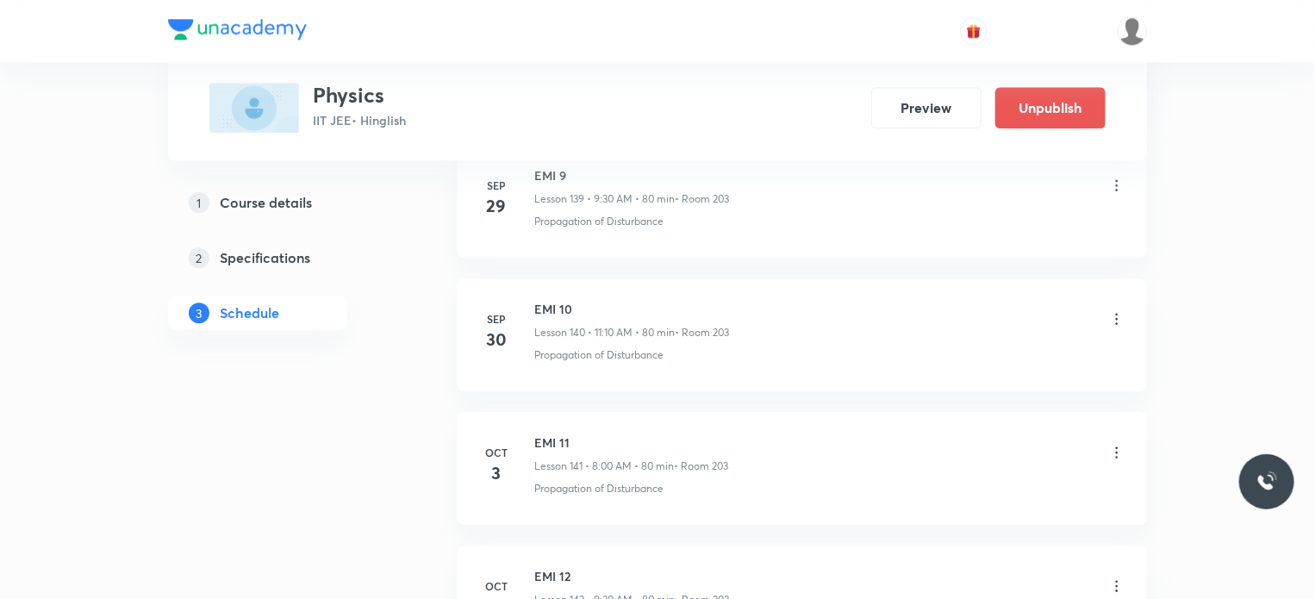
click at [551, 458] on p "Lesson 141 • 8:00 AM • 80 min" at bounding box center [604, 466] width 140 height 16
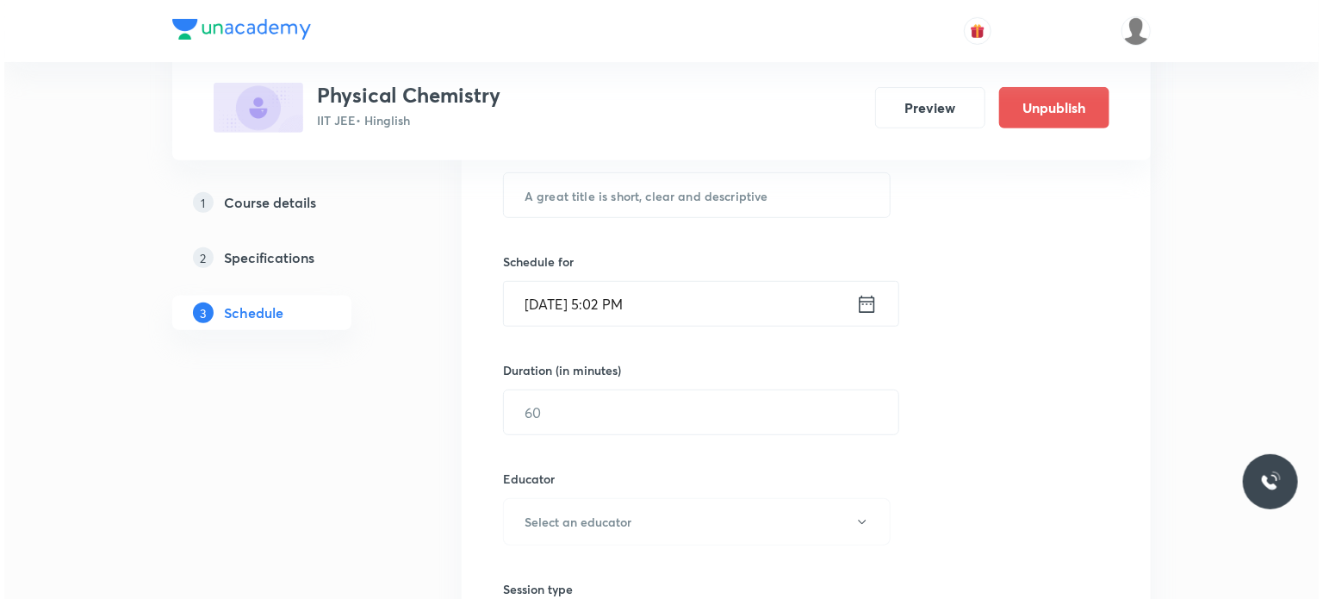
scroll to position [9282, 0]
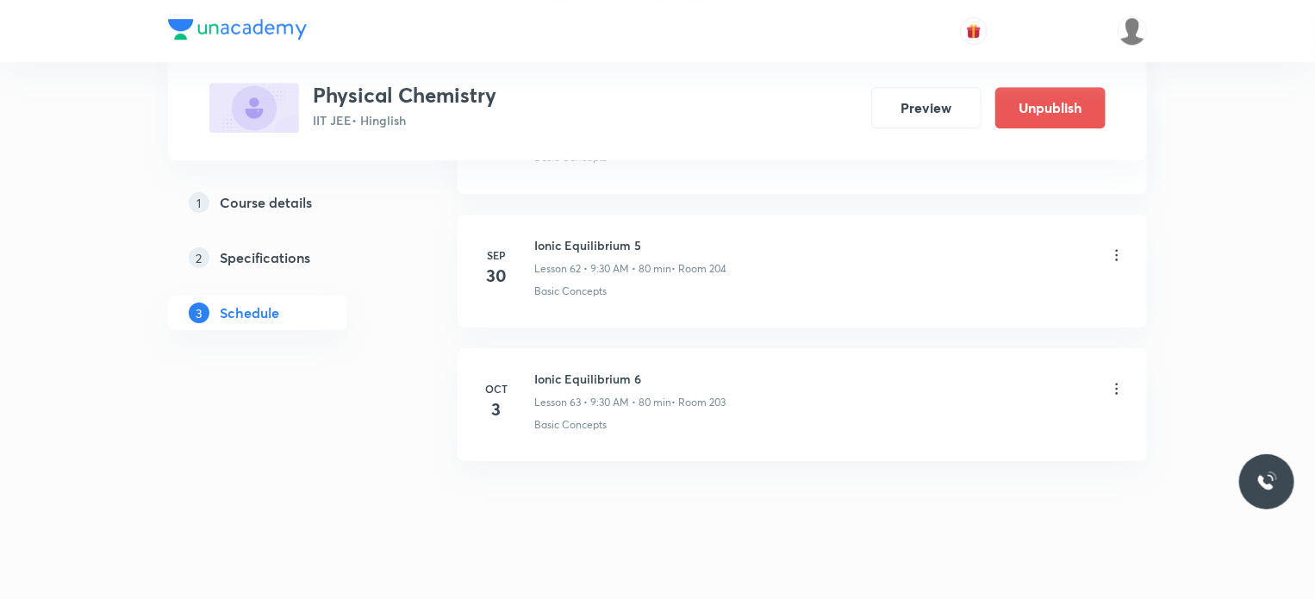
click at [1117, 380] on icon at bounding box center [1116, 388] width 17 height 17
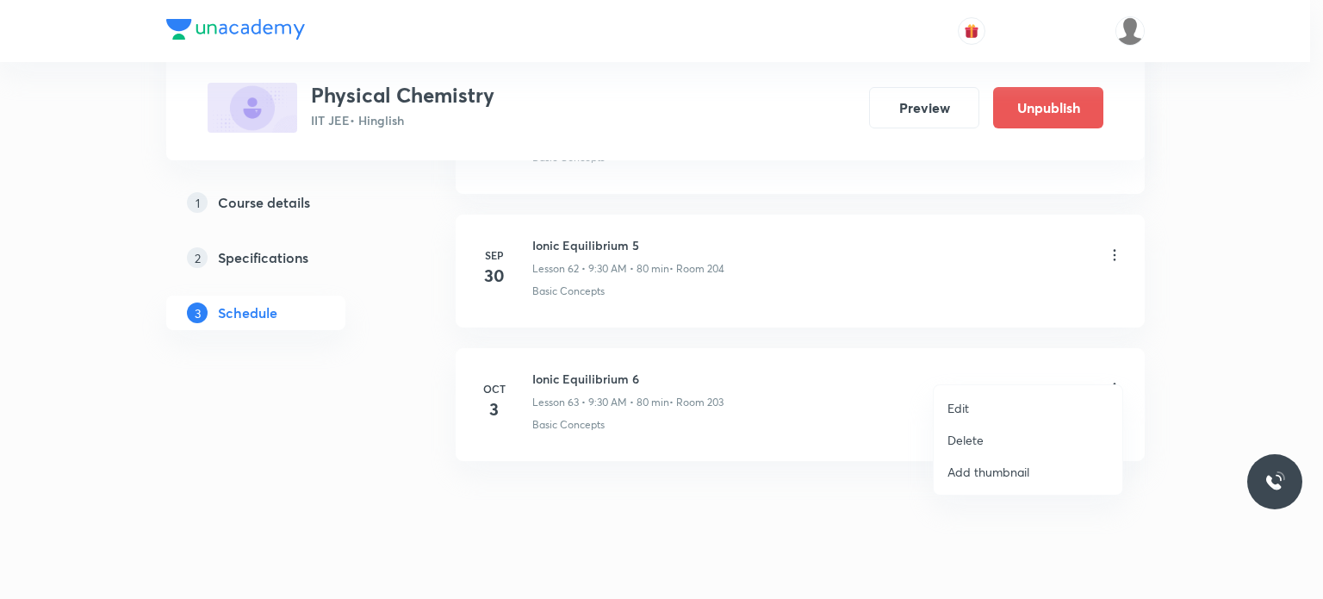
click at [1022, 402] on li "Edit" at bounding box center [1028, 408] width 189 height 32
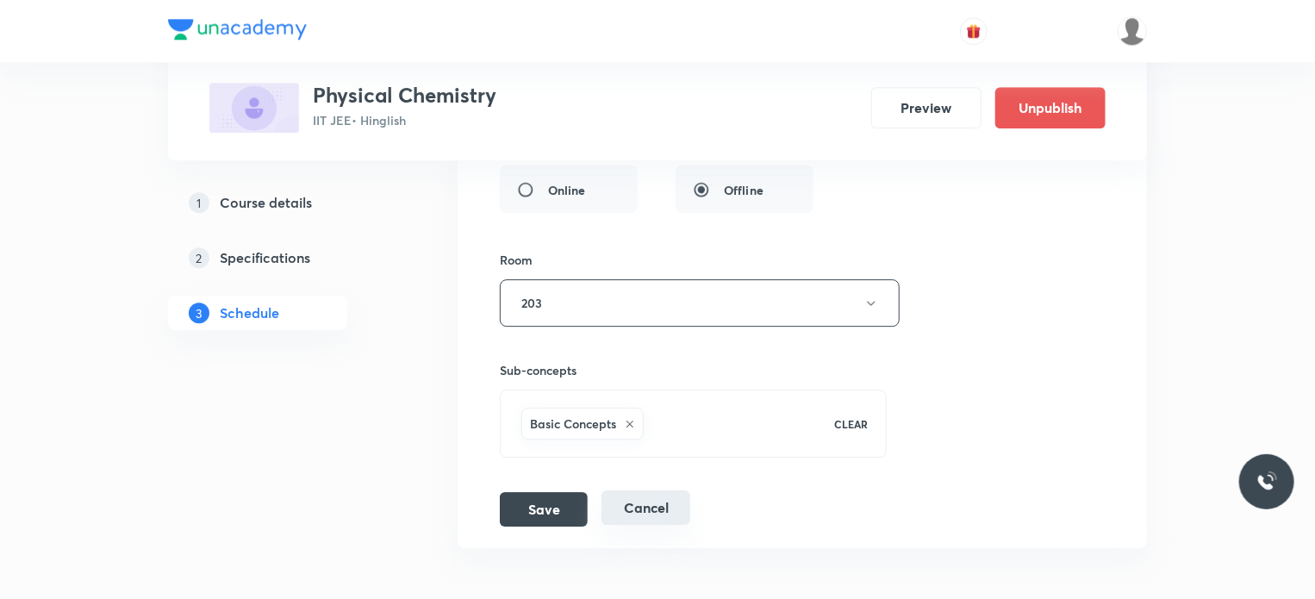
click at [643, 490] on button "Cancel" at bounding box center [645, 507] width 89 height 34
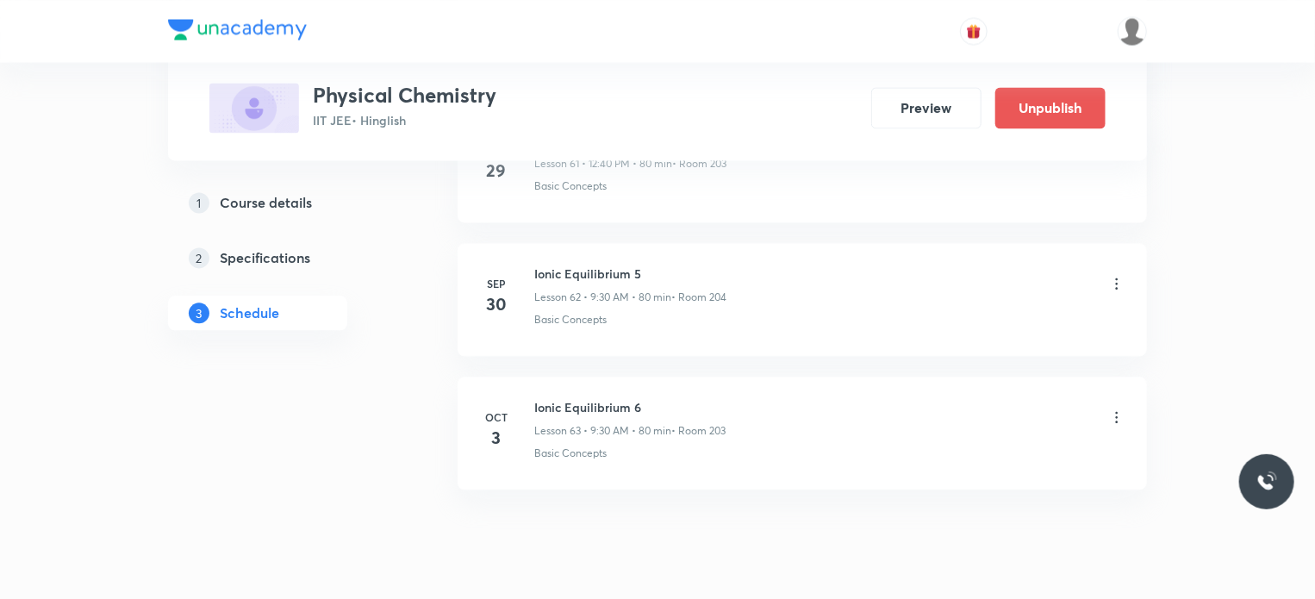
scroll to position [8382, 0]
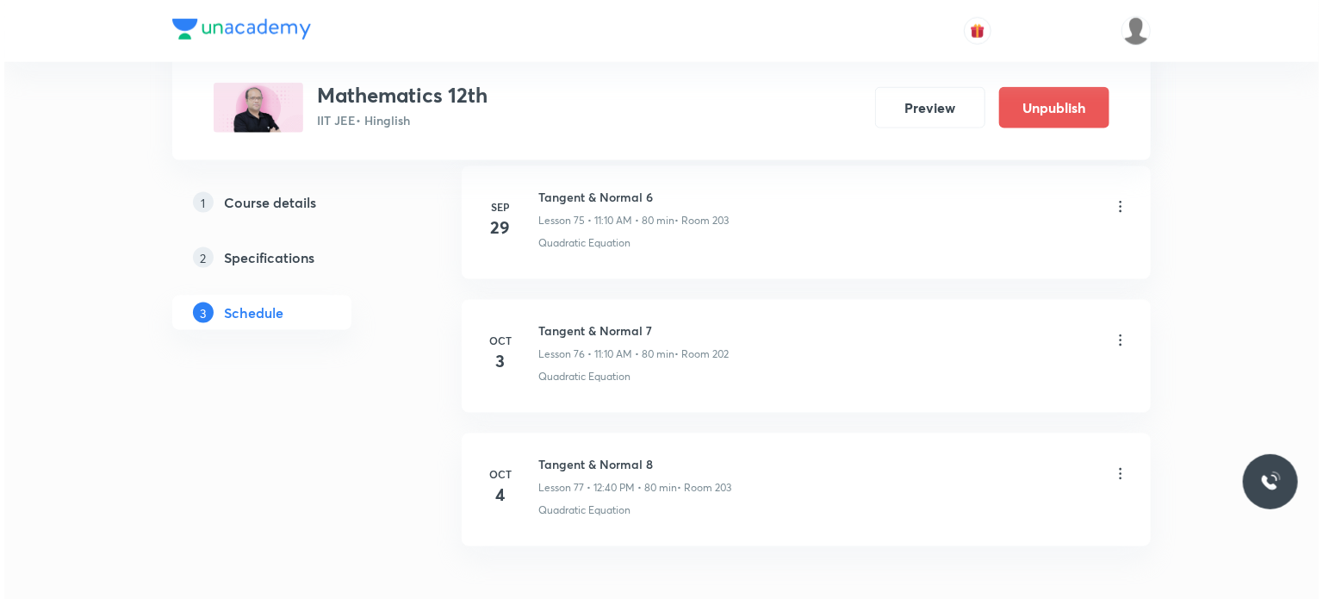
scroll to position [11037, 0]
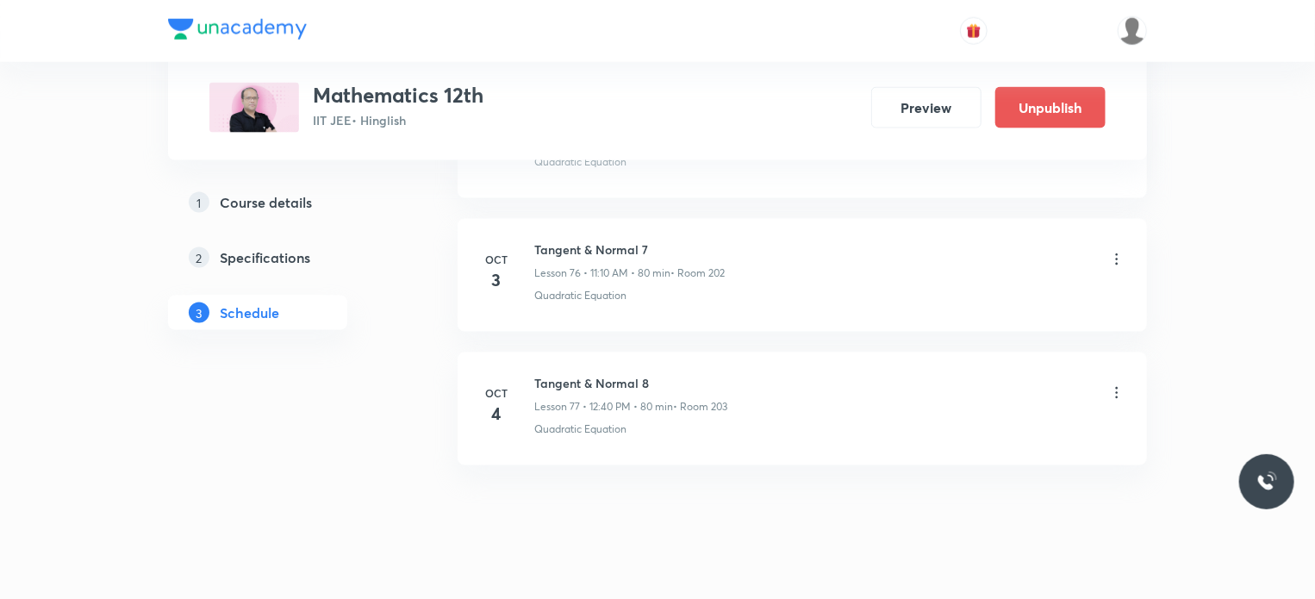
click at [1117, 240] on div "Tangent & Normal 7 Lesson 76 • 11:10 AM • 80 min • Room 202" at bounding box center [829, 260] width 591 height 40
click at [1117, 251] on icon at bounding box center [1116, 259] width 17 height 17
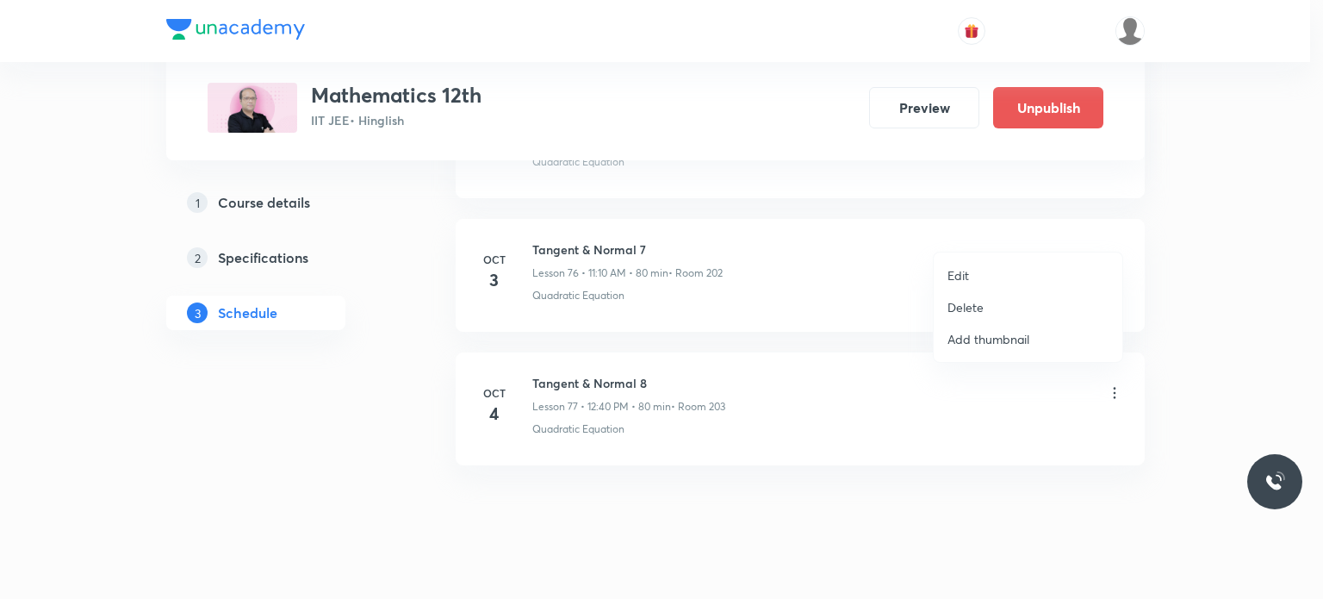
click at [1020, 272] on li "Edit" at bounding box center [1028, 275] width 189 height 32
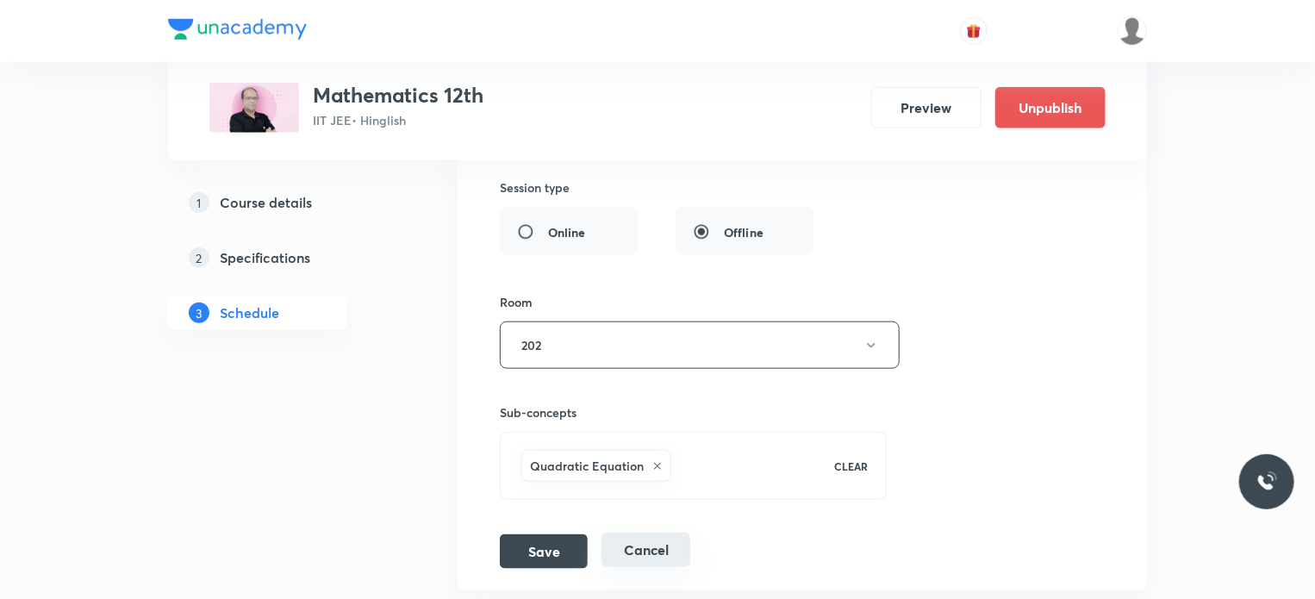
click at [672, 535] on button "Cancel" at bounding box center [645, 549] width 89 height 34
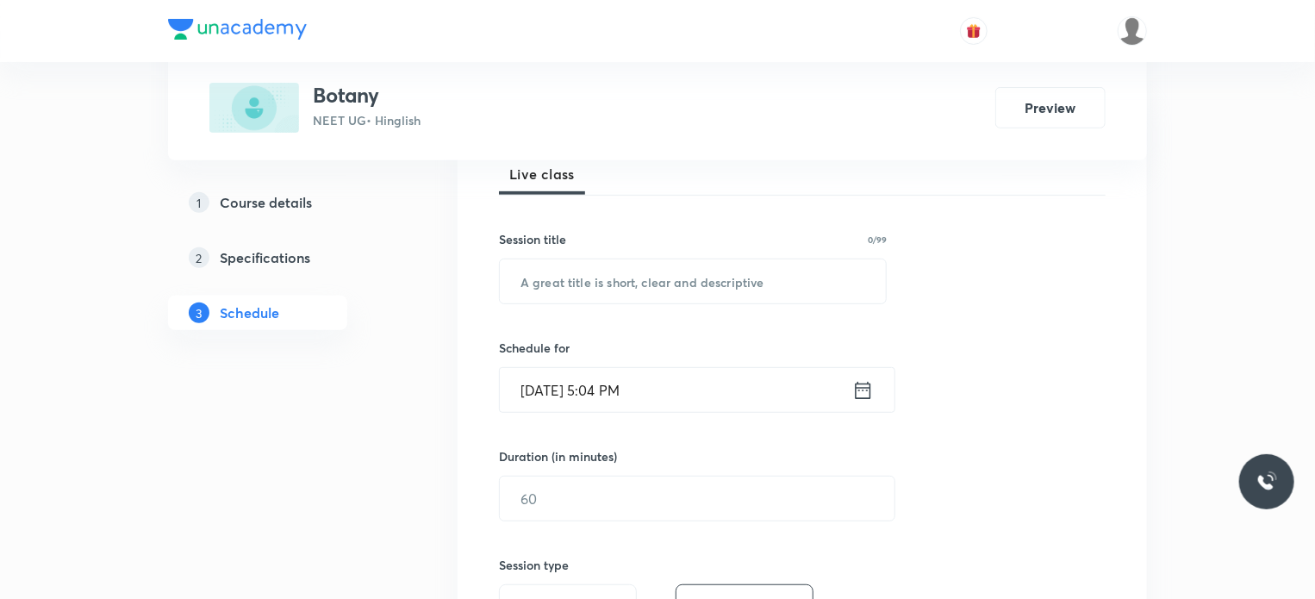
scroll to position [10105, 0]
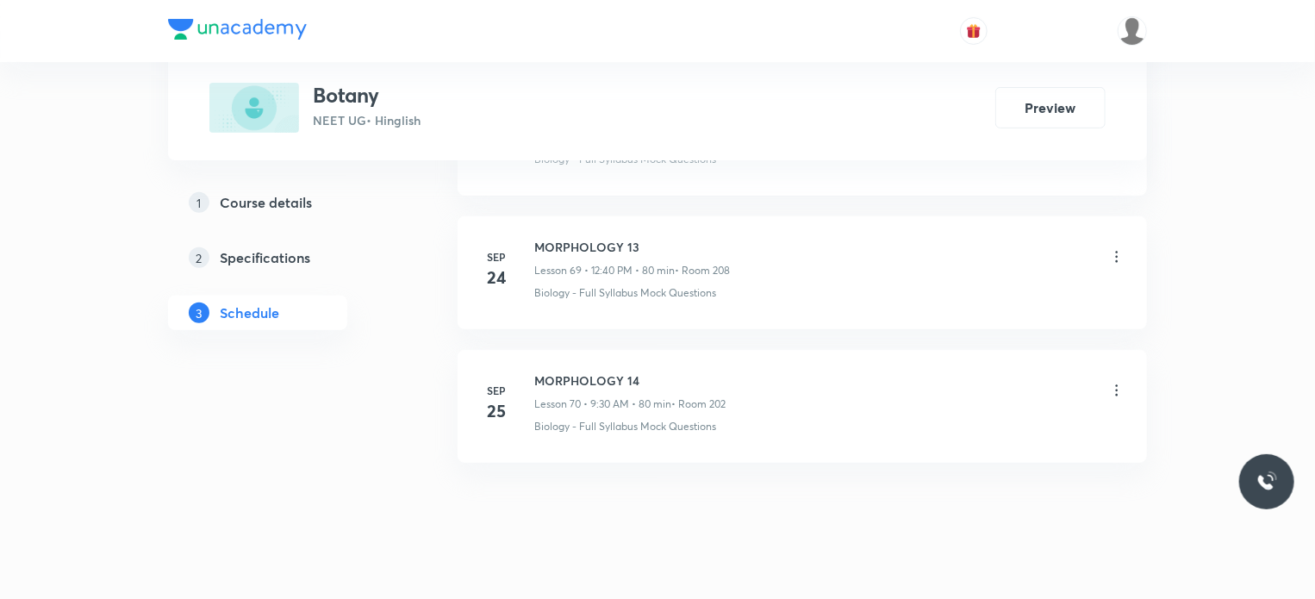
click at [613, 371] on h6 "MORPHOLOGY 14" at bounding box center [629, 380] width 191 height 18
copy h6 "MORPHOLOGY 14"
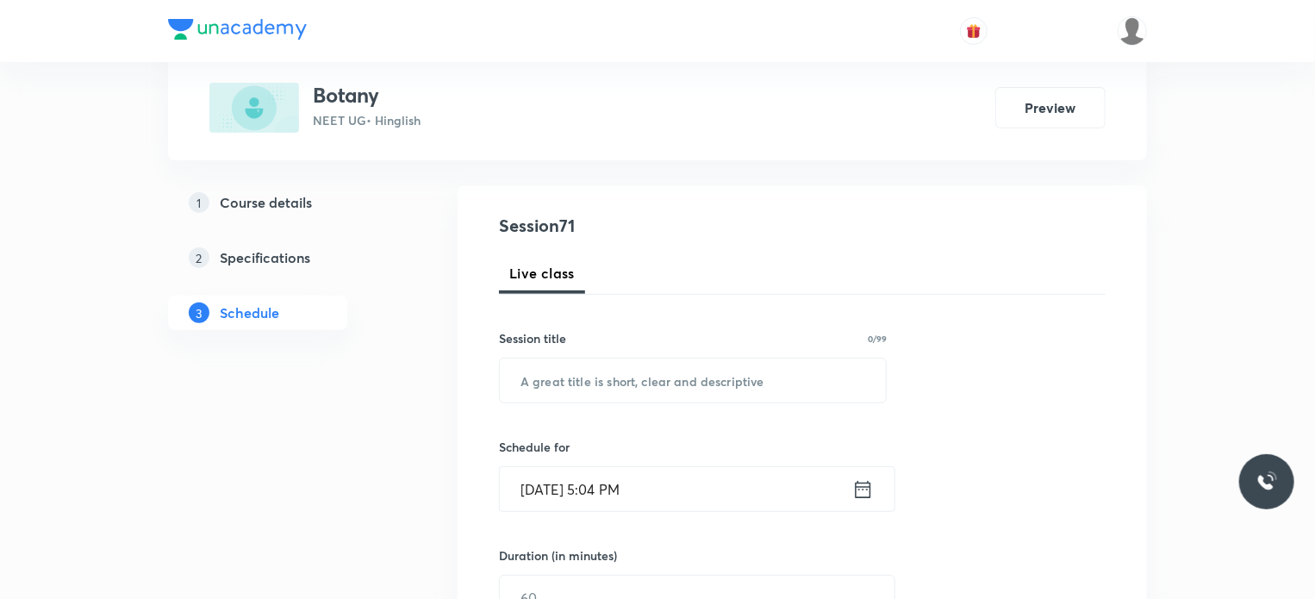
scroll to position [332, 0]
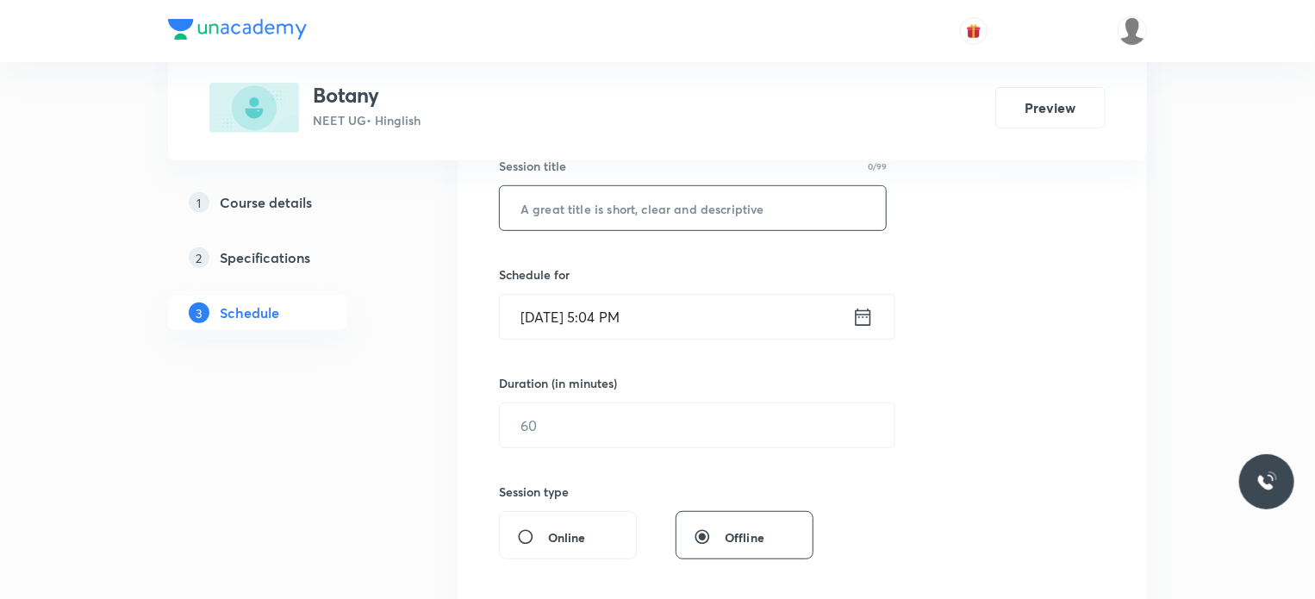
click at [620, 219] on input "text" at bounding box center [693, 208] width 386 height 44
paste input "MORPHOLOGY 14"
type input "MORPHOLOGY 15"
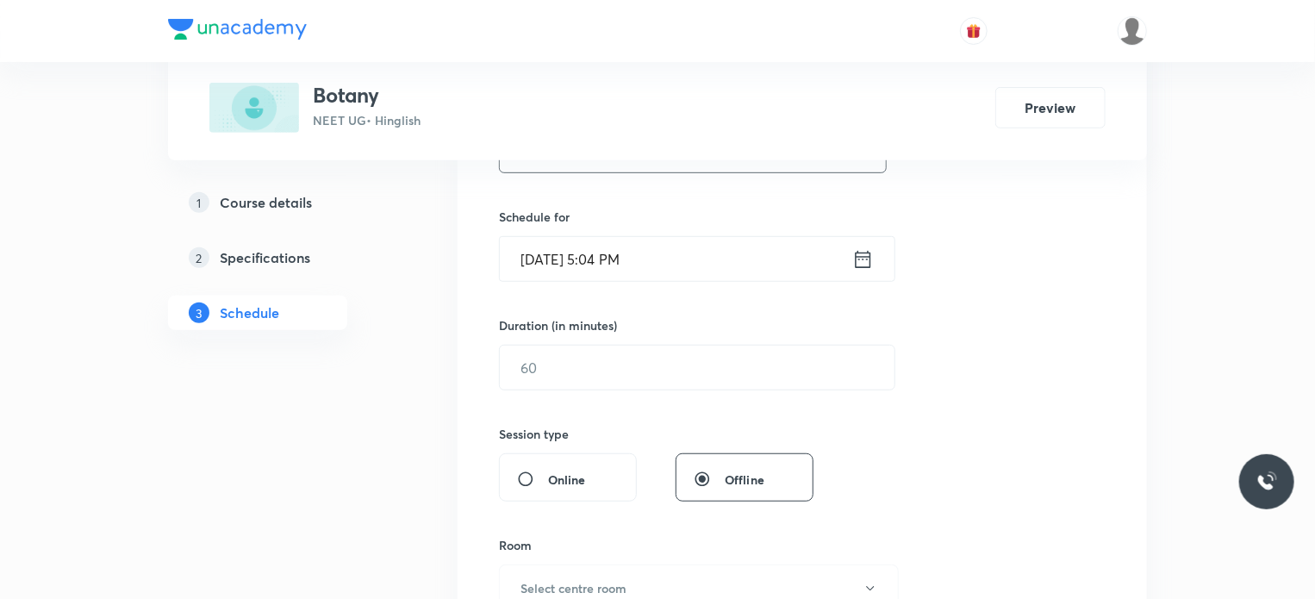
scroll to position [418, 0]
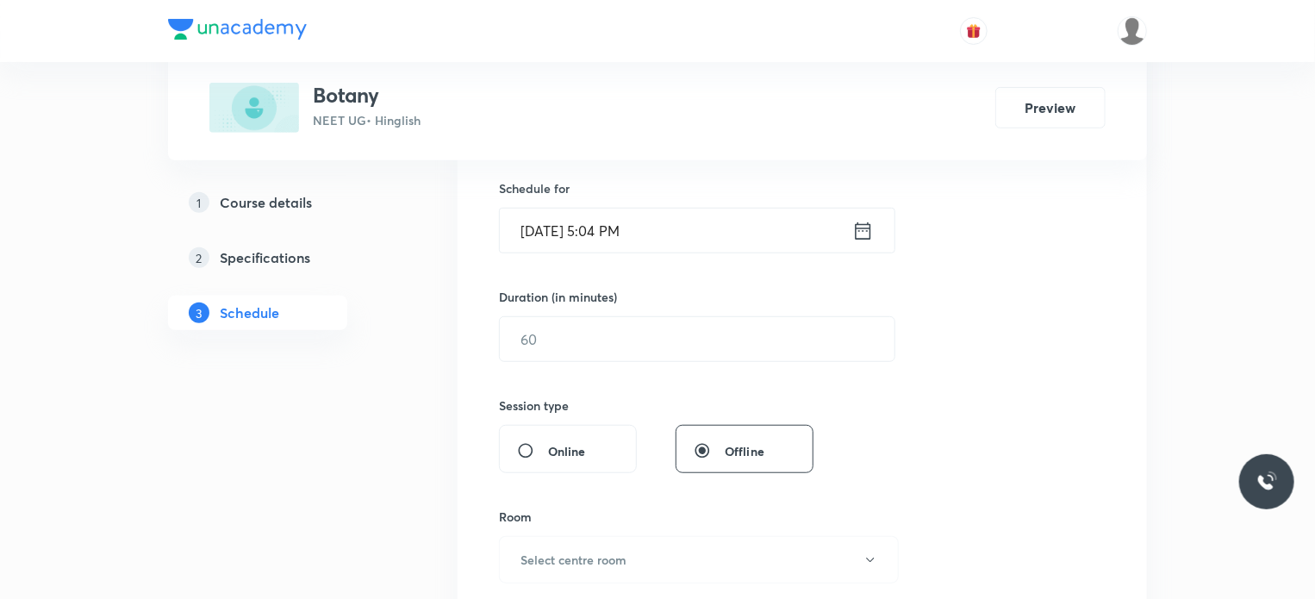
click at [675, 225] on input "Sep 30, 2025, 5:04 PM" at bounding box center [676, 231] width 352 height 44
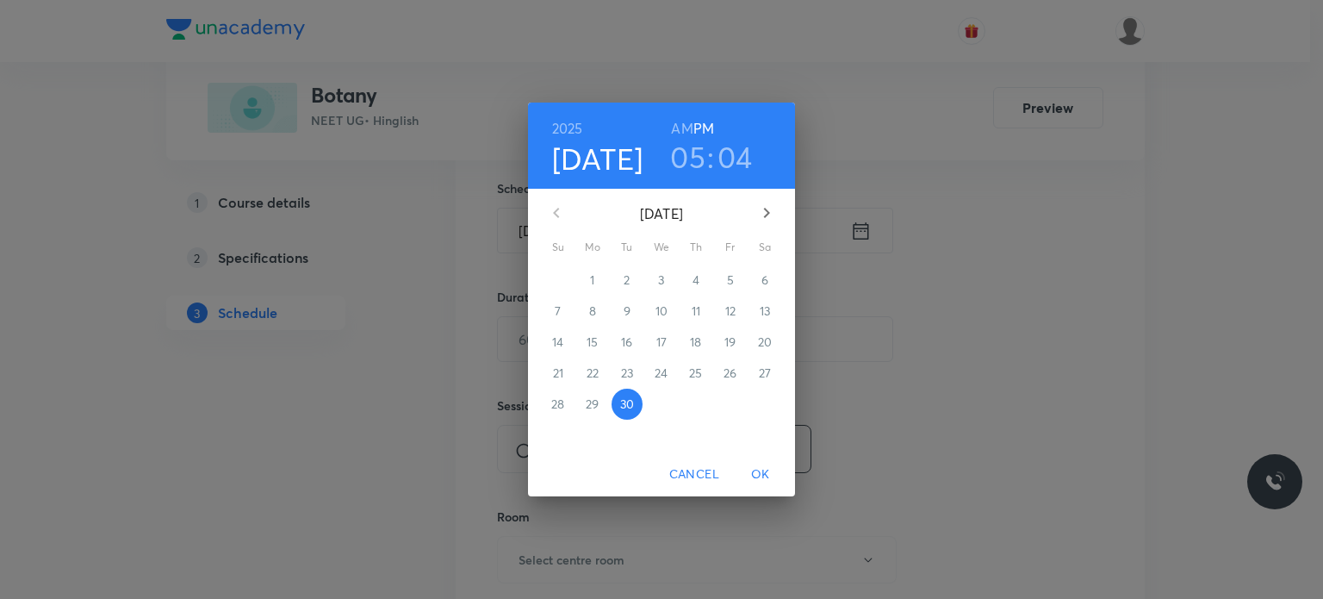
click at [758, 209] on icon "button" at bounding box center [766, 212] width 21 height 21
click at [727, 274] on p "3" at bounding box center [730, 279] width 6 height 17
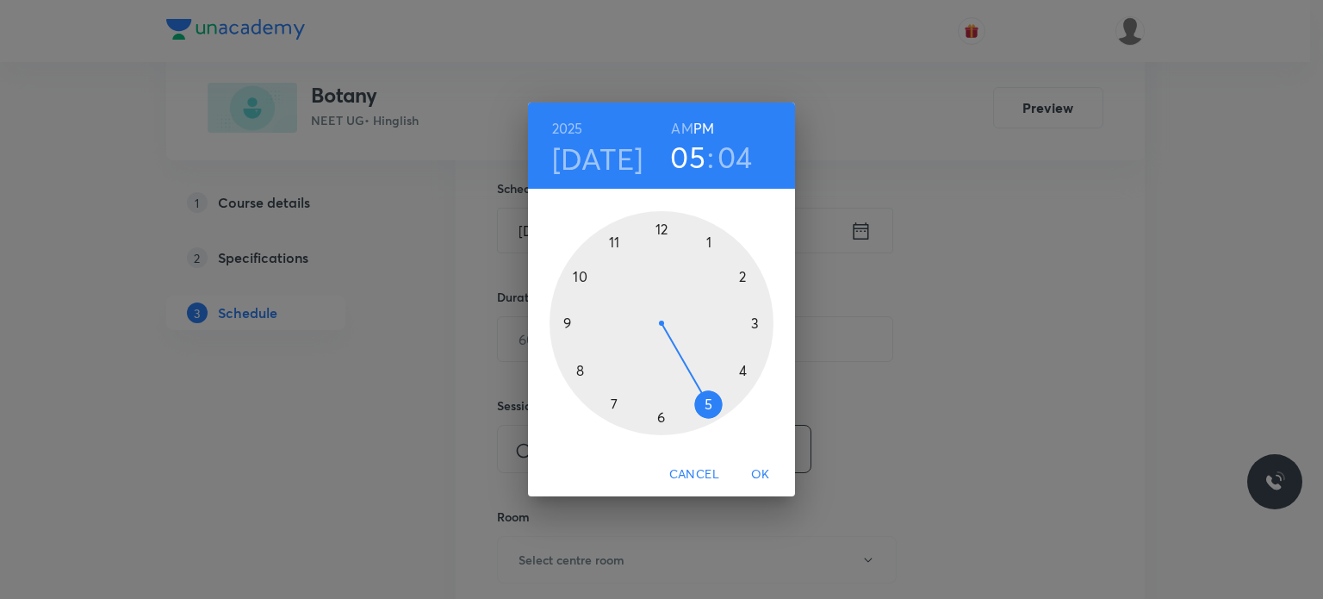
click at [679, 123] on h6 "AM" at bounding box center [682, 128] width 22 height 24
drag, startPoint x: 686, startPoint y: 238, endPoint x: 569, endPoint y: 328, distance: 148.0
click at [569, 328] on div at bounding box center [662, 323] width 224 height 224
drag, startPoint x: 708, startPoint y: 337, endPoint x: 663, endPoint y: 408, distance: 84.8
click at [663, 408] on div at bounding box center [662, 323] width 224 height 224
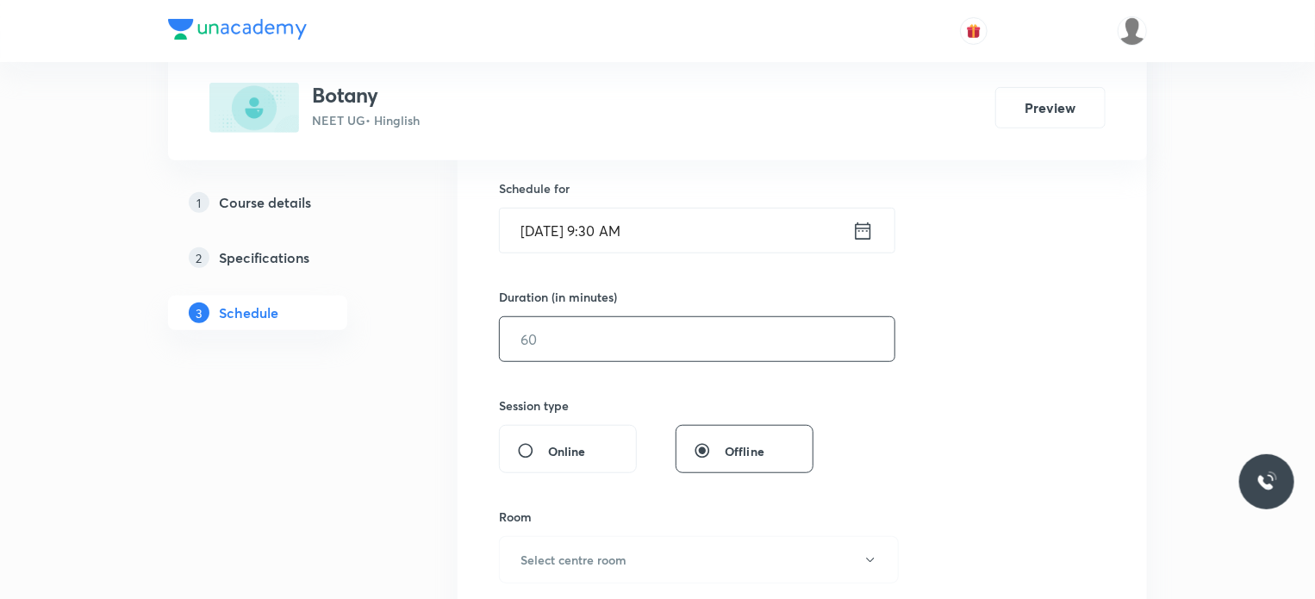
click at [600, 338] on input "text" at bounding box center [697, 339] width 395 height 44
type input "80"
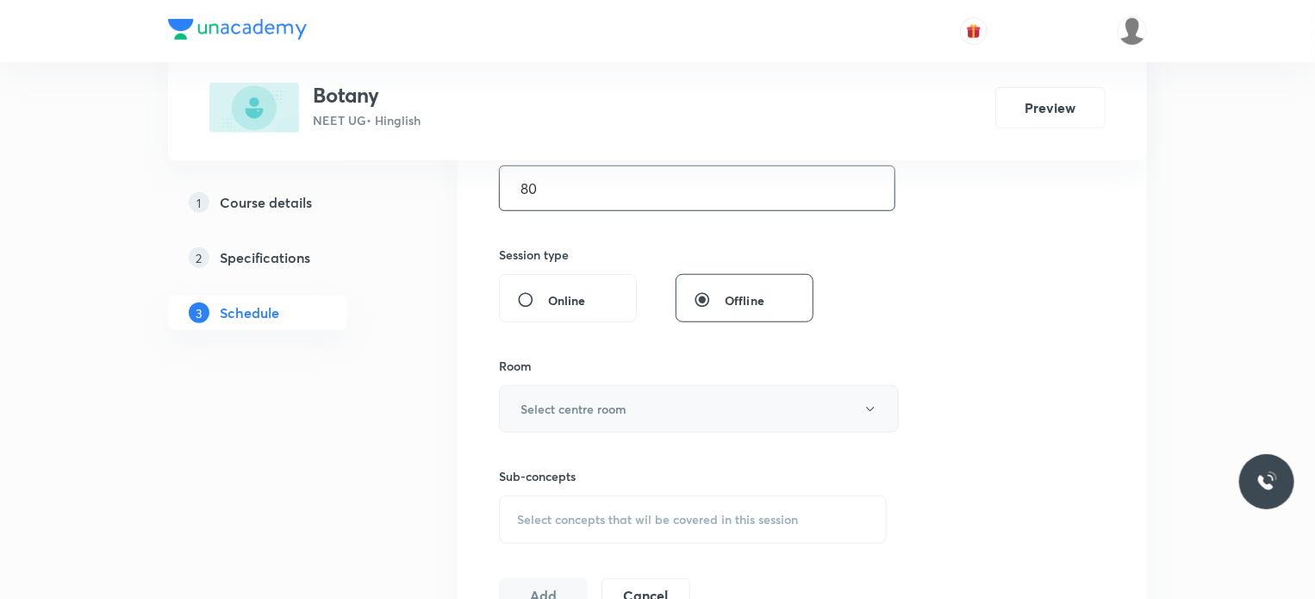
scroll to position [590, 0]
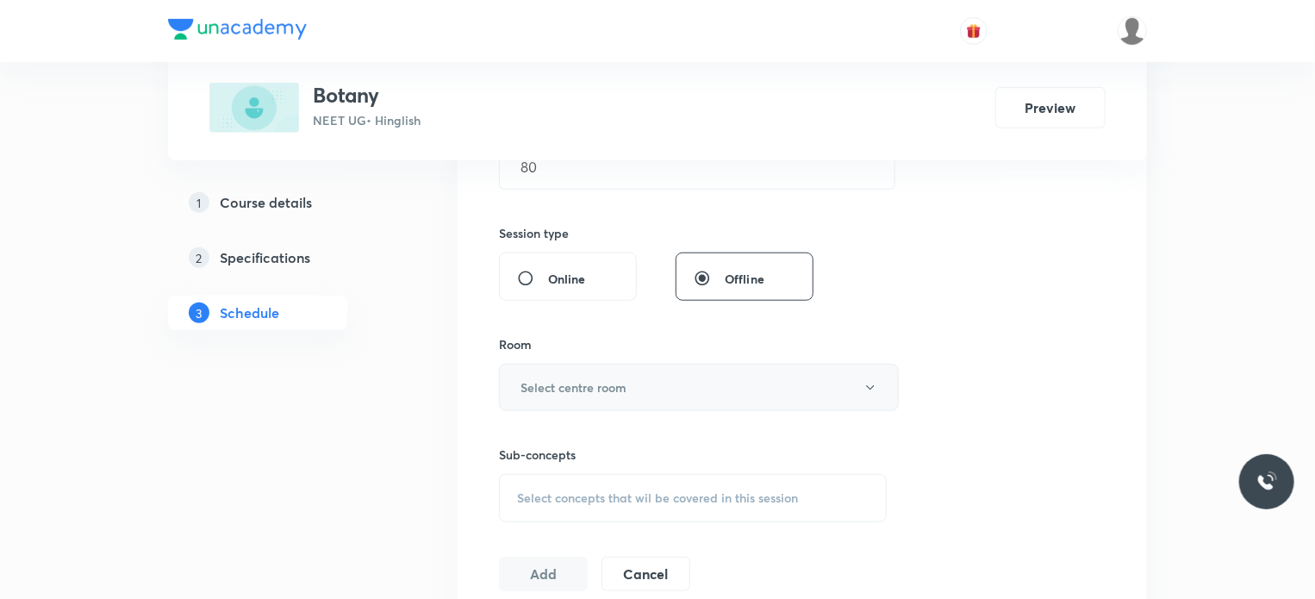
click at [577, 395] on button "Select centre room" at bounding box center [699, 387] width 400 height 47
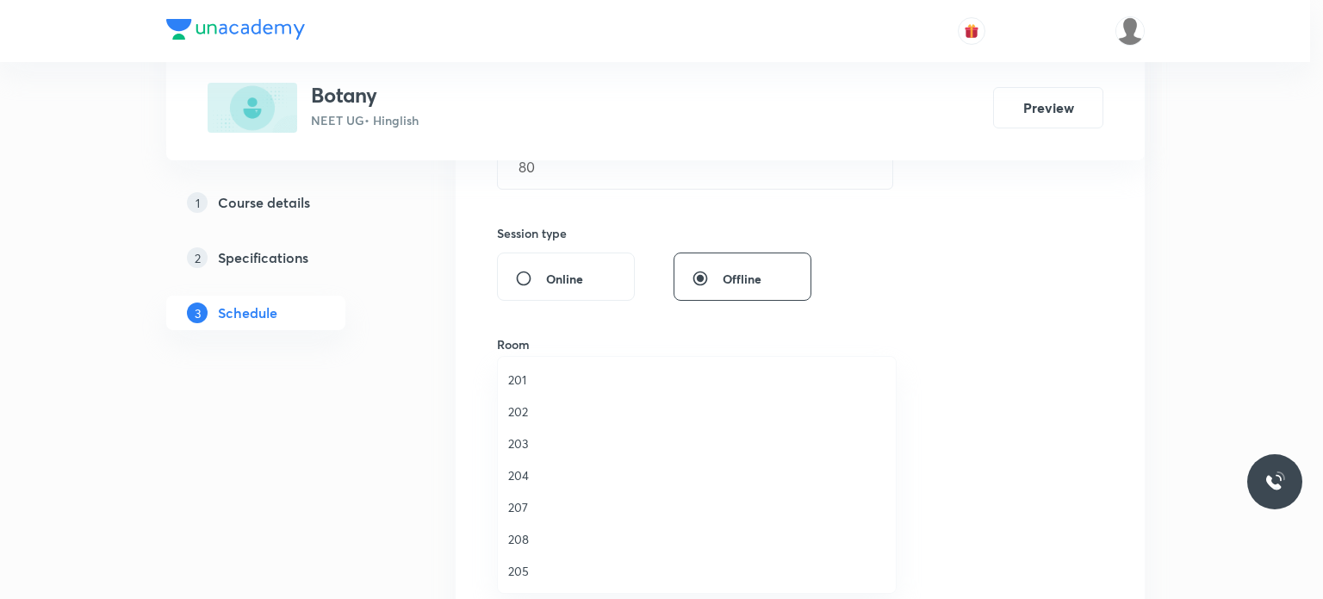
click at [567, 402] on span "202" at bounding box center [696, 411] width 377 height 18
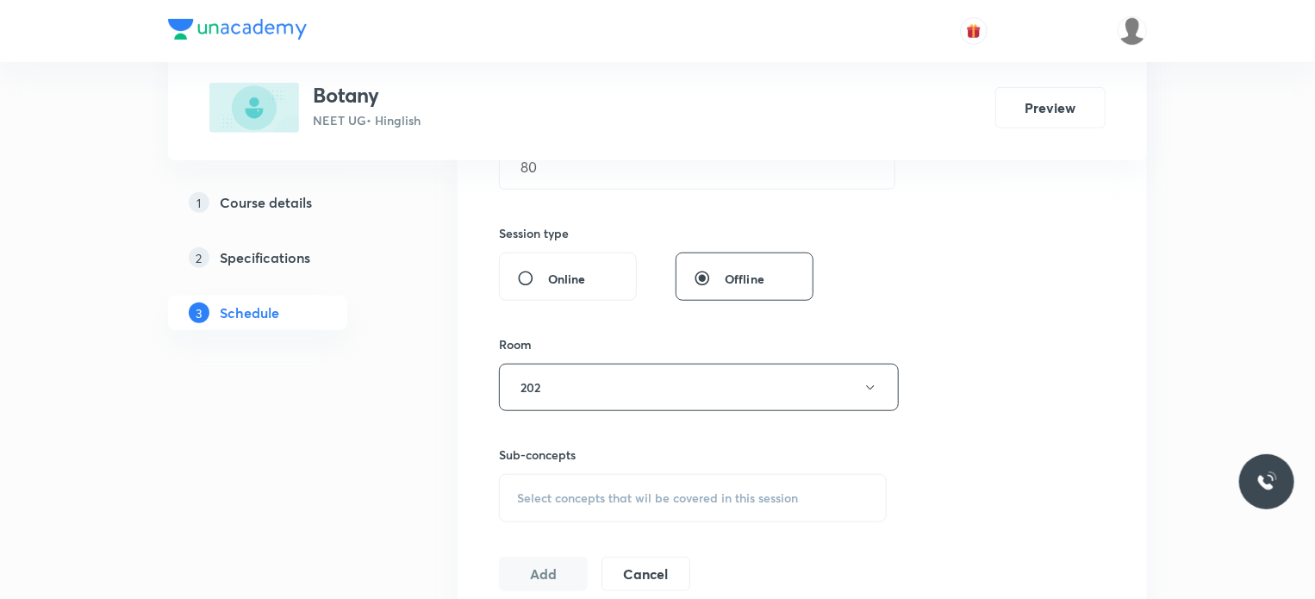
click at [597, 475] on div "Select concepts that wil be covered in this session" at bounding box center [693, 498] width 388 height 48
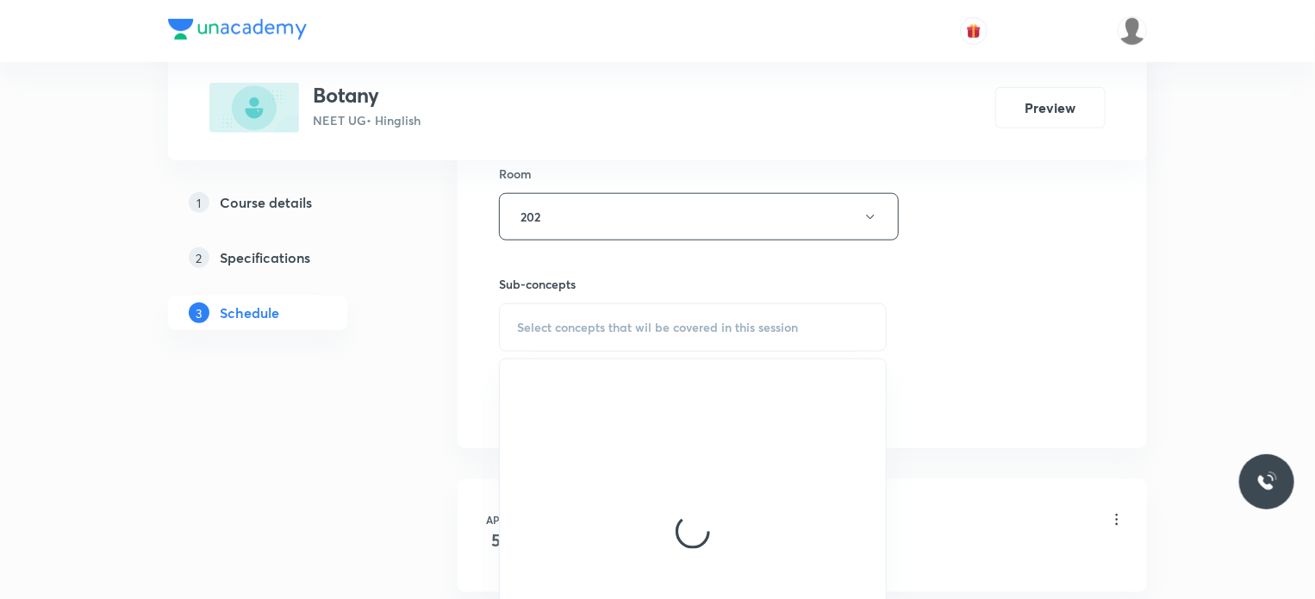
scroll to position [763, 0]
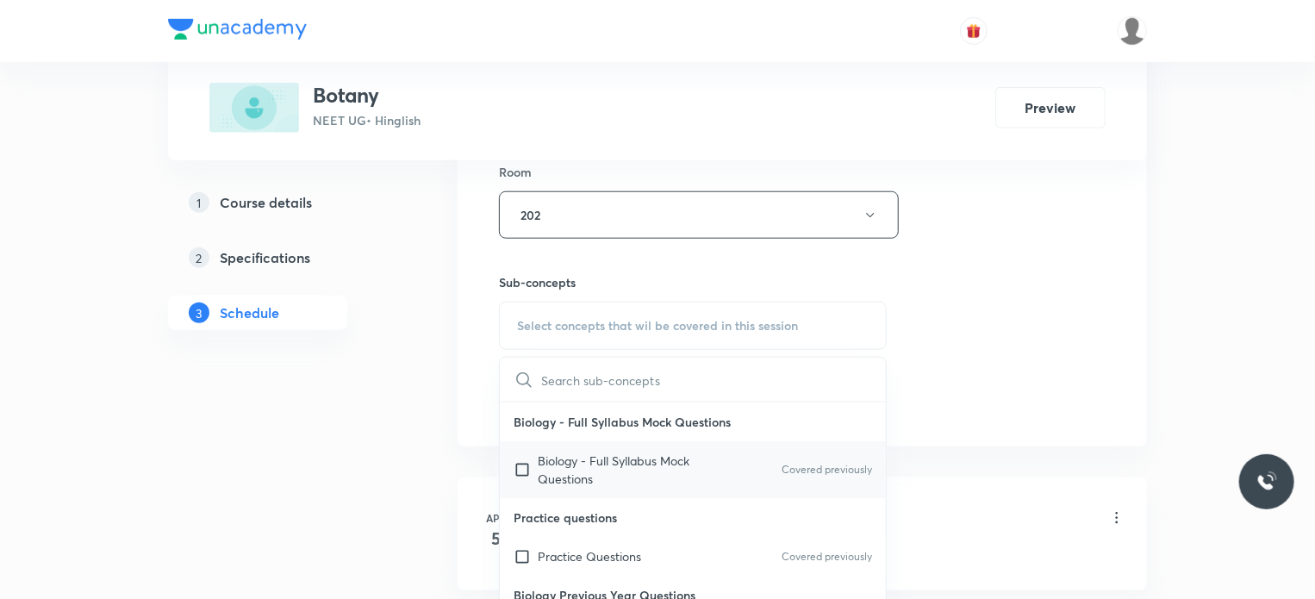
click at [665, 473] on p "Biology - Full Syllabus Mock Questions" at bounding box center [625, 469] width 174 height 36
checkbox input "true"
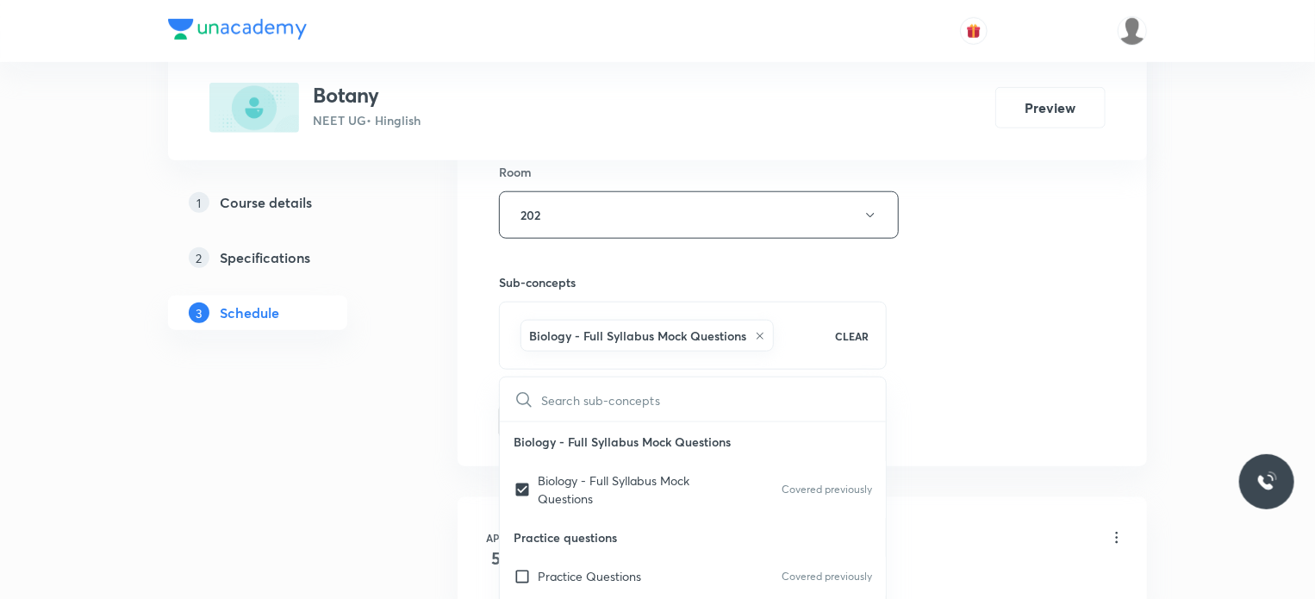
click at [972, 414] on div "Session 71 Live class Session title 13/99 MORPHOLOGY 15 ​ Schedule for Oct 3, 2…" at bounding box center [802, 24] width 607 height 829
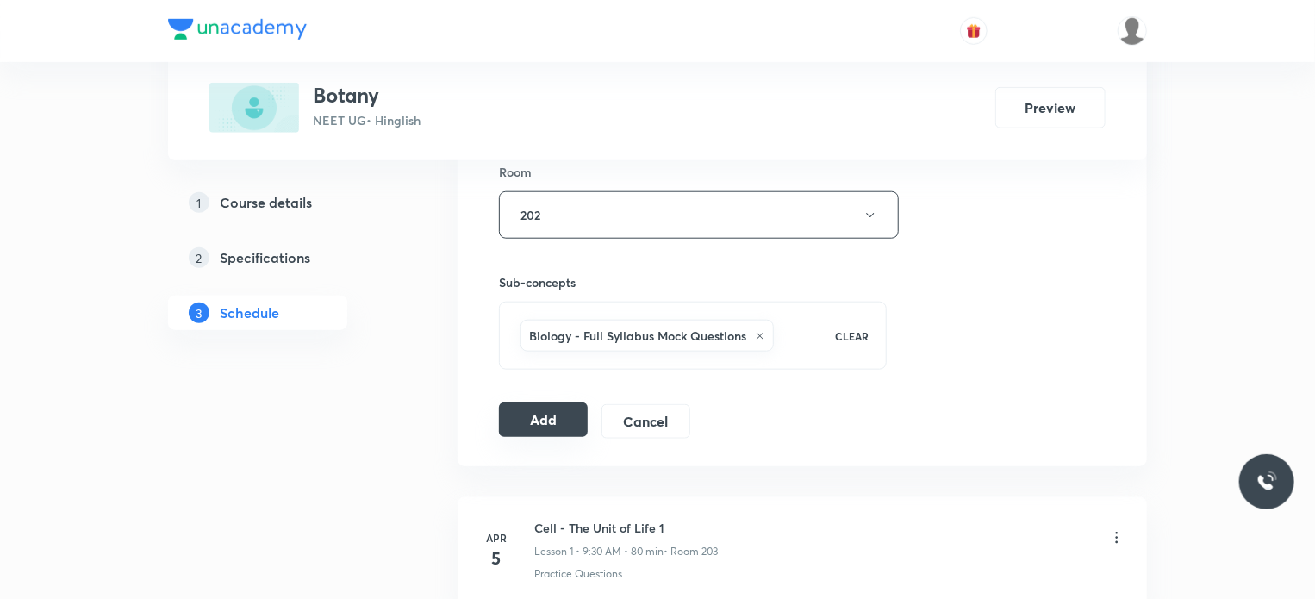
click at [562, 429] on button "Add" at bounding box center [543, 419] width 89 height 34
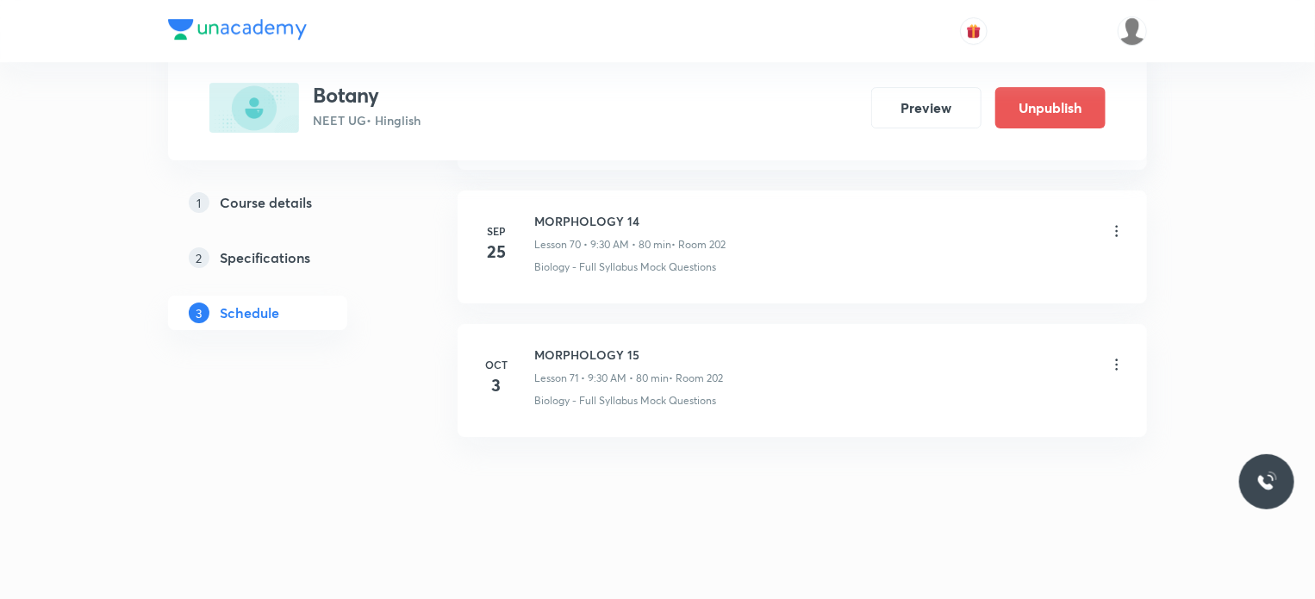
scroll to position [9271, 0]
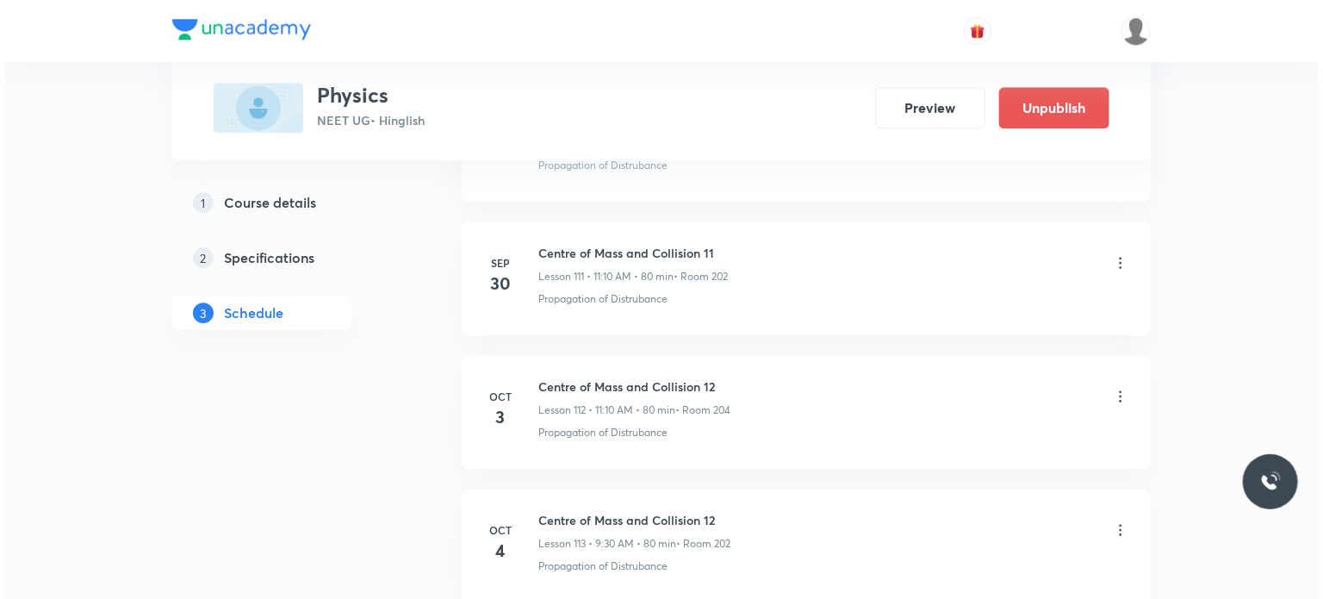
scroll to position [15833, 0]
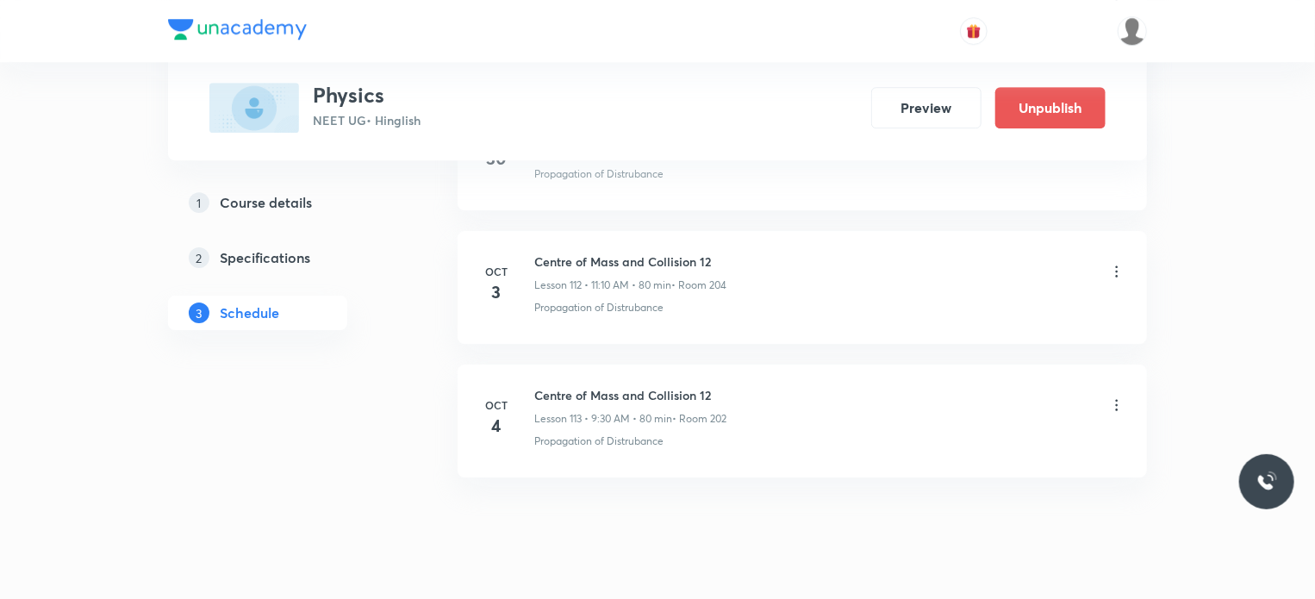
click at [1113, 263] on icon at bounding box center [1116, 271] width 17 height 17
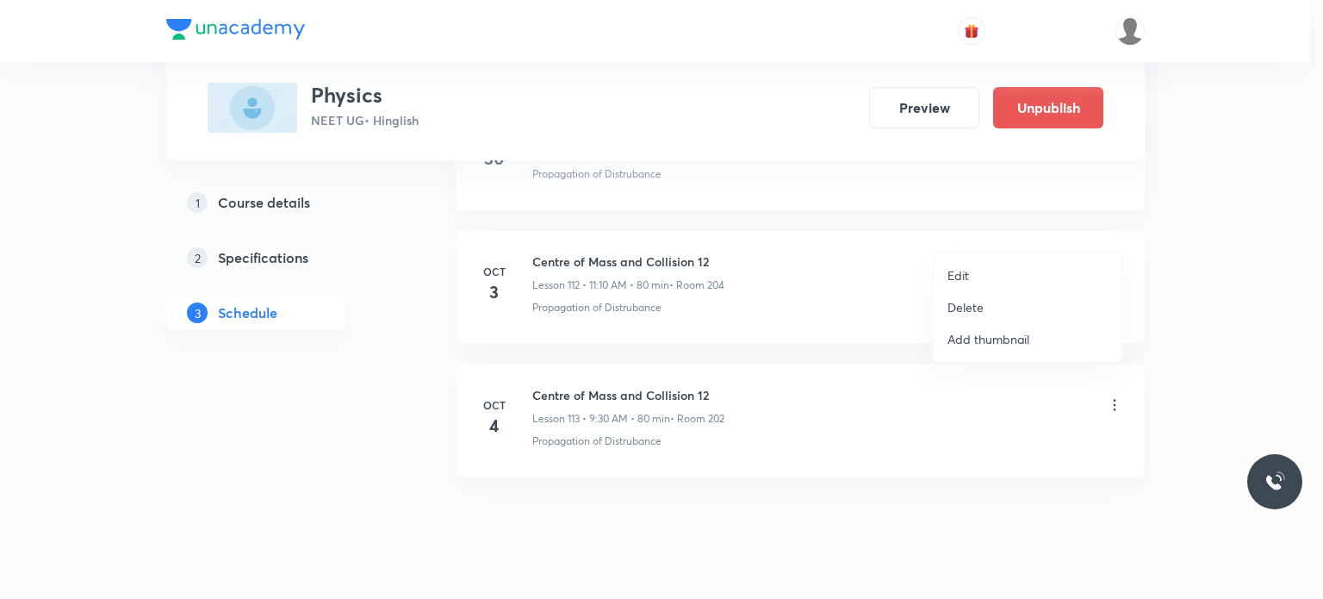
click at [1003, 275] on li "Edit" at bounding box center [1028, 275] width 189 height 32
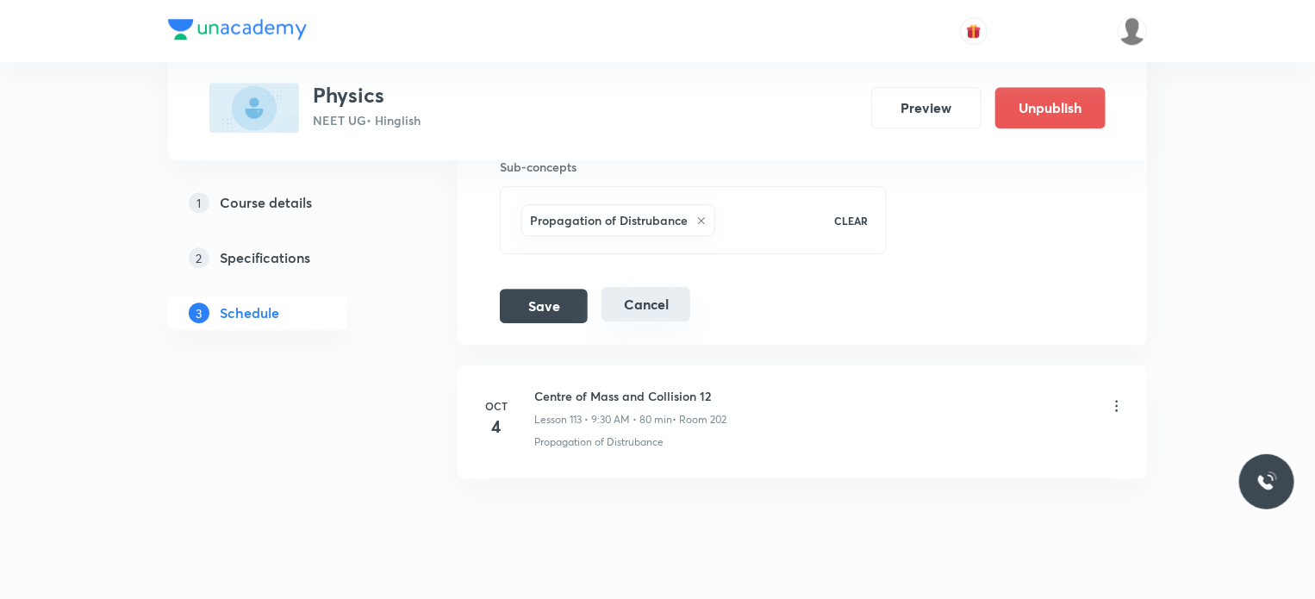
click at [651, 287] on button "Cancel" at bounding box center [645, 304] width 89 height 34
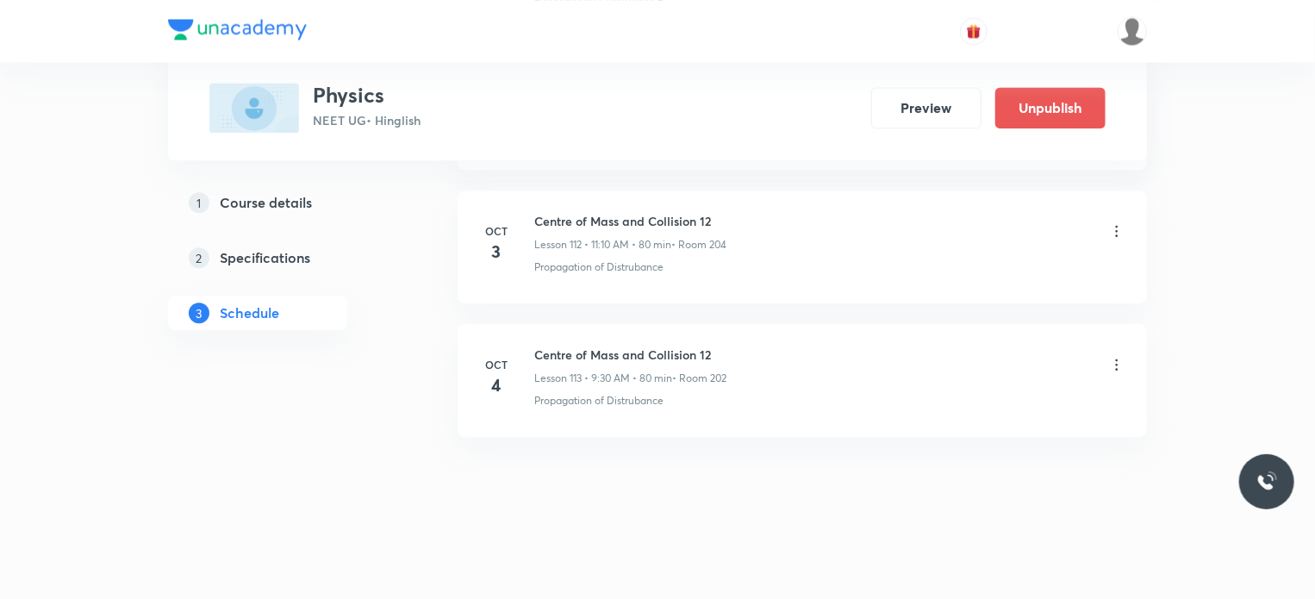
scroll to position [15043, 0]
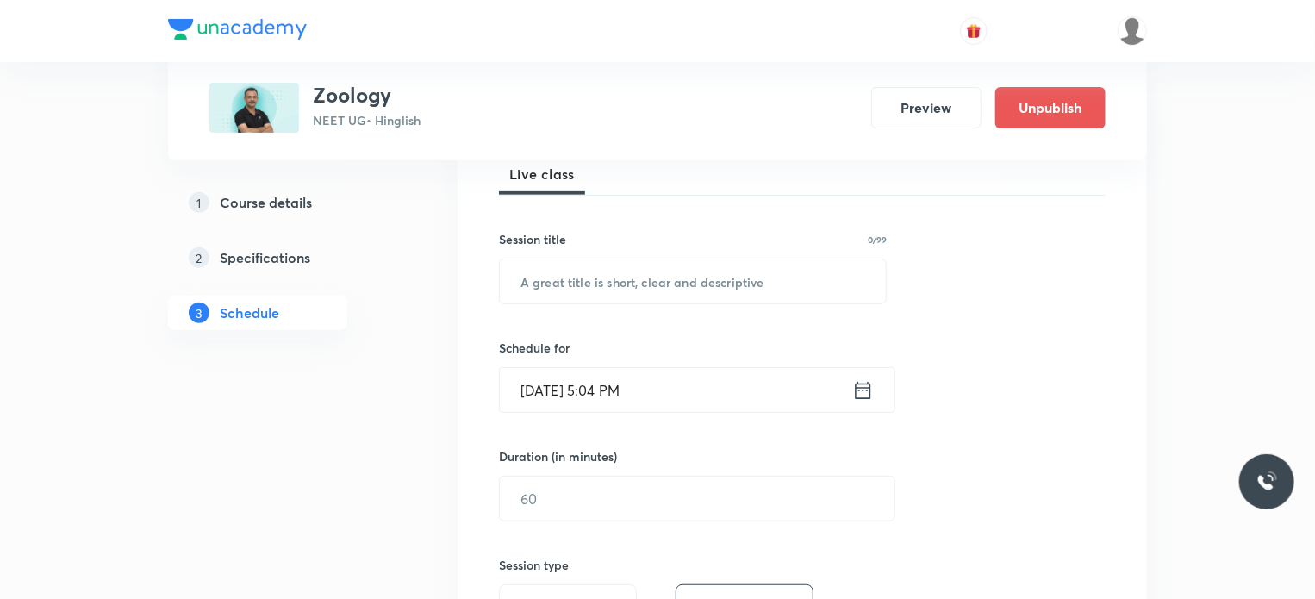
scroll to position [9971, 0]
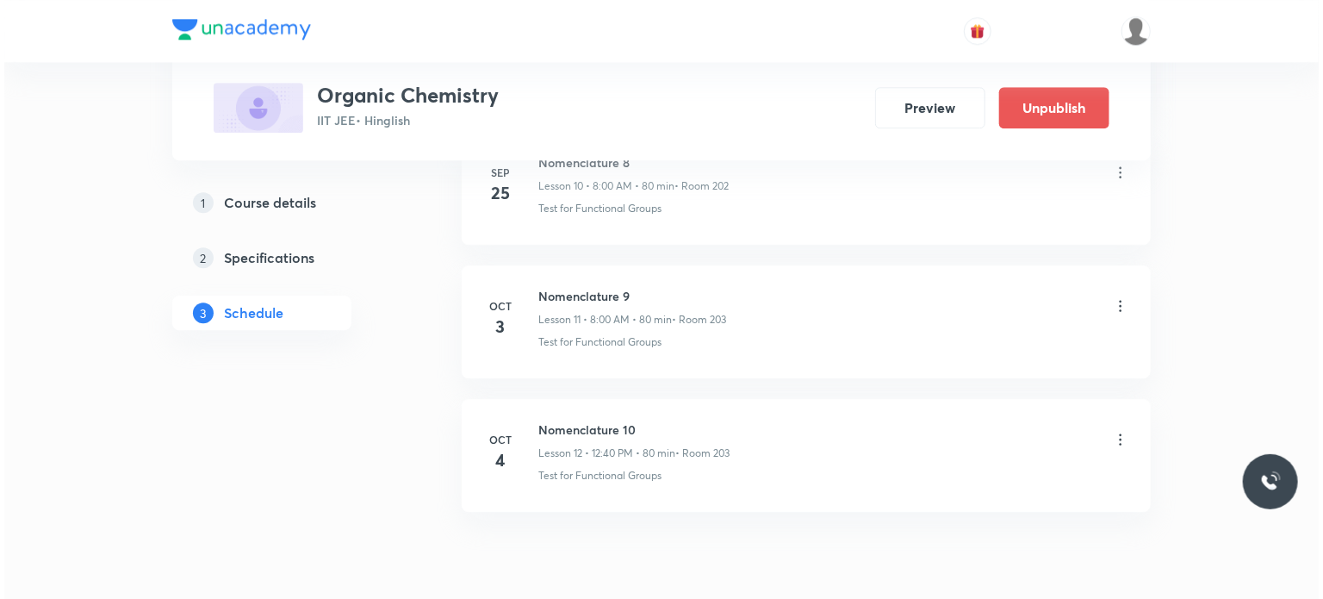
scroll to position [2402, 0]
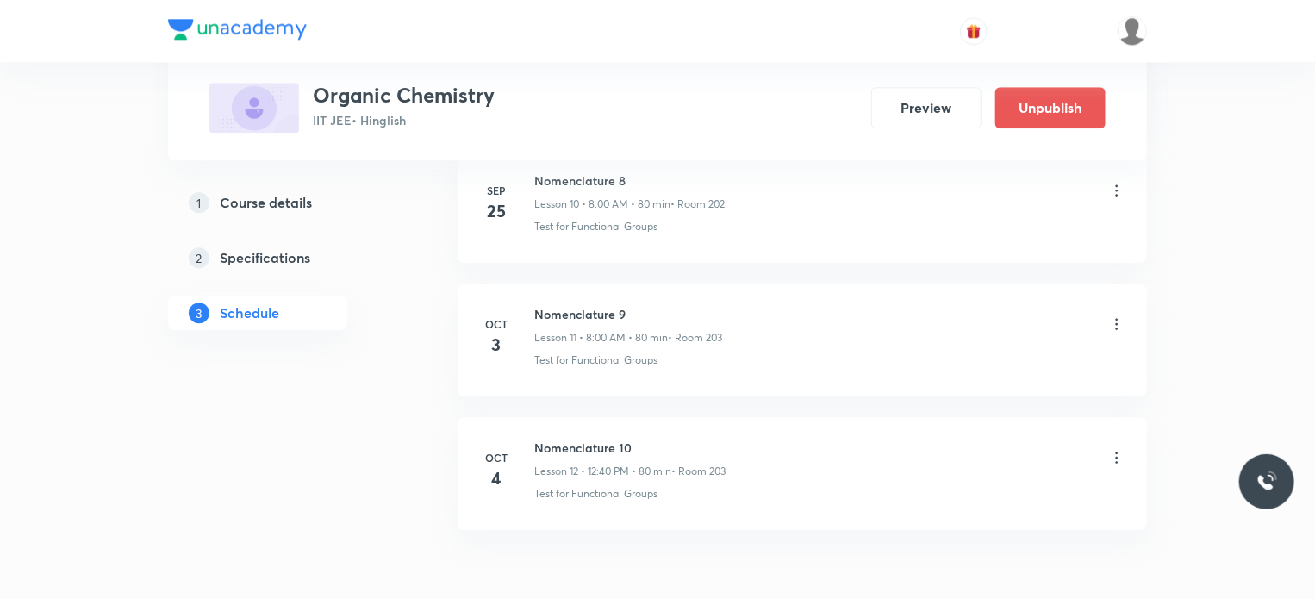
click at [1113, 315] on icon at bounding box center [1116, 323] width 17 height 17
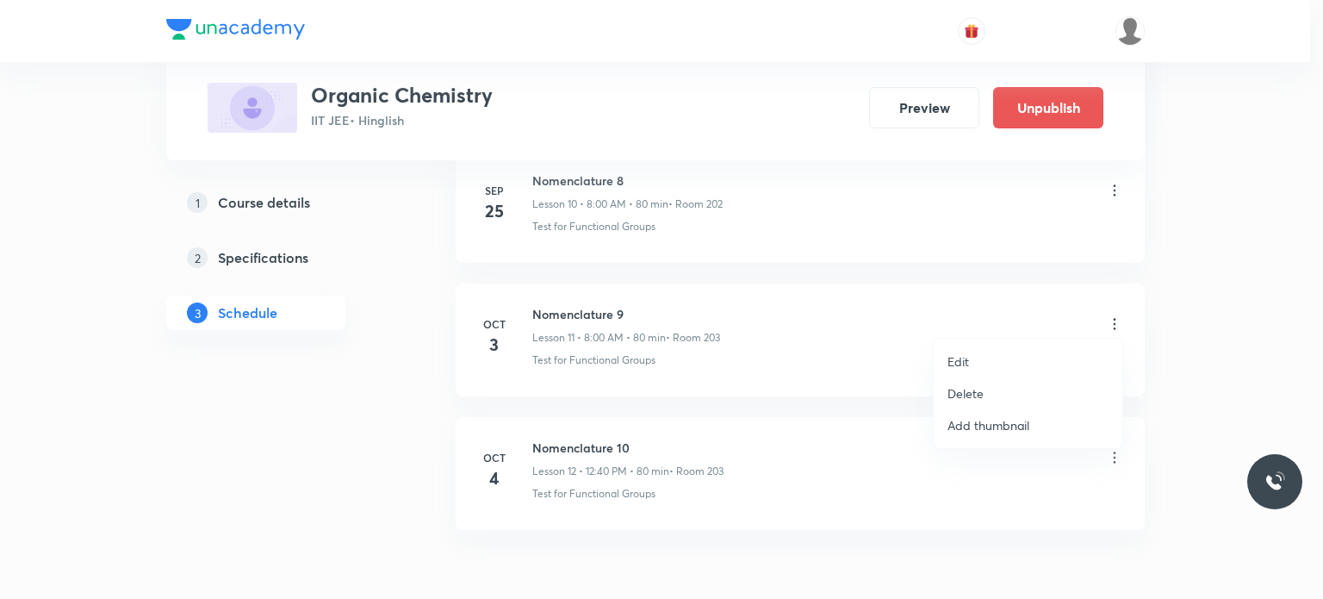
click at [1008, 351] on li "Edit" at bounding box center [1028, 362] width 189 height 32
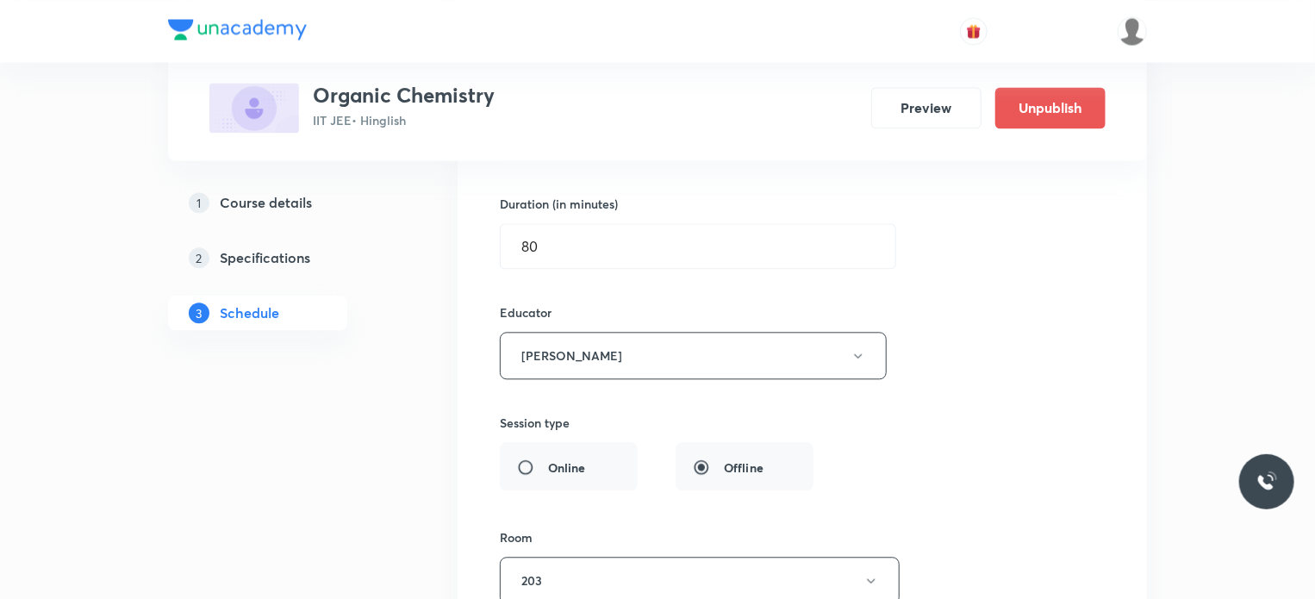
scroll to position [1670, 0]
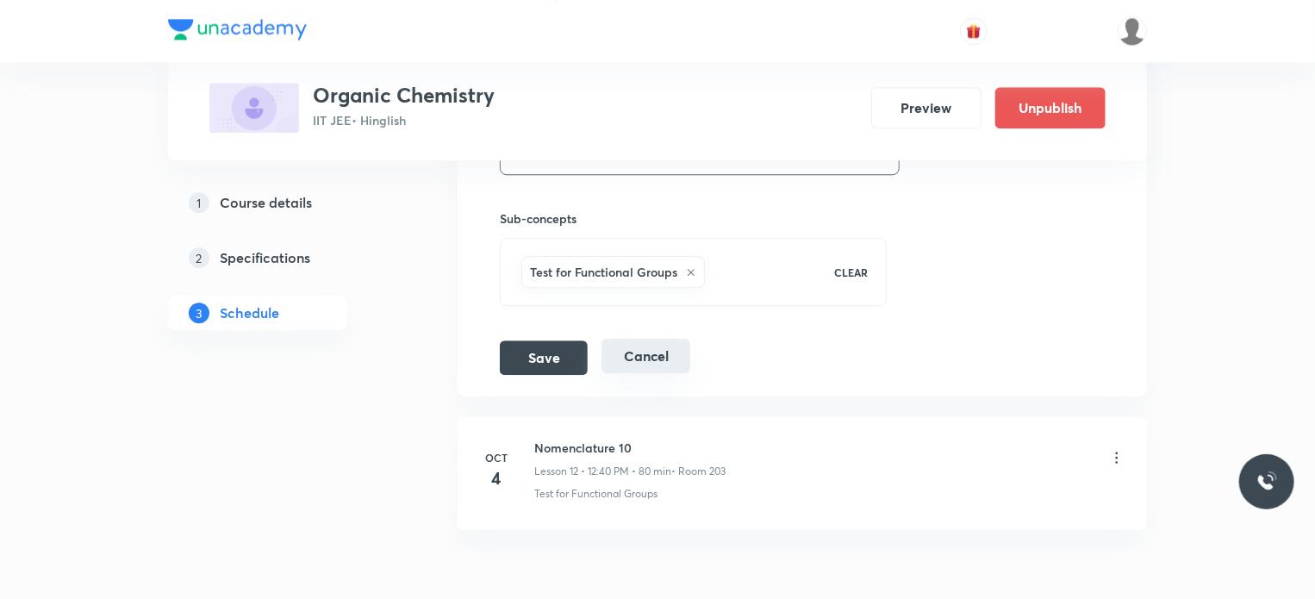
click at [689, 341] on button "Cancel" at bounding box center [645, 356] width 89 height 34
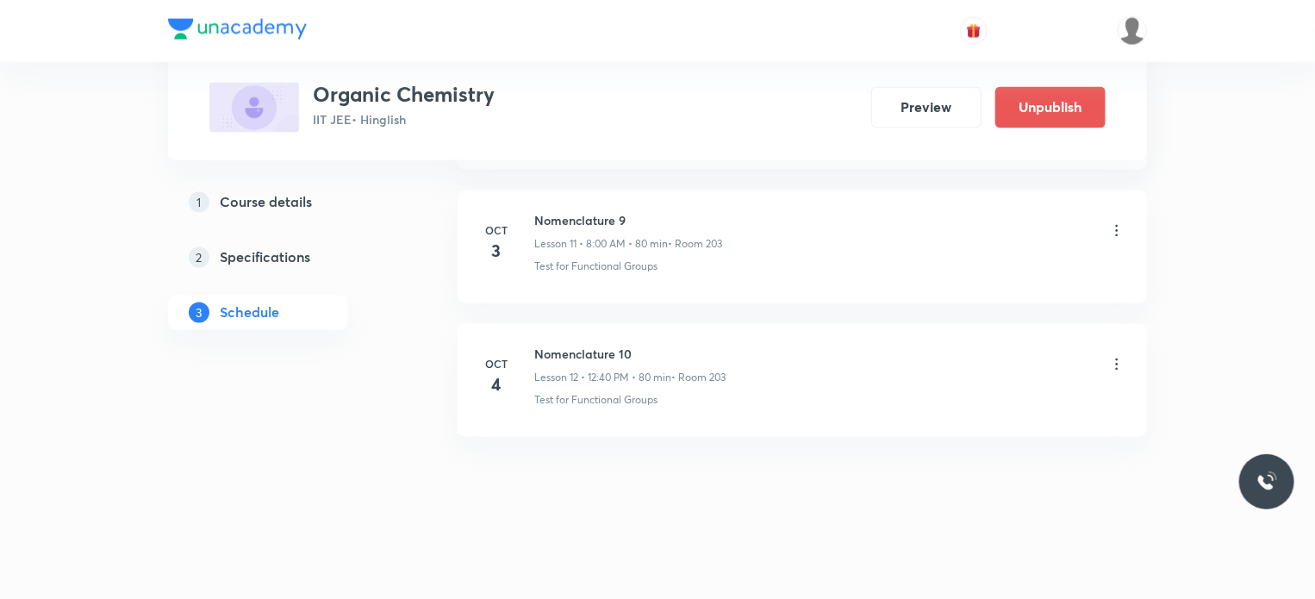
scroll to position [1589, 0]
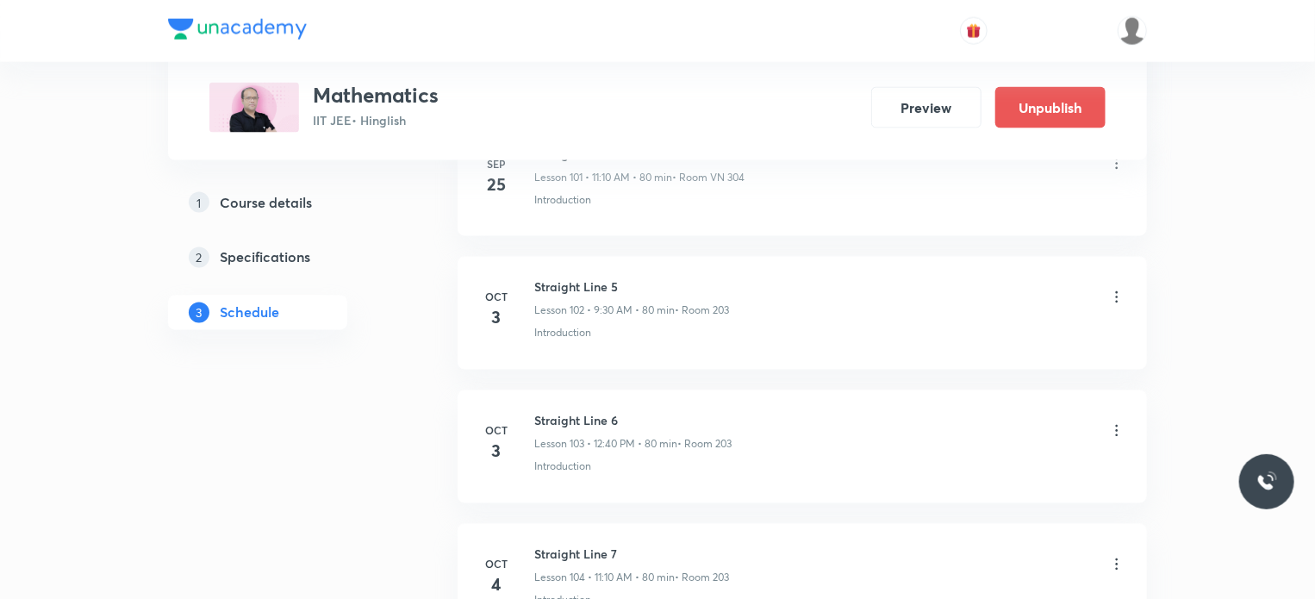
scroll to position [14571, 0]
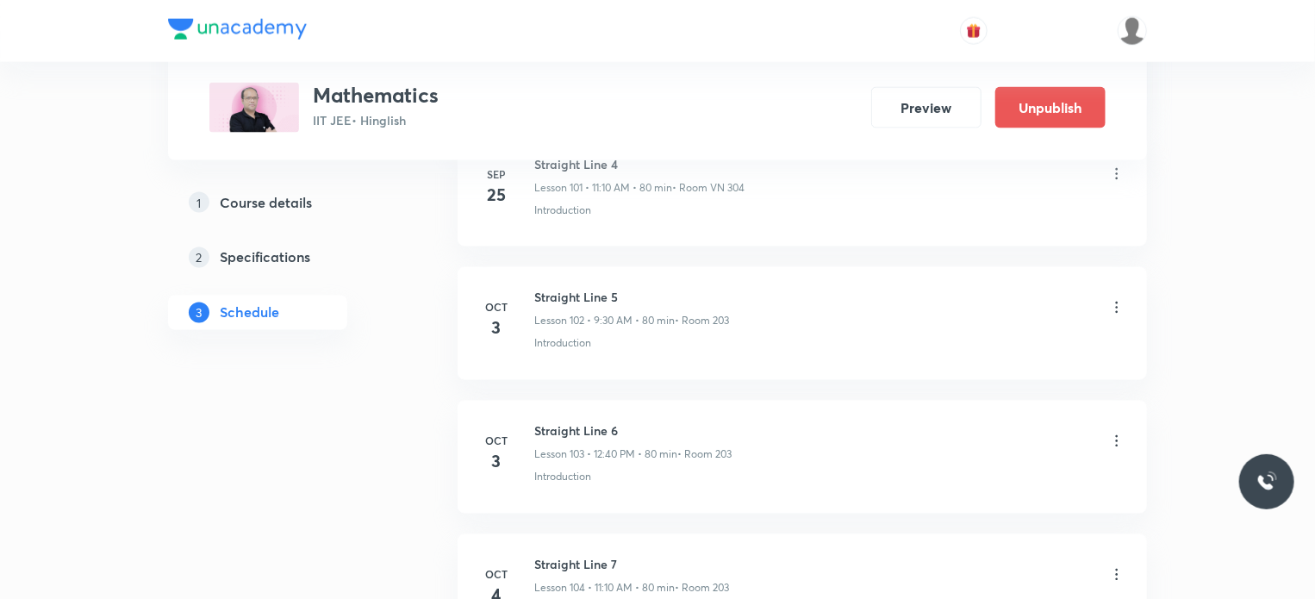
click at [1123, 299] on icon at bounding box center [1116, 307] width 17 height 17
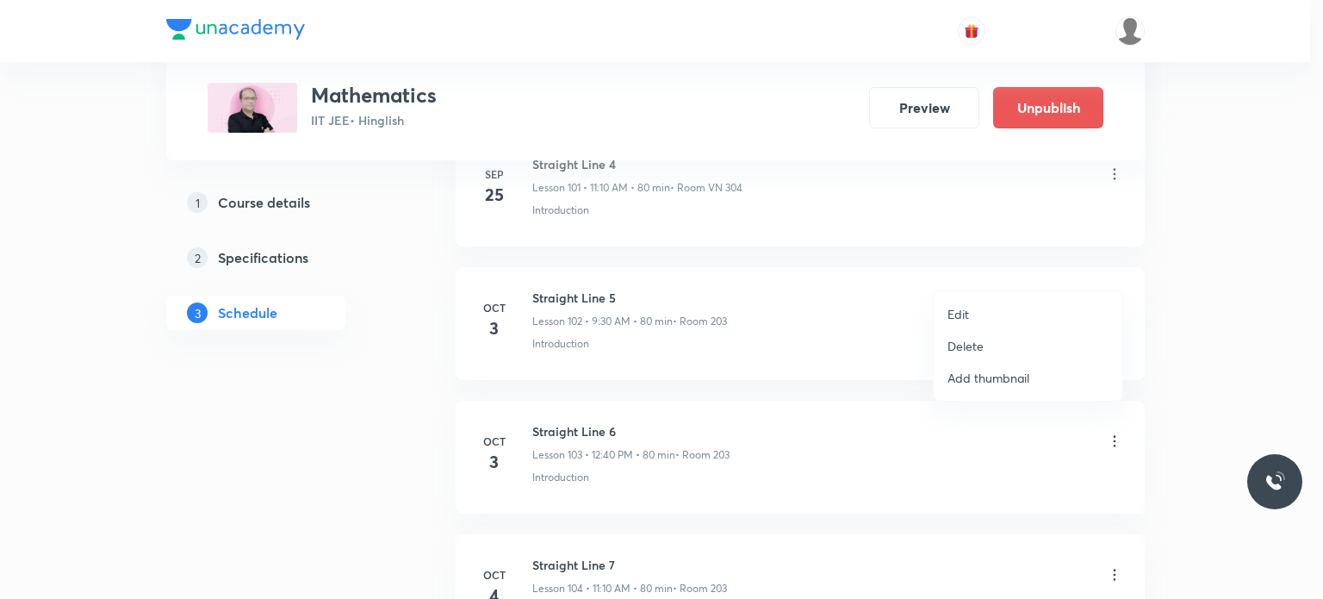
click at [1012, 304] on li "Edit" at bounding box center [1028, 314] width 189 height 32
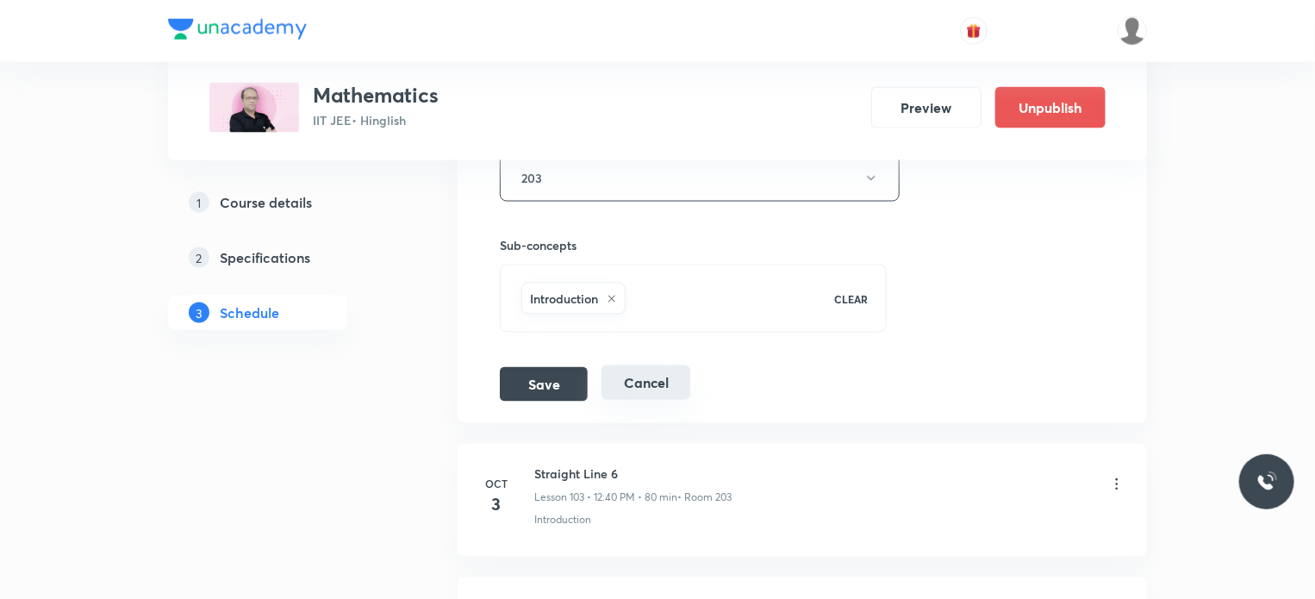
click at [670, 365] on button "Cancel" at bounding box center [645, 382] width 89 height 34
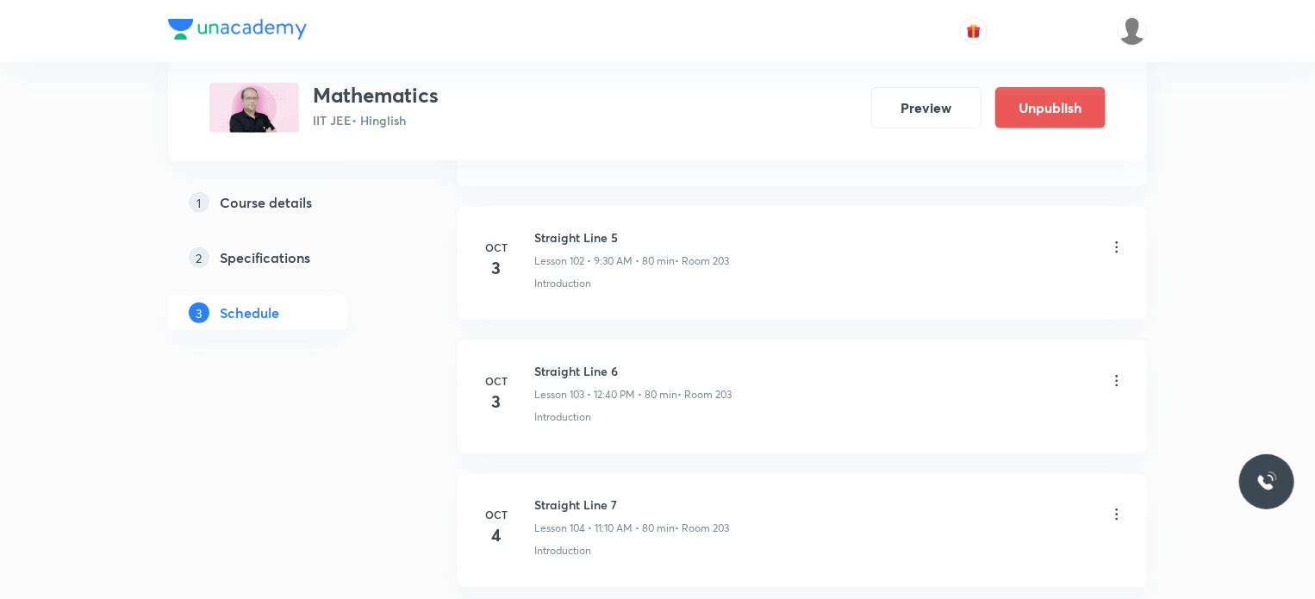
scroll to position [13757, 0]
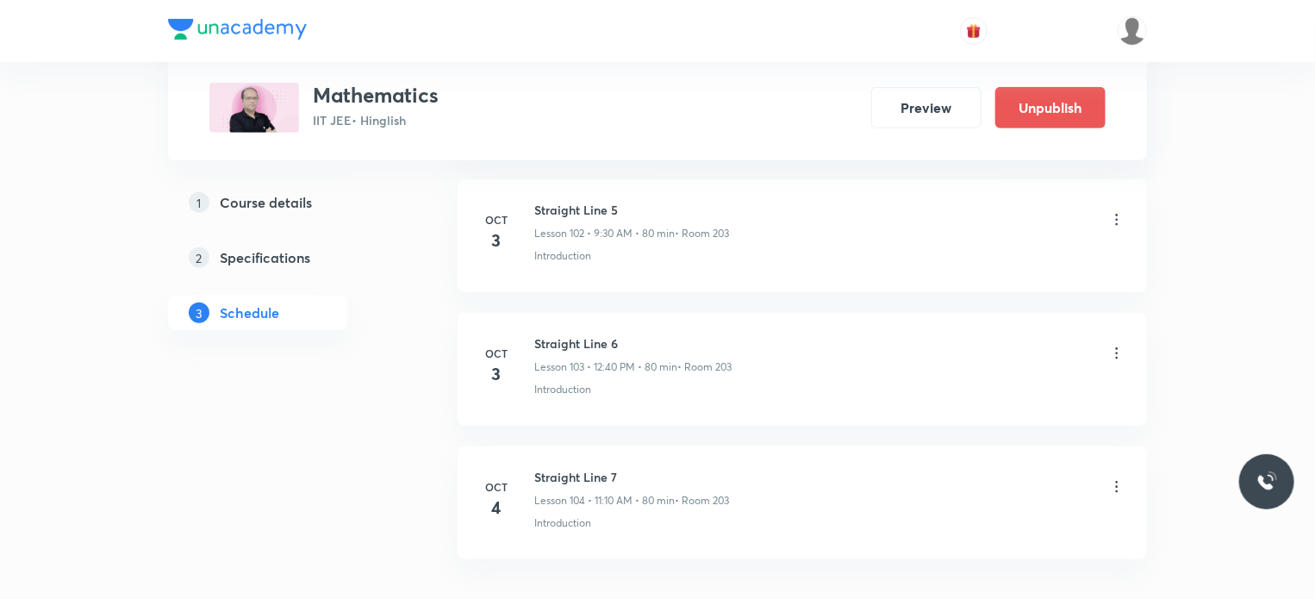
click at [1110, 345] on icon at bounding box center [1116, 353] width 17 height 17
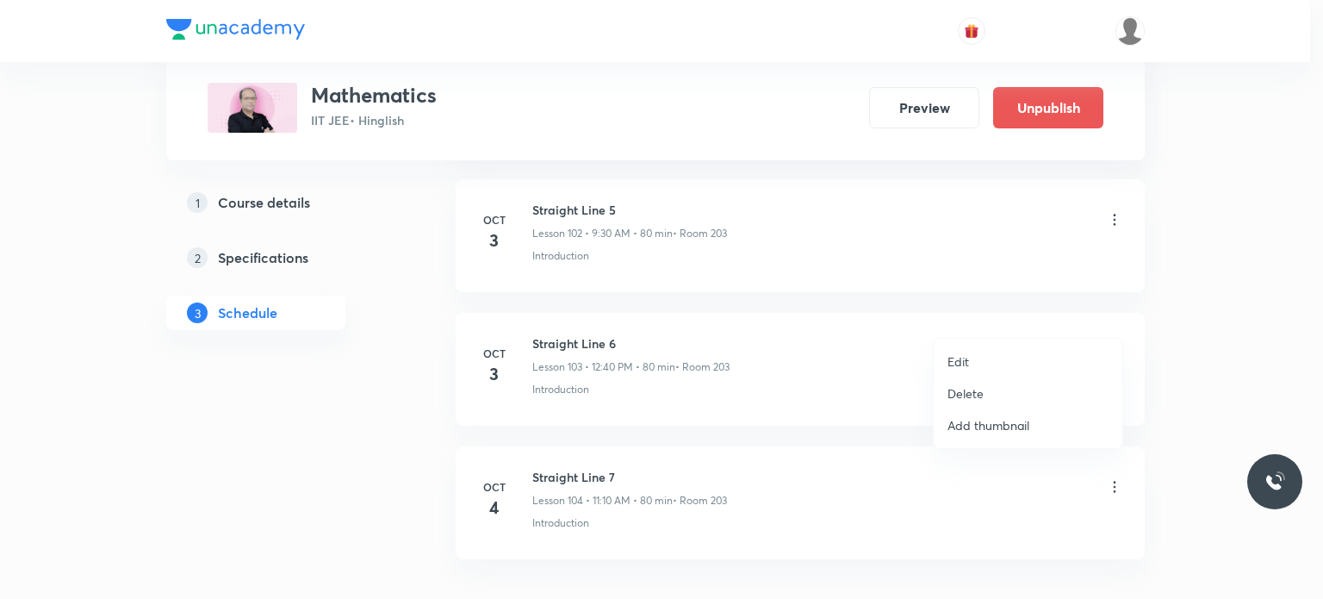
click at [982, 355] on li "Edit" at bounding box center [1028, 362] width 189 height 32
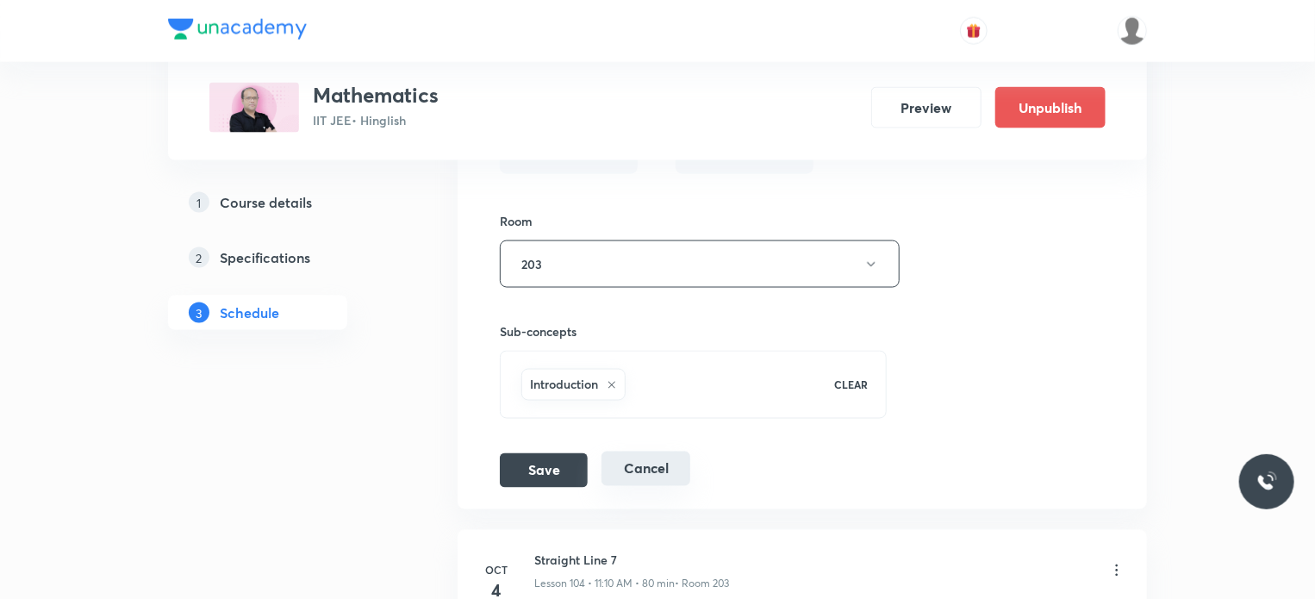
click at [673, 451] on button "Cancel" at bounding box center [645, 468] width 89 height 34
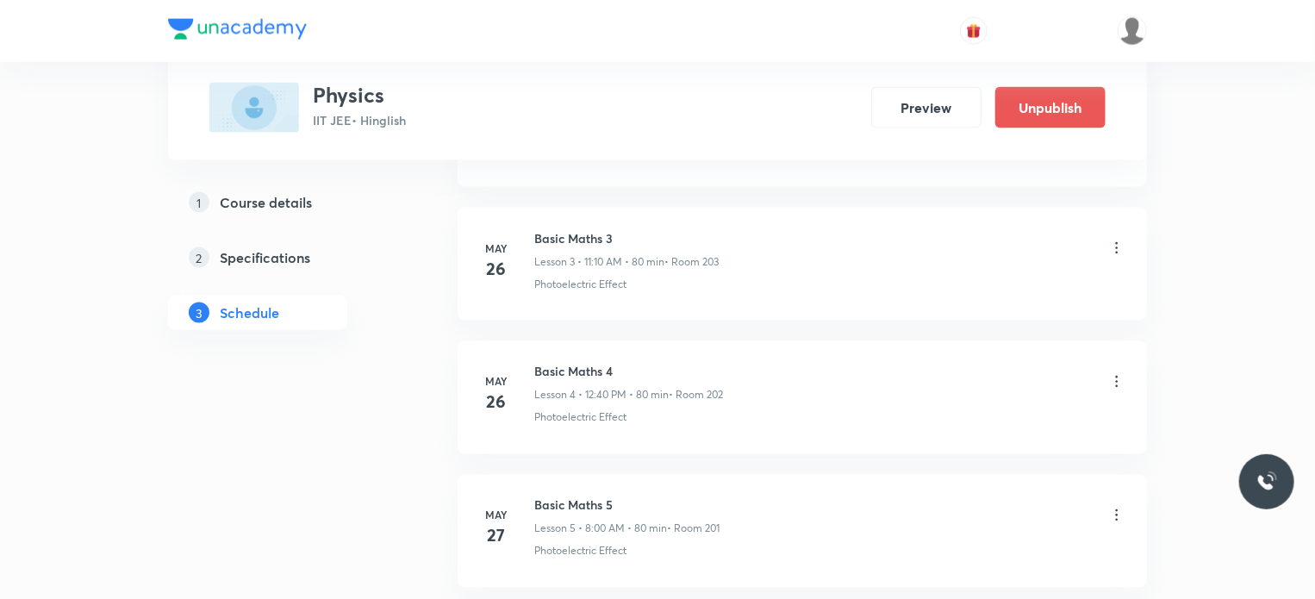
scroll to position [14767, 0]
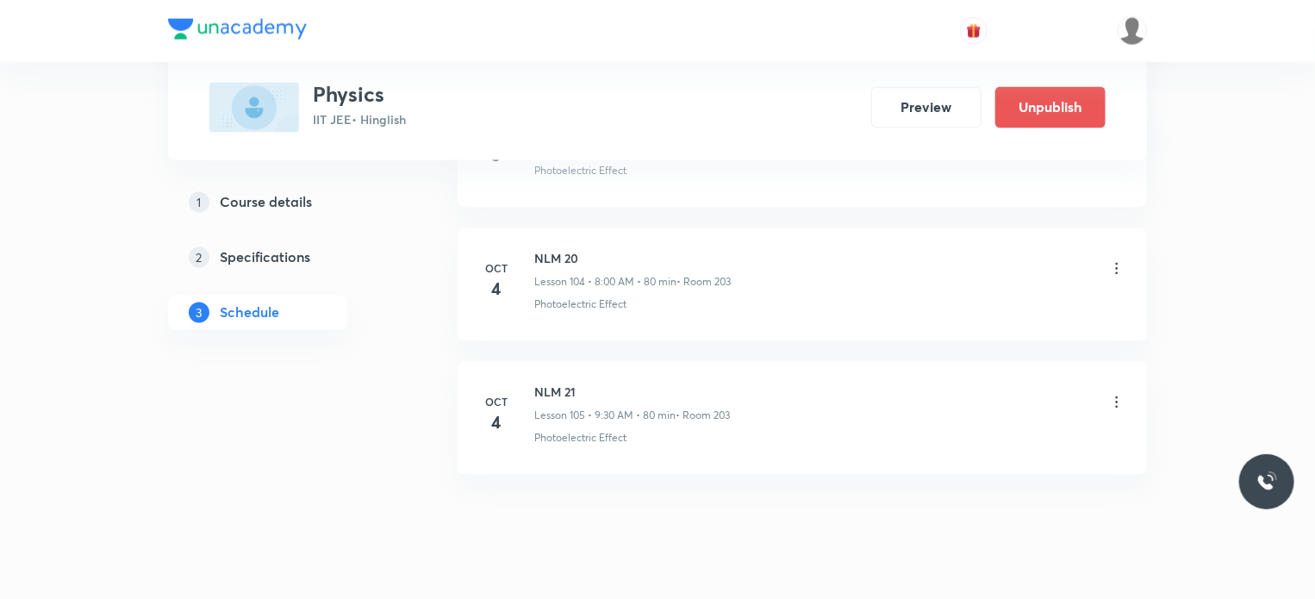
click at [772, 431] on div "Photoelectric Effect" at bounding box center [829, 439] width 591 height 16
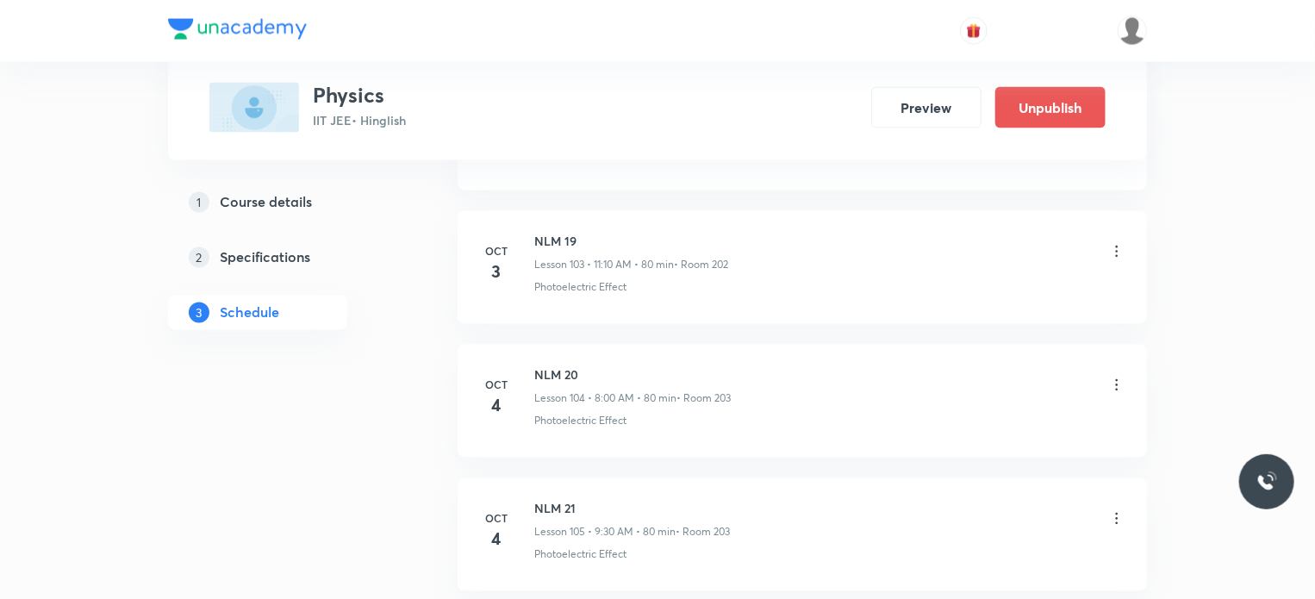
scroll to position [14508, 0]
click at [1121, 385] on icon at bounding box center [1116, 393] width 17 height 17
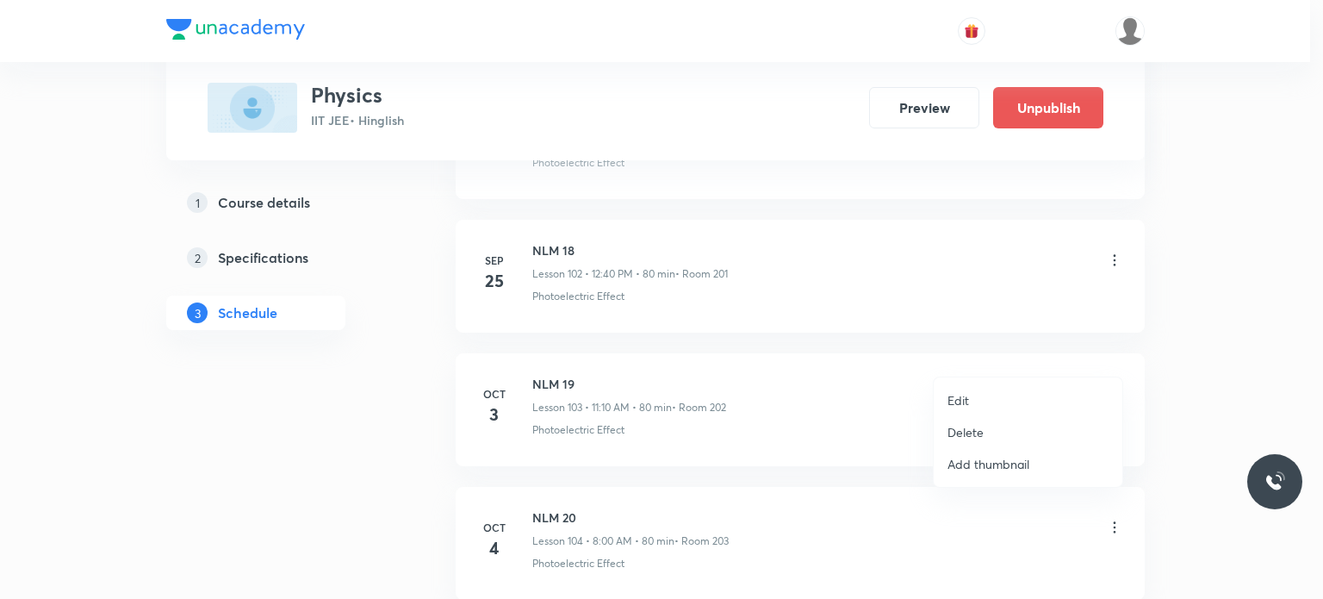
click at [1012, 389] on li "Edit" at bounding box center [1028, 400] width 189 height 32
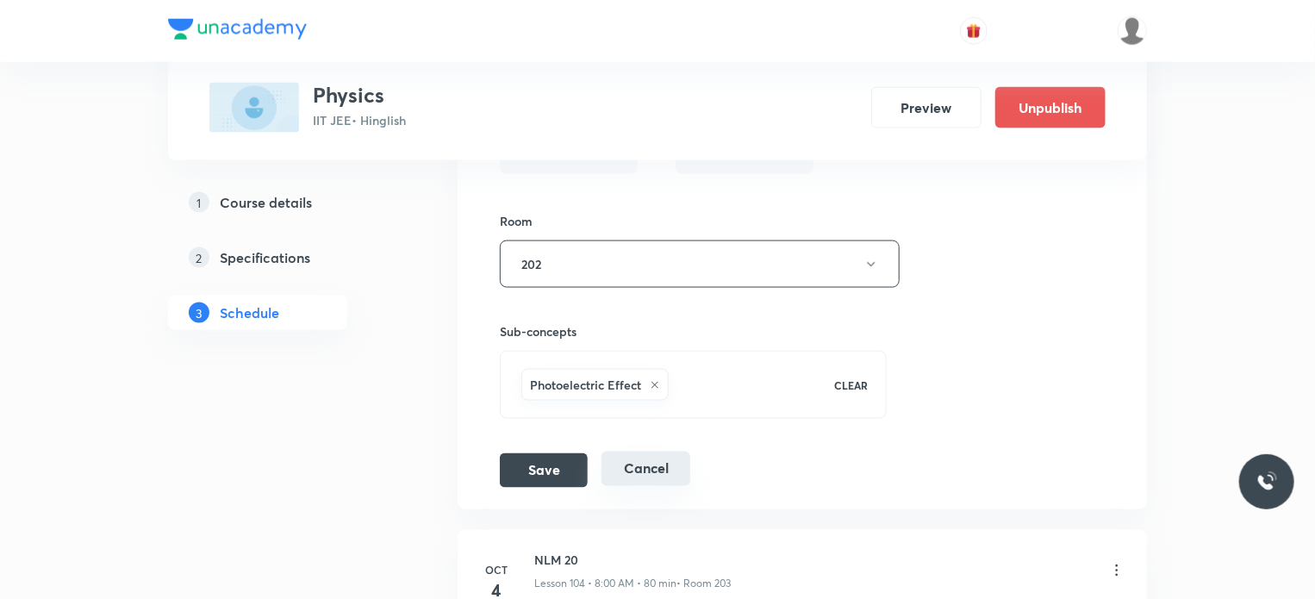
click at [675, 451] on button "Cancel" at bounding box center [645, 468] width 89 height 34
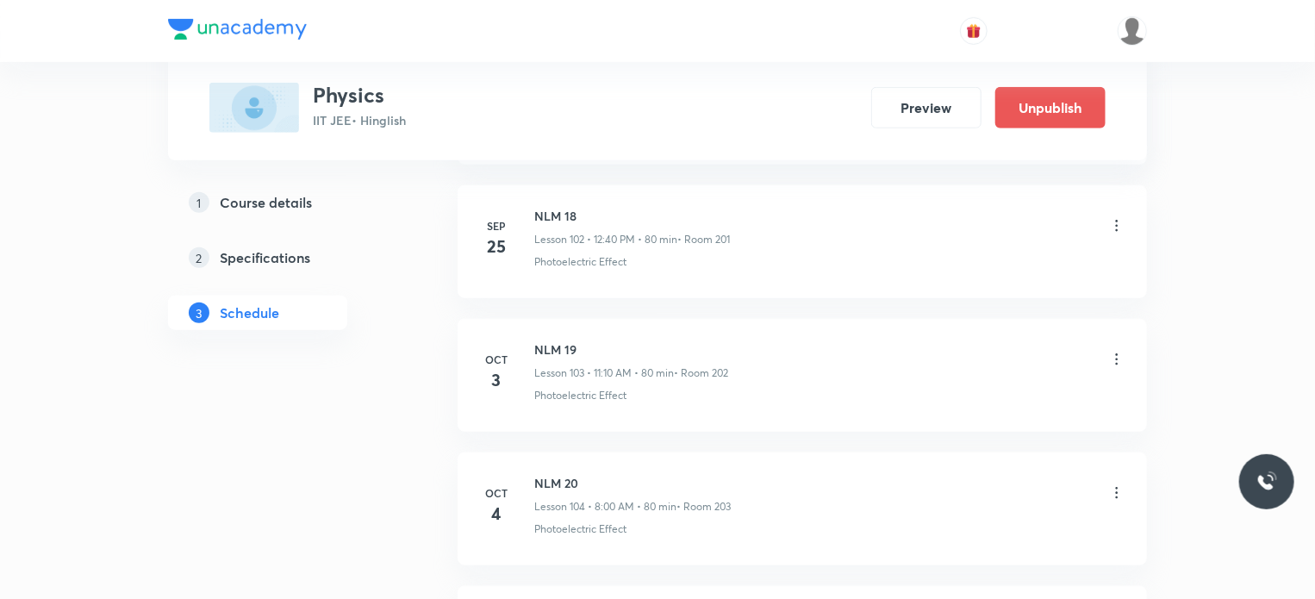
scroll to position [13718, 0]
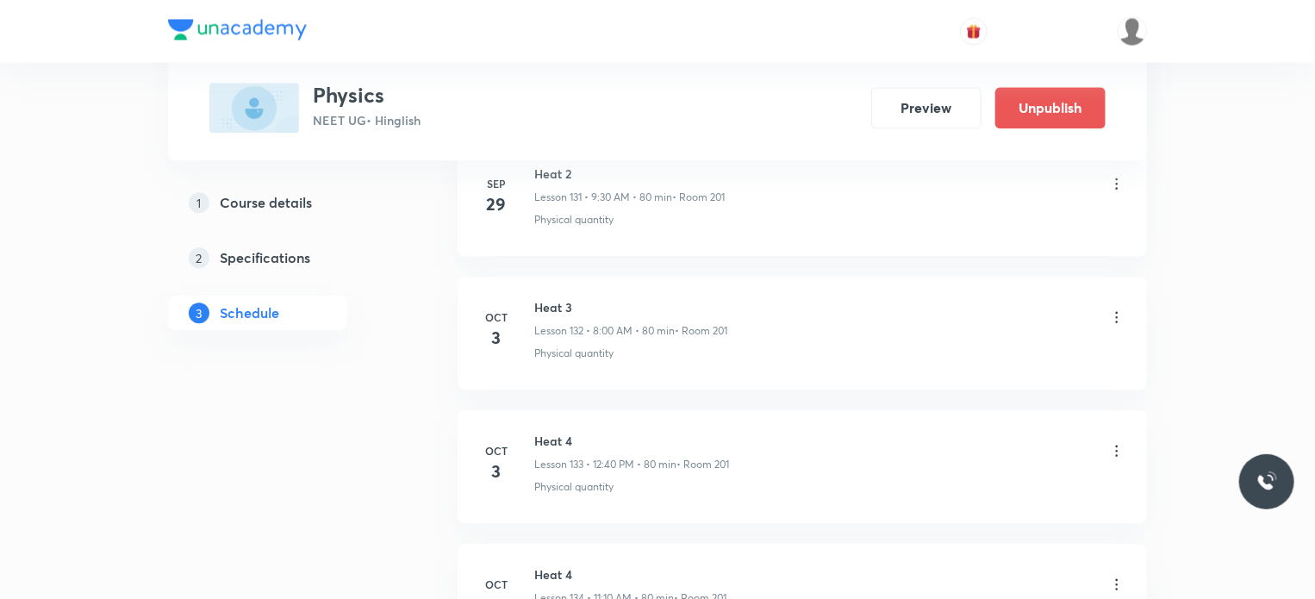
click at [1108, 308] on icon at bounding box center [1116, 316] width 17 height 17
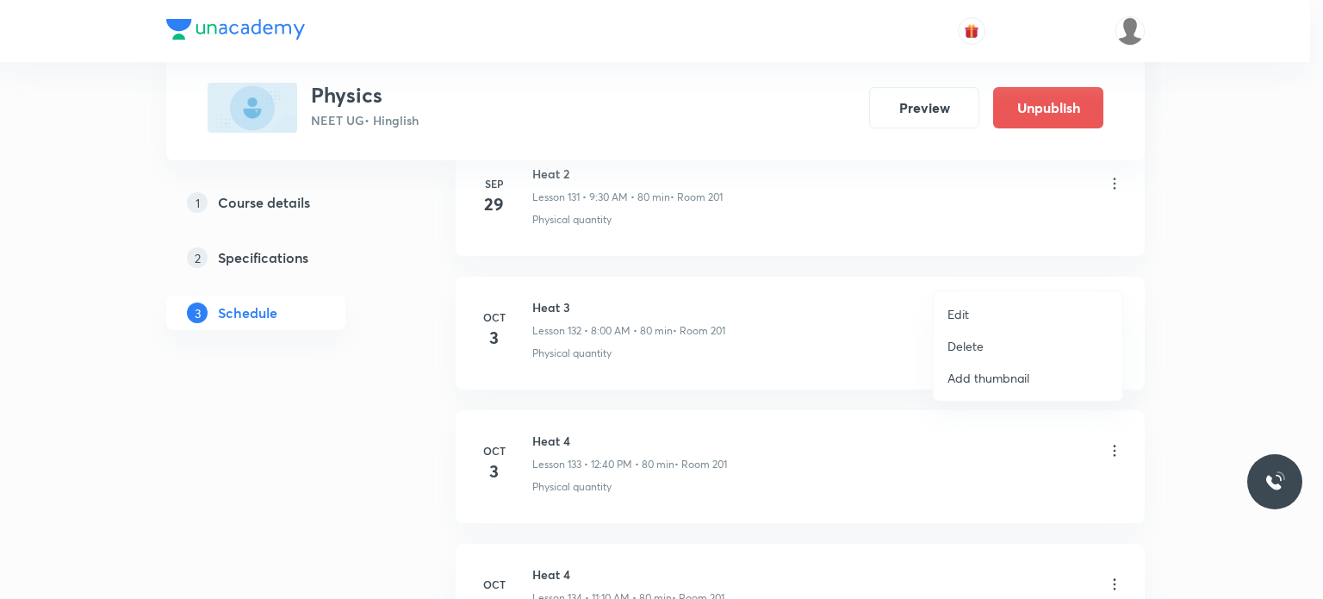
click at [974, 307] on li "Edit" at bounding box center [1028, 314] width 189 height 32
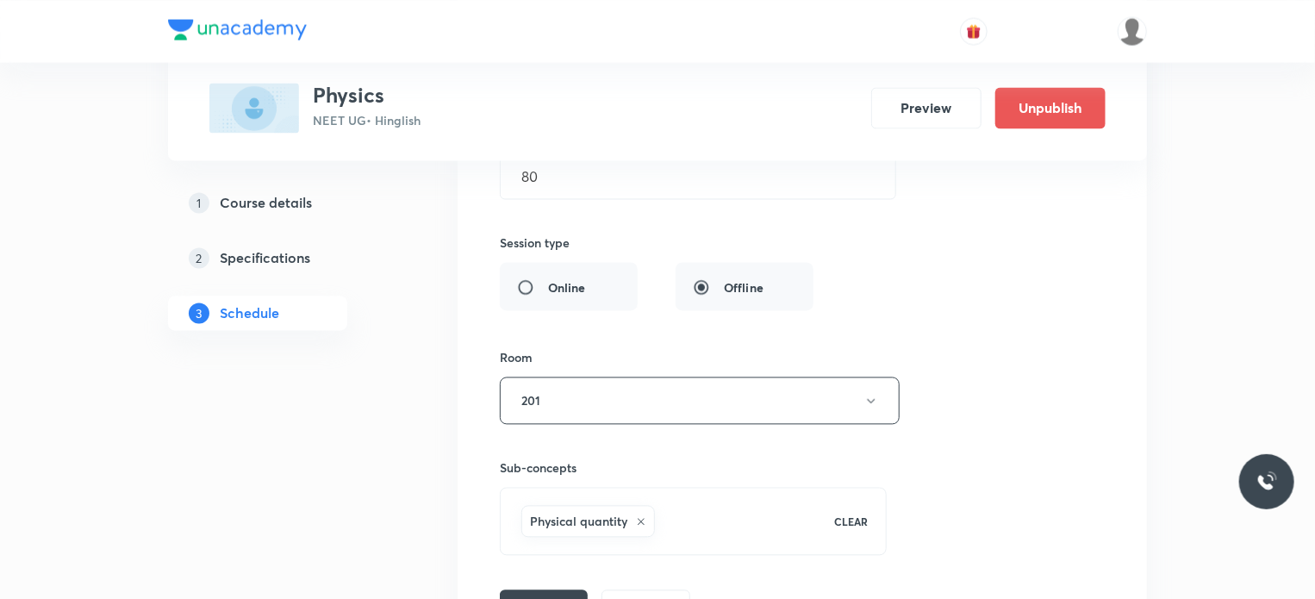
scroll to position [18372, 0]
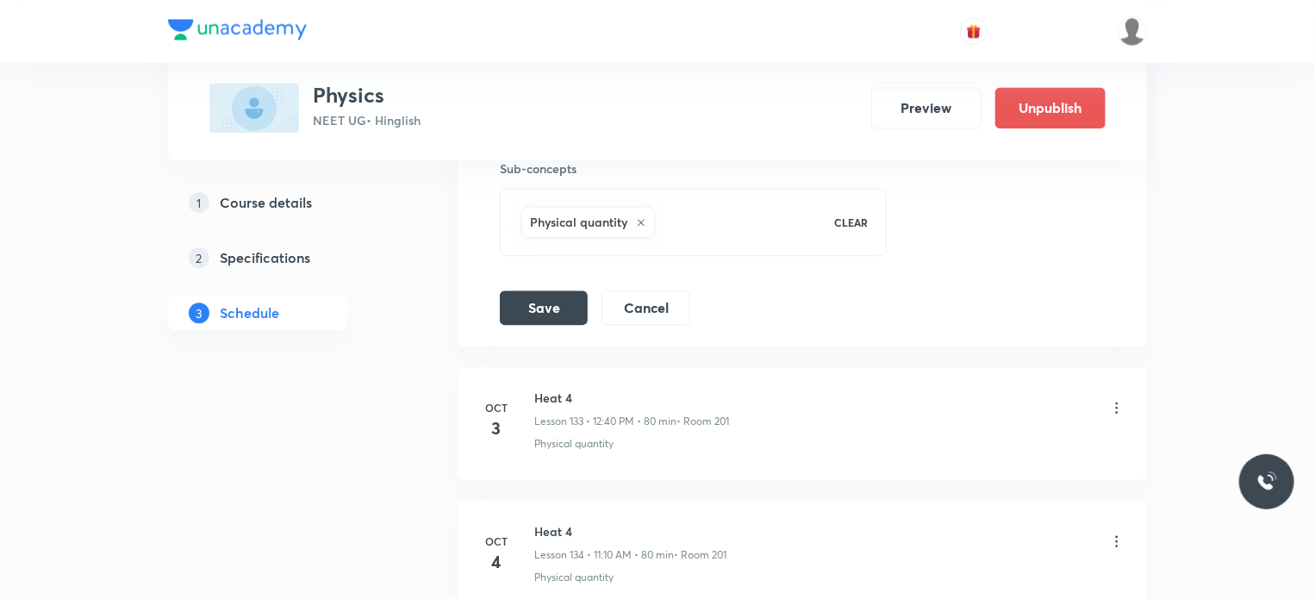
click at [673, 289] on button "Cancel" at bounding box center [645, 306] width 89 height 34
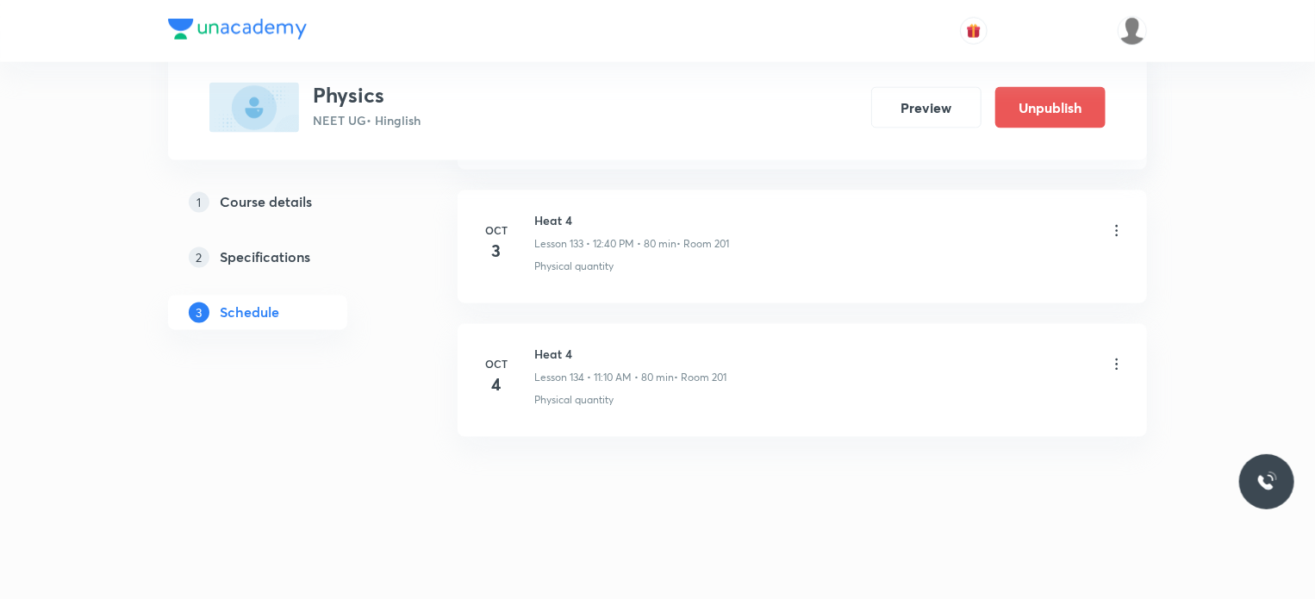
scroll to position [17839, 0]
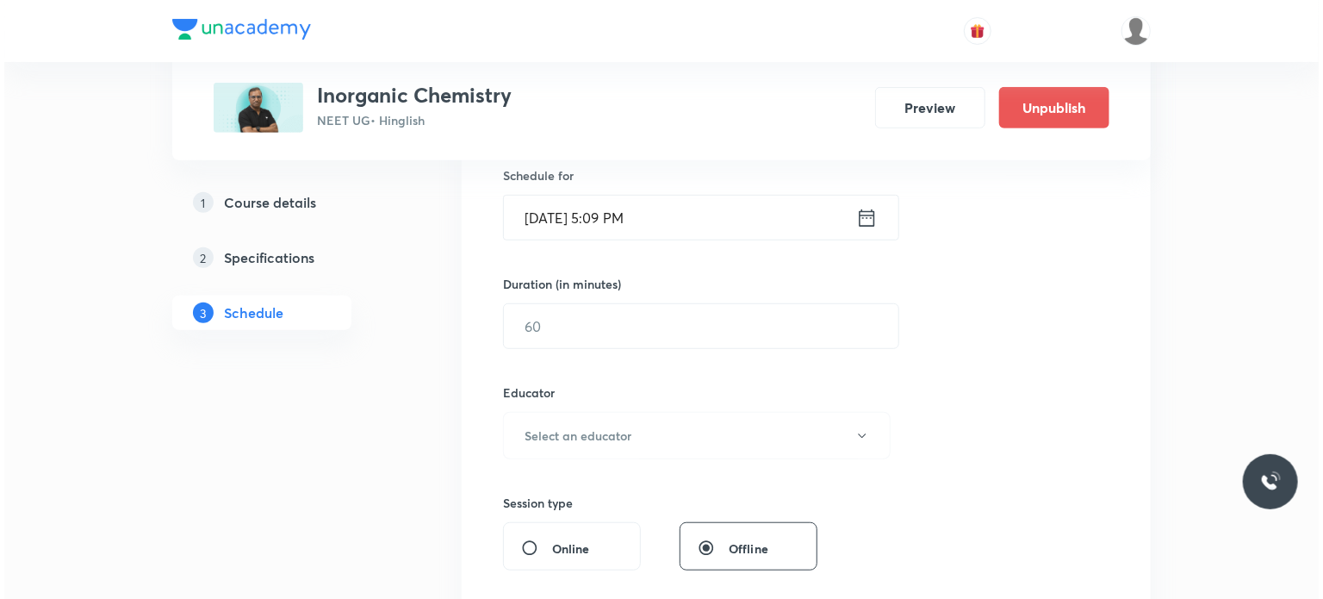
scroll to position [7417, 0]
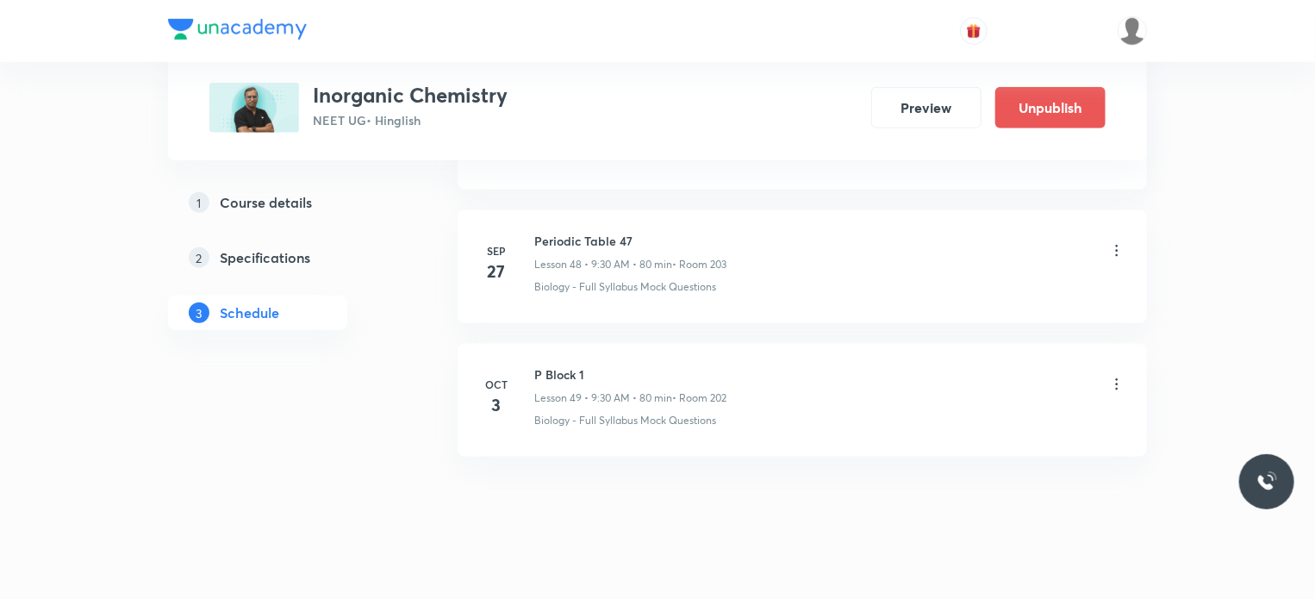
click at [1118, 376] on icon at bounding box center [1116, 384] width 17 height 17
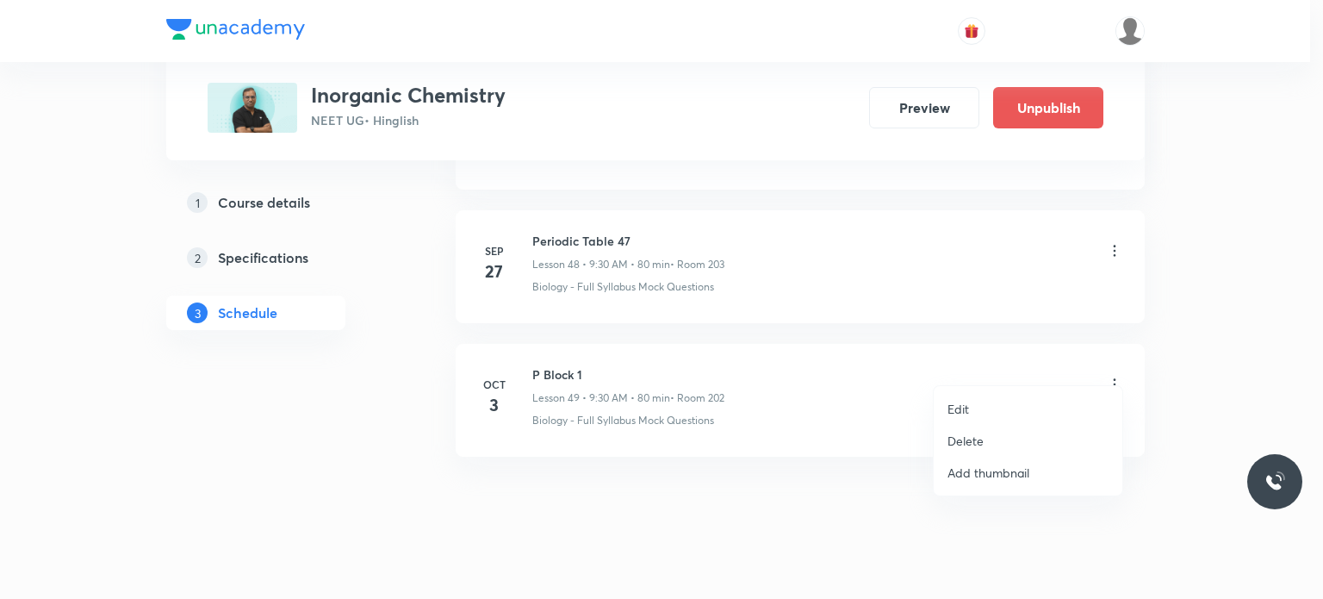
click at [988, 397] on li "Edit" at bounding box center [1028, 409] width 189 height 32
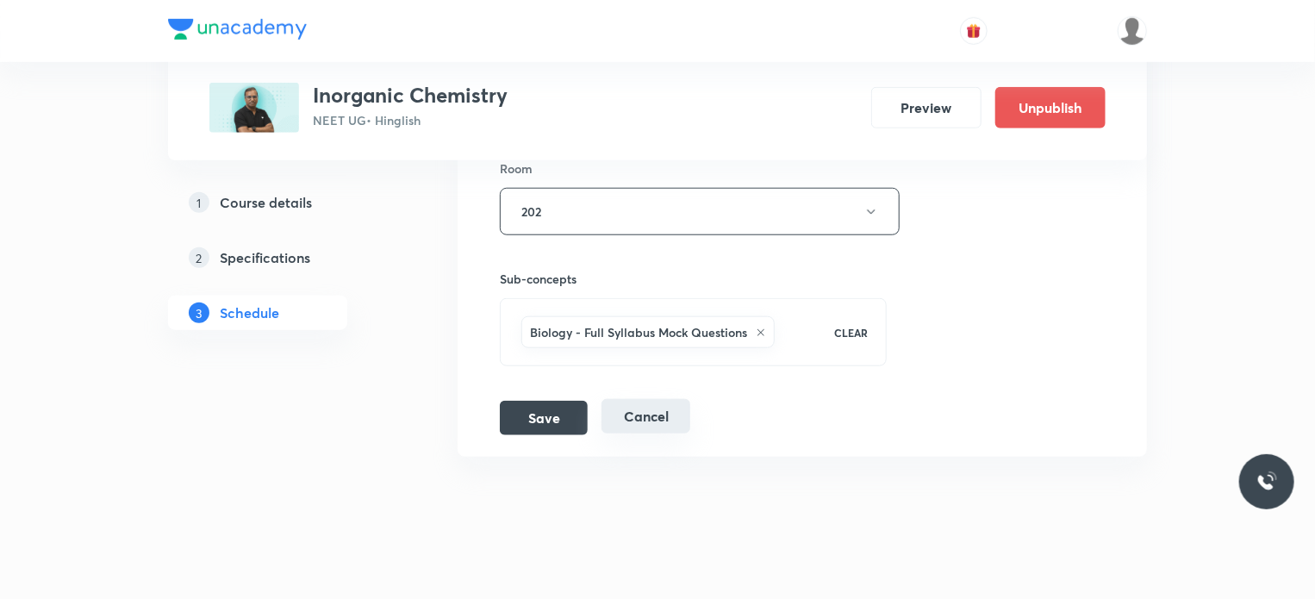
click at [641, 399] on button "Cancel" at bounding box center [645, 416] width 89 height 34
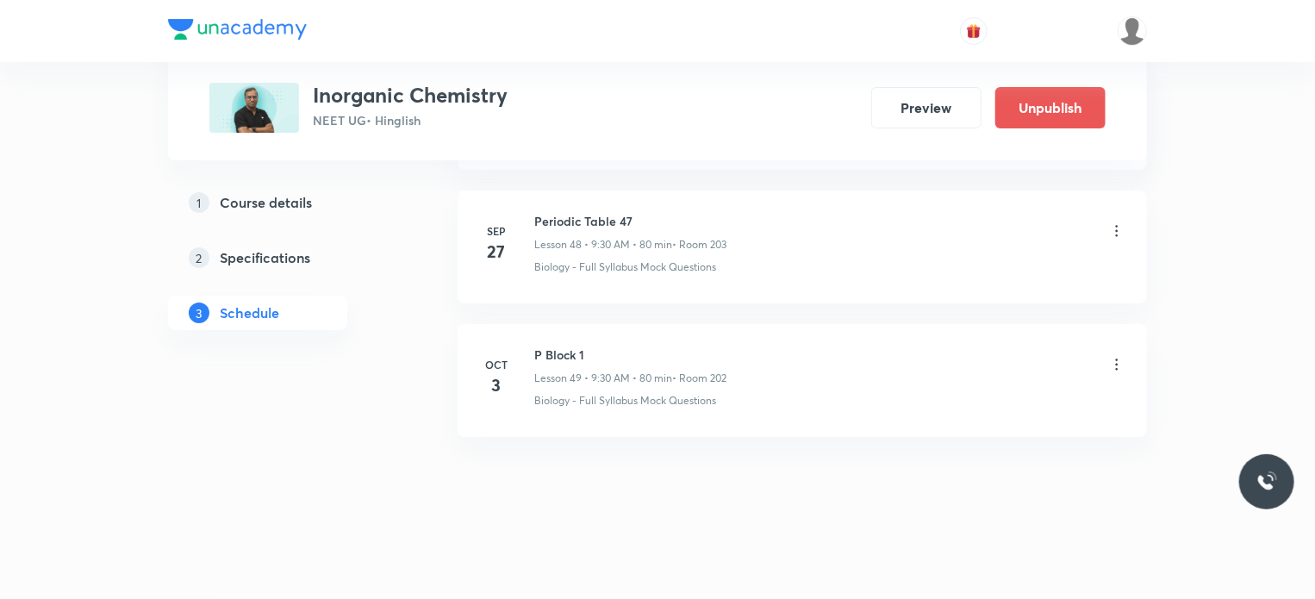
scroll to position [6517, 0]
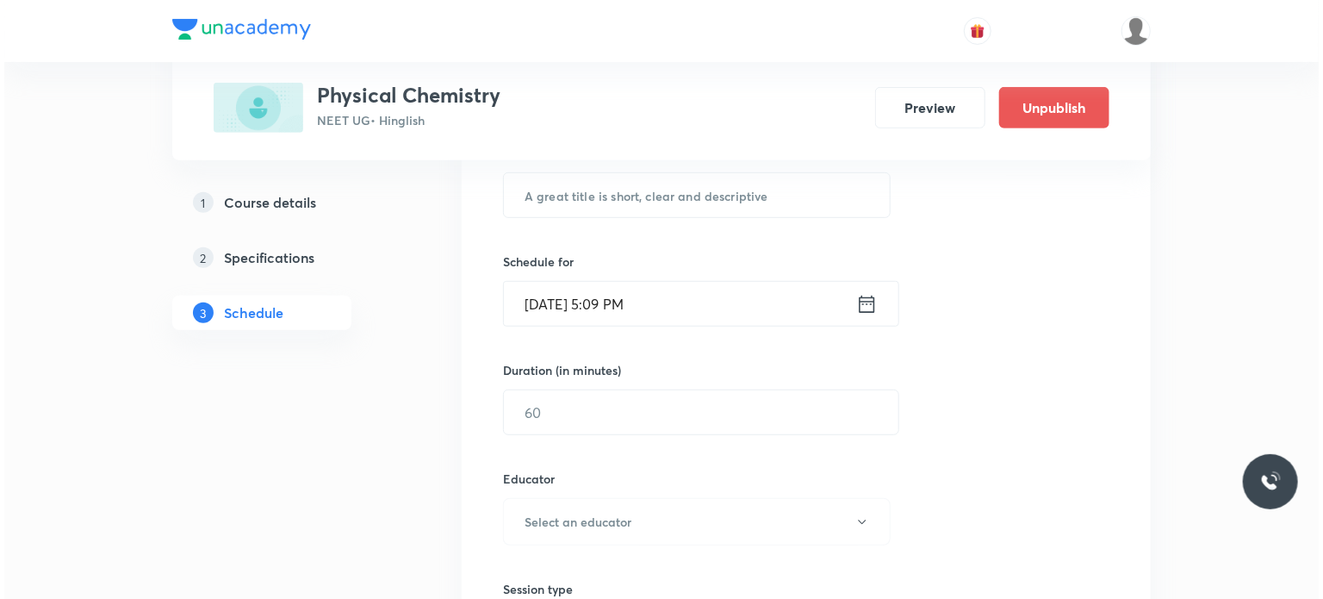
scroll to position [10215, 0]
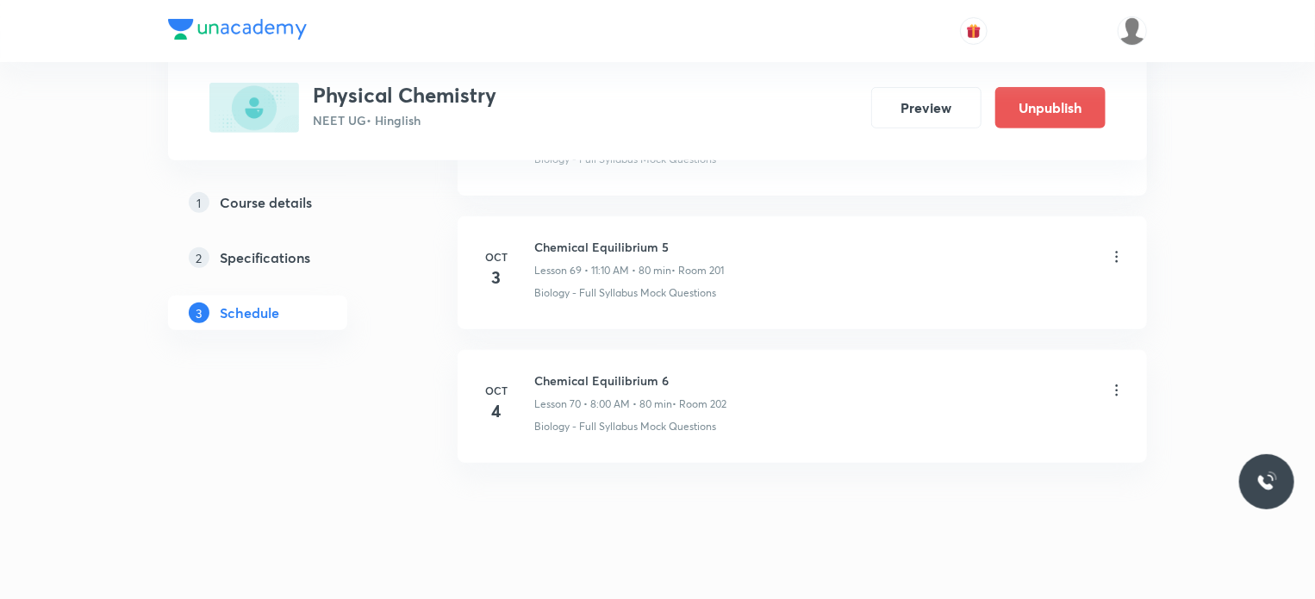
click at [1111, 248] on icon at bounding box center [1116, 256] width 17 height 17
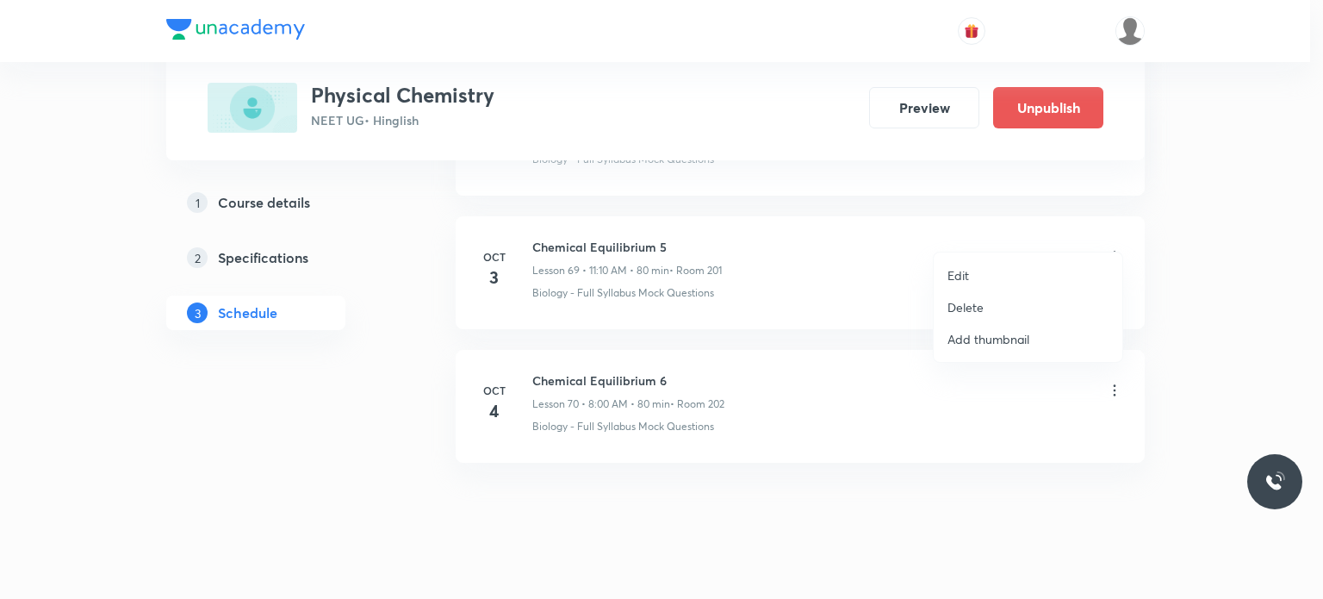
click at [1008, 259] on li "Edit" at bounding box center [1028, 275] width 189 height 32
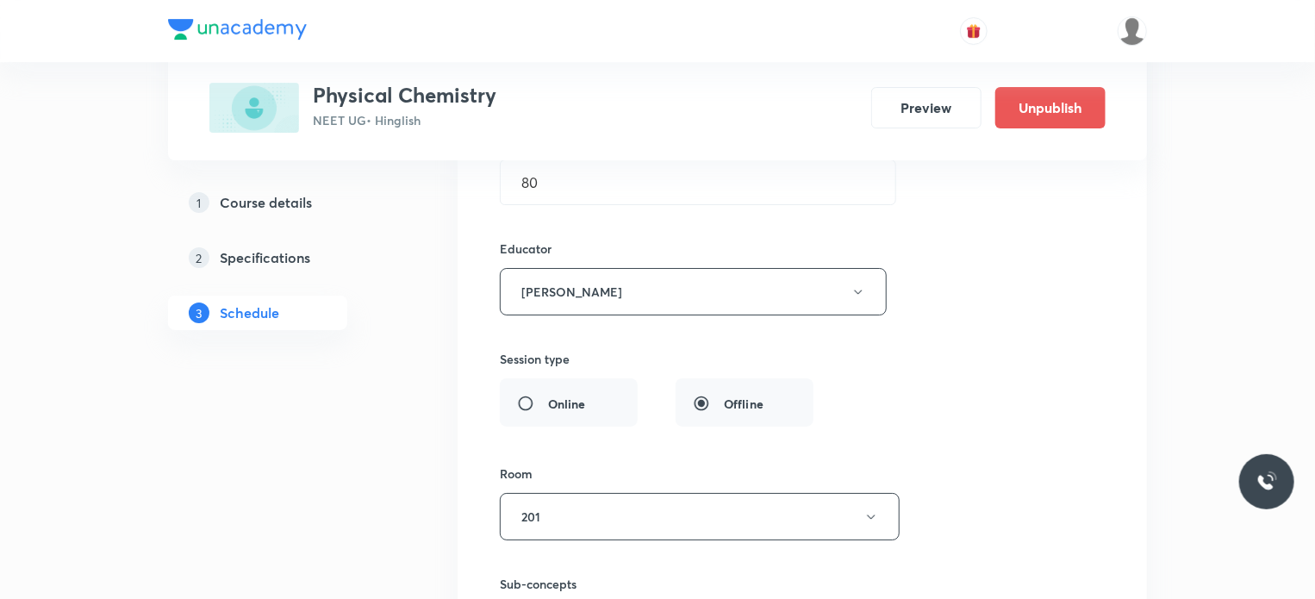
scroll to position [10084, 0]
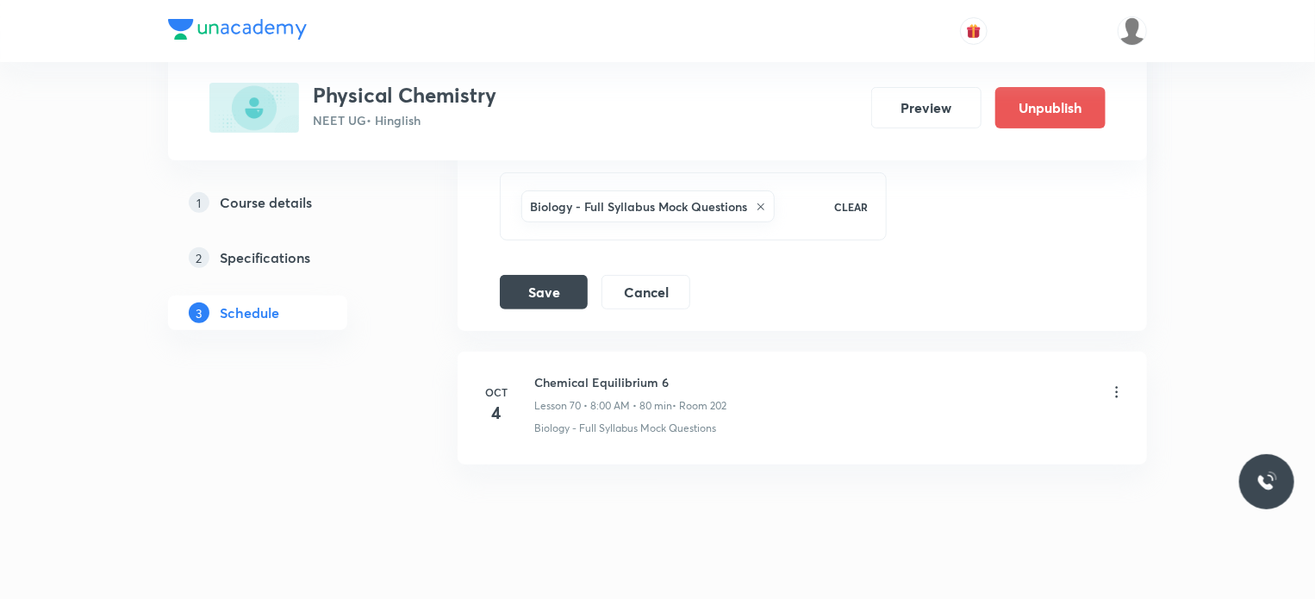
click at [663, 273] on button "Cancel" at bounding box center [645, 290] width 89 height 34
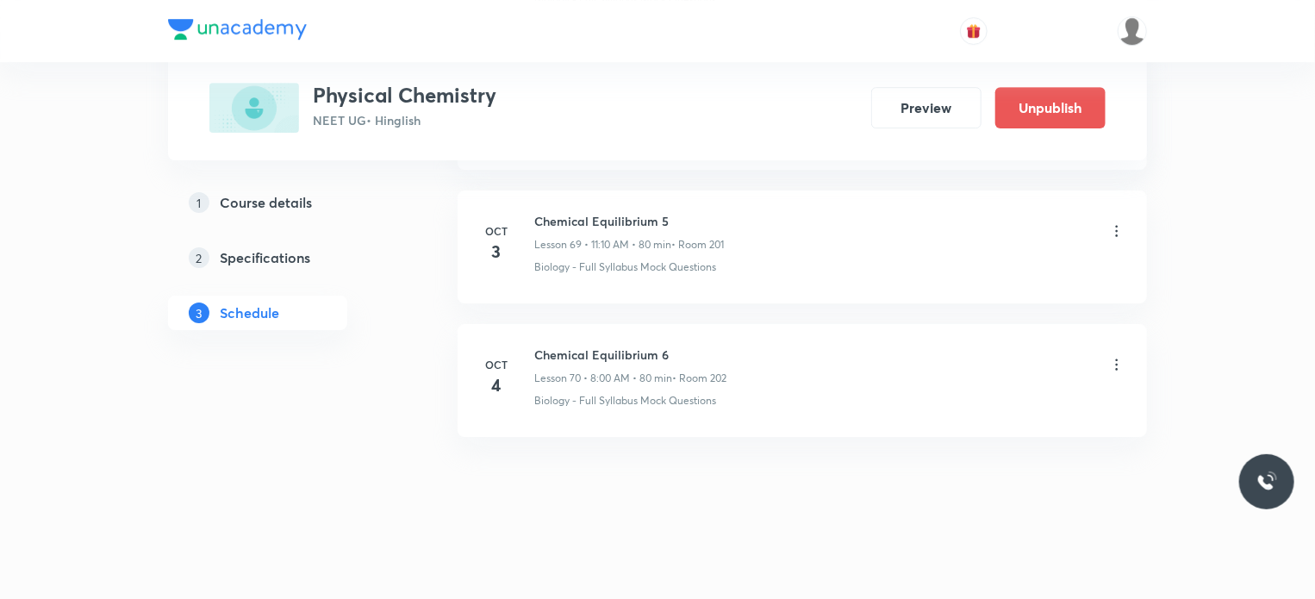
scroll to position [9315, 0]
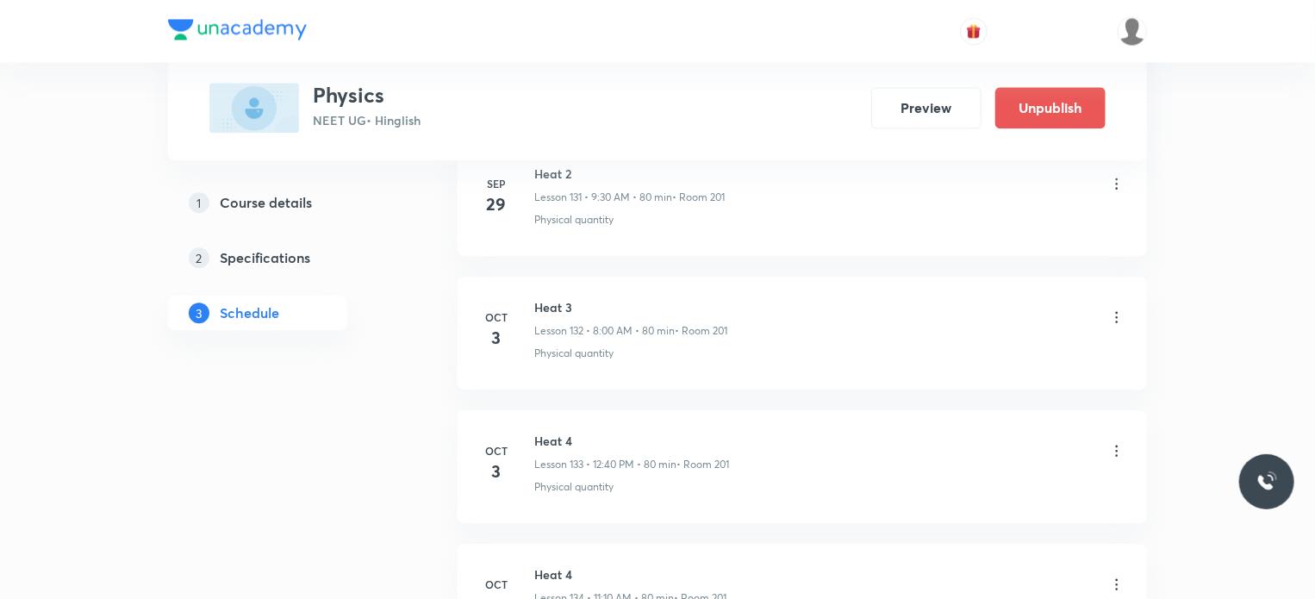
scroll to position [18544, 0]
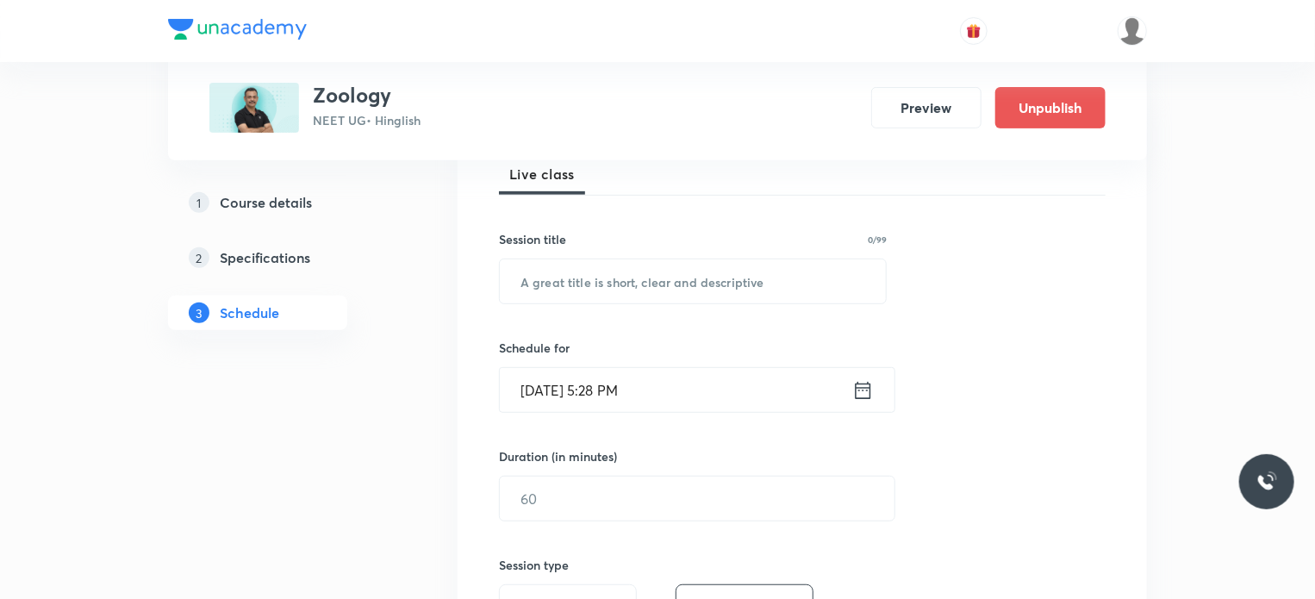
scroll to position [10637, 0]
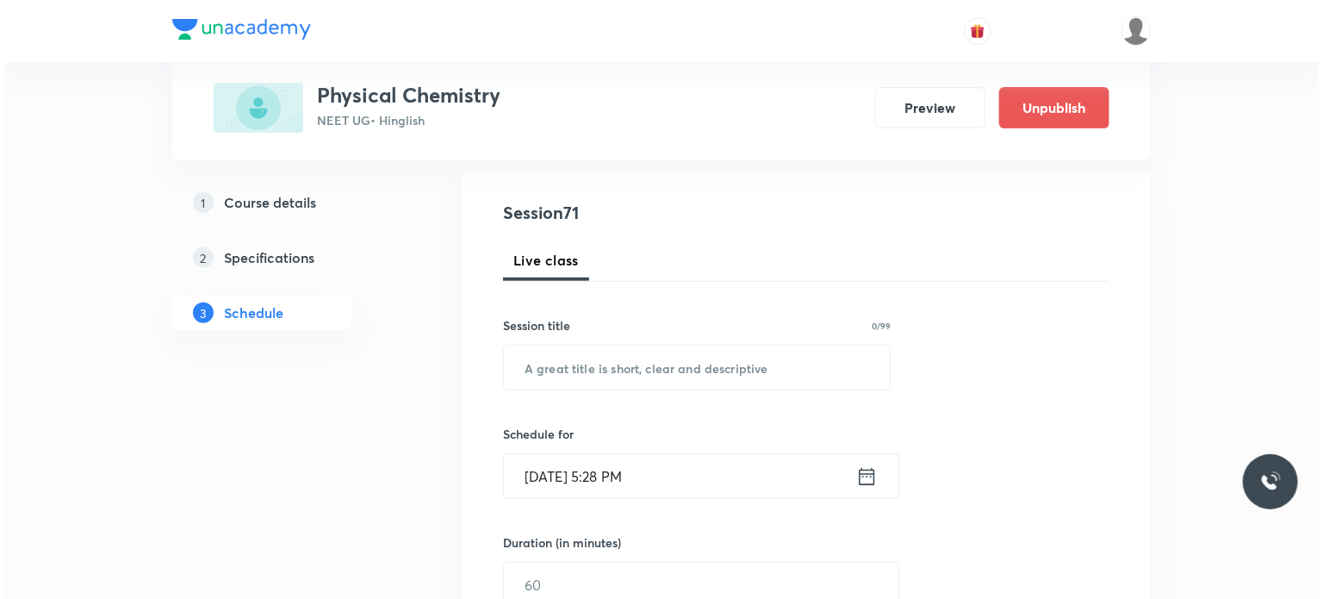
scroll to position [10215, 0]
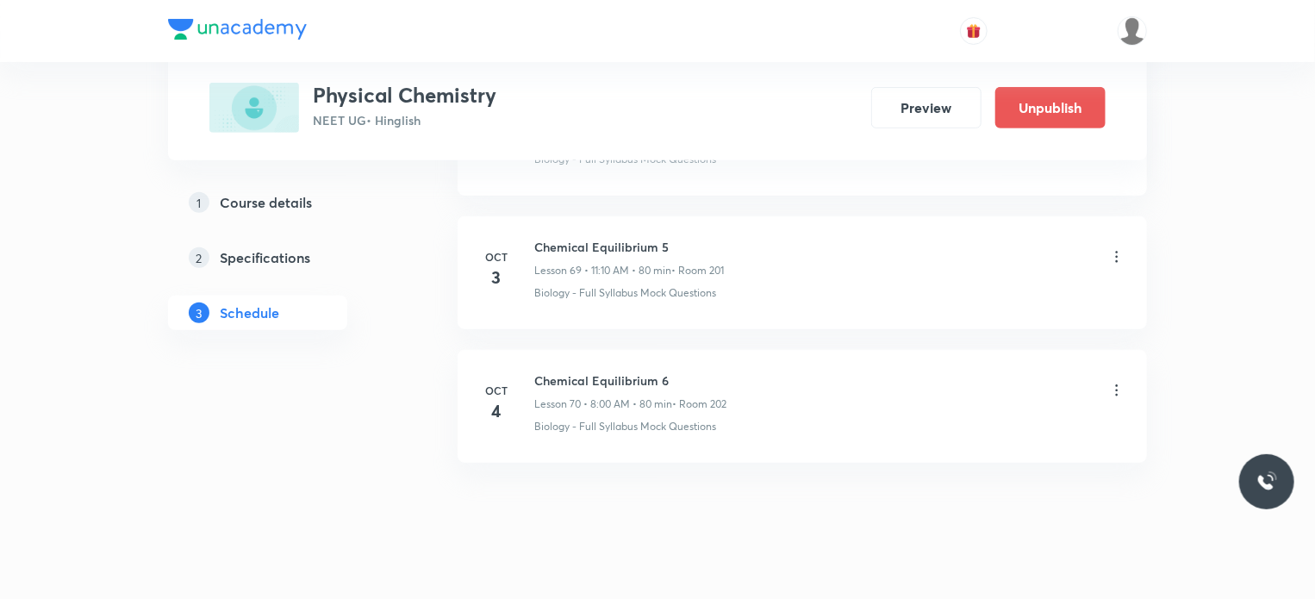
click at [1109, 248] on icon at bounding box center [1116, 256] width 17 height 17
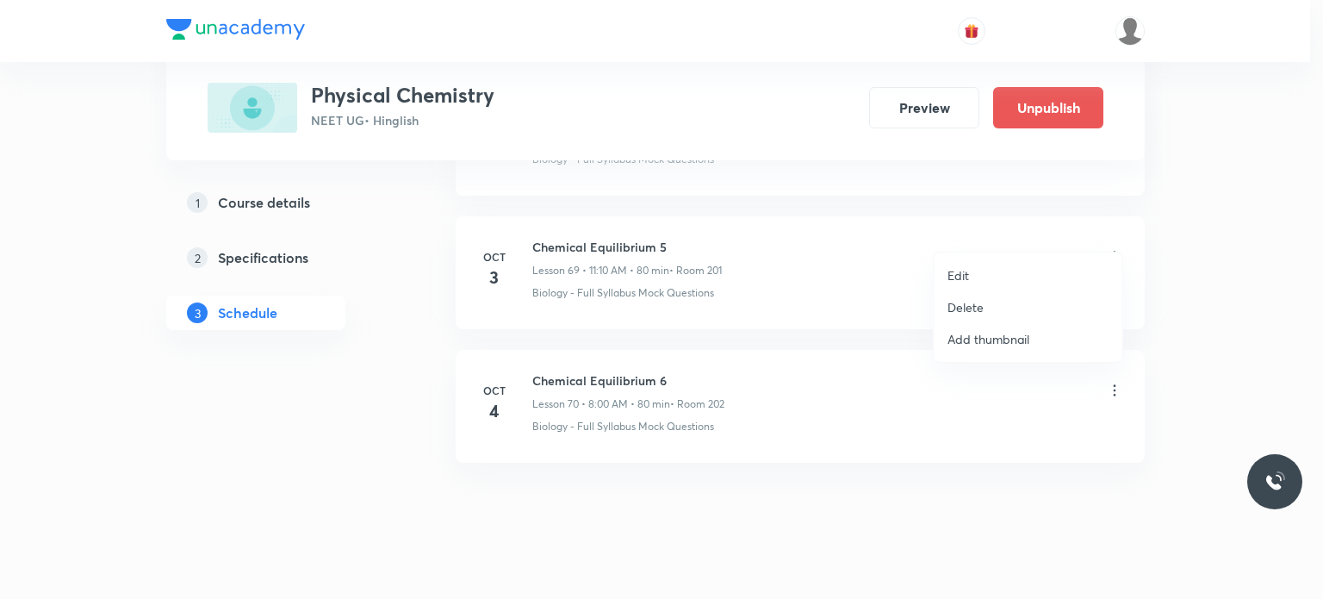
click at [1026, 269] on li "Edit" at bounding box center [1028, 275] width 189 height 32
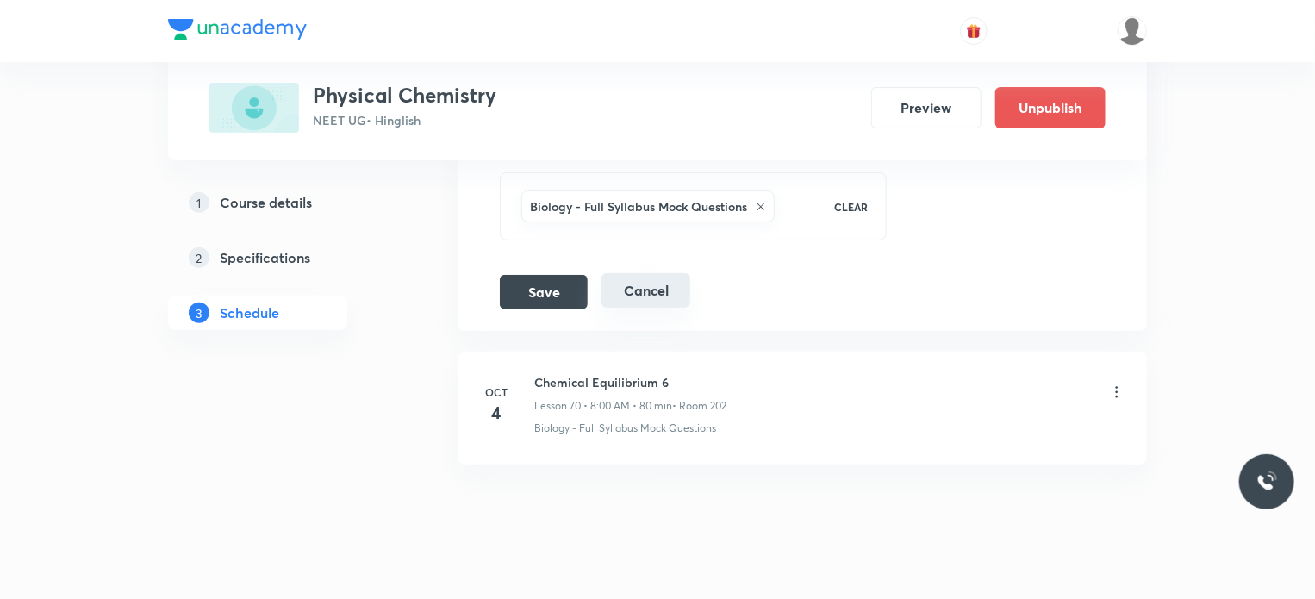
click at [675, 273] on button "Cancel" at bounding box center [645, 290] width 89 height 34
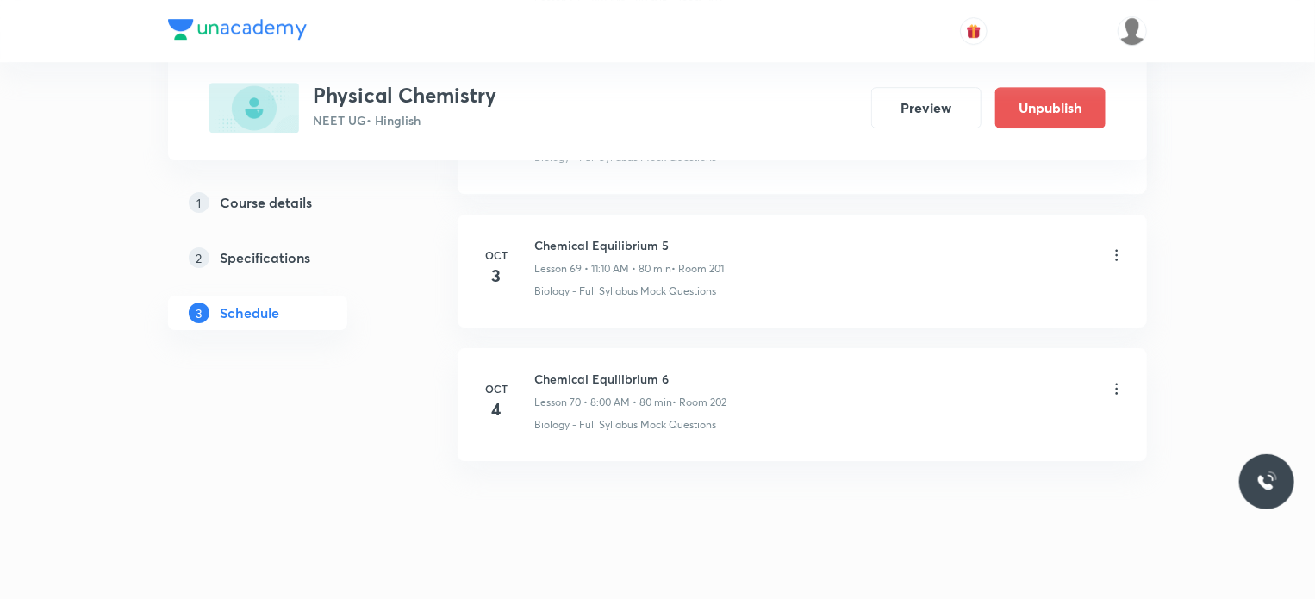
scroll to position [9142, 0]
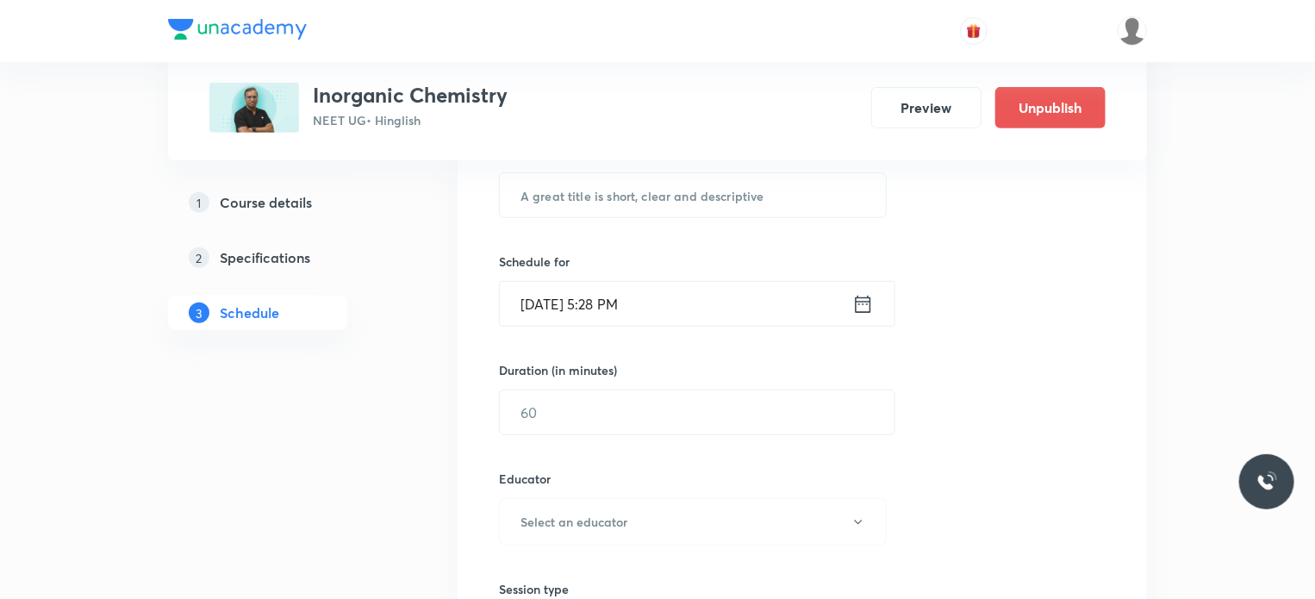
scroll to position [7417, 0]
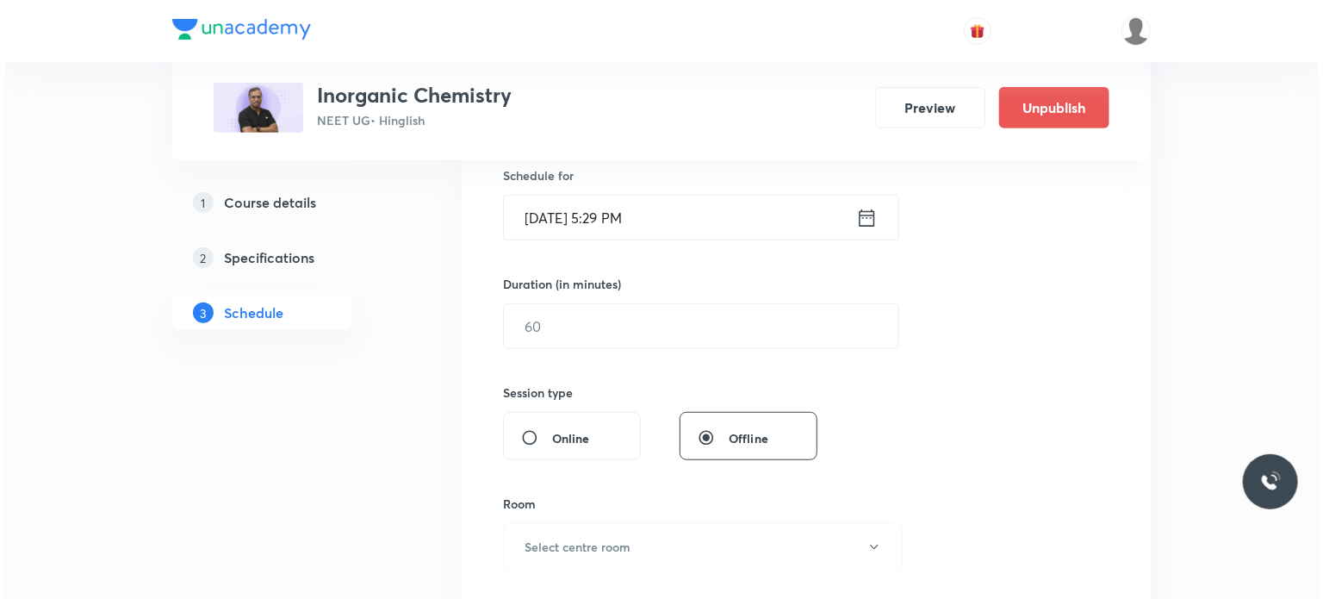
scroll to position [5576, 0]
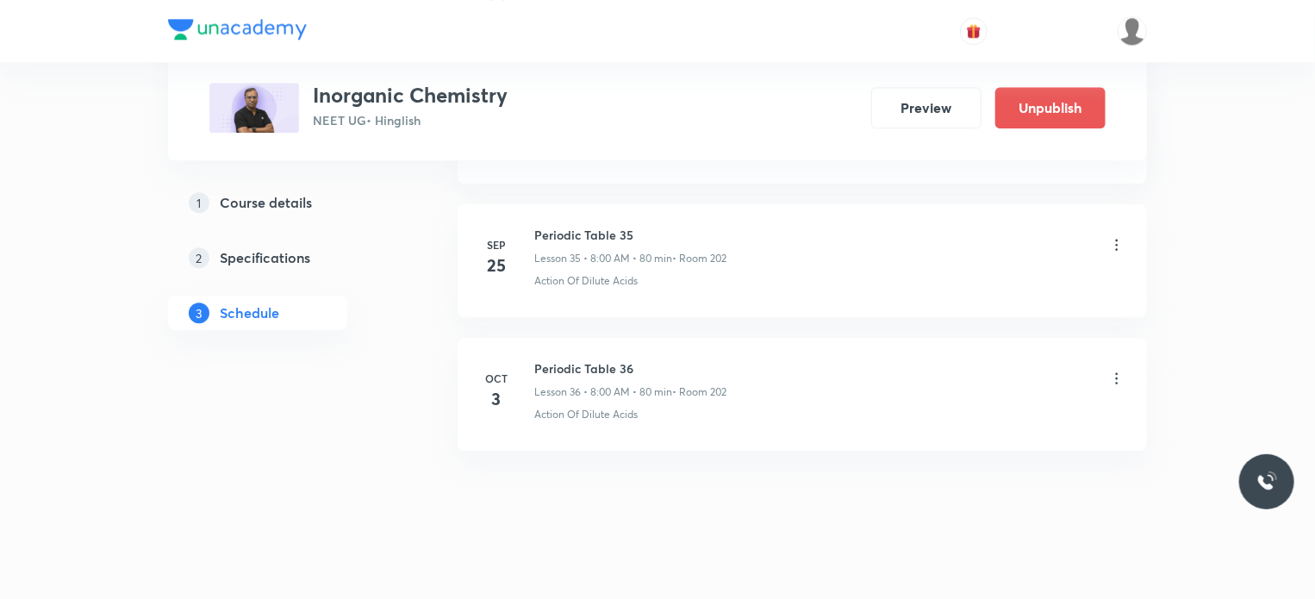
click at [1114, 370] on icon at bounding box center [1116, 378] width 17 height 17
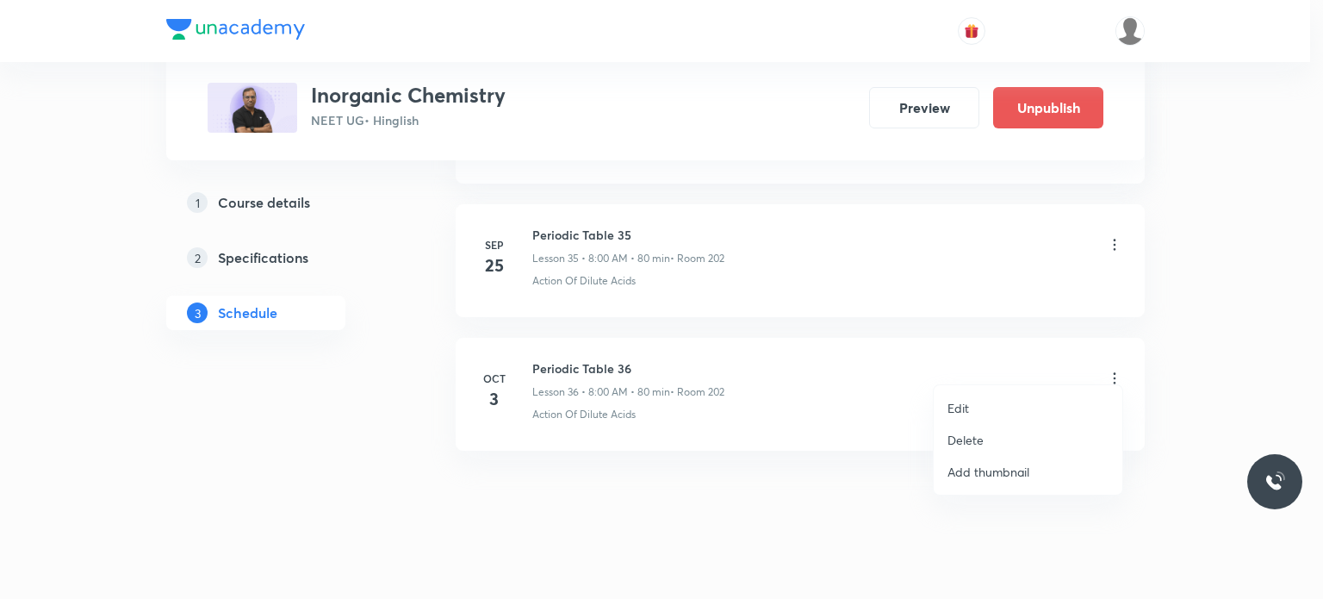
click at [1020, 395] on li "Edit" at bounding box center [1028, 408] width 189 height 32
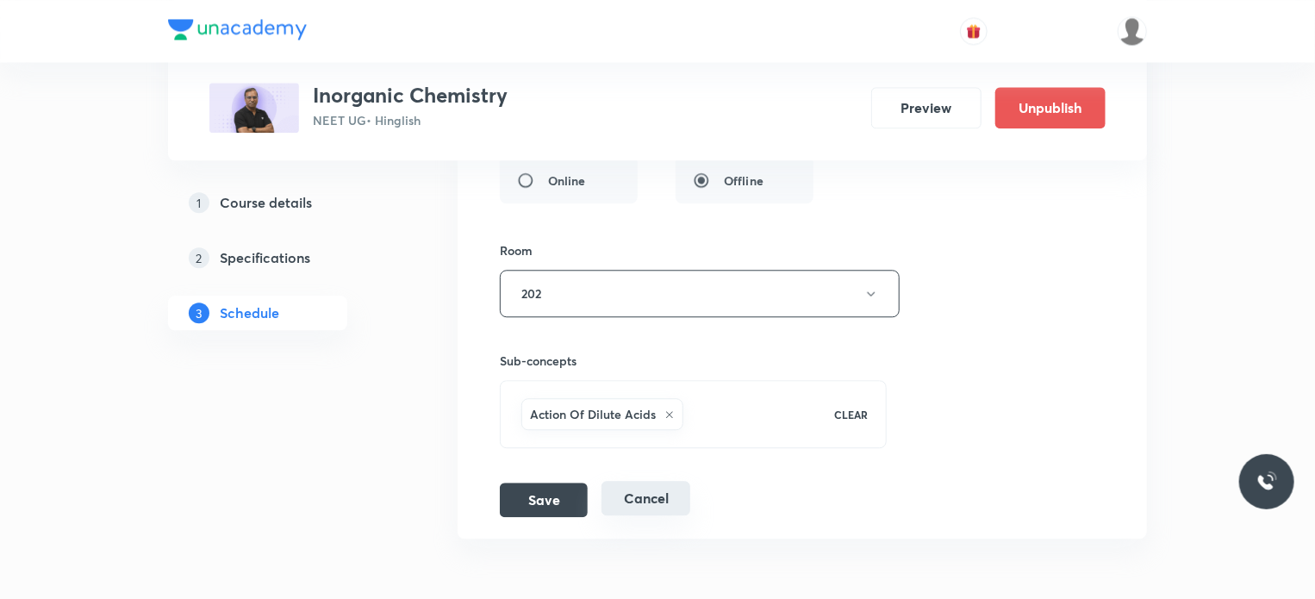
click at [666, 492] on button "Cancel" at bounding box center [645, 498] width 89 height 34
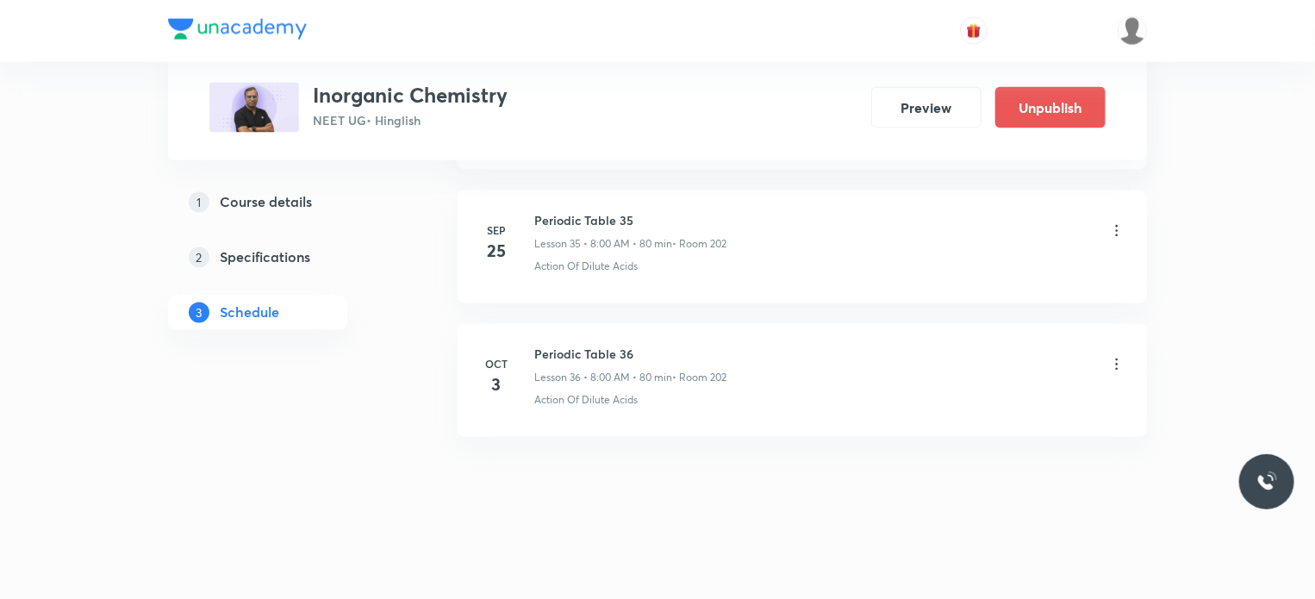
scroll to position [4785, 0]
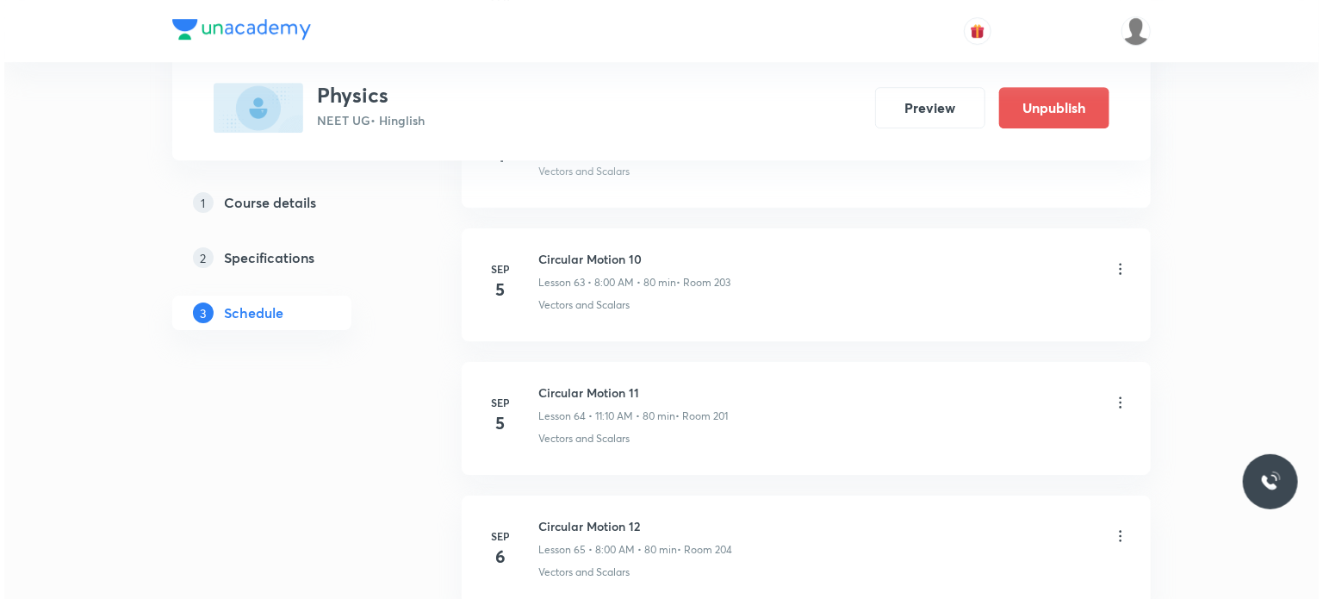
scroll to position [12769, 0]
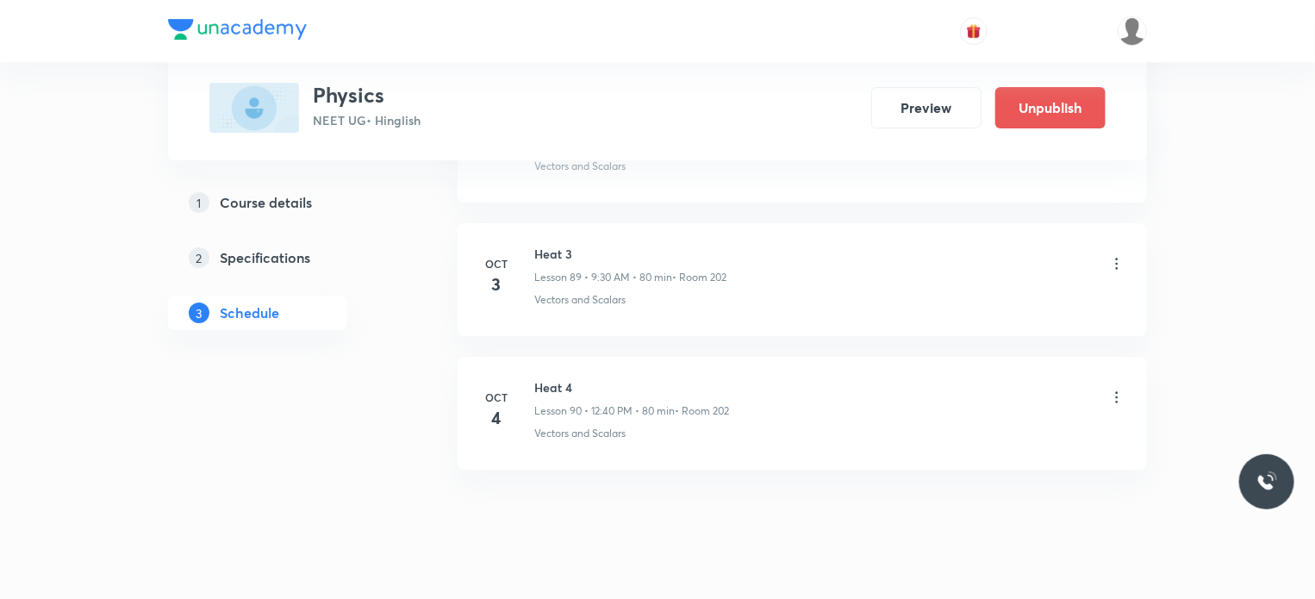
click at [1113, 255] on icon at bounding box center [1116, 263] width 17 height 17
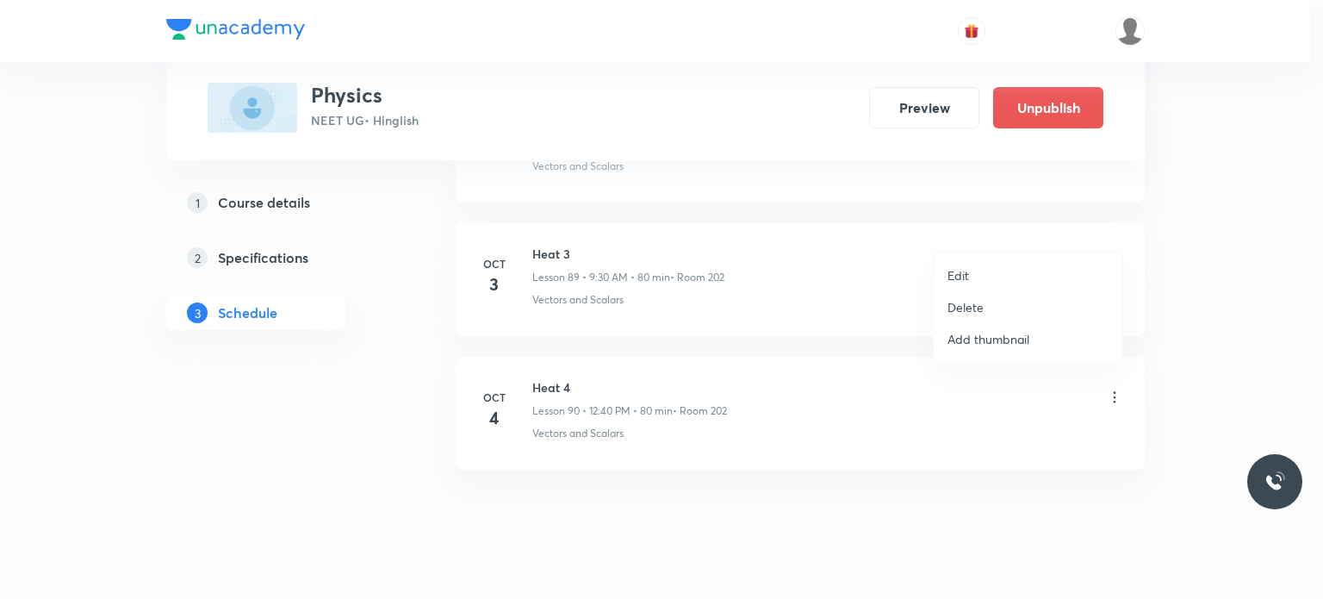
click at [1013, 271] on li "Edit" at bounding box center [1028, 275] width 189 height 32
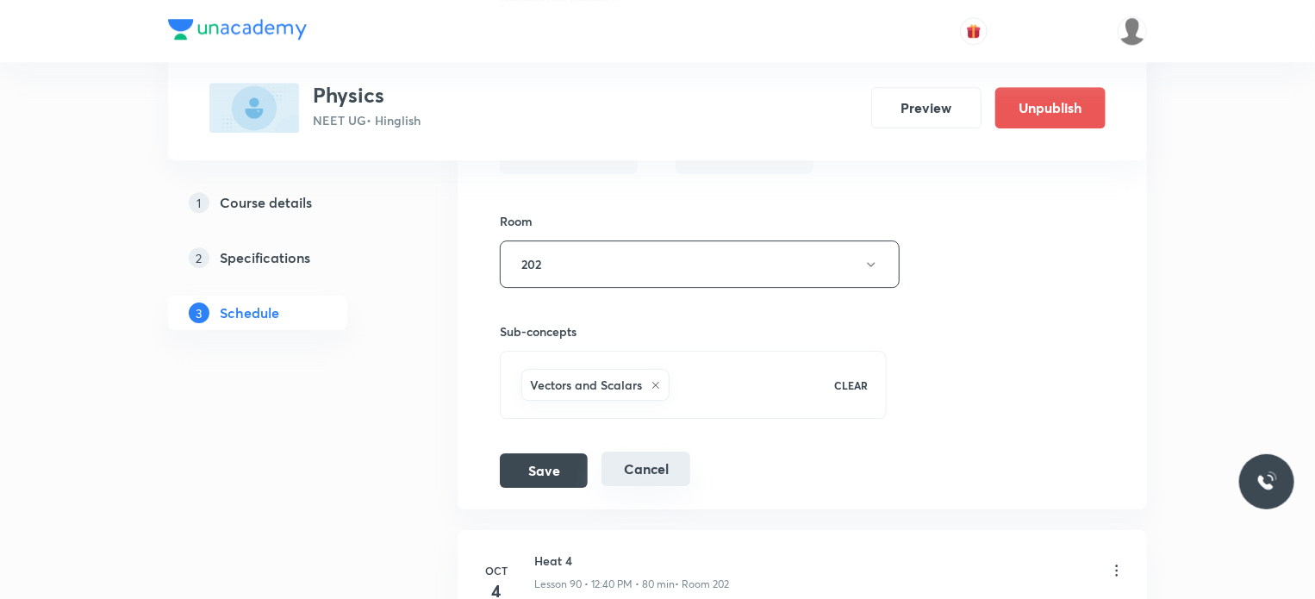
click at [616, 451] on button "Cancel" at bounding box center [645, 468] width 89 height 34
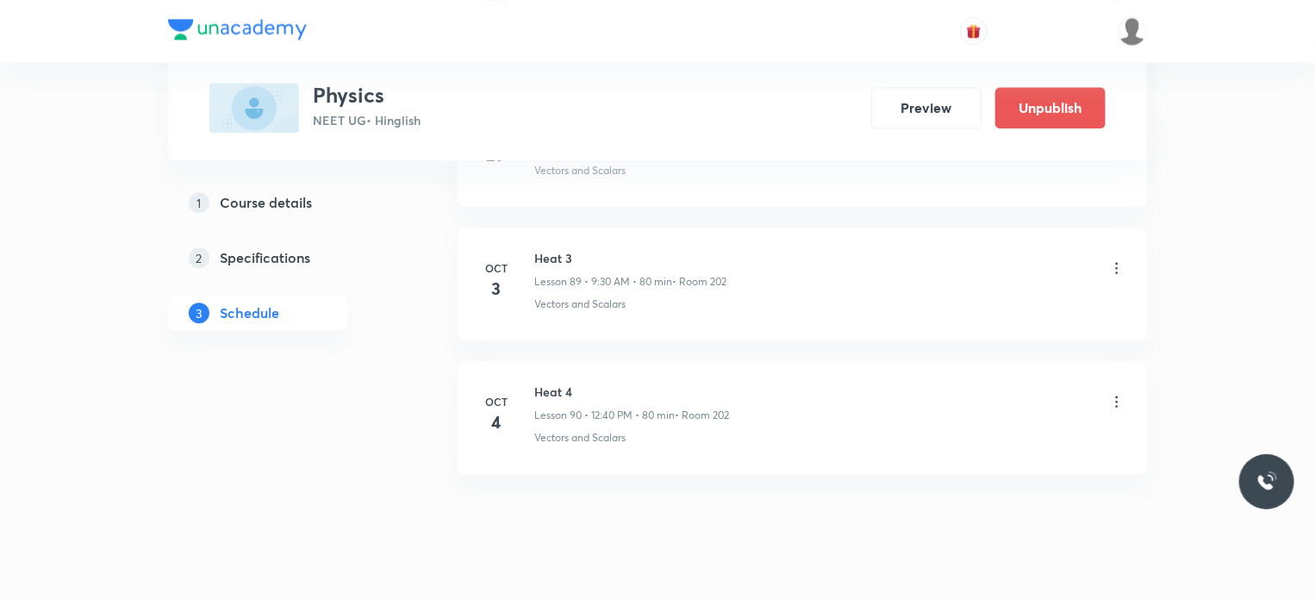
scroll to position [11806, 0]
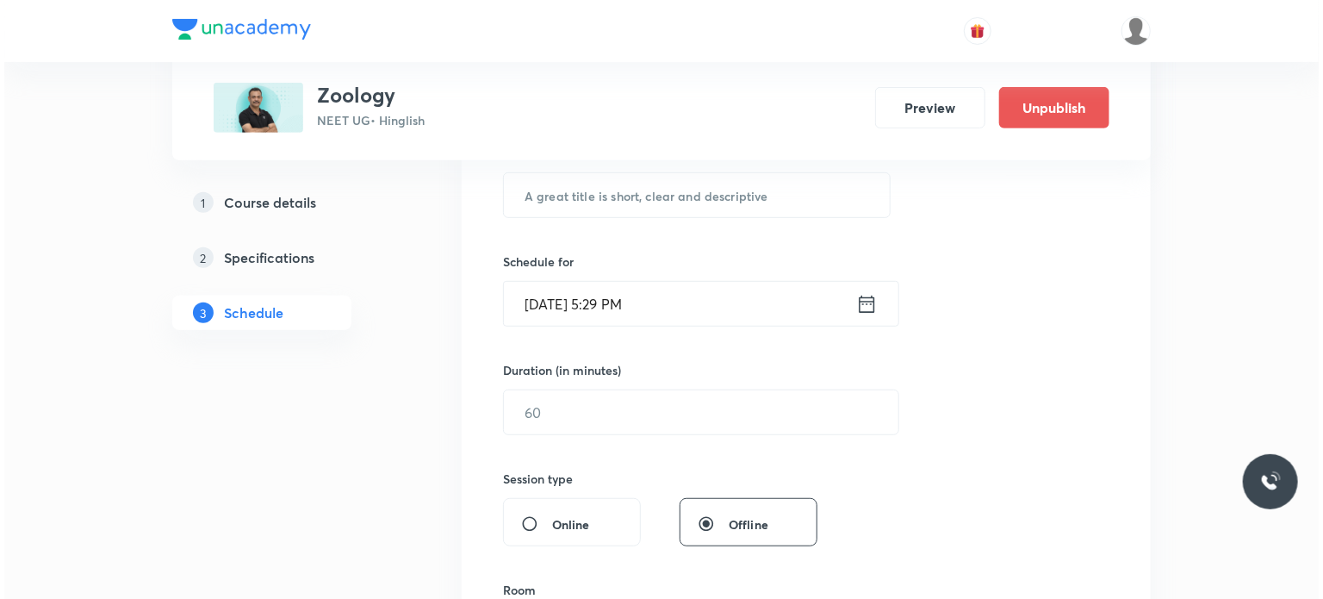
scroll to position [6775, 0]
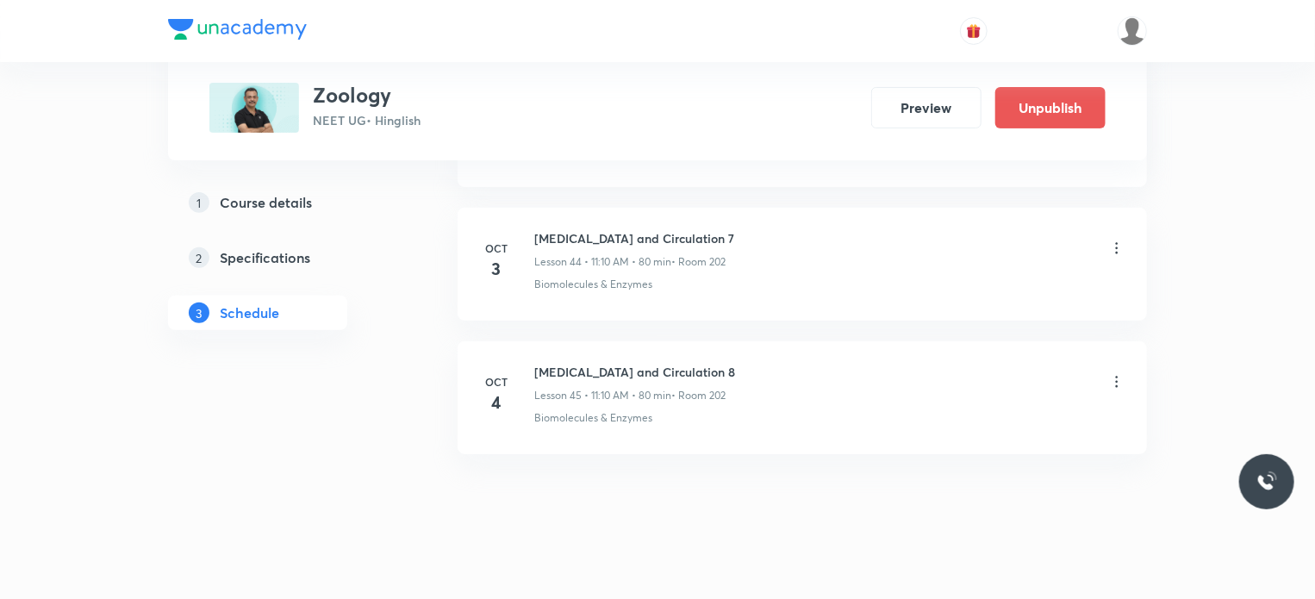
click at [1117, 240] on icon at bounding box center [1116, 248] width 17 height 17
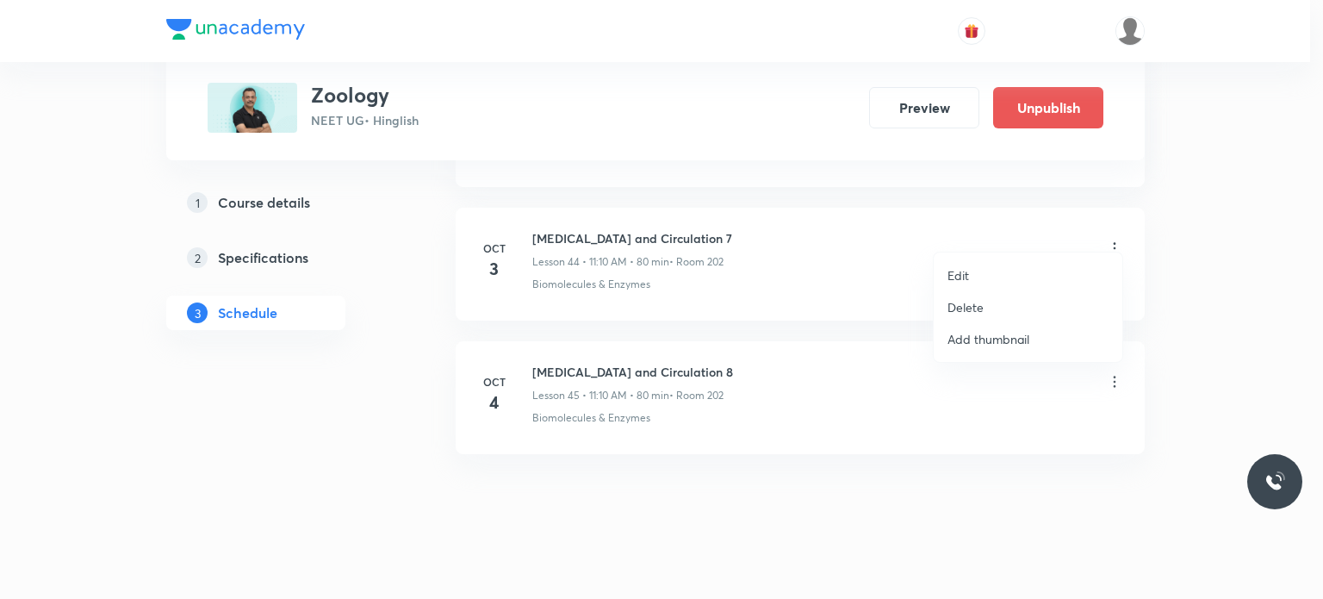
click at [1023, 266] on li "Edit" at bounding box center [1028, 275] width 189 height 32
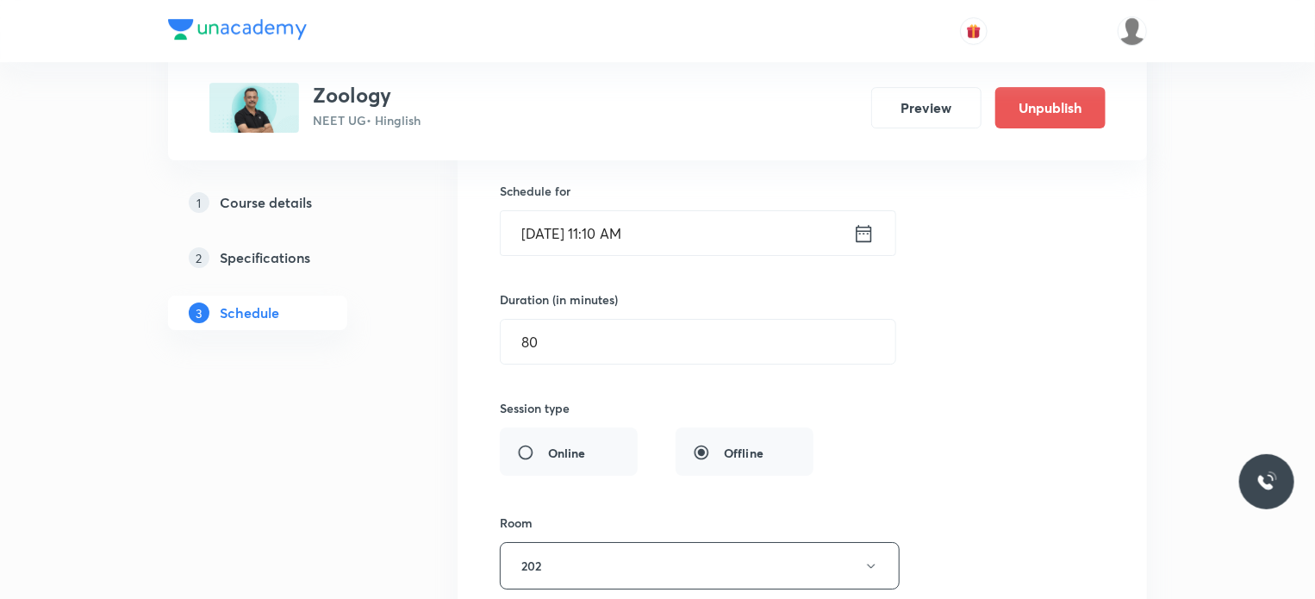
scroll to position [6042, 0]
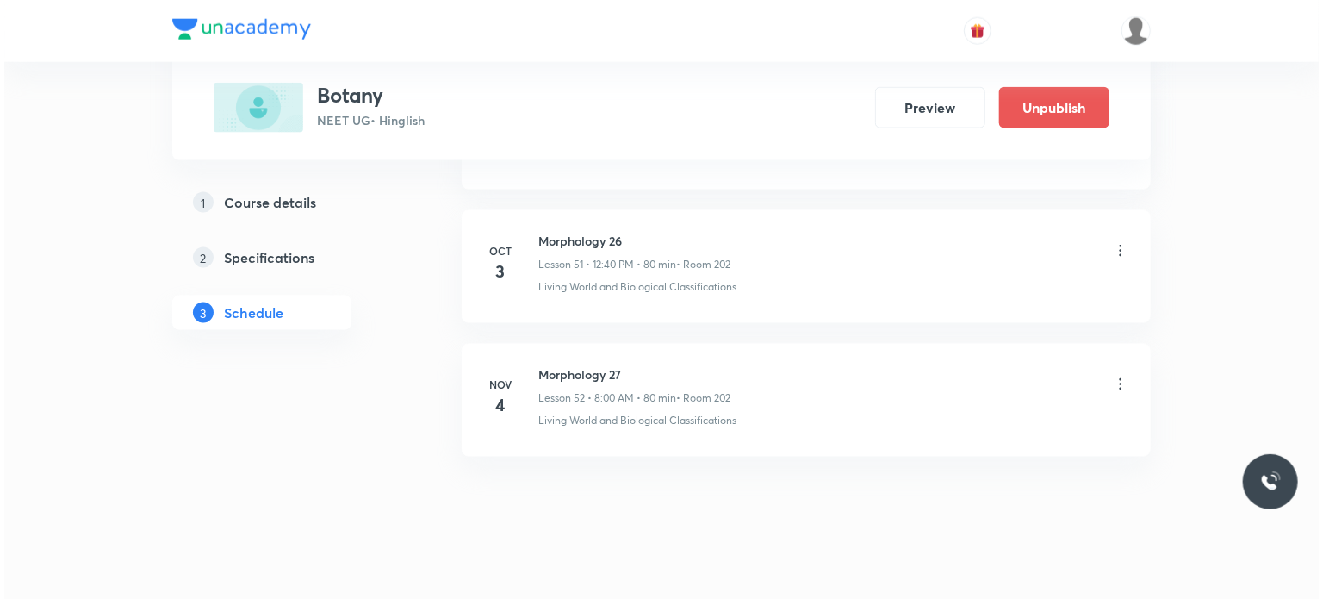
scroll to position [7621, 0]
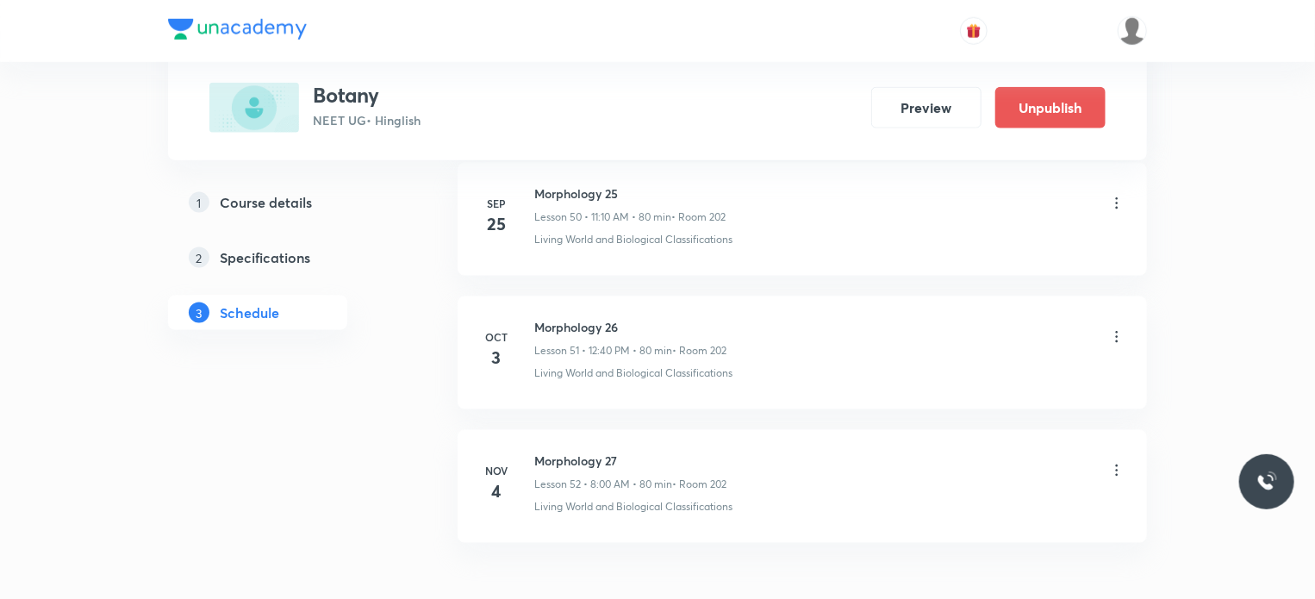
click at [1114, 328] on icon at bounding box center [1116, 336] width 17 height 17
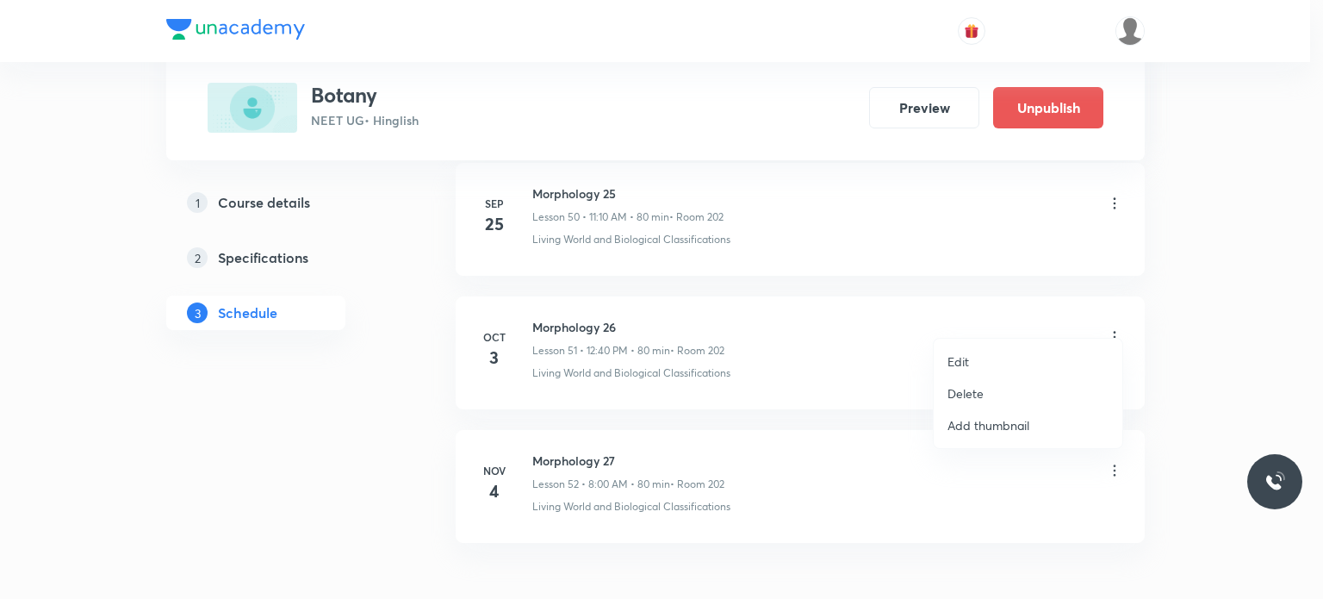
click at [1004, 351] on li "Edit" at bounding box center [1028, 362] width 189 height 32
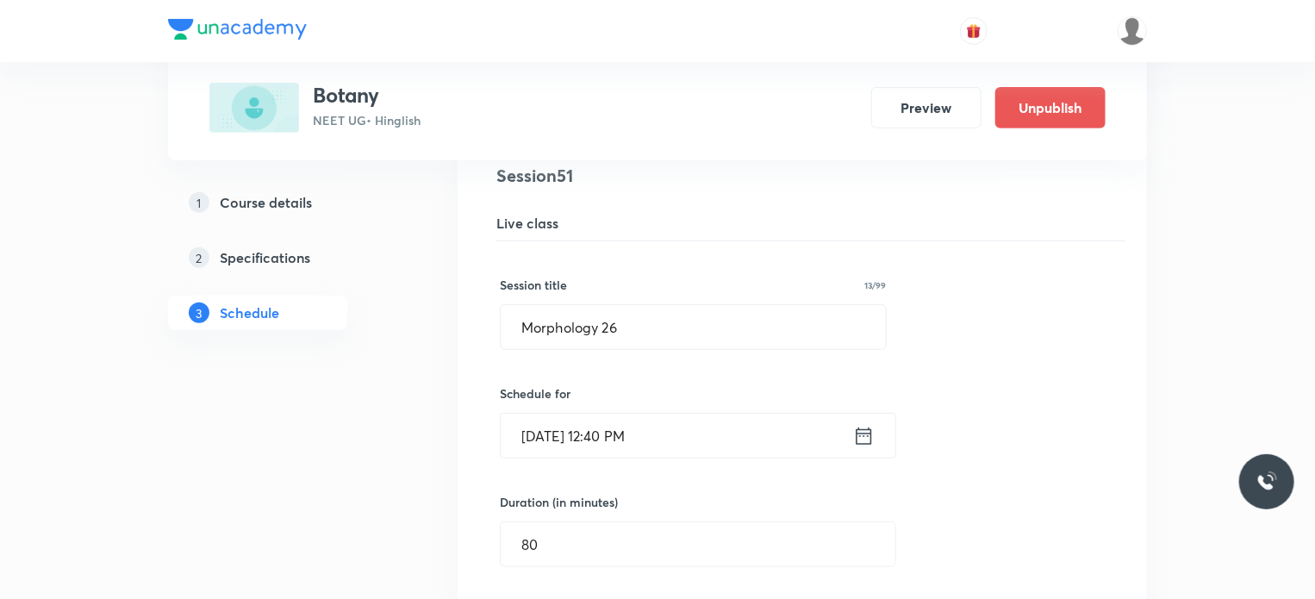
scroll to position [7318, 0]
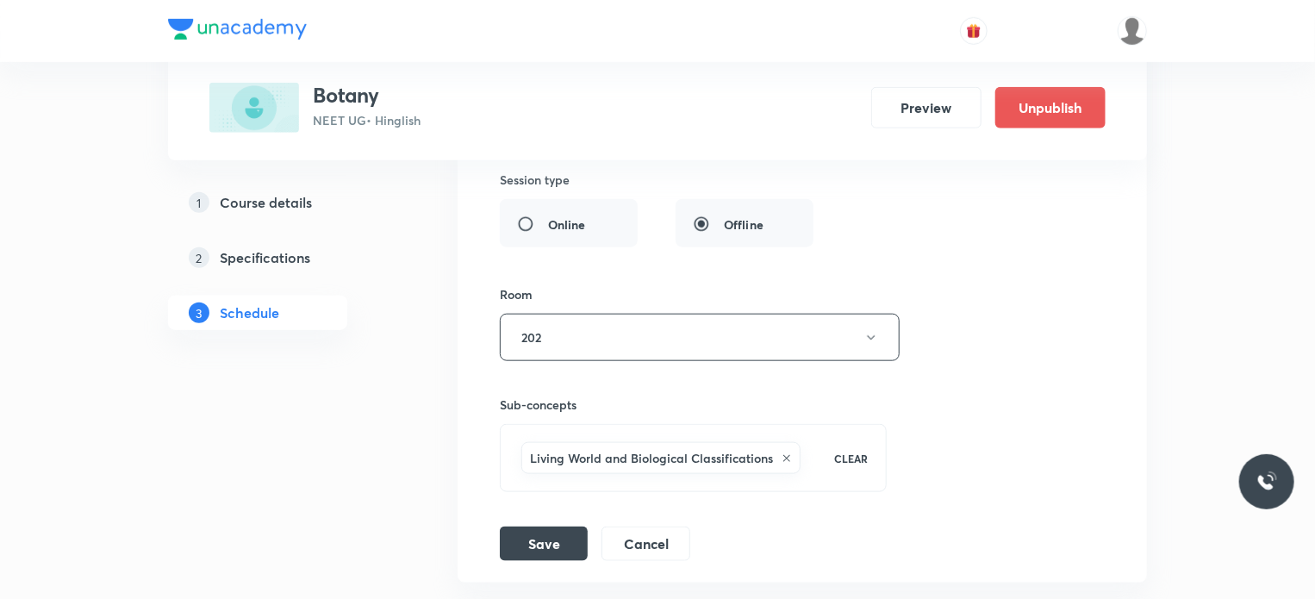
click at [655, 503] on div "Session title 13/99 Morphology 26 ​ Schedule for [DATE] 12:40 PM ​ Duration (in…" at bounding box center [802, 185] width 605 height 750
click at [661, 525] on button "Cancel" at bounding box center [645, 542] width 89 height 34
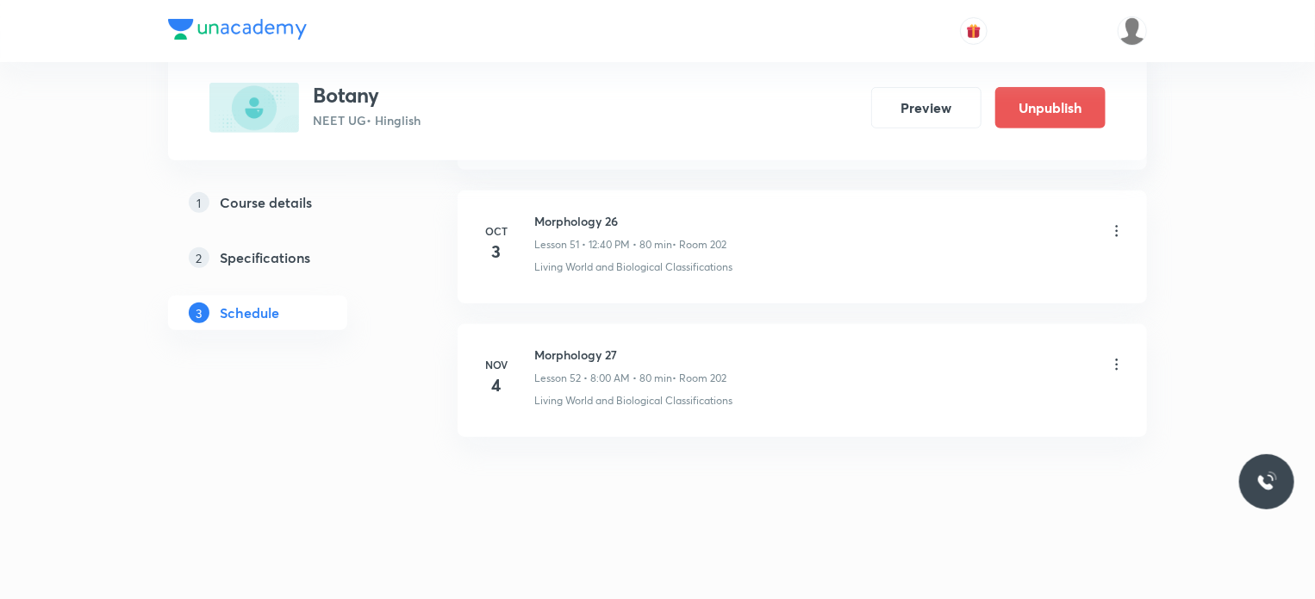
scroll to position [6917, 0]
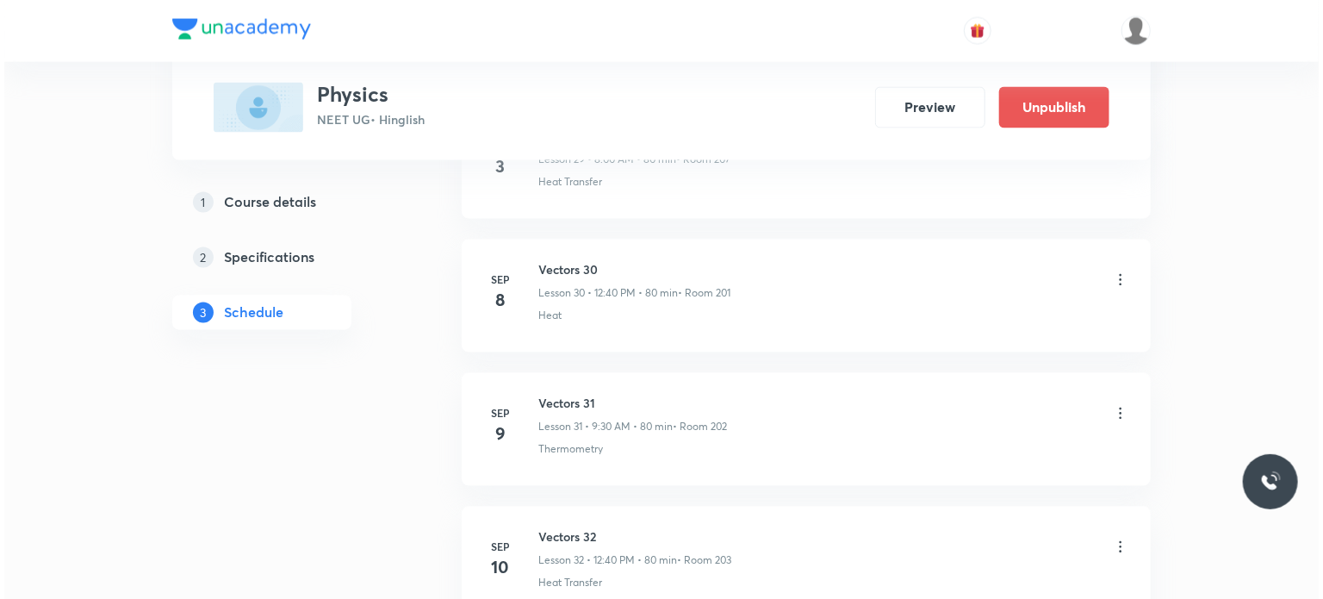
scroll to position [7573, 0]
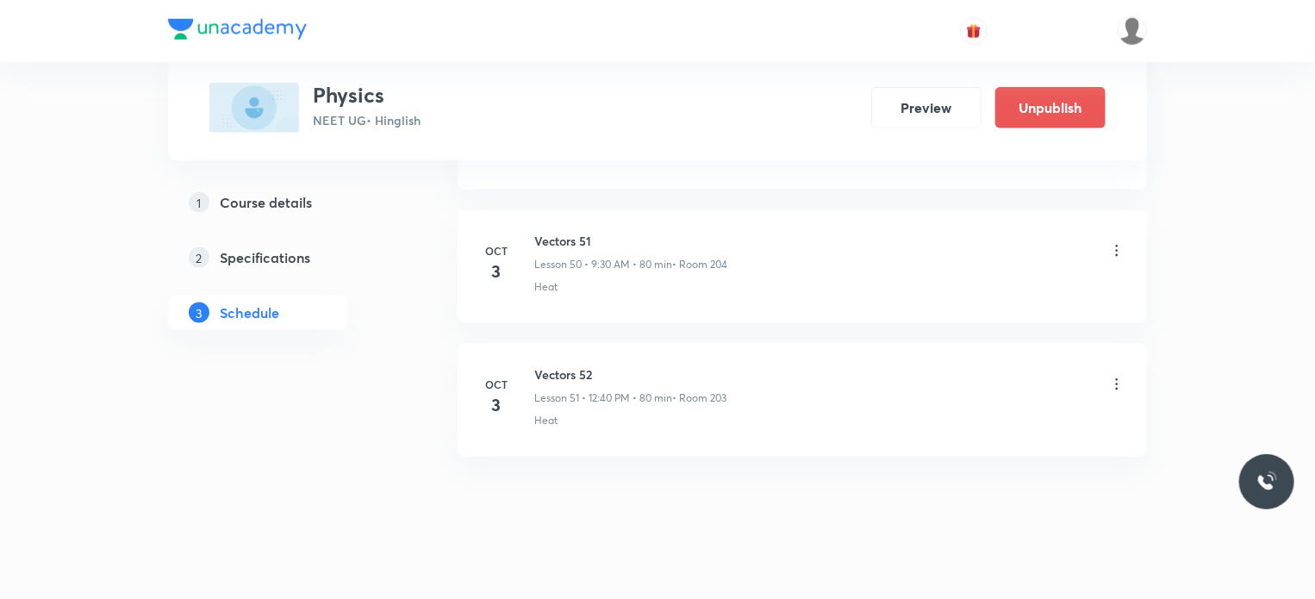
click at [1106, 233] on div "Vectors 51 Lesson 50 • 9:30 AM • 80 min • Room 204" at bounding box center [829, 252] width 591 height 40
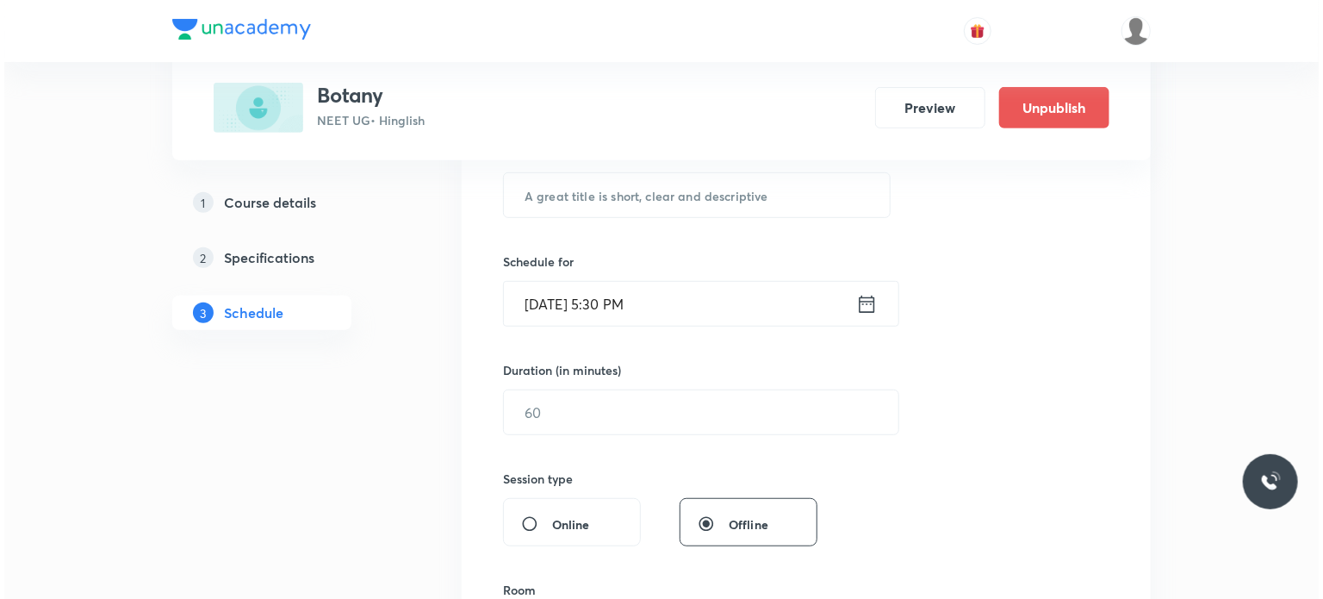
scroll to position [4643, 0]
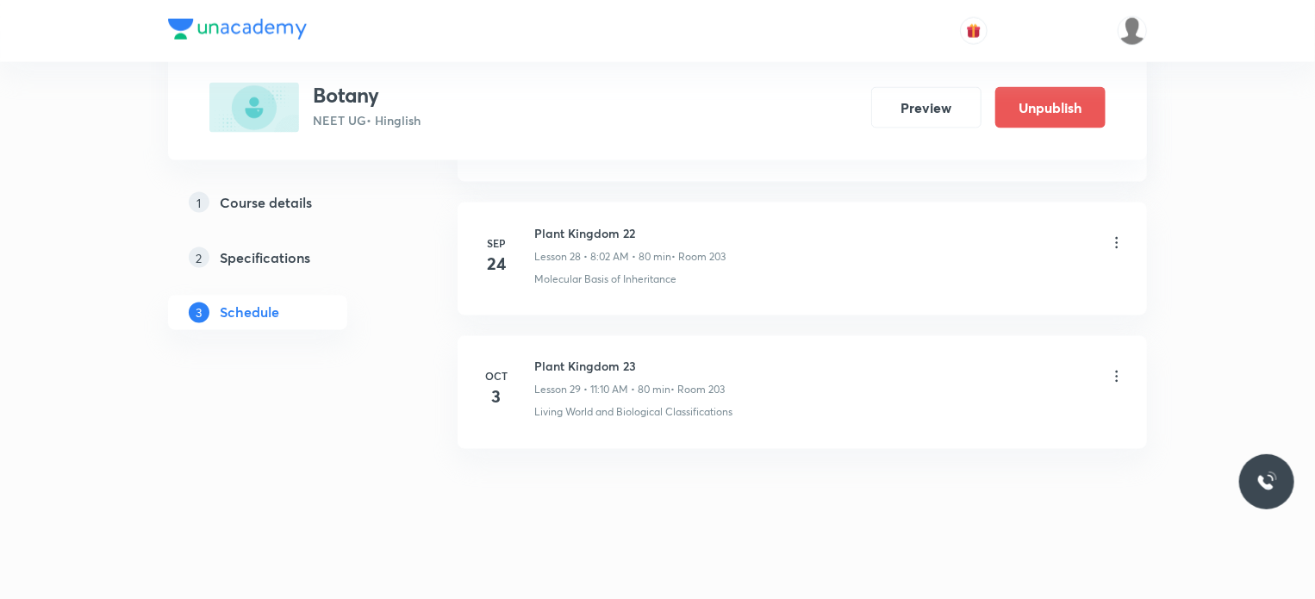
click at [1113, 368] on icon at bounding box center [1116, 376] width 17 height 17
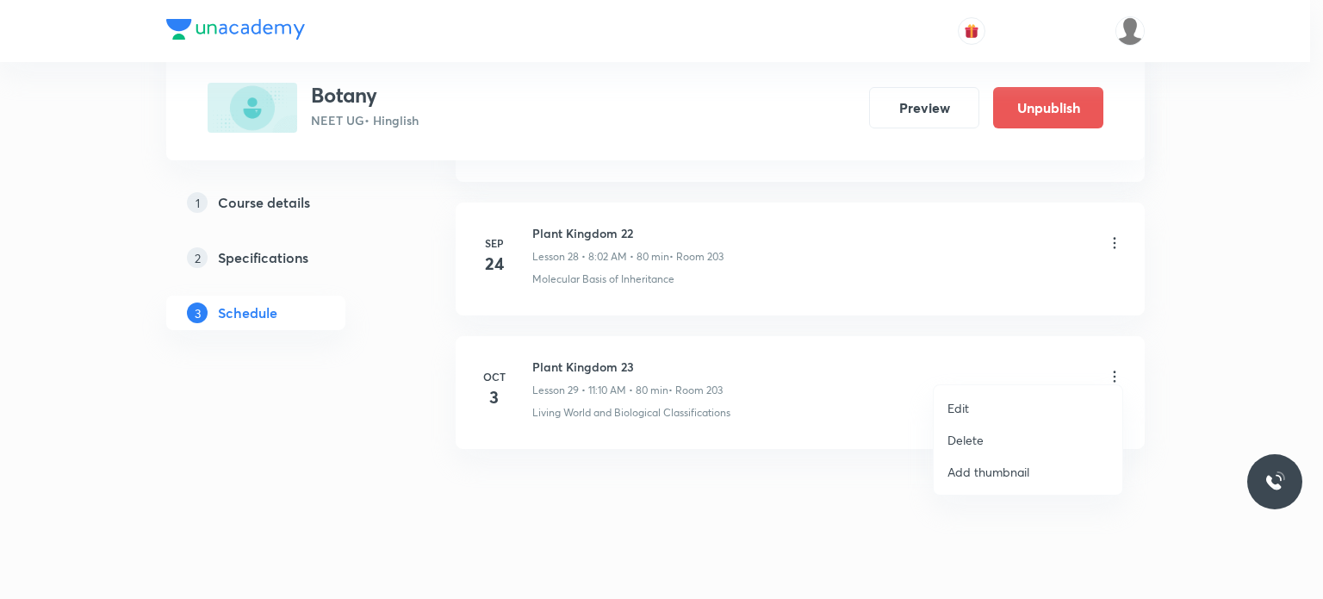
click at [1007, 399] on li "Edit" at bounding box center [1028, 408] width 189 height 32
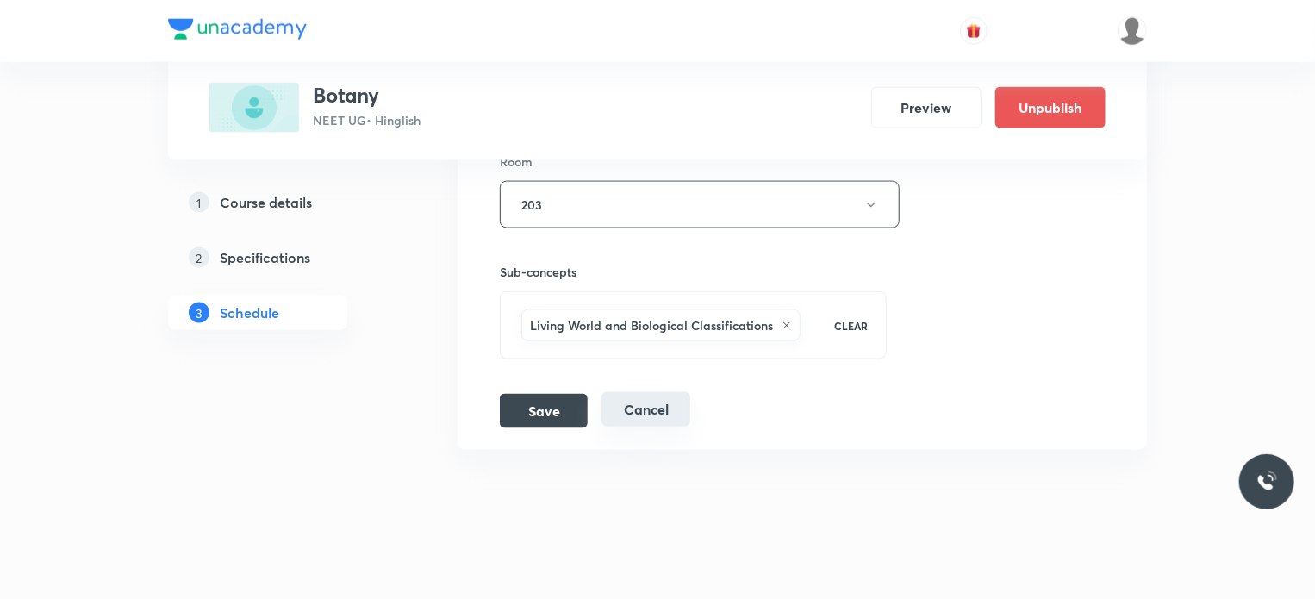
click at [630, 412] on button "Cancel" at bounding box center [645, 409] width 89 height 34
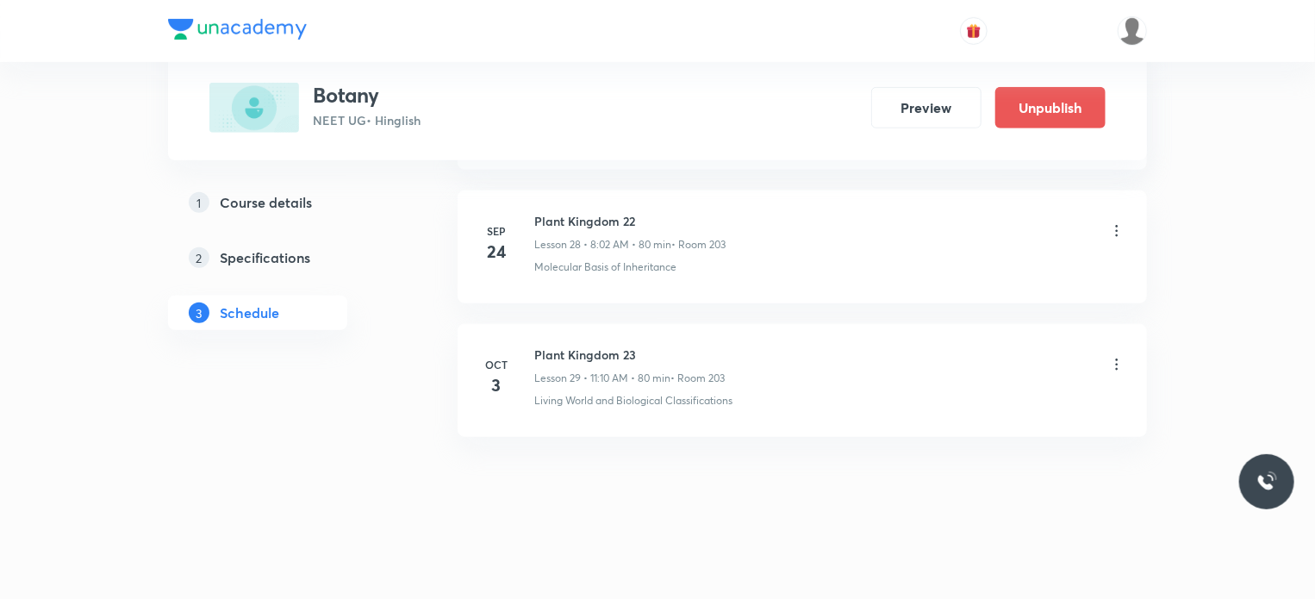
scroll to position [3853, 0]
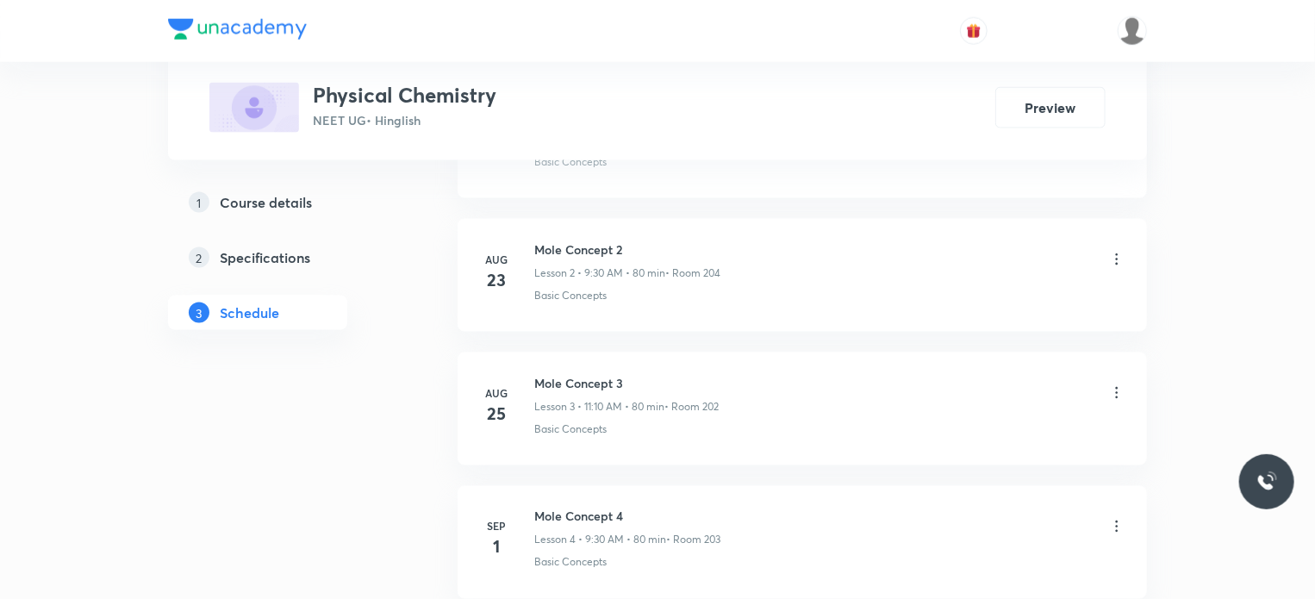
click at [1198, 314] on div "Plus Courses Physical Chemistry NEET UG • Hinglish Preview 1 Course details 2 S…" at bounding box center [657, 203] width 1315 height 2717
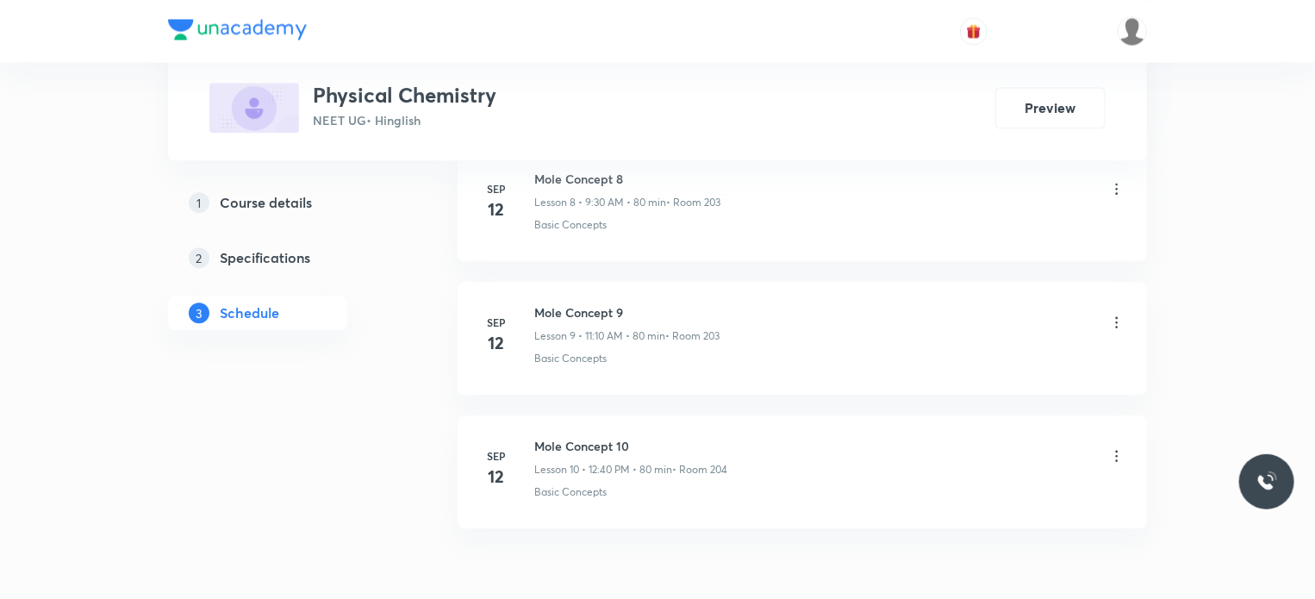
scroll to position [2113, 0]
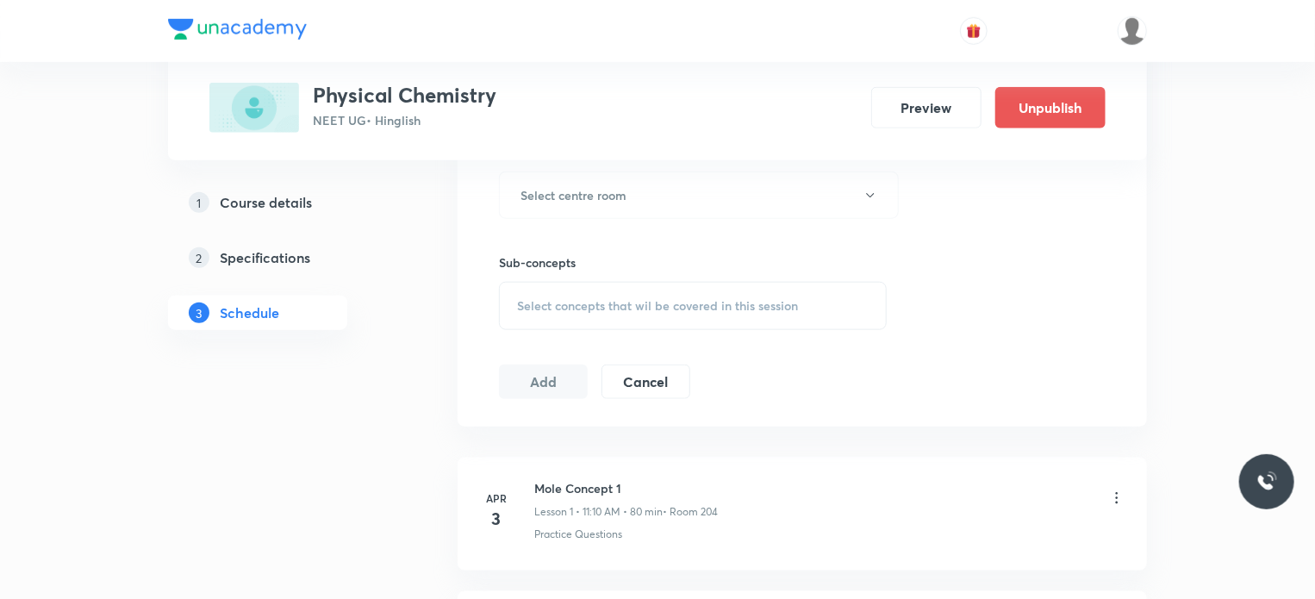
scroll to position [1727, 0]
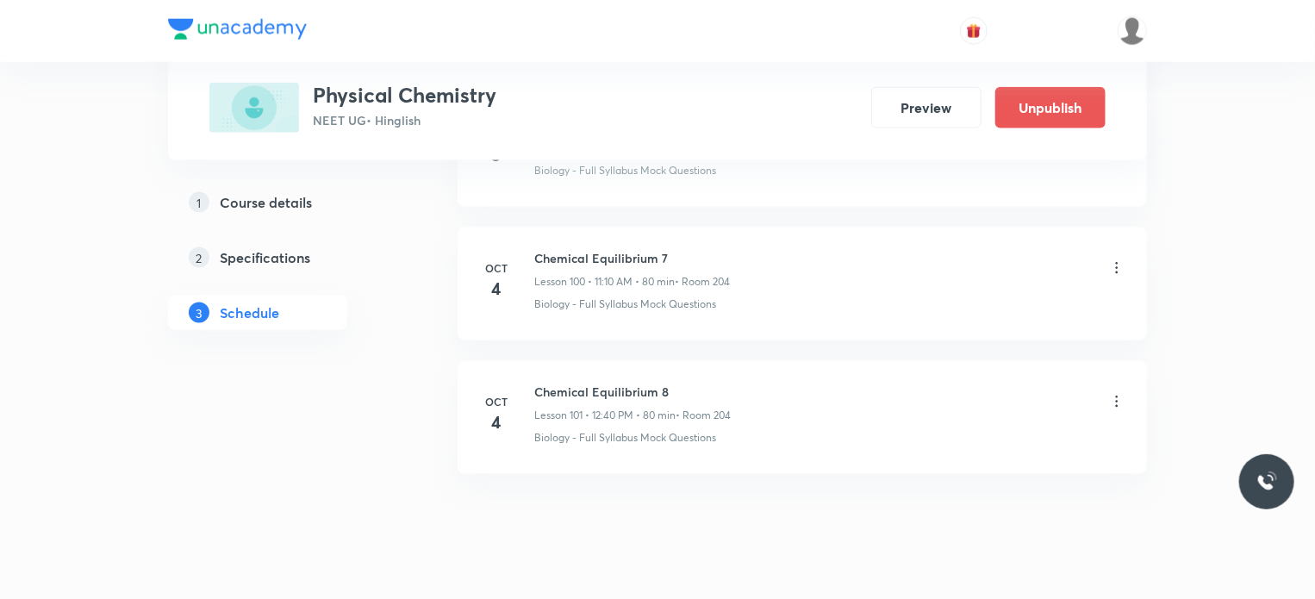
click at [653, 421] on li "[DATE] Chemical Equilibrium 8 Lesson 101 • 12:40 PM • 80 min • Room 204 Biology…" at bounding box center [802, 417] width 689 height 113
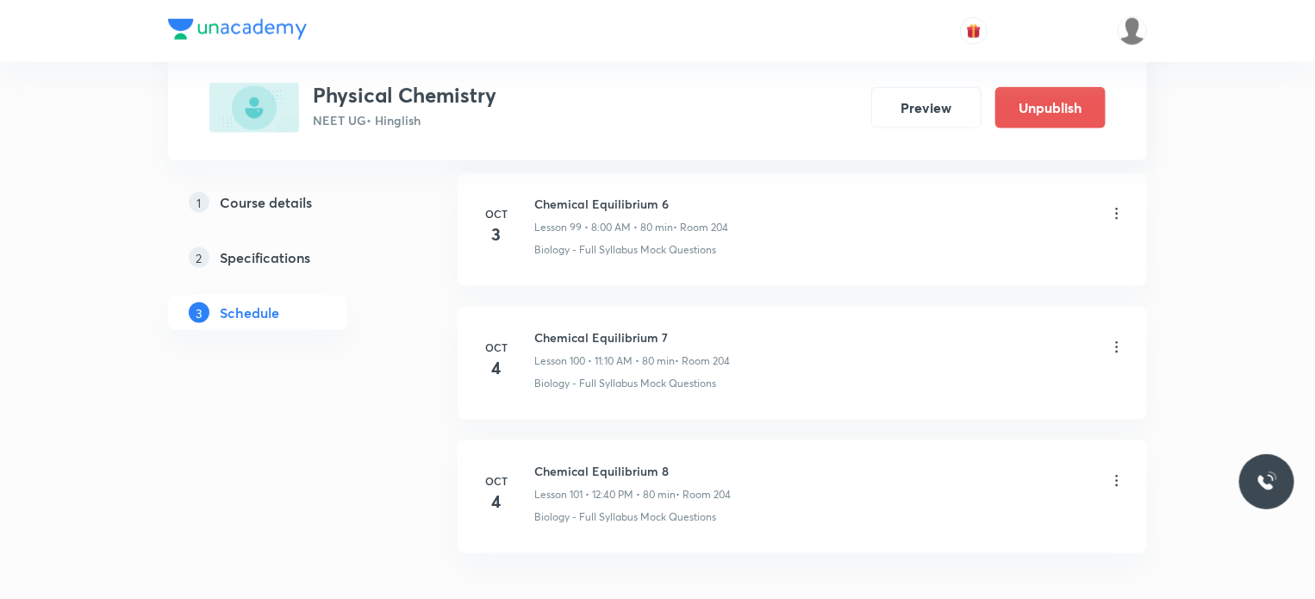
scroll to position [13975, 0]
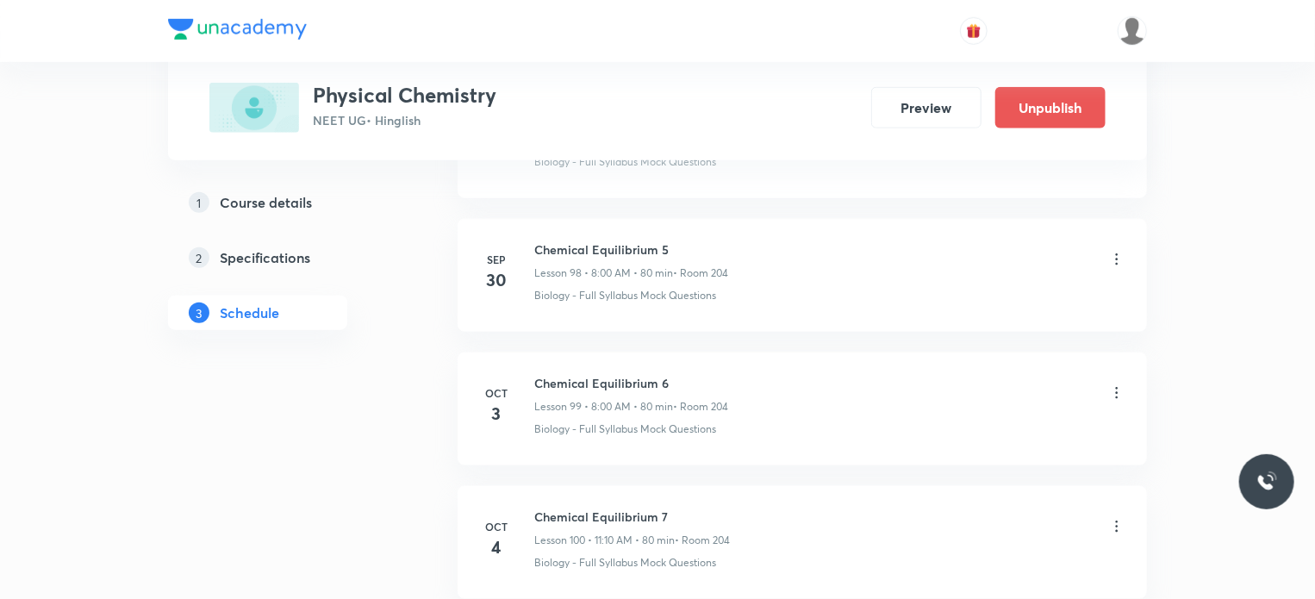
click at [1112, 251] on icon at bounding box center [1116, 259] width 17 height 17
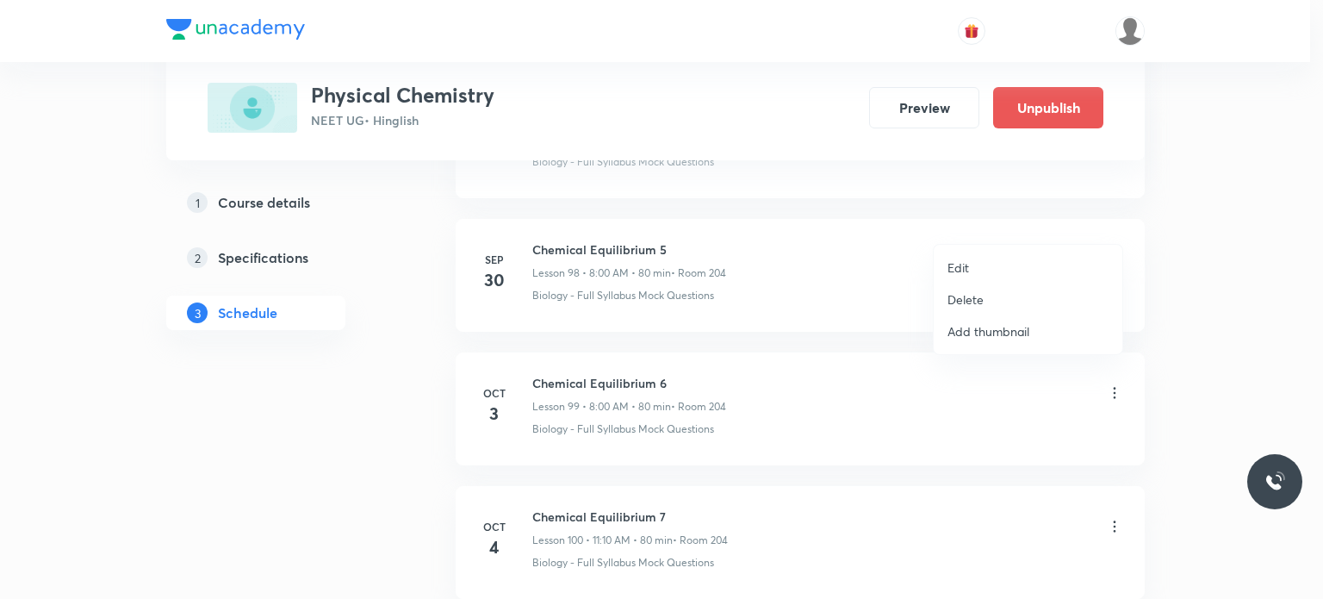
click at [984, 265] on li "Edit" at bounding box center [1028, 268] width 189 height 32
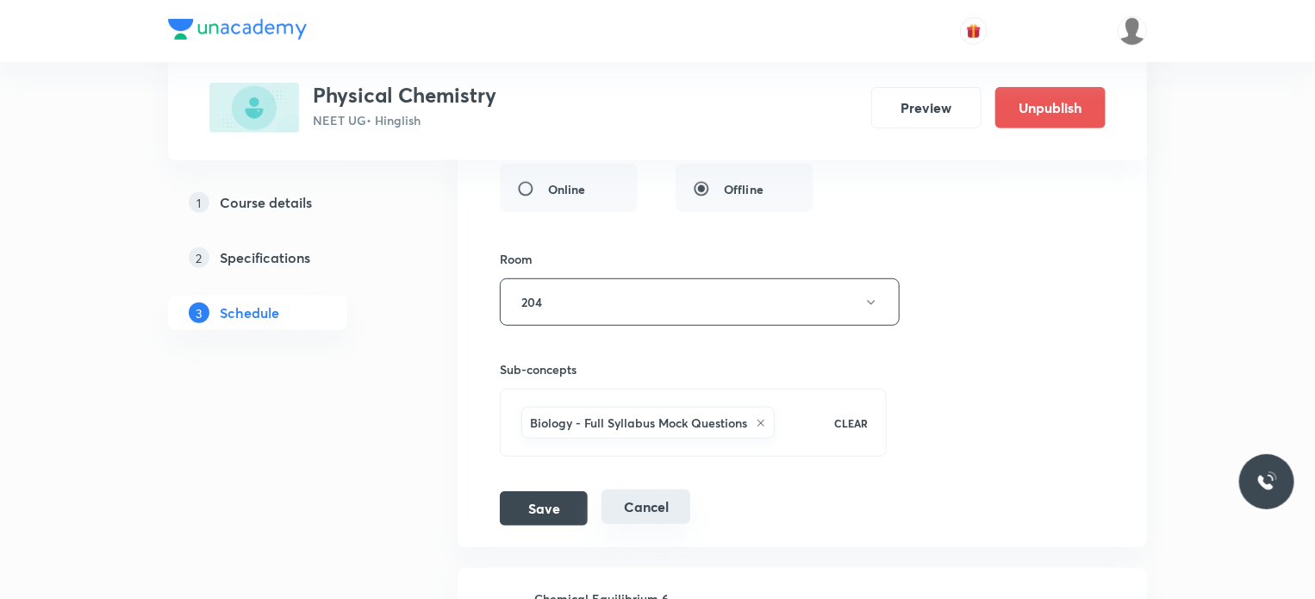
click at [649, 489] on button "Cancel" at bounding box center [645, 506] width 89 height 34
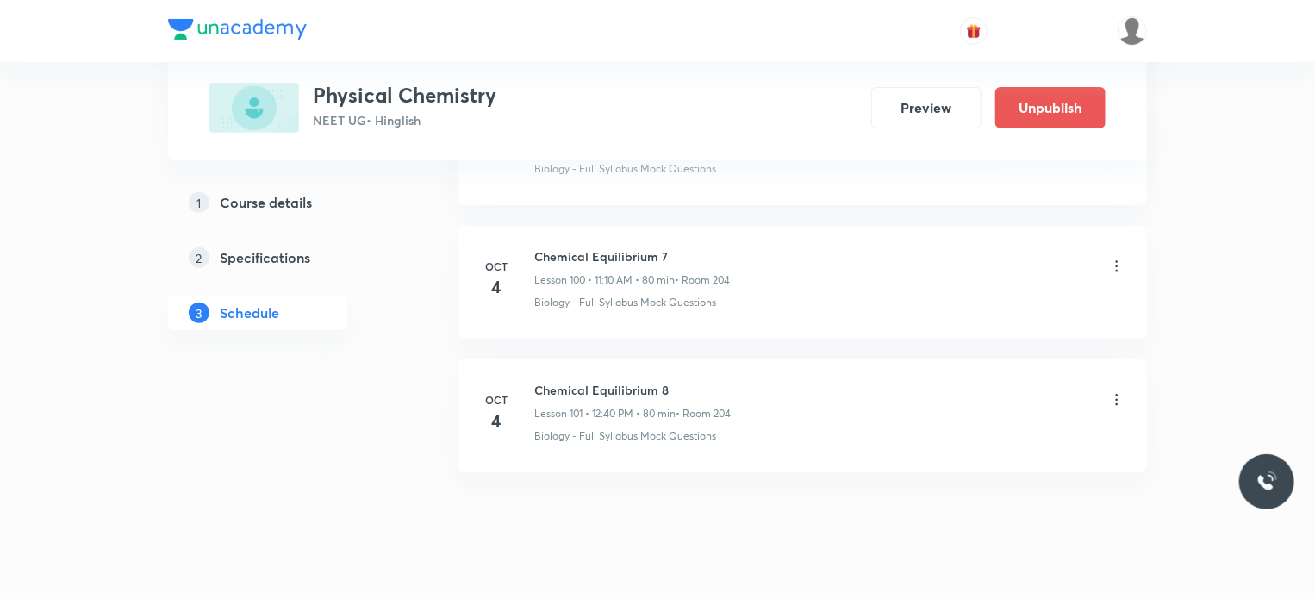
click at [810, 381] on div "Chemical Equilibrium 8 Lesson 101 • 12:40 PM • 80 min • Room 204" at bounding box center [829, 401] width 591 height 40
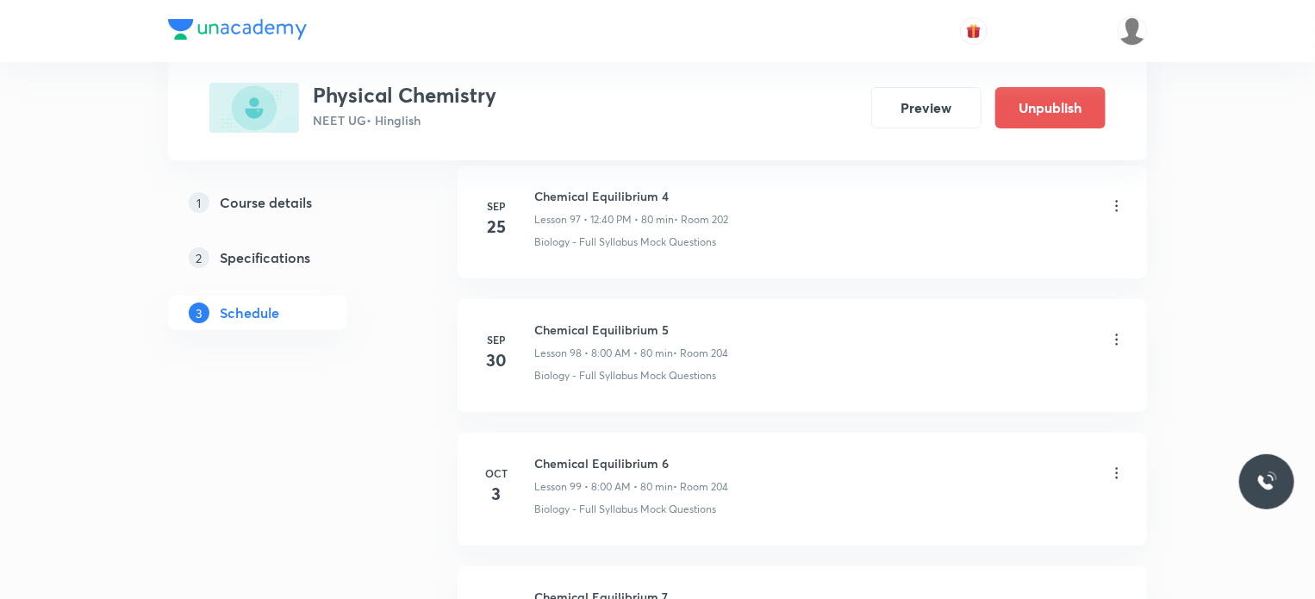
scroll to position [13099, 0]
click at [673, 350] on p "• Room 204" at bounding box center [700, 358] width 55 height 16
click at [761, 325] on div "Chemical Equilibrium 5 Lesson 98 • 8:00 AM • 80 min • Room 204" at bounding box center [829, 345] width 591 height 40
